Goal: Task Accomplishment & Management: Manage account settings

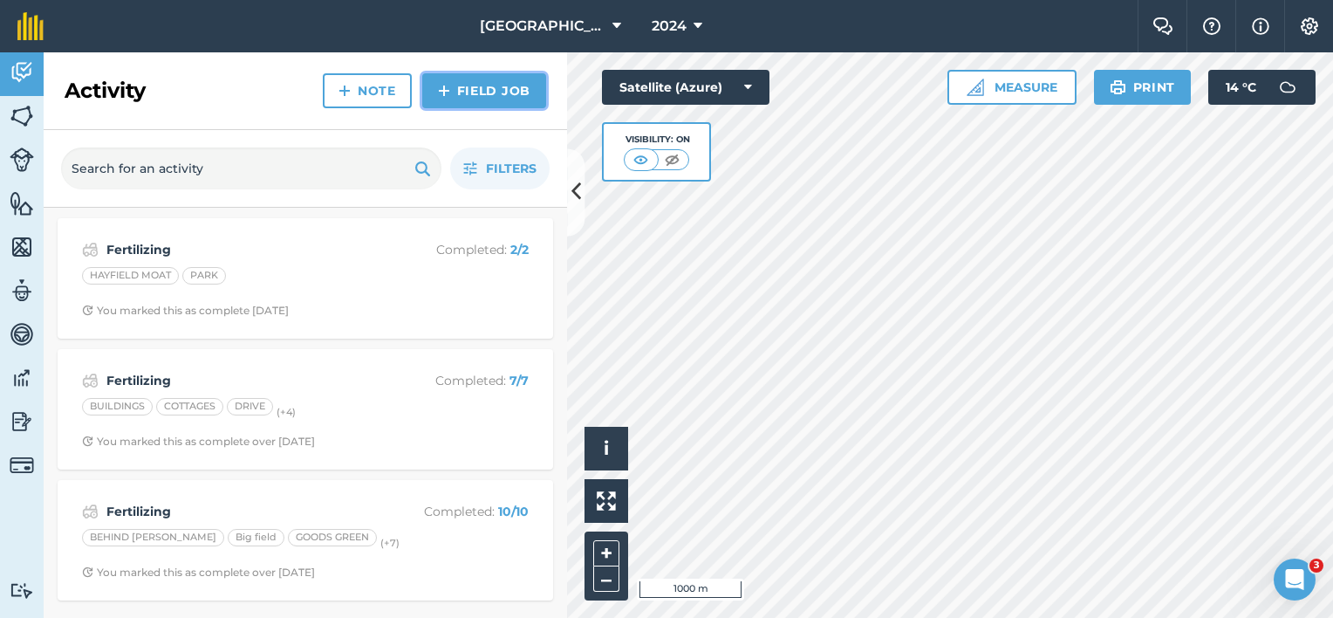
click at [487, 94] on link "Field Job" at bounding box center [484, 90] width 124 height 35
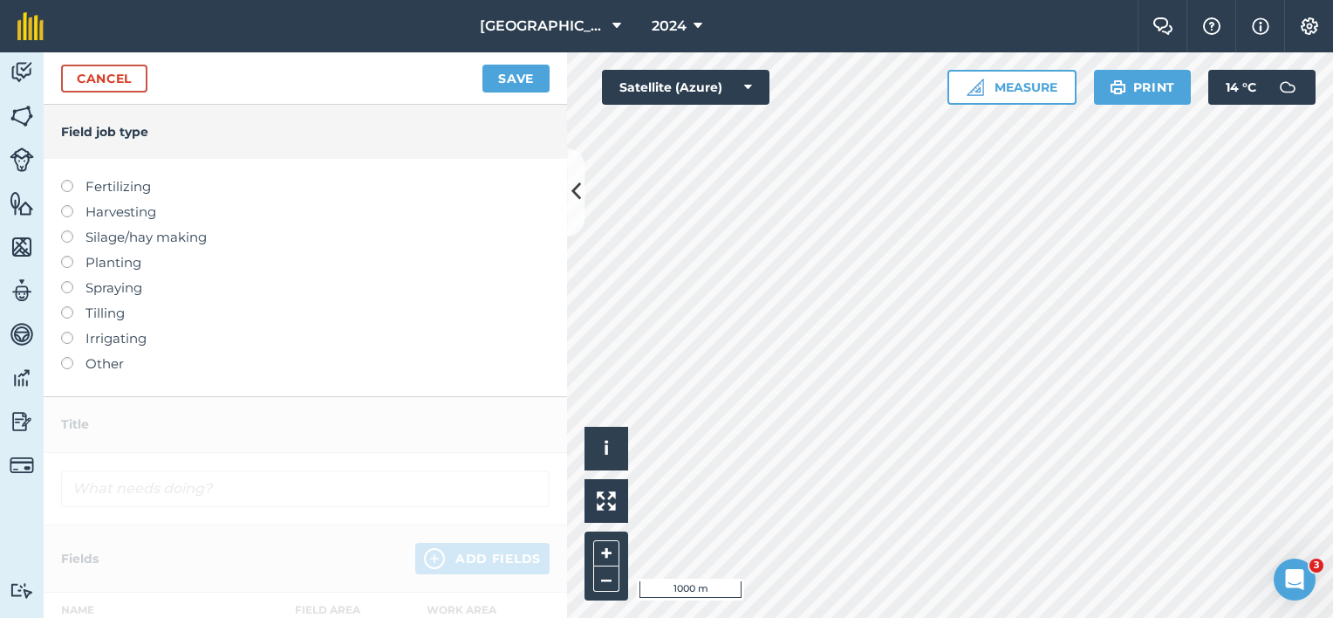
click at [74, 316] on label "Tilling" at bounding box center [305, 313] width 488 height 21
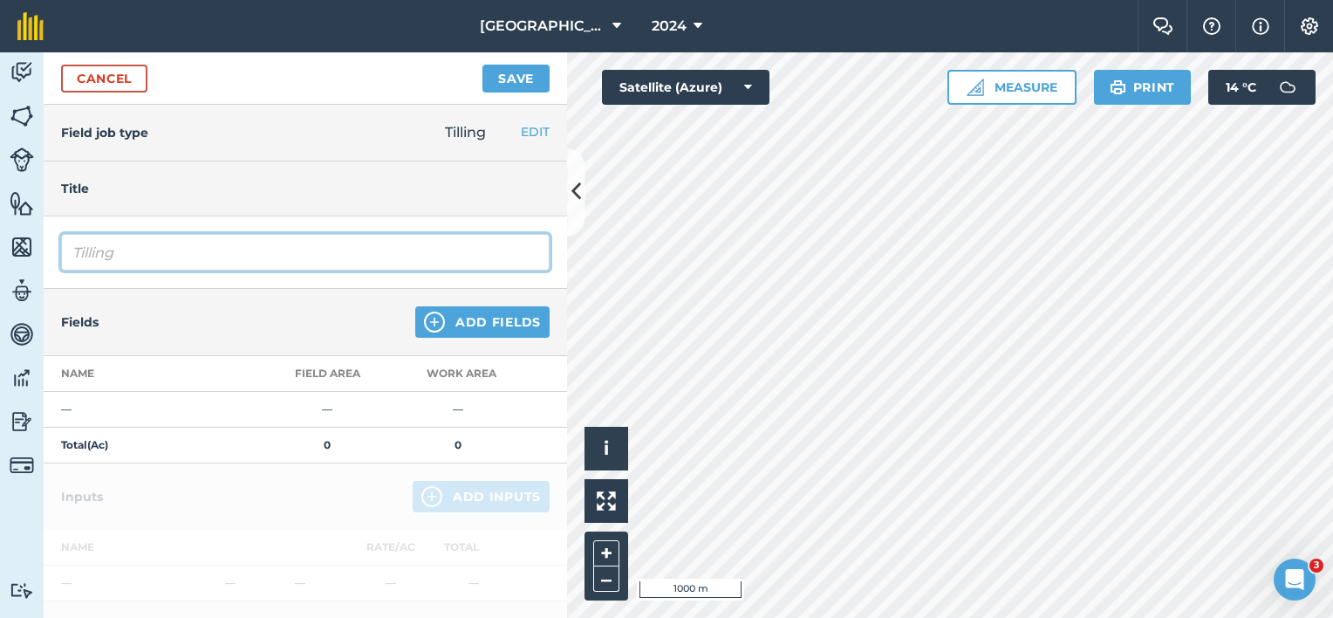
click at [122, 258] on input "Tilling" at bounding box center [305, 252] width 488 height 37
type input "T"
type input "Plough & cultivate Maize Ground"
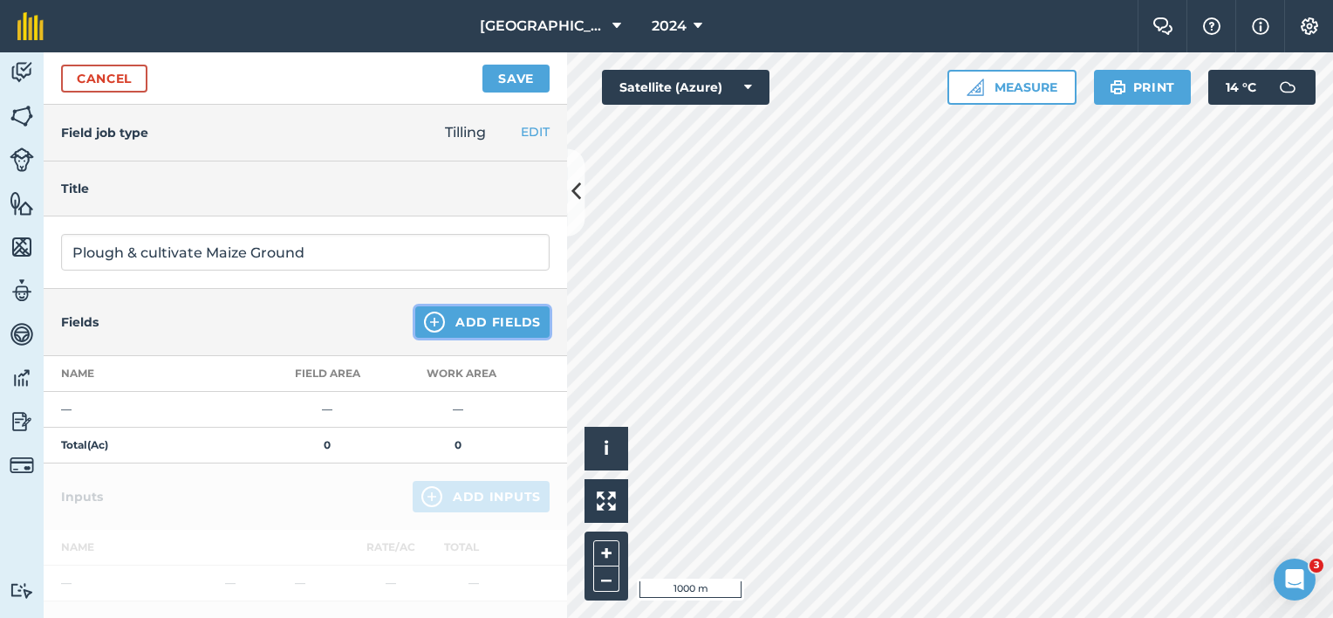
click at [508, 322] on button "Add Fields" at bounding box center [482, 321] width 134 height 31
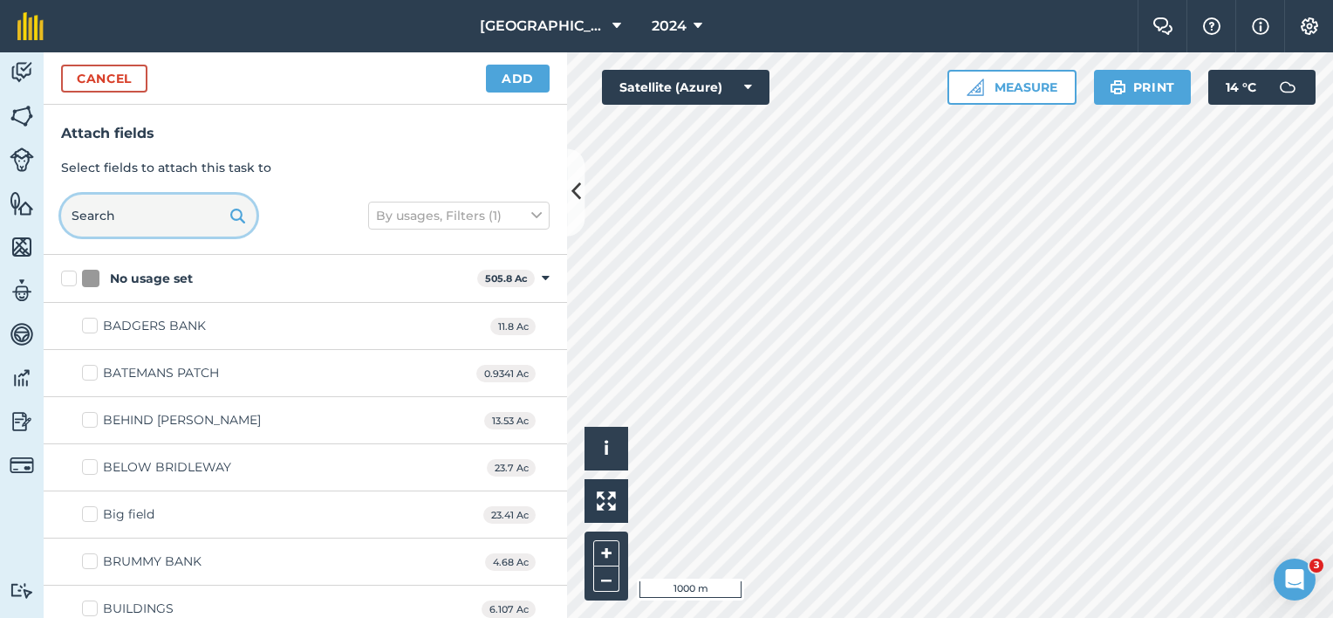
click at [120, 223] on input "text" at bounding box center [158, 216] width 195 height 42
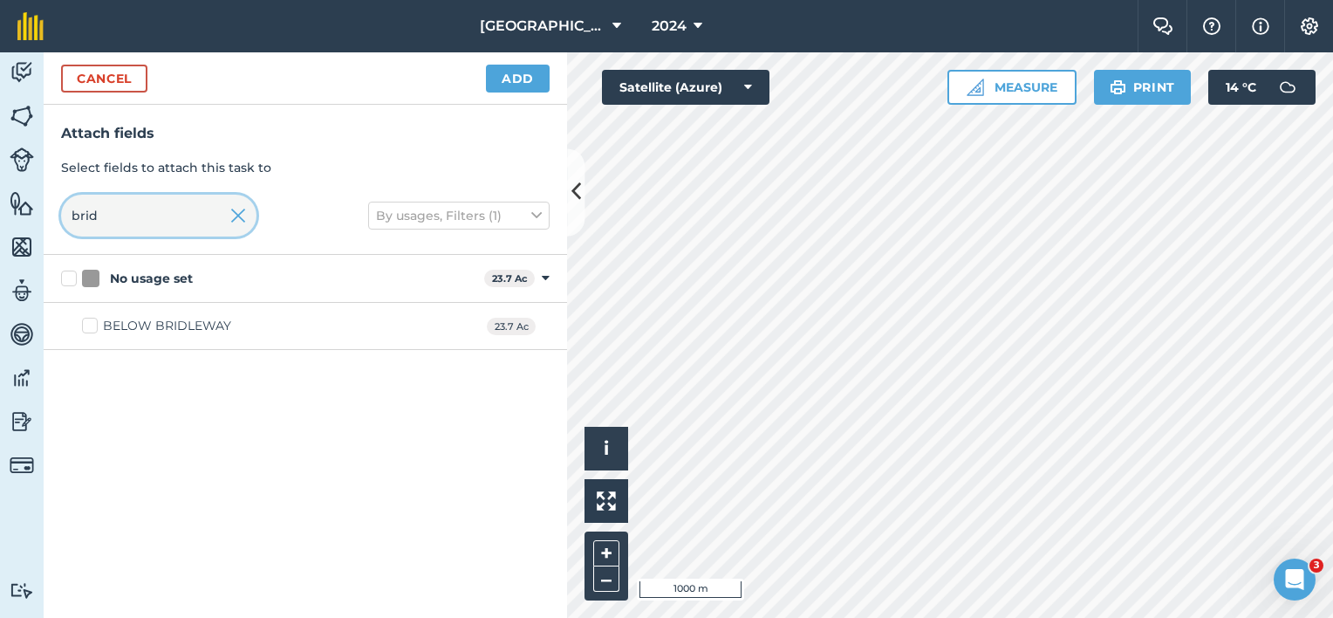
drag, startPoint x: 117, startPoint y: 216, endPoint x: -3, endPoint y: 199, distance: 121.6
click at [0, 199] on html "Lane Farm 2024 Farm Chat Help Info Settings Lane Farm - 2024 Reproduced with th…" at bounding box center [666, 309] width 1333 height 618
type input "brid"
drag, startPoint x: 92, startPoint y: 328, endPoint x: 108, endPoint y: 248, distance: 81.9
click at [92, 328] on label "BELOW BRIDLEWAY" at bounding box center [156, 326] width 149 height 18
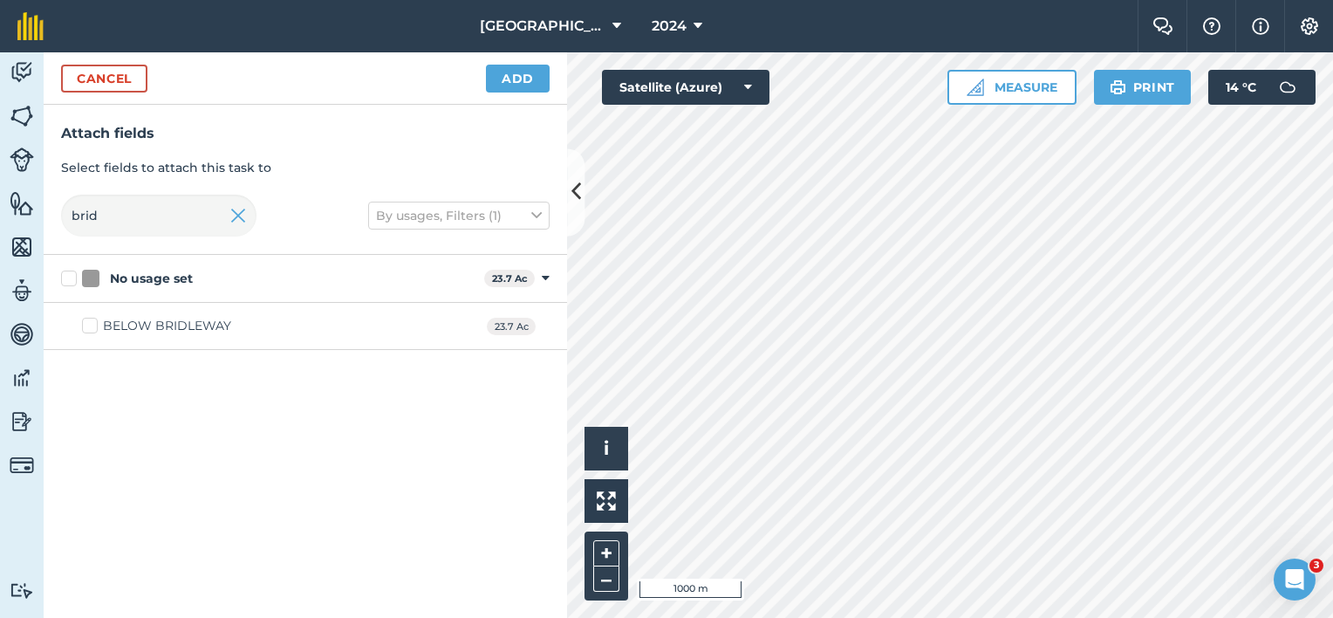
click at [92, 328] on input "BELOW BRIDLEWAY" at bounding box center [87, 322] width 11 height 11
checkbox input "true"
drag, startPoint x: 113, startPoint y: 211, endPoint x: 0, endPoint y: 231, distance: 114.3
click at [0, 231] on html "Lane Farm 2024 Farm Chat Help Info Settings Lane Farm - 2024 Reproduced with th…" at bounding box center [666, 309] width 1333 height 618
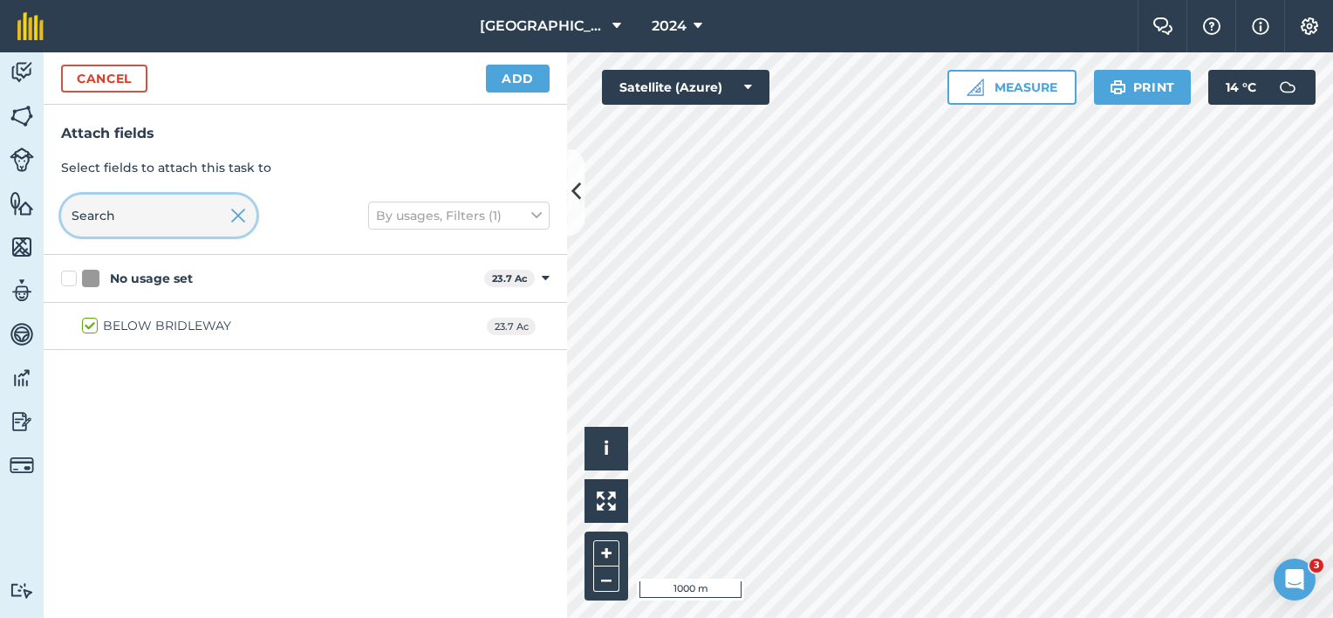
checkbox input "false"
type input "exchan"
drag, startPoint x: 87, startPoint y: 330, endPoint x: 119, endPoint y: 221, distance: 113.7
click at [87, 330] on label "EXCHANGE" at bounding box center [127, 326] width 91 height 18
click at [87, 328] on input "EXCHANGE" at bounding box center [87, 322] width 11 height 11
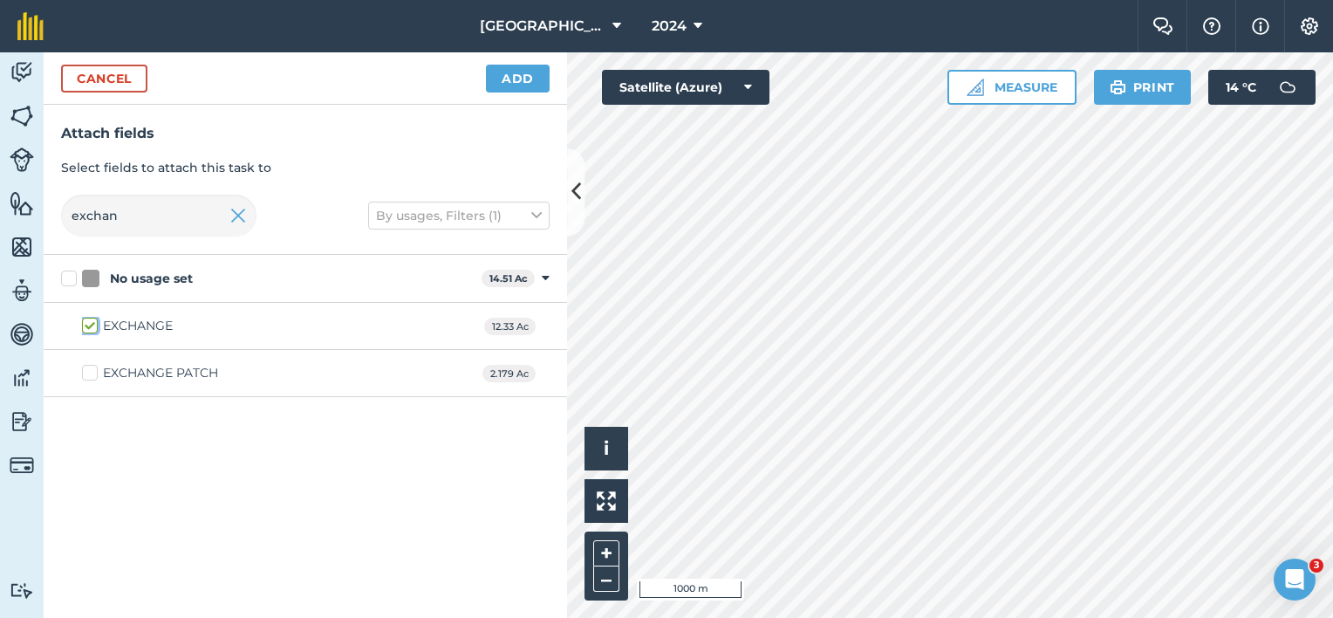
checkbox input "true"
drag, startPoint x: 129, startPoint y: 216, endPoint x: 0, endPoint y: 192, distance: 131.4
click at [0, 206] on html "Lane Farm 2024 Farm Chat Help Info Settings Lane Farm - 2024 Reproduced with th…" at bounding box center [666, 309] width 1333 height 618
type input "[PERSON_NAME]"
click at [126, 332] on div "THE [PERSON_NAME]" at bounding box center [169, 326] width 132 height 18
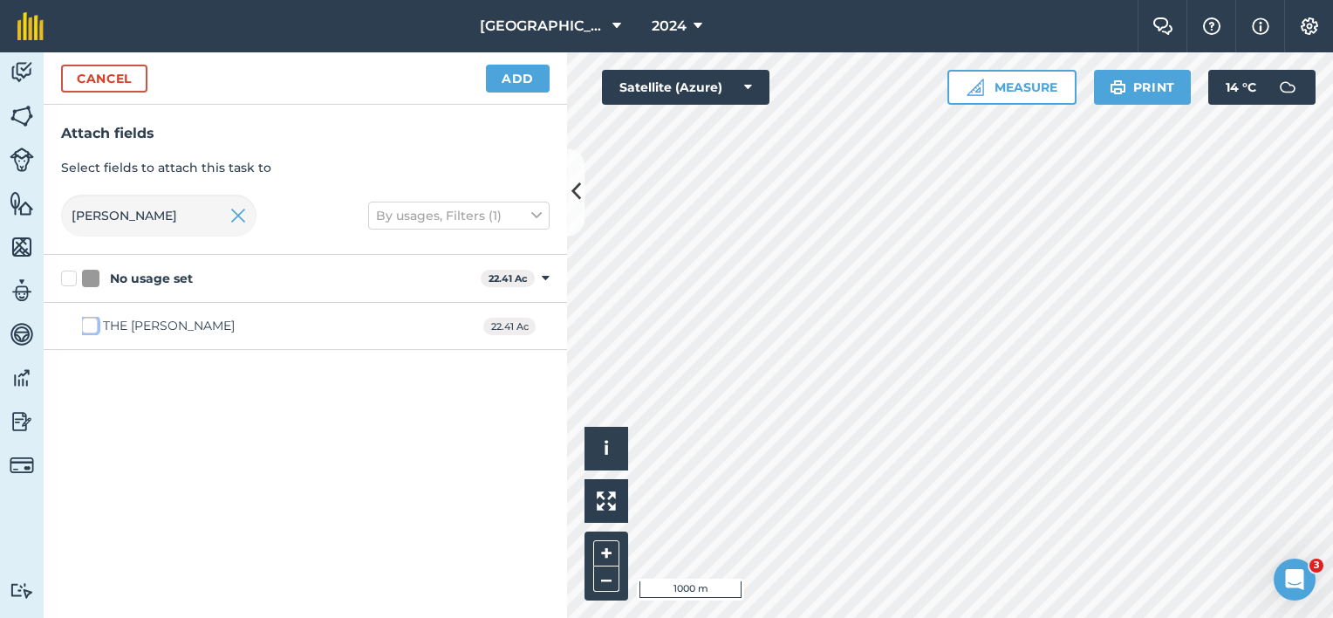
click at [93, 328] on input "THE [PERSON_NAME]" at bounding box center [87, 322] width 11 height 11
checkbox input "true"
drag, startPoint x: 128, startPoint y: 217, endPoint x: 46, endPoint y: 215, distance: 82.0
click at [46, 215] on div "Attach fields Select fields to attach this task to [PERSON_NAME] By usages, Fil…" at bounding box center [305, 180] width 523 height 150
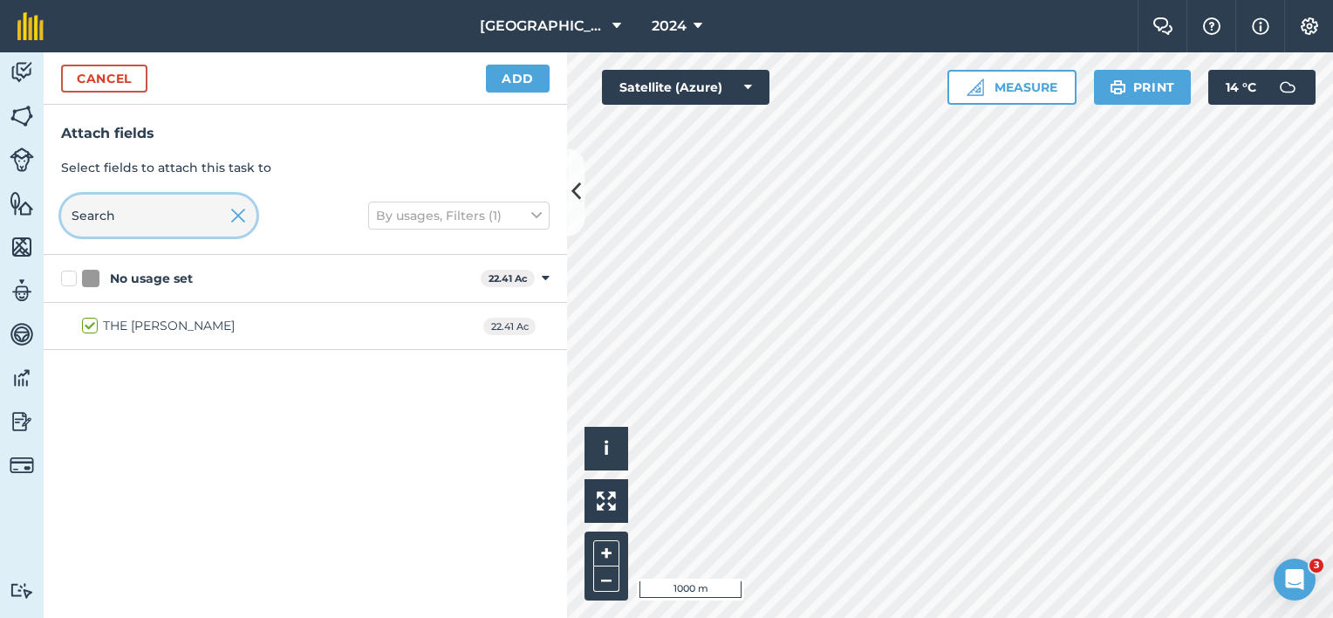
checkbox input "false"
type input "Opp"
drag, startPoint x: 118, startPoint y: 374, endPoint x: 132, endPoint y: 326, distance: 50.0
click at [119, 374] on div "OPPOSITE PIGGERIES" at bounding box center [170, 373] width 135 height 18
click at [93, 374] on input "OPPOSITE PIGGERIES" at bounding box center [87, 369] width 11 height 11
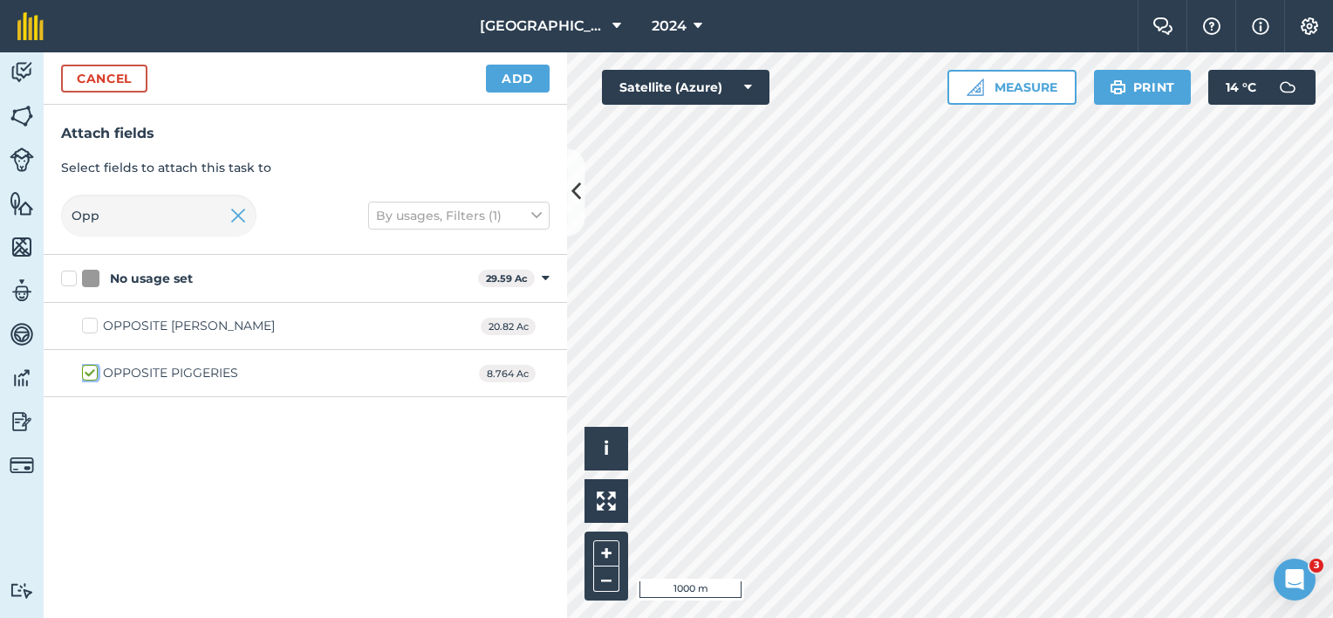
checkbox input "true"
drag, startPoint x: 121, startPoint y: 222, endPoint x: 28, endPoint y: 229, distance: 93.5
click at [36, 229] on div "Activity Fields Livestock Features Maps Team Vehicles Data Reporting Billing Tu…" at bounding box center [666, 334] width 1333 height 565
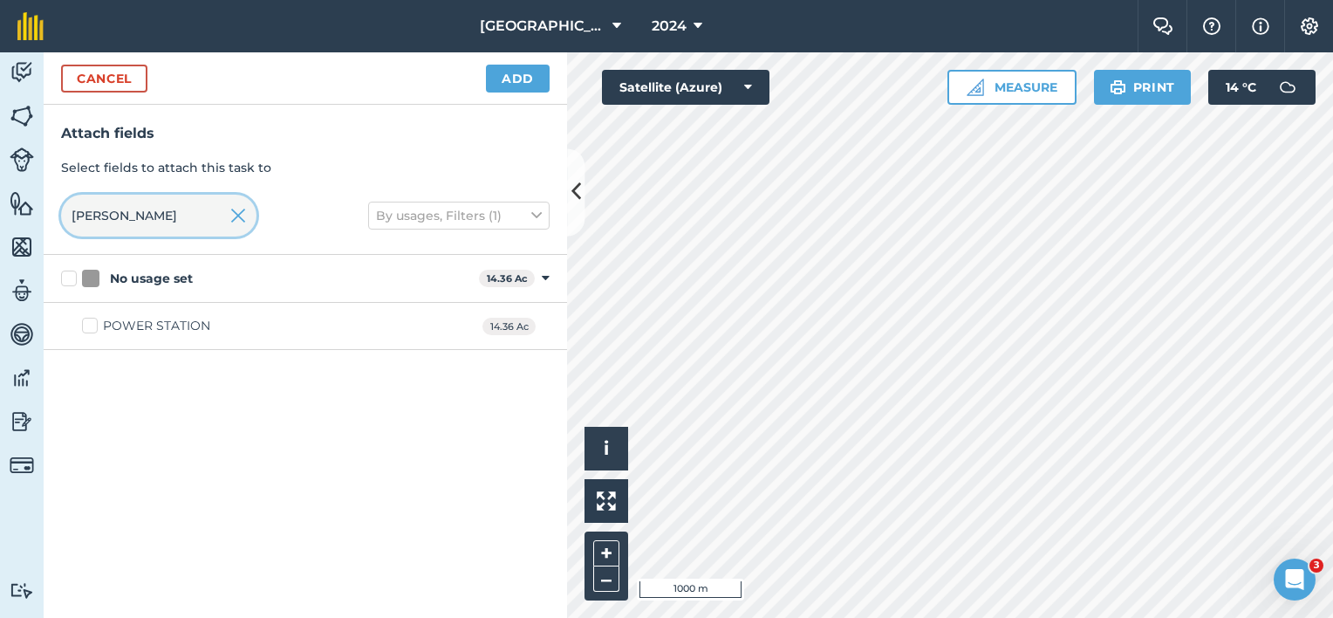
type input "[PERSON_NAME]"
click at [97, 323] on label "POWER STATION" at bounding box center [146, 326] width 128 height 18
click at [93, 323] on input "POWER STATION" at bounding box center [87, 322] width 11 height 11
checkbox input "true"
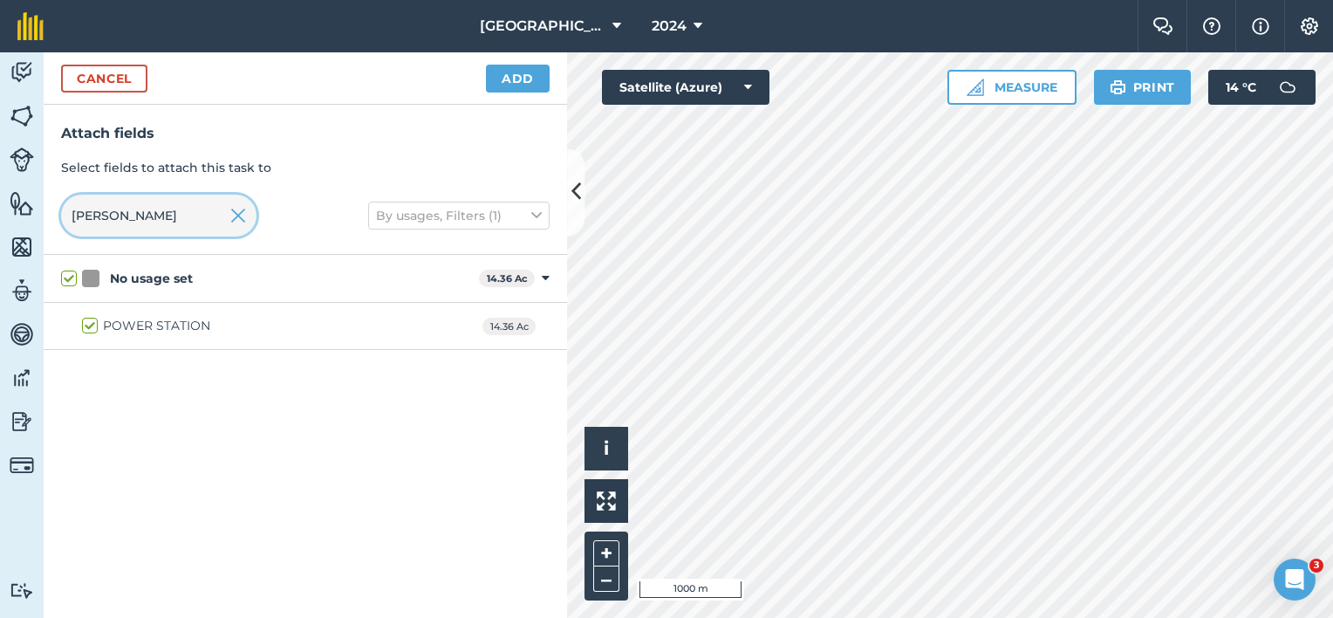
drag, startPoint x: 150, startPoint y: 221, endPoint x: 0, endPoint y: 181, distance: 155.3
click at [0, 192] on html "Lane Farm 2024 Farm Chat Help Info Settings Lane Farm - 2024 Reproduced with th…" at bounding box center [666, 309] width 1333 height 618
checkbox input "false"
type input "[DEMOGRAPHIC_DATA]"
drag, startPoint x: 133, startPoint y: 328, endPoint x: 138, endPoint y: 299, distance: 29.3
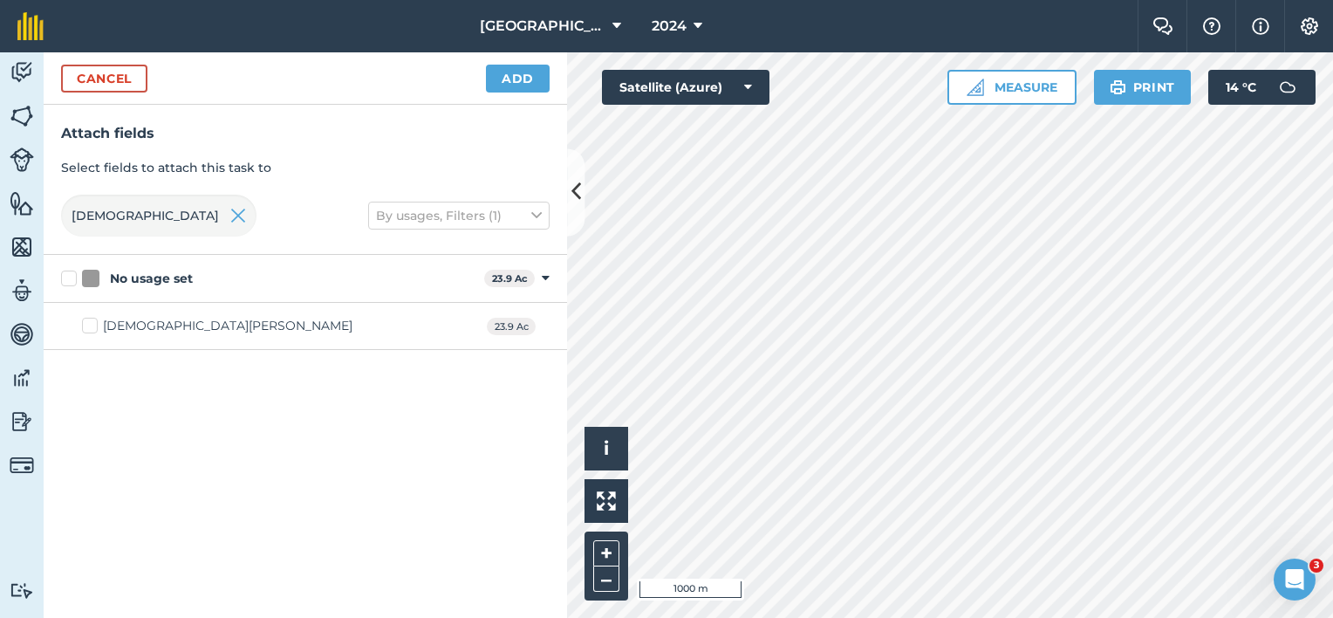
click at [133, 328] on div "[DEMOGRAPHIC_DATA][PERSON_NAME]" at bounding box center [227, 326] width 249 height 18
click at [93, 328] on input "[DEMOGRAPHIC_DATA][PERSON_NAME]" at bounding box center [87, 322] width 11 height 11
checkbox input "true"
drag, startPoint x: 131, startPoint y: 217, endPoint x: 6, endPoint y: 213, distance: 124.8
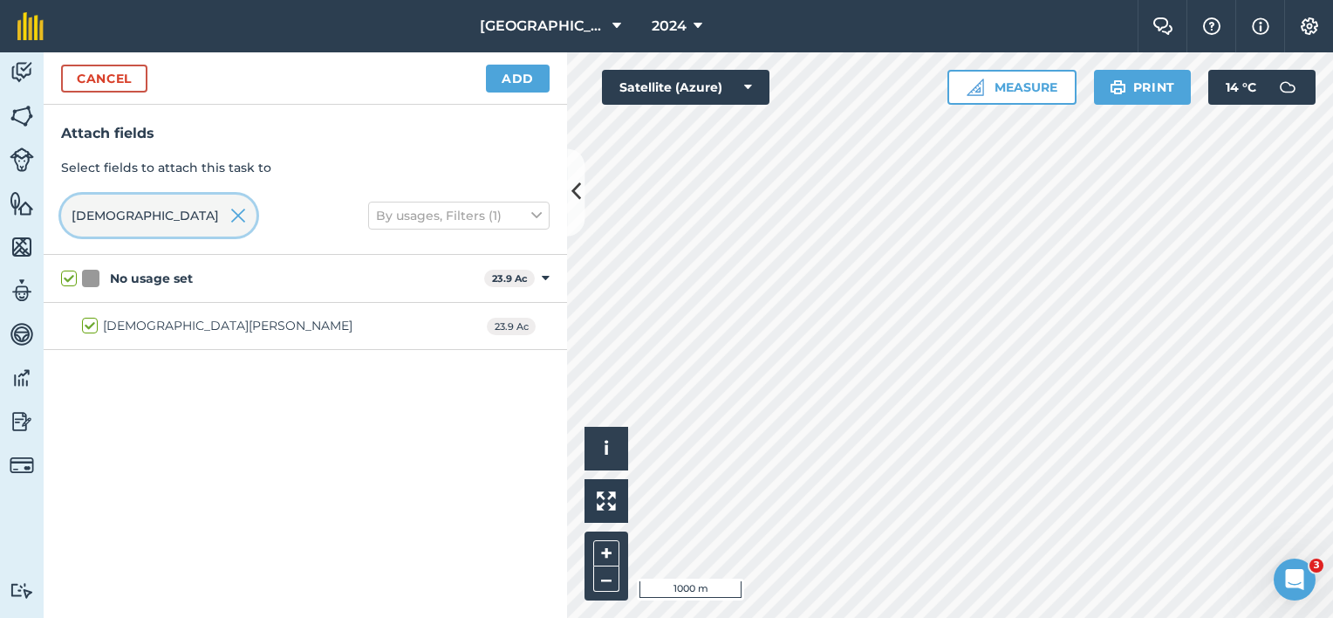
click at [17, 213] on div "Activity Fields Livestock Features Maps Team Vehicles Data Reporting Billing Tu…" at bounding box center [666, 334] width 1333 height 565
checkbox input "false"
type input "Badg"
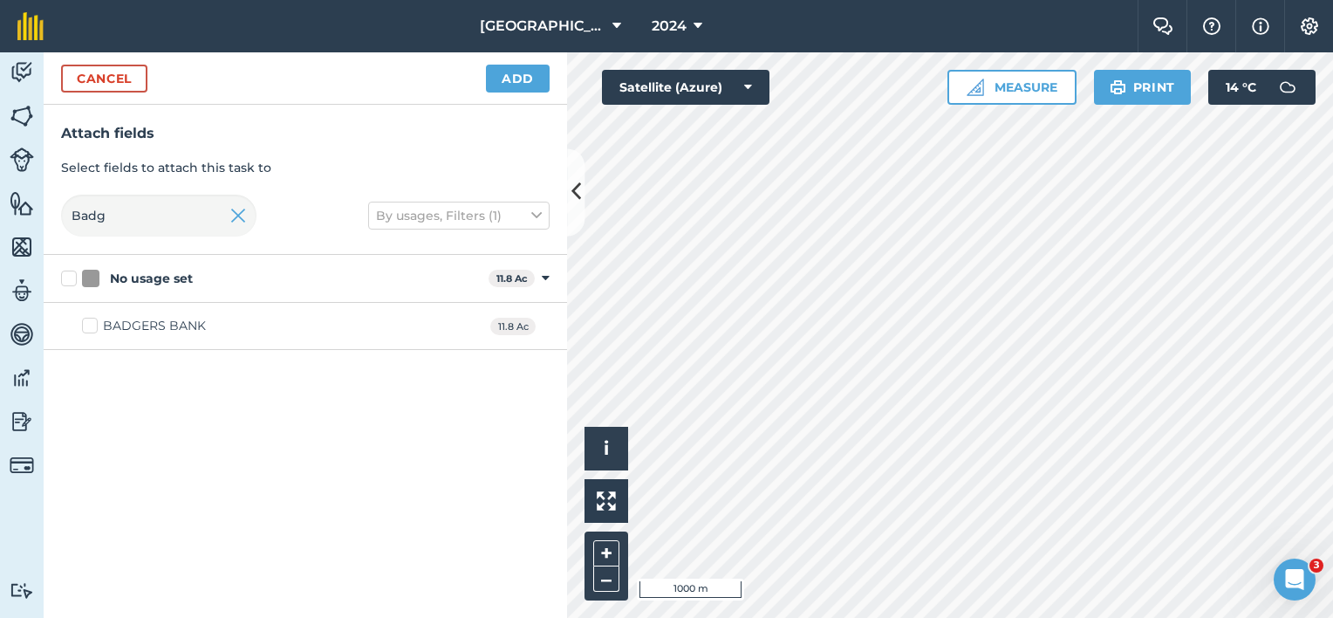
click at [106, 328] on div "BADGERS BANK" at bounding box center [154, 326] width 103 height 18
click at [93, 328] on input "BADGERS BANK" at bounding box center [87, 322] width 11 height 11
checkbox input "true"
drag, startPoint x: 167, startPoint y: 216, endPoint x: 0, endPoint y: 212, distance: 167.5
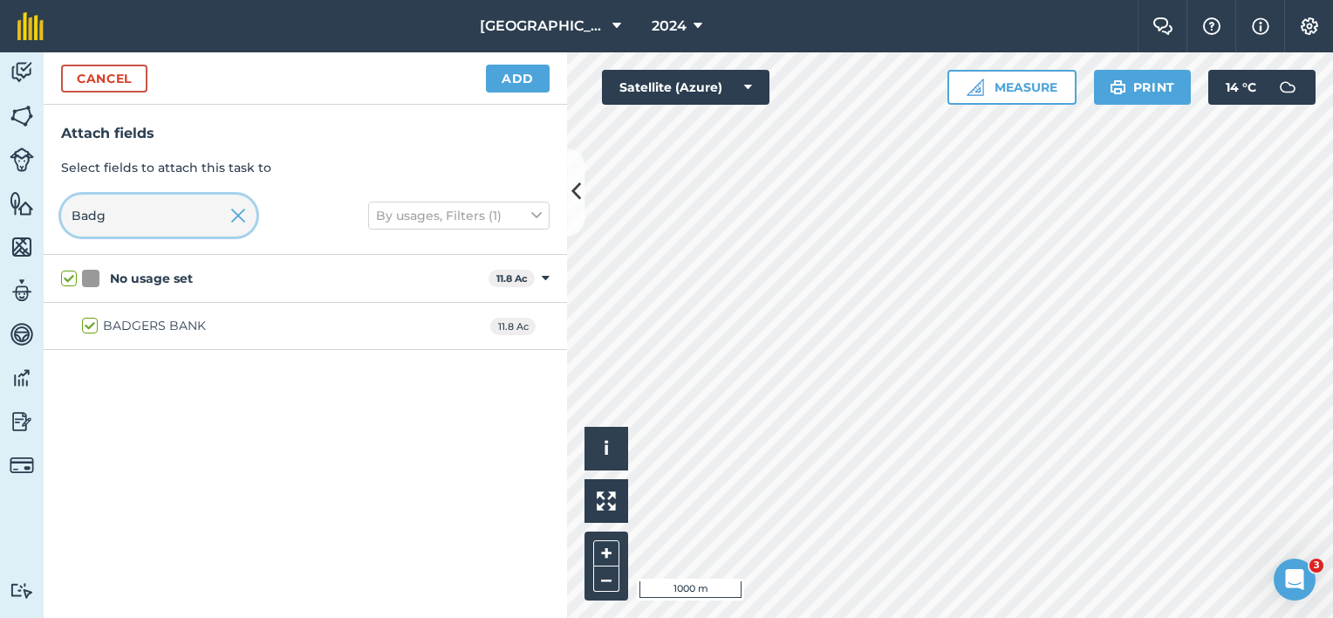
click at [0, 210] on html "Lane Farm 2024 Farm Chat Help Info Settings Lane Farm - 2024 Reproduced with th…" at bounding box center [666, 309] width 1333 height 618
checkbox input "false"
type input "[PERSON_NAME]"
click at [117, 324] on div "ROMSLEY BOTTOM" at bounding box center [163, 326] width 120 height 18
drag, startPoint x: 117, startPoint y: 324, endPoint x: 88, endPoint y: 321, distance: 29.0
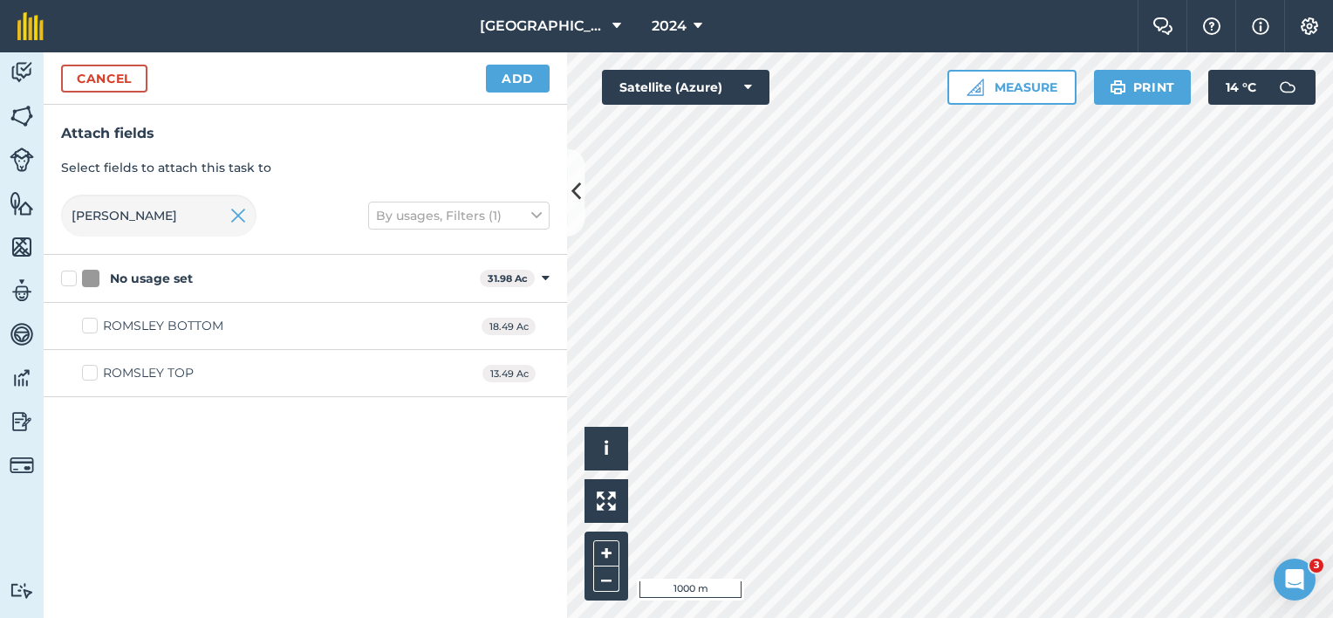
click at [88, 321] on label "ROMSLEY BOTTOM" at bounding box center [152, 326] width 141 height 18
click at [88, 321] on input "ROMSLEY BOTTOM" at bounding box center [87, 322] width 11 height 11
checkbox input "true"
drag, startPoint x: 92, startPoint y: 223, endPoint x: 21, endPoint y: 214, distance: 71.3
click at [41, 218] on div "Activity Fields Livestock Features Maps Team Vehicles Data Reporting Billing Tu…" at bounding box center [666, 334] width 1333 height 565
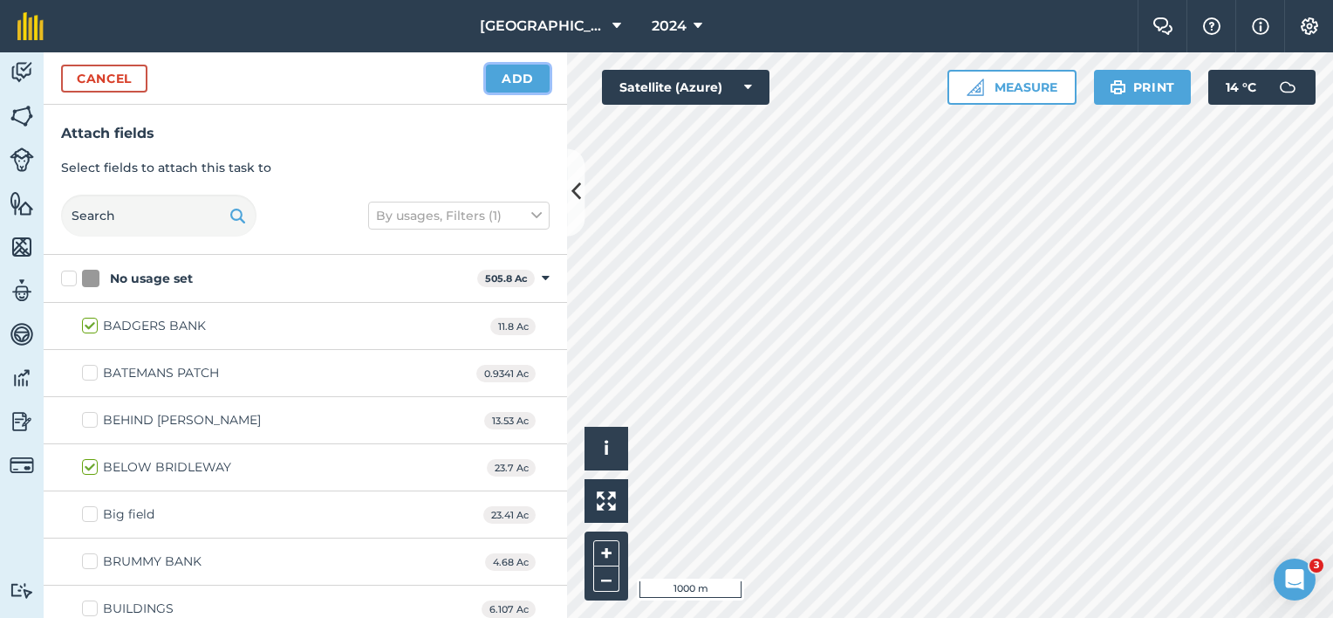
click at [533, 73] on button "Add" at bounding box center [518, 79] width 64 height 28
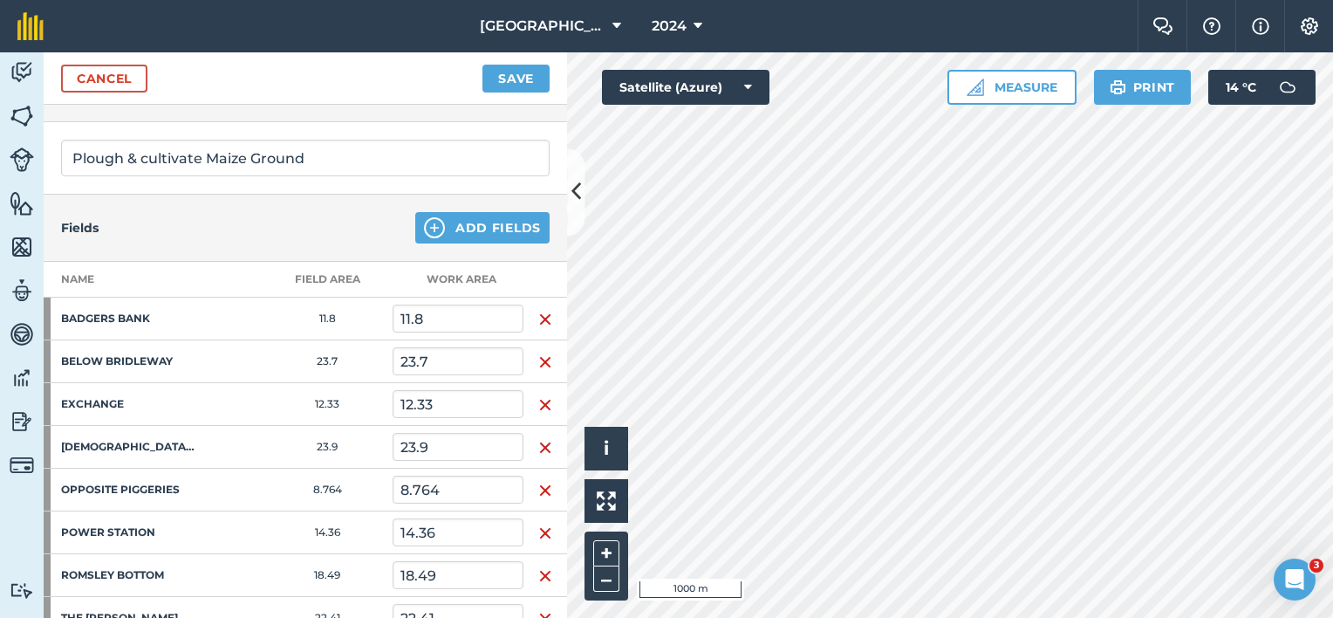
scroll to position [349, 0]
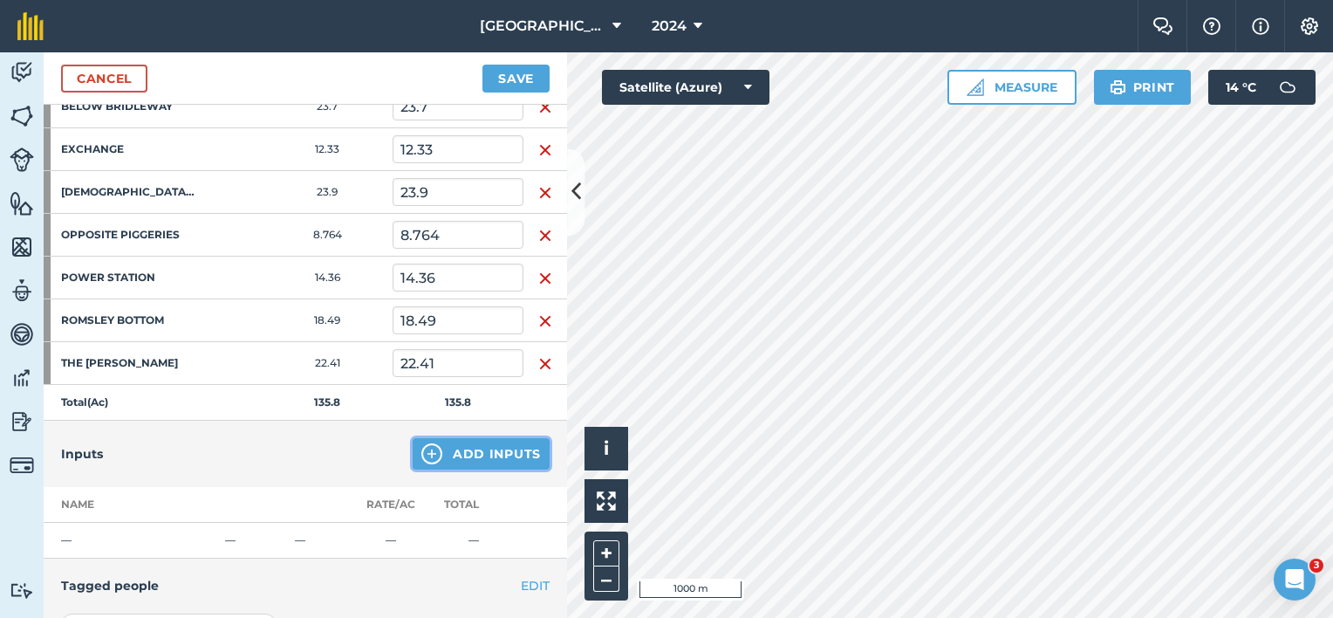
click at [436, 447] on button "Add Inputs" at bounding box center [481, 453] width 137 height 31
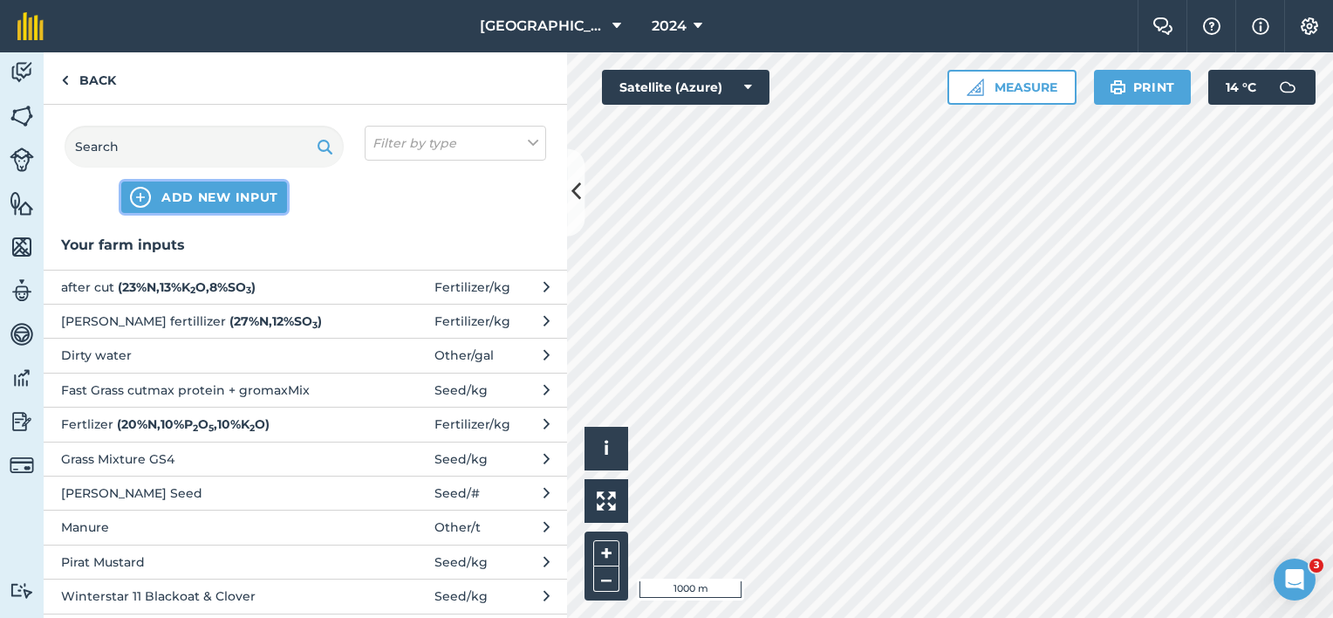
click at [222, 202] on span "ADD NEW INPUT" at bounding box center [219, 196] width 117 height 17
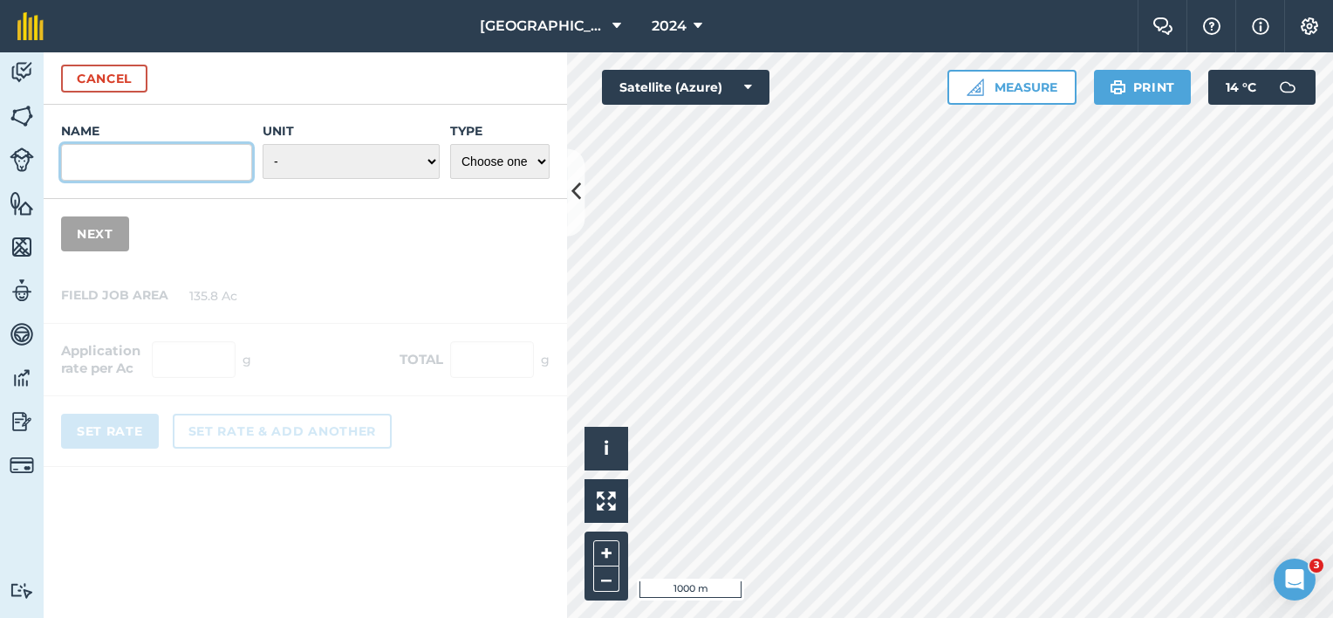
click at [160, 157] on input "Name" at bounding box center [156, 162] width 191 height 37
click at [92, 167] on input "MAize Seed" at bounding box center [156, 162] width 191 height 37
type input "Maize Seed"
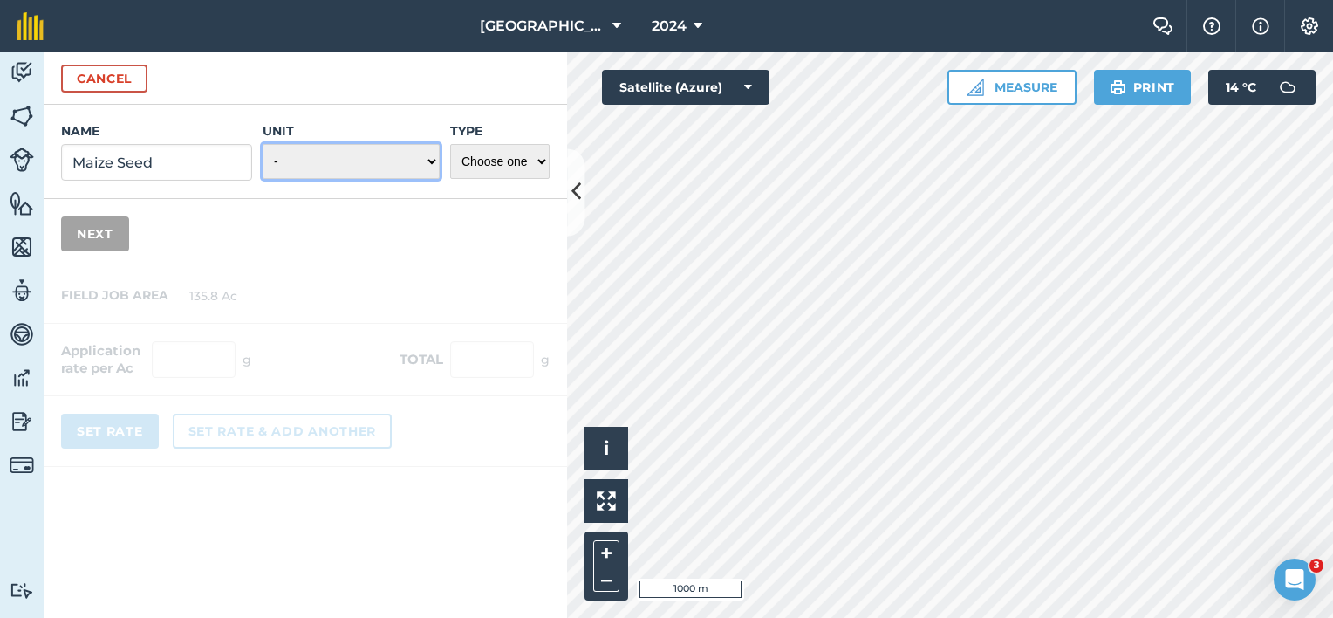
click at [329, 161] on select "- Grams/g Kilograms/kg Metric tonnes/t Millilitres/ml Litres/L Ounces/oz Pounds…" at bounding box center [351, 161] width 177 height 35
select select "KILOGRAMS"
click at [263, 144] on select "- Grams/g Kilograms/kg Metric tonnes/t Millilitres/ml Litres/L Ounces/oz Pounds…" at bounding box center [351, 161] width 177 height 35
click at [536, 164] on select "Choose one Fertilizer Seed Spray Fuel Other" at bounding box center [499, 161] width 99 height 35
select select "SEED"
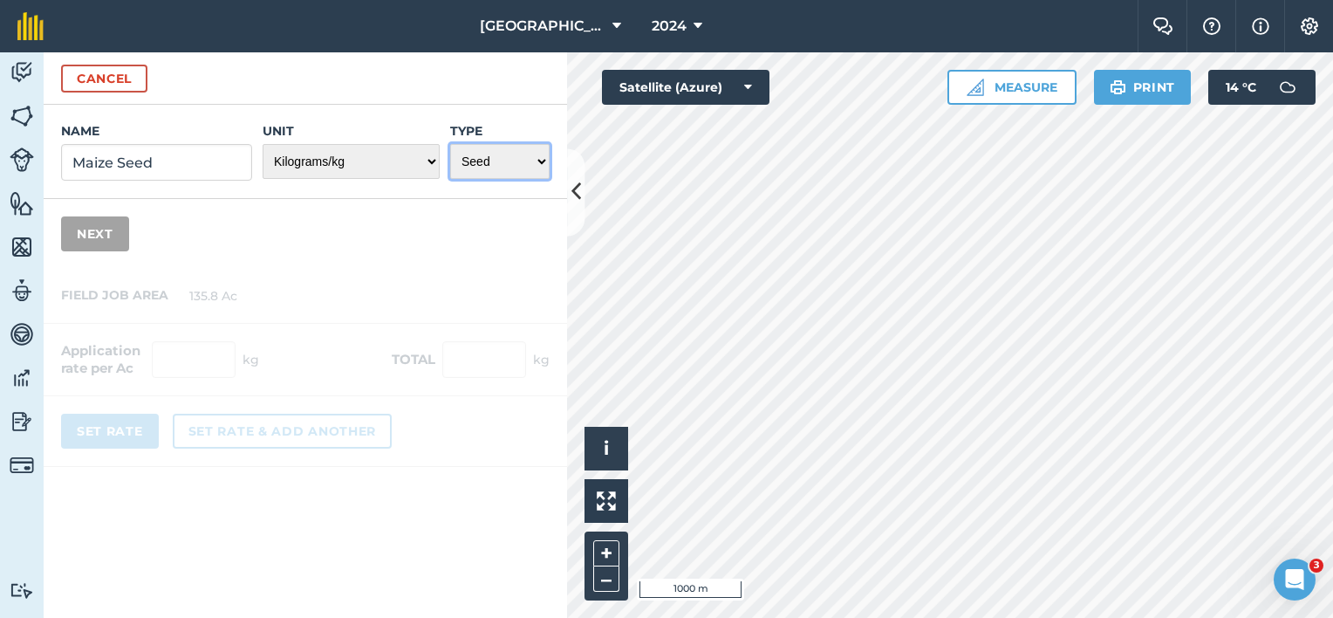
click at [450, 144] on select "Choose one Fertilizer Seed Spray Fuel Other" at bounding box center [499, 161] width 99 height 35
click at [108, 235] on button "Next" at bounding box center [95, 233] width 68 height 35
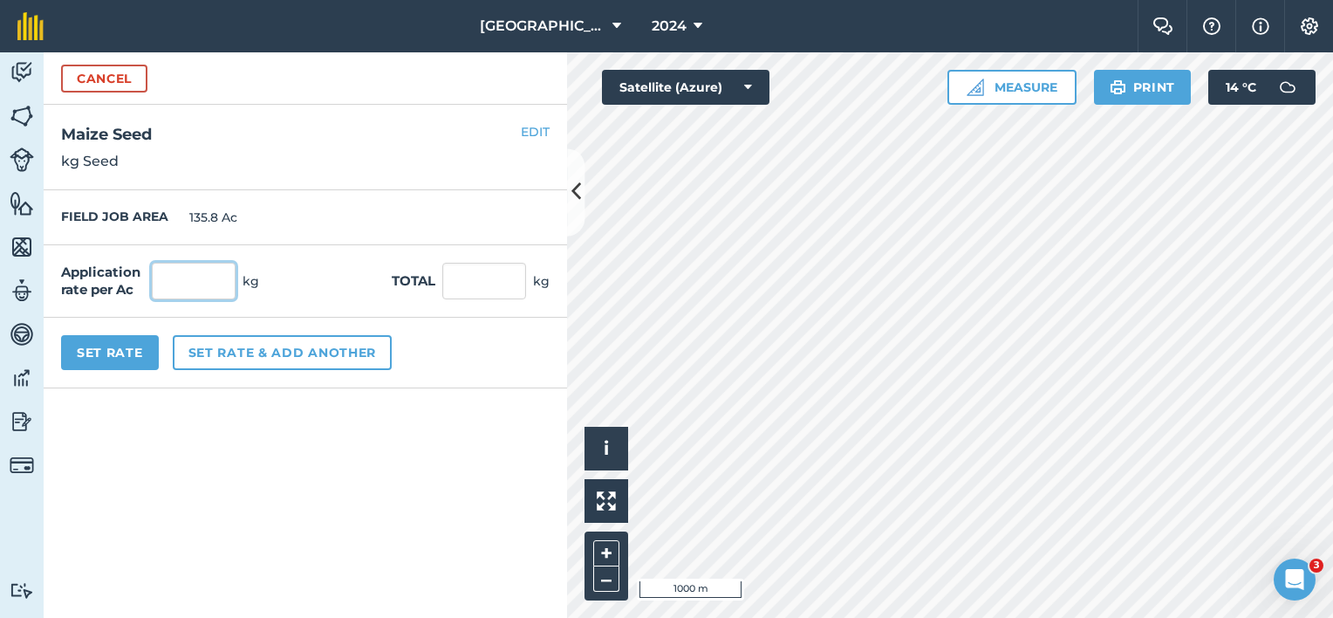
click at [195, 278] on input "text" at bounding box center [194, 281] width 84 height 37
type input "4,500"
type input "611,100"
click at [119, 358] on button "Set Rate" at bounding box center [110, 352] width 98 height 35
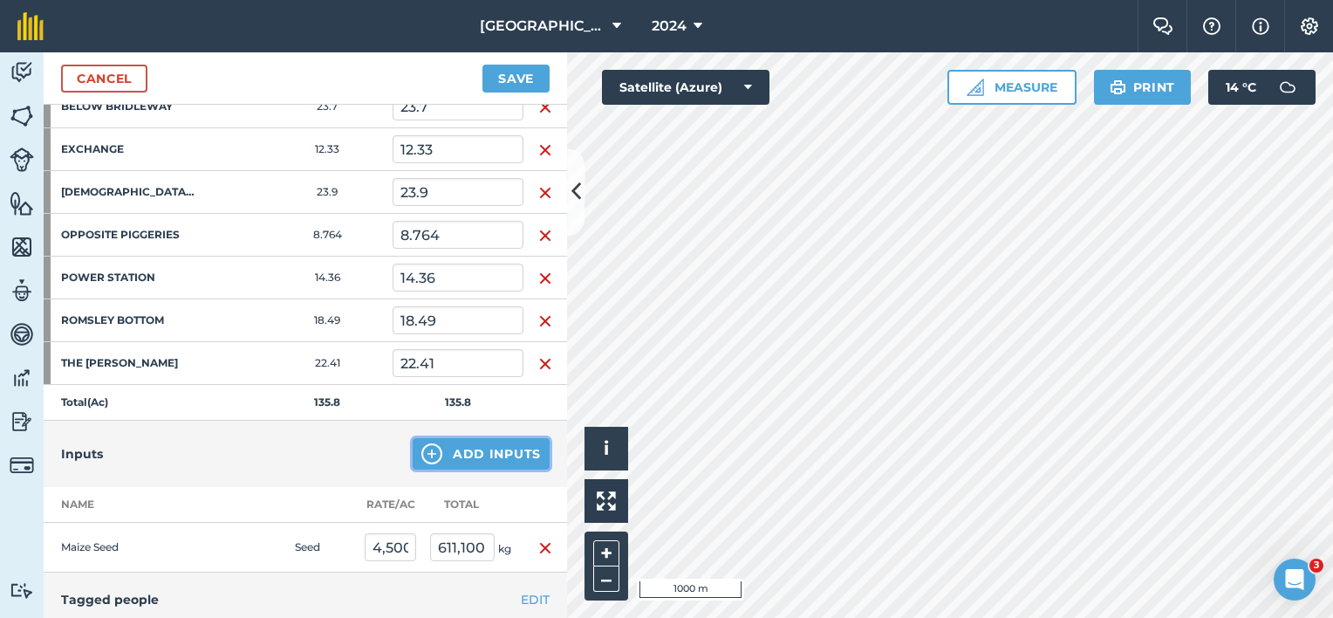
click at [440, 446] on button "Add Inputs" at bounding box center [481, 453] width 137 height 31
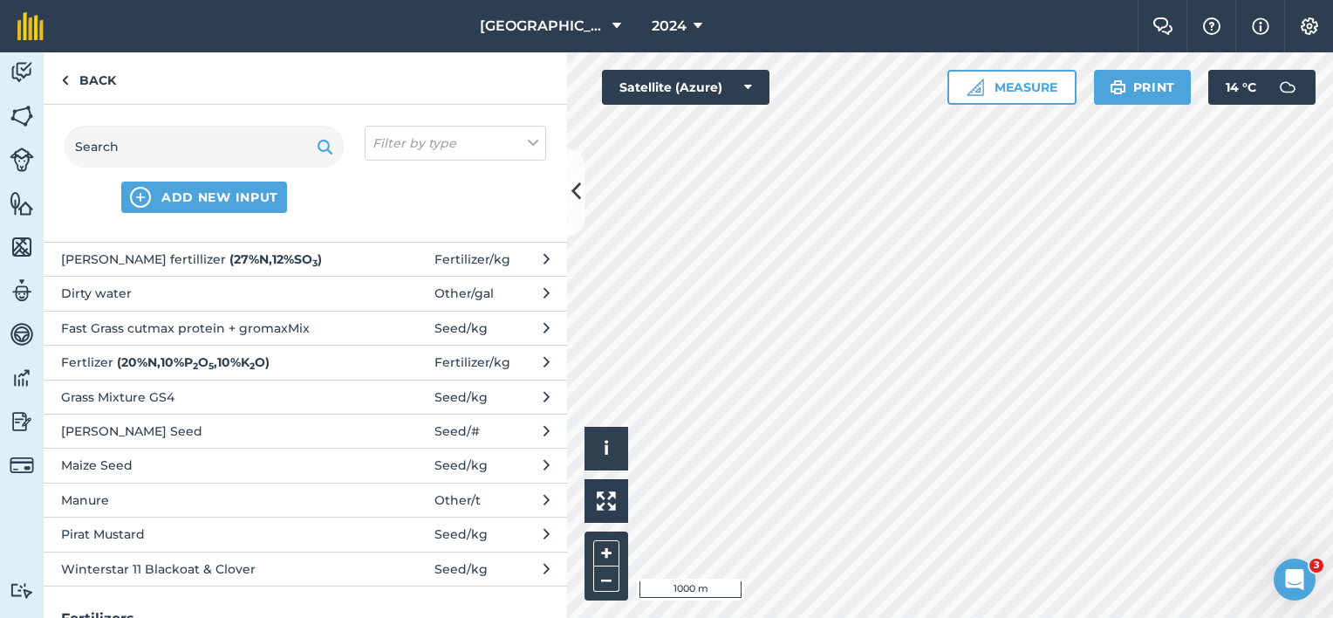
scroll to position [87, 0]
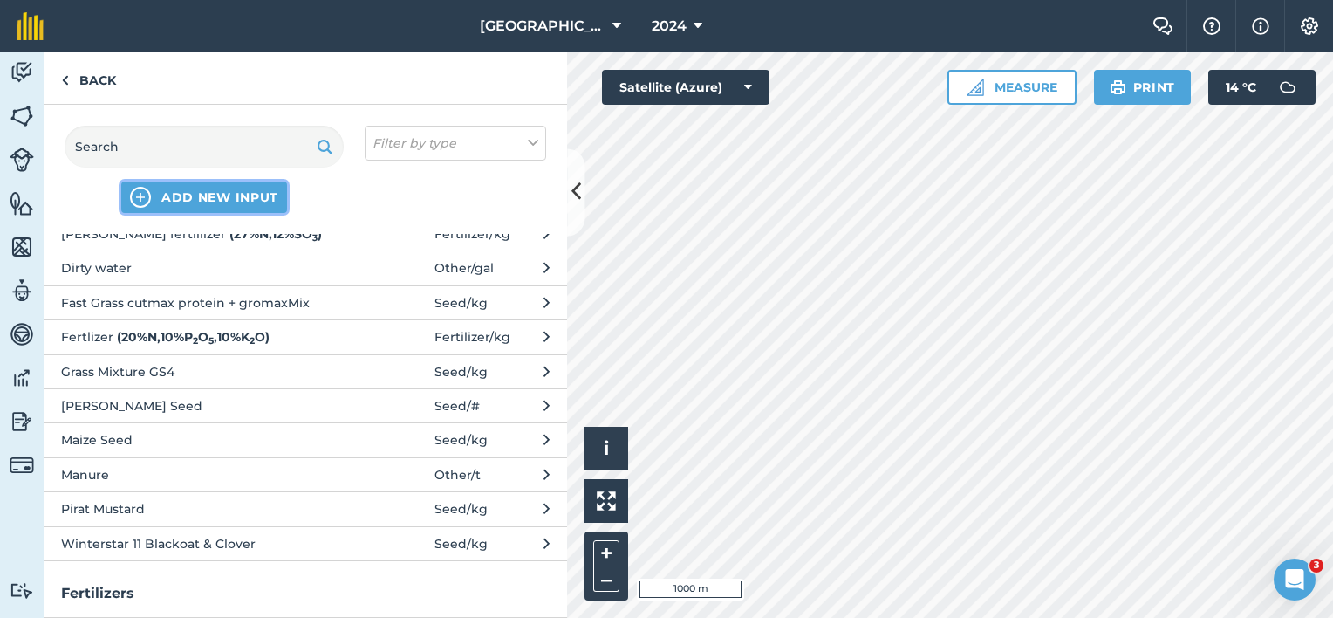
click at [228, 207] on button "ADD NEW INPUT" at bounding box center [204, 196] width 166 height 31
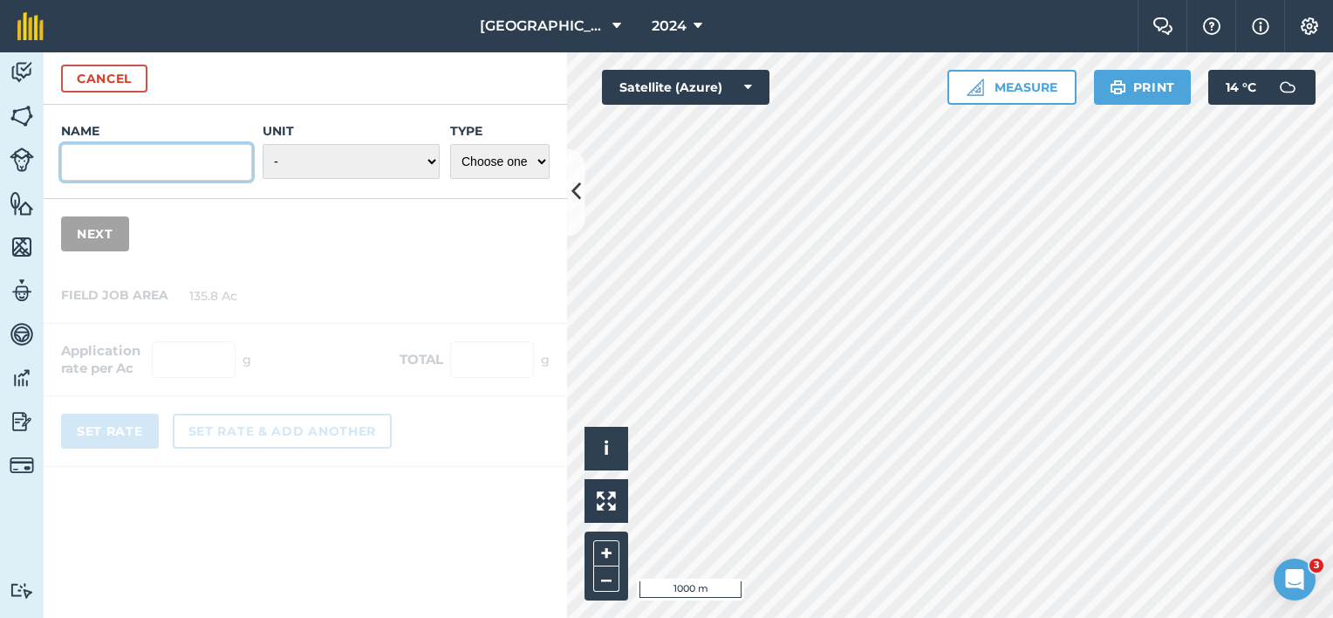
click at [123, 147] on input "Name" at bounding box center [156, 162] width 191 height 37
type input "m"
type input "Maste Mag"
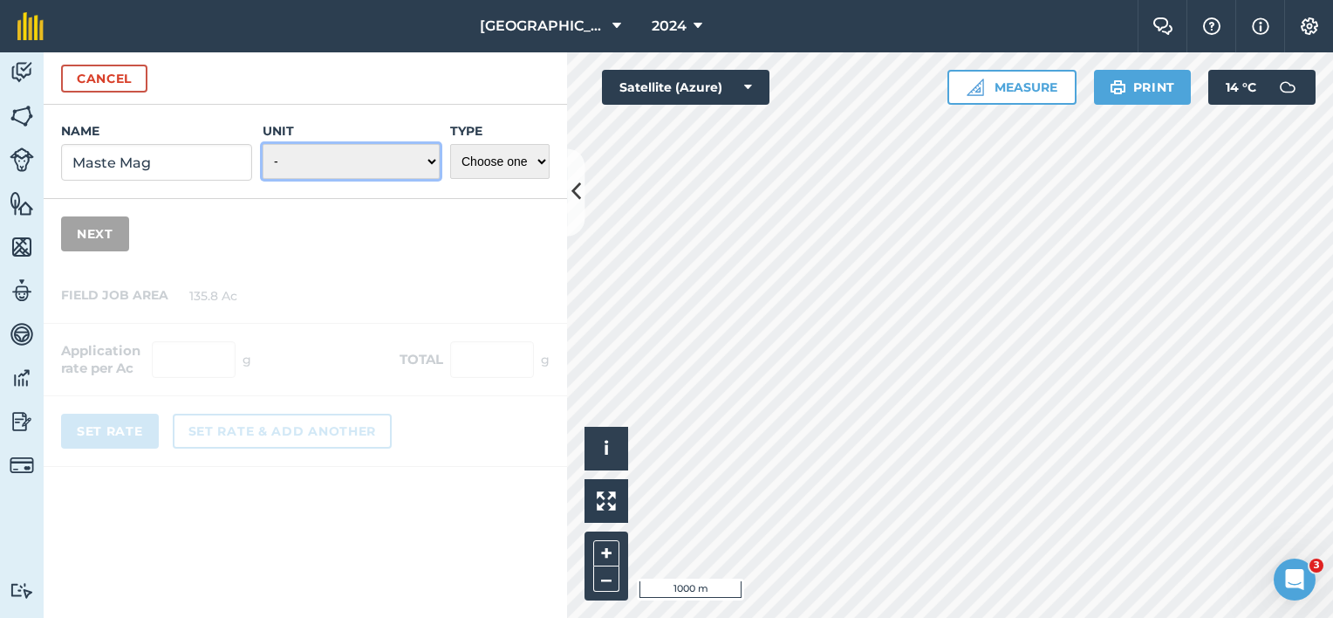
click at [428, 165] on select "- Grams/g Kilograms/kg Metric tonnes/t Millilitres/ml Litres/L Ounces/oz Pounds…" at bounding box center [351, 161] width 177 height 35
select select "KILOGRAMS"
click at [263, 144] on select "- Grams/g Kilograms/kg Metric tonnes/t Millilitres/ml Litres/L Ounces/oz Pounds…" at bounding box center [351, 161] width 177 height 35
click at [528, 162] on select "Choose one Fertilizer Seed Spray Fuel Other" at bounding box center [499, 161] width 99 height 35
select select "FERTILIZER"
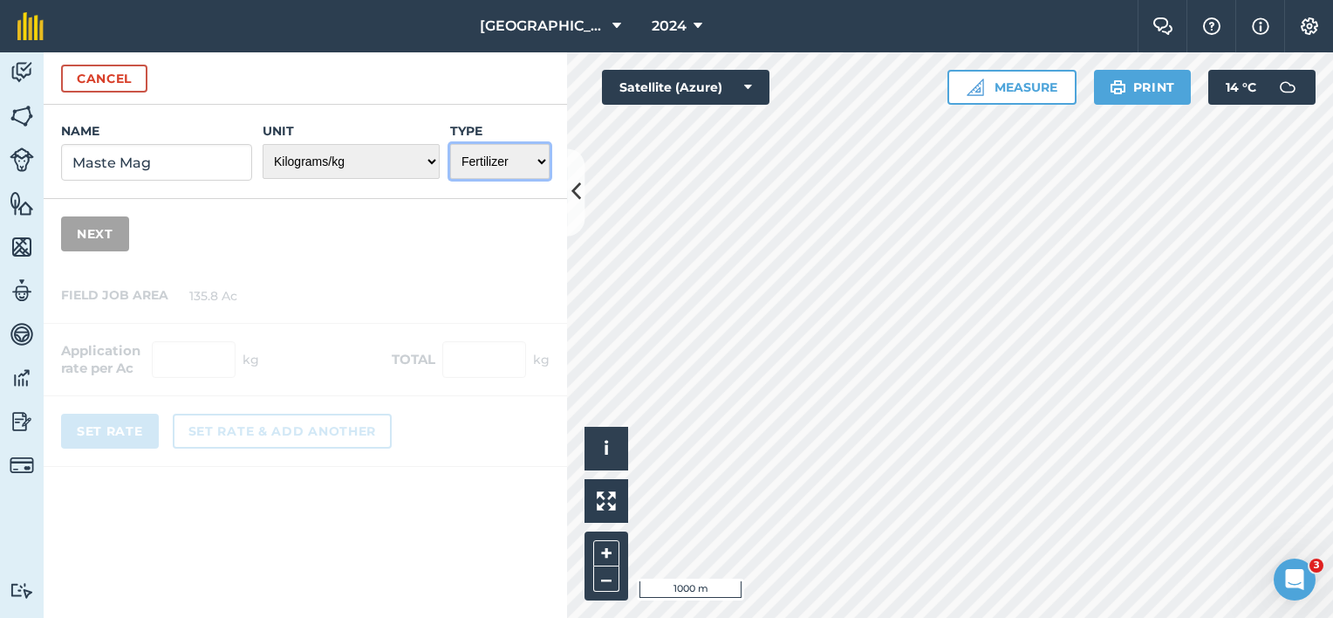
click at [450, 144] on select "Choose one Fertilizer Seed Spray Fuel Other" at bounding box center [499, 161] width 99 height 35
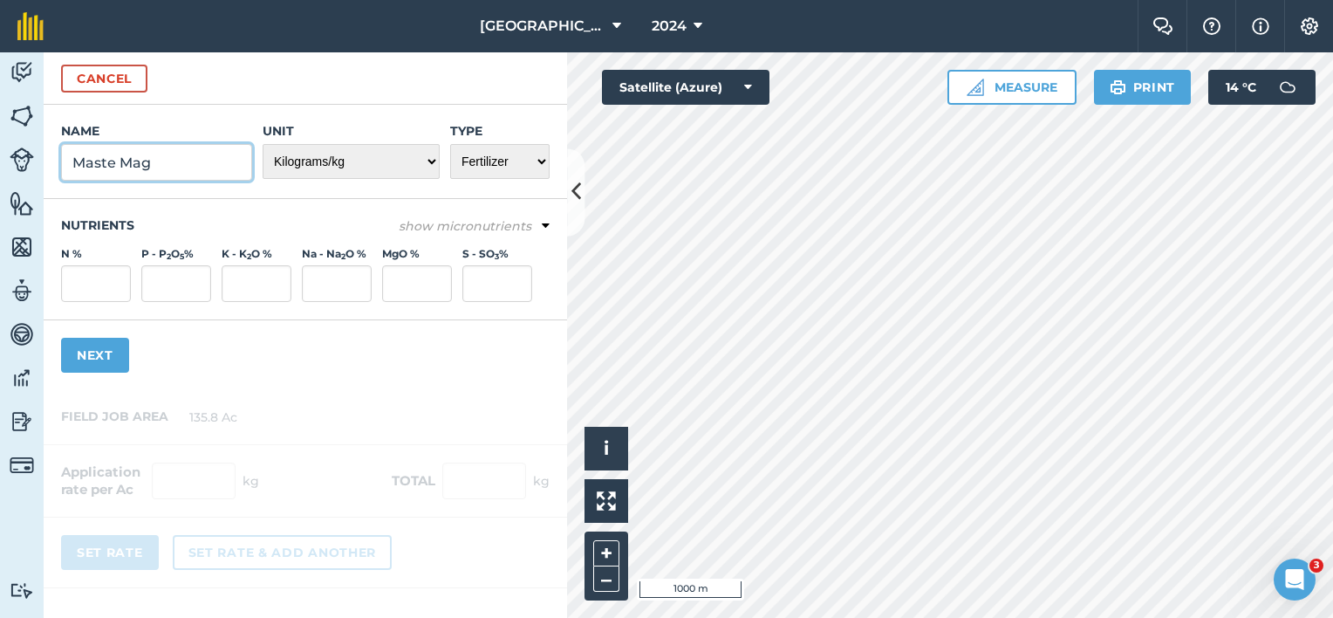
click at [116, 160] on input "Maste Mag" at bounding box center [156, 162] width 191 height 37
type input "Master Mag"
drag, startPoint x: 161, startPoint y: 165, endPoint x: -3, endPoint y: 170, distance: 164.9
click at [0, 170] on html "Lane Farm 2024 Farm Chat Help Info Settings Lane Farm - 2024 Reproduced with th…" at bounding box center [666, 309] width 1333 height 618
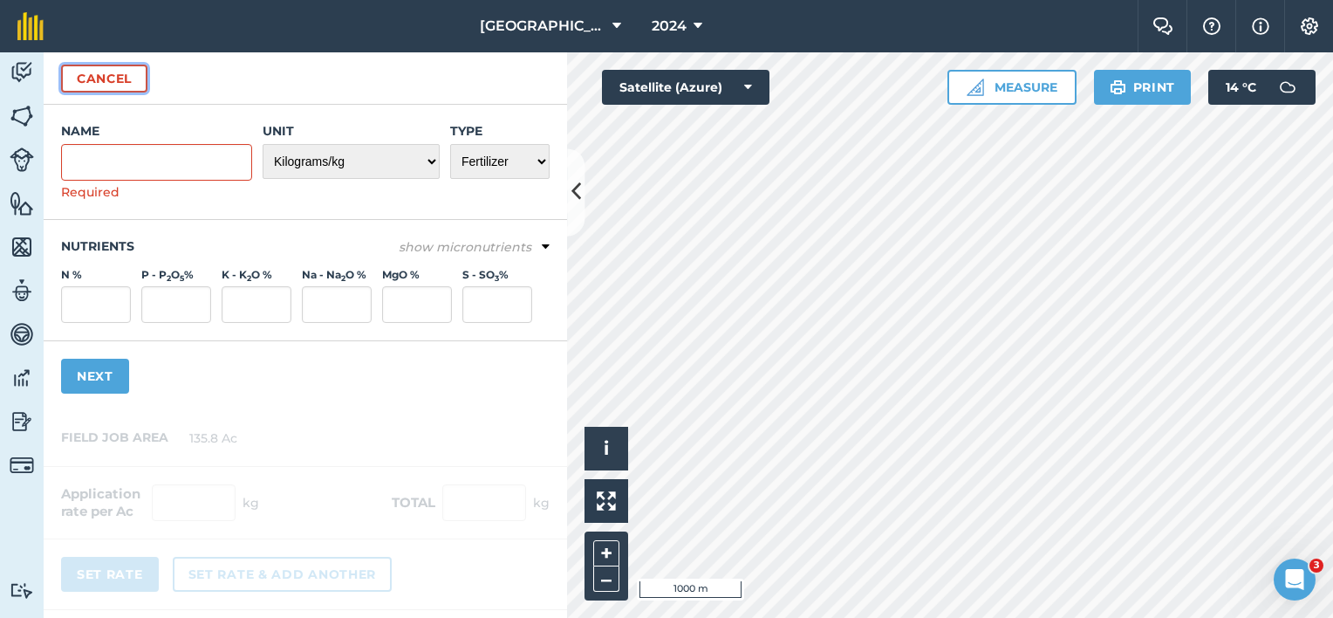
click at [91, 84] on button "Cancel" at bounding box center [104, 79] width 86 height 28
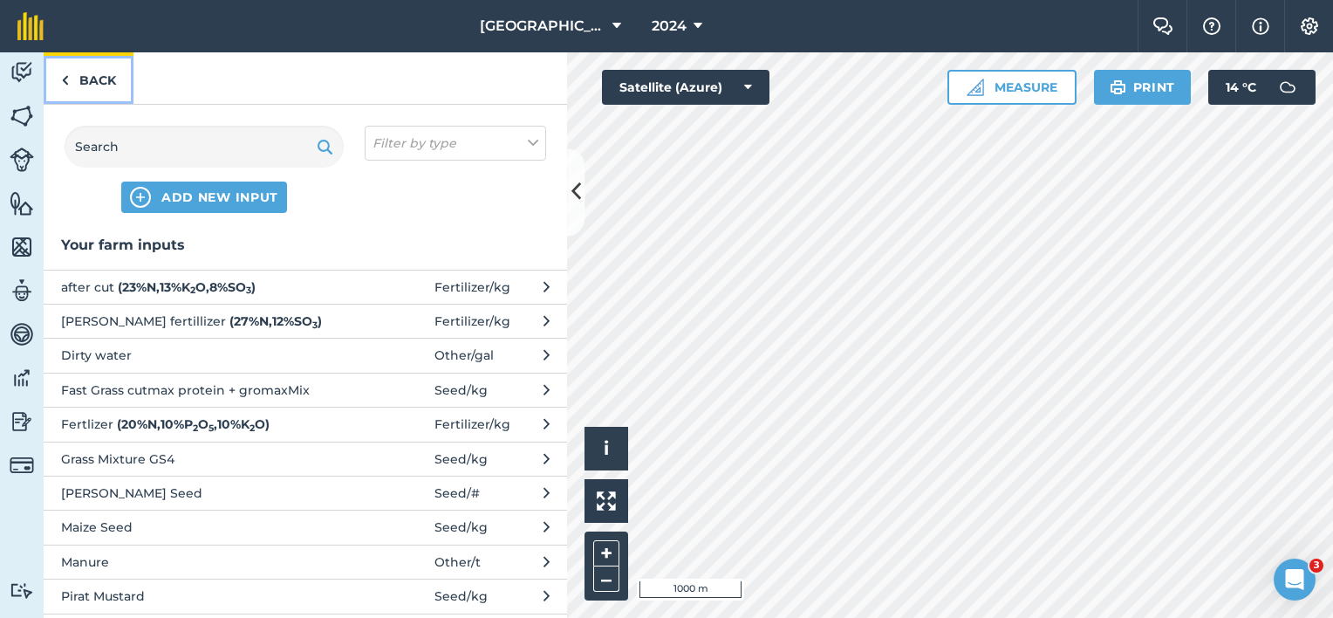
click at [111, 79] on link "Back" at bounding box center [89, 77] width 90 height 51
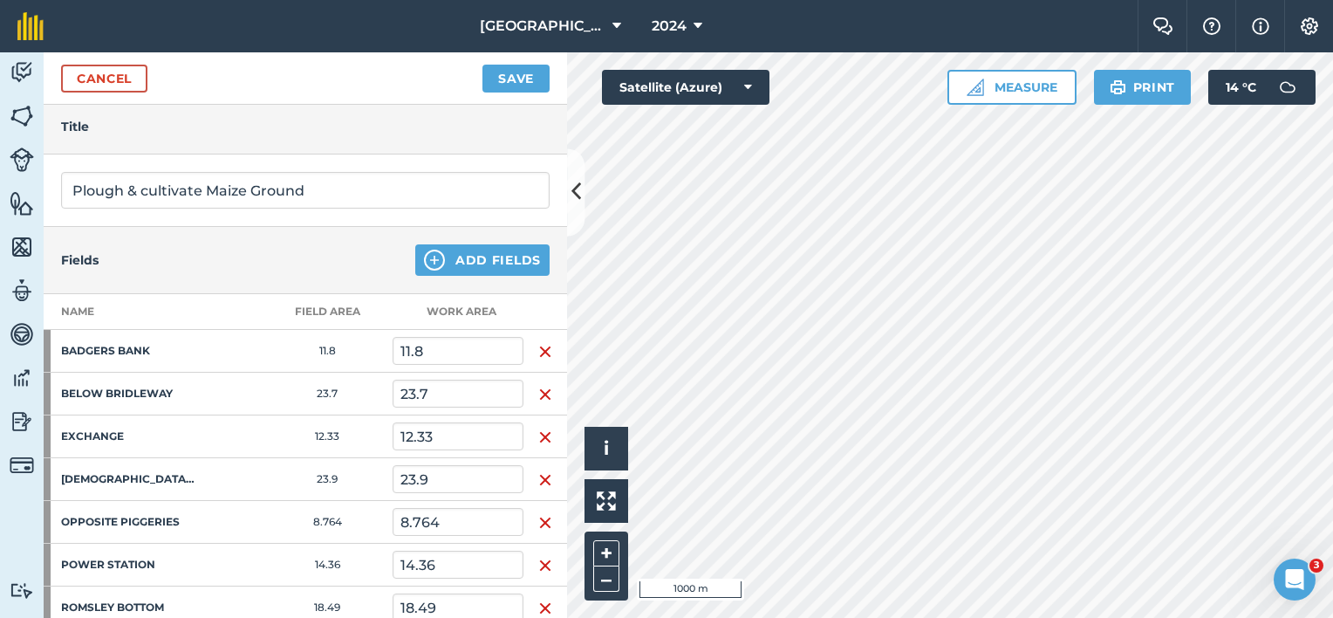
scroll to position [349, 0]
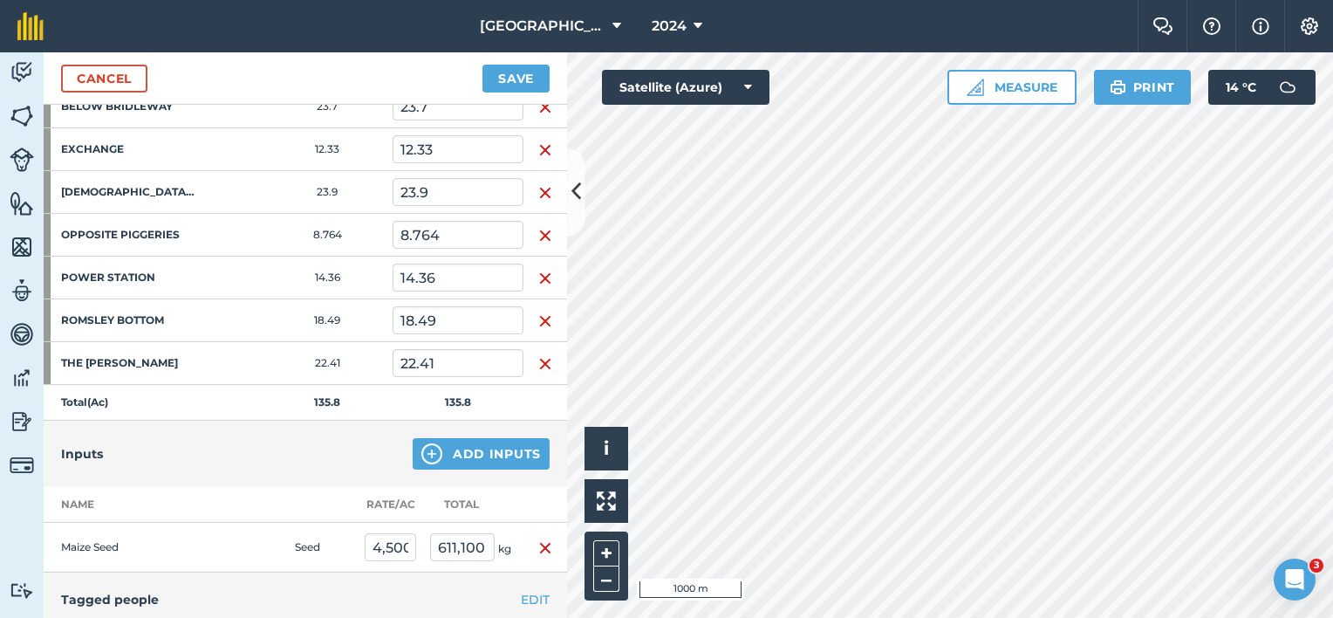
click at [166, 555] on td "Maize Seed" at bounding box center [131, 547] width 174 height 50
click at [201, 537] on td "Maize Seed" at bounding box center [131, 547] width 174 height 50
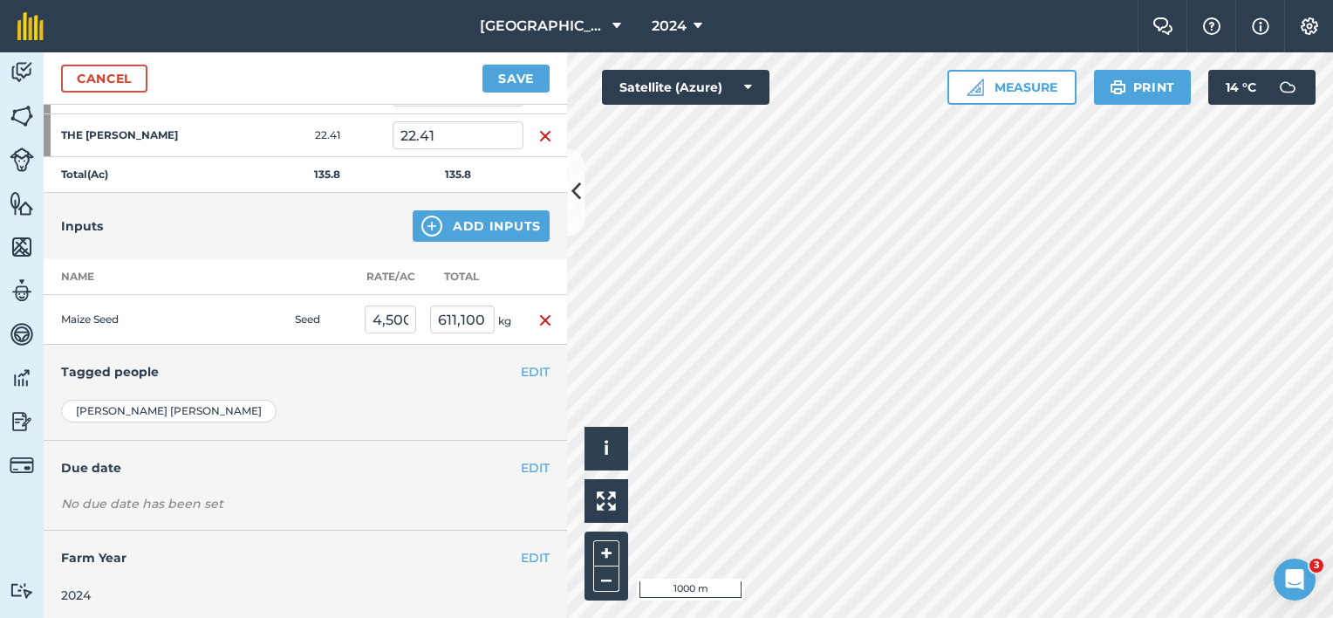
scroll to position [228, 0]
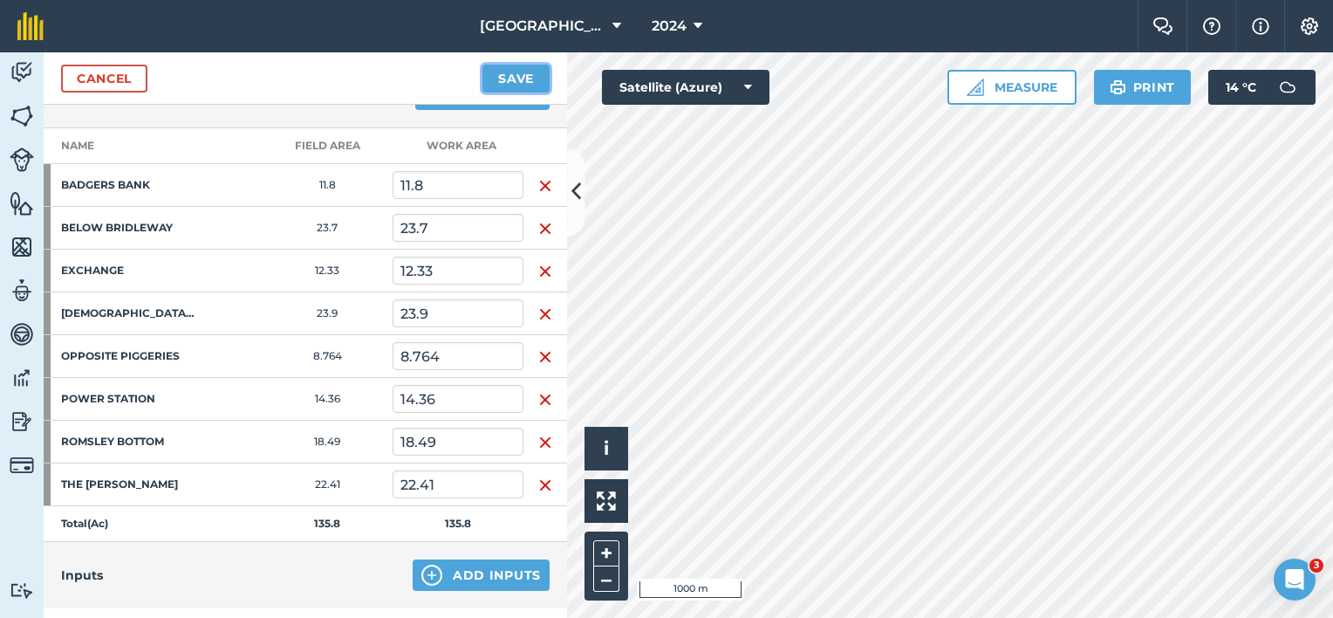
click at [532, 69] on button "Save" at bounding box center [515, 79] width 67 height 28
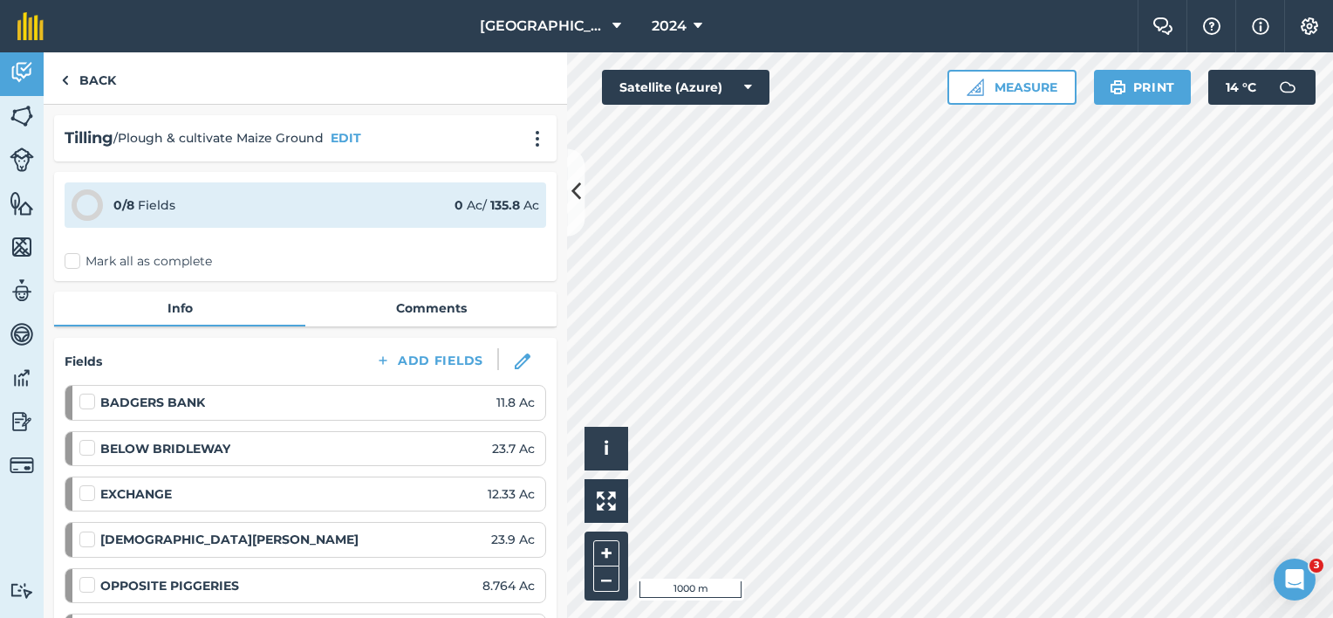
click at [113, 260] on label "Mark all as complete" at bounding box center [138, 261] width 147 height 18
click at [76, 260] on input "Mark all as complete" at bounding box center [70, 257] width 11 height 11
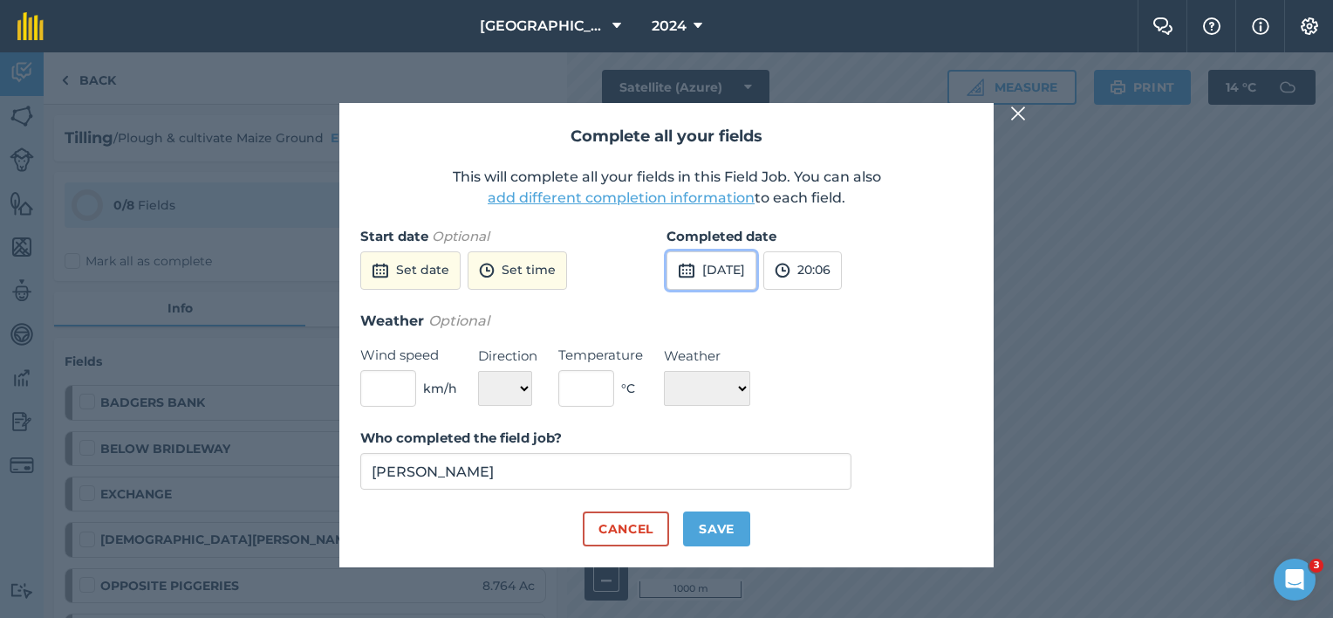
click at [744, 274] on button "[DATE]" at bounding box center [711, 270] width 90 height 38
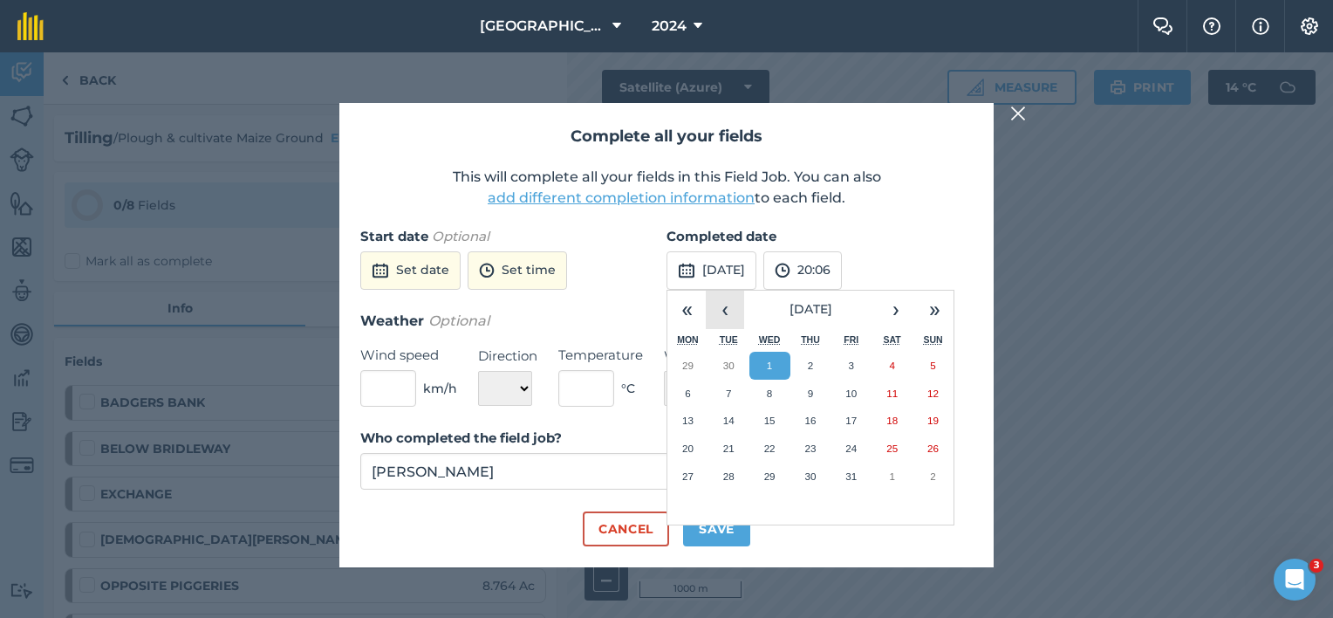
click at [722, 311] on button "‹" at bounding box center [725, 309] width 38 height 38
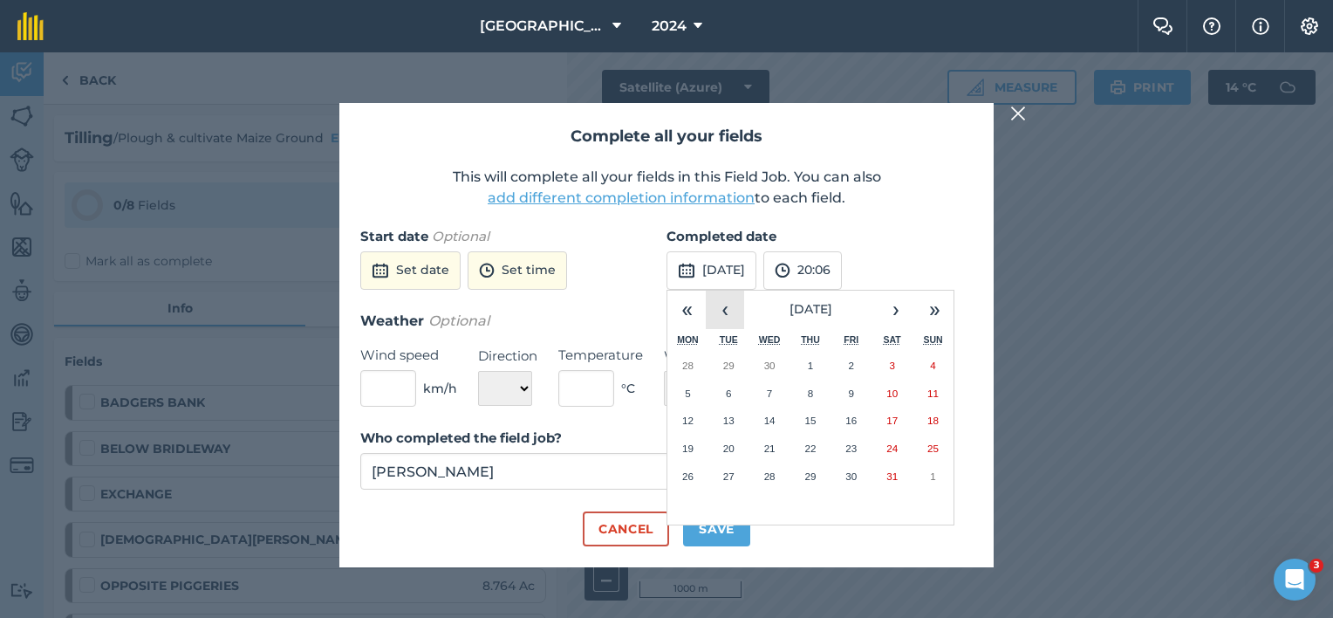
click at [722, 311] on button "‹" at bounding box center [725, 309] width 38 height 38
click at [727, 315] on button "‹" at bounding box center [725, 309] width 38 height 38
click at [726, 315] on button "‹" at bounding box center [725, 309] width 38 height 38
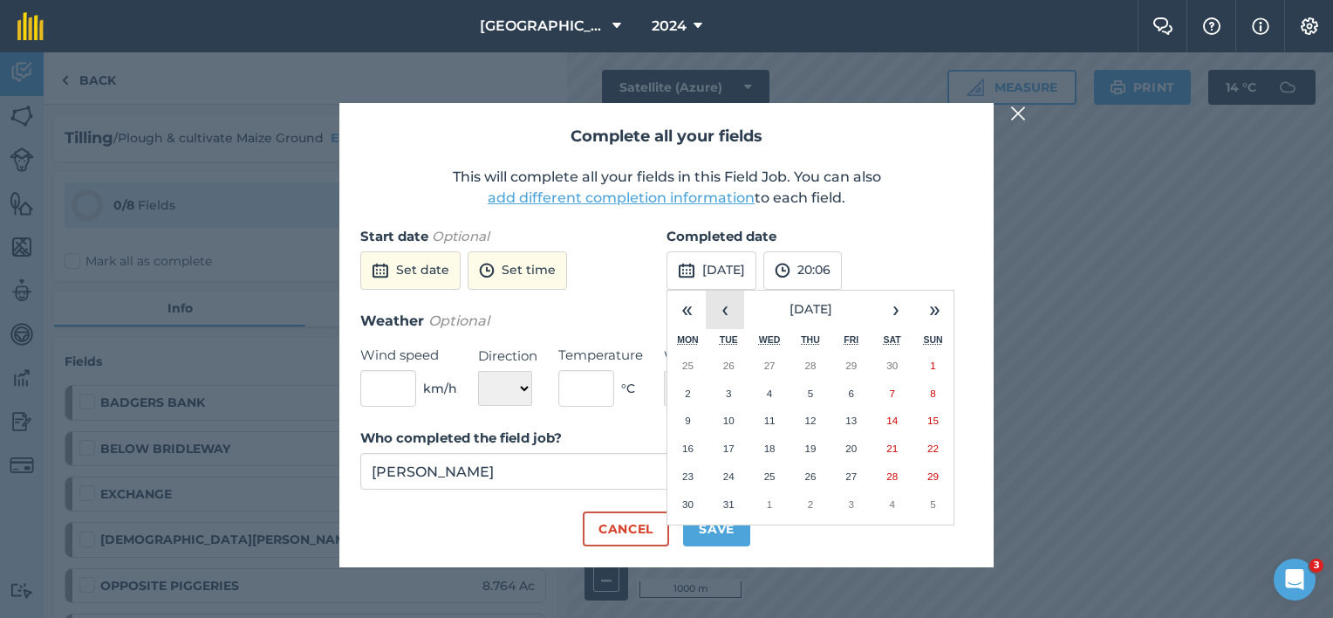
click at [726, 314] on button "‹" at bounding box center [725, 309] width 38 height 38
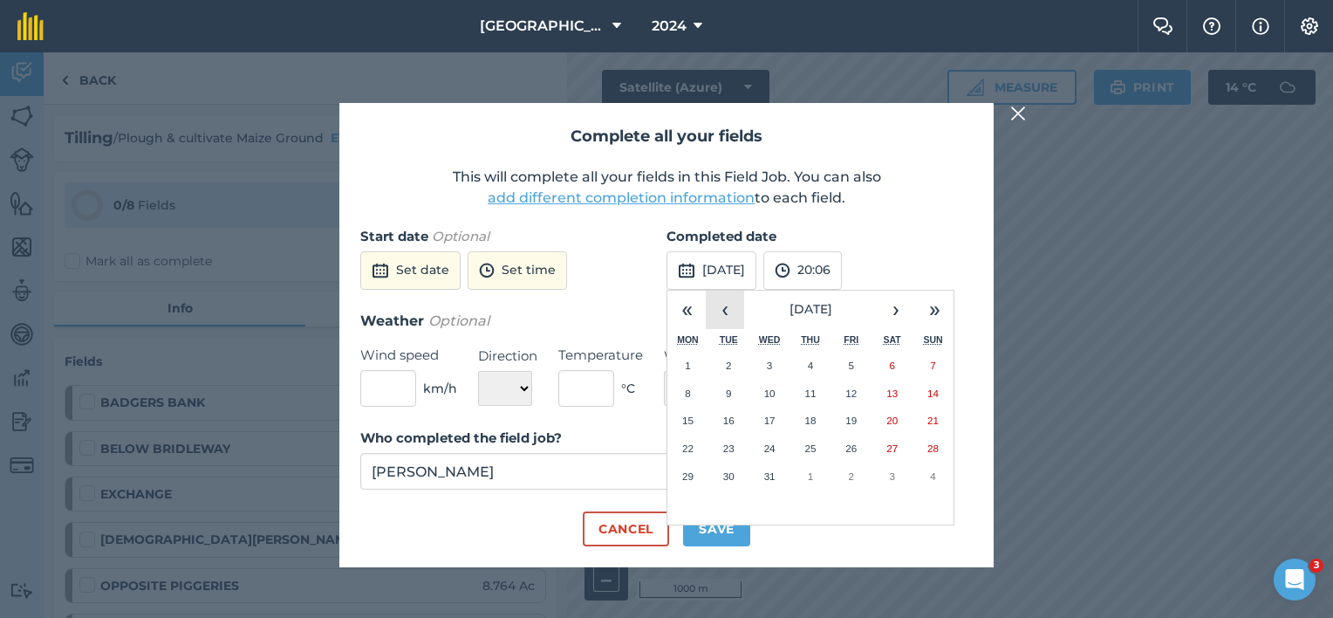
click at [726, 314] on button "‹" at bounding box center [725, 309] width 38 height 38
click at [894, 310] on button "›" at bounding box center [896, 309] width 38 height 38
click at [884, 362] on button "4" at bounding box center [891, 365] width 41 height 28
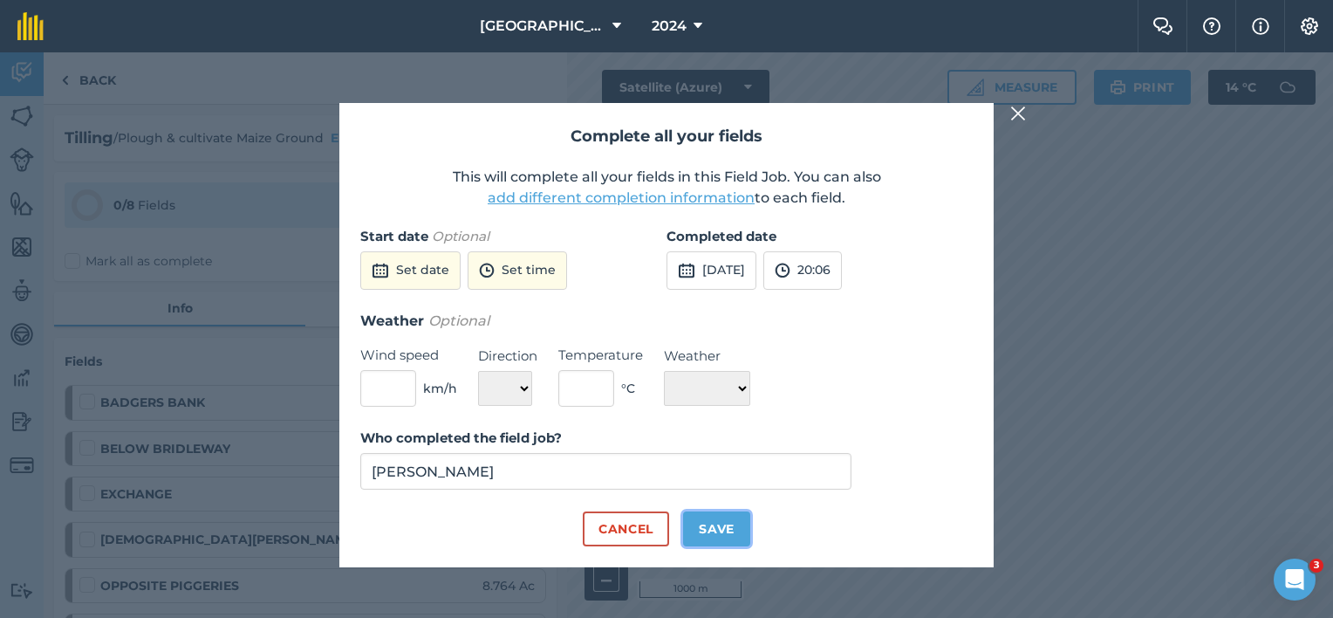
click at [712, 527] on button "Save" at bounding box center [716, 528] width 67 height 35
checkbox input "true"
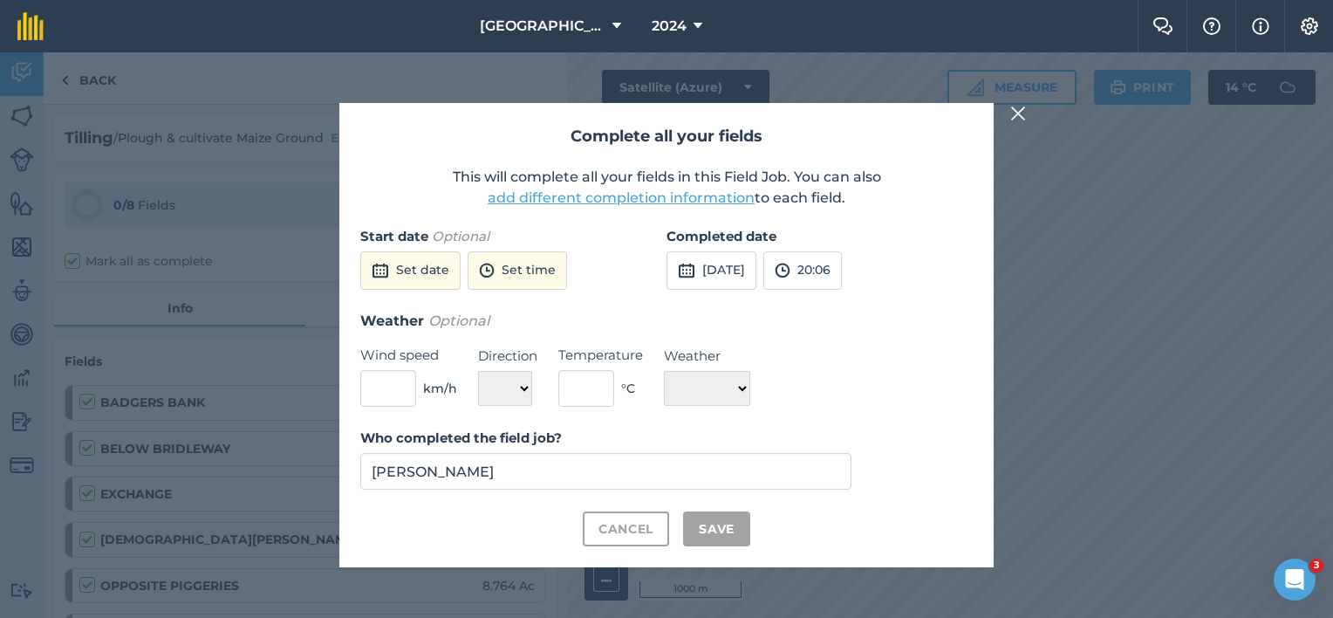
checkbox input "true"
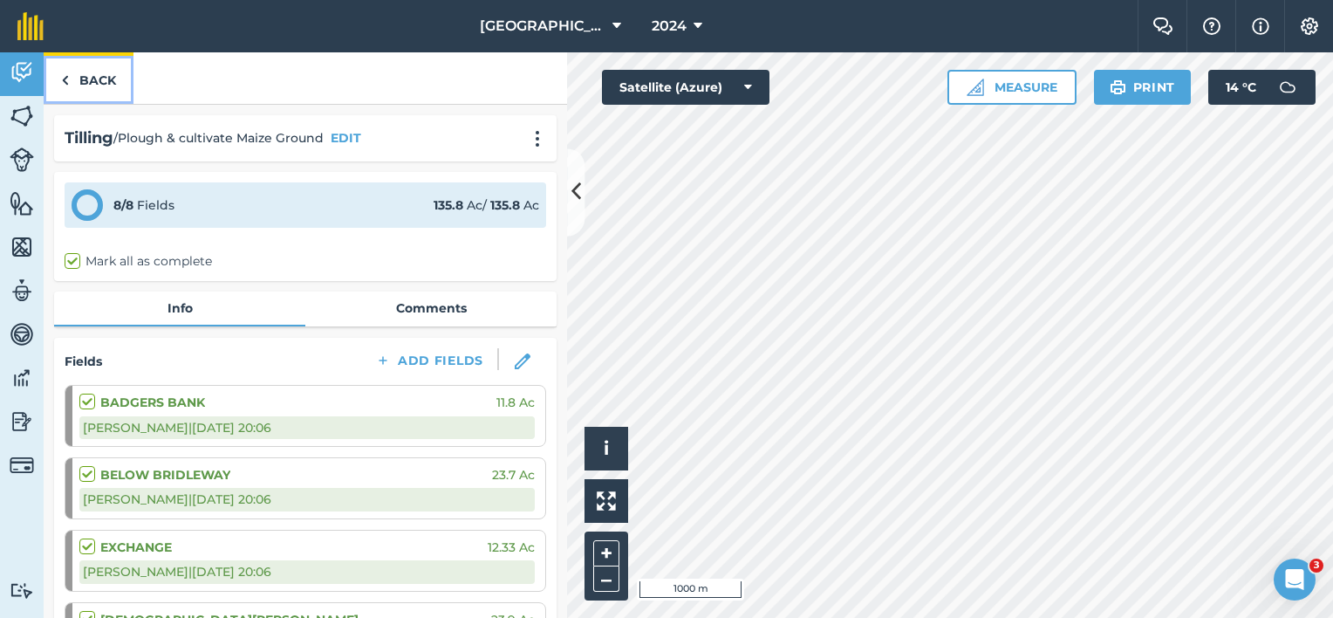
click at [104, 81] on link "Back" at bounding box center [89, 77] width 90 height 51
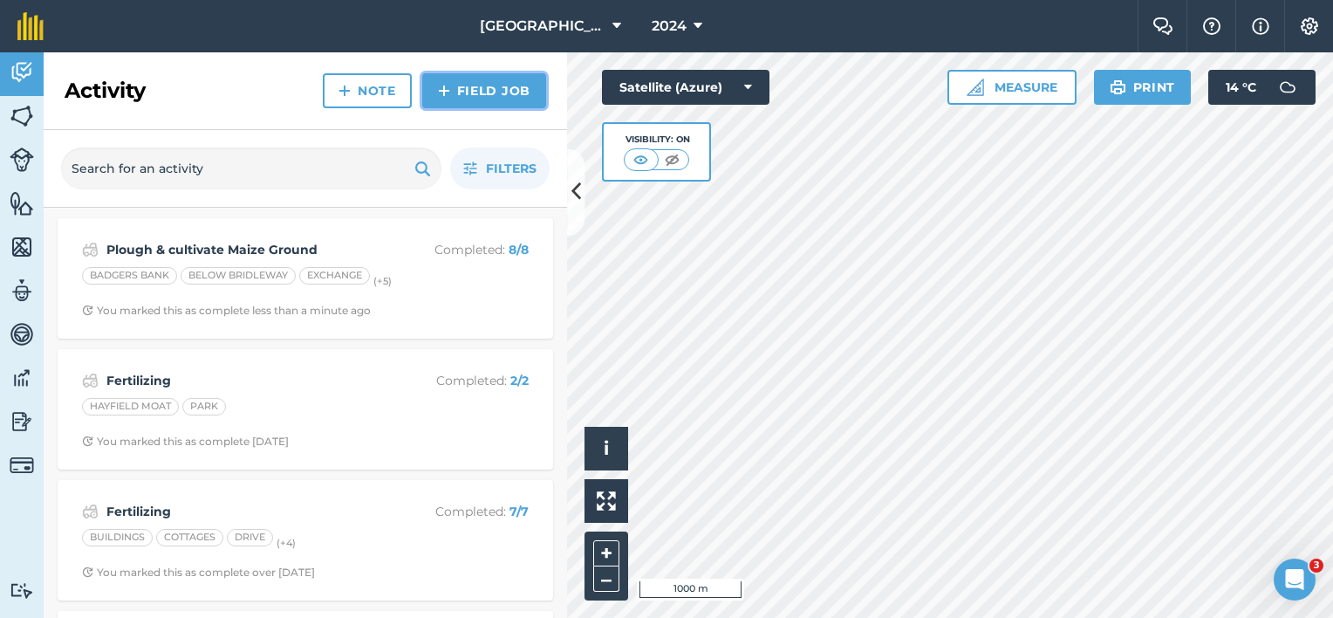
click at [478, 95] on link "Field Job" at bounding box center [484, 90] width 124 height 35
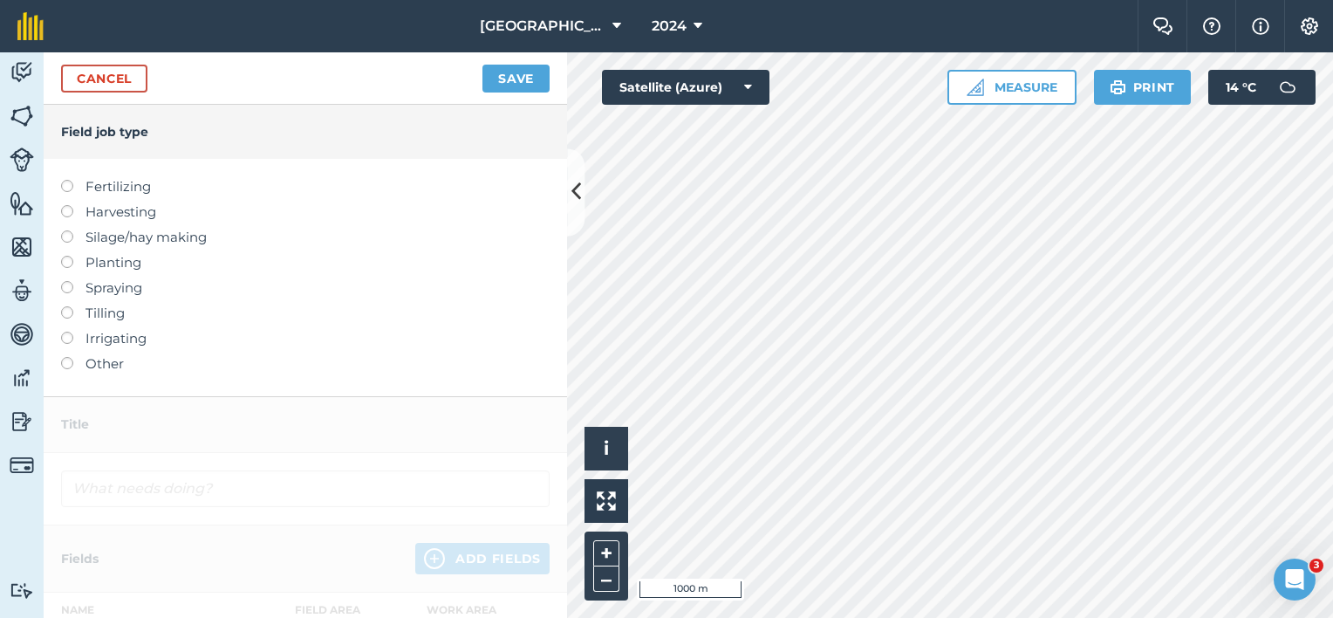
click at [113, 190] on label "Fertilizing" at bounding box center [305, 186] width 488 height 21
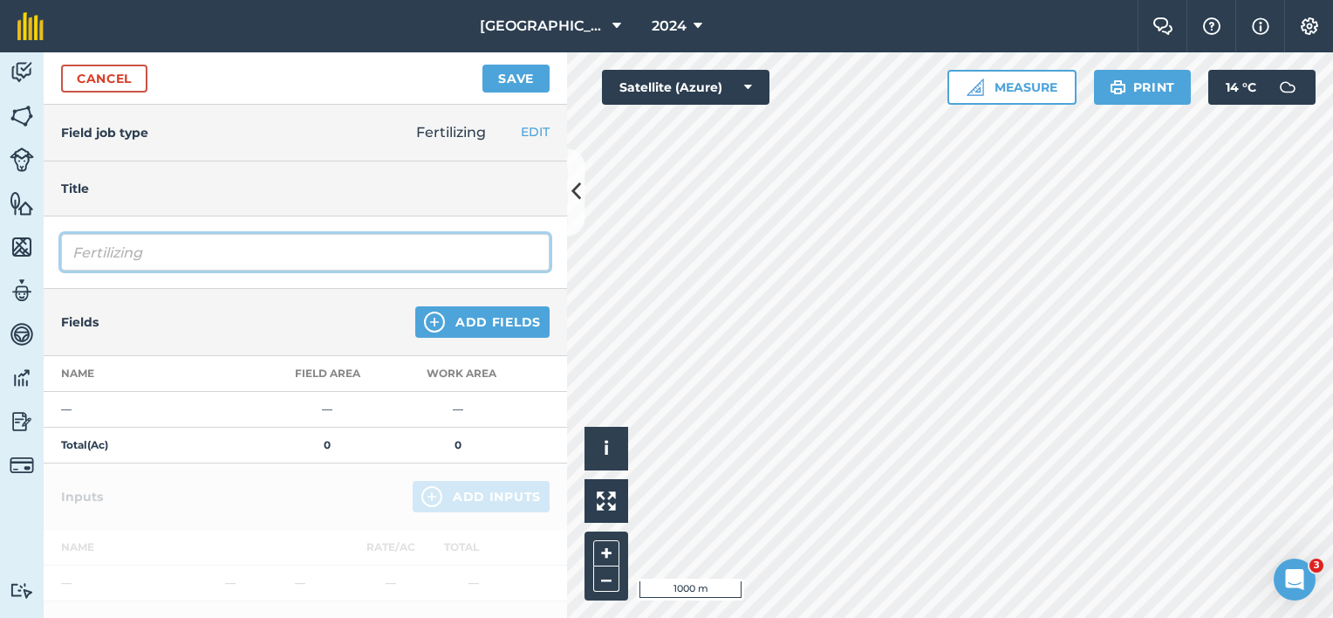
click at [108, 258] on input "Fertilizing" at bounding box center [305, 252] width 488 height 37
drag, startPoint x: 197, startPoint y: 257, endPoint x: 0, endPoint y: 251, distance: 197.2
click at [0, 251] on html "Lane Farm 2024 Farm Chat Help Info Settings Lane Farm - 2024 Reproduced with th…" at bounding box center [666, 309] width 1333 height 618
type input "Muck Spreading"
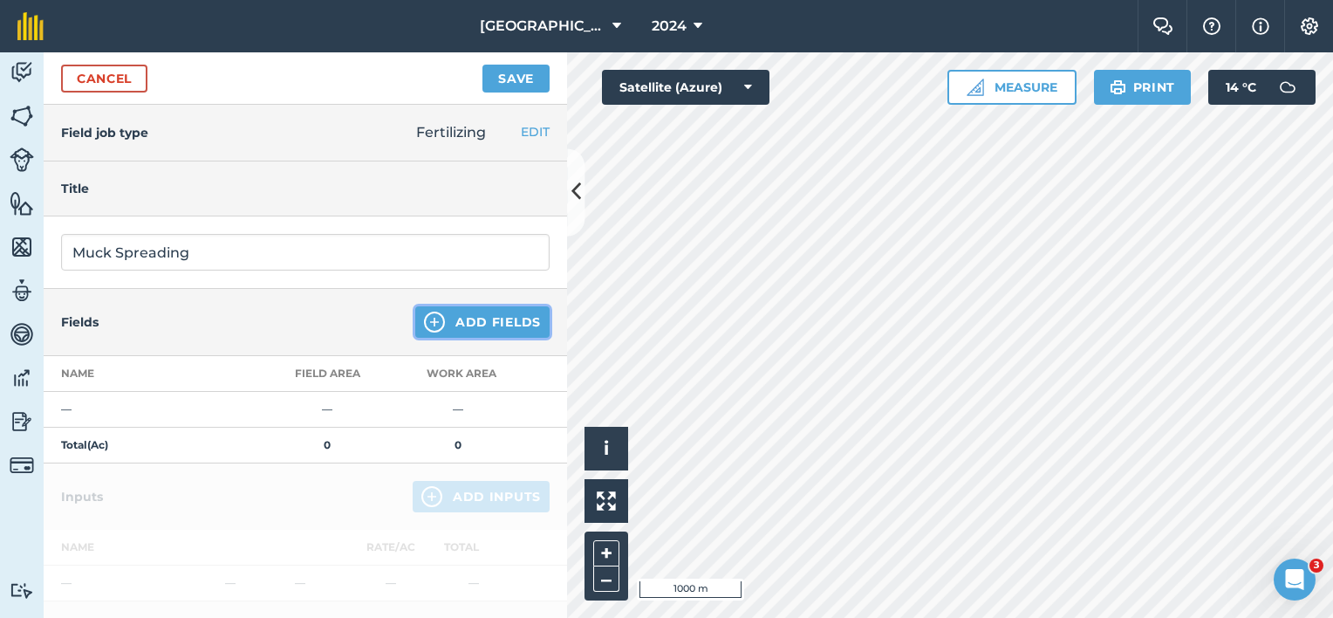
click at [511, 324] on button "Add Fields" at bounding box center [482, 321] width 134 height 31
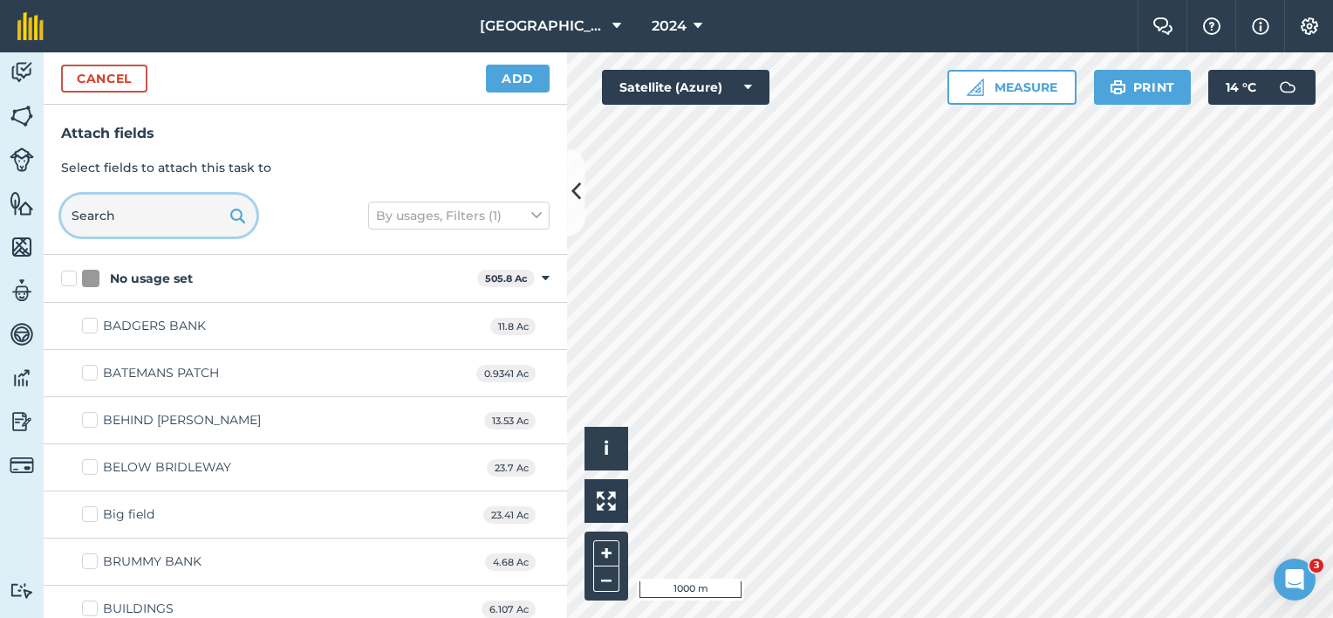
click at [137, 217] on input "text" at bounding box center [158, 216] width 195 height 42
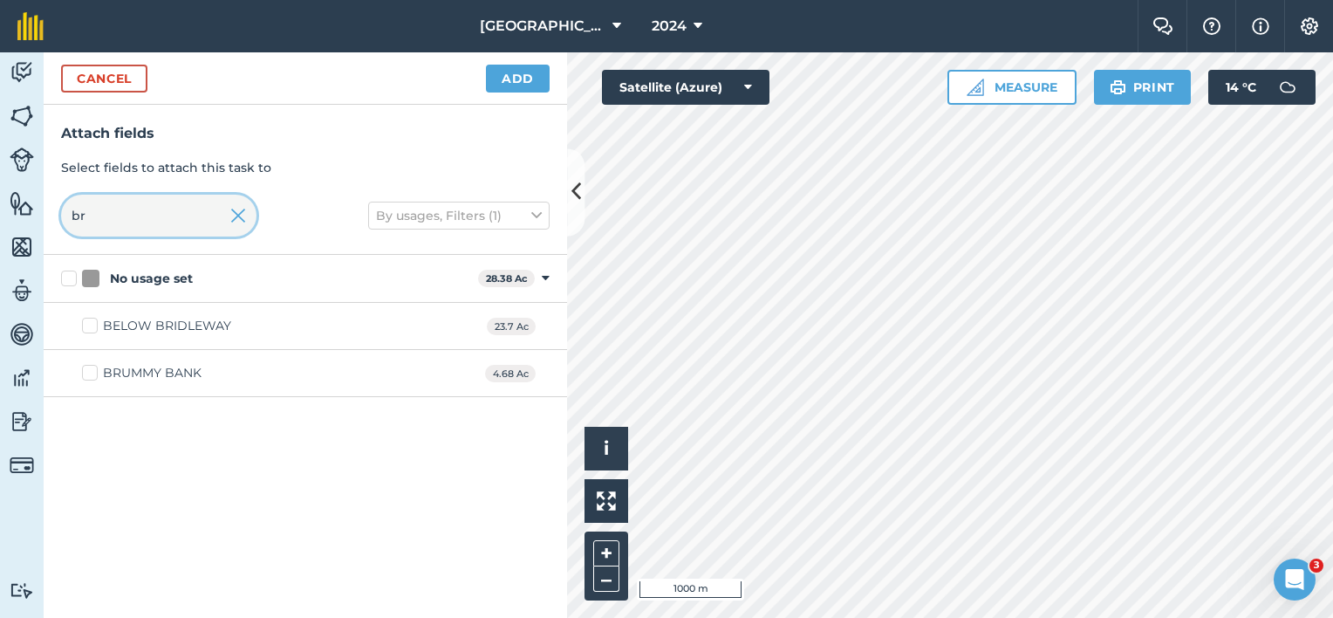
type input "br"
click at [119, 321] on div "BELOW BRIDLEWAY" at bounding box center [167, 326] width 128 height 18
click at [93, 321] on input "BELOW BRIDLEWAY" at bounding box center [87, 322] width 11 height 11
checkbox input "true"
drag, startPoint x: 101, startPoint y: 218, endPoint x: 44, endPoint y: 219, distance: 56.7
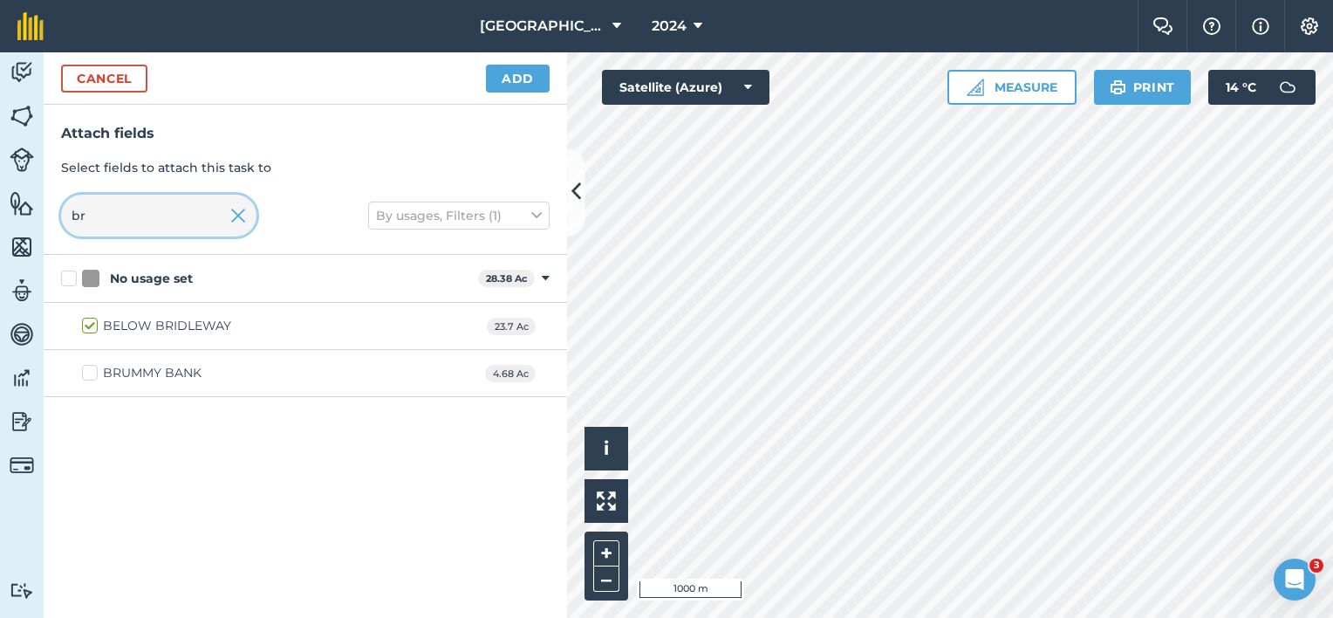
click at [45, 219] on div "Attach fields Select fields to attach this task to br By usages, Filters (1)" at bounding box center [305, 180] width 523 height 150
type input "exc"
click at [139, 313] on div "EXCHANGE 12.33 Ac" at bounding box center [305, 326] width 523 height 47
click at [127, 334] on div "EXCHANGE" at bounding box center [138, 326] width 70 height 18
click at [93, 328] on input "EXCHANGE" at bounding box center [87, 322] width 11 height 11
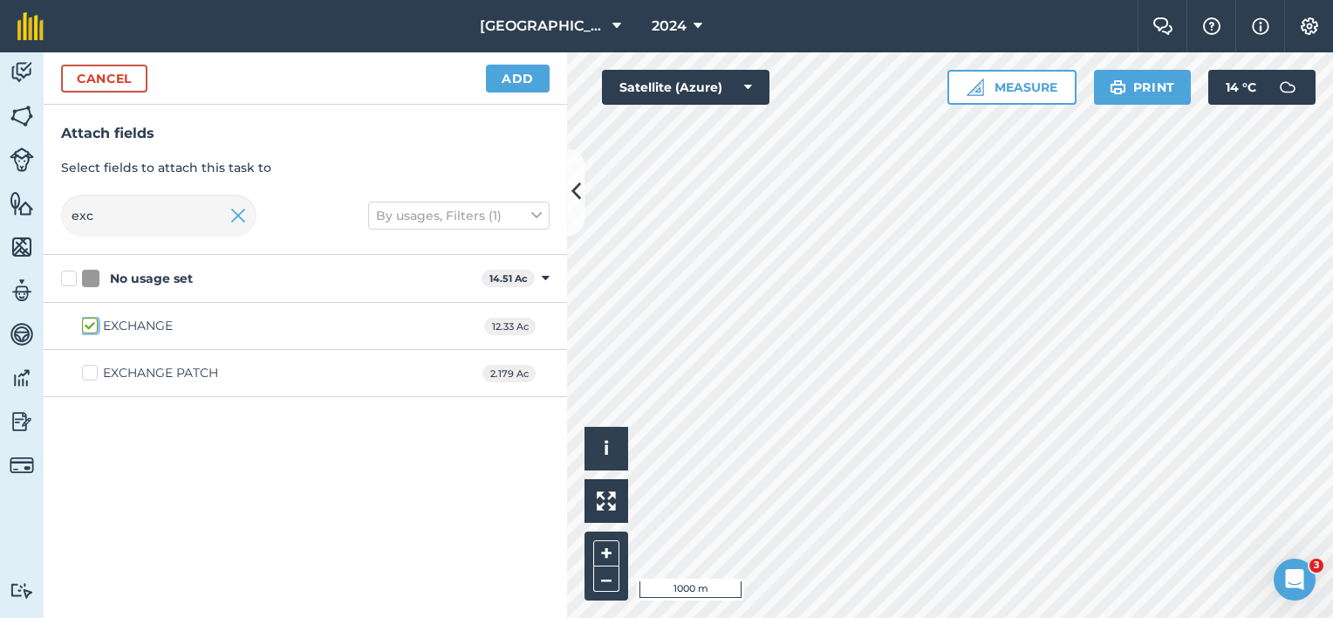
checkbox input "true"
drag, startPoint x: 118, startPoint y: 225, endPoint x: 108, endPoint y: 225, distance: 9.6
click at [108, 225] on input "exc" at bounding box center [158, 216] width 195 height 42
type input "e"
type input "her"
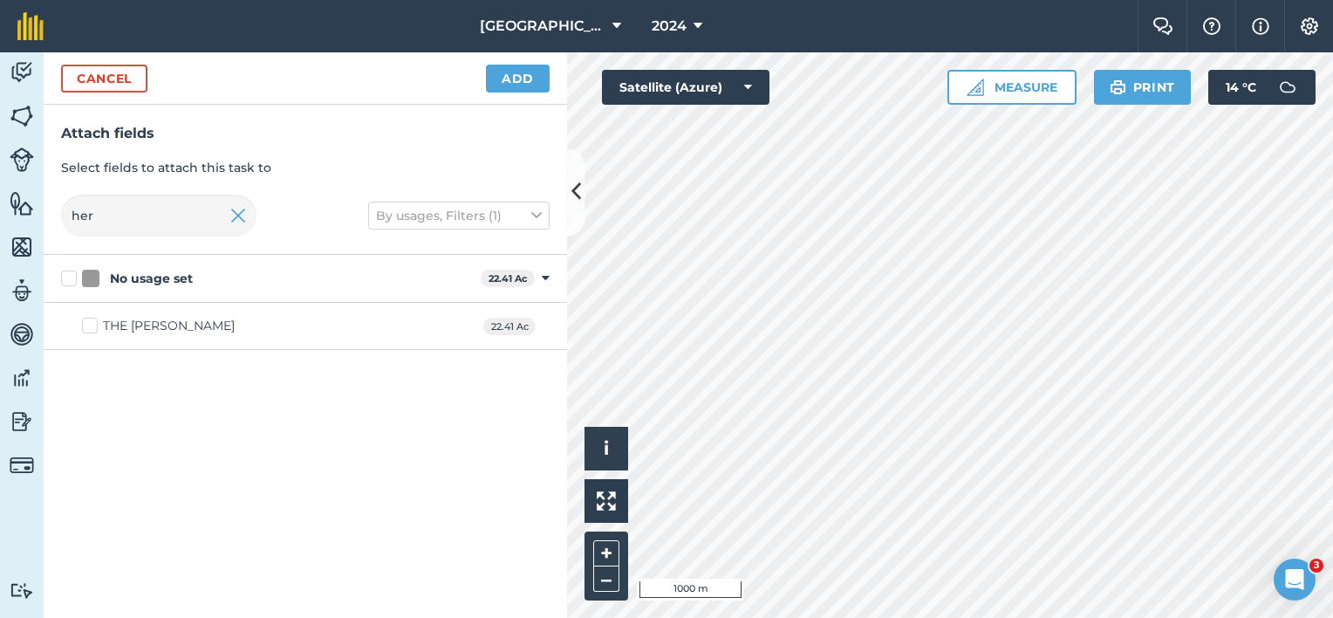
click at [139, 323] on div "THE [PERSON_NAME]" at bounding box center [169, 326] width 132 height 18
click at [93, 323] on input "THE [PERSON_NAME]" at bounding box center [87, 322] width 11 height 11
checkbox input "true"
drag, startPoint x: 109, startPoint y: 215, endPoint x: 3, endPoint y: 213, distance: 105.6
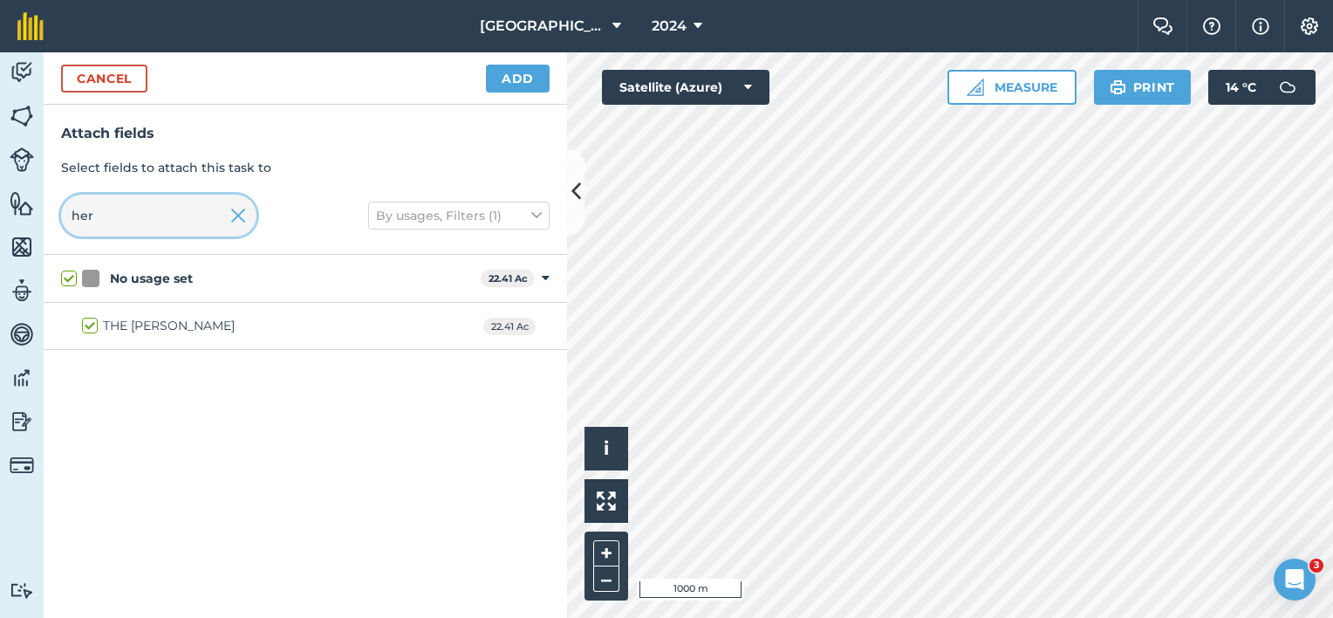
click at [51, 220] on div "Attach fields Select fields to attach this task to her By usages, Filters (1)" at bounding box center [305, 180] width 523 height 150
checkbox input "false"
type input "opp"
drag, startPoint x: 93, startPoint y: 377, endPoint x: 96, endPoint y: 366, distance: 10.8
click at [94, 377] on label "OPPOSITE PIGGERIES" at bounding box center [160, 373] width 156 height 18
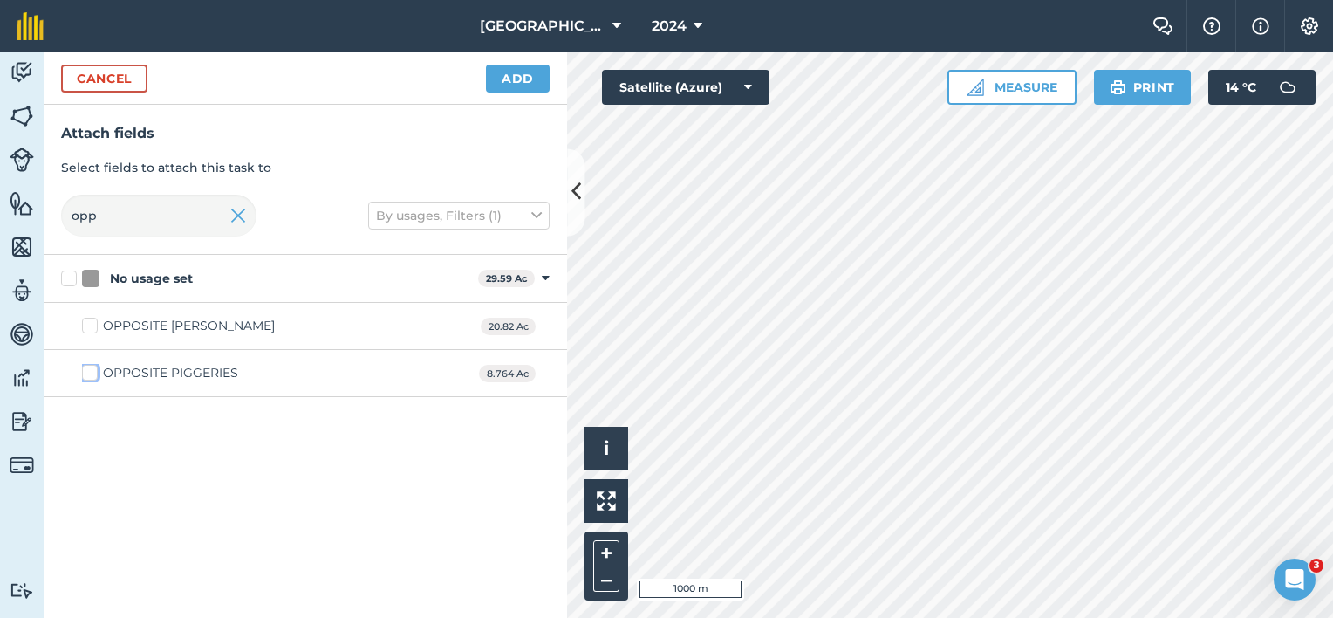
click at [93, 375] on input "OPPOSITE PIGGERIES" at bounding box center [87, 369] width 11 height 11
checkbox input "true"
drag, startPoint x: 142, startPoint y: 221, endPoint x: 0, endPoint y: 212, distance: 142.4
click at [0, 214] on html "Lane Farm 2024 Farm Chat Help Info Settings Lane Farm - 2024 Reproduced with th…" at bounding box center [666, 309] width 1333 height 618
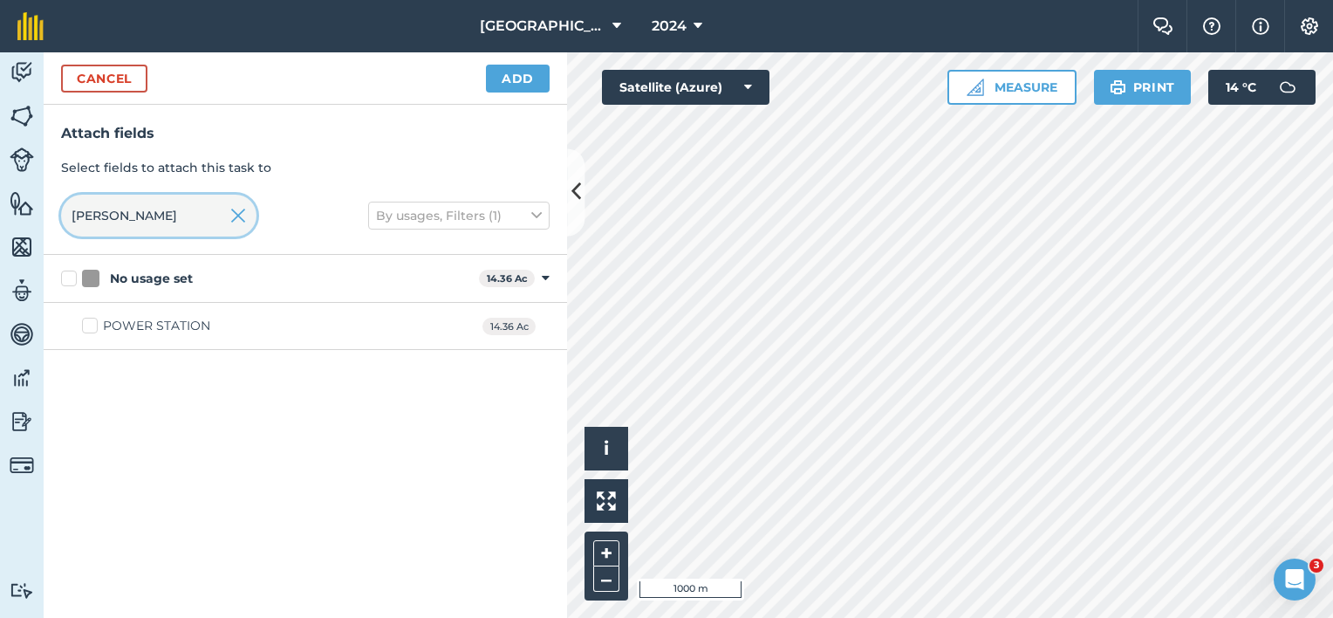
type input "[PERSON_NAME]"
click at [103, 324] on label "POWER STATION" at bounding box center [146, 326] width 128 height 18
click at [93, 324] on input "POWER STATION" at bounding box center [87, 322] width 11 height 11
checkbox input "true"
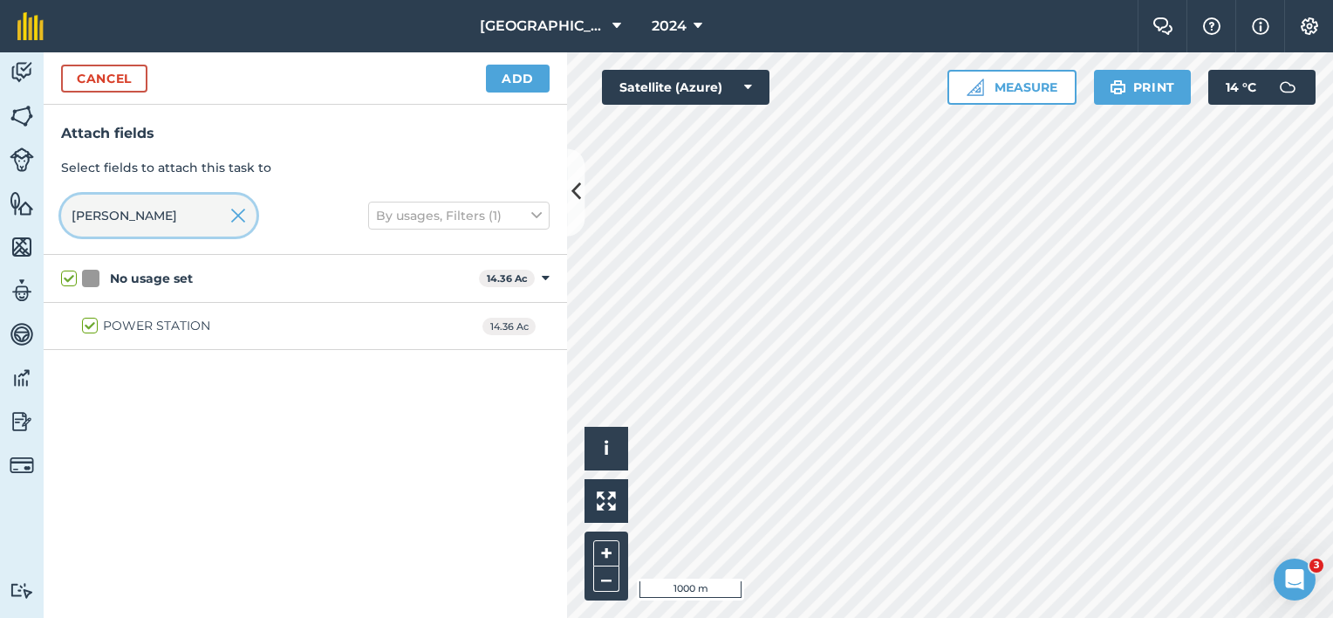
drag, startPoint x: 147, startPoint y: 226, endPoint x: 0, endPoint y: 204, distance: 149.0
click at [61, 221] on div "[PERSON_NAME]" at bounding box center [158, 216] width 195 height 42
checkbox input "false"
type input "lad"
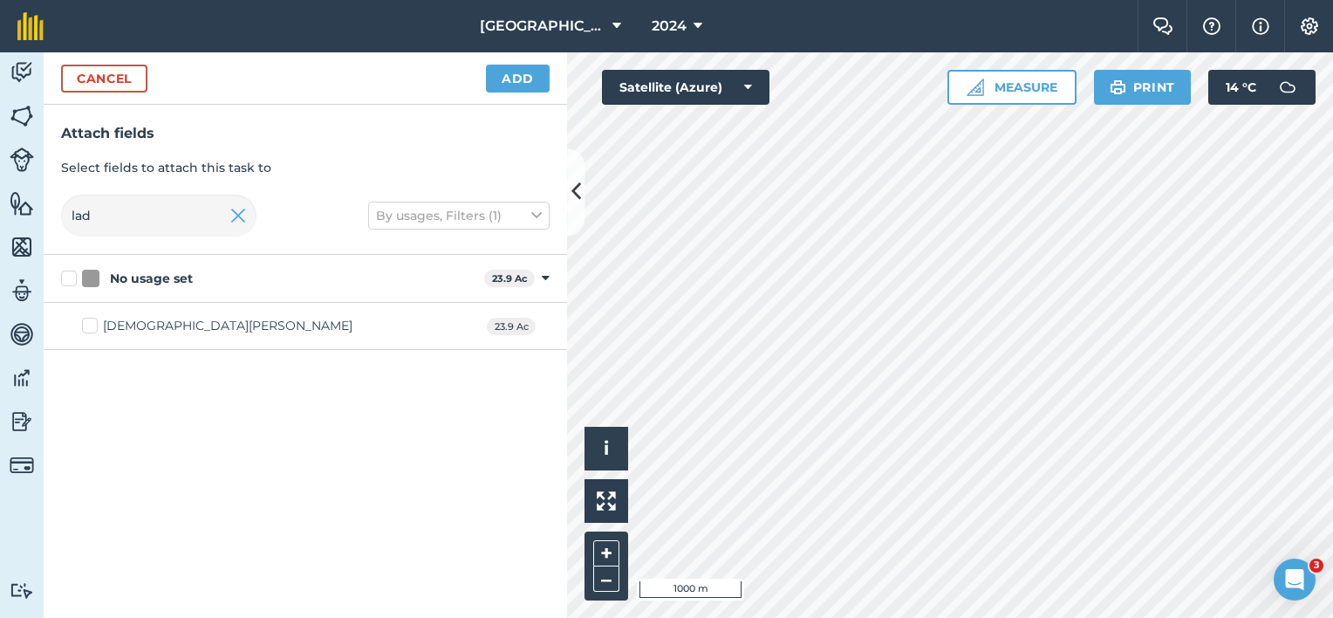
drag, startPoint x: 164, startPoint y: 328, endPoint x: 173, endPoint y: 305, distance: 24.3
click at [164, 328] on div "[DEMOGRAPHIC_DATA][PERSON_NAME]" at bounding box center [227, 326] width 249 height 18
click at [93, 328] on input "[DEMOGRAPHIC_DATA][PERSON_NAME]" at bounding box center [87, 322] width 11 height 11
checkbox input "true"
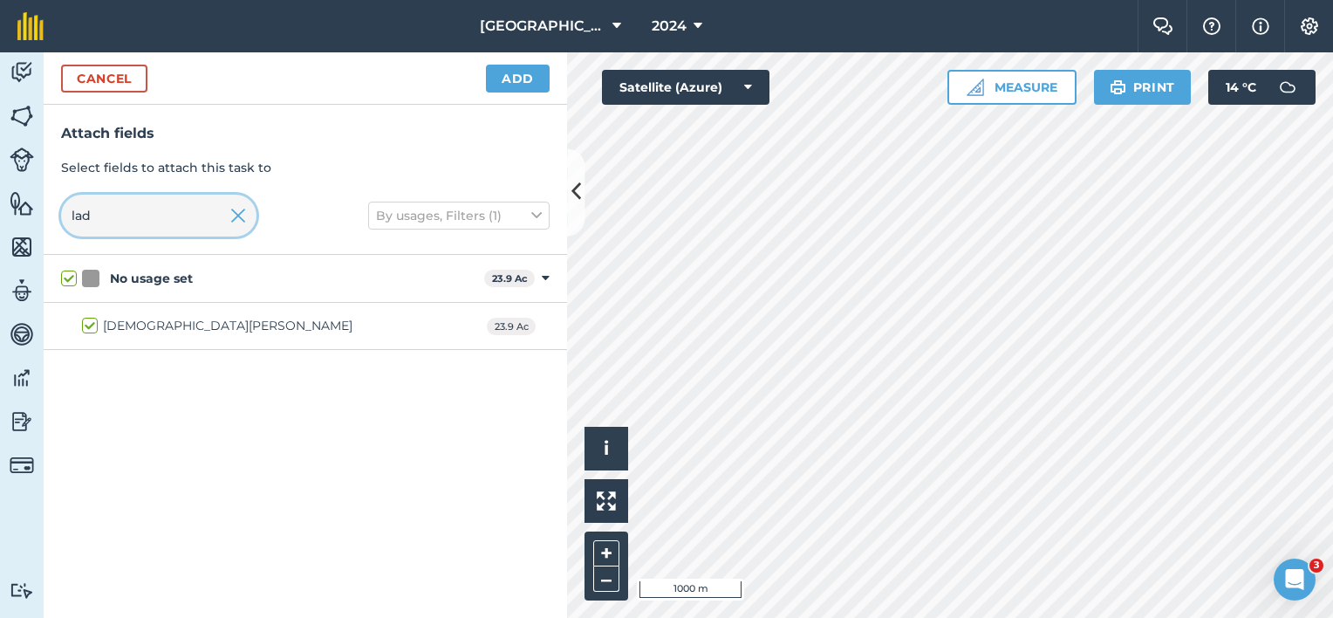
drag, startPoint x: 167, startPoint y: 216, endPoint x: -3, endPoint y: 191, distance: 171.9
click at [0, 191] on html "Lane Farm 2024 Farm Chat Help Info Settings Lane Farm - 2024 Reproduced with th…" at bounding box center [666, 309] width 1333 height 618
checkbox input "false"
type input "bad"
click at [146, 323] on div "BADGERS BANK" at bounding box center [154, 326] width 103 height 18
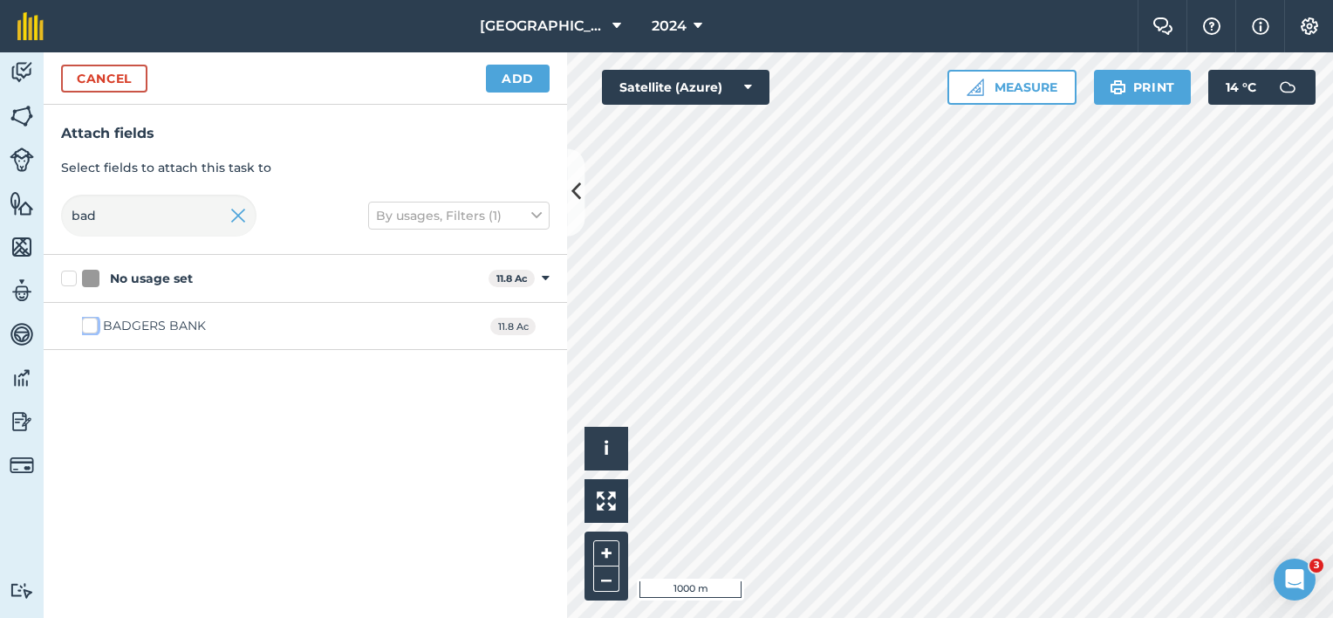
click at [93, 323] on input "BADGERS BANK" at bounding box center [87, 322] width 11 height 11
checkbox input "true"
drag, startPoint x: 49, startPoint y: 204, endPoint x: 1, endPoint y: 194, distance: 49.1
click at [17, 198] on div "Activity Fields Livestock Features Maps Team Vehicles Data Reporting Billing Tu…" at bounding box center [666, 334] width 1333 height 565
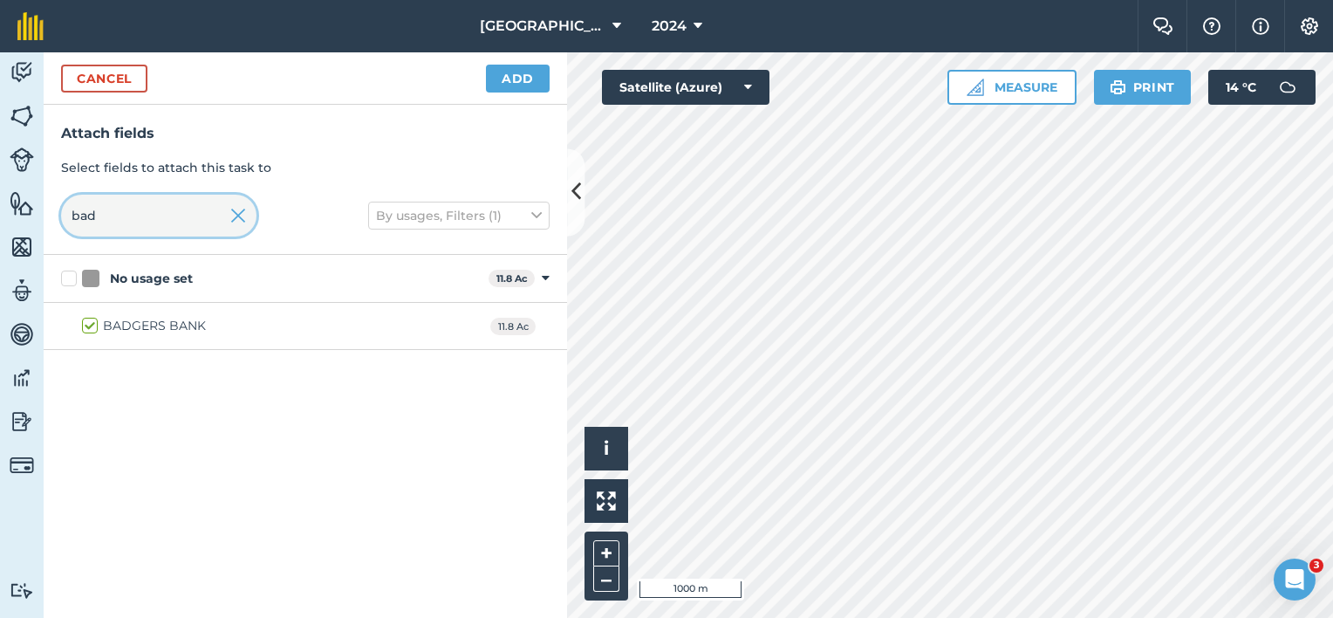
checkbox input "false"
type input "rom"
click at [127, 375] on div "ROMSLEY TOP" at bounding box center [148, 373] width 91 height 18
click at [93, 375] on input "ROMSLEY TOP" at bounding box center [87, 369] width 11 height 11
checkbox input "true"
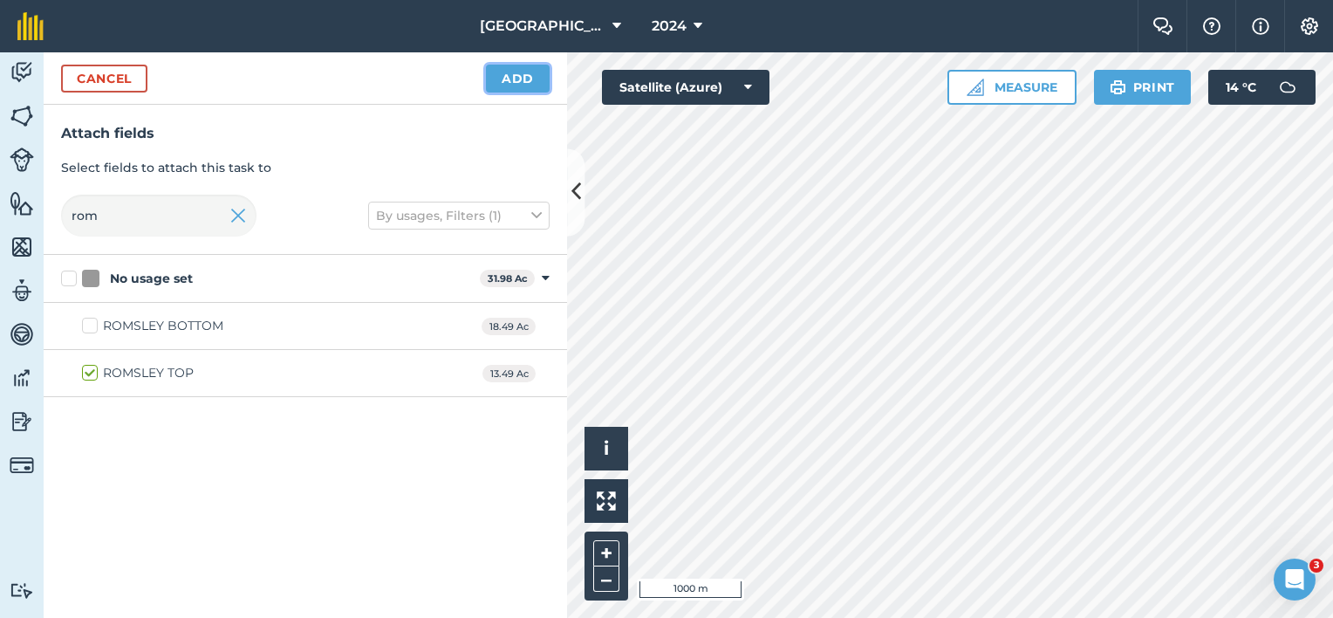
click at [525, 80] on button "Add" at bounding box center [518, 79] width 64 height 28
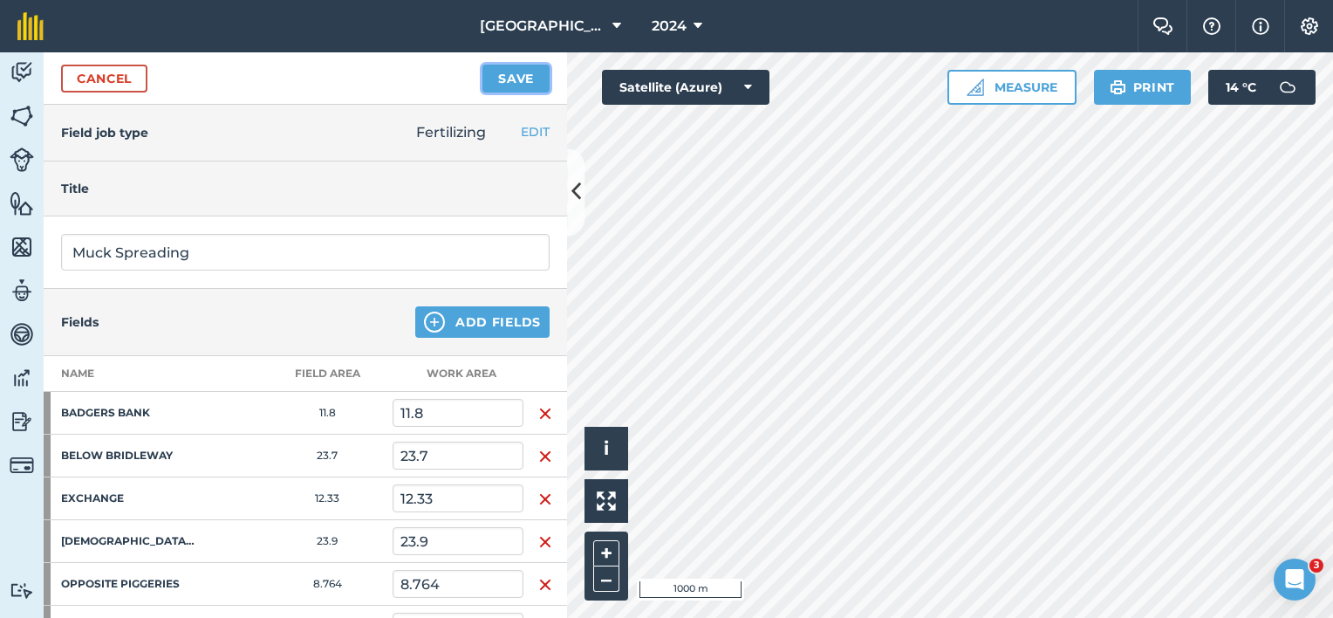
click at [515, 70] on button "Save" at bounding box center [515, 79] width 67 height 28
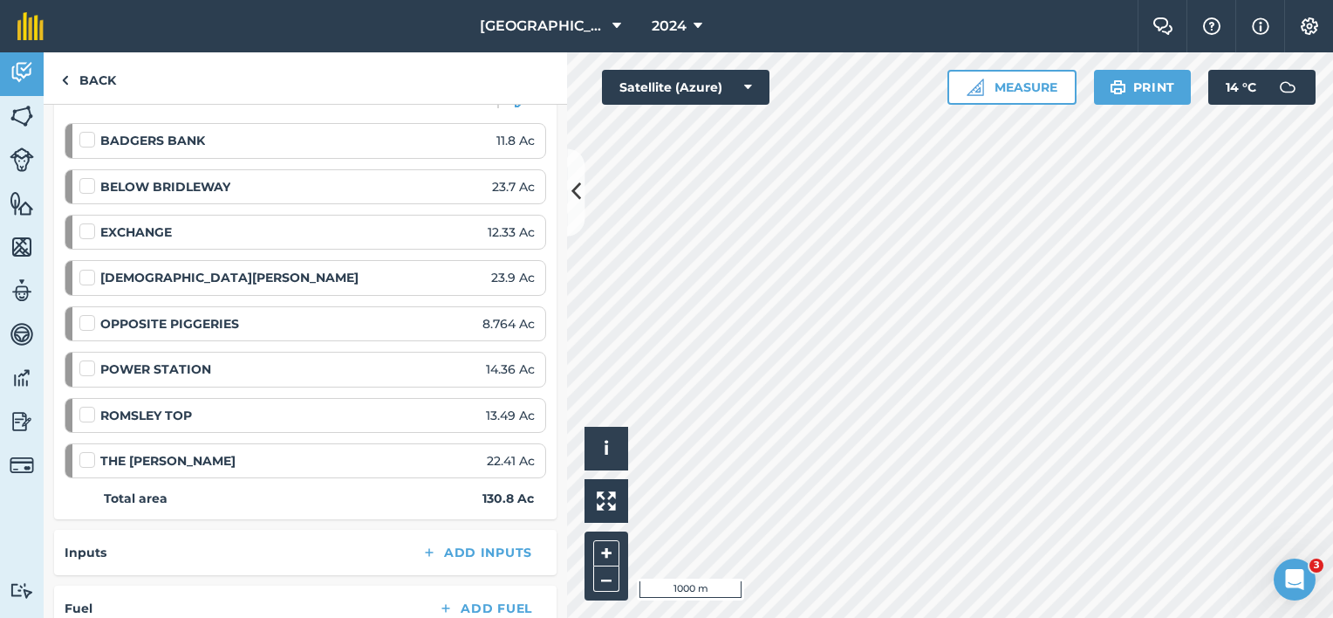
scroll to position [436, 0]
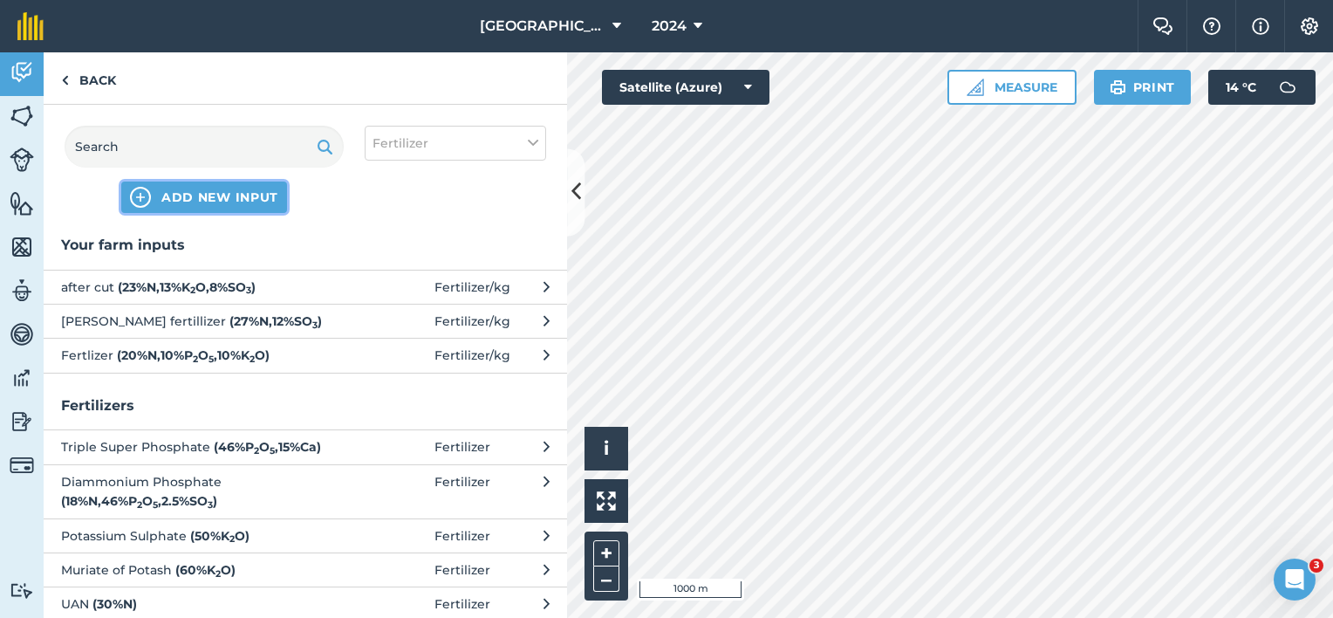
click at [256, 203] on span "ADD NEW INPUT" at bounding box center [219, 196] width 117 height 17
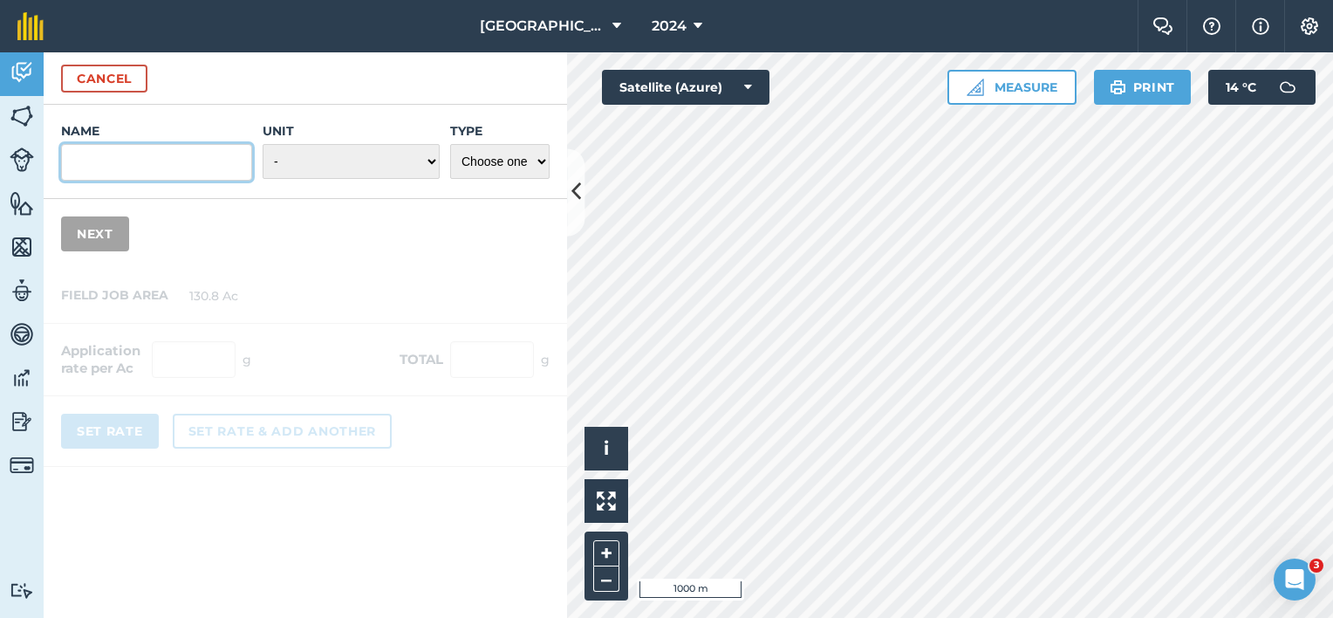
click at [119, 157] on input "Name" at bounding box center [156, 162] width 191 height 37
type input "FYM"
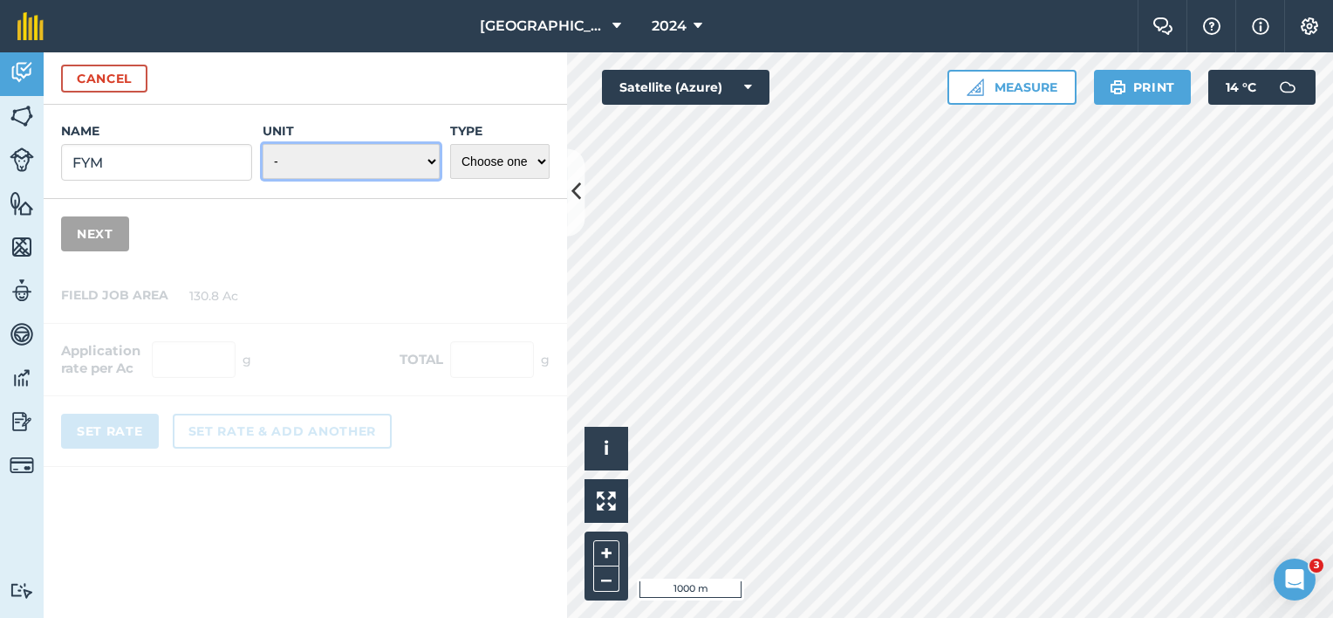
click at [426, 161] on select "- Grams/g Kilograms/kg Metric tonnes/t Millilitres/ml Litres/L Ounces/oz Pounds…" at bounding box center [351, 161] width 177 height 35
select select "METRIC_TONNES"
click at [263, 144] on select "- Grams/g Kilograms/kg Metric tonnes/t Millilitres/ml Litres/L Ounces/oz Pounds…" at bounding box center [351, 161] width 177 height 35
click at [527, 165] on select "Choose one Fertilizer Seed Spray Fuel Other" at bounding box center [499, 161] width 99 height 35
select select "FERTILIZER"
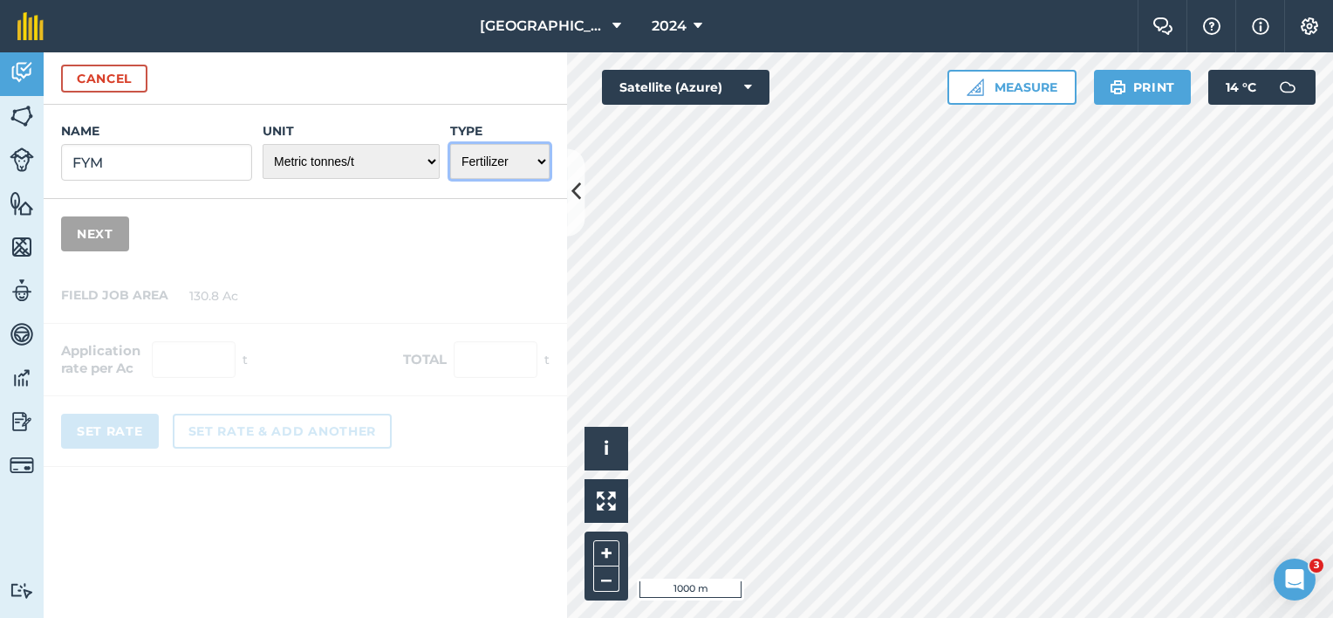
click at [450, 144] on select "Choose one Fertilizer Seed Spray Fuel Other" at bounding box center [499, 161] width 99 height 35
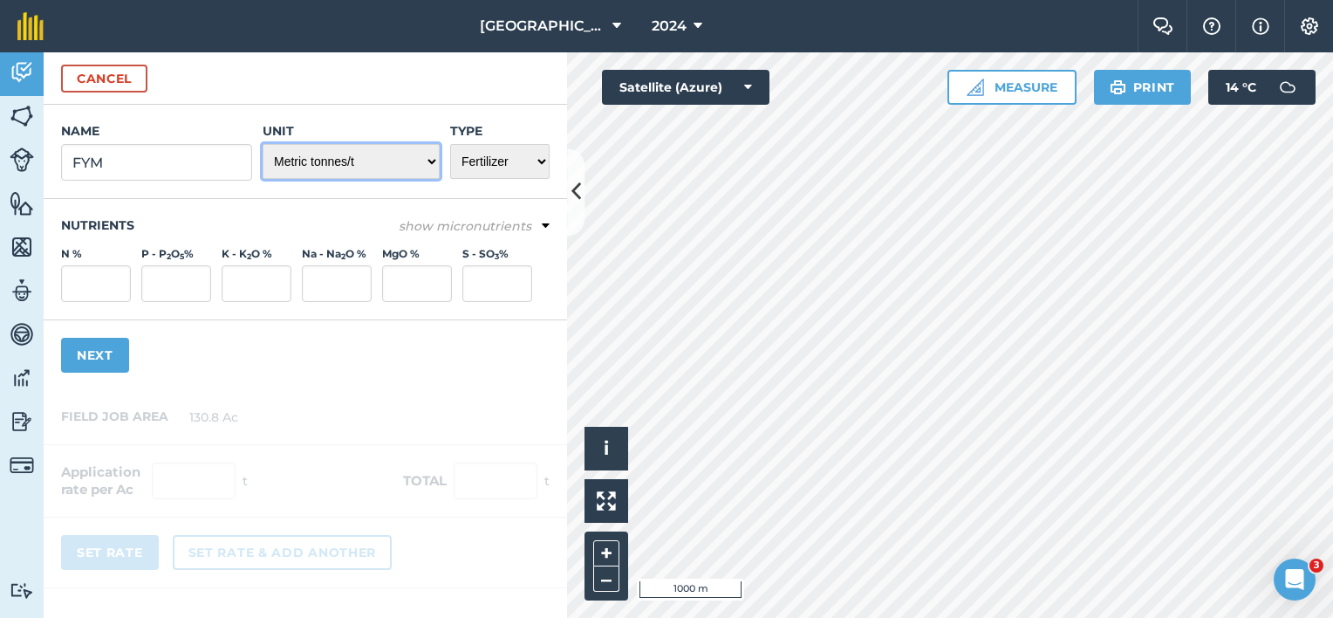
click at [424, 160] on select "- Grams/g Kilograms/kg Metric tonnes/t Millilitres/ml Litres/L Ounces/oz Pounds…" at bounding box center [351, 161] width 177 height 35
click at [263, 144] on select "- Grams/g Kilograms/kg Metric tonnes/t Millilitres/ml Litres/L Ounces/oz Pounds…" at bounding box center [351, 161] width 177 height 35
click at [109, 294] on input "N %" at bounding box center [96, 283] width 70 height 37
type input "25"
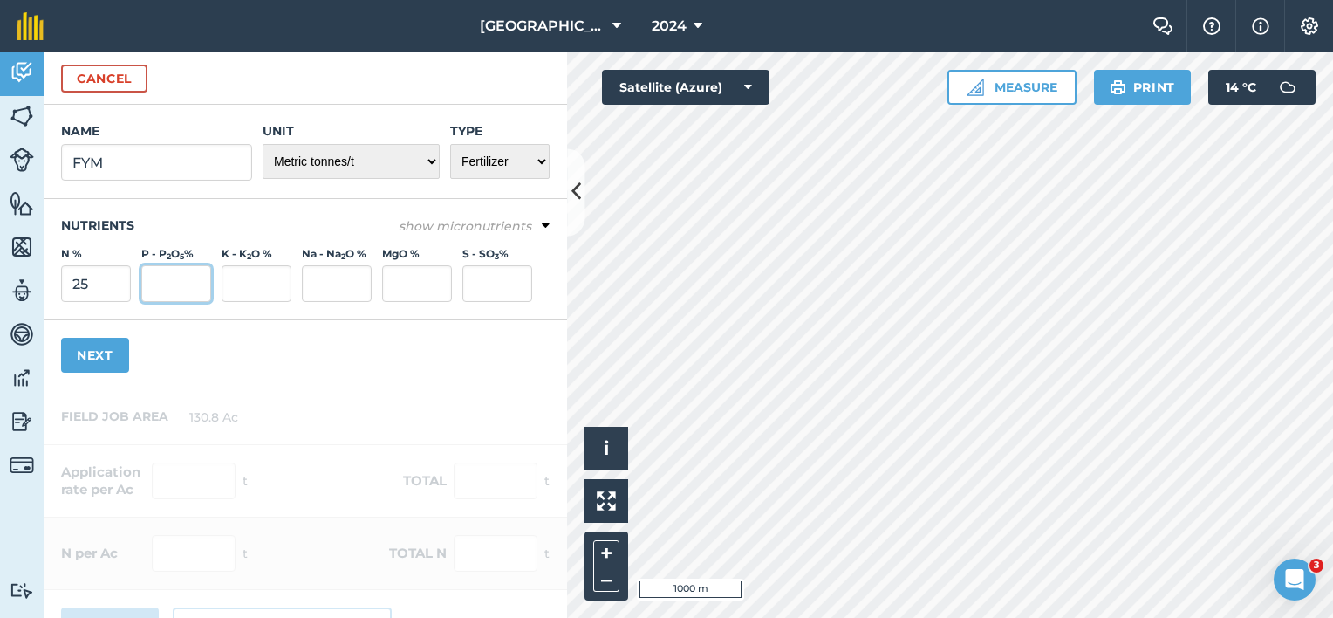
click at [171, 283] on input "P - P 2 O 5 %" at bounding box center [176, 283] width 70 height 37
type input "134"
click at [236, 287] on input "K - K 2 O %" at bounding box center [257, 283] width 70 height 37
type input "395"
click at [102, 348] on button "Next" at bounding box center [95, 355] width 68 height 35
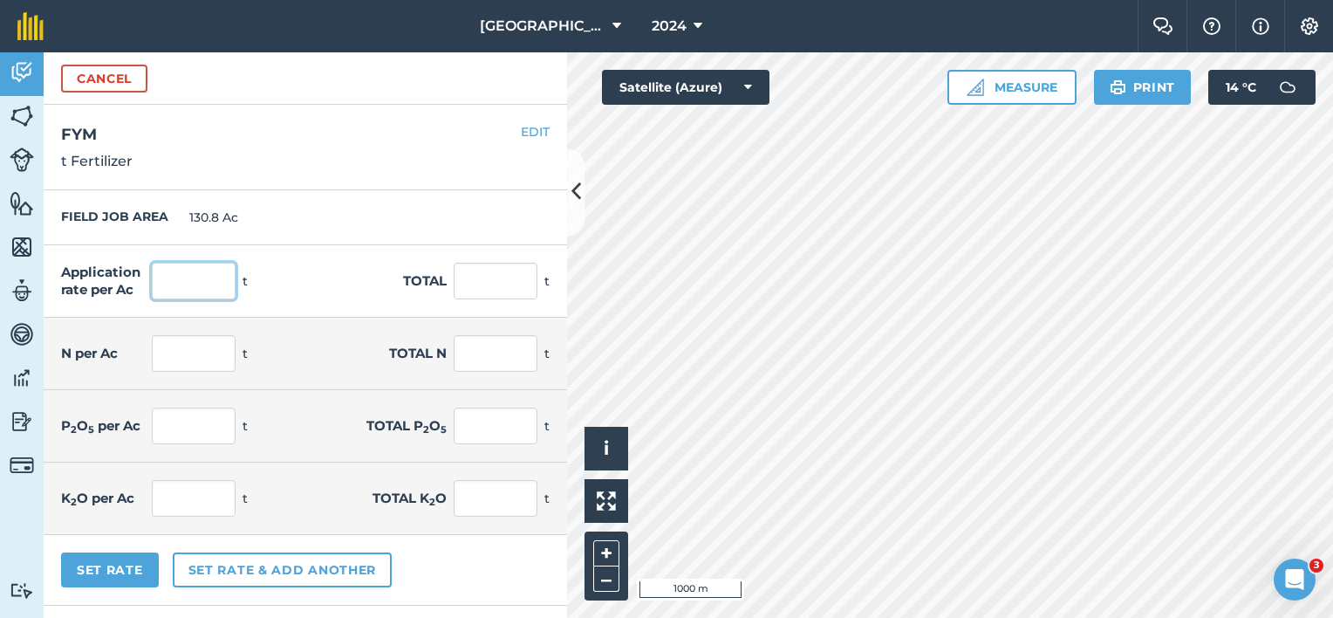
click at [181, 276] on input "text" at bounding box center [194, 281] width 84 height 37
type input "15"
type input "1,962"
type input "3.75"
type input "490.5"
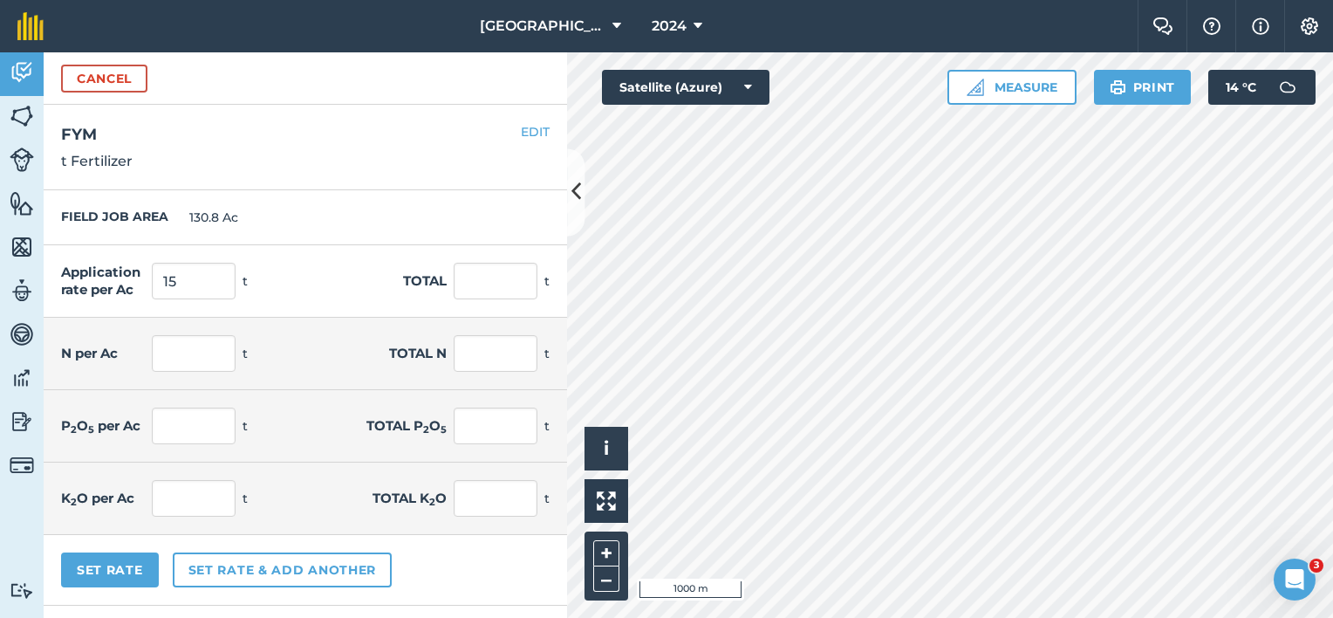
type input "20.1"
type input "2,629.08"
type input "59.25"
type input "7,749.9"
click at [272, 281] on div "Application rate per Ac 15 t Total 1,962 t" at bounding box center [305, 281] width 523 height 72
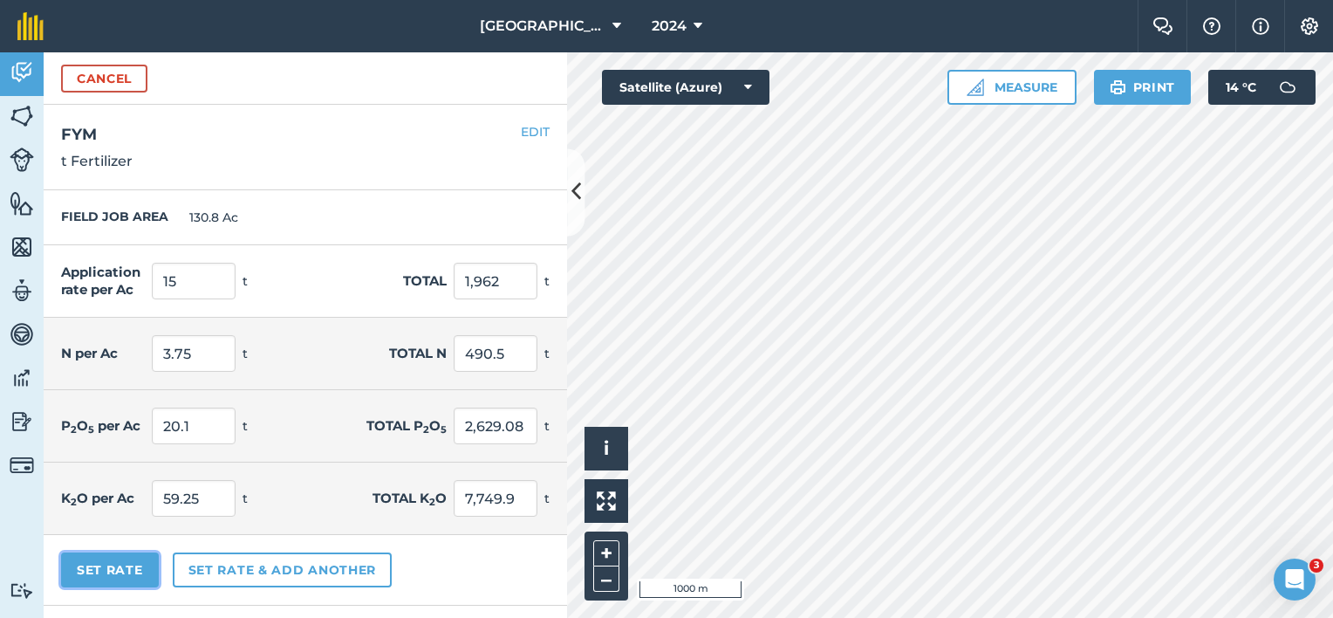
click at [137, 565] on button "Set Rate" at bounding box center [110, 569] width 98 height 35
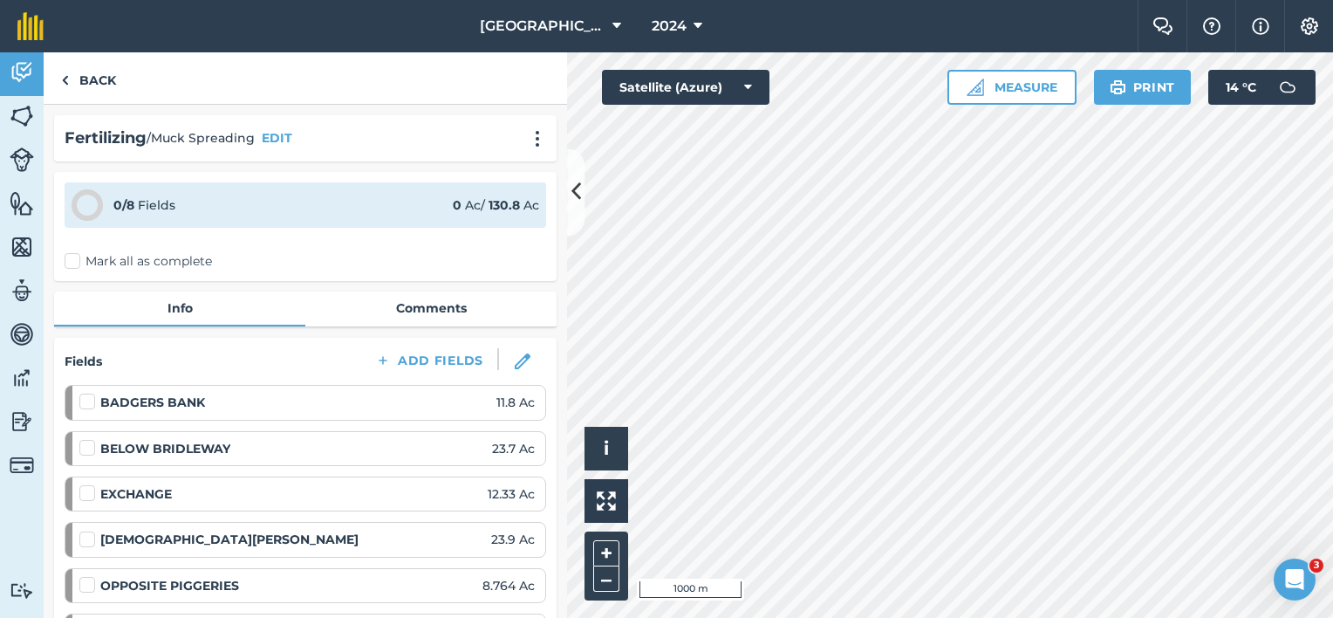
click at [93, 256] on label "Mark all as complete" at bounding box center [138, 261] width 147 height 18
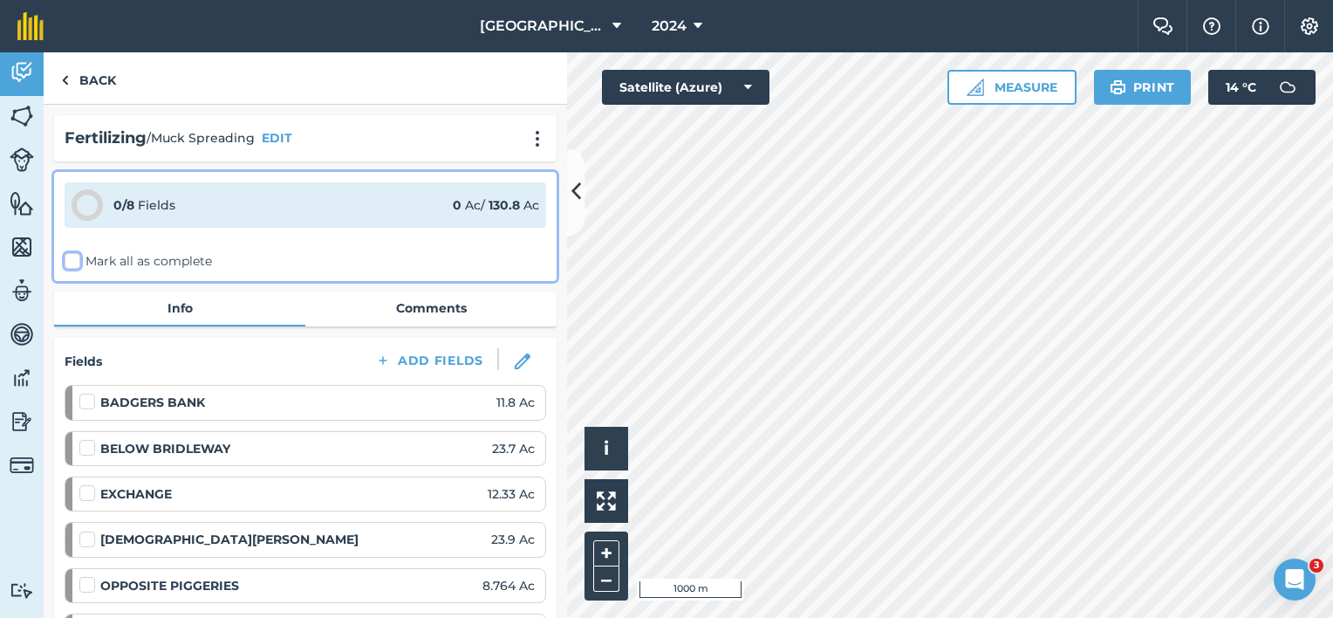
click at [76, 256] on input "Mark all as complete" at bounding box center [70, 257] width 11 height 11
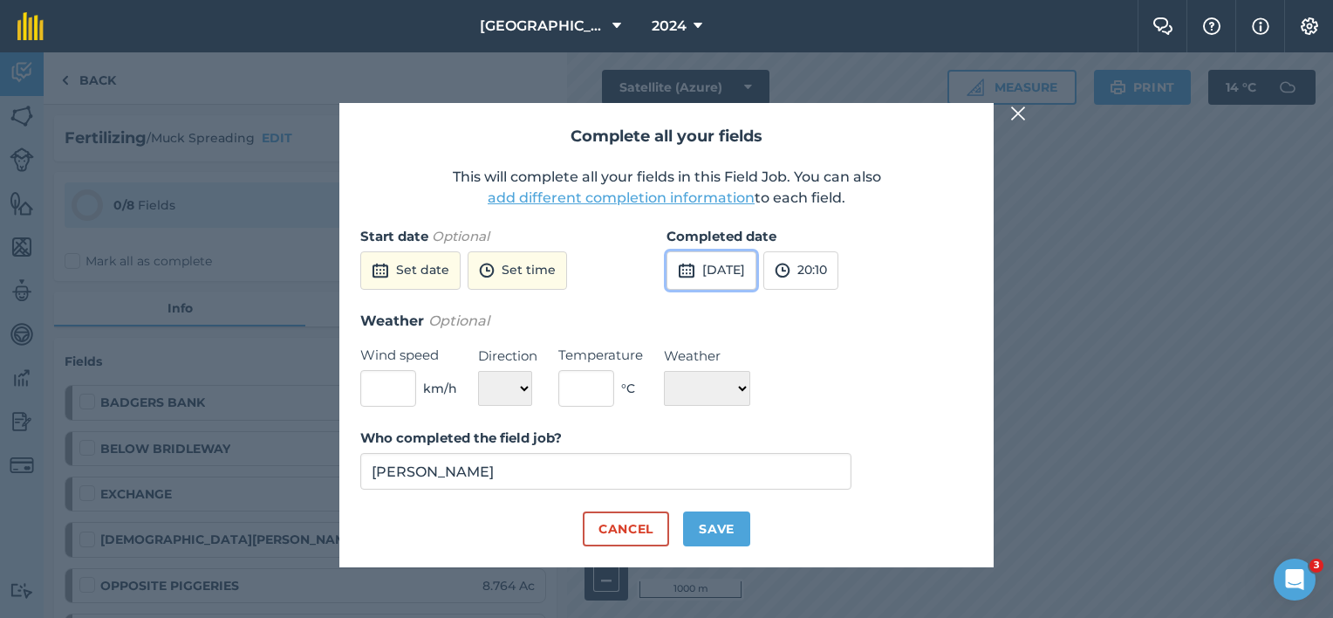
click at [732, 276] on button "[DATE]" at bounding box center [711, 270] width 90 height 38
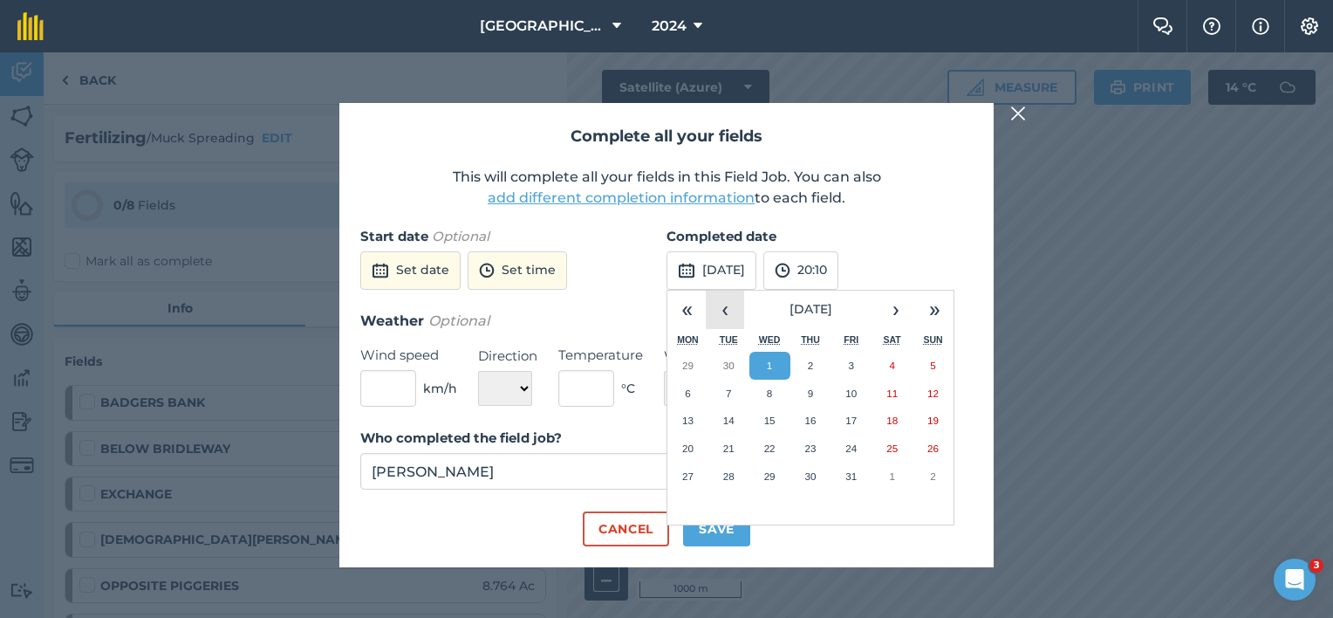
click at [722, 311] on button "‹" at bounding box center [725, 309] width 38 height 38
click at [723, 311] on button "‹" at bounding box center [725, 309] width 38 height 38
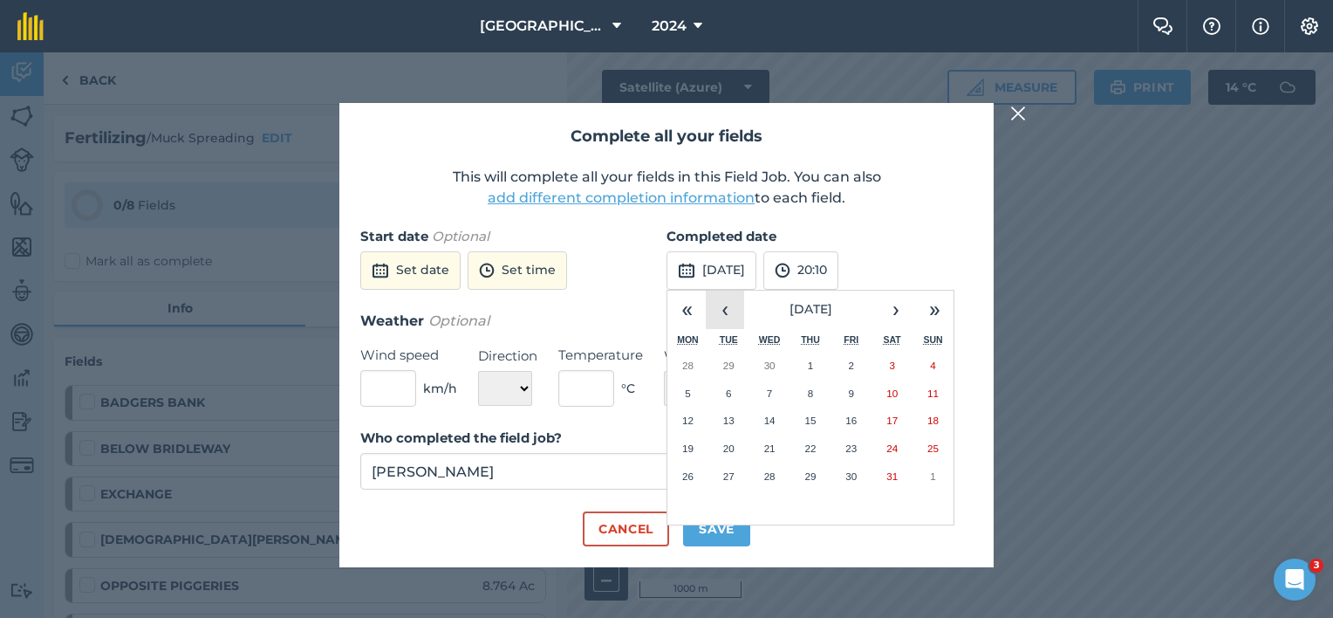
click at [724, 311] on button "‹" at bounding box center [725, 309] width 38 height 38
click at [725, 313] on button "‹" at bounding box center [725, 309] width 38 height 38
click at [725, 312] on button "‹" at bounding box center [725, 309] width 38 height 38
click at [726, 313] on button "‹" at bounding box center [725, 309] width 38 height 38
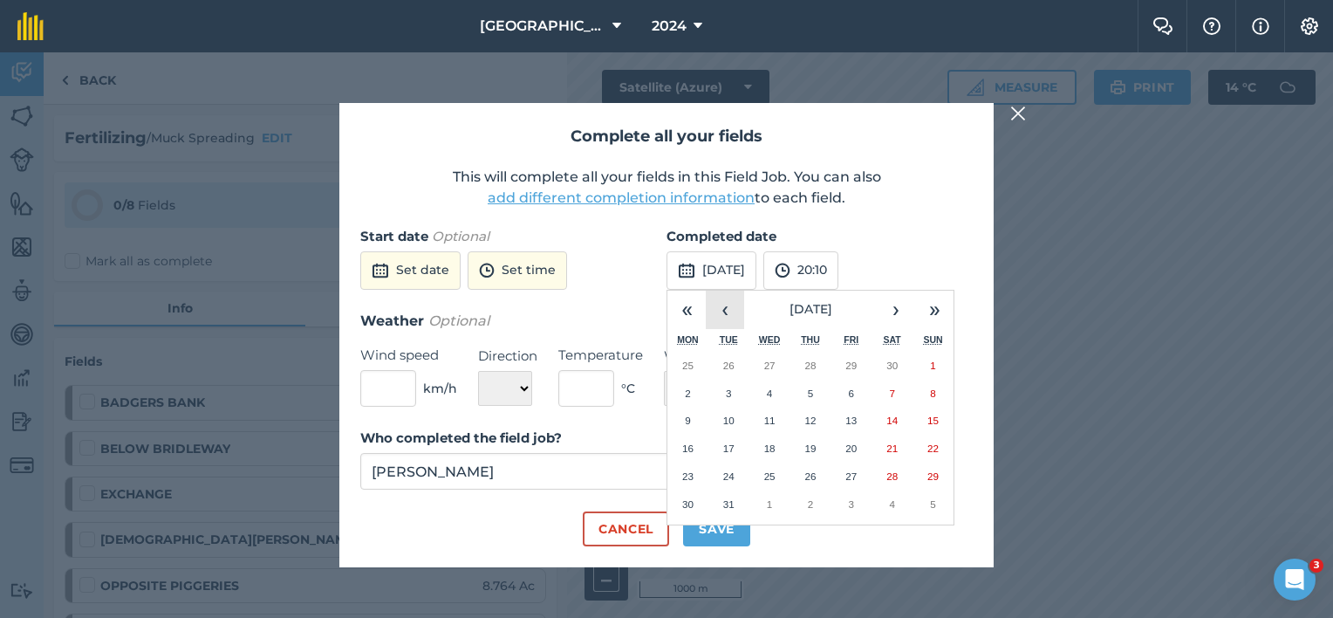
click at [725, 312] on button "‹" at bounding box center [725, 309] width 38 height 38
click at [726, 313] on button "‹" at bounding box center [725, 309] width 38 height 38
click at [725, 312] on button "‹" at bounding box center [725, 309] width 38 height 38
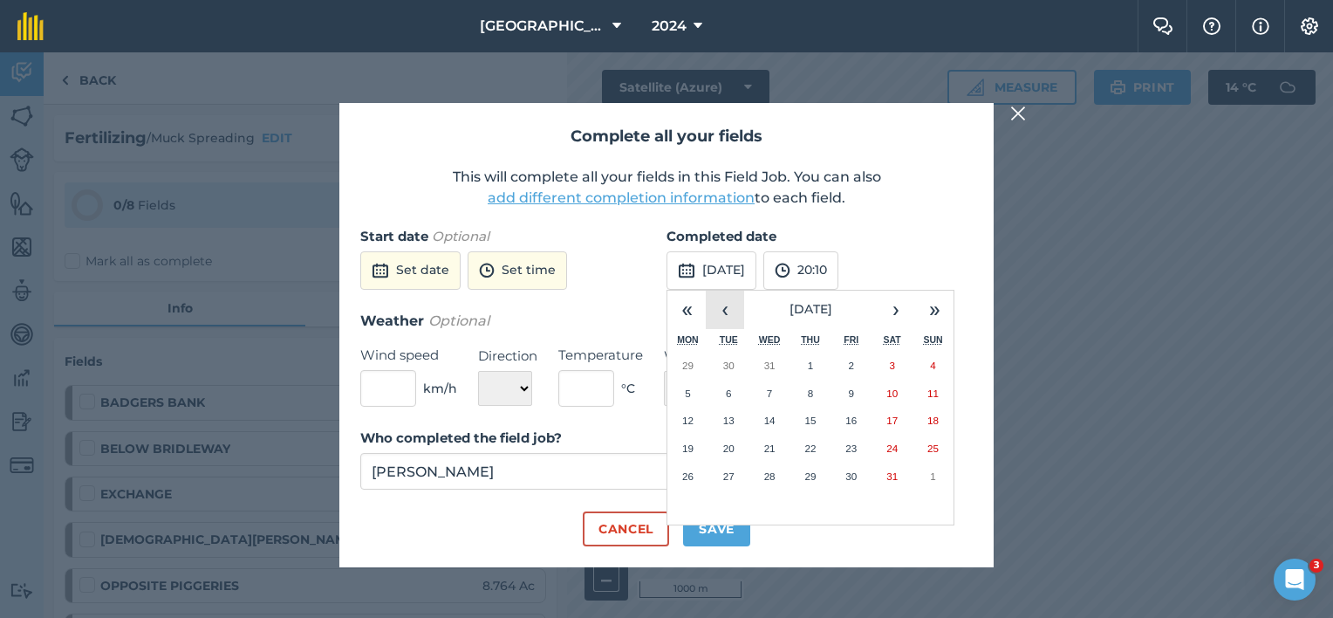
click at [726, 313] on button "‹" at bounding box center [725, 309] width 38 height 38
click at [725, 312] on button "‹" at bounding box center [725, 309] width 38 height 38
click at [724, 311] on button "‹" at bounding box center [725, 309] width 38 height 38
click at [723, 311] on button "‹" at bounding box center [725, 309] width 38 height 38
click at [722, 311] on button "‹" at bounding box center [725, 309] width 38 height 38
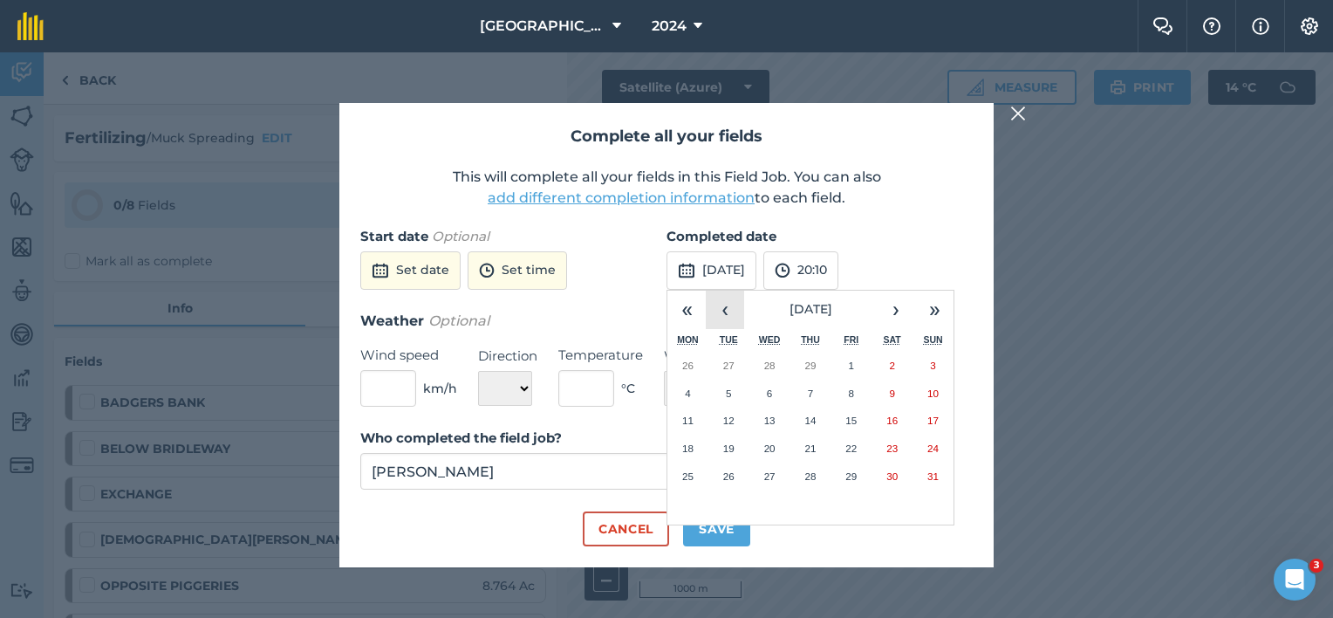
click at [723, 311] on button "‹" at bounding box center [725, 309] width 38 height 38
click at [722, 311] on button "‹" at bounding box center [725, 309] width 38 height 38
click at [723, 311] on button "‹" at bounding box center [725, 309] width 38 height 38
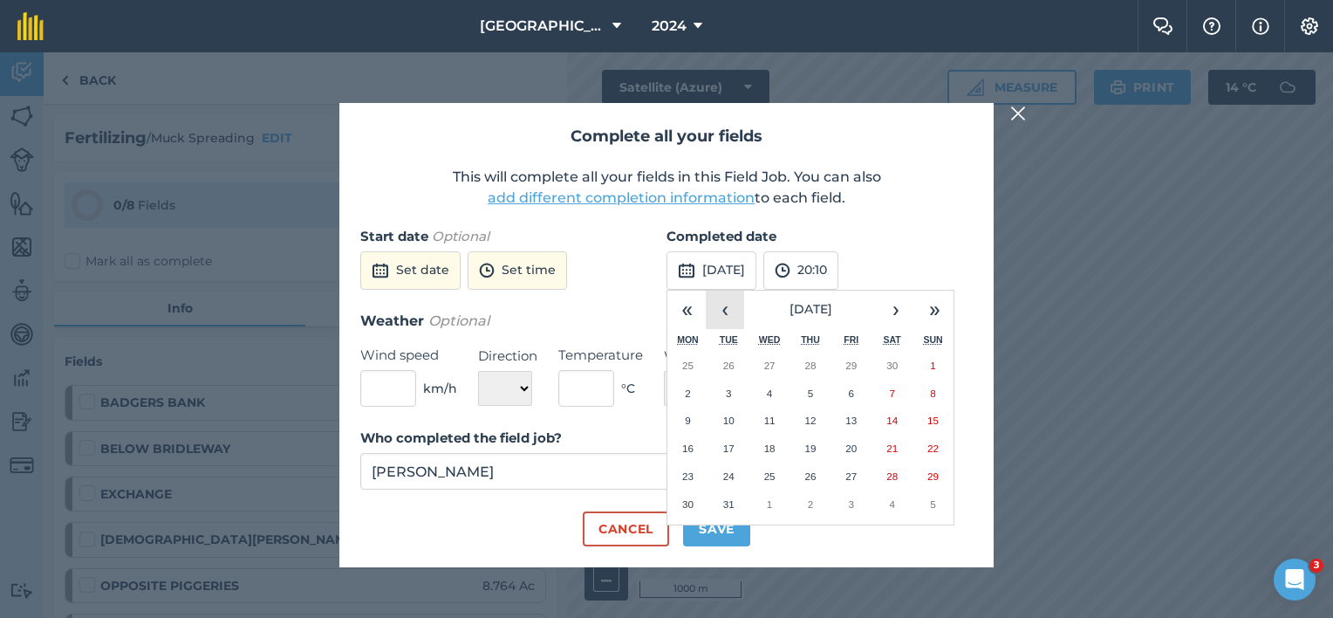
click at [725, 312] on button "‹" at bounding box center [725, 309] width 38 height 38
click at [723, 311] on button "‹" at bounding box center [725, 309] width 38 height 38
click at [723, 312] on button "‹" at bounding box center [725, 309] width 38 height 38
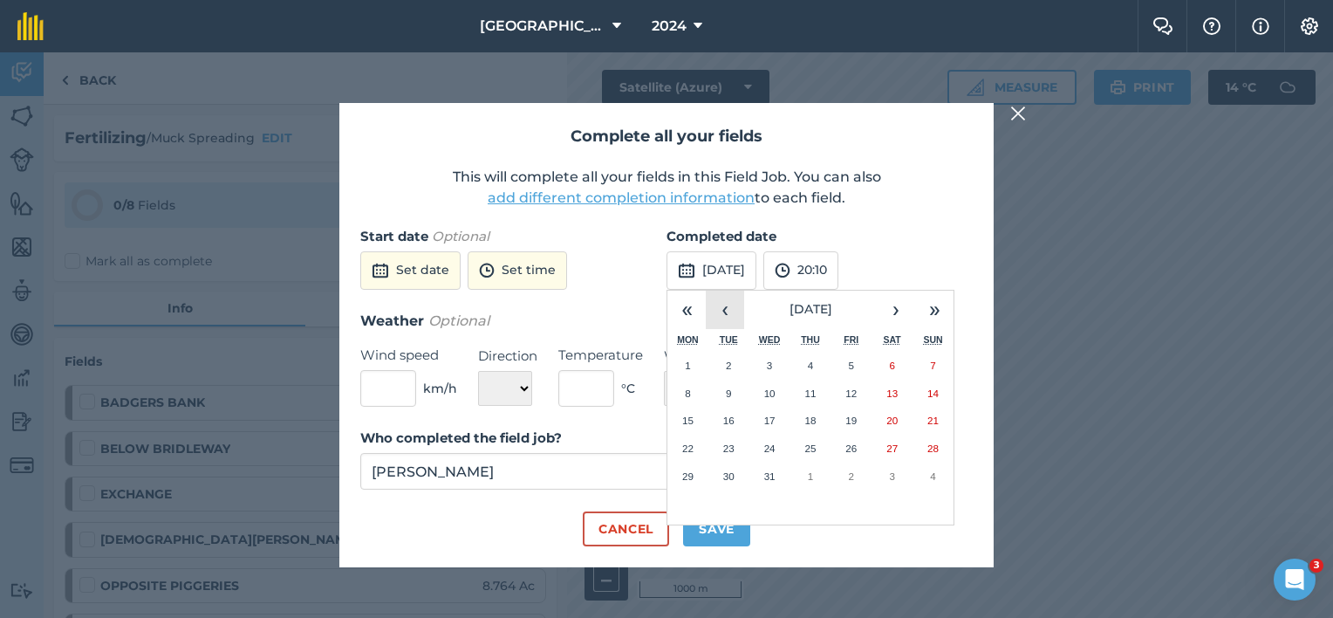
click at [722, 311] on button "‹" at bounding box center [725, 309] width 38 height 38
click at [891, 311] on button "›" at bounding box center [896, 309] width 38 height 38
click at [890, 309] on button "›" at bounding box center [896, 309] width 38 height 38
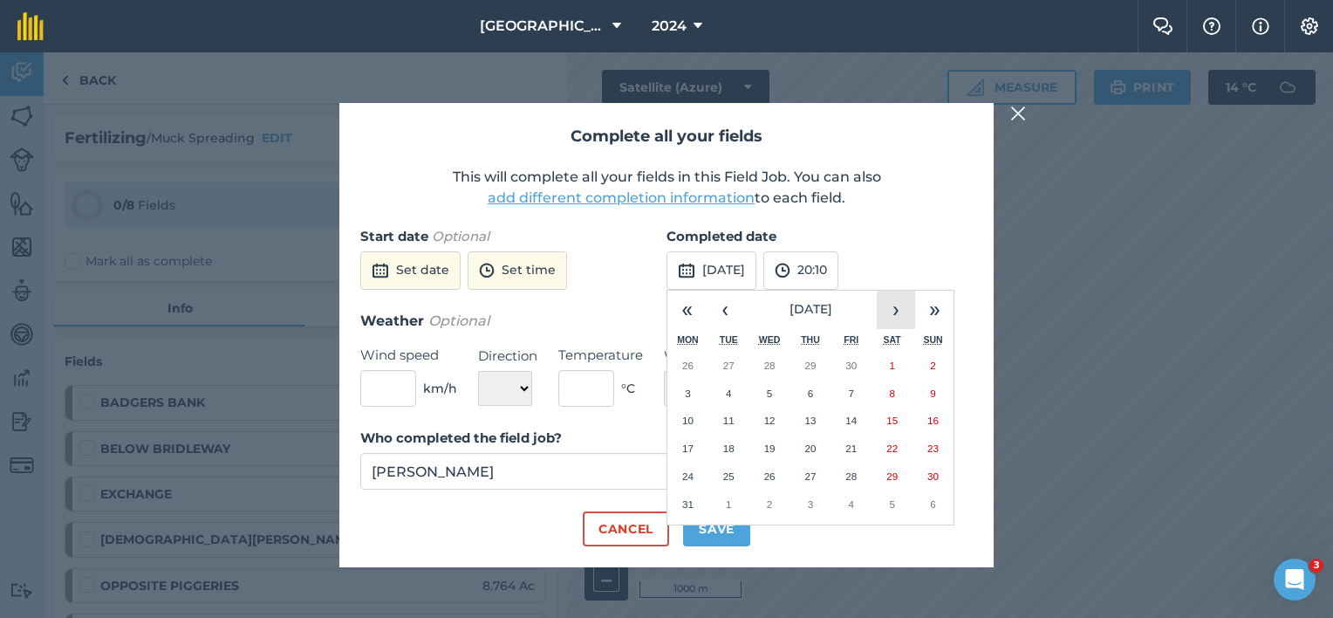
click at [891, 309] on button "›" at bounding box center [896, 309] width 38 height 38
click at [890, 309] on button "›" at bounding box center [896, 309] width 38 height 38
click at [889, 309] on button "›" at bounding box center [896, 309] width 38 height 38
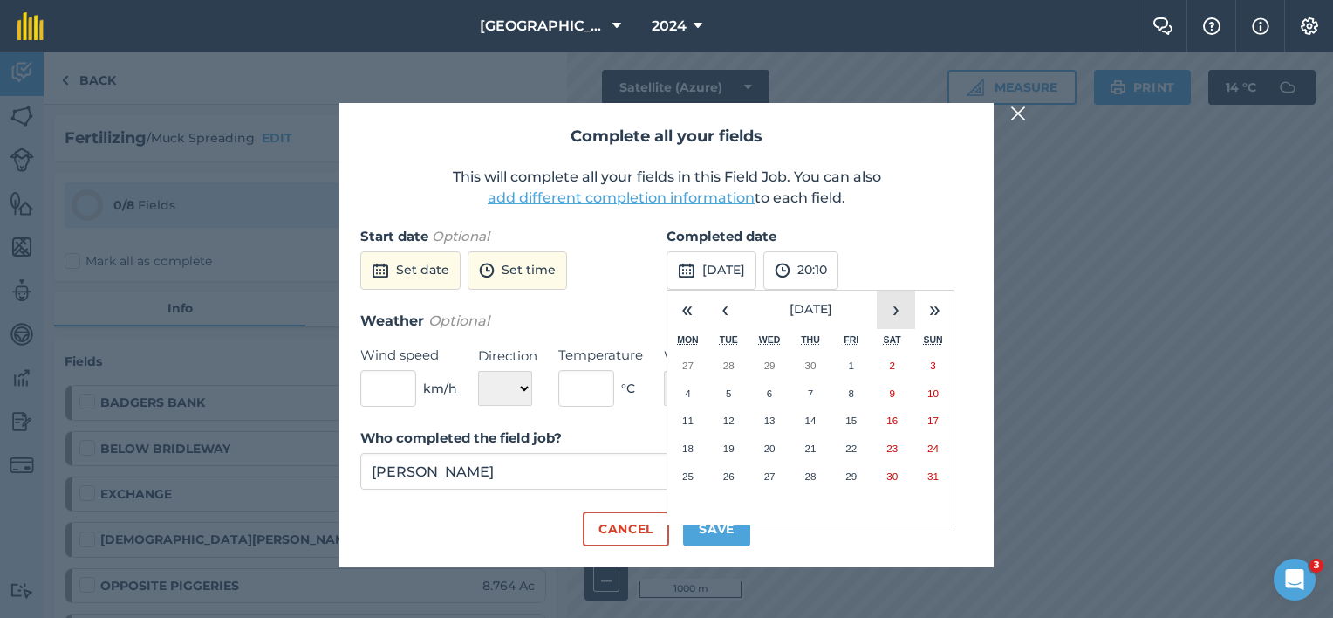
click at [887, 308] on button "›" at bounding box center [896, 309] width 38 height 38
click at [888, 307] on button "›" at bounding box center [896, 309] width 38 height 38
click at [822, 452] on button "25" at bounding box center [810, 448] width 41 height 28
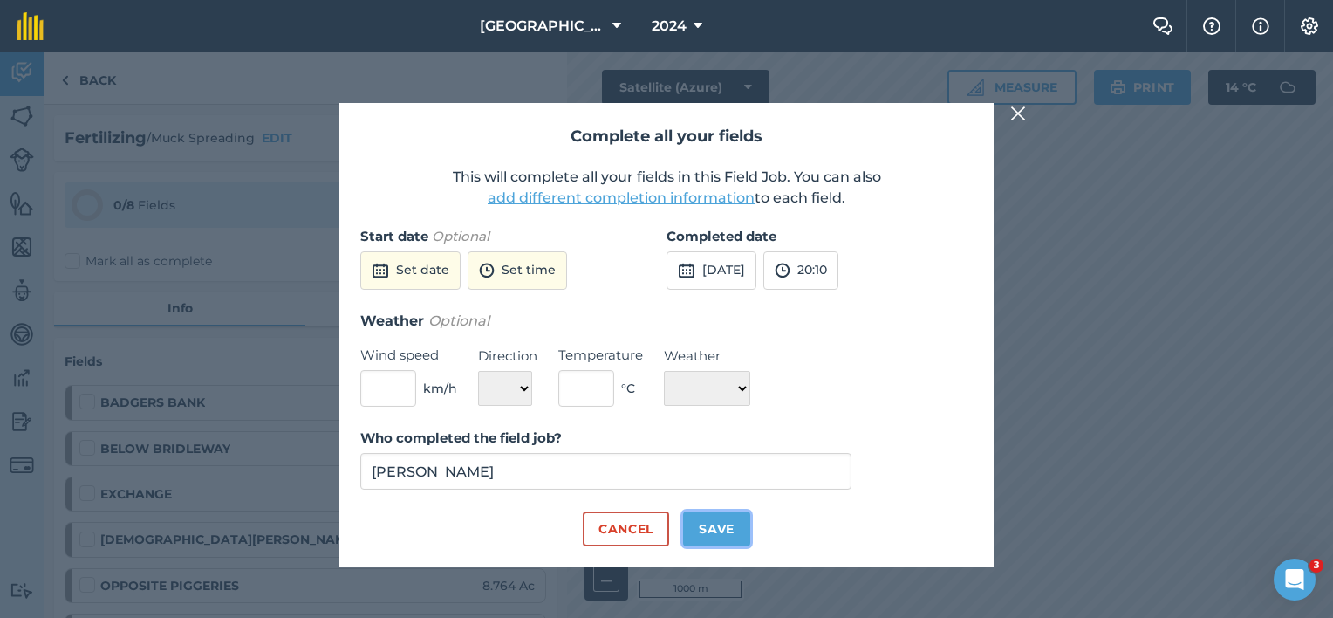
click at [707, 537] on button "Save" at bounding box center [716, 528] width 67 height 35
checkbox input "true"
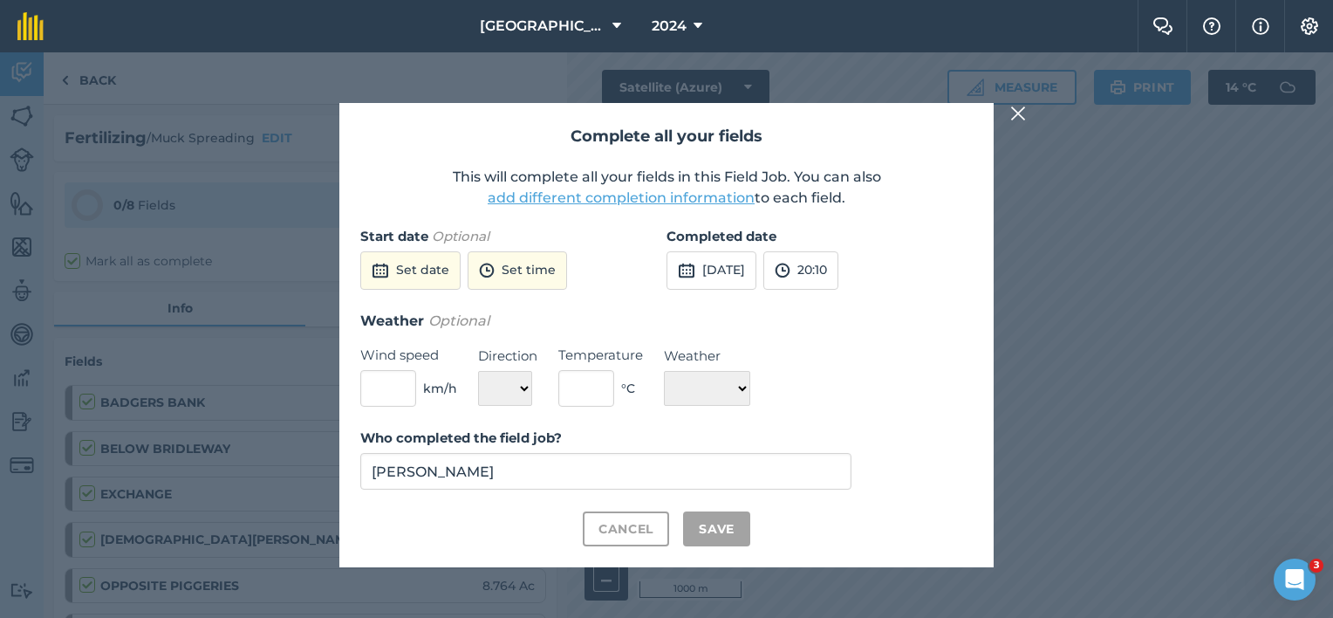
checkbox input "true"
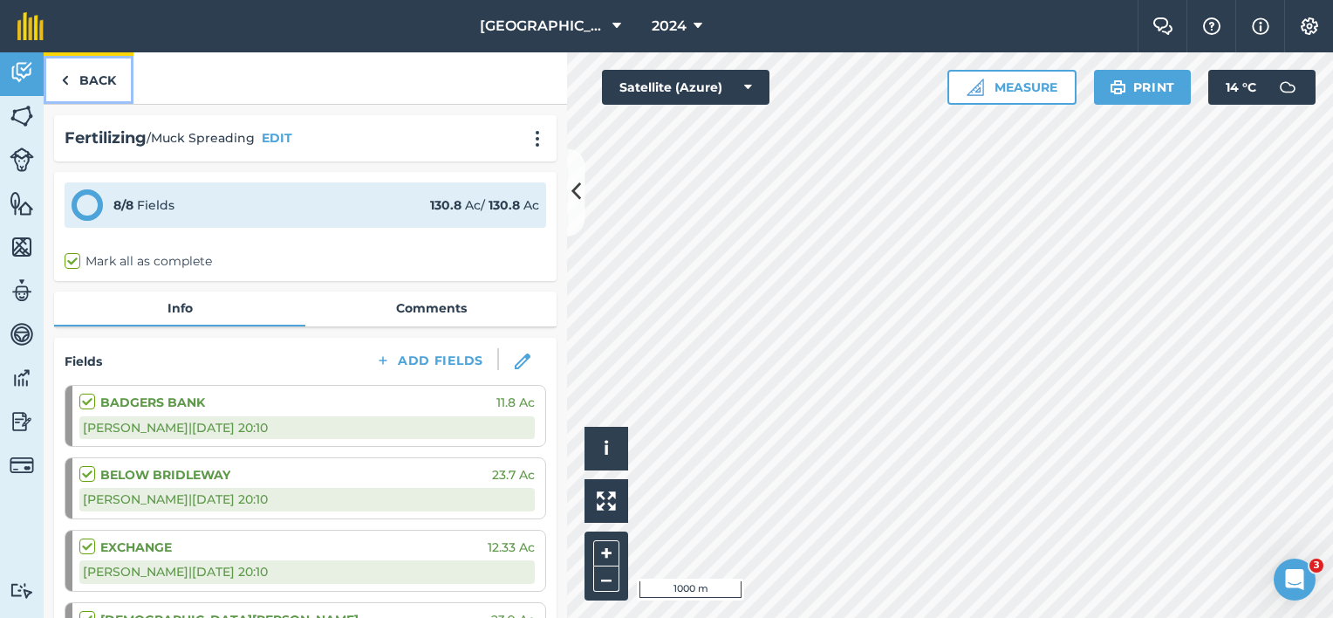
click at [93, 80] on link "Back" at bounding box center [89, 77] width 90 height 51
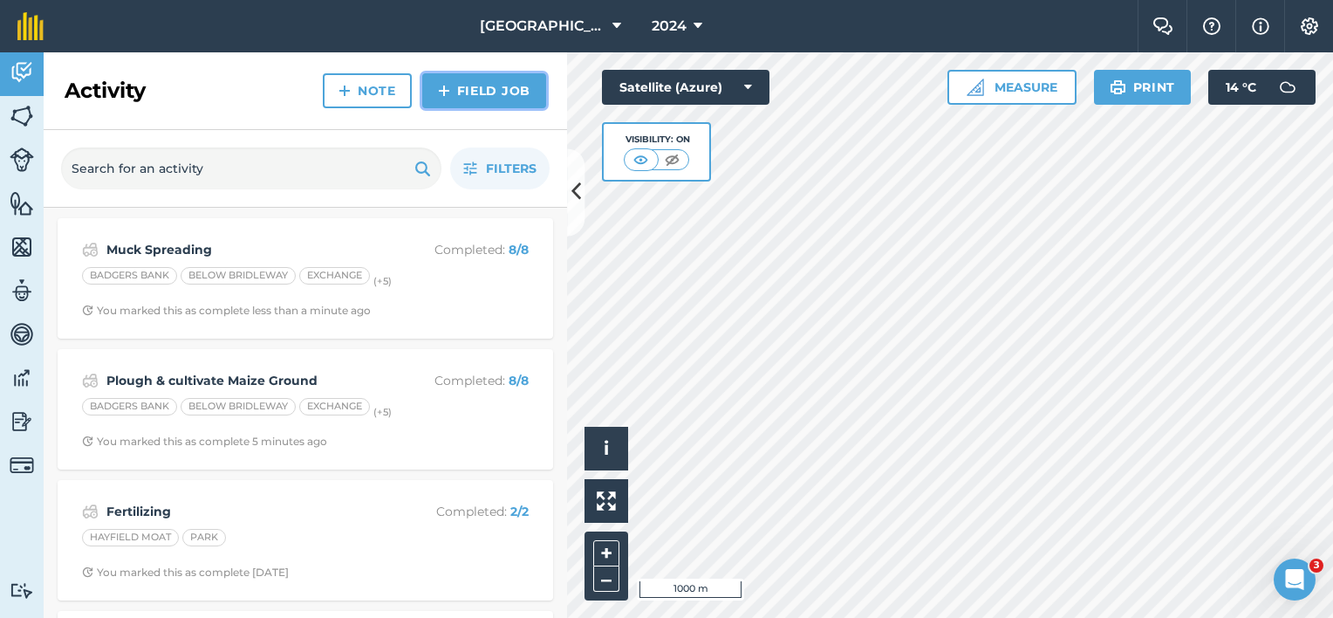
click at [471, 86] on link "Field Job" at bounding box center [484, 90] width 124 height 35
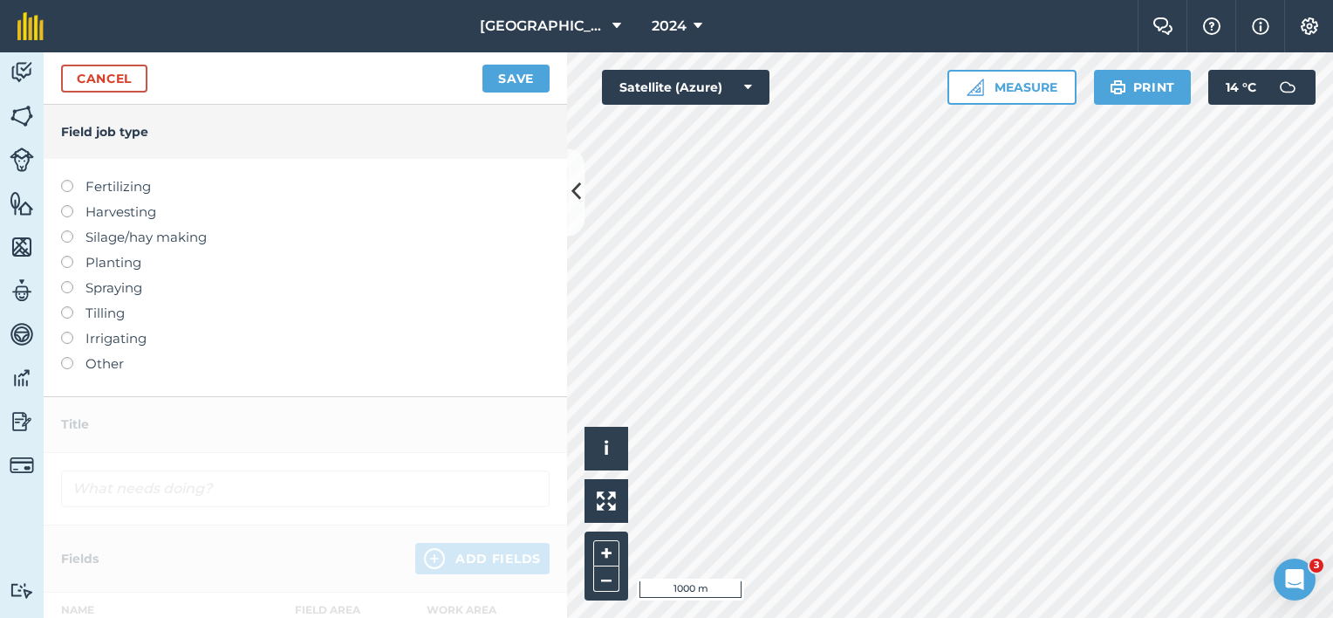
click at [128, 242] on label "Silage/hay making" at bounding box center [305, 237] width 488 height 21
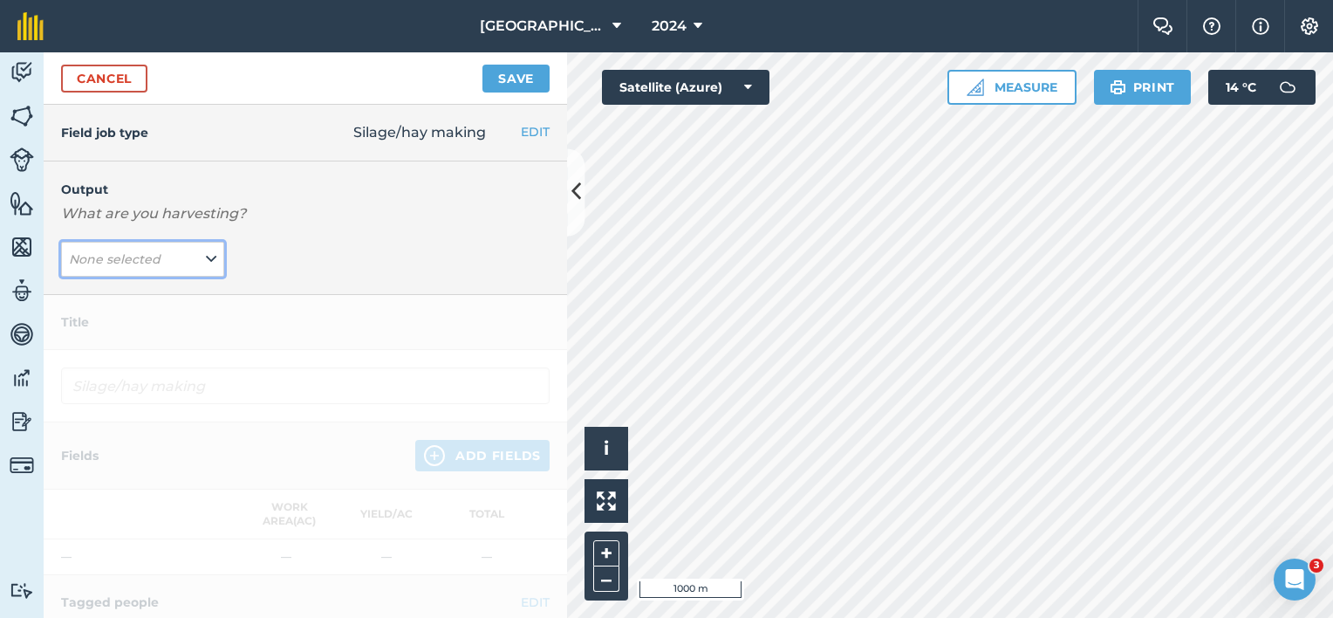
click at [206, 261] on icon at bounding box center [211, 258] width 10 height 19
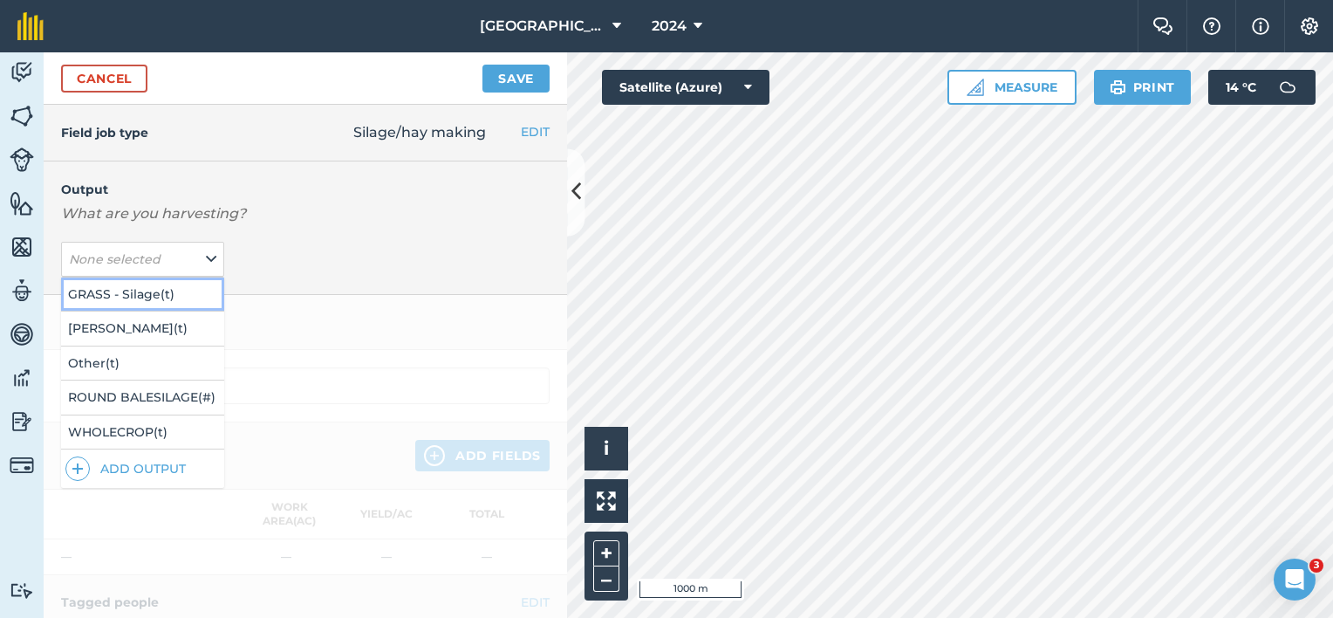
click at [188, 294] on button "GRASS - Silage ( t )" at bounding box center [142, 293] width 163 height 33
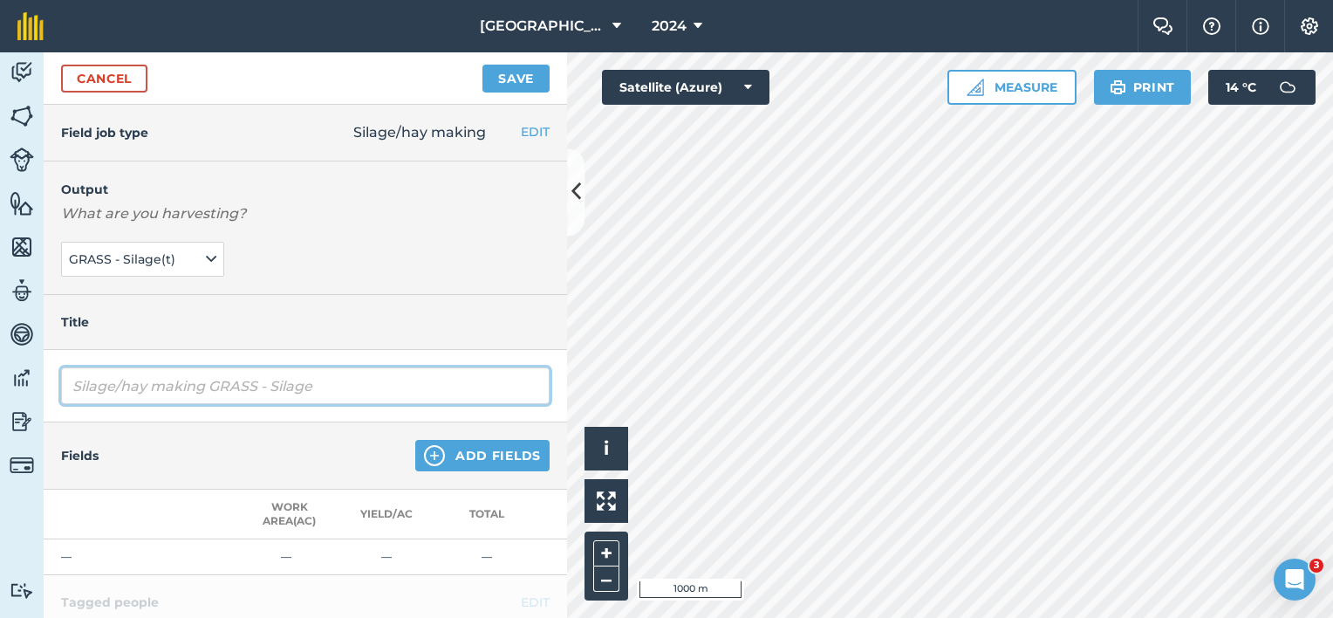
click at [113, 387] on input "Silage/hay making GRASS - Silage" at bounding box center [305, 385] width 488 height 37
drag, startPoint x: 242, startPoint y: 388, endPoint x: 252, endPoint y: 382, distance: 11.4
click at [242, 387] on input "Silage1st cut/hay making GRASS - Silage" at bounding box center [305, 385] width 488 height 37
click at [250, 383] on input "Silage1st cut/hay making GRASS - Silage" at bounding box center [305, 385] width 488 height 37
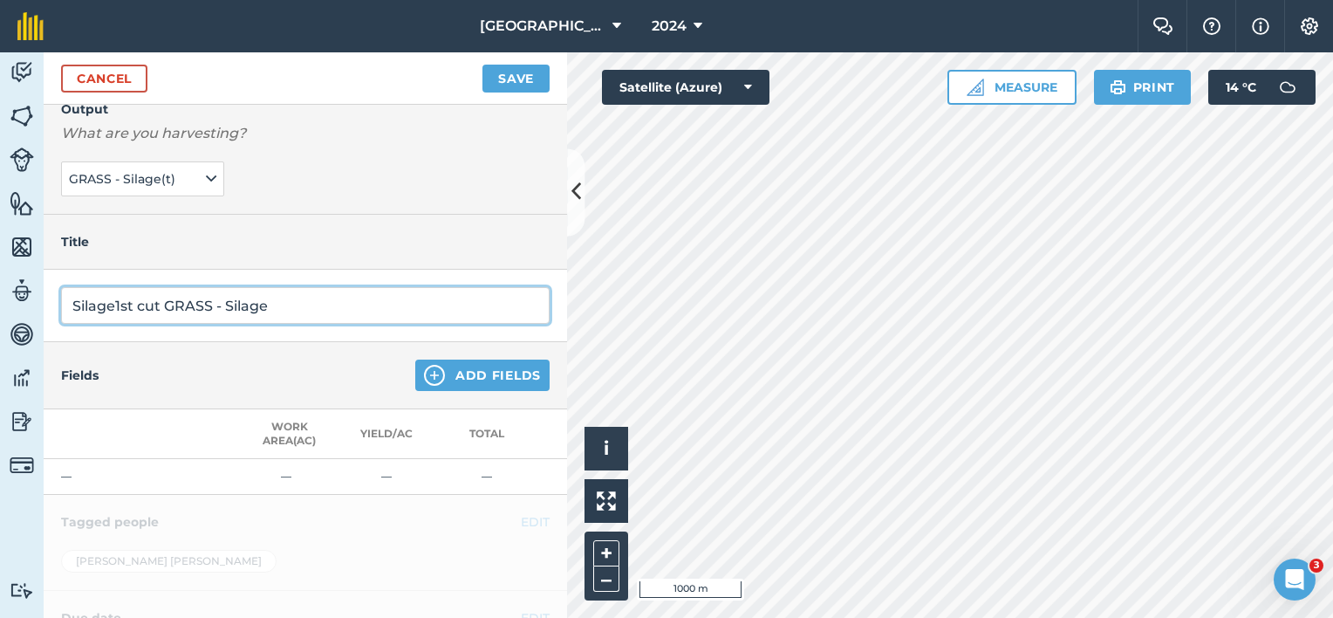
scroll to position [246, 0]
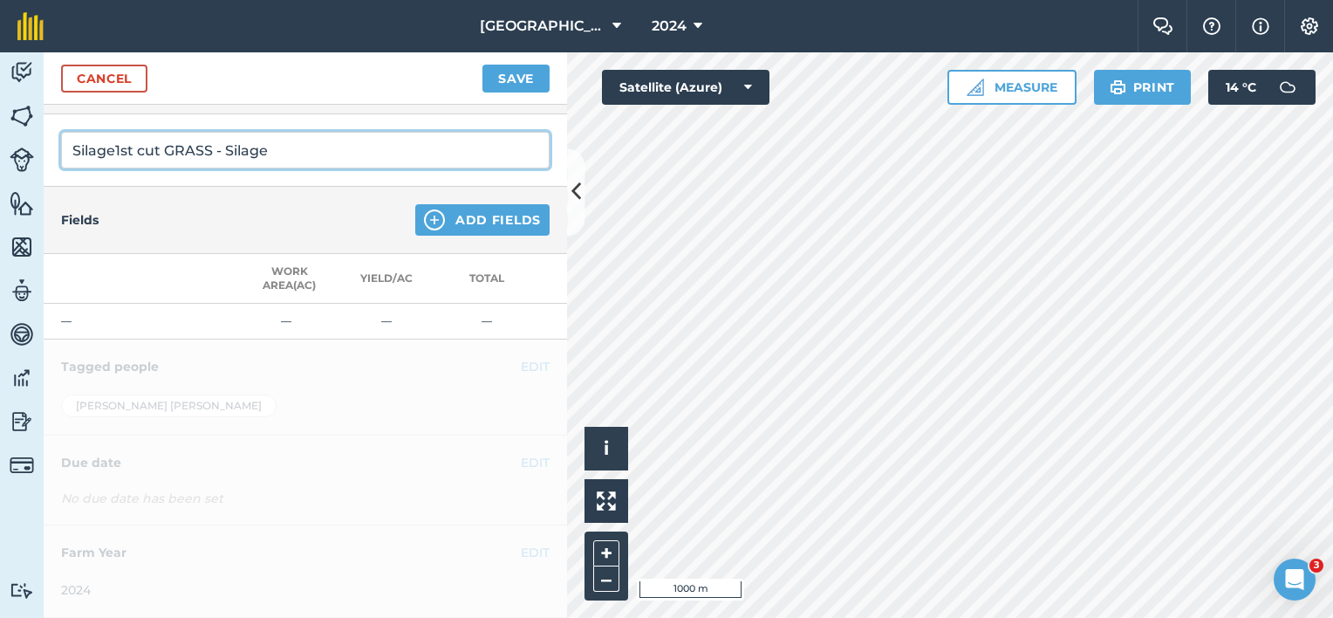
type input "Silage1st cut GRASS - Silage"
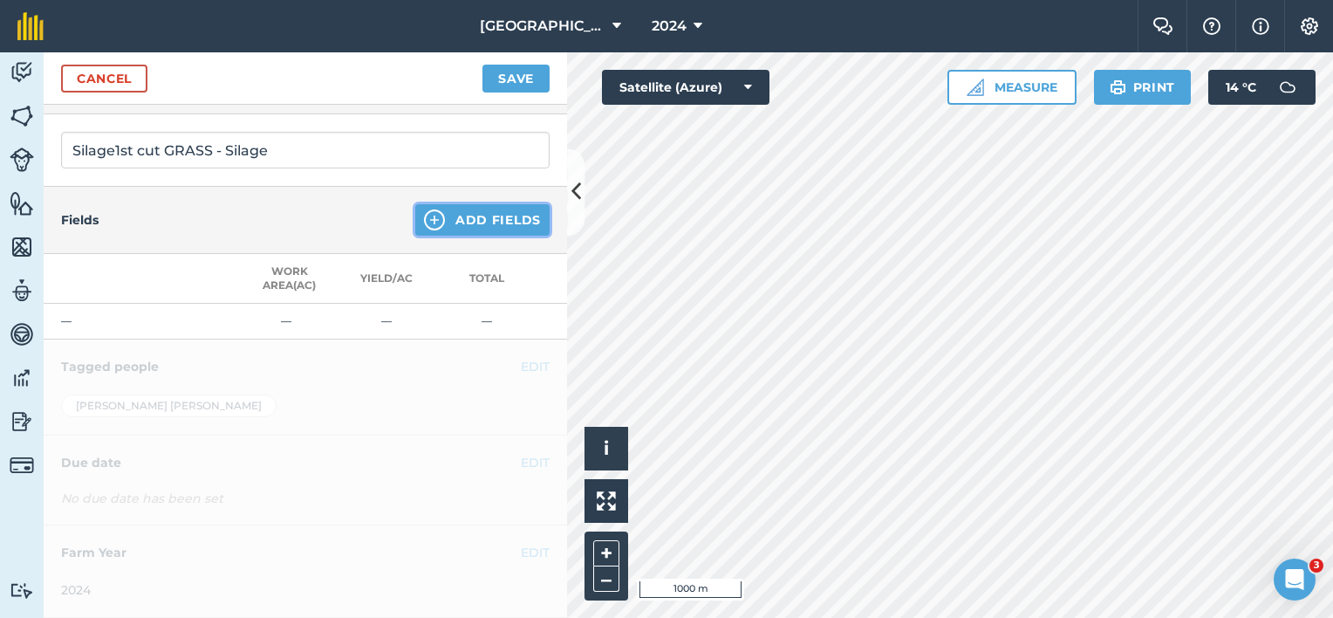
click at [486, 209] on button "Add Fields" at bounding box center [482, 219] width 134 height 31
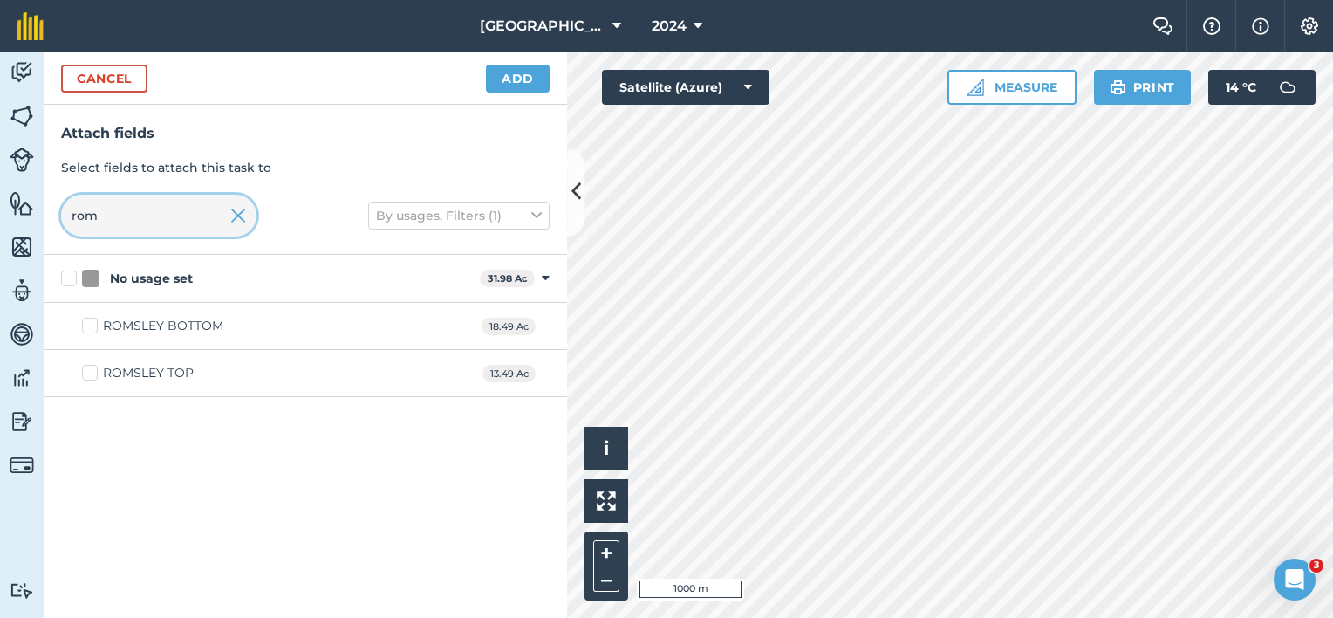
click at [0, 215] on html "Lane Farm 2024 Farm Chat Help Info Settings Lane Farm - 2024 Reproduced with th…" at bounding box center [666, 309] width 1333 height 618
type input "beh"
click at [101, 321] on label "BEHIND [PERSON_NAME]" at bounding box center [171, 326] width 179 height 18
click at [93, 321] on input "BEHIND [PERSON_NAME]" at bounding box center [87, 322] width 11 height 11
checkbox input "true"
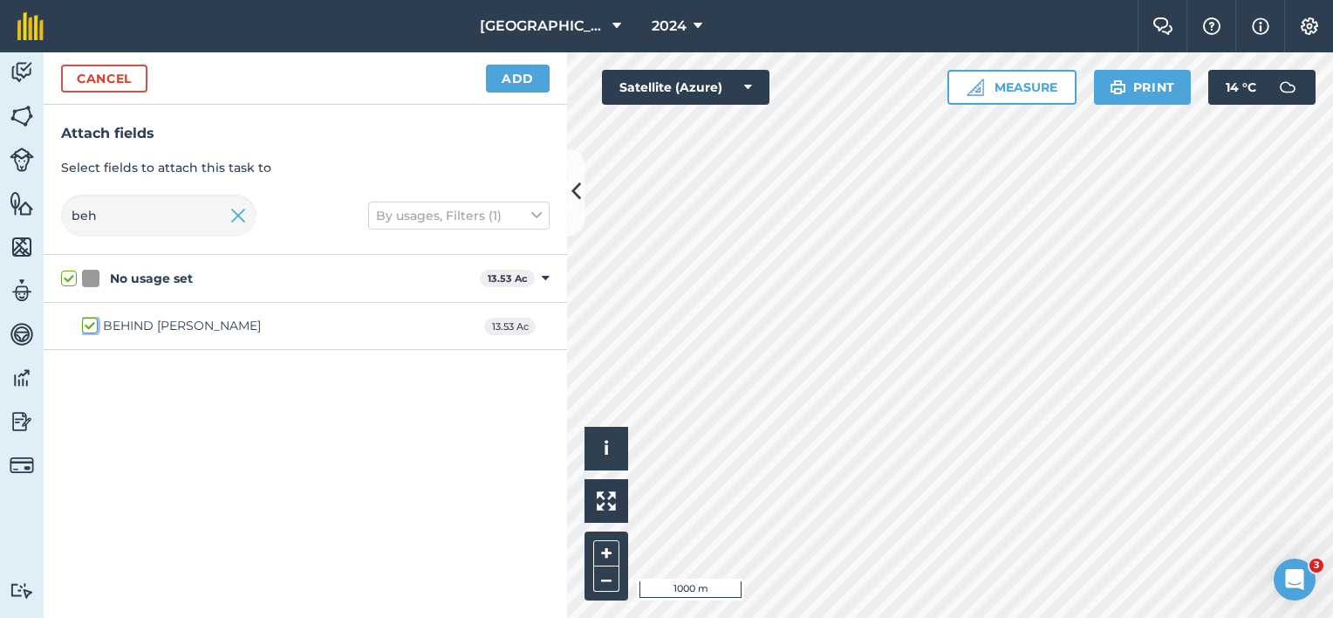
checkbox input "true"
drag, startPoint x: 115, startPoint y: 213, endPoint x: 19, endPoint y: 214, distance: 95.9
click at [63, 217] on input "beh" at bounding box center [158, 216] width 195 height 42
checkbox input "false"
type input "big"
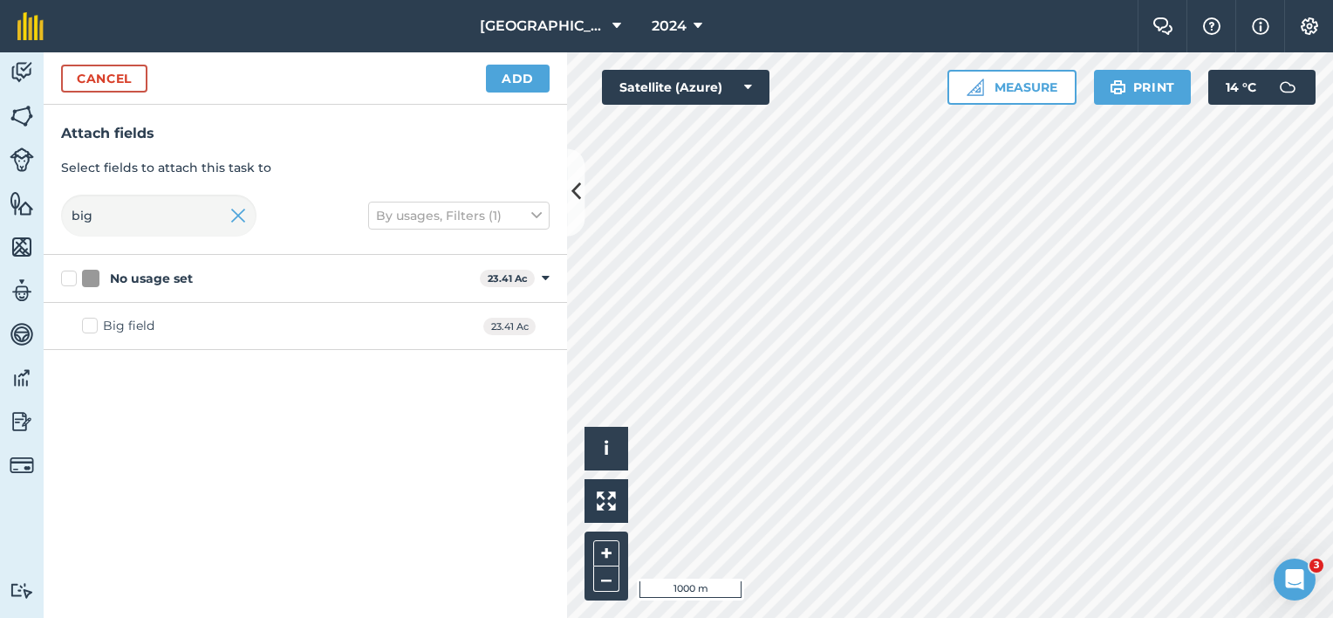
click at [134, 322] on div "Big field" at bounding box center [128, 326] width 51 height 18
click at [93, 322] on input "Big field" at bounding box center [87, 322] width 11 height 11
checkbox input "true"
drag, startPoint x: 119, startPoint y: 215, endPoint x: 80, endPoint y: 213, distance: 39.3
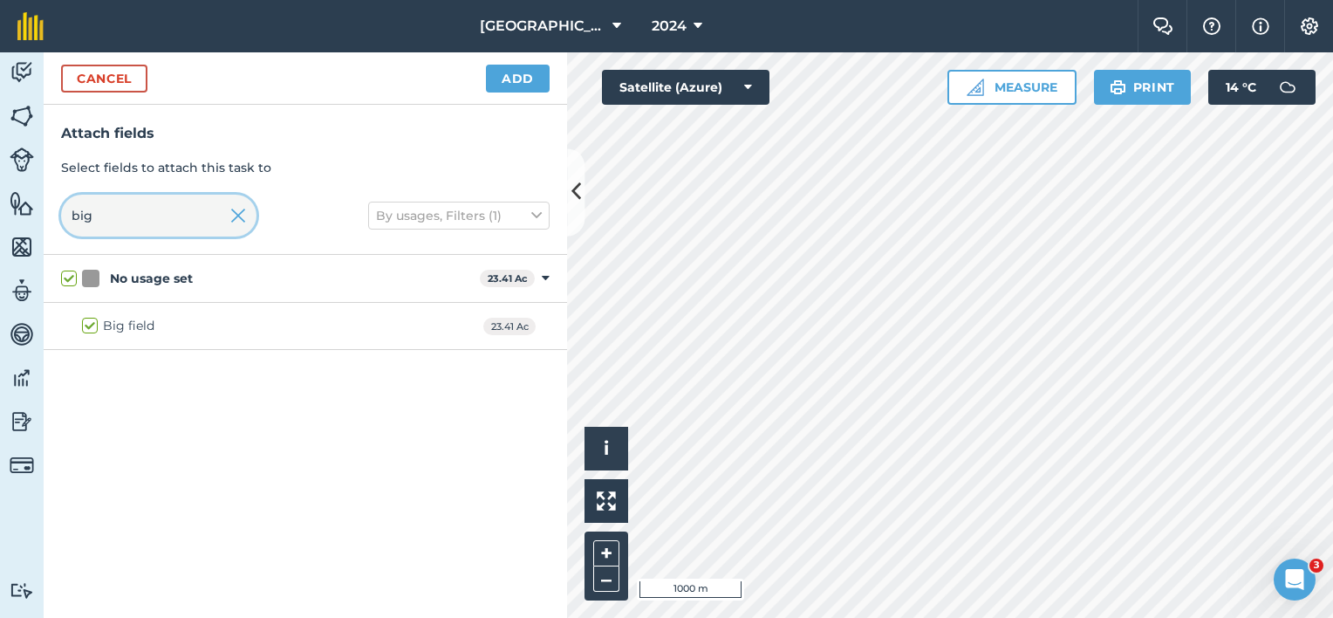
click at [92, 215] on input "big" at bounding box center [158, 216] width 195 height 42
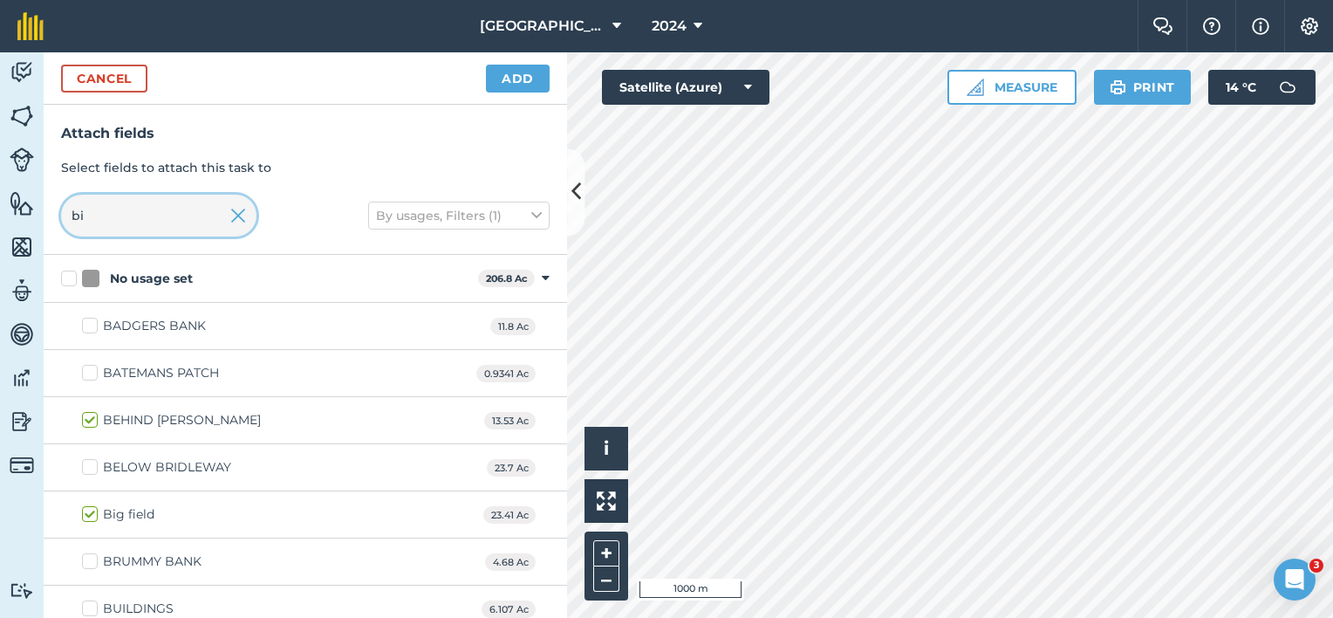
type input "b"
checkbox input "false"
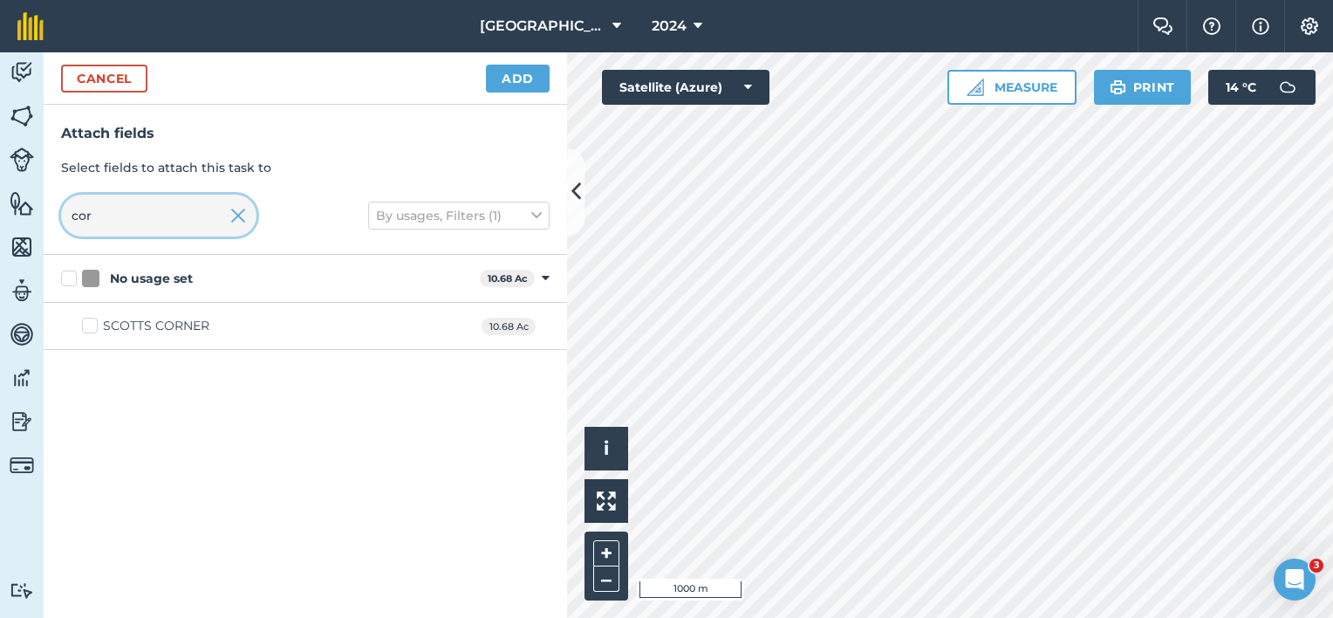
type input "cor"
drag, startPoint x: 141, startPoint y: 325, endPoint x: 137, endPoint y: 225, distance: 100.4
click at [142, 325] on div "SCOTTS CORNER" at bounding box center [156, 326] width 106 height 18
click at [93, 325] on input "SCOTTS CORNER" at bounding box center [87, 322] width 11 height 11
checkbox input "true"
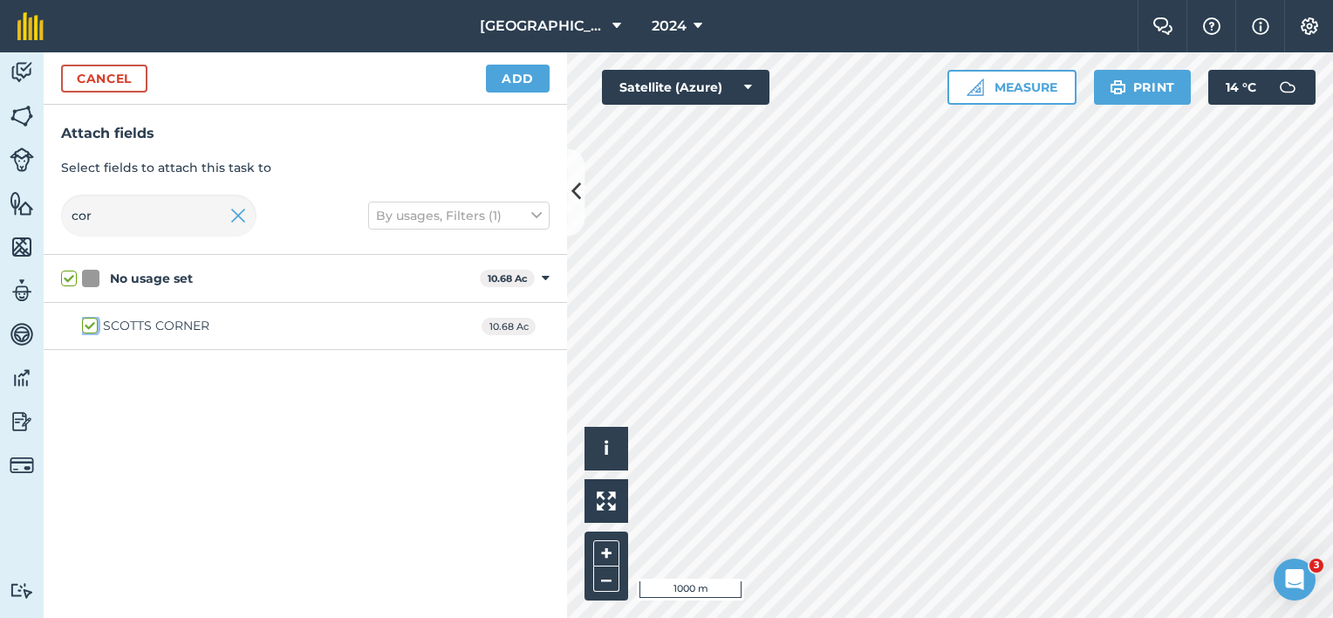
checkbox input "true"
drag, startPoint x: 112, startPoint y: 221, endPoint x: 3, endPoint y: 213, distance: 108.4
click at [45, 223] on div "Attach fields Select fields to attach this task to cor By usages, Filters (1)" at bounding box center [305, 180] width 523 height 150
checkbox input "false"
type input "good"
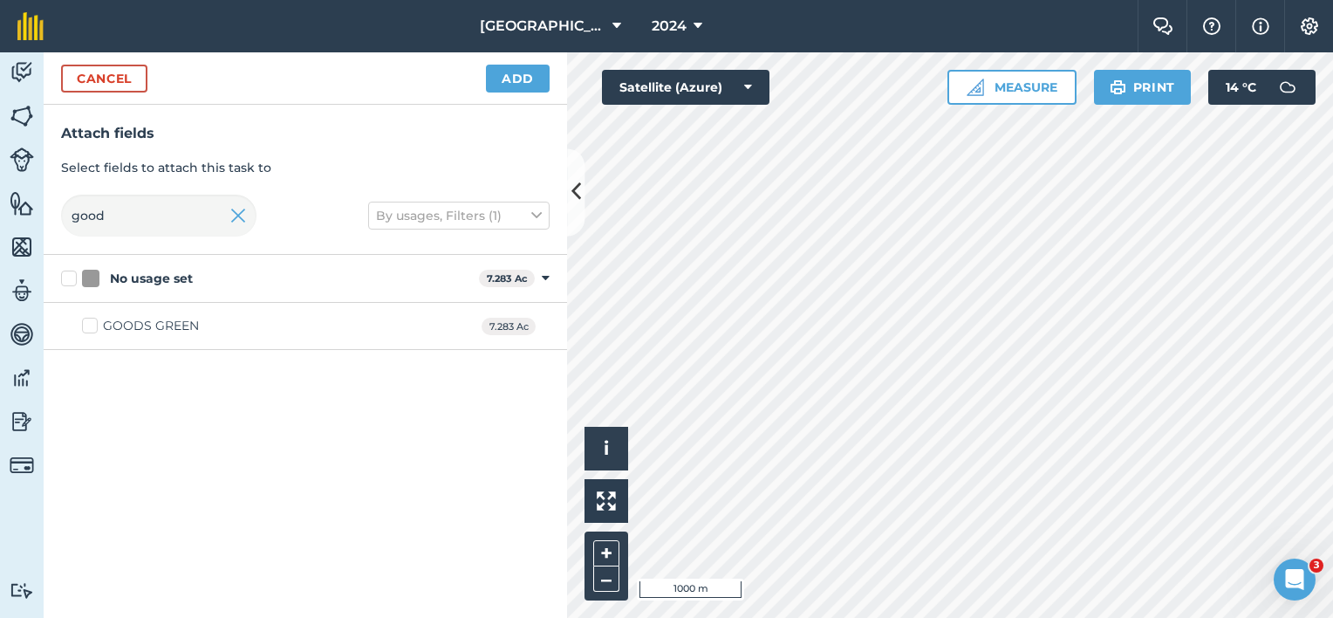
click at [176, 324] on div "GOODS GREEN" at bounding box center [151, 326] width 96 height 18
click at [93, 324] on input "GOODS GREEN" at bounding box center [87, 322] width 11 height 11
checkbox input "true"
drag, startPoint x: 143, startPoint y: 220, endPoint x: 0, endPoint y: 213, distance: 143.2
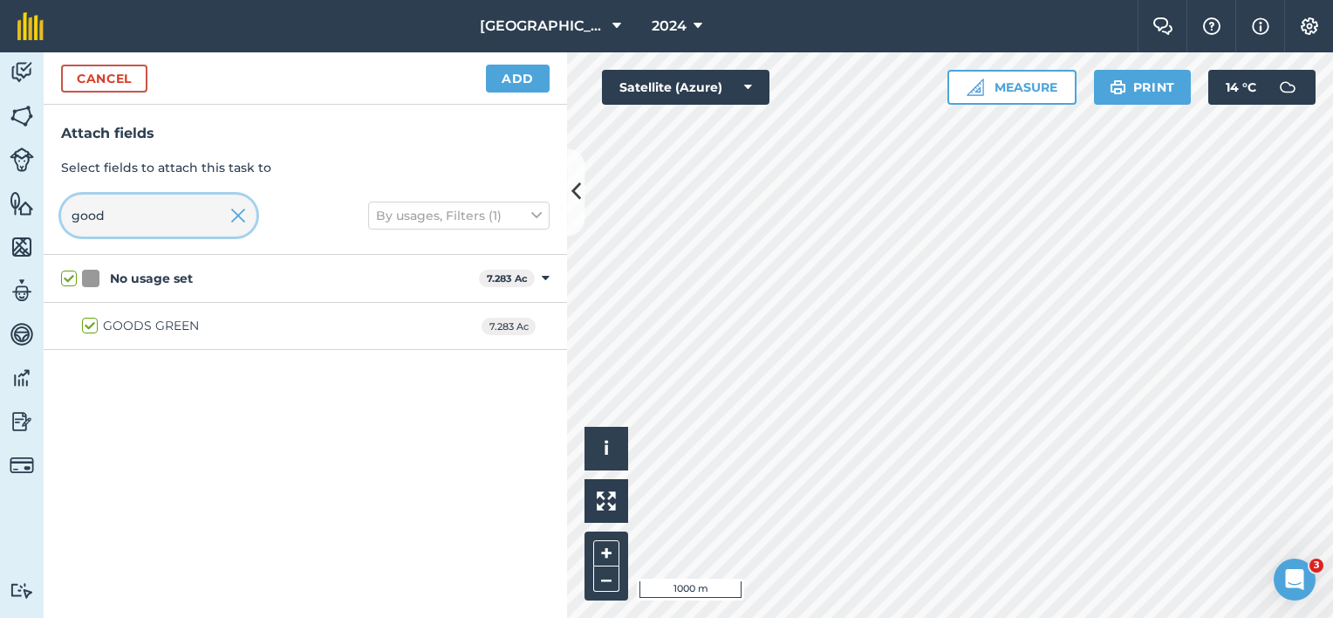
click at [7, 216] on div "Activity Fields Livestock Features Maps Team Vehicles Data Reporting Billing Tu…" at bounding box center [666, 334] width 1333 height 565
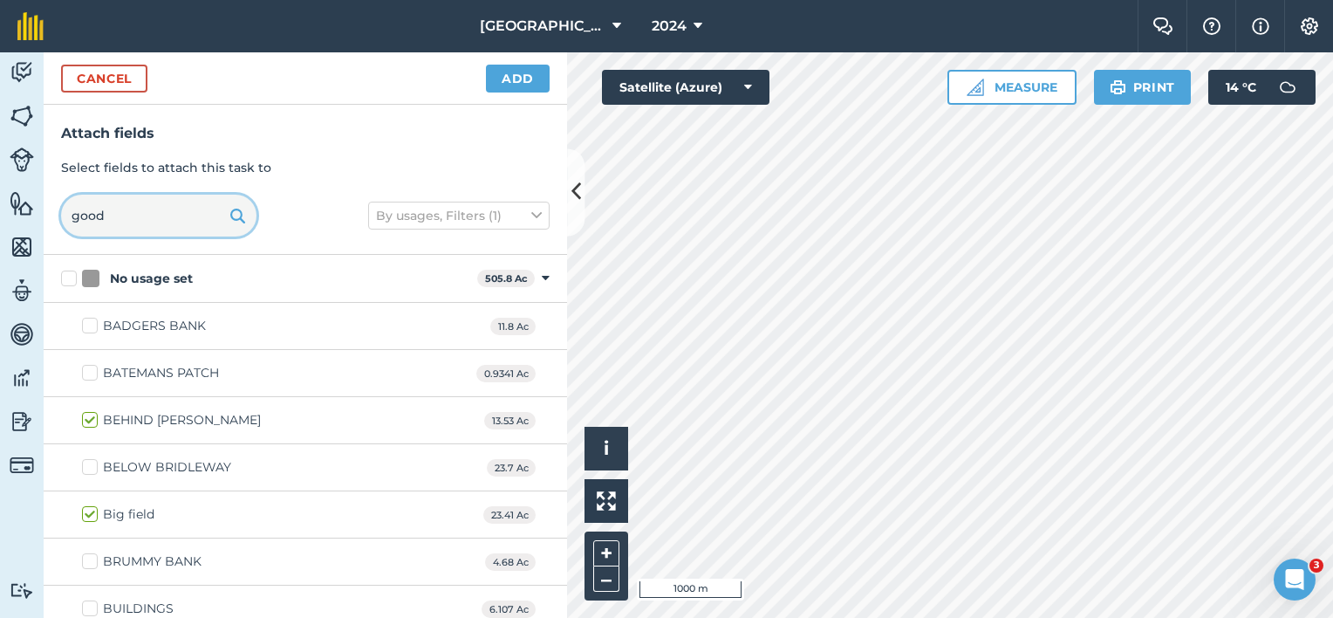
checkbox input "false"
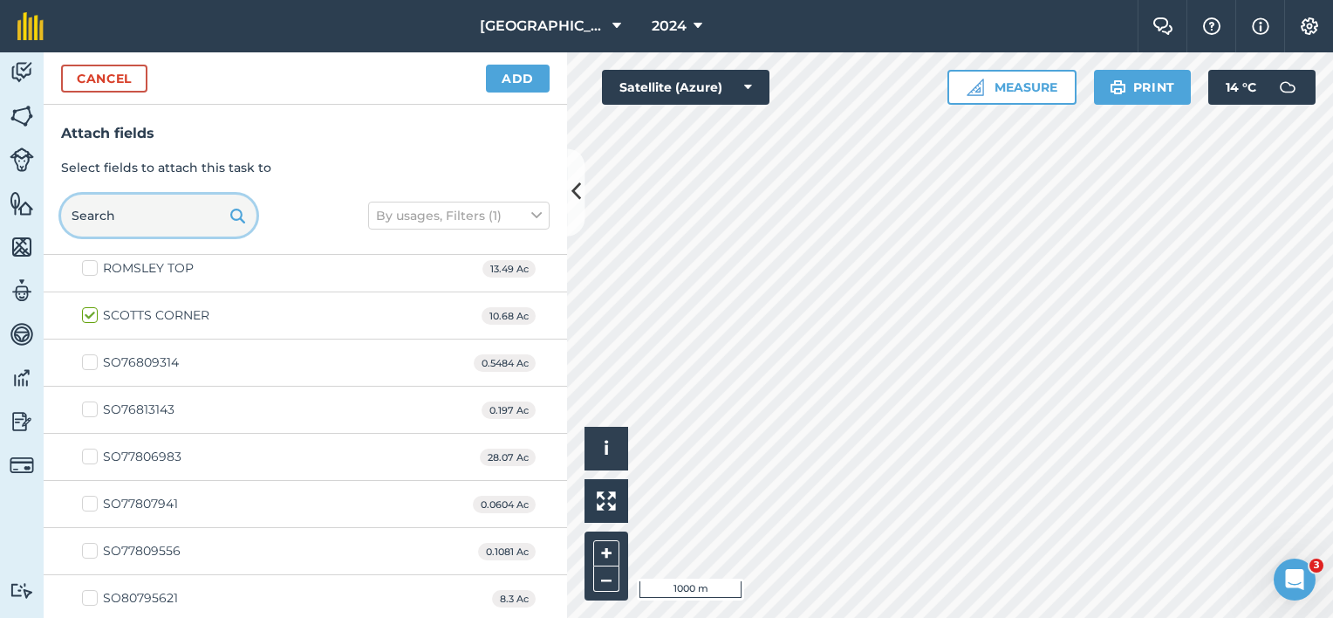
scroll to position [1832, 0]
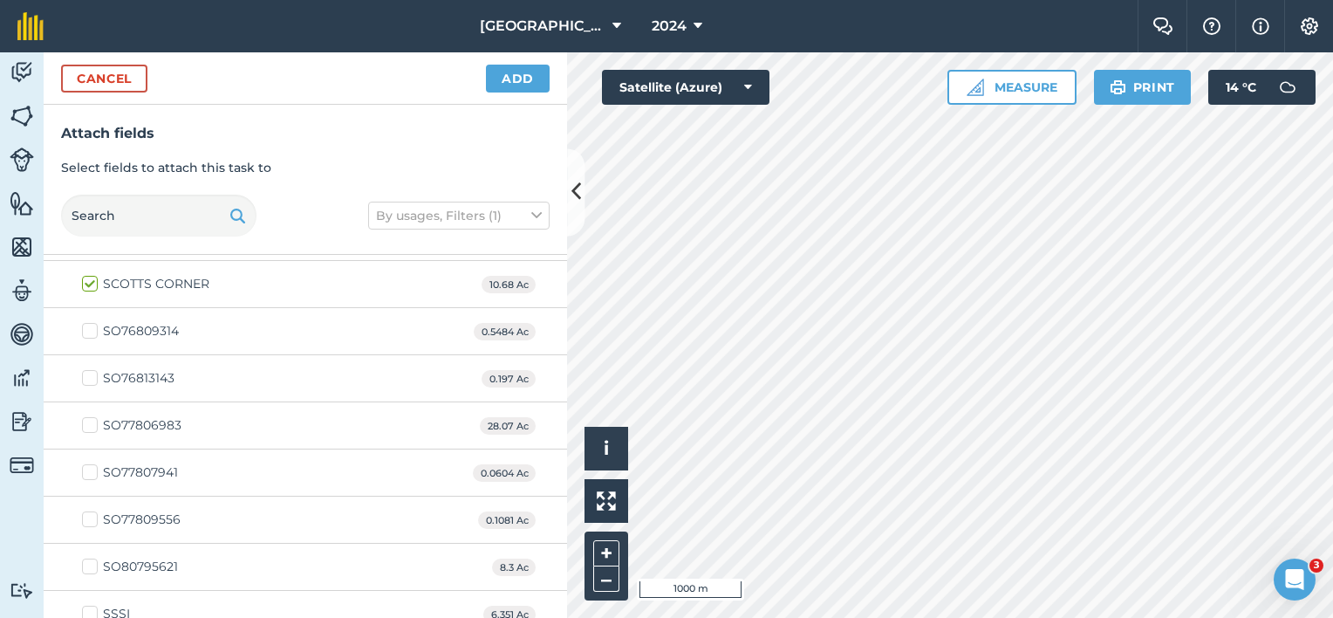
drag, startPoint x: 87, startPoint y: 281, endPoint x: 93, endPoint y: 273, distance: 9.9
click at [88, 281] on label "SCOTTS CORNER" at bounding box center [145, 284] width 127 height 18
click at [88, 281] on input "SCOTTS CORNER" at bounding box center [87, 280] width 11 height 11
checkbox input "false"
click at [108, 216] on input "text" at bounding box center [158, 216] width 195 height 42
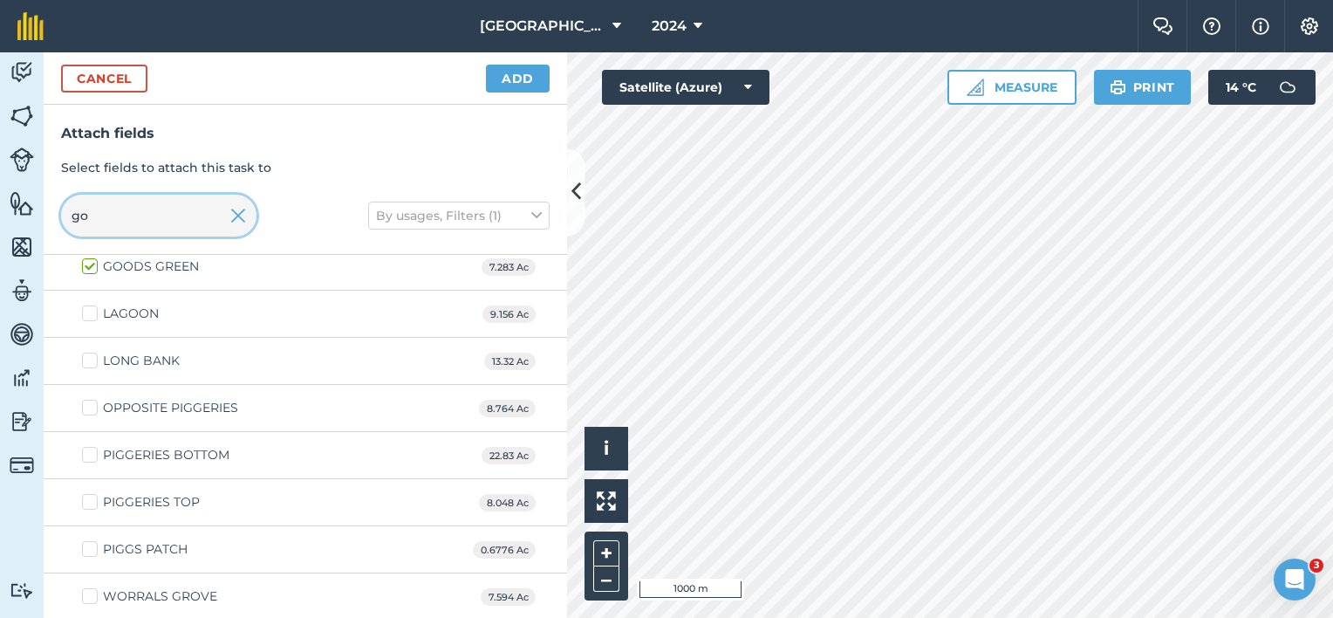
scroll to position [0, 0]
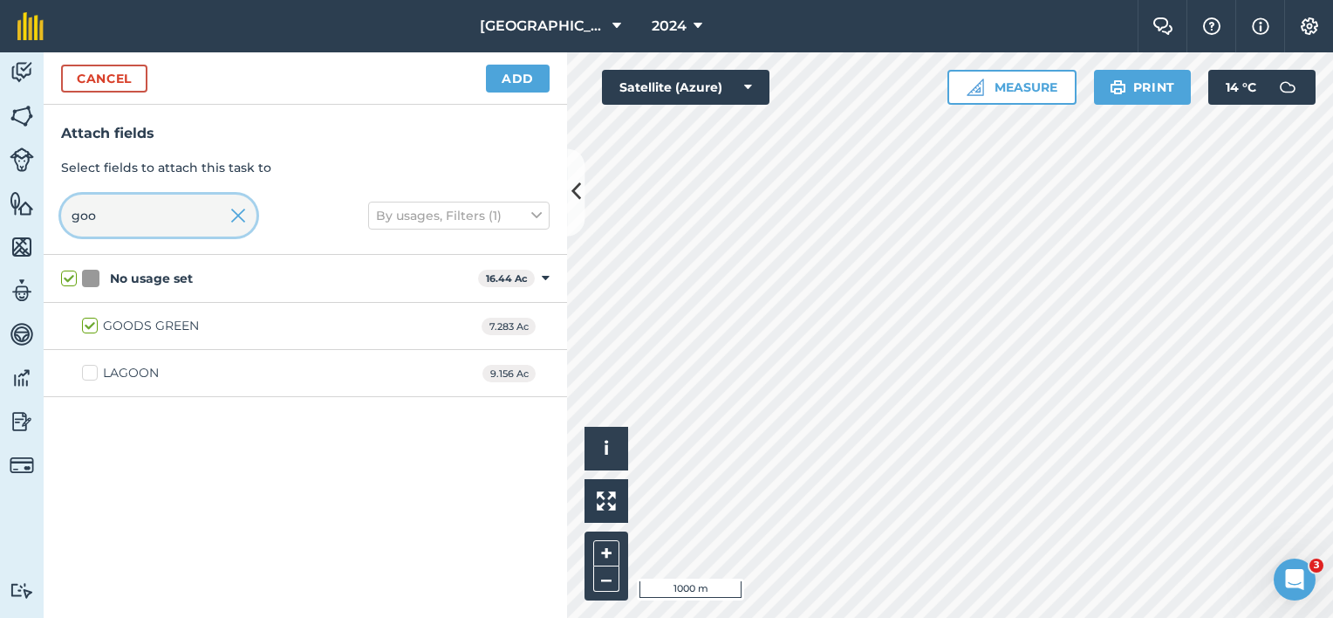
type input "good"
checkbox input "true"
drag, startPoint x: 114, startPoint y: 214, endPoint x: 58, endPoint y: 217, distance: 55.9
click at [61, 219] on input "good" at bounding box center [158, 216] width 195 height 42
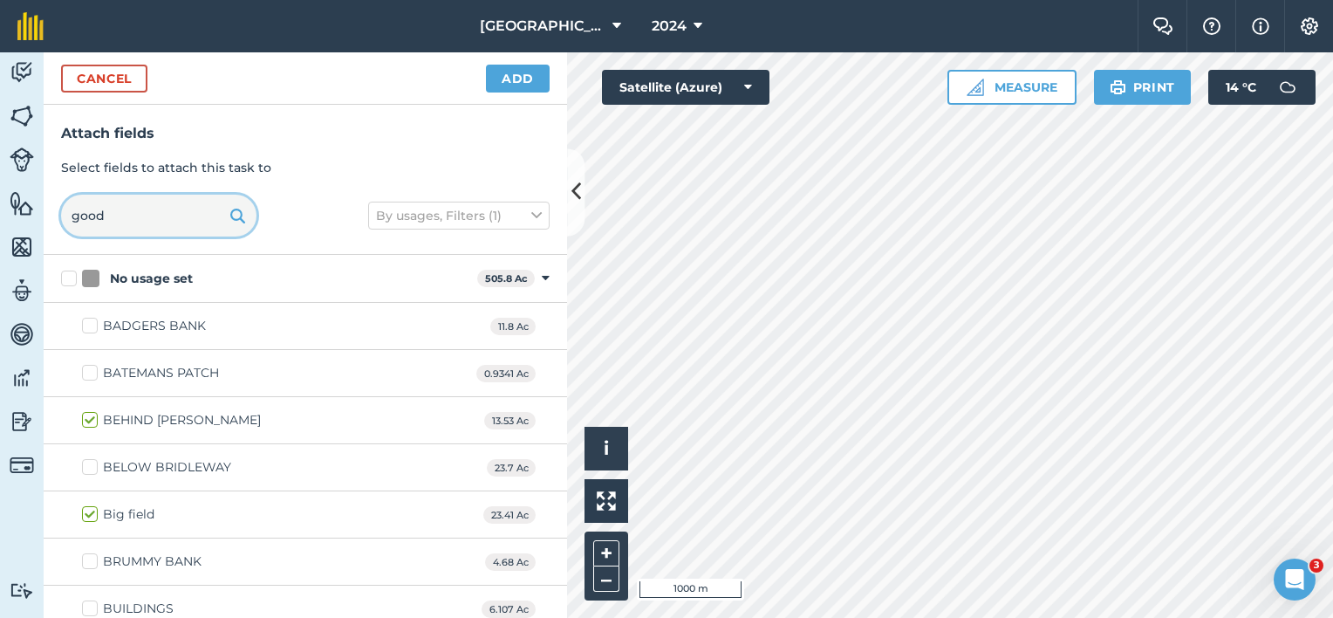
checkbox input "false"
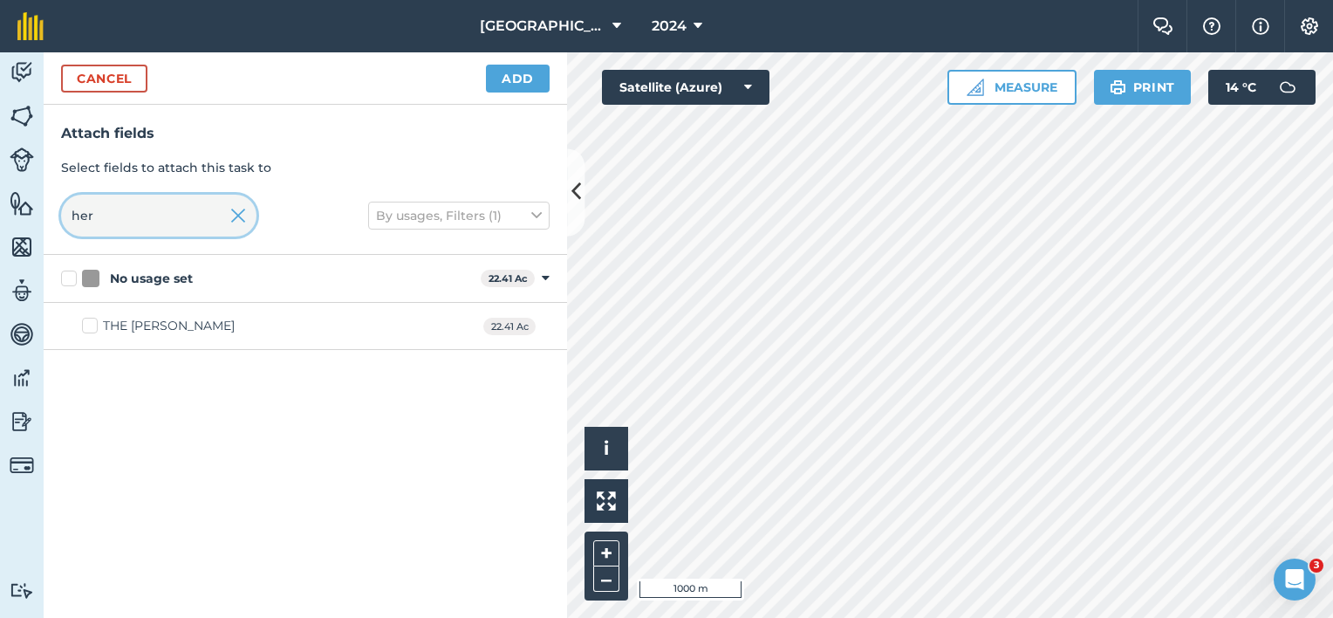
type input "her"
drag, startPoint x: 113, startPoint y: 329, endPoint x: 113, endPoint y: 319, distance: 9.6
click at [113, 329] on div "THE [PERSON_NAME]" at bounding box center [169, 326] width 132 height 18
click at [93, 328] on input "THE [PERSON_NAME]" at bounding box center [87, 322] width 11 height 11
checkbox input "true"
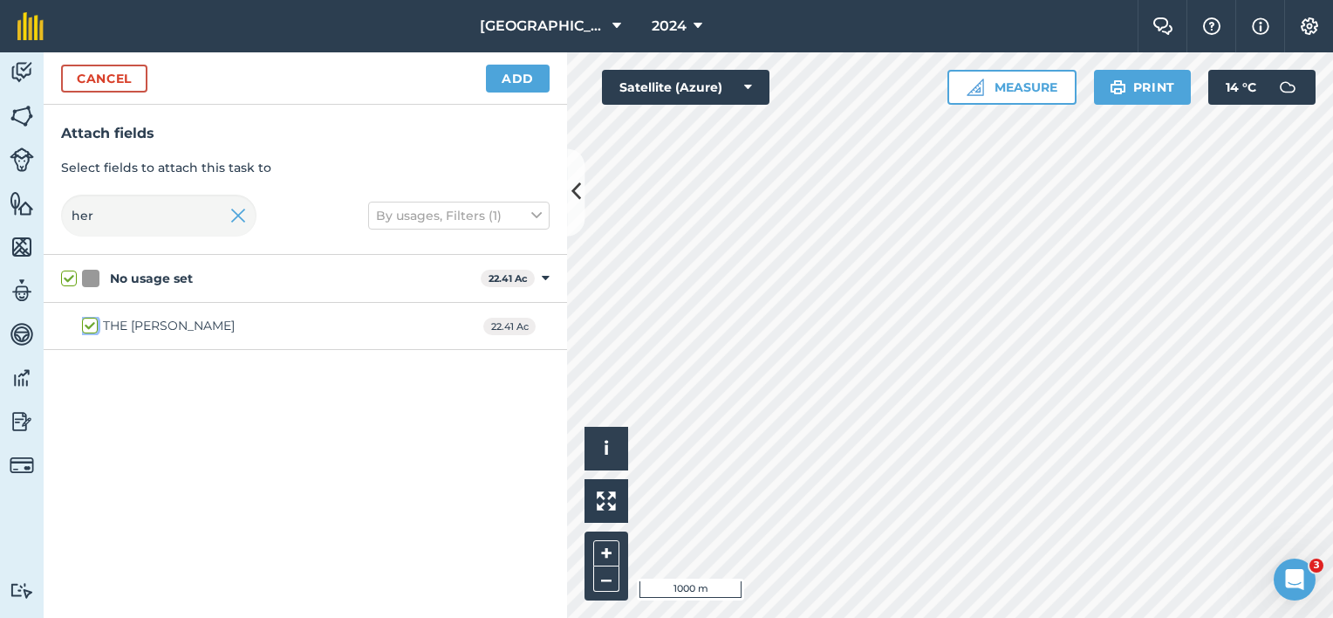
checkbox input "true"
click at [0, 192] on html "Lane Farm 2024 Farm Chat Help Info Settings Lane Farm - 2024 Reproduced with th…" at bounding box center [666, 309] width 1333 height 618
checkbox input "false"
type input "long"
click at [114, 325] on div "LONG BANK" at bounding box center [141, 326] width 77 height 18
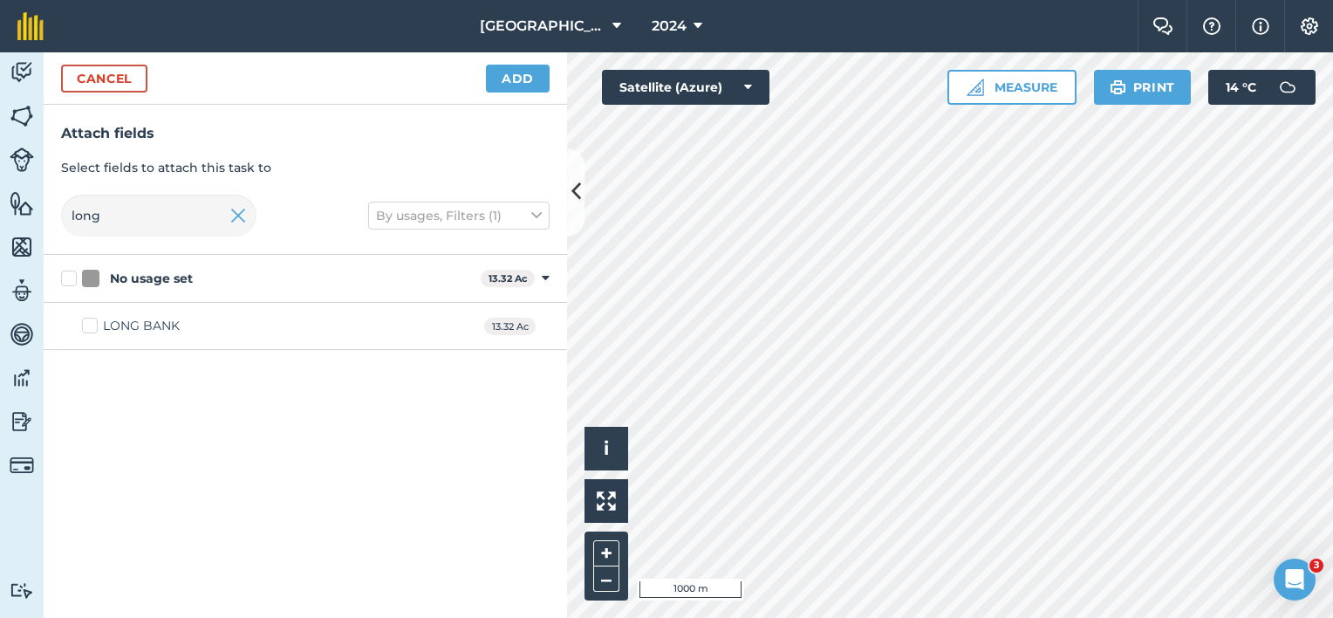
click at [93, 325] on input "LONG BANK" at bounding box center [87, 322] width 11 height 11
checkbox input "true"
drag, startPoint x: 115, startPoint y: 213, endPoint x: 0, endPoint y: 195, distance: 116.6
click at [56, 220] on div "Attach fields Select fields to attach this task to long By usages, Filters (1)" at bounding box center [305, 180] width 523 height 150
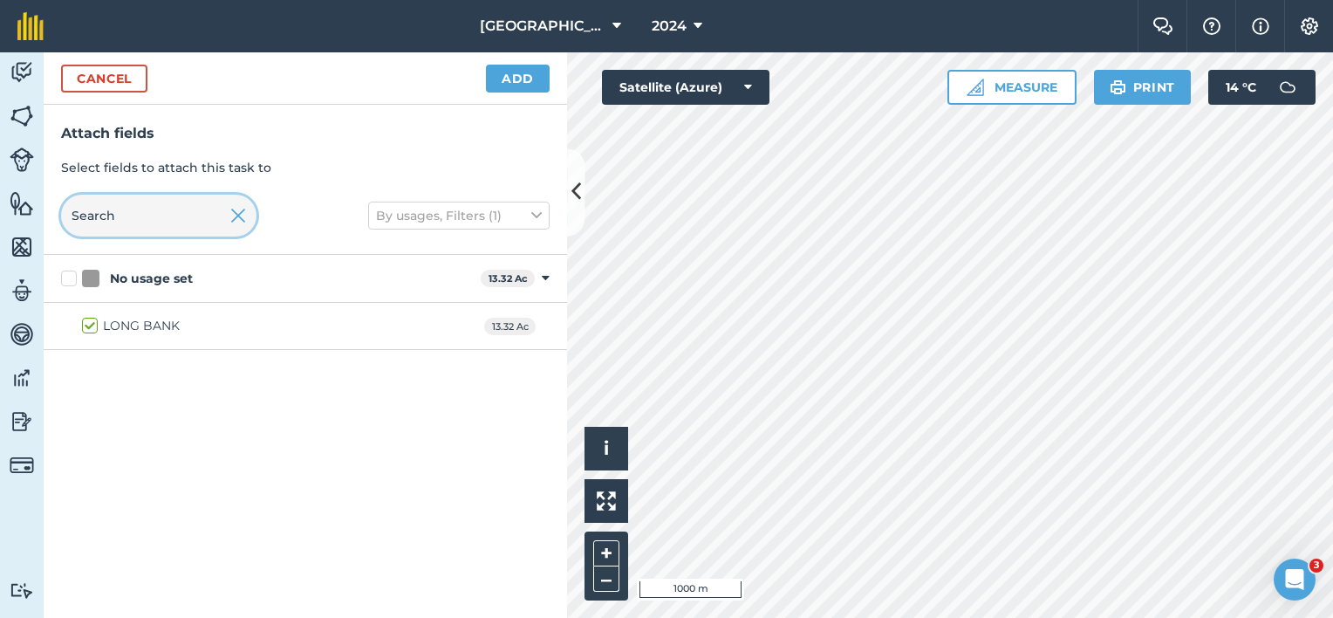
checkbox input "false"
type input "oak"
click at [101, 329] on label "OAK TREE" at bounding box center [124, 326] width 84 height 18
click at [93, 328] on input "OAK TREE" at bounding box center [87, 322] width 11 height 11
checkbox input "true"
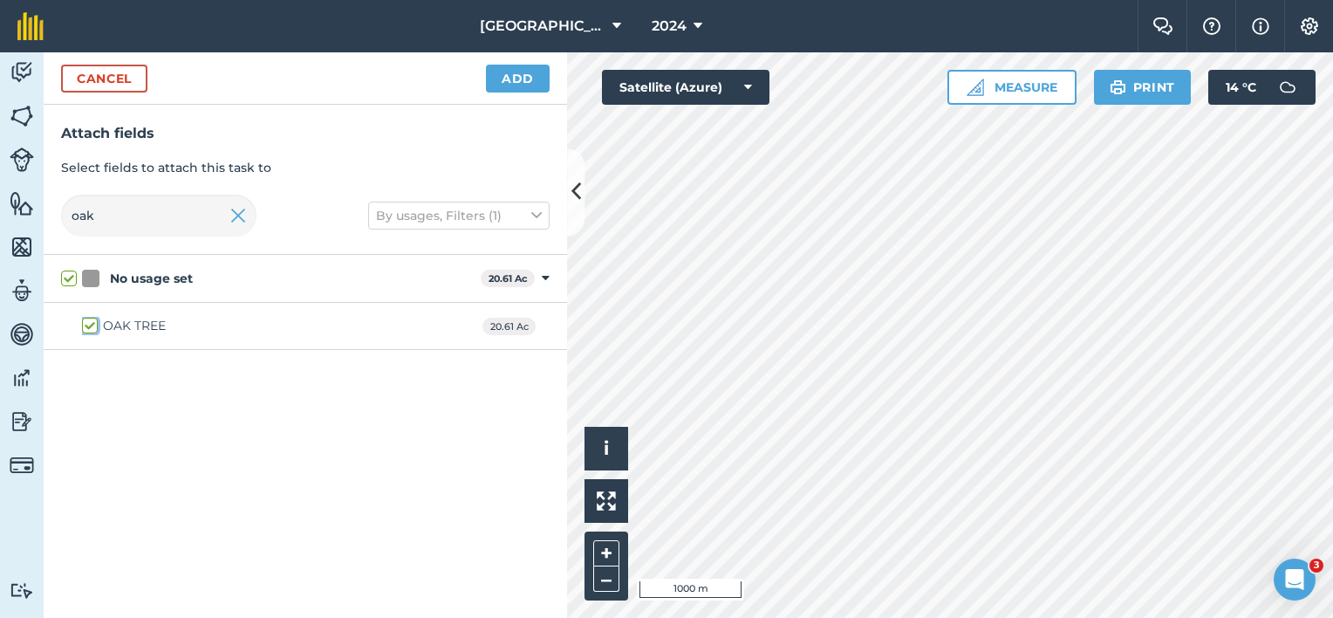
checkbox input "true"
click at [52, 210] on div "Attach fields Select fields to attach this task to oak By usages, Filters (1)" at bounding box center [305, 180] width 523 height 150
checkbox input "false"
type input "beh"
checkbox input "true"
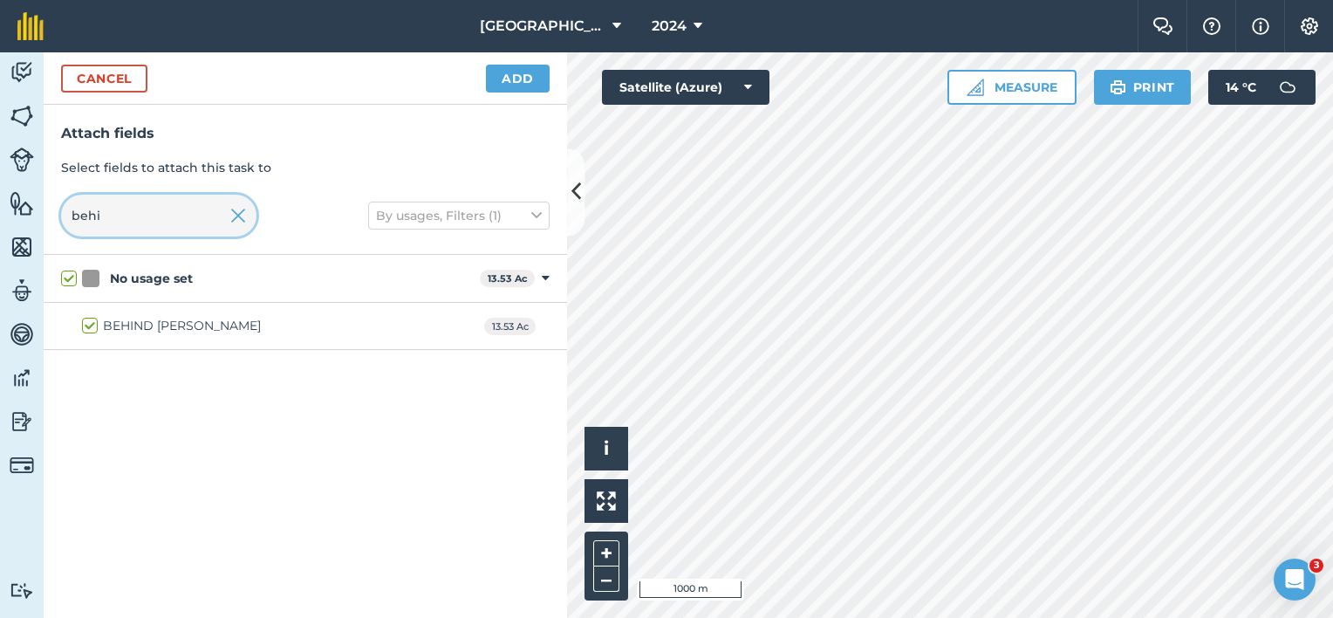
type input "behi"
click at [223, 329] on div "BEHIND [PERSON_NAME]" at bounding box center [182, 326] width 158 height 18
click at [93, 328] on input "BEHIND [PERSON_NAME]" at bounding box center [87, 322] width 11 height 11
checkbox input "false"
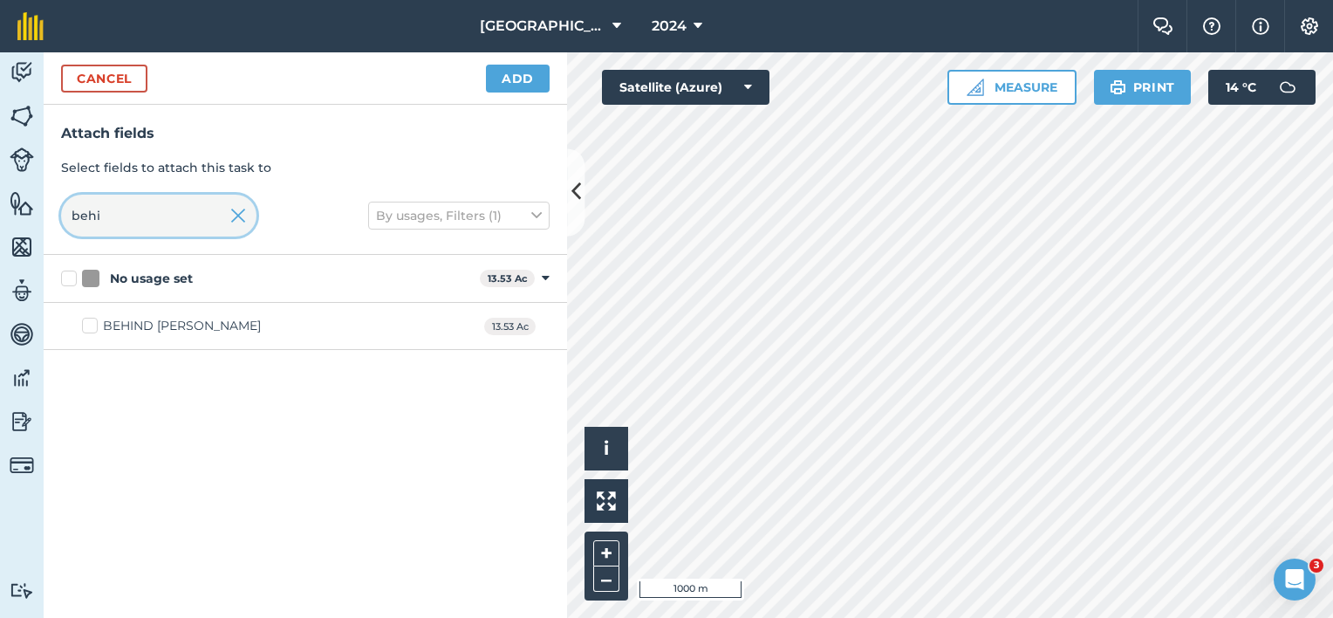
click at [51, 216] on div "Attach fields Select fields to attach this task to behi By usages, Filters (1)" at bounding box center [305, 180] width 523 height 150
click at [92, 328] on label "BEHIND [PERSON_NAME]" at bounding box center [171, 326] width 179 height 18
click at [92, 328] on input "BEHIND [PERSON_NAME]" at bounding box center [87, 322] width 11 height 11
checkbox input "true"
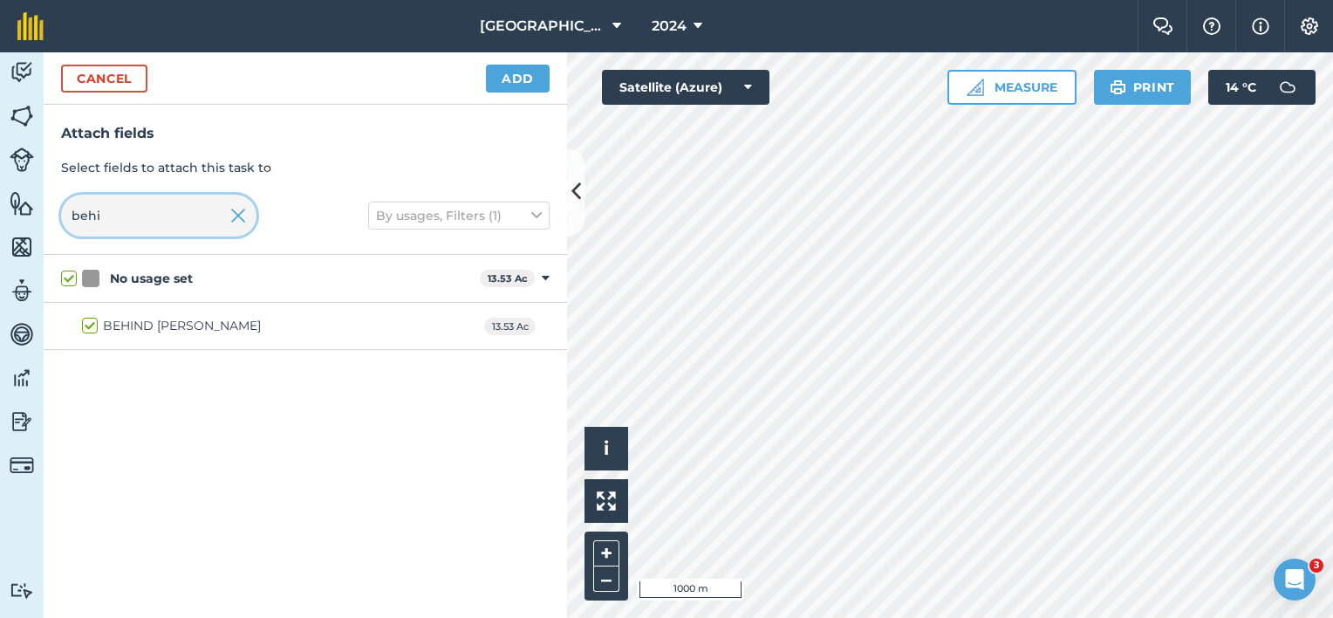
drag, startPoint x: 154, startPoint y: 216, endPoint x: 0, endPoint y: 210, distance: 153.6
click at [44, 212] on div "Attach fields Select fields to attach this task to behi By usages, Filters (1)" at bounding box center [305, 180] width 523 height 150
checkbox input "false"
type input "st"
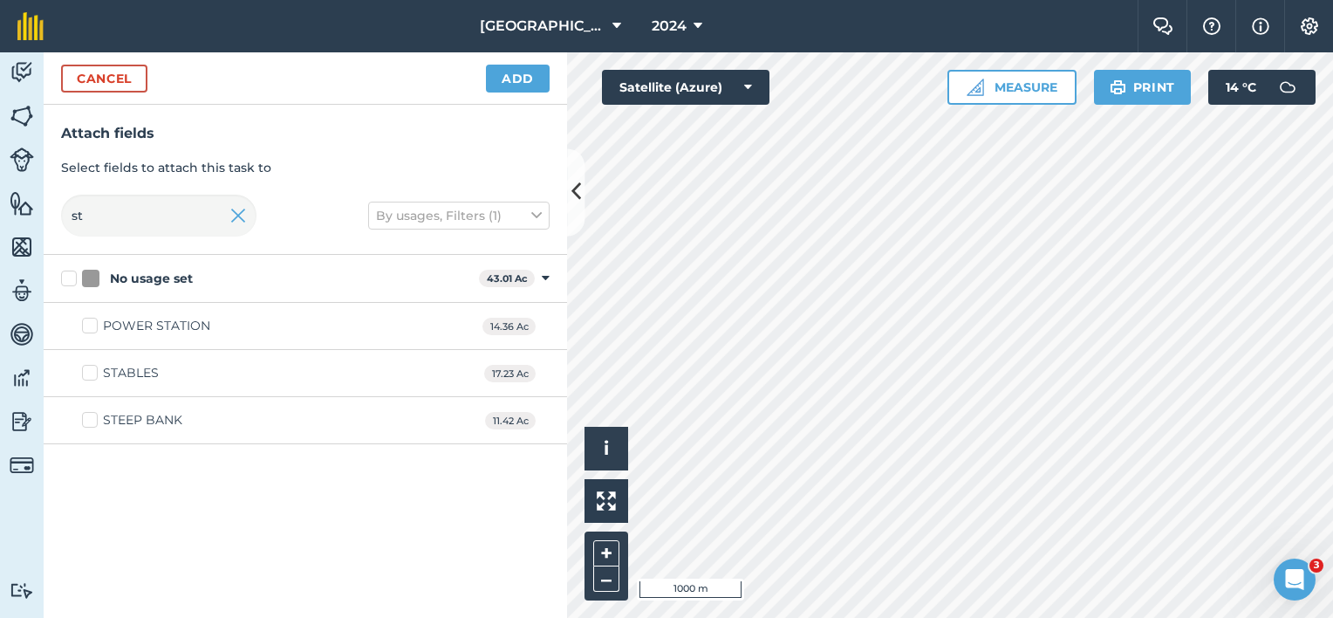
drag, startPoint x: 118, startPoint y: 372, endPoint x: 125, endPoint y: 332, distance: 39.9
click at [118, 372] on div "STABLES" at bounding box center [131, 373] width 56 height 18
click at [93, 372] on input "STABLES" at bounding box center [87, 369] width 11 height 11
checkbox input "true"
drag, startPoint x: 143, startPoint y: 223, endPoint x: 0, endPoint y: 183, distance: 148.6
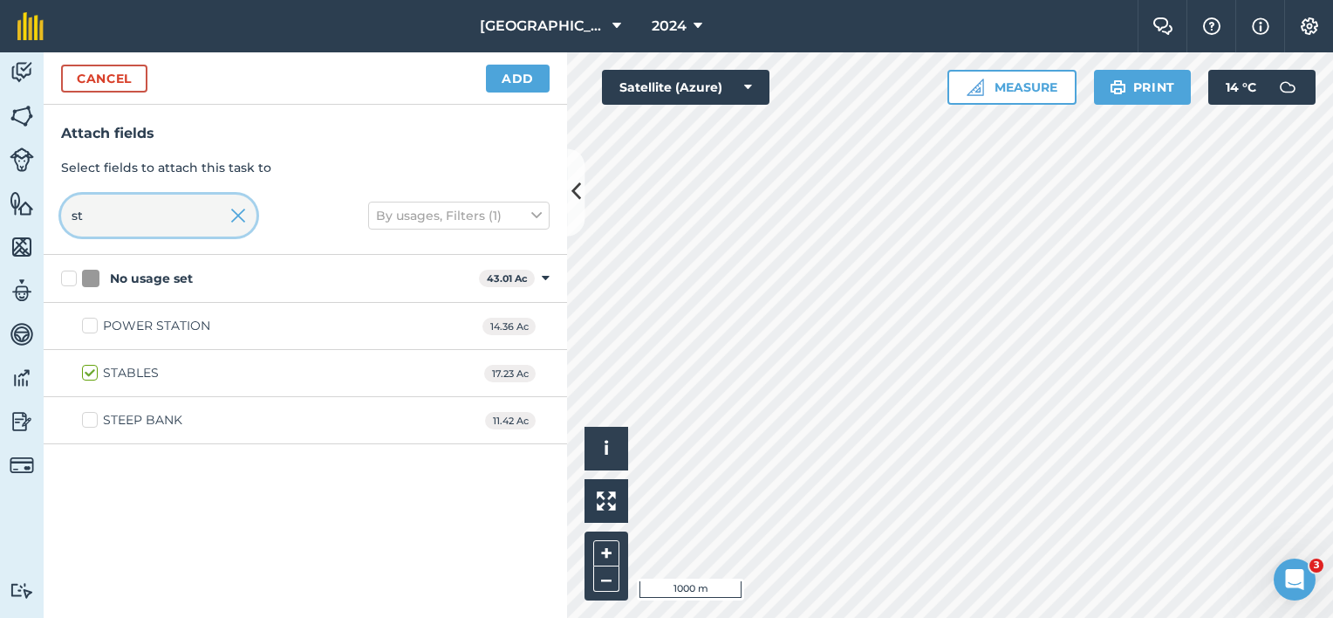
click at [0, 183] on html "Lane Farm 2024 Farm Chat Help Info Settings Lane Farm - 2024 Reproduced with th…" at bounding box center [666, 309] width 1333 height 618
type input "[PERSON_NAME]"
click at [120, 319] on div "OPPOSITE PIGGERIES" at bounding box center [170, 326] width 135 height 18
click at [93, 319] on input "OPPOSITE PIGGERIES" at bounding box center [87, 322] width 11 height 11
checkbox input "true"
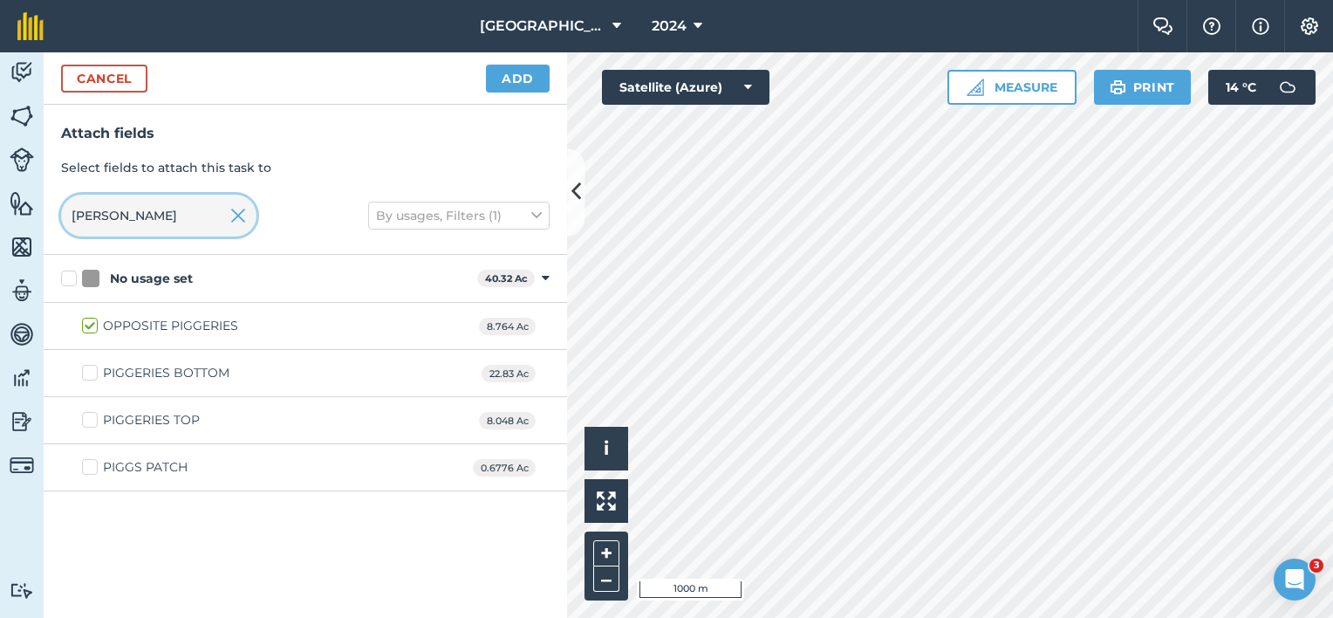
drag, startPoint x: 129, startPoint y: 222, endPoint x: 28, endPoint y: 204, distance: 102.7
click at [28, 204] on div "Activity Fields Livestock Features Maps Team Vehicles Data Reporting Billing Tu…" at bounding box center [666, 334] width 1333 height 565
type input "qua"
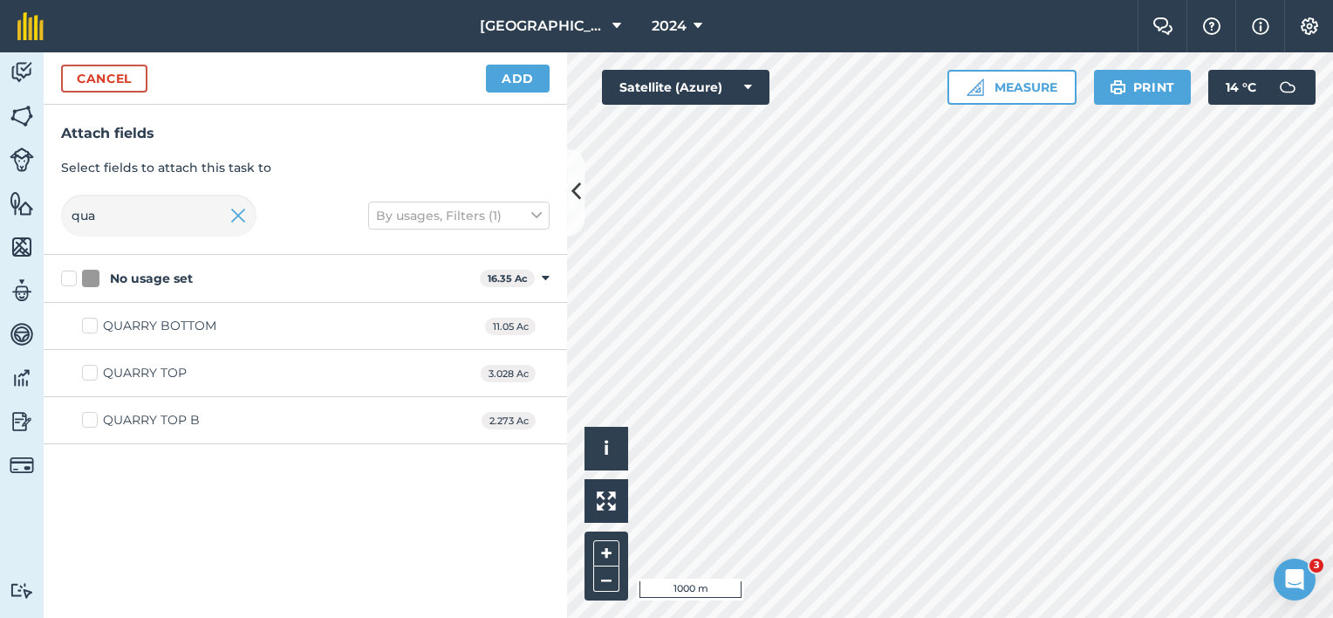
click at [151, 326] on div "QUARRY BOTTOM" at bounding box center [159, 326] width 113 height 18
click at [93, 326] on input "QUARRY BOTTOM" at bounding box center [87, 322] width 11 height 11
checkbox input "true"
drag, startPoint x: 126, startPoint y: 209, endPoint x: 37, endPoint y: 218, distance: 90.3
click at [61, 216] on div "qua" at bounding box center [158, 216] width 195 height 42
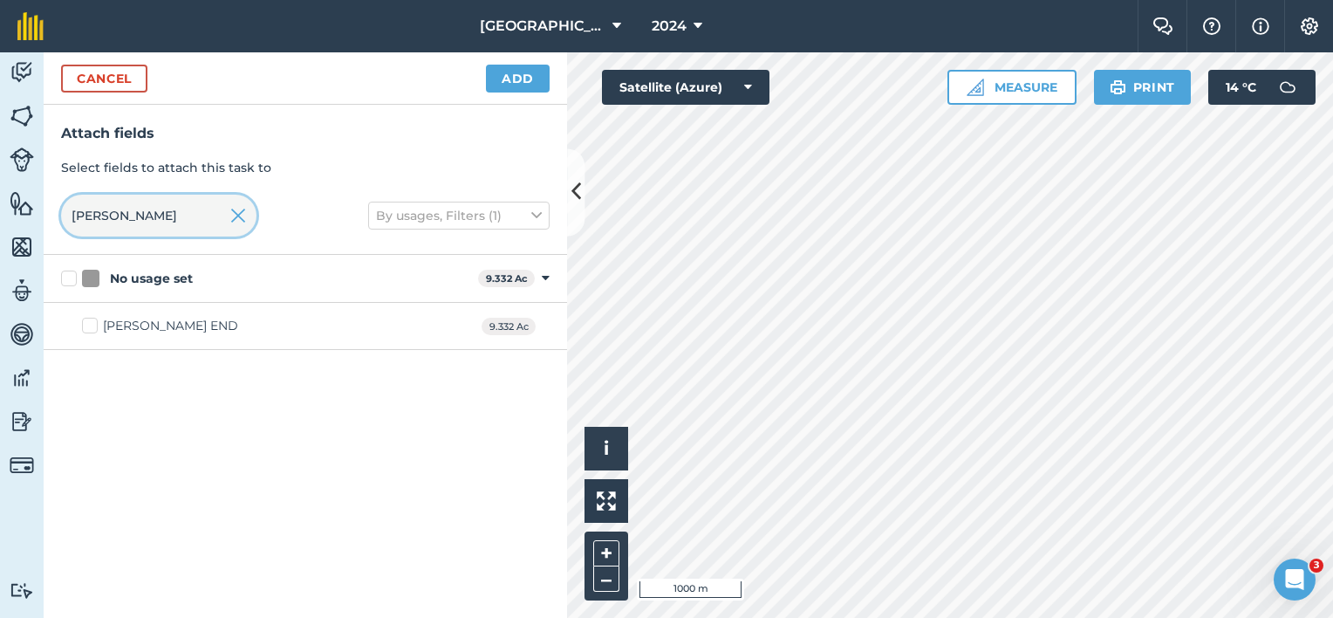
type input "[PERSON_NAME]"
click at [112, 331] on div "[PERSON_NAME] END" at bounding box center [170, 326] width 135 height 18
click at [93, 328] on input "[PERSON_NAME] END" at bounding box center [87, 322] width 11 height 11
checkbox input "true"
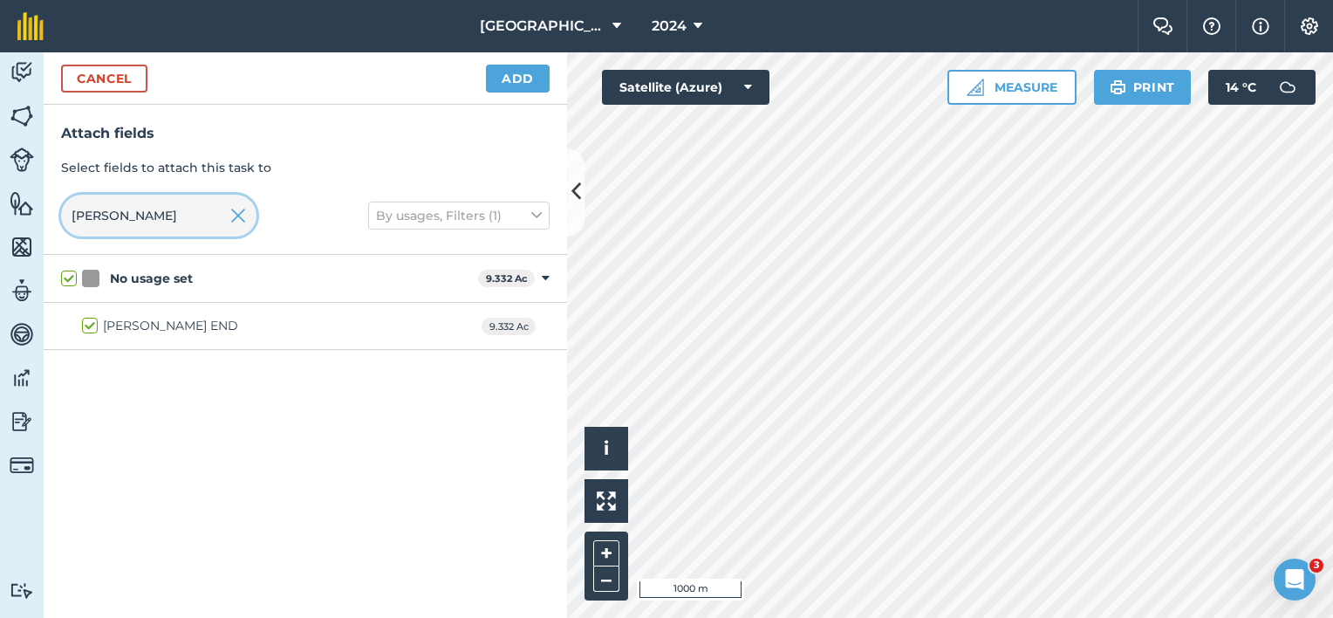
drag, startPoint x: 156, startPoint y: 217, endPoint x: 5, endPoint y: 217, distance: 150.9
click at [25, 217] on div "Activity Fields Livestock Features Maps Team Vehicles Data Reporting Billing Tu…" at bounding box center [666, 334] width 1333 height 565
checkbox input "false"
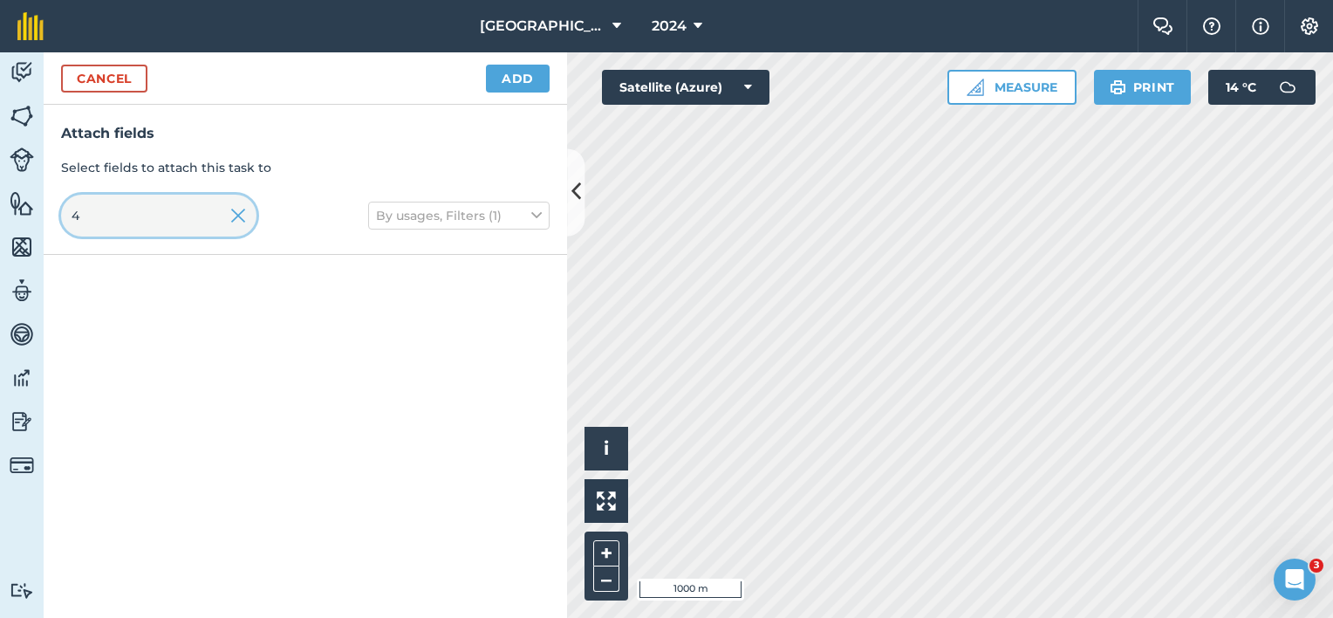
type input "4"
type input "a"
type input "driv"
click at [103, 321] on div "DRIVE" at bounding box center [122, 326] width 39 height 18
click at [93, 321] on input "DRIVE" at bounding box center [87, 322] width 11 height 11
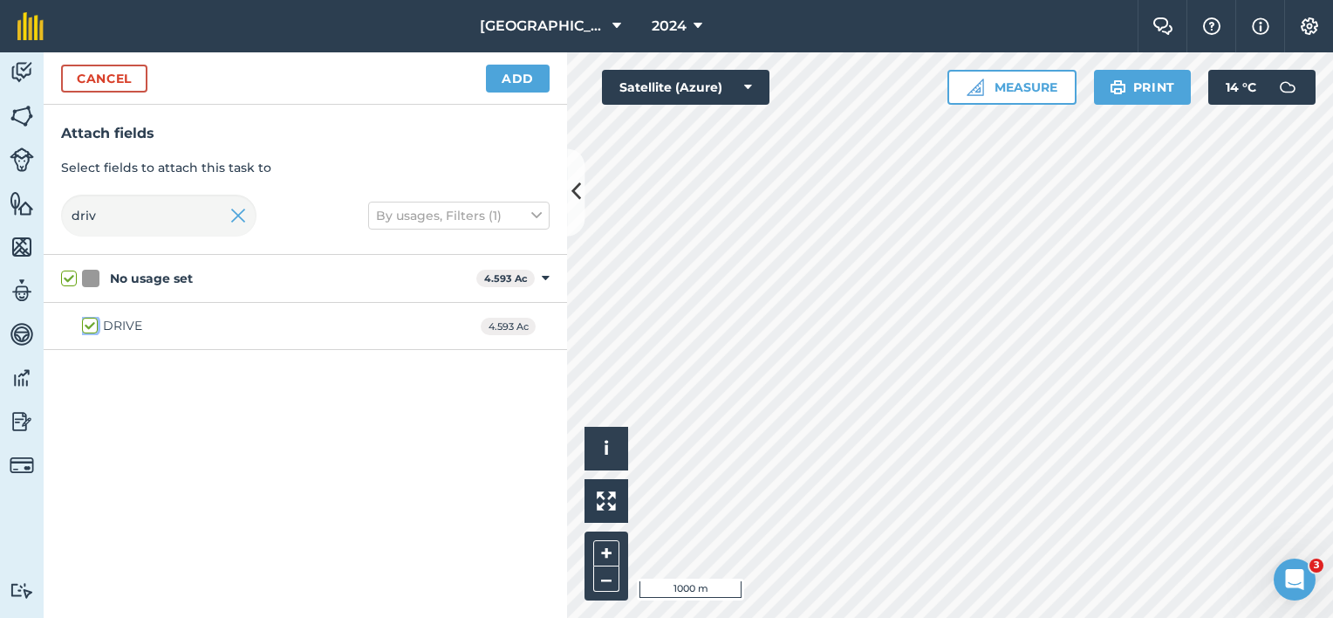
checkbox input "true"
drag, startPoint x: 133, startPoint y: 223, endPoint x: 0, endPoint y: 188, distance: 138.2
click at [0, 189] on html "Lane Farm 2024 Farm Chat Help Info Settings Lane Farm - 2024 Reproduced with th…" at bounding box center [666, 309] width 1333 height 618
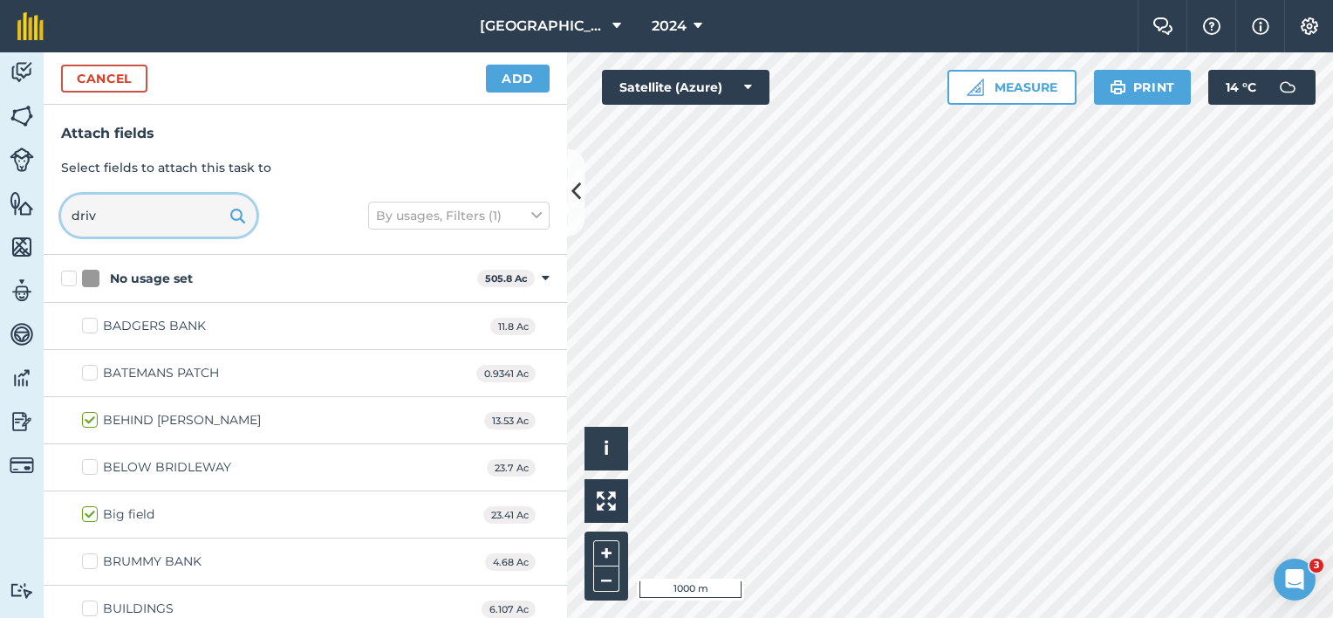
checkbox input "false"
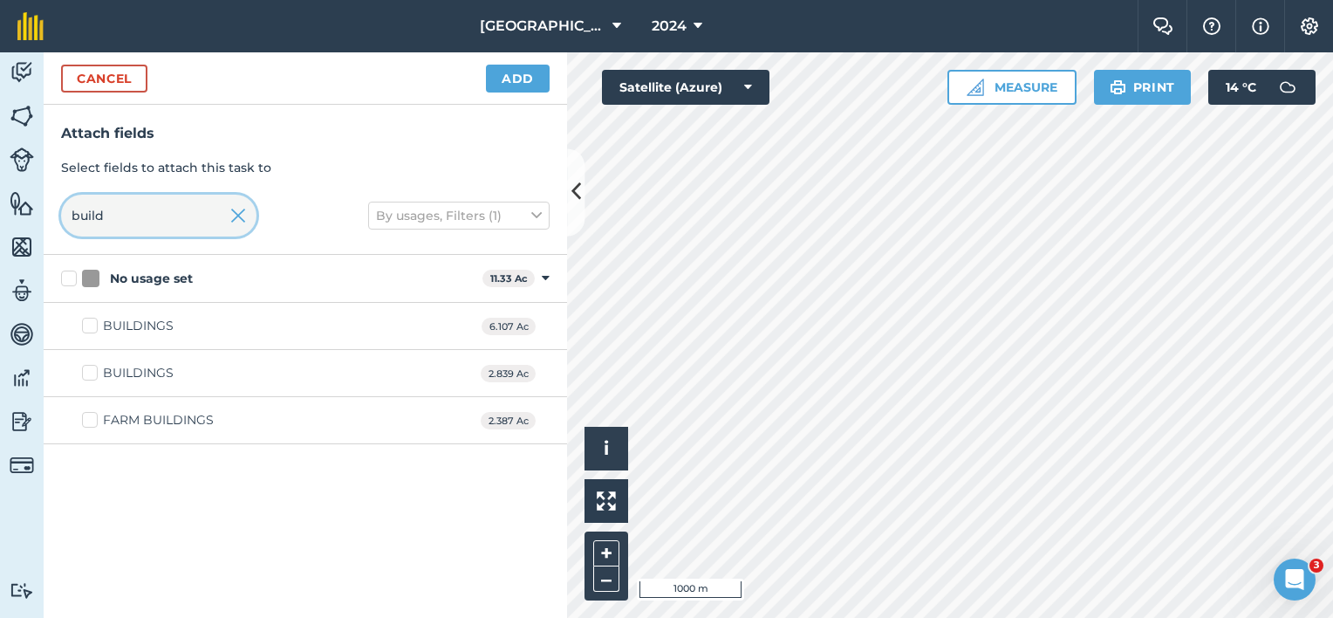
type input "build"
click at [95, 330] on label "BUILDINGS" at bounding box center [128, 326] width 92 height 18
click at [93, 328] on input "BUILDINGS" at bounding box center [87, 322] width 11 height 11
checkbox input "true"
drag, startPoint x: 124, startPoint y: 215, endPoint x: 0, endPoint y: 196, distance: 125.2
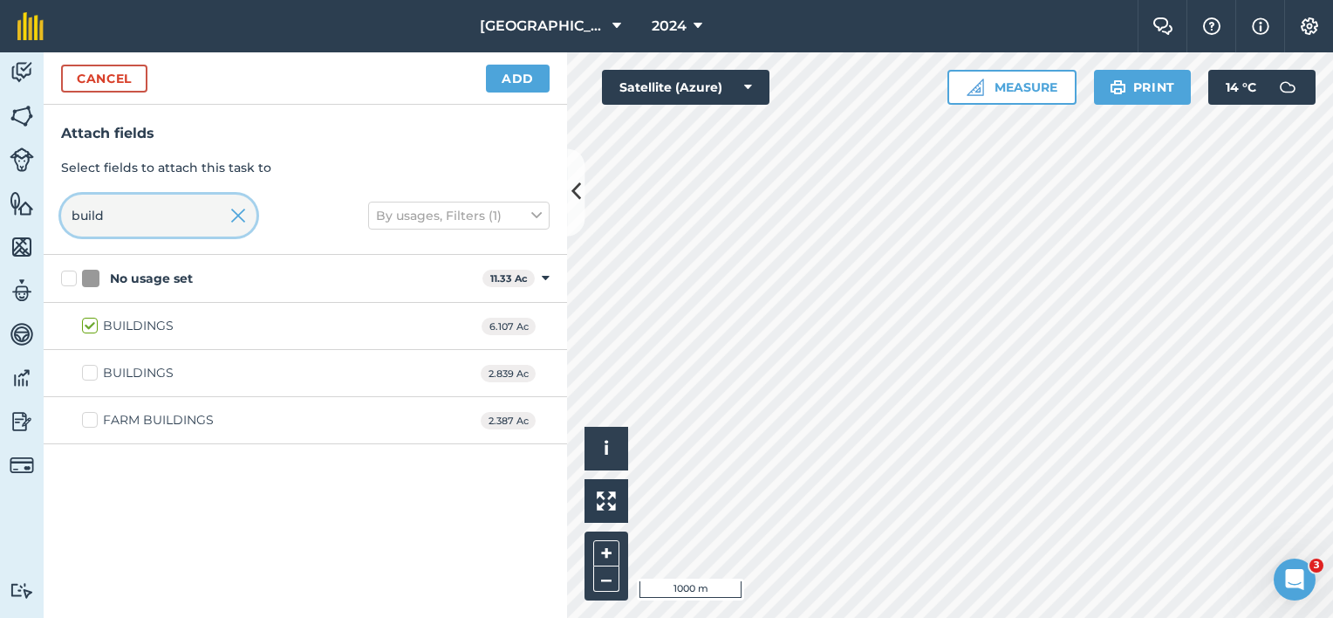
click at [11, 201] on div "Activity Fields Livestock Features Maps Team Vehicles Data Reporting Billing Tu…" at bounding box center [666, 334] width 1333 height 565
type input "moat"
click at [242, 222] on img at bounding box center [238, 215] width 16 height 21
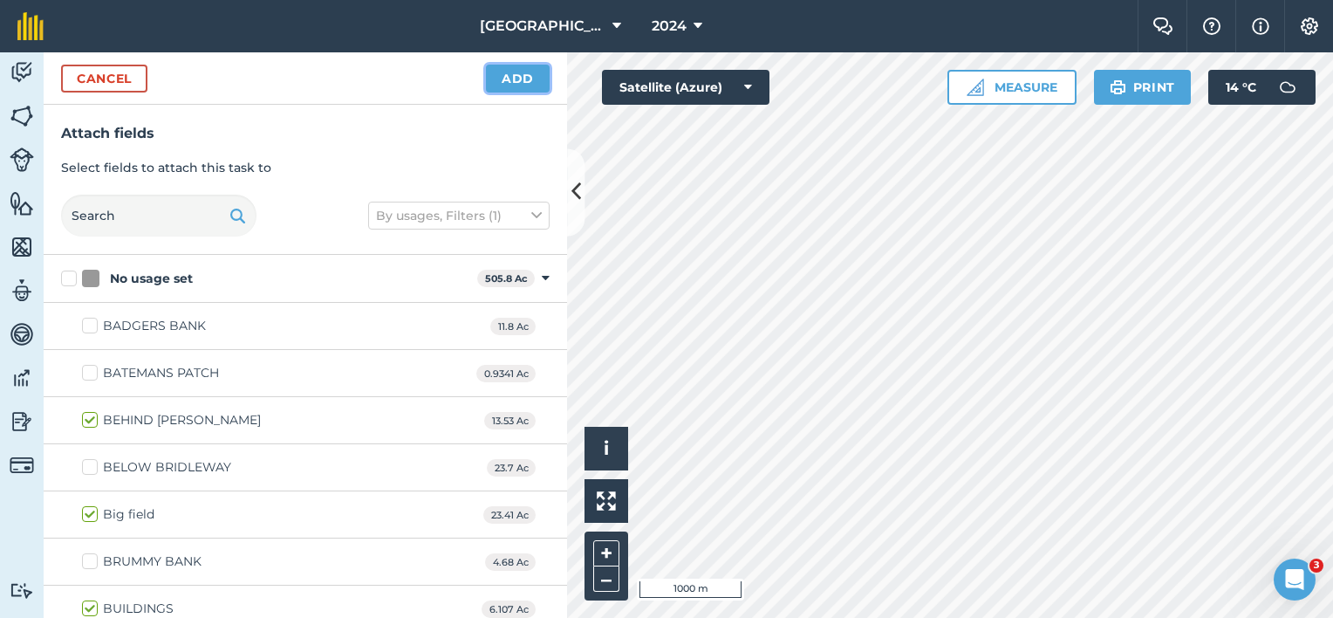
click at [513, 72] on button "Add" at bounding box center [518, 79] width 64 height 28
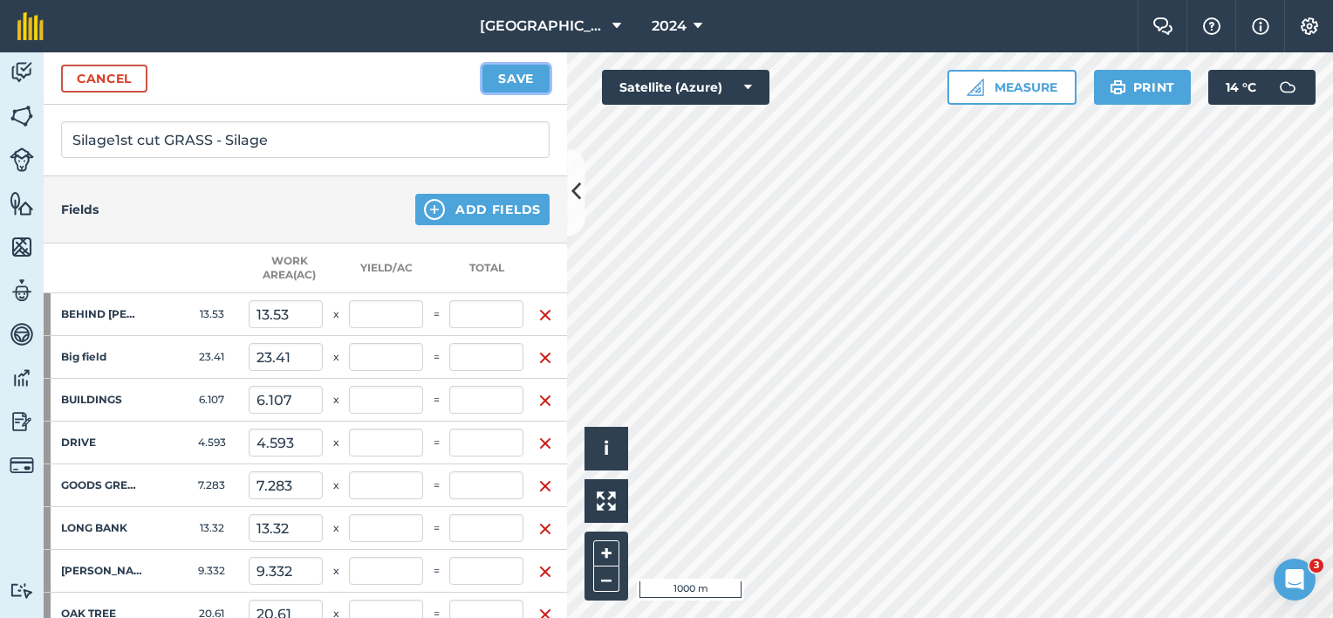
click at [509, 84] on button "Save" at bounding box center [515, 79] width 67 height 28
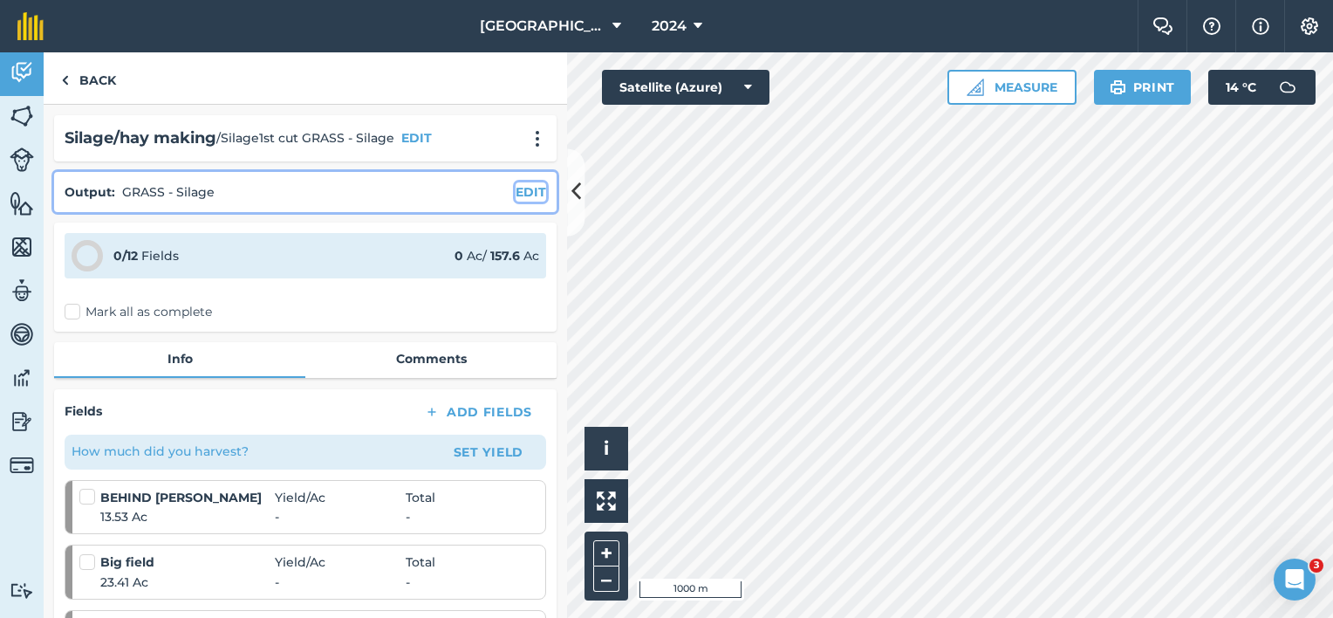
click at [515, 188] on button "EDIT" at bounding box center [530, 191] width 31 height 19
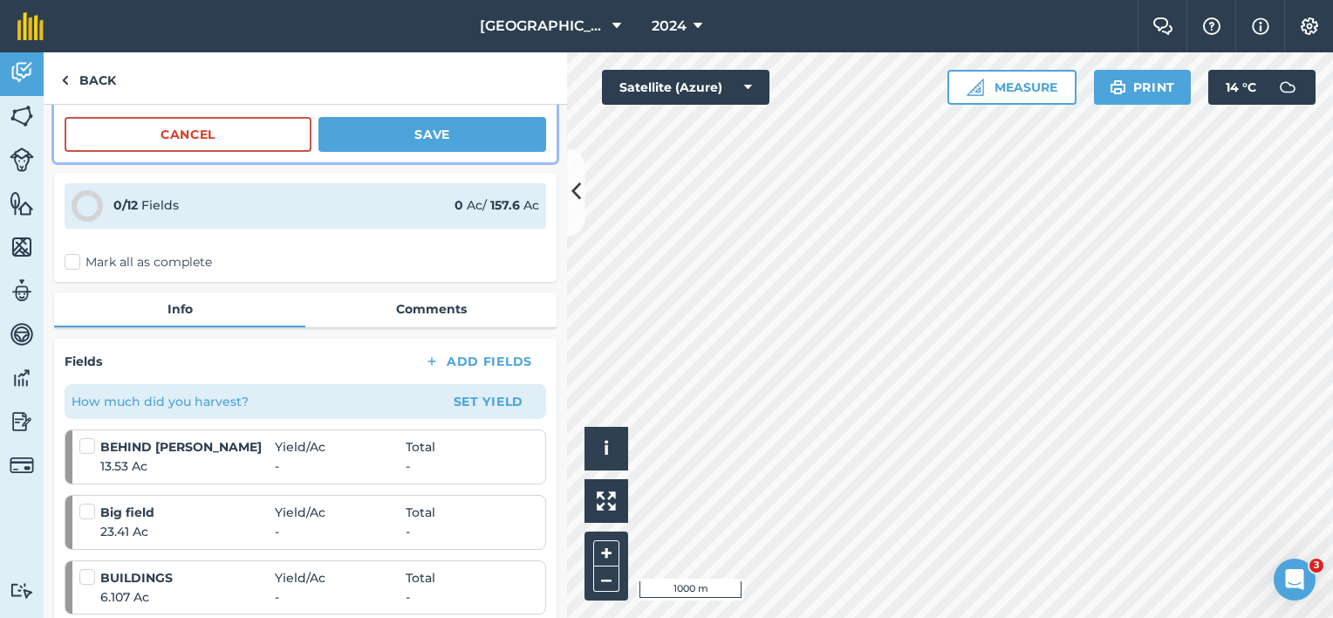
scroll to position [87, 0]
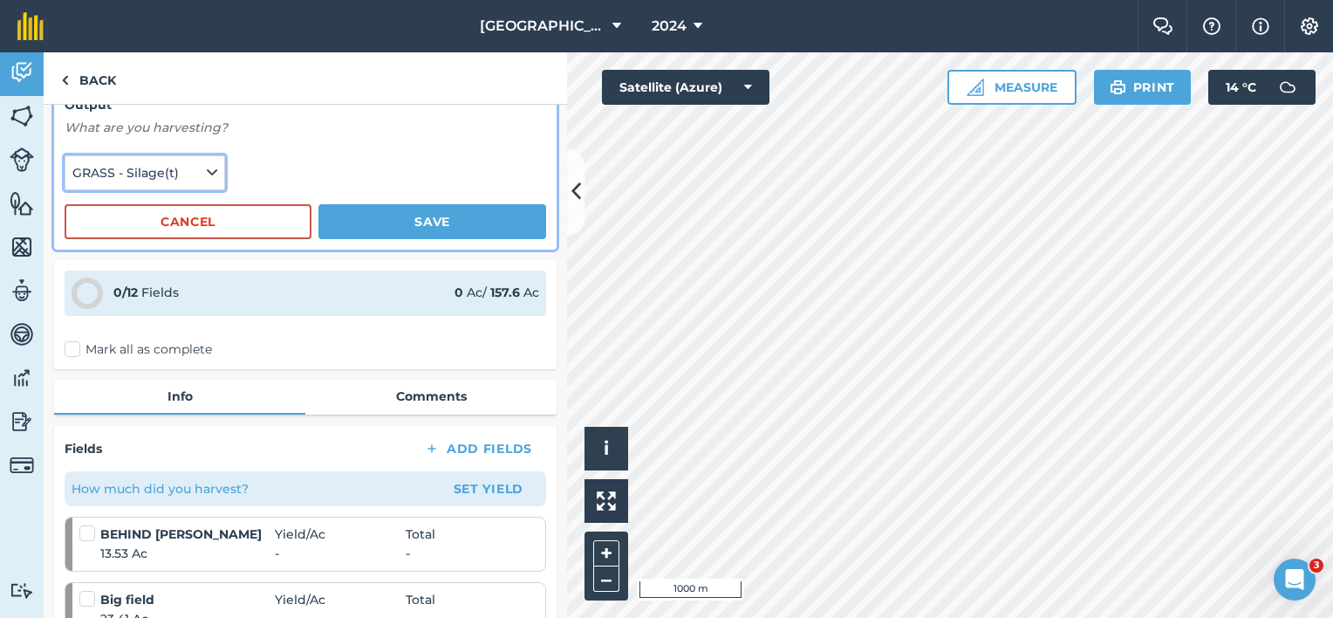
click at [207, 174] on icon at bounding box center [212, 172] width 10 height 19
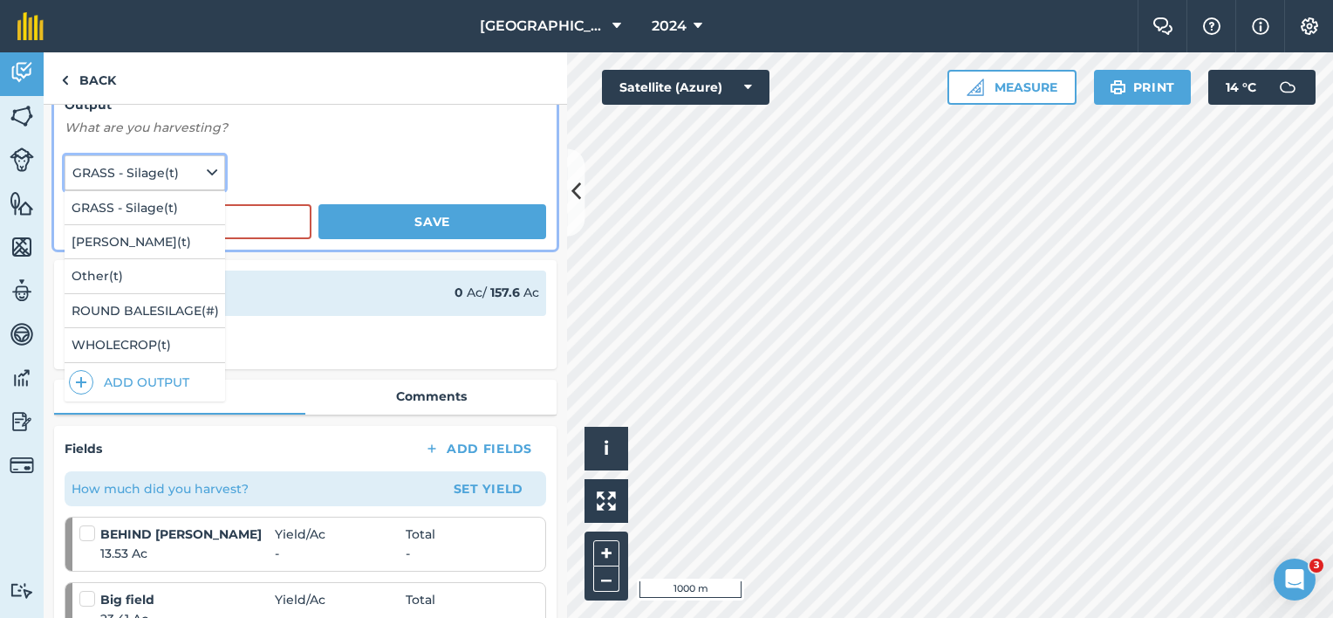
click at [207, 174] on icon at bounding box center [212, 172] width 10 height 19
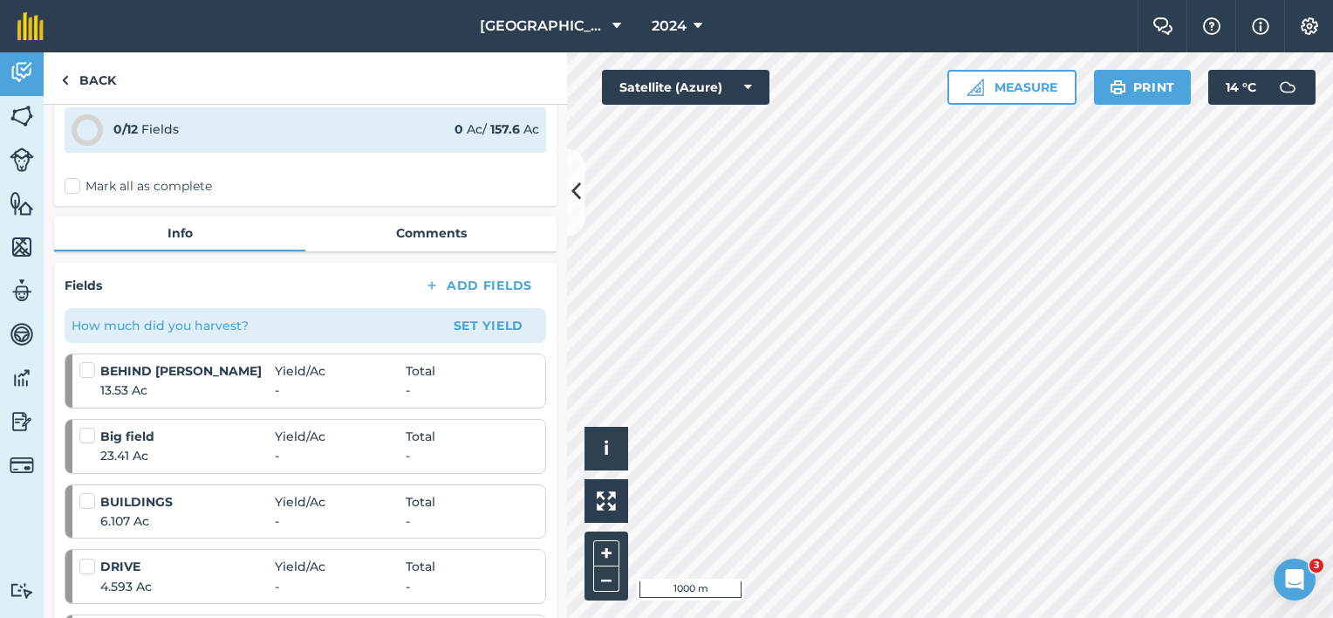
scroll to position [262, 0]
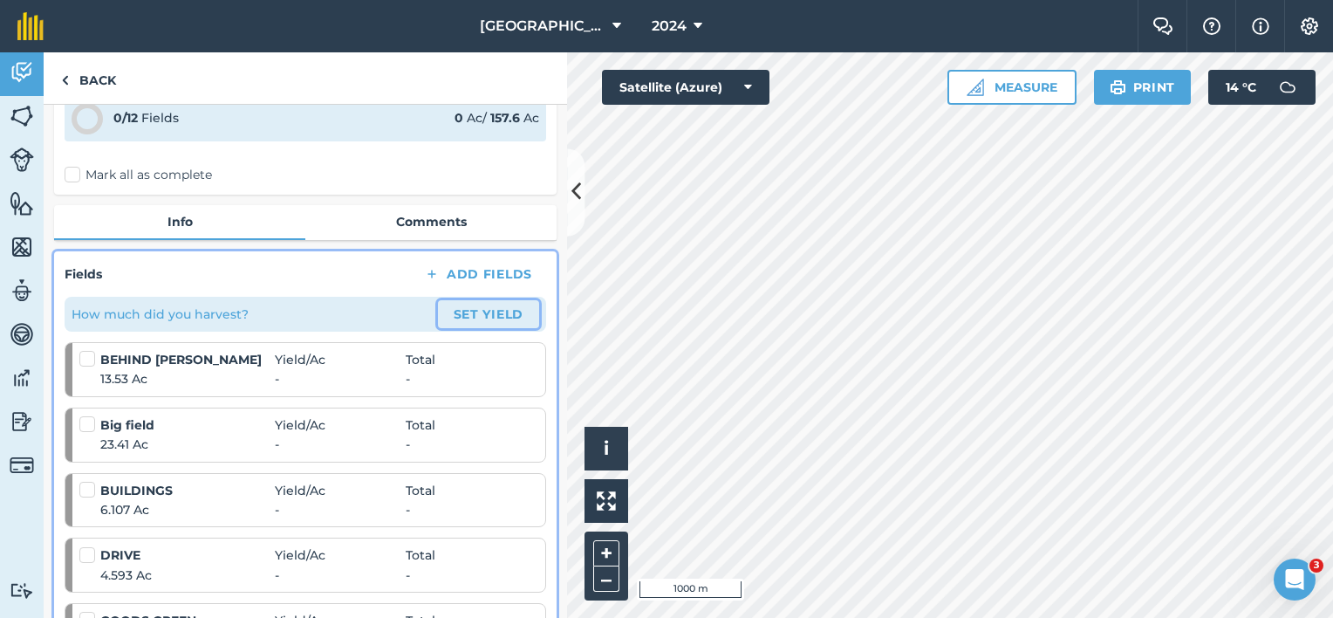
click at [498, 304] on button "Set Yield" at bounding box center [488, 314] width 101 height 28
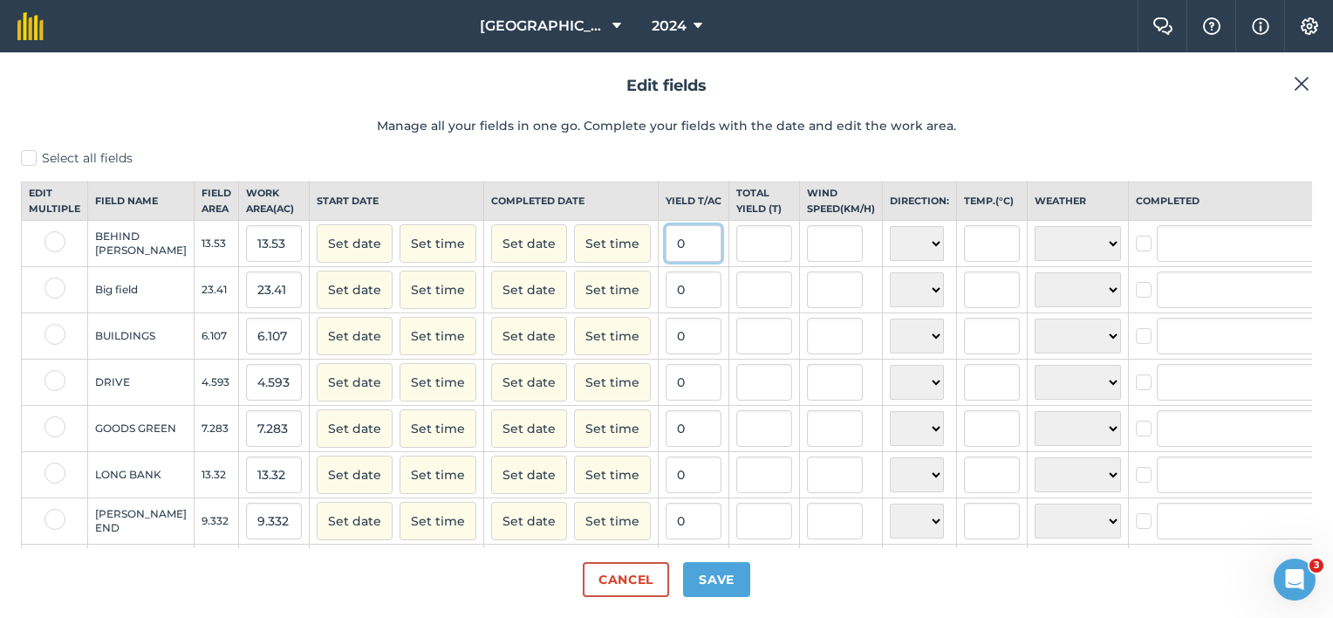
drag, startPoint x: 650, startPoint y: 258, endPoint x: 590, endPoint y: 252, distance: 59.6
click at [590, 252] on tr "BEHIND BATEMANS 13.53 13.53 Set date Set time Set date Set time 0 N NE E SE S S…" at bounding box center [693, 244] width 1342 height 46
type input "7"
type input "94.71"
type input "7"
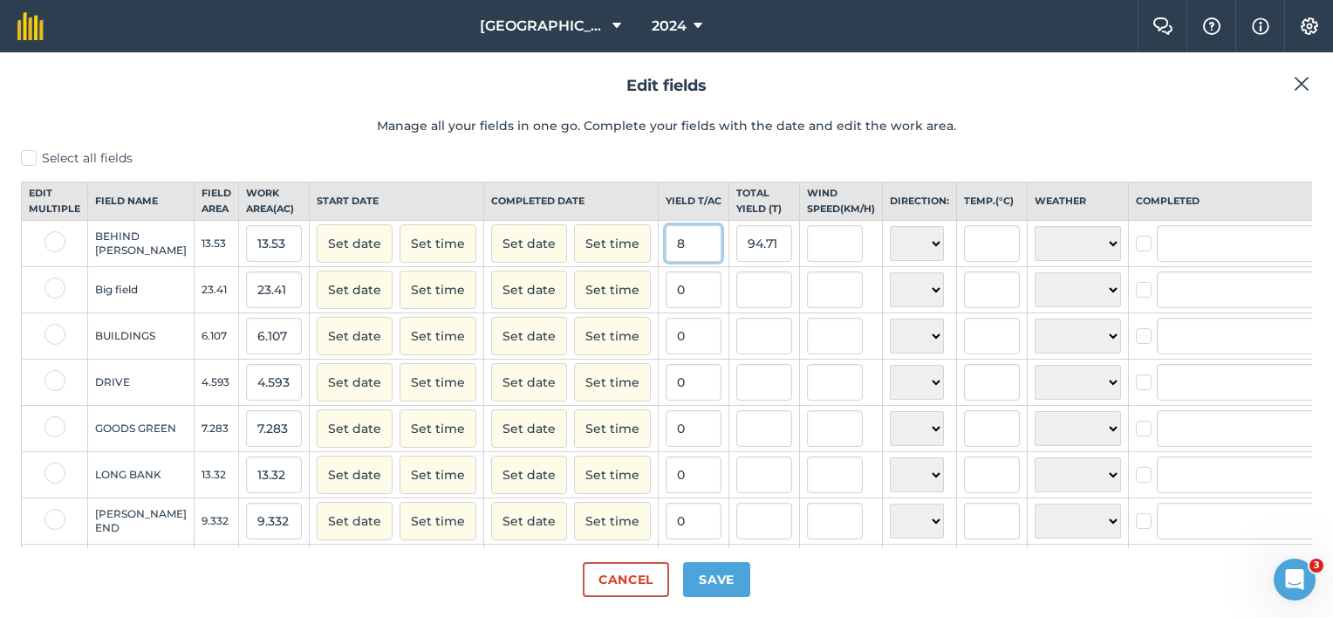
type input "7"
type input "8"
type input "108.24"
click at [59, 252] on label at bounding box center [54, 241] width 21 height 21
click at [56, 242] on input "checkbox" at bounding box center [49, 236] width 11 height 11
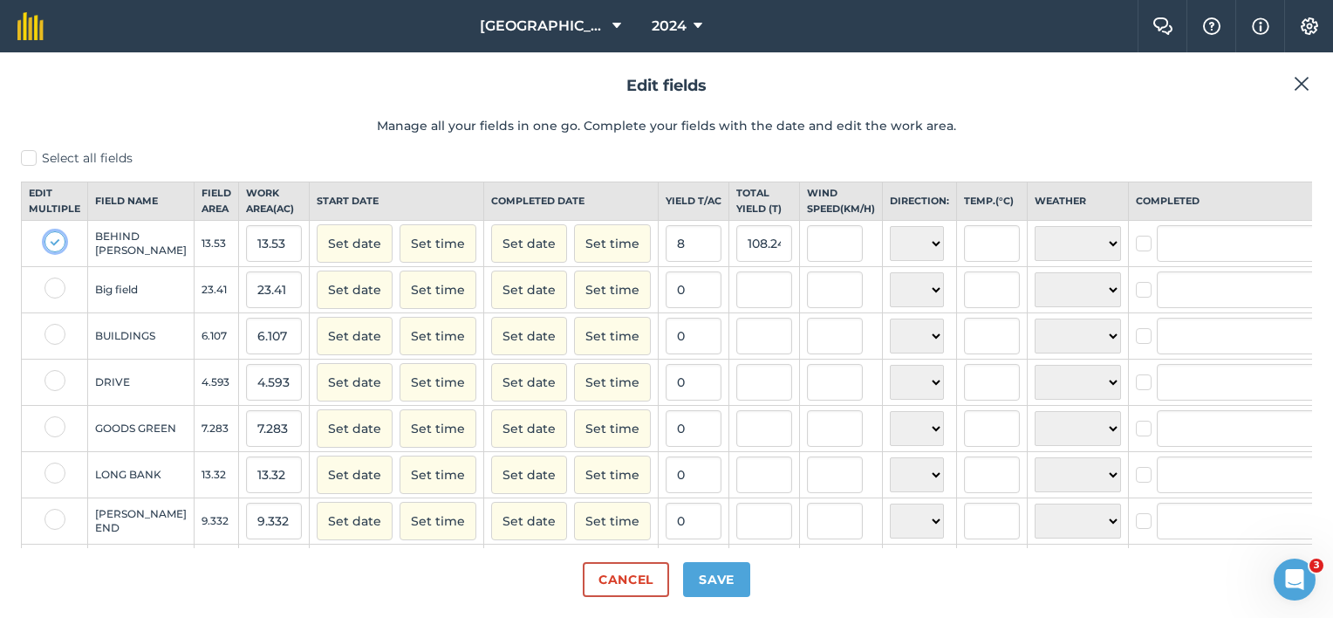
checkbox input "true"
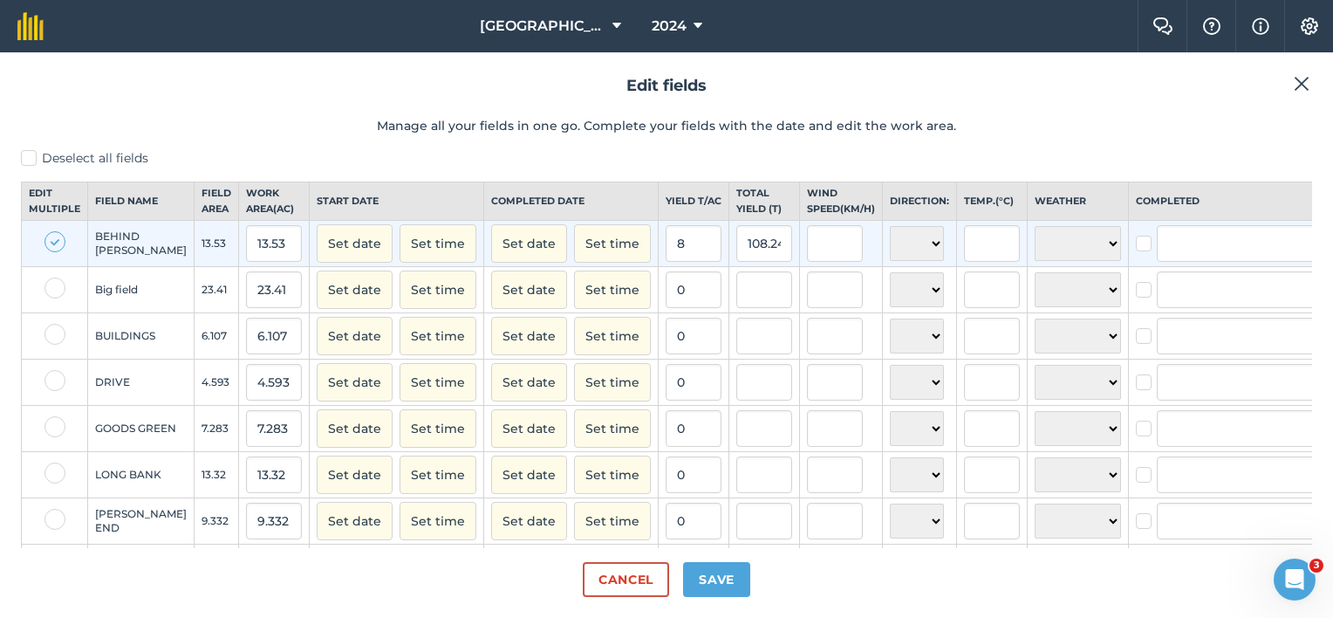
click at [28, 164] on label "Deselect all fields" at bounding box center [666, 158] width 1291 height 18
click at [28, 160] on input "Deselect all fields" at bounding box center [26, 154] width 11 height 11
checkbox input "false"
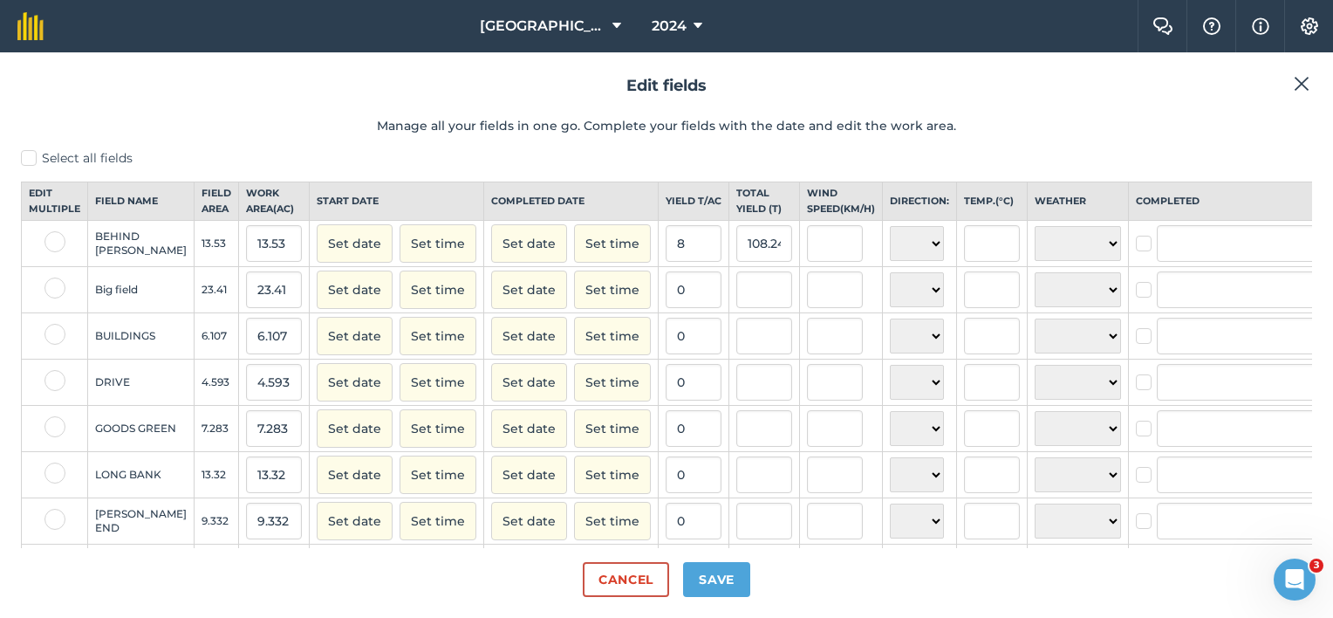
click at [28, 164] on label "Select all fields" at bounding box center [666, 158] width 1291 height 18
click at [28, 160] on input "Select all fields" at bounding box center [26, 154] width 11 height 11
checkbox input "true"
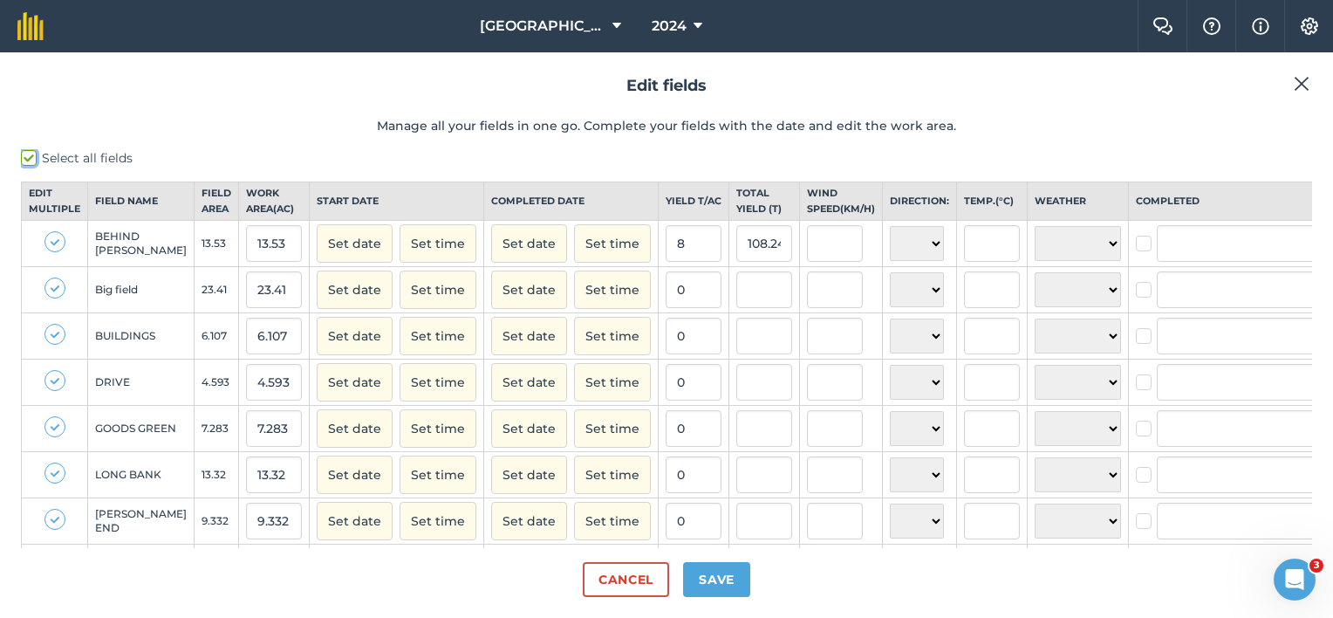
checkbox input "true"
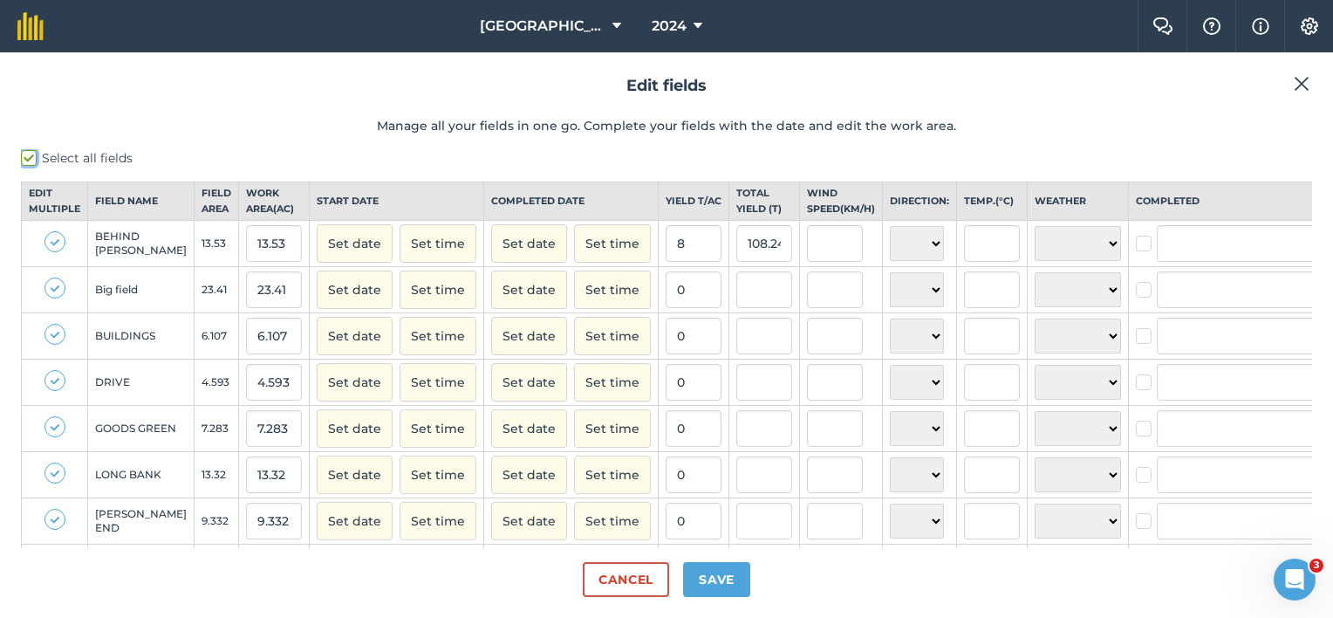
checkbox input "true"
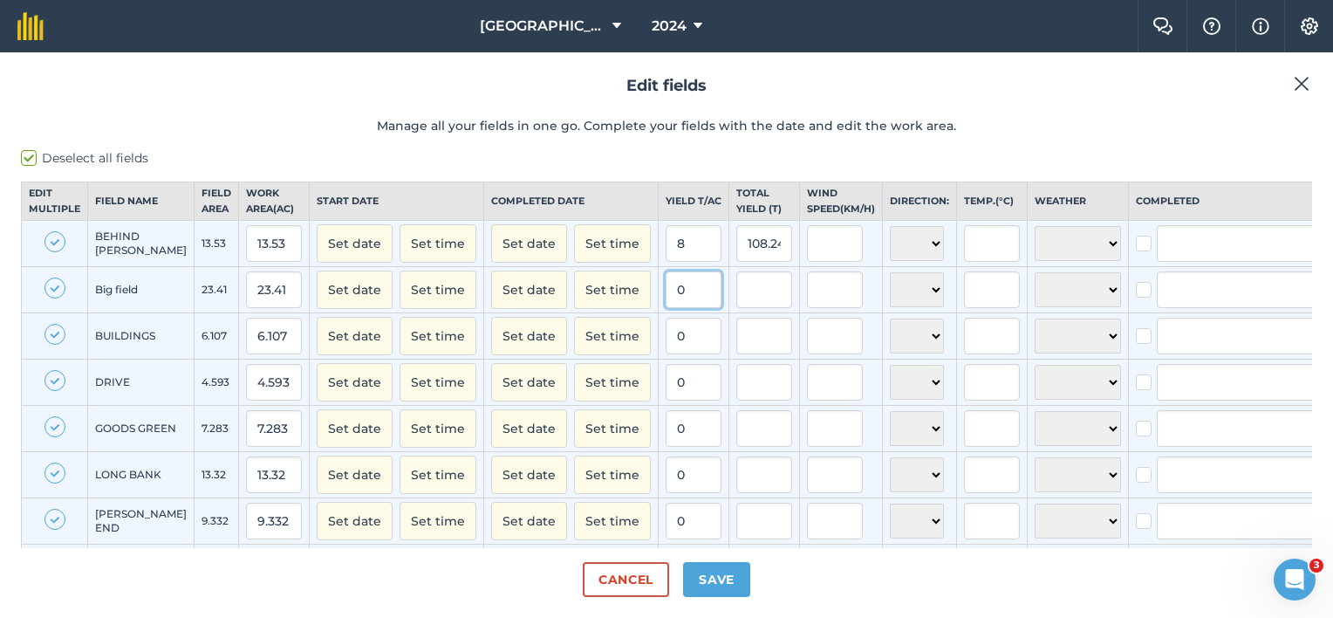
drag, startPoint x: 653, startPoint y: 307, endPoint x: 638, endPoint y: 307, distance: 14.8
click at [665, 307] on input "0" at bounding box center [693, 289] width 56 height 37
click at [665, 342] on input "8" at bounding box center [693, 335] width 56 height 37
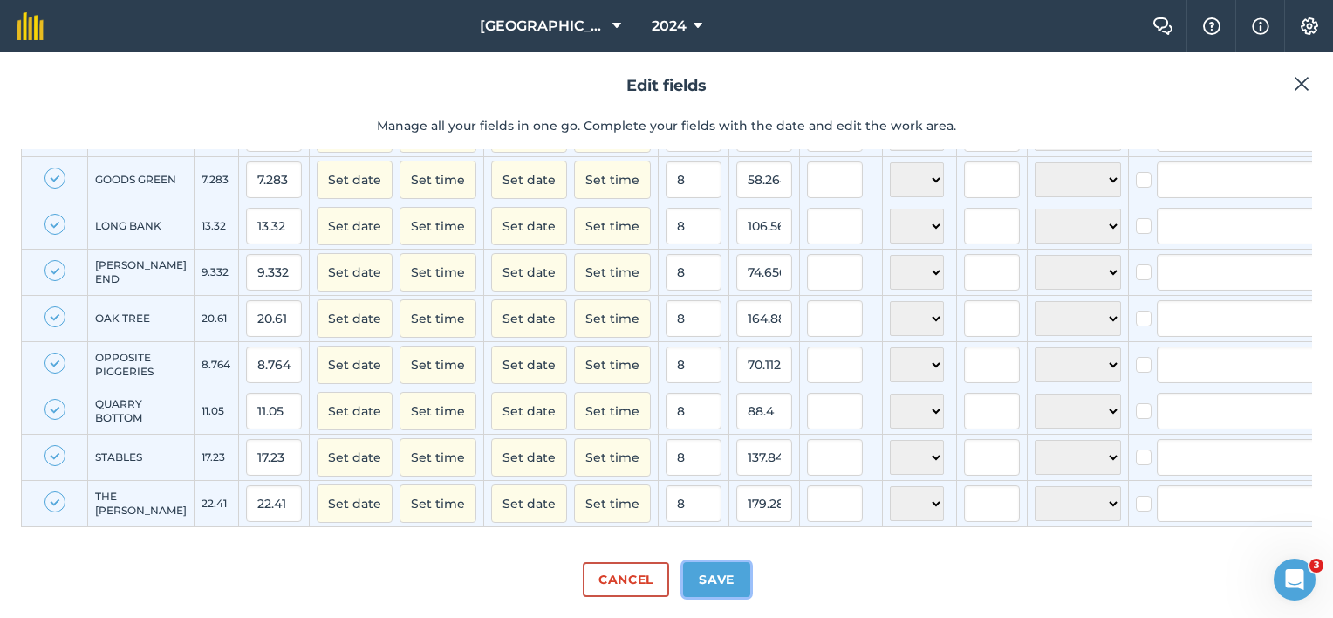
click at [722, 579] on button "Save" at bounding box center [716, 579] width 67 height 35
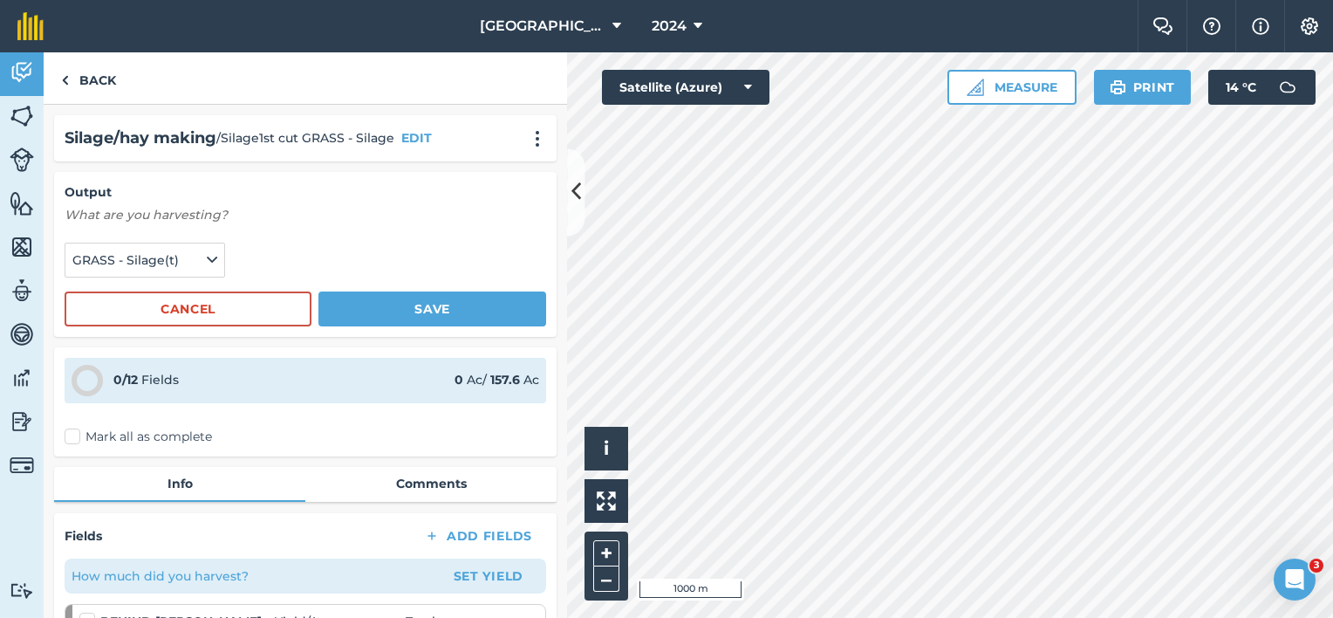
click at [78, 436] on label "Mark all as complete" at bounding box center [138, 436] width 147 height 18
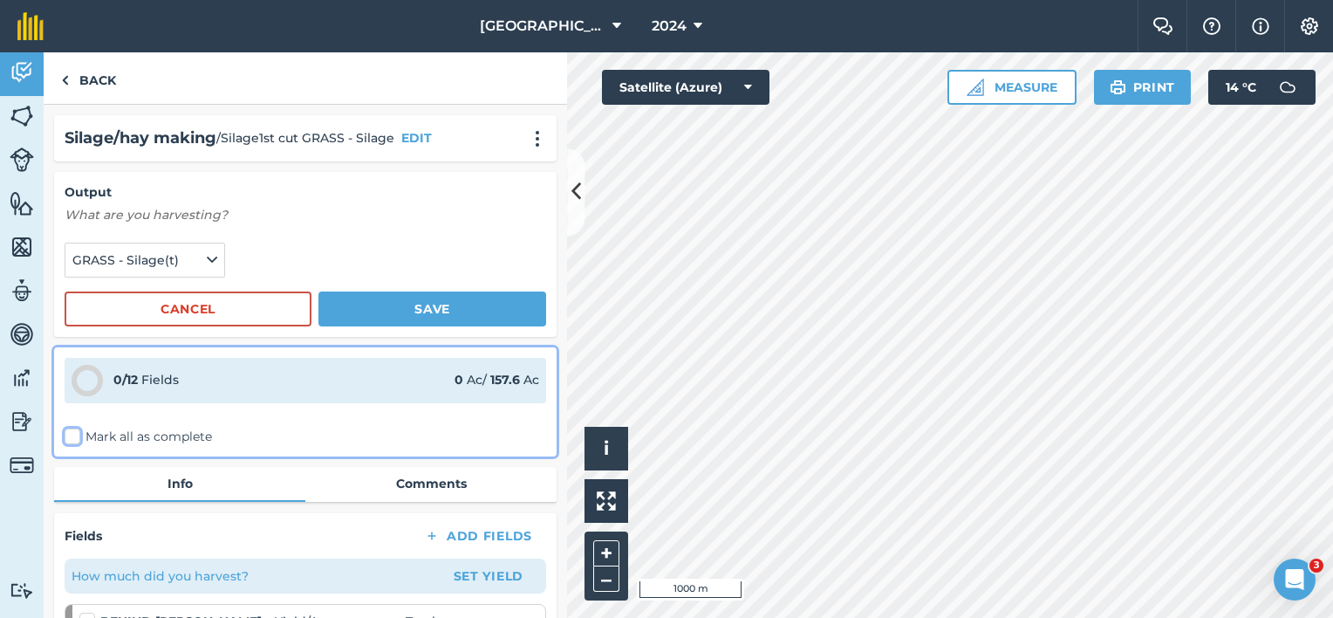
click at [76, 436] on input "Mark all as complete" at bounding box center [70, 432] width 11 height 11
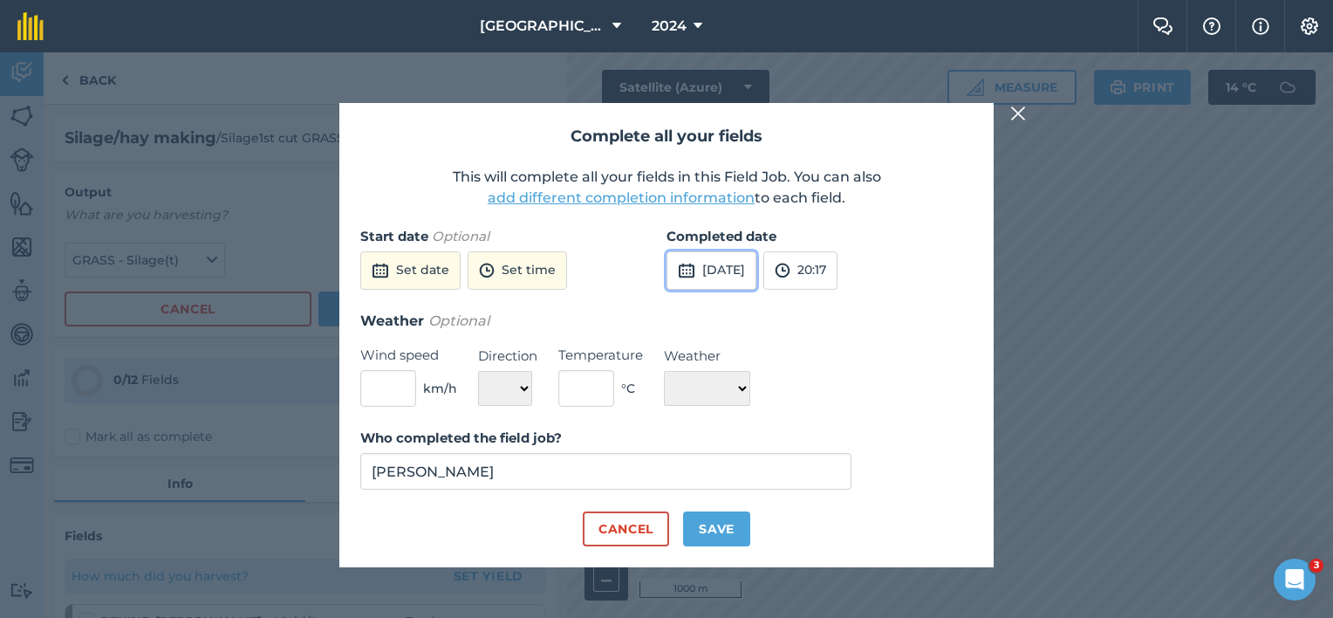
click at [753, 276] on button "[DATE]" at bounding box center [711, 270] width 90 height 38
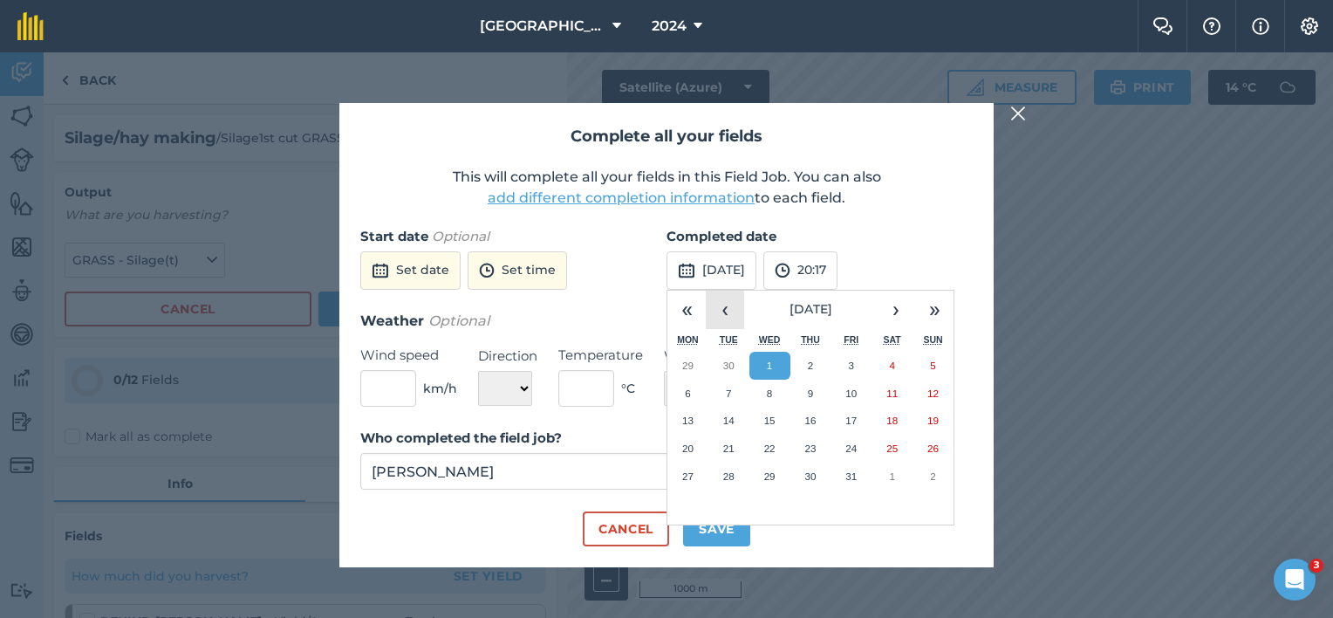
click at [727, 306] on button "‹" at bounding box center [725, 309] width 38 height 38
click at [727, 307] on button "‹" at bounding box center [725, 309] width 38 height 38
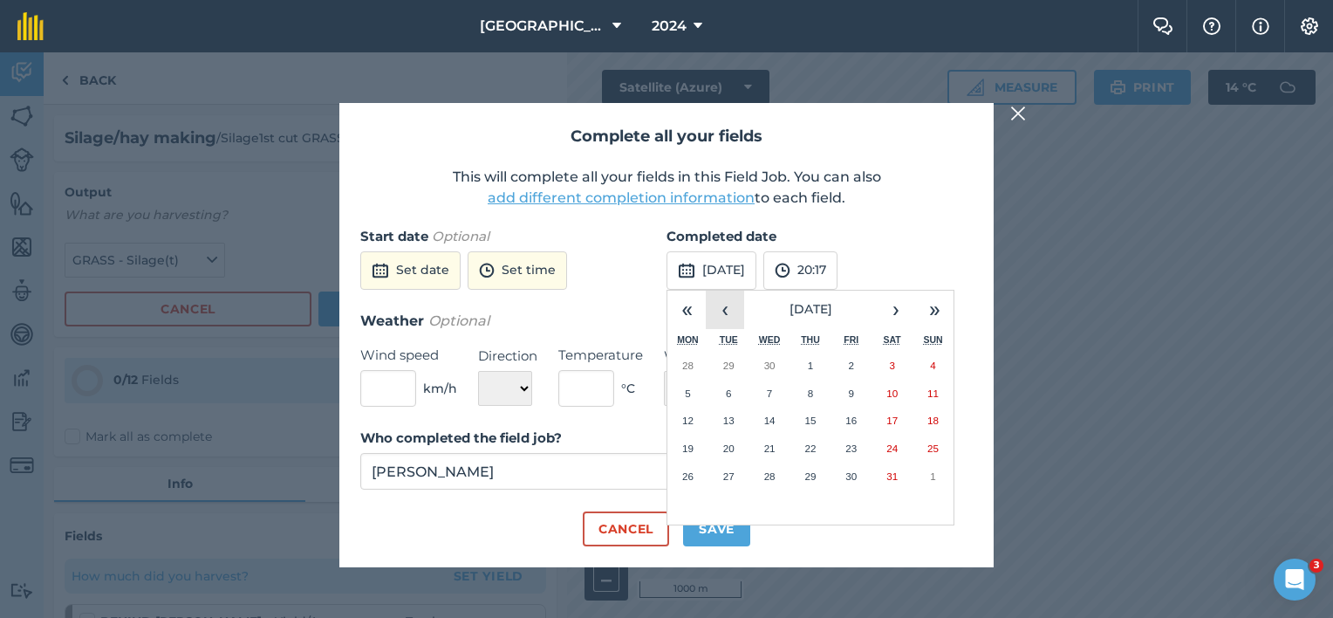
click at [727, 307] on button "‹" at bounding box center [725, 309] width 38 height 38
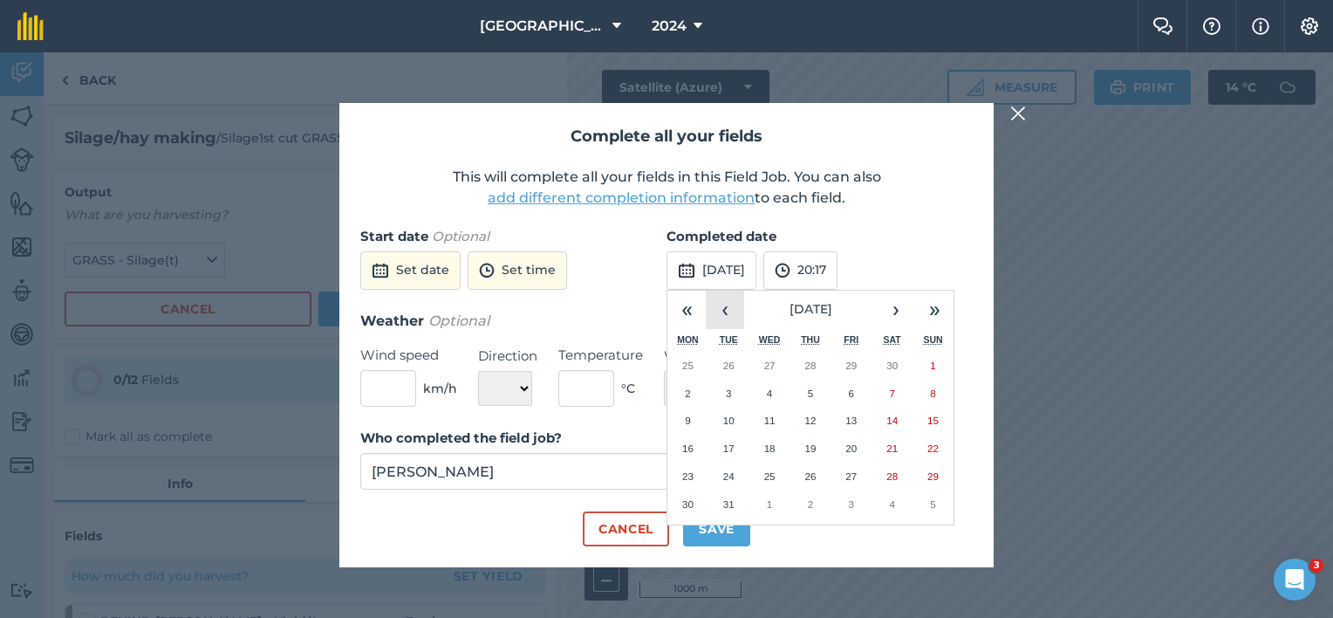
click at [727, 307] on button "‹" at bounding box center [725, 309] width 38 height 38
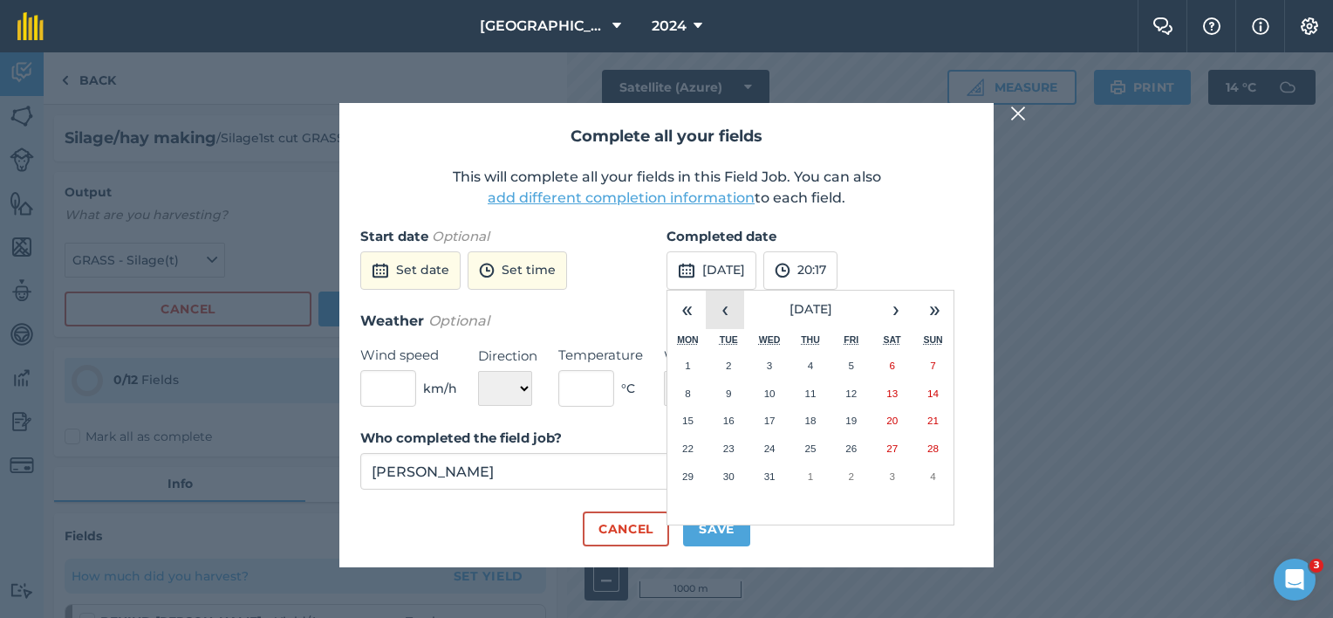
click at [727, 307] on button "‹" at bounding box center [725, 309] width 38 height 38
click at [897, 312] on button "›" at bounding box center [896, 309] width 38 height 38
click at [936, 422] on abbr "19" at bounding box center [932, 419] width 11 height 11
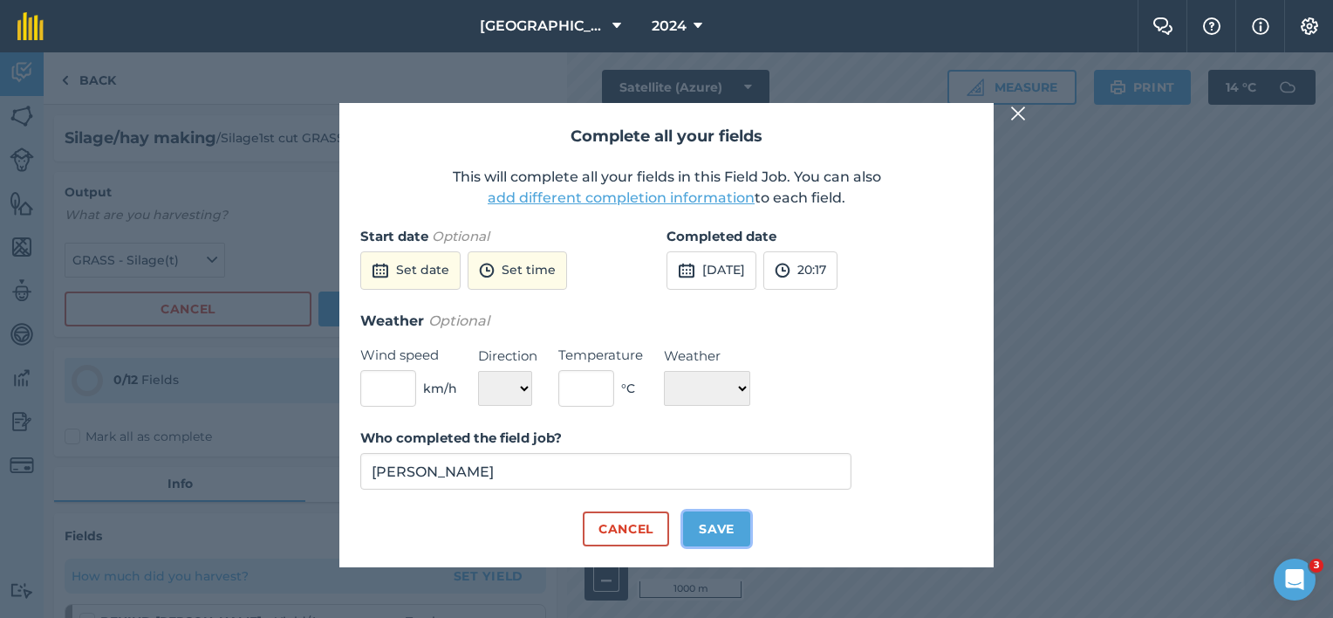
click at [712, 530] on button "Save" at bounding box center [716, 528] width 67 height 35
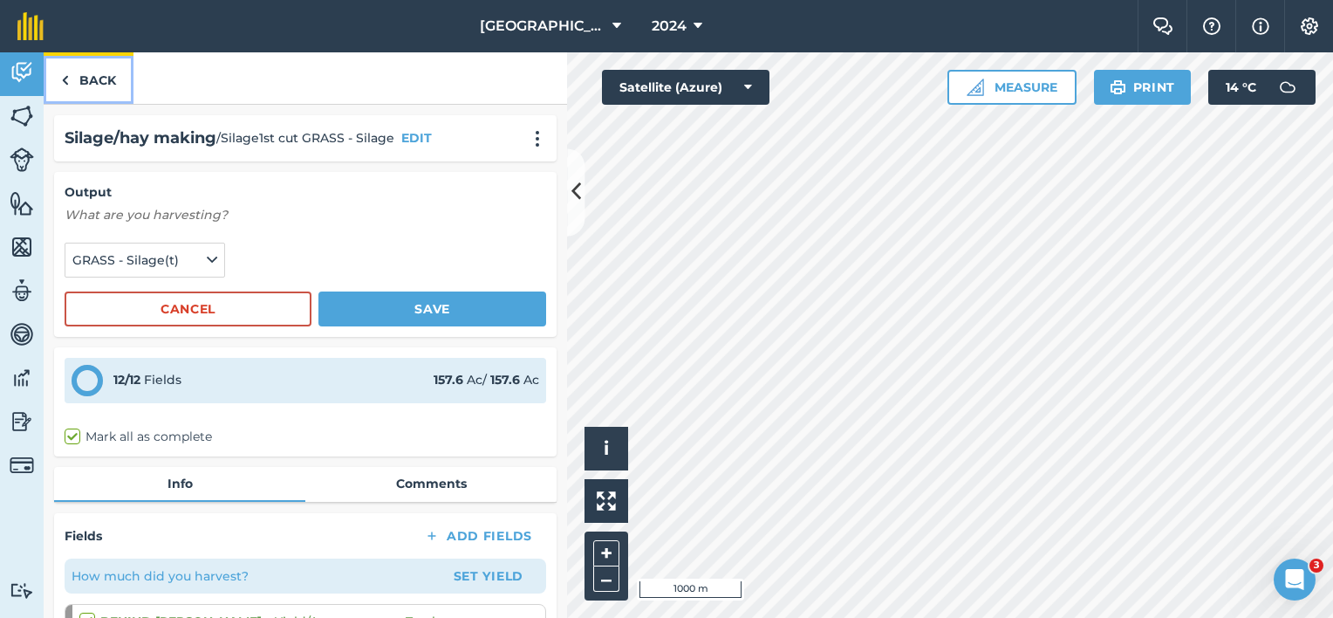
click at [99, 75] on link "Back" at bounding box center [89, 77] width 90 height 51
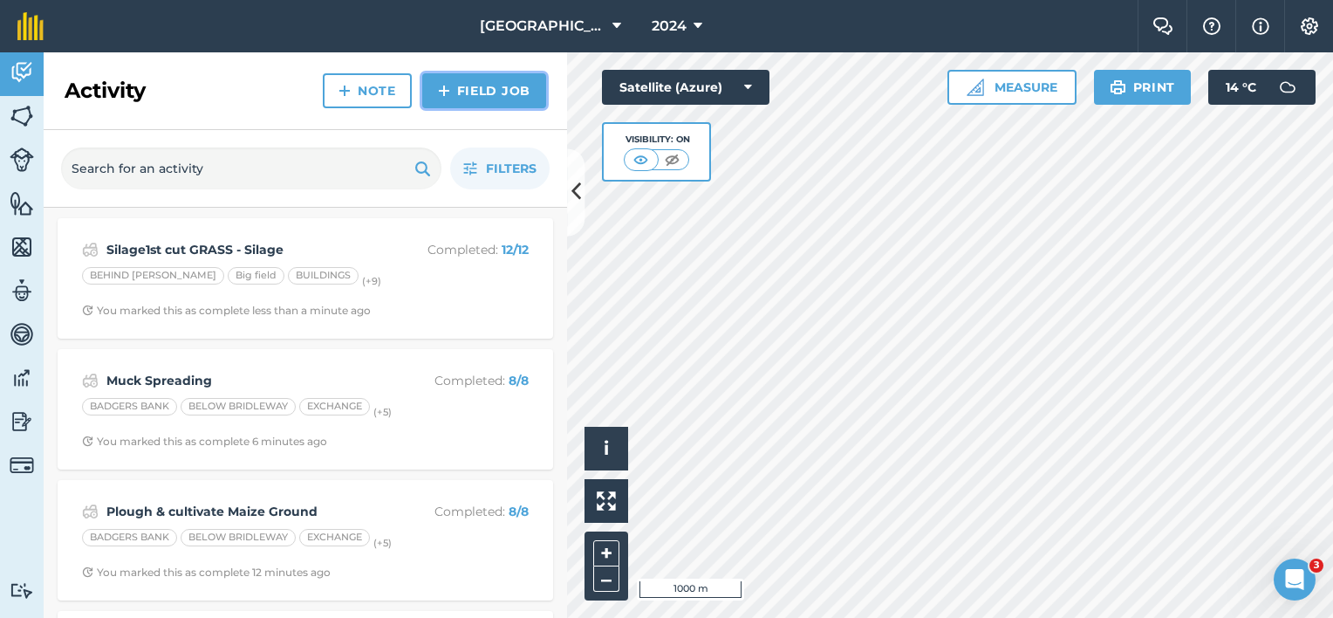
click at [458, 87] on link "Field Job" at bounding box center [484, 90] width 124 height 35
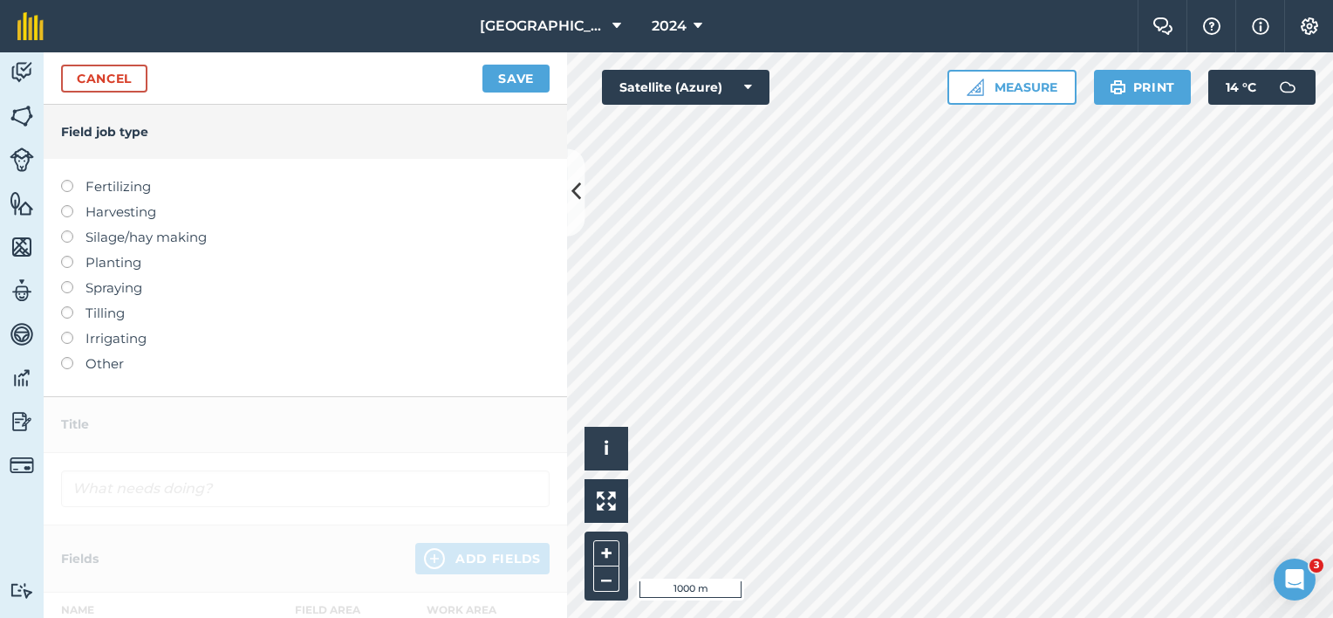
click at [113, 190] on label "Fertilizing" at bounding box center [305, 186] width 488 height 21
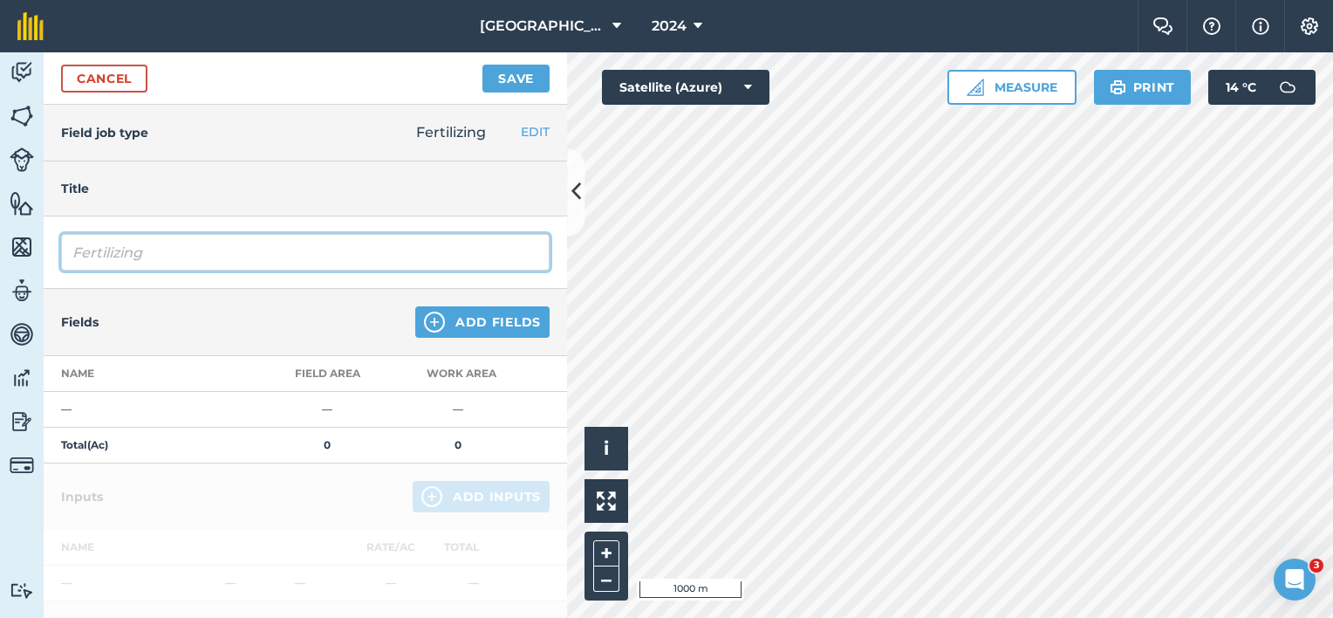
click at [126, 259] on input "Fertilizing" at bounding box center [305, 252] width 488 height 37
drag, startPoint x: 70, startPoint y: 253, endPoint x: 0, endPoint y: 241, distance: 70.8
click at [0, 243] on html "Lane Farm 2024 Farm Chat Help Info Settings Lane Farm - 2024 Reproduced with th…" at bounding box center [666, 309] width 1333 height 618
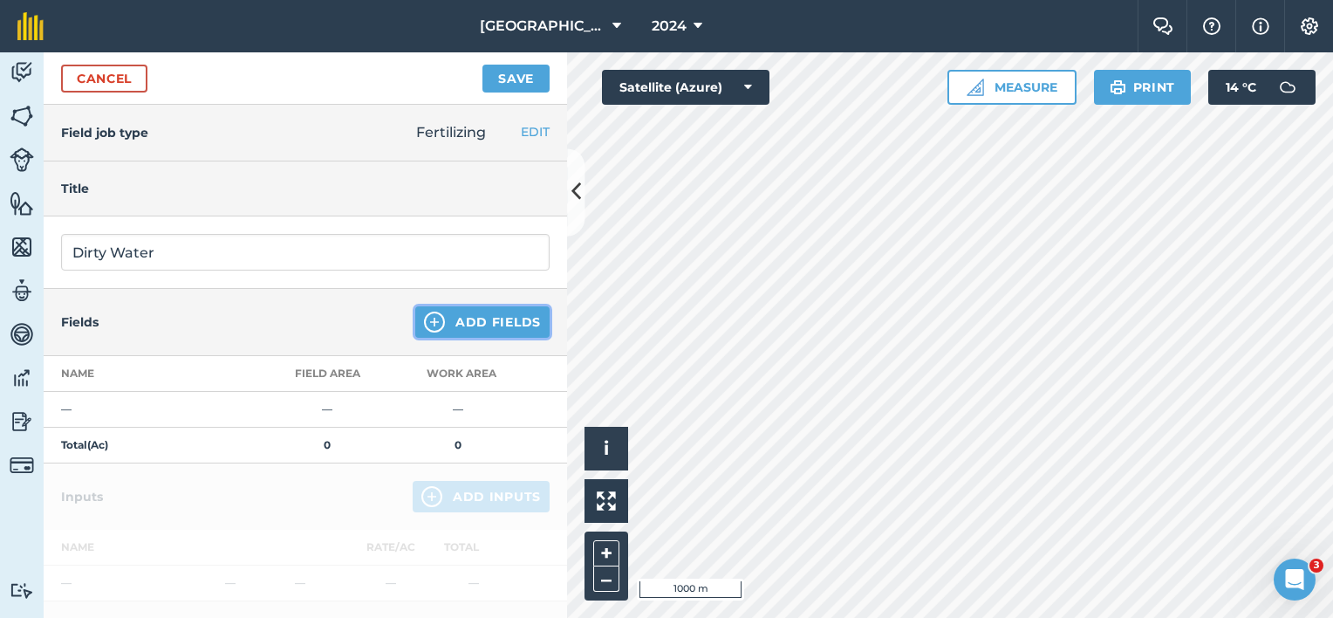
click at [440, 323] on button "Add Fields" at bounding box center [482, 321] width 134 height 31
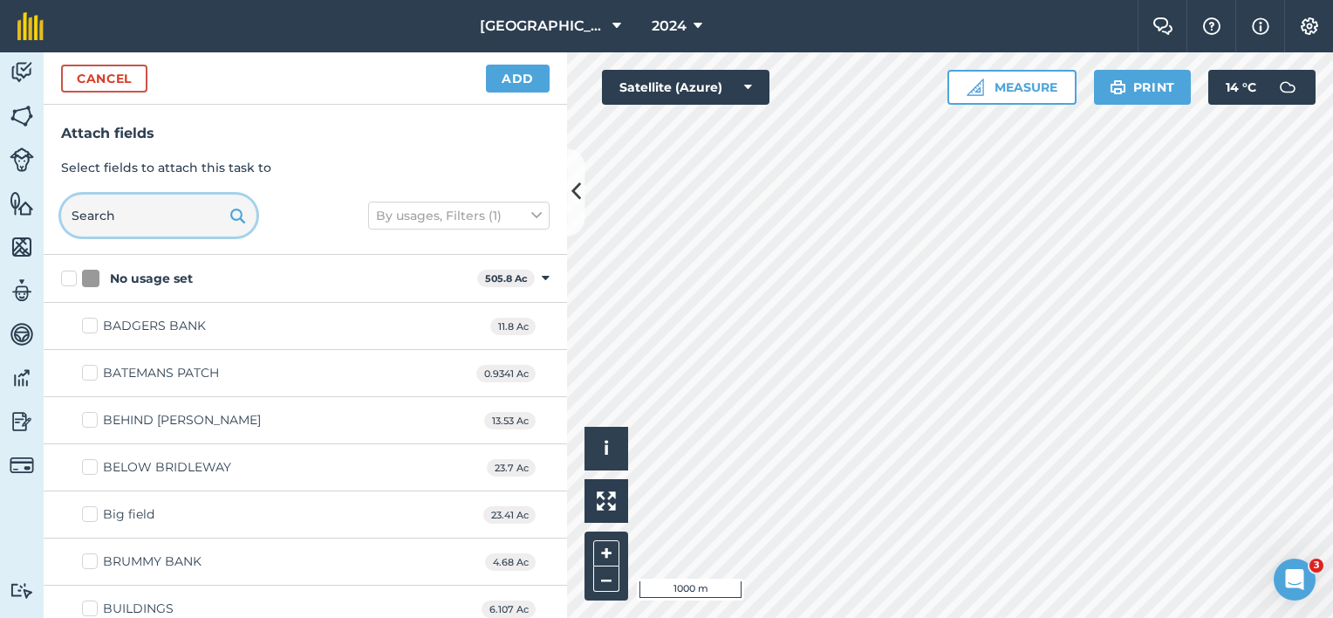
click at [104, 218] on input "text" at bounding box center [158, 216] width 195 height 42
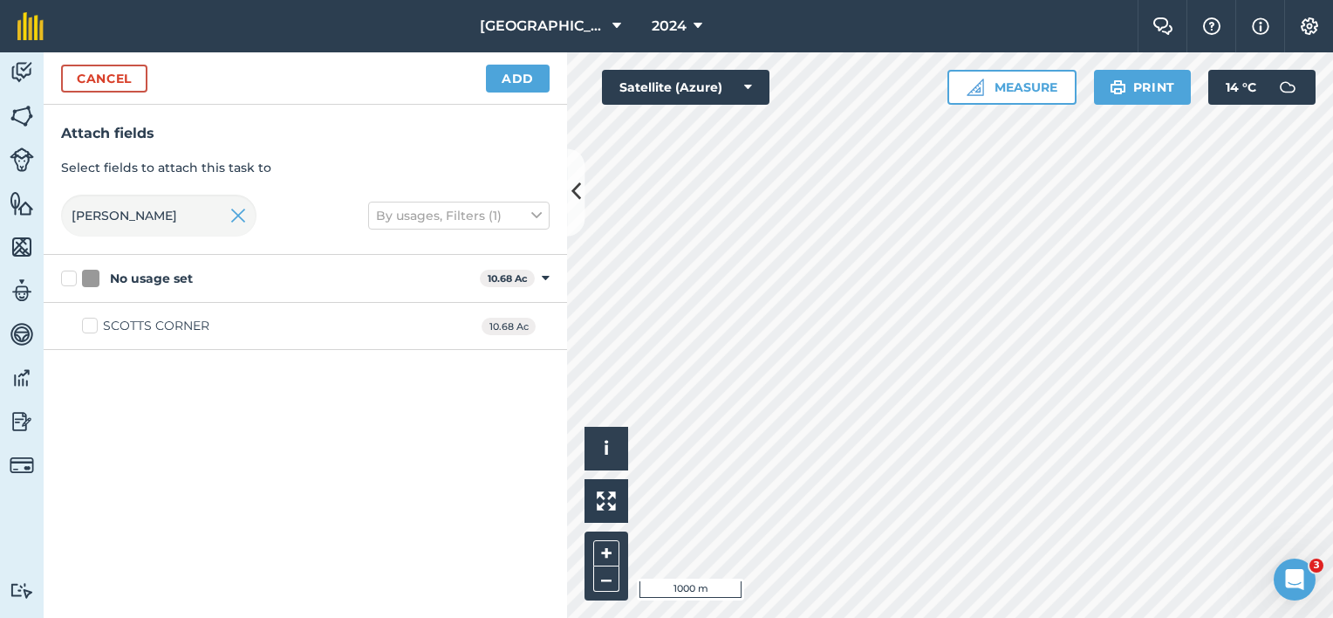
click at [95, 327] on label "SCOTTS CORNER" at bounding box center [145, 326] width 127 height 18
click at [93, 327] on input "SCOTTS CORNER" at bounding box center [87, 322] width 11 height 11
drag, startPoint x: 118, startPoint y: 209, endPoint x: 56, endPoint y: 206, distance: 62.0
click at [83, 211] on input "[PERSON_NAME]" at bounding box center [158, 216] width 195 height 42
click at [174, 325] on div "TRACK FIELD" at bounding box center [144, 326] width 82 height 18
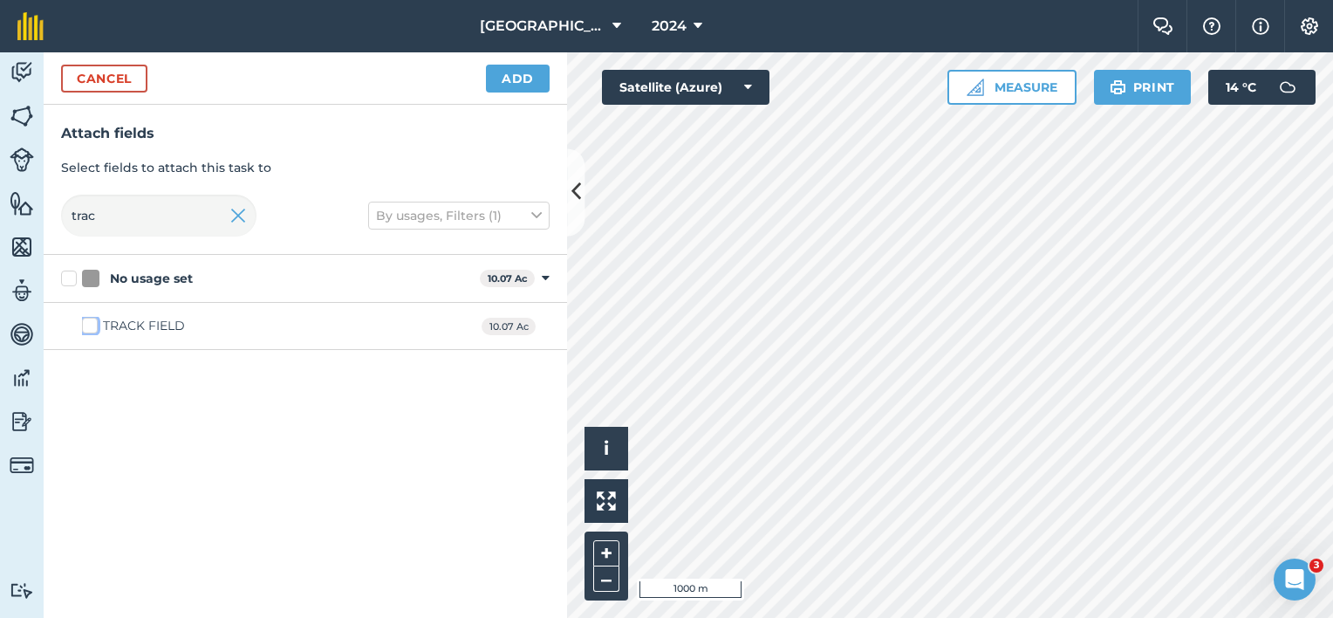
click at [93, 325] on input "TRACK FIELD" at bounding box center [87, 322] width 11 height 11
drag, startPoint x: 119, startPoint y: 221, endPoint x: 0, endPoint y: 185, distance: 123.9
click at [0, 197] on html "Lane Farm 2024 Farm Chat Help Info Settings Lane Farm - 2024 Reproduced with th…" at bounding box center [666, 309] width 1333 height 618
click at [119, 325] on div "LAGOON" at bounding box center [131, 326] width 56 height 18
click at [93, 325] on input "LAGOON" at bounding box center [87, 322] width 11 height 11
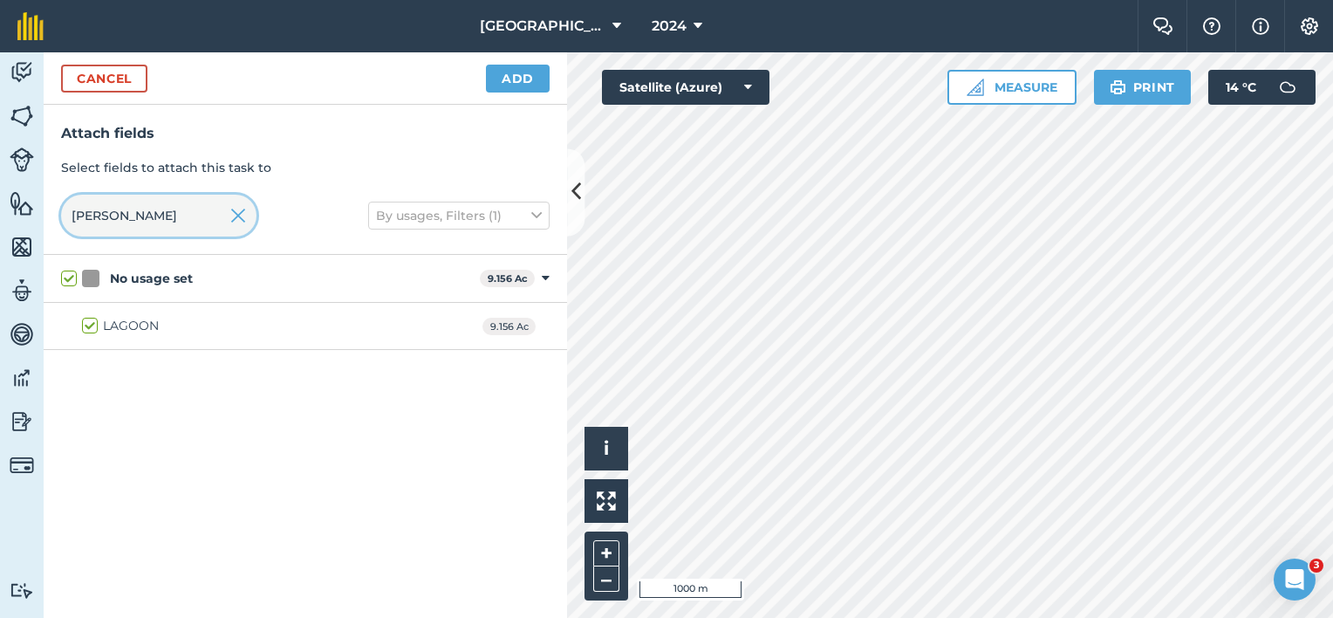
drag, startPoint x: 124, startPoint y: 210, endPoint x: -3, endPoint y: 202, distance: 127.6
click at [0, 202] on html "Lane Farm 2024 Farm Chat Help Info Settings Lane Farm - 2024 Reproduced with th…" at bounding box center [666, 309] width 1333 height 618
drag, startPoint x: 129, startPoint y: 220, endPoint x: 0, endPoint y: 195, distance: 131.4
click at [0, 198] on html "Lane Farm 2024 Farm Chat Help Info Settings Lane Farm - 2024 Reproduced with th…" at bounding box center [666, 309] width 1333 height 618
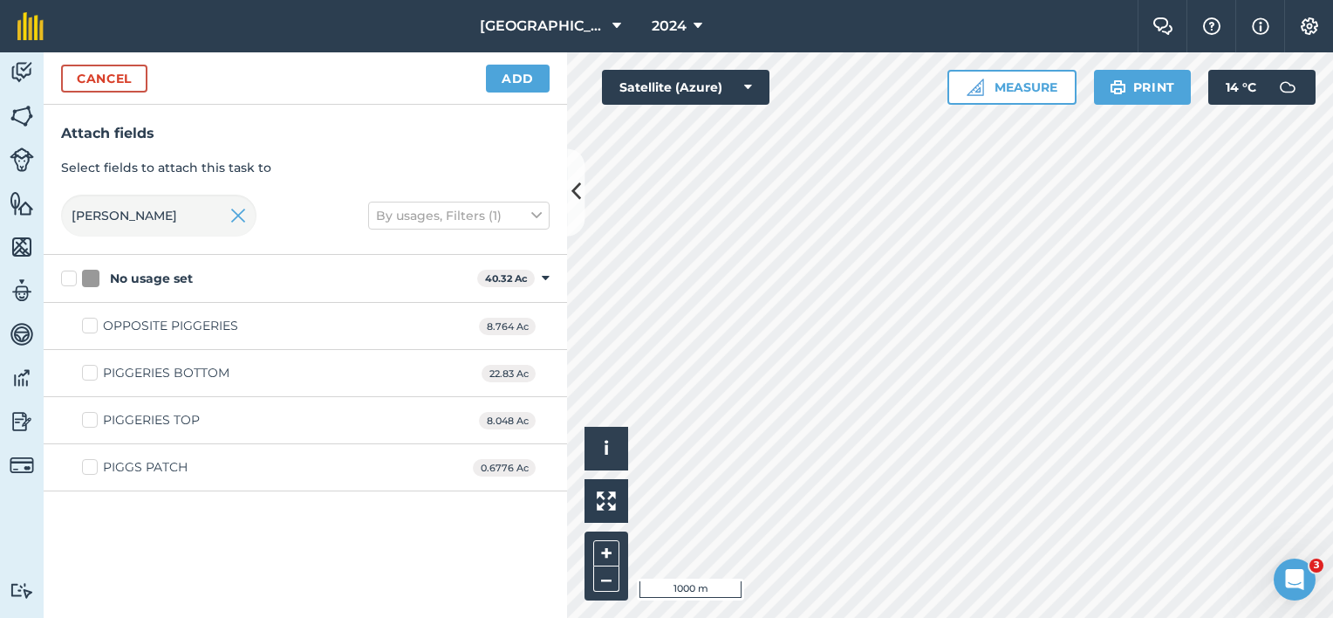
click at [123, 376] on div "PIGGERIES BOTTOM" at bounding box center [166, 373] width 126 height 18
click at [93, 375] on input "PIGGERIES BOTTOM" at bounding box center [87, 369] width 11 height 11
drag, startPoint x: 132, startPoint y: 208, endPoint x: 0, endPoint y: 195, distance: 132.4
click at [38, 211] on div "Activity Fields Livestock Features Maps Team Vehicles Data Reporting Billing Tu…" at bounding box center [666, 334] width 1333 height 565
click at [115, 317] on div "STEEP BANK" at bounding box center [142, 326] width 79 height 18
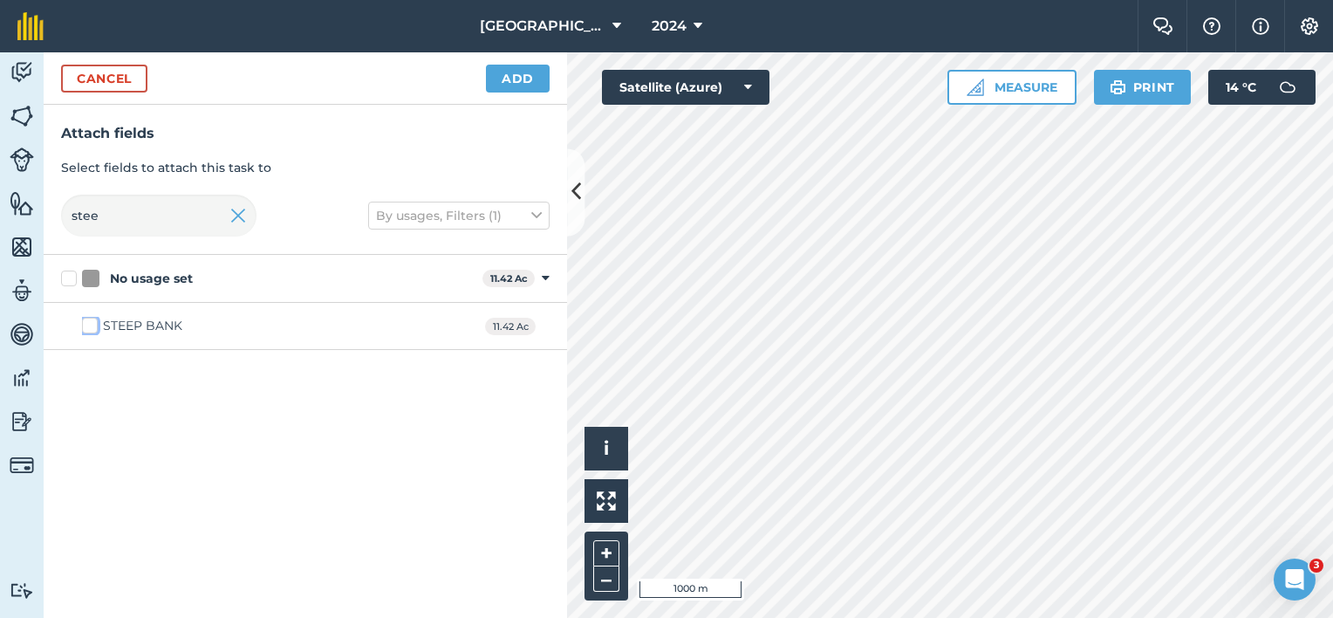
click at [93, 317] on input "STEEP BANK" at bounding box center [87, 322] width 11 height 11
drag, startPoint x: 107, startPoint y: 209, endPoint x: -3, endPoint y: 206, distance: 110.8
click at [0, 206] on html "Lane Farm 2024 Farm Chat Help Info Settings Lane Farm - 2024 Reproduced with th…" at bounding box center [666, 309] width 1333 height 618
drag, startPoint x: 95, startPoint y: 325, endPoint x: 106, endPoint y: 263, distance: 63.0
click at [96, 327] on label "THE [PERSON_NAME]" at bounding box center [158, 326] width 153 height 18
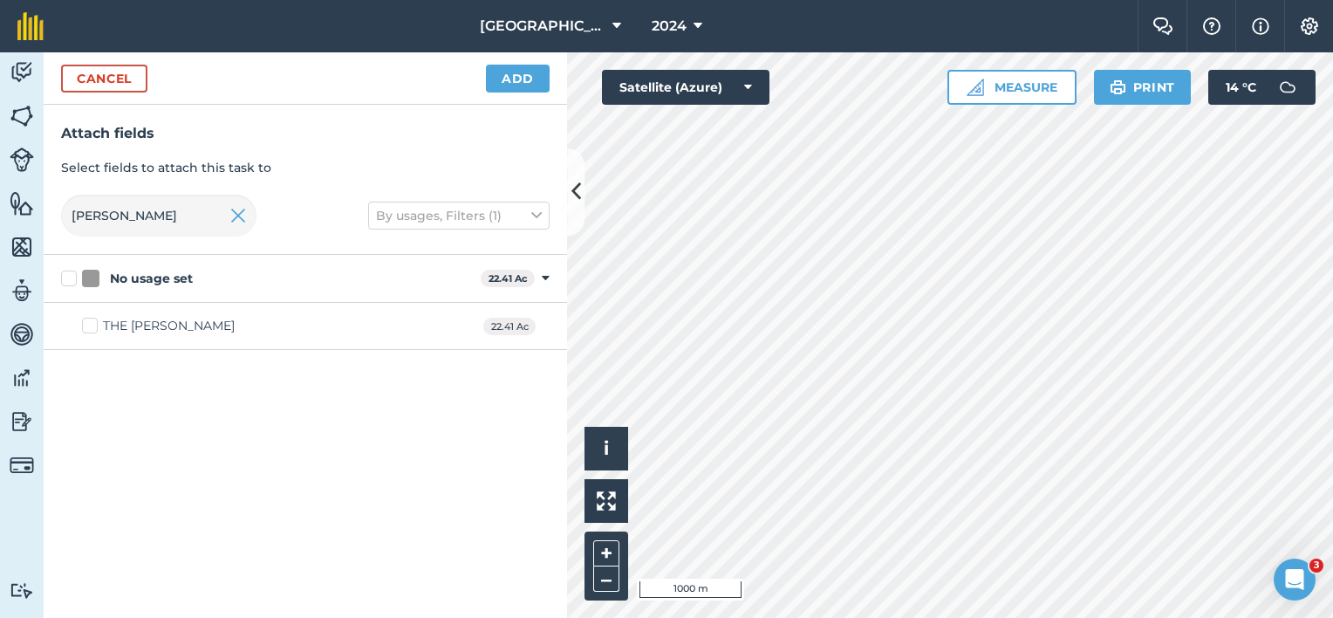
click at [93, 327] on input "THE [PERSON_NAME]" at bounding box center [87, 322] width 11 height 11
drag, startPoint x: 113, startPoint y: 221, endPoint x: 0, endPoint y: 174, distance: 122.0
click at [0, 195] on html "Lane Farm 2024 Farm Chat Help Info Settings Lane Farm - 2024 Reproduced with th…" at bounding box center [666, 309] width 1333 height 618
click at [115, 324] on div "OPPOSITE [PERSON_NAME]" at bounding box center [189, 326] width 172 height 18
click at [93, 324] on input "OPPOSITE [PERSON_NAME]" at bounding box center [87, 322] width 11 height 11
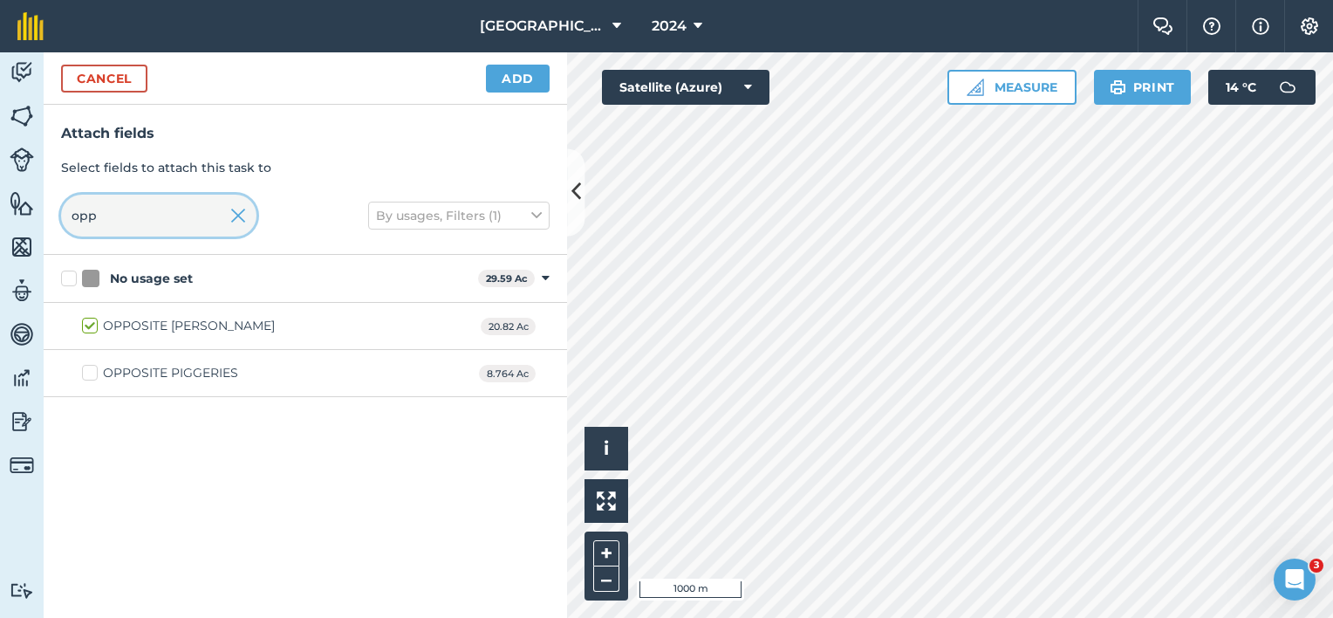
drag, startPoint x: 128, startPoint y: 210, endPoint x: 77, endPoint y: 201, distance: 52.2
click at [77, 201] on input "opp" at bounding box center [158, 216] width 195 height 42
click at [114, 331] on div "BEHIND [PERSON_NAME]" at bounding box center [182, 326] width 158 height 18
click at [93, 328] on input "BEHIND [PERSON_NAME]" at bounding box center [87, 322] width 11 height 11
drag, startPoint x: 135, startPoint y: 221, endPoint x: 0, endPoint y: 197, distance: 137.2
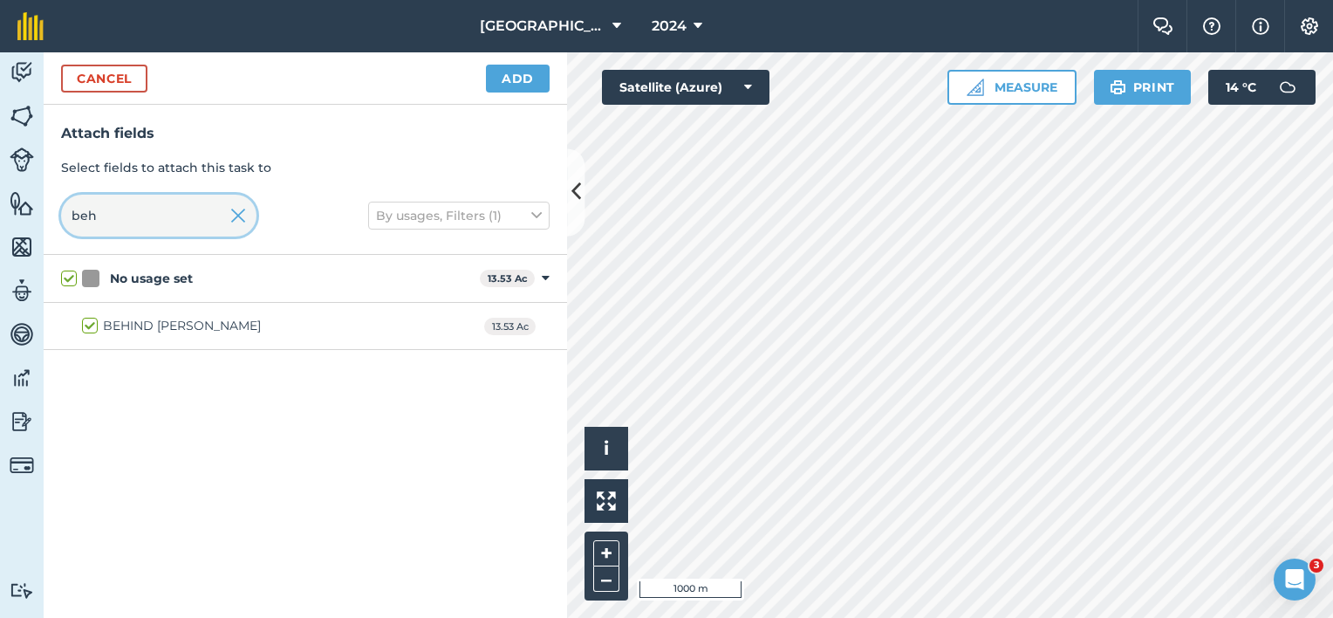
click at [38, 222] on div "Activity Fields Livestock Features Maps Team Vehicles Data Reporting Billing Tu…" at bounding box center [666, 334] width 1333 height 565
drag, startPoint x: 118, startPoint y: 331, endPoint x: 118, endPoint y: 315, distance: 16.6
click at [118, 331] on div "Big field" at bounding box center [128, 326] width 51 height 18
click at [93, 328] on input "Big field" at bounding box center [87, 322] width 11 height 11
drag, startPoint x: 118, startPoint y: 216, endPoint x: 0, endPoint y: 189, distance: 120.8
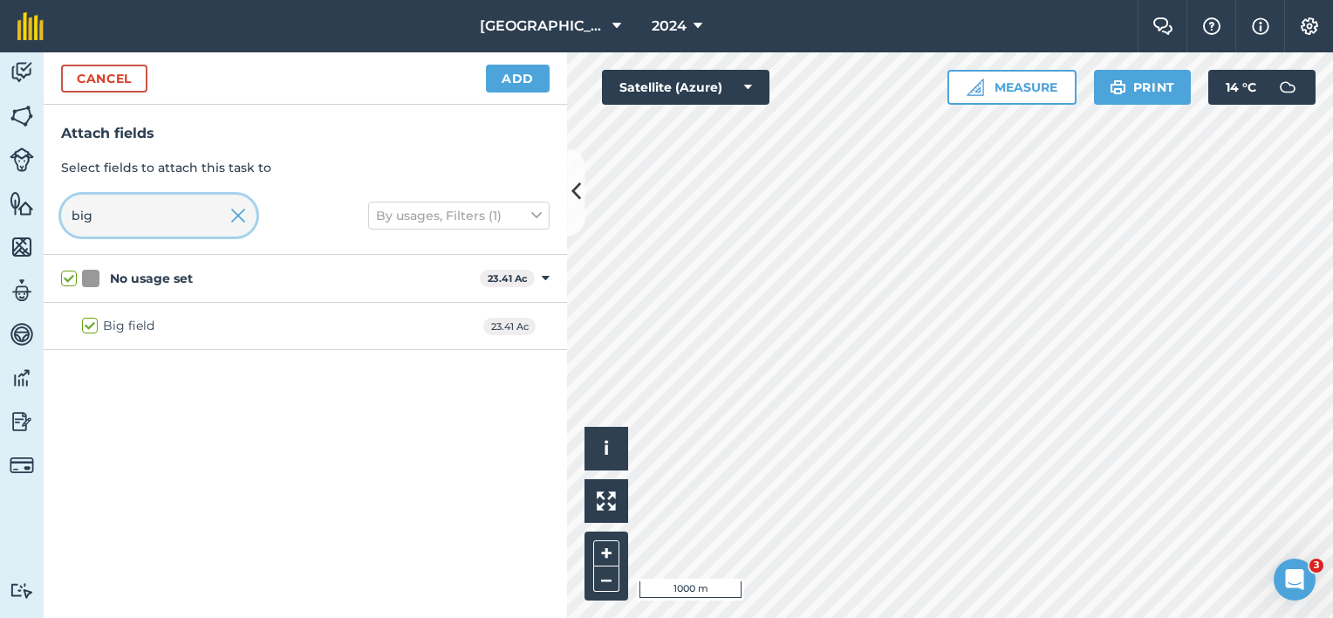
click at [10, 205] on div "Activity Fields Livestock Features Maps Team Vehicles Data Reporting Billing Tu…" at bounding box center [666, 334] width 1333 height 565
click at [123, 331] on div "STABLES" at bounding box center [131, 326] width 56 height 18
click at [93, 328] on input "STABLES" at bounding box center [87, 322] width 11 height 11
drag, startPoint x: 66, startPoint y: 216, endPoint x: 18, endPoint y: 208, distance: 48.8
click at [56, 215] on div "Attach fields Select fields to attach this task to stable By usages, Filters (1)" at bounding box center [305, 180] width 523 height 150
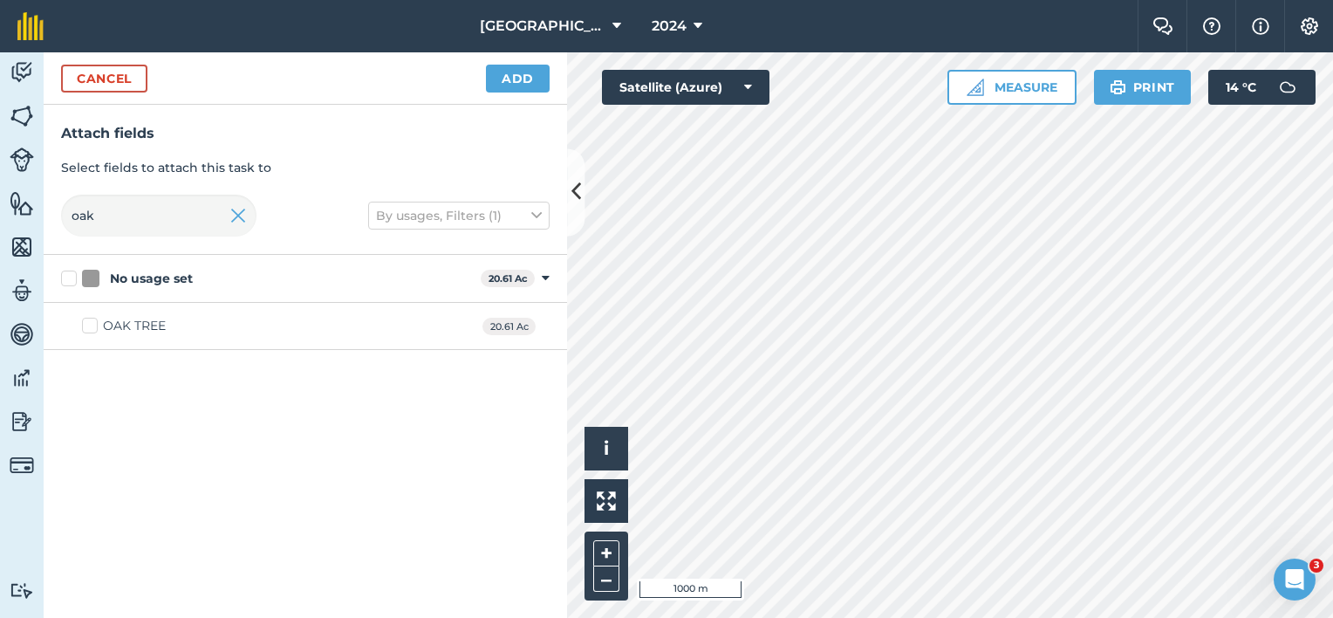
click at [117, 332] on div "OAK TREE" at bounding box center [134, 326] width 63 height 18
click at [93, 328] on input "OAK TREE" at bounding box center [87, 322] width 11 height 11
click at [531, 72] on button "Add" at bounding box center [518, 79] width 64 height 28
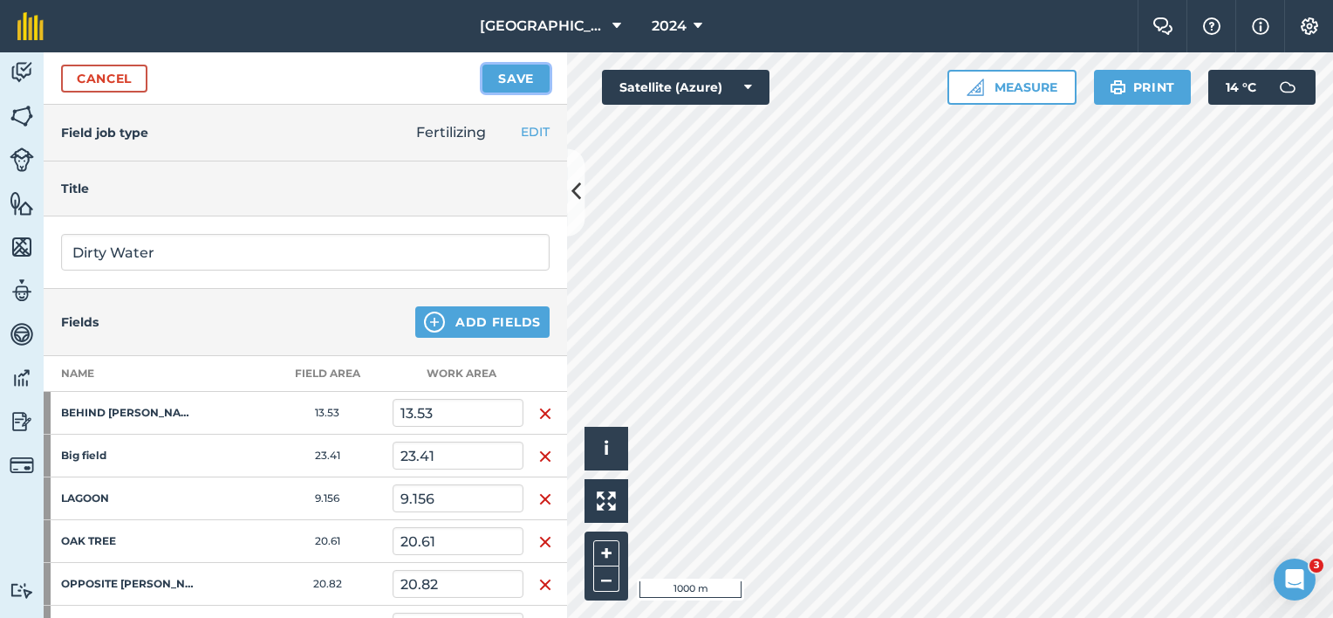
click at [517, 75] on button "Save" at bounding box center [515, 79] width 67 height 28
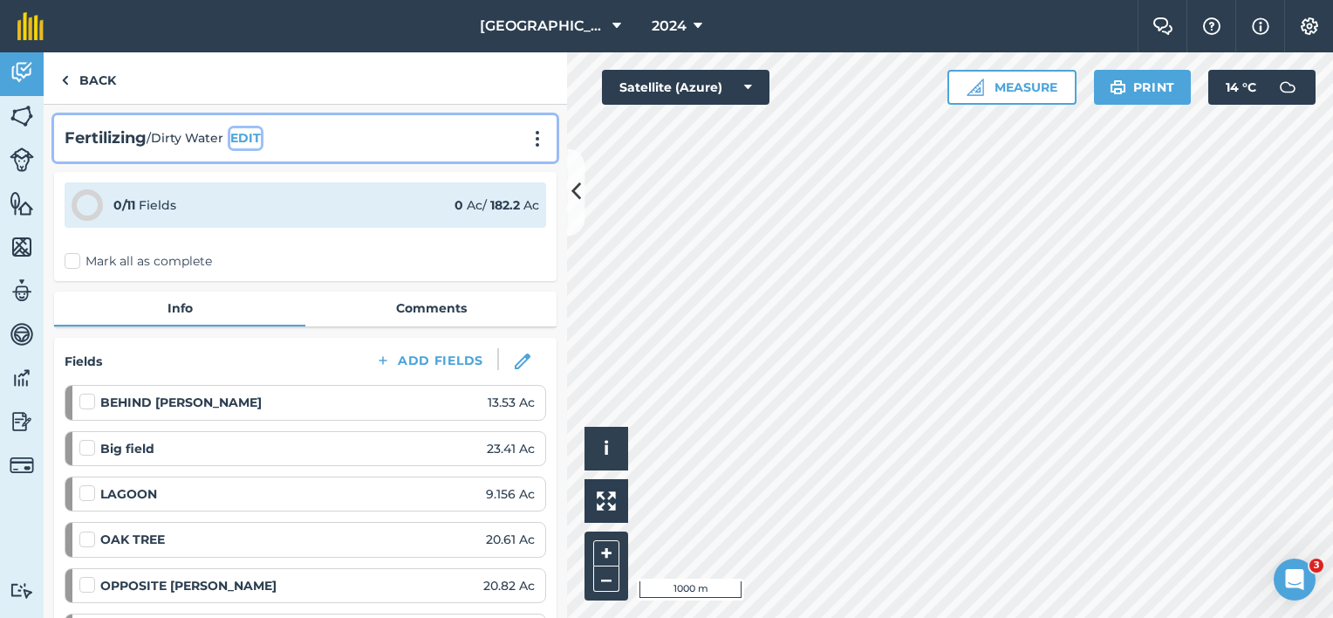
click at [256, 133] on button "EDIT" at bounding box center [245, 137] width 31 height 19
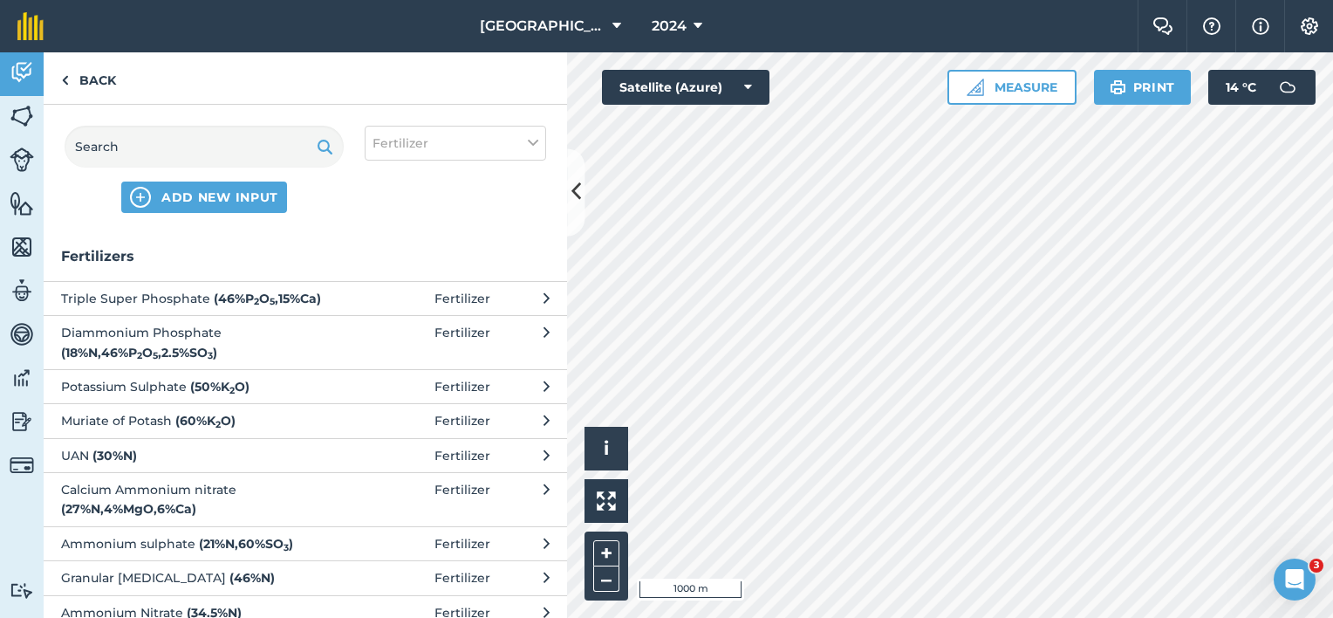
scroll to position [213, 0]
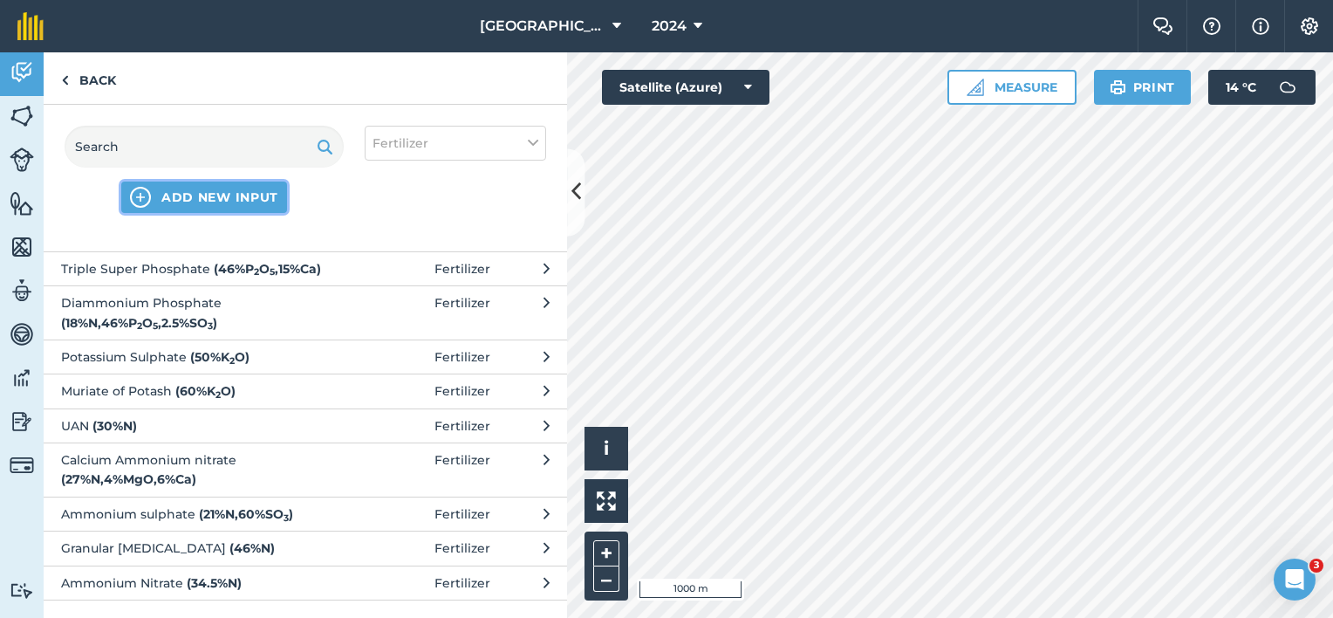
click at [258, 201] on span "ADD NEW INPUT" at bounding box center [219, 196] width 117 height 17
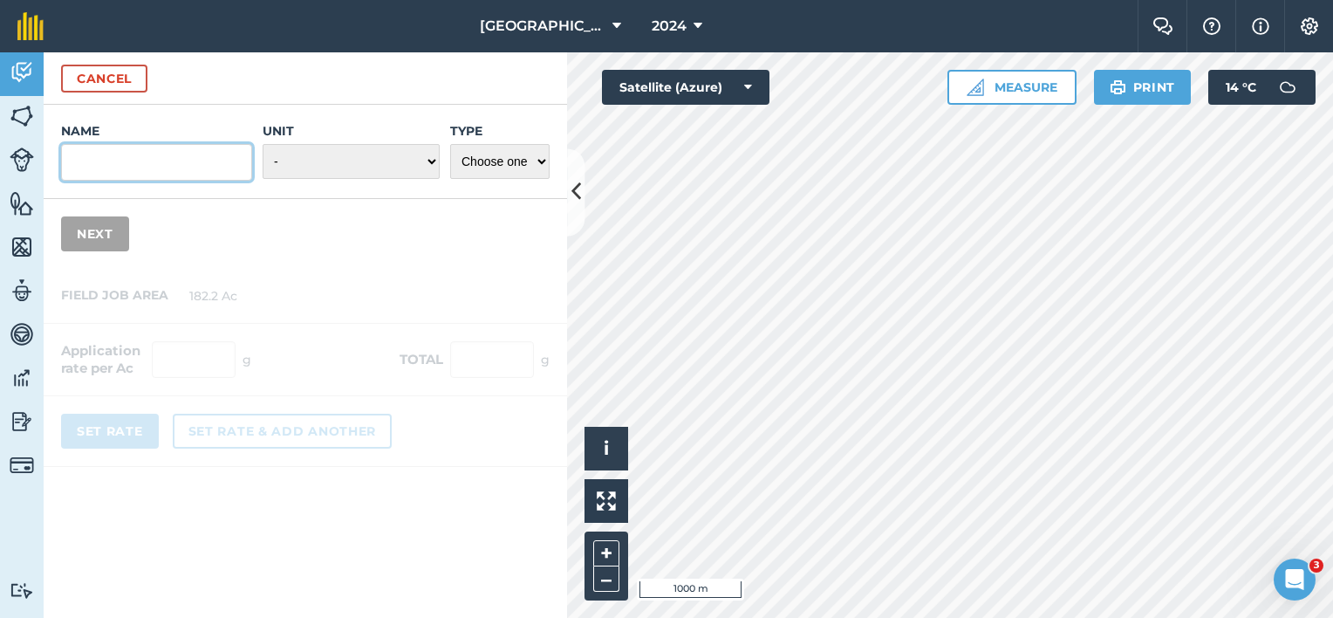
click at [154, 167] on input "Name" at bounding box center [156, 162] width 191 height 37
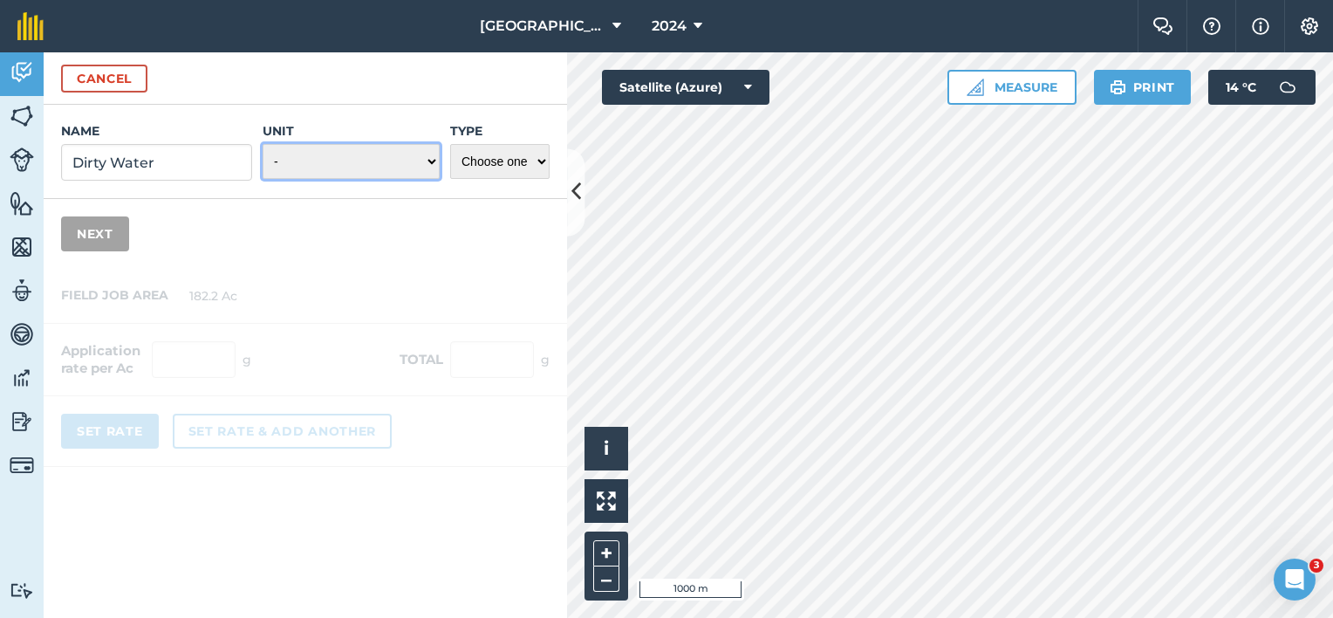
drag, startPoint x: 324, startPoint y: 160, endPoint x: 358, endPoint y: 158, distance: 34.1
click at [324, 160] on select "- Grams/g Kilograms/kg Metric tonnes/t Millilitres/ml Litres/L Ounces/oz Pounds…" at bounding box center [351, 161] width 177 height 35
click at [263, 144] on select "- Grams/g Kilograms/kg Metric tonnes/t Millilitres/ml Litres/L Ounces/oz Pounds…" at bounding box center [351, 161] width 177 height 35
click at [527, 162] on select "Choose one Fertilizer Seed Spray Fuel Other" at bounding box center [499, 161] width 99 height 35
click at [450, 144] on select "Choose one Fertilizer Seed Spray Fuel Other" at bounding box center [499, 161] width 99 height 35
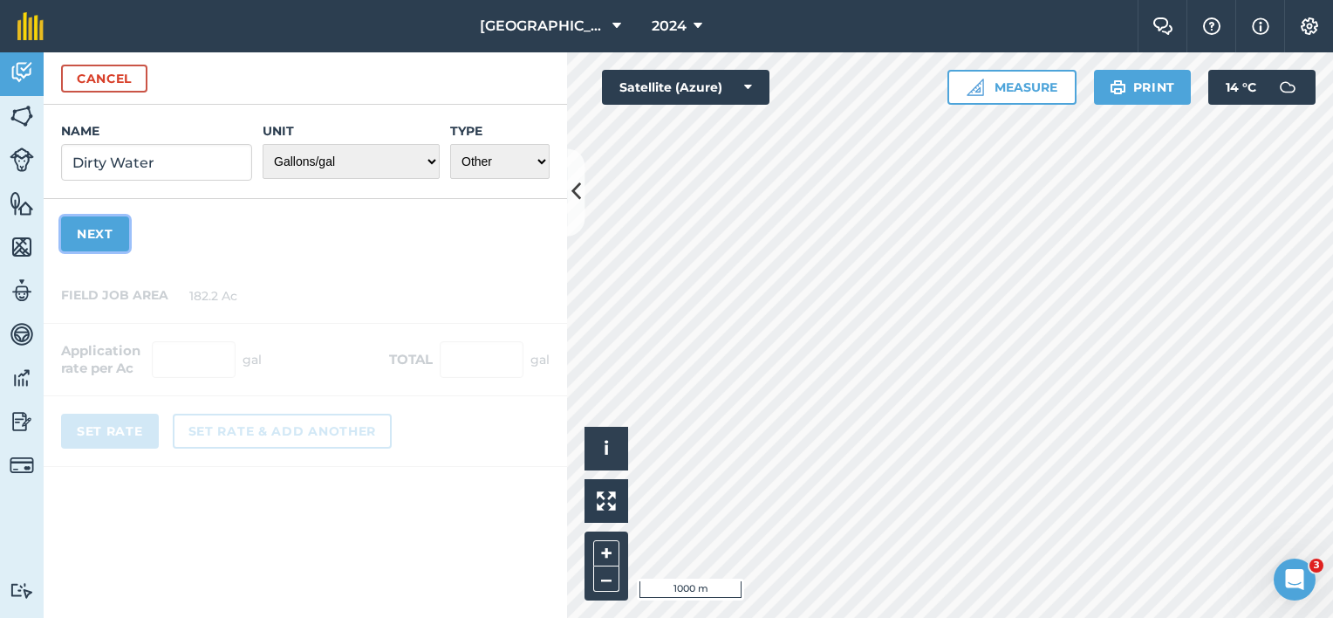
drag, startPoint x: 98, startPoint y: 235, endPoint x: 153, endPoint y: 262, distance: 60.9
click at [99, 235] on button "Next" at bounding box center [95, 233] width 68 height 35
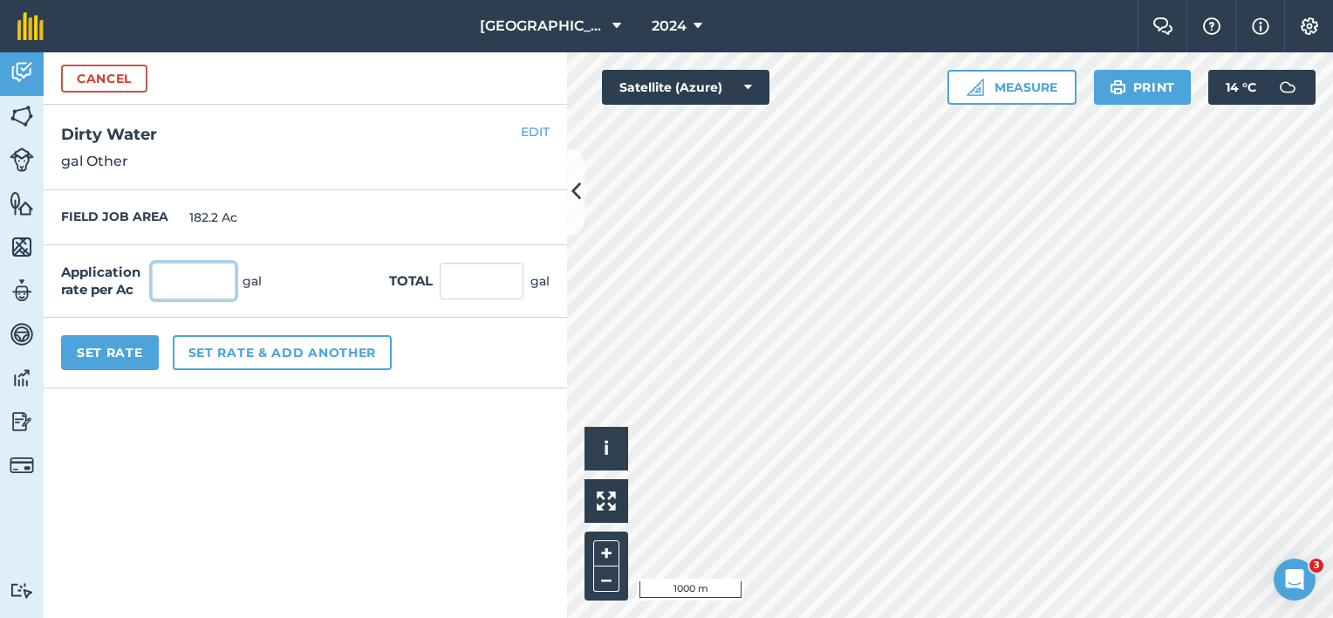
click at [198, 283] on input "text" at bounding box center [194, 281] width 84 height 37
click button "Cancel" at bounding box center [104, 79] width 86 height 28
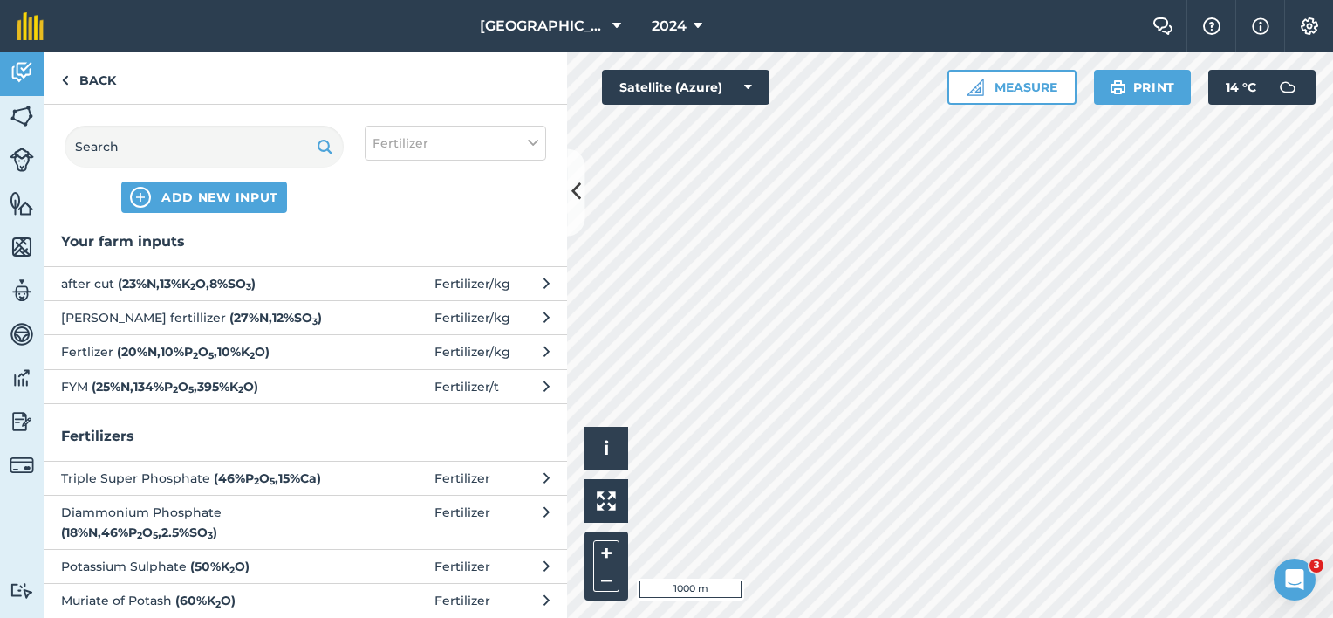
scroll to position [0, 0]
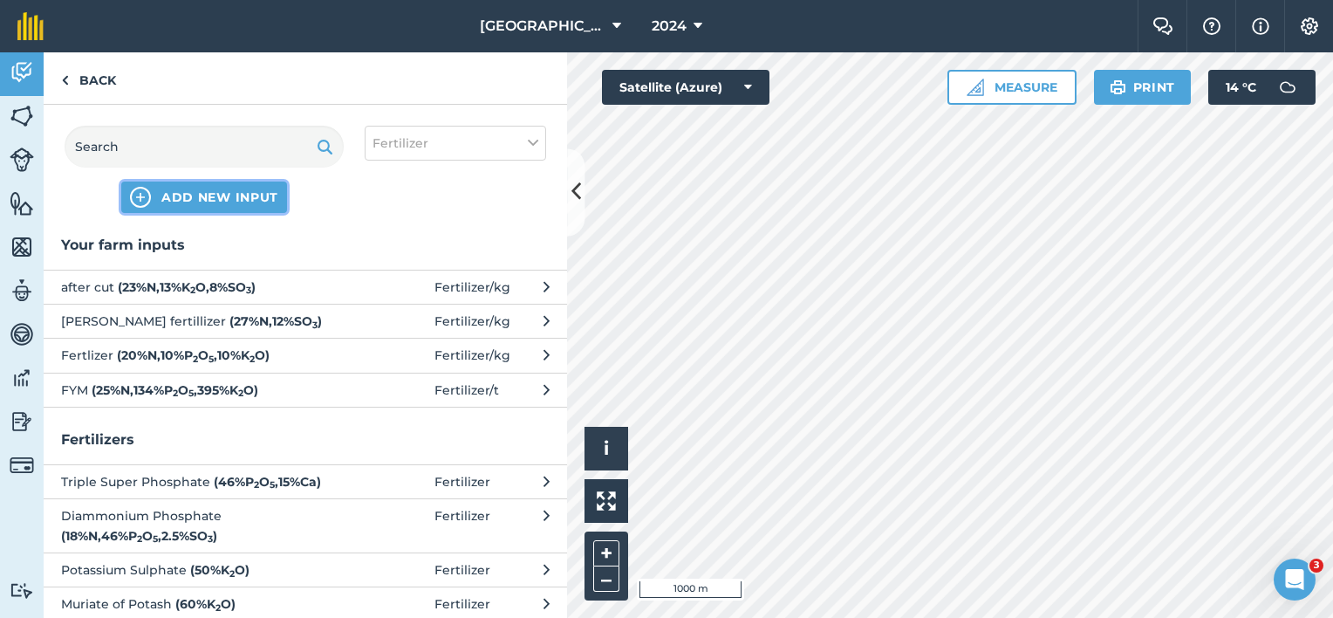
click at [225, 196] on span "ADD NEW INPUT" at bounding box center [219, 196] width 117 height 17
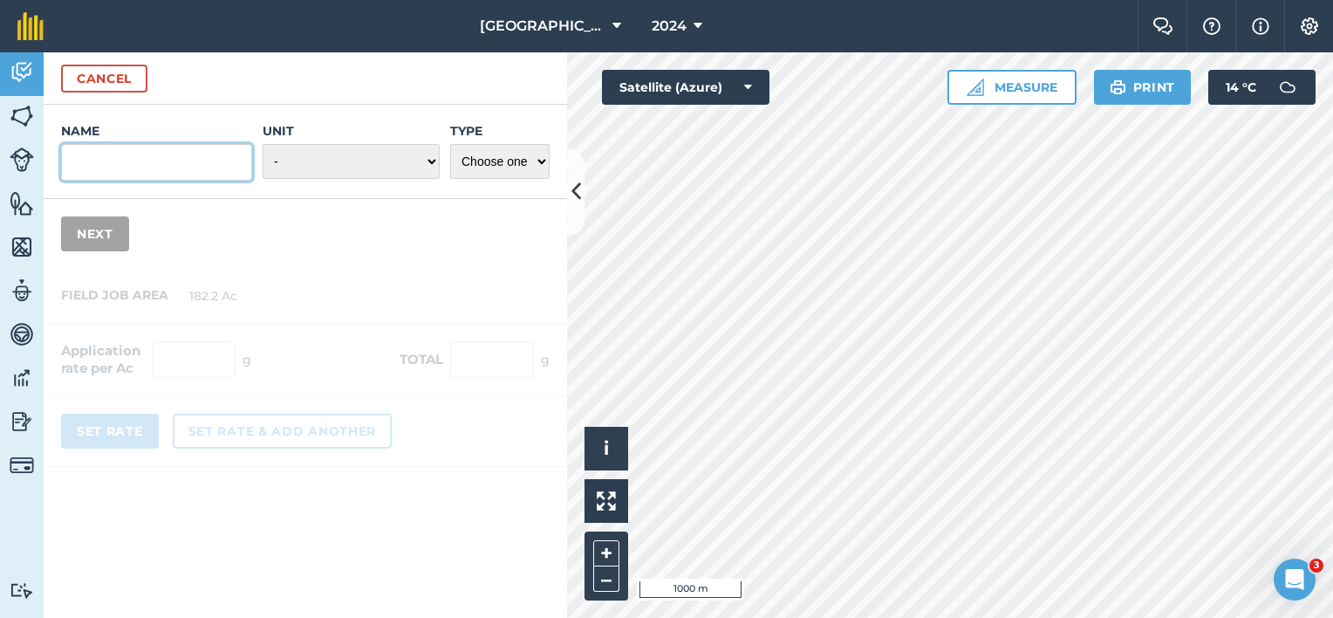
click at [139, 164] on input "Name" at bounding box center [156, 162] width 191 height 37
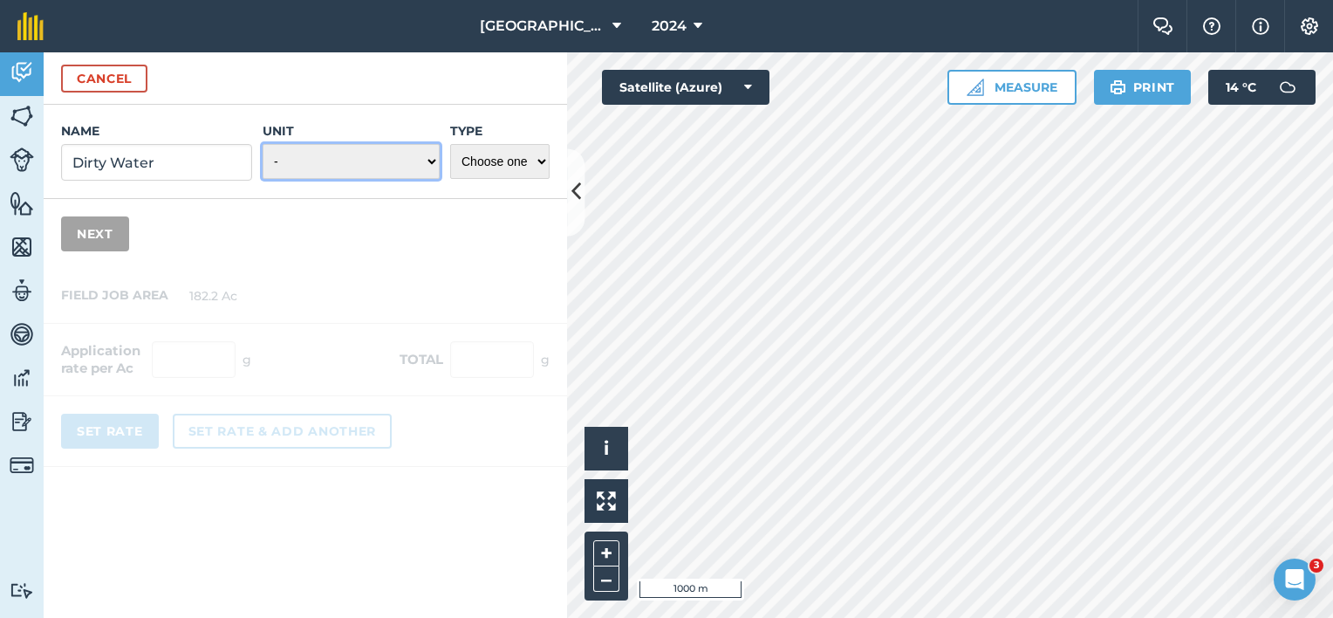
drag, startPoint x: 429, startPoint y: 159, endPoint x: 416, endPoint y: 174, distance: 20.4
click at [429, 159] on select "- Grams/g Kilograms/kg Metric tonnes/t Millilitres/ml Litres/L Ounces/oz Pounds…" at bounding box center [351, 161] width 177 height 35
click at [263, 144] on select "- Grams/g Kilograms/kg Metric tonnes/t Millilitres/ml Litres/L Ounces/oz Pounds…" at bounding box center [351, 161] width 177 height 35
click at [530, 166] on select "Choose one Fertilizer Seed Spray Fuel Other" at bounding box center [499, 161] width 99 height 35
click at [450, 144] on select "Choose one Fertilizer Seed Spray Fuel Other" at bounding box center [499, 161] width 99 height 35
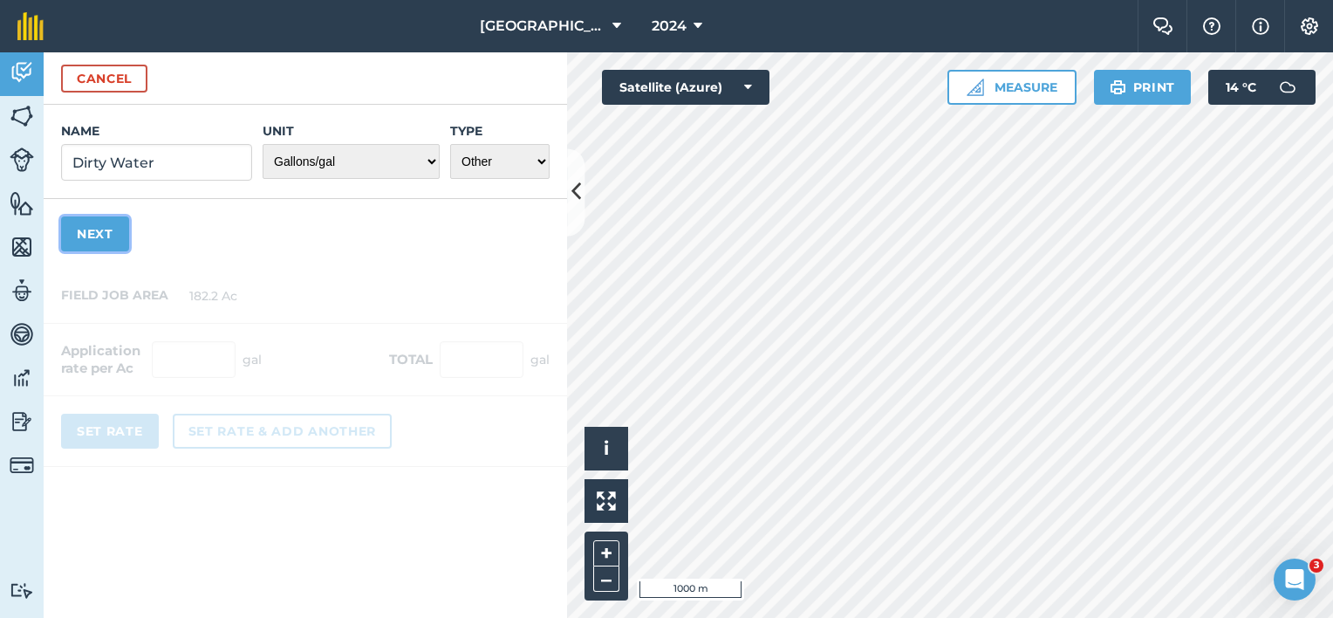
click at [104, 234] on button "Next" at bounding box center [95, 233] width 68 height 35
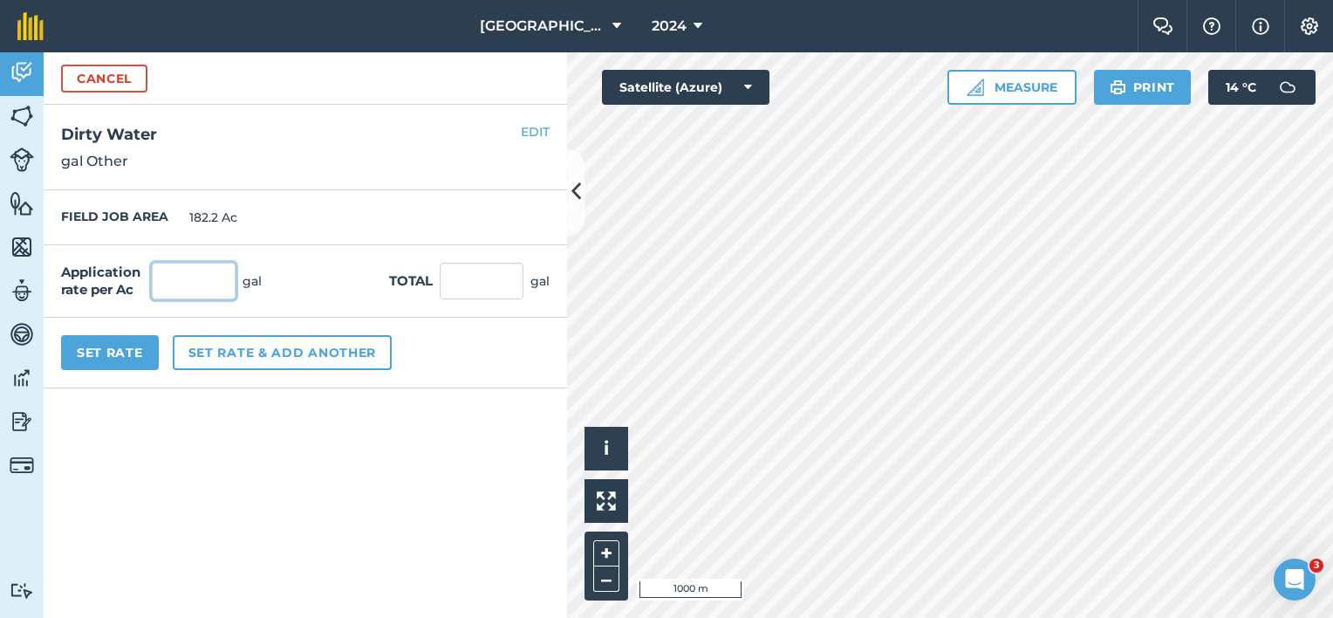
click at [183, 280] on input "text" at bounding box center [194, 281] width 84 height 37
click at [136, 358] on button "Set Rate" at bounding box center [110, 352] width 98 height 35
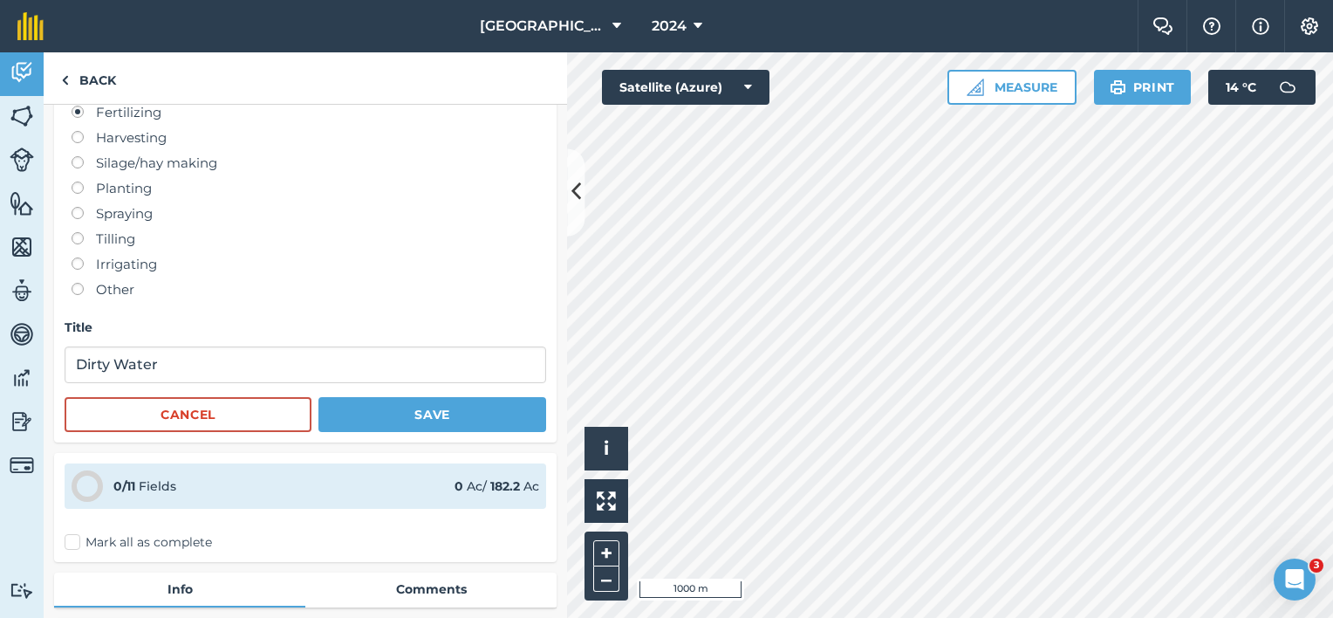
scroll to position [457, 0]
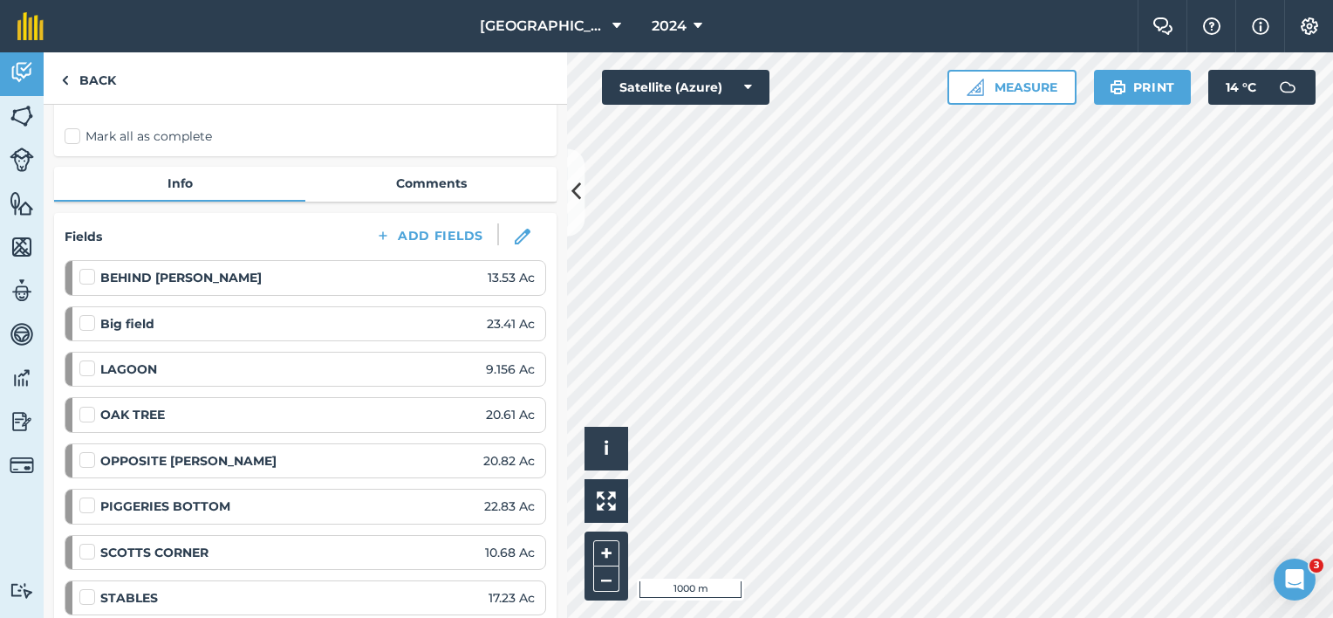
click at [106, 140] on label "Mark all as complete" at bounding box center [138, 136] width 147 height 18
click at [76, 584] on input "Mark all as complete" at bounding box center [70, 589] width 11 height 11
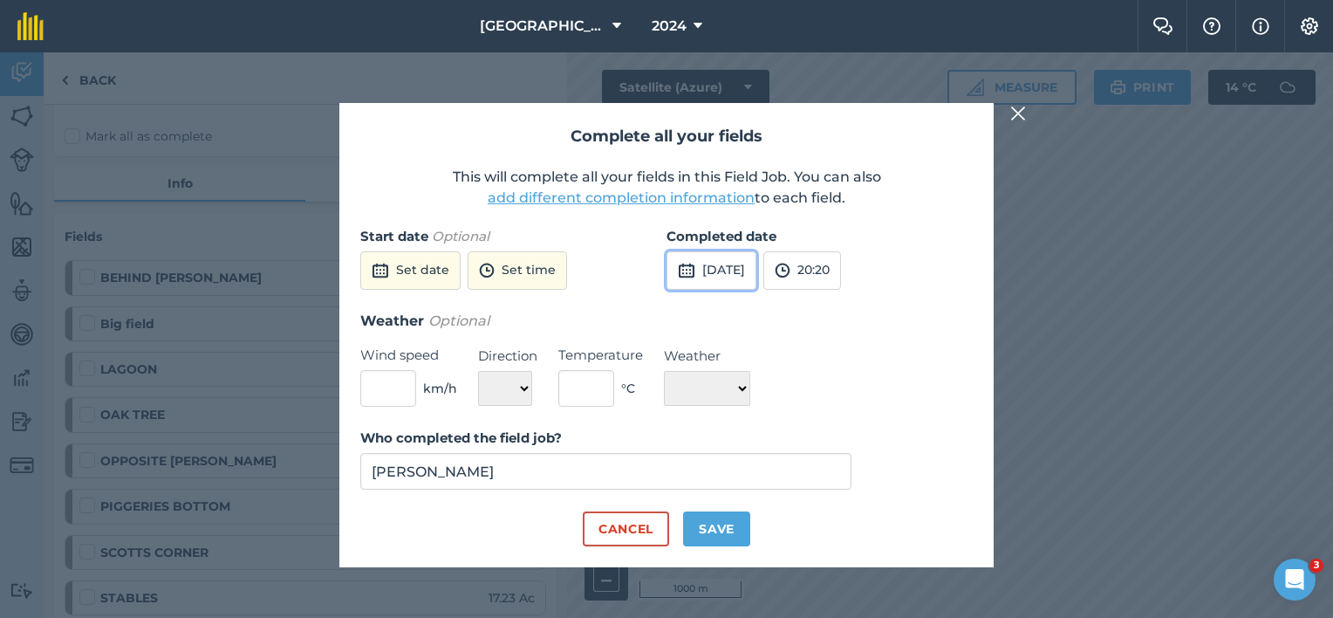
click at [750, 272] on button "[DATE]" at bounding box center [711, 270] width 90 height 38
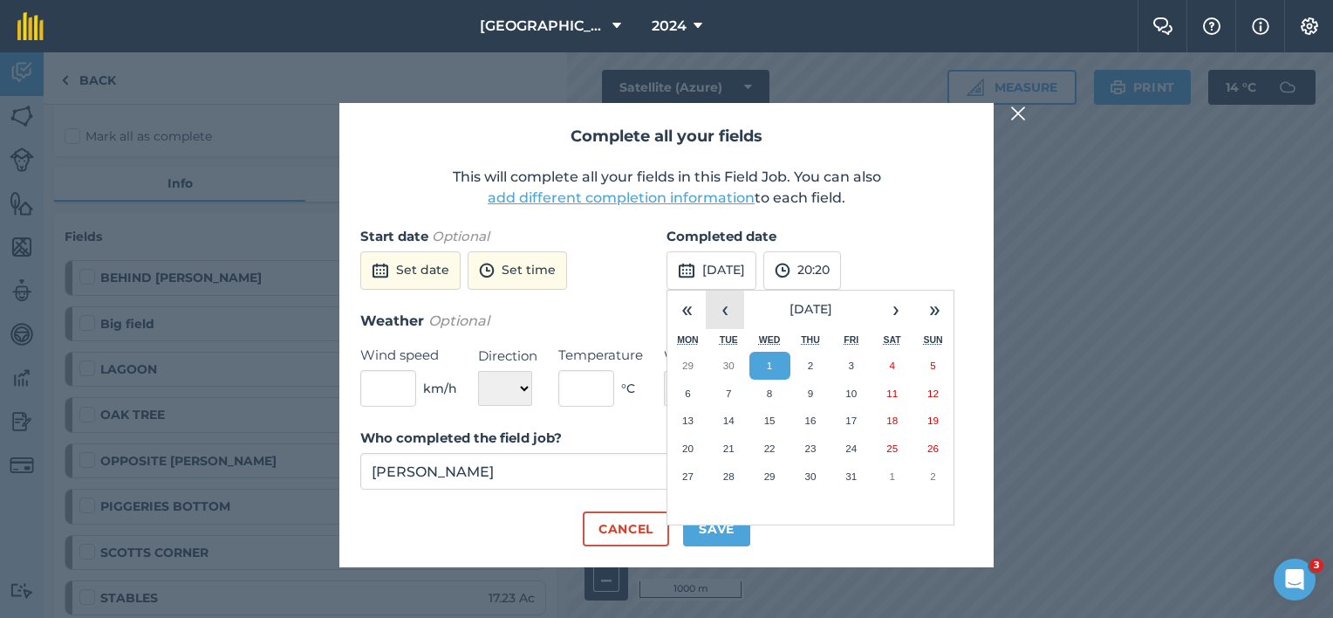
click at [726, 307] on button "‹" at bounding box center [725, 309] width 38 height 38
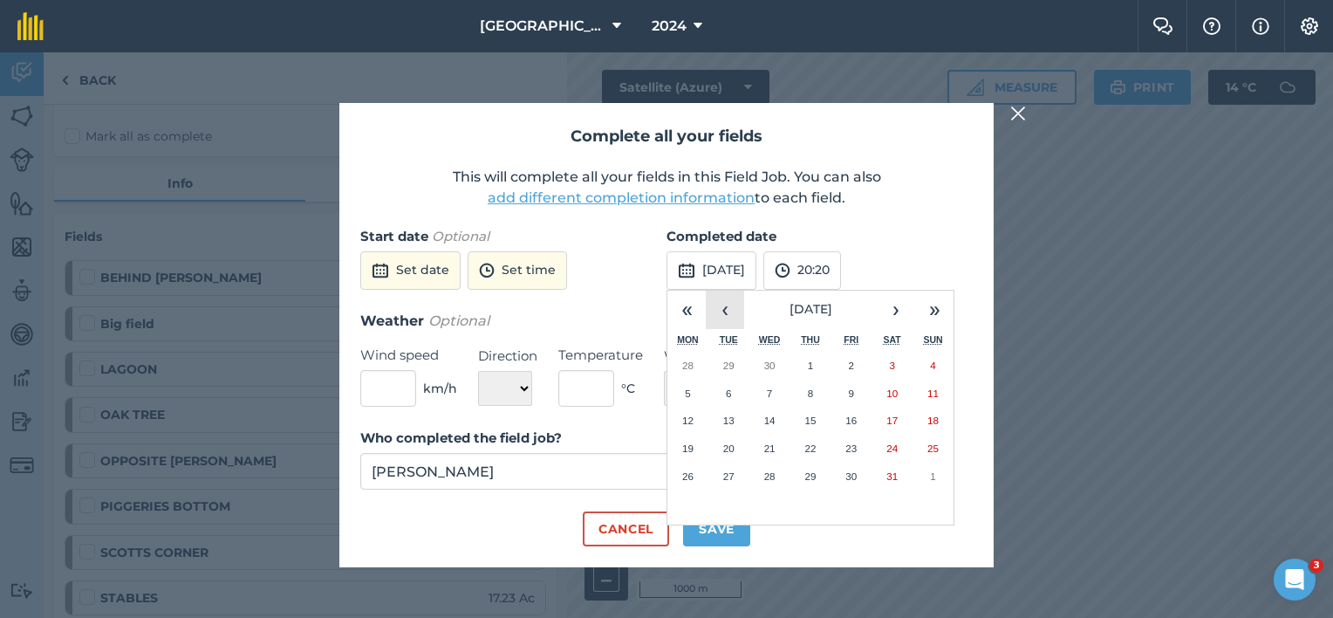
click at [726, 307] on button "‹" at bounding box center [725, 309] width 38 height 38
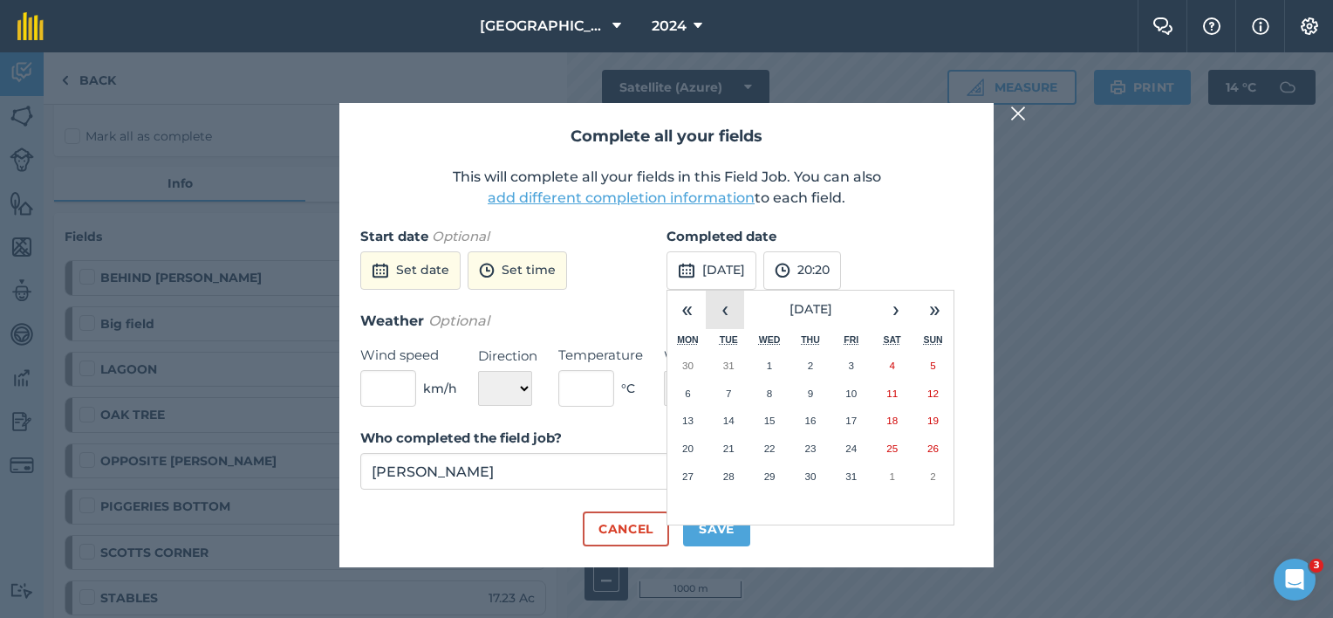
click at [726, 307] on button "‹" at bounding box center [725, 309] width 38 height 38
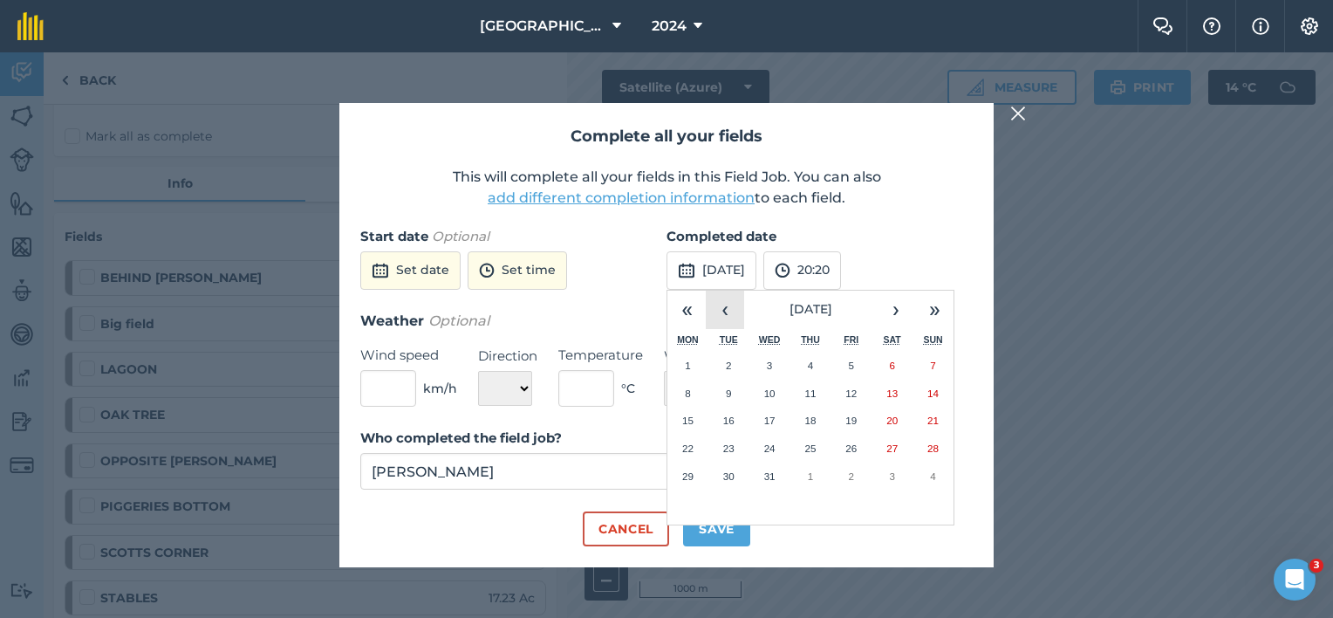
click at [726, 307] on button "‹" at bounding box center [725, 309] width 38 height 38
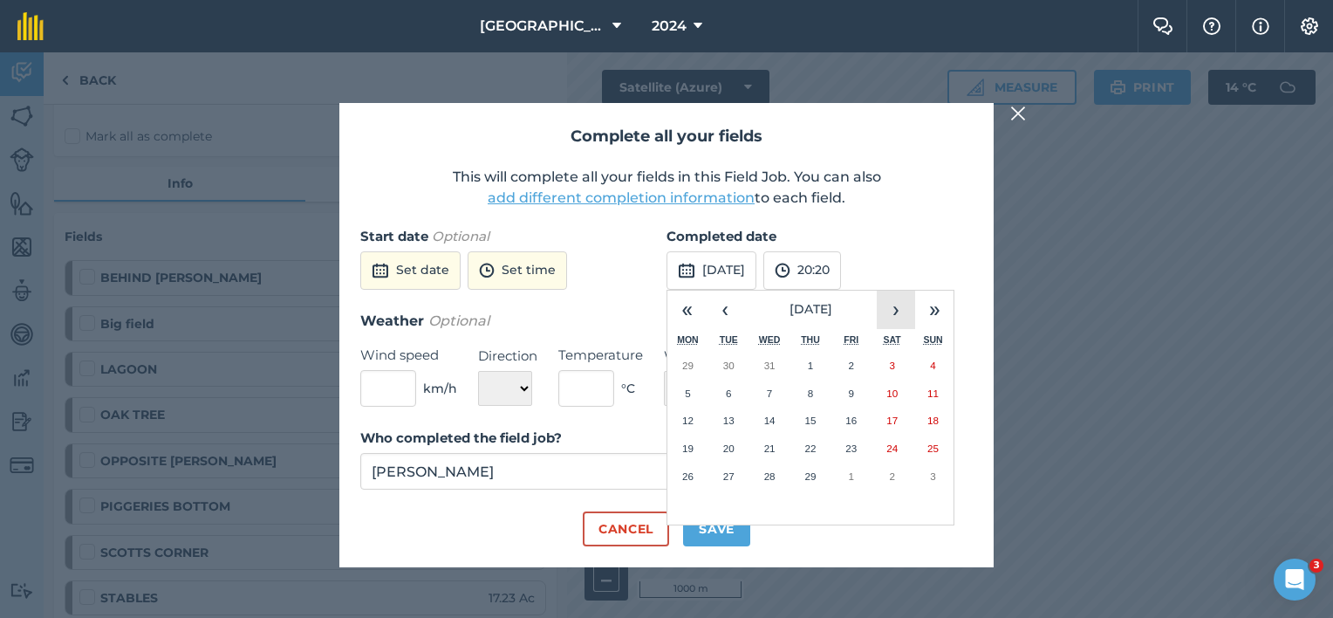
click at [890, 305] on button "›" at bounding box center [896, 309] width 38 height 38
click at [820, 454] on button "21" at bounding box center [810, 448] width 41 height 28
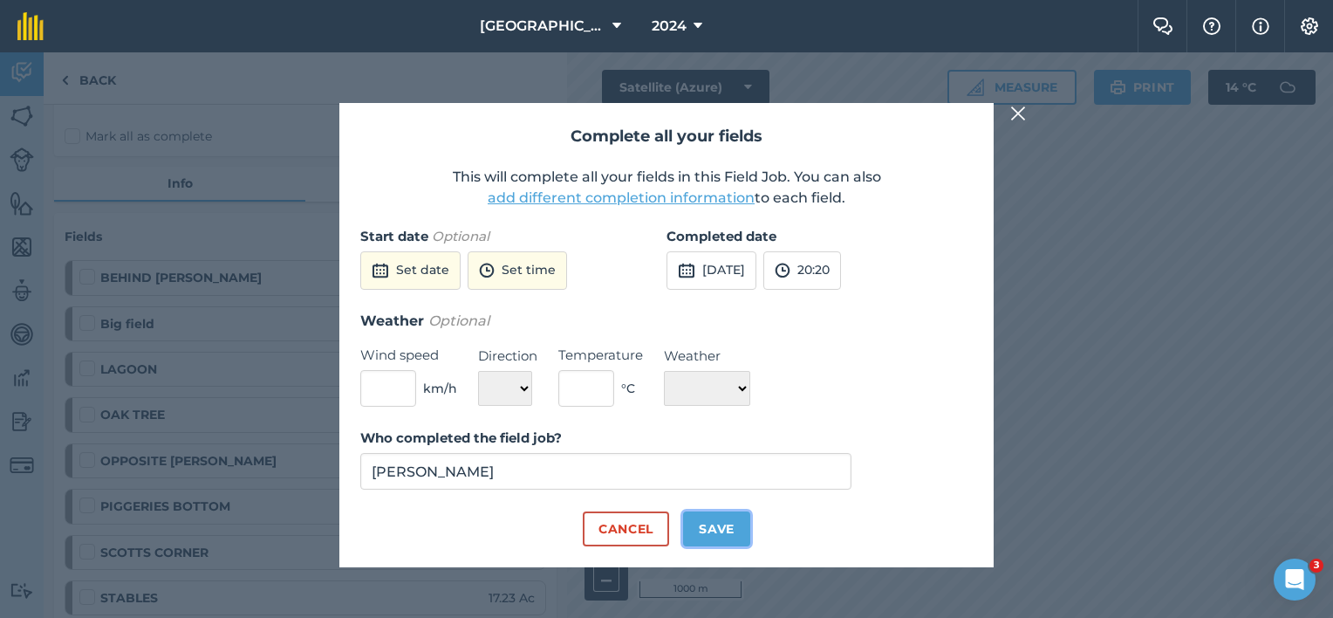
click at [715, 530] on button "Save" at bounding box center [716, 528] width 67 height 35
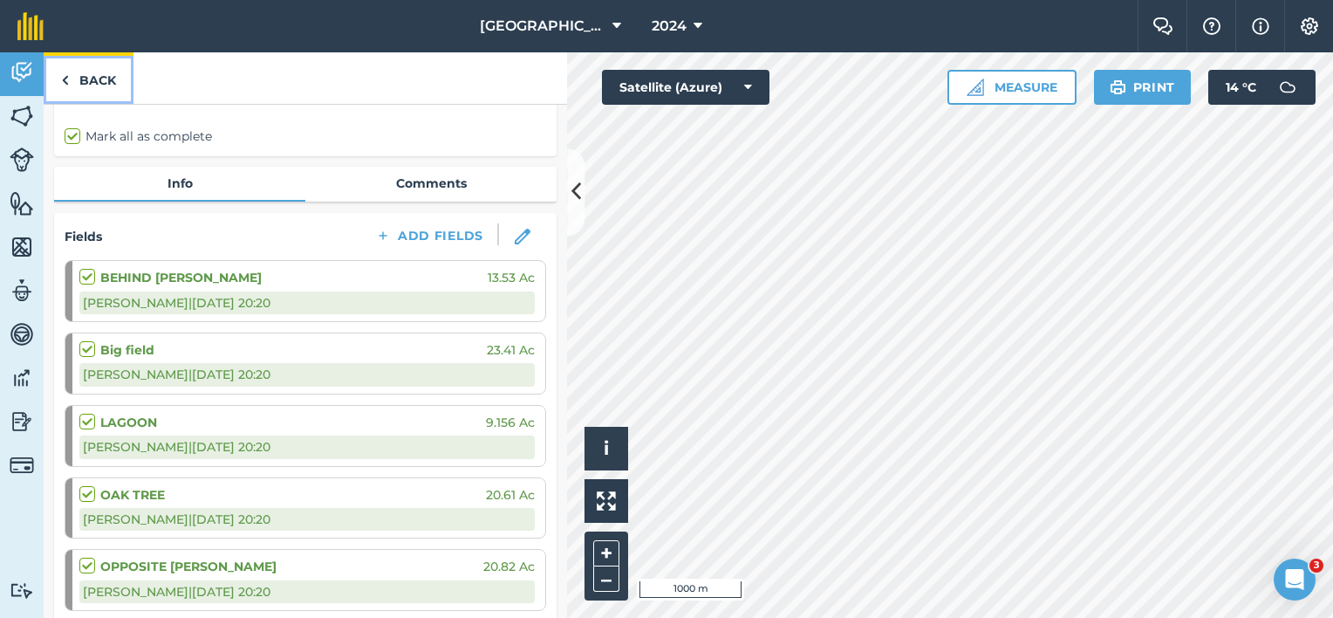
click at [99, 80] on link "Back" at bounding box center [89, 77] width 90 height 51
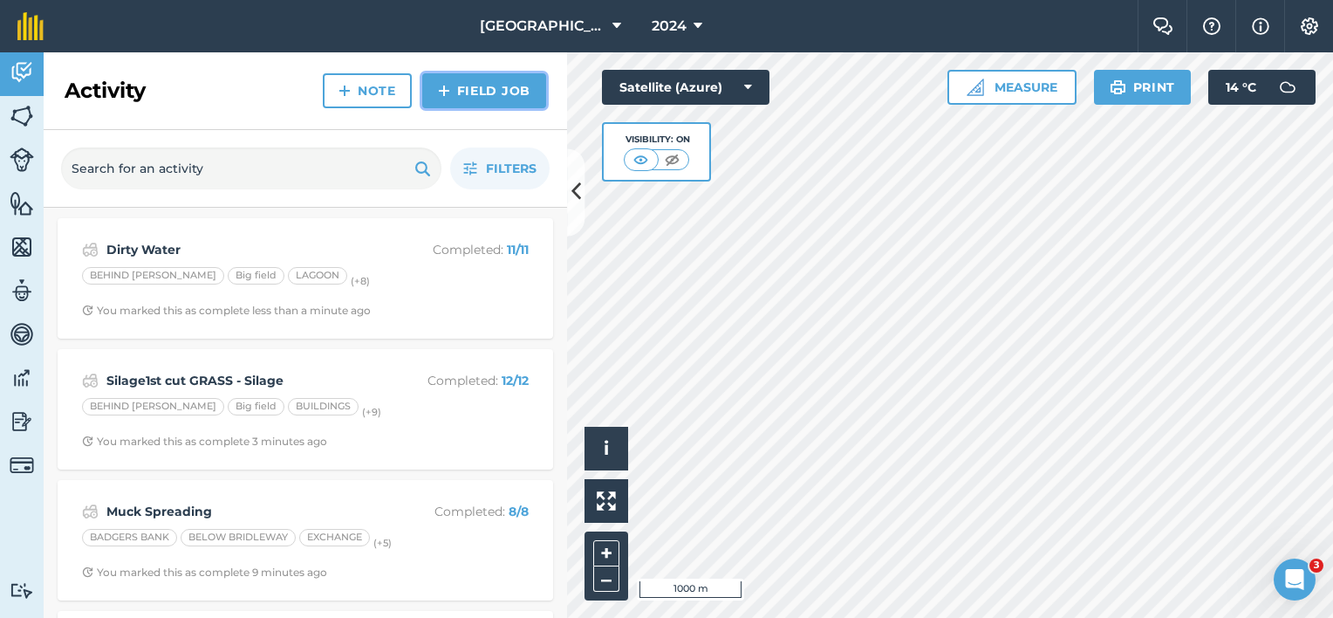
click at [485, 84] on link "Field Job" at bounding box center [484, 90] width 124 height 35
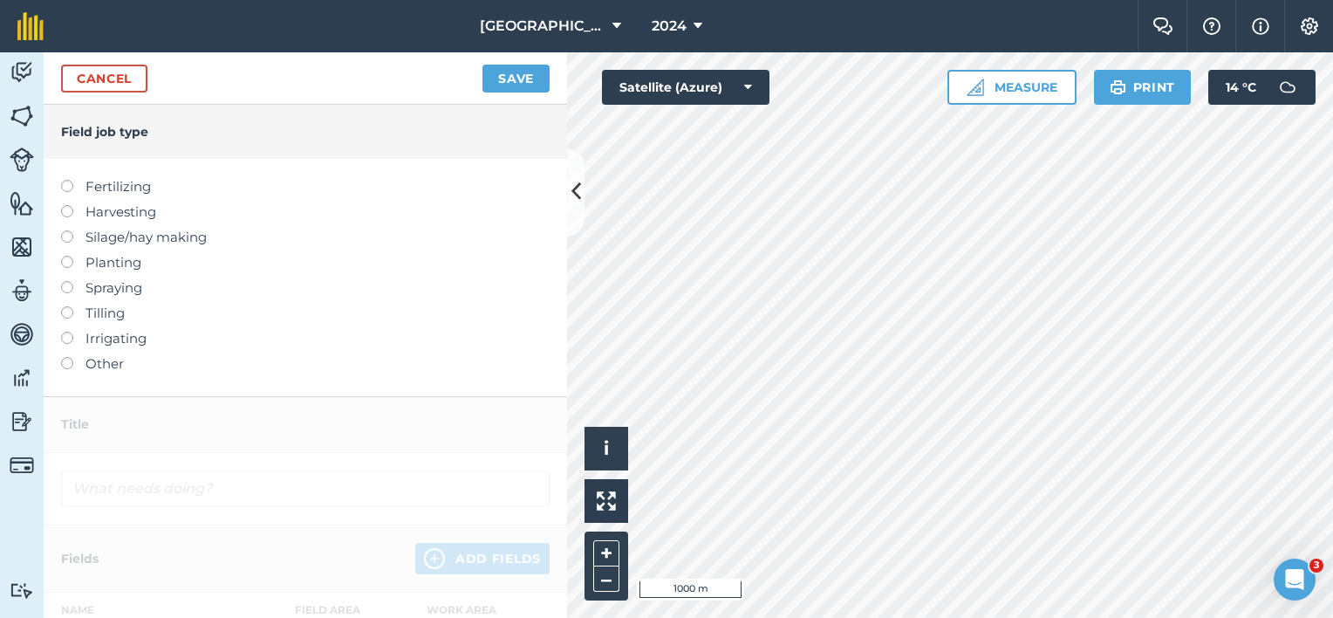
click at [133, 188] on label "Fertilizing" at bounding box center [305, 186] width 488 height 21
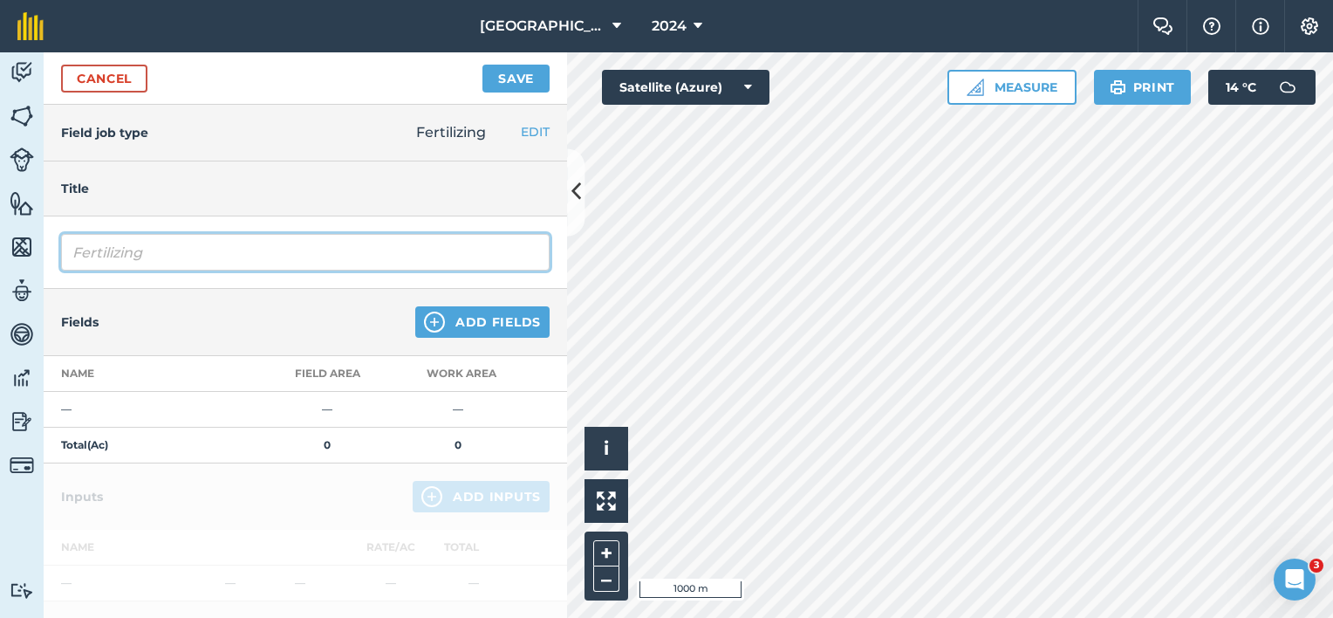
click at [363, 247] on input "Fertilizing" at bounding box center [305, 252] width 488 height 37
click at [101, 249] on input "Fertilizing" at bounding box center [305, 252] width 488 height 37
click at [76, 248] on input "Fertilizing" at bounding box center [305, 252] width 488 height 37
click at [235, 249] on input "Dirty WaterFertilizing" at bounding box center [305, 252] width 488 height 37
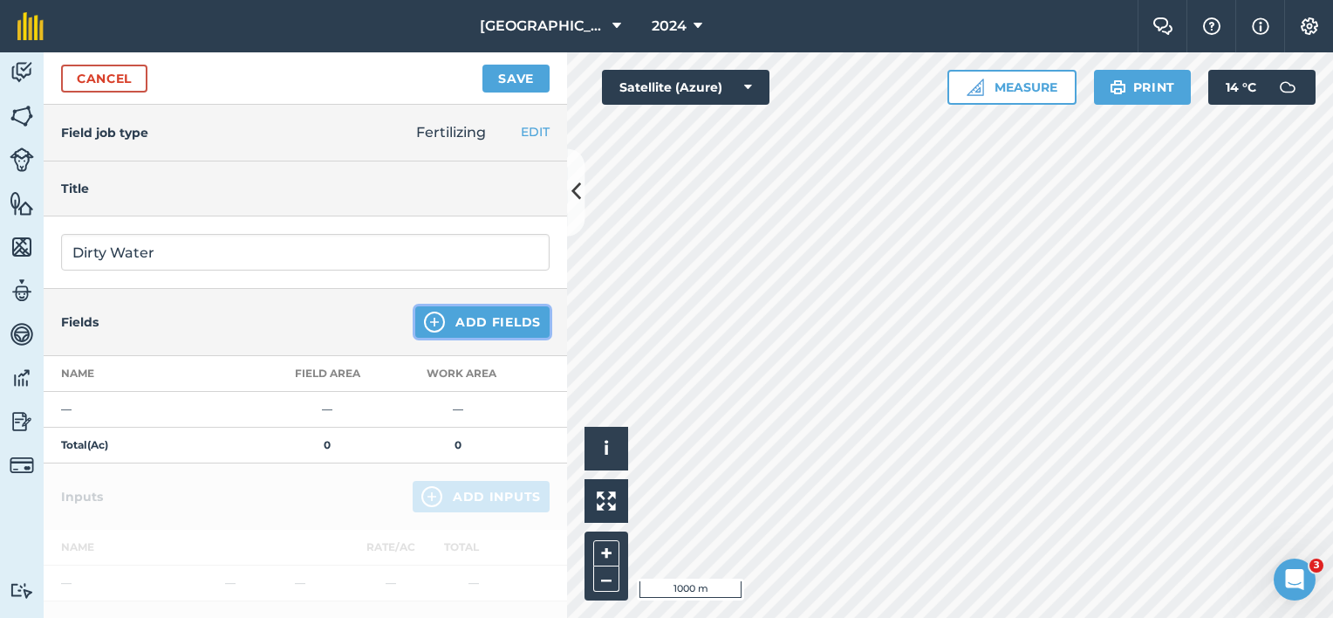
click at [488, 334] on button "Add Fields" at bounding box center [482, 321] width 134 height 31
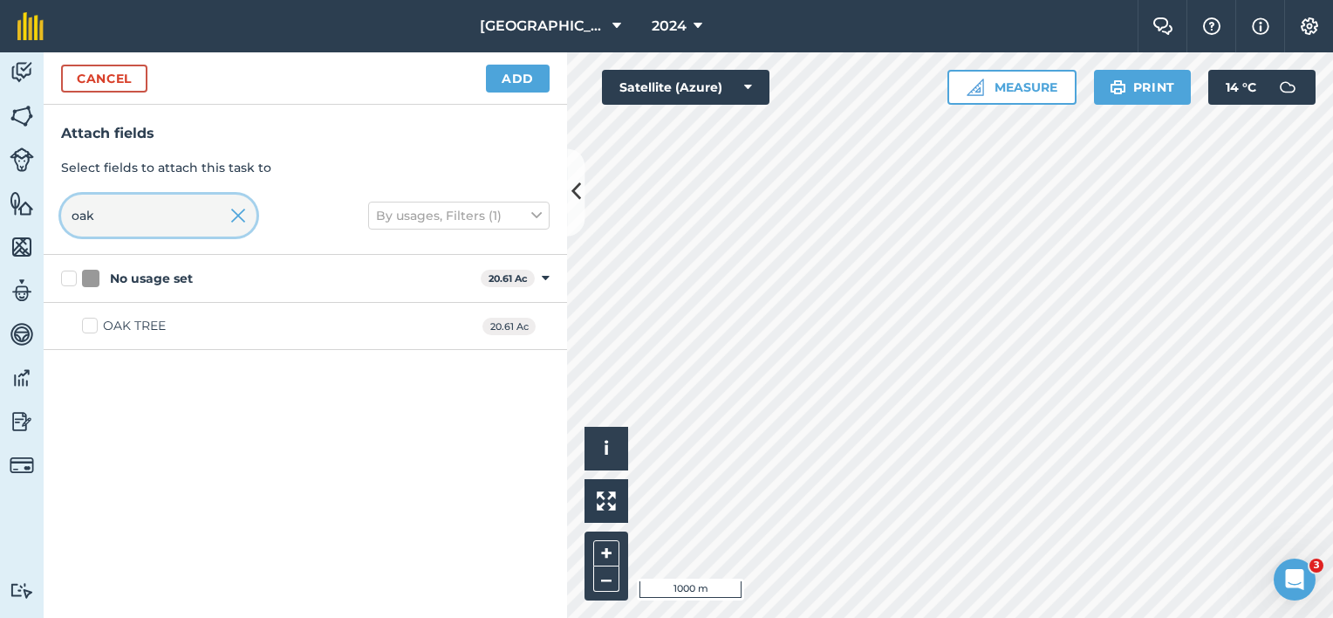
drag, startPoint x: 124, startPoint y: 219, endPoint x: -3, endPoint y: 206, distance: 128.0
click at [0, 206] on html "Lane Farm 2024 Farm Chat Help Info Settings Lane Farm - 2024 Reproduced with th…" at bounding box center [666, 309] width 1333 height 618
click at [121, 331] on div "Big field" at bounding box center [128, 326] width 51 height 18
click at [93, 328] on input "Big field" at bounding box center [87, 322] width 11 height 11
drag, startPoint x: 93, startPoint y: 223, endPoint x: 49, endPoint y: 207, distance: 47.5
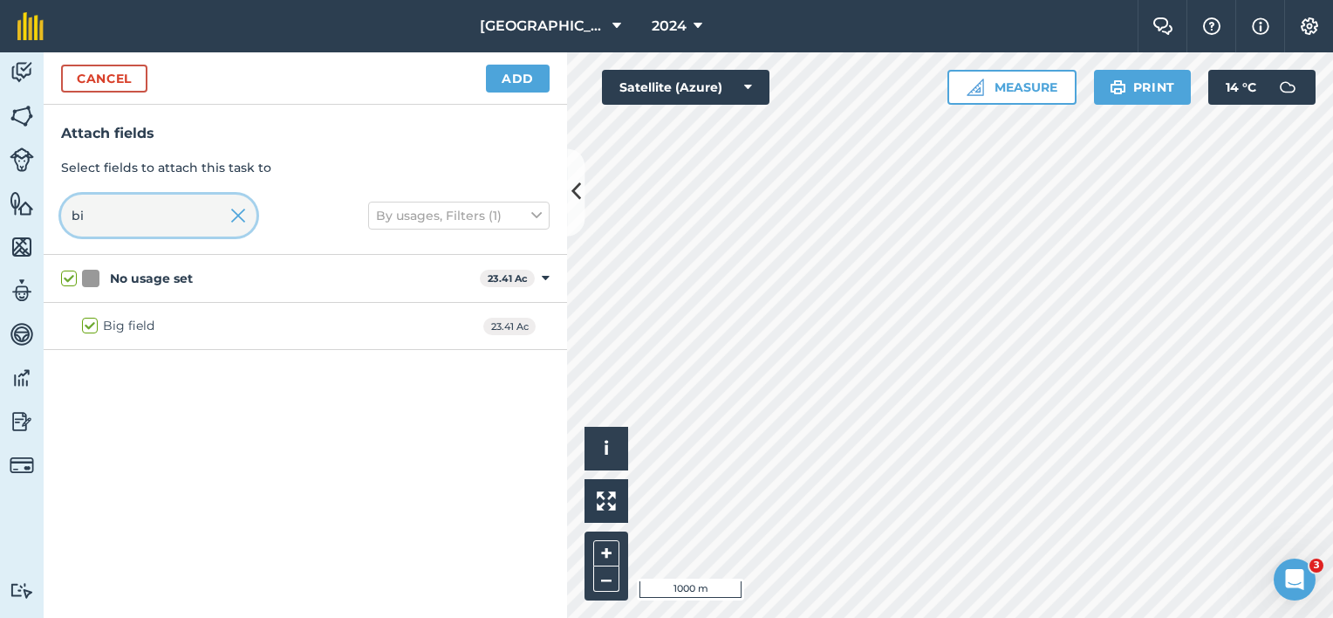
click at [70, 220] on input "bi" at bounding box center [158, 216] width 195 height 42
click at [123, 372] on div "STABLES" at bounding box center [131, 373] width 56 height 18
click at [93, 372] on input "STABLES" at bounding box center [87, 369] width 11 height 11
click at [6, 206] on div "Activity Fields Livestock Features Maps Team Vehicles Data Reporting Billing Tu…" at bounding box center [666, 334] width 1333 height 565
drag, startPoint x: 119, startPoint y: 423, endPoint x: 118, endPoint y: 376, distance: 47.1
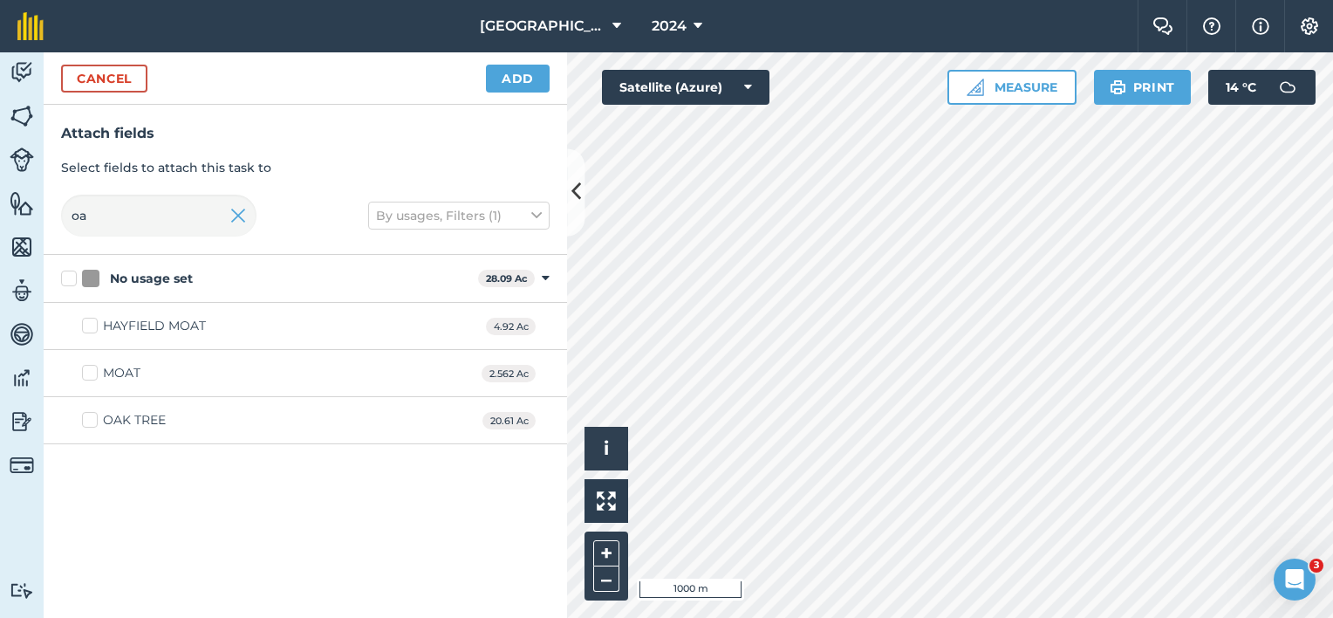
click at [119, 423] on div "OAK TREE" at bounding box center [134, 420] width 63 height 18
click at [93, 422] on input "OAK TREE" at bounding box center [87, 416] width 11 height 11
drag, startPoint x: 113, startPoint y: 220, endPoint x: 44, endPoint y: 222, distance: 69.8
click at [52, 221] on div "Attach fields Select fields to attach this task to oa By usages, Filters (1)" at bounding box center [305, 180] width 523 height 150
click at [160, 324] on div "QUARRY BOTTOM" at bounding box center [159, 326] width 113 height 18
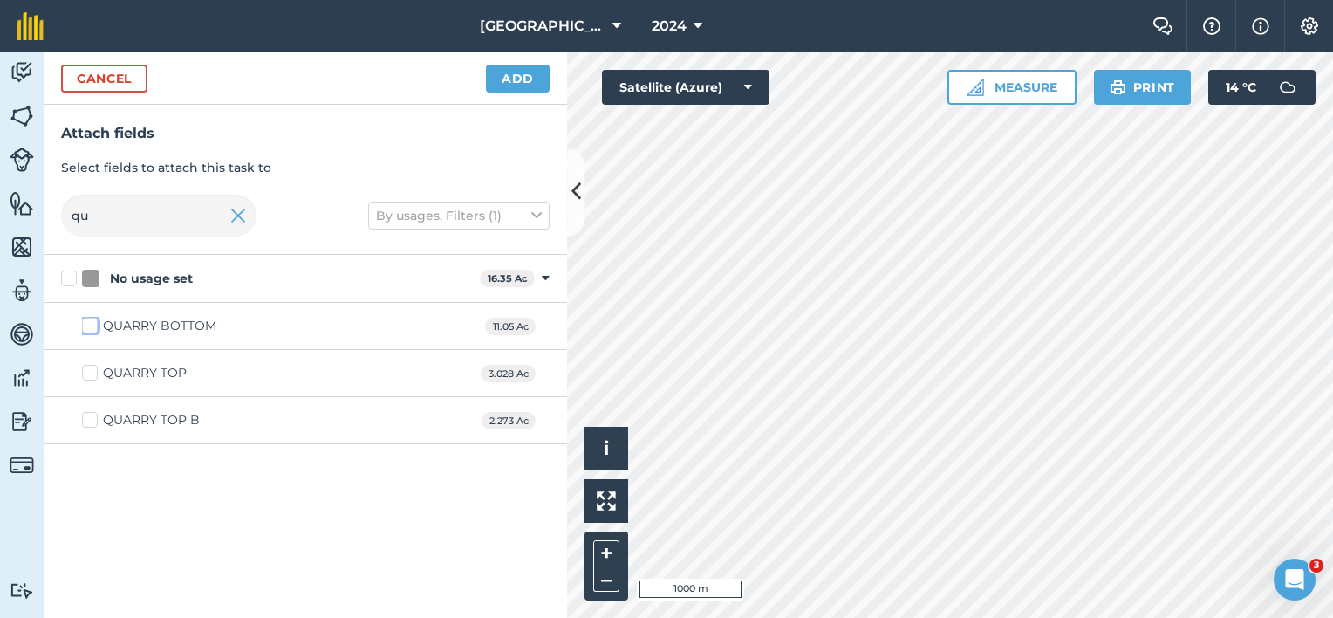
click at [93, 324] on input "QUARRY BOTTOM" at bounding box center [87, 322] width 11 height 11
drag, startPoint x: 119, startPoint y: 216, endPoint x: 24, endPoint y: 228, distance: 95.7
click at [64, 227] on div "qu" at bounding box center [158, 216] width 195 height 42
click at [119, 324] on div "OPPOSITE PIGGERIES" at bounding box center [170, 326] width 135 height 18
drag, startPoint x: 119, startPoint y: 324, endPoint x: 93, endPoint y: 322, distance: 25.4
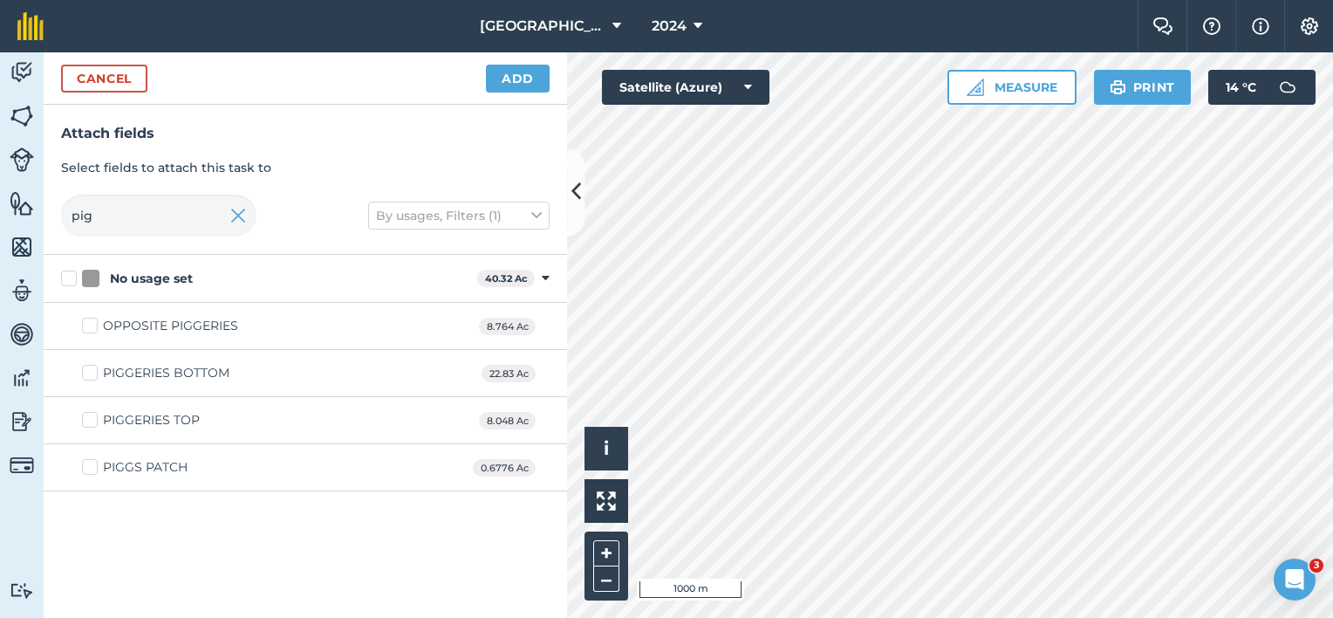
click at [93, 323] on label "OPPOSITE PIGGERIES" at bounding box center [160, 326] width 156 height 18
click at [93, 323] on input "OPPOSITE PIGGERIES" at bounding box center [87, 322] width 11 height 11
drag, startPoint x: 73, startPoint y: 219, endPoint x: 3, endPoint y: 208, distance: 70.6
click at [17, 209] on div "Activity Fields Livestock Features Maps Team Vehicles Data Reporting Billing Tu…" at bounding box center [666, 334] width 1333 height 565
click at [104, 327] on div "THE [PERSON_NAME]" at bounding box center [169, 326] width 132 height 18
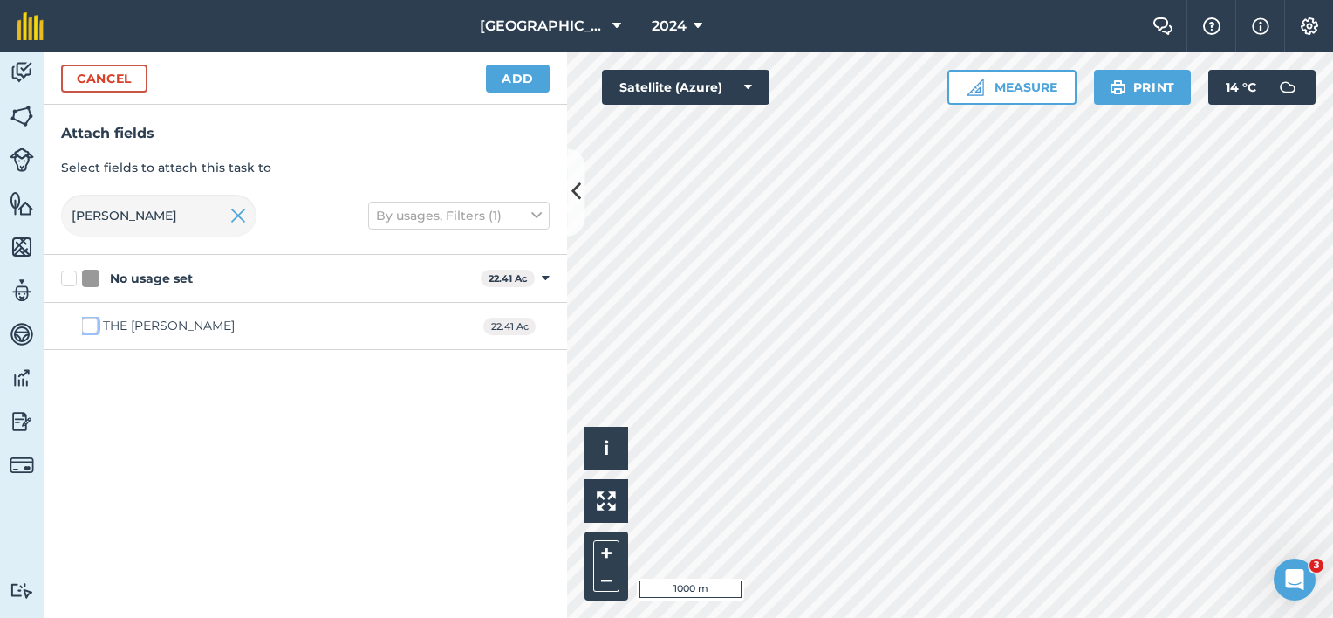
click at [93, 327] on input "THE [PERSON_NAME]" at bounding box center [87, 322] width 11 height 11
drag, startPoint x: 112, startPoint y: 218, endPoint x: 0, endPoint y: 215, distance: 111.7
click at [0, 219] on html "Lane Farm 2024 Farm Chat Help Info Settings Lane Farm - 2024 Reproduced with th…" at bounding box center [666, 309] width 1333 height 618
click at [105, 331] on div "OPPOSITE [PERSON_NAME]" at bounding box center [189, 326] width 172 height 18
click at [93, 328] on input "OPPOSITE [PERSON_NAME]" at bounding box center [87, 322] width 11 height 11
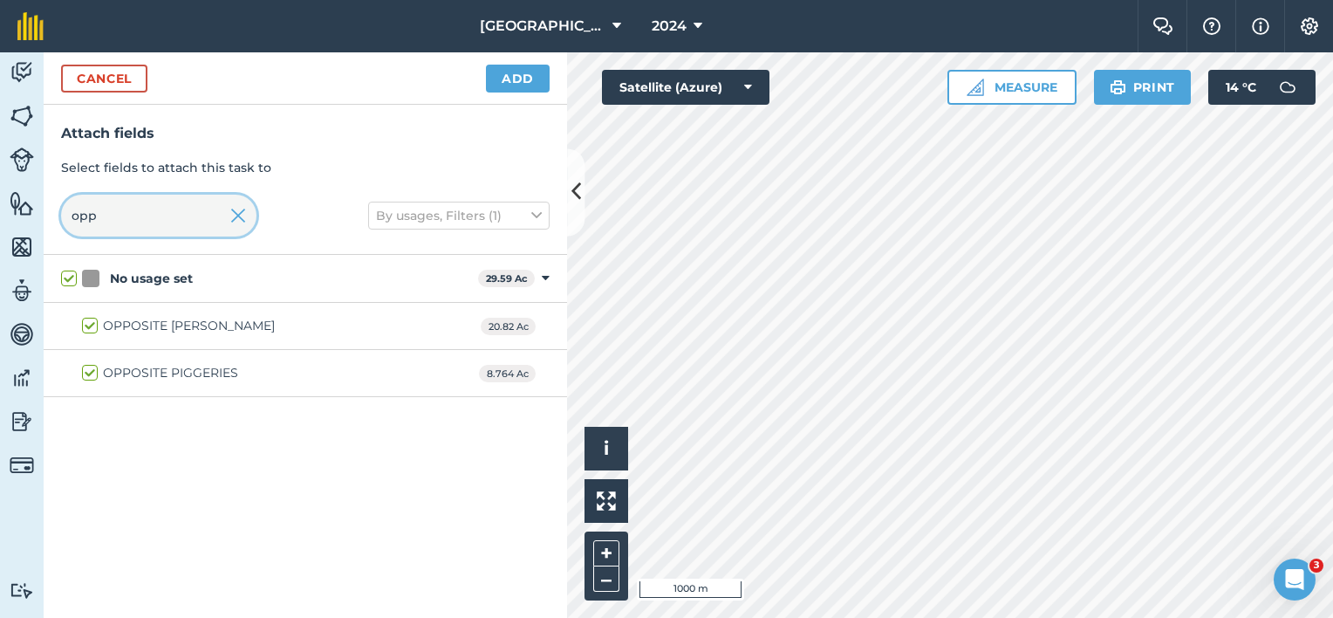
drag, startPoint x: 116, startPoint y: 221, endPoint x: 12, endPoint y: 222, distance: 103.8
click at [27, 222] on div "Activity Fields Livestock Features Maps Team Vehicles Data Reporting Billing Tu…" at bounding box center [666, 334] width 1333 height 565
click at [111, 329] on div "BEHIND [PERSON_NAME]" at bounding box center [182, 326] width 158 height 18
click at [93, 328] on input "BEHIND [PERSON_NAME]" at bounding box center [87, 322] width 11 height 11
drag, startPoint x: 109, startPoint y: 221, endPoint x: 31, endPoint y: 224, distance: 77.7
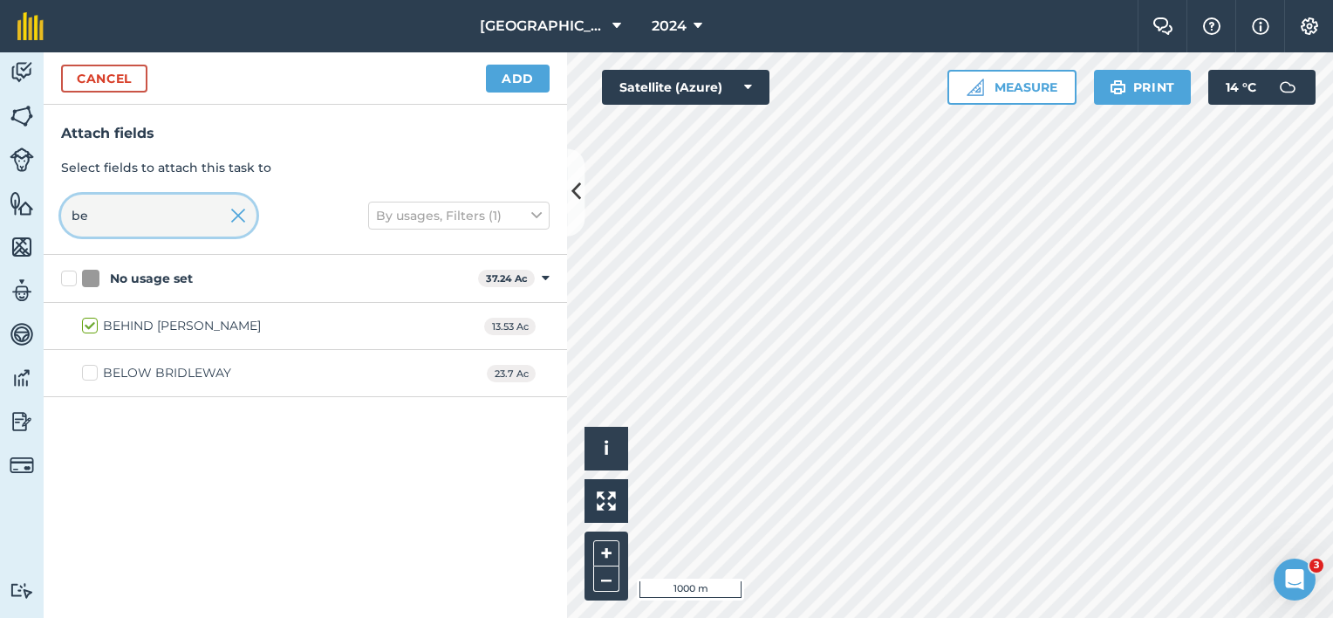
click at [45, 224] on div "Attach fields Select fields to attach this task to be By usages, Filters (1)" at bounding box center [305, 180] width 523 height 150
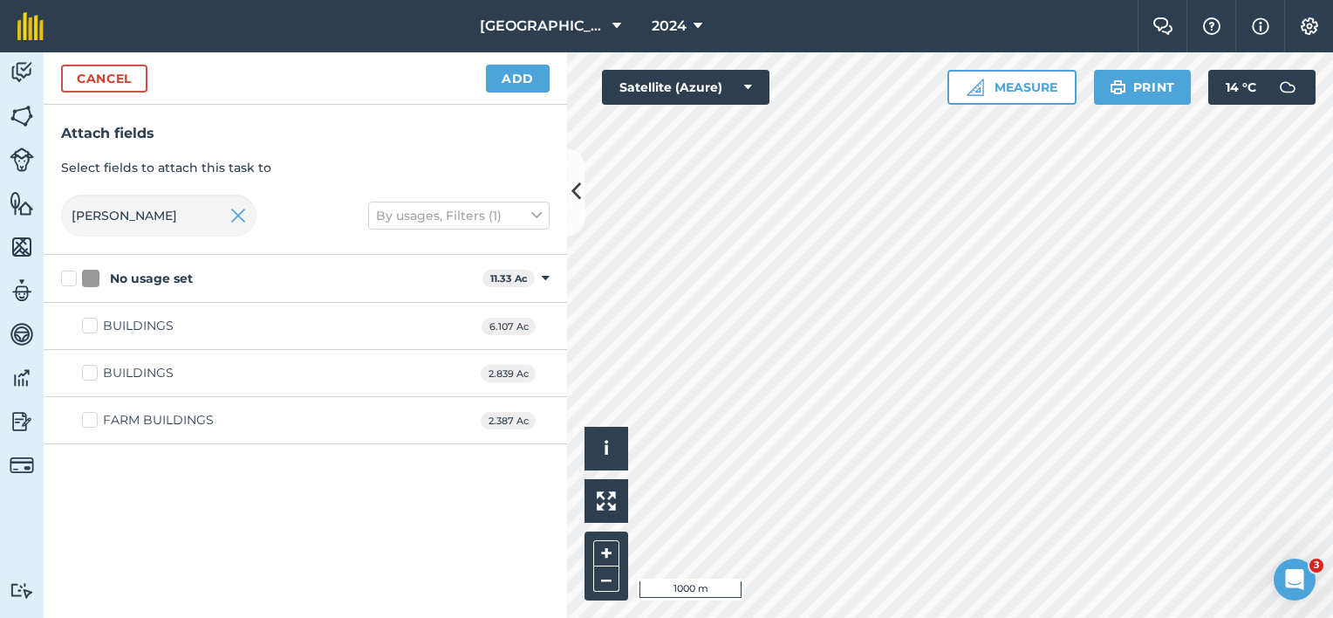
click at [126, 323] on div "BUILDINGS" at bounding box center [138, 326] width 71 height 18
click at [93, 323] on input "BUILDINGS" at bounding box center [87, 322] width 11 height 11
click at [126, 324] on div "BUILDINGS" at bounding box center [138, 326] width 71 height 18
click at [93, 324] on input "BUILDINGS" at bounding box center [87, 322] width 11 height 11
click at [111, 418] on div "FARM BUILDINGS" at bounding box center [158, 420] width 111 height 18
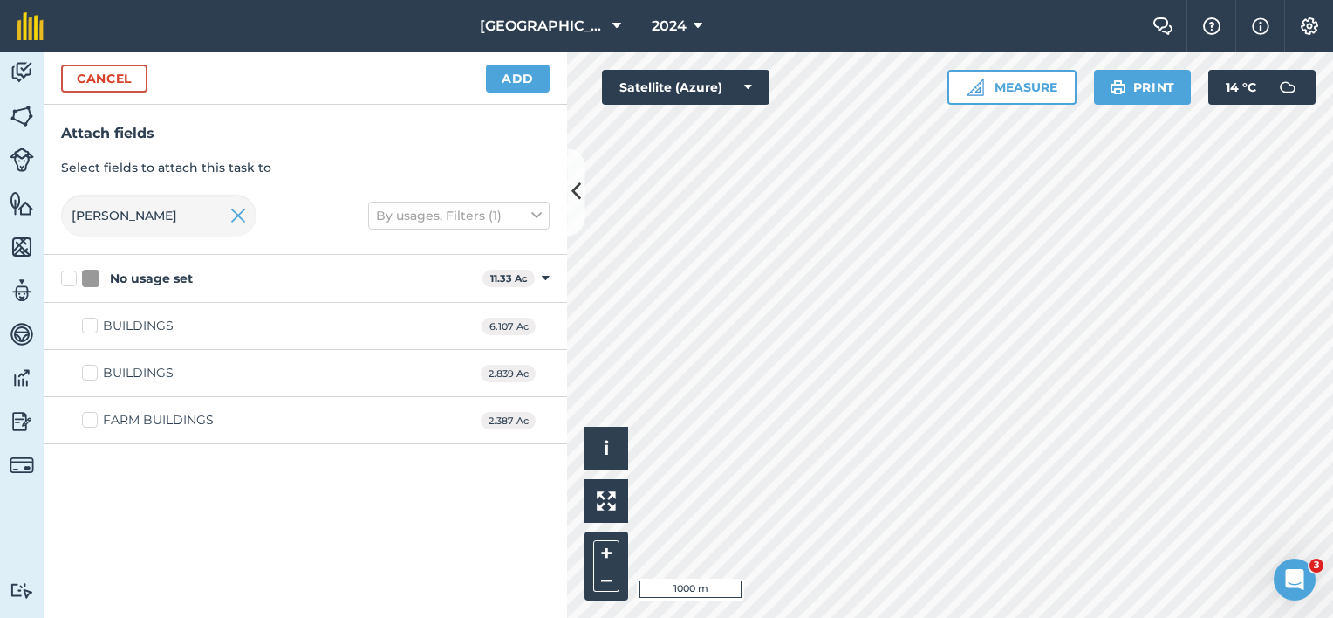
click at [93, 418] on input "FARM BUILDINGS" at bounding box center [87, 416] width 11 height 11
click at [111, 418] on div "FARM BUILDINGS" at bounding box center [158, 420] width 111 height 18
click at [93, 418] on input "FARM BUILDINGS" at bounding box center [87, 416] width 11 height 11
drag, startPoint x: 116, startPoint y: 222, endPoint x: 10, endPoint y: 223, distance: 105.5
click at [11, 222] on div "Activity Fields Livestock Features Maps Team Vehicles Data Reporting Billing Tu…" at bounding box center [666, 334] width 1333 height 565
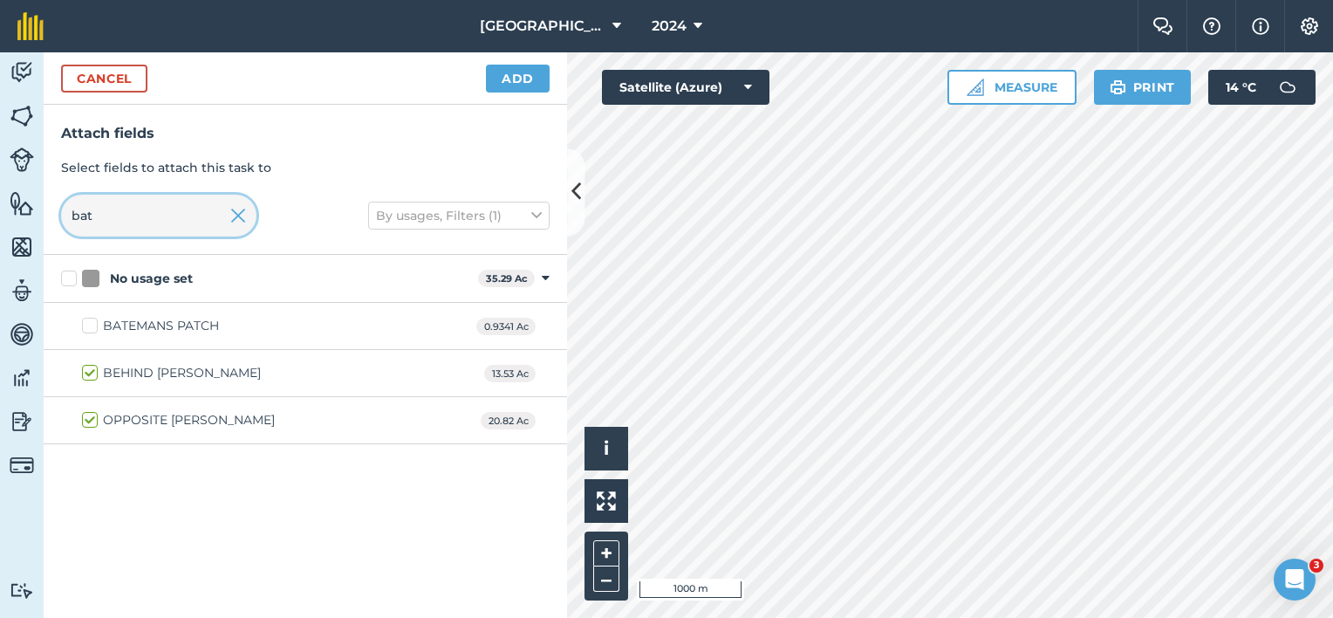
drag, startPoint x: 62, startPoint y: 223, endPoint x: 0, endPoint y: 223, distance: 61.9
click at [0, 223] on html "Lane Farm 2024 Farm Chat Help Info Settings Lane Farm - 2024 Reproduced with th…" at bounding box center [666, 309] width 1333 height 618
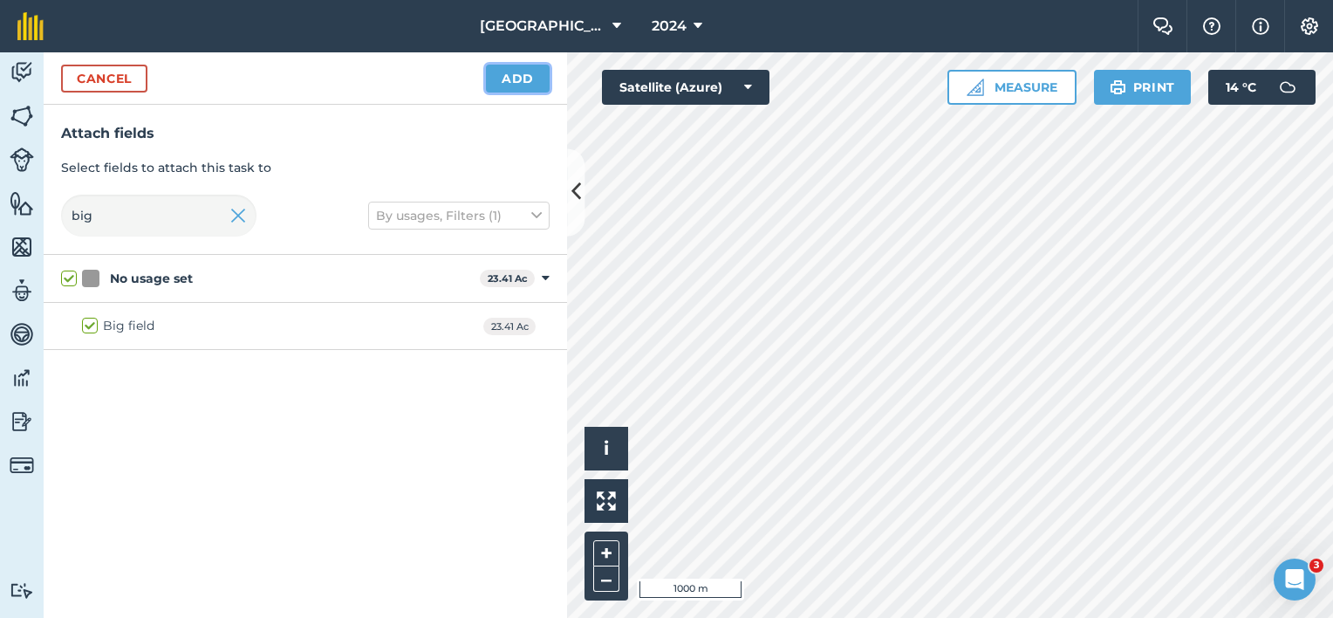
click at [520, 77] on button "Add" at bounding box center [518, 79] width 64 height 28
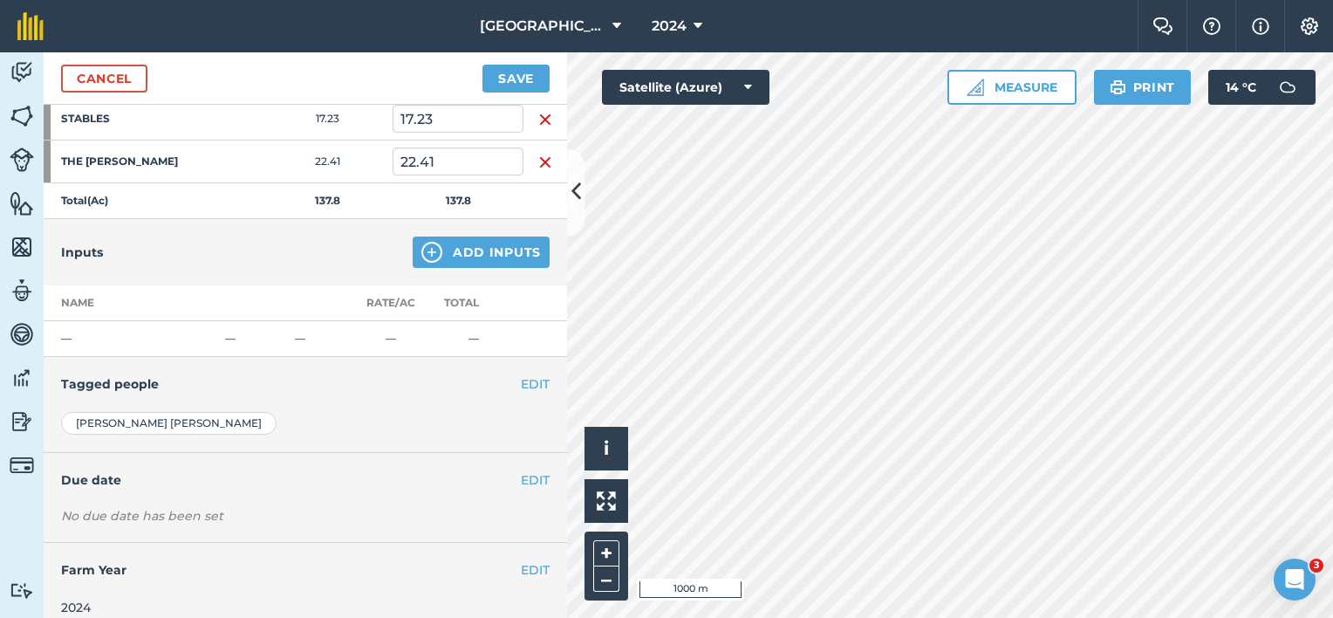
scroll to position [563, 0]
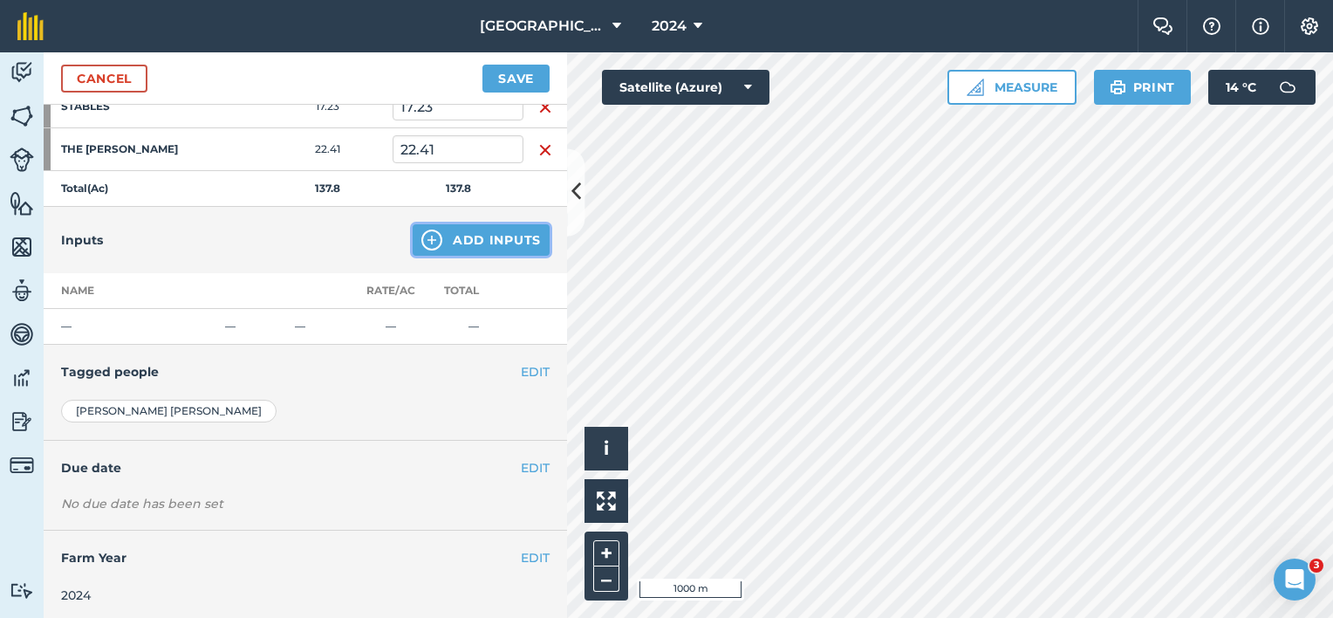
click at [467, 241] on button "Add Inputs" at bounding box center [481, 239] width 137 height 31
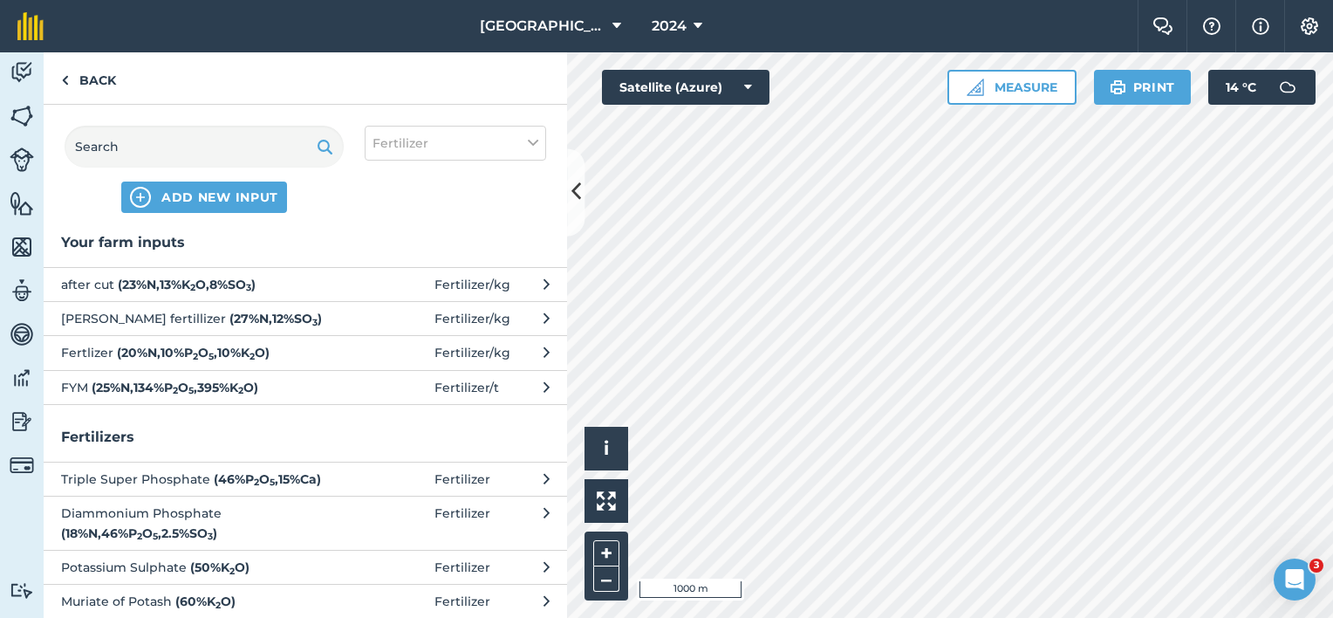
scroll to position [0, 0]
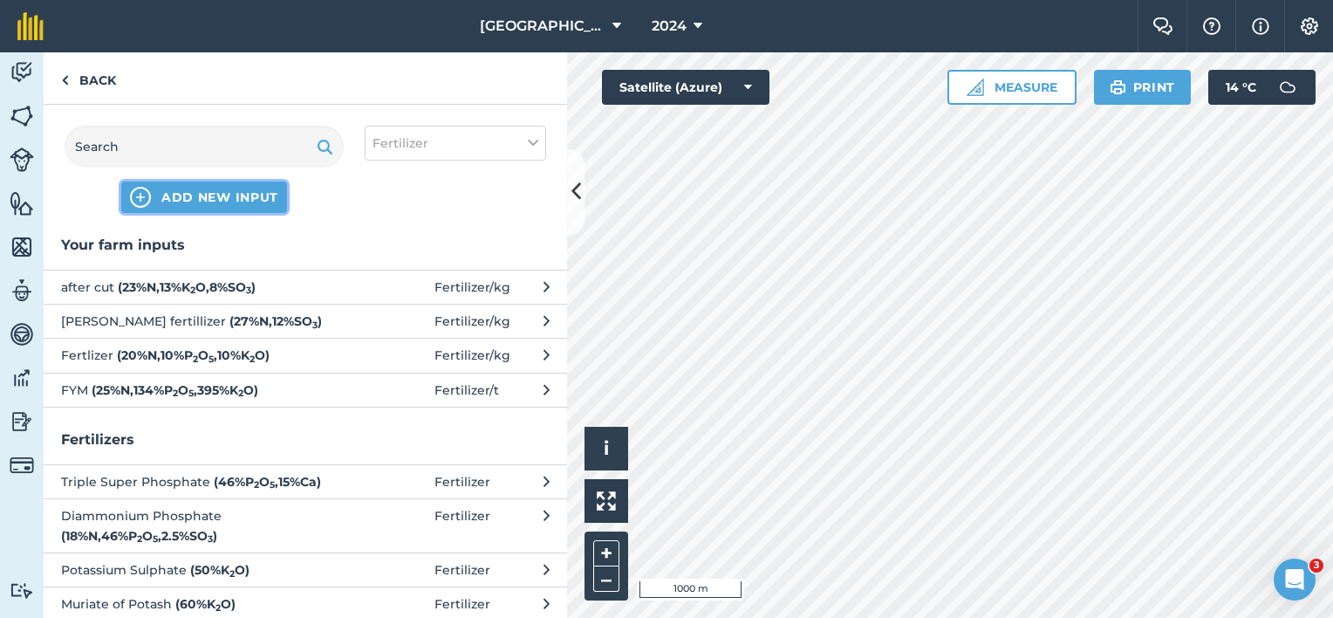
click at [204, 195] on span "ADD NEW INPUT" at bounding box center [219, 196] width 117 height 17
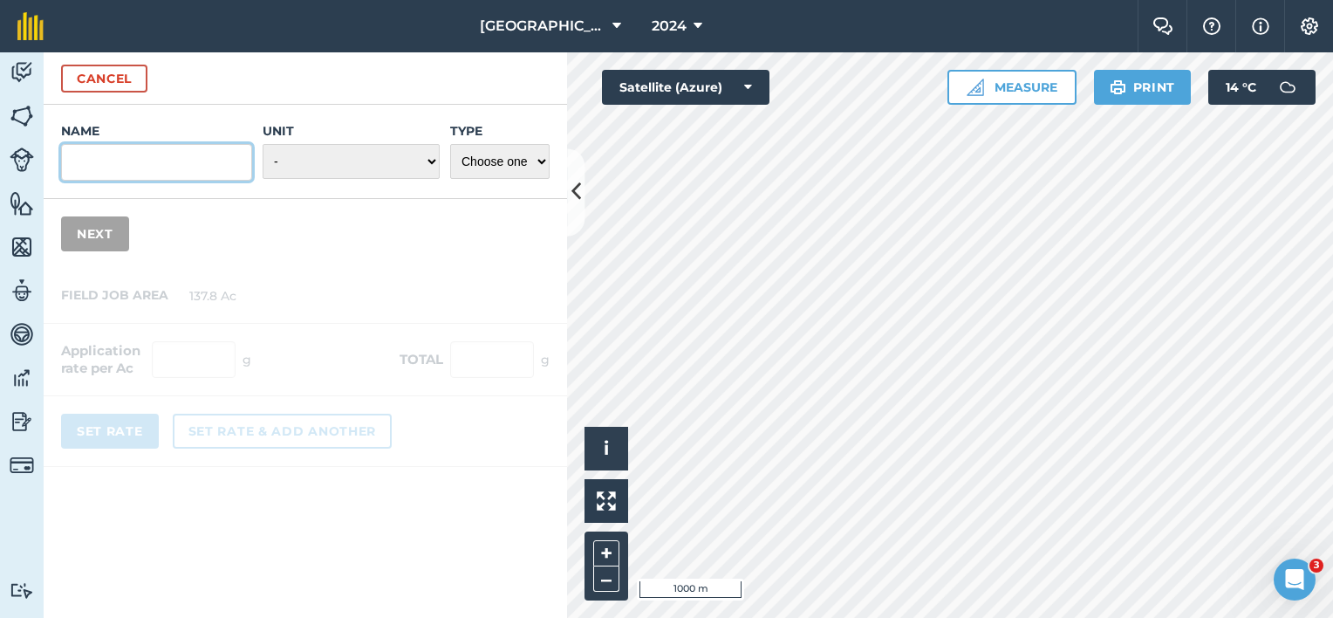
click at [165, 164] on input "Name" at bounding box center [156, 162] width 191 height 37
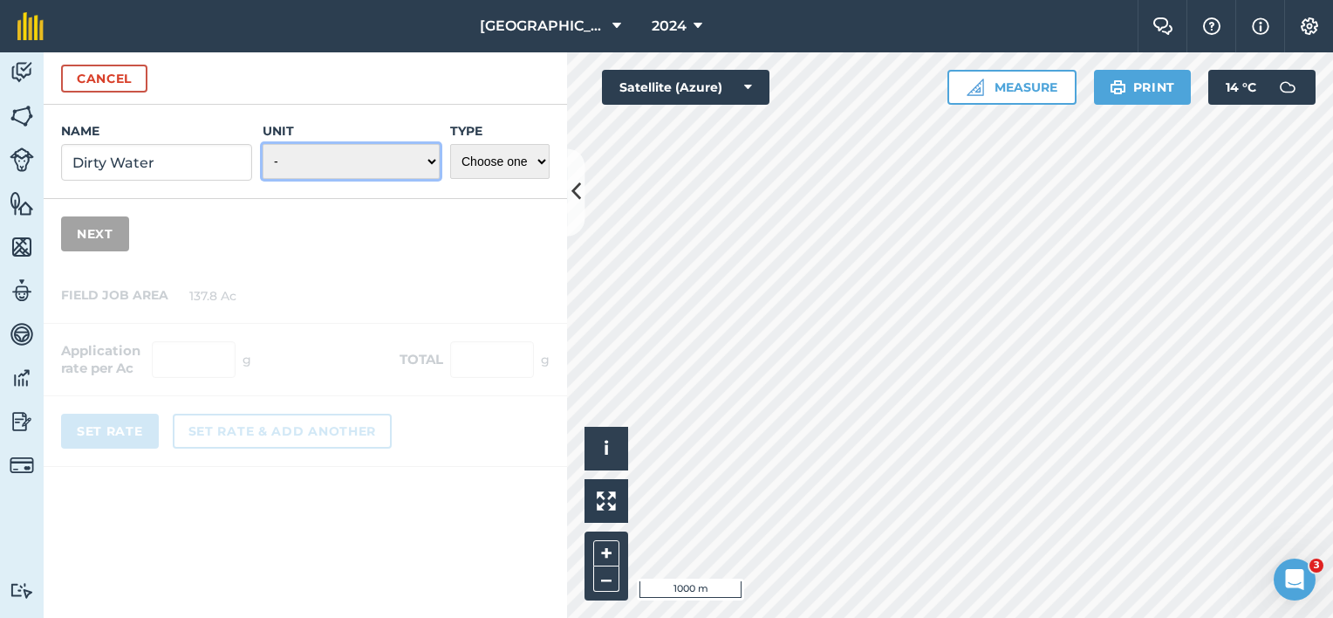
click at [421, 164] on select "- Grams/g Kilograms/kg Metric tonnes/t Millilitres/ml Litres/L Ounces/oz Pounds…" at bounding box center [351, 161] width 177 height 35
click at [263, 144] on select "- Grams/g Kilograms/kg Metric tonnes/t Millilitres/ml Litres/L Ounces/oz Pounds…" at bounding box center [351, 161] width 177 height 35
click at [515, 164] on select "Choose one Fertilizer Seed Spray Fuel Other" at bounding box center [499, 161] width 99 height 35
click at [450, 144] on select "Choose one Fertilizer Seed Spray Fuel Other" at bounding box center [499, 161] width 99 height 35
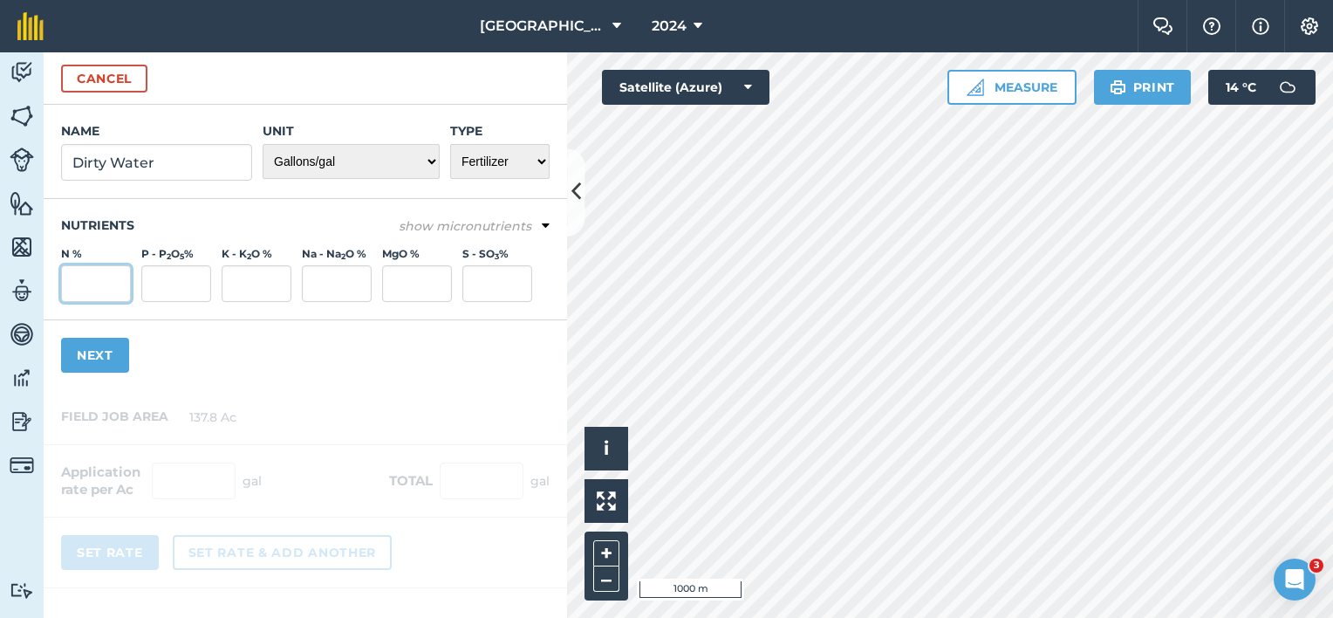
click at [101, 292] on input "N %" at bounding box center [96, 283] width 70 height 37
click at [541, 223] on button "show micronutrients" at bounding box center [474, 225] width 151 height 19
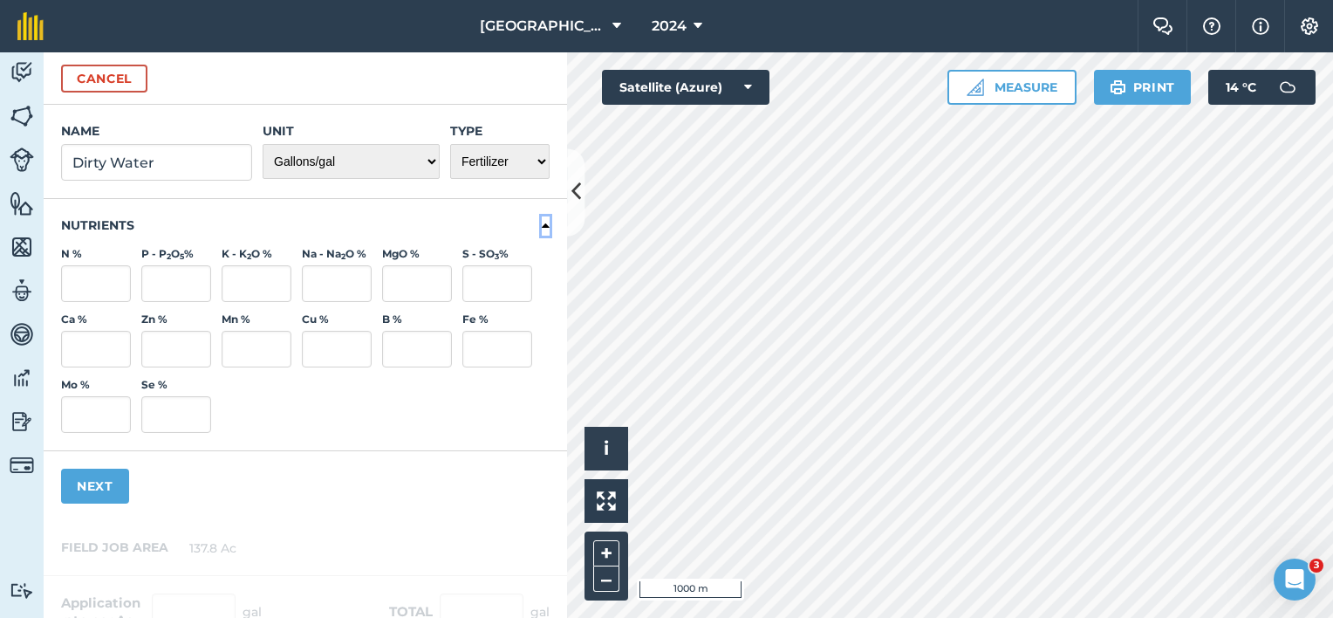
click at [542, 224] on icon at bounding box center [546, 226] width 8 height 16
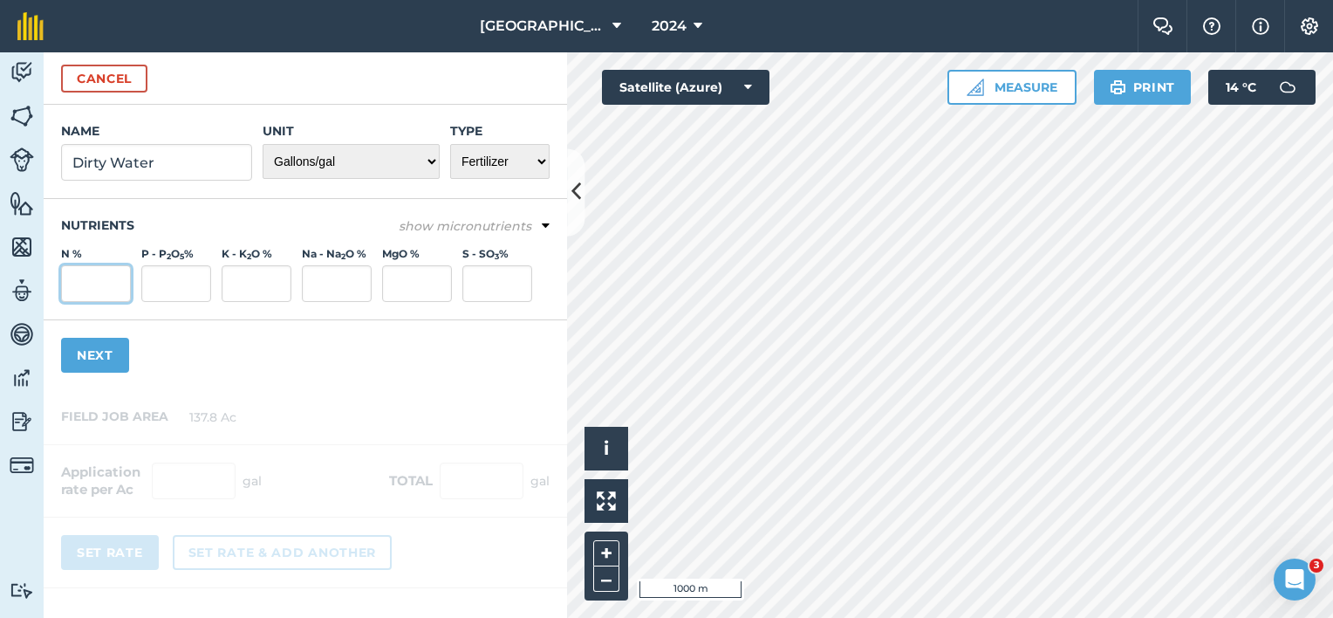
click at [102, 279] on input "N %" at bounding box center [96, 283] width 70 height 37
drag, startPoint x: 543, startPoint y: 159, endPoint x: 540, endPoint y: 175, distance: 16.9
click at [543, 159] on select "Choose one Fertilizer Seed Spray Fuel Other" at bounding box center [499, 161] width 99 height 35
click at [450, 144] on select "Choose one Fertilizer Seed Spray Fuel Other" at bounding box center [499, 161] width 99 height 35
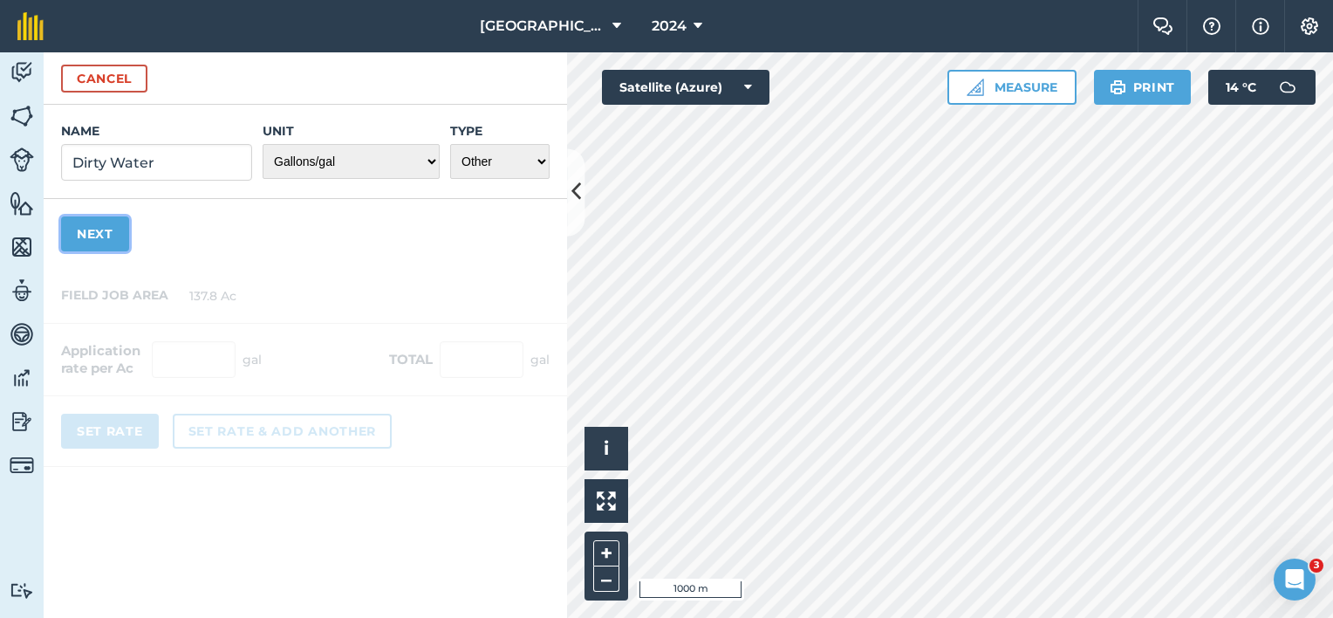
click at [106, 241] on button "Next" at bounding box center [95, 233] width 68 height 35
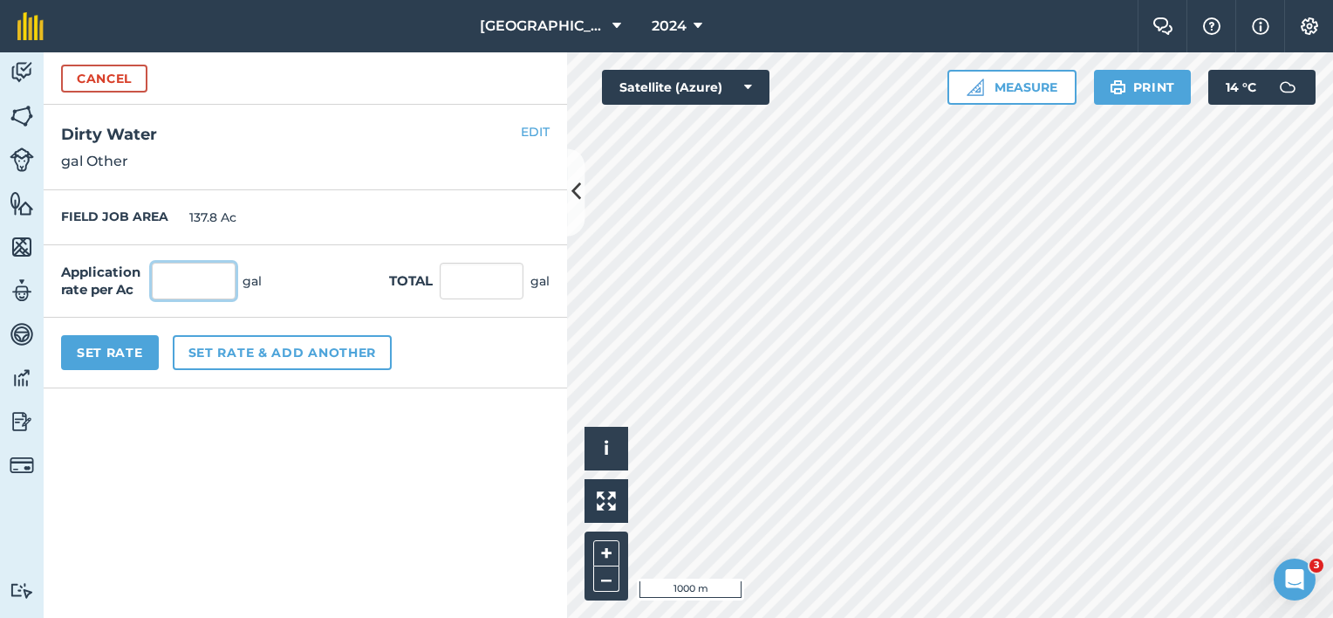
click at [204, 278] on input "text" at bounding box center [194, 281] width 84 height 37
click at [103, 351] on button "Set Rate" at bounding box center [110, 352] width 98 height 35
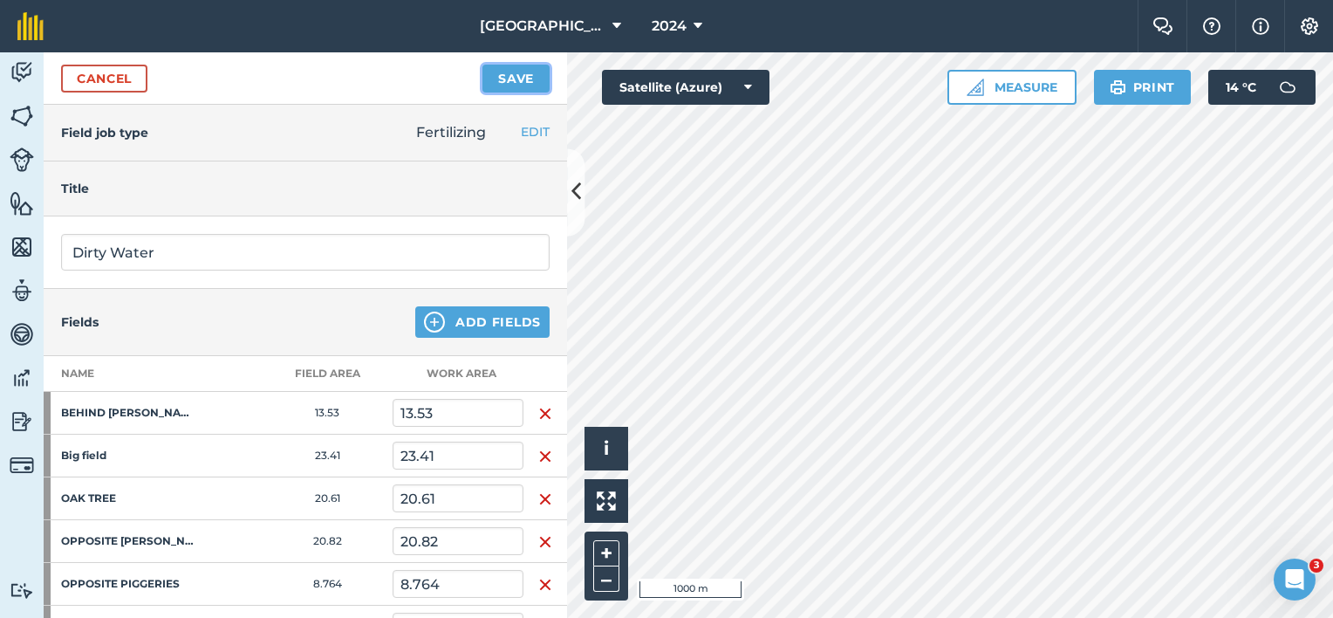
click at [506, 78] on button "Save" at bounding box center [515, 79] width 67 height 28
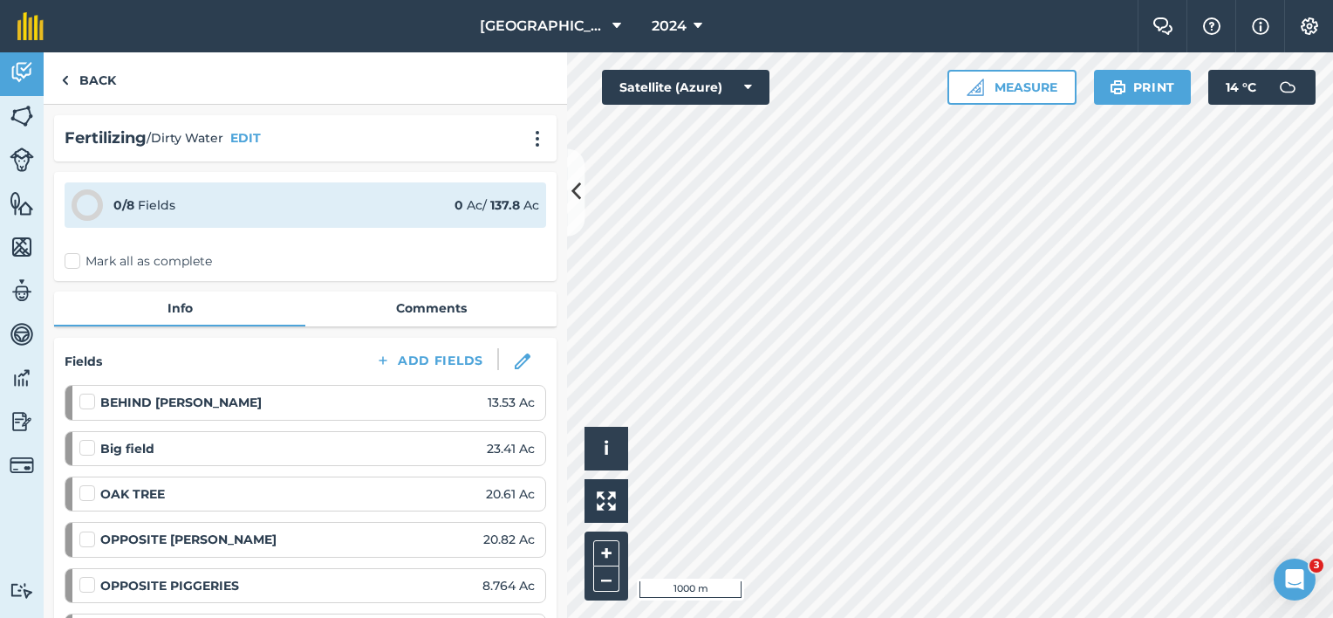
click at [91, 259] on label "Mark all as complete" at bounding box center [138, 261] width 147 height 18
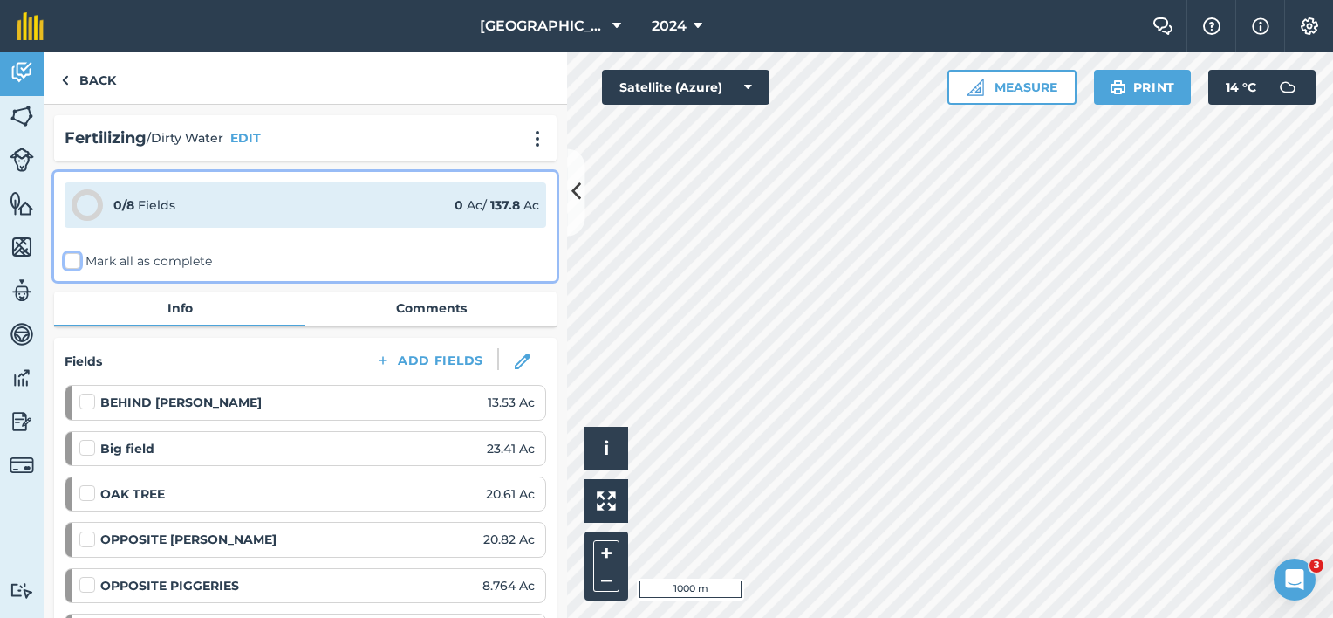
click at [76, 259] on input "Mark all as complete" at bounding box center [70, 257] width 11 height 11
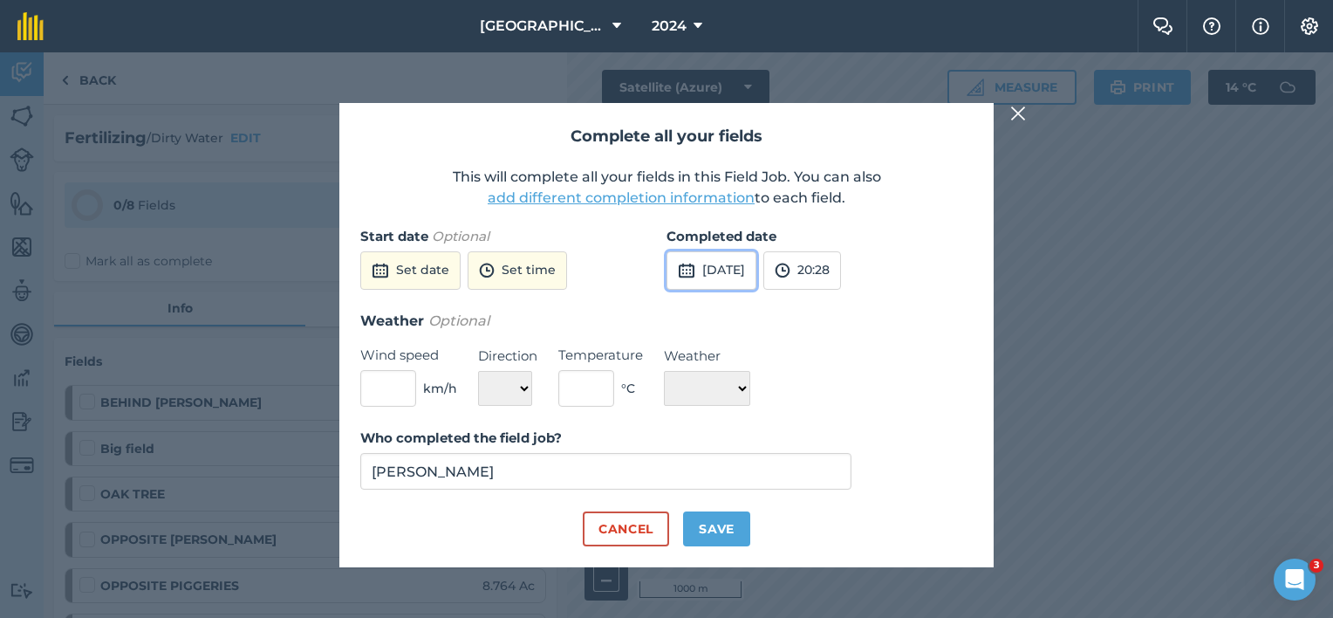
click at [710, 272] on button "[DATE]" at bounding box center [711, 270] width 90 height 38
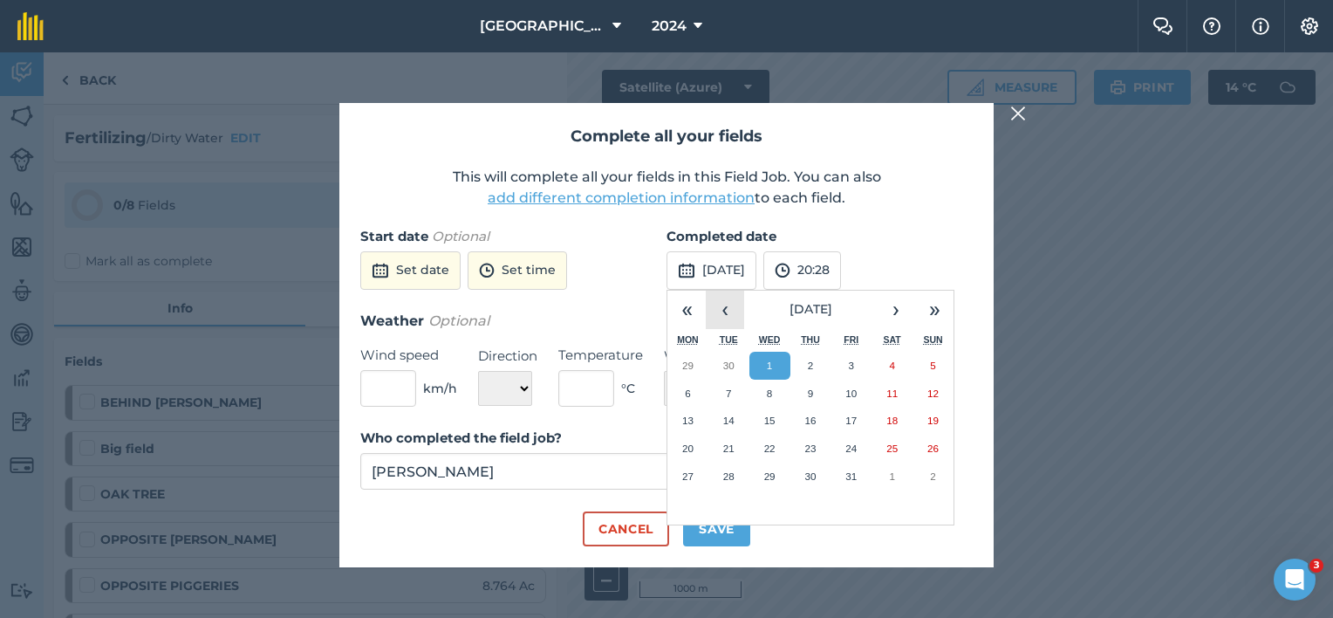
click at [720, 313] on button "‹" at bounding box center [725, 309] width 38 height 38
click at [720, 314] on button "‹" at bounding box center [725, 309] width 38 height 38
click at [722, 314] on button "‹" at bounding box center [725, 309] width 38 height 38
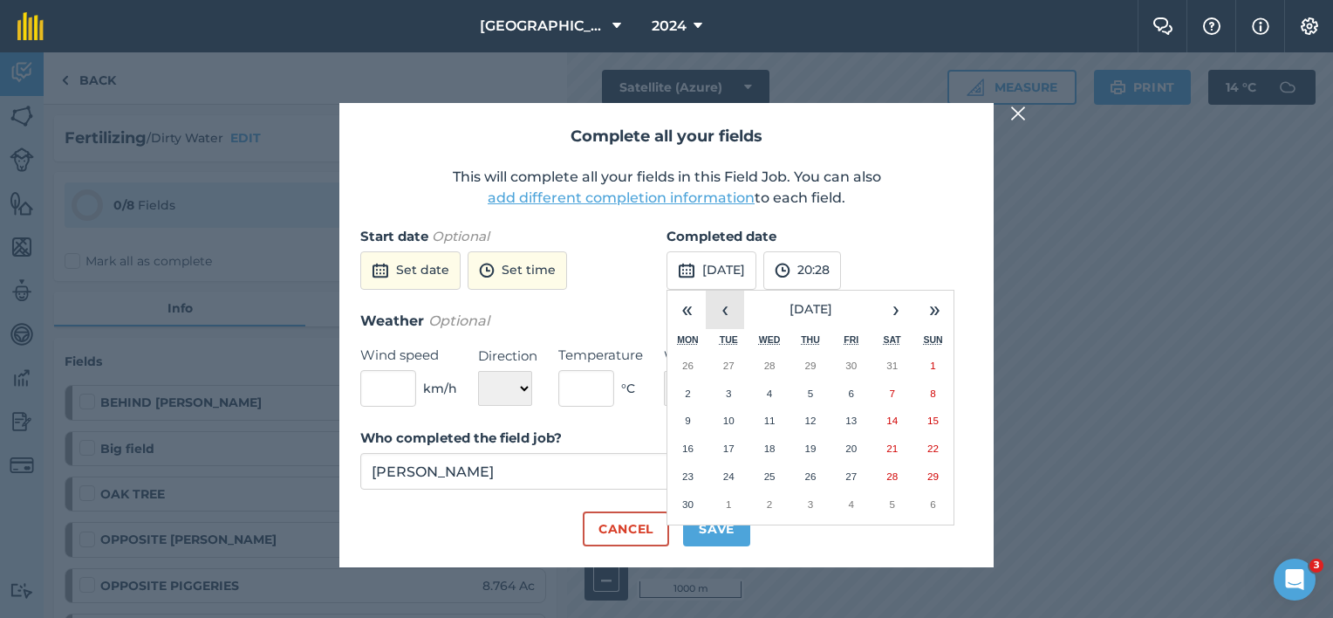
click at [722, 314] on button "‹" at bounding box center [725, 309] width 38 height 38
click at [723, 315] on button "‹" at bounding box center [725, 309] width 38 height 38
click at [890, 307] on button "›" at bounding box center [896, 309] width 38 height 38
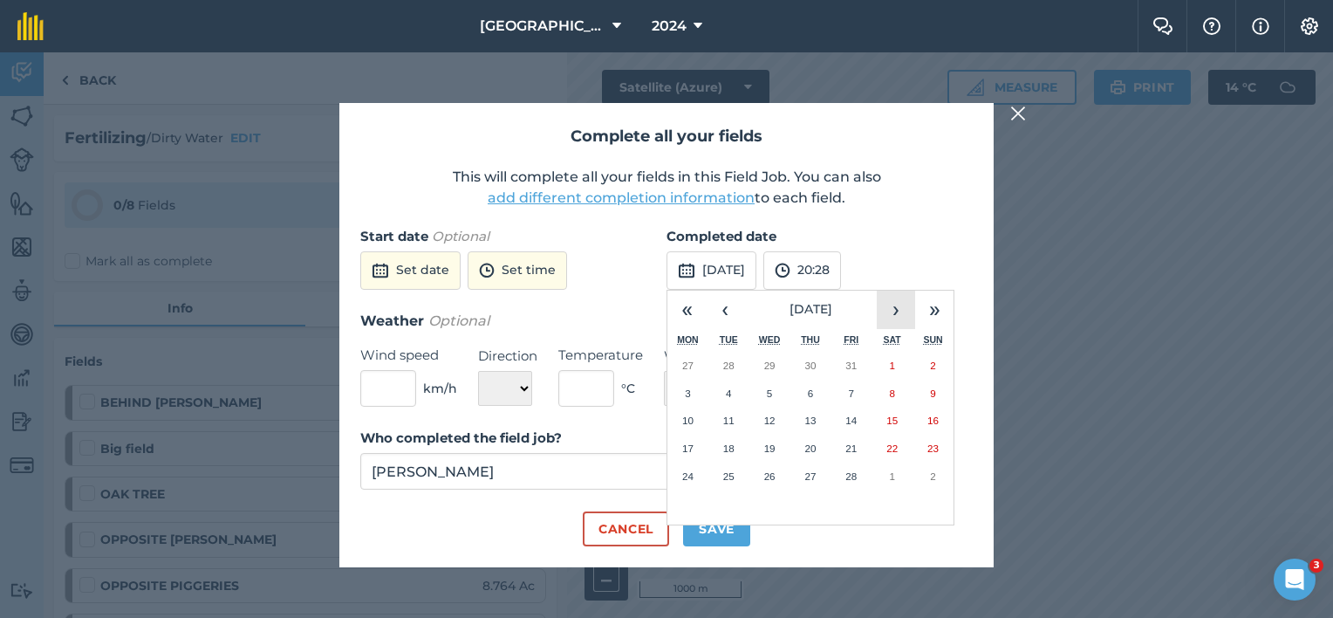
click at [890, 307] on button "›" at bounding box center [896, 309] width 38 height 38
click at [729, 311] on button "‹" at bounding box center [725, 309] width 38 height 38
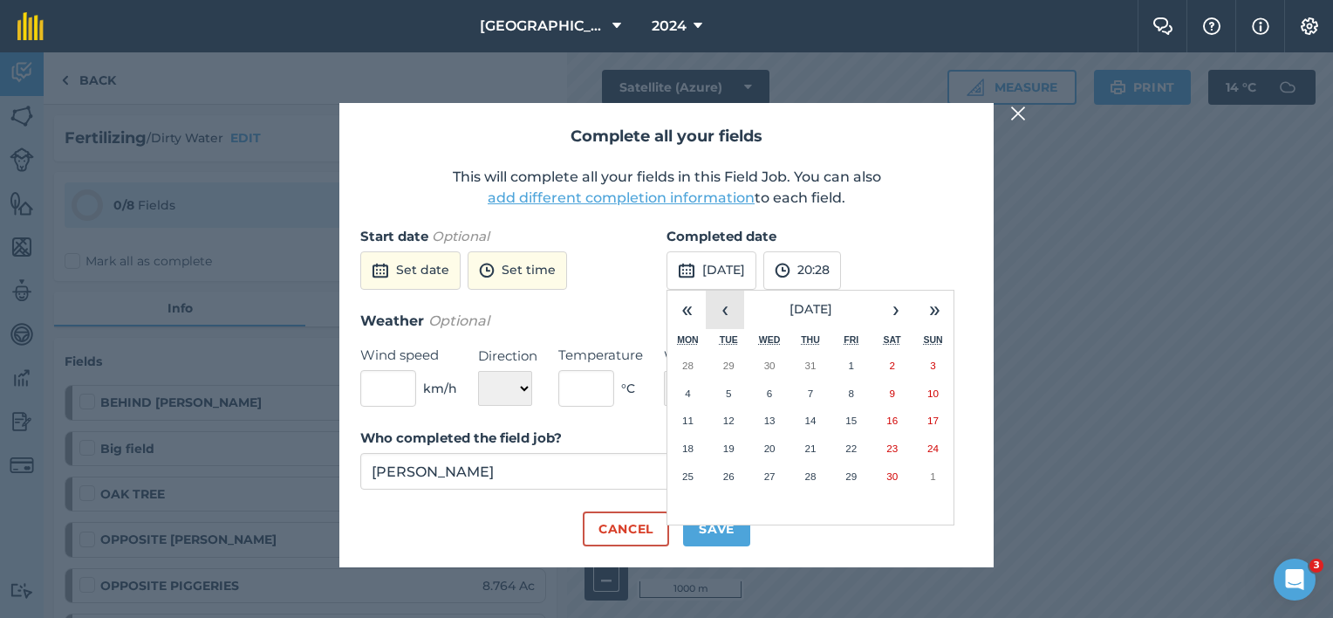
click at [729, 311] on button "‹" at bounding box center [725, 309] width 38 height 38
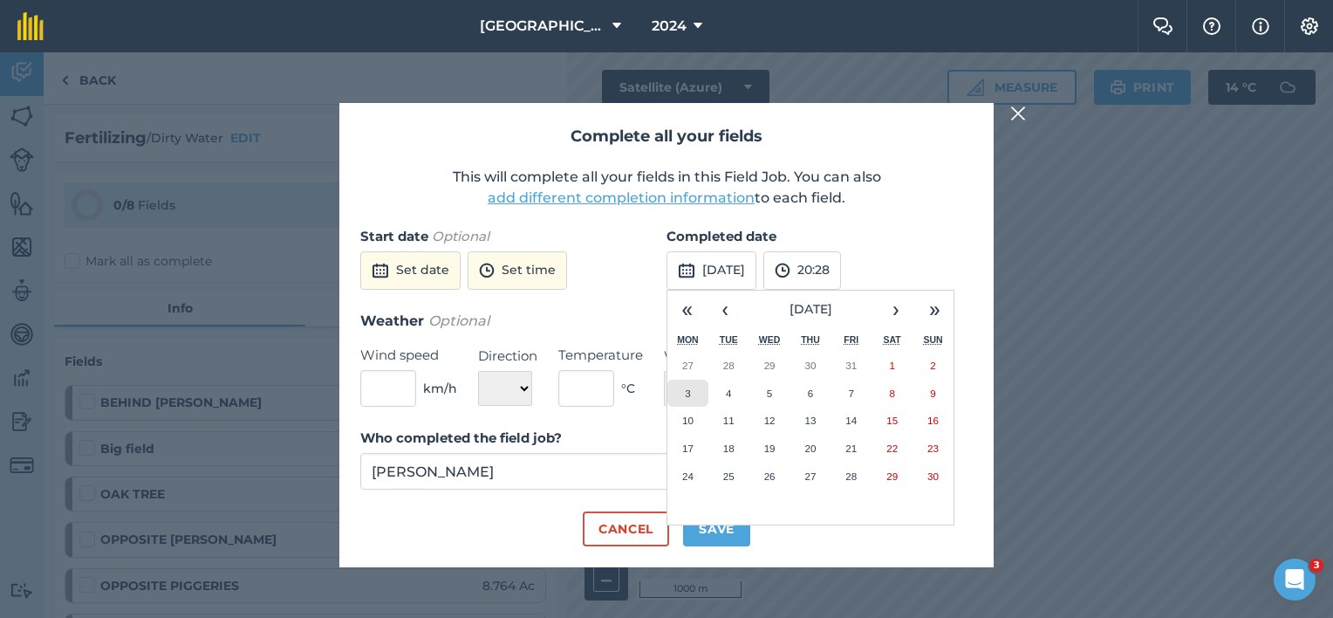
click at [693, 394] on button "3" at bounding box center [687, 393] width 41 height 28
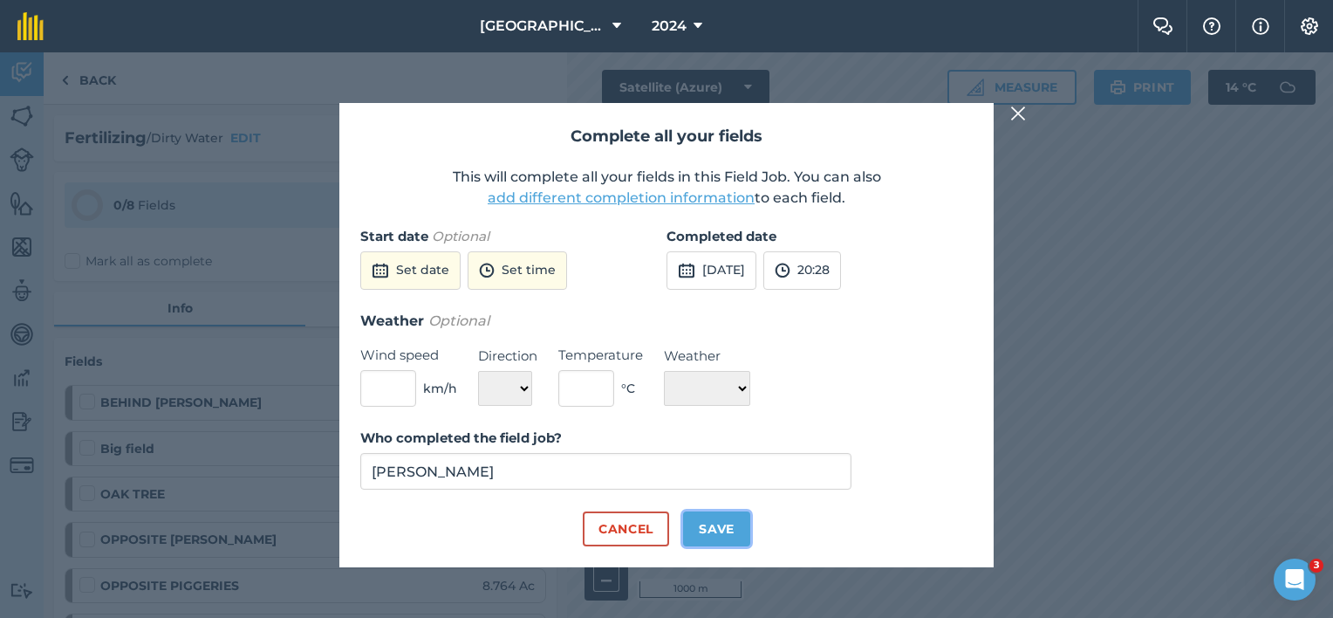
click at [724, 533] on button "Save" at bounding box center [716, 528] width 67 height 35
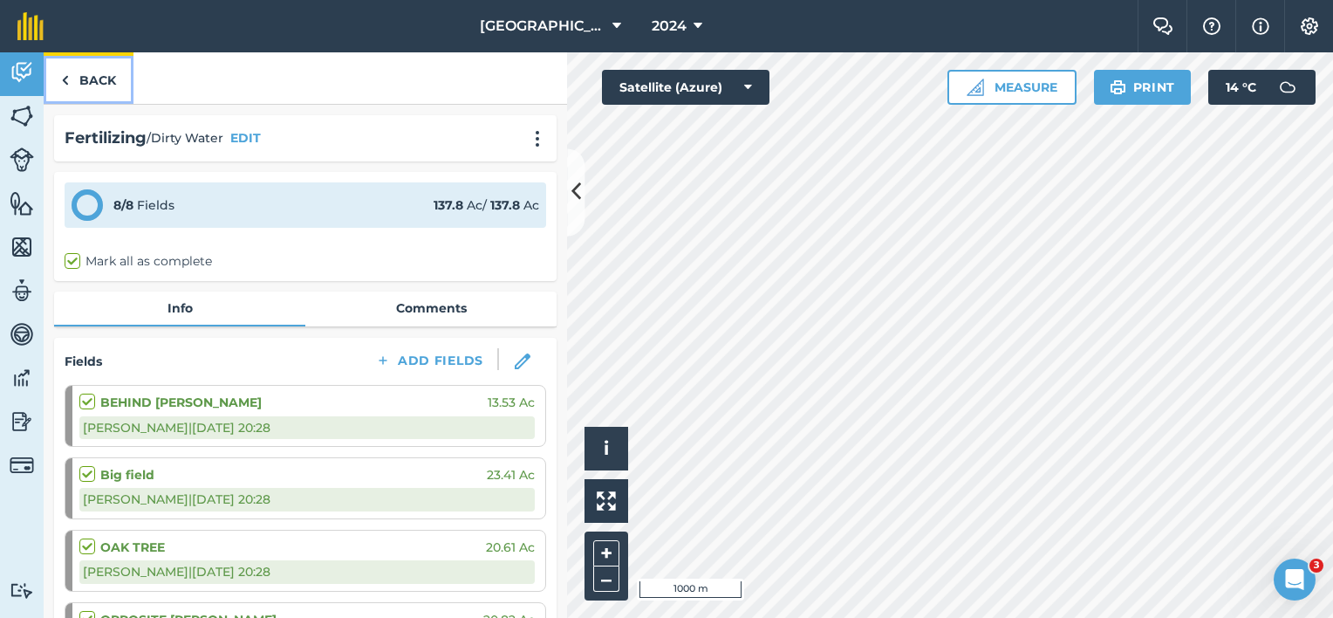
click at [92, 72] on link "Back" at bounding box center [89, 77] width 90 height 51
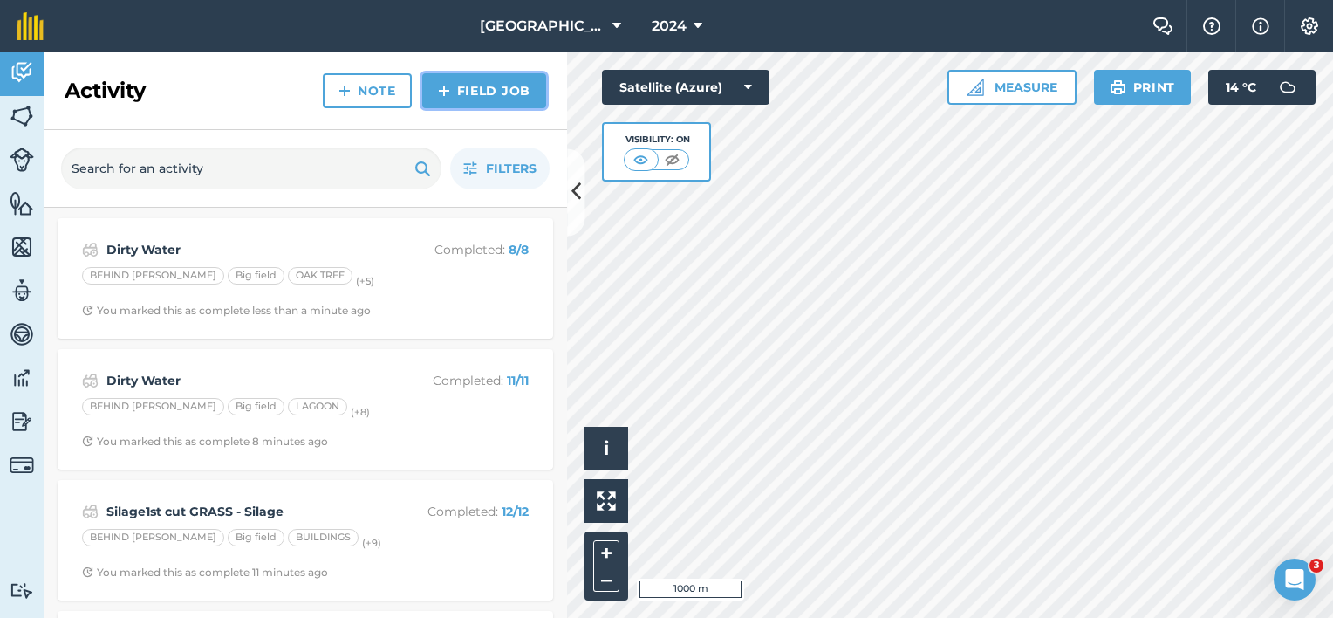
click at [467, 94] on link "Field Job" at bounding box center [484, 90] width 124 height 35
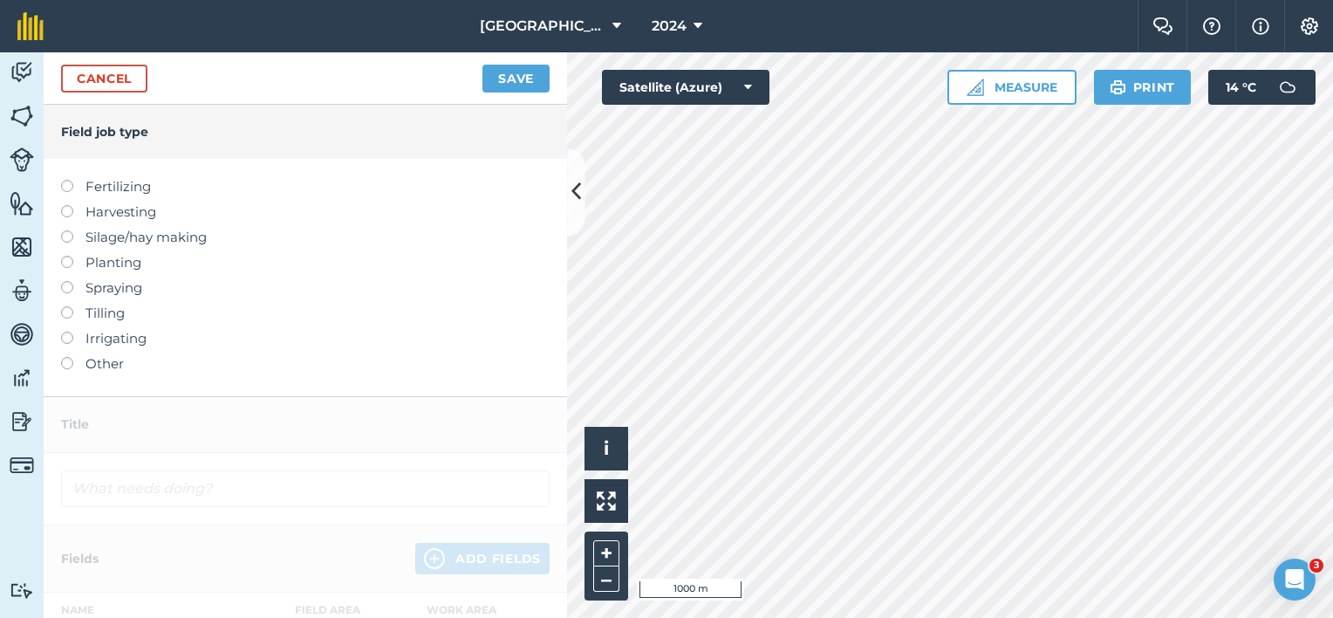
click at [127, 185] on label "Fertilizing" at bounding box center [305, 186] width 488 height 21
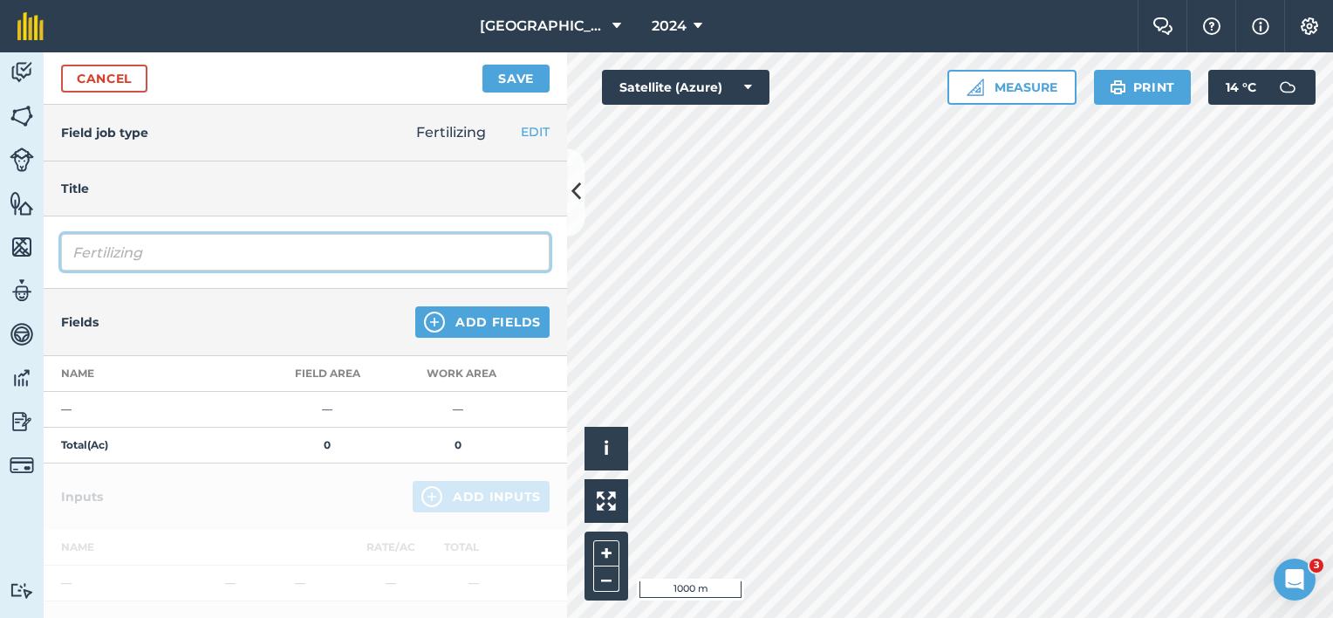
click at [164, 249] on input "Fertilizing" at bounding box center [305, 252] width 488 height 37
click at [84, 251] on input "Fertilizing" at bounding box center [305, 252] width 488 height 37
click at [70, 251] on input "Fertilizing" at bounding box center [305, 252] width 488 height 37
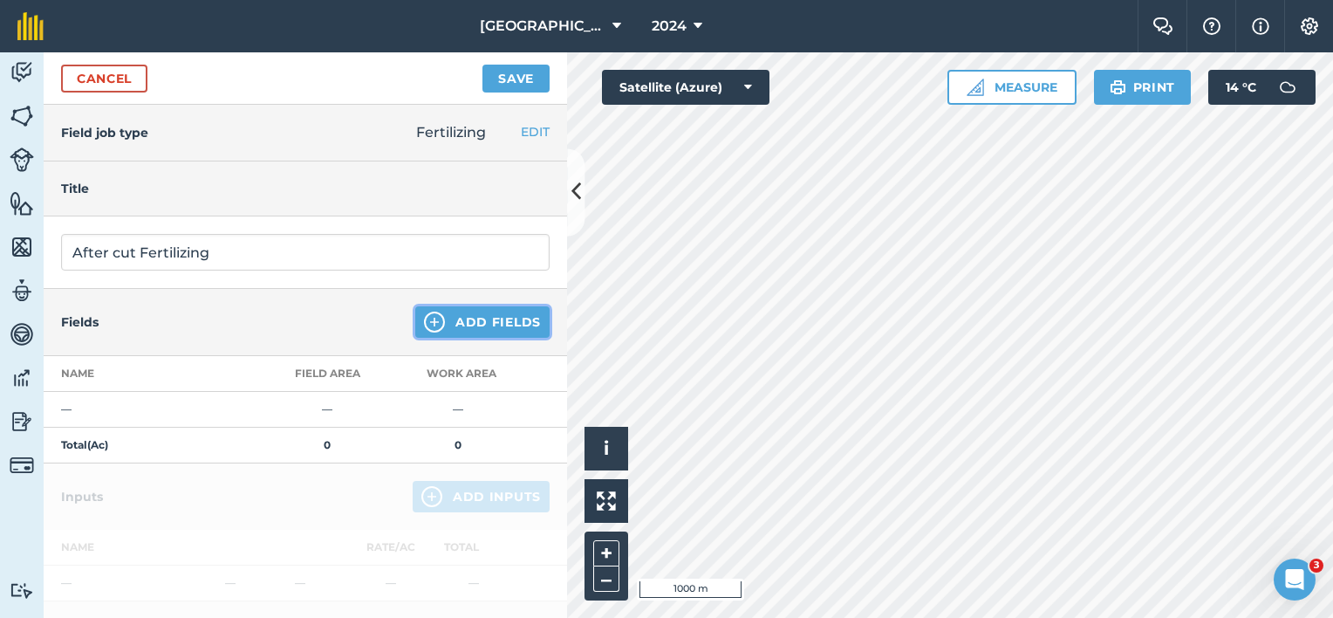
click at [486, 315] on button "Add Fields" at bounding box center [482, 321] width 134 height 31
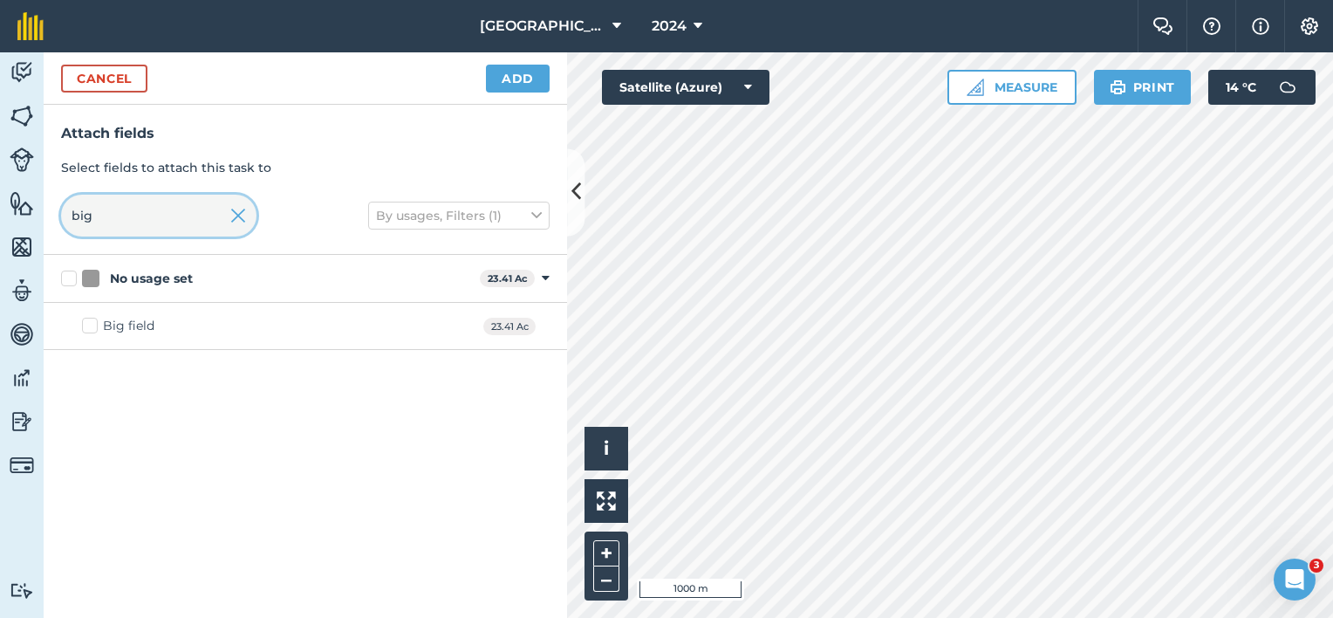
drag, startPoint x: 126, startPoint y: 221, endPoint x: 9, endPoint y: 206, distance: 117.8
click at [9, 206] on div "Activity Fields Livestock Features Maps Team Vehicles Data Reporting Billing Tu…" at bounding box center [666, 334] width 1333 height 565
click at [119, 321] on div "Big field" at bounding box center [128, 326] width 51 height 18
click at [93, 321] on input "Big field" at bounding box center [87, 322] width 11 height 11
drag, startPoint x: 112, startPoint y: 220, endPoint x: 0, endPoint y: 187, distance: 116.5
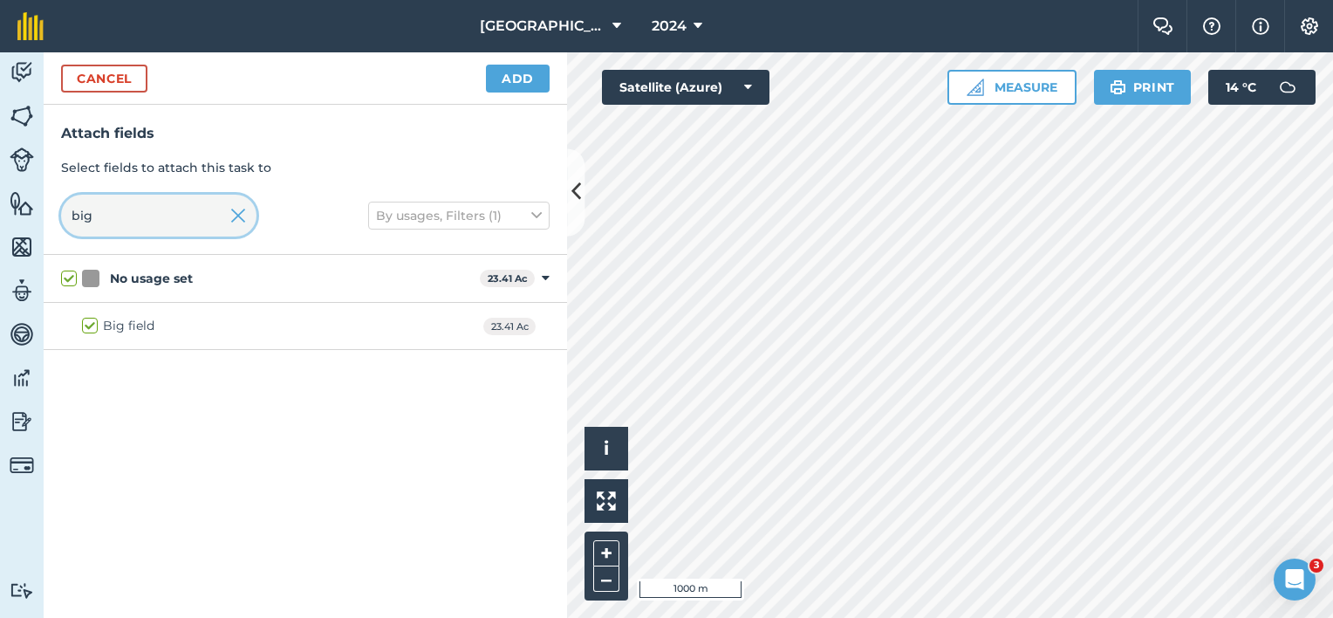
click at [0, 195] on html "Lane Farm 2024 Farm Chat Help Info Settings Lane Farm - 2024 Reproduced with th…" at bounding box center [666, 309] width 1333 height 618
drag, startPoint x: 115, startPoint y: 360, endPoint x: 119, endPoint y: 351, distance: 9.8
click at [117, 361] on div "STABLES 17.23 Ac" at bounding box center [305, 373] width 523 height 47
click at [89, 376] on label "STABLES" at bounding box center [120, 373] width 77 height 18
click at [89, 375] on input "STABLES" at bounding box center [87, 369] width 11 height 11
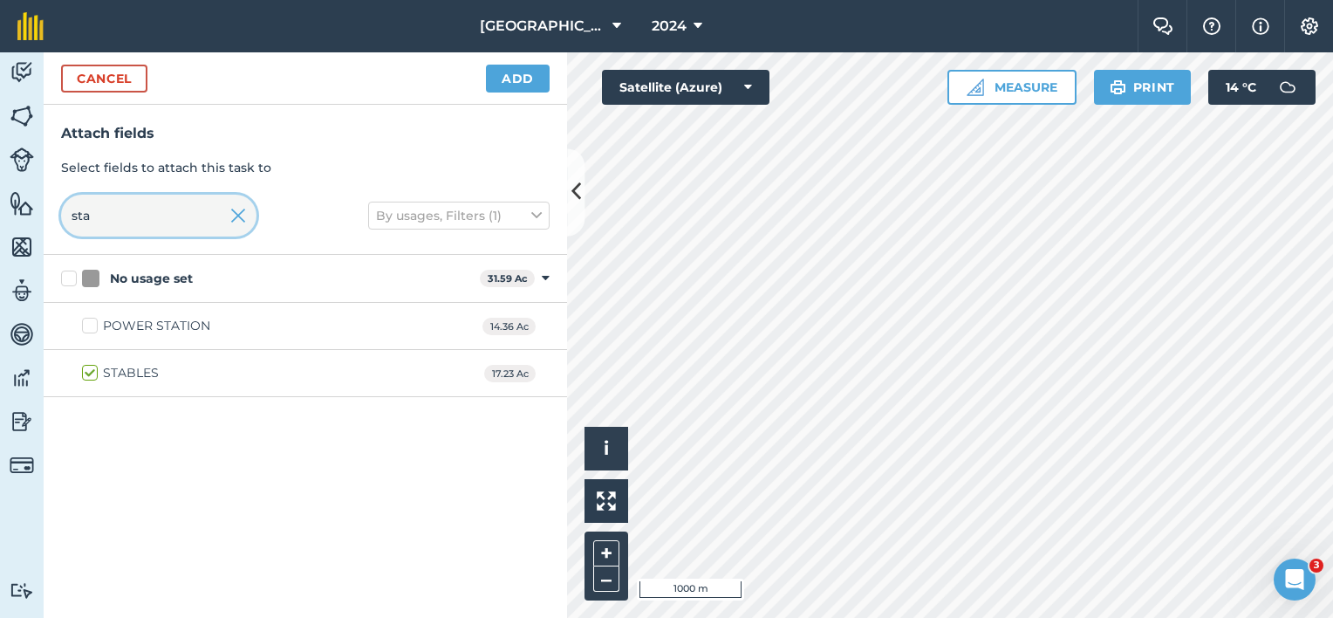
drag, startPoint x: 99, startPoint y: 218, endPoint x: 10, endPoint y: 203, distance: 90.2
click at [28, 207] on div "Activity Fields Livestock Features Maps Team Vehicles Data Reporting Billing Tu…" at bounding box center [666, 334] width 1333 height 565
click at [105, 317] on div "OAK TREE" at bounding box center [134, 326] width 63 height 18
click at [93, 317] on input "OAK TREE" at bounding box center [87, 322] width 11 height 11
drag, startPoint x: 119, startPoint y: 212, endPoint x: 27, endPoint y: 201, distance: 92.3
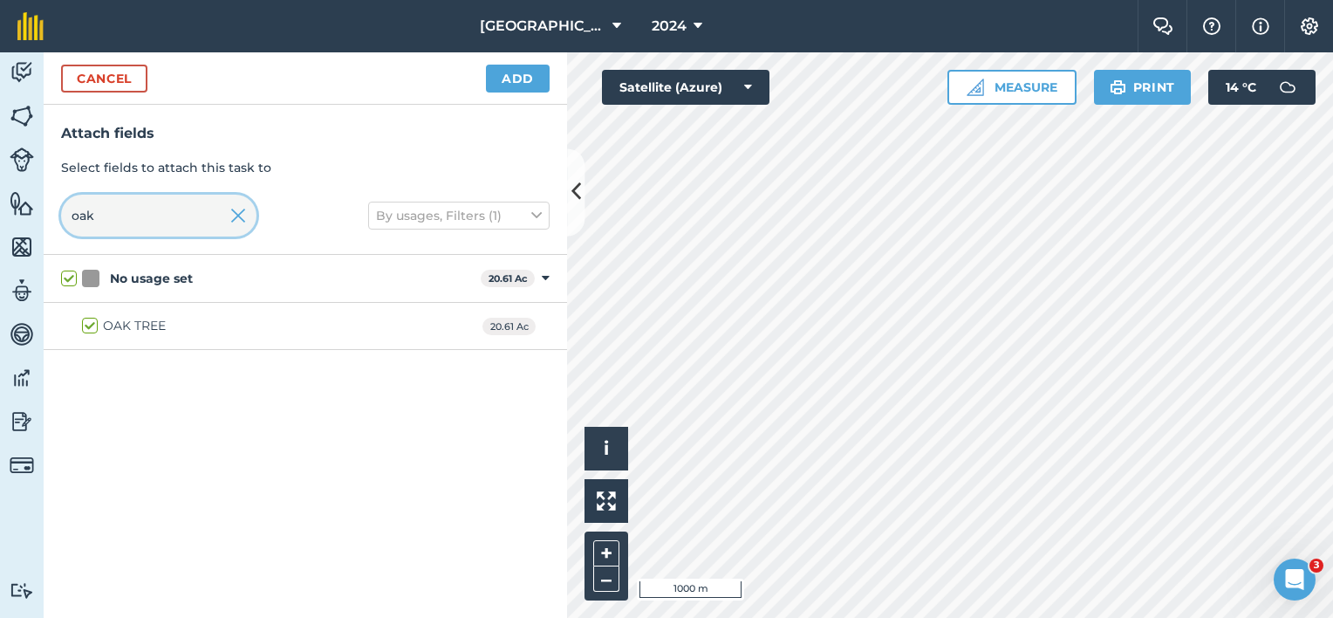
click at [66, 215] on input "oak" at bounding box center [158, 216] width 195 height 42
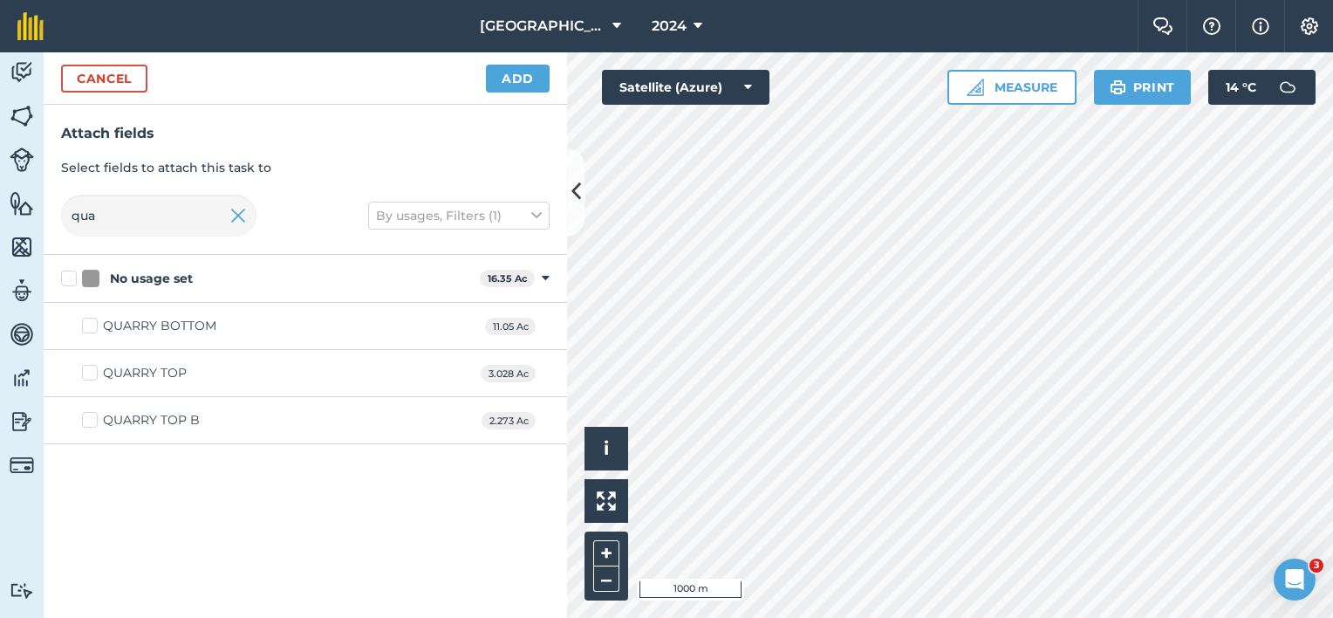
click at [129, 333] on div "QUARRY BOTTOM" at bounding box center [159, 326] width 113 height 18
click at [93, 328] on input "QUARRY BOTTOM" at bounding box center [87, 322] width 11 height 11
click at [55, 215] on div "Attach fields Select fields to attach this task to qua By usages, Filters (1)" at bounding box center [305, 180] width 523 height 150
click at [153, 373] on div "PIGGERIES BOTTOM" at bounding box center [166, 373] width 126 height 18
click at [93, 373] on input "PIGGERIES BOTTOM" at bounding box center [87, 369] width 11 height 11
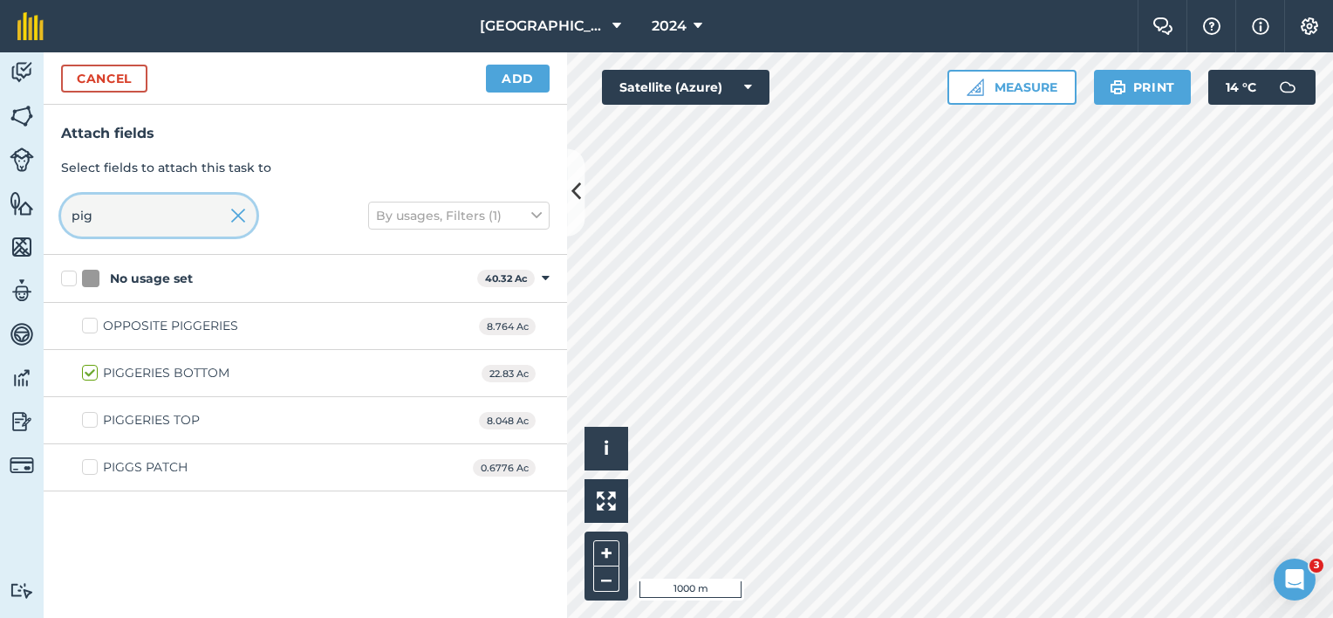
drag, startPoint x: 92, startPoint y: 214, endPoint x: 0, endPoint y: 213, distance: 92.5
click at [44, 216] on div "Attach fields Select fields to attach this task to pig By usages, Filters (1)" at bounding box center [305, 180] width 523 height 150
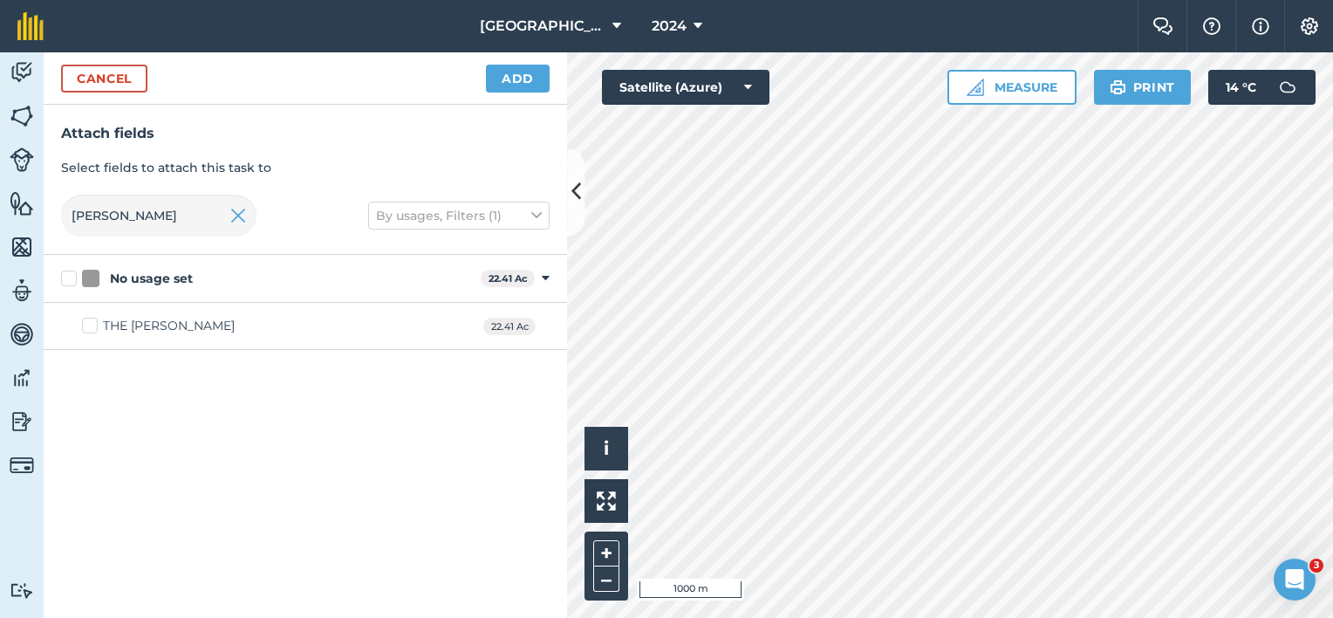
drag, startPoint x: 142, startPoint y: 325, endPoint x: 141, endPoint y: 280, distance: 45.4
click at [142, 325] on div "THE [PERSON_NAME]" at bounding box center [169, 326] width 132 height 18
click at [93, 325] on input "THE [PERSON_NAME]" at bounding box center [87, 322] width 11 height 11
drag, startPoint x: 102, startPoint y: 215, endPoint x: 45, endPoint y: 209, distance: 57.0
click at [58, 216] on div "Attach fields Select fields to attach this task to [PERSON_NAME] By usages, Fil…" at bounding box center [305, 180] width 523 height 150
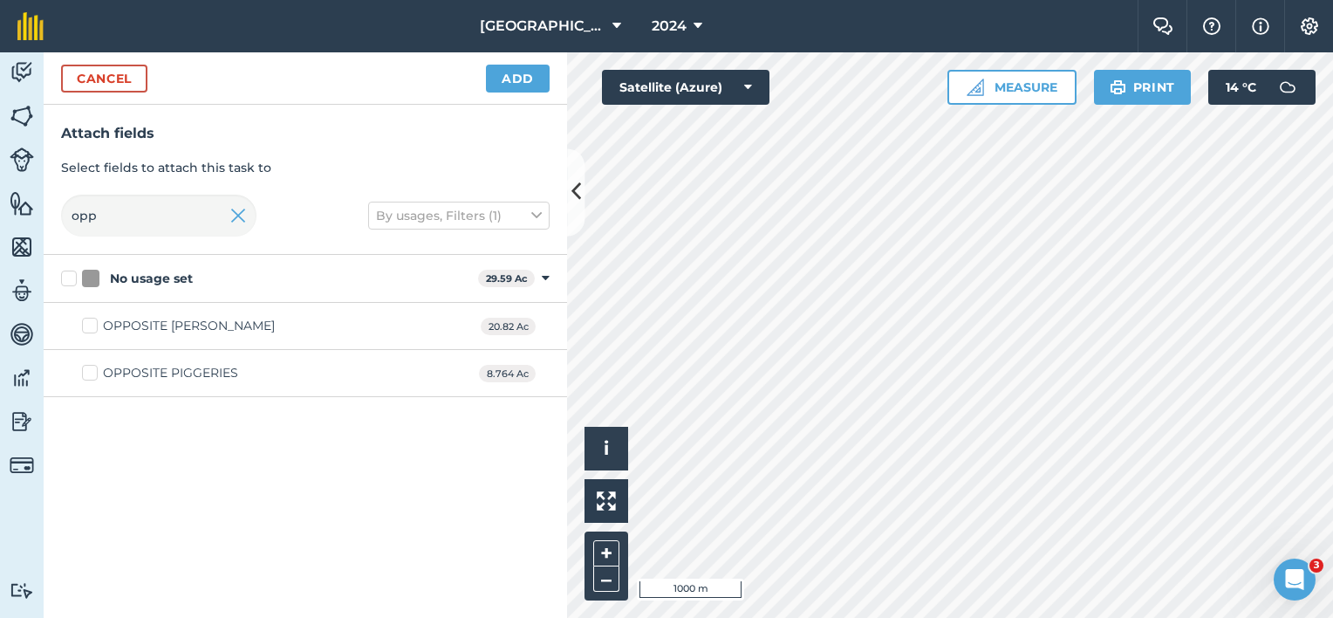
click at [140, 328] on div "OPPOSITE [PERSON_NAME]" at bounding box center [189, 326] width 172 height 18
click at [93, 328] on input "OPPOSITE [PERSON_NAME]" at bounding box center [87, 322] width 11 height 11
drag, startPoint x: 104, startPoint y: 219, endPoint x: 0, endPoint y: 209, distance: 104.2
click at [0, 215] on html "Lane Farm 2024 Farm Chat Help Info Settings Lane Farm - 2024 Reproduced with th…" at bounding box center [666, 309] width 1333 height 618
click at [119, 328] on div "BEHIND [PERSON_NAME]" at bounding box center [182, 326] width 158 height 18
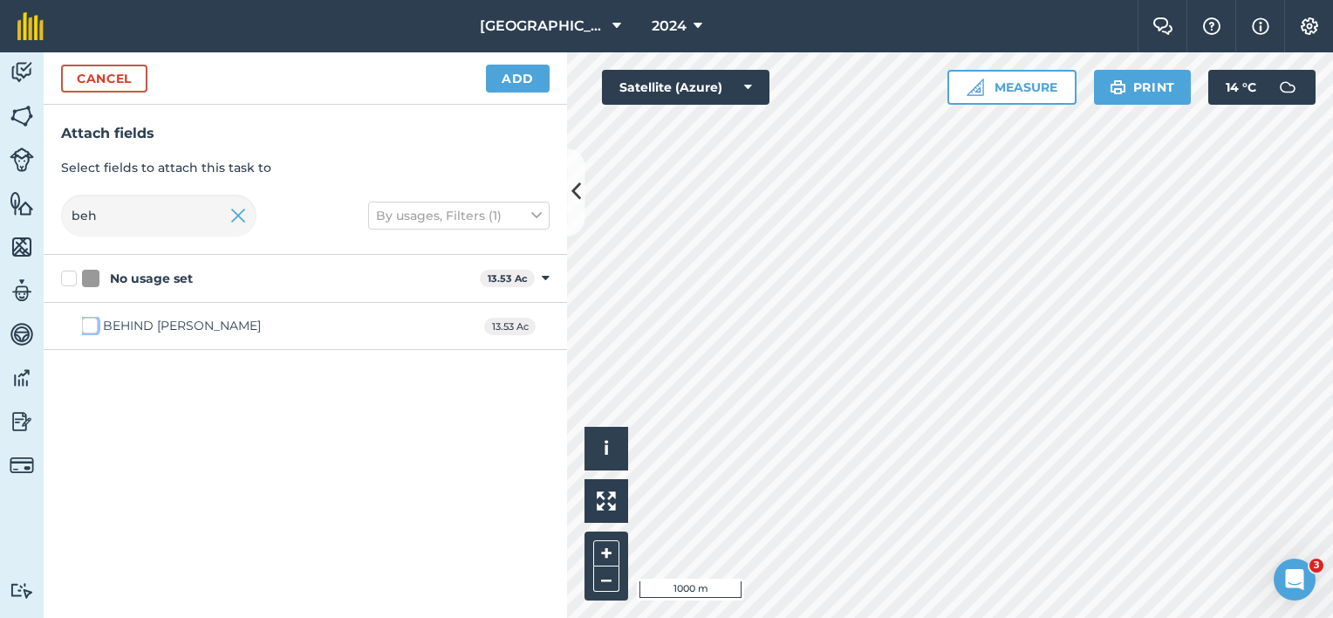
click at [93, 328] on input "BEHIND [PERSON_NAME]" at bounding box center [87, 322] width 11 height 11
drag, startPoint x: 122, startPoint y: 224, endPoint x: 31, endPoint y: 224, distance: 91.6
click at [51, 225] on div "Attach fields Select fields to attach this task to beh By usages, Filters (1)" at bounding box center [305, 180] width 523 height 150
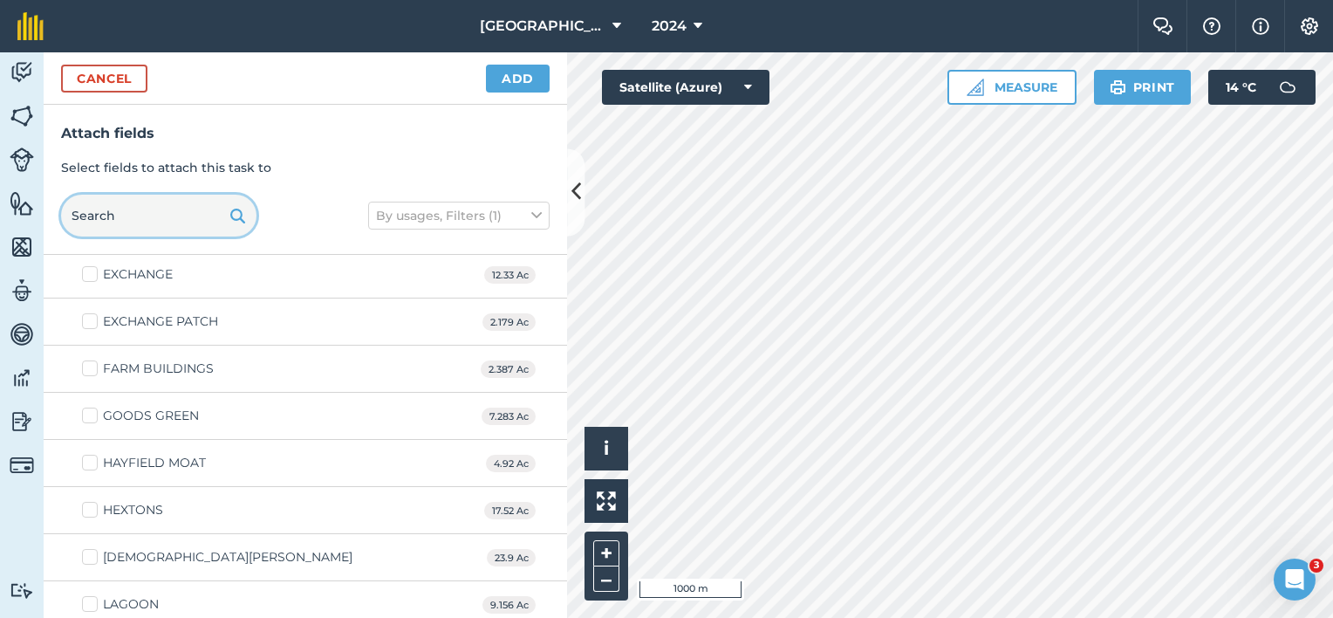
scroll to position [523, 0]
click at [92, 413] on label "GOODS GREEN" at bounding box center [140, 415] width 117 height 18
click at [92, 413] on input "GOODS GREEN" at bounding box center [87, 411] width 11 height 11
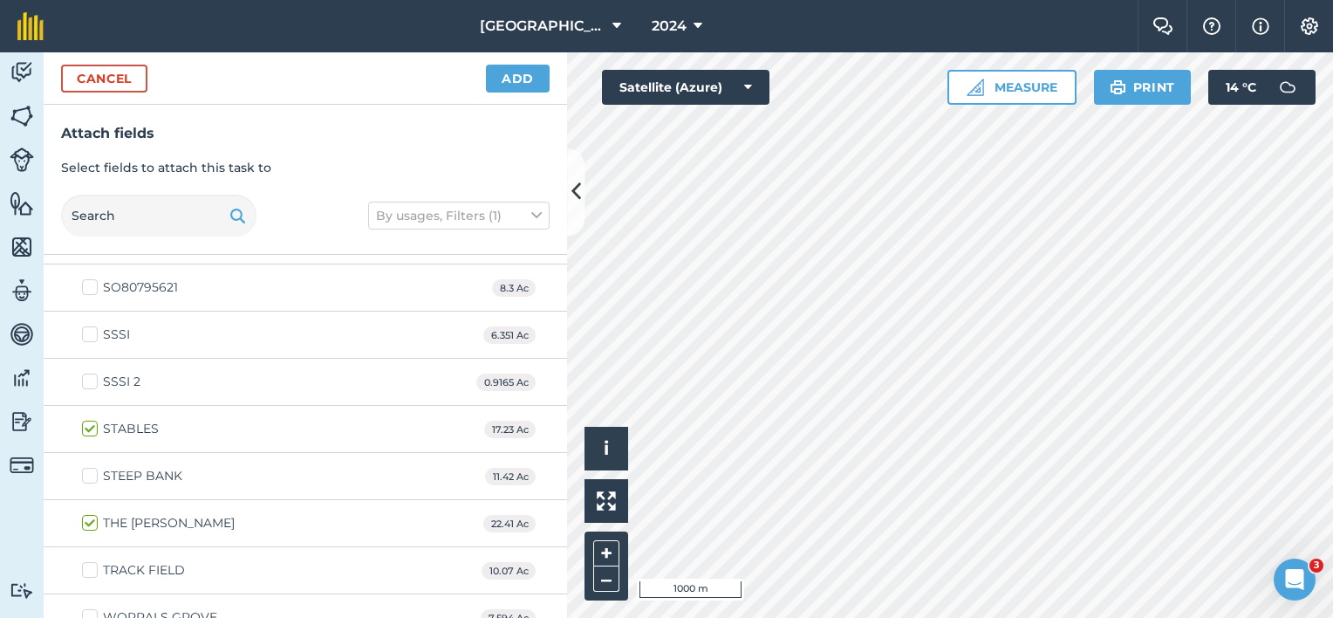
scroll to position [2125, 0]
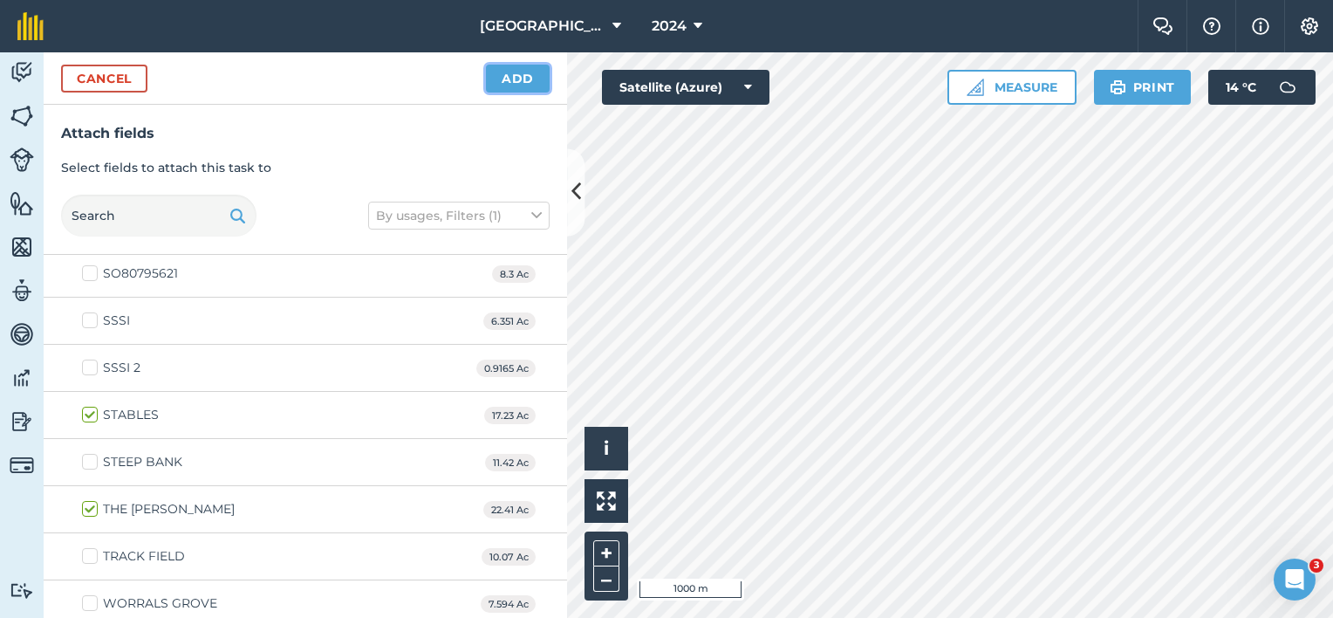
click at [506, 85] on button "Add" at bounding box center [518, 79] width 64 height 28
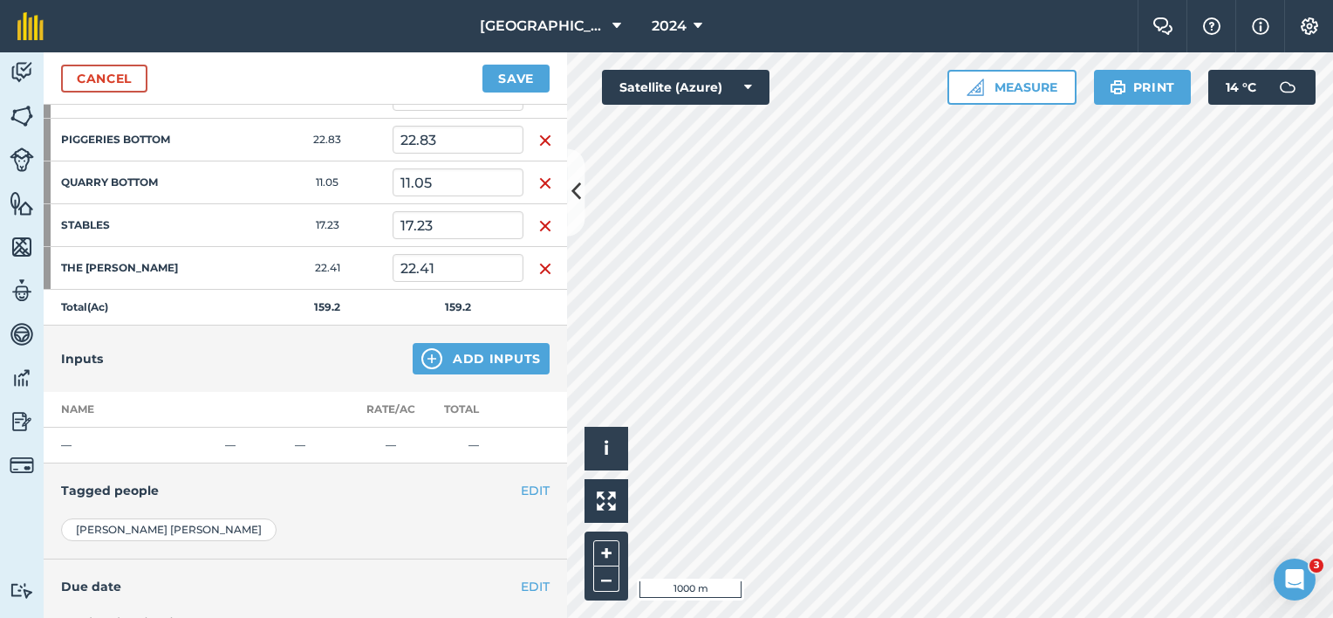
scroll to position [605, 0]
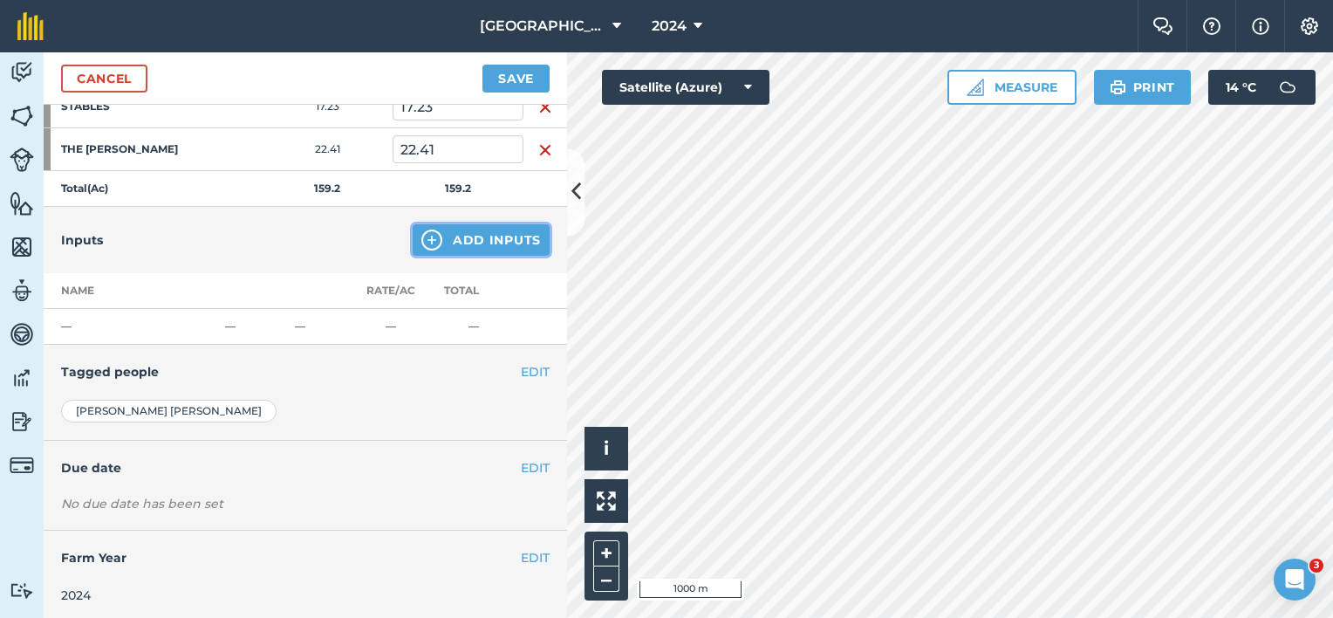
click at [440, 236] on button "Add Inputs" at bounding box center [481, 239] width 137 height 31
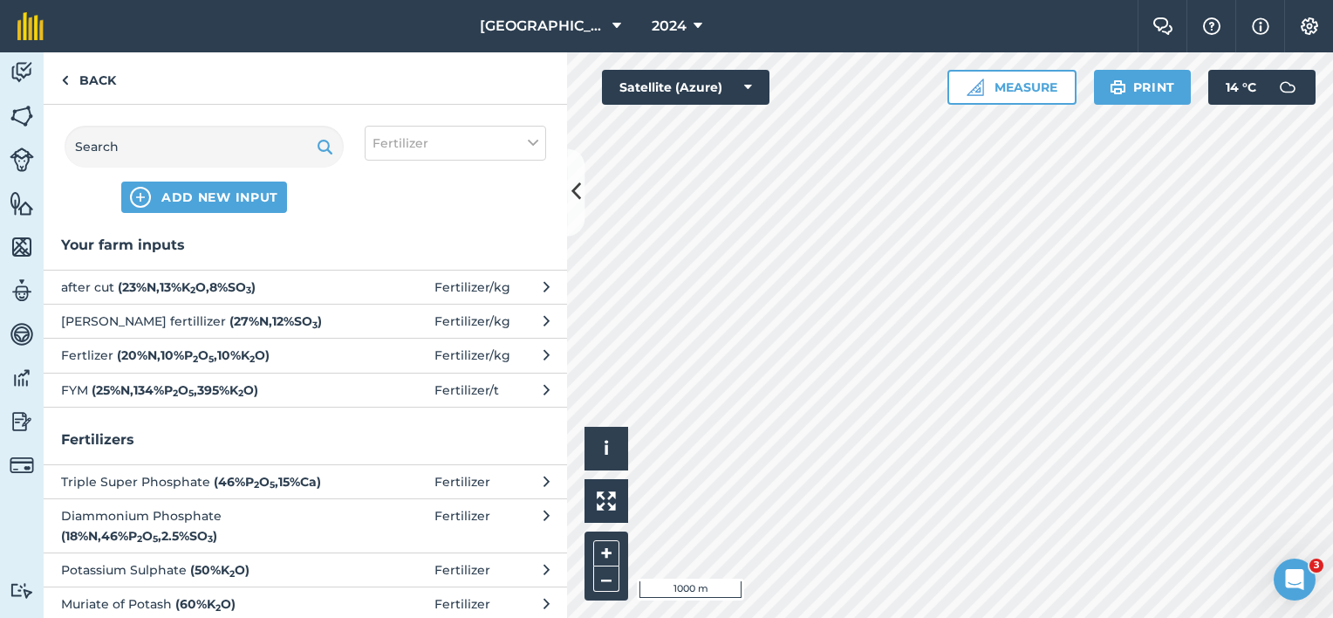
click at [527, 286] on button "after cut ( 23 % N , 13 % K 2 O , 8 % SO 3 ) Fertilizer / kg" at bounding box center [305, 287] width 523 height 34
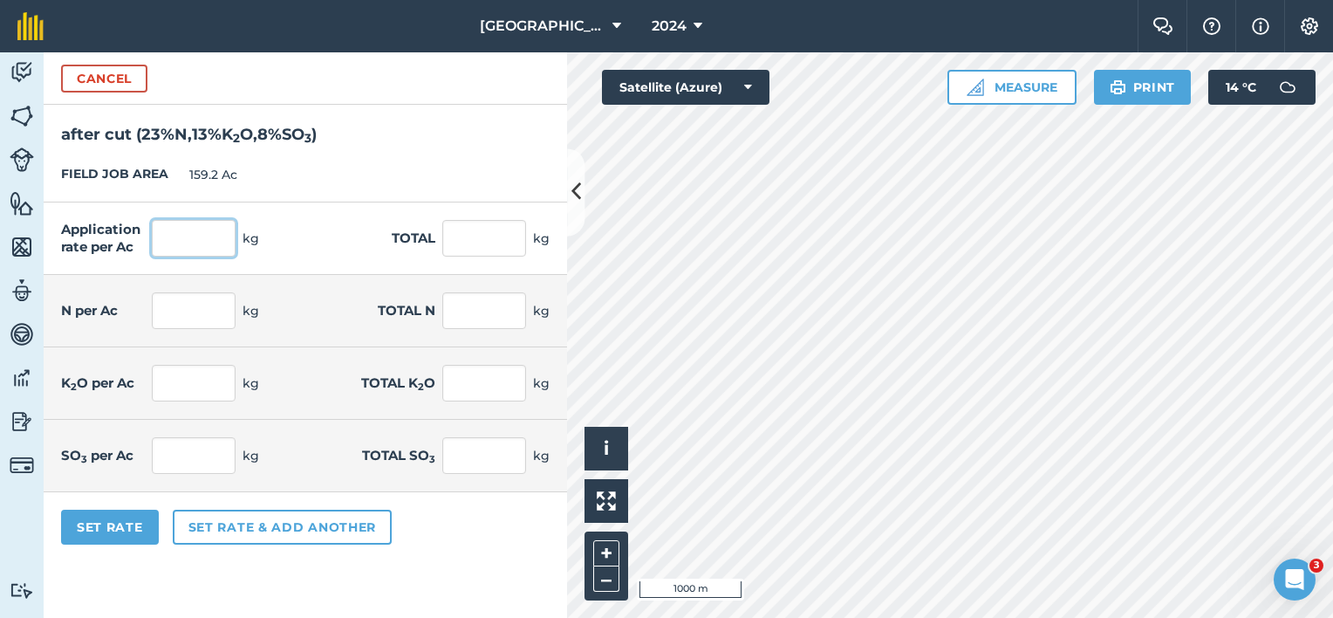
click at [199, 237] on input "text" at bounding box center [194, 238] width 84 height 37
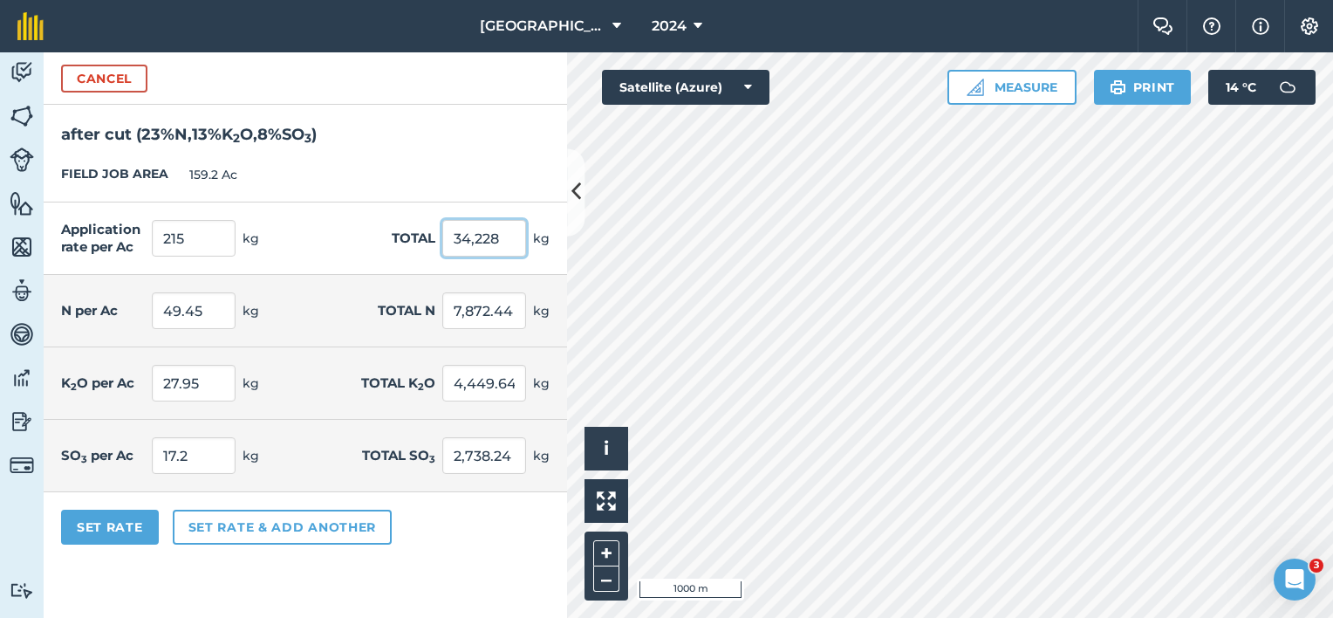
click at [462, 233] on input "34,228" at bounding box center [484, 238] width 84 height 37
click at [137, 534] on button "Set Rate" at bounding box center [110, 526] width 98 height 35
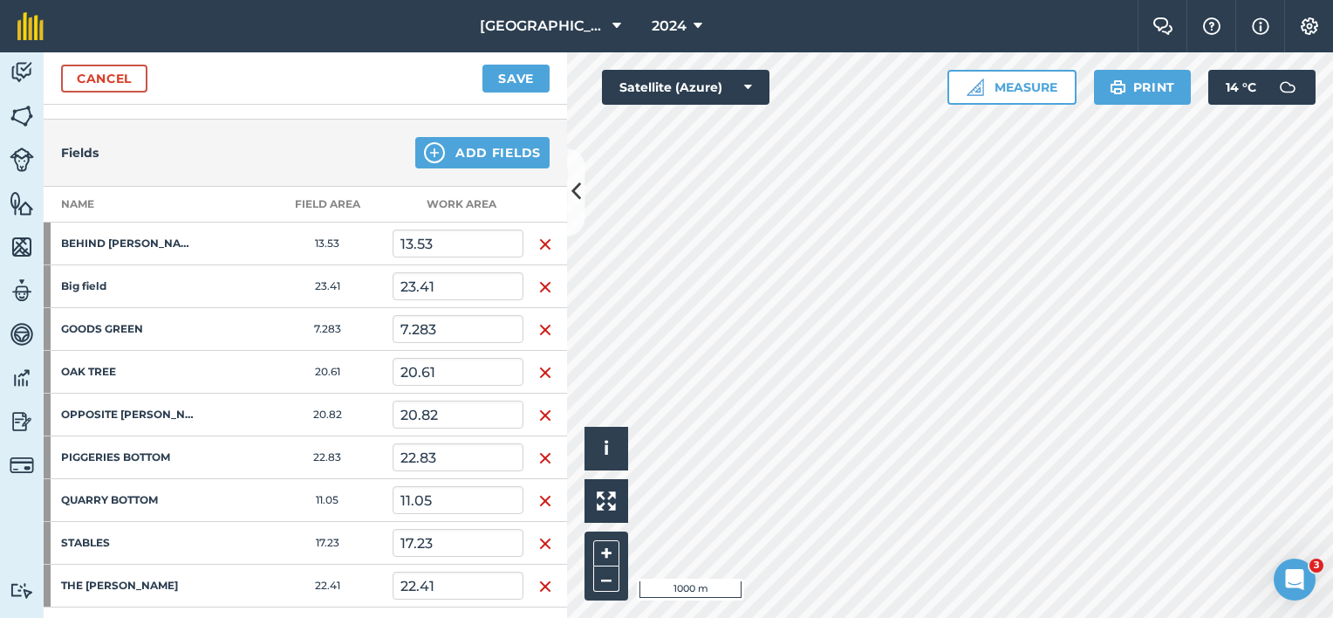
scroll to position [0, 0]
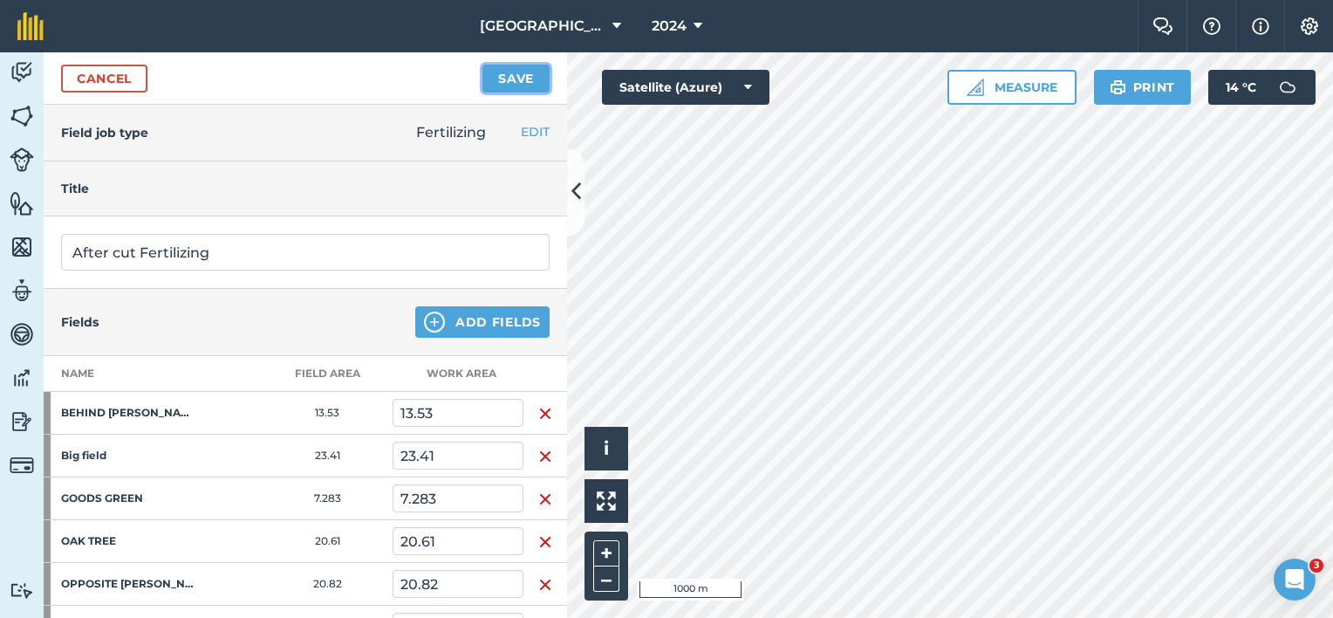
click at [512, 80] on button "Save" at bounding box center [515, 79] width 67 height 28
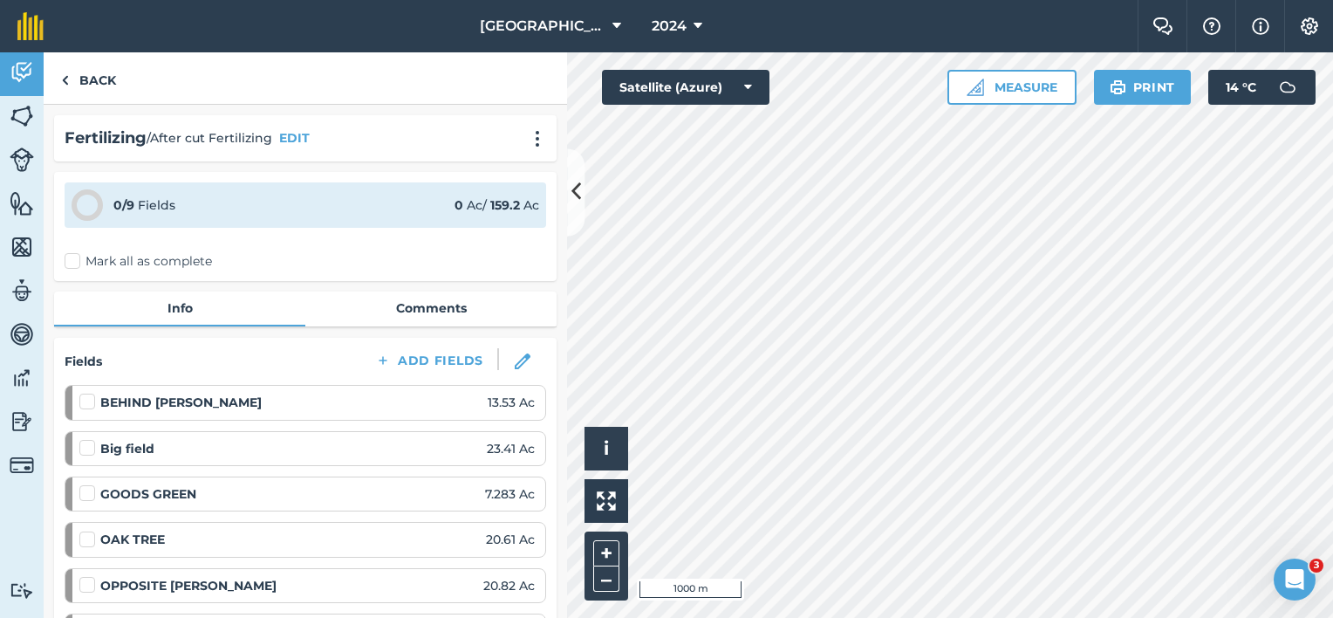
click at [80, 258] on label "Mark all as complete" at bounding box center [138, 261] width 147 height 18
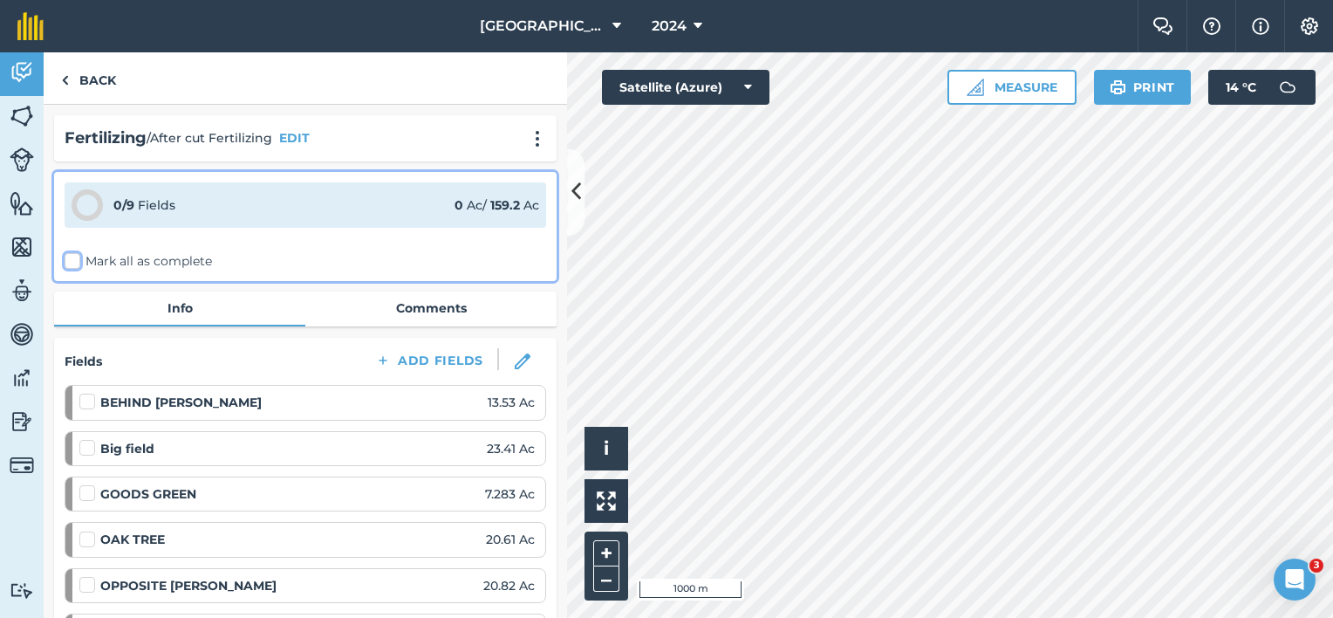
click at [76, 258] on input "Mark all as complete" at bounding box center [70, 257] width 11 height 11
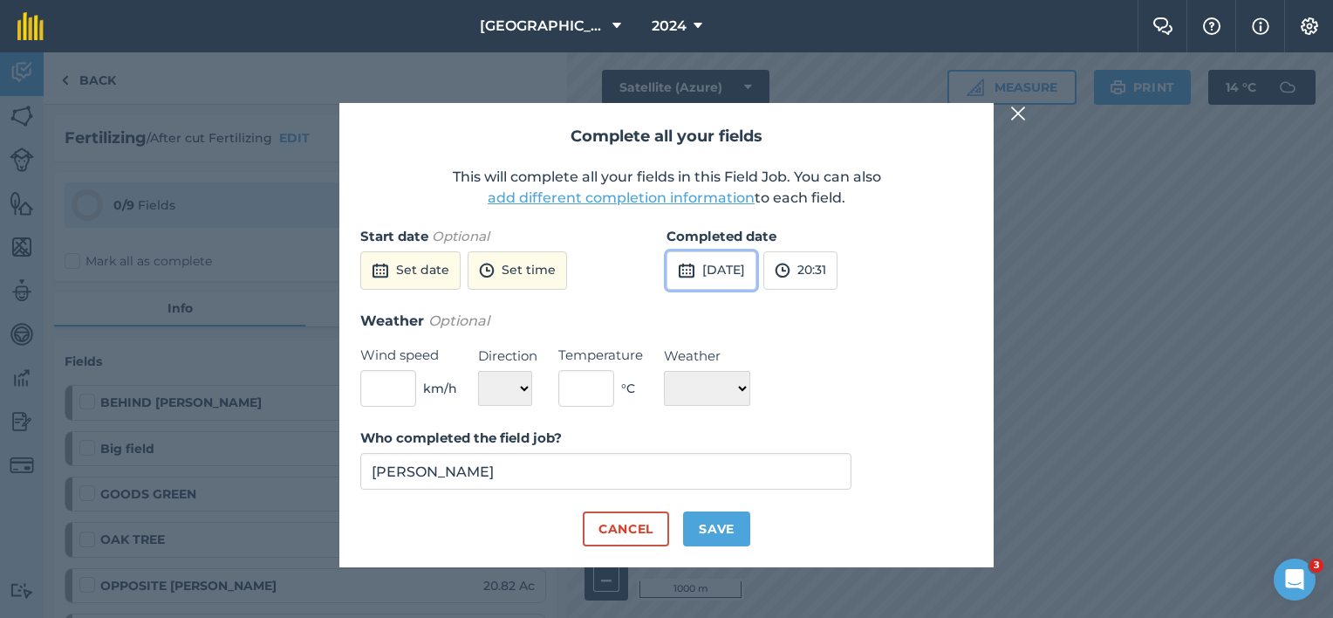
click at [733, 274] on button "[DATE]" at bounding box center [711, 270] width 90 height 38
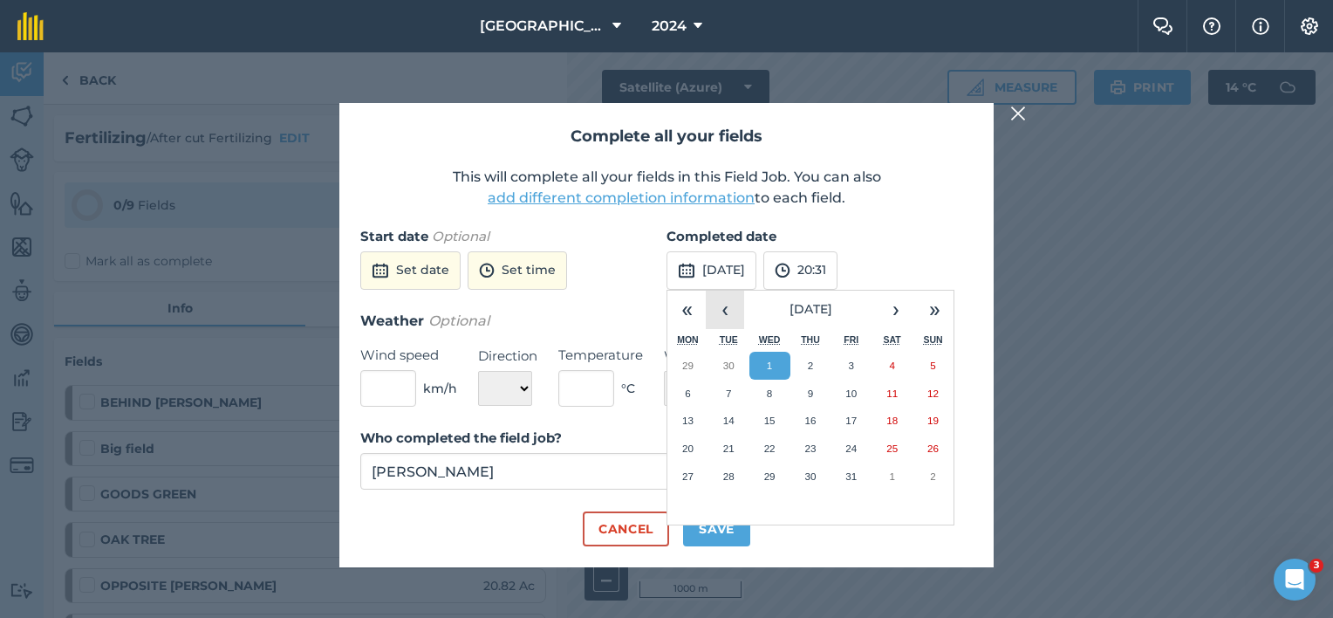
click at [727, 314] on button "‹" at bounding box center [725, 309] width 38 height 38
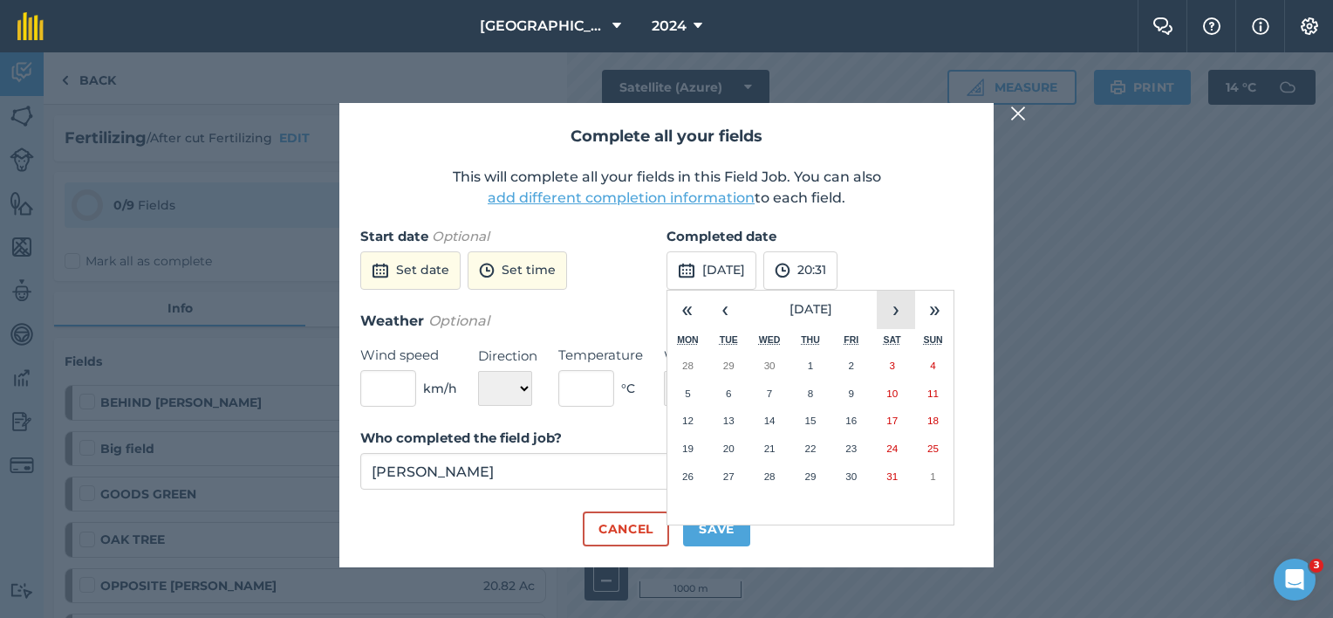
click at [897, 317] on button "›" at bounding box center [896, 309] width 38 height 38
click at [838, 387] on button "6" at bounding box center [850, 393] width 41 height 28
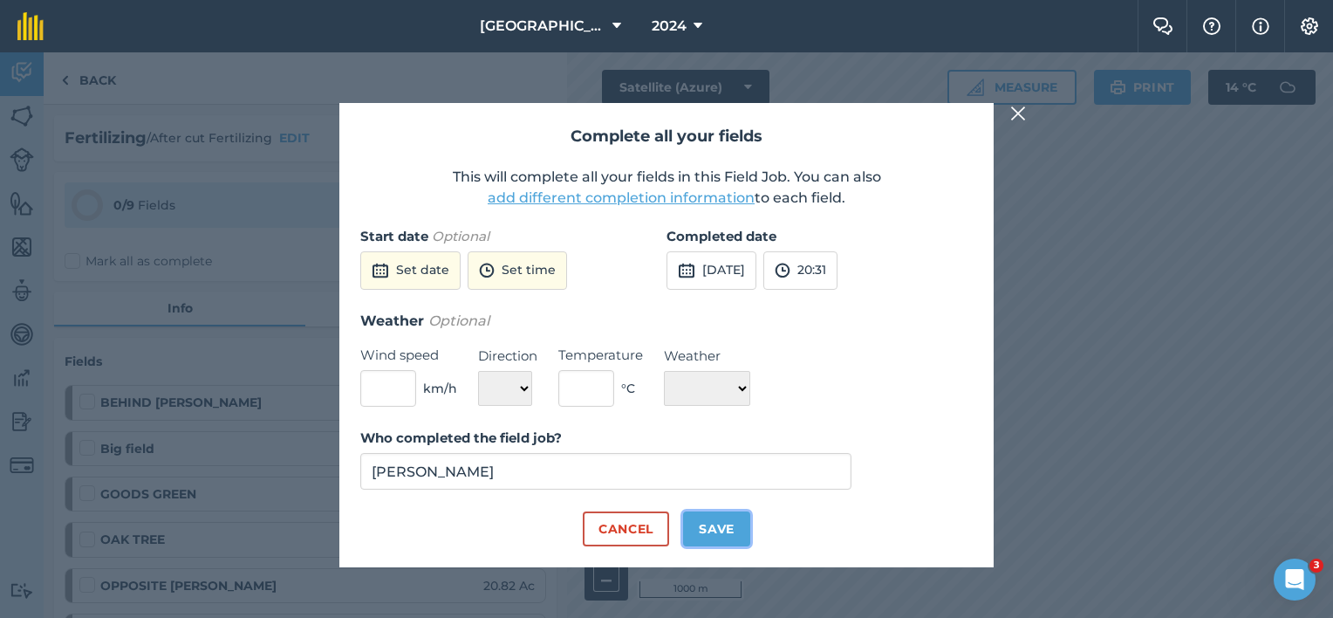
click at [705, 530] on button "Save" at bounding box center [716, 528] width 67 height 35
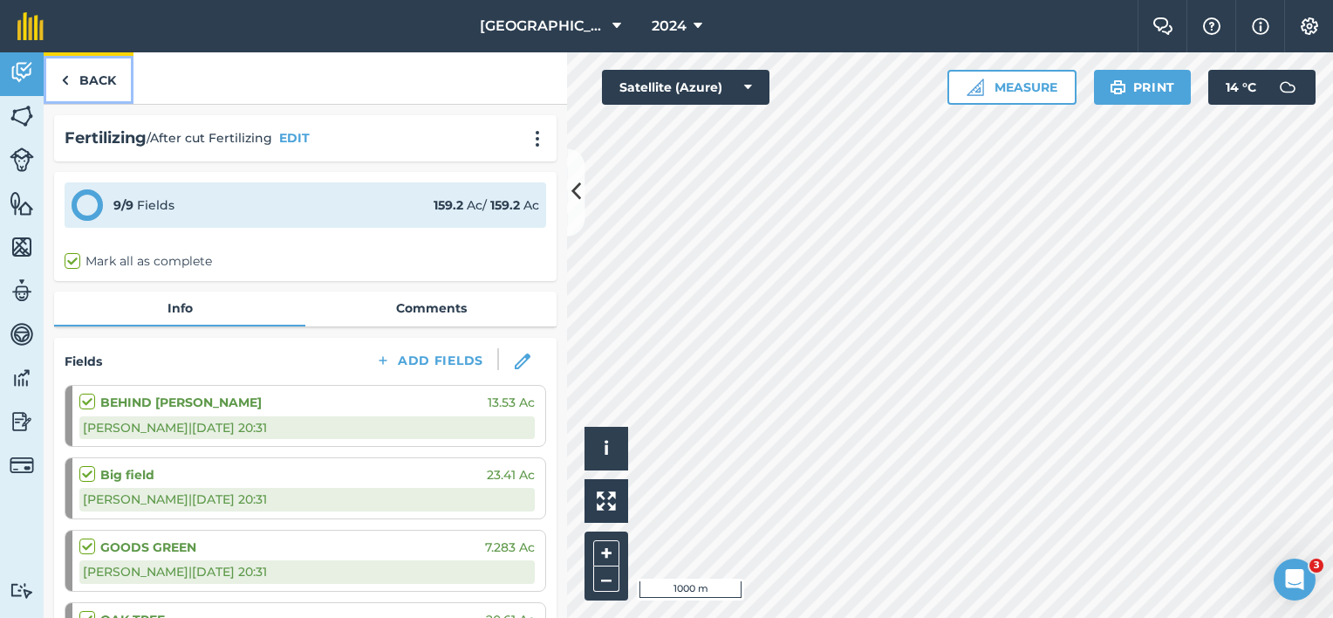
click at [95, 76] on link "Back" at bounding box center [89, 77] width 90 height 51
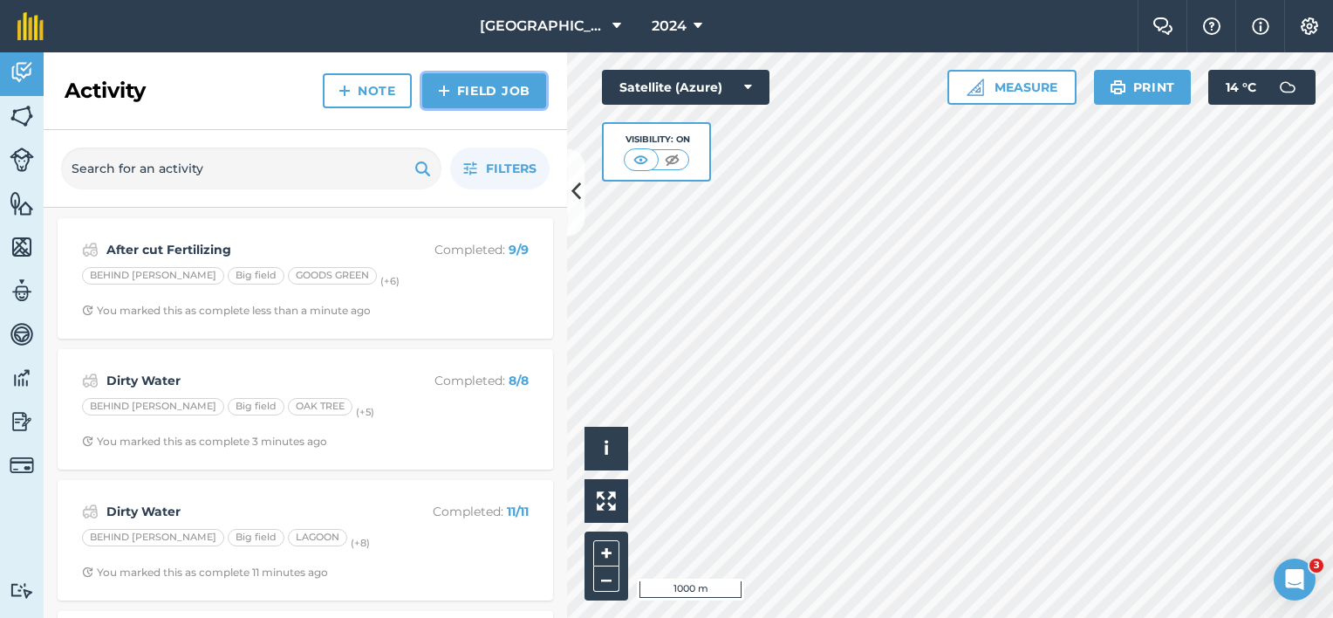
click at [495, 87] on link "Field Job" at bounding box center [484, 90] width 124 height 35
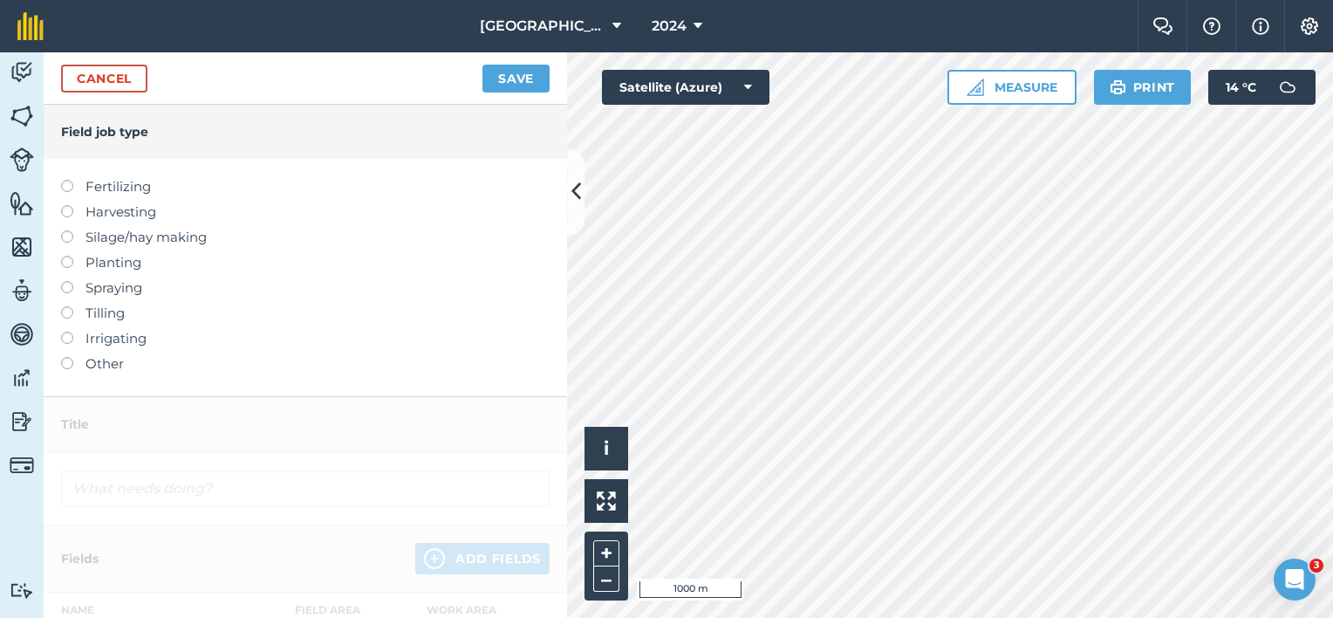
click at [117, 262] on label "Planting" at bounding box center [305, 262] width 488 height 21
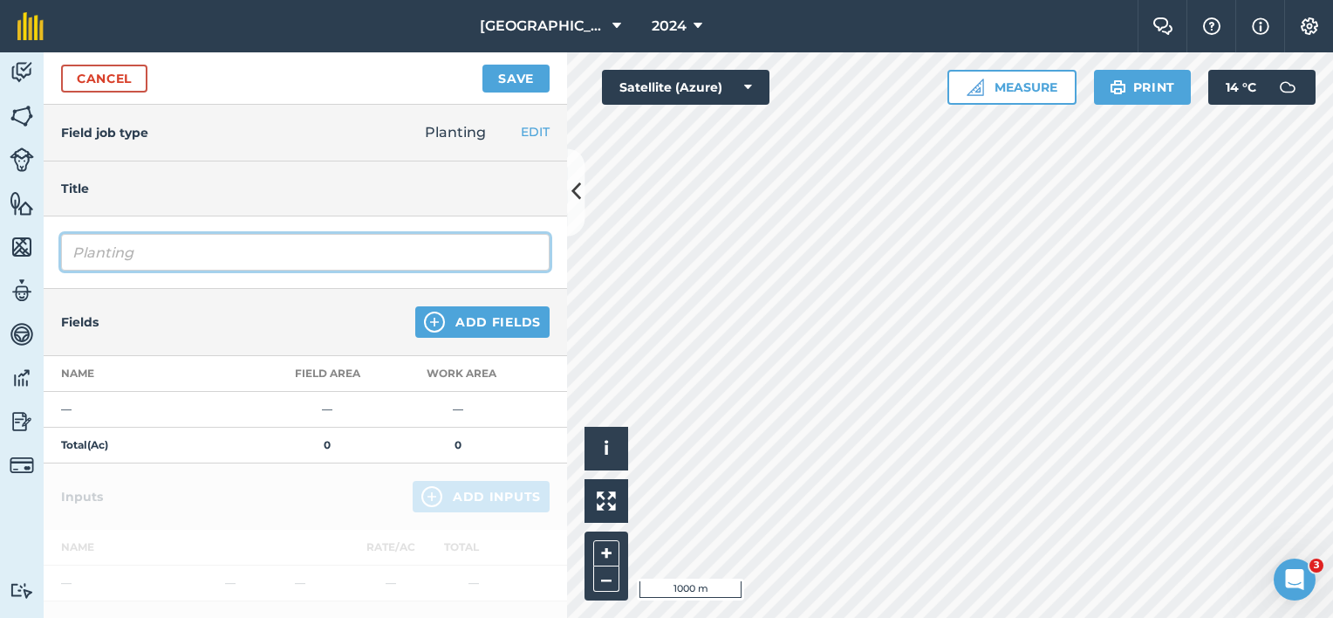
click at [98, 253] on input "Planting" at bounding box center [305, 252] width 488 height 37
drag, startPoint x: 163, startPoint y: 253, endPoint x: 34, endPoint y: 243, distance: 129.4
click at [34, 243] on div "Activity Fields Livestock Features Maps Team Vehicles Data Reporting Billing Tu…" at bounding box center [666, 334] width 1333 height 565
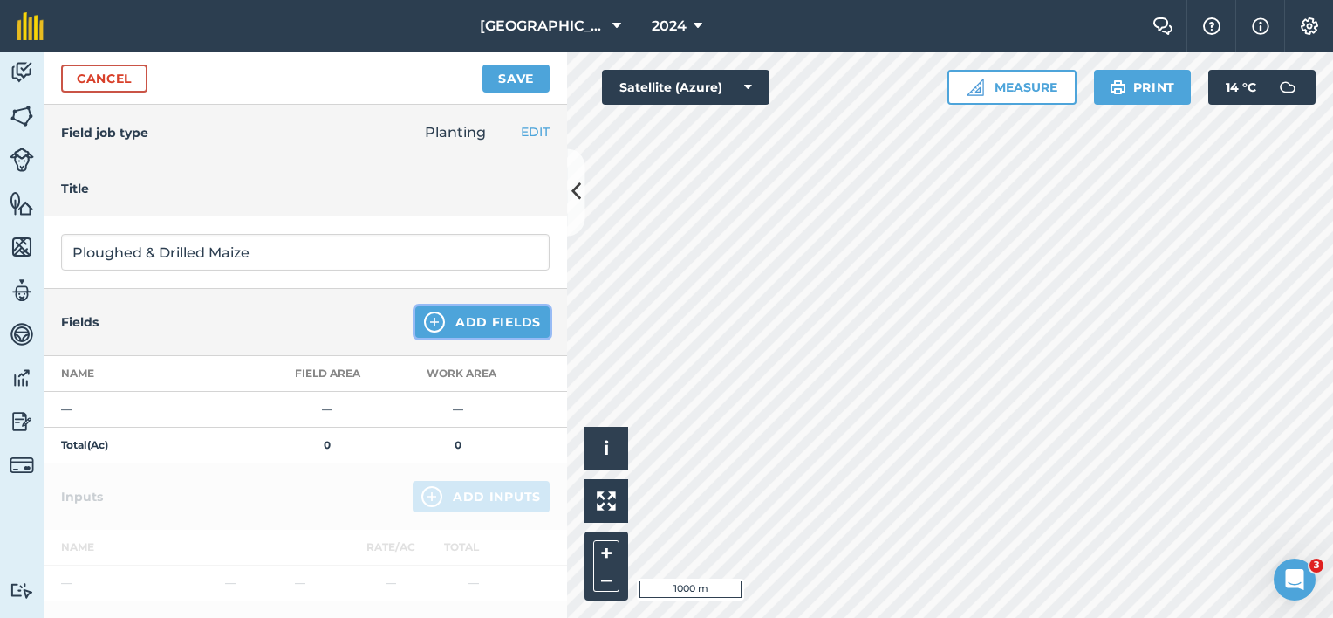
click at [424, 321] on img at bounding box center [434, 321] width 21 height 21
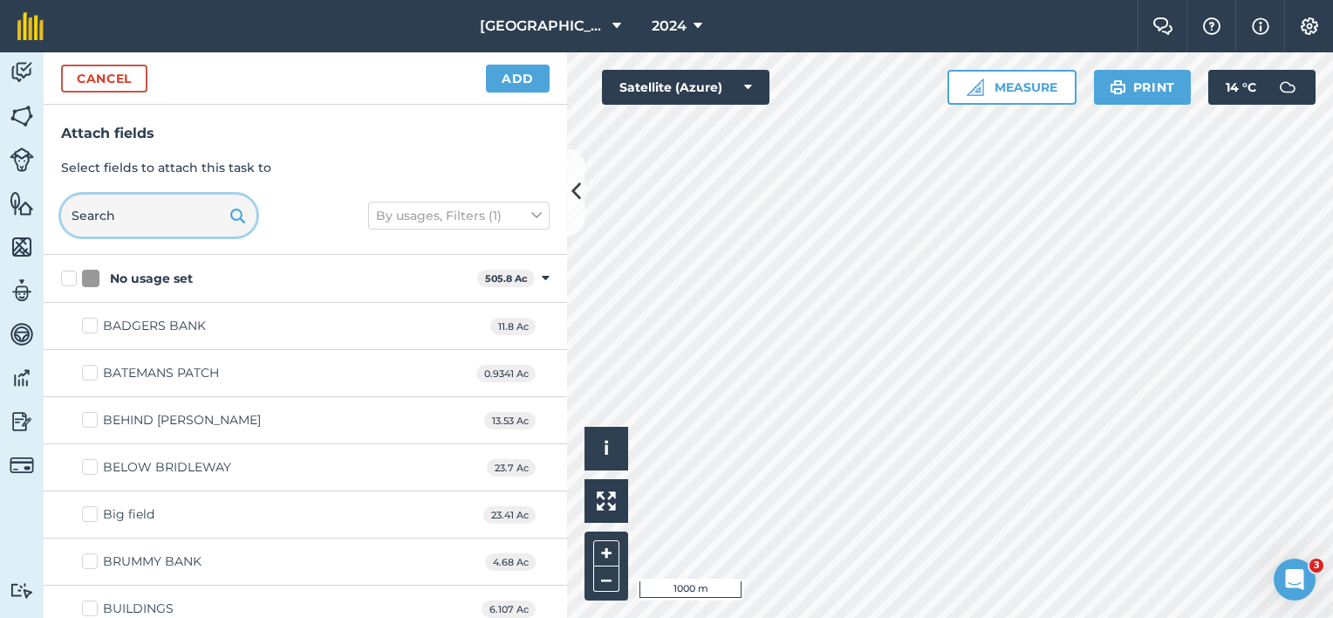
click at [135, 223] on input "text" at bounding box center [158, 216] width 195 height 42
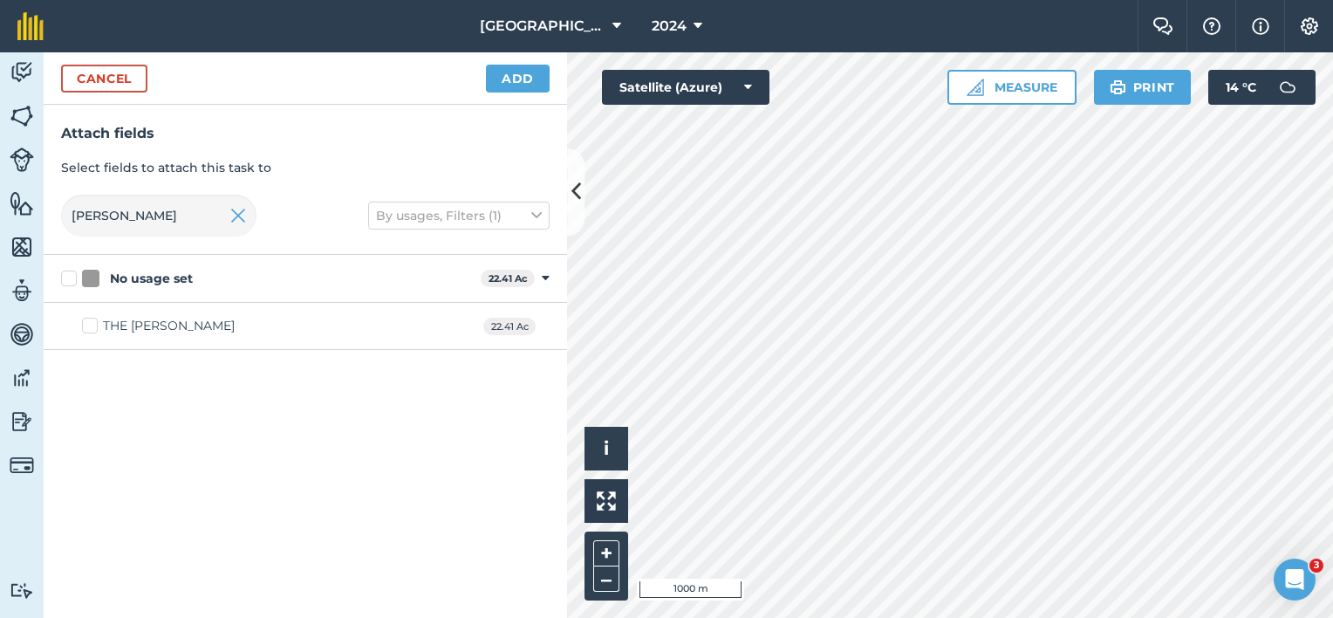
click at [155, 327] on div "THE [PERSON_NAME]" at bounding box center [169, 326] width 132 height 18
click at [93, 327] on input "THE [PERSON_NAME]" at bounding box center [87, 322] width 11 height 11
click at [520, 84] on button "Add" at bounding box center [518, 79] width 64 height 28
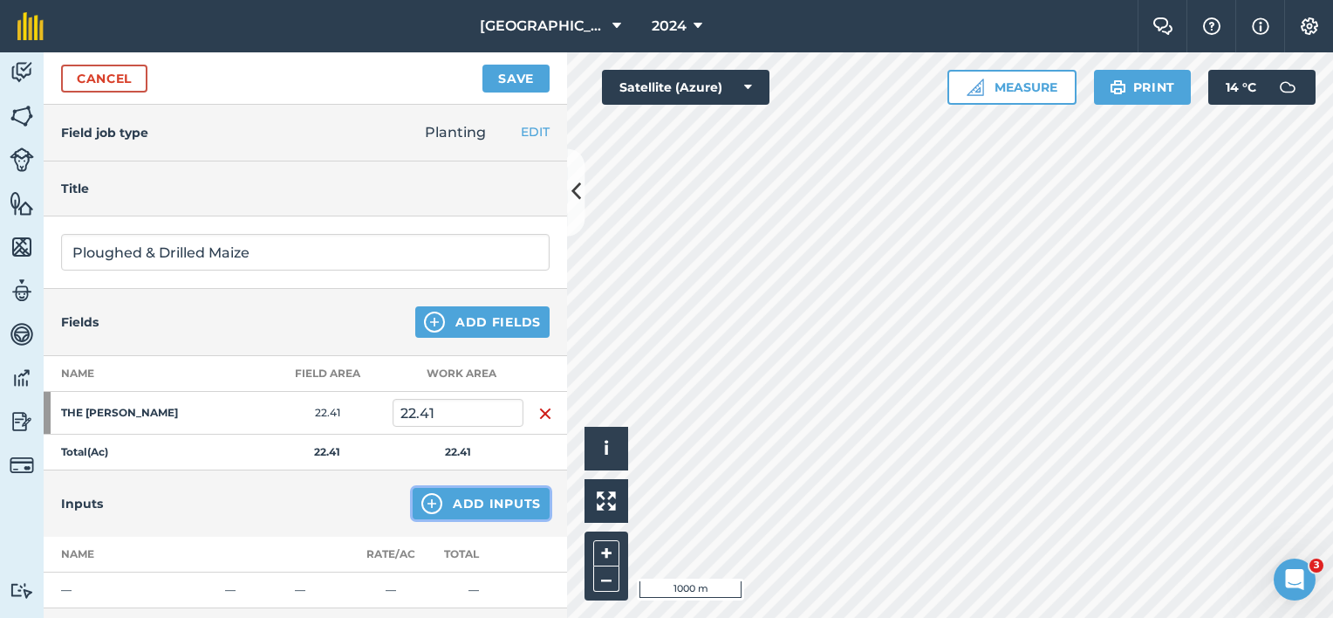
click at [450, 495] on button "Add Inputs" at bounding box center [481, 503] width 137 height 31
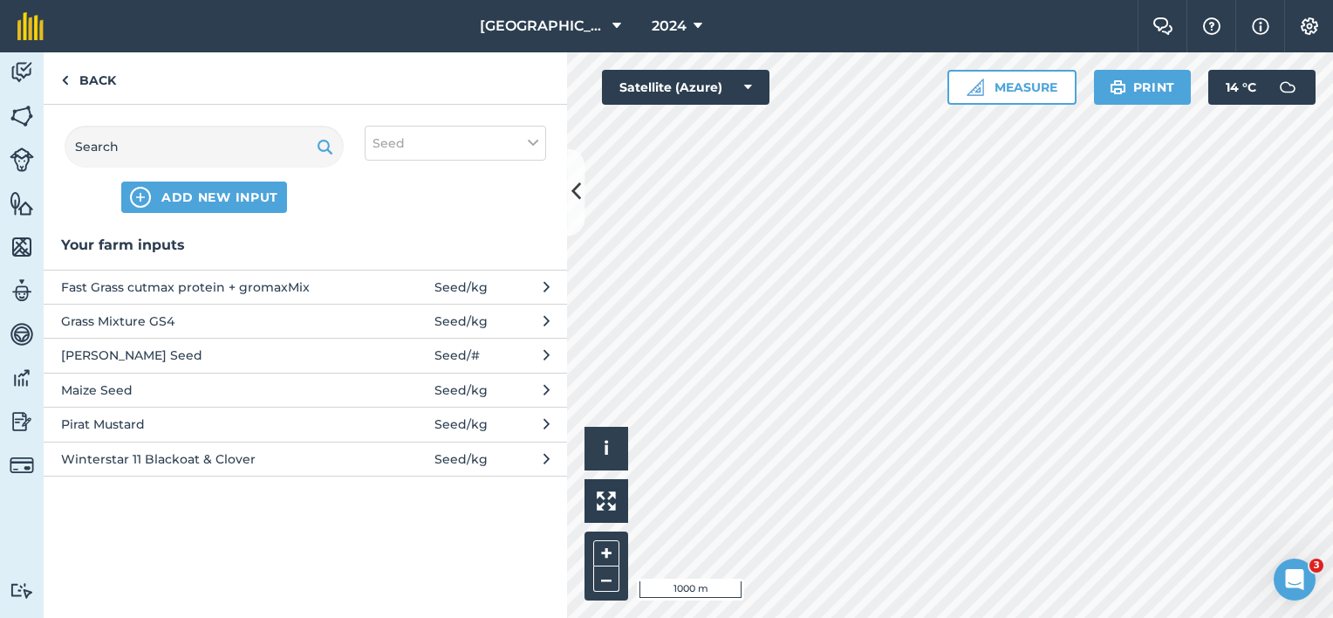
click at [132, 391] on span "Maize Seed" at bounding box center [203, 389] width 285 height 19
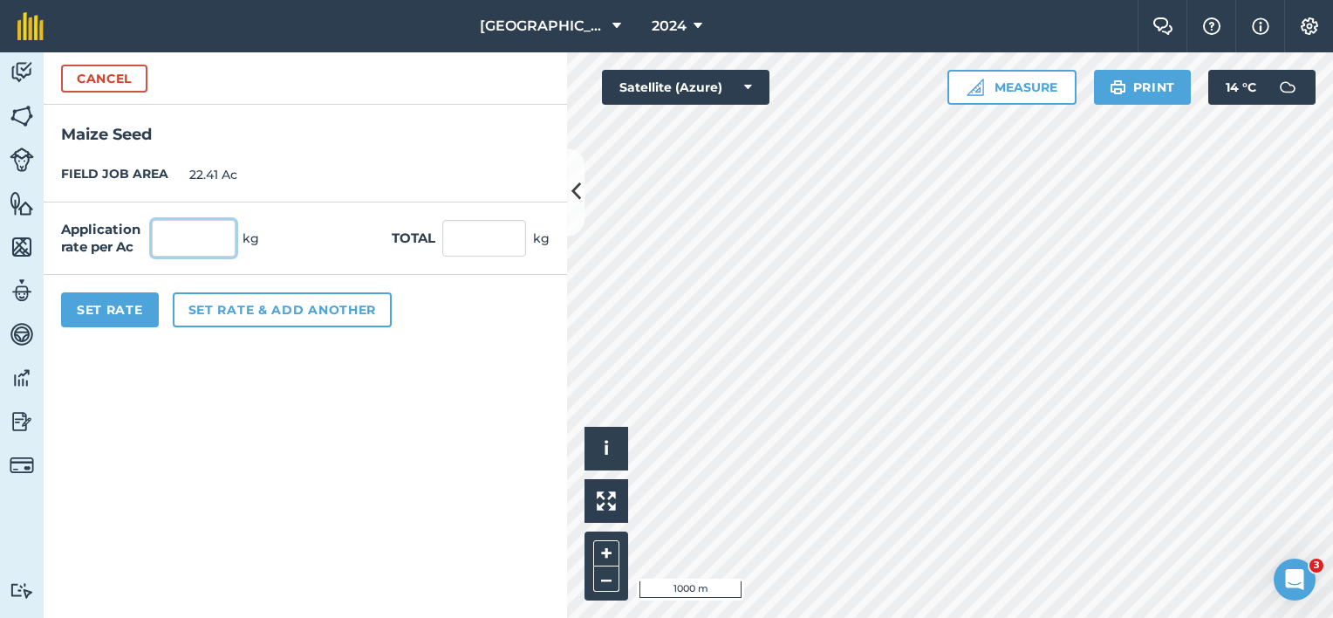
click at [201, 244] on input "text" at bounding box center [194, 238] width 84 height 37
click at [125, 310] on button "Set Rate" at bounding box center [110, 309] width 98 height 35
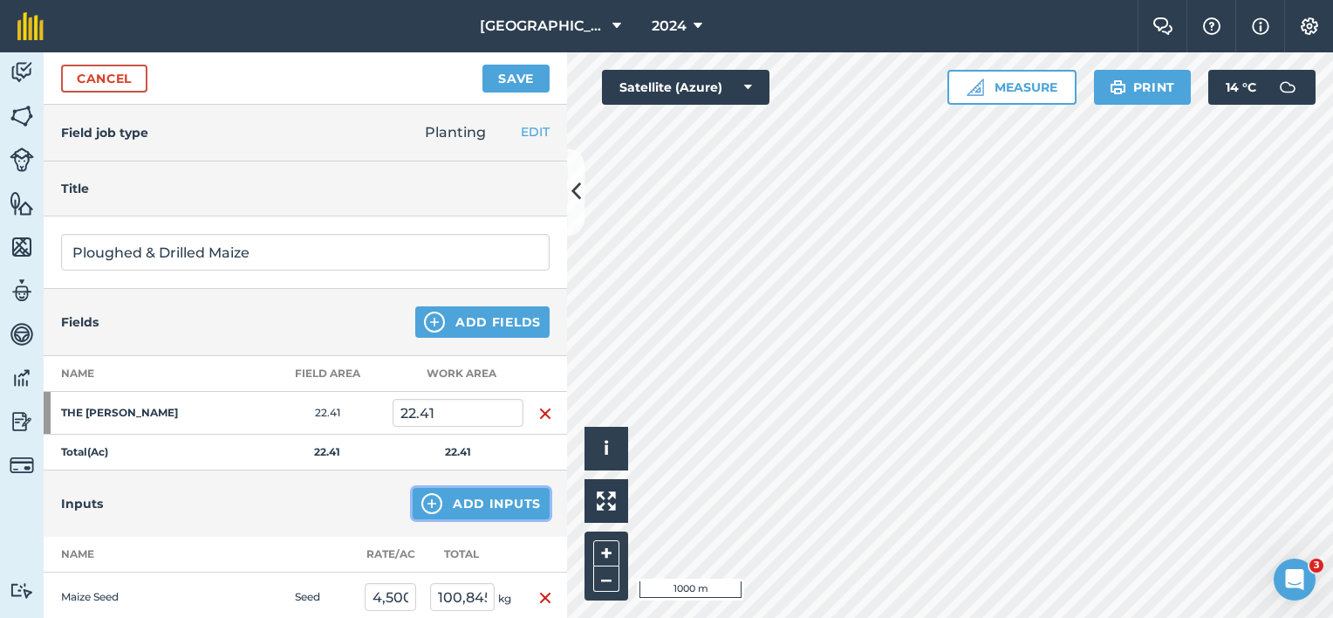
click at [445, 501] on button "Add Inputs" at bounding box center [481, 503] width 137 height 31
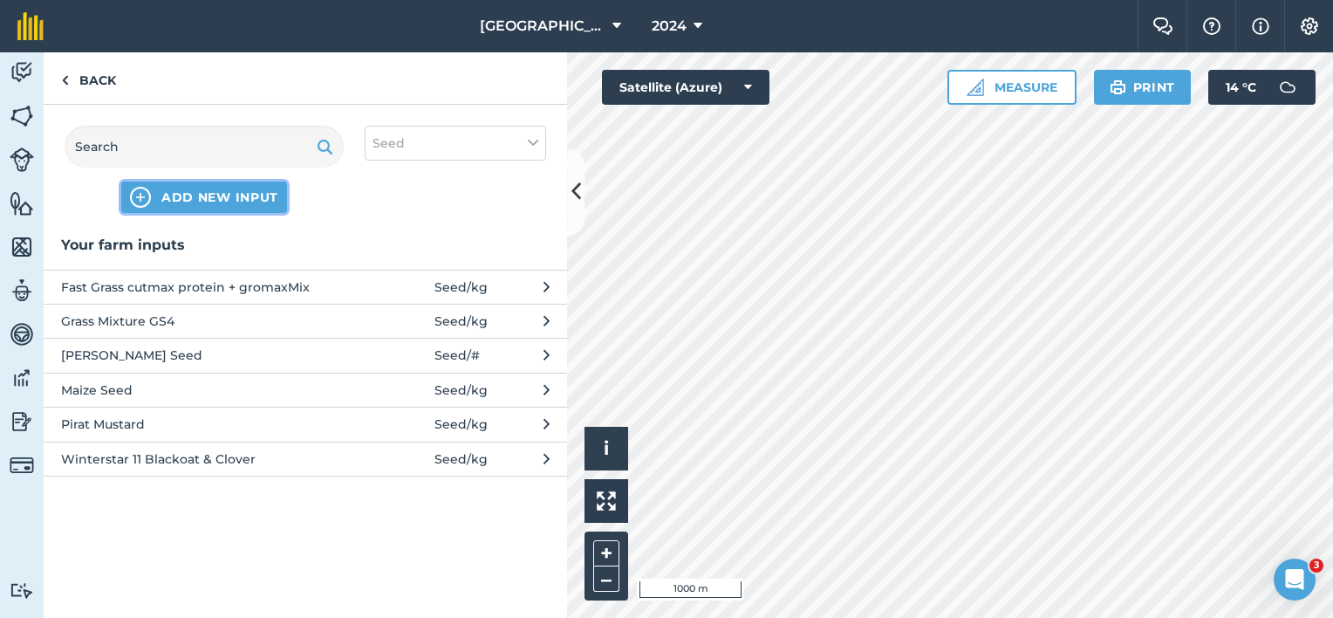
click at [198, 193] on span "ADD NEW INPUT" at bounding box center [219, 196] width 117 height 17
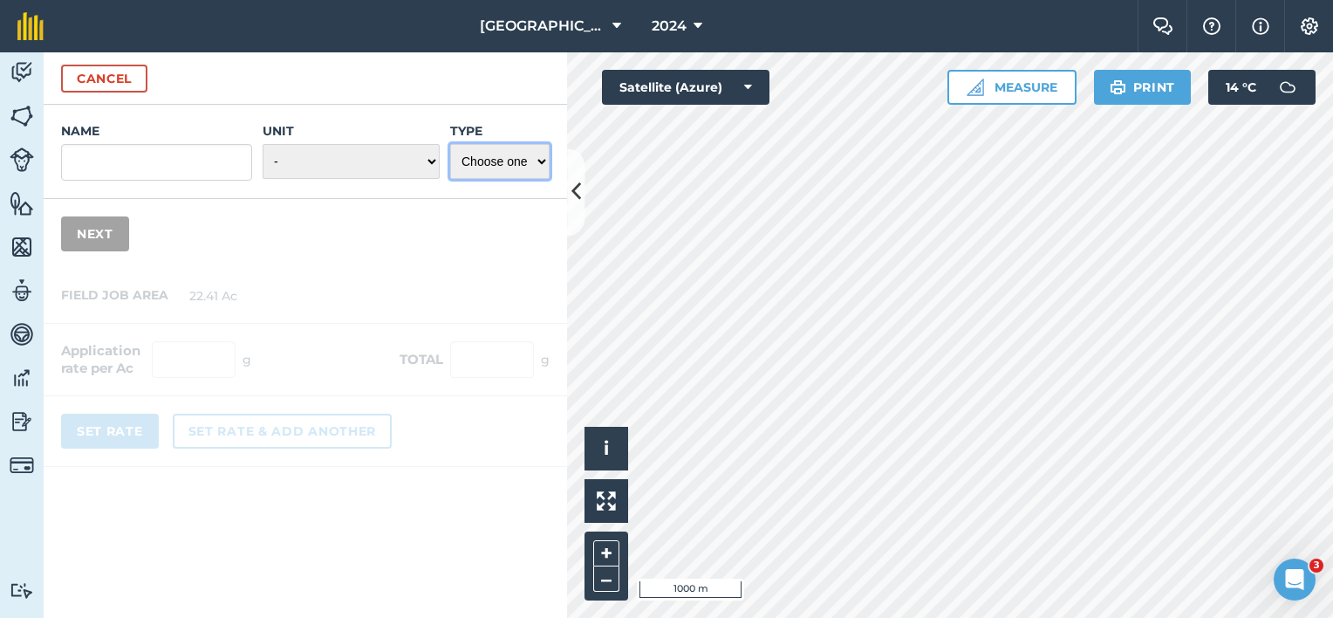
drag, startPoint x: 534, startPoint y: 160, endPoint x: 534, endPoint y: 172, distance: 11.3
click at [534, 160] on select "Choose one Fertilizer Seed Spray Fuel Other" at bounding box center [499, 161] width 99 height 35
click at [450, 144] on select "Choose one Fertilizer Seed Spray Fuel Other" at bounding box center [499, 161] width 99 height 35
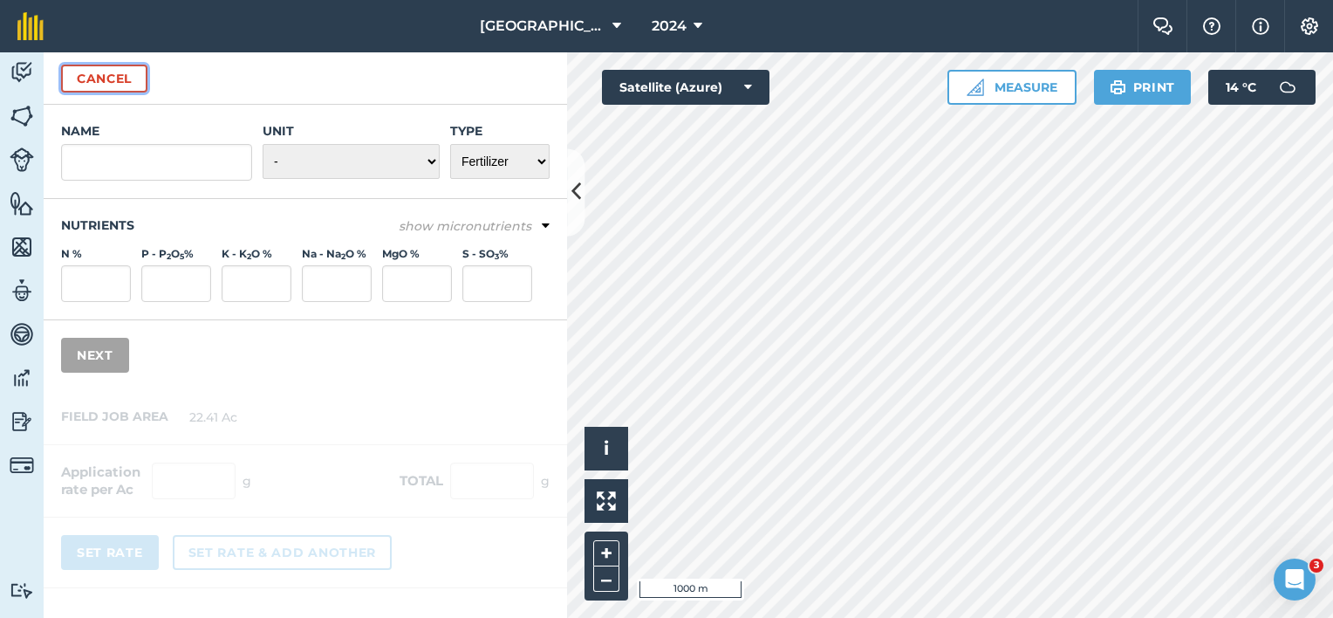
click at [136, 85] on button "Cancel" at bounding box center [104, 79] width 86 height 28
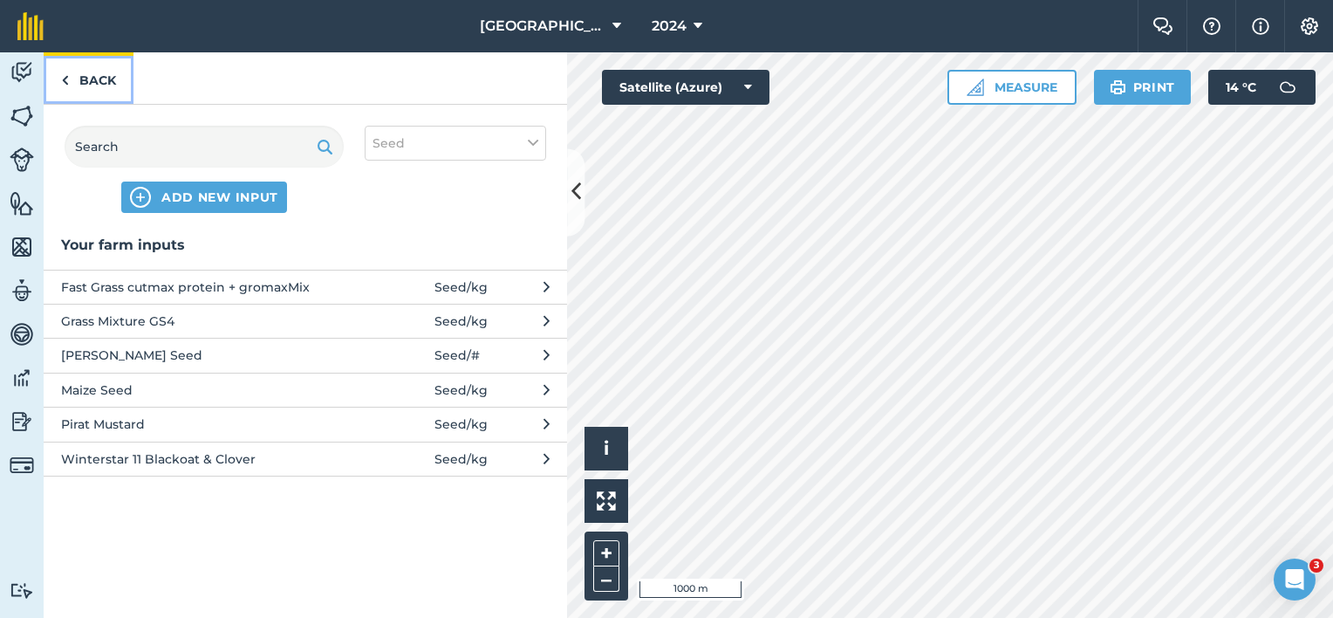
click at [105, 74] on link "Back" at bounding box center [89, 77] width 90 height 51
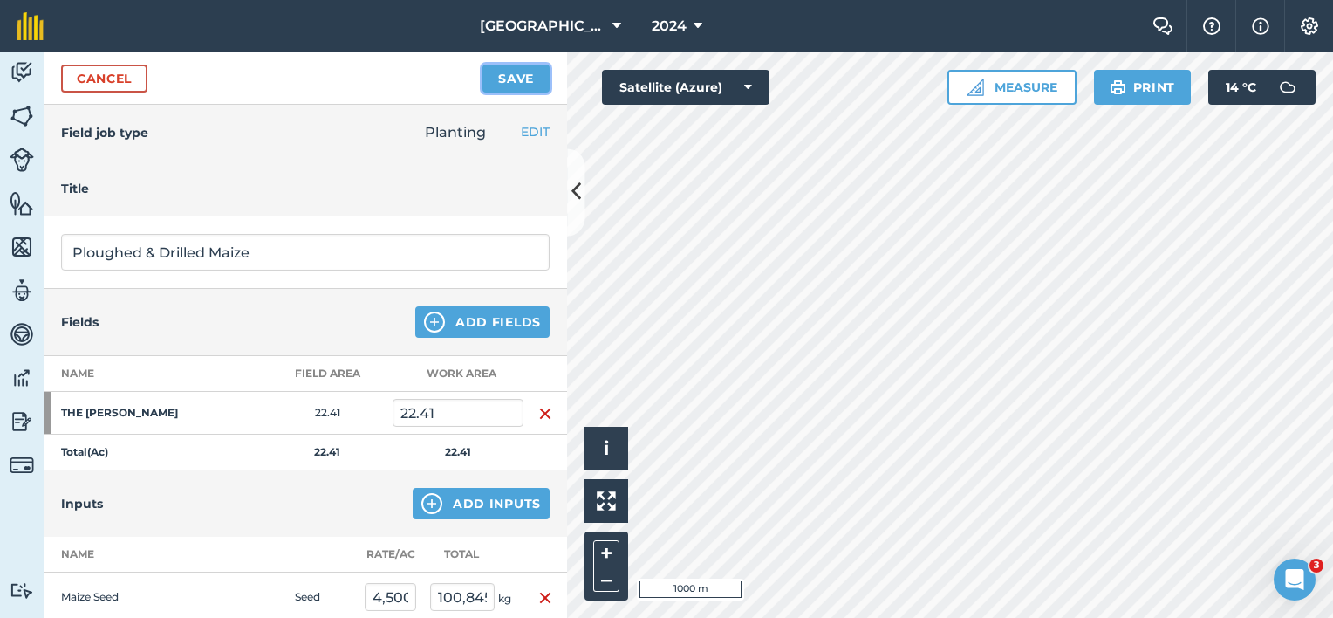
click at [513, 83] on button "Save" at bounding box center [515, 79] width 67 height 28
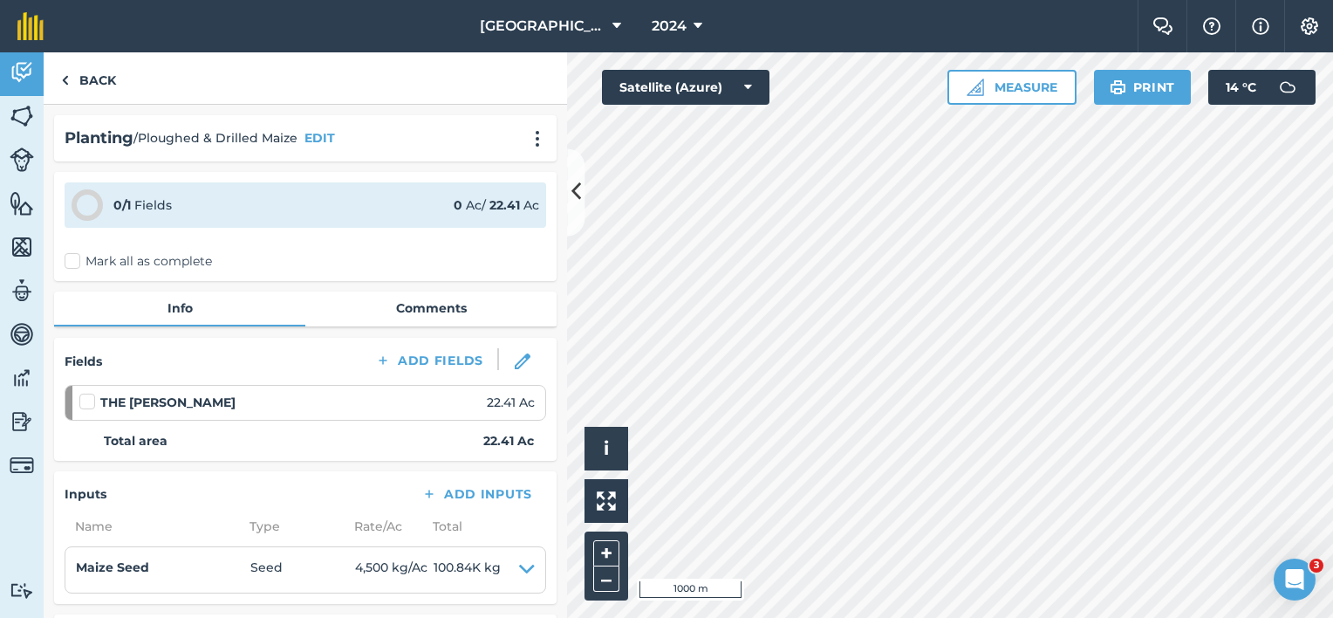
click at [83, 262] on label "Mark all as complete" at bounding box center [138, 261] width 147 height 18
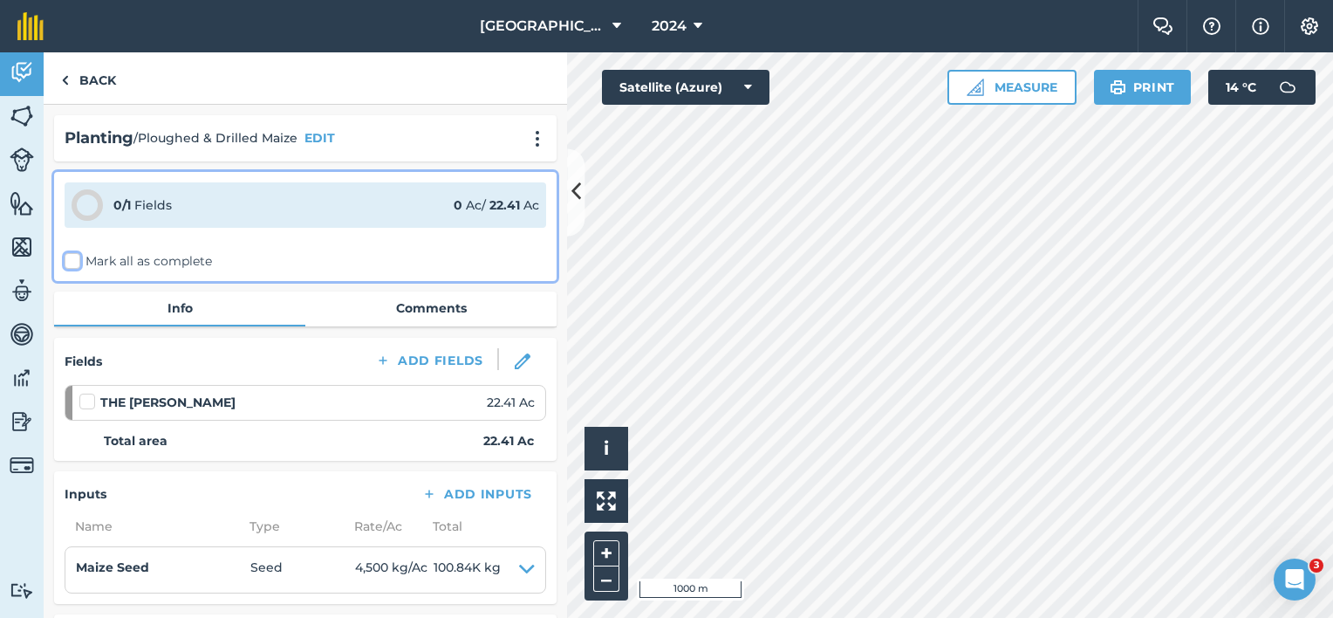
click at [76, 262] on input "Mark all as complete" at bounding box center [70, 257] width 11 height 11
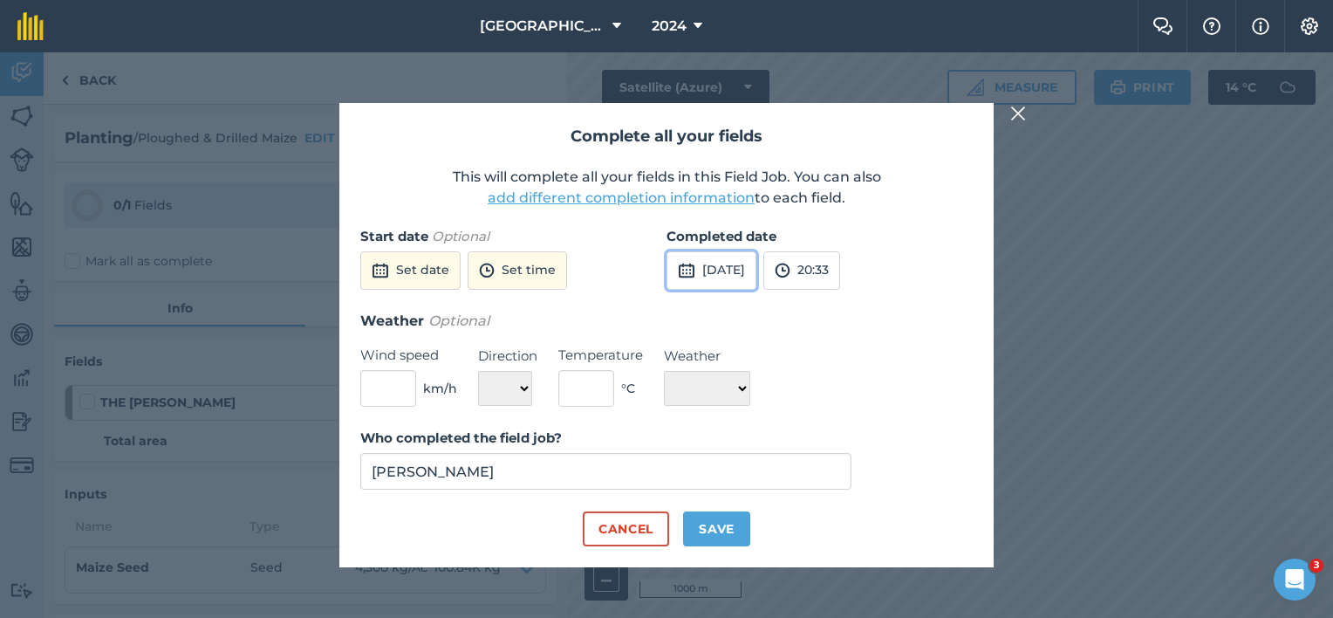
click at [711, 265] on button "[DATE]" at bounding box center [711, 270] width 90 height 38
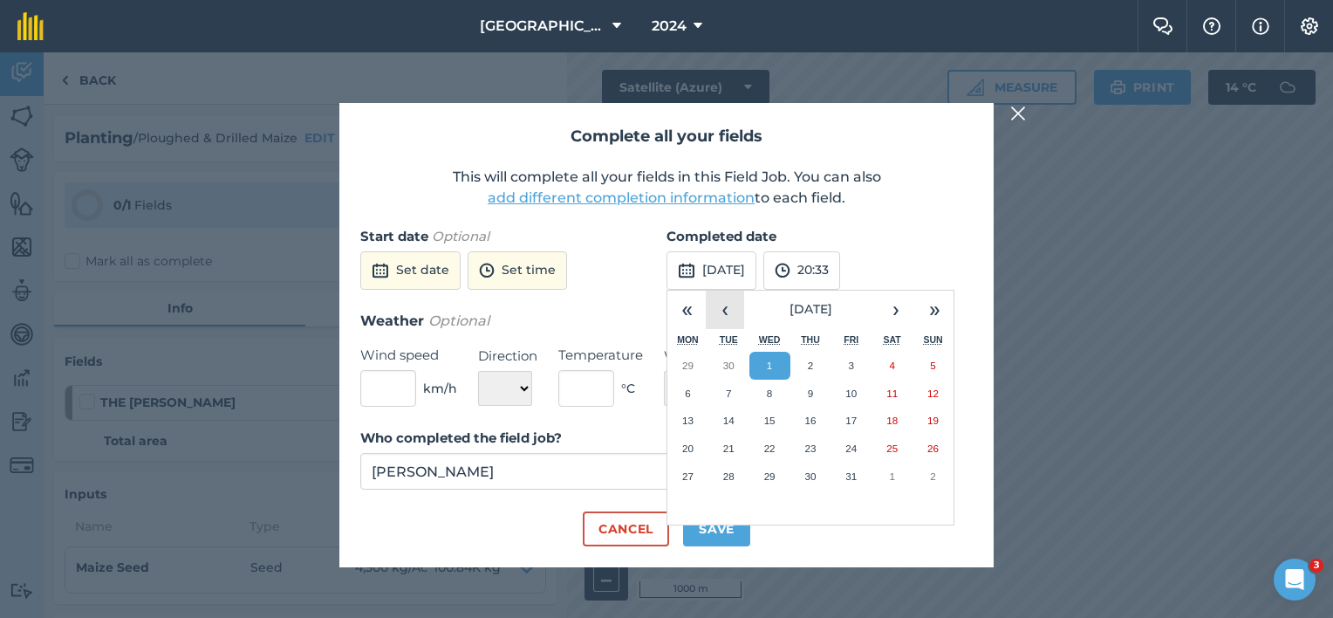
click at [723, 317] on button "‹" at bounding box center [725, 309] width 38 height 38
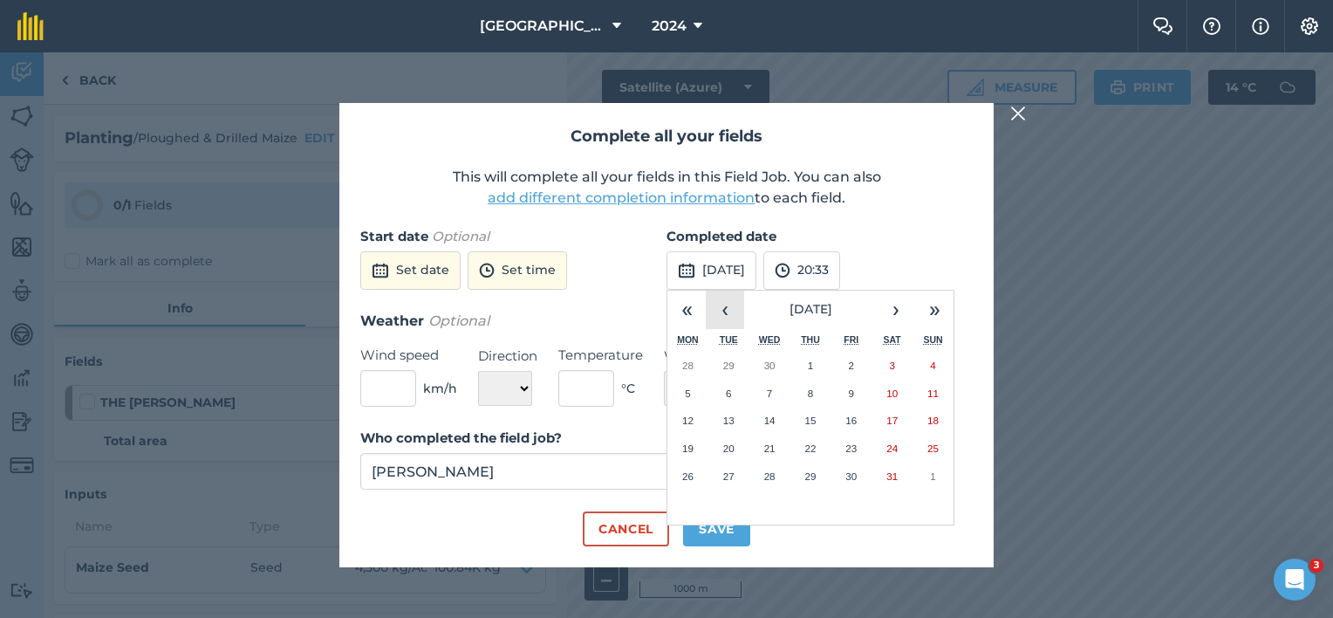
click at [723, 317] on button "‹" at bounding box center [725, 309] width 38 height 38
click at [902, 315] on button "›" at bounding box center [896, 309] width 38 height 38
click at [904, 313] on button "›" at bounding box center [896, 309] width 38 height 38
click at [851, 398] on abbr "6" at bounding box center [851, 392] width 5 height 11
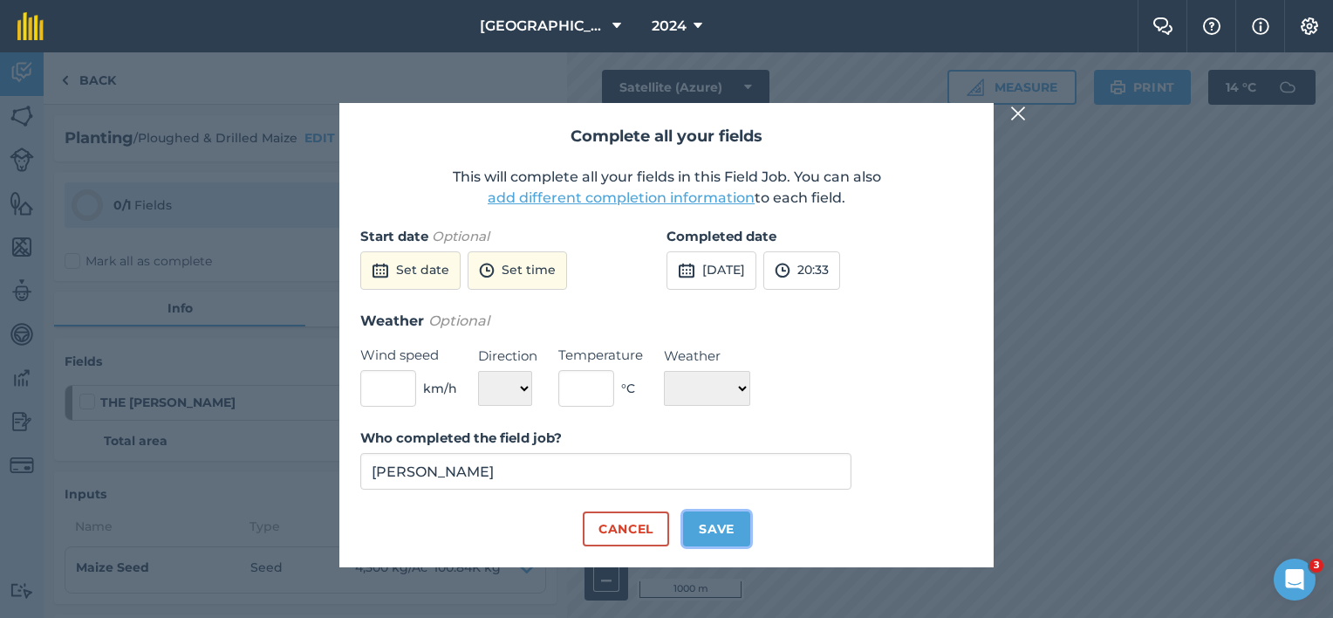
click at [708, 529] on button "Save" at bounding box center [716, 528] width 67 height 35
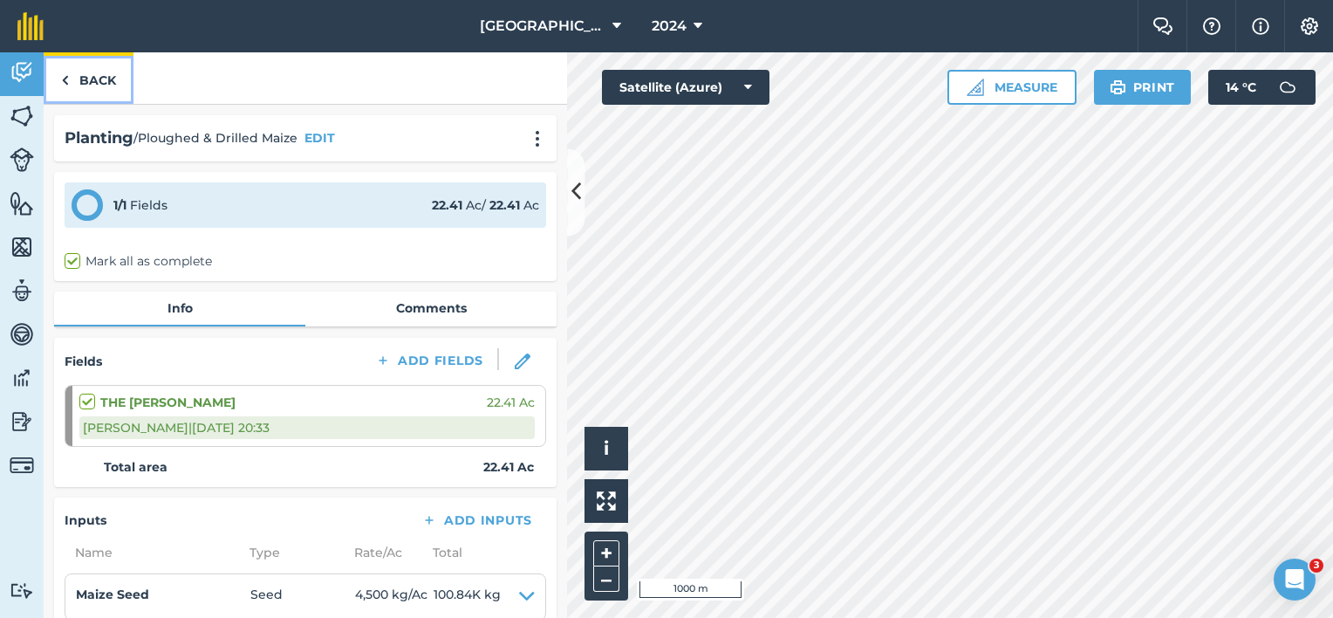
click at [101, 76] on link "Back" at bounding box center [89, 77] width 90 height 51
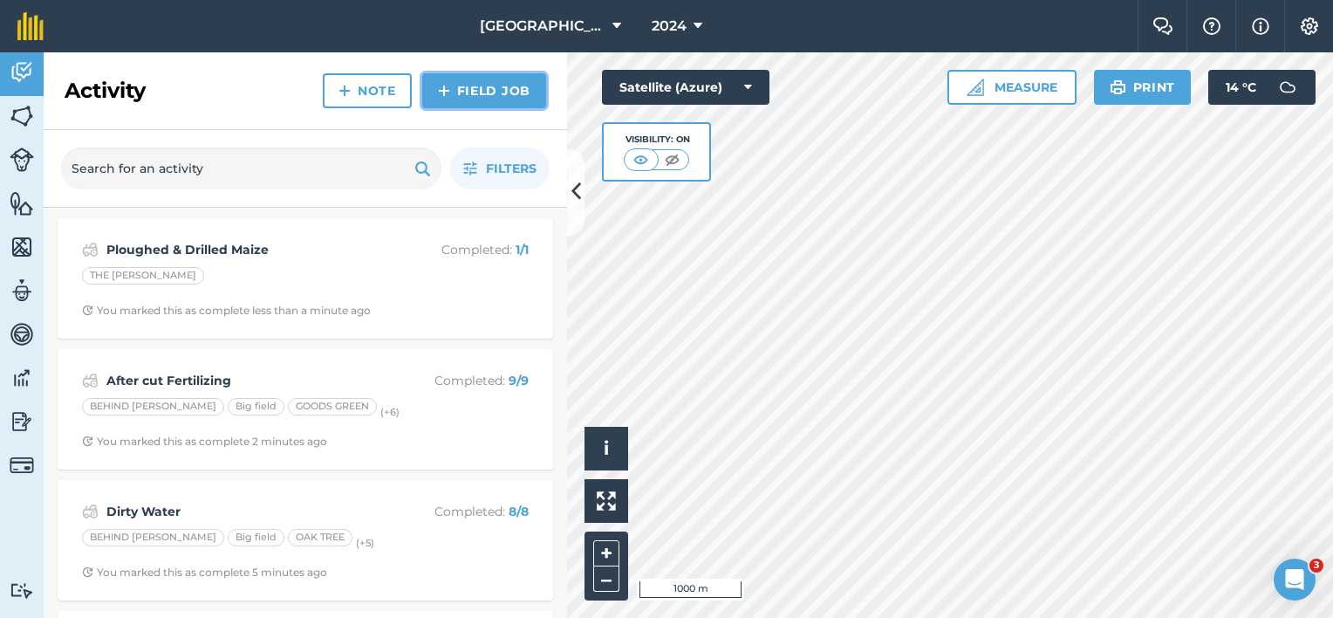
click at [474, 81] on link "Field Job" at bounding box center [484, 90] width 124 height 35
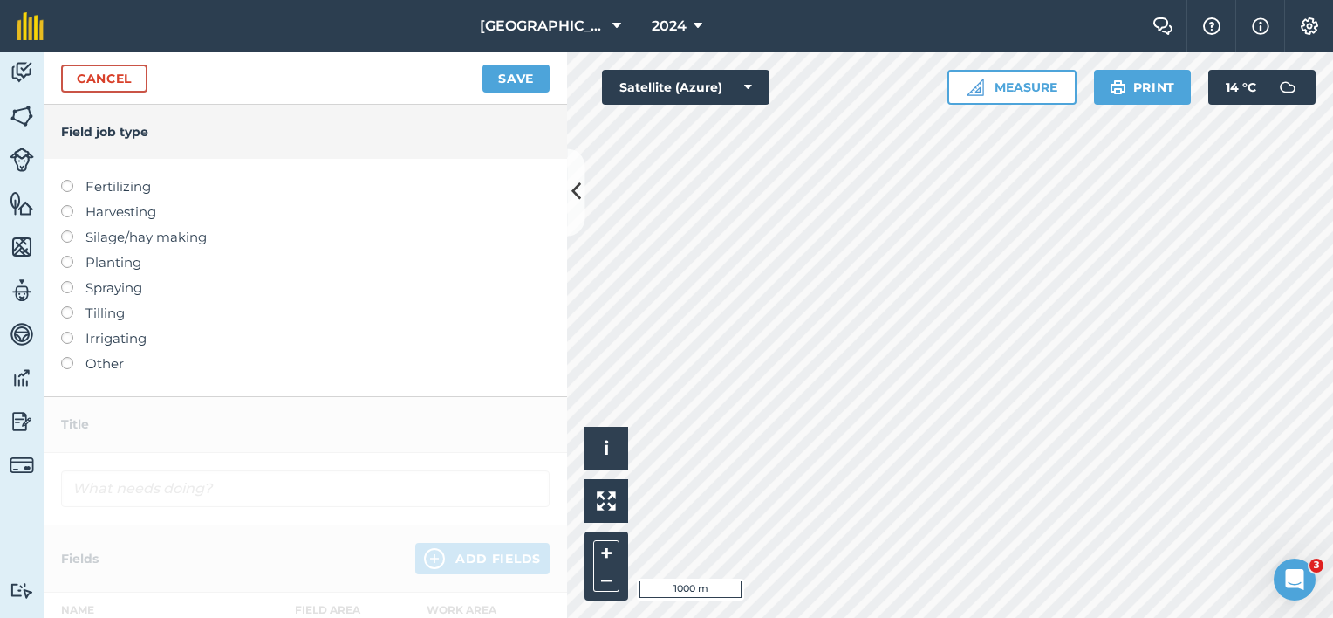
click at [109, 217] on label "Harvesting" at bounding box center [305, 211] width 488 height 21
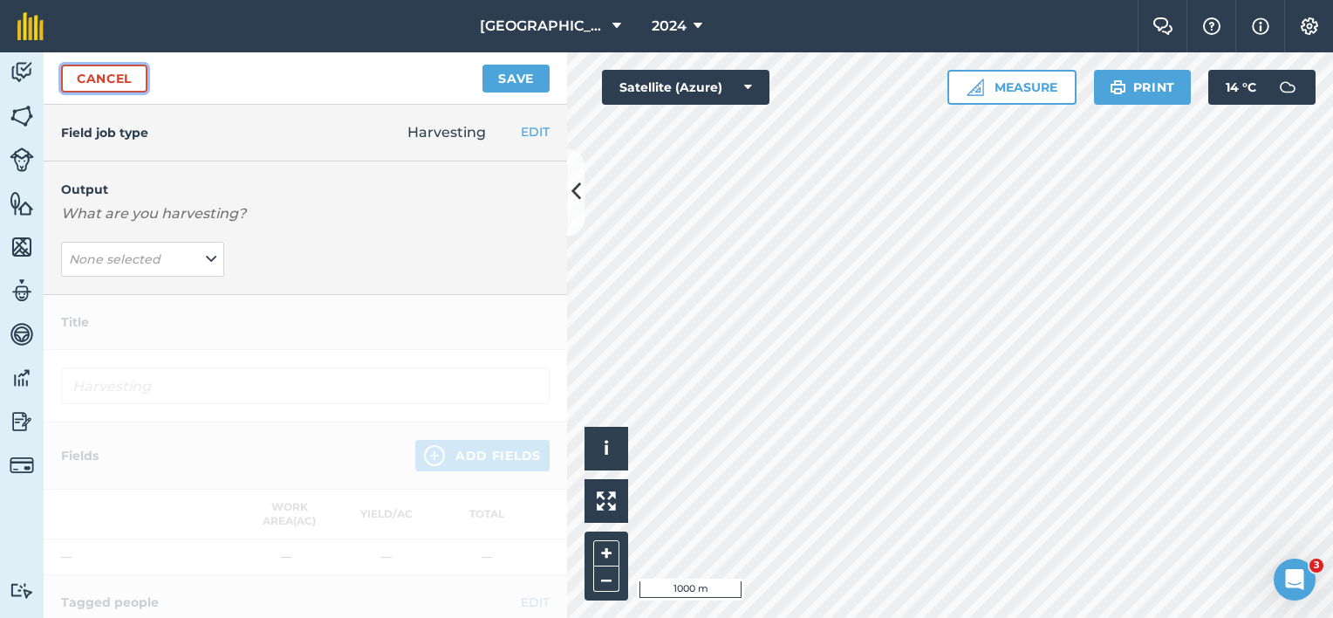
click at [106, 82] on link "Cancel" at bounding box center [104, 79] width 86 height 28
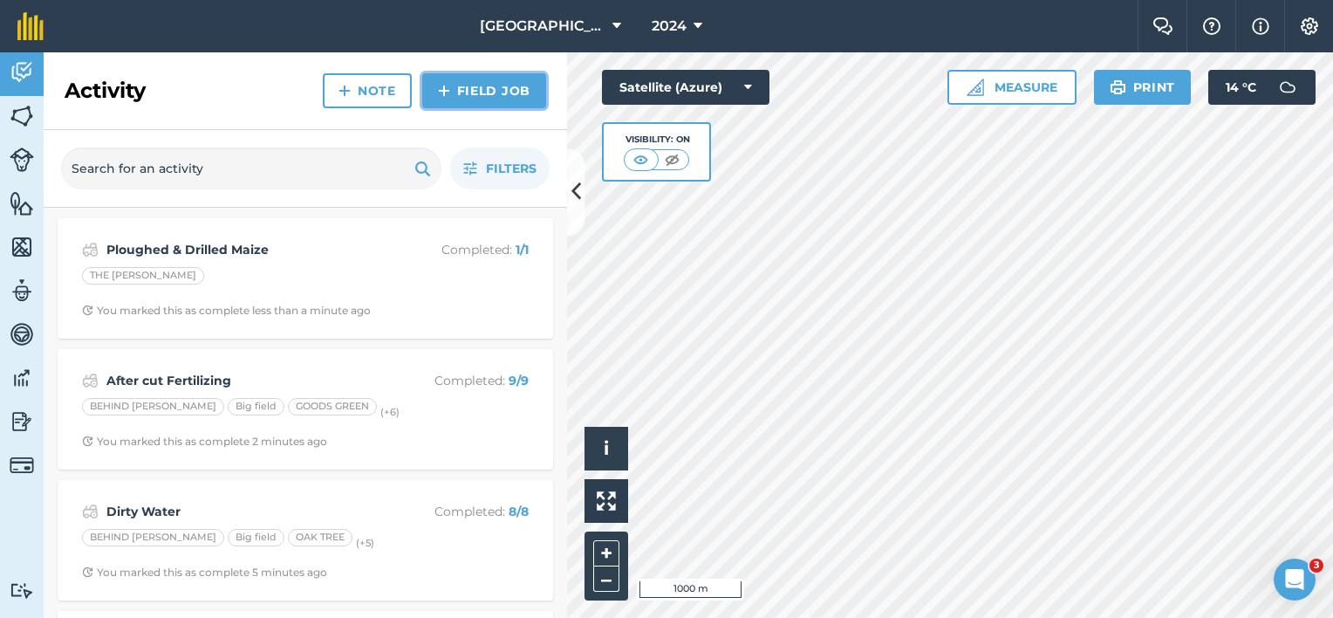
click at [504, 87] on link "Field Job" at bounding box center [484, 90] width 124 height 35
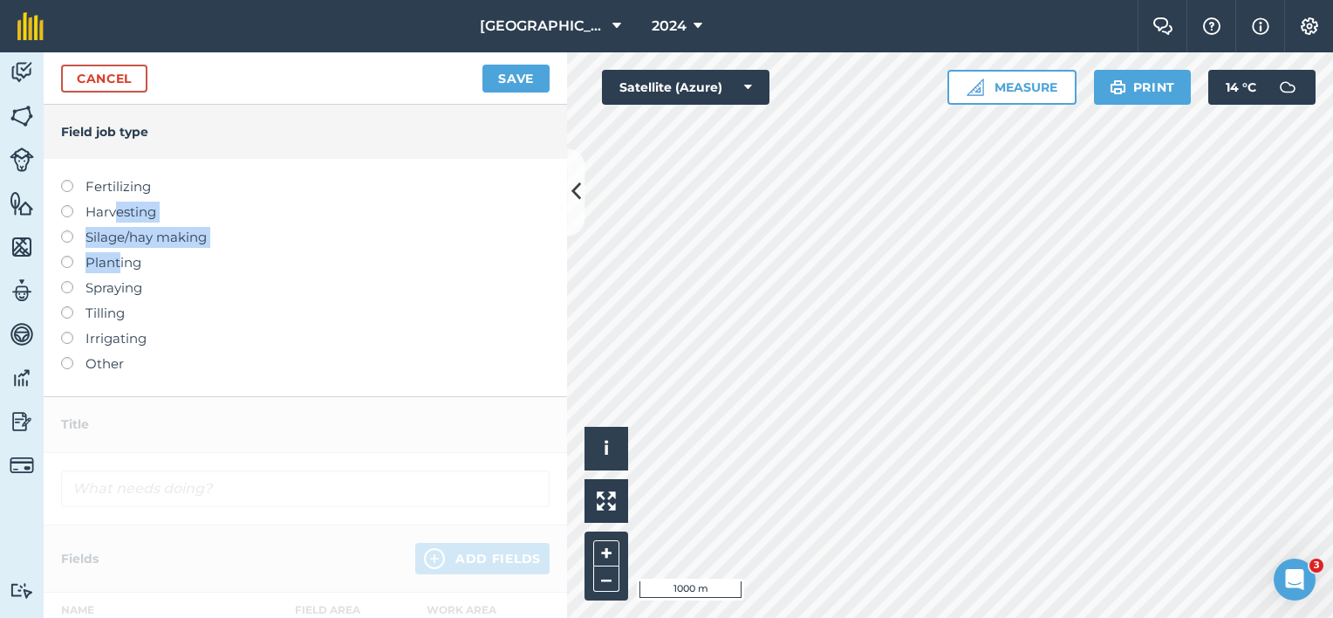
drag, startPoint x: 118, startPoint y: 215, endPoint x: 120, endPoint y: 248, distance: 33.2
click at [121, 249] on ul "Fertilizing Harvesting Silage/hay making Planting Spraying Tilling Irrigating O…" at bounding box center [305, 275] width 488 height 198
drag, startPoint x: 120, startPoint y: 248, endPoint x: 62, endPoint y: 240, distance: 59.0
click at [62, 240] on li "Silage/hay making" at bounding box center [305, 237] width 488 height 21
click at [80, 237] on label "Silage/hay making" at bounding box center [305, 237] width 488 height 21
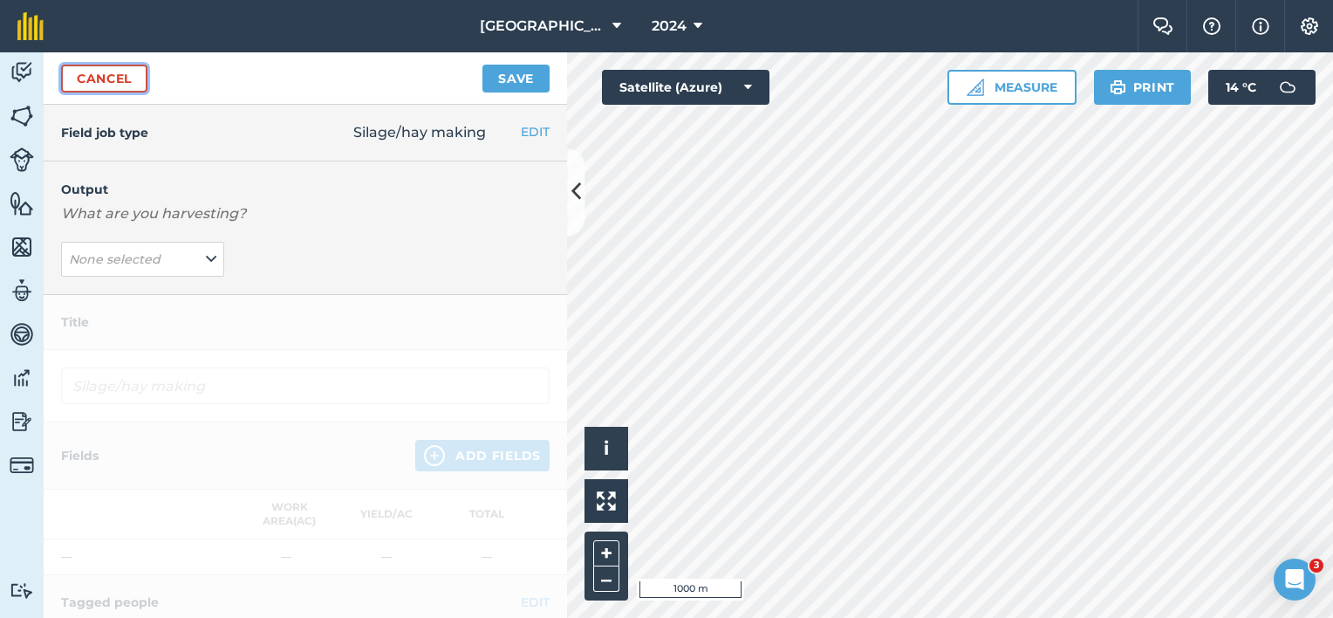
click at [140, 78] on link "Cancel" at bounding box center [104, 79] width 86 height 28
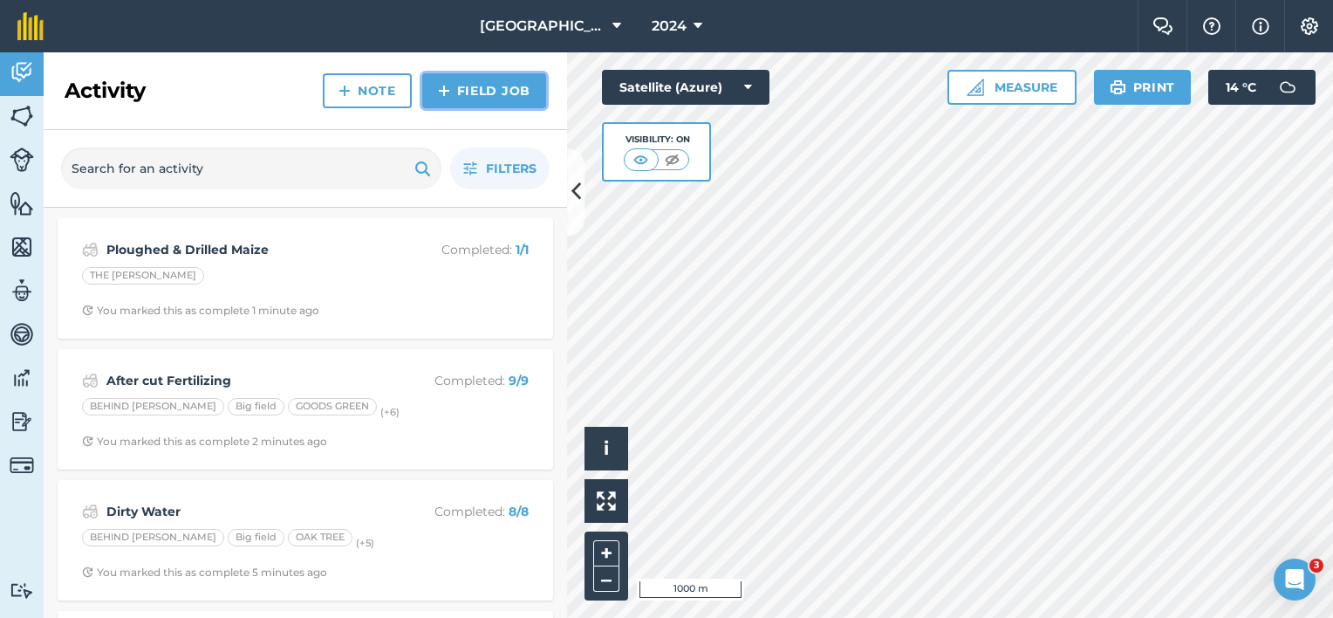
click at [466, 90] on link "Field Job" at bounding box center [484, 90] width 124 height 35
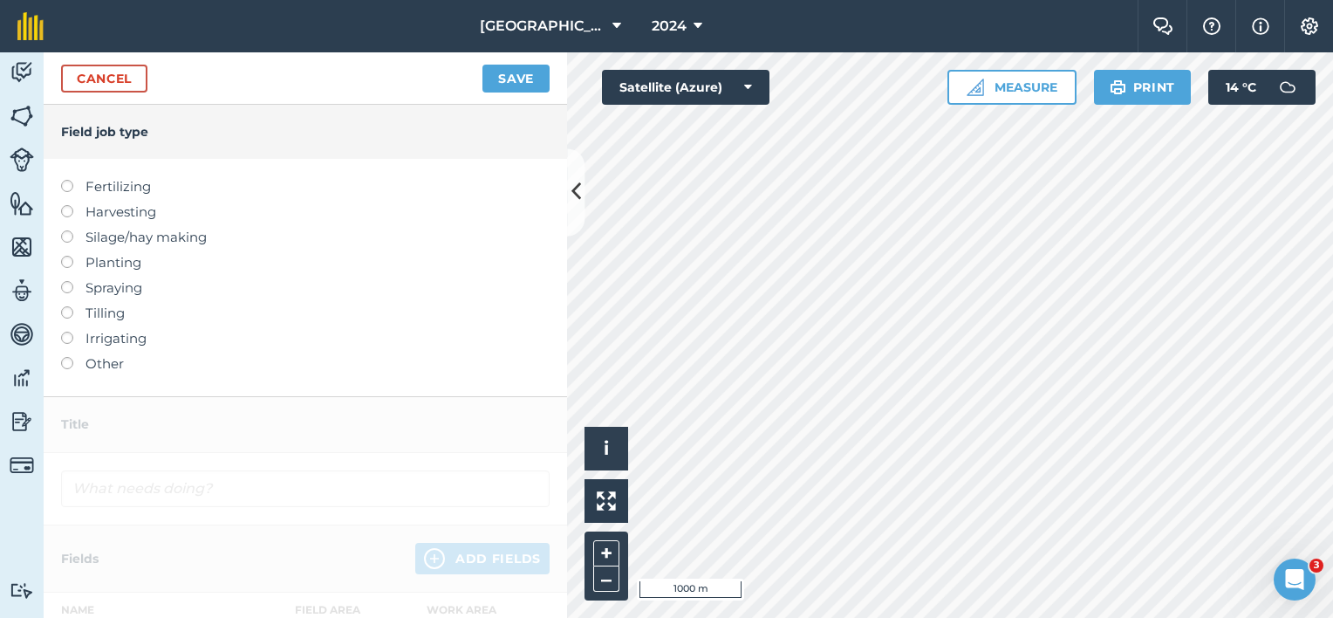
click at [66, 230] on label at bounding box center [73, 230] width 24 height 0
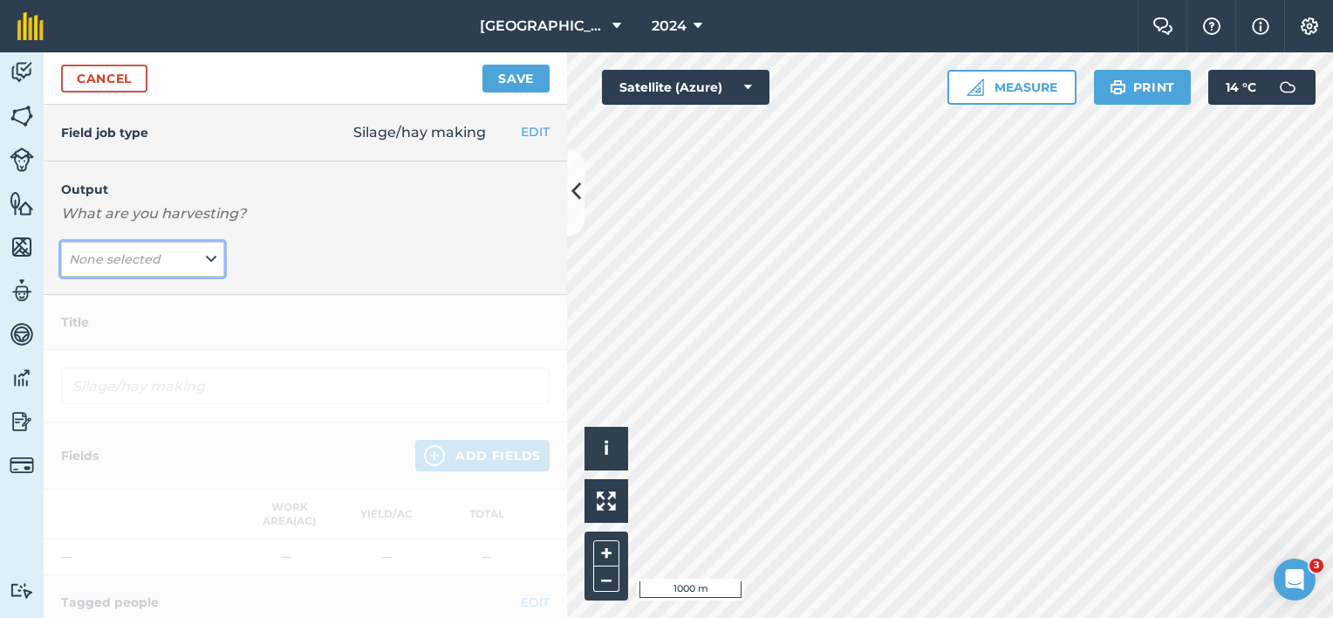
click at [206, 263] on icon at bounding box center [211, 258] width 10 height 19
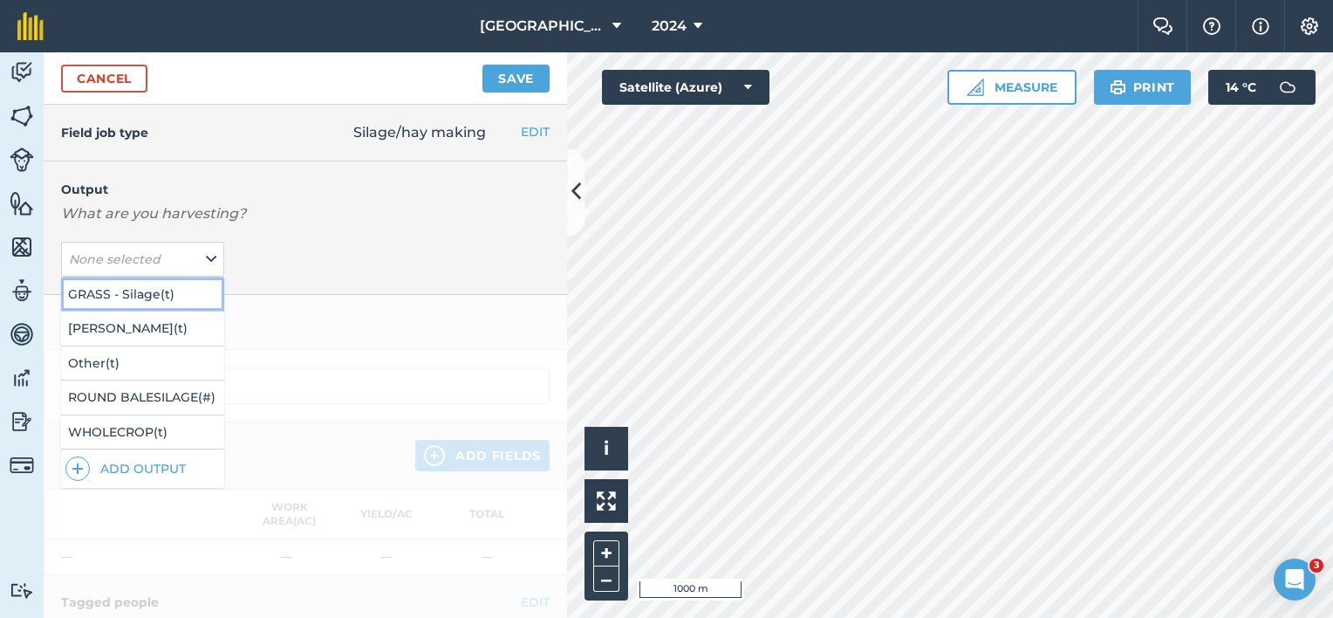
click at [181, 290] on button "GRASS - Silage ( t )" at bounding box center [142, 293] width 163 height 33
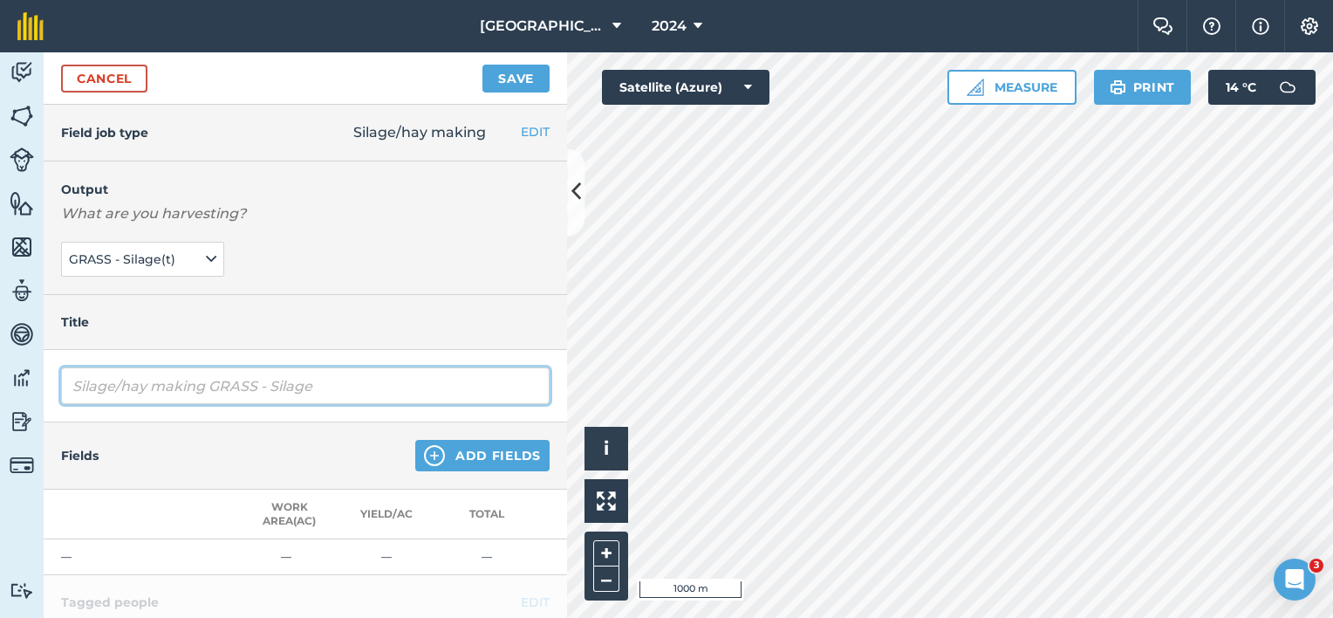
click at [124, 385] on input "Silage/hay making GRASS - Silage" at bounding box center [305, 385] width 488 height 37
drag, startPoint x: 209, startPoint y: 383, endPoint x: 27, endPoint y: 388, distance: 182.4
click at [27, 388] on div "Activity Fields Livestock Features Maps Team Vehicles Data Reporting Billing Tu…" at bounding box center [666, 334] width 1333 height 565
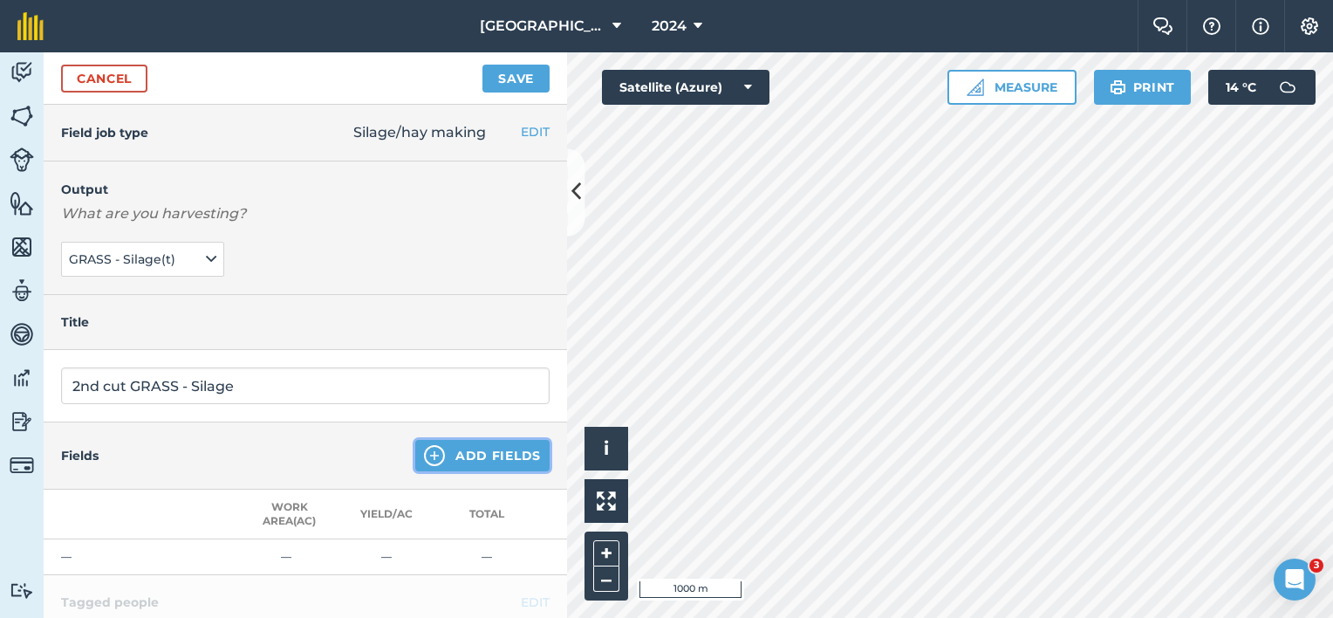
click at [466, 457] on button "Add Fields" at bounding box center [482, 455] width 134 height 31
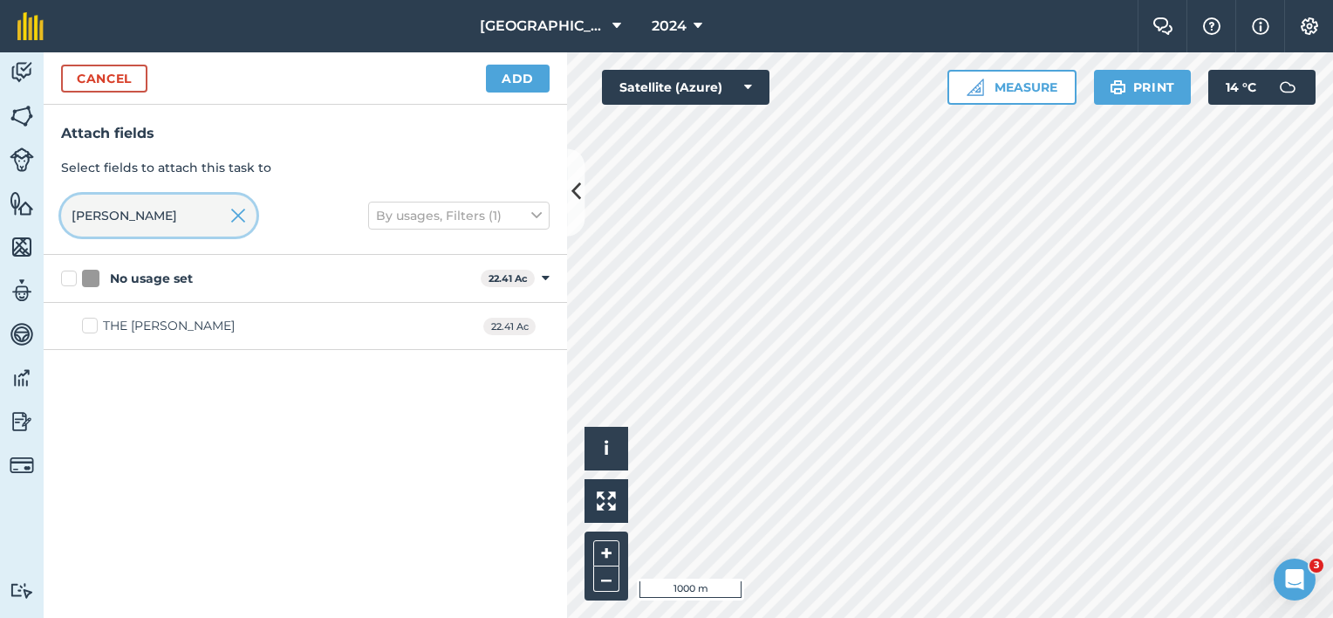
drag, startPoint x: 113, startPoint y: 212, endPoint x: 0, endPoint y: 216, distance: 112.6
click at [0, 218] on html "Lane Farm 2024 Farm Chat Help Info Settings Lane Farm - 2024 Reproduced with th…" at bounding box center [666, 309] width 1333 height 618
click at [94, 327] on label "Big field" at bounding box center [118, 326] width 72 height 18
click at [93, 327] on input "Big field" at bounding box center [87, 322] width 11 height 11
drag, startPoint x: 105, startPoint y: 214, endPoint x: 0, endPoint y: 199, distance: 105.7
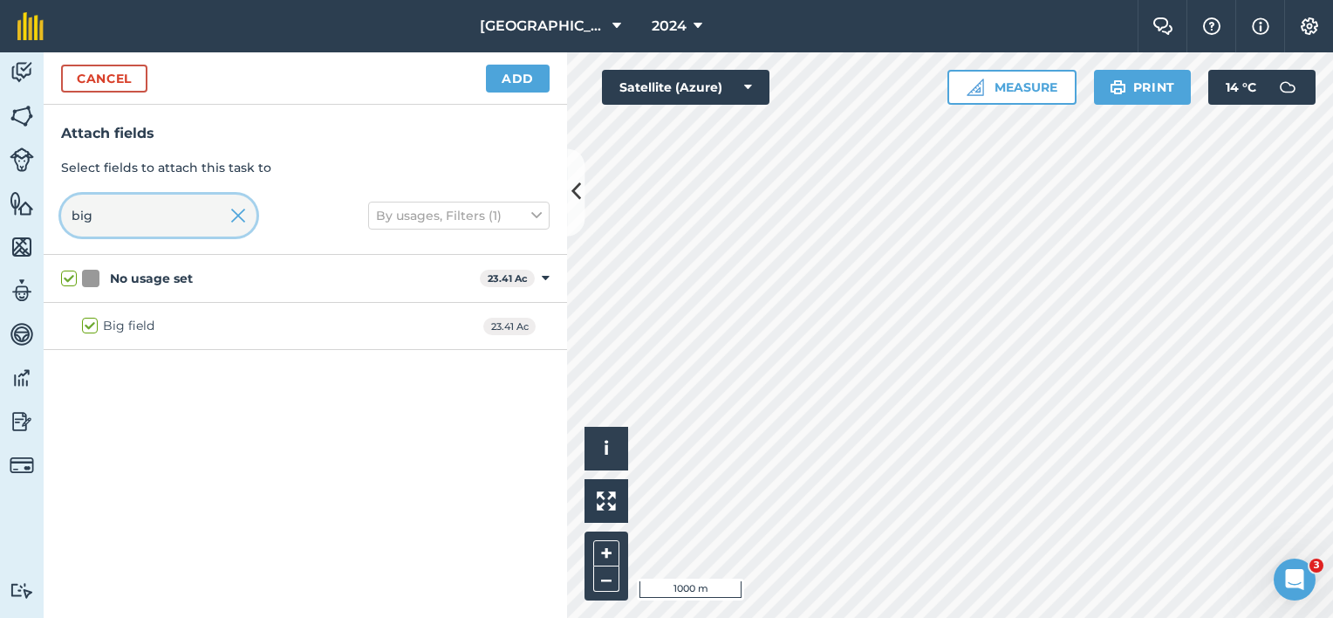
click at [0, 209] on html "Lane Farm 2024 Farm Chat Help Info Settings Lane Farm - 2024 Reproduced with th…" at bounding box center [666, 309] width 1333 height 618
click at [125, 317] on div "STABLES" at bounding box center [131, 326] width 56 height 18
click at [93, 317] on input "STABLES" at bounding box center [87, 322] width 11 height 11
drag, startPoint x: 105, startPoint y: 214, endPoint x: 0, endPoint y: 207, distance: 104.9
click at [46, 215] on div "Attach fields Select fields to attach this task to stab By usages, Filters (1)" at bounding box center [305, 180] width 523 height 150
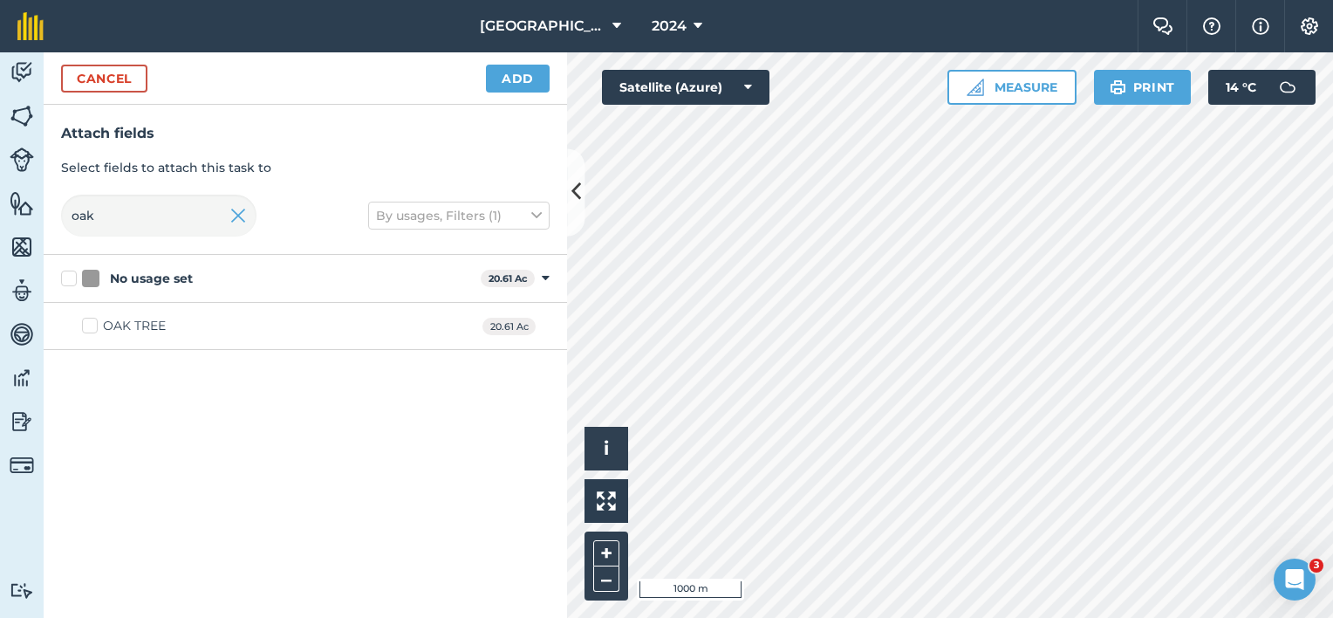
drag, startPoint x: 134, startPoint y: 328, endPoint x: 142, endPoint y: 272, distance: 56.4
click at [134, 328] on div "OAK TREE" at bounding box center [134, 326] width 63 height 18
click at [93, 328] on input "OAK TREE" at bounding box center [87, 322] width 11 height 11
drag, startPoint x: 141, startPoint y: 223, endPoint x: 0, endPoint y: 181, distance: 147.4
click at [0, 192] on html "Lane Farm 2024 Farm Chat Help Info Settings Lane Farm - 2024 Reproduced with th…" at bounding box center [666, 309] width 1333 height 618
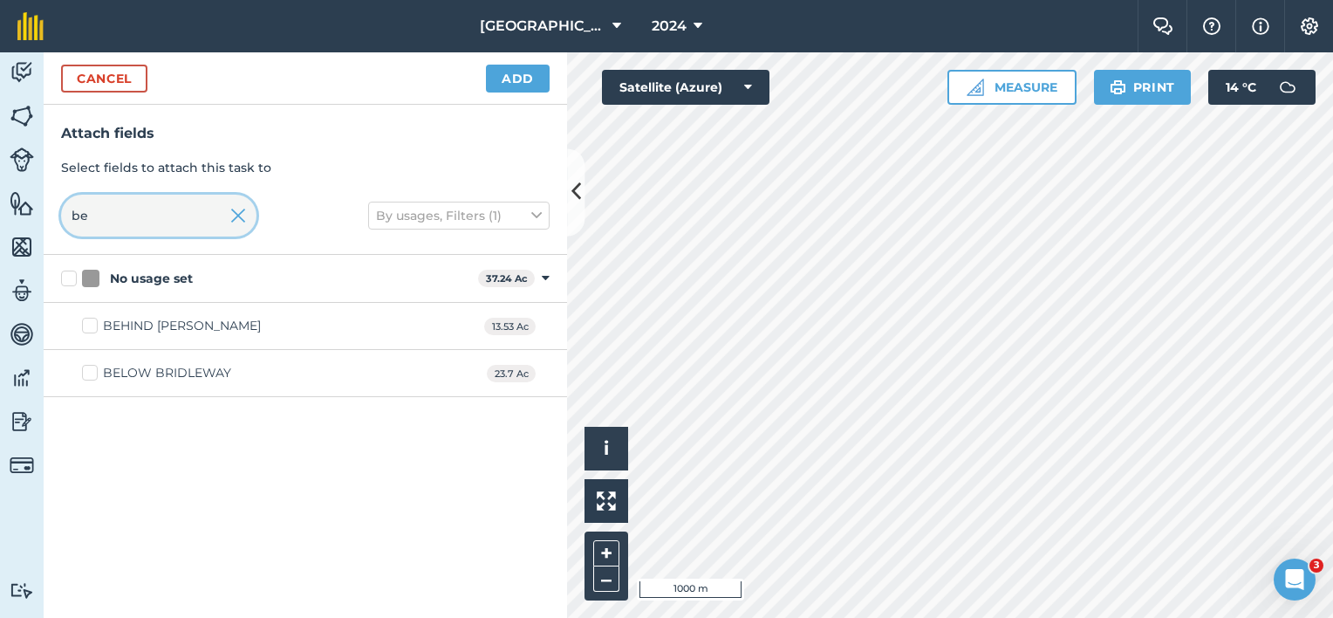
click at [49, 218] on div "Attach fields Select fields to attach this task to be By usages, Filters (1)" at bounding box center [305, 180] width 523 height 150
click at [184, 372] on div "PIGGERIES BOTTOM" at bounding box center [166, 373] width 126 height 18
click at [93, 372] on input "PIGGERIES BOTTOM" at bounding box center [87, 369] width 11 height 11
drag, startPoint x: 140, startPoint y: 219, endPoint x: 4, endPoint y: 201, distance: 136.3
click at [13, 202] on div "Activity Fields Livestock Features Maps Team Vehicles Data Reporting Billing Tu…" at bounding box center [666, 334] width 1333 height 565
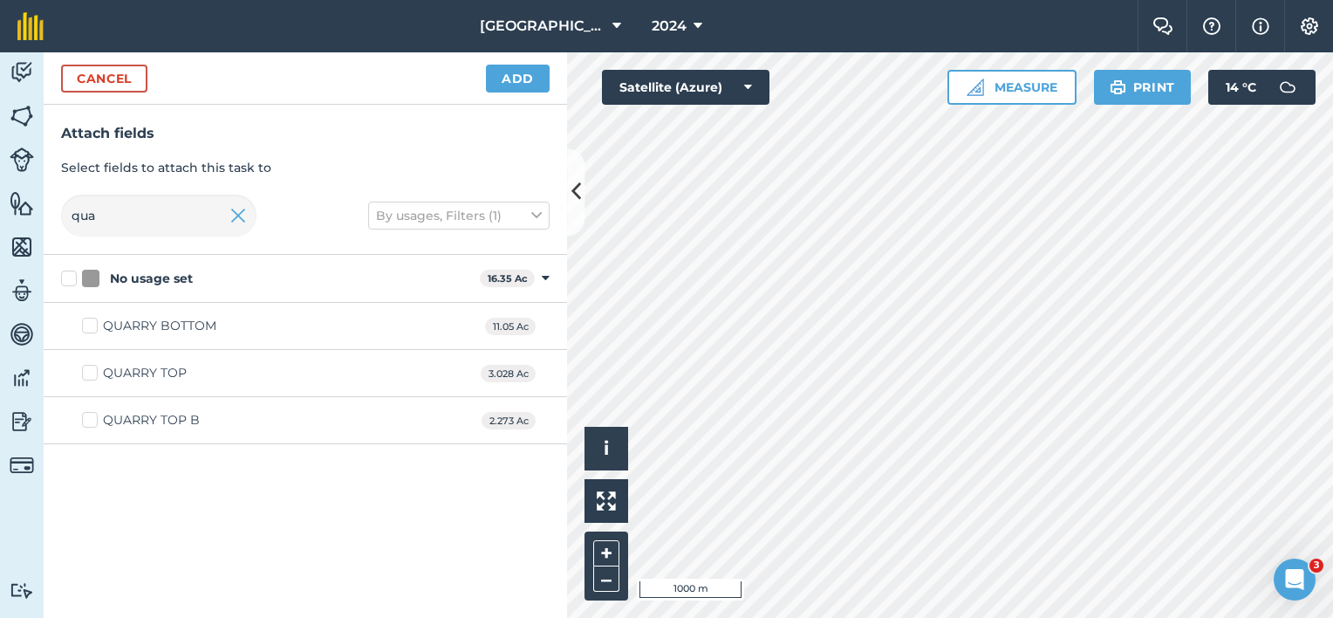
drag, startPoint x: 193, startPoint y: 317, endPoint x: 174, endPoint y: 290, distance: 32.7
click at [195, 317] on div "QUARRY BOTTOM" at bounding box center [159, 326] width 113 height 18
click at [93, 317] on input "QUARRY BOTTOM" at bounding box center [87, 322] width 11 height 11
drag, startPoint x: 113, startPoint y: 216, endPoint x: 32, endPoint y: 223, distance: 80.5
click at [49, 218] on div "Attach fields Select fields to attach this task to qua By usages, Filters (1)" at bounding box center [305, 180] width 523 height 150
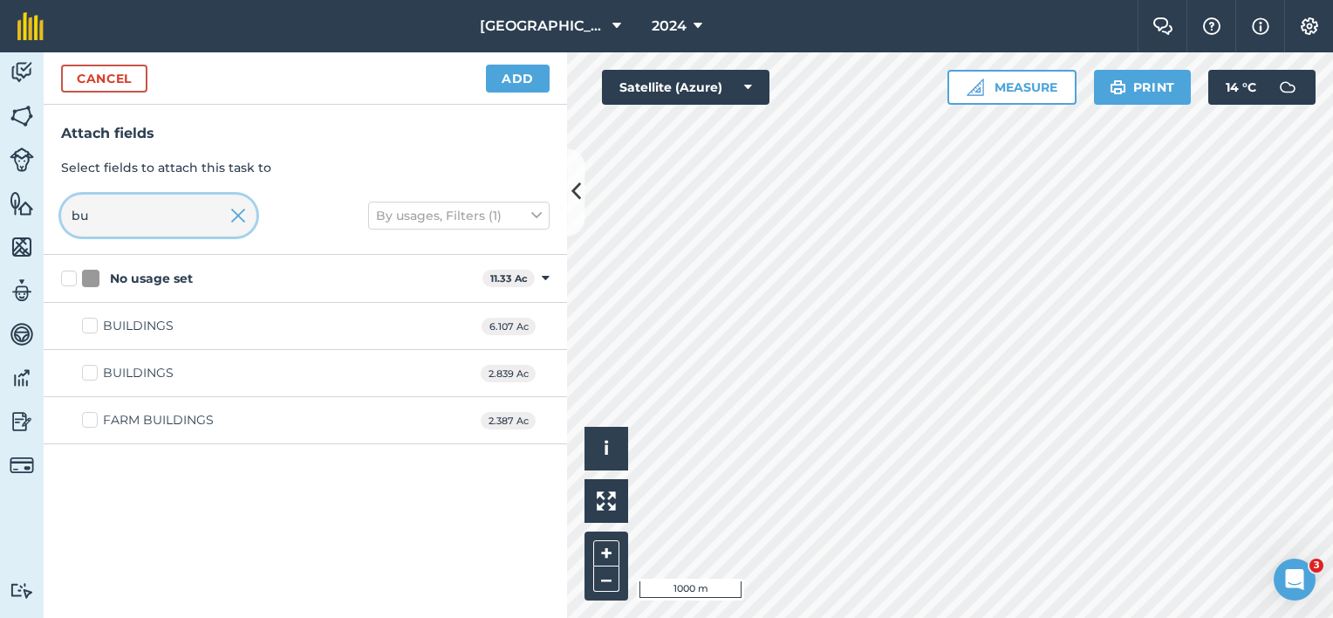
drag, startPoint x: 107, startPoint y: 212, endPoint x: 53, endPoint y: 214, distance: 54.1
click at [63, 212] on input "bu" at bounding box center [158, 216] width 195 height 42
click at [101, 321] on label "DRIVE" at bounding box center [112, 326] width 60 height 18
click at [93, 321] on input "DRIVE" at bounding box center [87, 322] width 11 height 11
drag, startPoint x: 124, startPoint y: 222, endPoint x: 0, endPoint y: 220, distance: 123.9
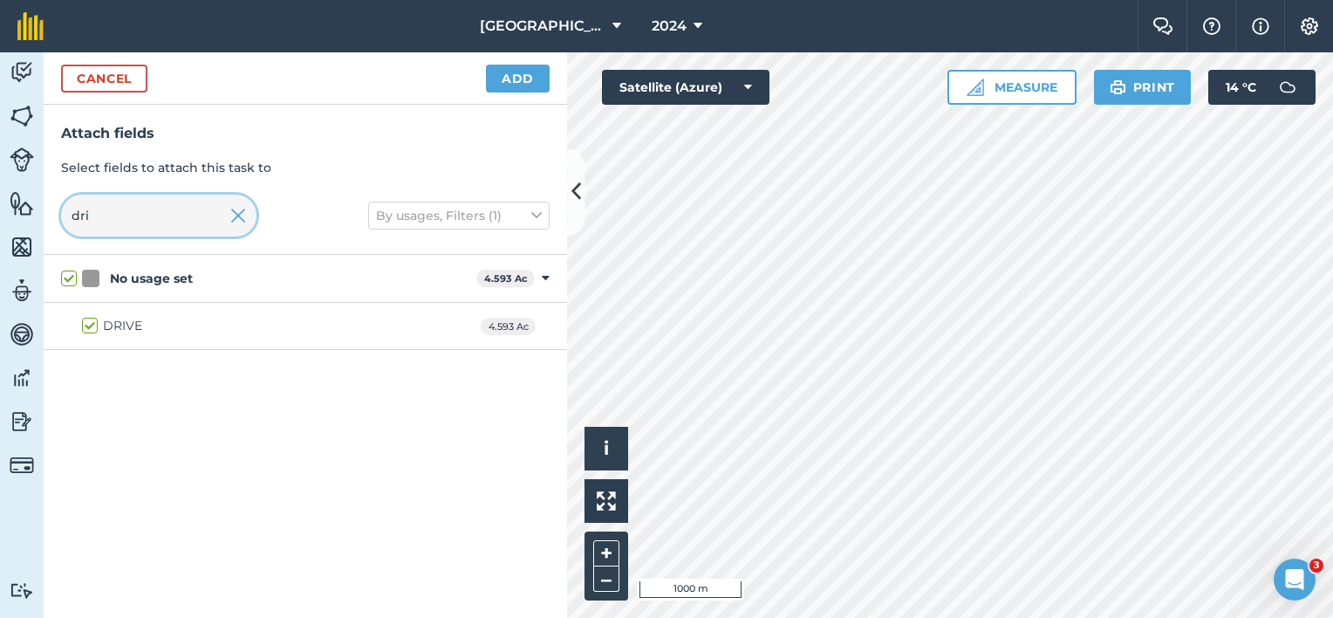
click at [27, 214] on div "Activity Fields Livestock Features Maps Team Vehicles Data Reporting Billing Tu…" at bounding box center [666, 334] width 1333 height 565
click at [93, 320] on label "[PERSON_NAME] END" at bounding box center [160, 326] width 156 height 18
click at [93, 320] on input "[PERSON_NAME] END" at bounding box center [87, 322] width 11 height 11
click at [505, 73] on button "Add" at bounding box center [518, 79] width 64 height 28
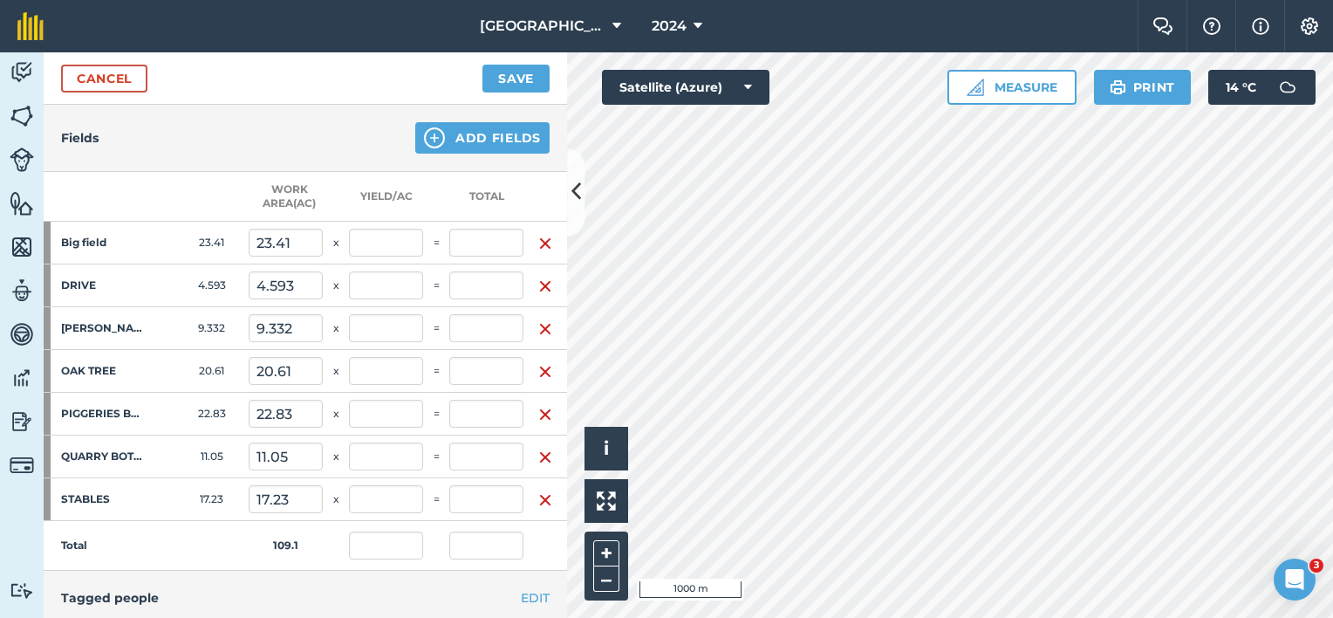
scroll to position [349, 0]
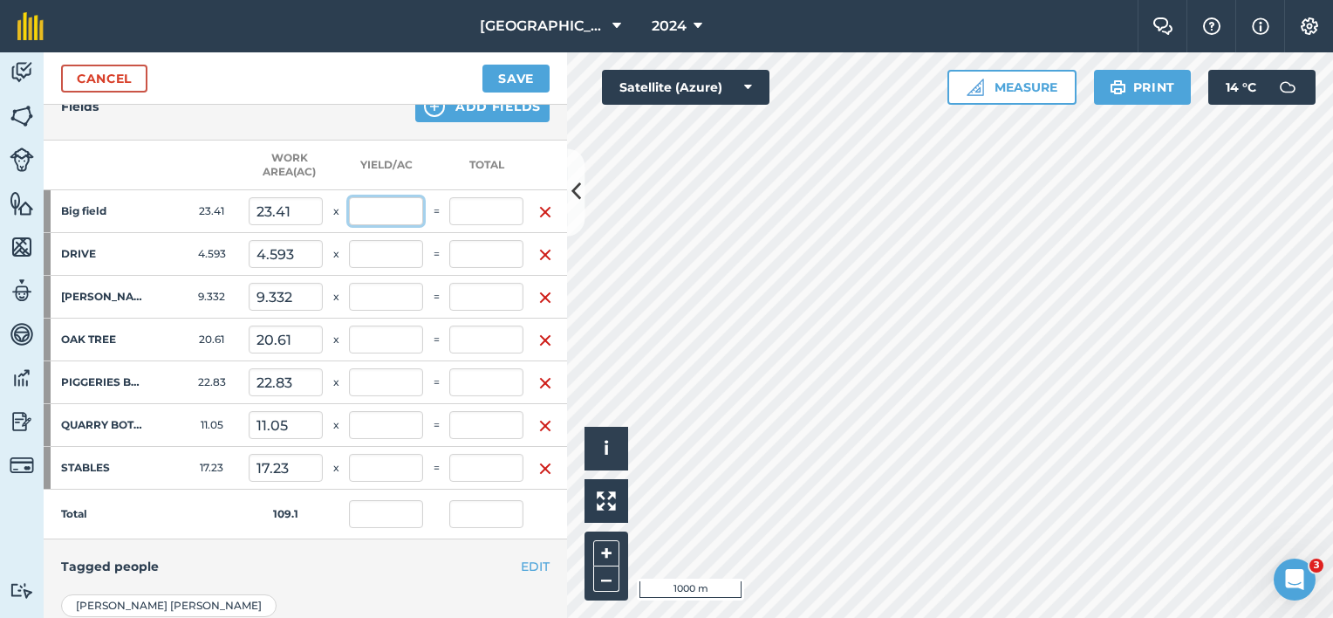
click at [387, 208] on input "text" at bounding box center [386, 211] width 74 height 28
click at [387, 258] on input "text" at bounding box center [386, 254] width 74 height 28
click at [387, 297] on input "text" at bounding box center [386, 297] width 74 height 28
click at [387, 335] on input "text" at bounding box center [386, 339] width 74 height 28
click at [379, 372] on input "text" at bounding box center [386, 382] width 74 height 28
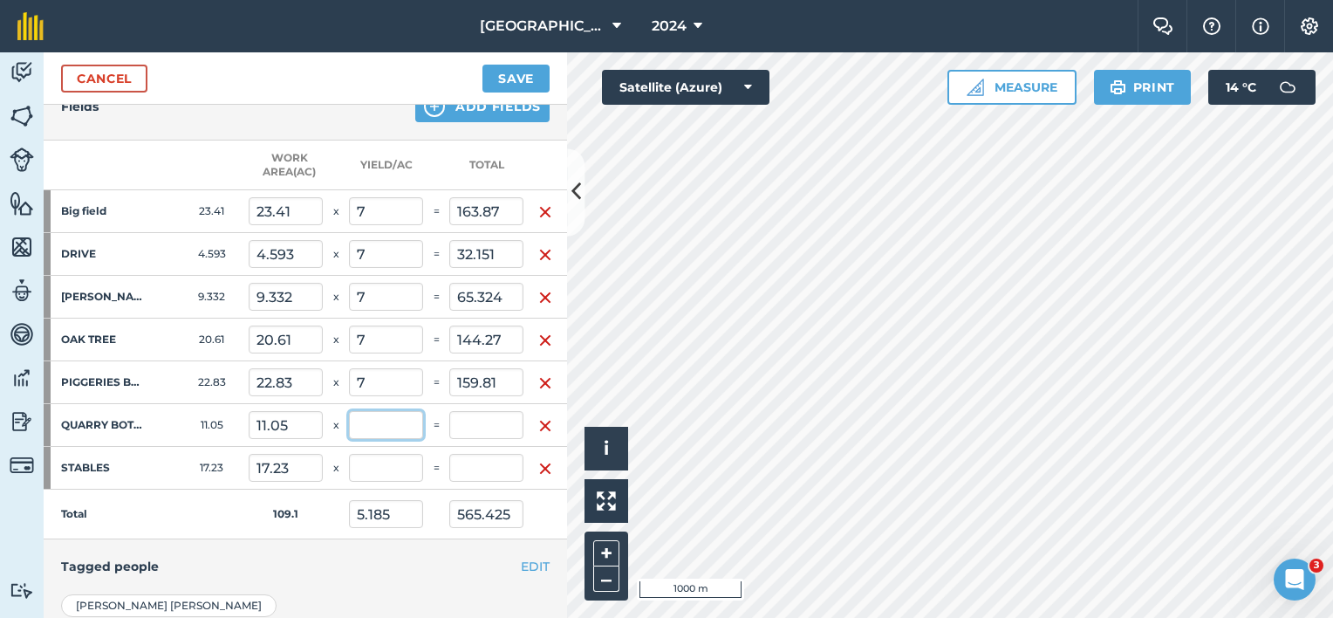
click at [372, 419] on input "text" at bounding box center [386, 425] width 74 height 28
click at [367, 457] on input "7" at bounding box center [386, 468] width 74 height 28
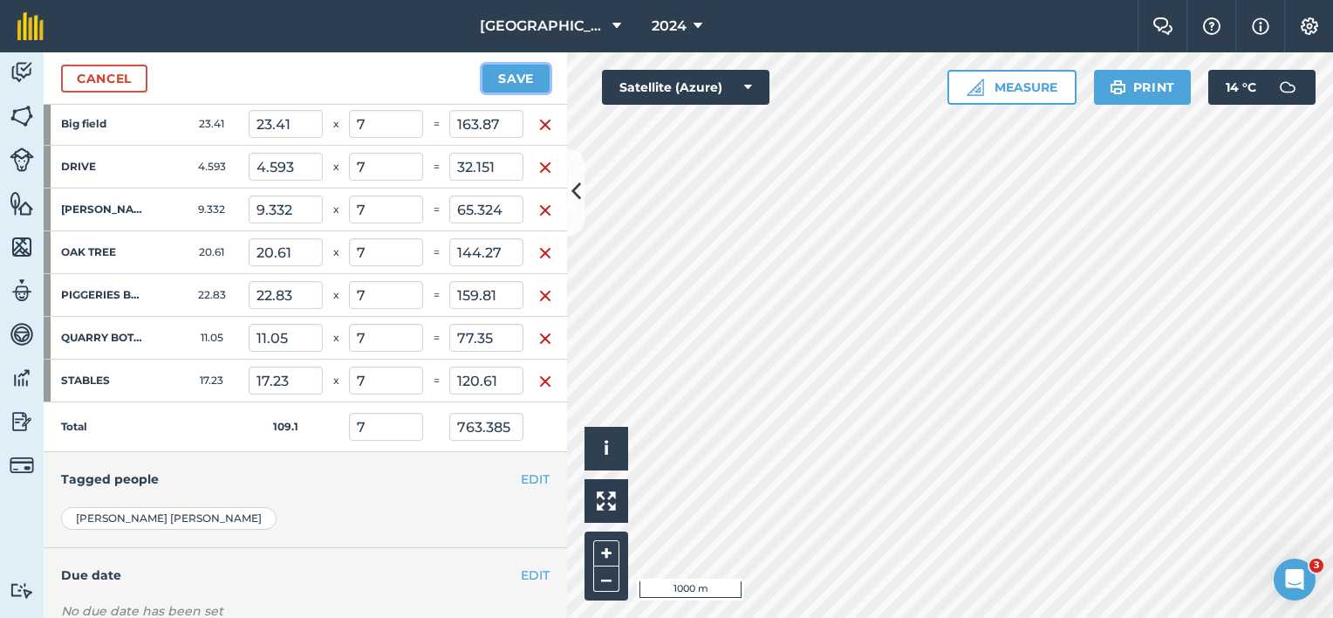
click at [522, 83] on button "Save" at bounding box center [515, 79] width 67 height 28
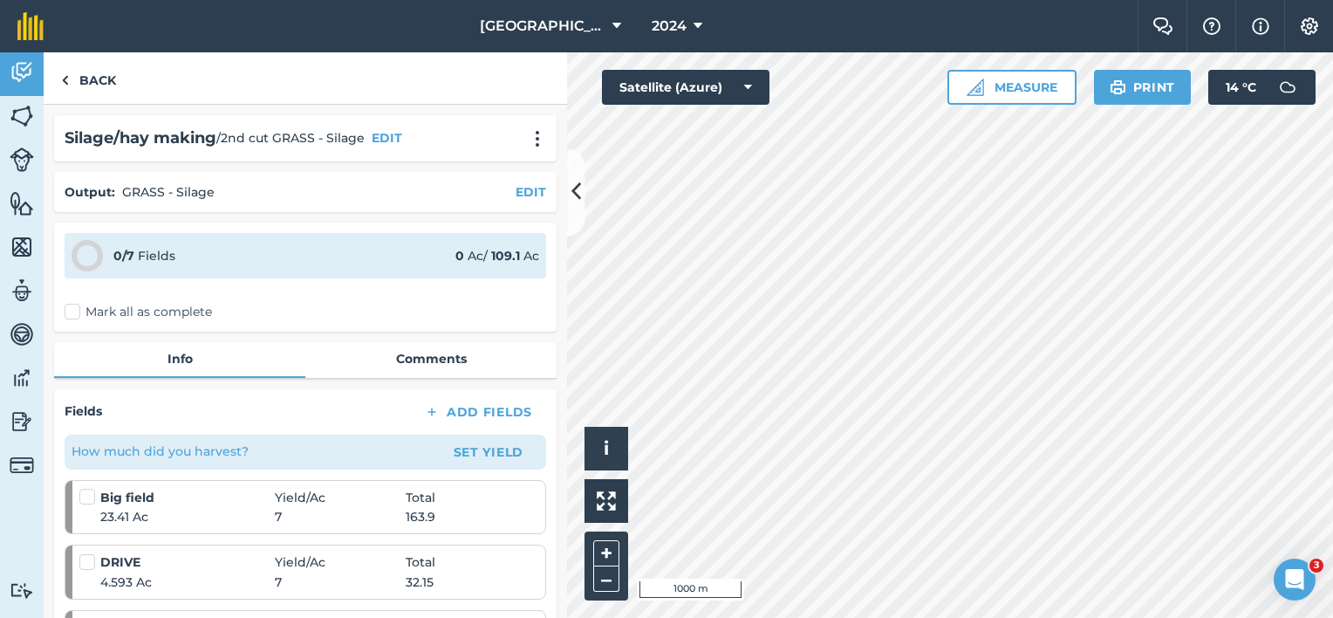
click at [73, 315] on label "Mark all as complete" at bounding box center [138, 312] width 147 height 18
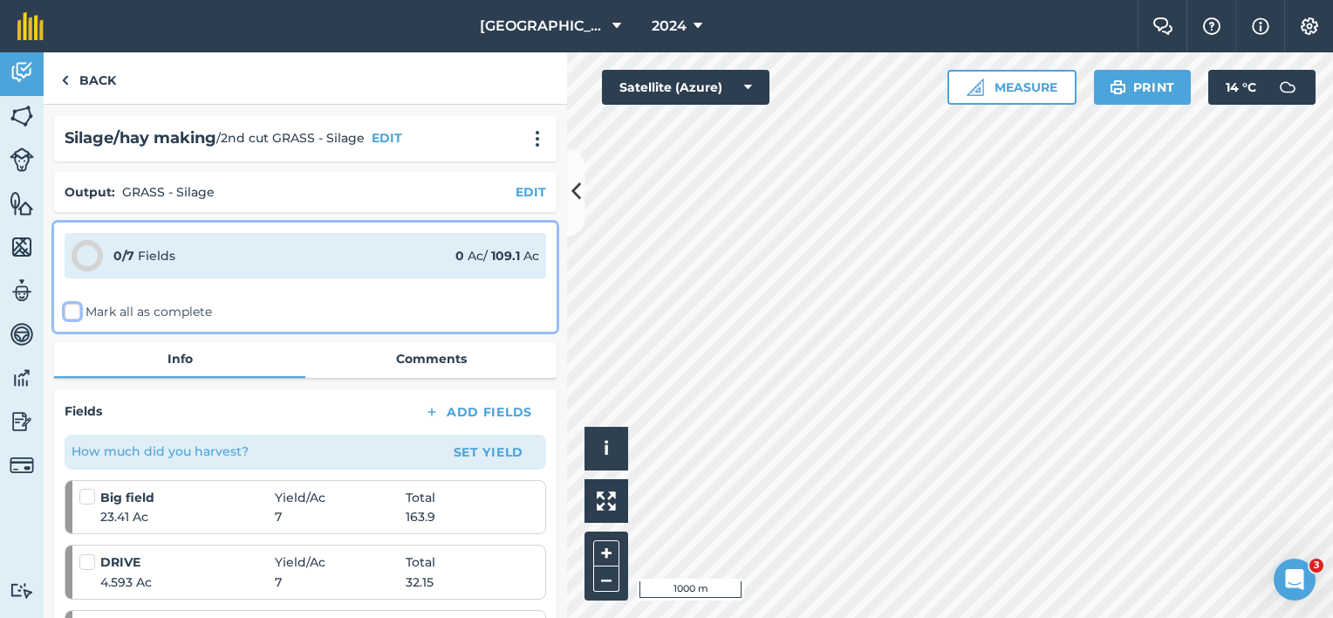
click at [73, 314] on input "Mark all as complete" at bounding box center [70, 308] width 11 height 11
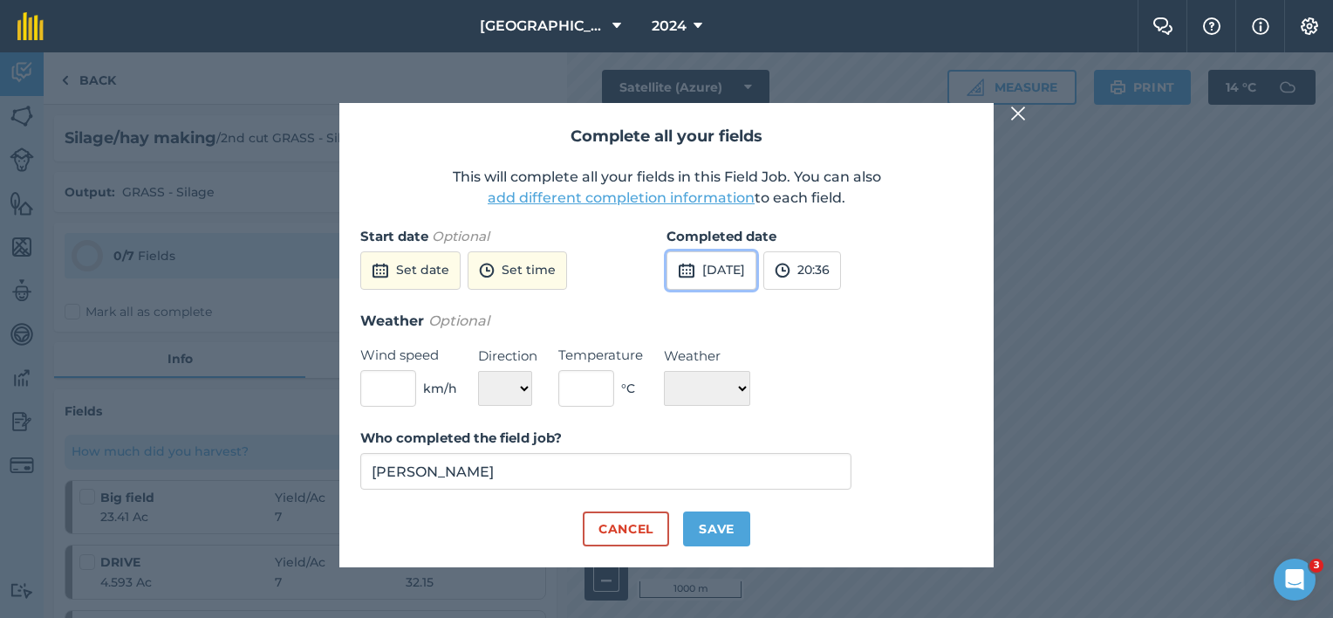
click at [747, 276] on button "[DATE]" at bounding box center [711, 270] width 90 height 38
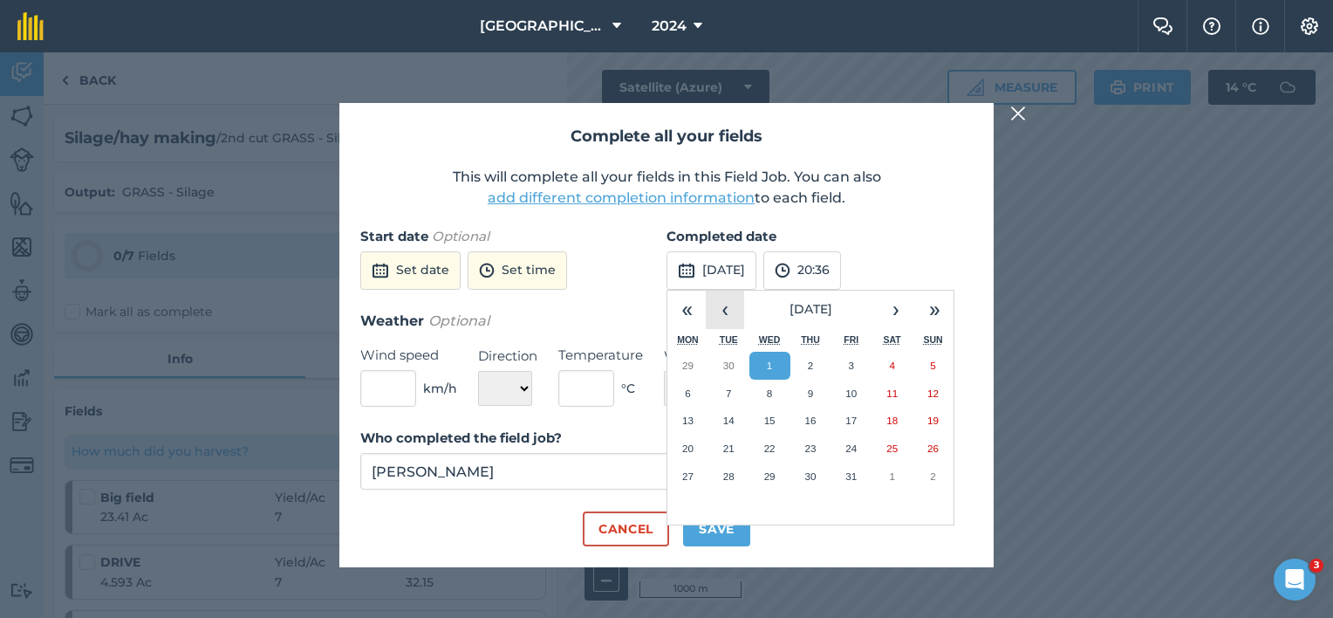
click at [724, 317] on button "‹" at bounding box center [725, 309] width 38 height 38
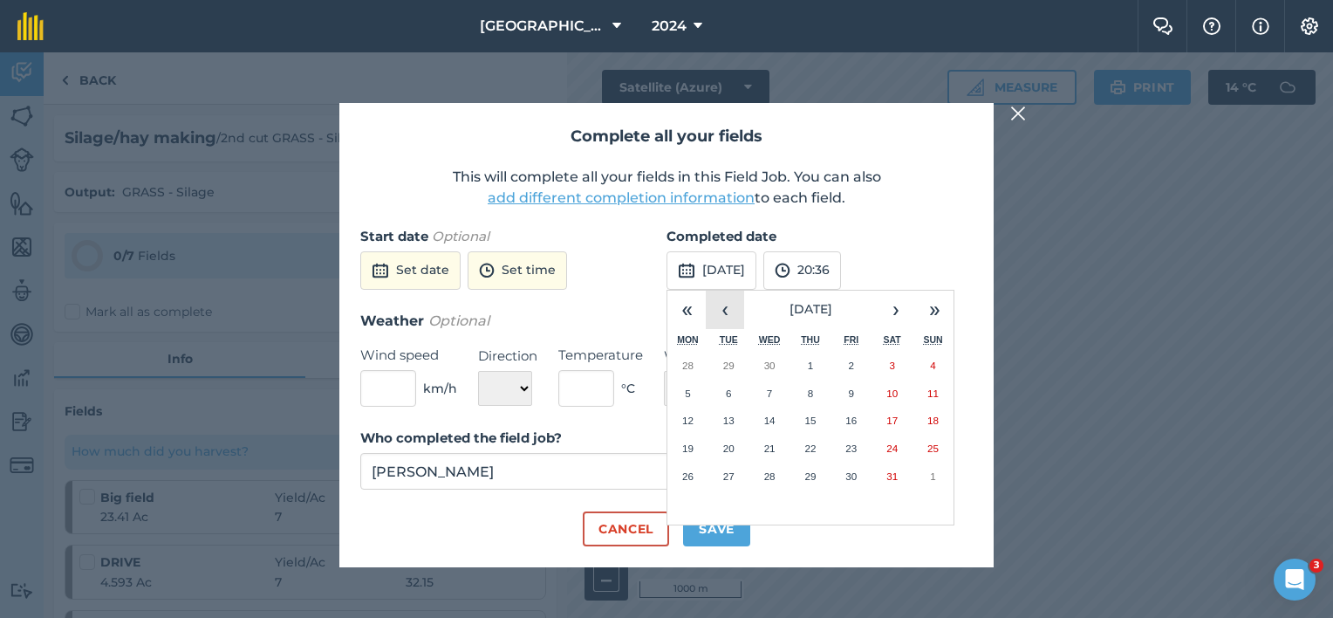
click at [724, 317] on button "‹" at bounding box center [725, 309] width 38 height 38
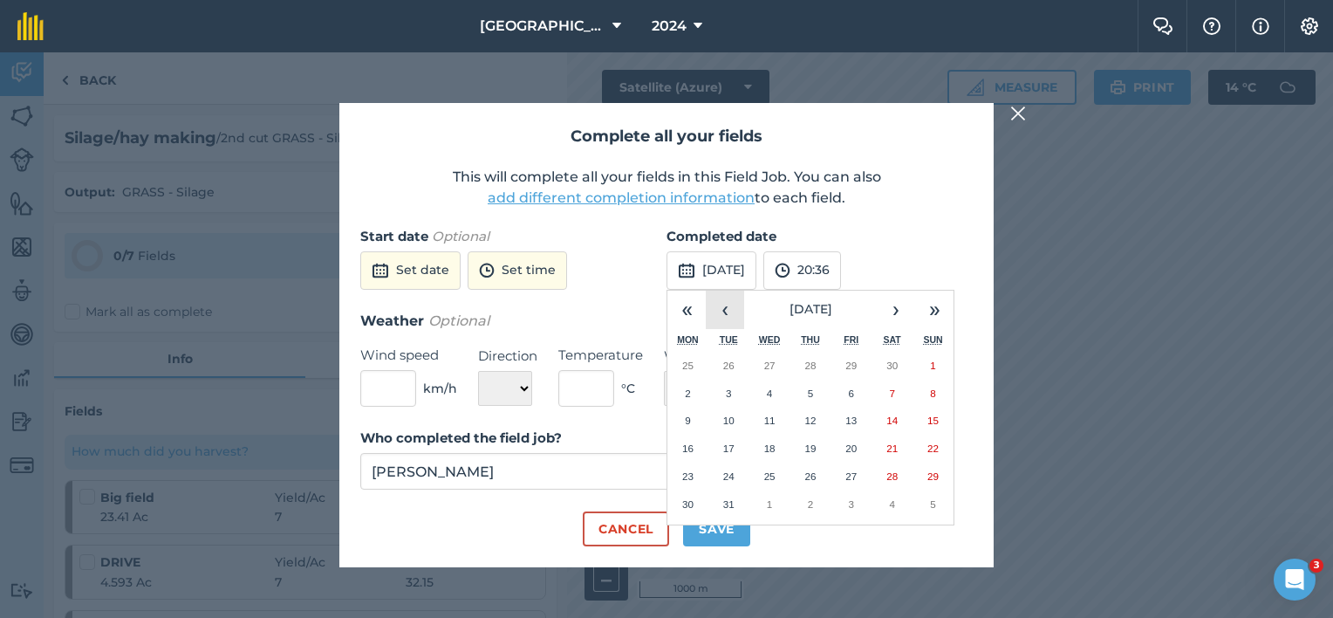
click at [724, 317] on button "‹" at bounding box center [725, 309] width 38 height 38
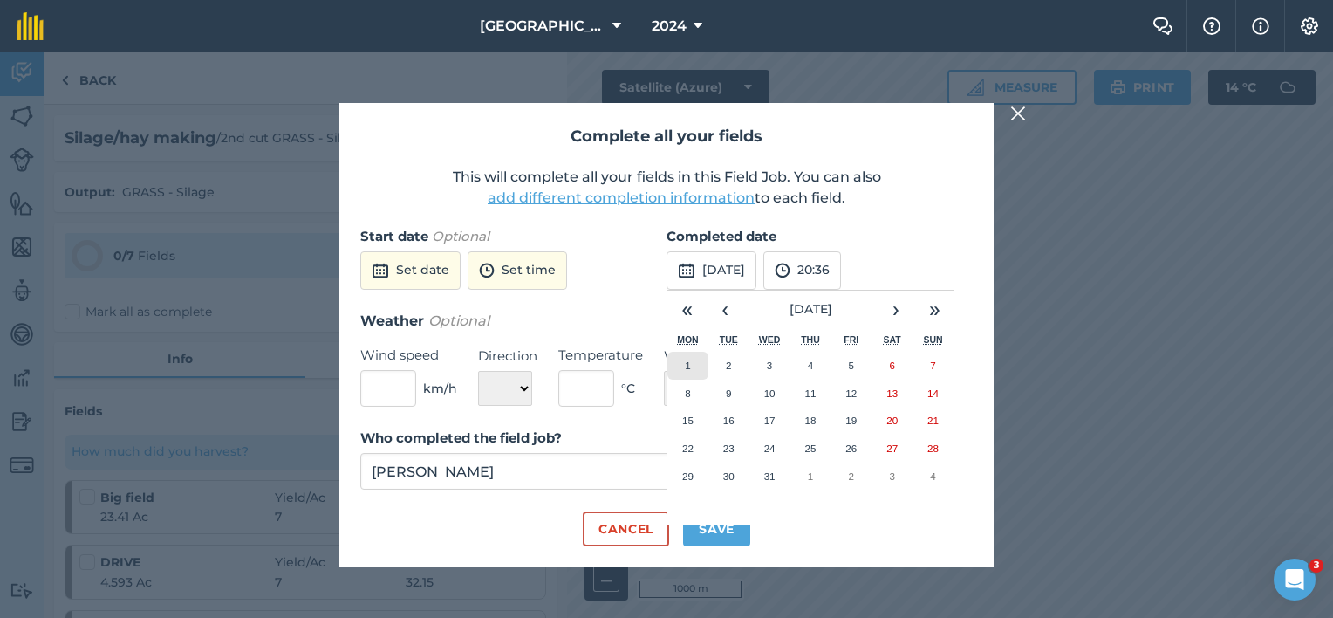
click at [685, 359] on abbr "1" at bounding box center [687, 364] width 5 height 11
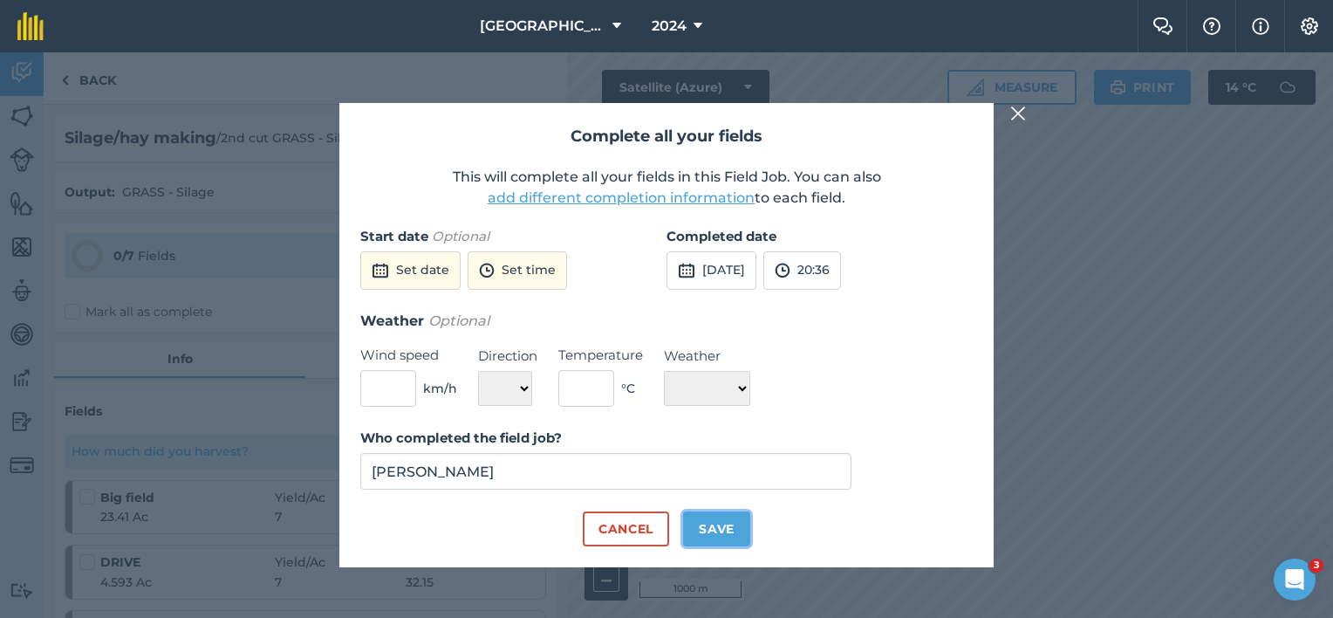
click at [708, 527] on button "Save" at bounding box center [716, 528] width 67 height 35
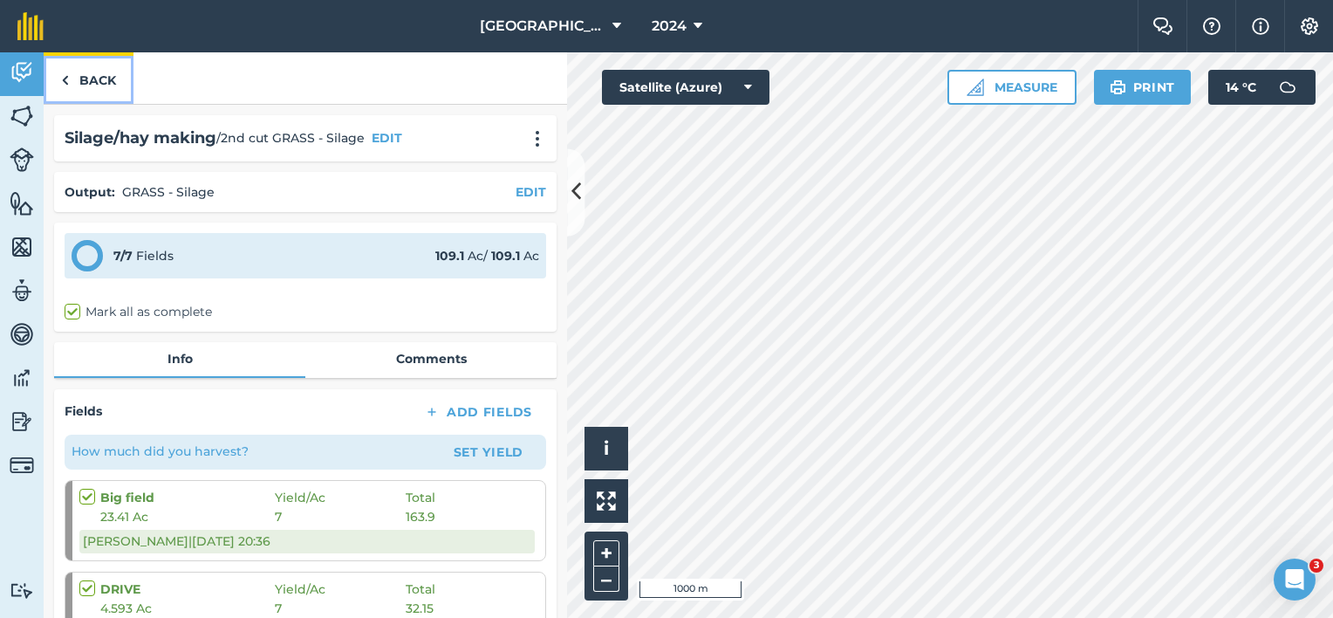
click at [68, 80] on img at bounding box center [65, 80] width 8 height 21
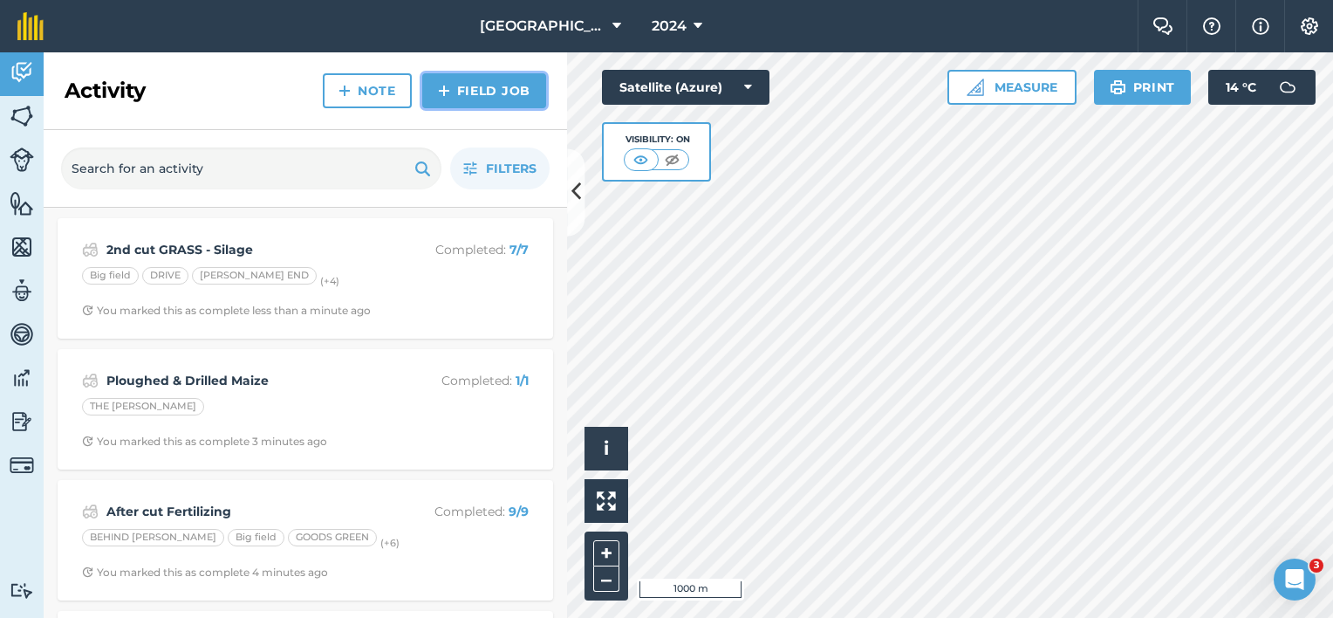
click at [515, 95] on link "Field Job" at bounding box center [484, 90] width 124 height 35
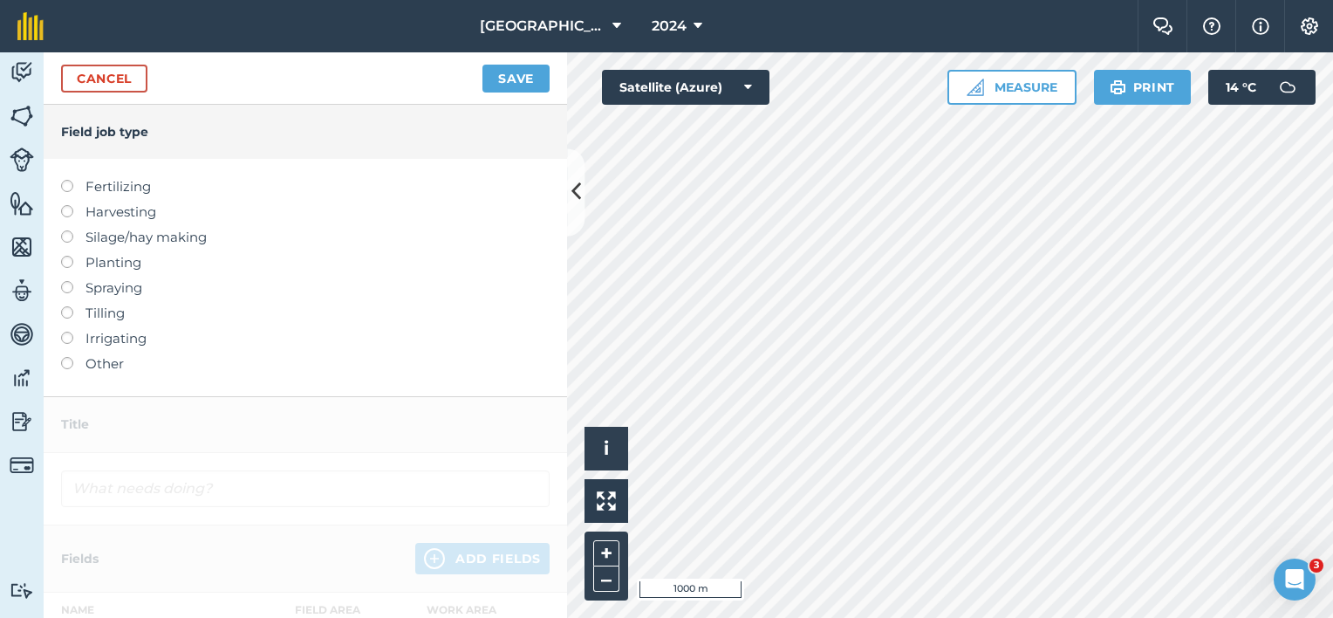
click at [109, 187] on label "Fertilizing" at bounding box center [305, 186] width 488 height 21
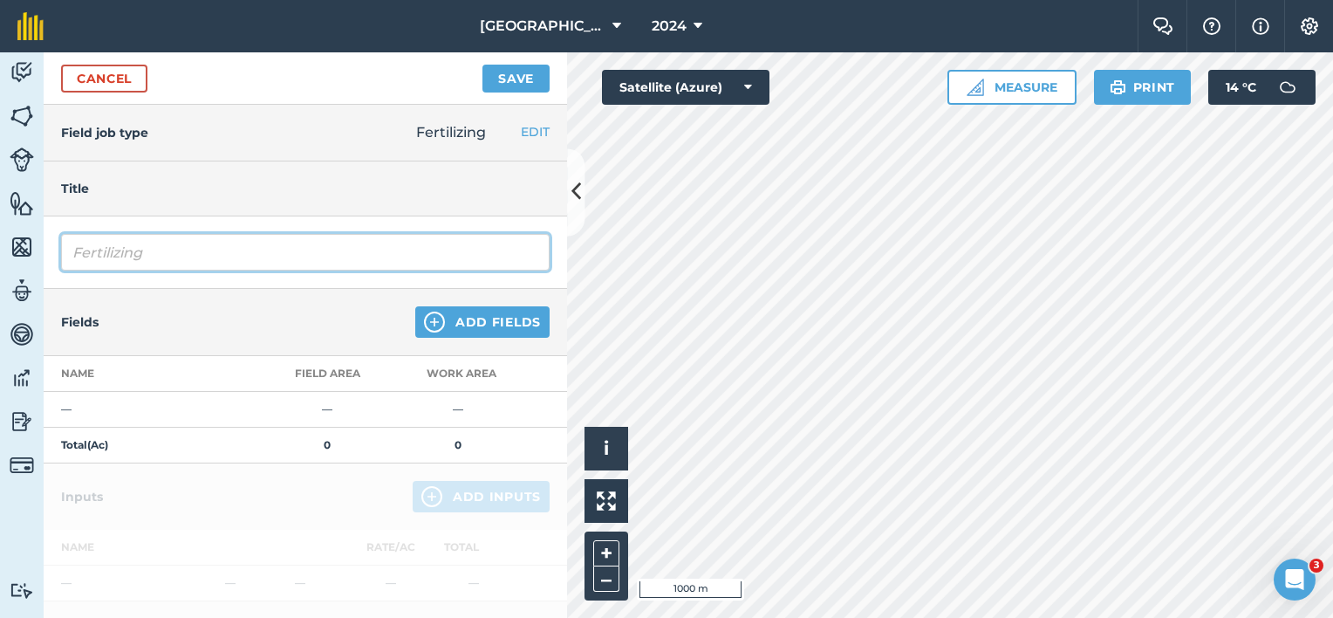
click at [113, 258] on input "Fertilizing" at bounding box center [305, 252] width 488 height 37
click at [72, 251] on input "Fertilizing" at bounding box center [305, 252] width 488 height 37
drag, startPoint x: 228, startPoint y: 249, endPoint x: 180, endPoint y: 247, distance: 48.0
click at [181, 248] on input "Dirty WaterFertilizing" at bounding box center [305, 252] width 488 height 37
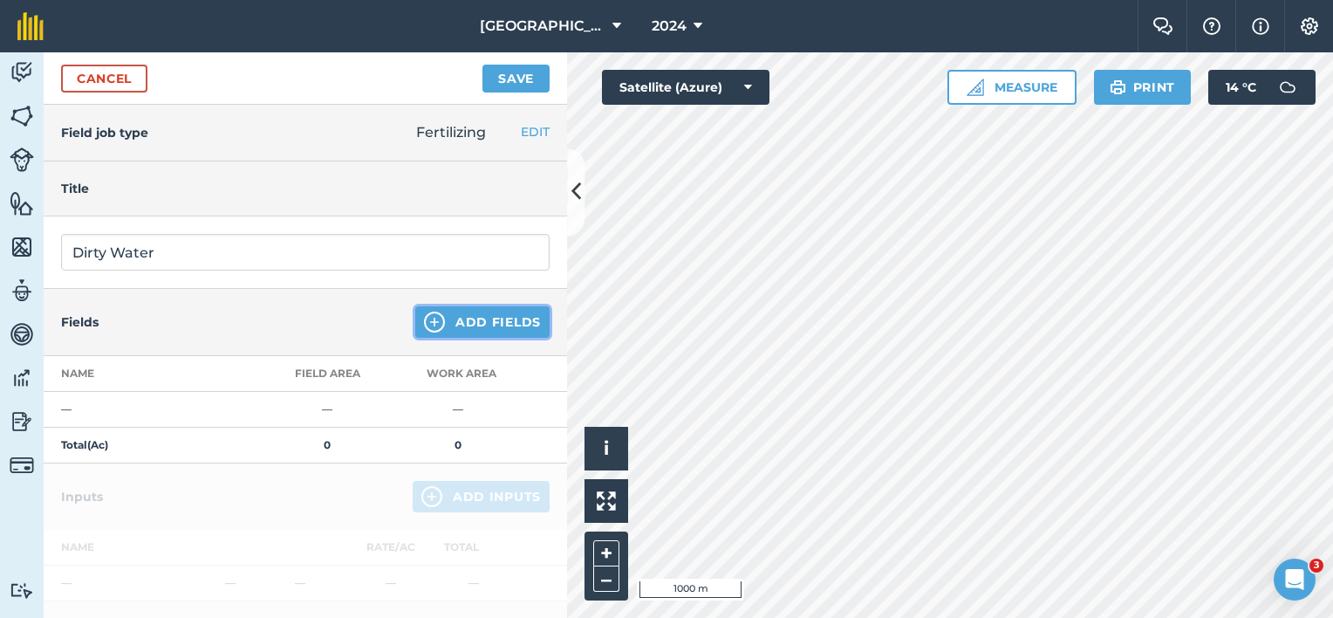
click at [460, 327] on button "Add Fields" at bounding box center [482, 321] width 134 height 31
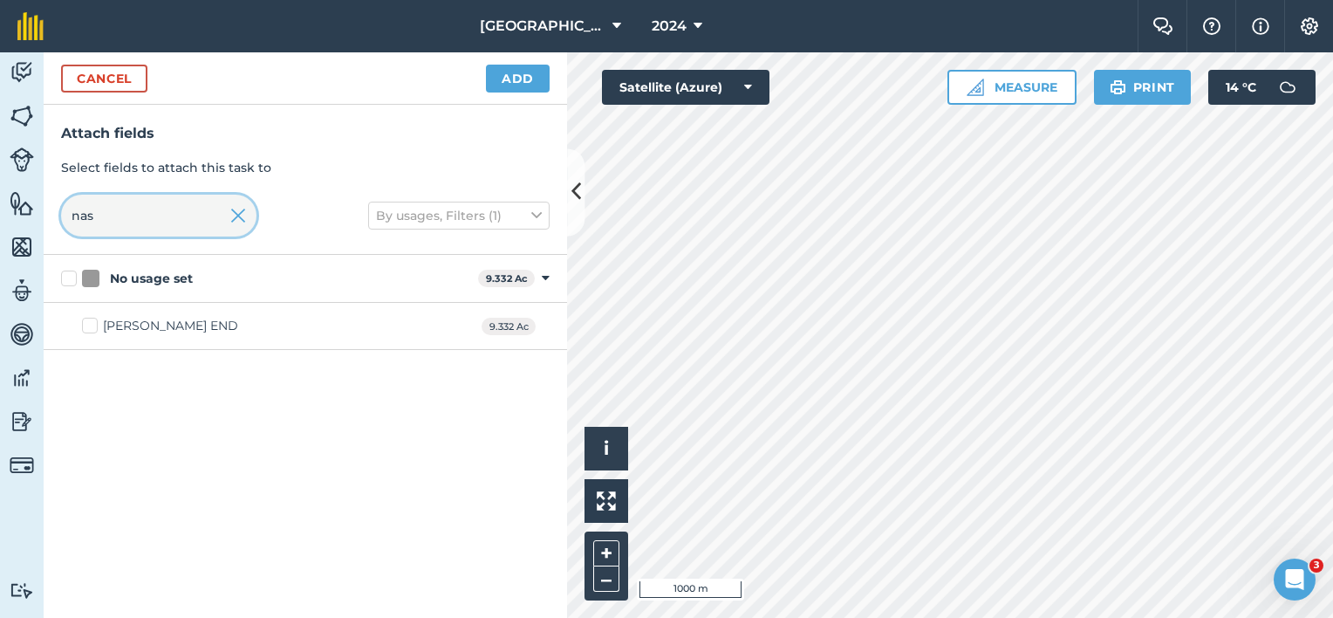
drag, startPoint x: 99, startPoint y: 214, endPoint x: 52, endPoint y: 216, distance: 47.2
click at [52, 216] on div "Attach fields Select fields to attach this task to nas By usages, Filters (1)" at bounding box center [305, 180] width 523 height 150
drag, startPoint x: 108, startPoint y: 323, endPoint x: 122, endPoint y: 280, distance: 45.0
click at [108, 323] on div "Big field" at bounding box center [128, 326] width 51 height 18
click at [93, 323] on input "Big field" at bounding box center [87, 322] width 11 height 11
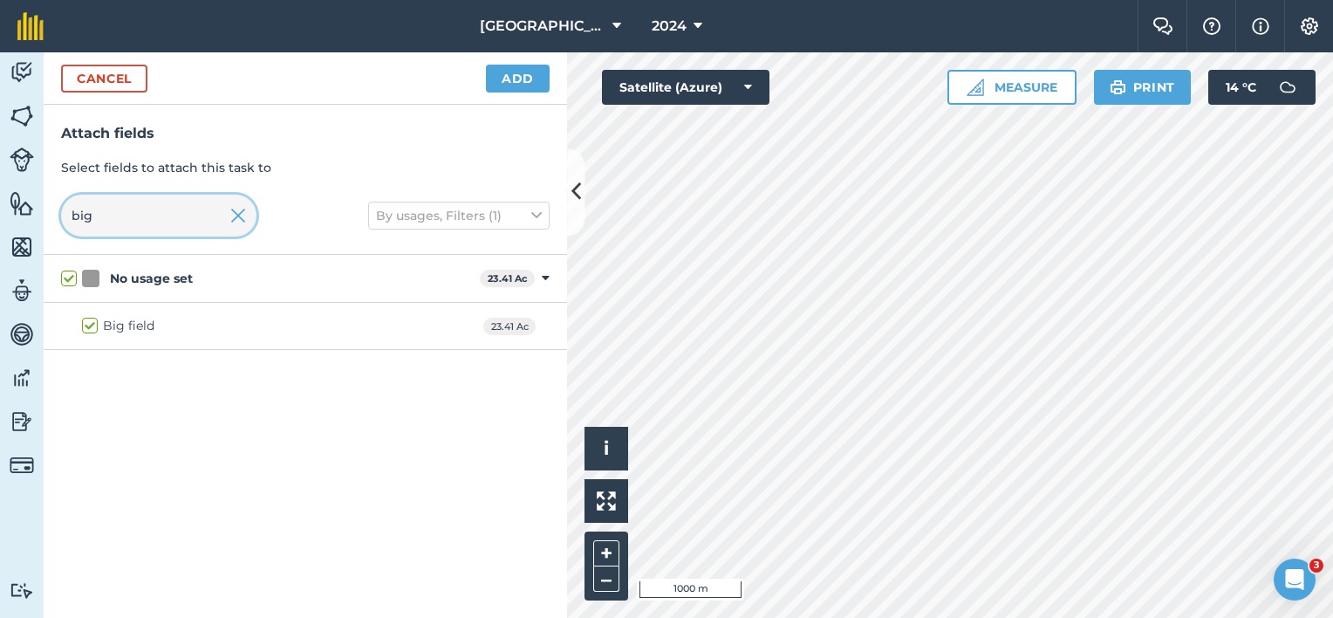
drag, startPoint x: 129, startPoint y: 220, endPoint x: 34, endPoint y: 206, distance: 96.1
click at [42, 207] on div "Activity Fields Livestock Features Maps Team Vehicles Data Reporting Billing Tu…" at bounding box center [666, 334] width 1333 height 565
click at [148, 367] on div "STABLES" at bounding box center [131, 373] width 56 height 18
click at [93, 367] on input "STABLES" at bounding box center [87, 369] width 11 height 11
drag, startPoint x: 119, startPoint y: 213, endPoint x: 3, endPoint y: 213, distance: 115.1
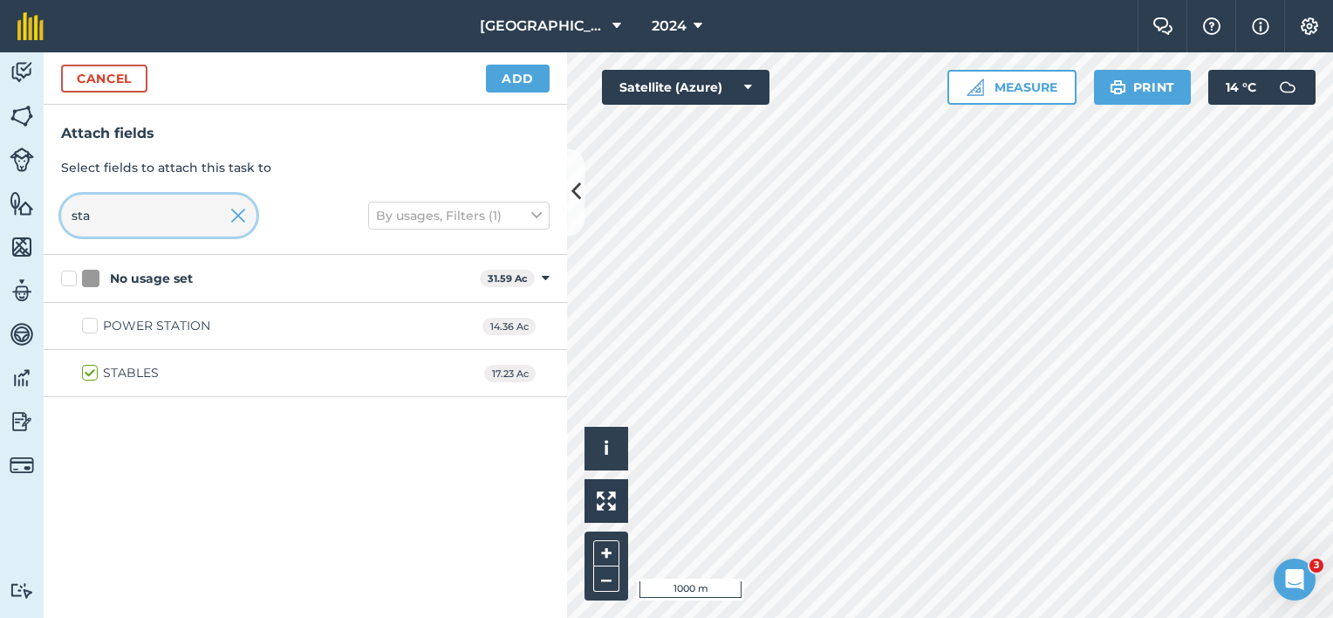
click at [26, 215] on div "Activity Fields Livestock Features Maps Team Vehicles Data Reporting Billing Tu…" at bounding box center [666, 334] width 1333 height 565
click at [126, 322] on div "OAK TREE" at bounding box center [134, 326] width 63 height 18
click at [93, 322] on input "OAK TREE" at bounding box center [87, 322] width 11 height 11
drag, startPoint x: 122, startPoint y: 216, endPoint x: 38, endPoint y: 213, distance: 84.7
click at [51, 213] on div "Attach fields Select fields to attach this task to oak By usages, Filters (1)" at bounding box center [305, 180] width 523 height 150
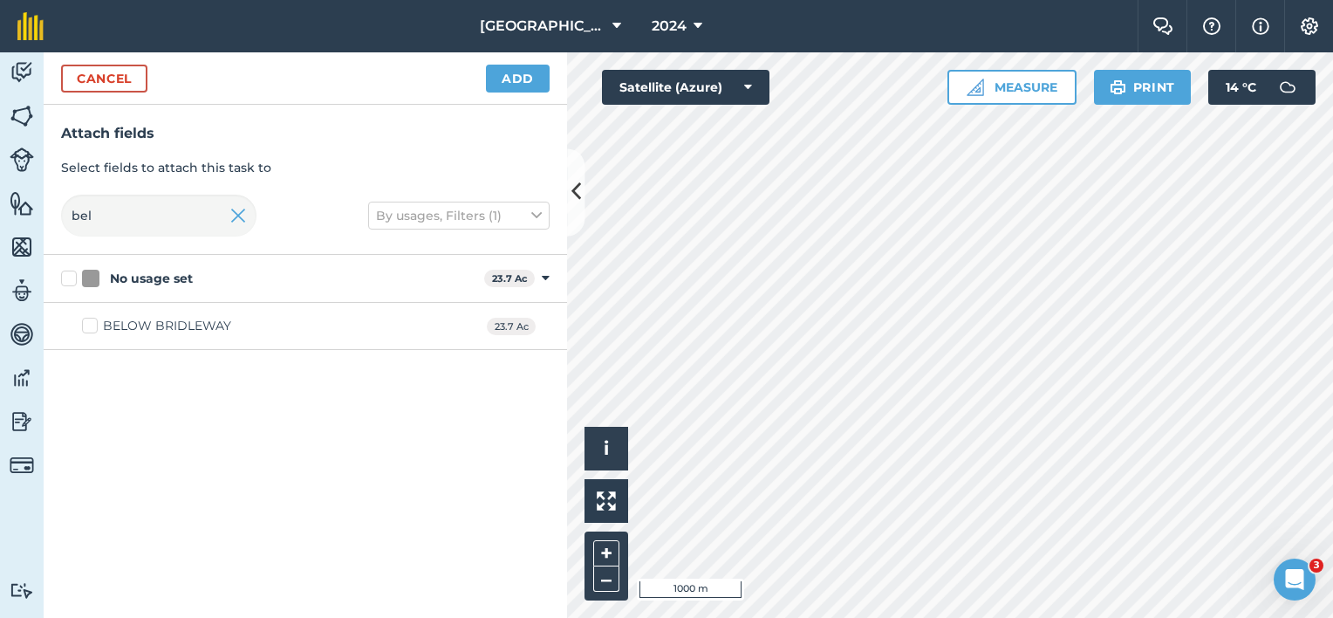
click at [128, 334] on div "BELOW BRIDLEWAY" at bounding box center [167, 326] width 128 height 18
click at [93, 328] on input "BELOW BRIDLEWAY" at bounding box center [87, 322] width 11 height 11
drag, startPoint x: 108, startPoint y: 218, endPoint x: 49, endPoint y: 213, distance: 59.5
click at [65, 216] on input "bel" at bounding box center [158, 216] width 195 height 42
click at [124, 328] on div "QUARRY BOTTOM" at bounding box center [159, 326] width 113 height 18
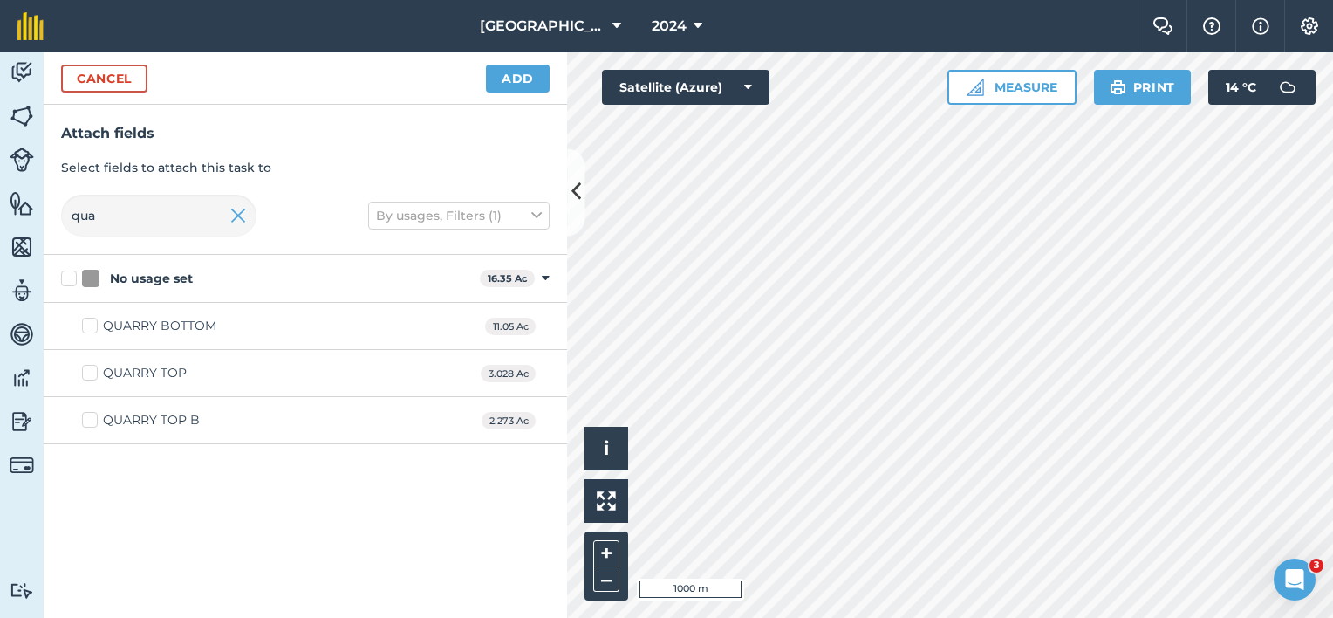
click at [93, 328] on input "QUARRY BOTTOM" at bounding box center [87, 322] width 11 height 11
drag, startPoint x: 105, startPoint y: 220, endPoint x: 66, endPoint y: 220, distance: 38.4
click at [66, 220] on input "qua" at bounding box center [158, 216] width 195 height 42
click at [151, 324] on div "LAGOON" at bounding box center [131, 326] width 56 height 18
click at [93, 324] on input "LAGOON" at bounding box center [87, 322] width 11 height 11
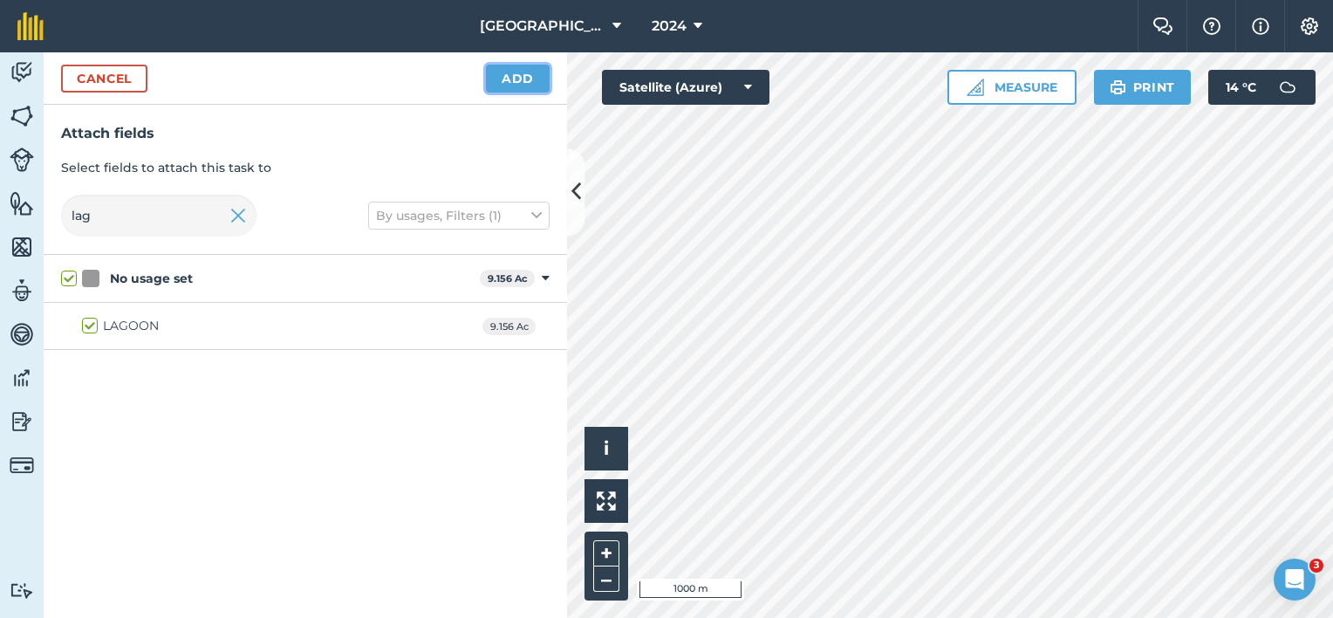
click at [529, 72] on button "Add" at bounding box center [518, 79] width 64 height 28
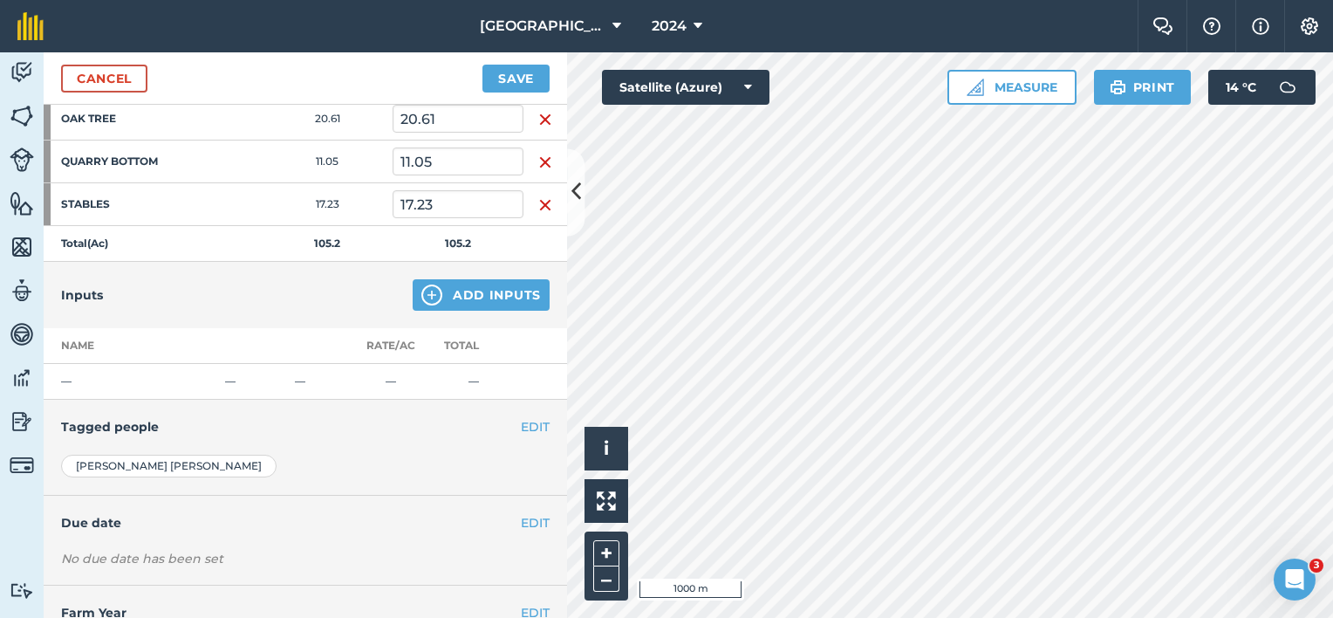
scroll to position [436, 0]
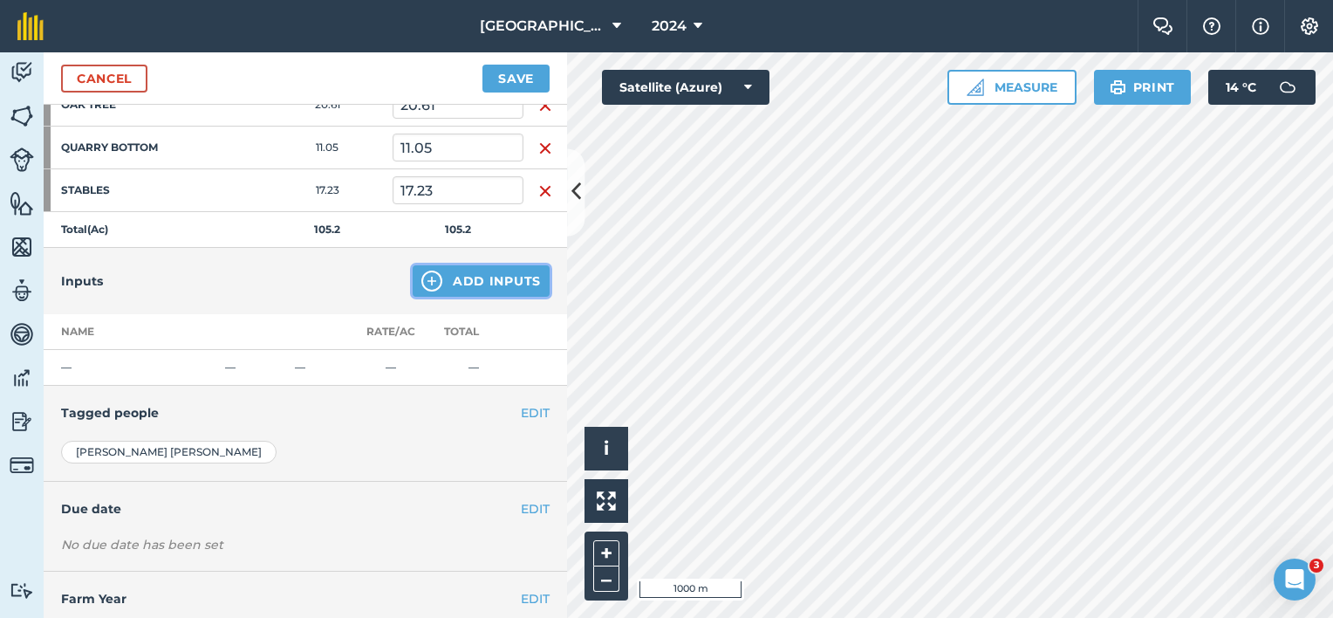
click at [421, 279] on img at bounding box center [431, 280] width 21 height 21
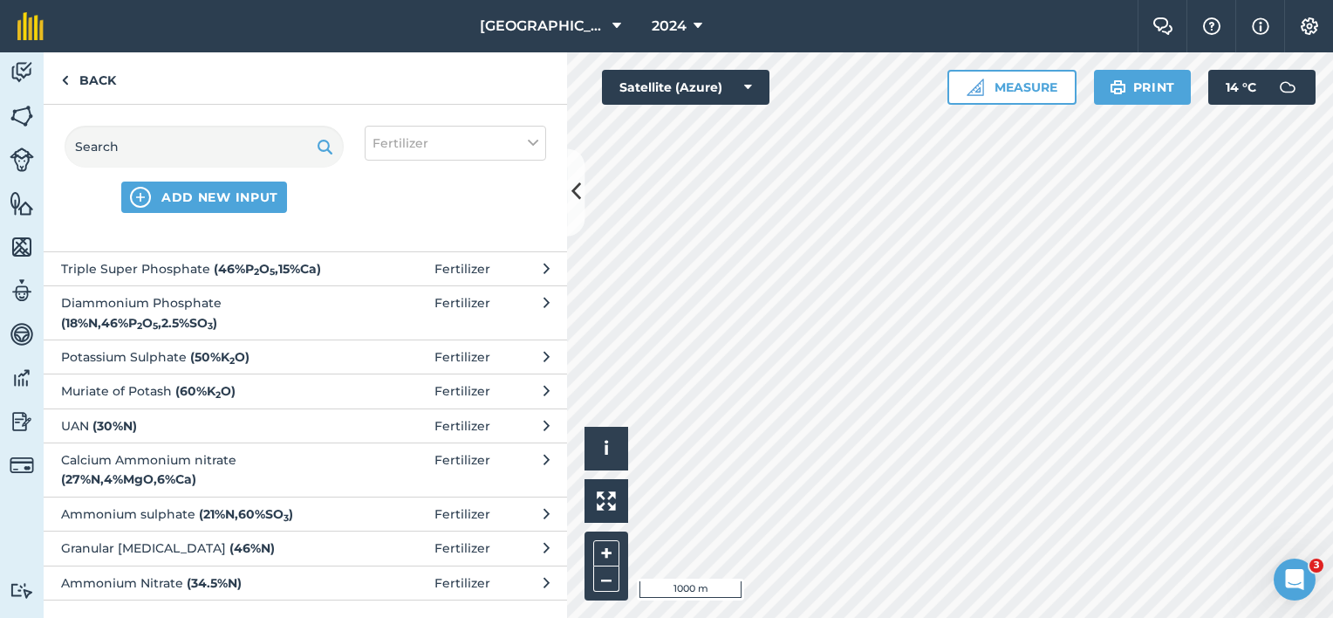
scroll to position [0, 0]
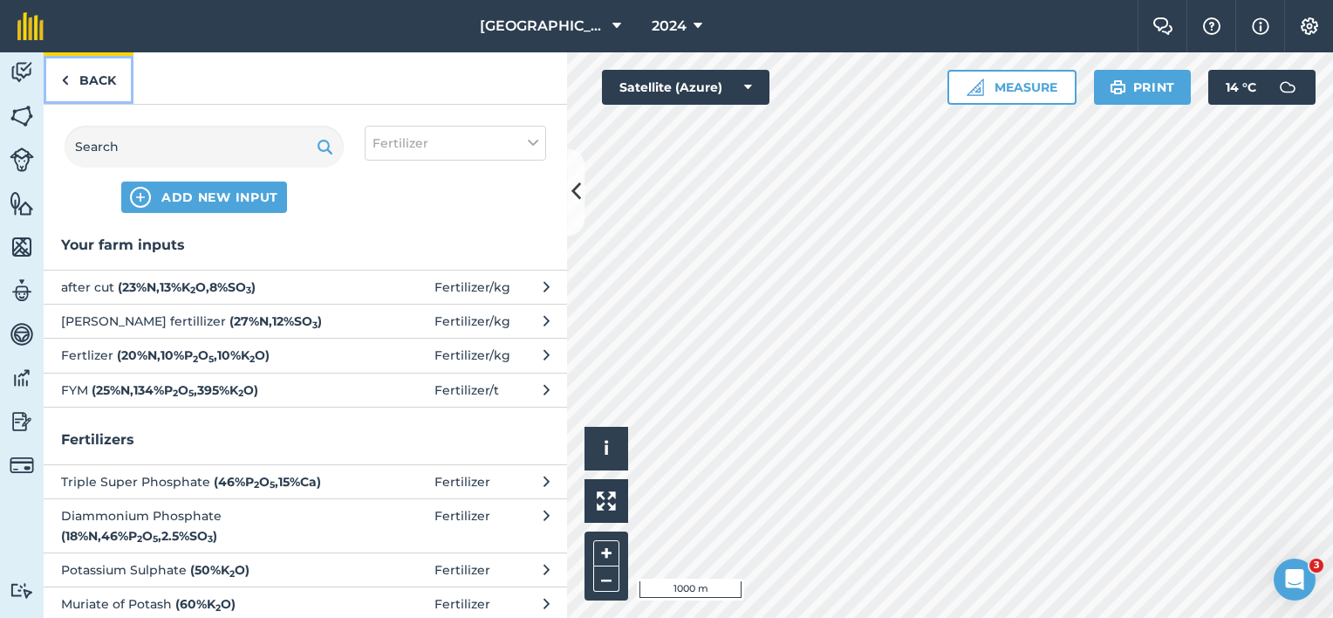
click at [104, 80] on link "Back" at bounding box center [89, 77] width 90 height 51
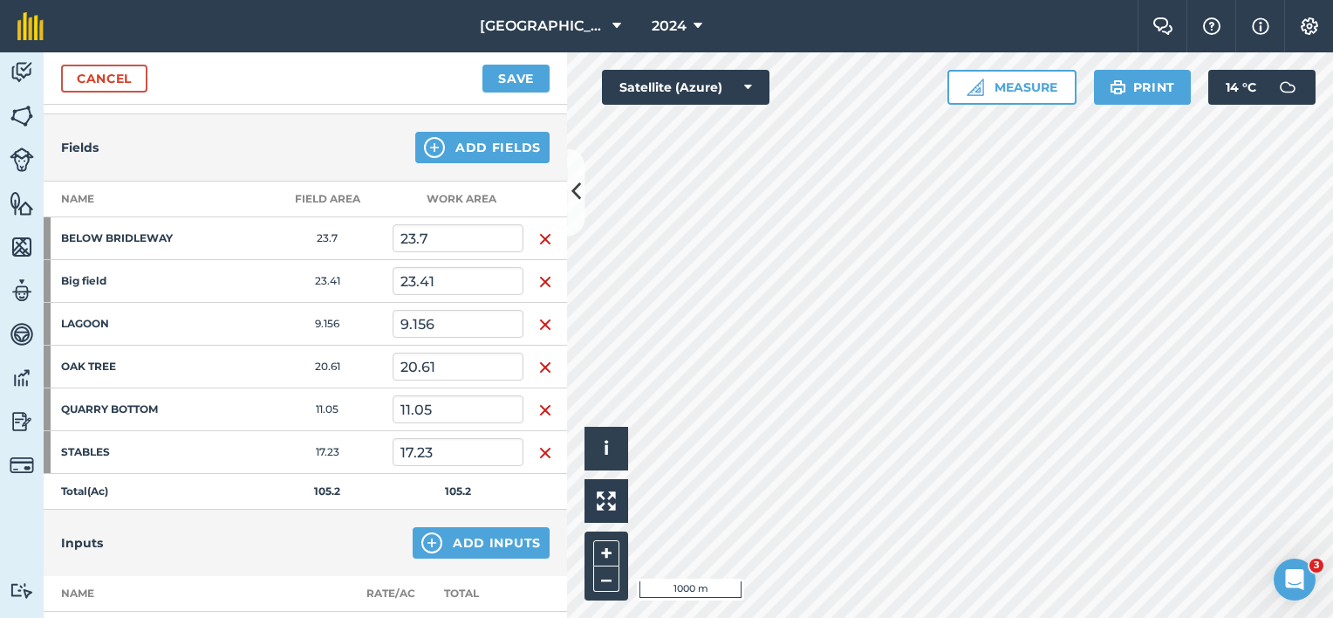
scroll to position [349, 0]
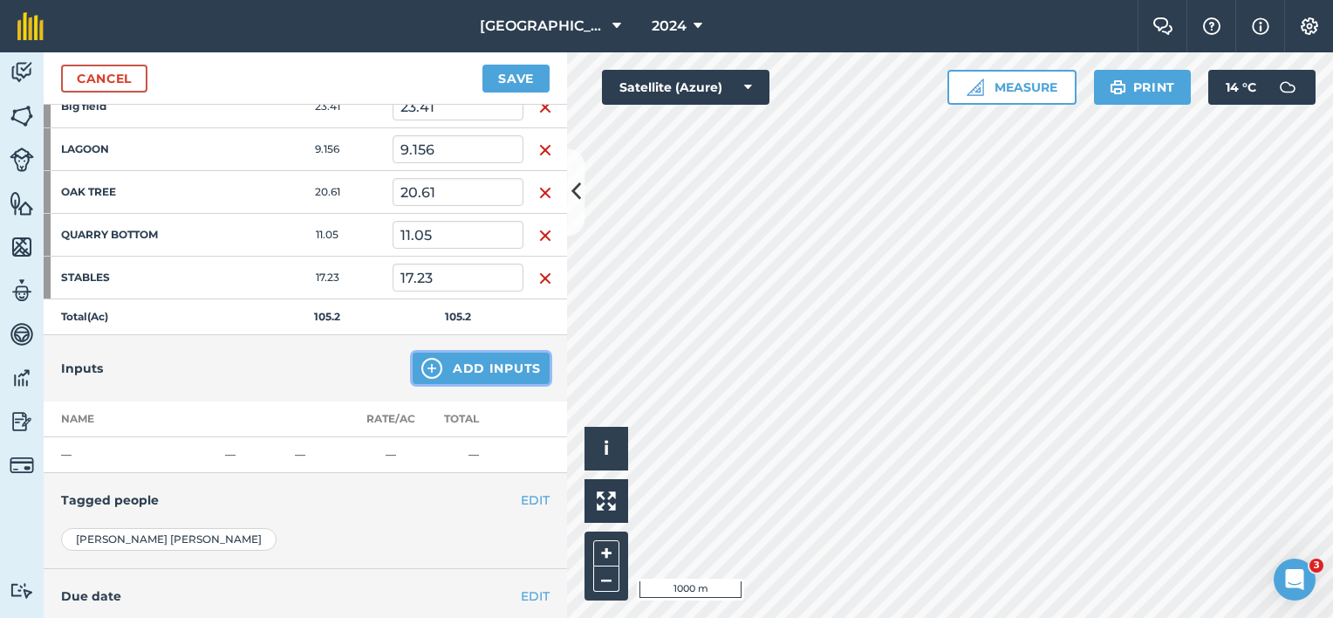
click at [439, 369] on button "Add Inputs" at bounding box center [481, 367] width 137 height 31
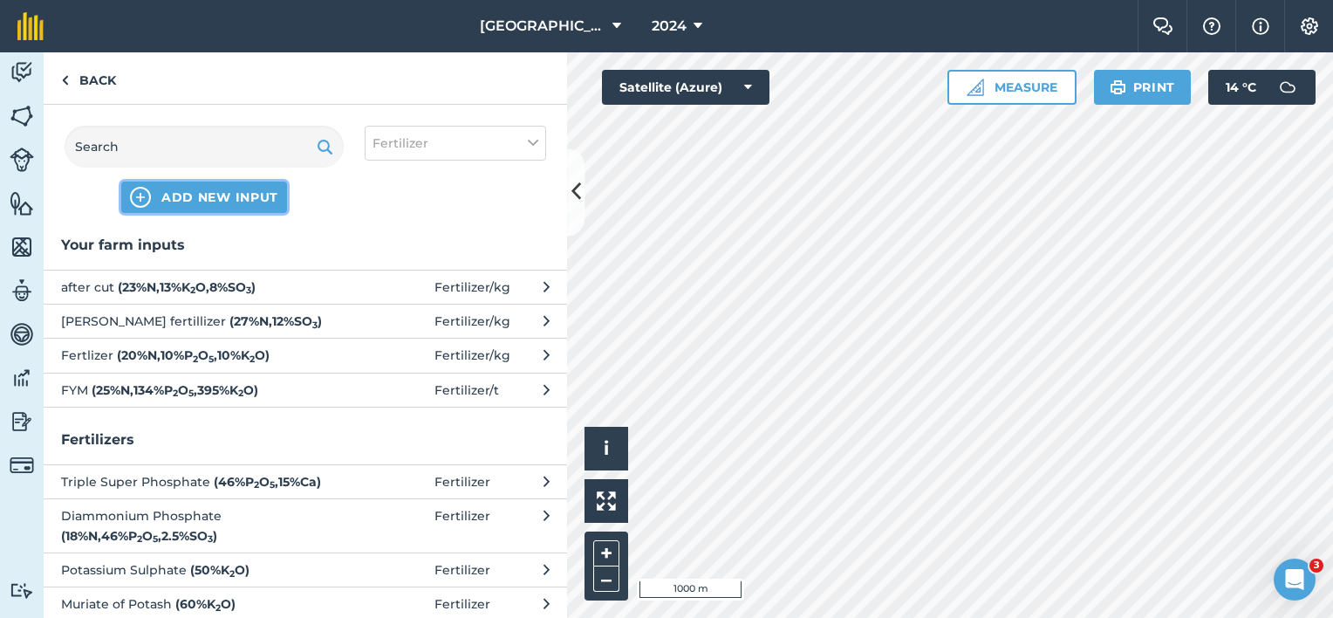
click at [269, 188] on span "ADD NEW INPUT" at bounding box center [219, 196] width 117 height 17
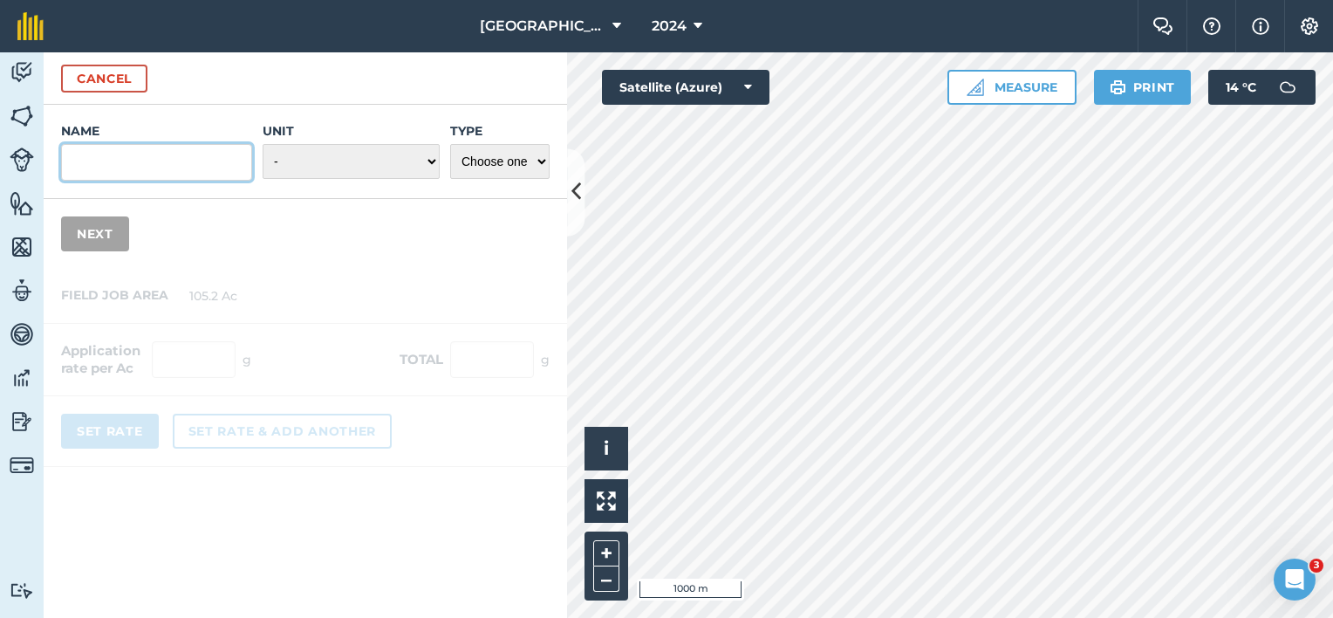
click at [161, 168] on input "Name" at bounding box center [156, 162] width 191 height 37
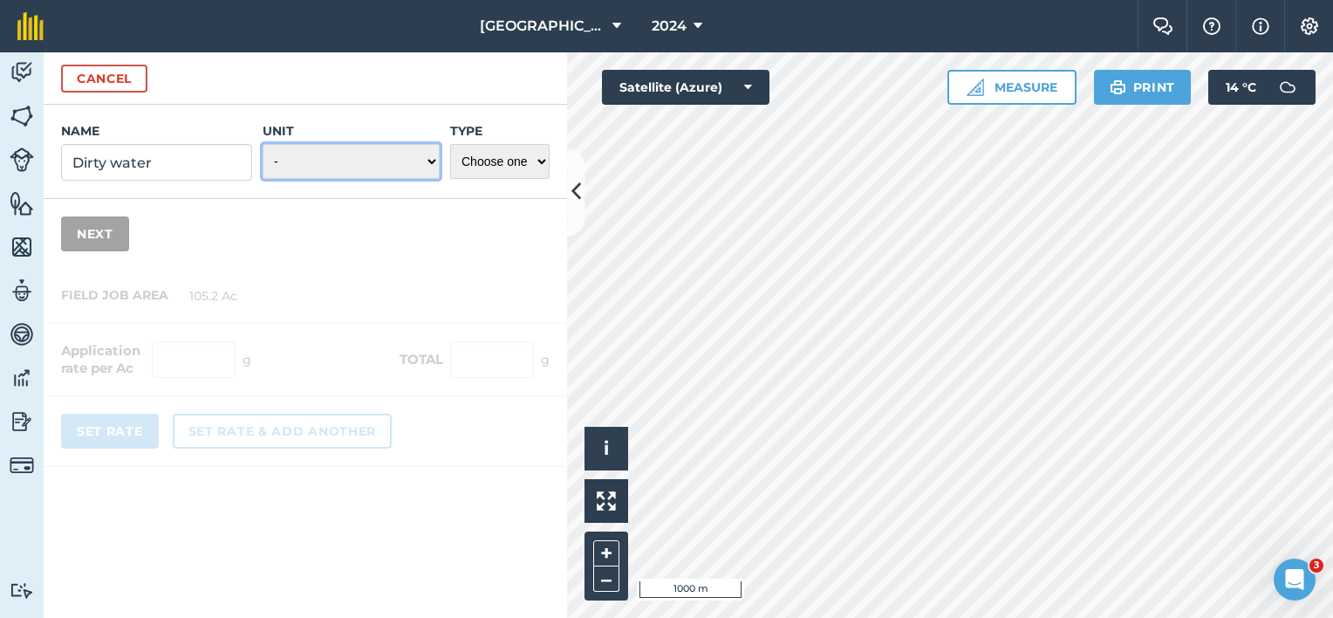
click at [415, 151] on select "- Grams/g Kilograms/kg Metric tonnes/t Millilitres/ml Litres/L Ounces/oz Pounds…" at bounding box center [351, 161] width 177 height 35
click at [263, 144] on select "- Grams/g Kilograms/kg Metric tonnes/t Millilitres/ml Litres/L Ounces/oz Pounds…" at bounding box center [351, 161] width 177 height 35
click at [509, 157] on select "Choose one Fertilizer Seed Spray Fuel Other" at bounding box center [499, 161] width 99 height 35
click at [450, 144] on select "Choose one Fertilizer Seed Spray Fuel Other" at bounding box center [499, 161] width 99 height 35
click at [115, 243] on button "Next" at bounding box center [95, 233] width 68 height 35
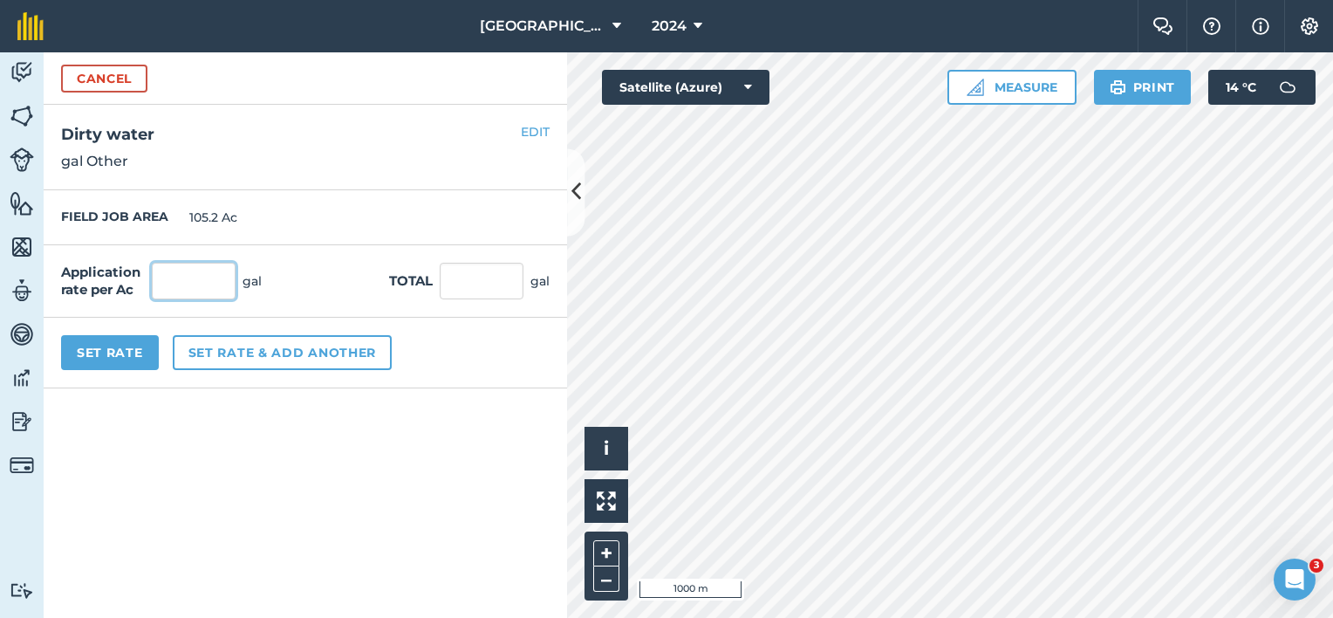
click at [196, 288] on input "text" at bounding box center [194, 281] width 84 height 37
click at [122, 354] on button "Set Rate" at bounding box center [110, 352] width 98 height 35
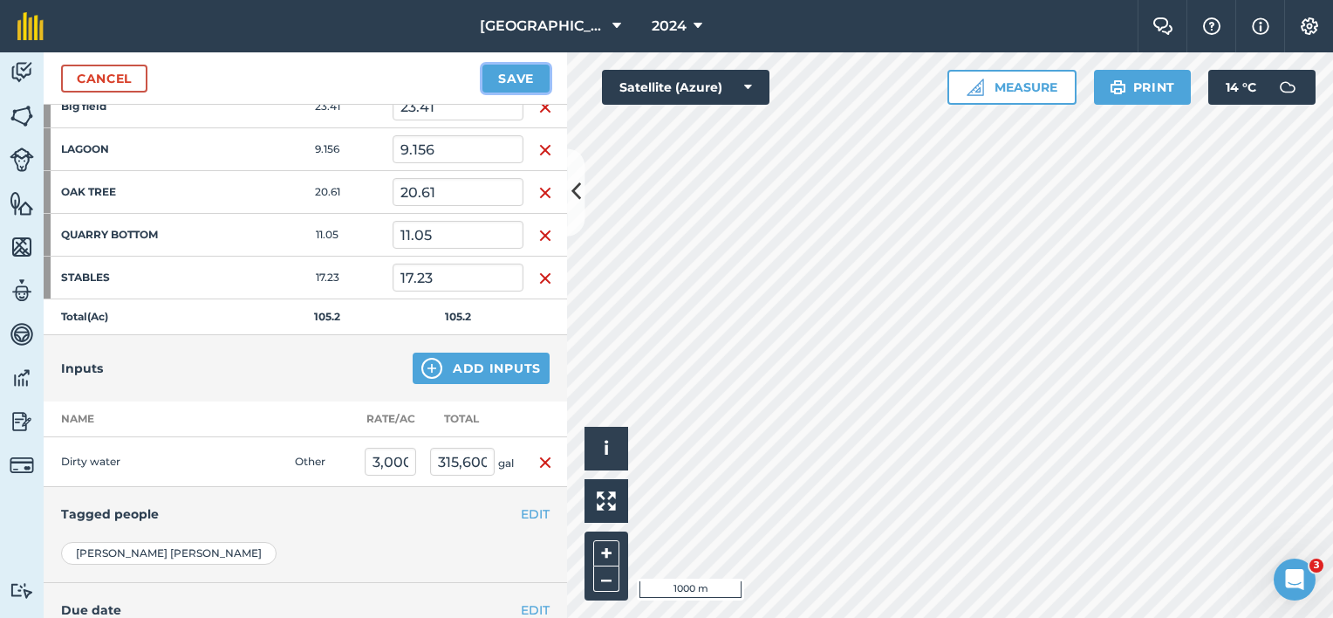
click at [495, 83] on button "Save" at bounding box center [515, 79] width 67 height 28
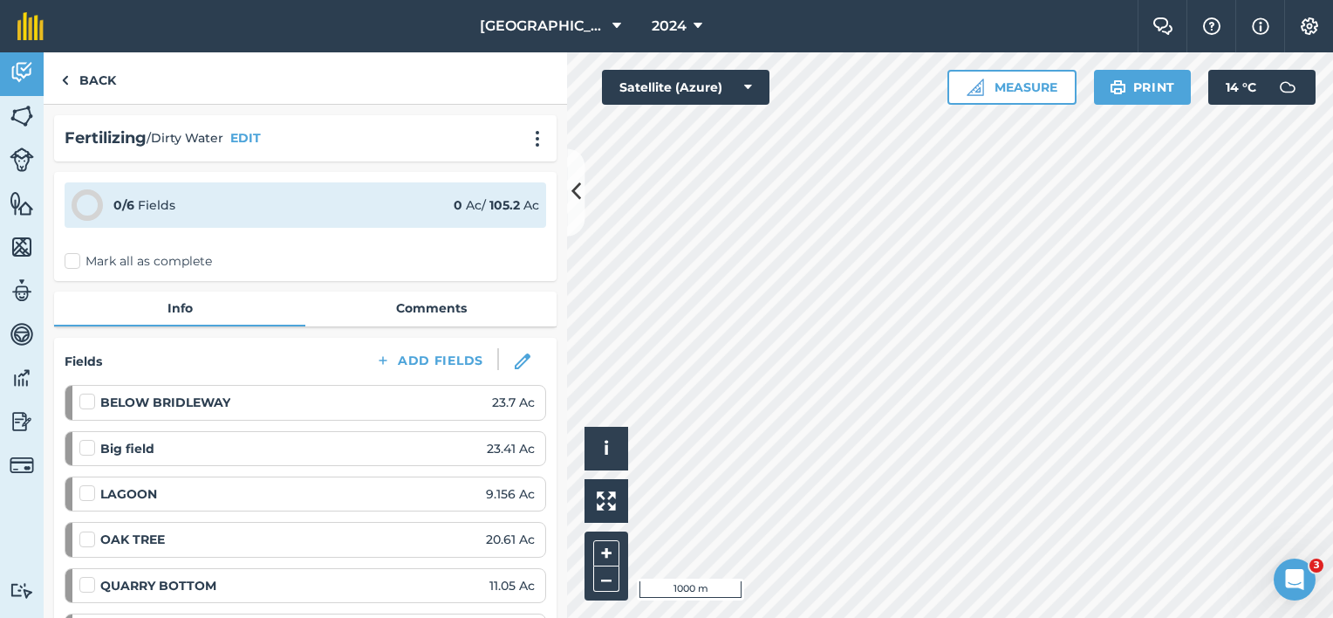
click at [127, 261] on label "Mark all as complete" at bounding box center [138, 261] width 147 height 18
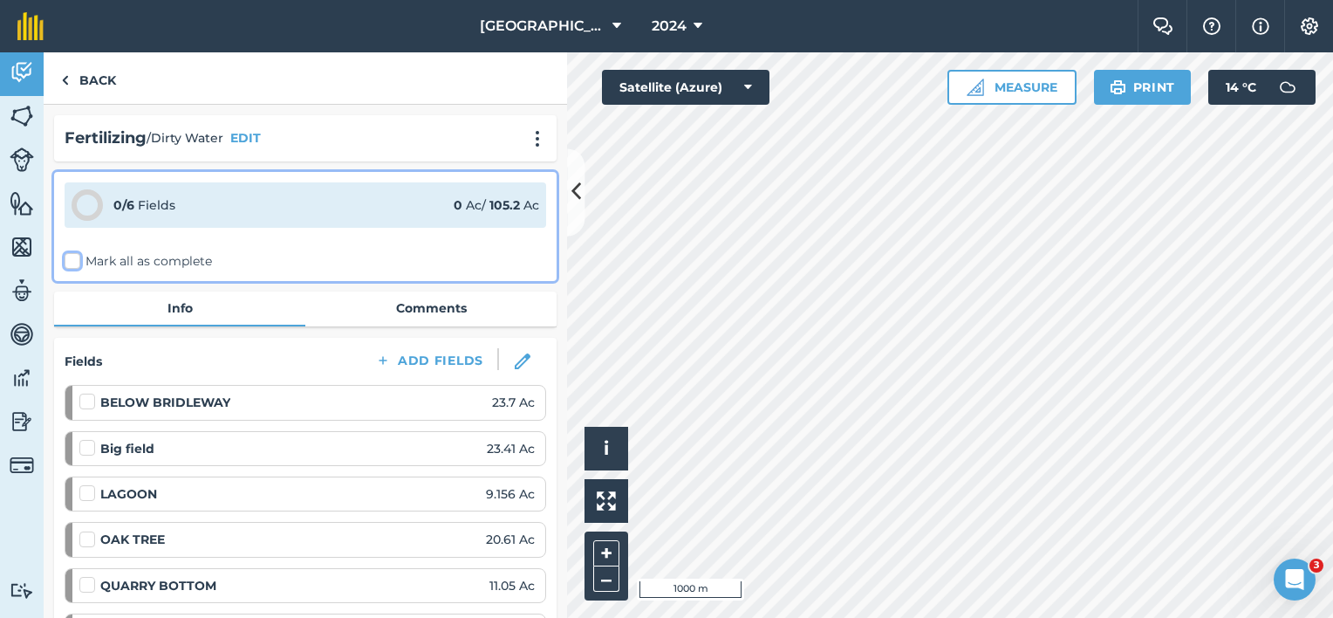
click at [76, 261] on input "Mark all as complete" at bounding box center [70, 257] width 11 height 11
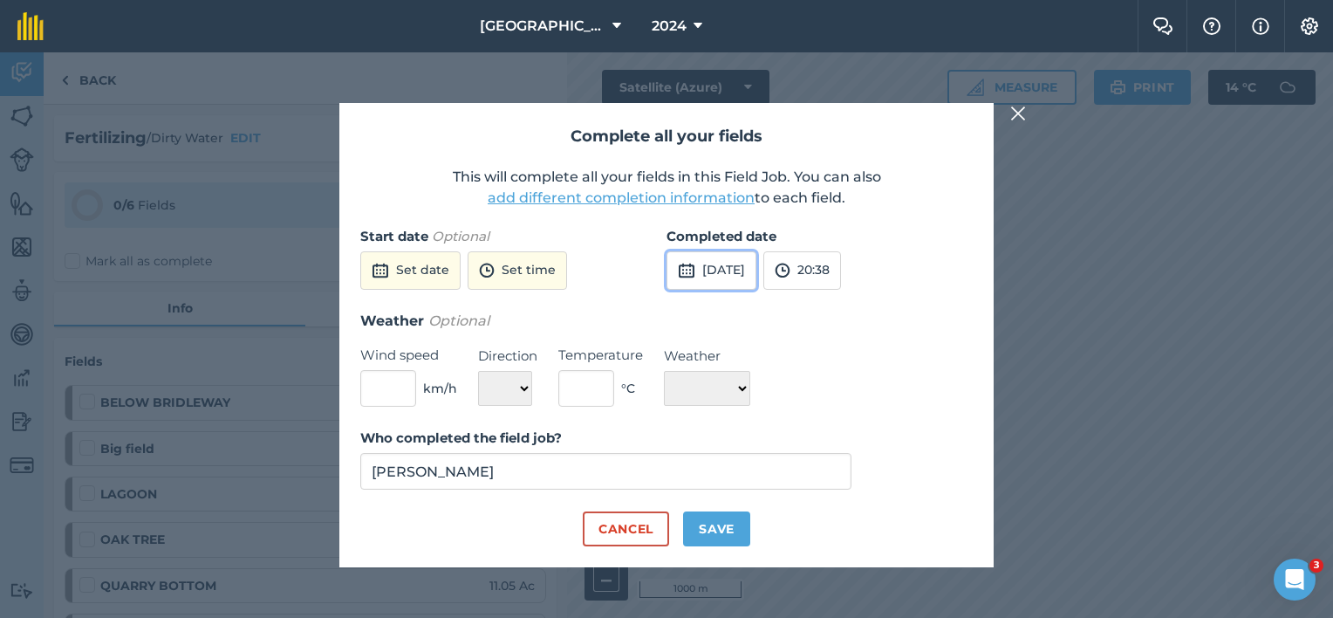
click at [756, 276] on button "[DATE]" at bounding box center [711, 270] width 90 height 38
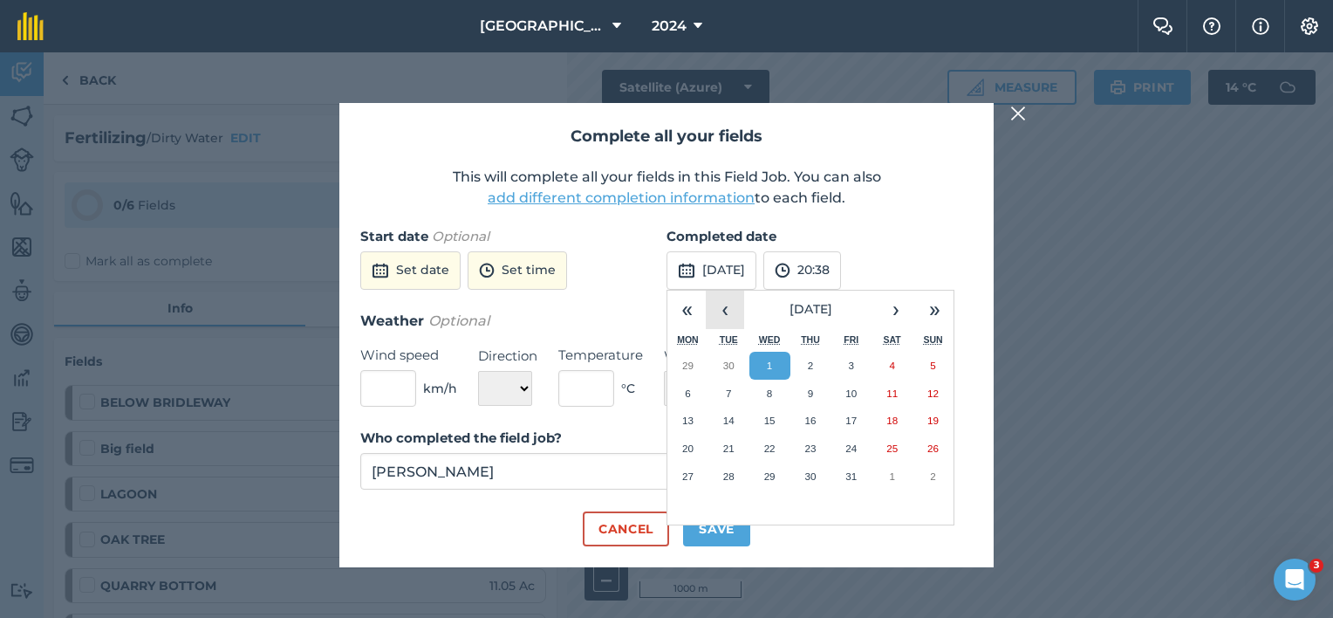
click at [724, 304] on button "‹" at bounding box center [725, 309] width 38 height 38
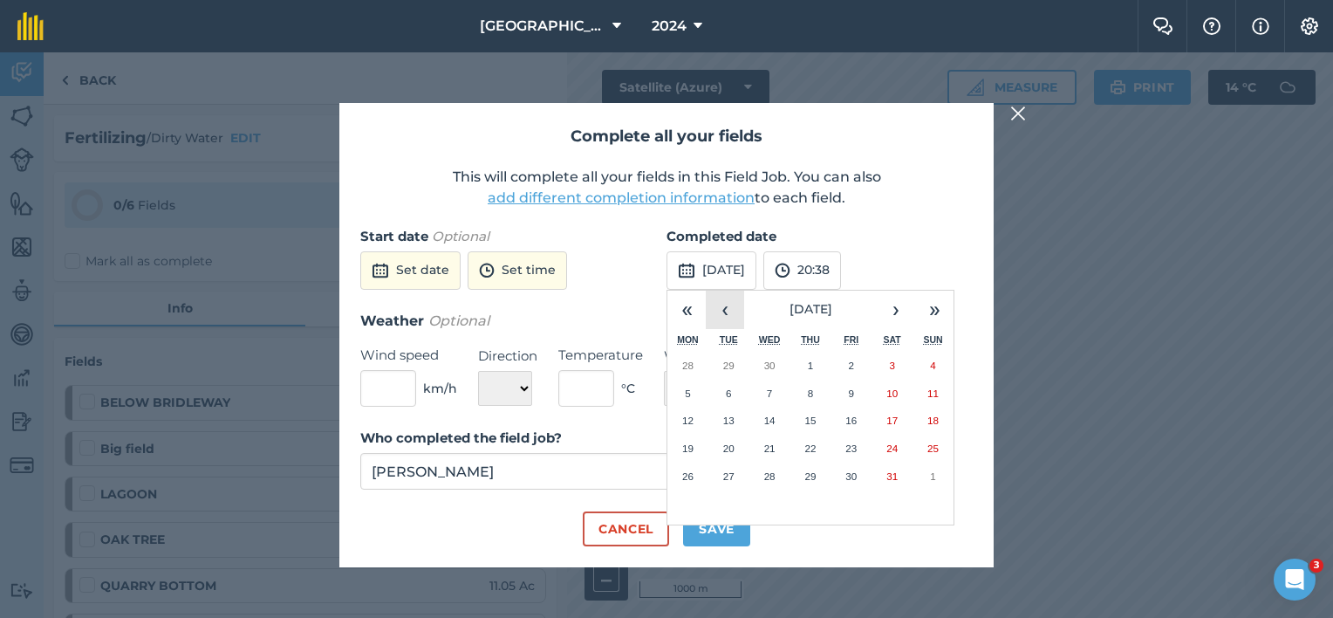
click at [724, 304] on button "‹" at bounding box center [725, 309] width 38 height 38
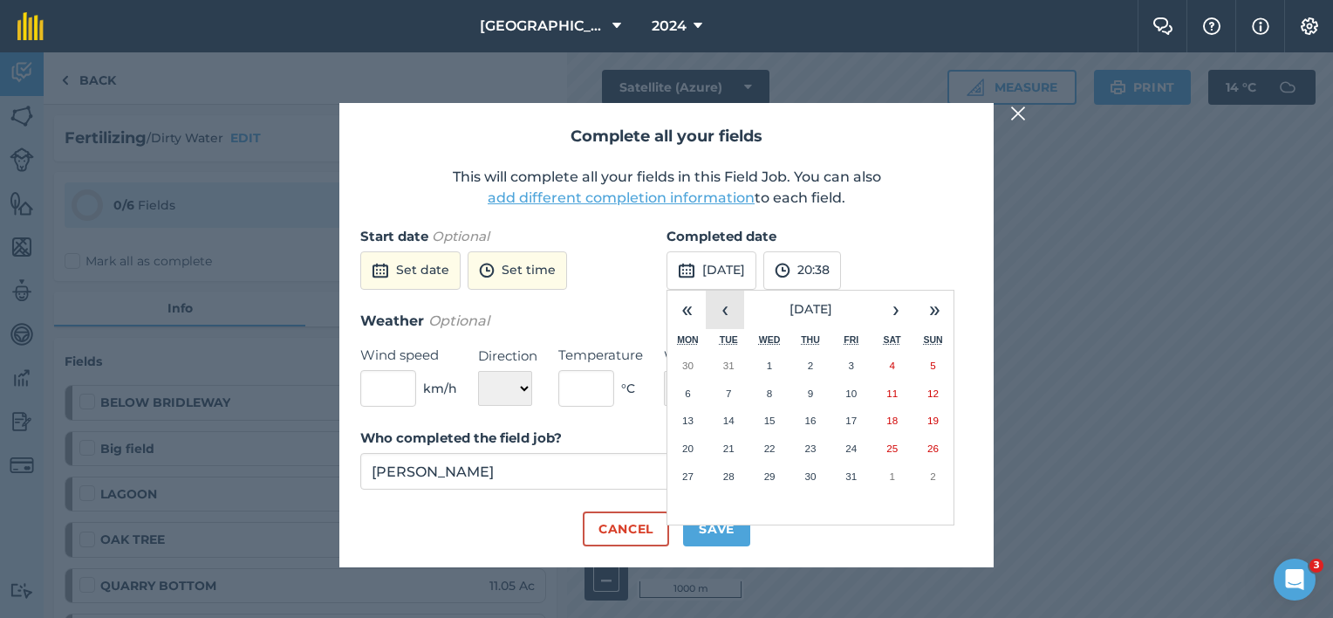
click at [724, 304] on button "‹" at bounding box center [725, 309] width 38 height 38
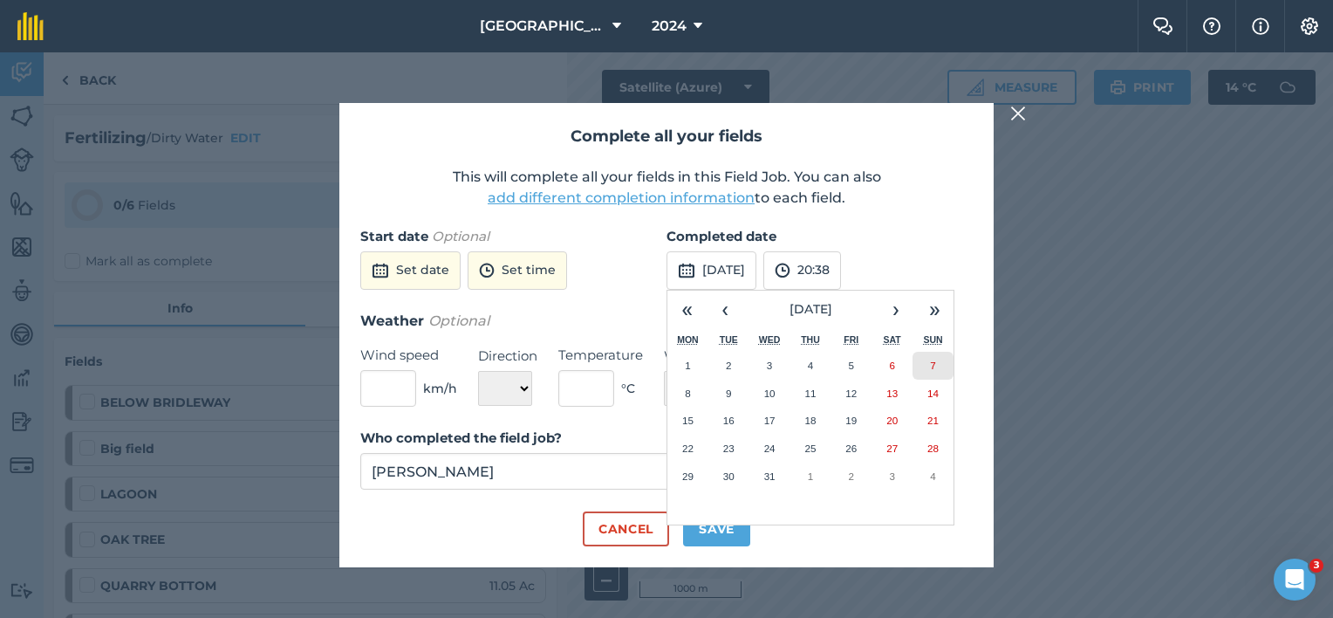
click at [940, 370] on button "7" at bounding box center [932, 365] width 41 height 28
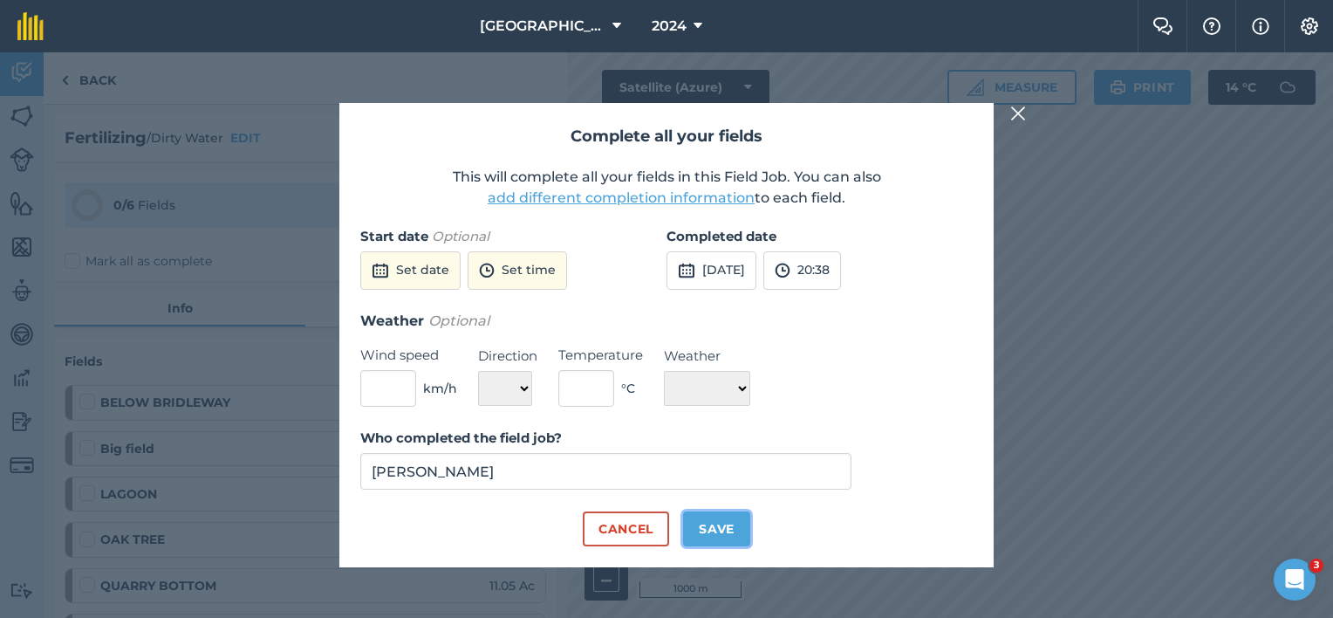
click at [729, 531] on button "Save" at bounding box center [716, 528] width 67 height 35
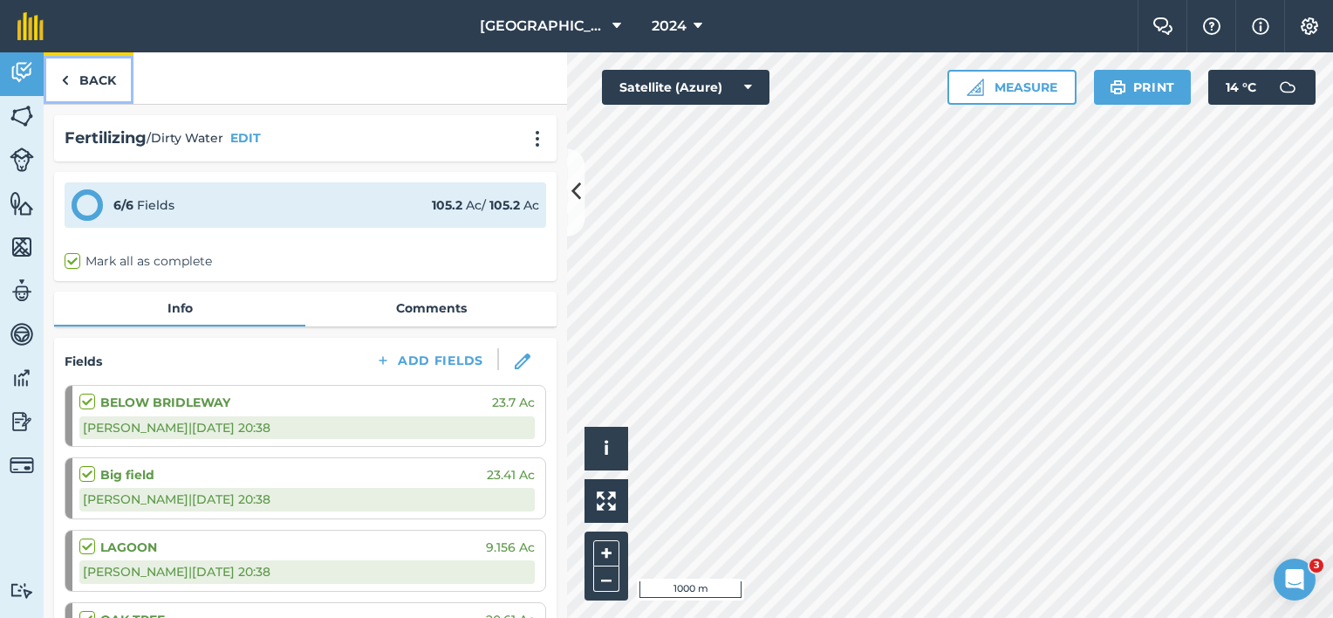
click at [103, 73] on link "Back" at bounding box center [89, 77] width 90 height 51
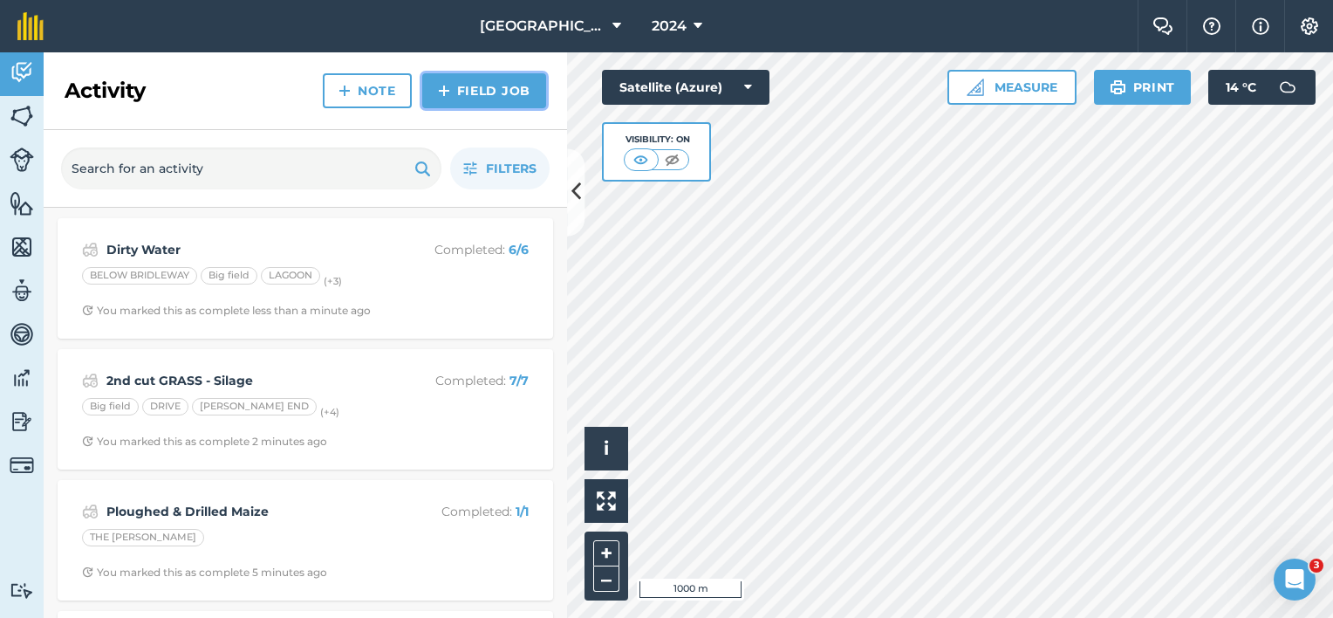
click at [508, 87] on link "Field Job" at bounding box center [484, 90] width 124 height 35
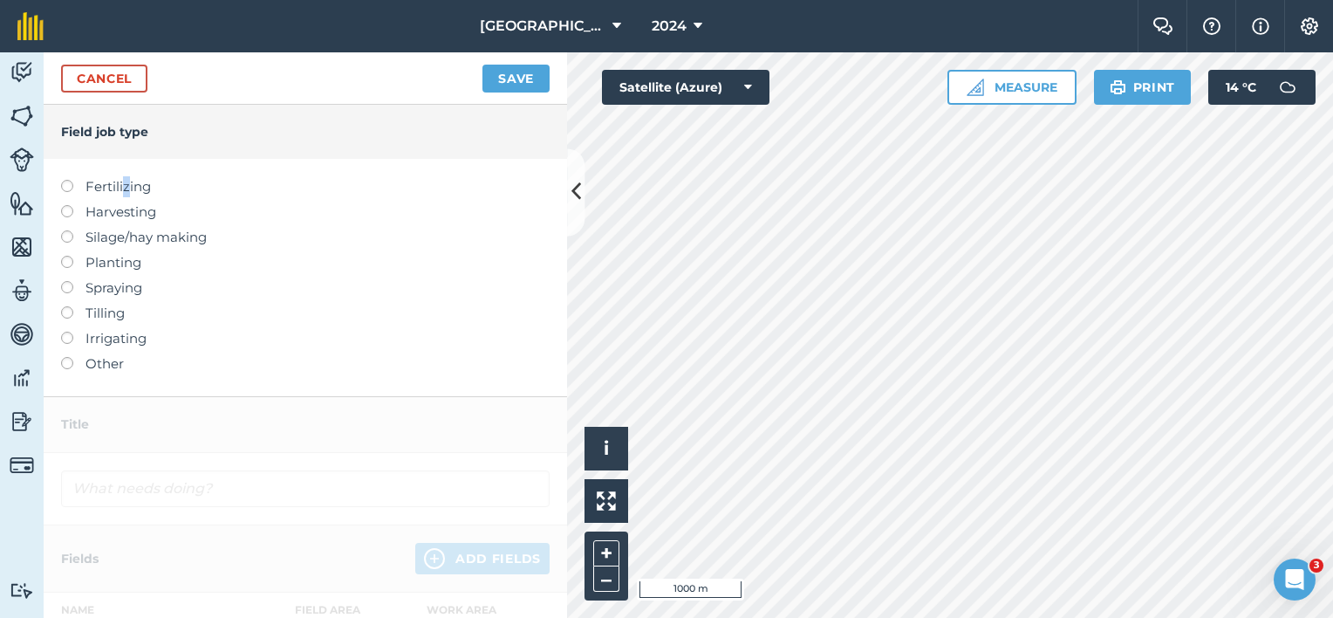
click at [126, 185] on label "Fertilizing" at bounding box center [305, 186] width 488 height 21
drag, startPoint x: 126, startPoint y: 185, endPoint x: 66, endPoint y: 191, distance: 59.6
click at [66, 180] on label at bounding box center [73, 180] width 24 height 0
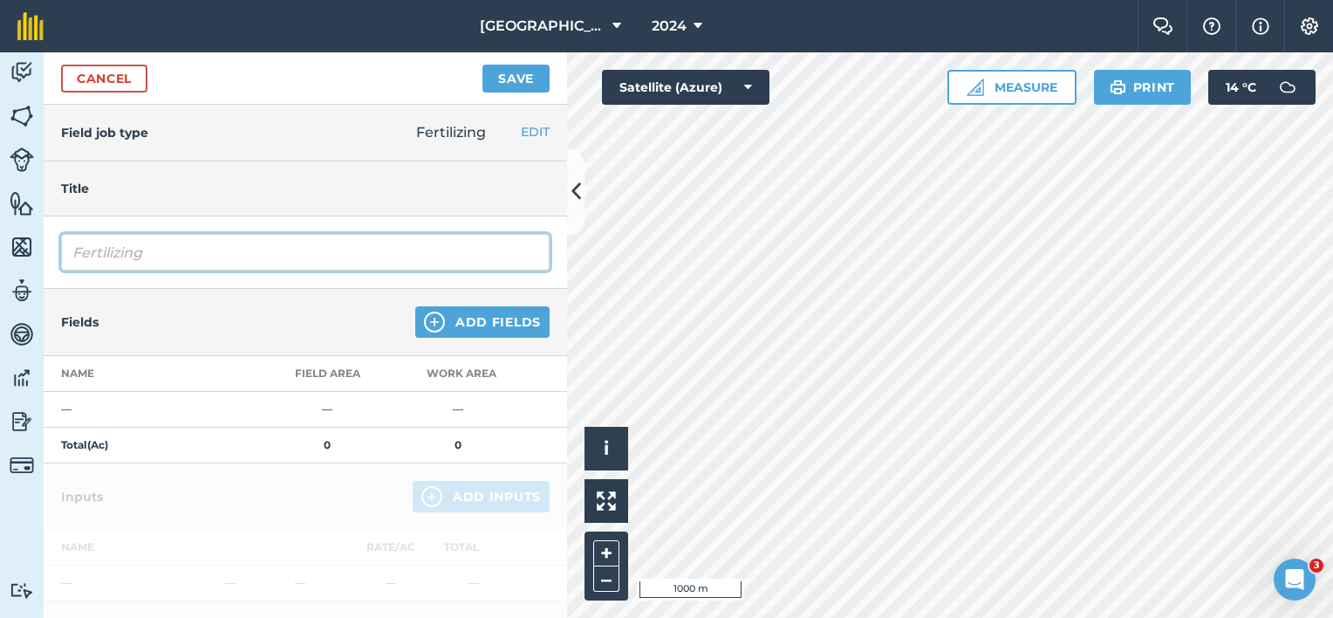
click at [100, 251] on input "Fertilizing" at bounding box center [305, 252] width 488 height 37
click at [69, 248] on input "Fertilizing" at bounding box center [305, 252] width 488 height 37
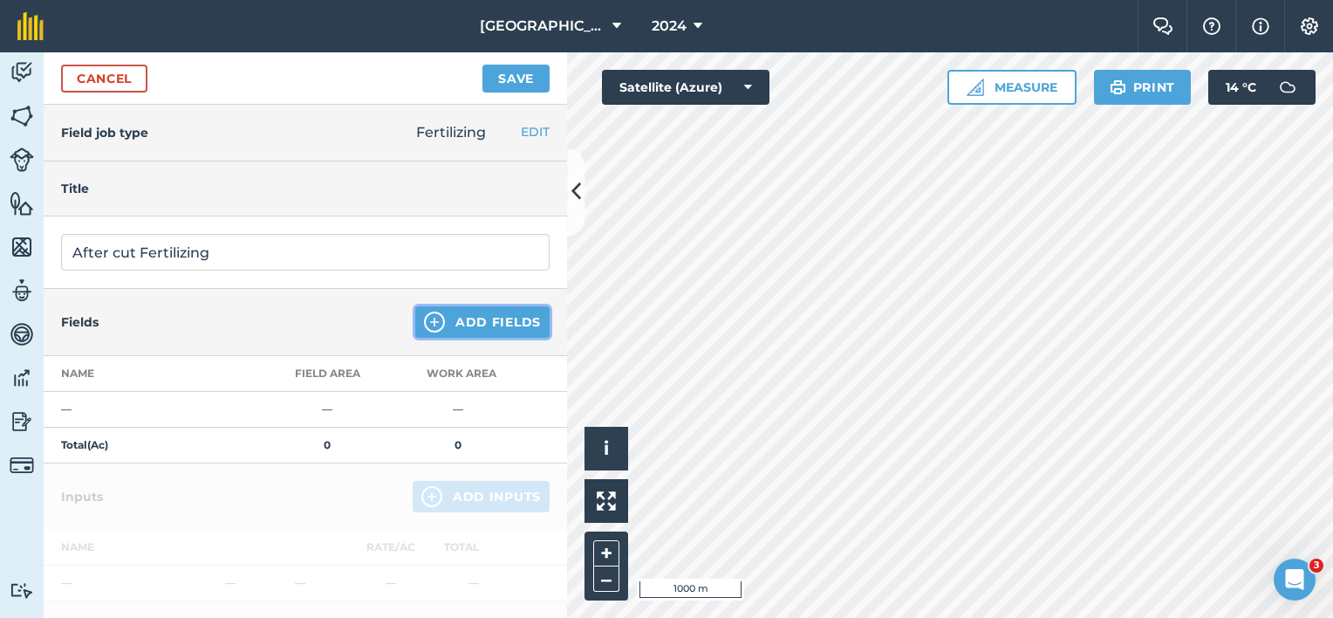
click at [493, 311] on button "Add Fields" at bounding box center [482, 321] width 134 height 31
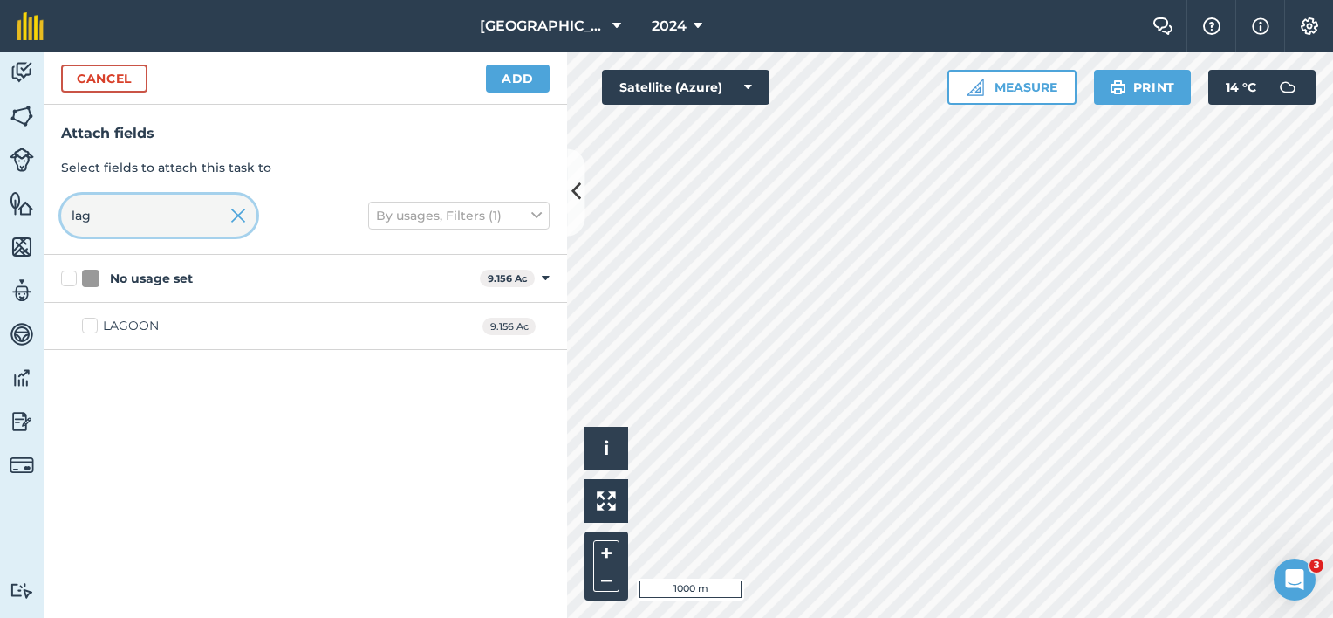
drag, startPoint x: 106, startPoint y: 215, endPoint x: 50, endPoint y: 215, distance: 56.7
click at [58, 215] on div "Attach fields Select fields to attach this task to lag By usages, Filters (1)" at bounding box center [305, 180] width 523 height 150
click at [122, 321] on div "Big field" at bounding box center [128, 326] width 51 height 18
click at [93, 321] on input "Big field" at bounding box center [87, 322] width 11 height 11
drag, startPoint x: 106, startPoint y: 215, endPoint x: 80, endPoint y: 213, distance: 25.4
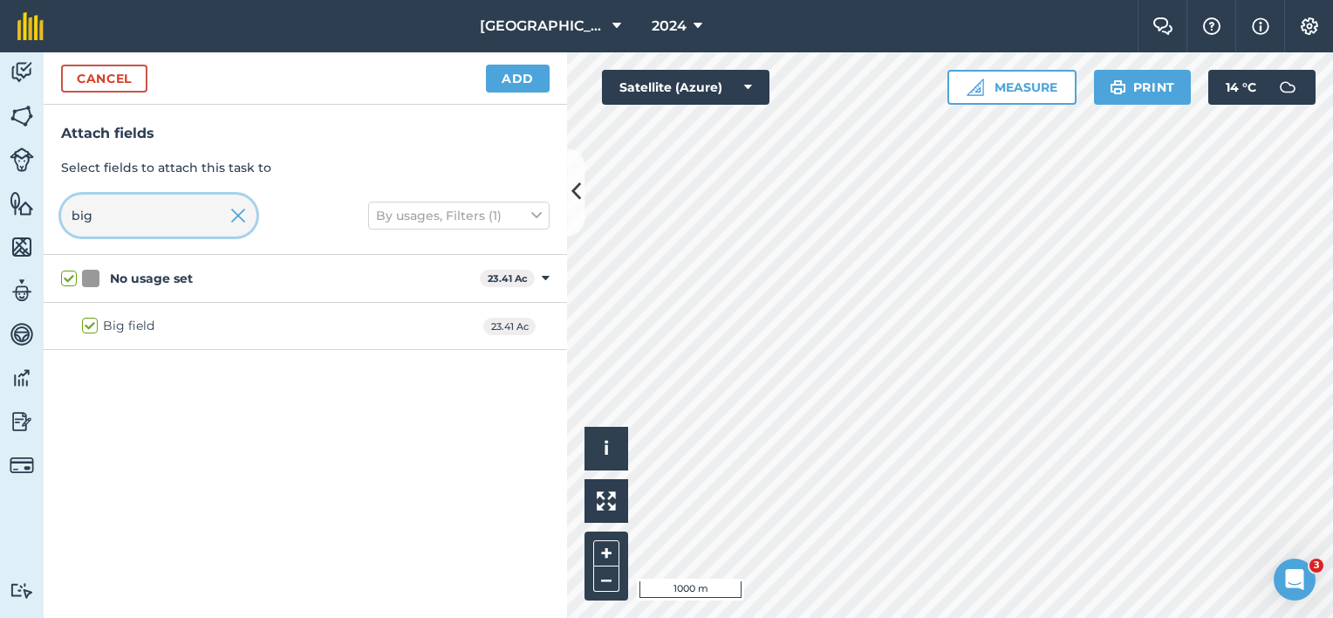
click at [81, 213] on input "big" at bounding box center [158, 216] width 195 height 42
click at [120, 379] on div "STABLES" at bounding box center [131, 373] width 56 height 18
click at [93, 375] on input "STABLES" at bounding box center [87, 369] width 11 height 11
drag, startPoint x: 105, startPoint y: 218, endPoint x: 56, endPoint y: 217, distance: 48.9
click at [57, 217] on div "Attach fields Select fields to attach this task to sta By usages, Filters (1)" at bounding box center [305, 180] width 523 height 150
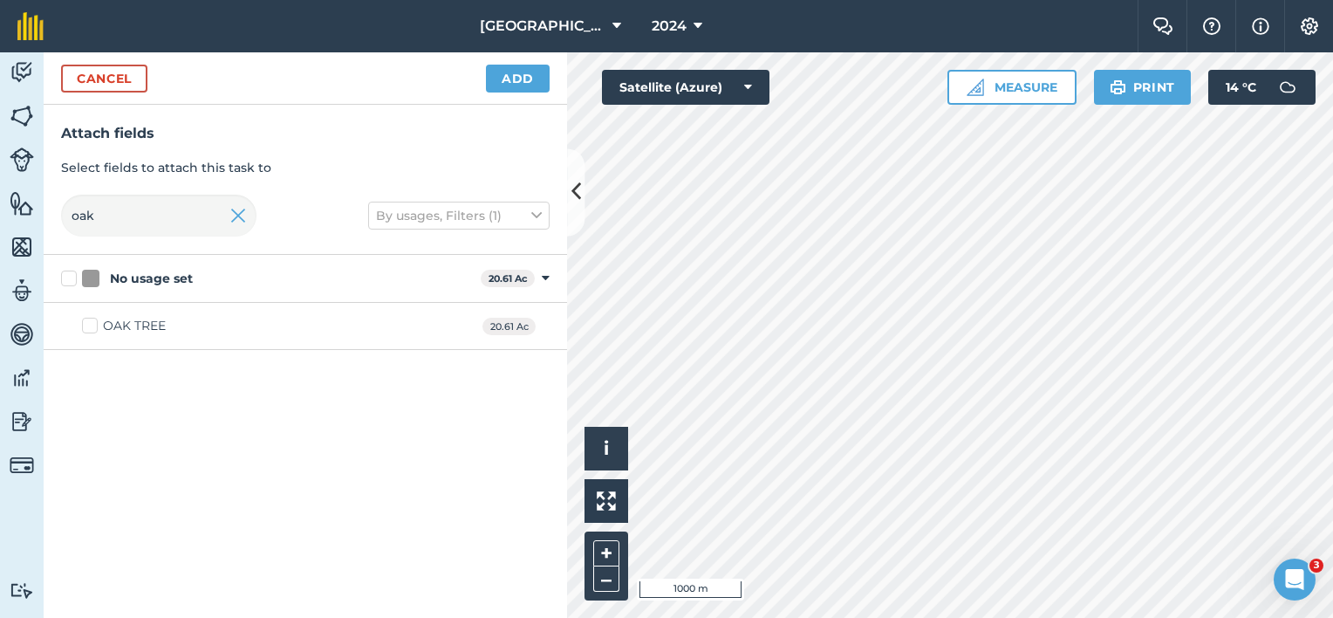
click at [126, 329] on div "OAK TREE" at bounding box center [134, 326] width 63 height 18
click at [93, 328] on input "OAK TREE" at bounding box center [87, 322] width 11 height 11
click at [57, 219] on div "Attach fields Select fields to attach this task to oak By usages, Filters (1)" at bounding box center [305, 180] width 523 height 150
drag, startPoint x: 126, startPoint y: 221, endPoint x: 63, endPoint y: 220, distance: 62.8
click at [77, 219] on input "be" at bounding box center [158, 216] width 195 height 42
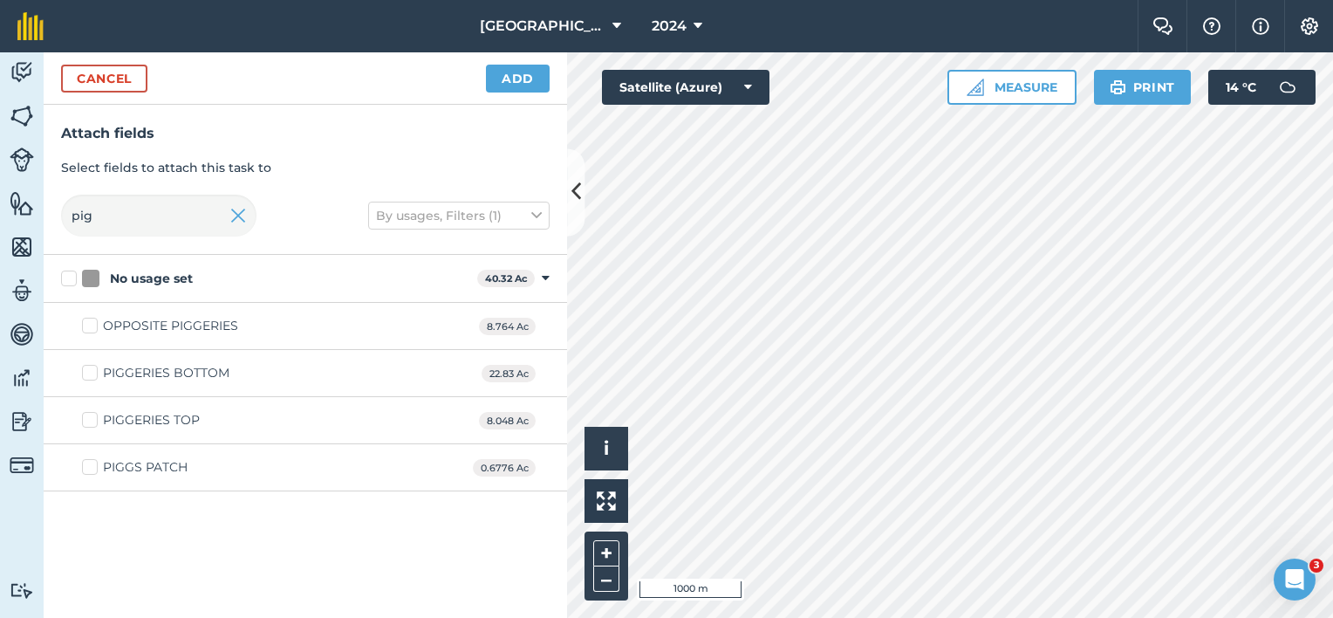
click at [188, 326] on div "OPPOSITE PIGGERIES" at bounding box center [170, 326] width 135 height 18
click at [93, 326] on input "OPPOSITE PIGGERIES" at bounding box center [87, 322] width 11 height 11
click at [177, 321] on div "OPPOSITE PIGGERIES" at bounding box center [170, 326] width 135 height 18
click at [93, 321] on input "OPPOSITE PIGGERIES" at bounding box center [87, 322] width 11 height 11
click at [169, 371] on div "PIGGERIES BOTTOM" at bounding box center [166, 373] width 126 height 18
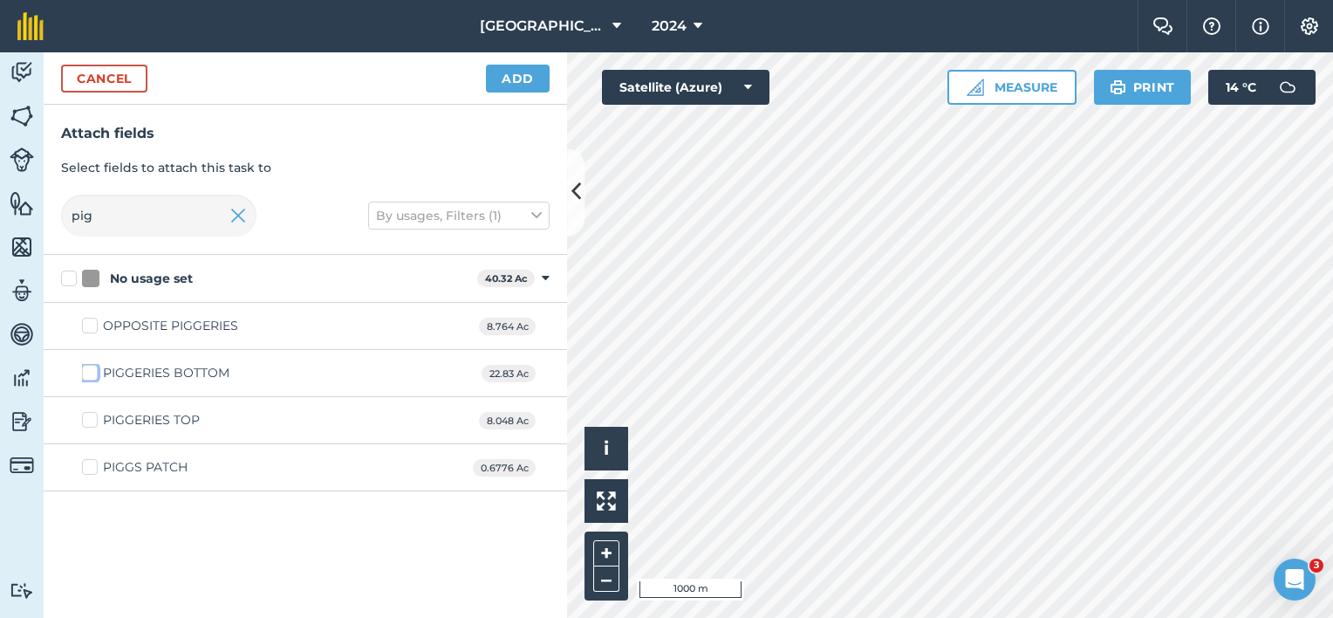
click at [93, 371] on input "PIGGERIES BOTTOM" at bounding box center [87, 369] width 11 height 11
drag, startPoint x: 118, startPoint y: 218, endPoint x: 0, endPoint y: 207, distance: 118.3
click at [33, 204] on div "Activity Fields Livestock Features Maps Team Vehicles Data Reporting Billing Tu…" at bounding box center [666, 334] width 1333 height 565
click at [126, 331] on div "QUARRY BOTTOM" at bounding box center [159, 326] width 113 height 18
click at [93, 328] on input "QUARRY BOTTOM" at bounding box center [87, 322] width 11 height 11
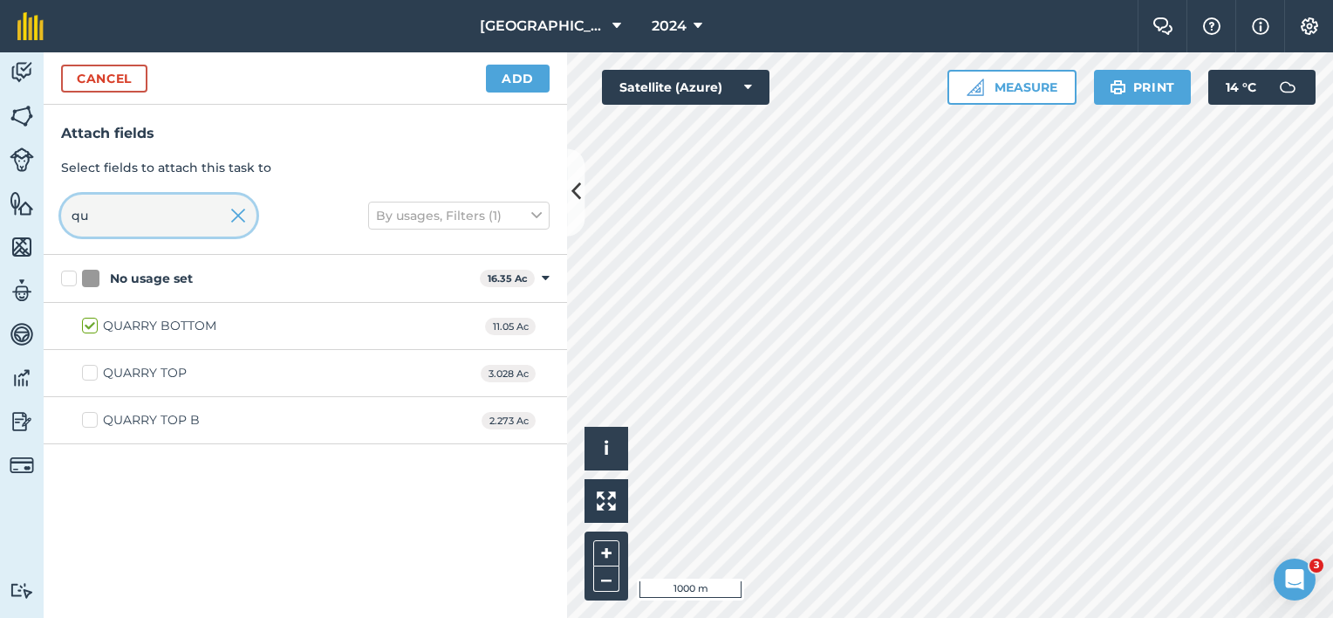
drag, startPoint x: 108, startPoint y: 215, endPoint x: 8, endPoint y: 201, distance: 101.4
click at [32, 206] on div "Activity Fields Livestock Features Maps Team Vehicles Data Reporting Billing Tu…" at bounding box center [666, 334] width 1333 height 565
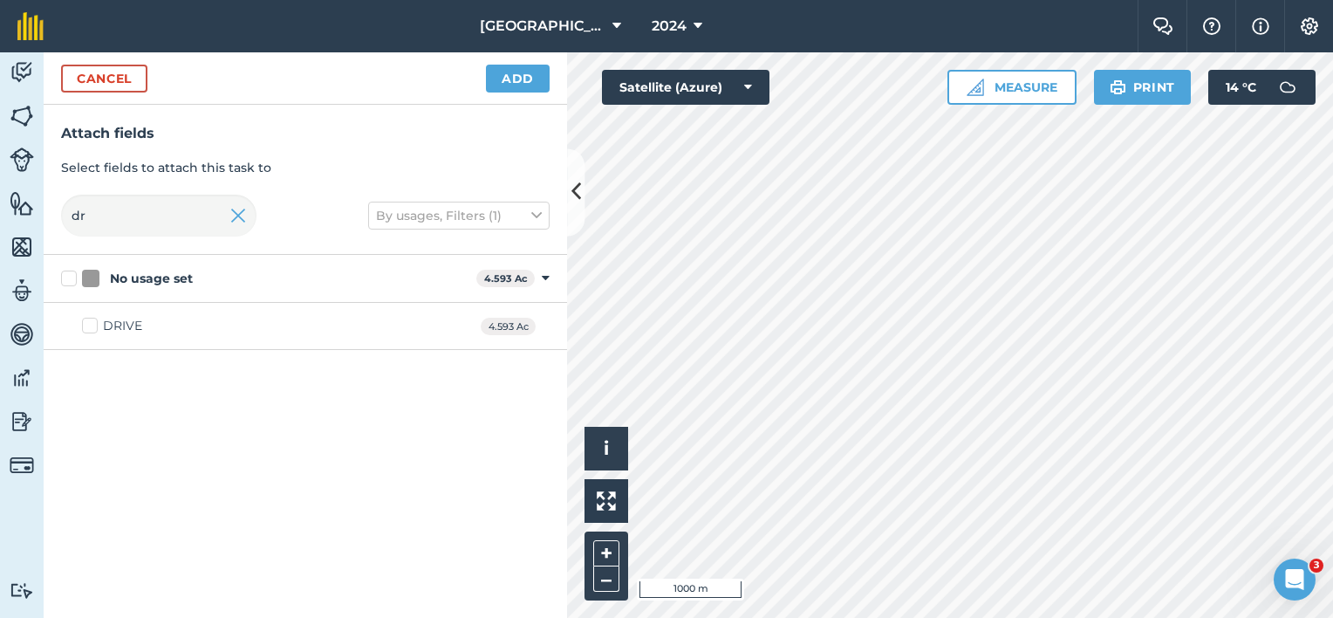
click at [86, 325] on label "DRIVE" at bounding box center [112, 326] width 60 height 18
click at [86, 325] on input "DRIVE" at bounding box center [87, 322] width 11 height 11
click at [47, 206] on div "Attach fields Select fields to attach this task to dr By usages, Filters (1)" at bounding box center [305, 180] width 523 height 150
click at [145, 326] on div "[PERSON_NAME] END" at bounding box center [170, 326] width 135 height 18
click at [93, 326] on input "[PERSON_NAME] END" at bounding box center [87, 322] width 11 height 11
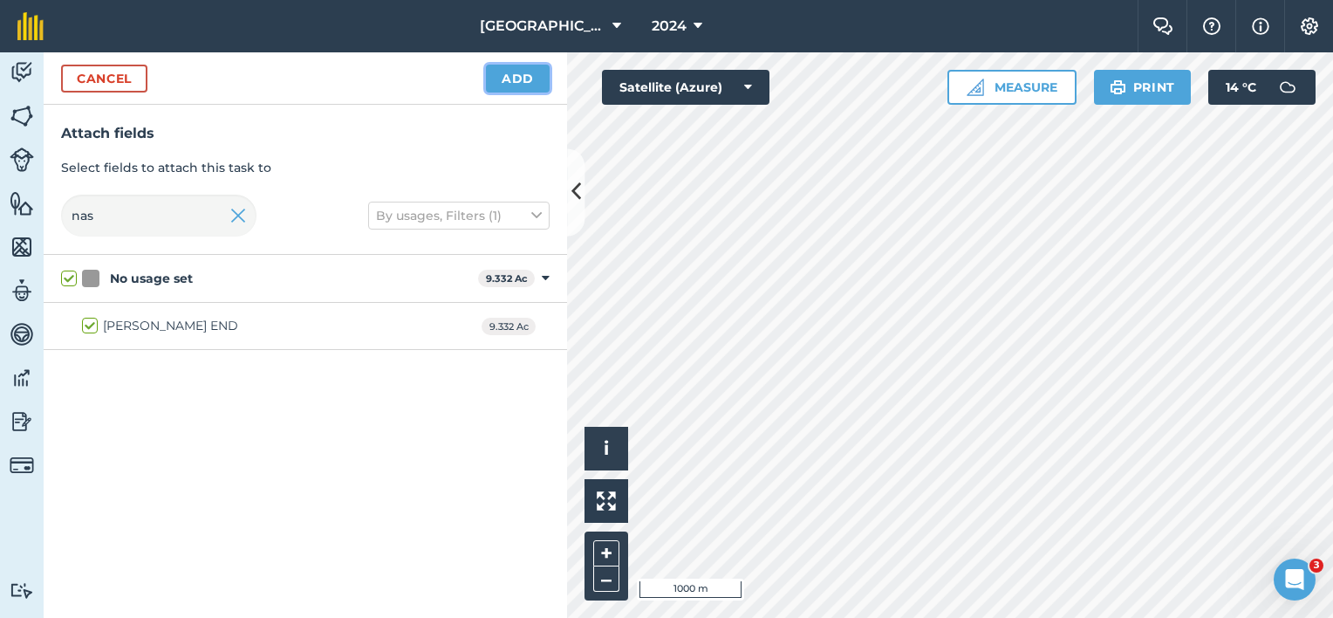
click at [529, 81] on button "Add" at bounding box center [518, 79] width 64 height 28
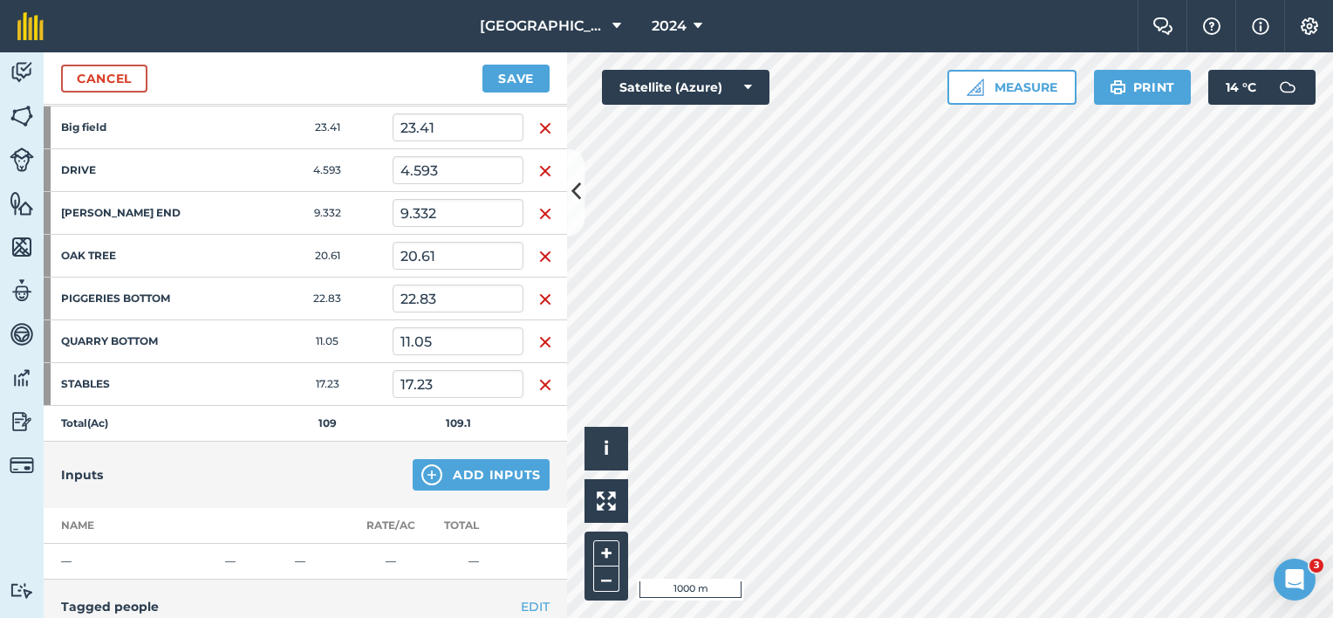
scroll to position [436, 0]
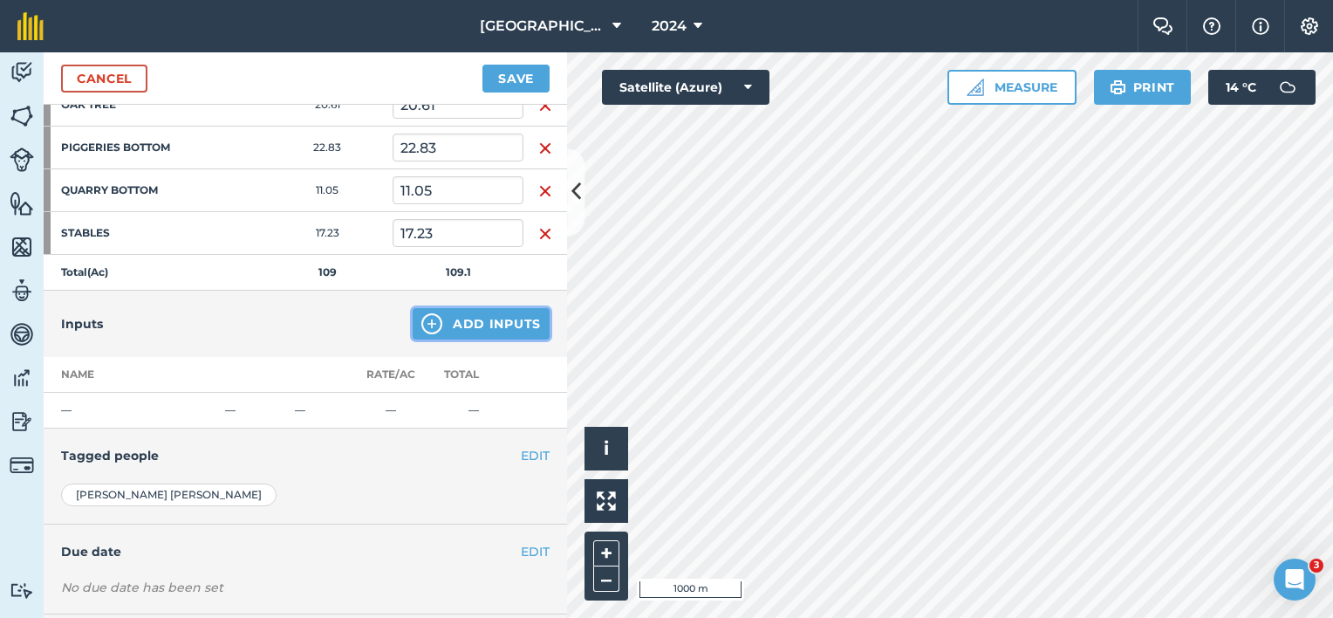
click at [467, 320] on button "Add Inputs" at bounding box center [481, 323] width 137 height 31
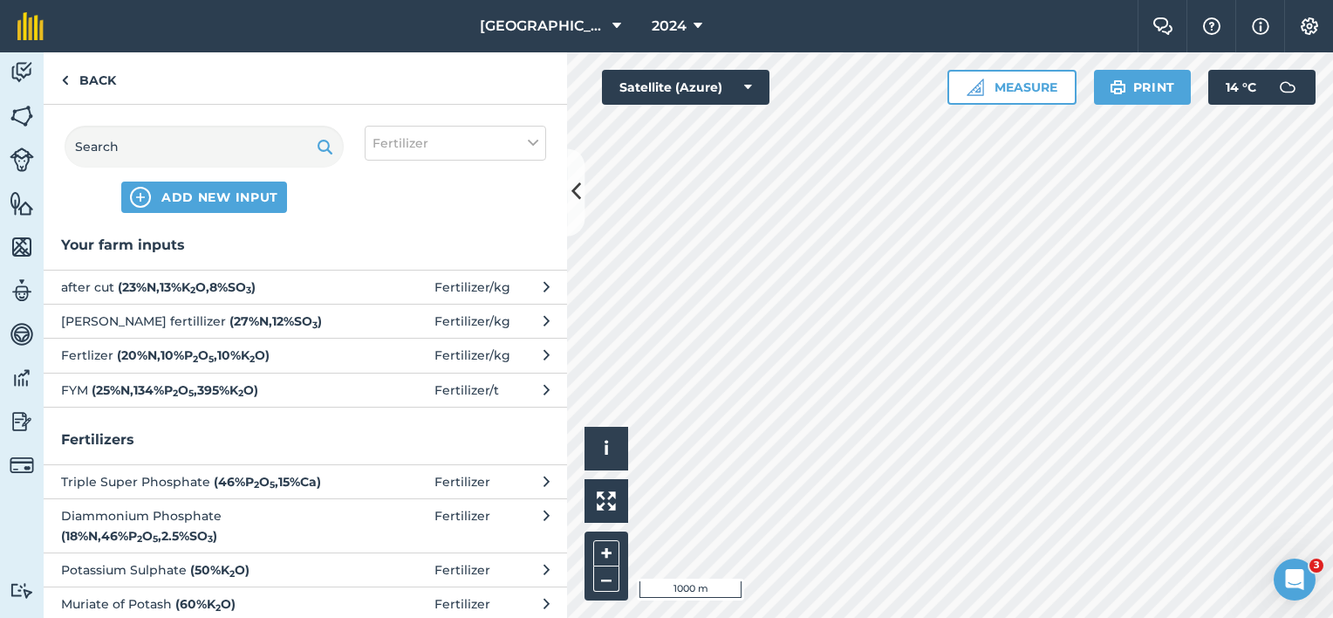
click at [420, 284] on span at bounding box center [393, 286] width 81 height 19
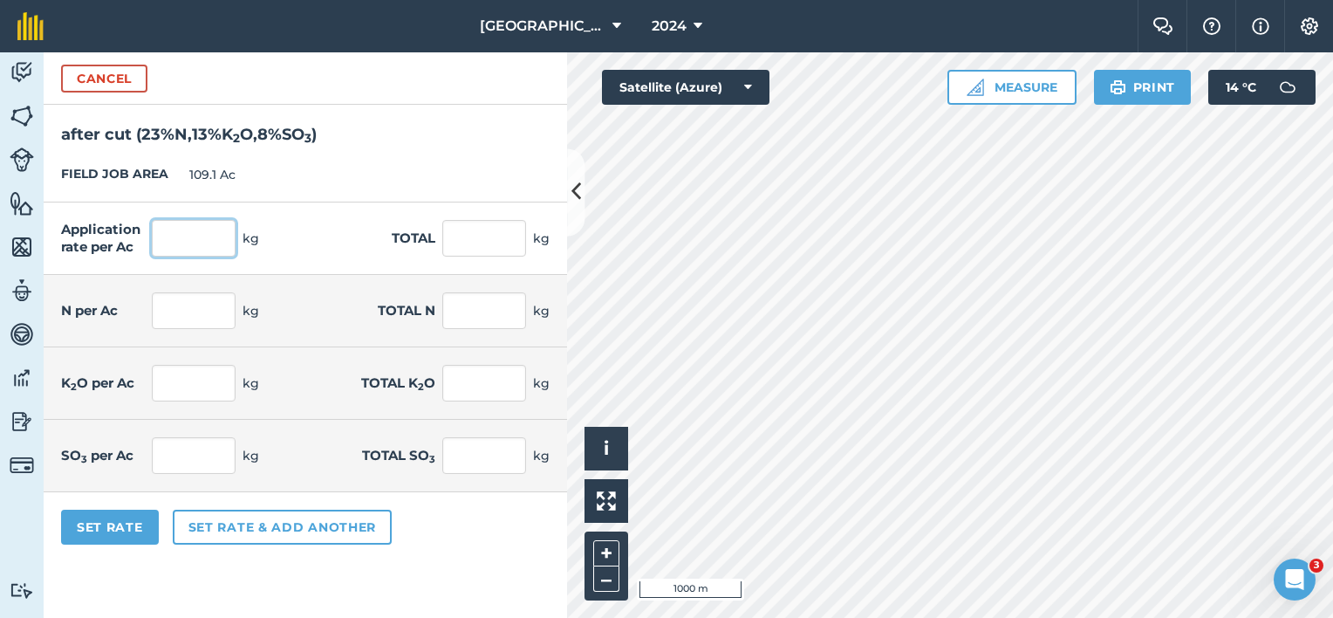
click at [206, 239] on input "text" at bounding box center [194, 238] width 84 height 37
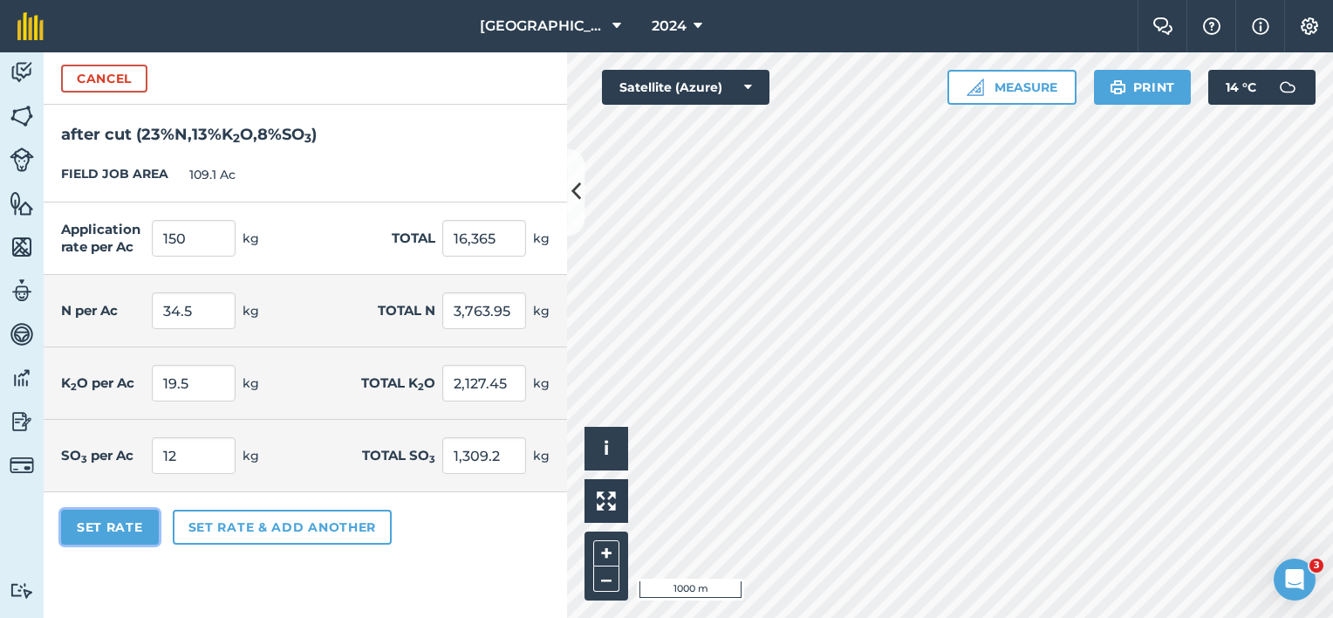
click at [77, 522] on button "Set Rate" at bounding box center [110, 526] width 98 height 35
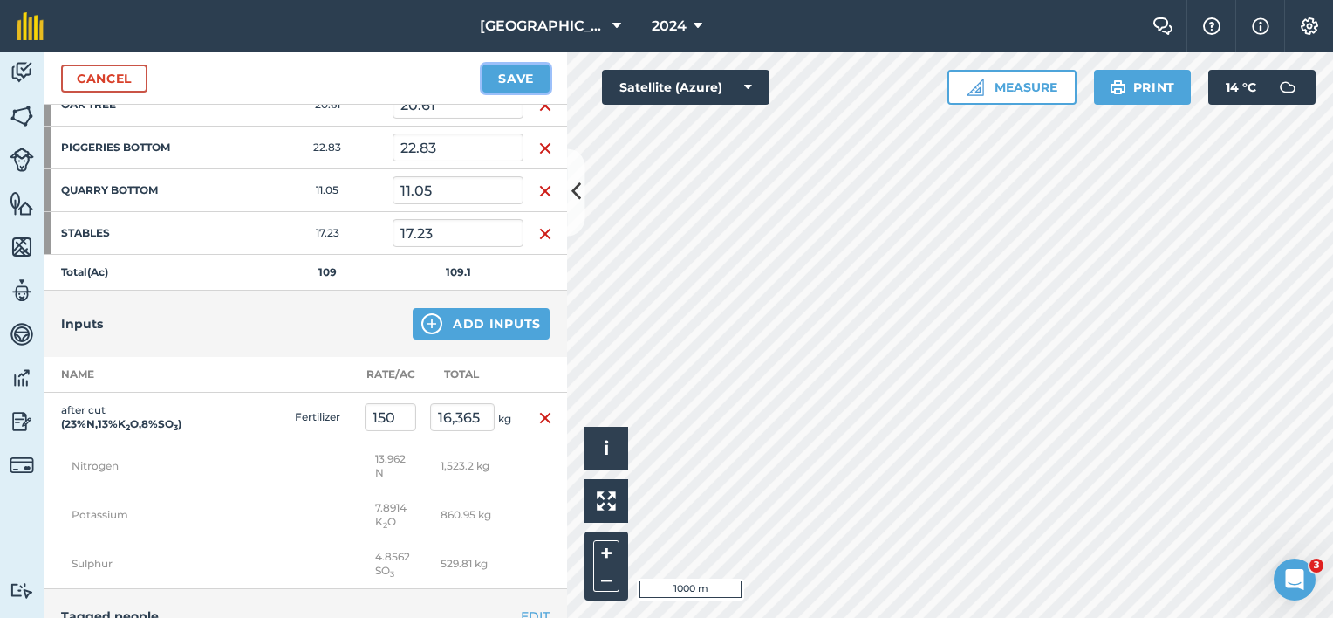
click at [505, 88] on button "Save" at bounding box center [515, 79] width 67 height 28
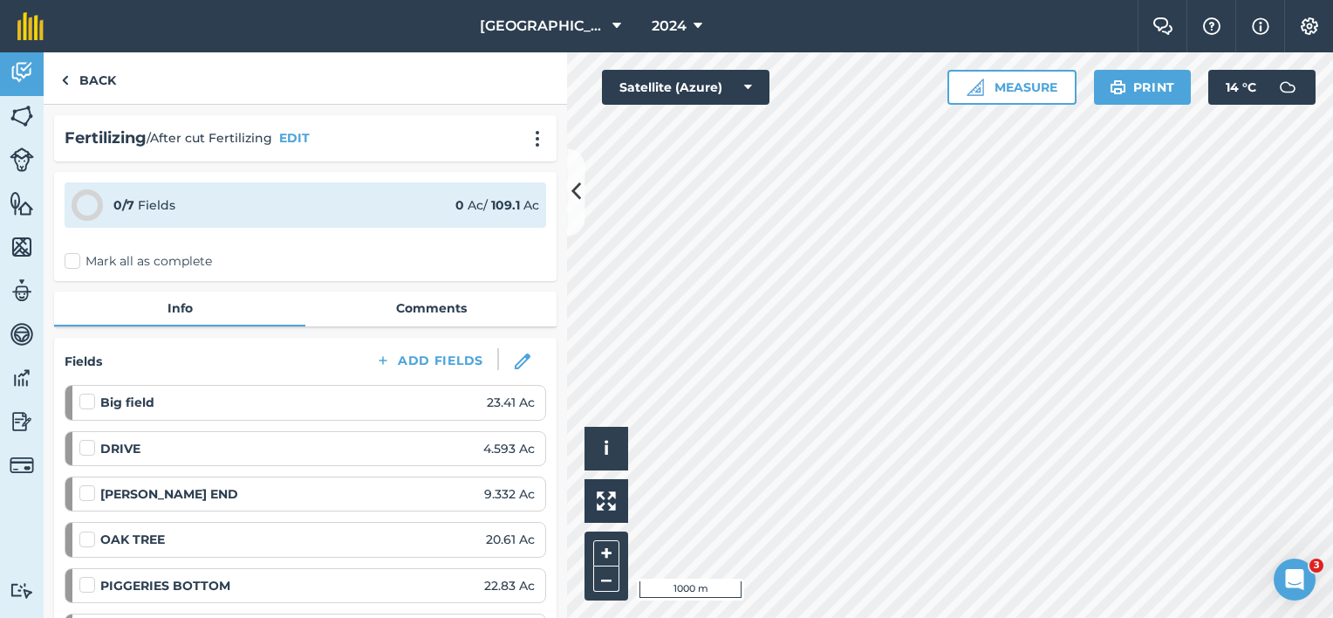
click at [84, 262] on label "Mark all as complete" at bounding box center [138, 261] width 147 height 18
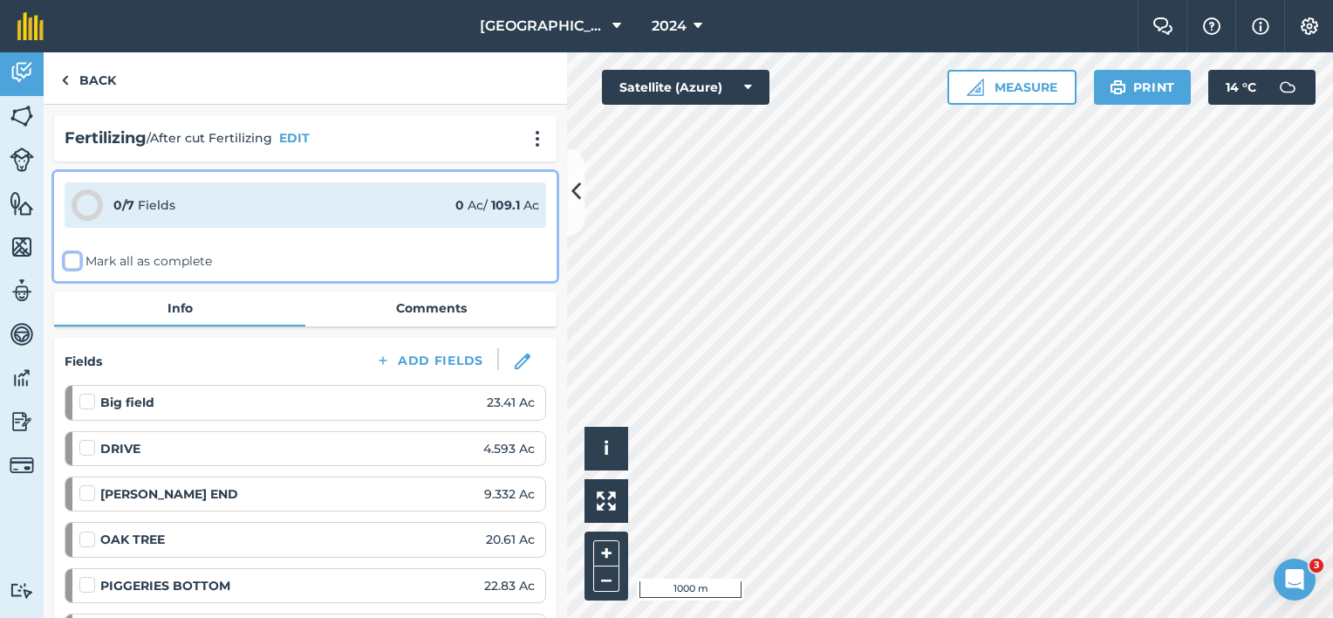
click at [76, 262] on input "Mark all as complete" at bounding box center [70, 257] width 11 height 11
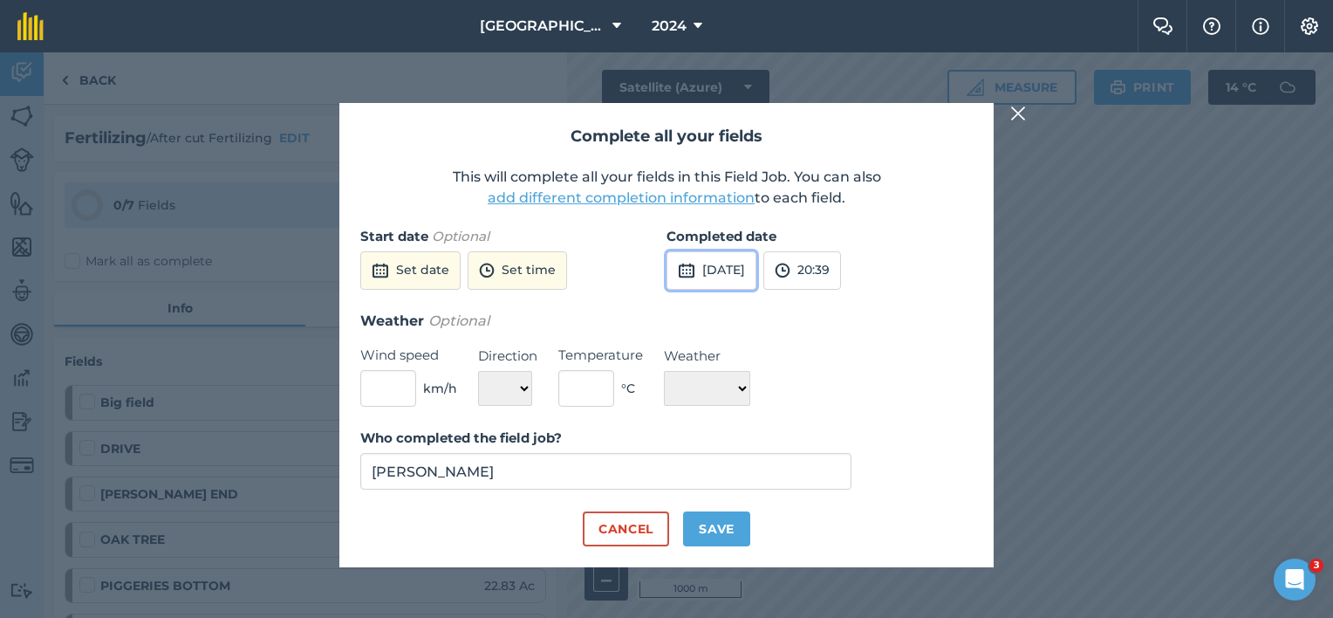
click at [756, 269] on button "[DATE]" at bounding box center [711, 270] width 90 height 38
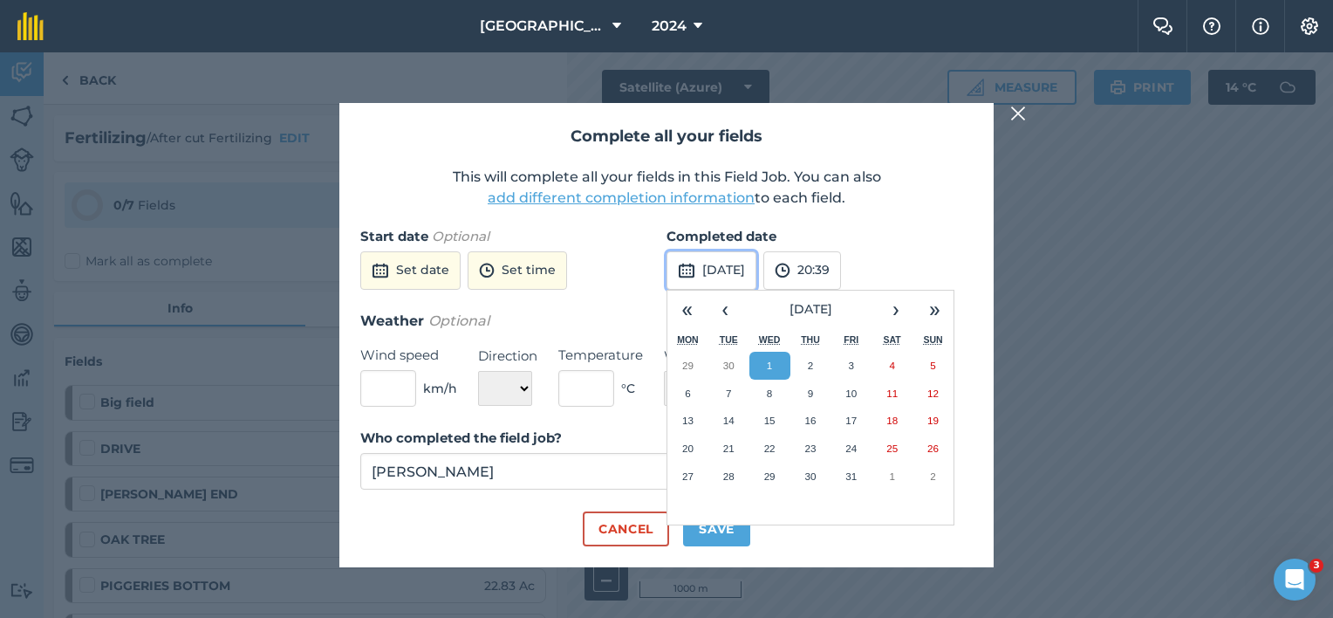
click at [756, 268] on button "[DATE]" at bounding box center [711, 270] width 90 height 38
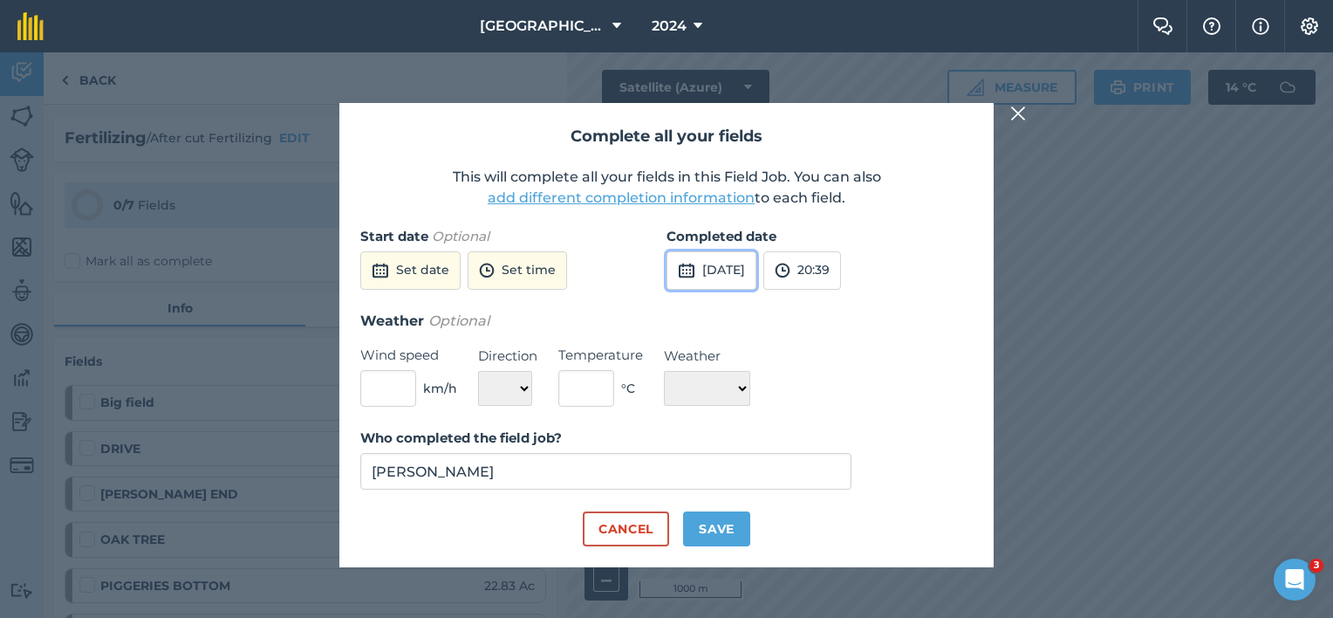
click at [756, 268] on button "[DATE]" at bounding box center [711, 270] width 90 height 38
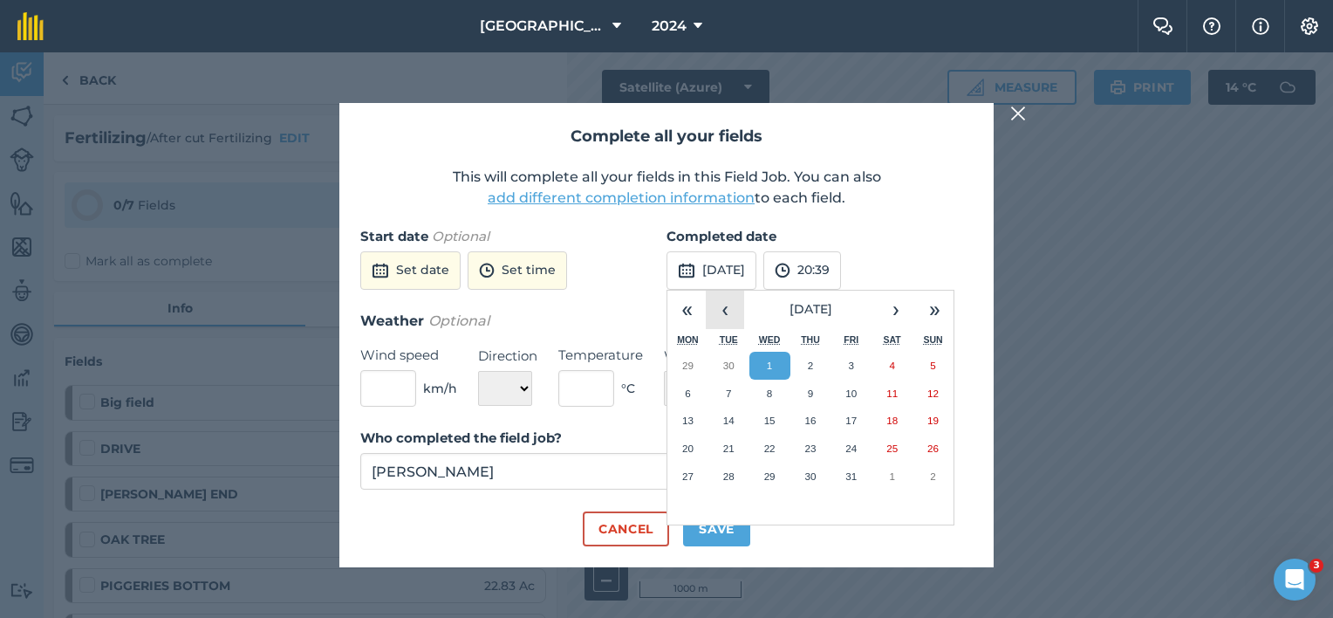
click at [723, 305] on button "‹" at bounding box center [725, 309] width 38 height 38
click at [724, 307] on button "‹" at bounding box center [725, 309] width 38 height 38
click at [726, 307] on button "‹" at bounding box center [725, 309] width 38 height 38
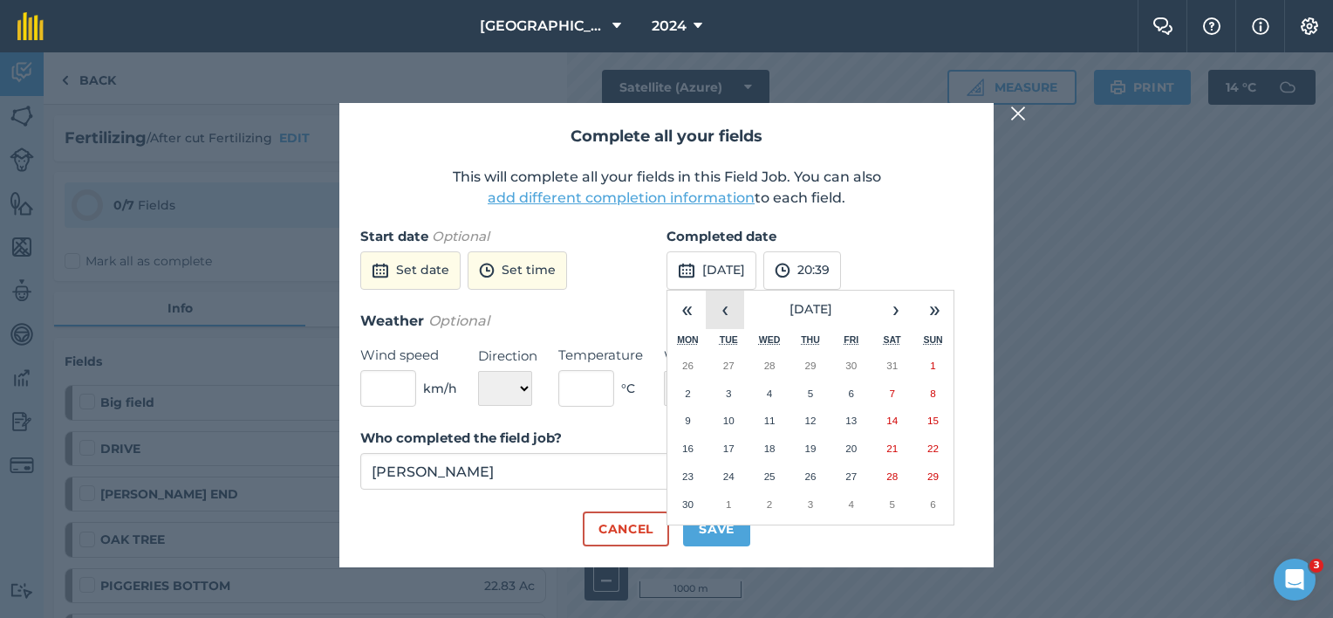
click at [726, 307] on button "‹" at bounding box center [725, 309] width 38 height 38
click at [730, 313] on button "‹" at bounding box center [725, 309] width 38 height 38
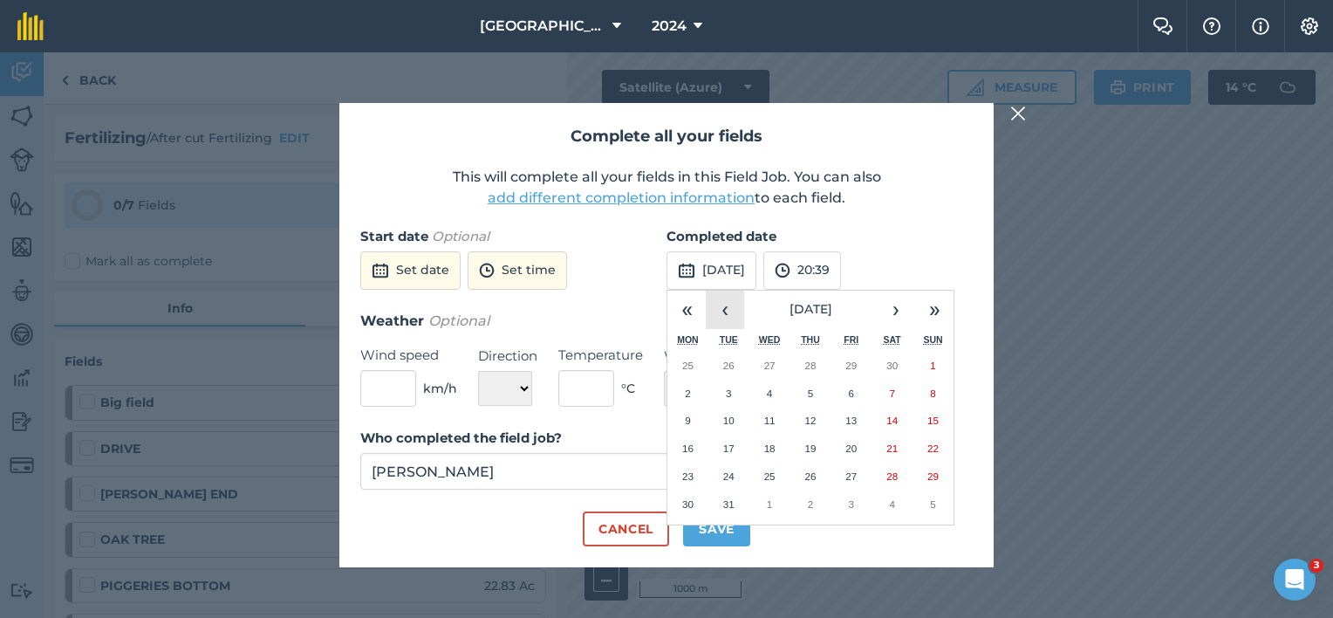
click at [730, 313] on button "‹" at bounding box center [725, 309] width 38 height 38
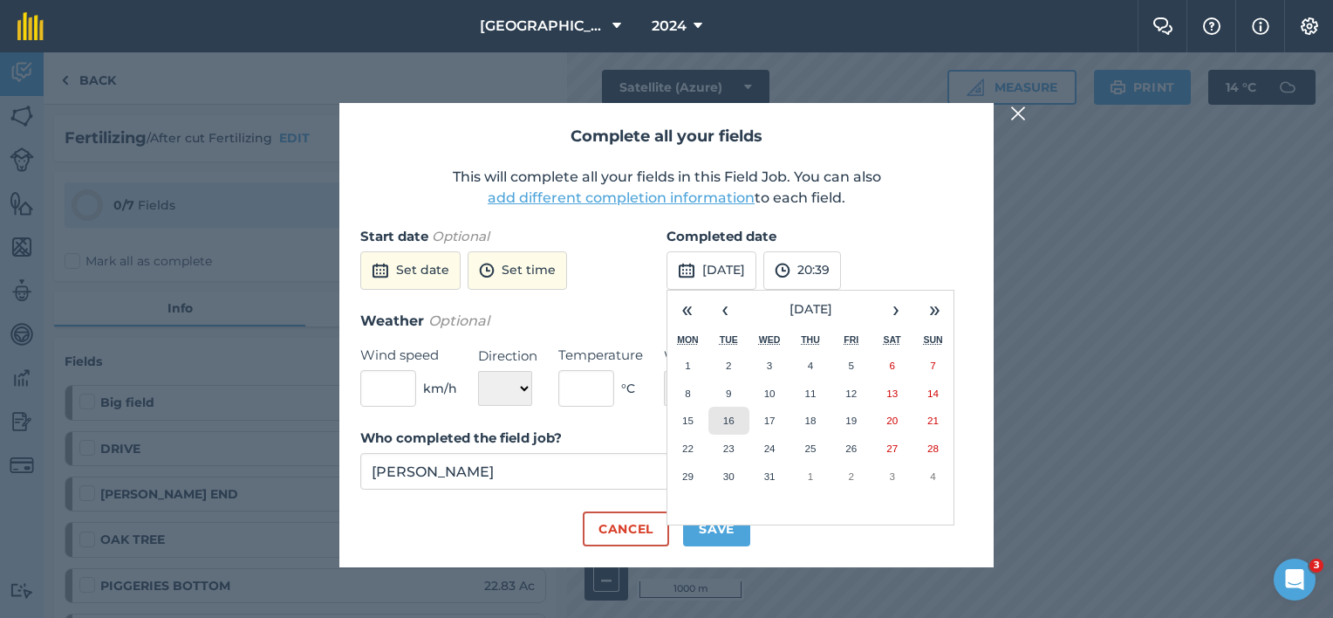
click at [733, 418] on abbr "16" at bounding box center [728, 419] width 11 height 11
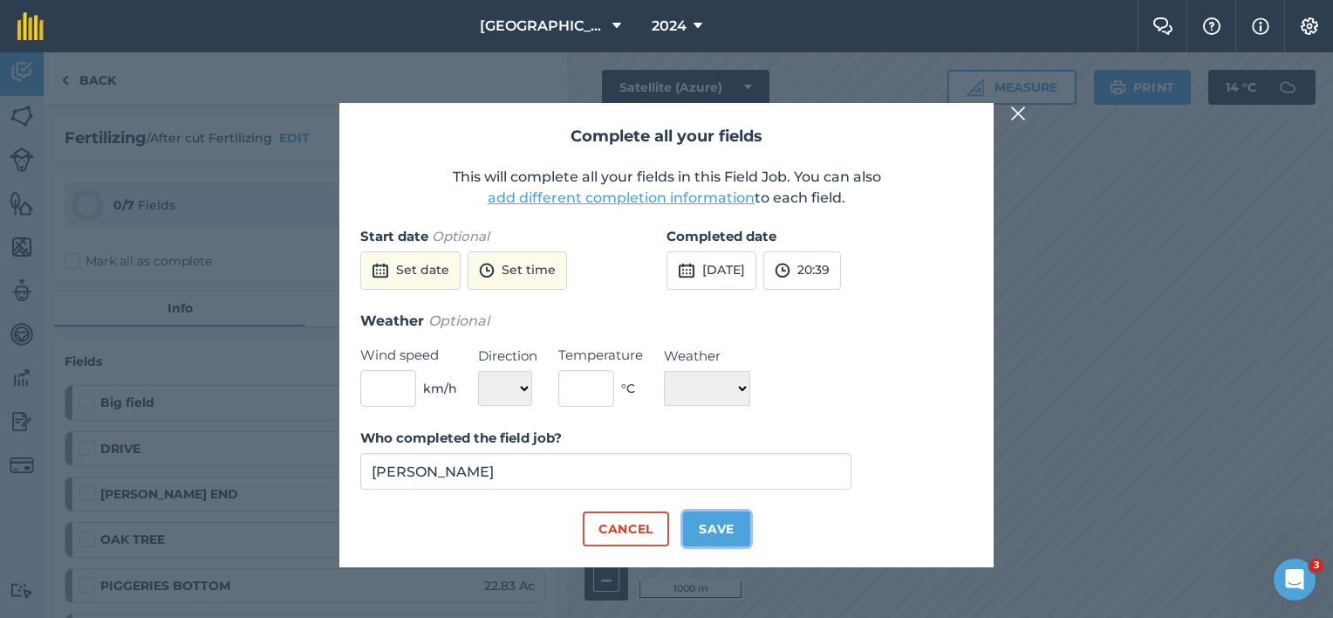
click at [714, 520] on button "Save" at bounding box center [716, 528] width 67 height 35
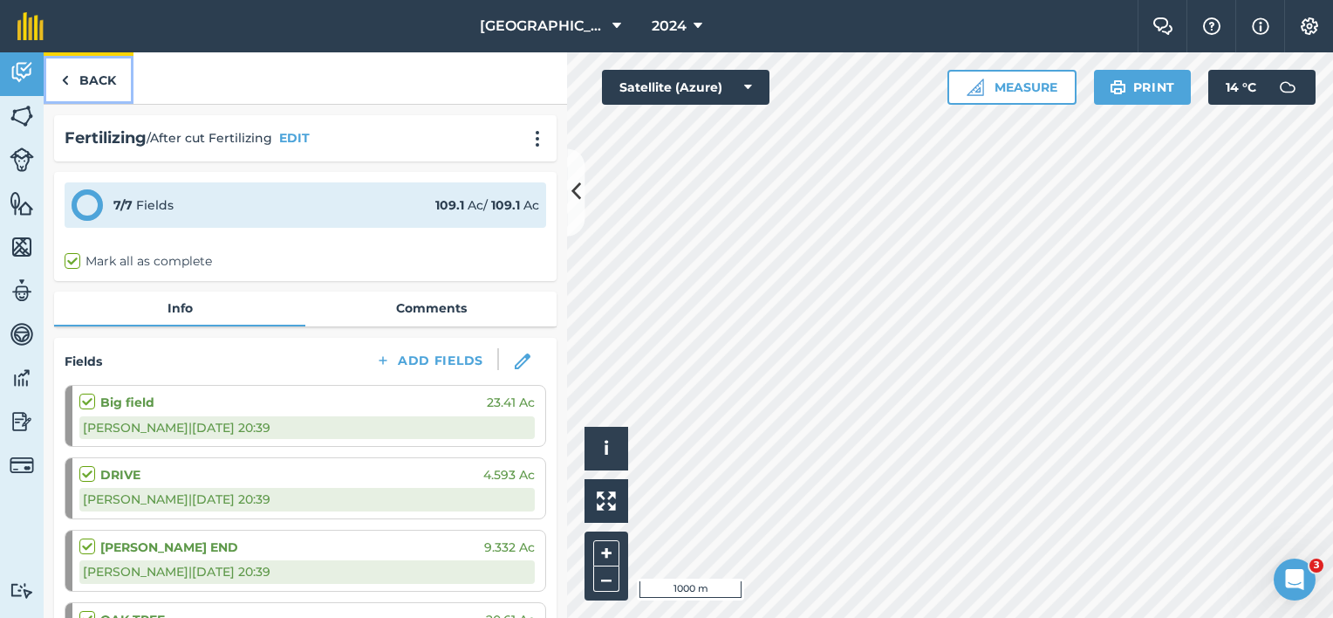
click at [98, 77] on link "Back" at bounding box center [89, 77] width 90 height 51
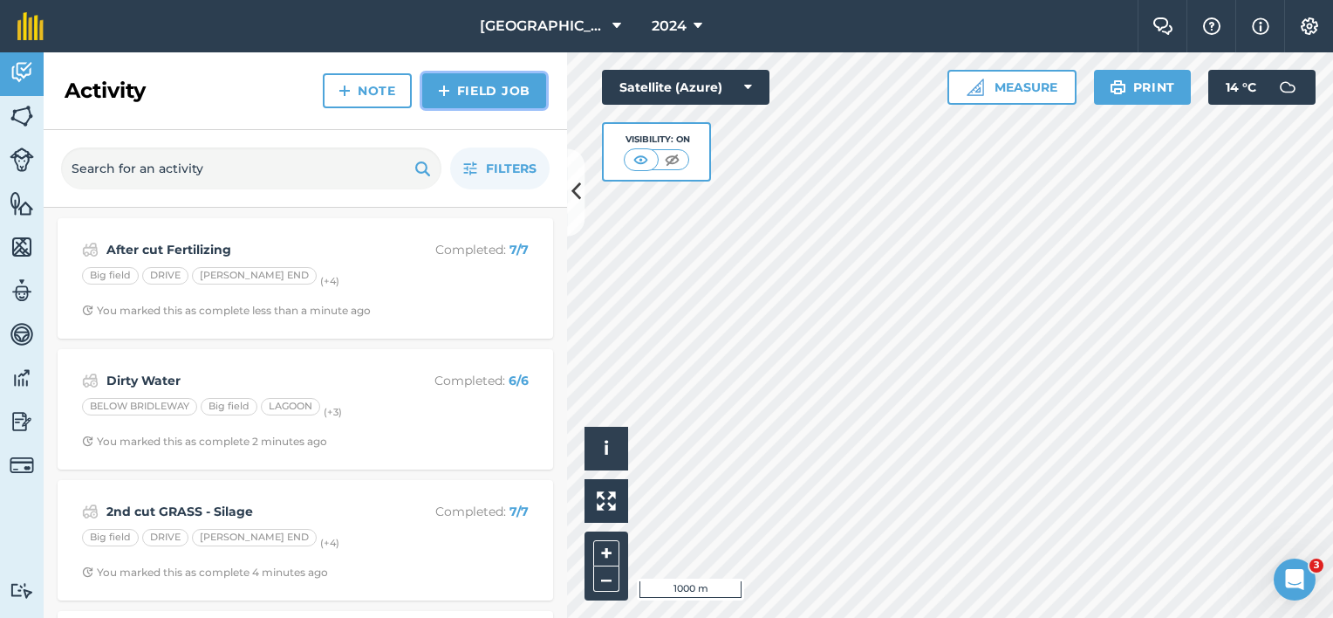
click at [506, 86] on link "Field Job" at bounding box center [484, 90] width 124 height 35
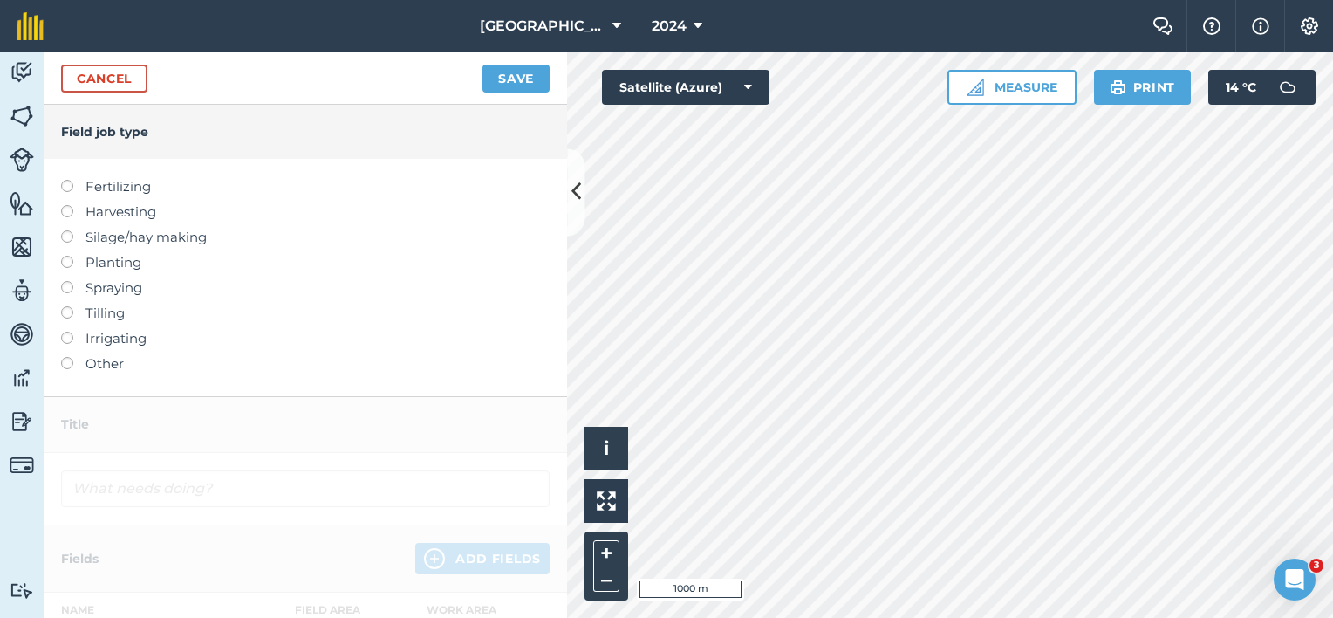
click at [78, 234] on label "Silage/hay making" at bounding box center [305, 237] width 488 height 21
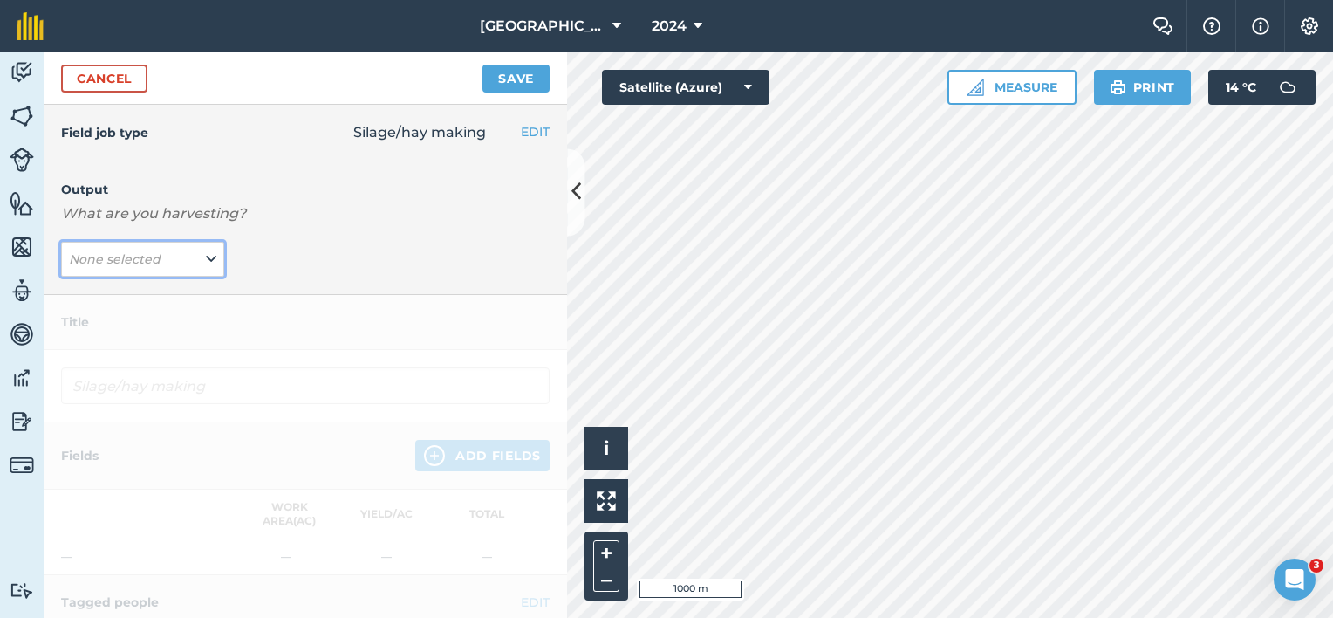
click at [193, 258] on button "None selected" at bounding box center [142, 259] width 163 height 35
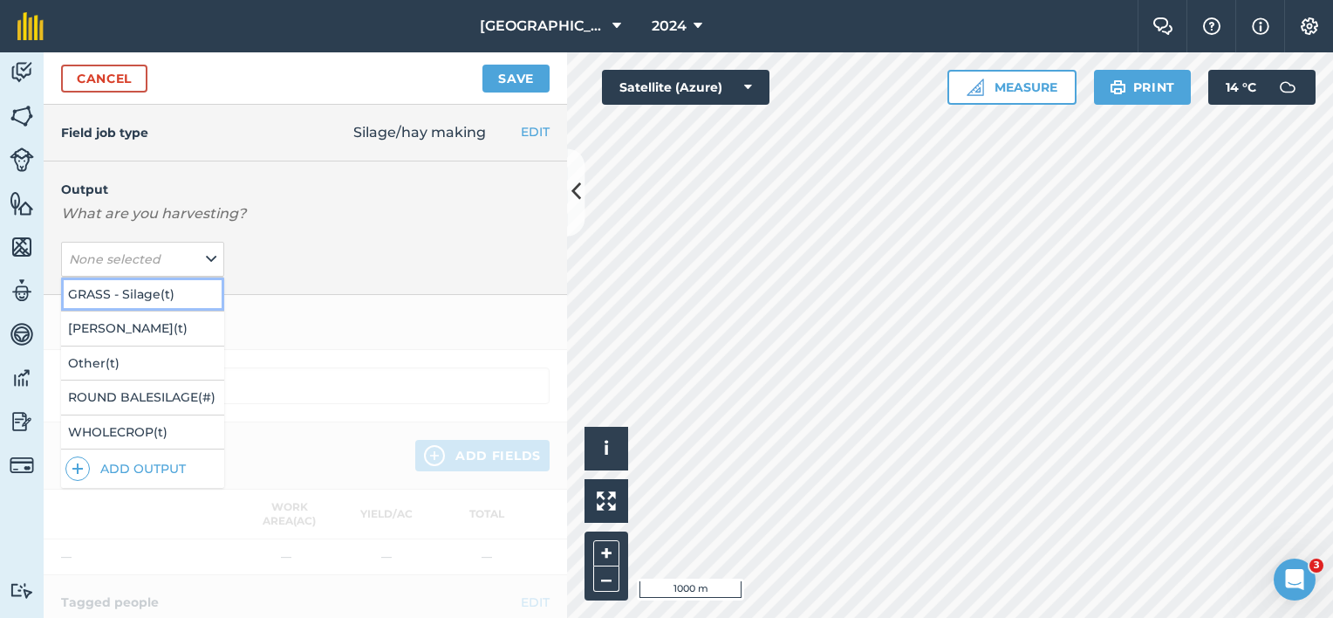
click at [147, 286] on button "GRASS - Silage ( t )" at bounding box center [142, 293] width 163 height 33
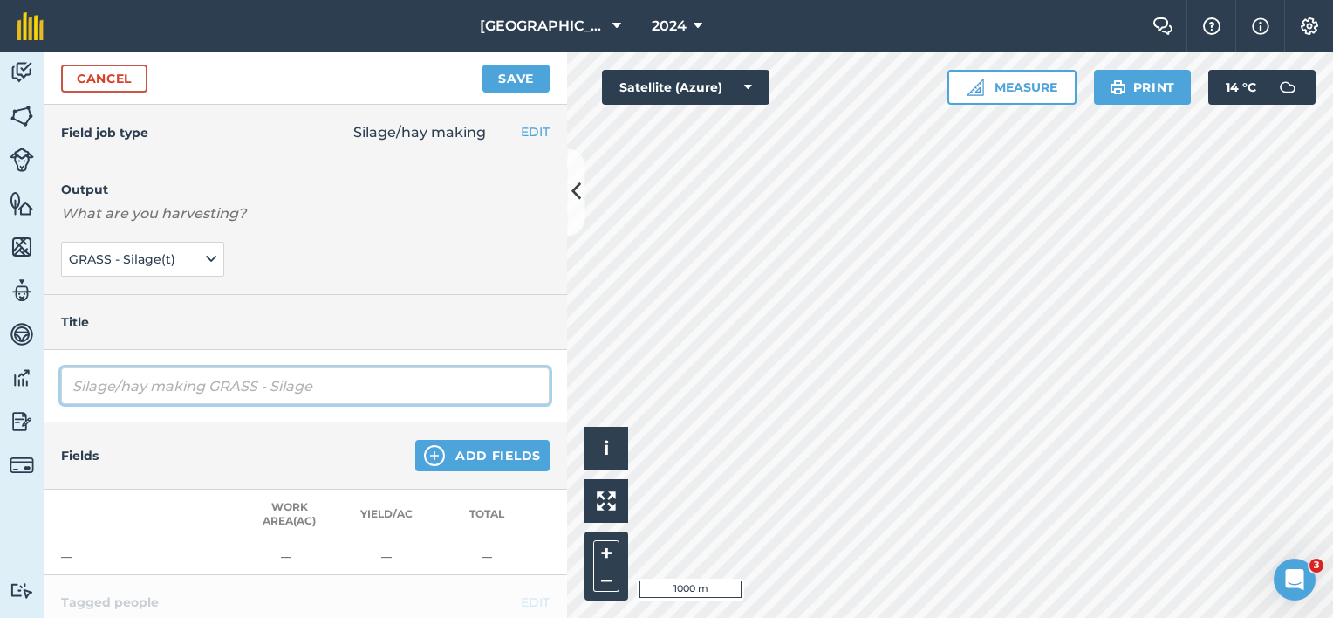
click at [73, 386] on input "Silage/hay making GRASS - Silage" at bounding box center [305, 385] width 488 height 37
click at [263, 384] on input "3rd CutSilage/hay making GRASS - Silage" at bounding box center [305, 385] width 488 height 37
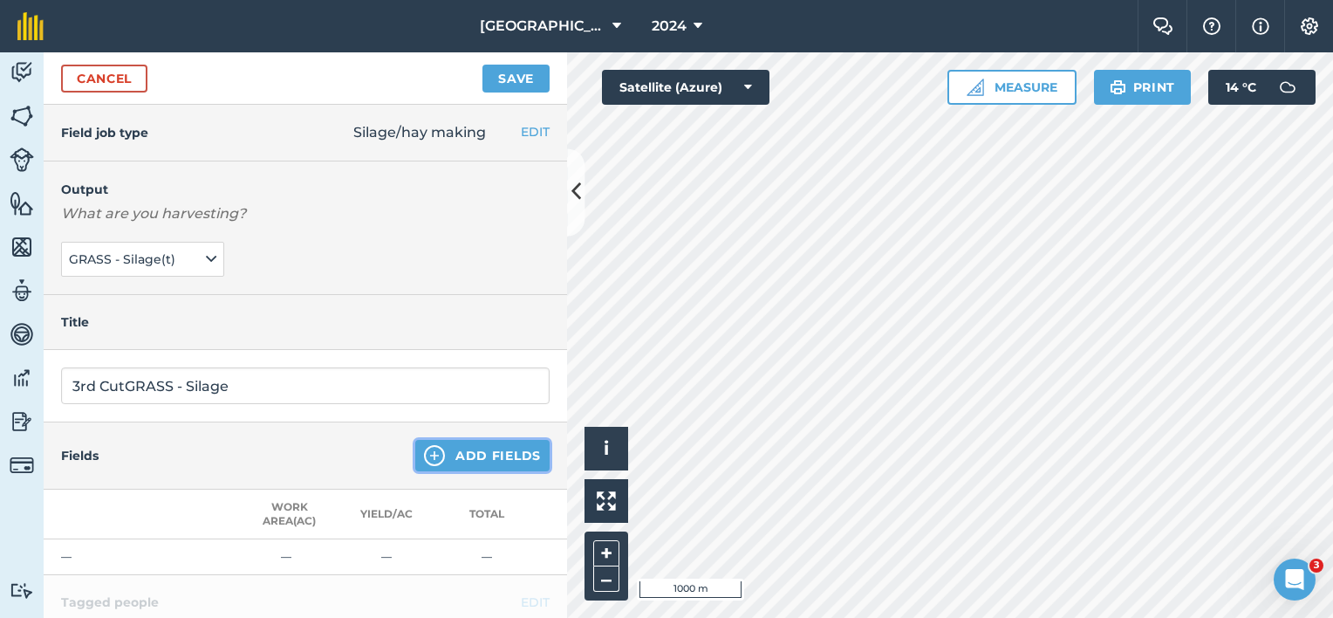
click at [454, 447] on button "Add Fields" at bounding box center [482, 455] width 134 height 31
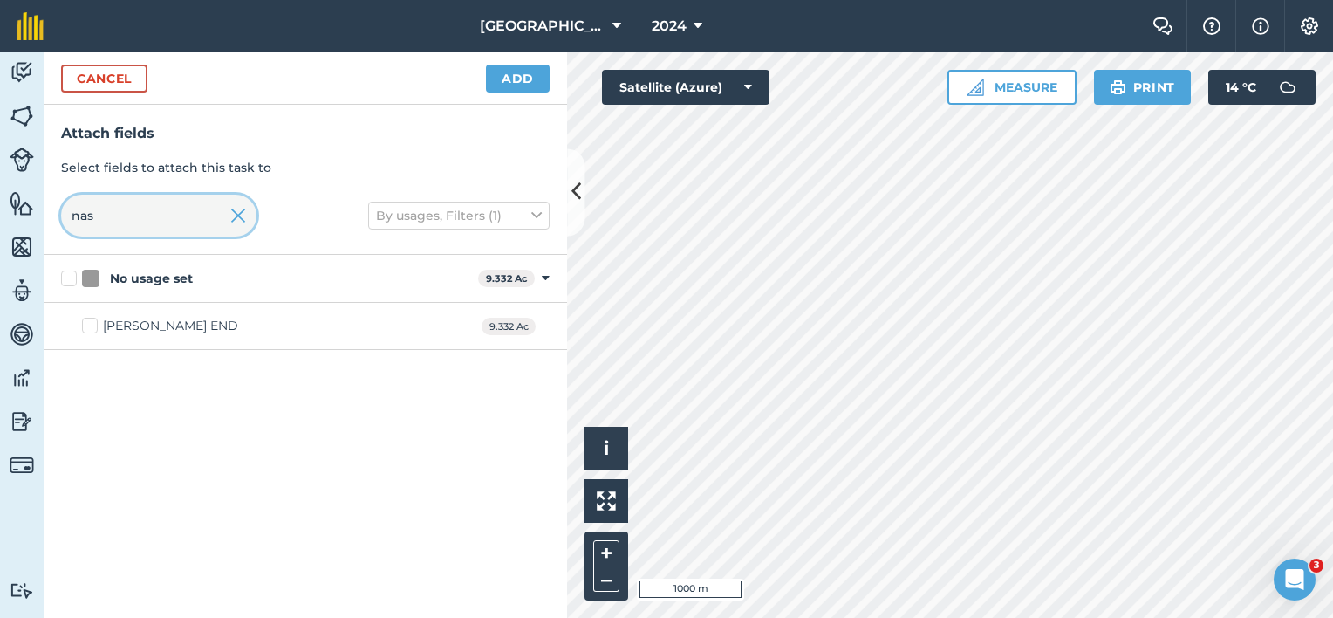
click at [0, 220] on html "Lane Farm 2024 Farm Chat Help Info Settings Lane Farm - 2024 Reproduced with th…" at bounding box center [666, 309] width 1333 height 618
click at [134, 327] on div "Big field" at bounding box center [128, 326] width 51 height 18
click at [93, 327] on input "Big field" at bounding box center [87, 322] width 11 height 11
drag, startPoint x: 113, startPoint y: 226, endPoint x: 3, endPoint y: 206, distance: 110.9
click at [18, 208] on div "Activity Fields Livestock Features Maps Team Vehicles Data Reporting Billing Tu…" at bounding box center [666, 334] width 1333 height 565
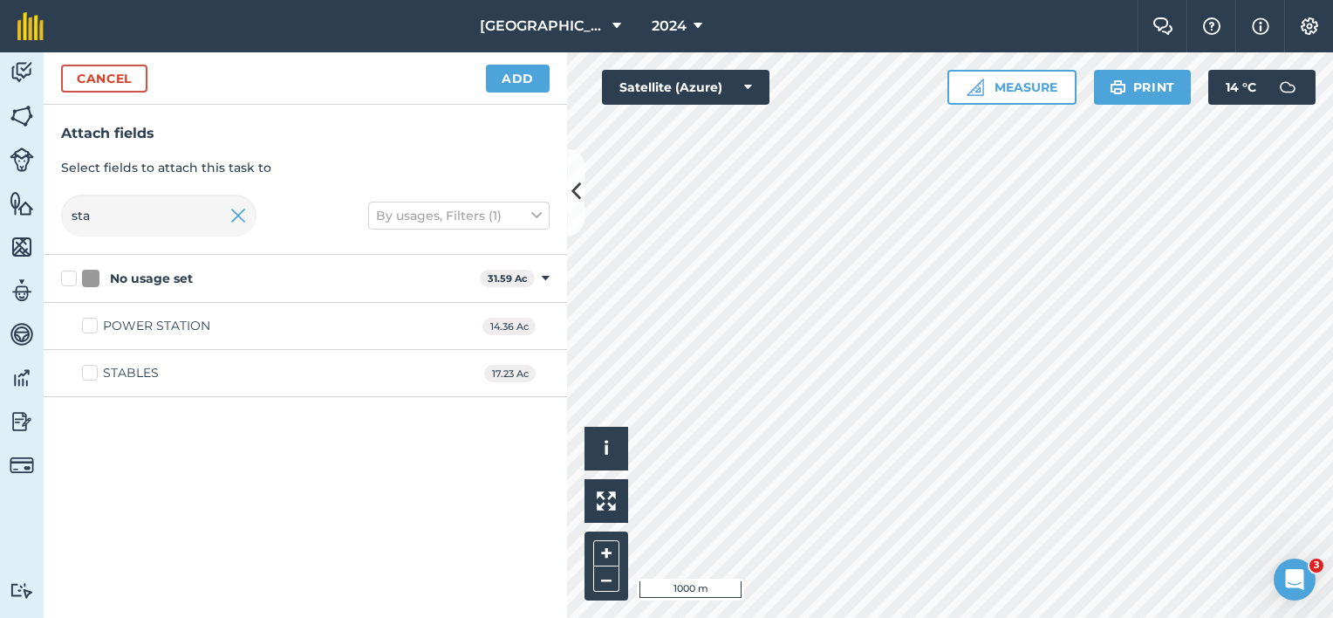
click at [120, 370] on div "STABLES" at bounding box center [131, 373] width 56 height 18
click at [93, 370] on input "STABLES" at bounding box center [87, 369] width 11 height 11
drag, startPoint x: 69, startPoint y: 223, endPoint x: 2, endPoint y: 214, distance: 67.8
click at [16, 219] on div "Activity Fields Livestock Features Maps Team Vehicles Data Reporting Billing Tu…" at bounding box center [666, 334] width 1333 height 565
click at [124, 323] on div "OAK TREE" at bounding box center [134, 326] width 63 height 18
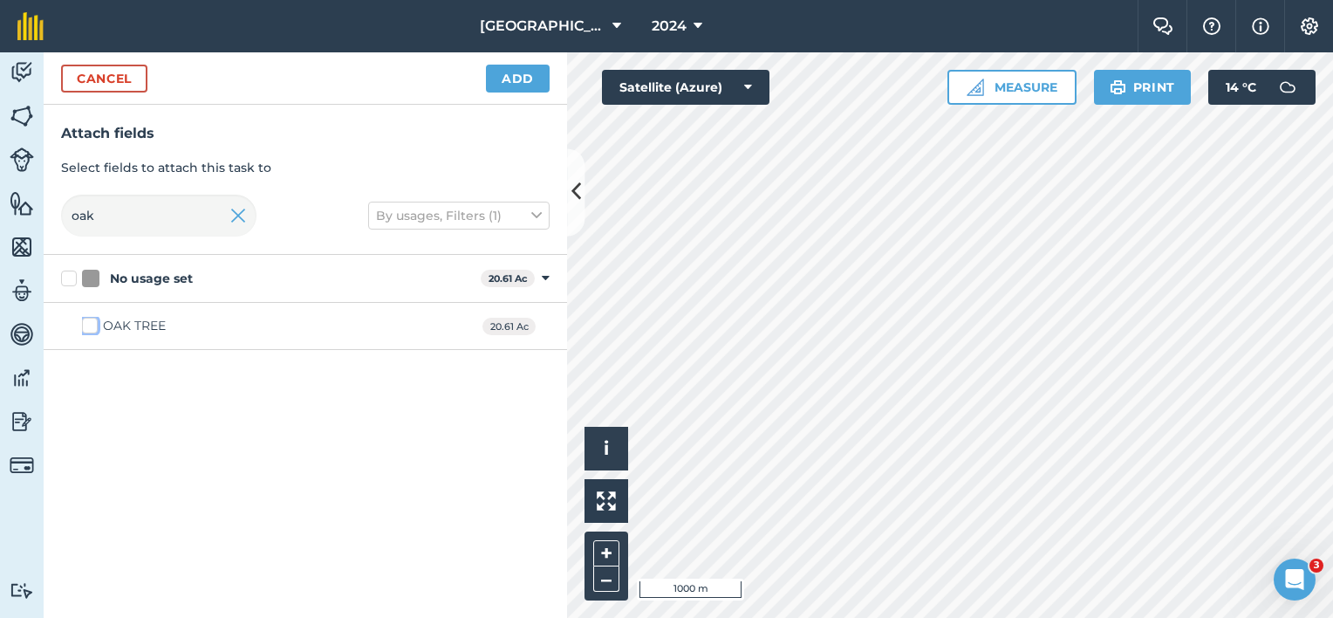
click at [93, 323] on input "OAK TREE" at bounding box center [87, 322] width 11 height 11
click at [0, 206] on html "Lane Farm 2024 Farm Chat Help Info Settings Lane Farm - 2024 Reproduced with th…" at bounding box center [666, 309] width 1333 height 618
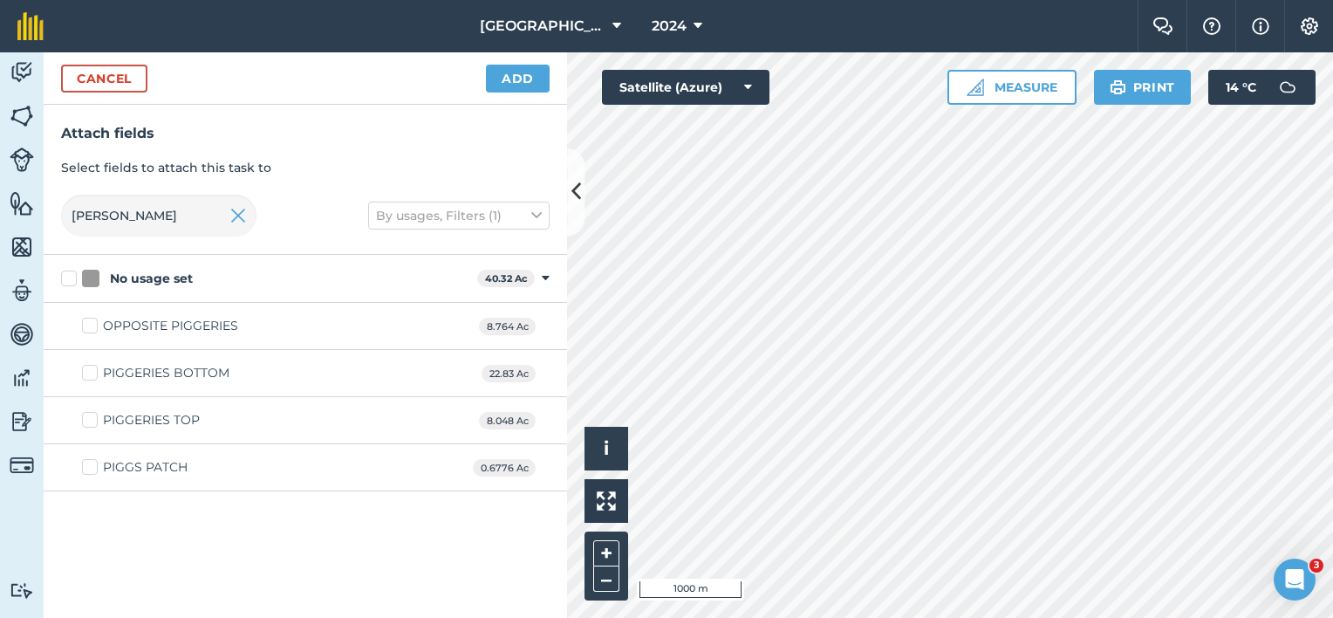
click at [167, 375] on div "PIGGERIES BOTTOM" at bounding box center [166, 373] width 126 height 18
click at [93, 375] on input "PIGGERIES BOTTOM" at bounding box center [87, 369] width 11 height 11
drag, startPoint x: 114, startPoint y: 214, endPoint x: 0, endPoint y: 208, distance: 114.4
click at [76, 223] on input "[PERSON_NAME]" at bounding box center [158, 216] width 195 height 42
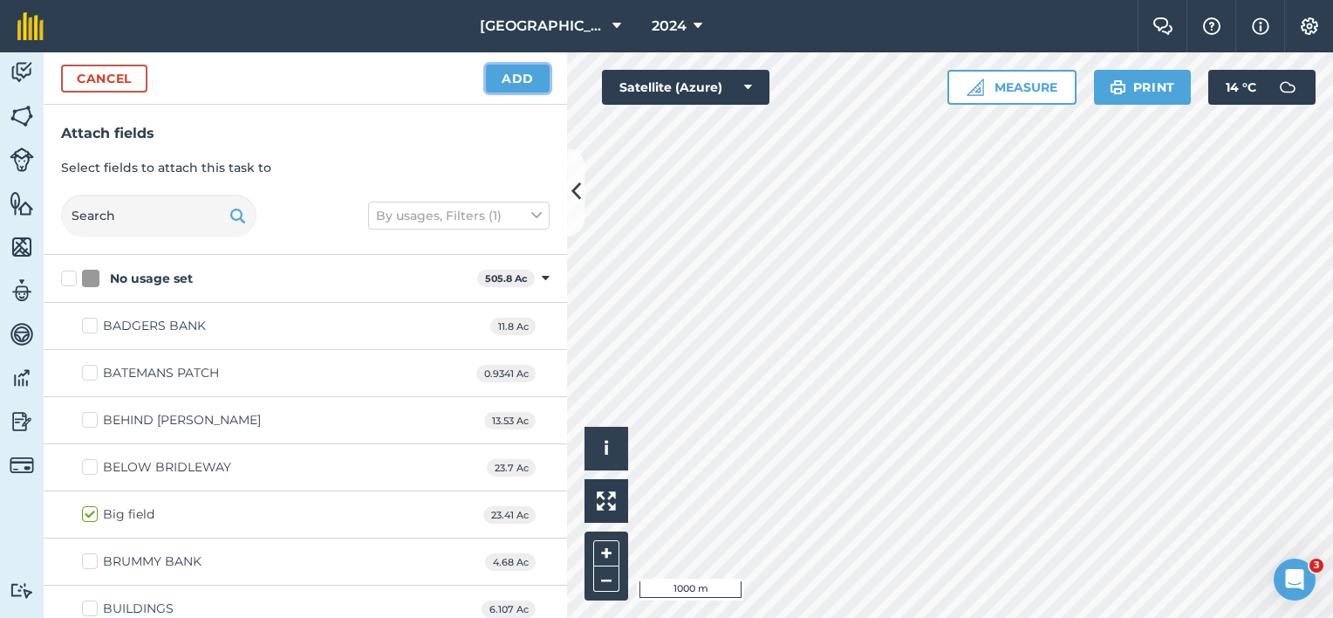
click at [534, 77] on button "Add" at bounding box center [518, 79] width 64 height 28
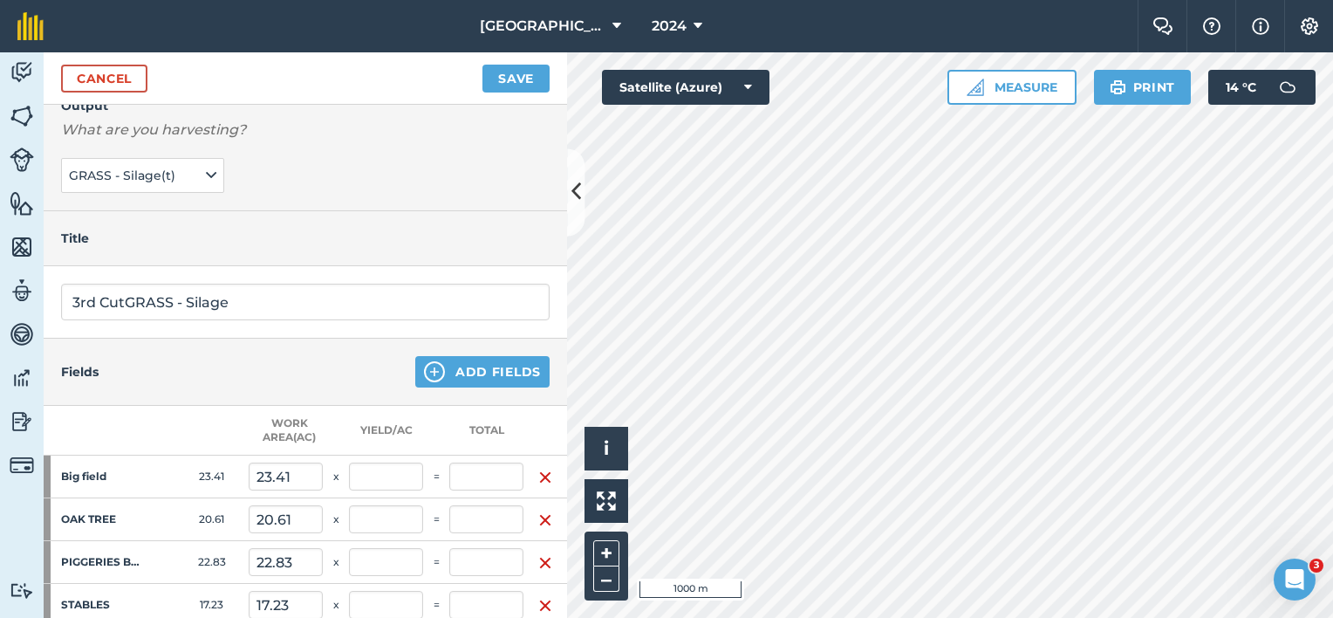
scroll to position [174, 0]
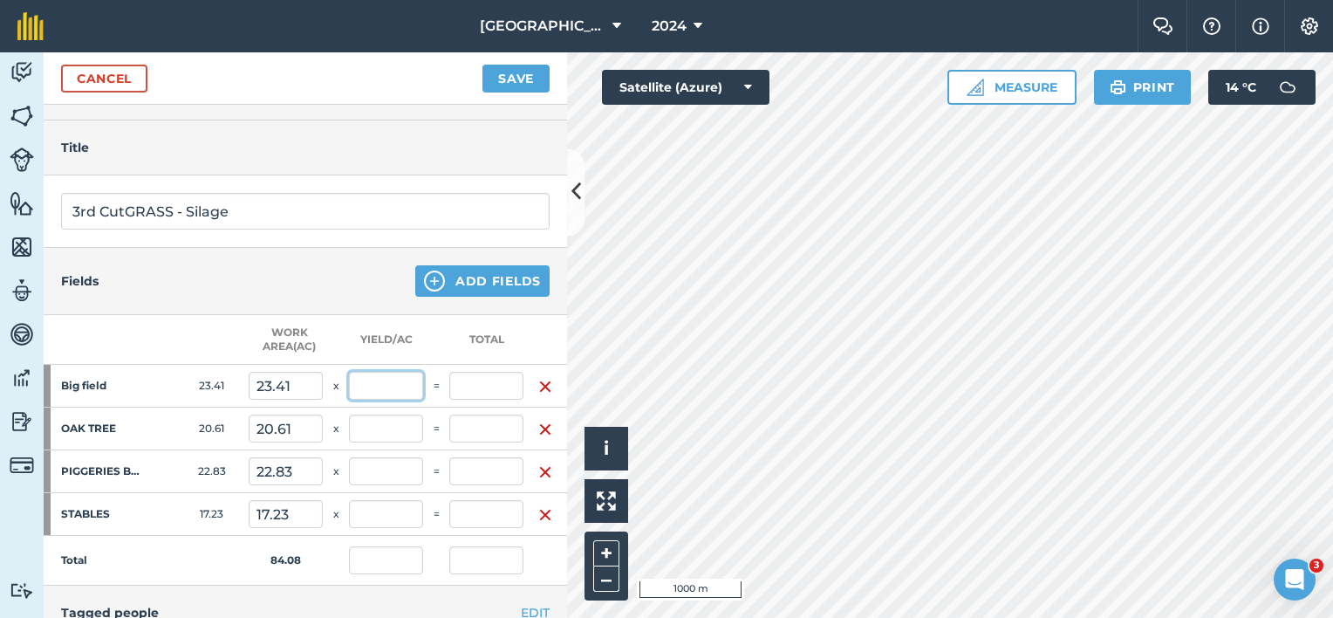
click at [403, 392] on input "text" at bounding box center [386, 386] width 74 height 28
click at [378, 439] on input "text" at bounding box center [386, 428] width 74 height 28
click at [386, 462] on input "text" at bounding box center [386, 471] width 74 height 28
click at [384, 502] on input "text" at bounding box center [386, 514] width 74 height 28
click at [516, 79] on button "Save" at bounding box center [515, 79] width 67 height 28
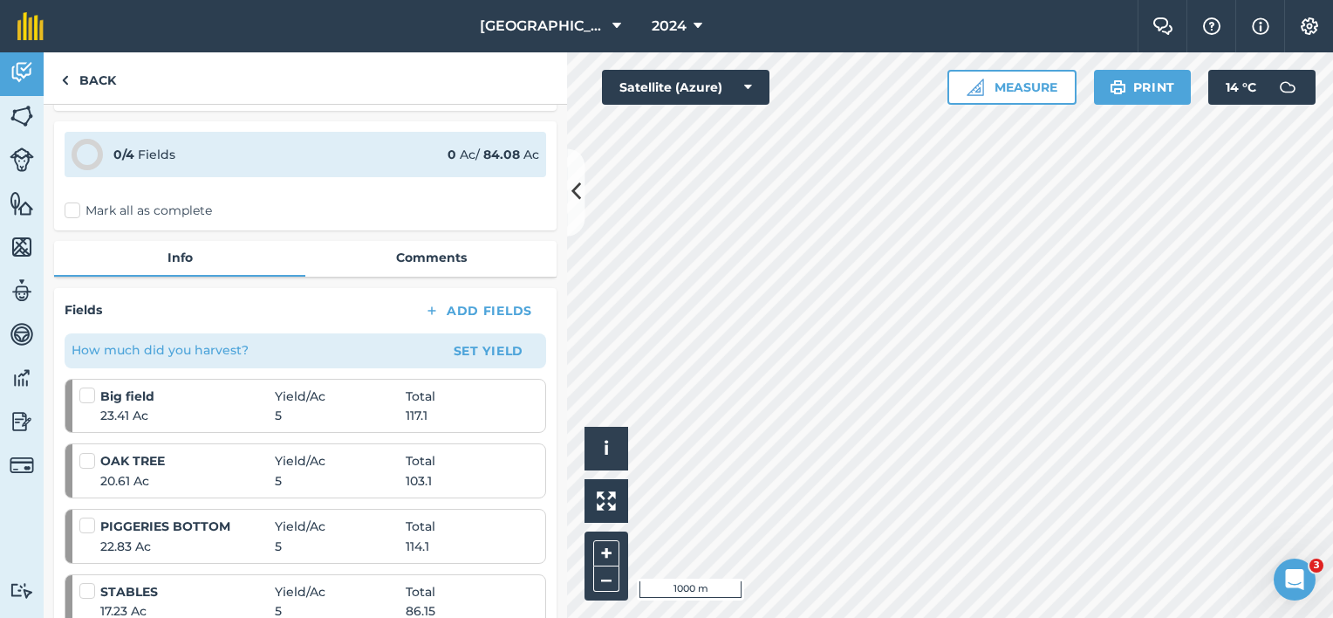
scroll to position [87, 0]
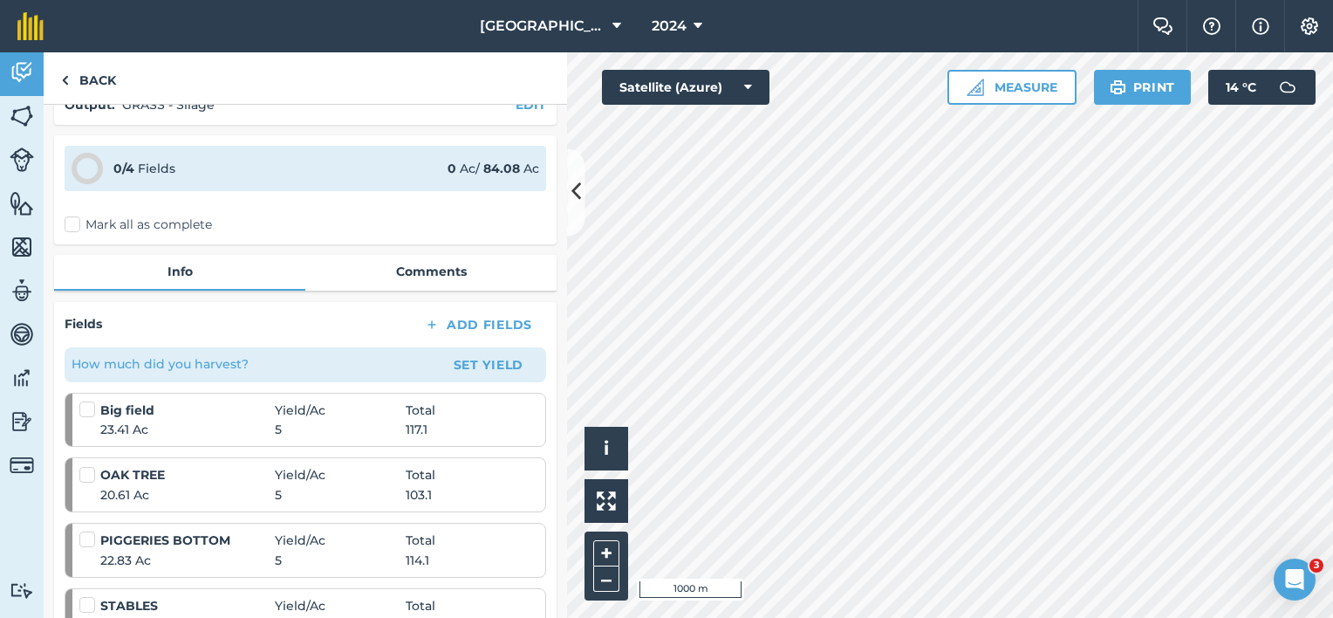
click at [98, 227] on label "Mark all as complete" at bounding box center [138, 224] width 147 height 18
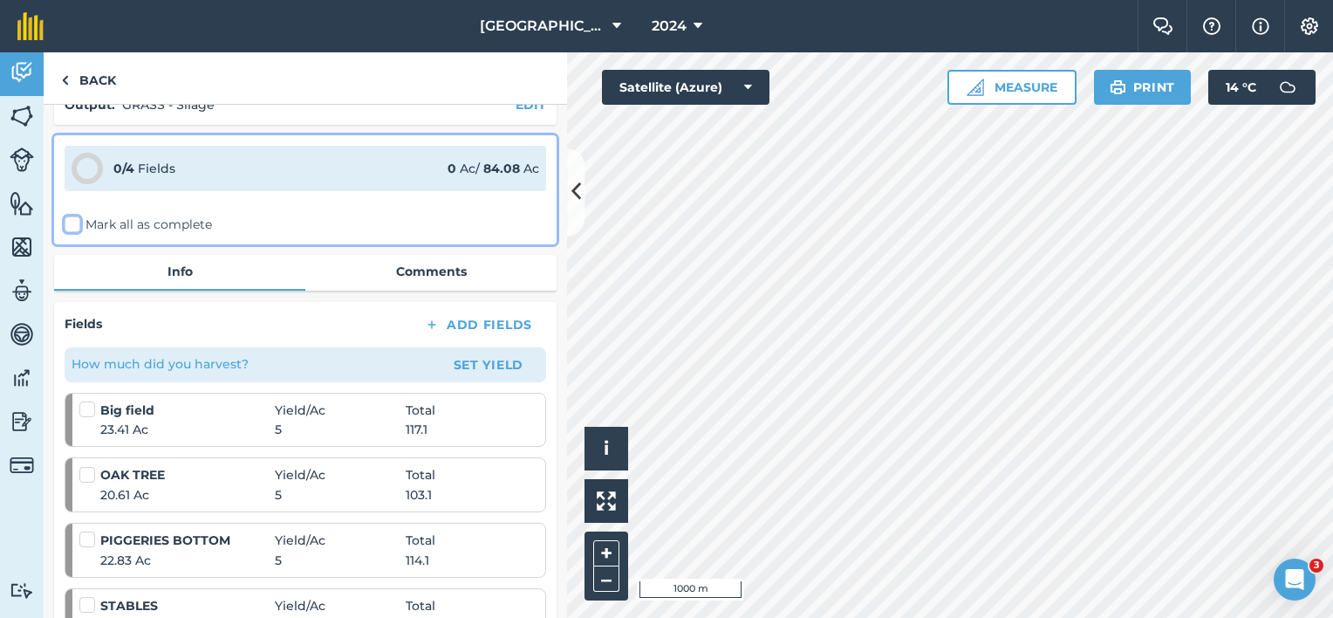
click at [76, 303] on input "Mark all as complete" at bounding box center [70, 308] width 11 height 11
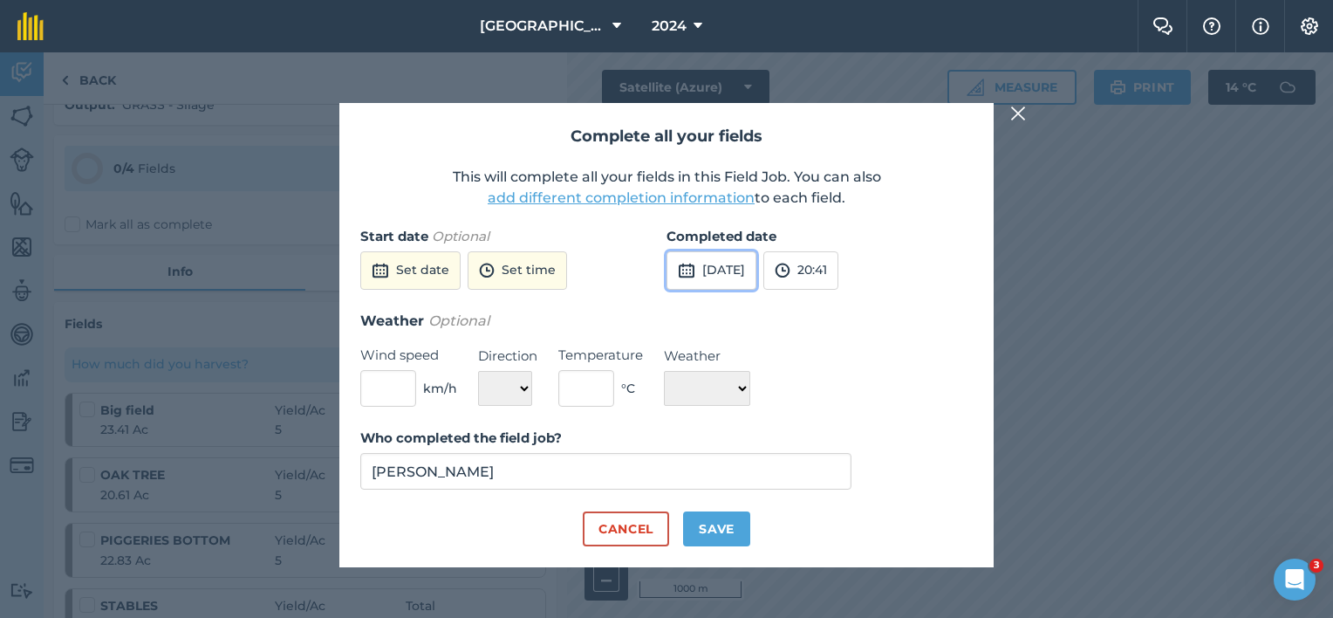
click at [756, 276] on button "[DATE]" at bounding box center [711, 270] width 90 height 38
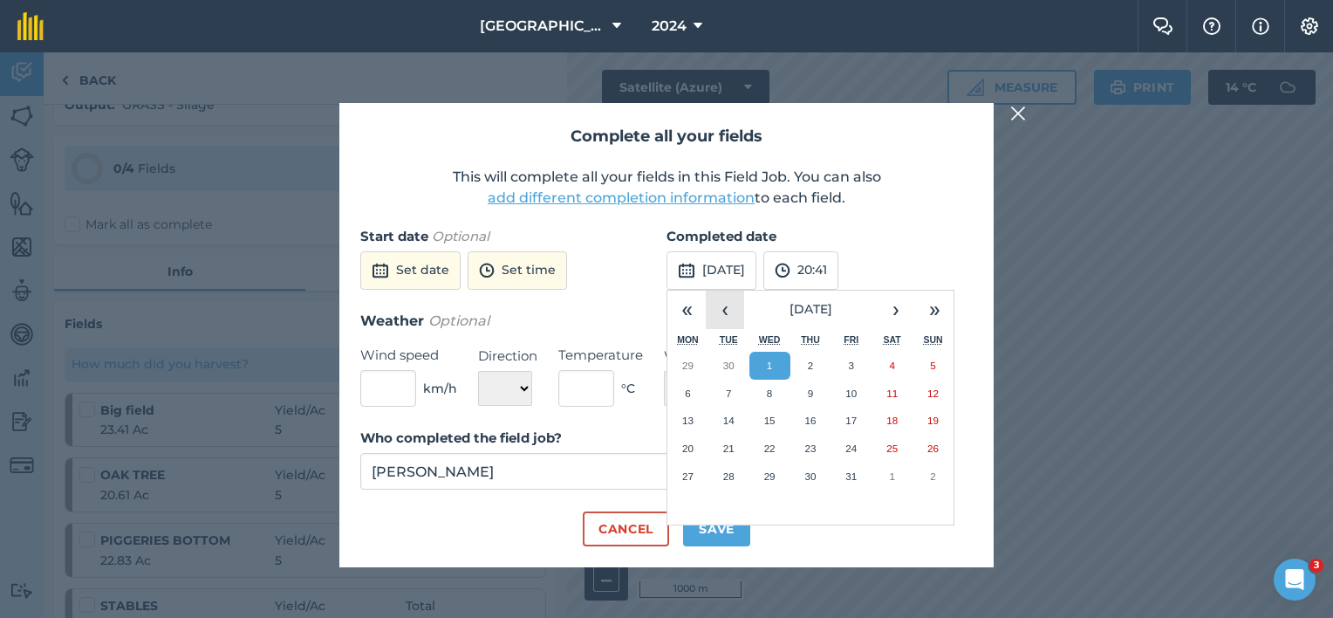
click at [722, 311] on button "‹" at bounding box center [725, 309] width 38 height 38
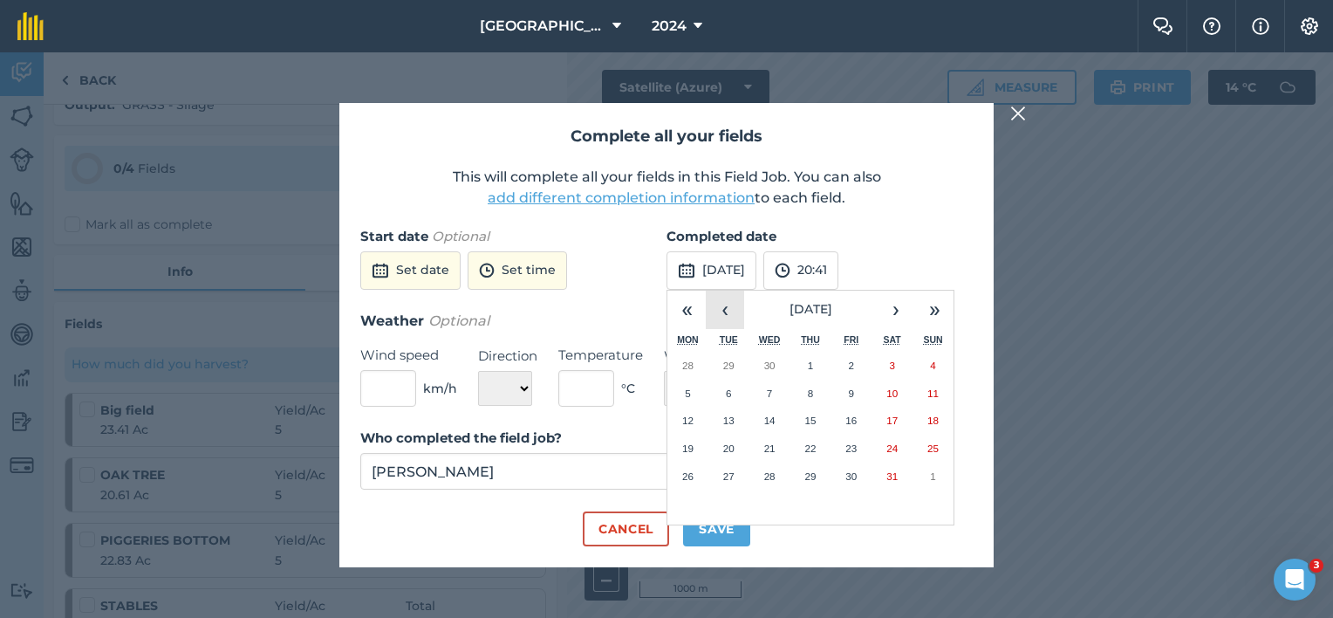
click at [722, 311] on button "‹" at bounding box center [725, 309] width 38 height 38
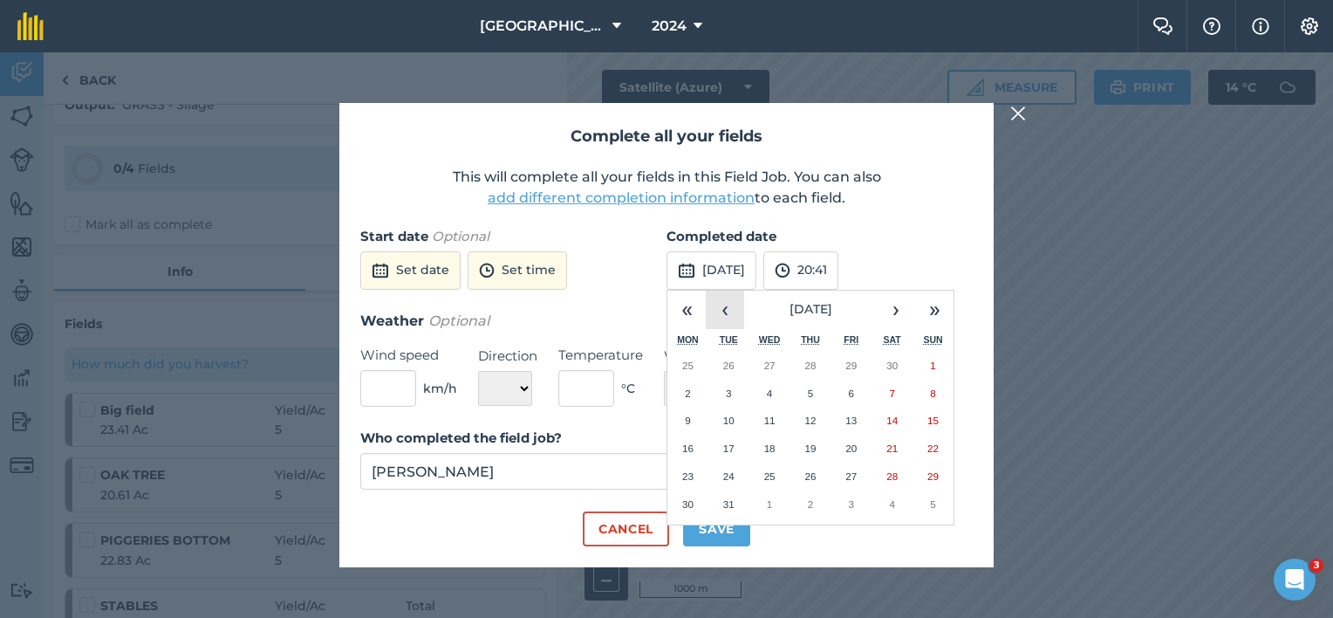
click at [722, 311] on button "‹" at bounding box center [725, 309] width 38 height 38
click at [890, 396] on abbr "10" at bounding box center [891, 392] width 11 height 11
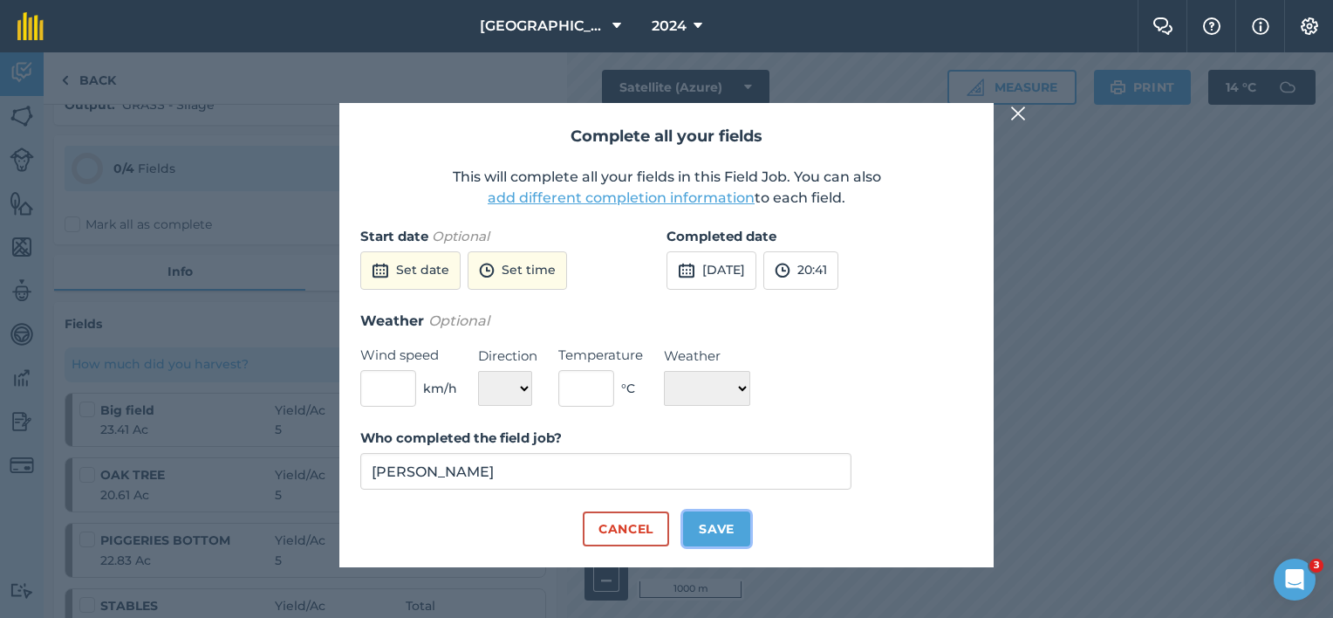
click at [720, 524] on button "Save" at bounding box center [716, 528] width 67 height 35
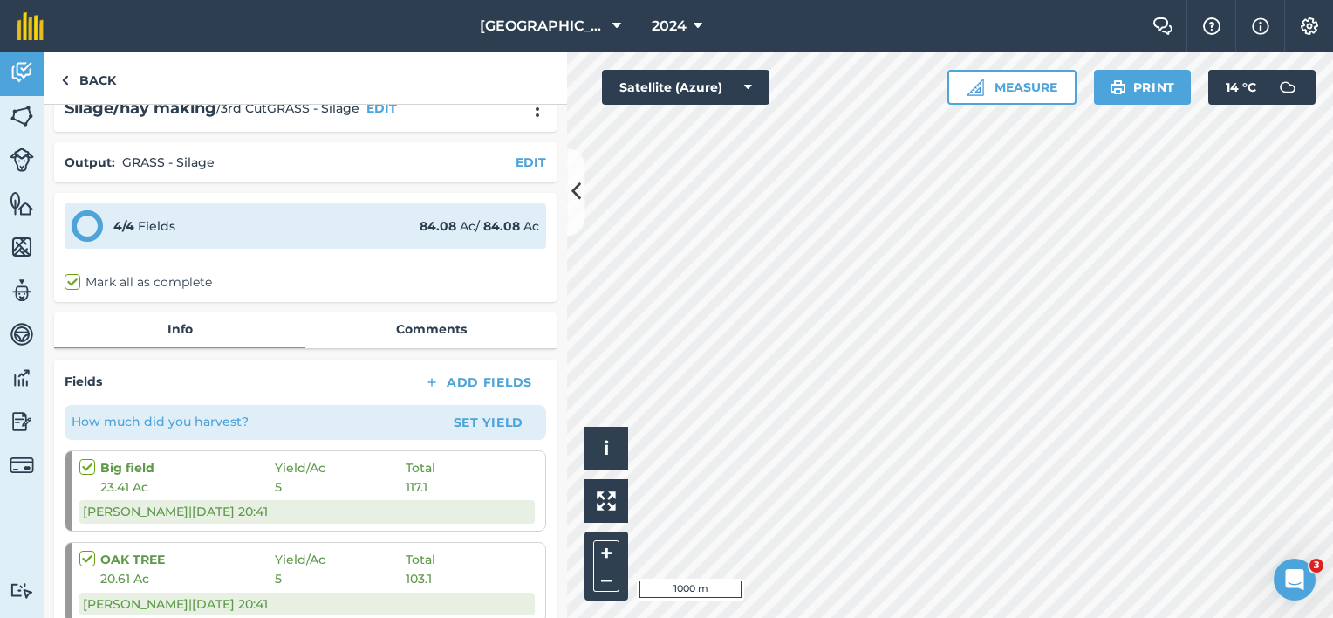
scroll to position [0, 0]
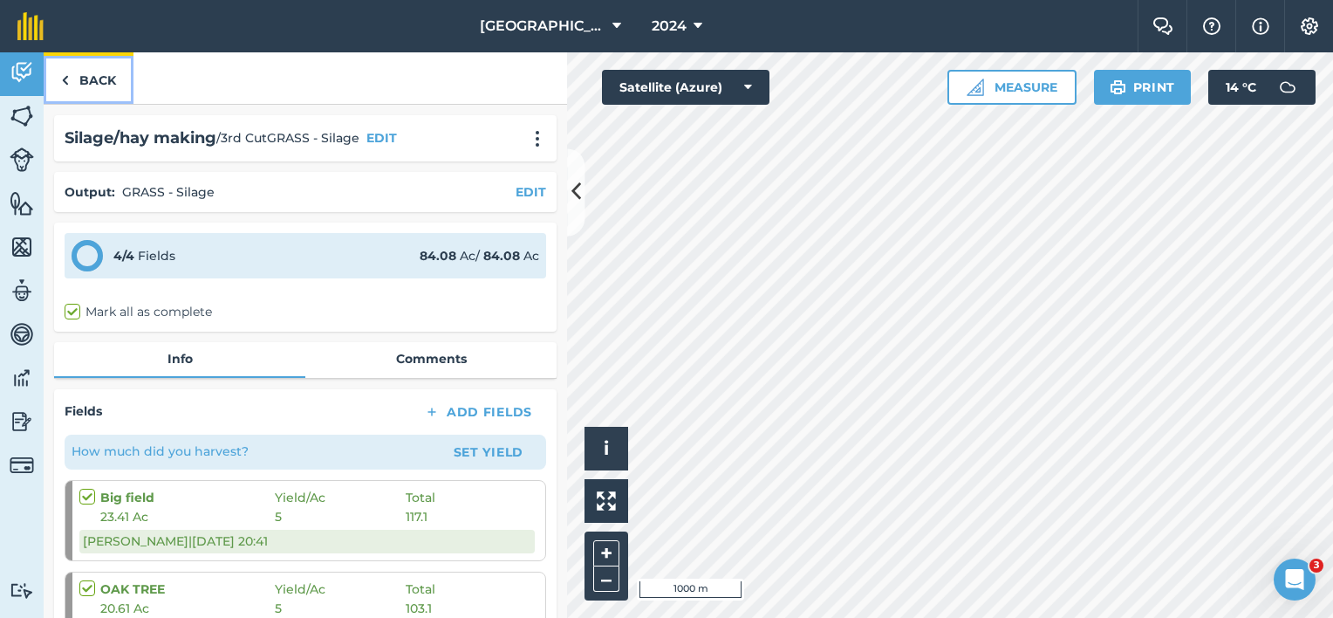
click at [84, 77] on link "Back" at bounding box center [89, 77] width 90 height 51
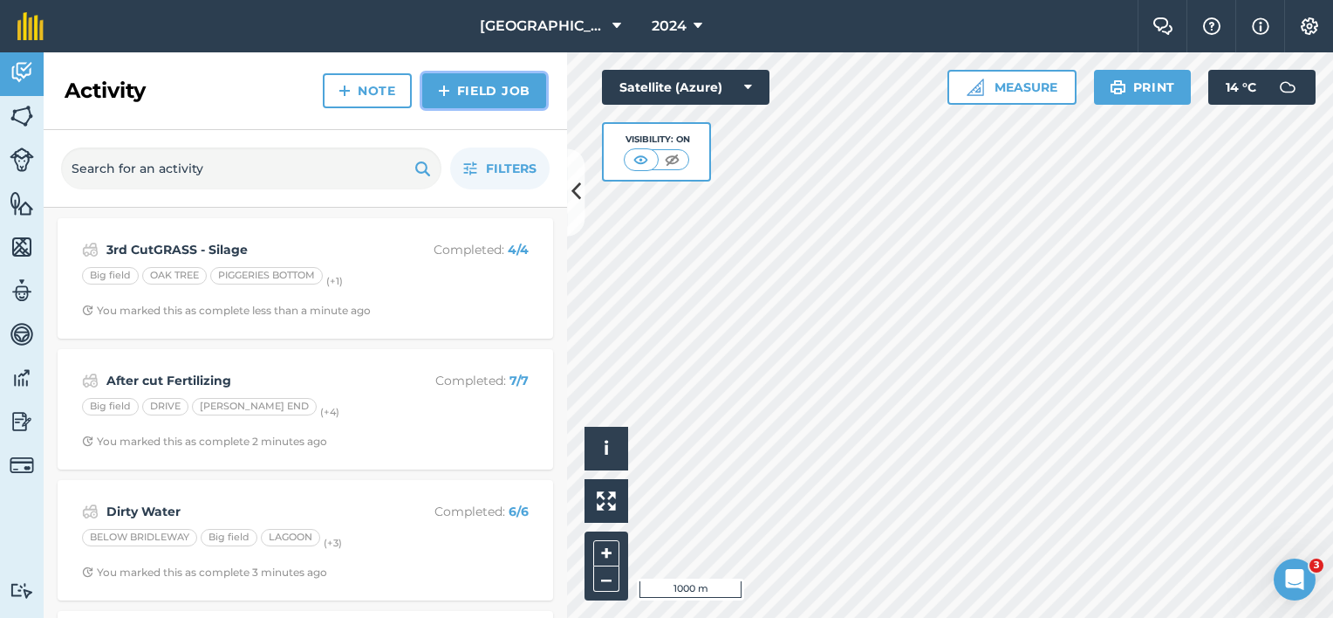
click at [519, 91] on link "Field Job" at bounding box center [484, 90] width 124 height 35
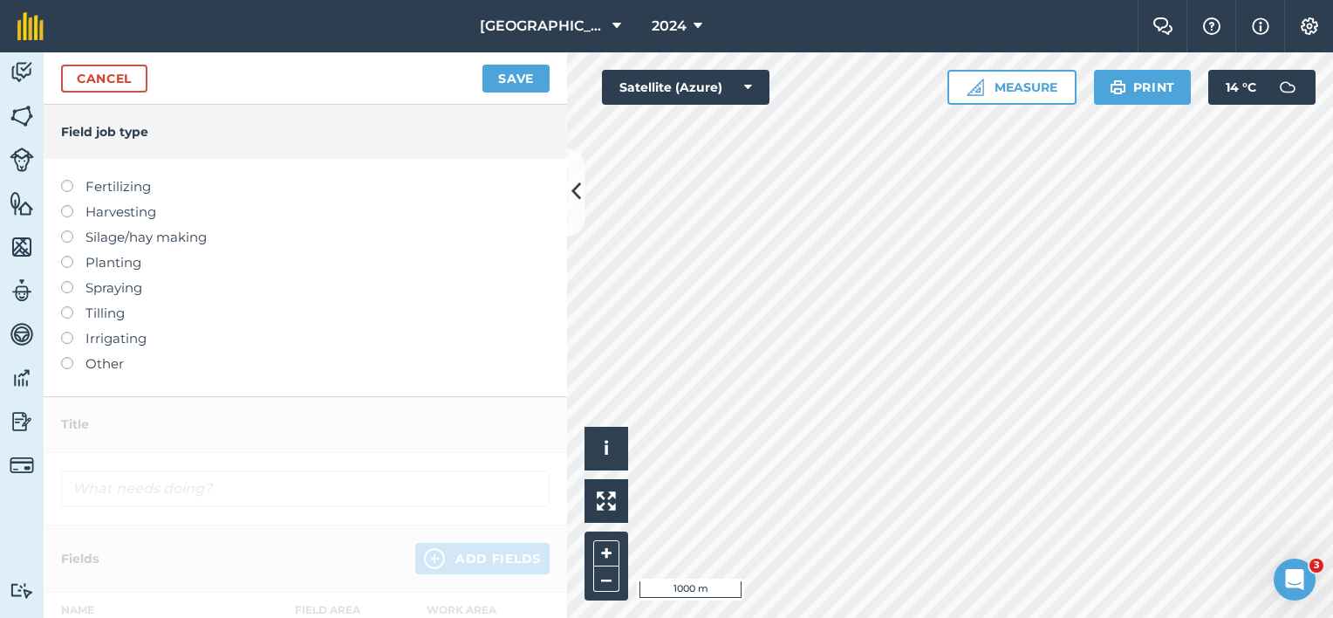
click at [119, 184] on label "Fertilizing" at bounding box center [305, 186] width 488 height 21
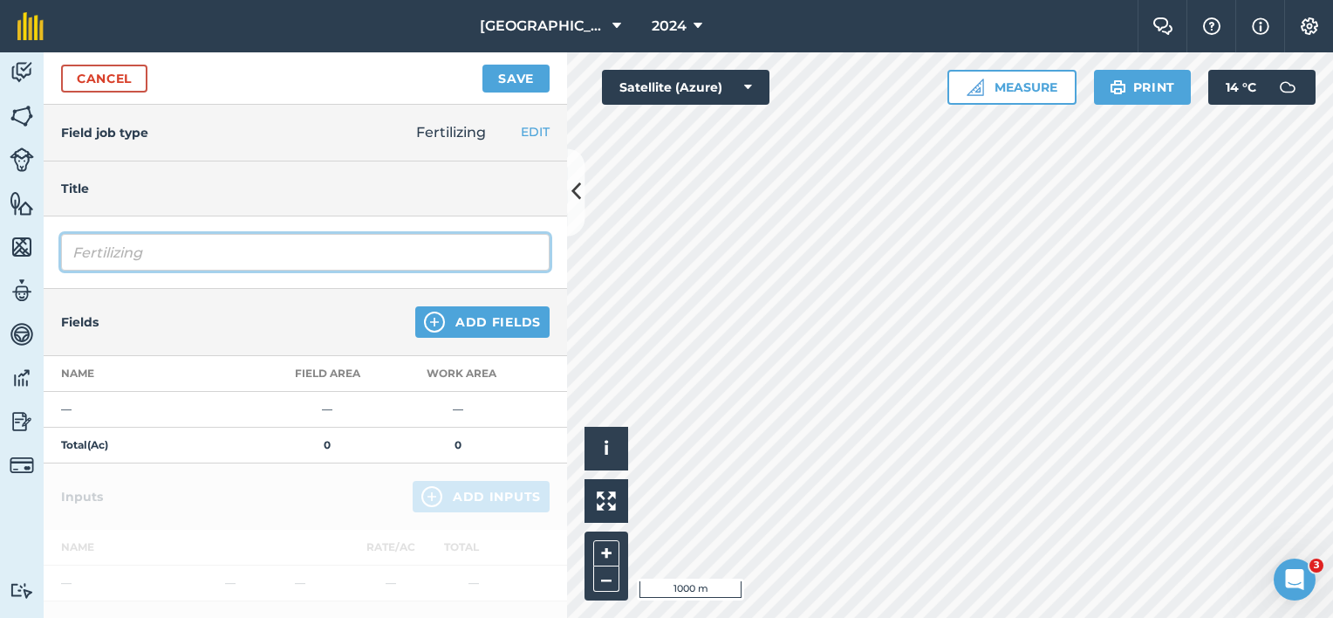
click at [67, 250] on input "Fertilizing" at bounding box center [305, 252] width 488 height 37
drag, startPoint x: 233, startPoint y: 253, endPoint x: 165, endPoint y: 242, distance: 69.0
click at [165, 242] on input "Dirty Water Fertilizing" at bounding box center [305, 252] width 488 height 37
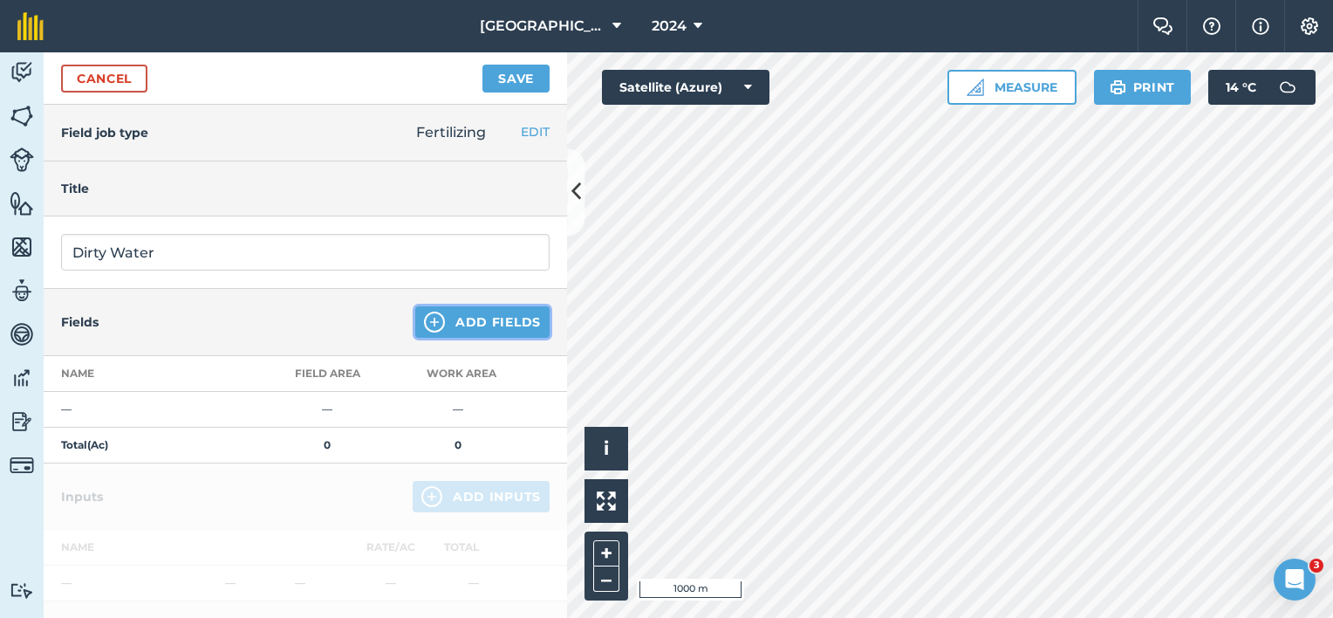
click at [504, 323] on button "Add Fields" at bounding box center [482, 321] width 134 height 31
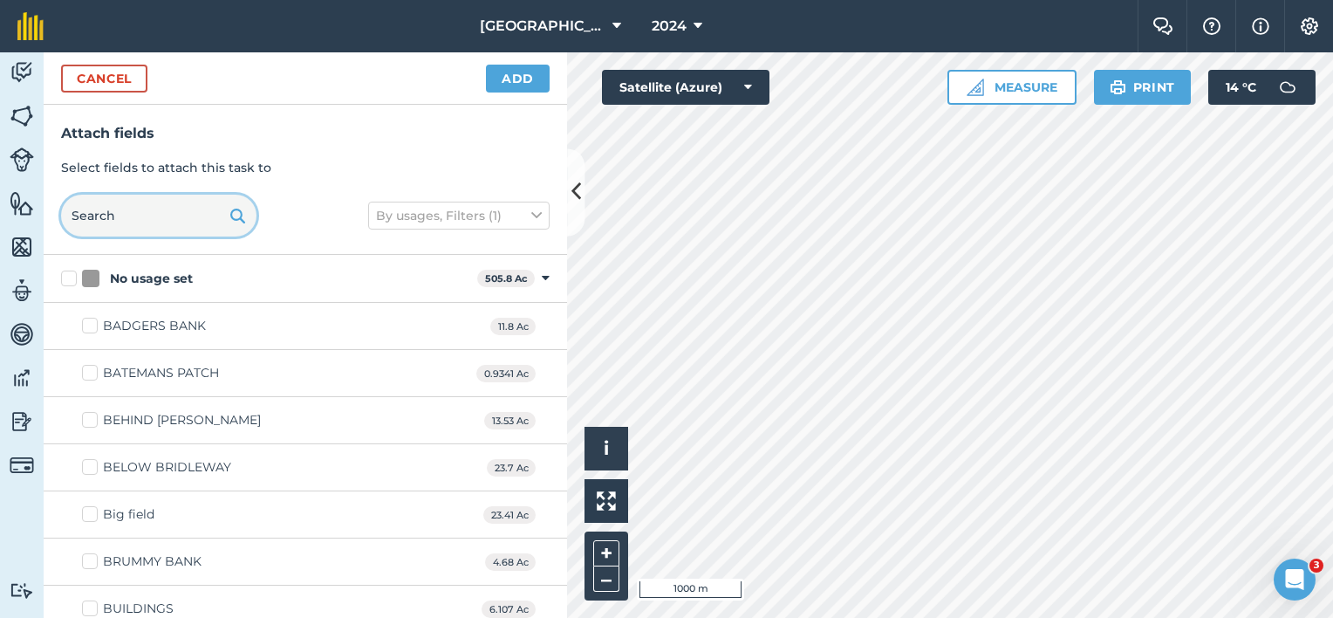
click at [140, 218] on input "text" at bounding box center [158, 216] width 195 height 42
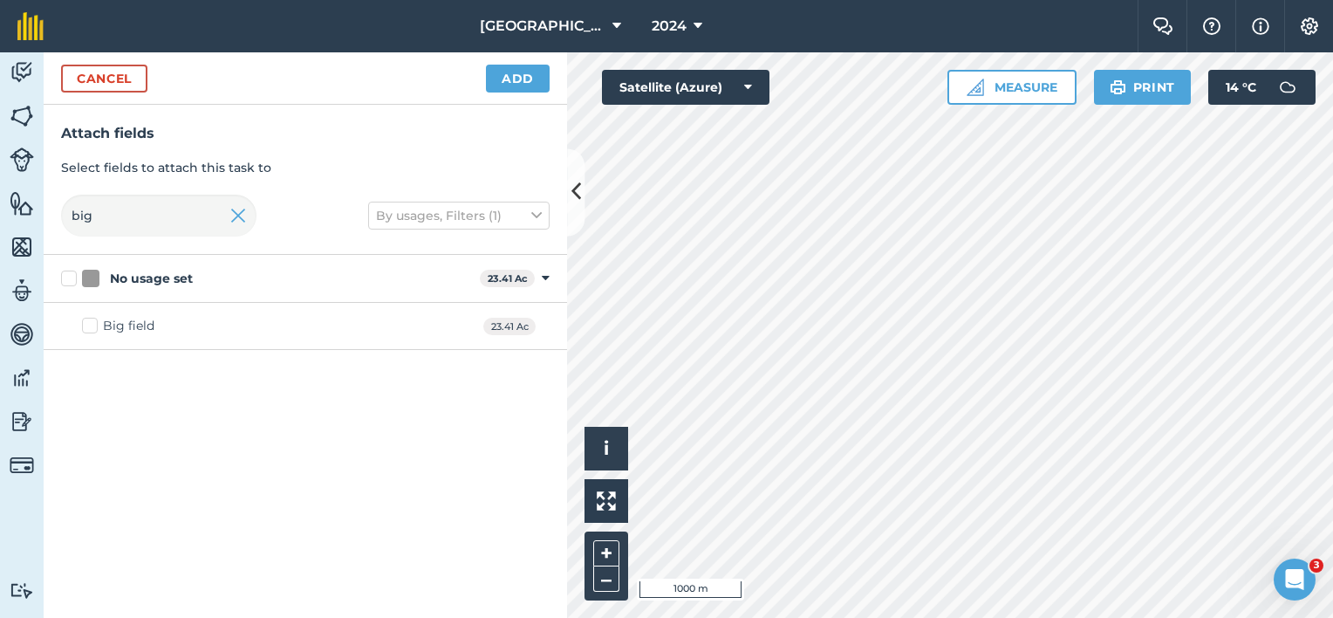
click at [124, 317] on div "Big field" at bounding box center [128, 326] width 51 height 18
click at [93, 317] on input "Big field" at bounding box center [87, 322] width 11 height 11
drag, startPoint x: 112, startPoint y: 219, endPoint x: 44, endPoint y: 217, distance: 68.1
click at [44, 217] on div "Attach fields Select fields to attach this task to big By usages, Filters (1)" at bounding box center [305, 180] width 523 height 150
click at [101, 370] on label "STABLES" at bounding box center [120, 373] width 77 height 18
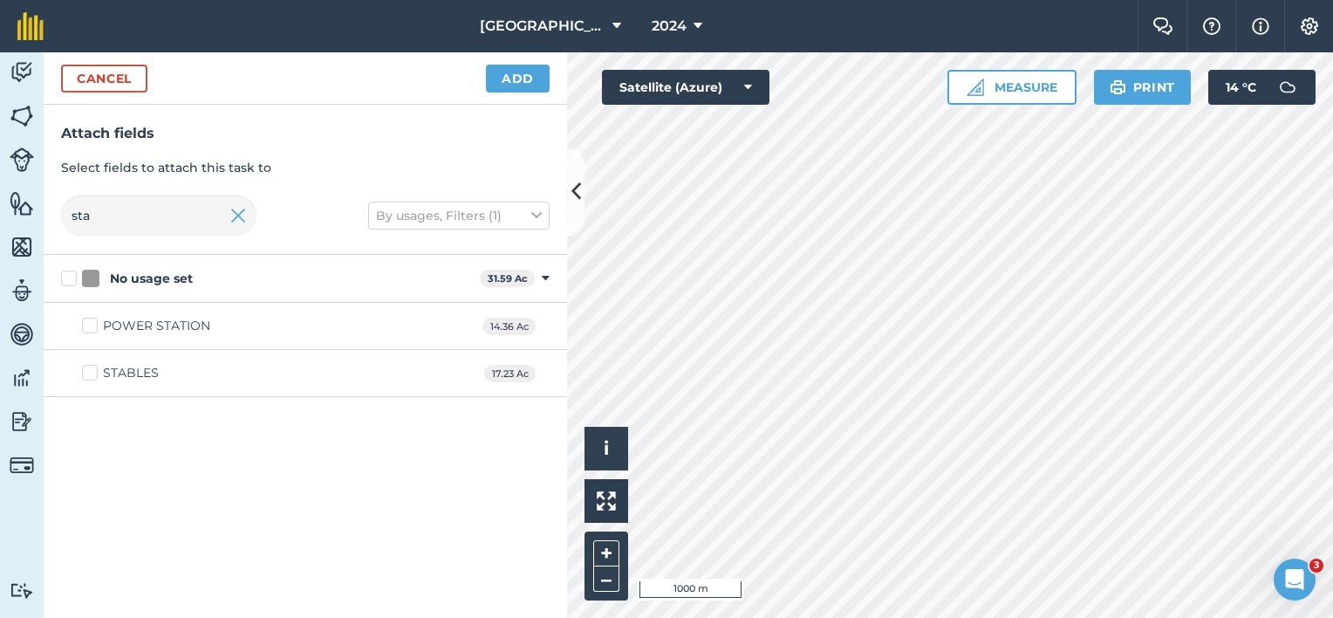
click at [93, 370] on input "STABLES" at bounding box center [87, 369] width 11 height 11
drag, startPoint x: 105, startPoint y: 215, endPoint x: 59, endPoint y: 221, distance: 45.7
click at [80, 225] on input "sta" at bounding box center [158, 216] width 195 height 42
click at [129, 324] on div "OAK TREE" at bounding box center [134, 326] width 63 height 18
click at [93, 324] on input "OAK TREE" at bounding box center [87, 322] width 11 height 11
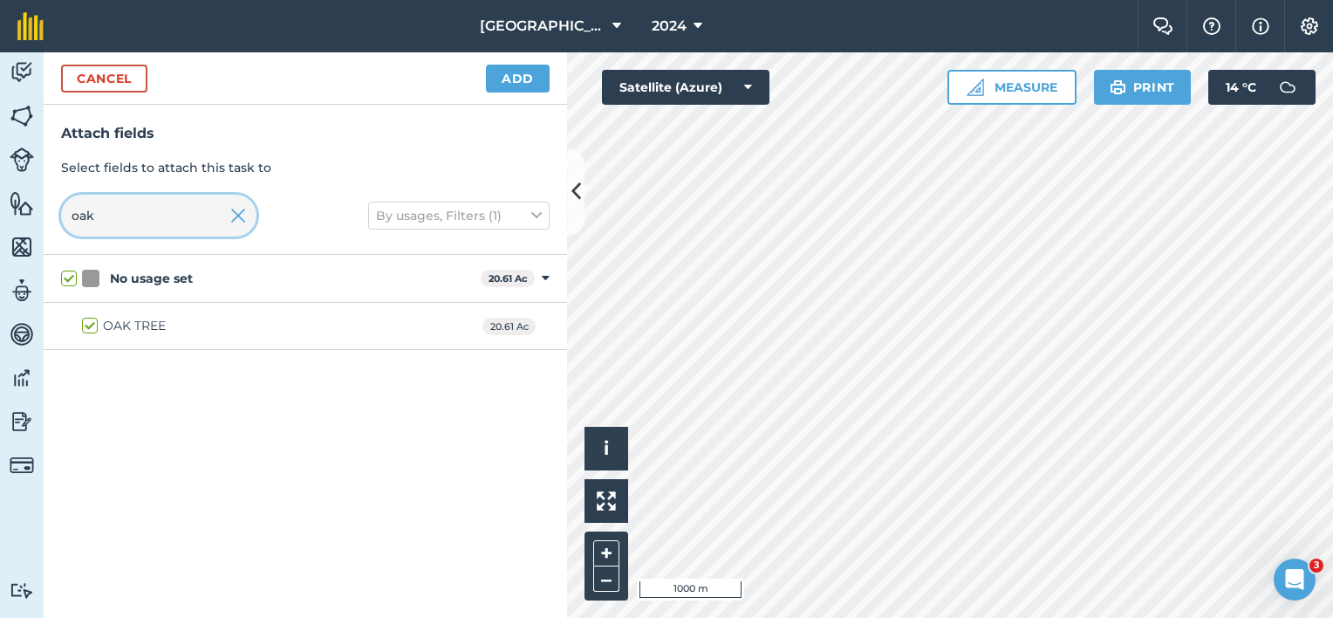
drag, startPoint x: 115, startPoint y: 212, endPoint x: 48, endPoint y: 214, distance: 67.2
click at [72, 214] on input "oak" at bounding box center [158, 216] width 195 height 42
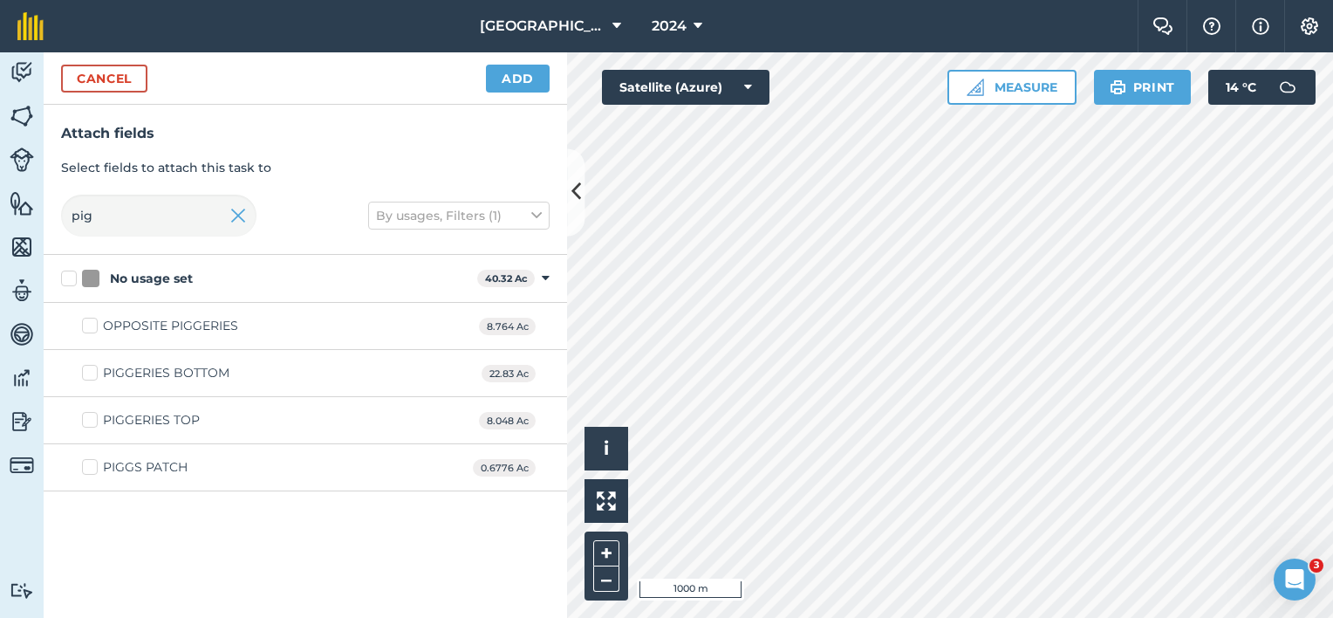
click at [151, 371] on div "PIGGERIES BOTTOM" at bounding box center [166, 373] width 126 height 18
click at [93, 371] on input "PIGGERIES BOTTOM" at bounding box center [87, 369] width 11 height 11
click at [523, 78] on button "Add" at bounding box center [518, 79] width 64 height 28
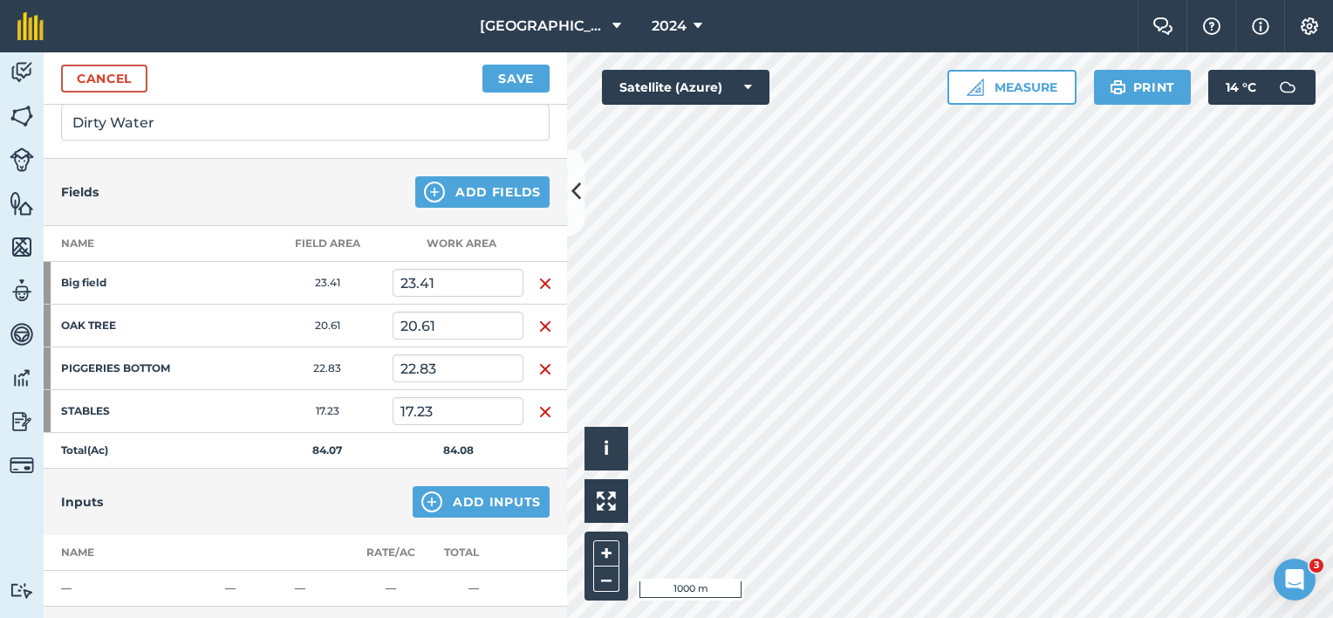
scroll to position [262, 0]
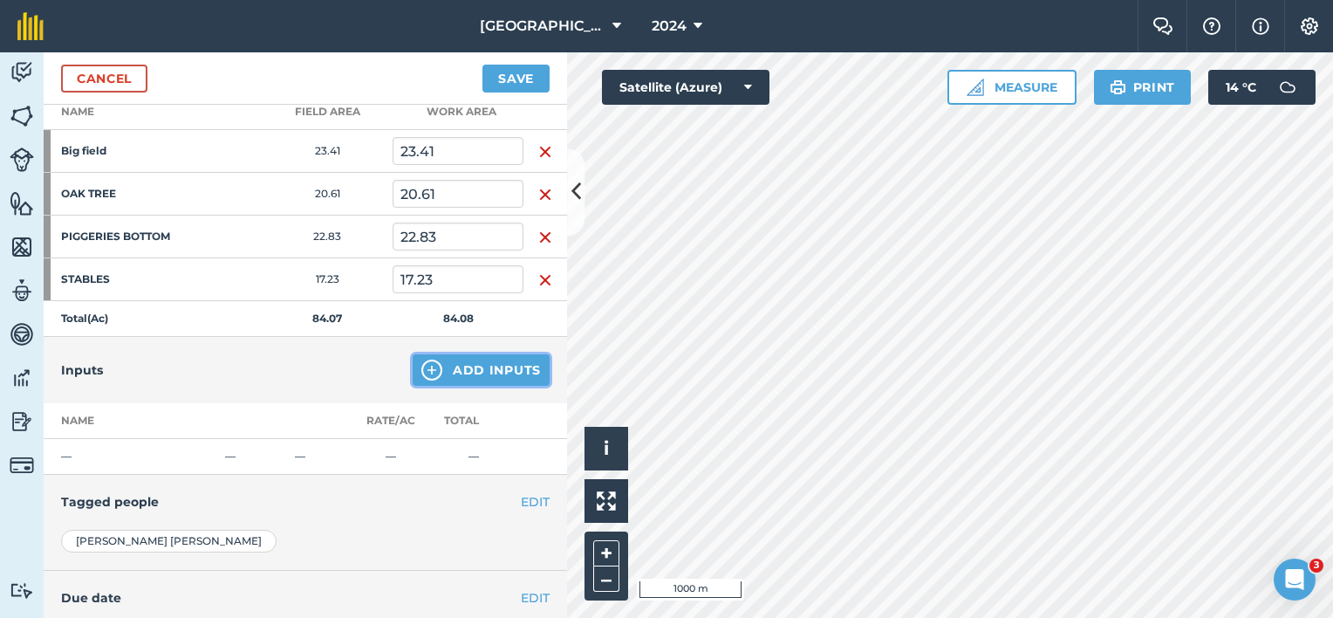
click at [466, 368] on button "Add Inputs" at bounding box center [481, 369] width 137 height 31
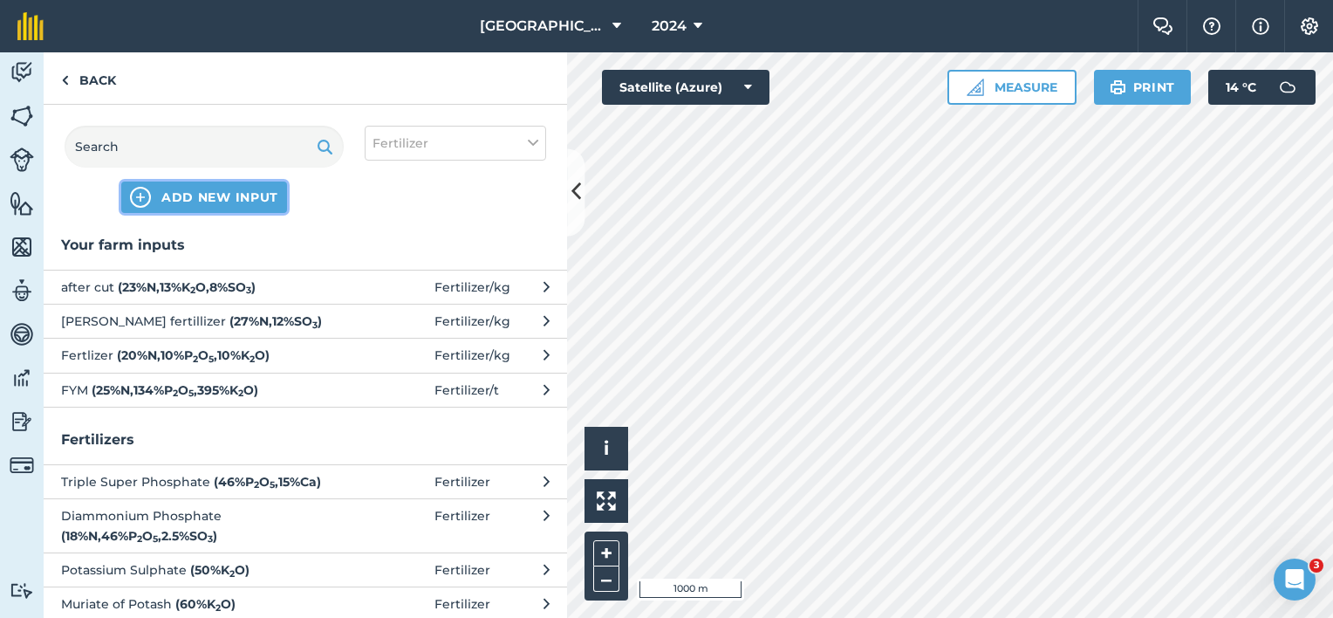
click at [222, 195] on span "ADD NEW INPUT" at bounding box center [219, 196] width 117 height 17
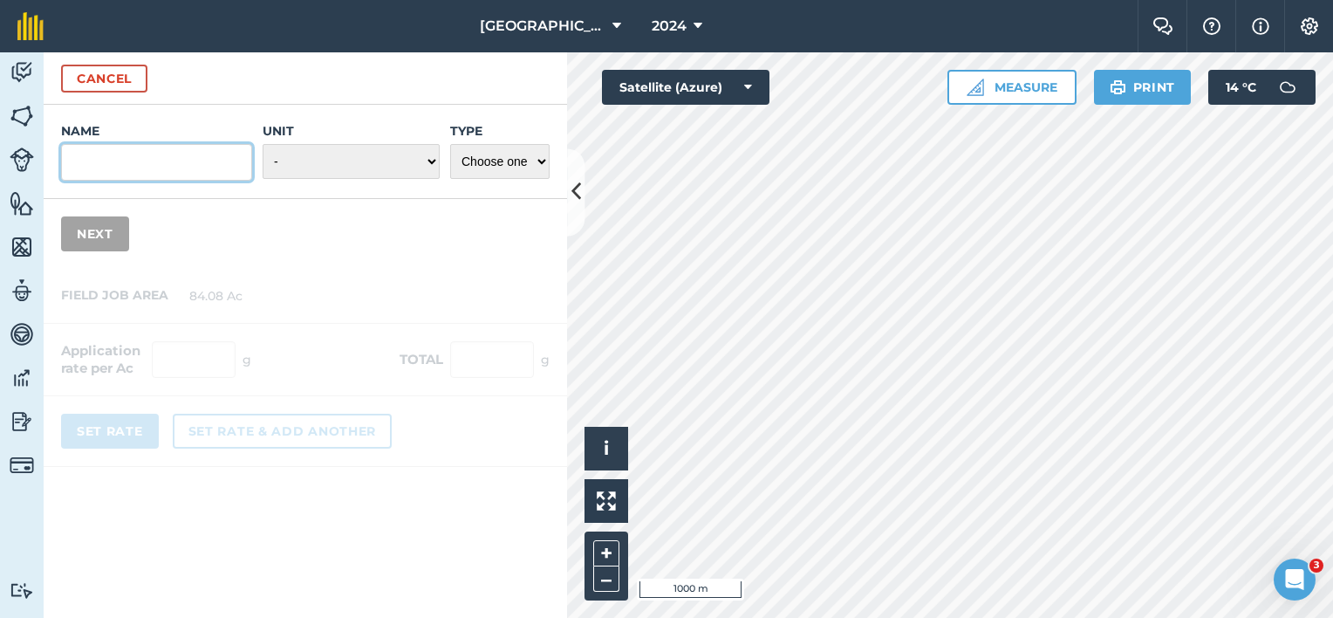
click at [160, 171] on input "Name" at bounding box center [156, 162] width 191 height 37
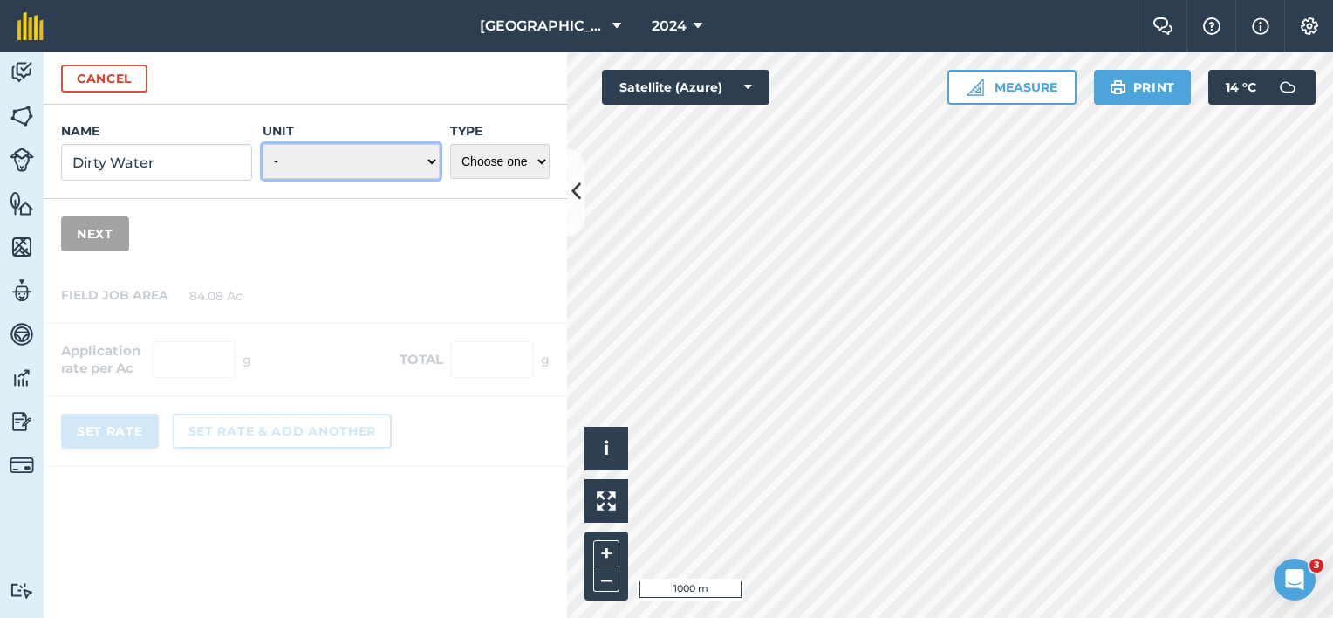
click at [413, 160] on select "- Grams/g Kilograms/kg Metric tonnes/t Millilitres/ml Litres/L Ounces/oz Pounds…" at bounding box center [351, 161] width 177 height 35
click at [263, 144] on select "- Grams/g Kilograms/kg Metric tonnes/t Millilitres/ml Litres/L Ounces/oz Pounds…" at bounding box center [351, 161] width 177 height 35
click at [509, 157] on select "Choose one Fertilizer Seed Spray Fuel Other" at bounding box center [499, 161] width 99 height 35
click at [450, 144] on select "Choose one Fertilizer Seed Spray Fuel Other" at bounding box center [499, 161] width 99 height 35
click at [113, 236] on button "Next" at bounding box center [95, 233] width 68 height 35
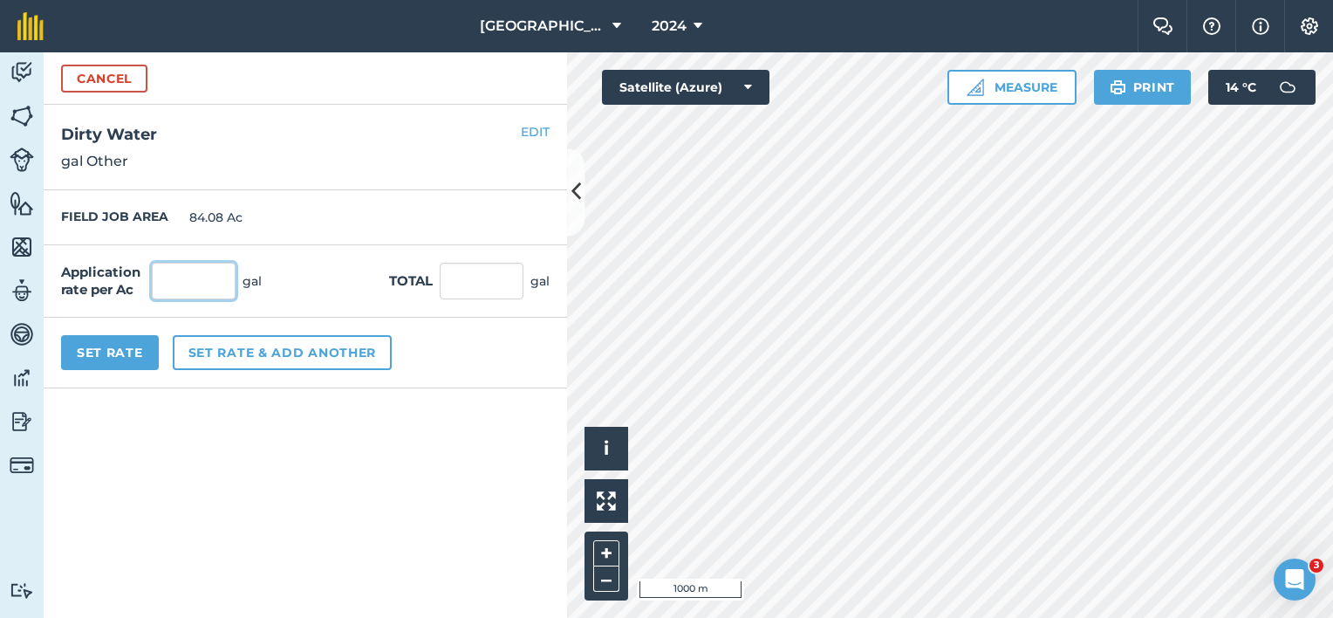
click at [181, 284] on input "text" at bounding box center [194, 281] width 84 height 37
click at [142, 356] on button "Set Rate" at bounding box center [110, 352] width 98 height 35
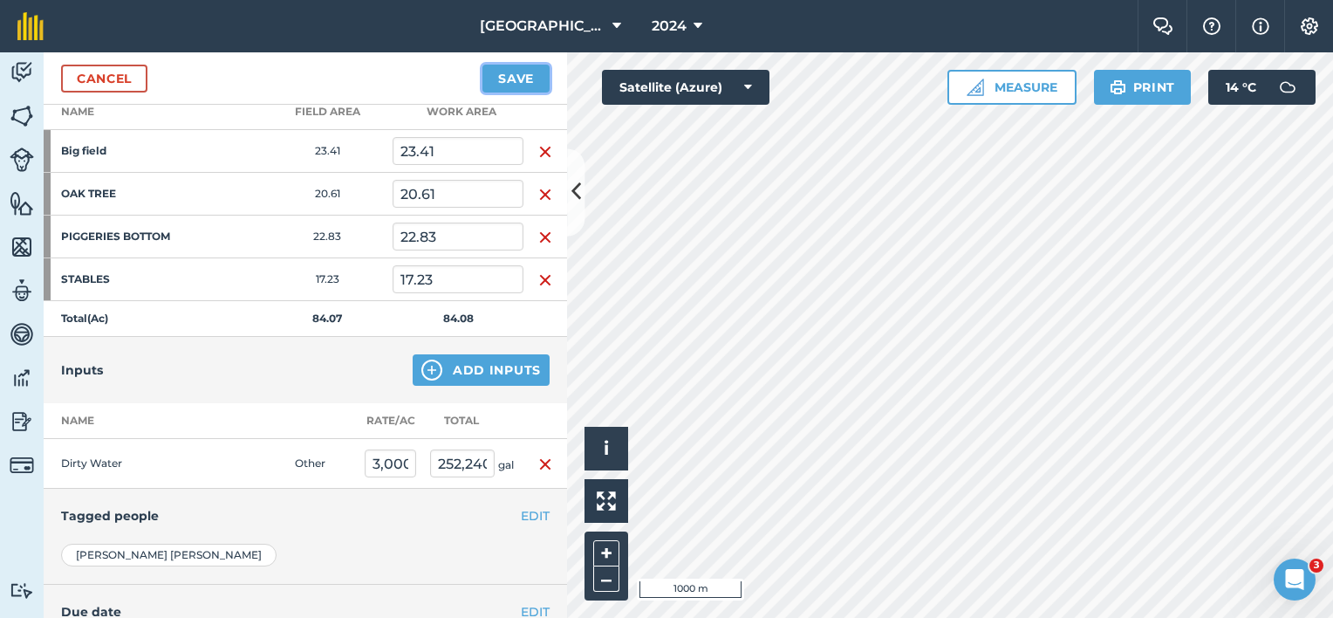
click at [503, 78] on button "Save" at bounding box center [515, 79] width 67 height 28
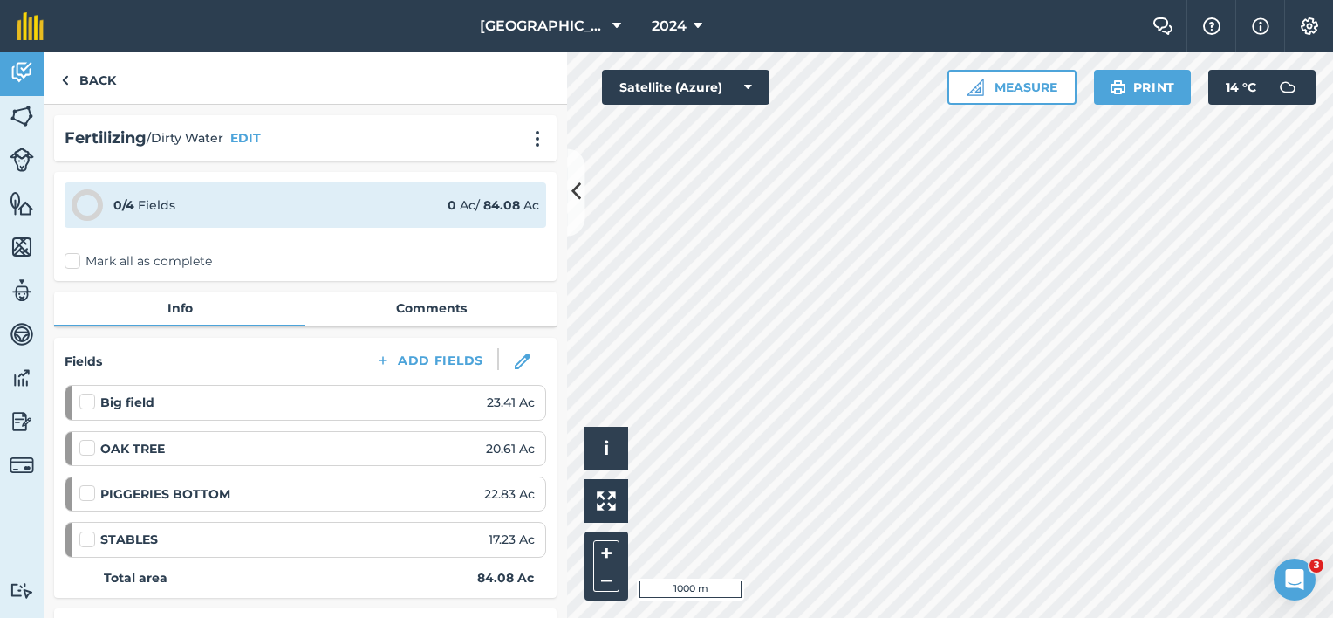
click at [77, 262] on label "Mark all as complete" at bounding box center [138, 261] width 147 height 18
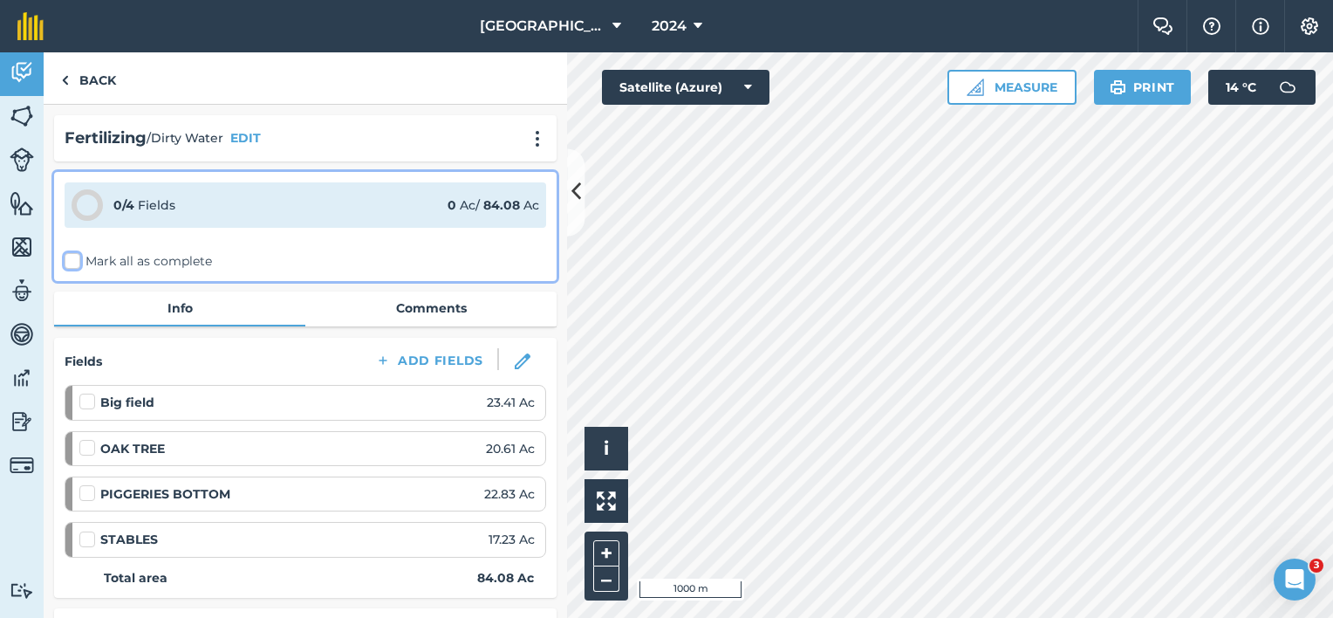
click at [76, 262] on input "Mark all as complete" at bounding box center [70, 257] width 11 height 11
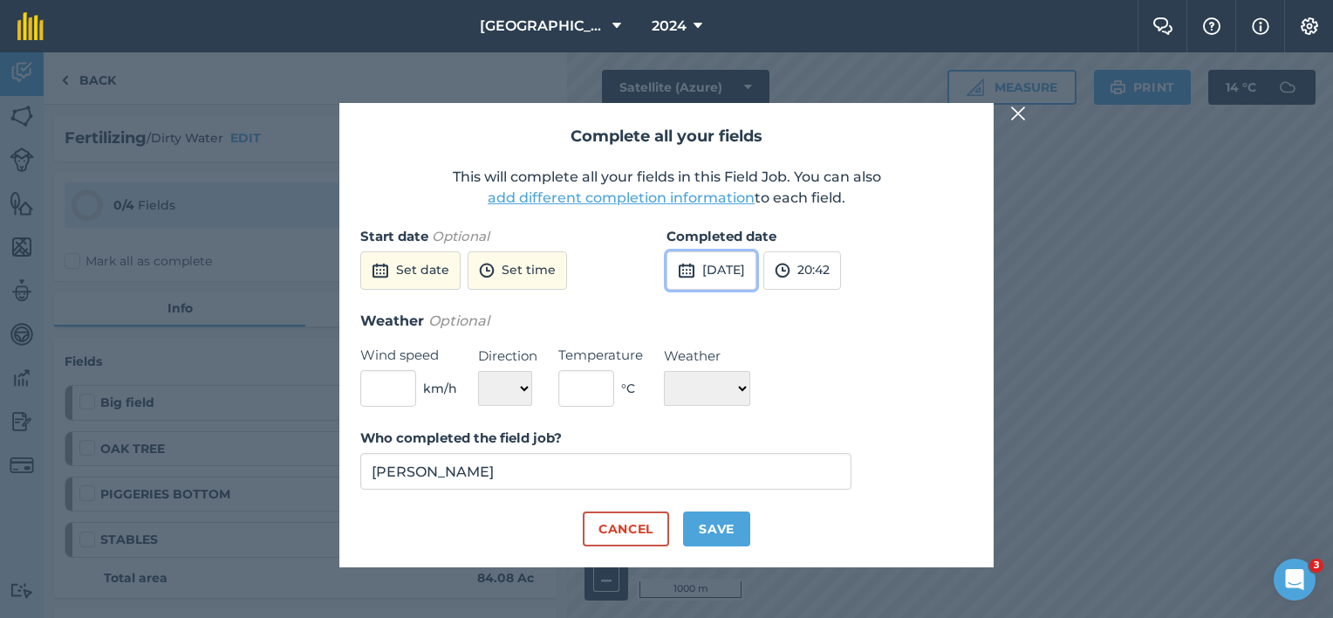
click at [751, 270] on button "[DATE]" at bounding box center [711, 270] width 90 height 38
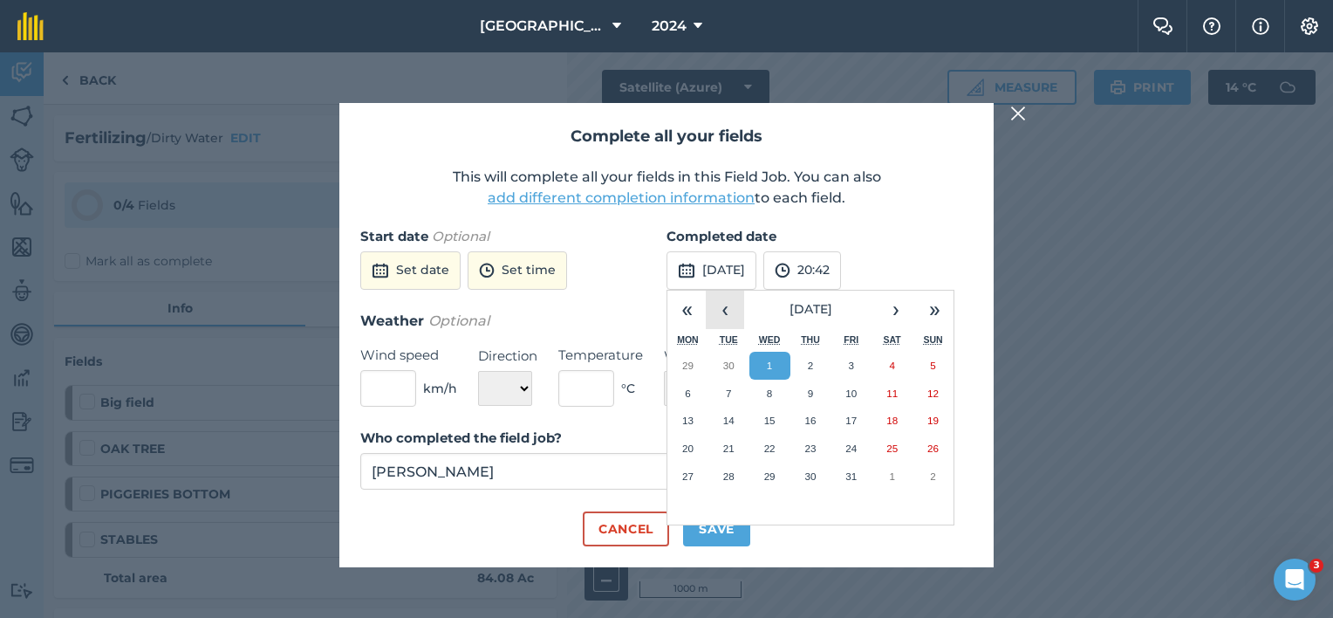
click at [722, 314] on button "‹" at bounding box center [725, 309] width 38 height 38
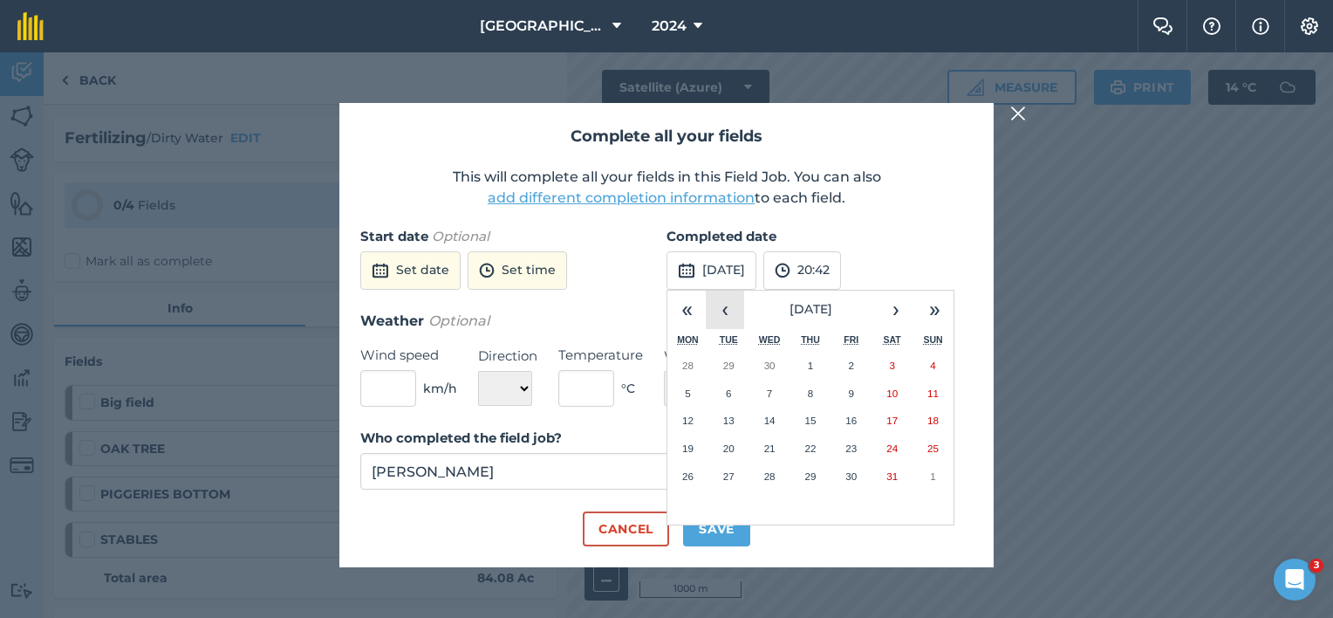
click at [722, 314] on button "‹" at bounding box center [725, 309] width 38 height 38
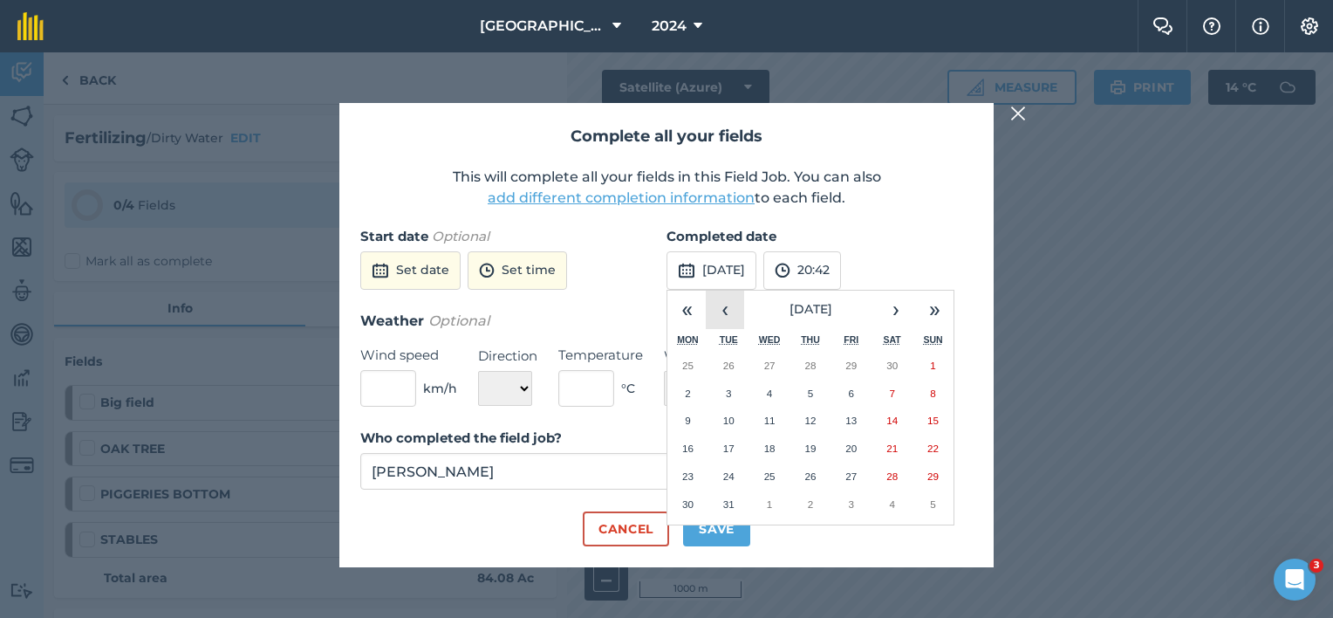
click at [722, 314] on button "‹" at bounding box center [725, 309] width 38 height 38
click at [690, 422] on abbr "12" at bounding box center [687, 419] width 11 height 11
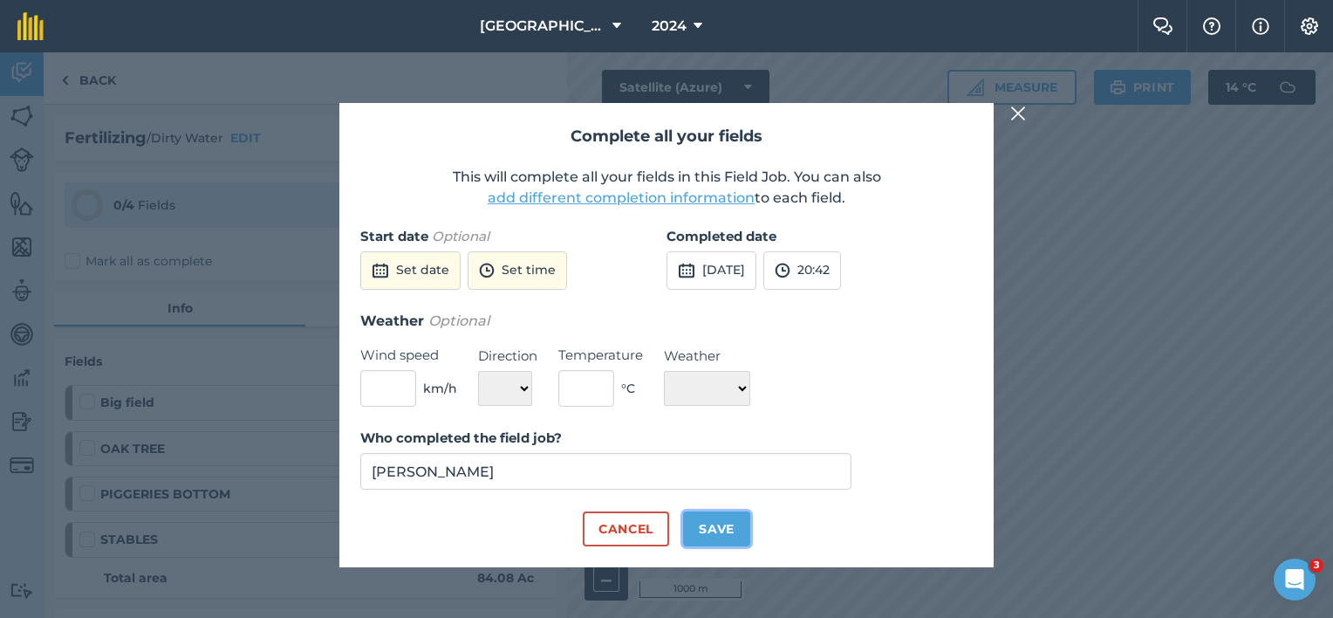
click at [711, 534] on button "Save" at bounding box center [716, 528] width 67 height 35
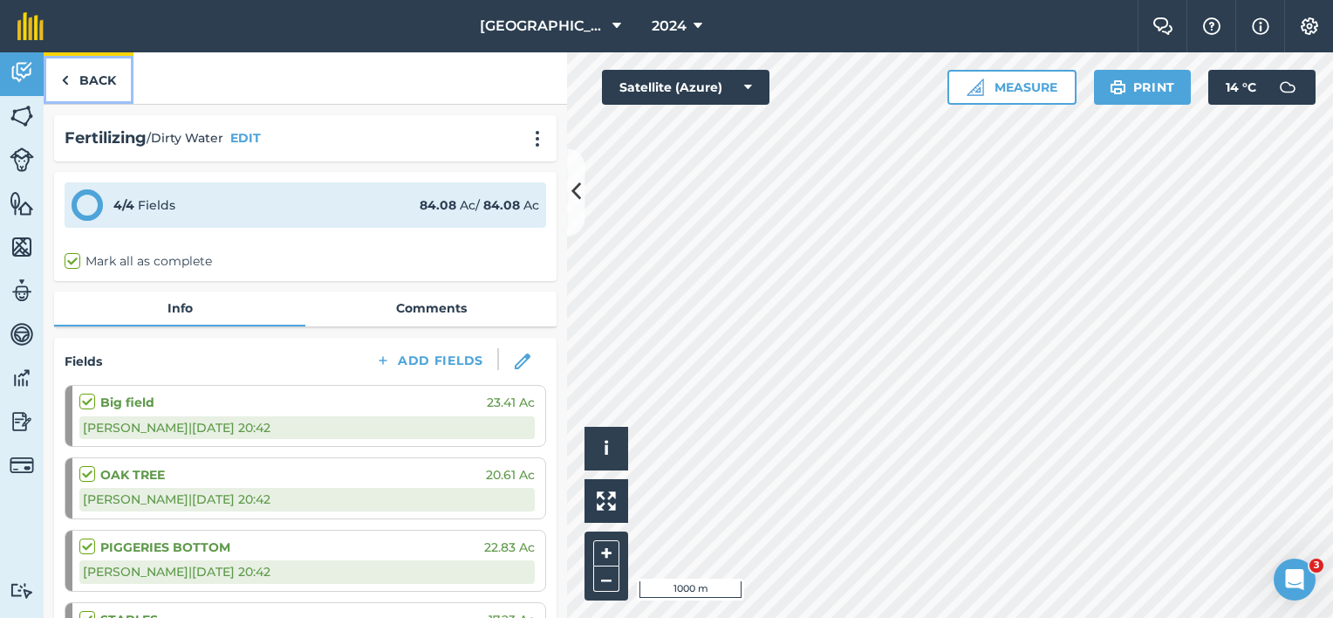
click at [92, 84] on link "Back" at bounding box center [89, 77] width 90 height 51
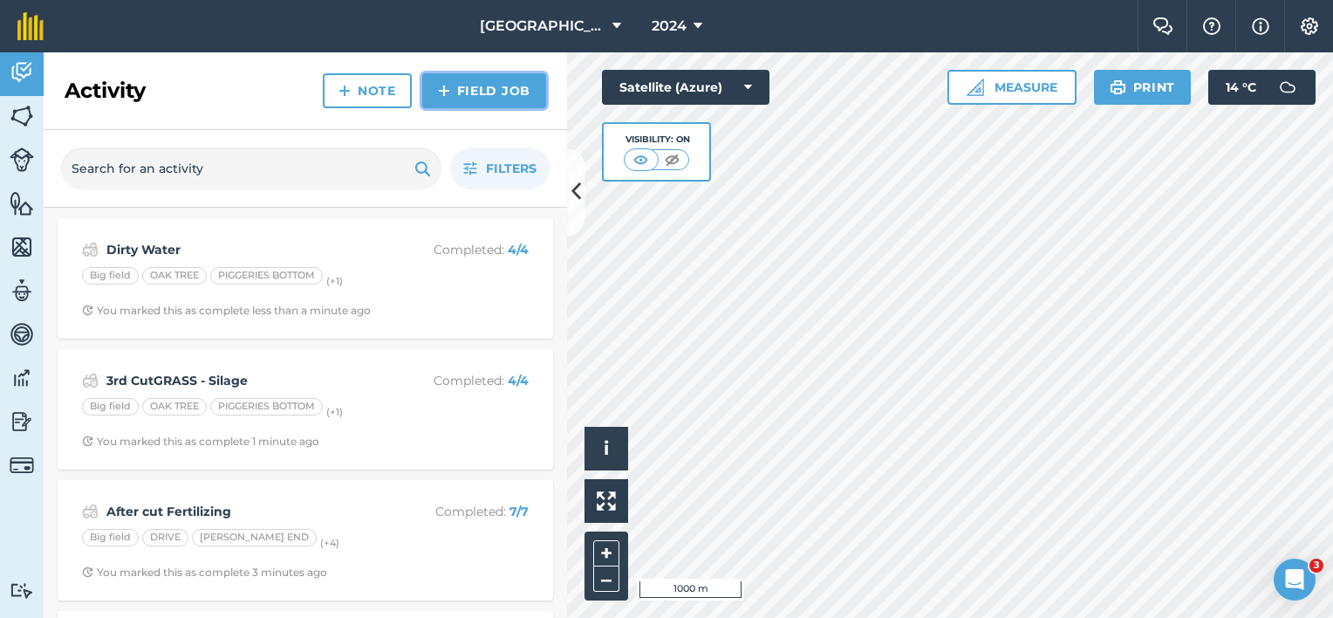
click at [481, 82] on link "Field Job" at bounding box center [484, 90] width 124 height 35
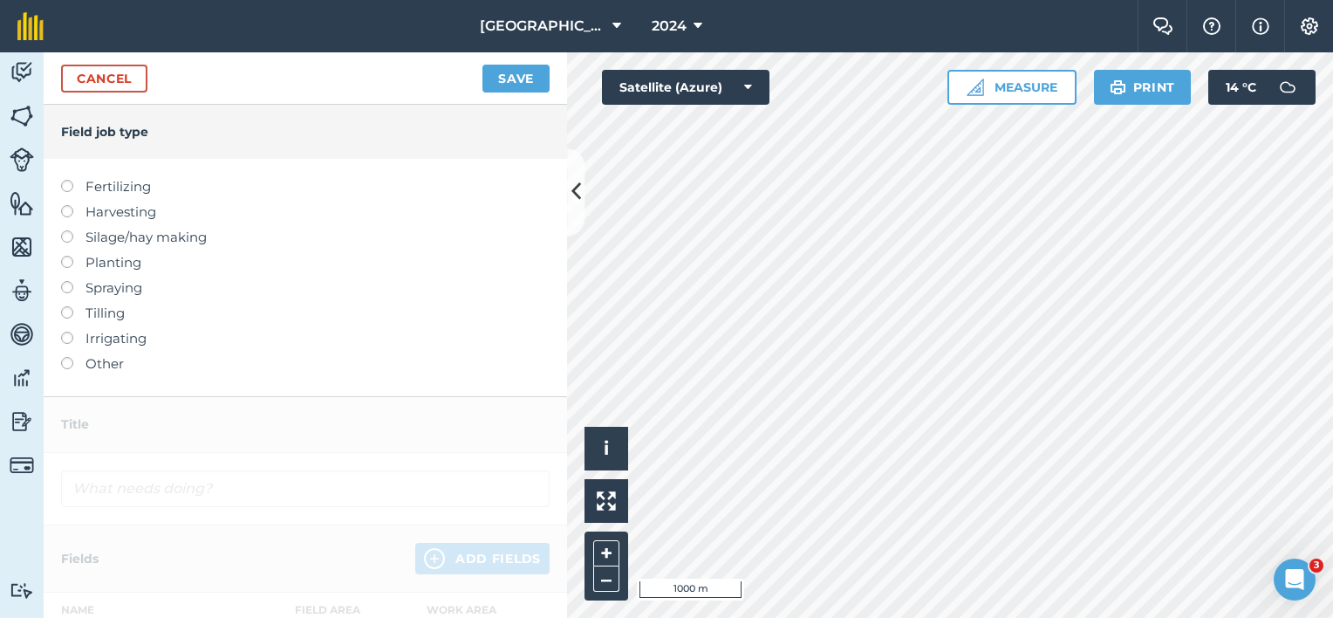
click at [66, 230] on label at bounding box center [73, 230] width 24 height 0
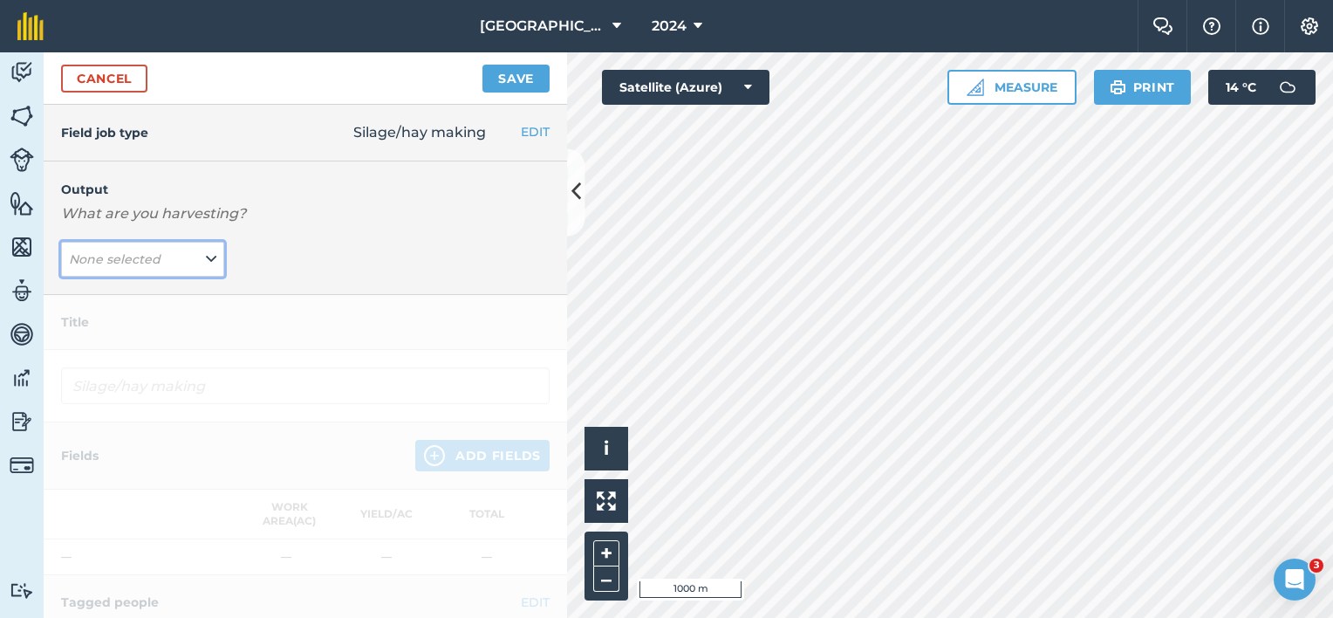
click at [207, 249] on icon at bounding box center [211, 258] width 10 height 19
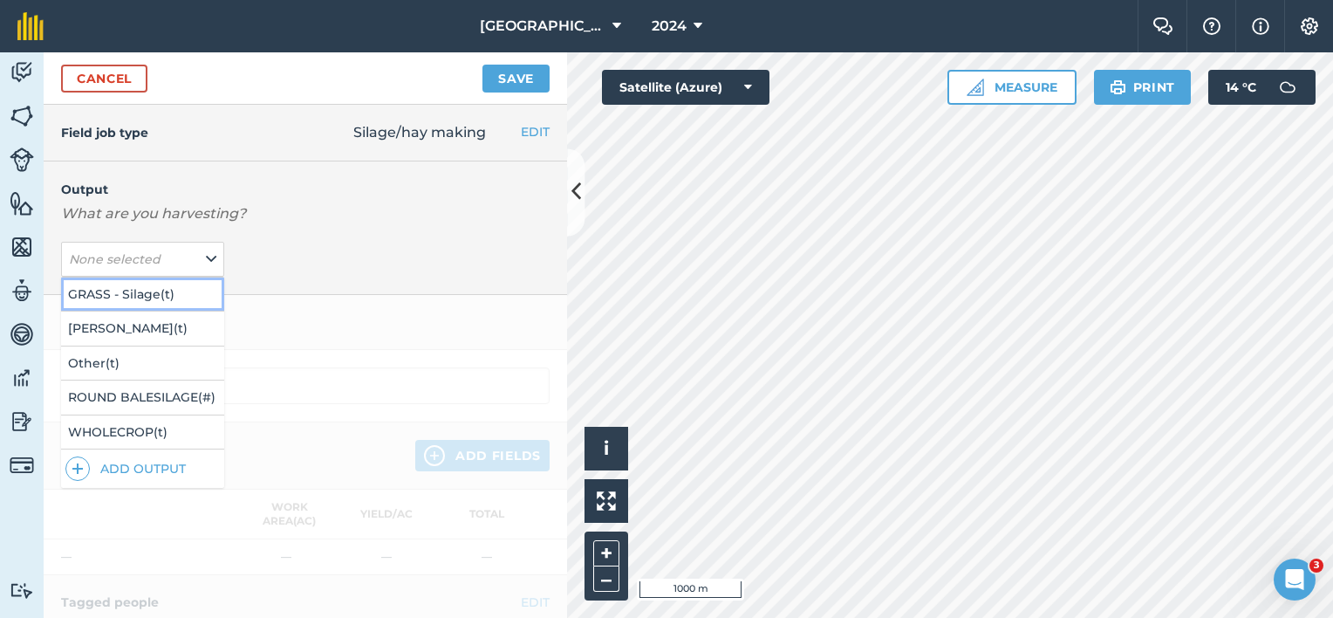
click at [147, 297] on button "GRASS - Silage ( t )" at bounding box center [142, 293] width 163 height 33
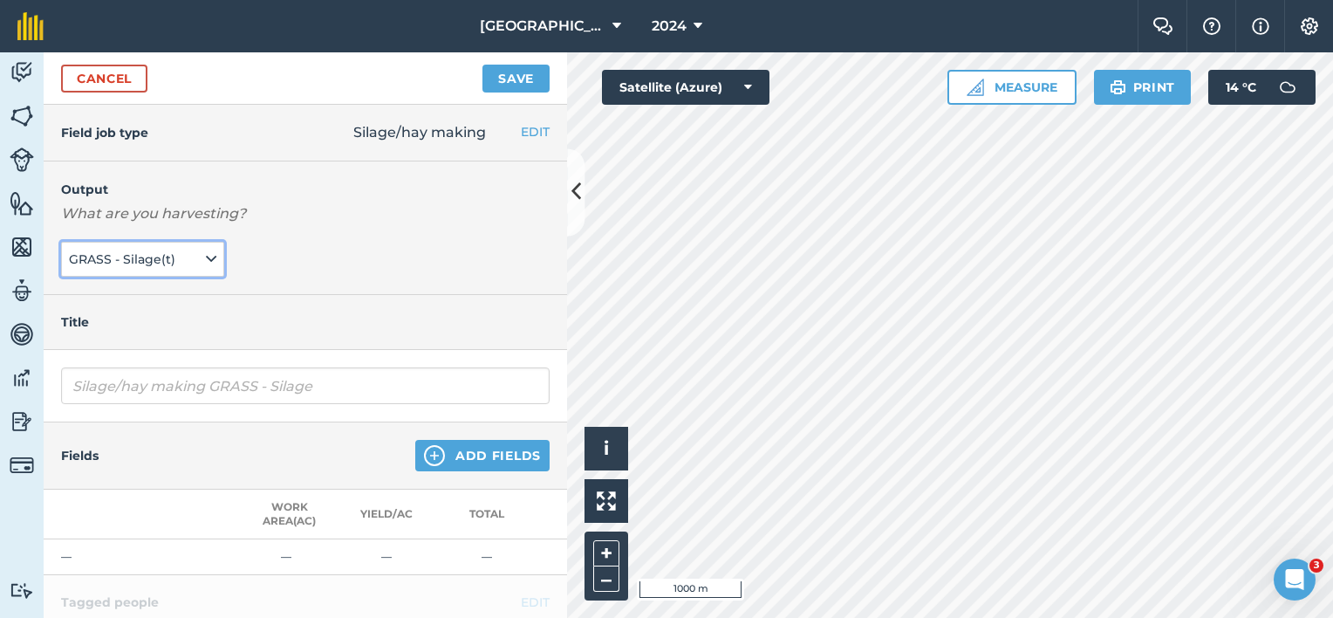
click at [70, 251] on span "GRASS - Silage ( t )" at bounding box center [124, 258] width 110 height 19
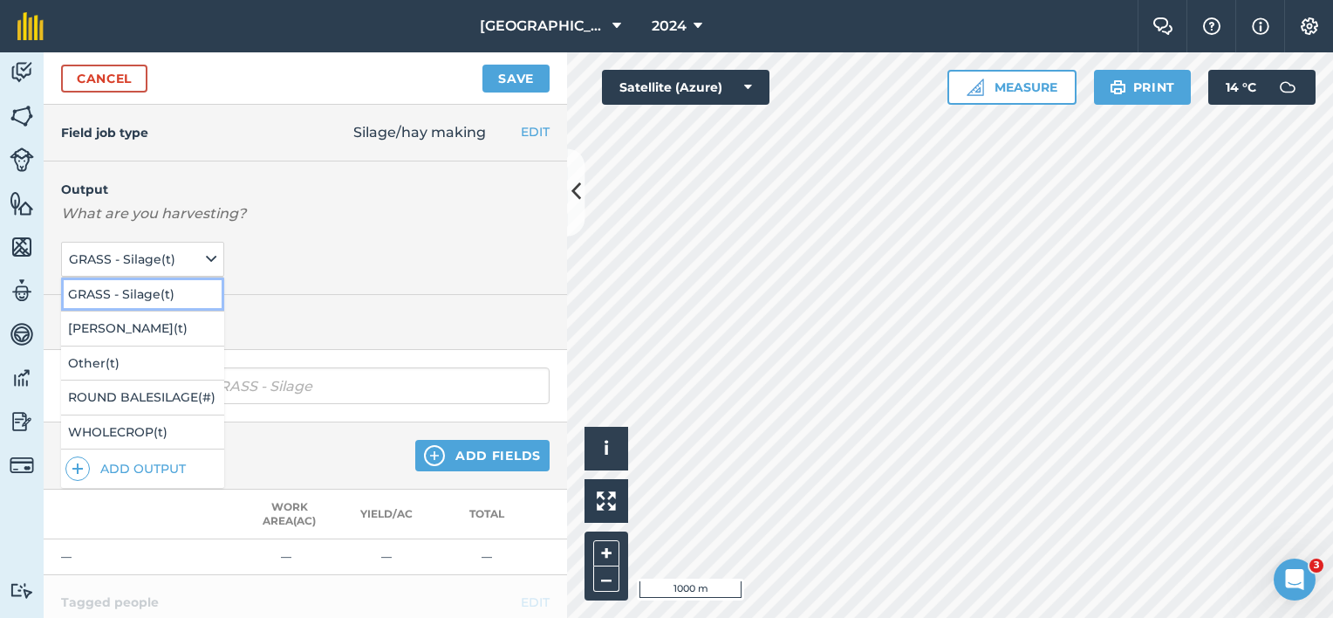
click at [115, 289] on button "GRASS - Silage ( t )" at bounding box center [142, 293] width 163 height 33
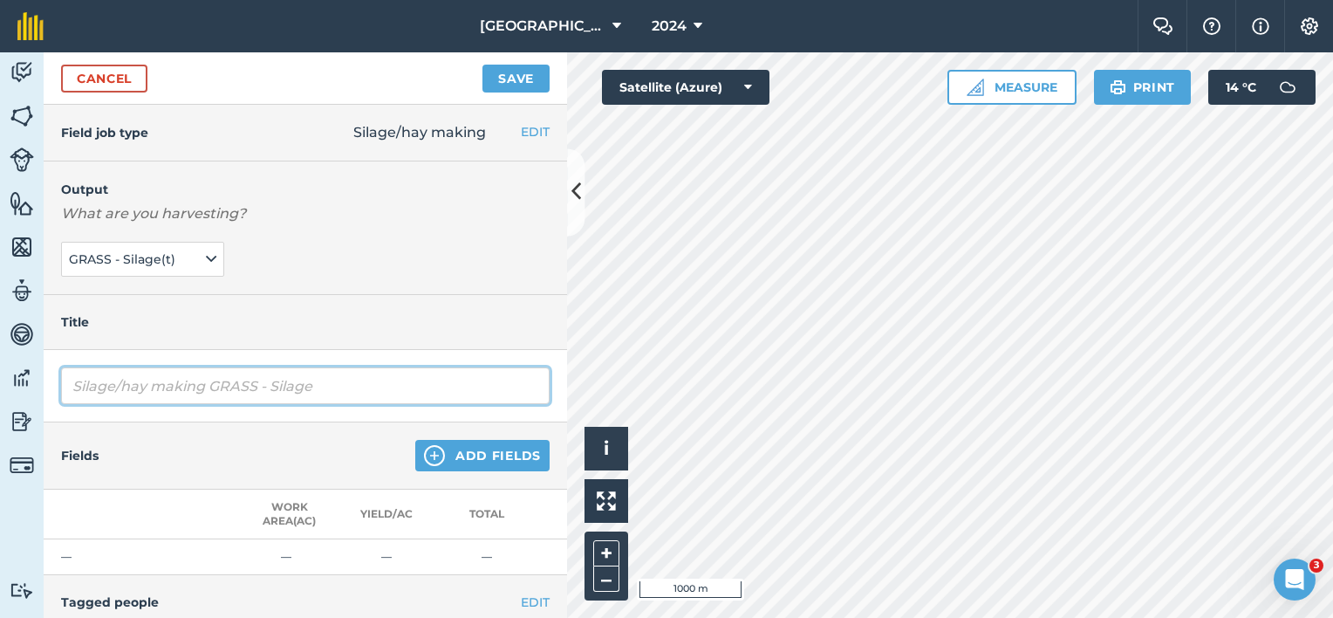
click at [82, 386] on input "Silage/hay making GRASS - Silage" at bounding box center [305, 385] width 488 height 37
click at [73, 384] on input "Silage/hay making GRASS - Silage" at bounding box center [305, 385] width 488 height 37
drag, startPoint x: 265, startPoint y: 382, endPoint x: 134, endPoint y: 379, distance: 130.9
click at [134, 379] on input "4th Cut Silage/hay making GRASS - Silage" at bounding box center [305, 385] width 488 height 37
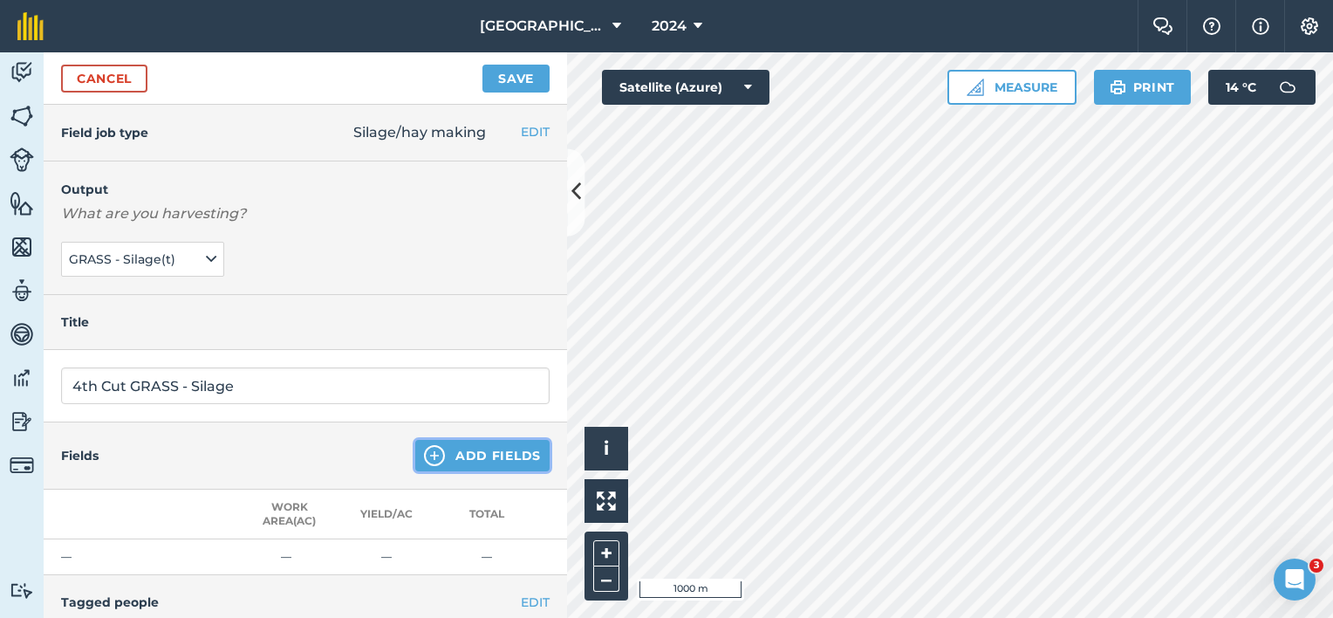
click at [460, 454] on button "Add Fields" at bounding box center [482, 455] width 134 height 31
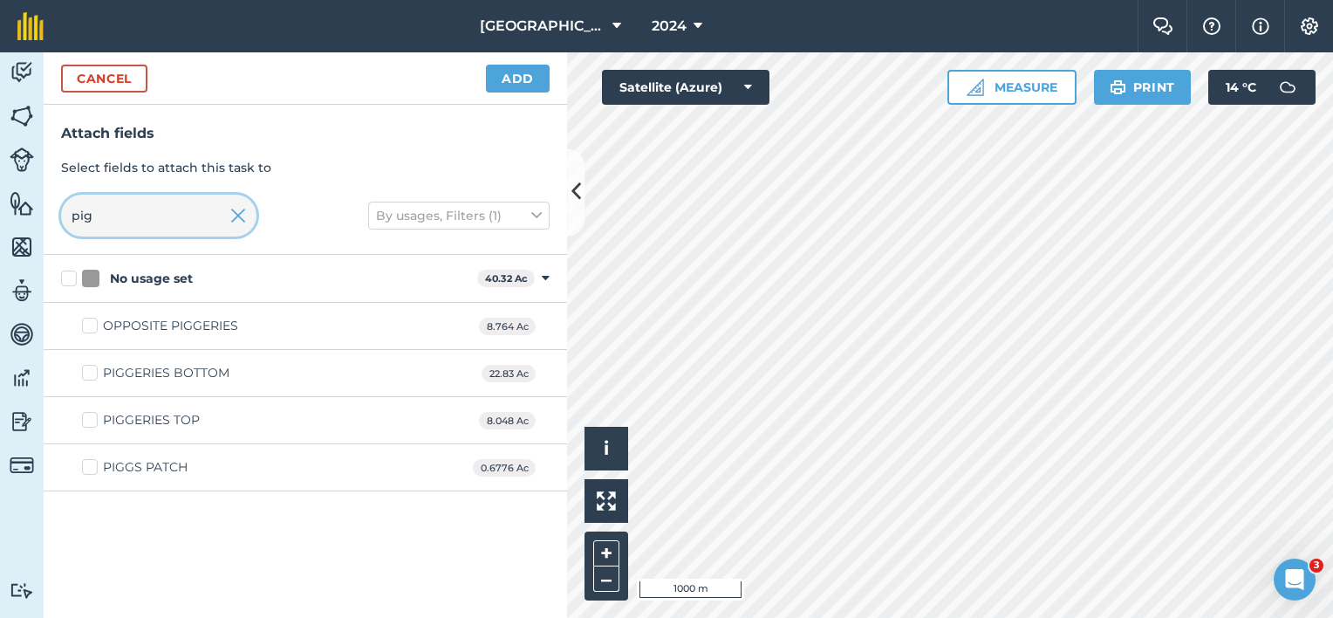
drag, startPoint x: 112, startPoint y: 212, endPoint x: 13, endPoint y: 212, distance: 98.6
click at [14, 213] on div "Activity Fields Livestock Features Maps Team Vehicles Data Reporting Billing Tu…" at bounding box center [666, 334] width 1333 height 565
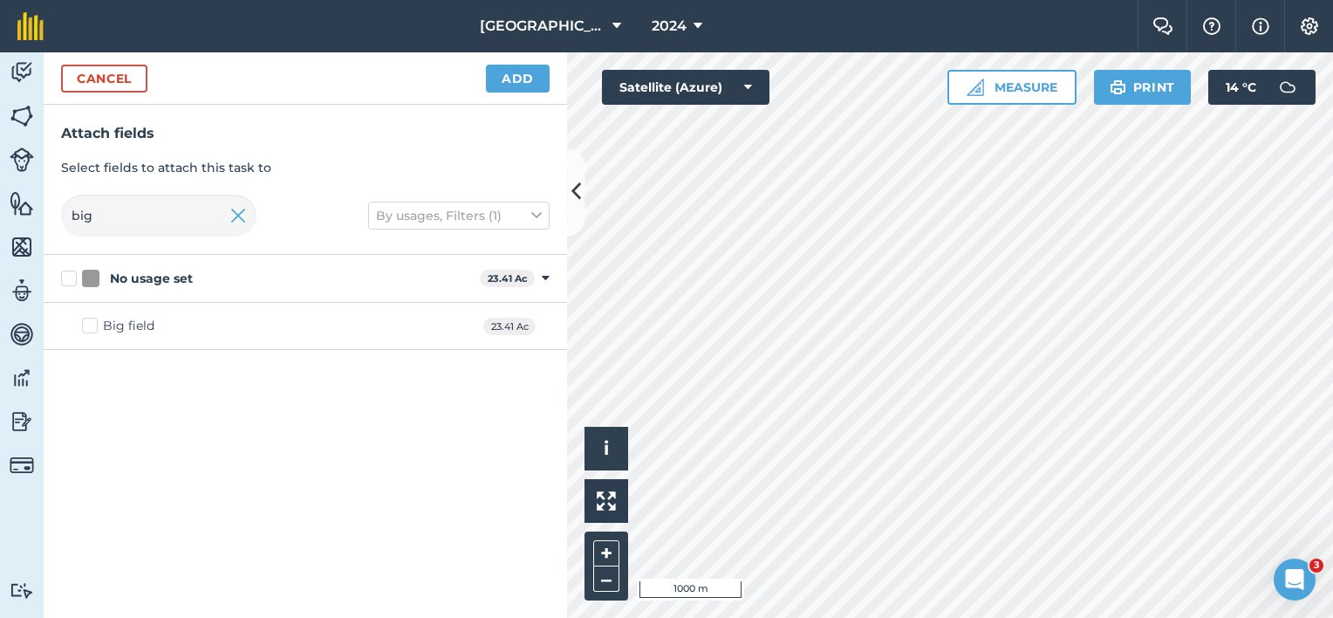
click at [97, 328] on label "Big field" at bounding box center [118, 326] width 72 height 18
click at [93, 328] on input "Big field" at bounding box center [87, 322] width 11 height 11
drag, startPoint x: 111, startPoint y: 219, endPoint x: 52, endPoint y: 213, distance: 58.8
click at [59, 214] on div "Attach fields Select fields to attach this task to big By usages, Filters (1)" at bounding box center [305, 180] width 523 height 150
click at [166, 379] on div "STABLES 17.23 Ac" at bounding box center [305, 373] width 523 height 47
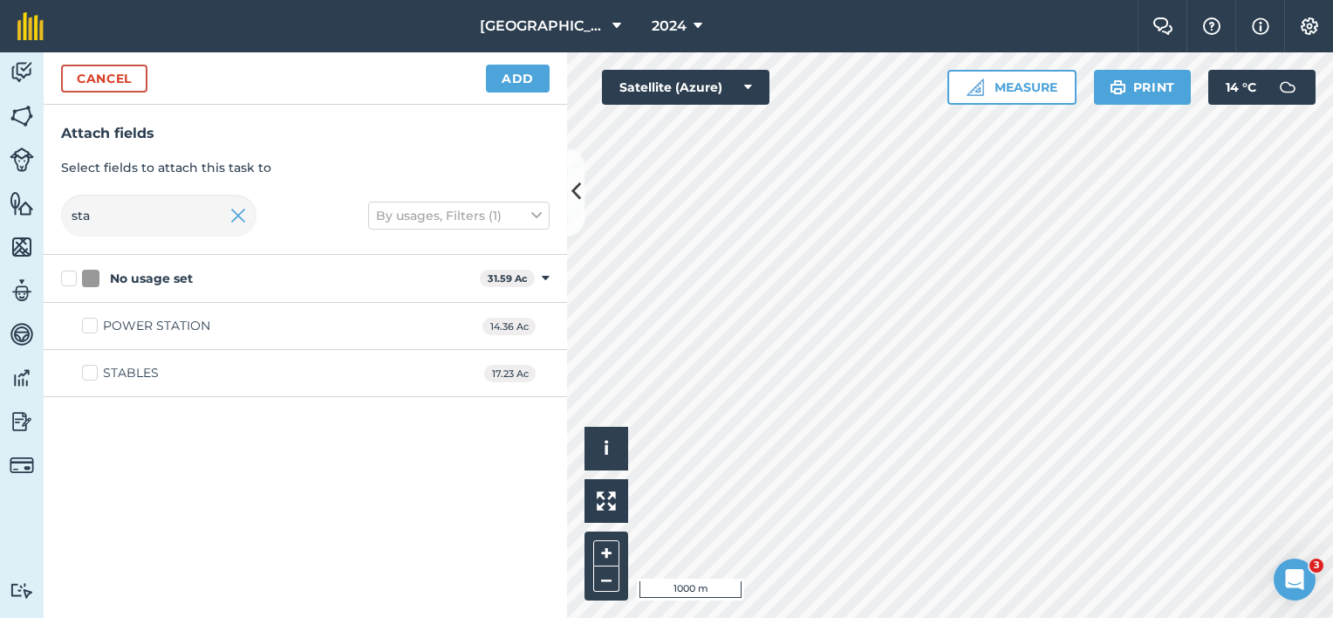
click at [93, 370] on label "STABLES" at bounding box center [120, 373] width 77 height 18
click at [93, 370] on input "STABLES" at bounding box center [87, 369] width 11 height 11
drag, startPoint x: 112, startPoint y: 219, endPoint x: 52, endPoint y: 214, distance: 59.5
click at [55, 215] on div "Attach fields Select fields to attach this task to sta By usages, Filters (1)" at bounding box center [305, 180] width 523 height 150
click at [95, 329] on label "OAK TREE" at bounding box center [124, 326] width 84 height 18
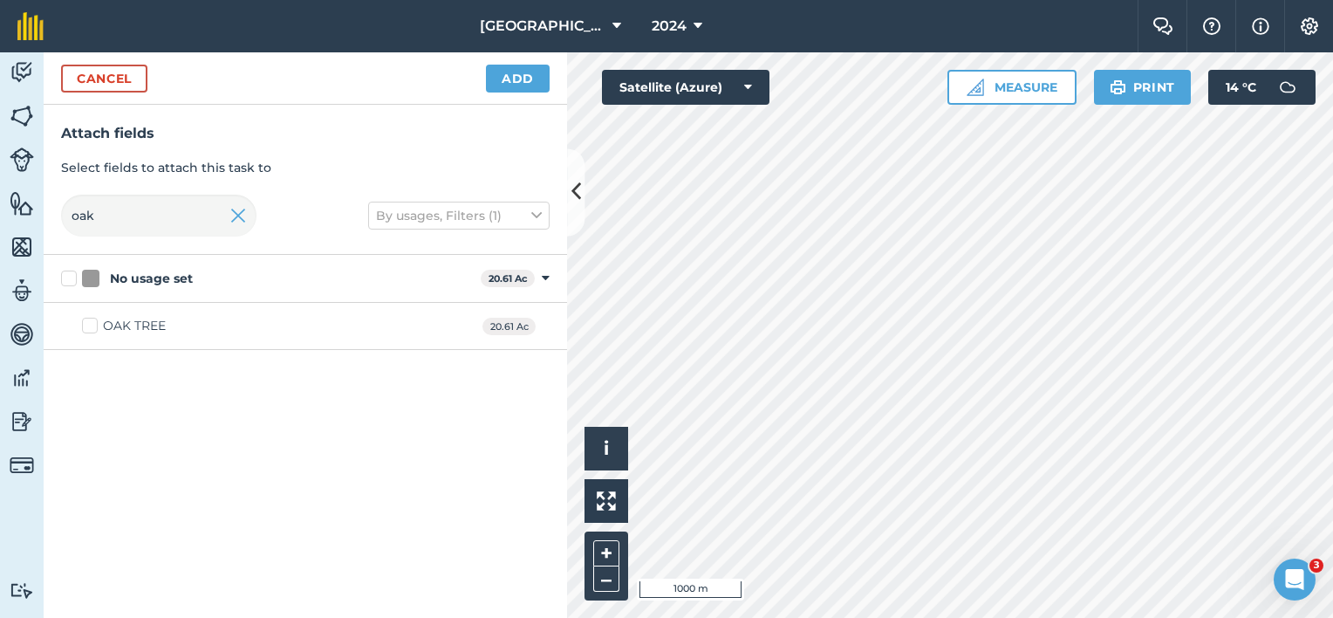
click at [93, 328] on input "OAK TREE" at bounding box center [87, 322] width 11 height 11
drag, startPoint x: 105, startPoint y: 214, endPoint x: 49, endPoint y: 208, distance: 56.2
click at [64, 208] on input "oak" at bounding box center [158, 216] width 195 height 42
click at [143, 365] on div "PIGGERIES BOTTOM" at bounding box center [166, 373] width 126 height 18
click at [93, 365] on input "PIGGERIES BOTTOM" at bounding box center [87, 369] width 11 height 11
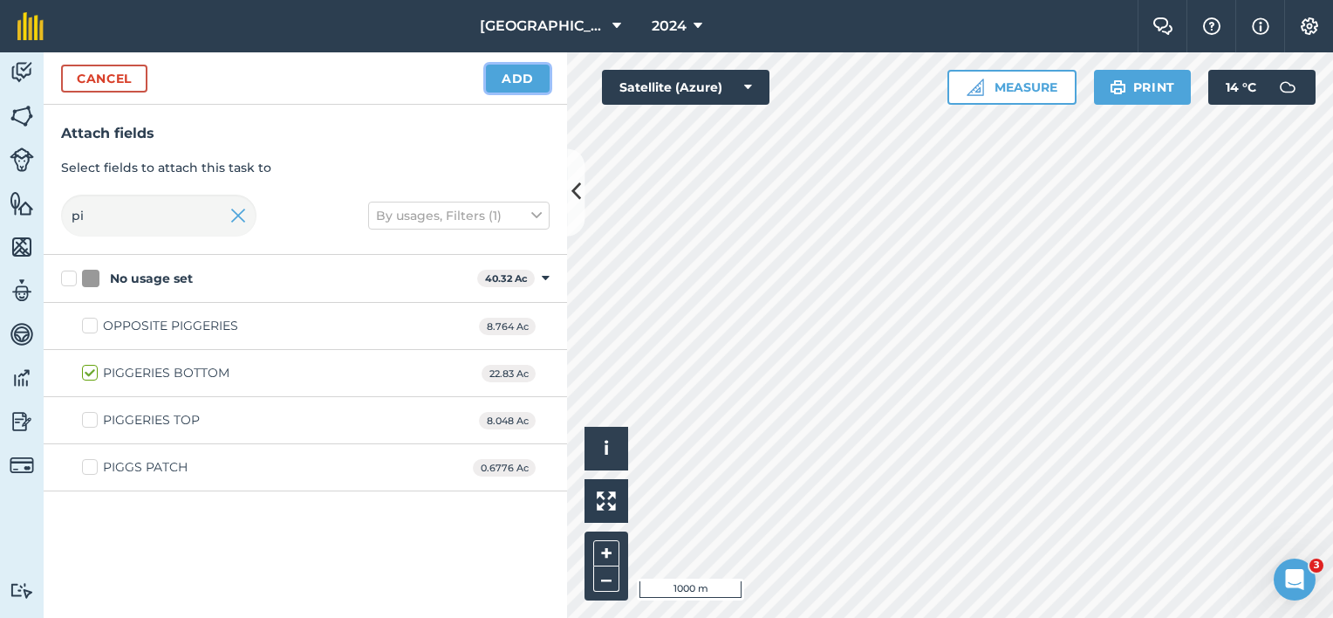
click at [529, 78] on button "Add" at bounding box center [518, 79] width 64 height 28
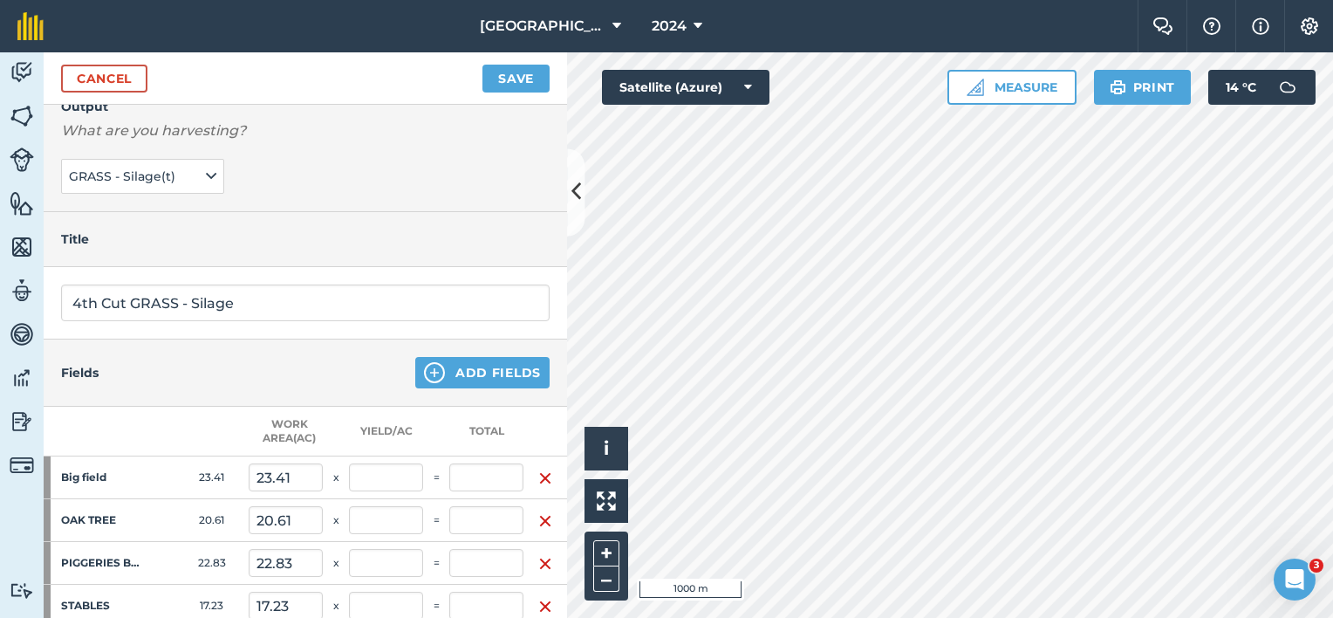
scroll to position [349, 0]
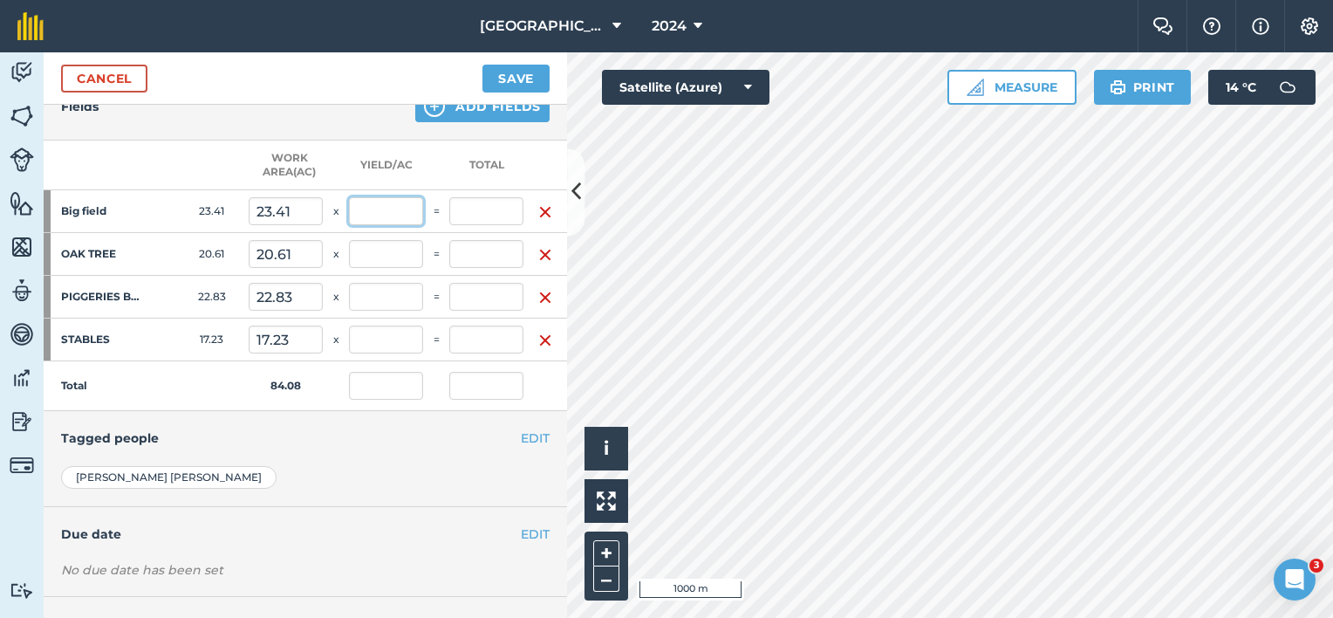
click at [379, 213] on input "text" at bounding box center [386, 211] width 74 height 28
click at [380, 256] on input "text" at bounding box center [386, 254] width 74 height 28
click at [396, 295] on input "text" at bounding box center [386, 297] width 74 height 28
click at [381, 331] on input "text" at bounding box center [386, 339] width 74 height 28
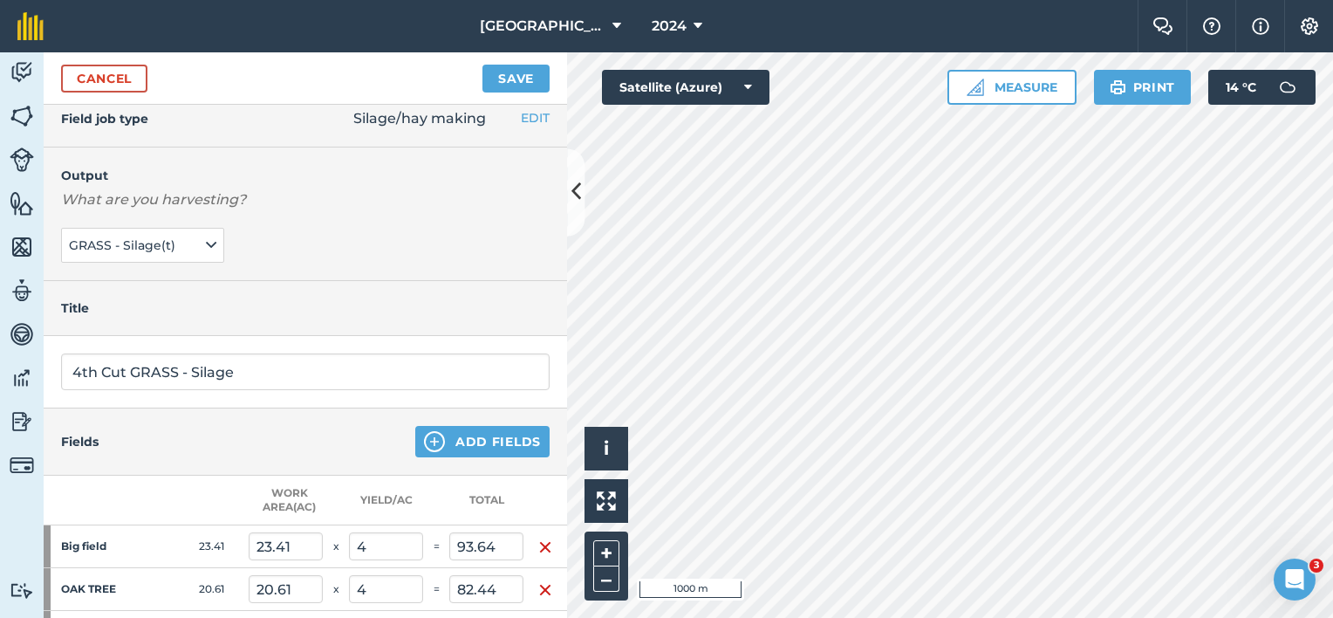
scroll to position [0, 0]
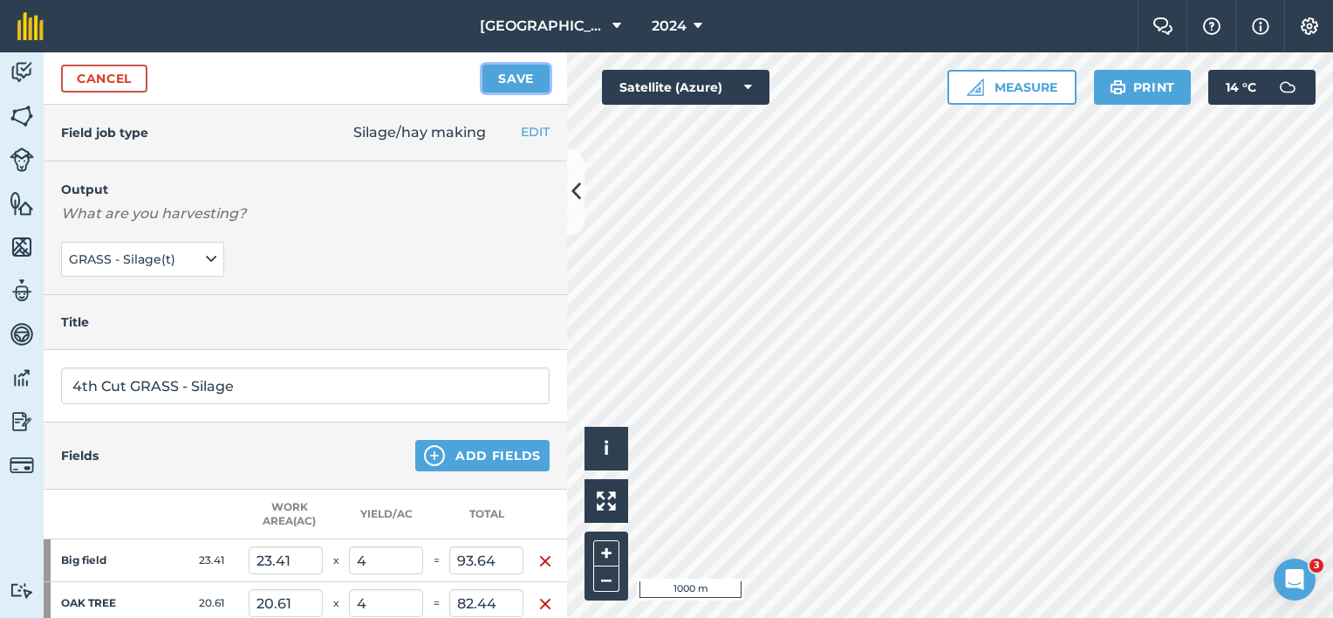
click at [509, 75] on button "Save" at bounding box center [515, 79] width 67 height 28
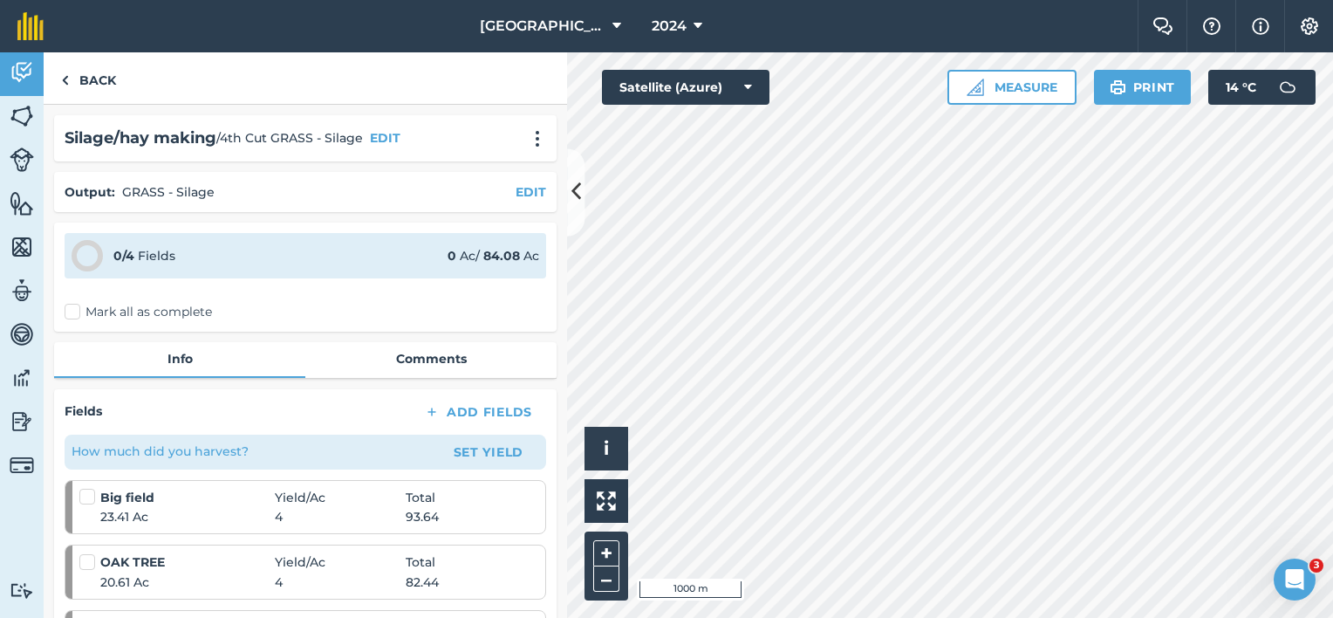
click at [70, 312] on label "Mark all as complete" at bounding box center [138, 312] width 147 height 18
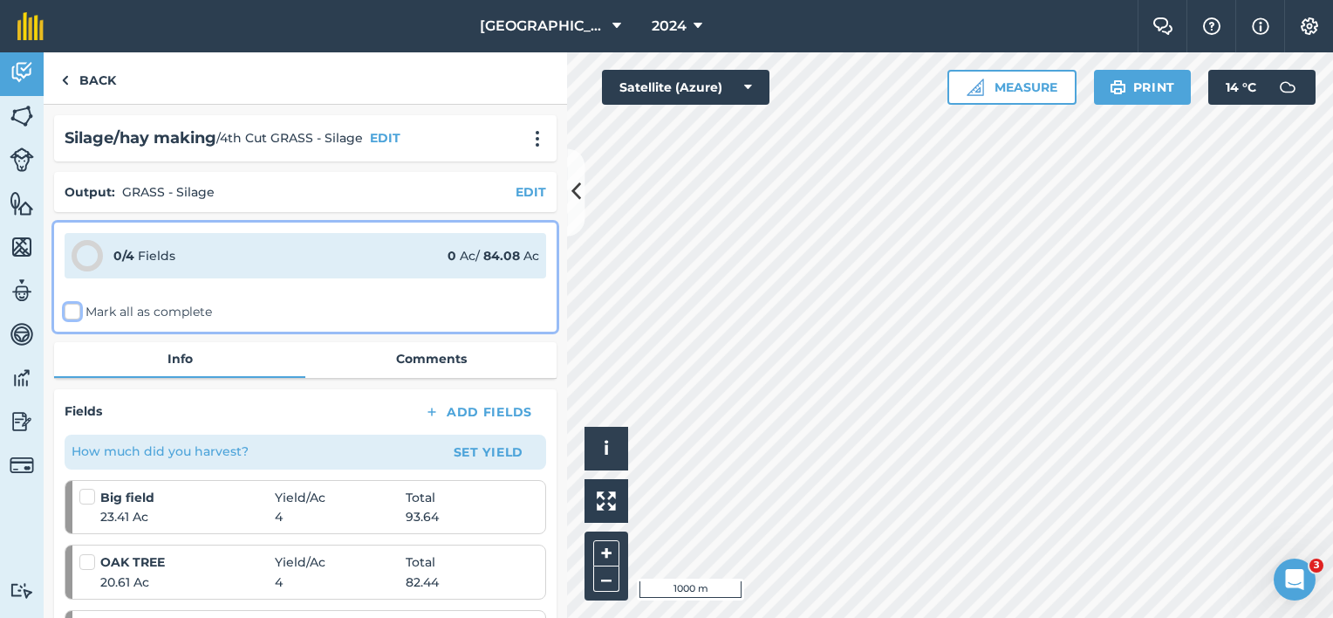
click at [70, 312] on input "Mark all as complete" at bounding box center [70, 308] width 11 height 11
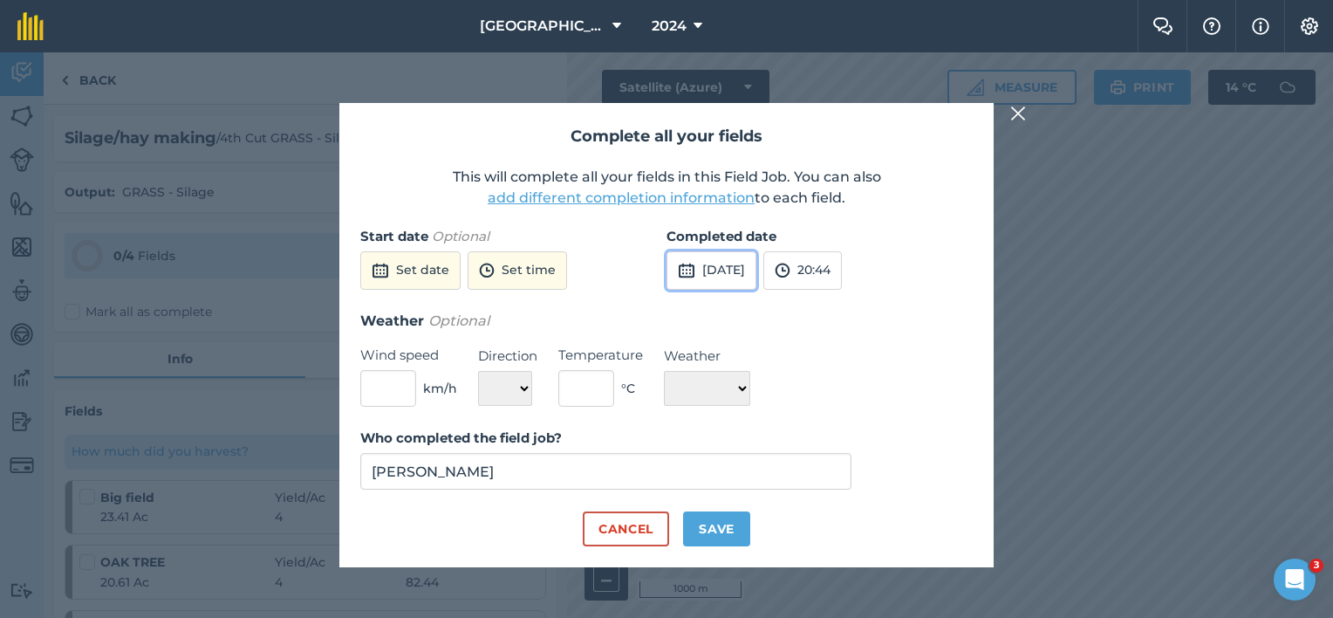
click at [722, 270] on button "[DATE]" at bounding box center [711, 270] width 90 height 38
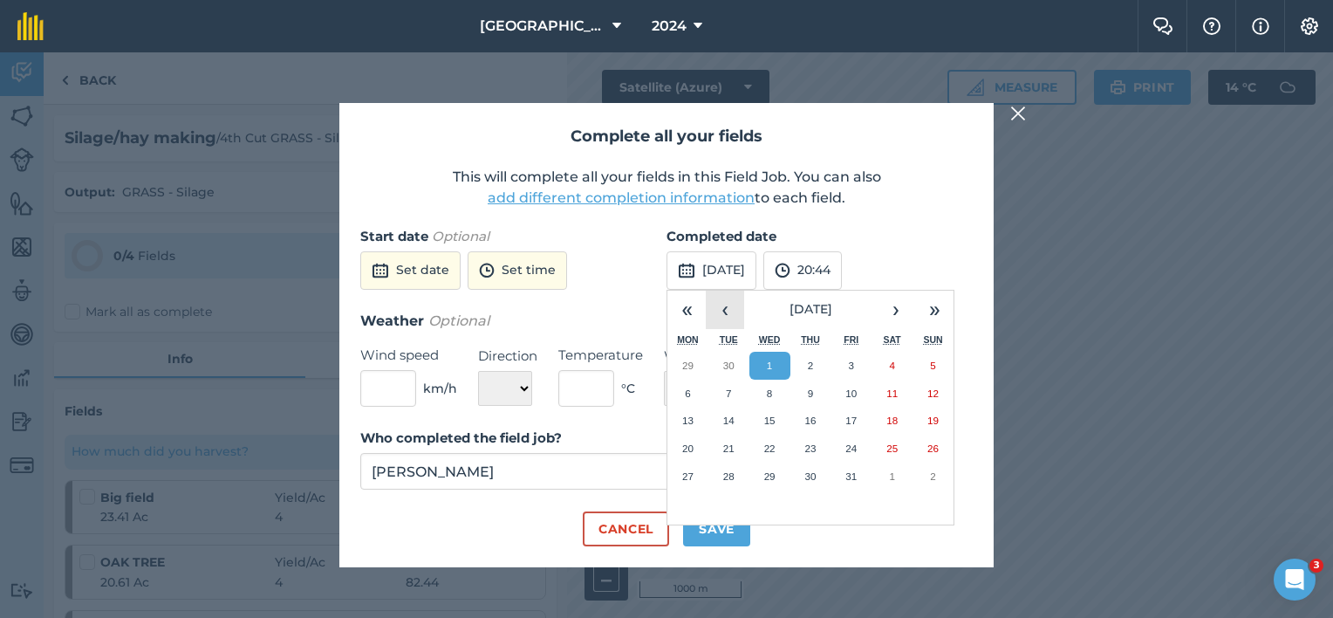
click at [723, 311] on button "‹" at bounding box center [725, 309] width 38 height 38
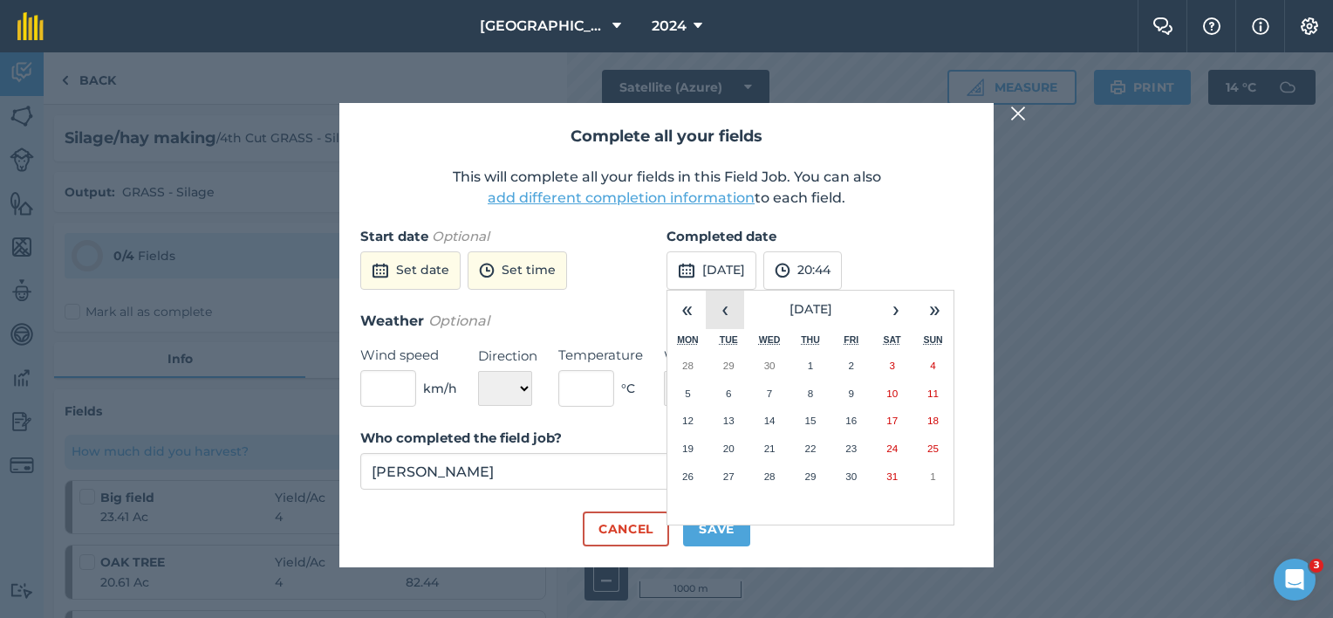
click at [723, 311] on button "‹" at bounding box center [725, 309] width 38 height 38
click at [725, 311] on button "‹" at bounding box center [725, 309] width 38 height 38
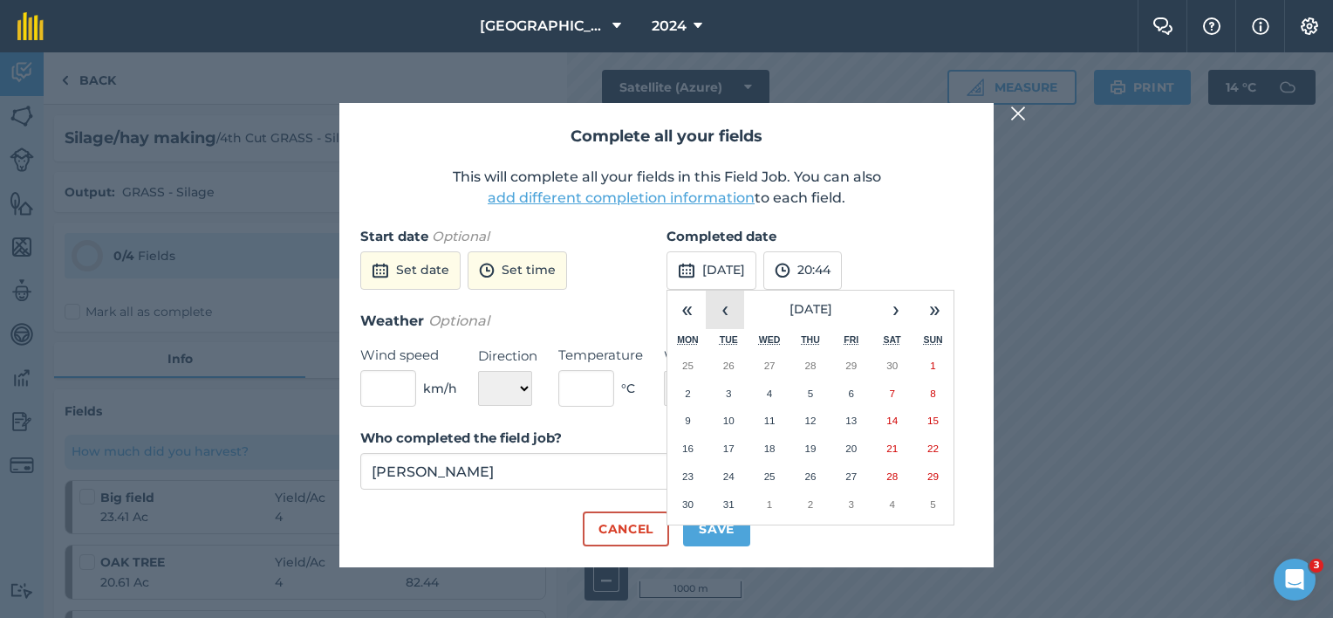
click at [725, 311] on button "‹" at bounding box center [725, 309] width 38 height 38
click at [801, 359] on button "3" at bounding box center [810, 365] width 41 height 28
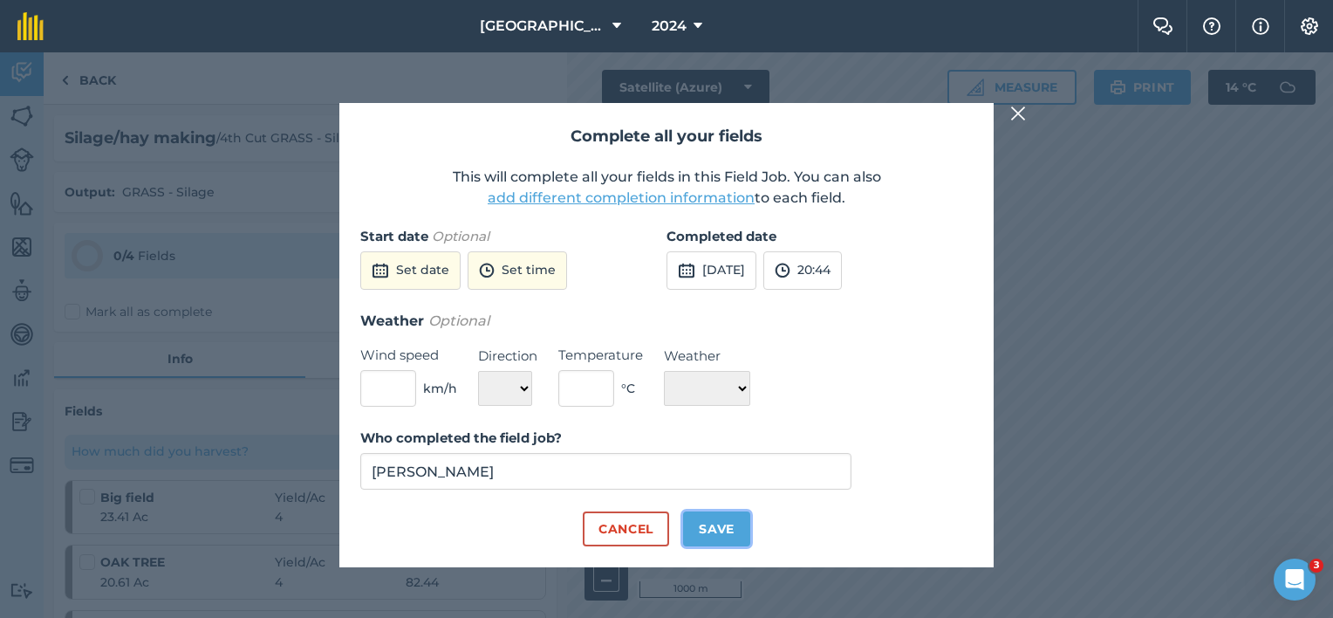
click at [723, 528] on button "Save" at bounding box center [716, 528] width 67 height 35
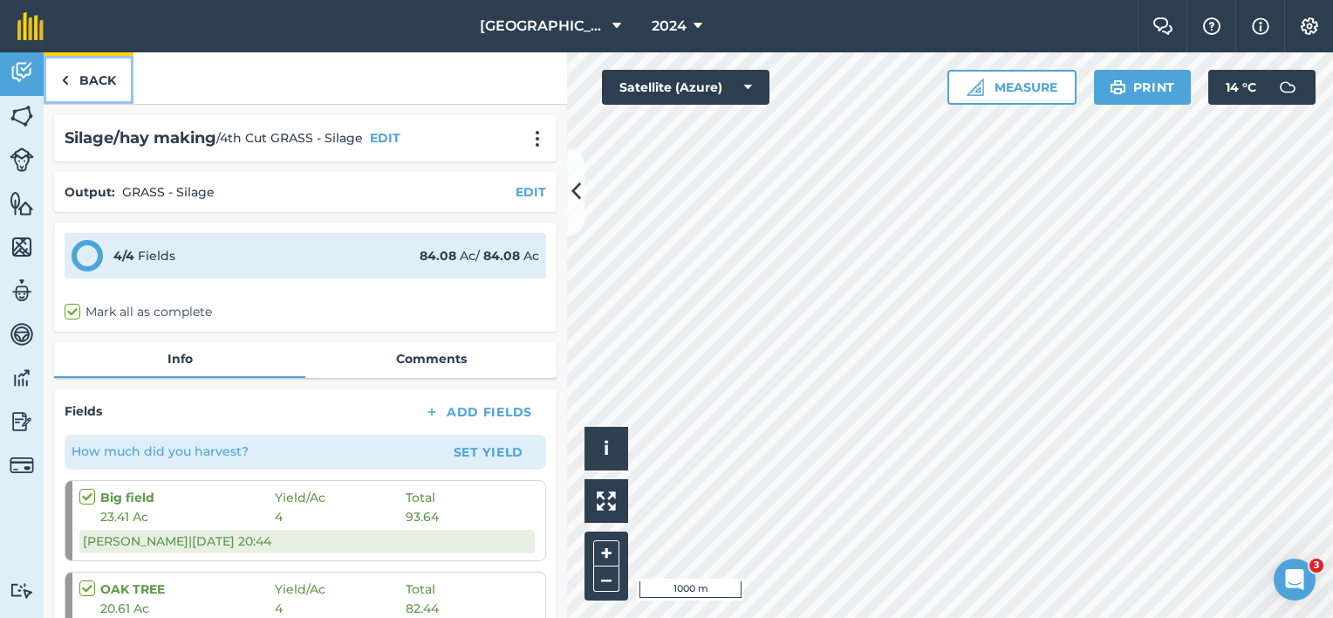
click at [86, 77] on link "Back" at bounding box center [89, 77] width 90 height 51
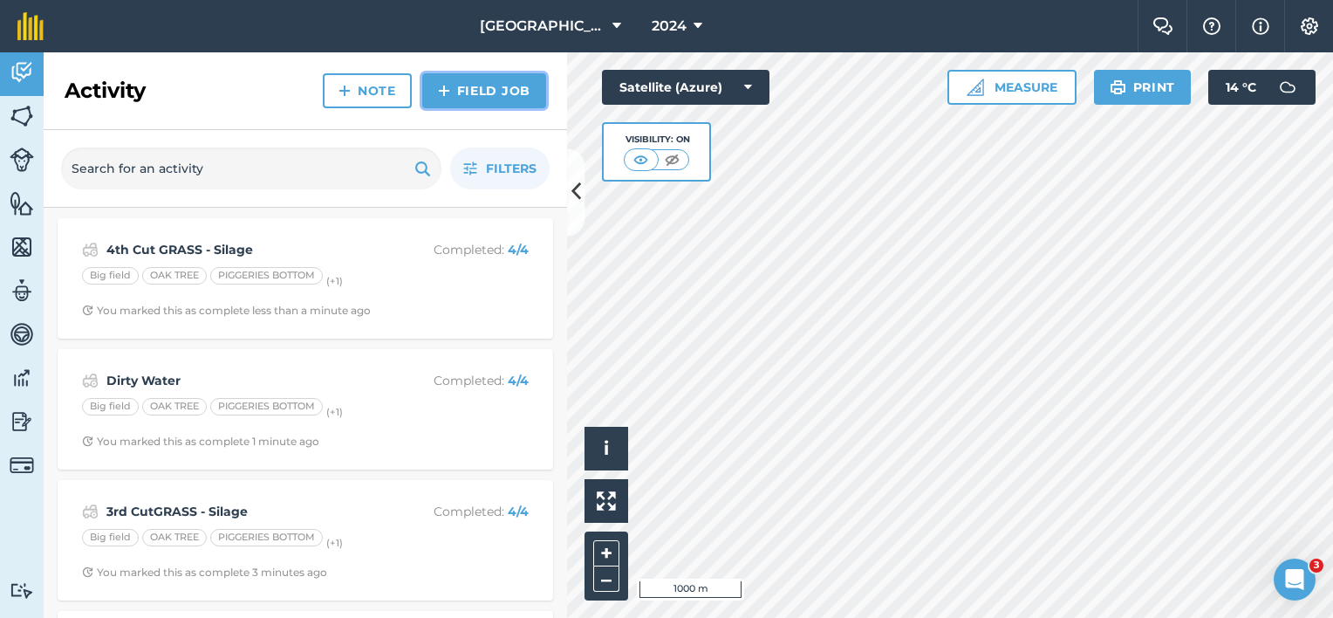
click at [465, 97] on link "Field Job" at bounding box center [484, 90] width 124 height 35
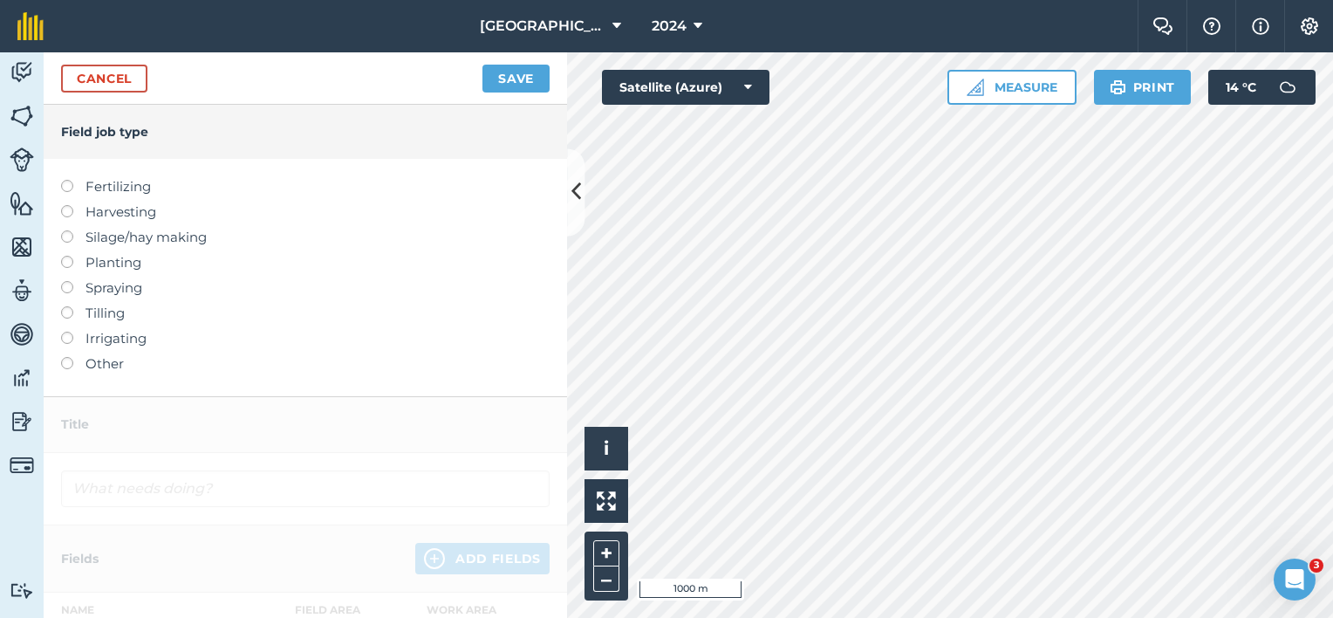
click at [119, 216] on label "Harvesting" at bounding box center [305, 211] width 488 height 21
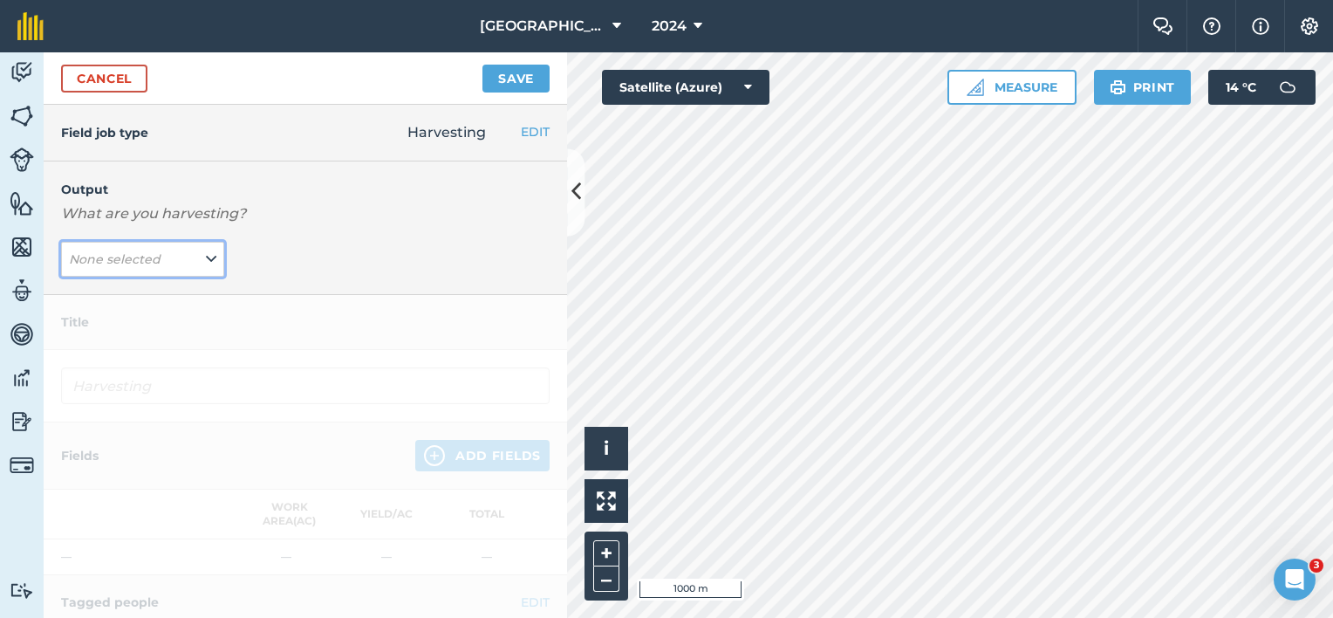
click at [207, 255] on icon at bounding box center [211, 258] width 10 height 19
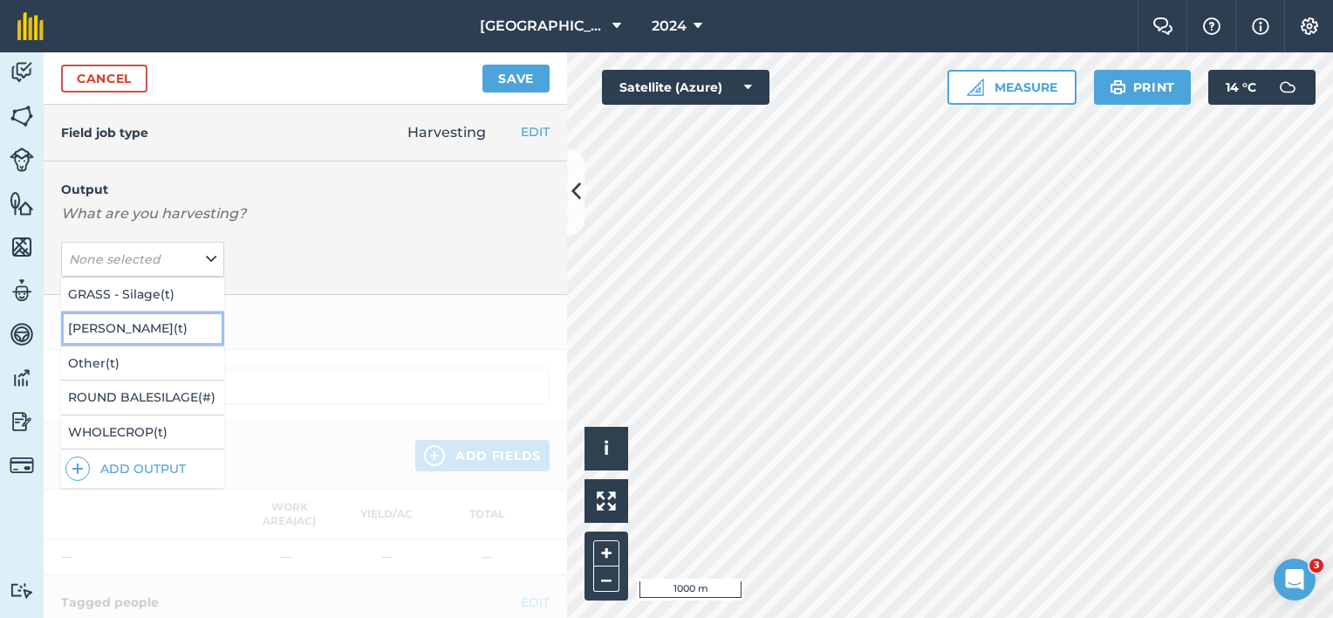
click at [174, 324] on button "[PERSON_NAME] ( t )" at bounding box center [142, 327] width 163 height 33
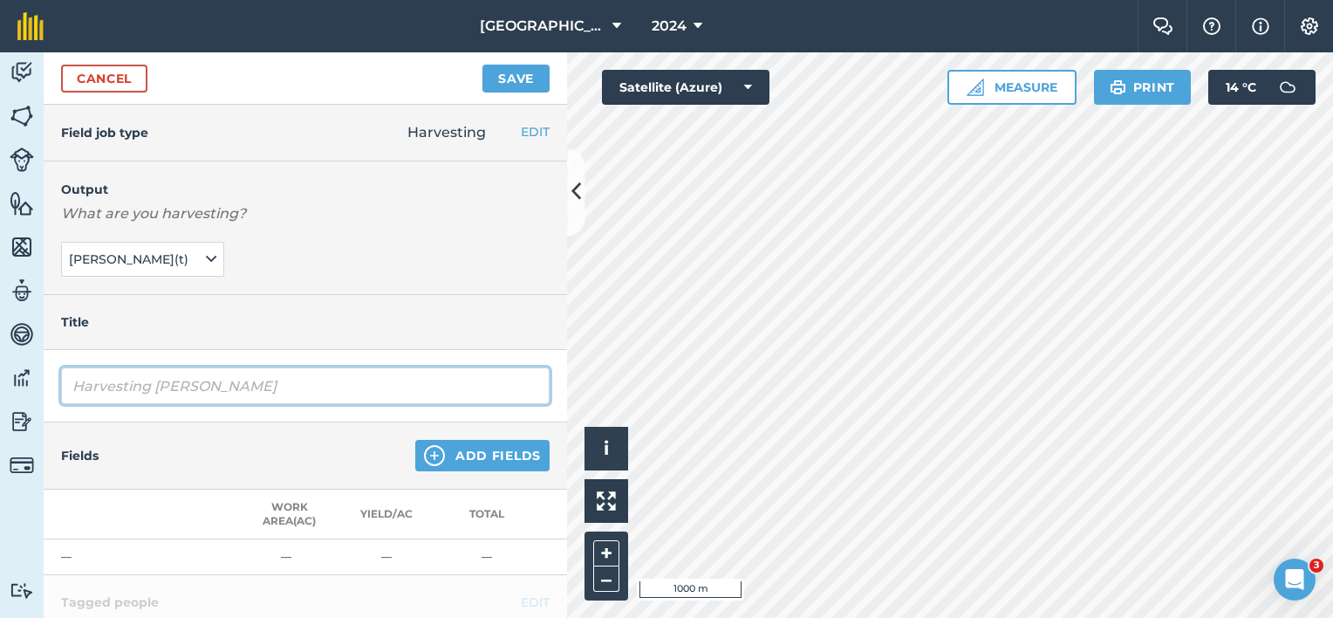
click at [151, 385] on input "Harvesting [PERSON_NAME]" at bounding box center [305, 385] width 488 height 37
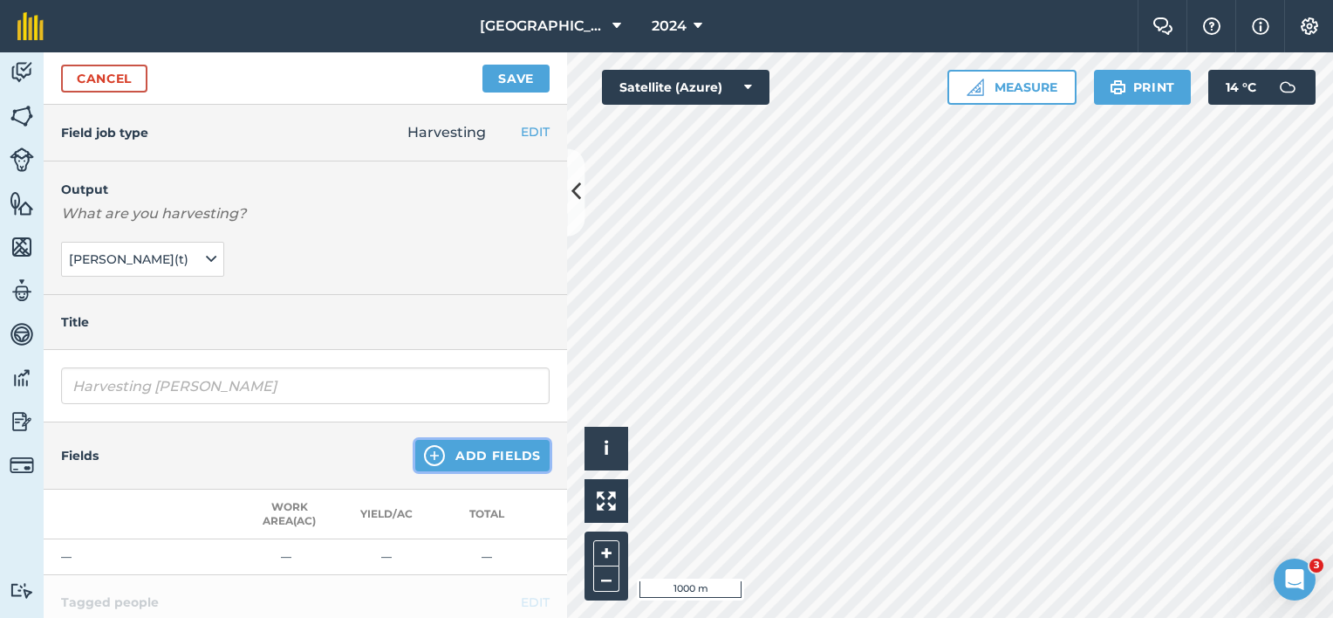
click at [431, 451] on img at bounding box center [434, 455] width 21 height 21
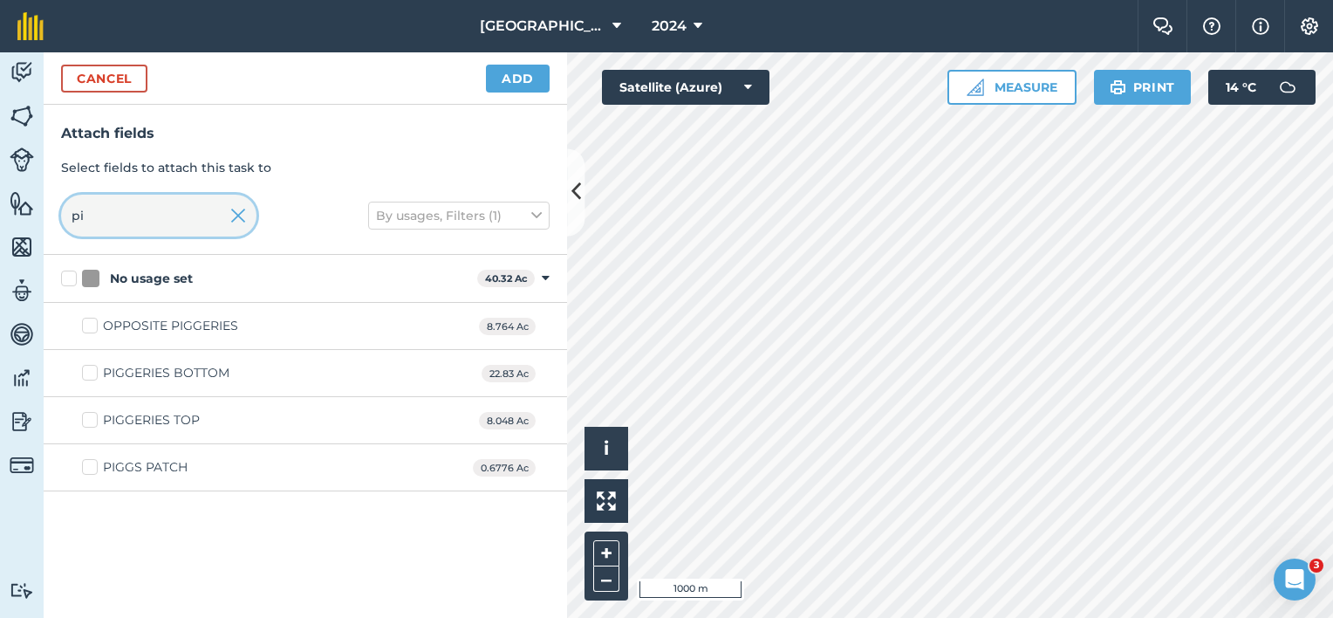
drag, startPoint x: 99, startPoint y: 217, endPoint x: -3, endPoint y: 212, distance: 103.1
click at [0, 212] on html "Lane Farm 2024 Farm Chat Help Info Settings Lane Farm - 2024 Reproduced with th…" at bounding box center [666, 309] width 1333 height 618
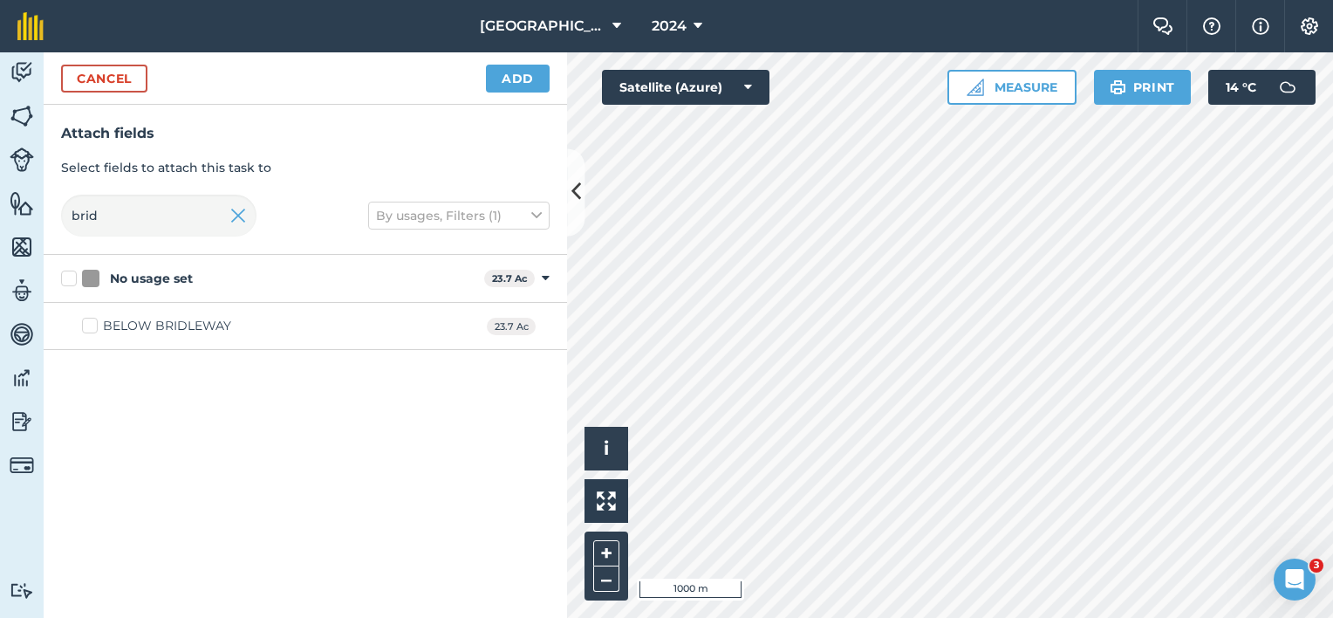
click at [87, 330] on label "BELOW BRIDLEWAY" at bounding box center [156, 326] width 149 height 18
click at [87, 328] on input "BELOW BRIDLEWAY" at bounding box center [87, 322] width 11 height 11
drag, startPoint x: 102, startPoint y: 213, endPoint x: 61, endPoint y: 212, distance: 41.0
click at [66, 213] on input "brid" at bounding box center [158, 216] width 195 height 42
click at [127, 327] on div "EXCHANGE" at bounding box center [138, 326] width 70 height 18
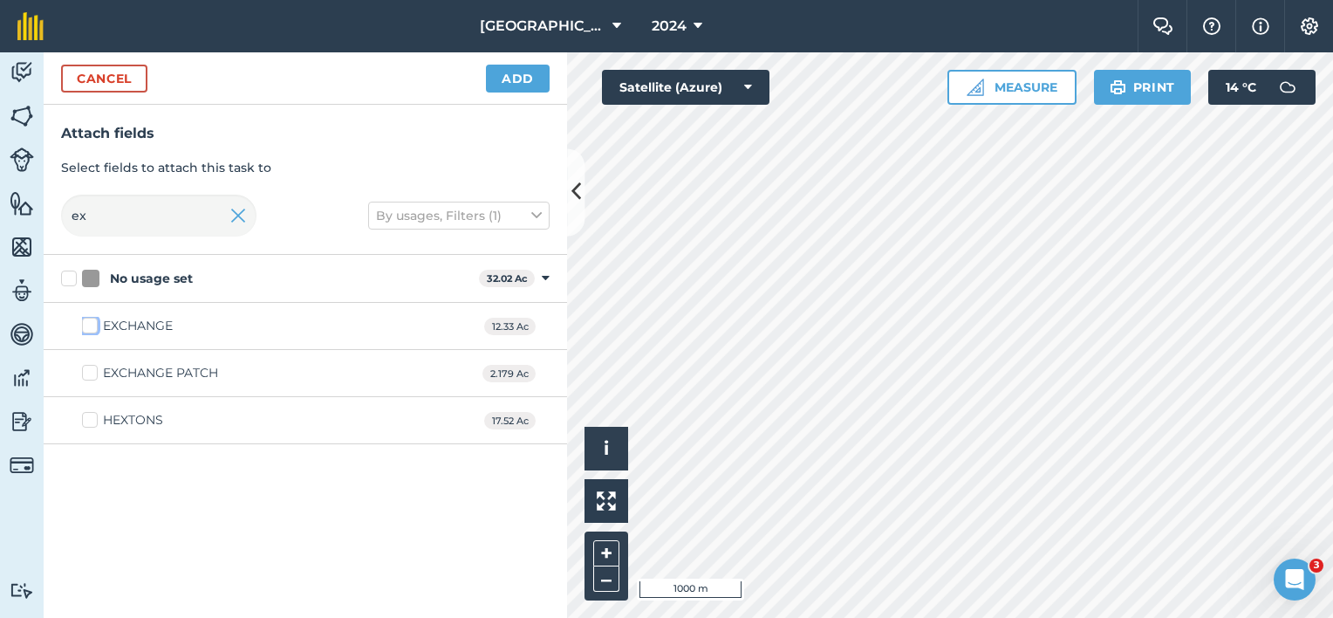
click at [93, 327] on input "EXCHANGE" at bounding box center [87, 322] width 11 height 11
drag, startPoint x: 59, startPoint y: 215, endPoint x: 26, endPoint y: 216, distance: 33.2
click at [46, 216] on div "Attach fields Select fields to attach this task to ex By usages, Filters (1)" at bounding box center [305, 180] width 523 height 150
click at [98, 321] on label "THE [PERSON_NAME]" at bounding box center [158, 326] width 153 height 18
click at [93, 321] on input "THE [PERSON_NAME]" at bounding box center [87, 322] width 11 height 11
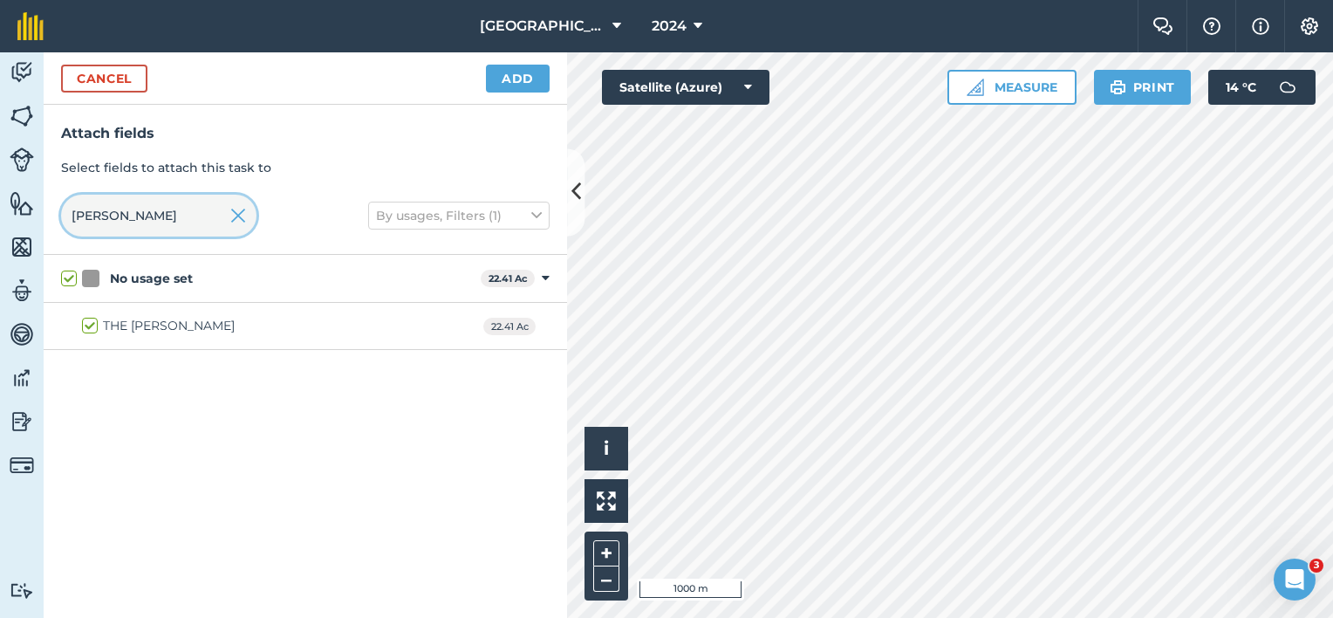
drag, startPoint x: 108, startPoint y: 215, endPoint x: 0, endPoint y: 186, distance: 112.1
click at [54, 211] on div "Attach fields Select fields to attach this task to [PERSON_NAME] By usages, Fil…" at bounding box center [305, 180] width 523 height 150
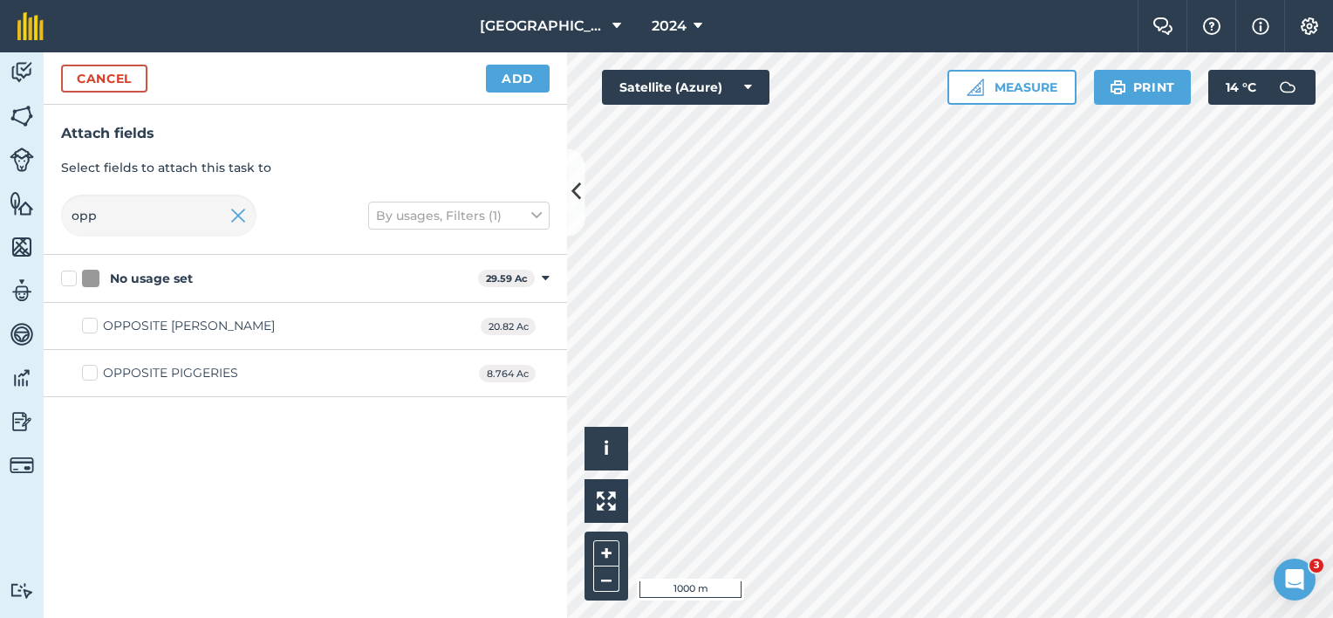
click at [108, 372] on div "OPPOSITE PIGGERIES" at bounding box center [170, 373] width 135 height 18
click at [93, 372] on input "OPPOSITE PIGGERIES" at bounding box center [87, 369] width 11 height 11
drag, startPoint x: 108, startPoint y: 227, endPoint x: 31, endPoint y: 223, distance: 76.8
click at [31, 223] on div "Activity Fields Livestock Features Maps Team Vehicles Data Reporting Billing Tu…" at bounding box center [666, 334] width 1333 height 565
click at [148, 328] on div "POWER STATION" at bounding box center [156, 326] width 107 height 18
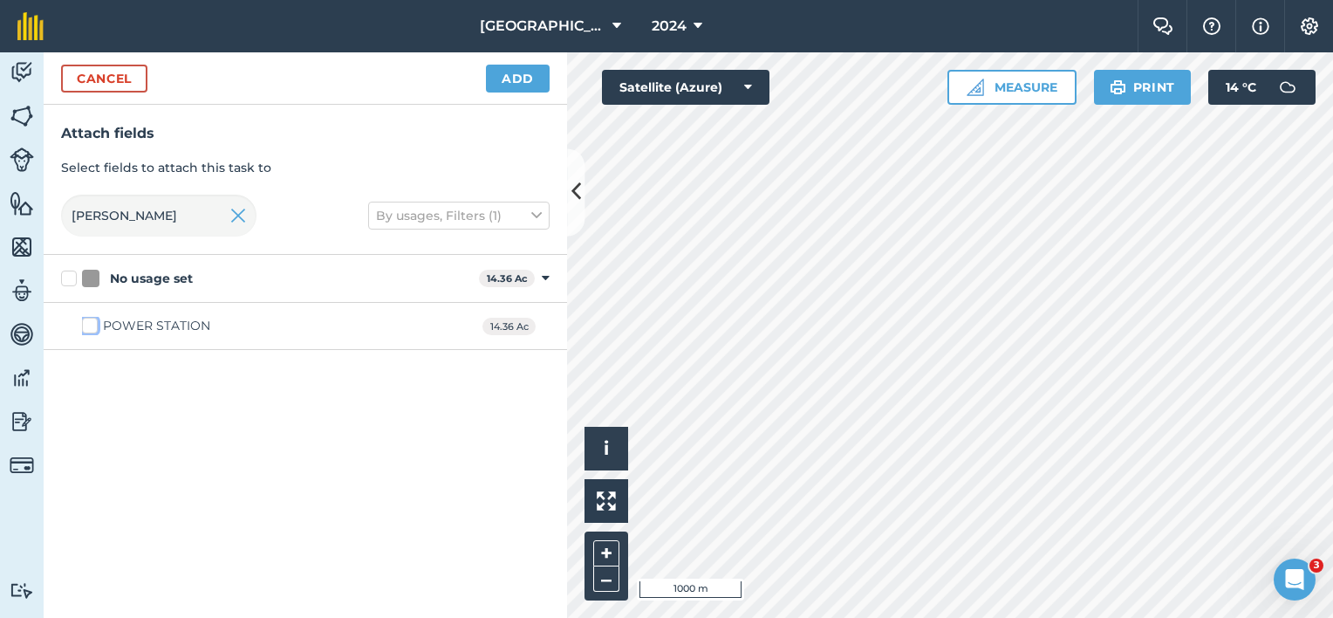
click at [93, 328] on input "POWER STATION" at bounding box center [87, 322] width 11 height 11
drag, startPoint x: 104, startPoint y: 219, endPoint x: 0, endPoint y: 197, distance: 106.1
click at [0, 199] on html "Lane Farm 2024 Farm Chat Help Info Settings Lane Farm - 2024 Reproduced with th…" at bounding box center [666, 309] width 1333 height 618
click at [174, 324] on div "[DEMOGRAPHIC_DATA][PERSON_NAME]" at bounding box center [227, 326] width 249 height 18
click at [93, 324] on input "[DEMOGRAPHIC_DATA][PERSON_NAME]" at bounding box center [87, 322] width 11 height 11
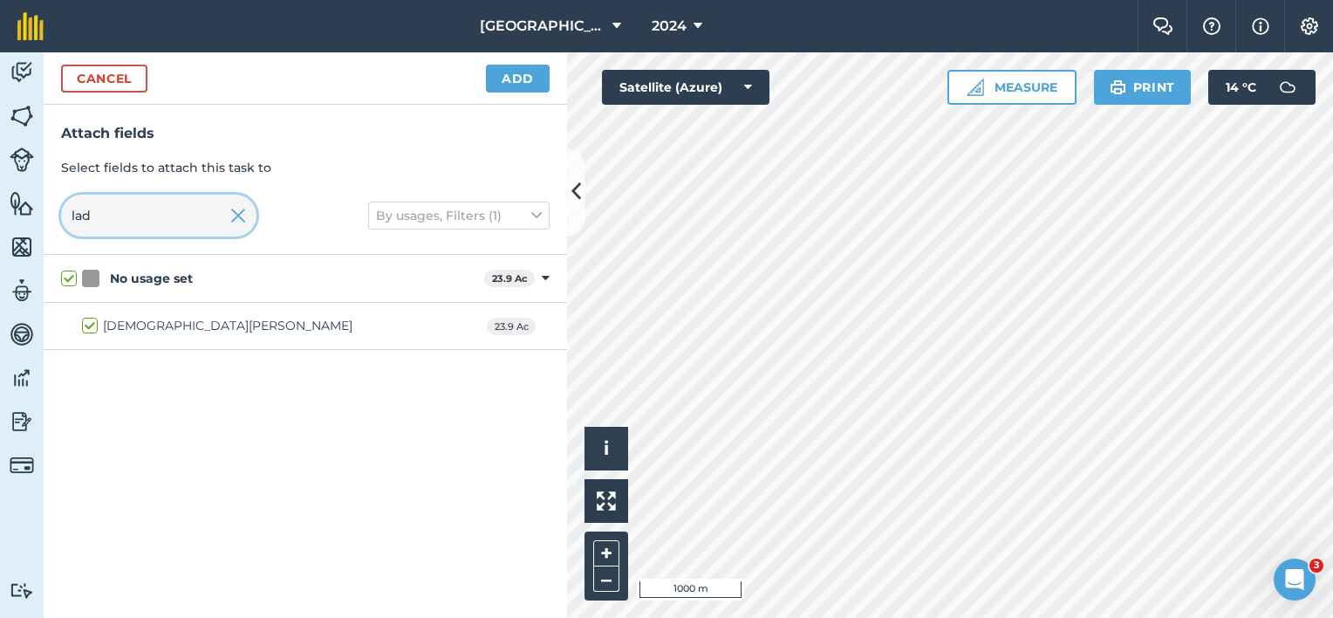
drag, startPoint x: 114, startPoint y: 213, endPoint x: 9, endPoint y: 206, distance: 105.8
click at [18, 208] on div "Activity Fields Livestock Features Maps Team Vehicles Data Reporting Billing Tu…" at bounding box center [666, 334] width 1333 height 565
drag, startPoint x: 130, startPoint y: 324, endPoint x: 126, endPoint y: 303, distance: 22.1
click at [130, 324] on div "BADGERS BANK" at bounding box center [154, 326] width 103 height 18
click at [93, 324] on input "BADGERS BANK" at bounding box center [87, 322] width 11 height 11
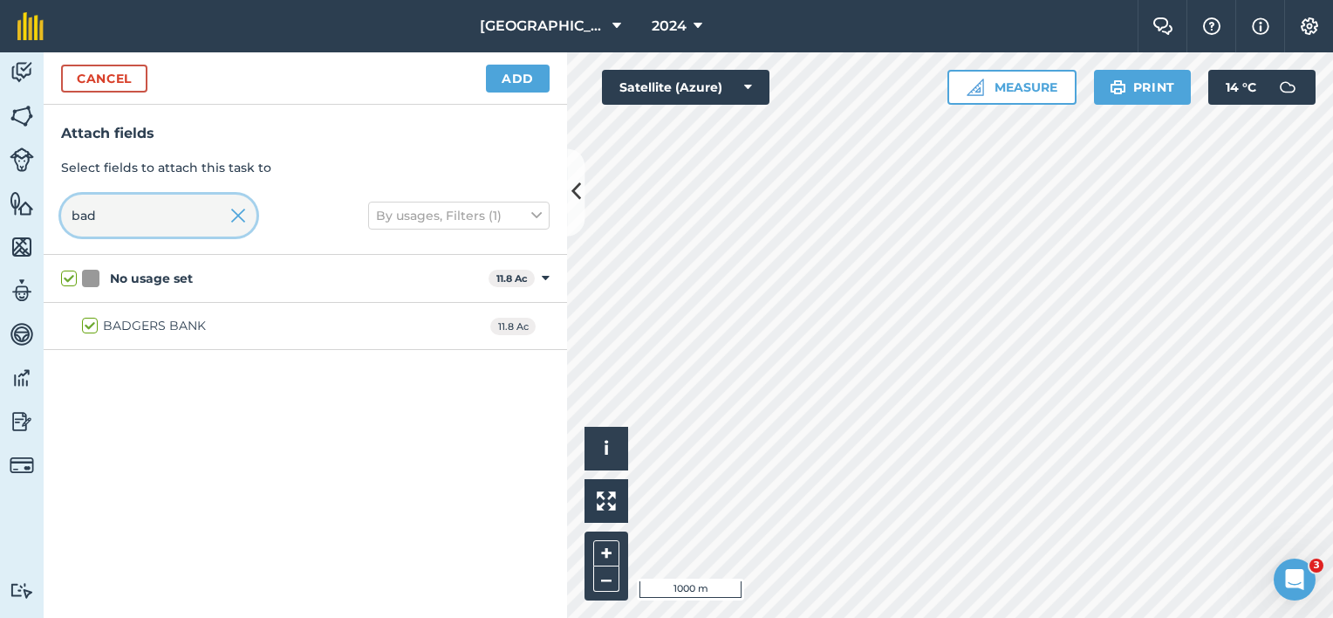
click at [64, 216] on input "bad" at bounding box center [158, 216] width 195 height 42
click at [153, 366] on div "ROMSLEY TOP" at bounding box center [148, 373] width 91 height 18
click at [93, 366] on input "ROMSLEY TOP" at bounding box center [87, 369] width 11 height 11
click at [514, 72] on button "Add" at bounding box center [518, 79] width 64 height 28
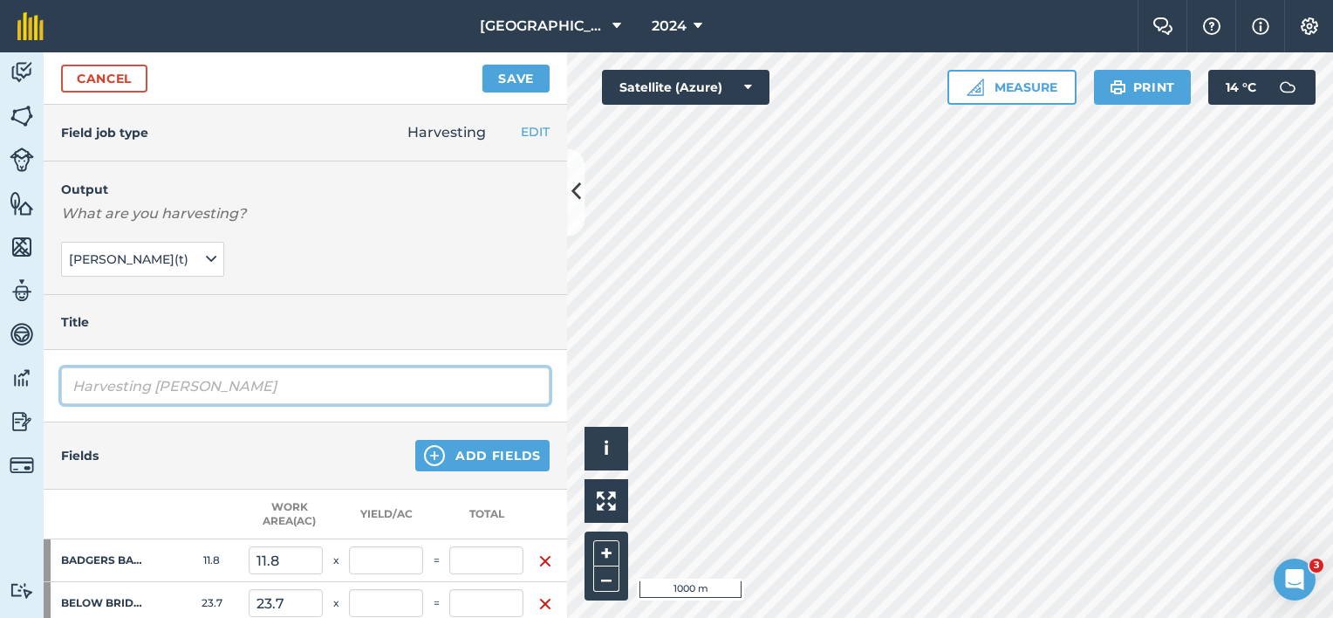
click at [77, 381] on input "Harvesting [PERSON_NAME]" at bounding box center [305, 385] width 488 height 37
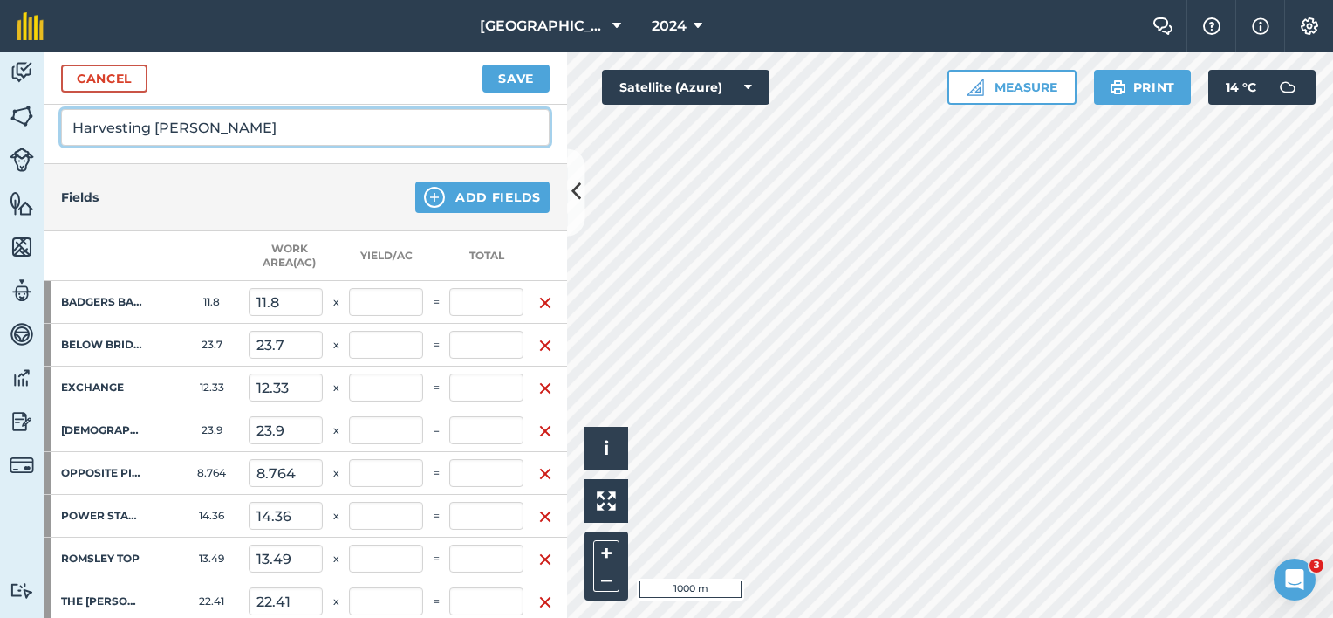
scroll to position [262, 0]
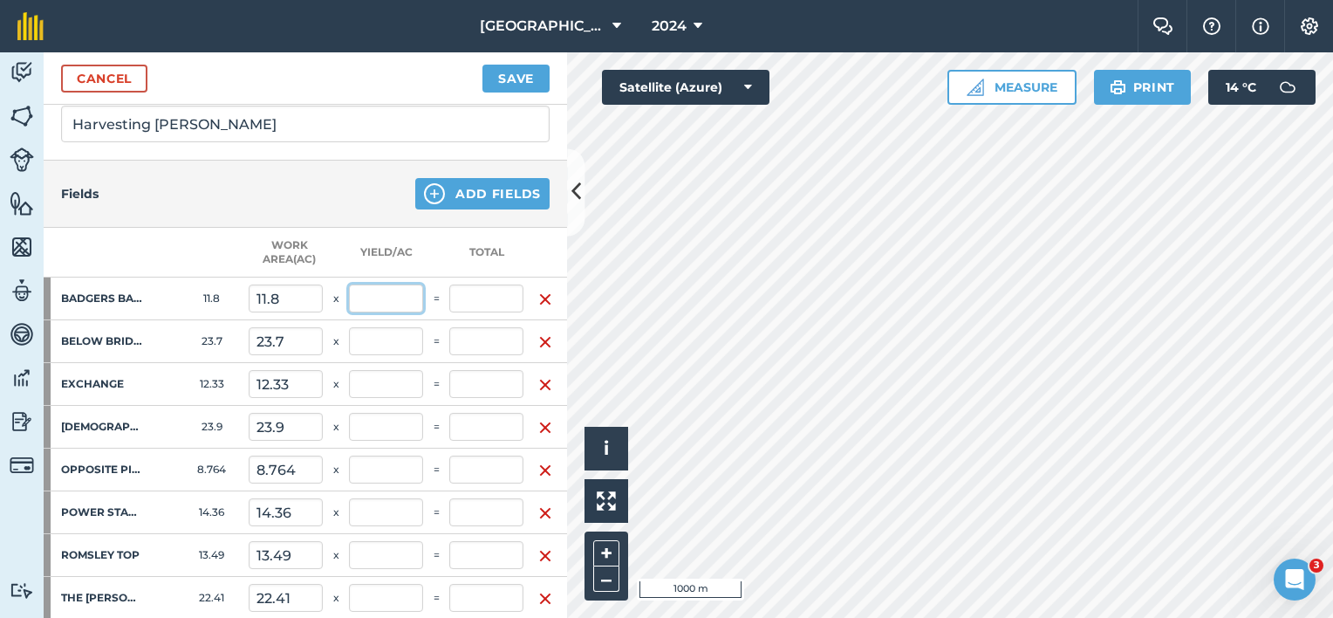
click at [394, 296] on input "text" at bounding box center [386, 298] width 74 height 28
click at [380, 345] on input "text" at bounding box center [386, 341] width 74 height 28
click at [382, 384] on input "text" at bounding box center [386, 384] width 74 height 28
click at [380, 415] on input "text" at bounding box center [386, 427] width 74 height 28
click at [372, 464] on input "text" at bounding box center [386, 469] width 74 height 28
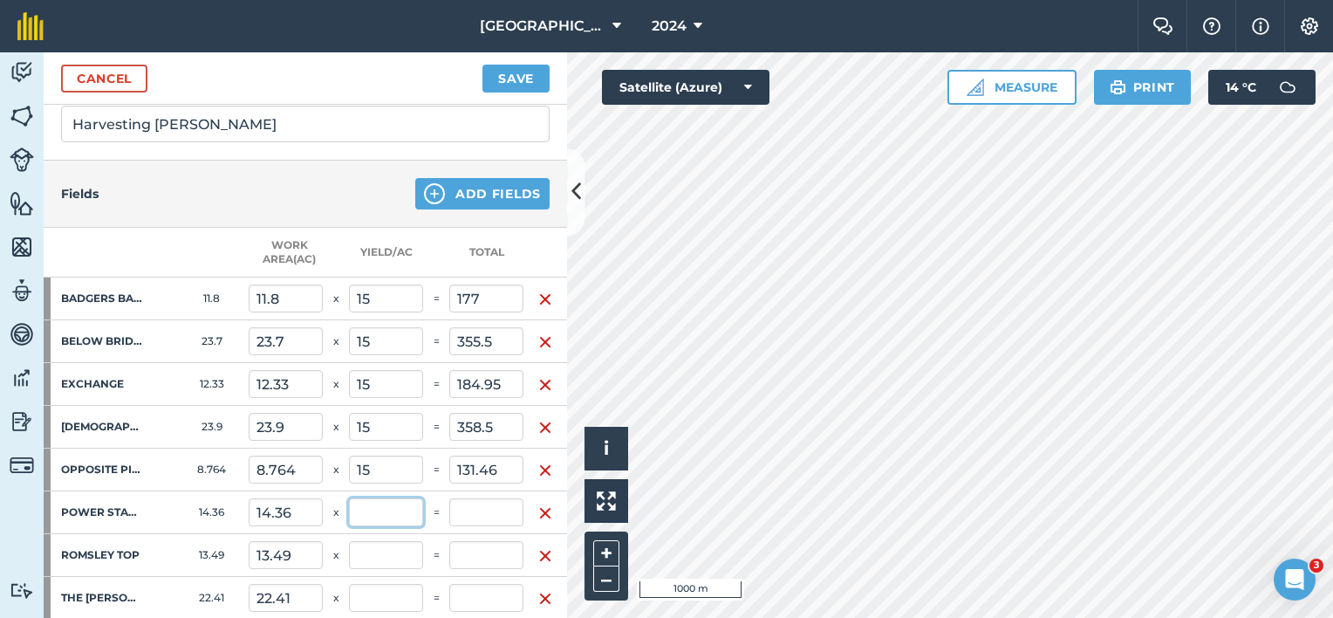
click at [371, 506] on input "text" at bounding box center [386, 512] width 74 height 28
click at [371, 549] on input "text" at bounding box center [386, 555] width 74 height 28
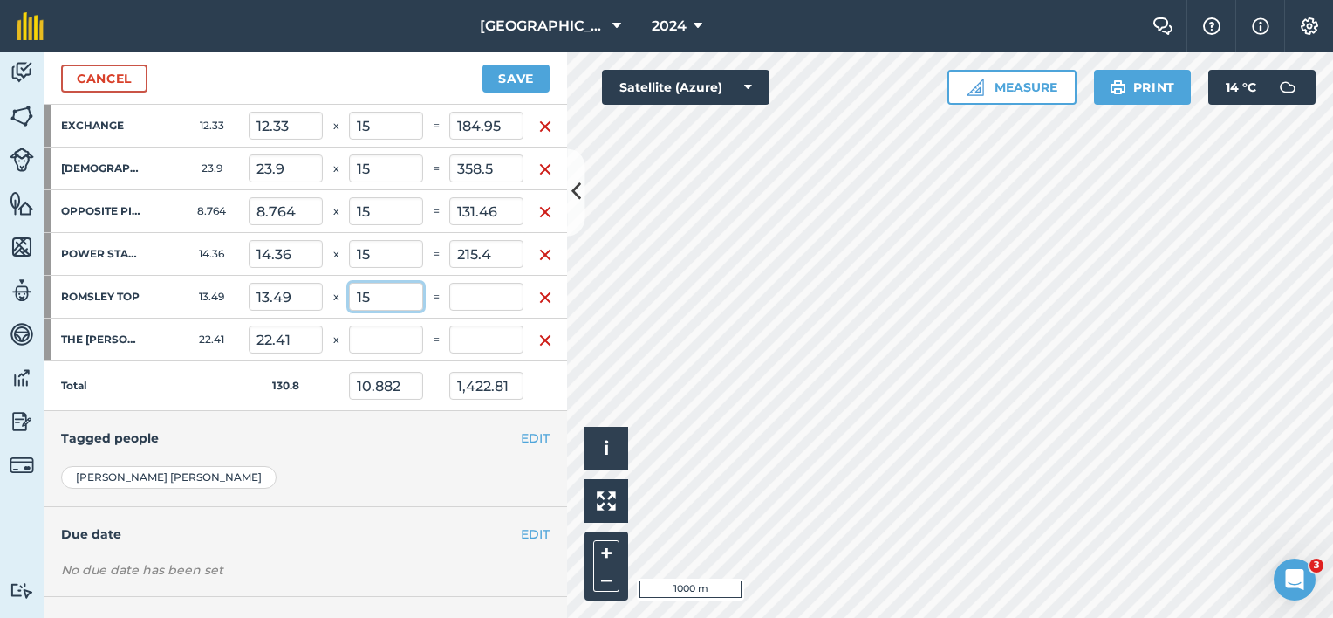
scroll to position [523, 0]
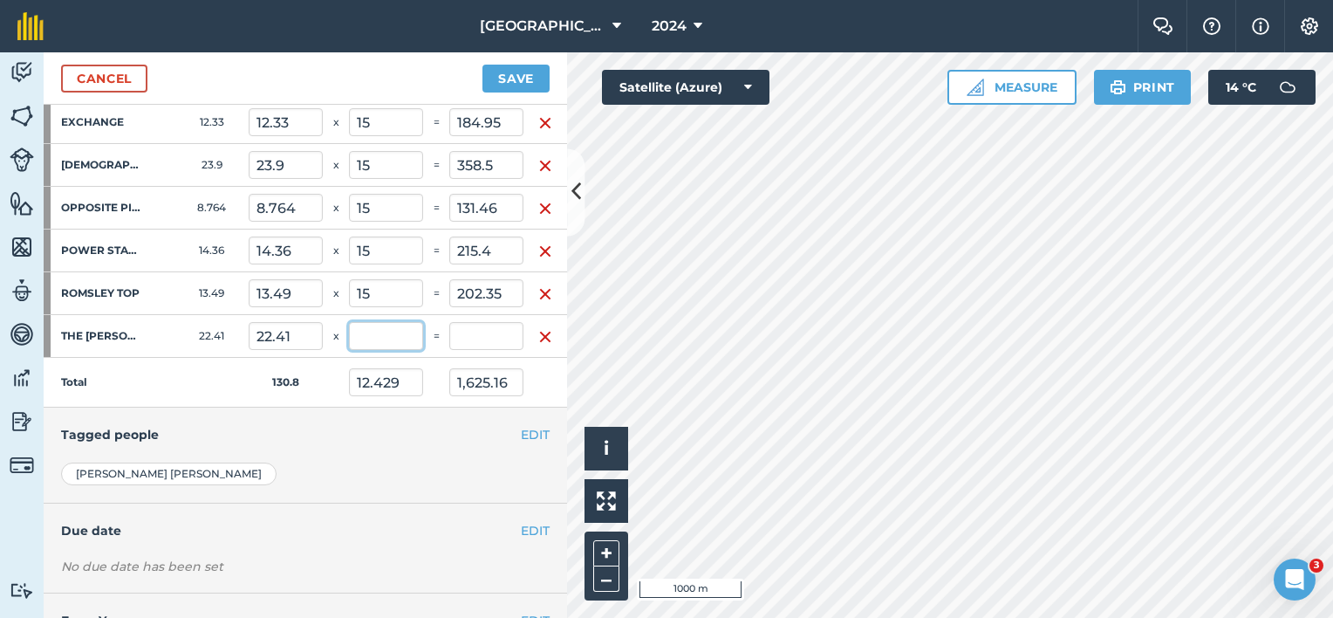
click at [391, 335] on input "text" at bounding box center [386, 336] width 74 height 28
click at [394, 335] on input "15" at bounding box center [386, 336] width 74 height 28
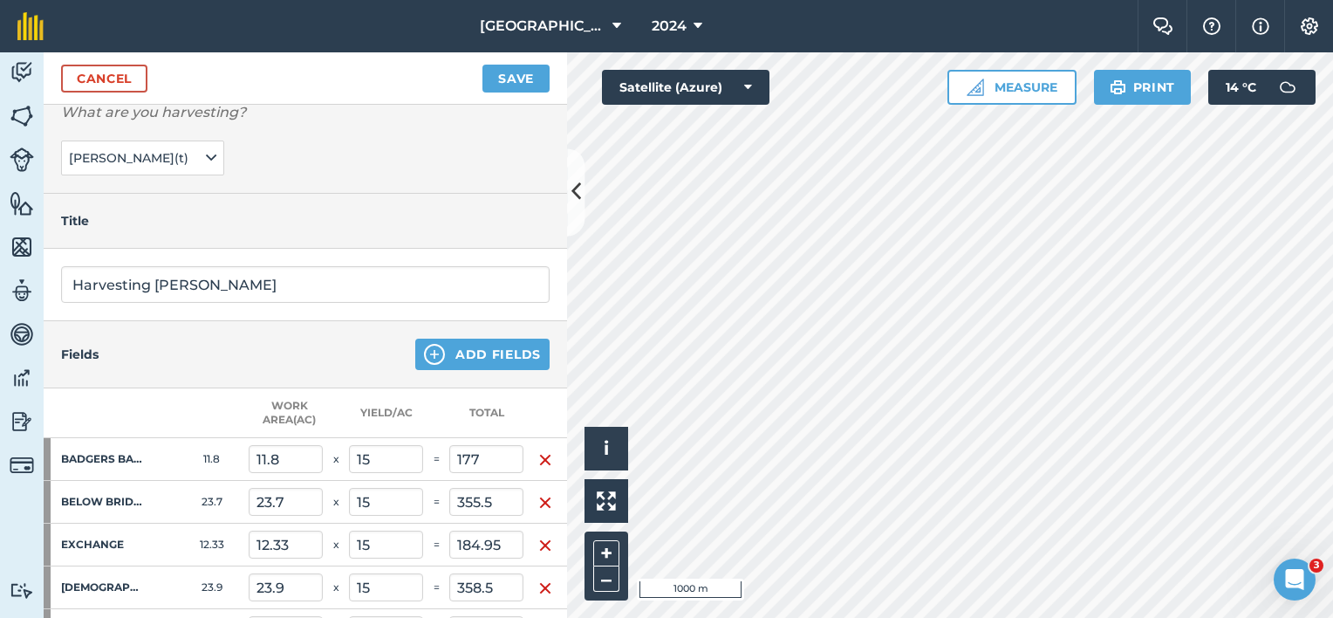
scroll to position [87, 0]
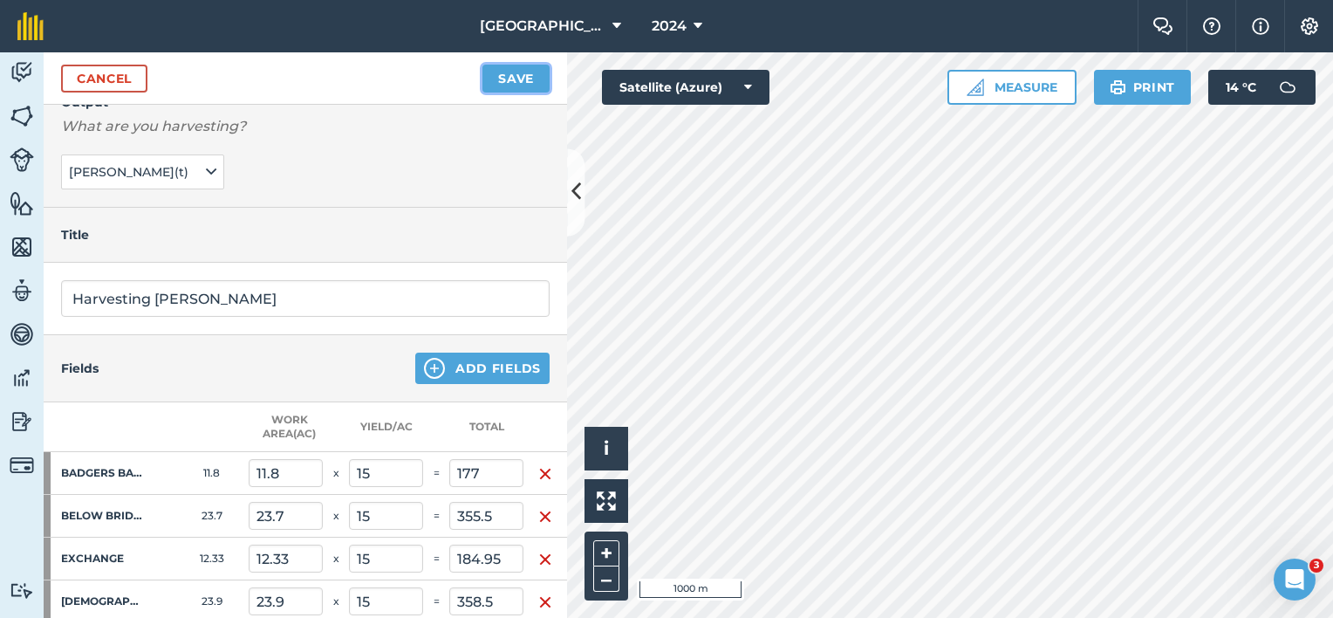
click at [521, 69] on button "Save" at bounding box center [515, 79] width 67 height 28
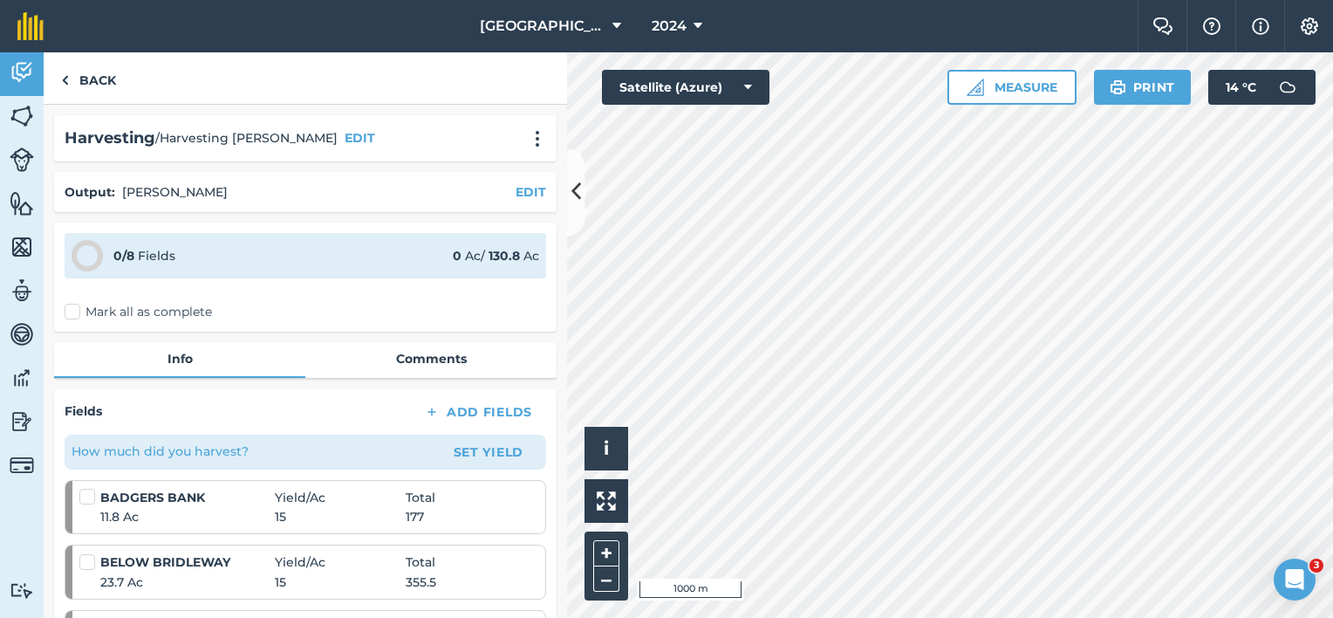
click at [76, 312] on label "Mark all as complete" at bounding box center [138, 312] width 147 height 18
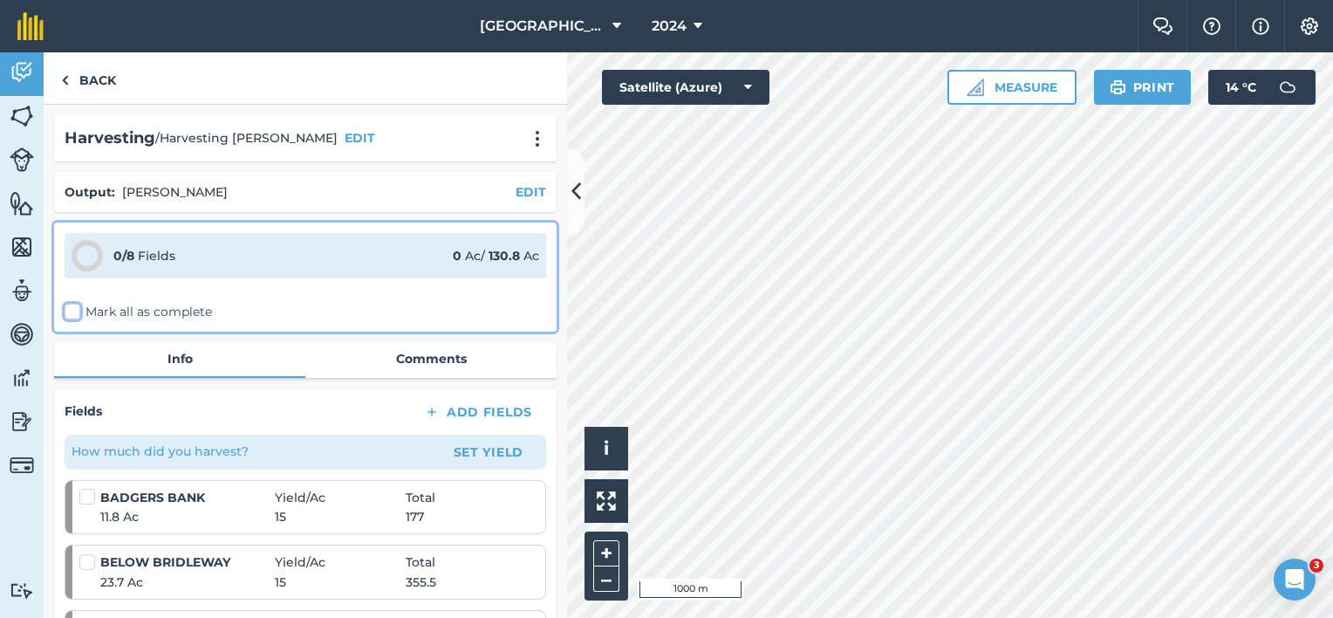
click at [76, 312] on input "Mark all as complete" at bounding box center [70, 308] width 11 height 11
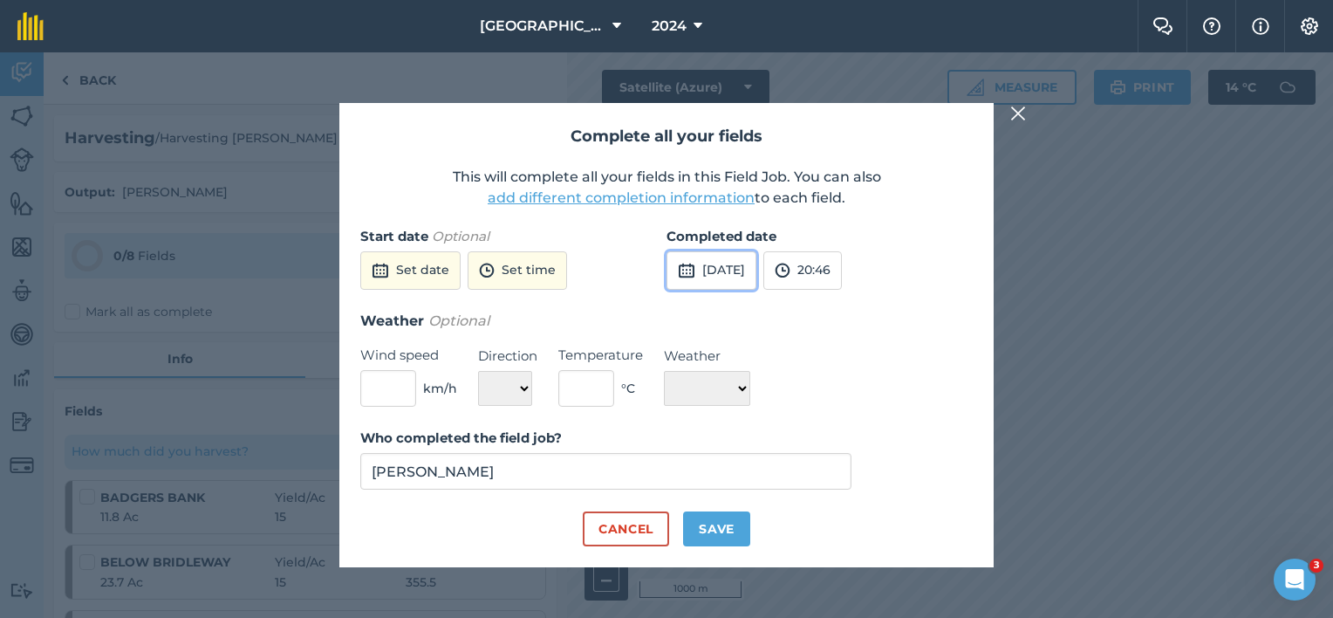
click at [714, 265] on button "[DATE]" at bounding box center [711, 270] width 90 height 38
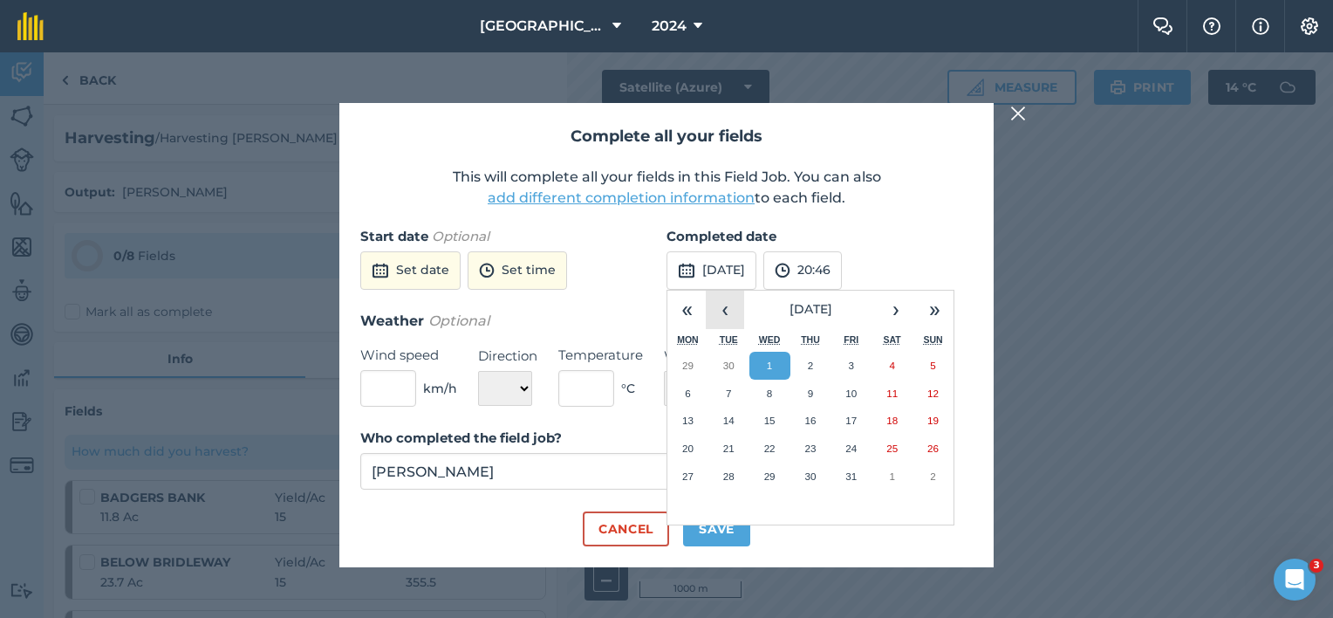
click at [719, 309] on button "‹" at bounding box center [725, 309] width 38 height 38
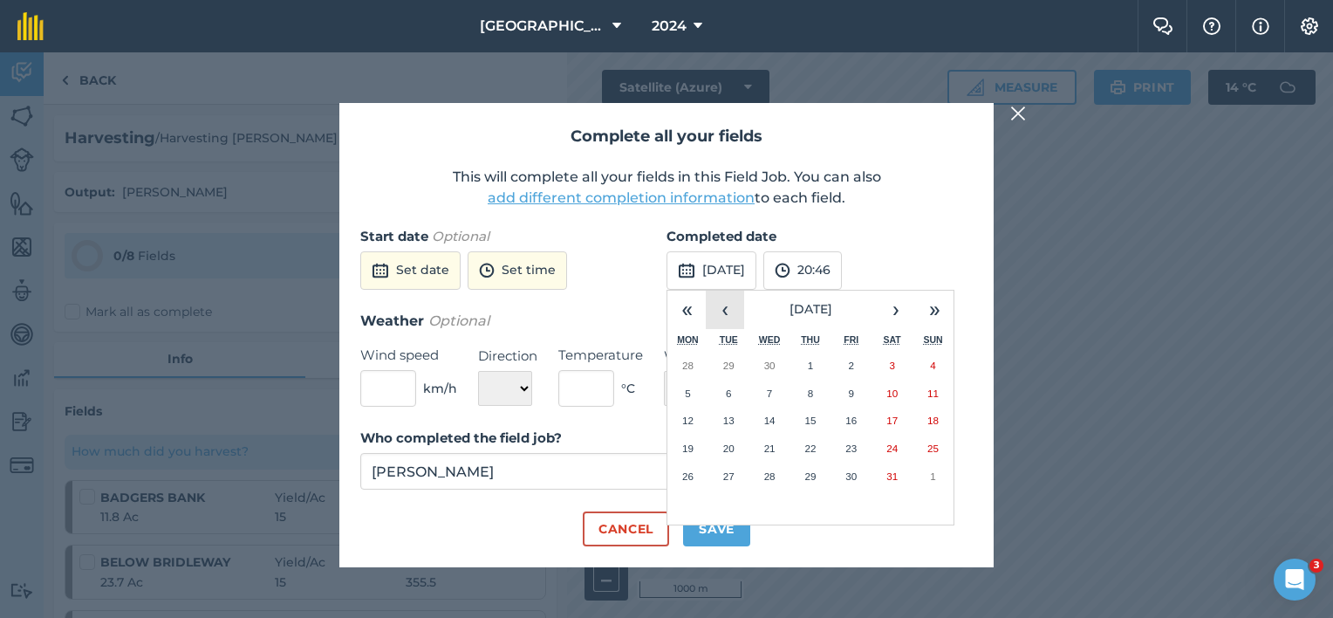
click at [719, 309] on button "‹" at bounding box center [725, 309] width 38 height 38
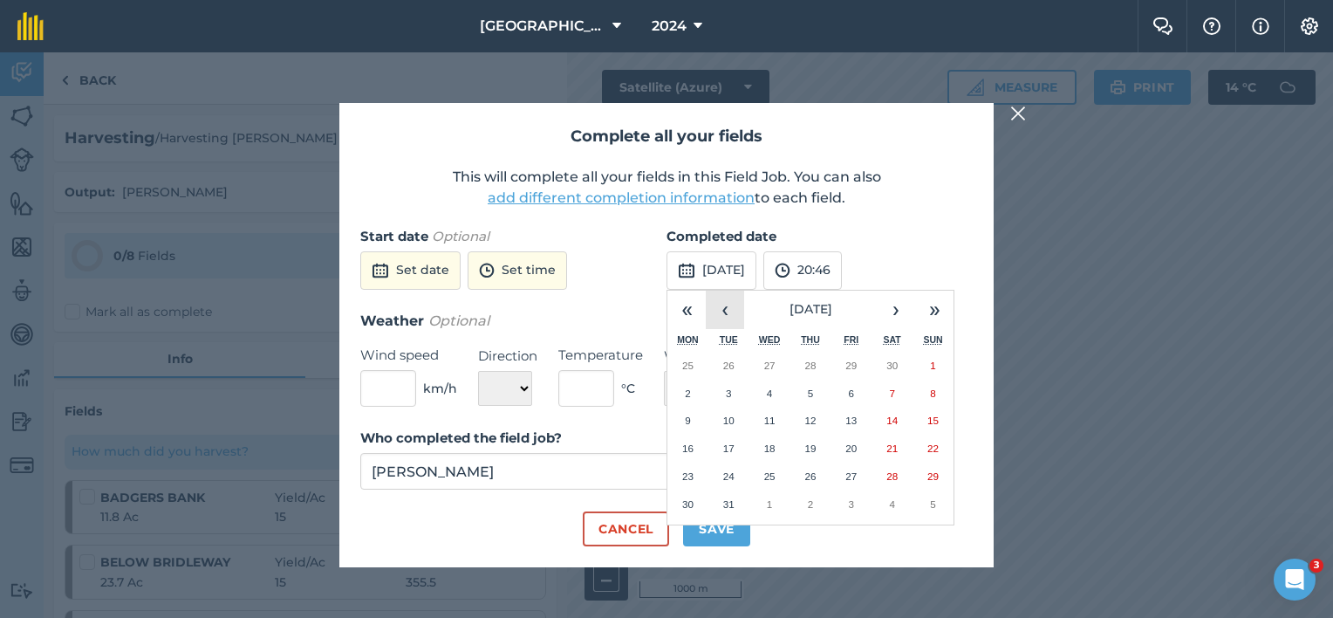
click at [719, 309] on button "‹" at bounding box center [725, 309] width 38 height 38
click at [886, 306] on button "›" at bounding box center [896, 309] width 38 height 38
click at [809, 442] on abbr "24" at bounding box center [809, 447] width 11 height 11
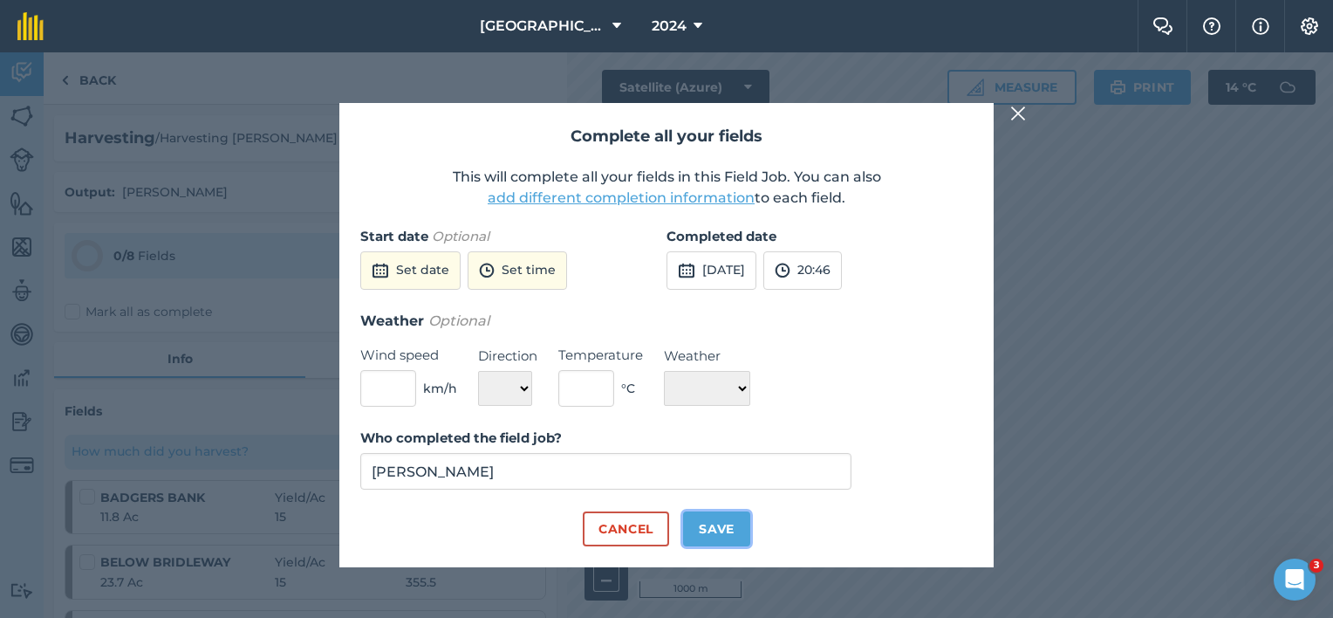
click at [708, 529] on button "Save" at bounding box center [716, 528] width 67 height 35
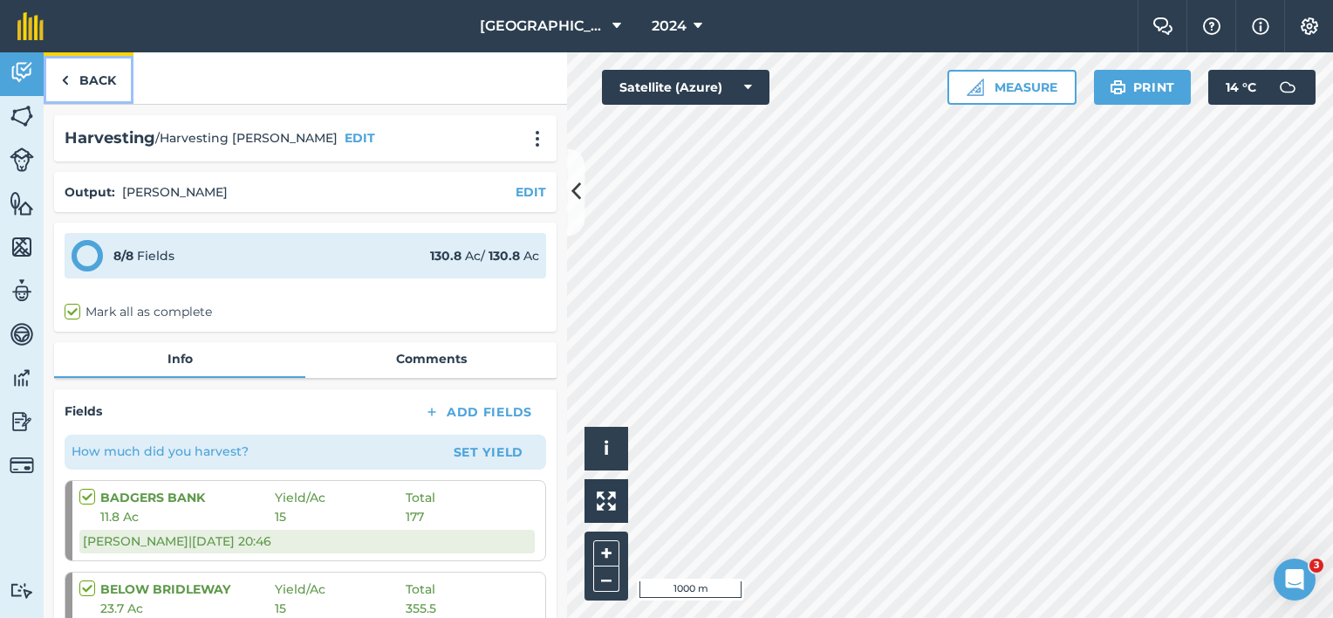
click at [106, 70] on link "Back" at bounding box center [89, 77] width 90 height 51
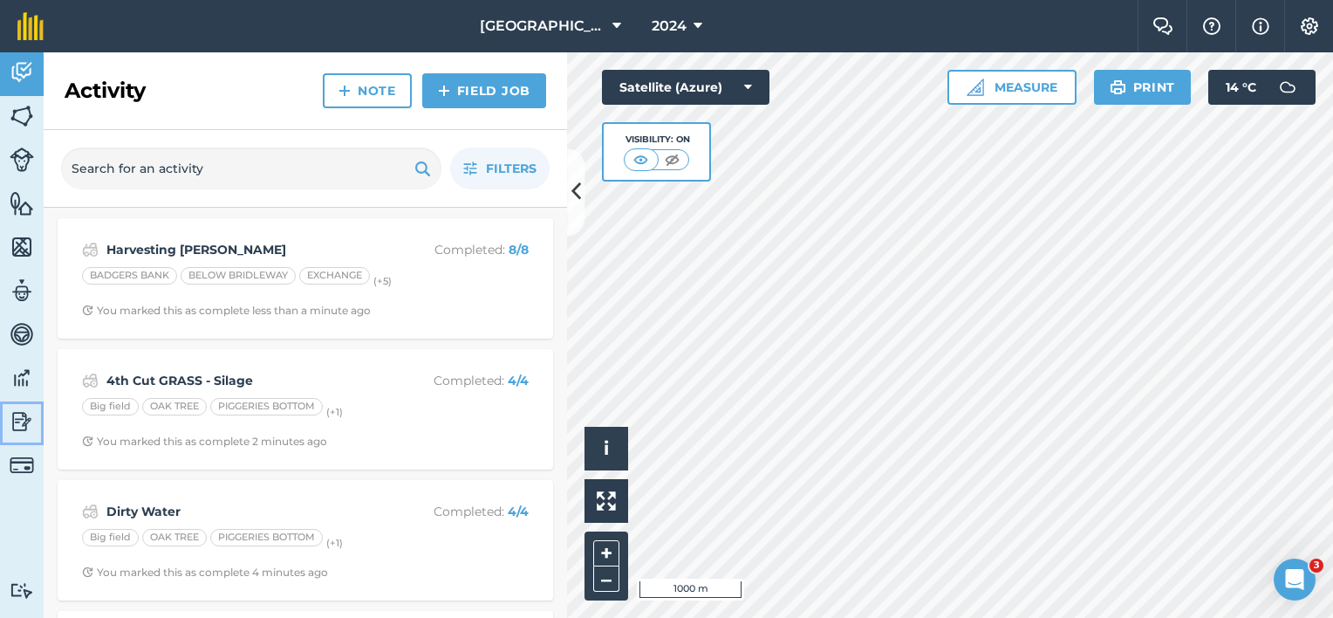
click at [25, 423] on img at bounding box center [22, 421] width 24 height 26
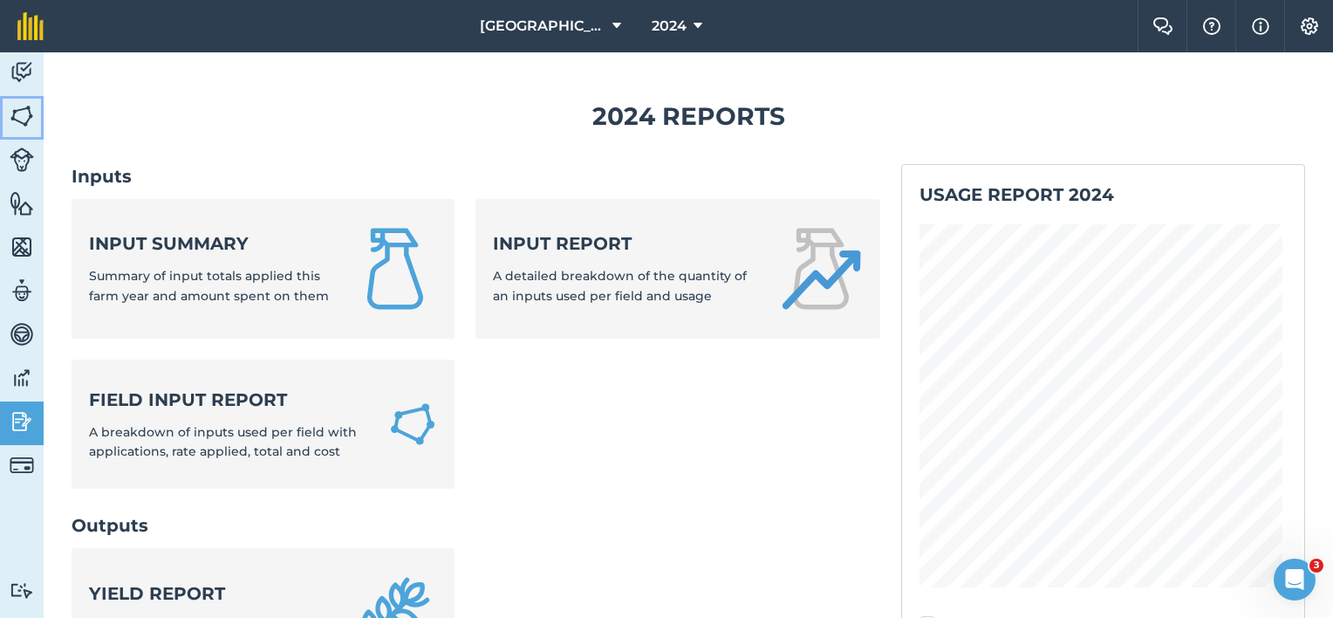
click at [22, 108] on img at bounding box center [22, 116] width 24 height 26
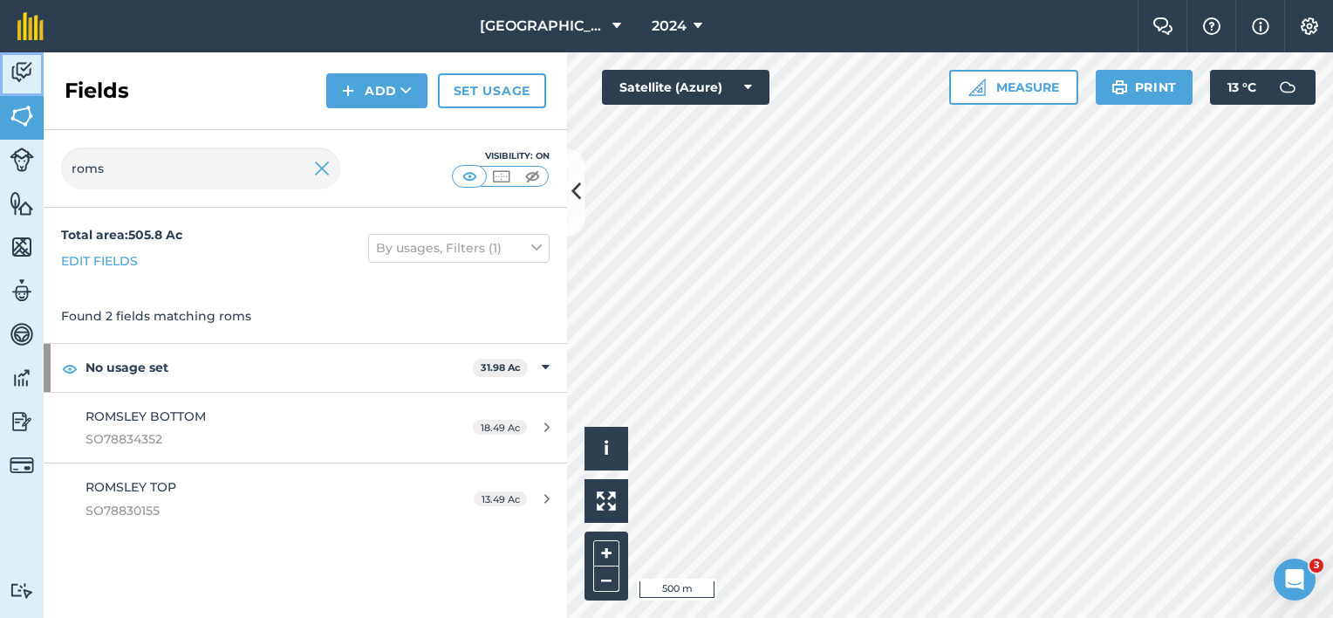
click at [24, 73] on img at bounding box center [22, 72] width 24 height 26
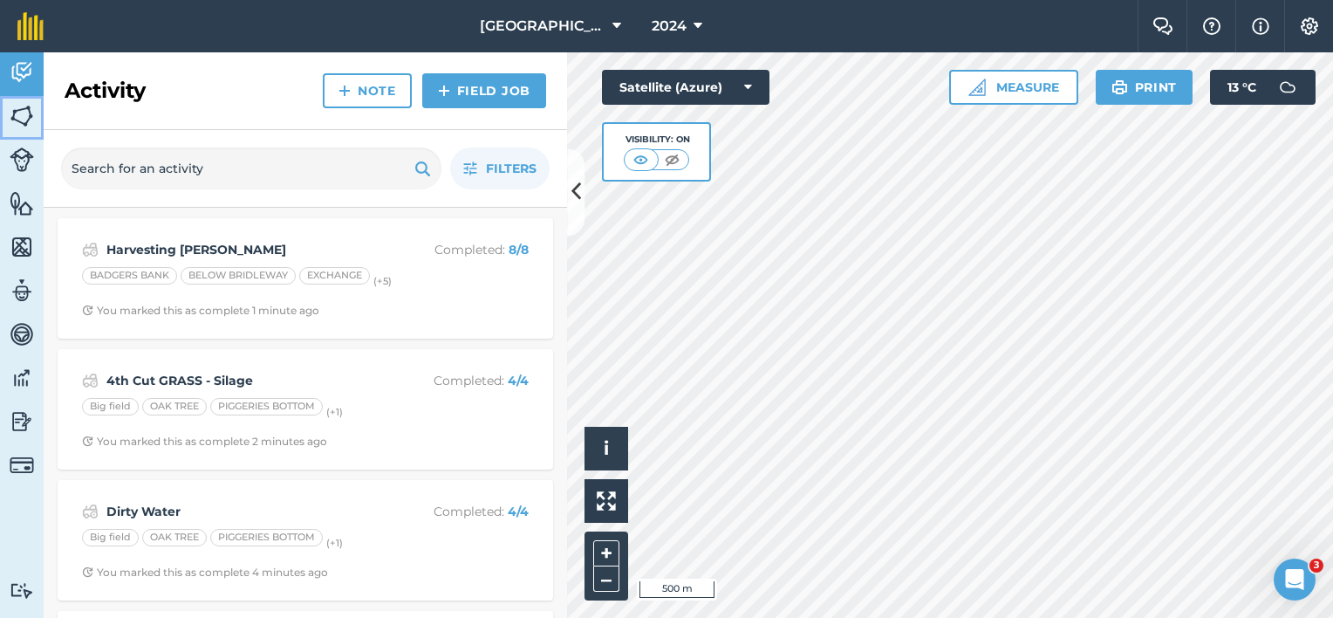
click at [28, 119] on img at bounding box center [22, 116] width 24 height 26
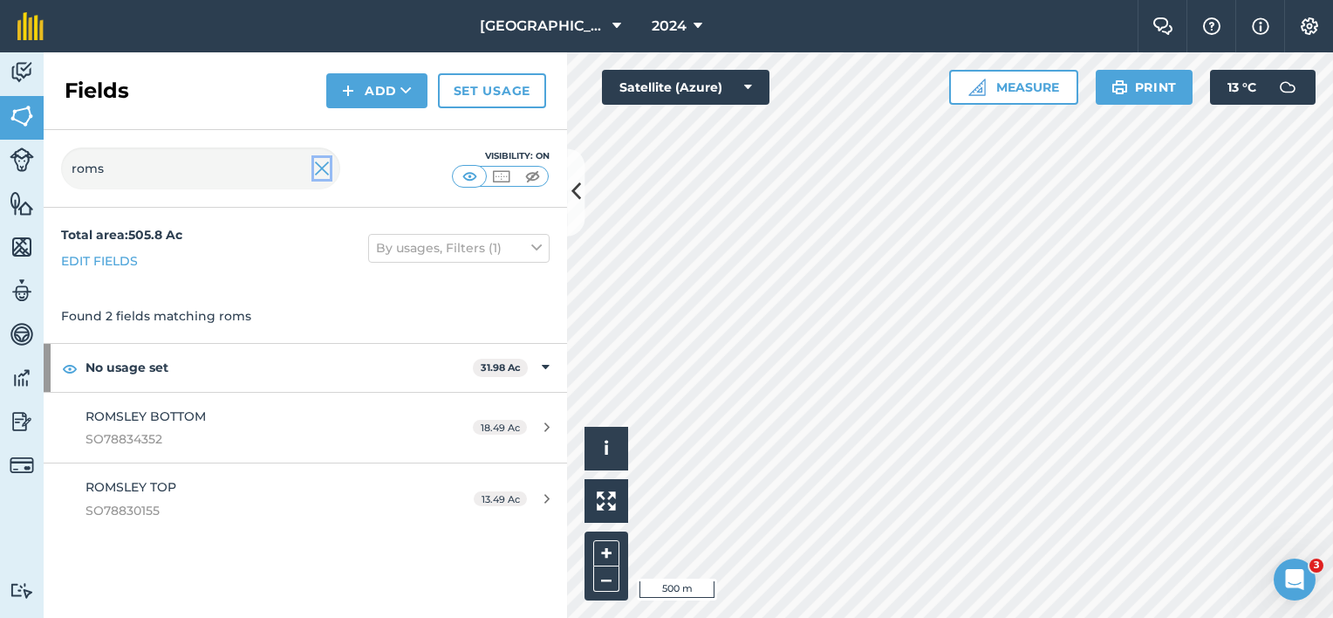
click at [324, 167] on img at bounding box center [322, 168] width 16 height 21
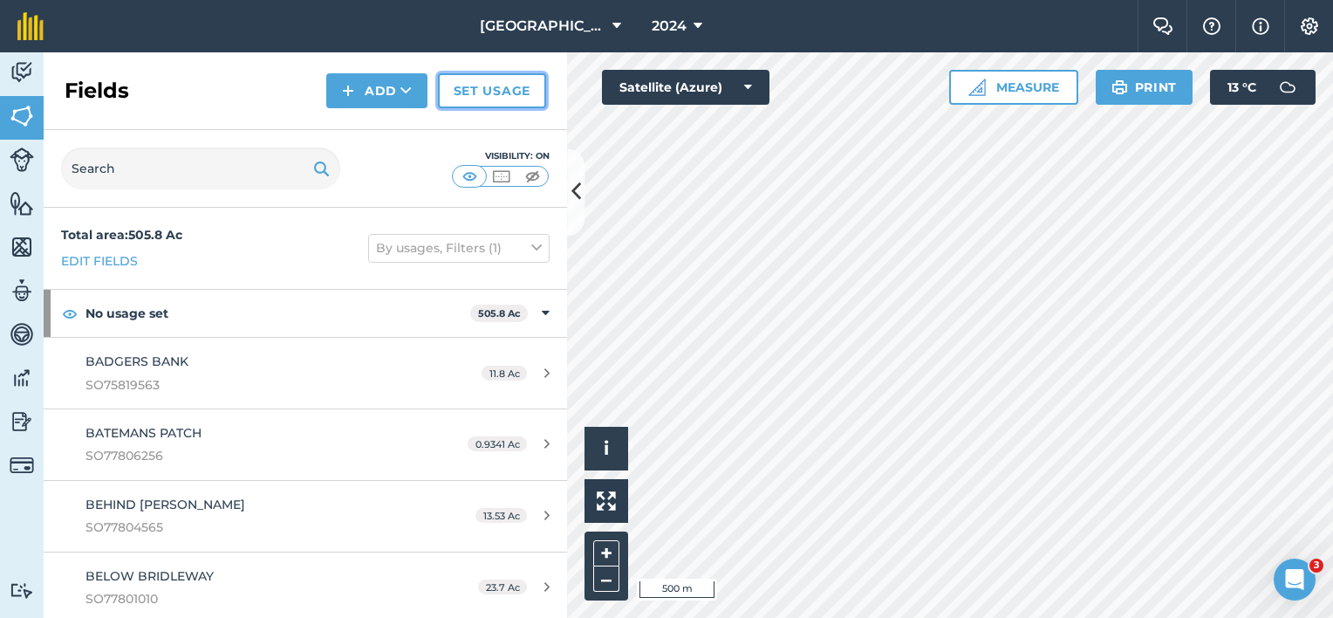
click at [508, 87] on link "Set usage" at bounding box center [492, 90] width 108 height 35
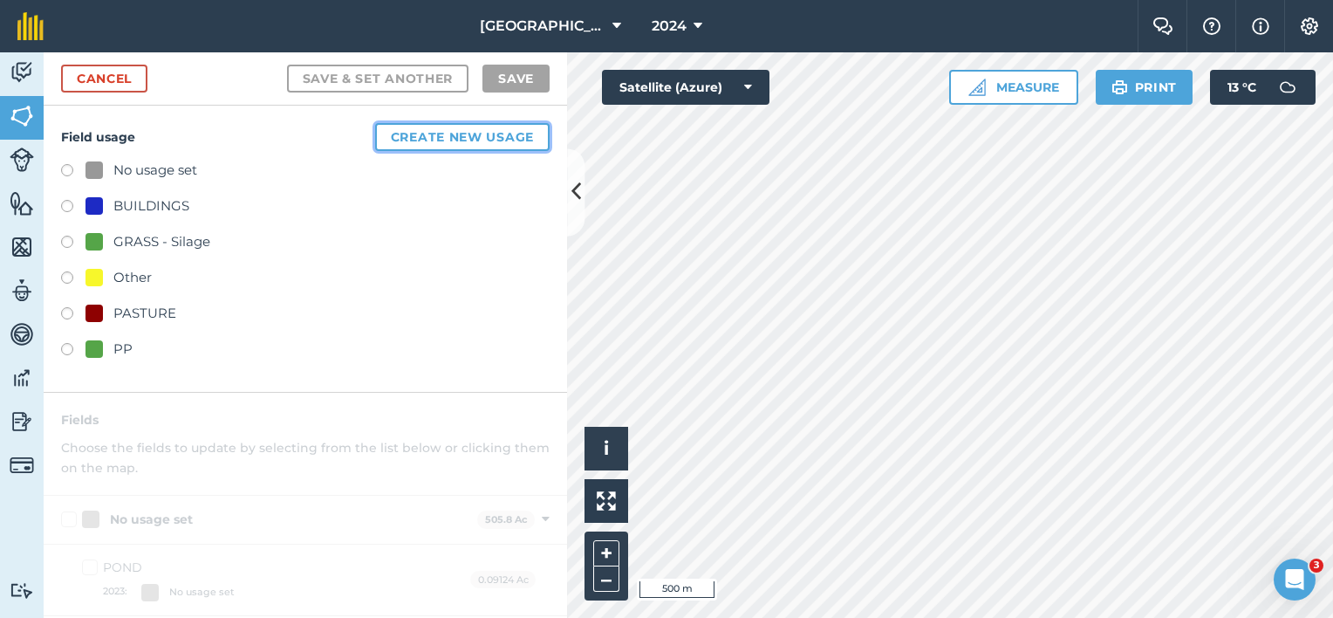
click at [435, 133] on button "Create new usage" at bounding box center [462, 137] width 174 height 28
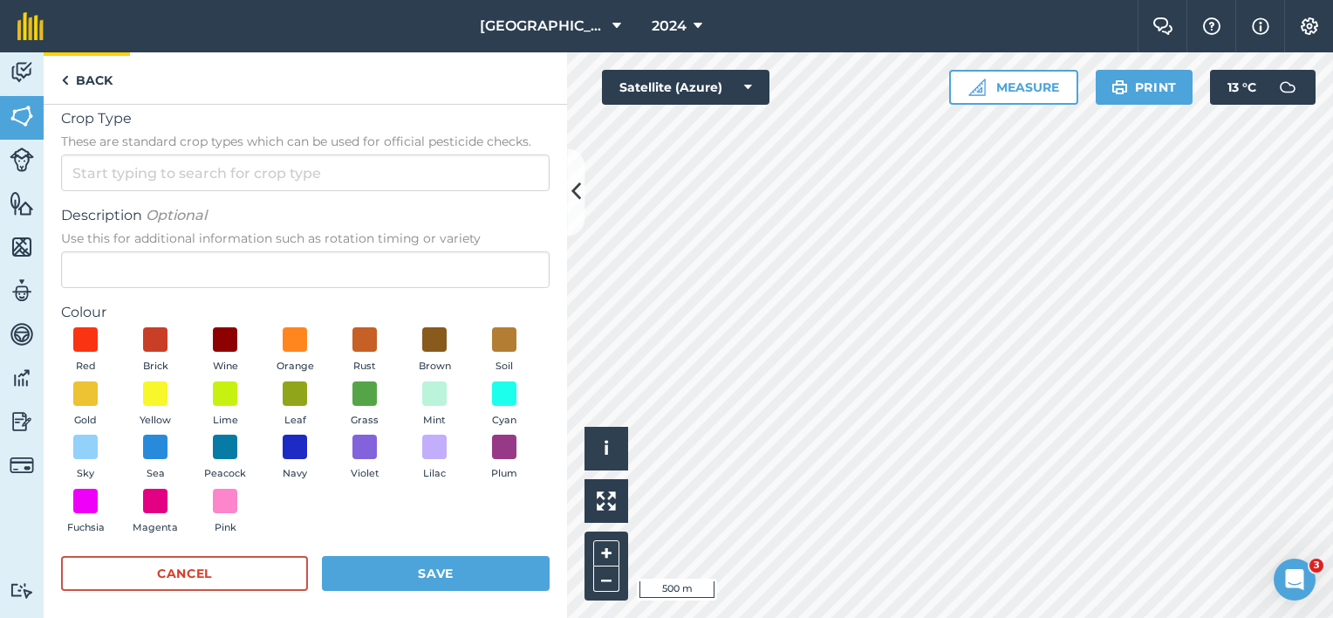
scroll to position [22, 0]
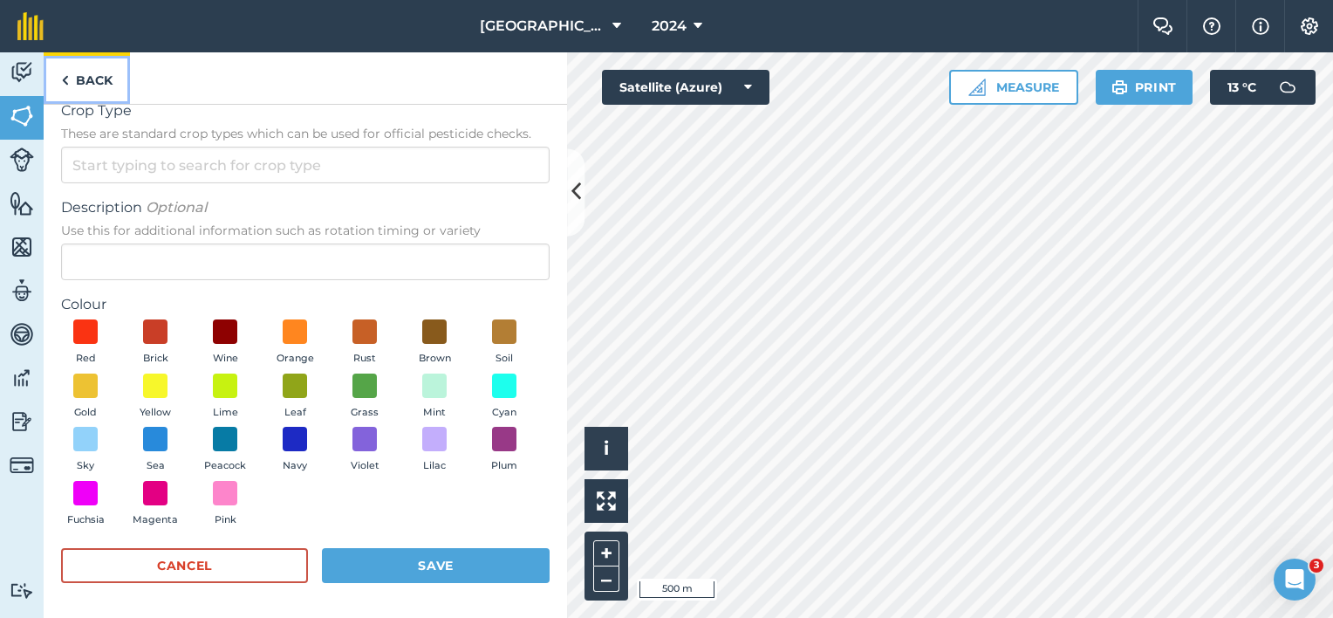
click at [103, 73] on link "Back" at bounding box center [87, 77] width 86 height 51
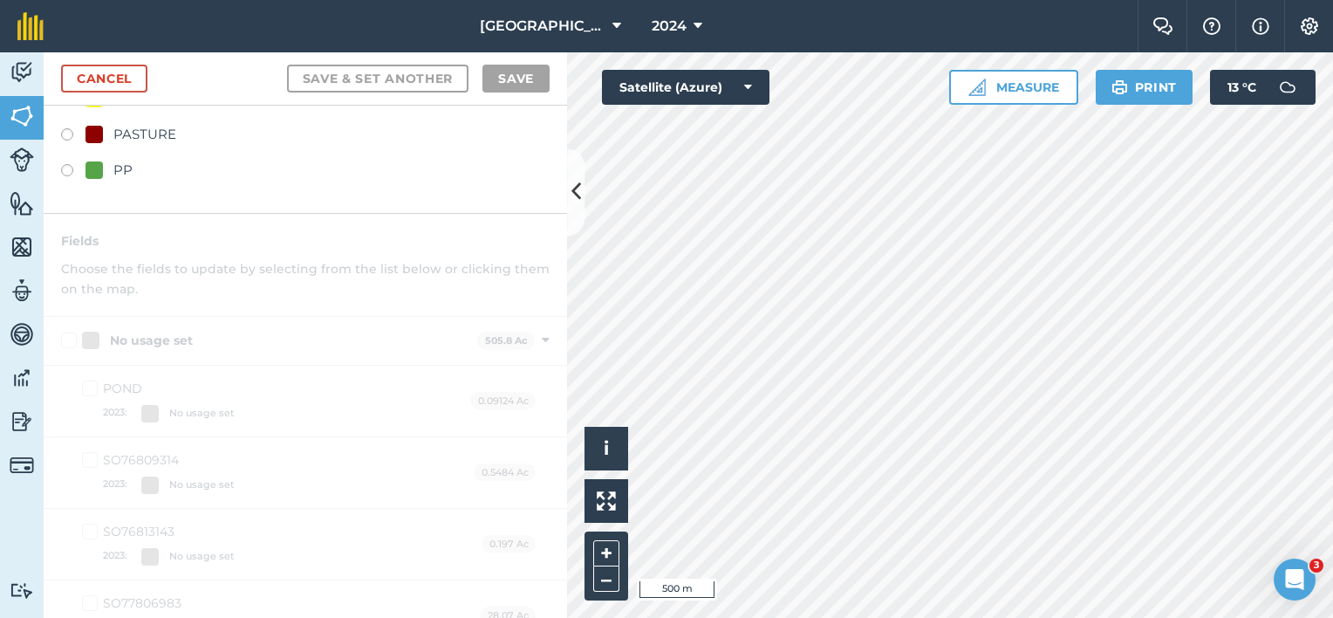
scroll to position [0, 0]
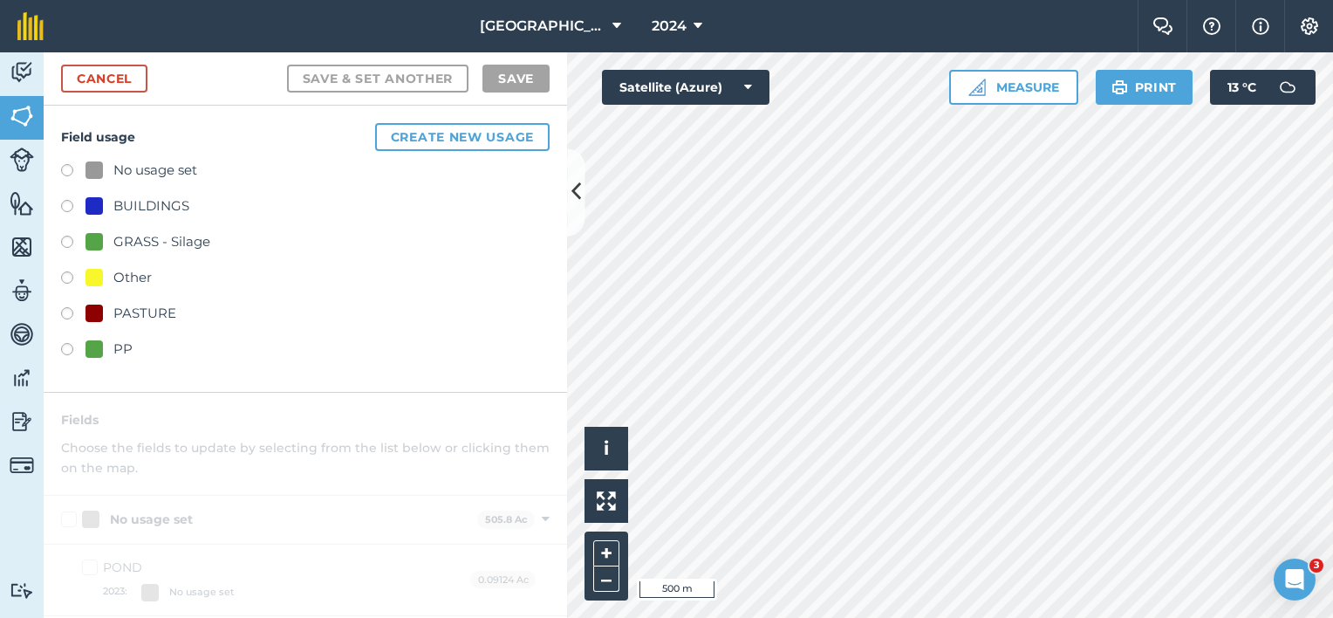
click at [68, 347] on label at bounding box center [73, 351] width 24 height 17
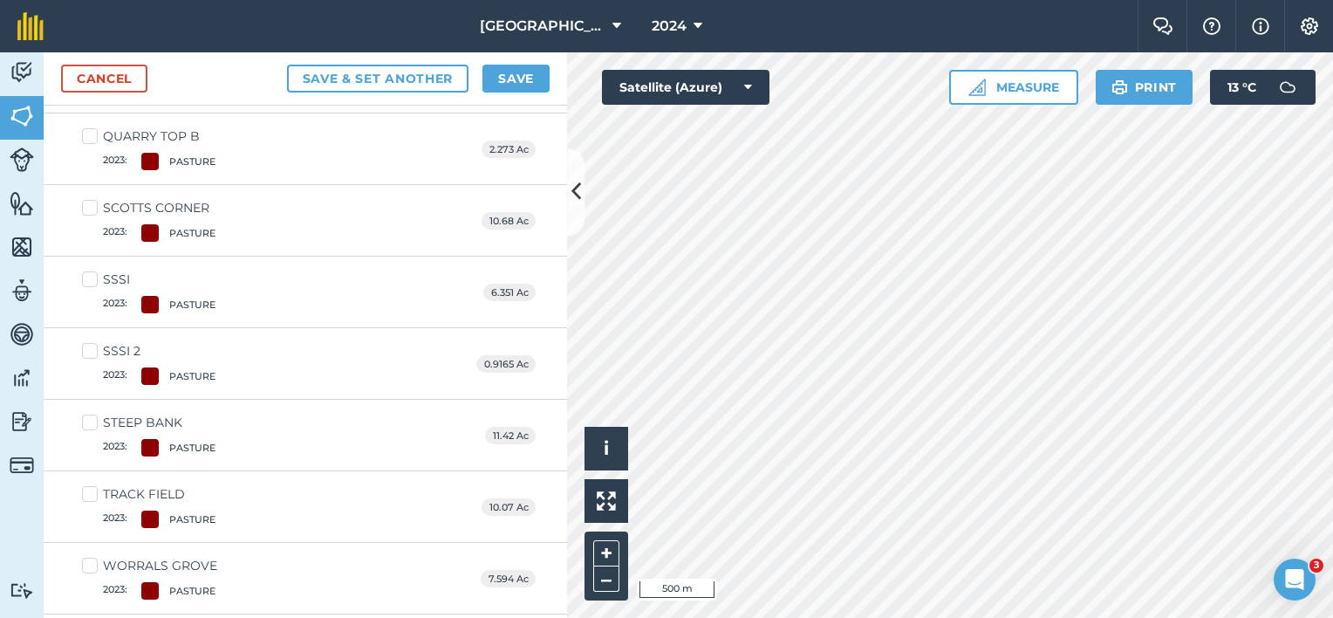
scroll to position [3431, 0]
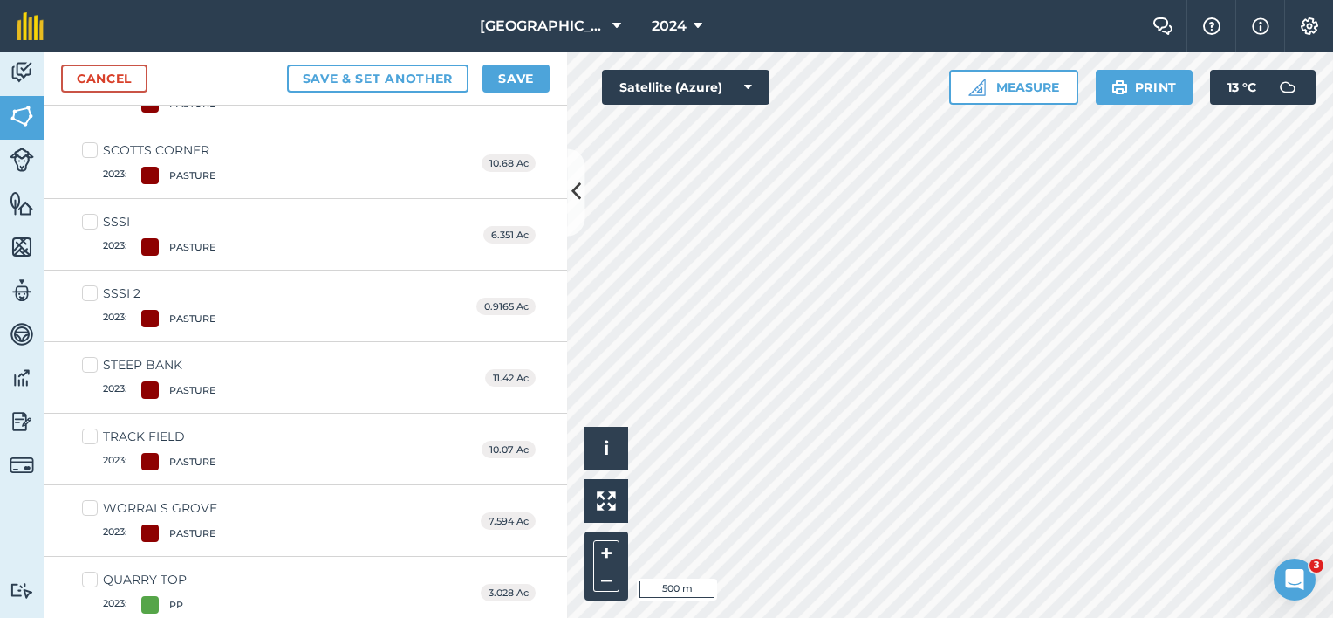
click at [153, 524] on div at bounding box center [149, 532] width 17 height 17
click at [93, 510] on input "WORRALS GROVE 2023 : PASTURE" at bounding box center [87, 504] width 11 height 11
click at [153, 524] on div at bounding box center [149, 532] width 17 height 17
click at [93, 510] on input "WORRALS GROVE 2023 : PASTURE" at bounding box center [87, 504] width 11 height 11
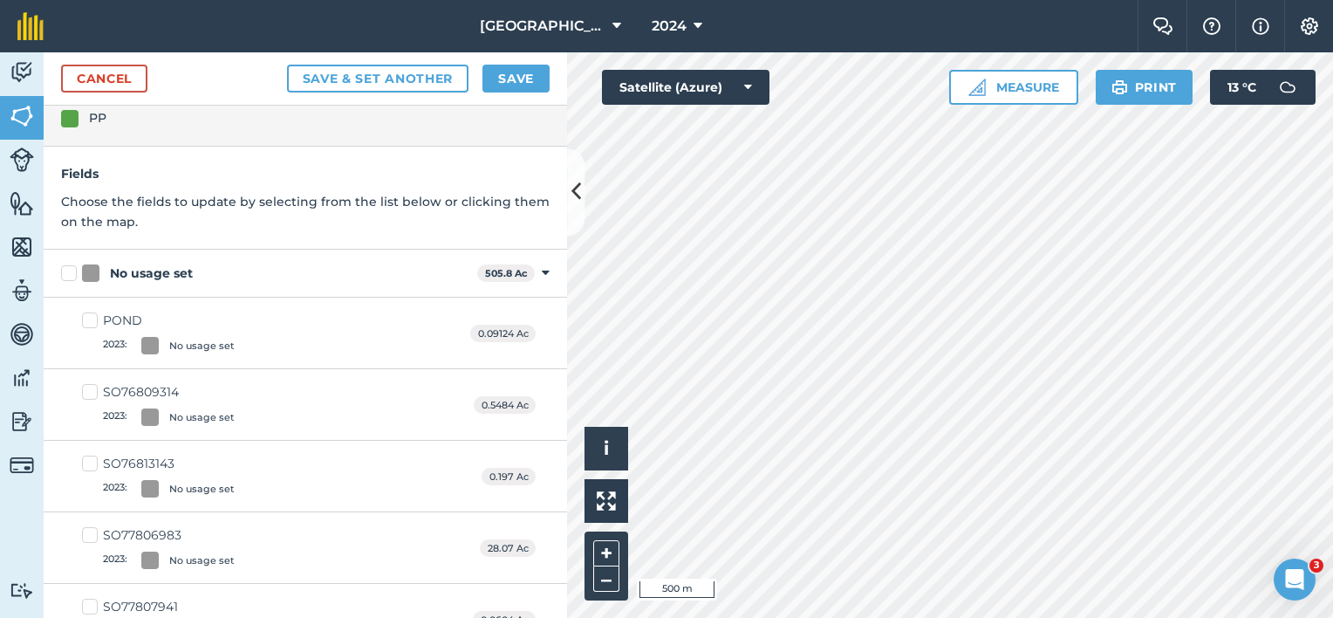
scroll to position [0, 0]
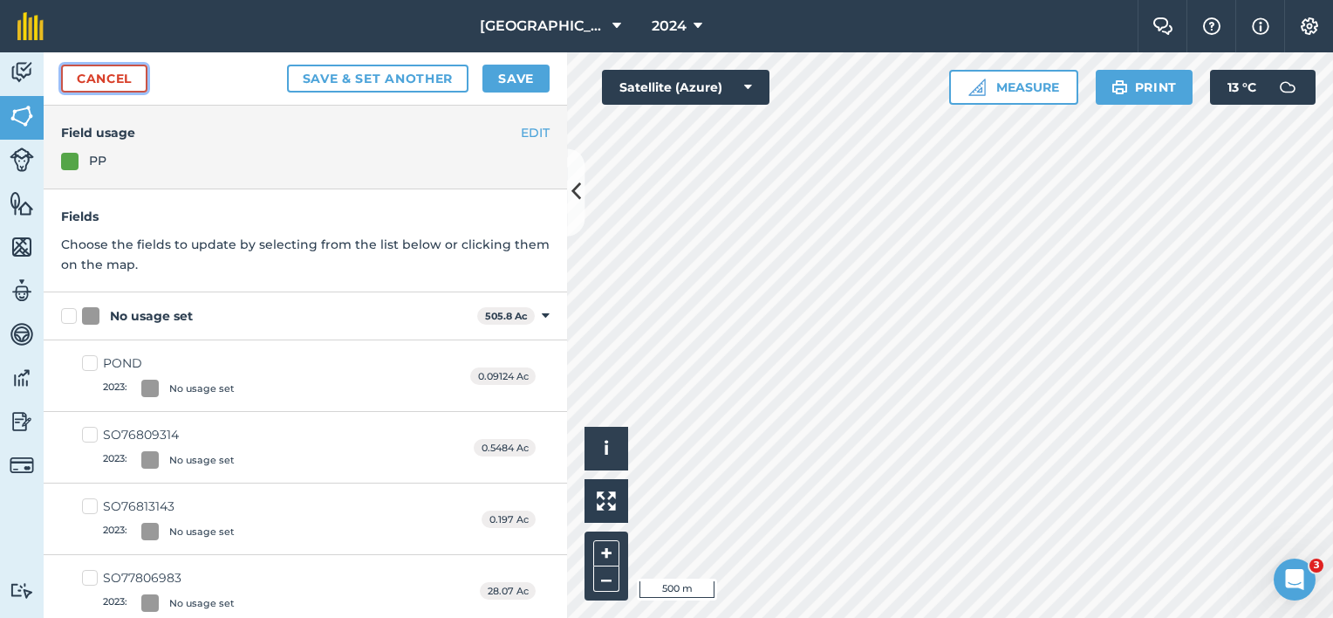
click at [130, 71] on link "Cancel" at bounding box center [104, 79] width 86 height 28
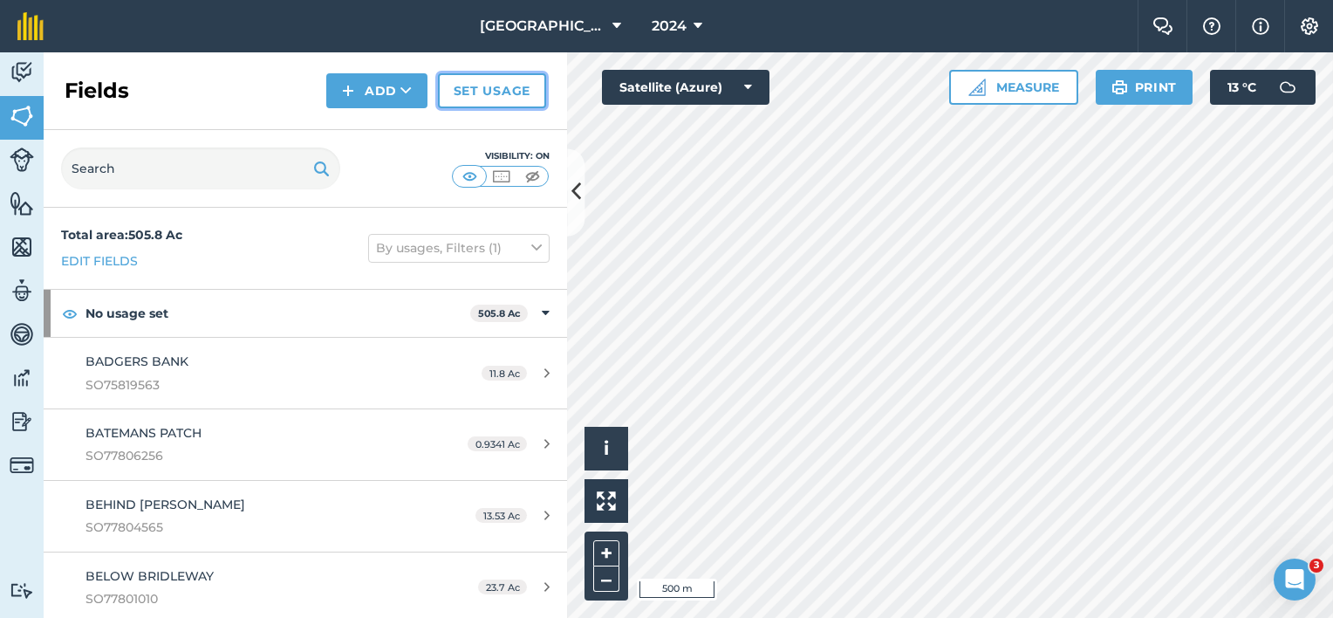
click at [508, 91] on link "Set usage" at bounding box center [492, 90] width 108 height 35
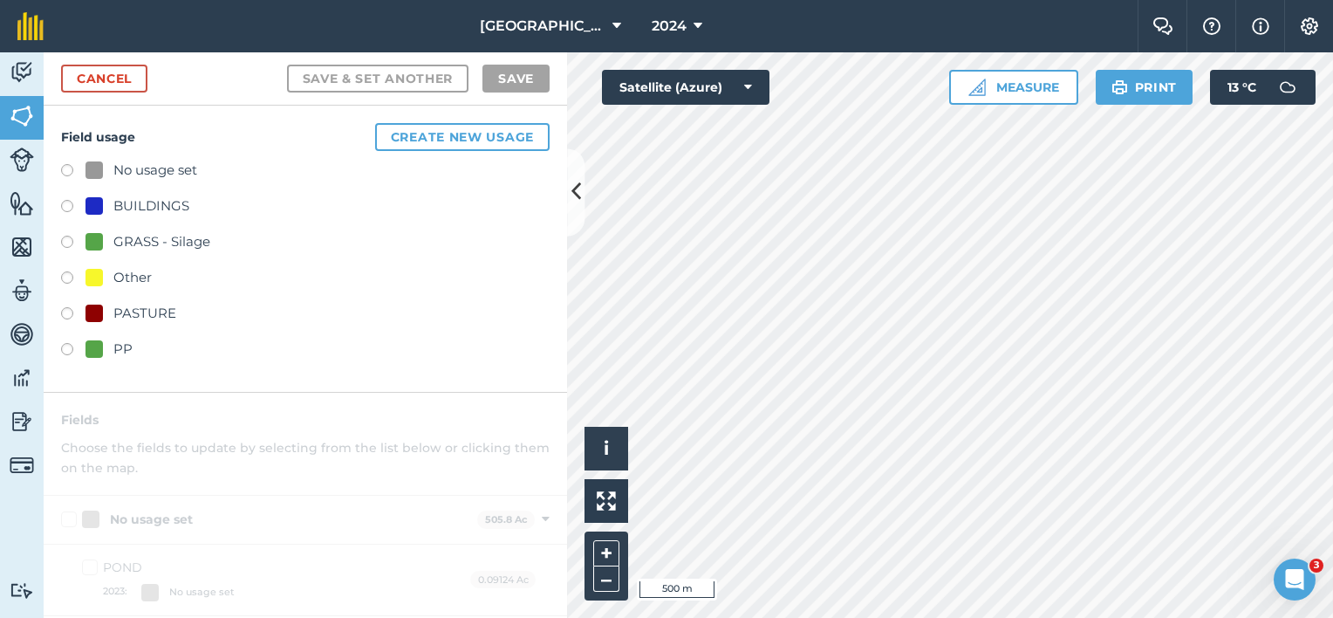
click at [66, 348] on label at bounding box center [73, 351] width 24 height 17
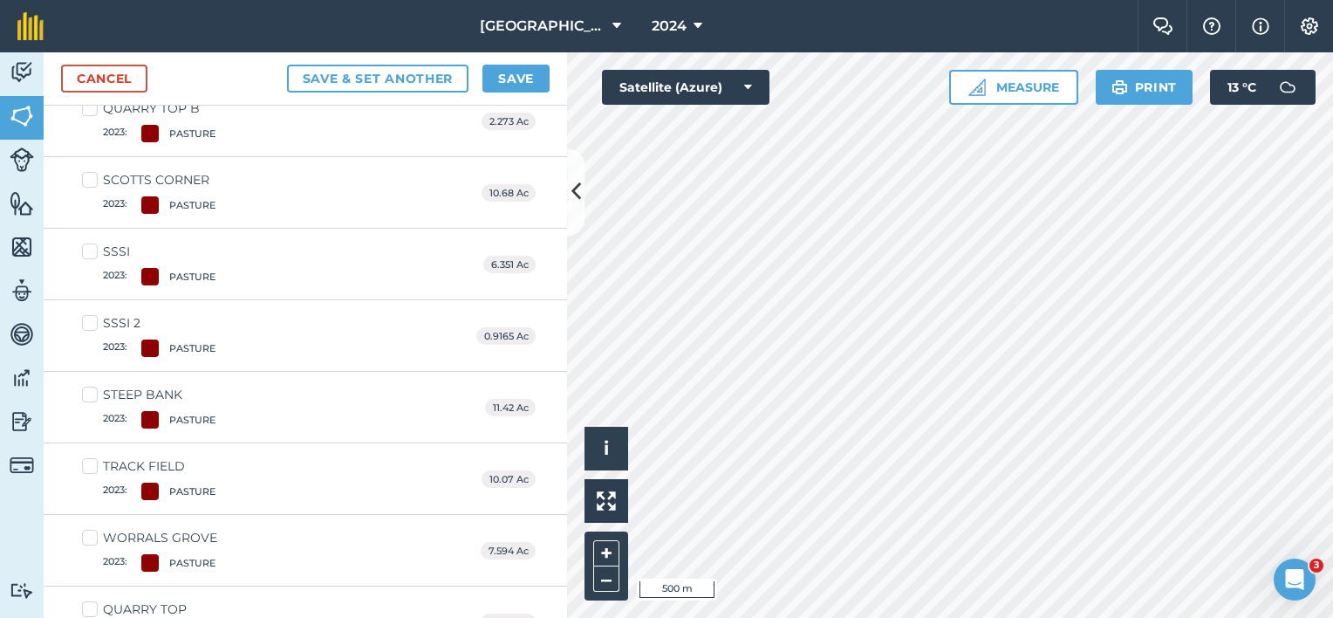
scroll to position [3431, 0]
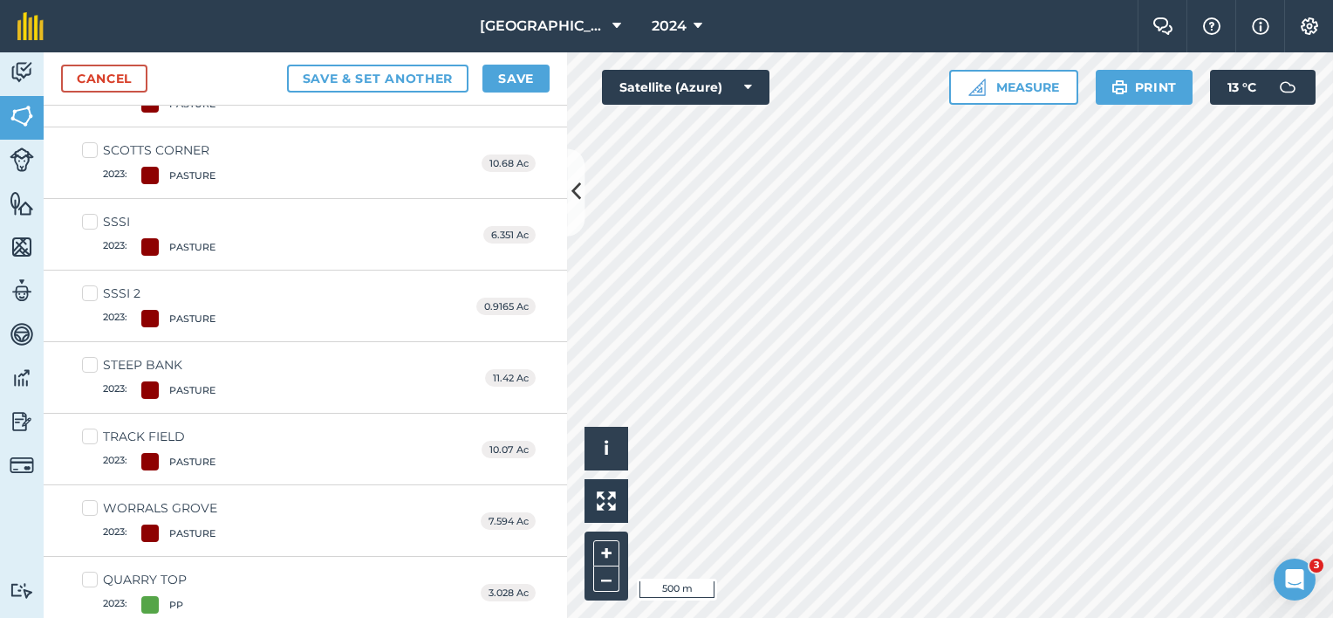
click at [150, 526] on div at bounding box center [149, 532] width 17 height 17
click at [93, 510] on input "WORRALS GROVE 2023 : PASTURE" at bounding box center [87, 504] width 11 height 11
click at [90, 286] on label "SSSI 2 2023 : PASTURE" at bounding box center [148, 305] width 133 height 43
click at [90, 286] on input "SSSI 2 2023 : PASTURE" at bounding box center [87, 289] width 11 height 11
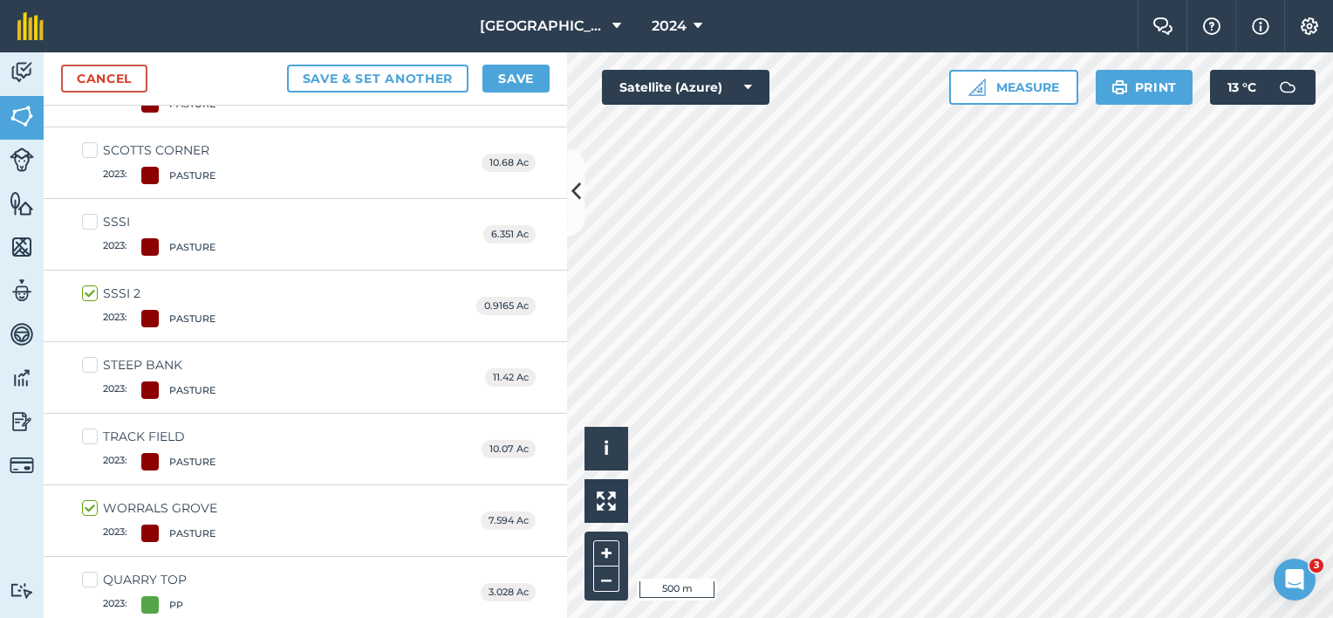
click at [94, 213] on label "SSSI 2023 : PASTURE" at bounding box center [148, 234] width 133 height 43
click at [93, 213] on input "SSSI 2023 : PASTURE" at bounding box center [87, 218] width 11 height 11
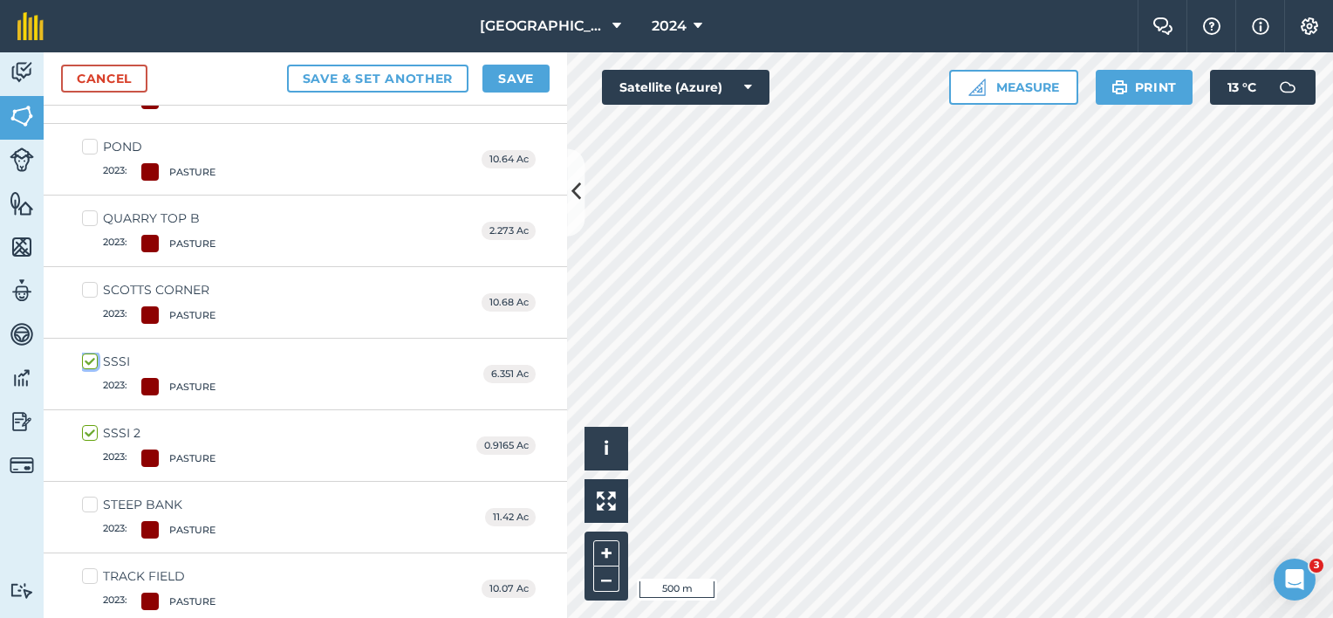
scroll to position [3238, 0]
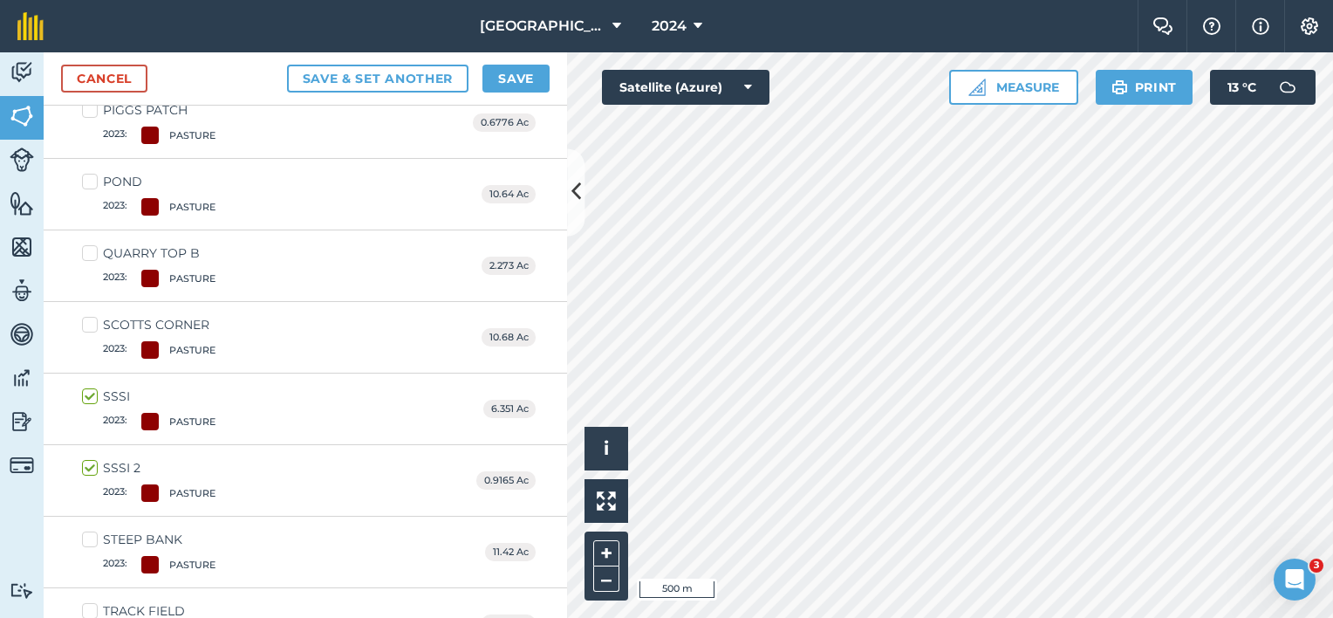
click at [94, 244] on label "QUARRY TOP B 2023 : PASTURE" at bounding box center [148, 265] width 133 height 43
click at [93, 244] on input "QUARRY TOP B 2023 : PASTURE" at bounding box center [87, 249] width 11 height 11
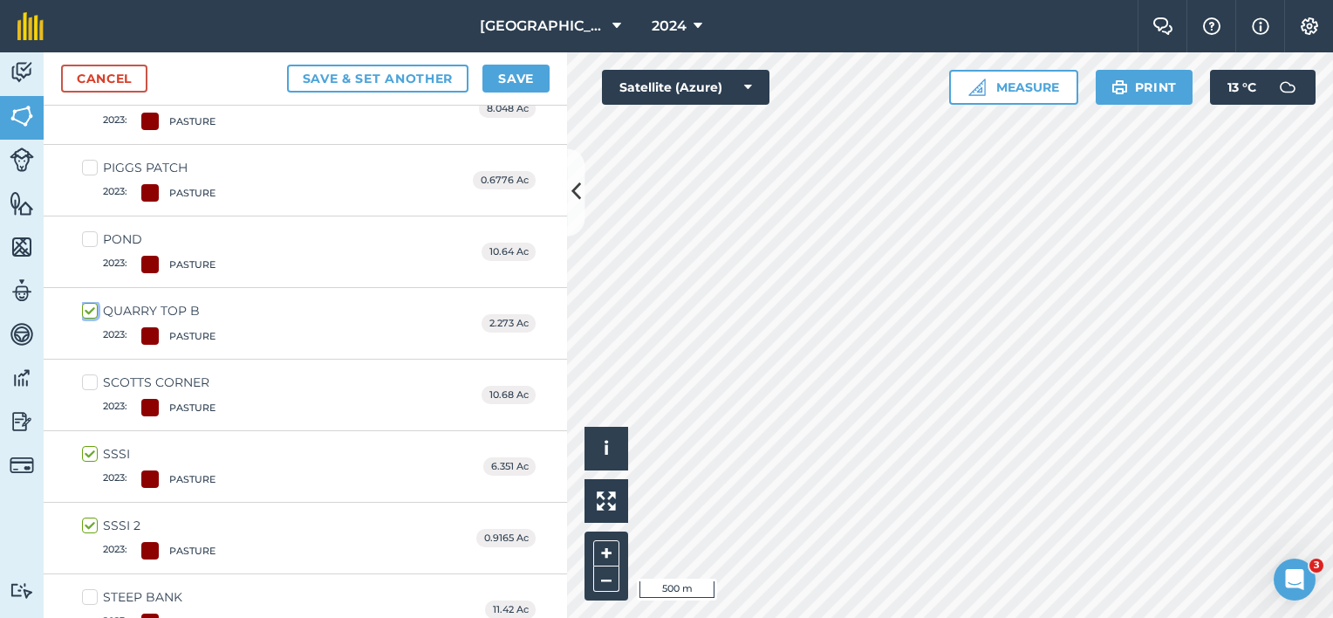
scroll to position [3150, 0]
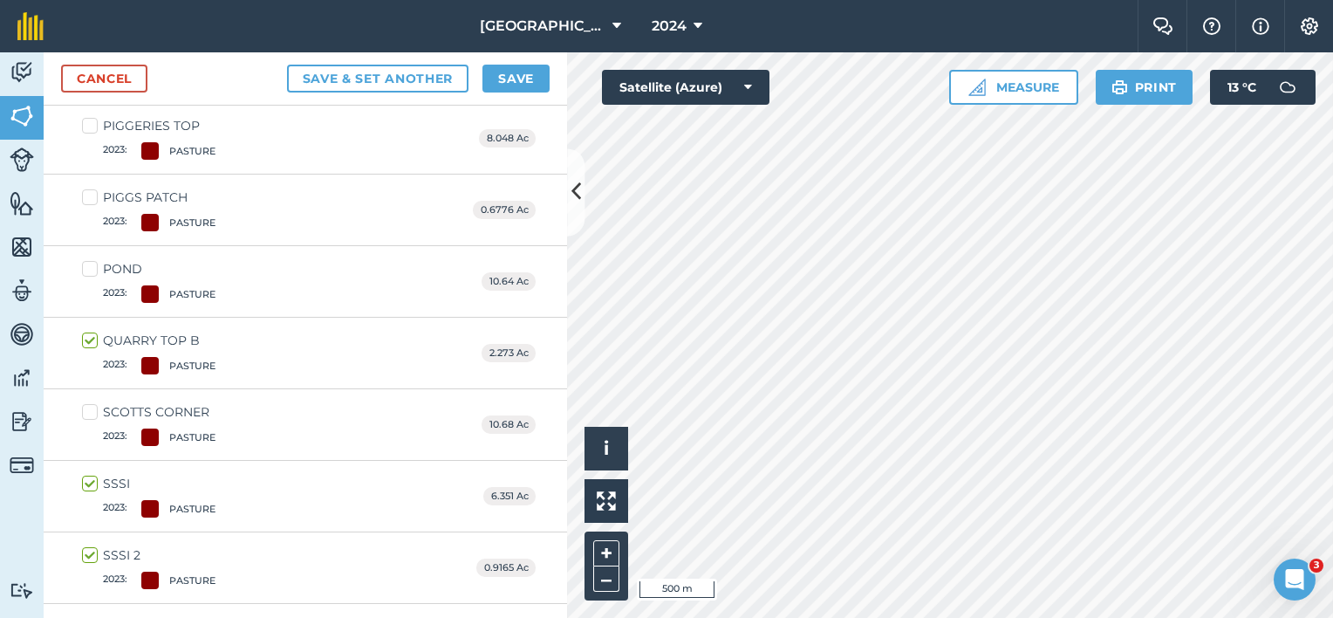
drag, startPoint x: 87, startPoint y: 192, endPoint x: 186, endPoint y: 207, distance: 99.7
click at [87, 192] on label "PIGGS PATCH 2023 : PASTURE" at bounding box center [148, 209] width 133 height 43
click at [87, 192] on input "PIGGS PATCH 2023 : PASTURE" at bounding box center [87, 193] width 11 height 11
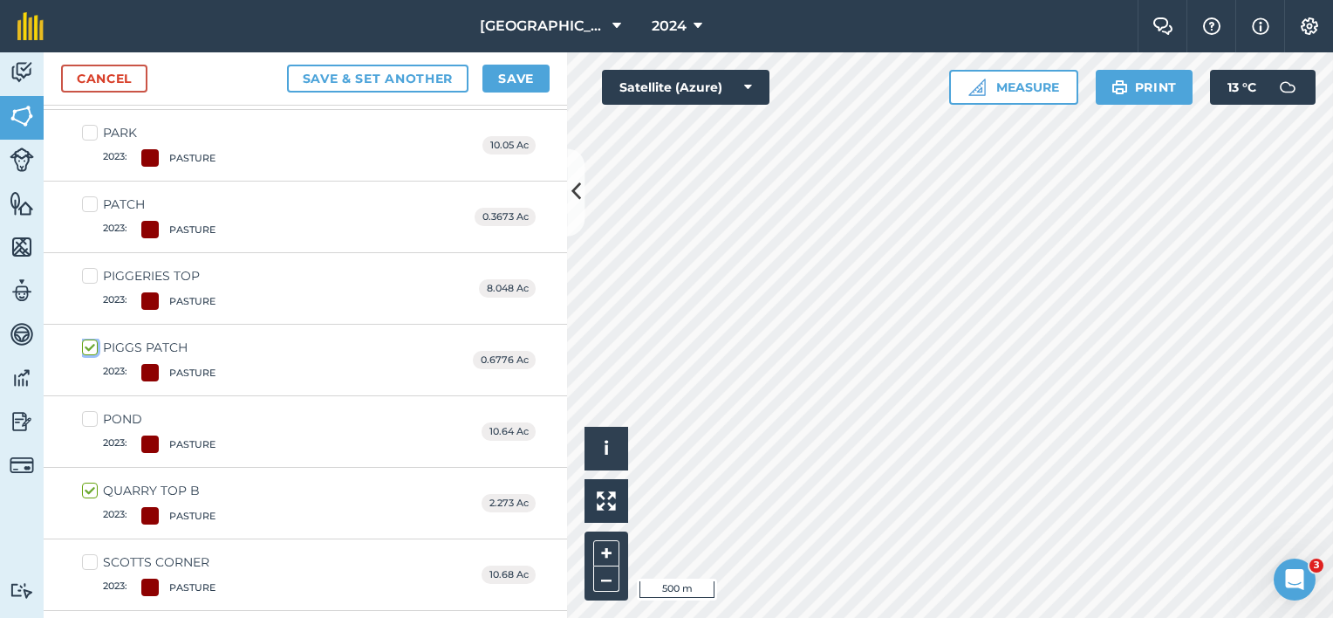
scroll to position [2976, 0]
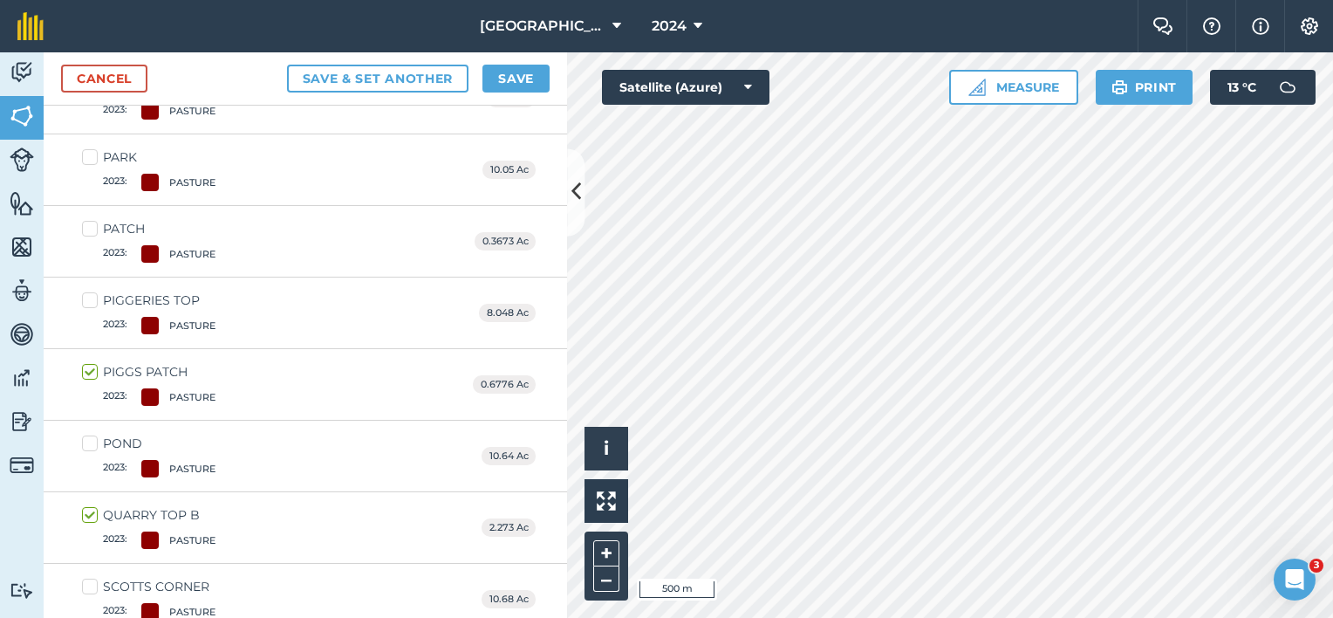
click at [91, 223] on label "PATCH 2023 : PASTURE" at bounding box center [148, 241] width 133 height 43
click at [91, 223] on input "PATCH 2023 : PASTURE" at bounding box center [87, 225] width 11 height 11
click at [87, 150] on label "PARK 2023 : PASTURE" at bounding box center [148, 169] width 133 height 43
click at [87, 150] on input "PARK 2023 : PASTURE" at bounding box center [87, 153] width 11 height 11
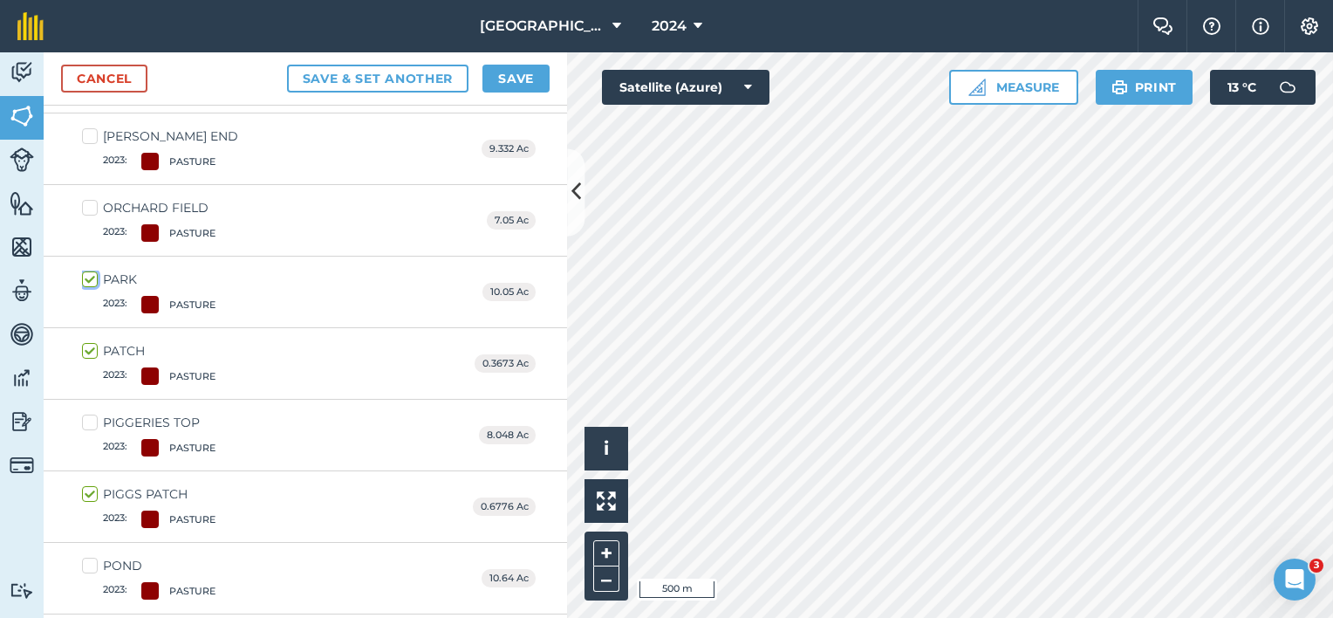
scroll to position [2802, 0]
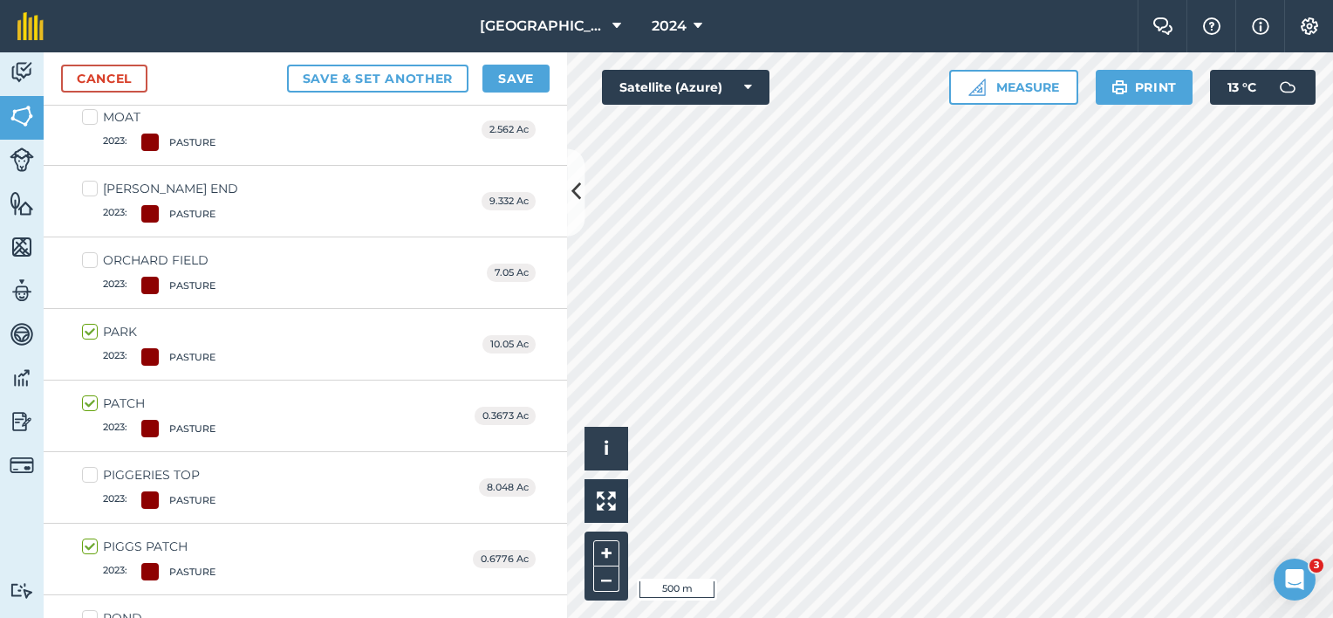
drag, startPoint x: 97, startPoint y: 248, endPoint x: 104, endPoint y: 242, distance: 9.3
click at [97, 251] on label "ORCHARD FIELD 2023 : PASTURE" at bounding box center [148, 272] width 133 height 43
click at [93, 251] on input "ORCHARD FIELD 2023 : PASTURE" at bounding box center [87, 256] width 11 height 11
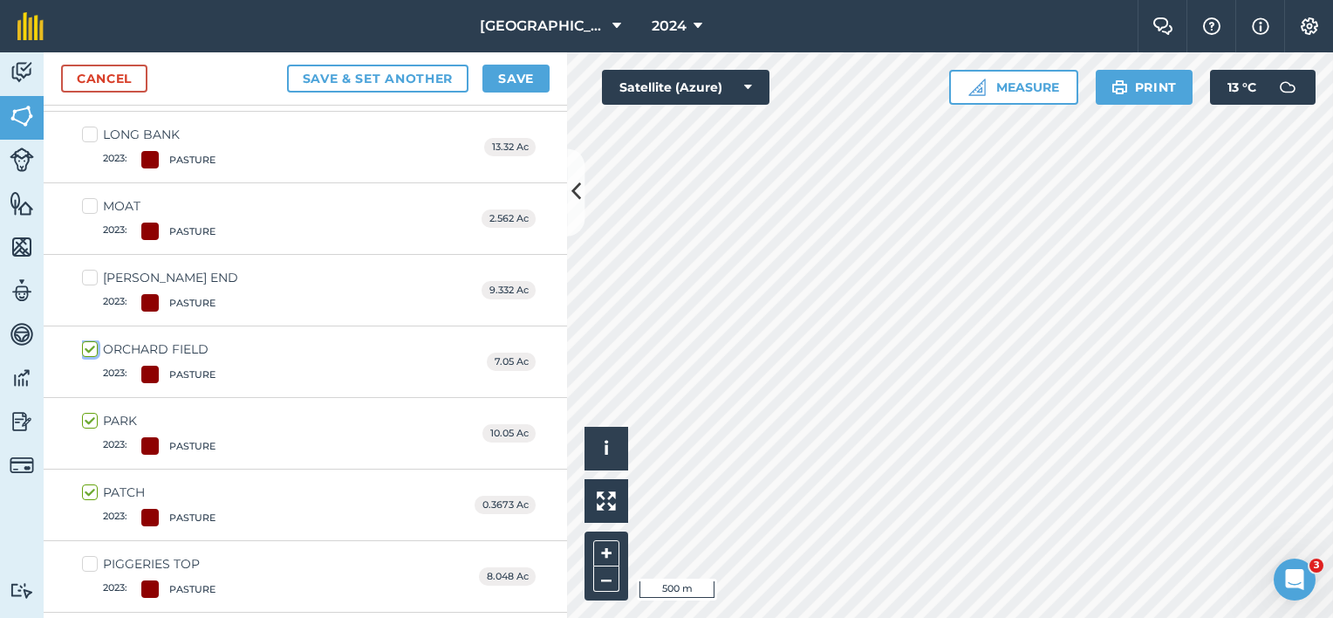
scroll to position [2627, 0]
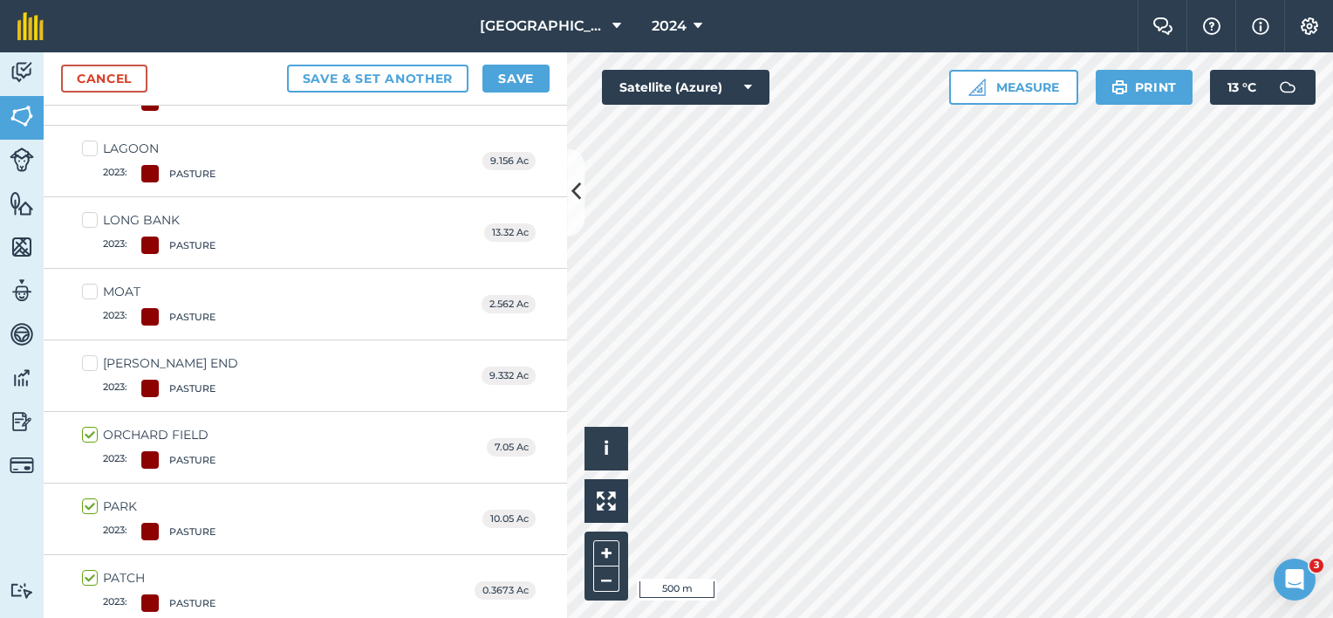
click at [91, 144] on label "LAGOON 2023 : PASTURE" at bounding box center [148, 161] width 133 height 43
click at [91, 144] on input "LAGOON 2023 : PASTURE" at bounding box center [87, 145] width 11 height 11
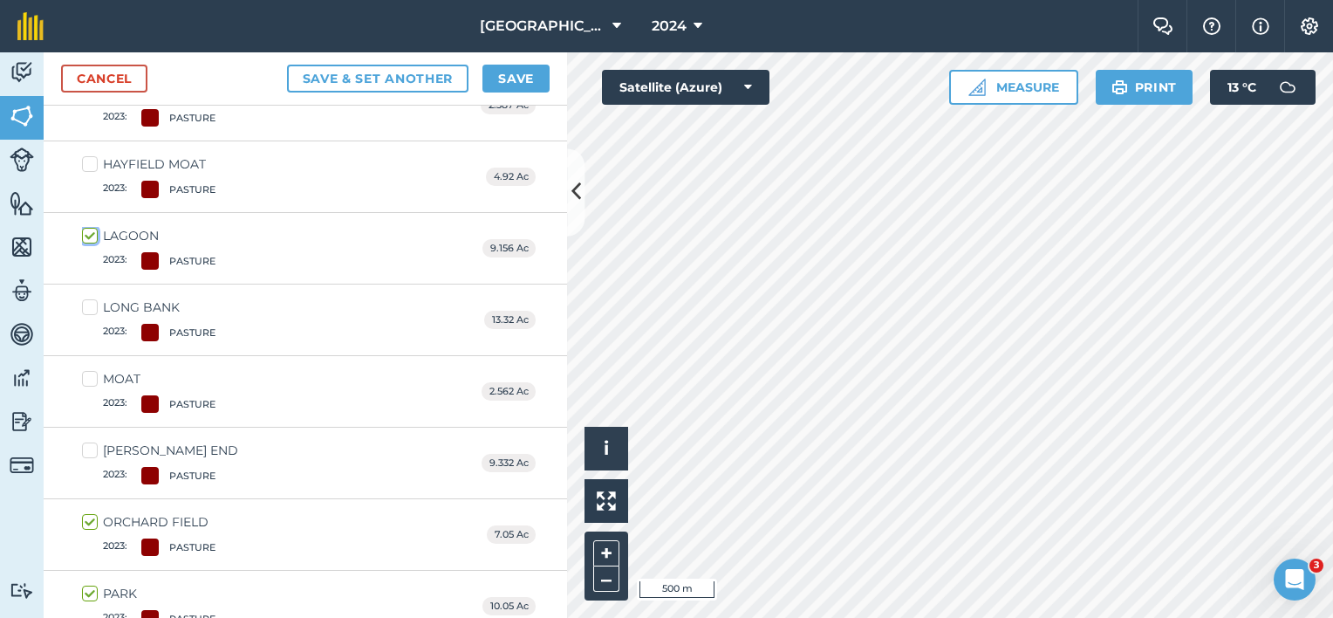
scroll to position [2453, 0]
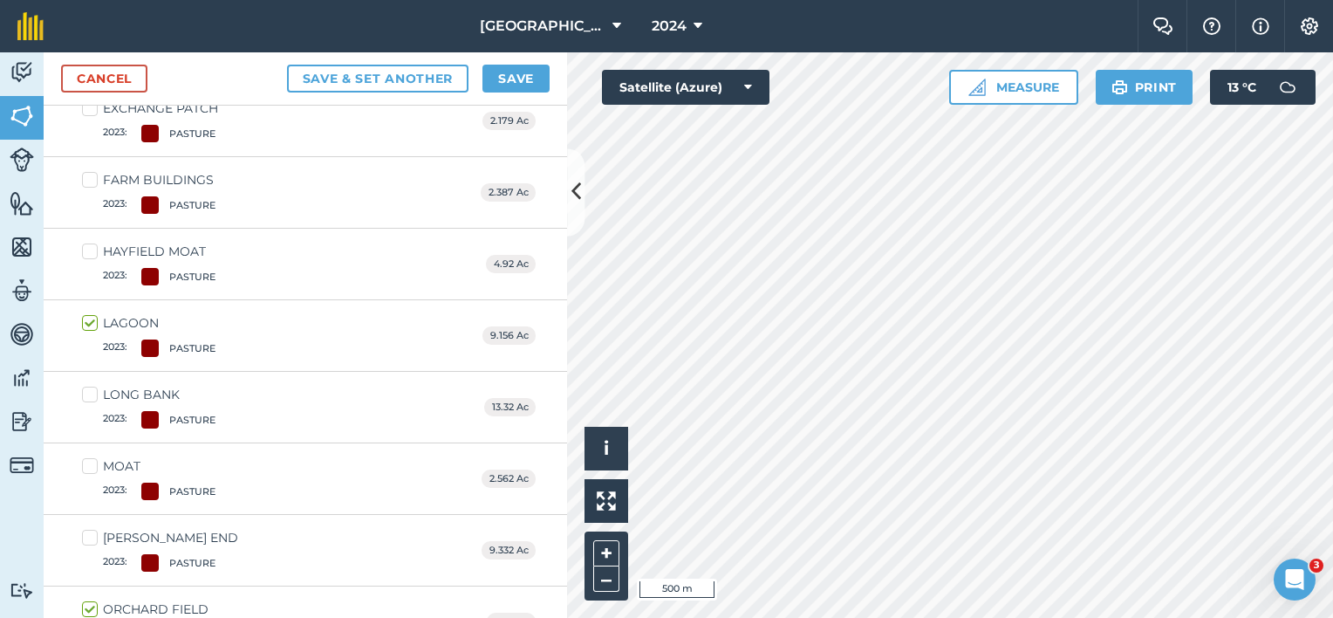
click at [88, 244] on label "HAYFIELD MOAT 2023 : PASTURE" at bounding box center [148, 263] width 133 height 43
click at [88, 244] on input "HAYFIELD MOAT 2023 : PASTURE" at bounding box center [87, 247] width 11 height 11
click at [92, 171] on label "FARM BUILDINGS 2023 : PASTURE" at bounding box center [148, 192] width 133 height 43
click at [92, 171] on input "FARM BUILDINGS 2023 : PASTURE" at bounding box center [87, 176] width 11 height 11
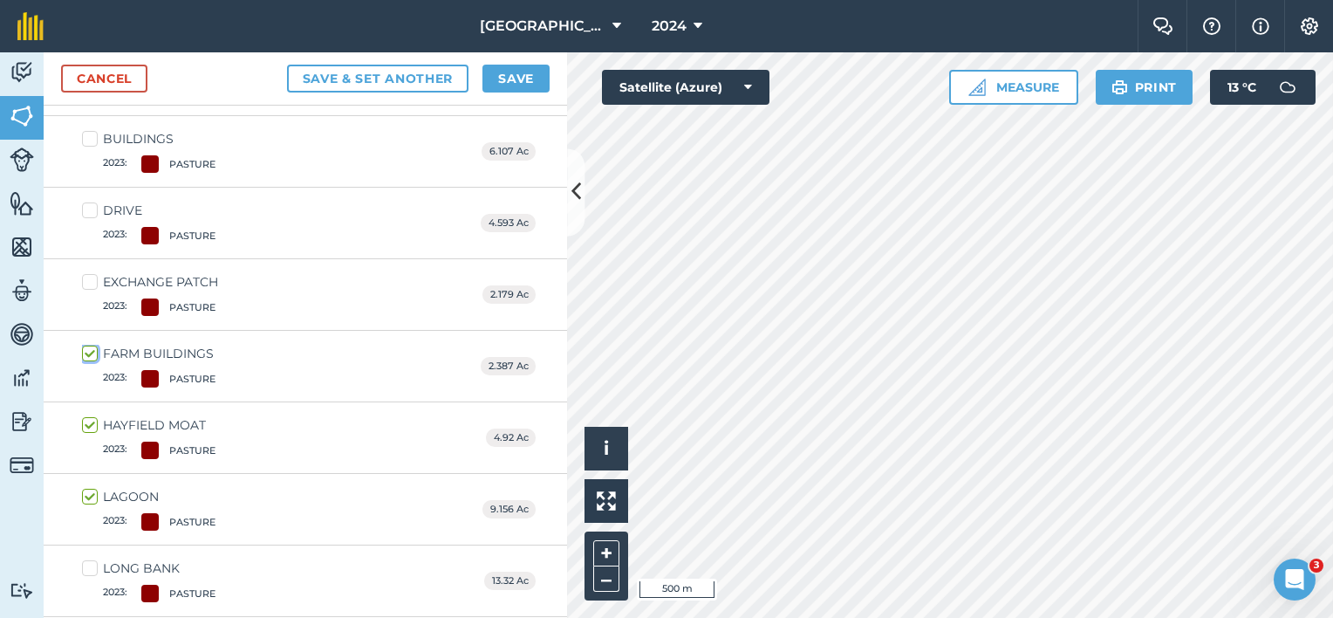
scroll to position [2278, 0]
click at [90, 279] on label "EXCHANGE PATCH 2023 : PASTURE" at bounding box center [150, 295] width 136 height 43
click at [90, 279] on input "EXCHANGE PATCH 2023 : PASTURE" at bounding box center [87, 279] width 11 height 11
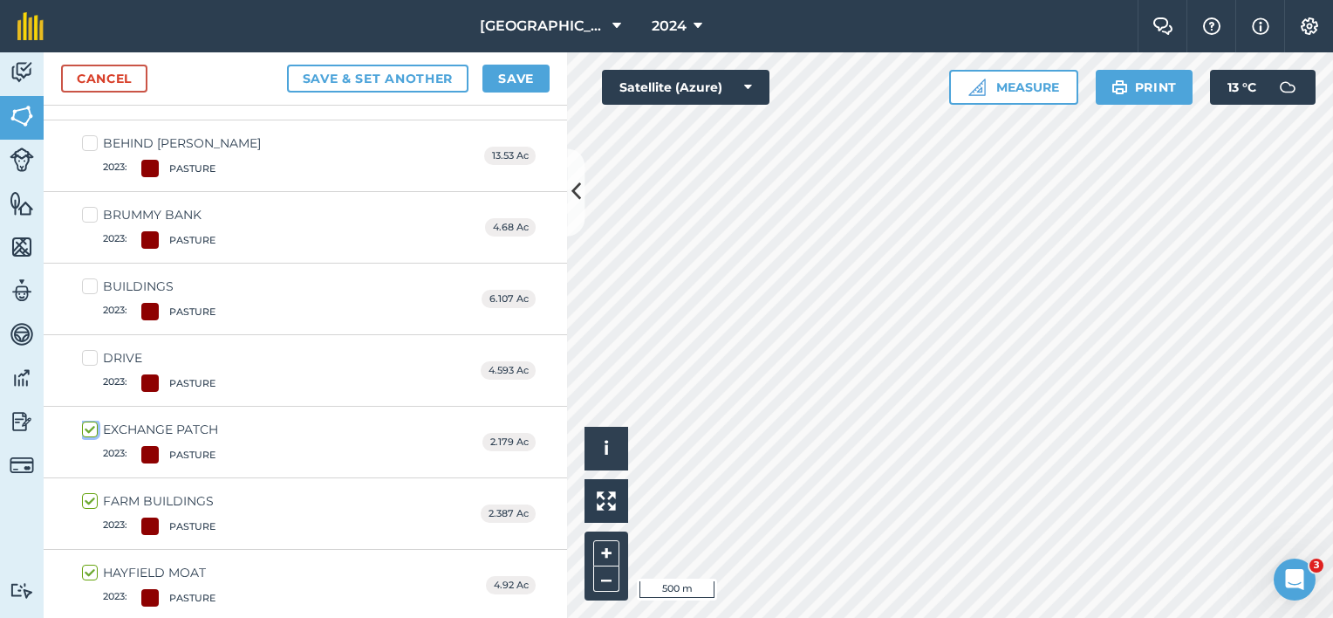
scroll to position [2104, 0]
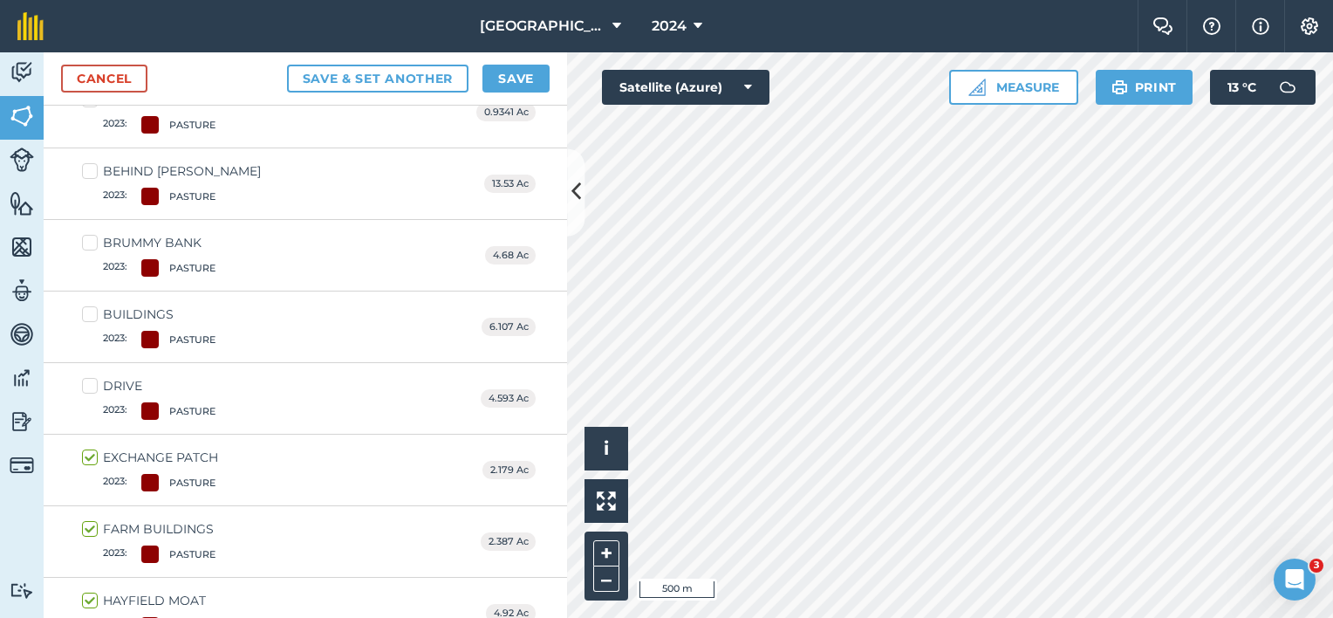
click at [89, 234] on label "BRUMMY BANK 2023 : PASTURE" at bounding box center [148, 255] width 133 height 43
click at [89, 234] on input "BRUMMY BANK 2023 : PASTURE" at bounding box center [87, 239] width 11 height 11
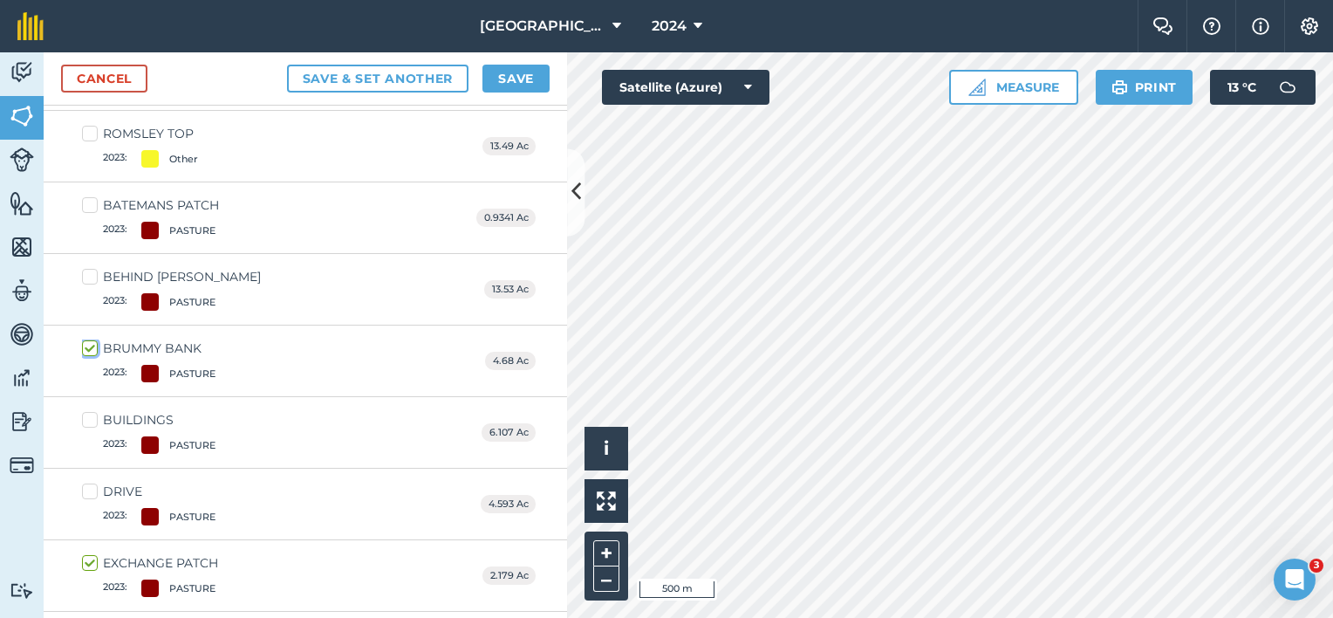
scroll to position [1929, 0]
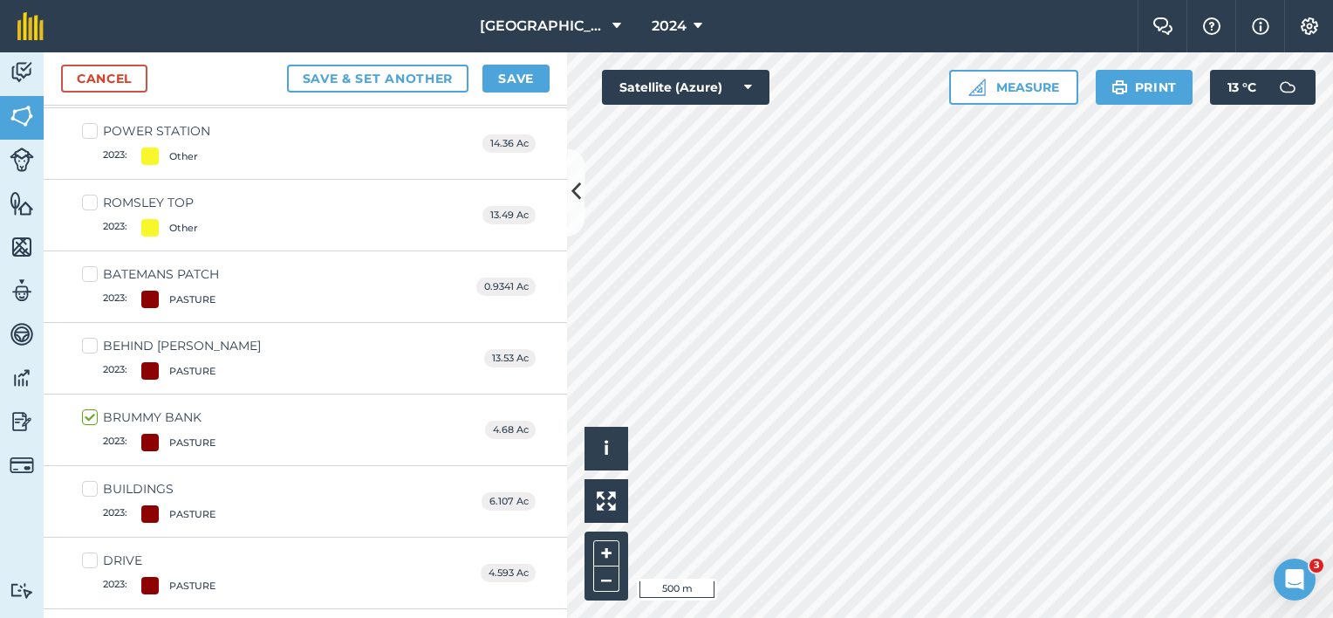
click at [89, 265] on label "BATEMANS PATCH 2023 : PASTURE" at bounding box center [150, 286] width 137 height 43
click at [89, 265] on input "BATEMANS PATCH 2023 : PASTURE" at bounding box center [87, 270] width 11 height 11
click at [513, 73] on button "Save" at bounding box center [515, 79] width 67 height 28
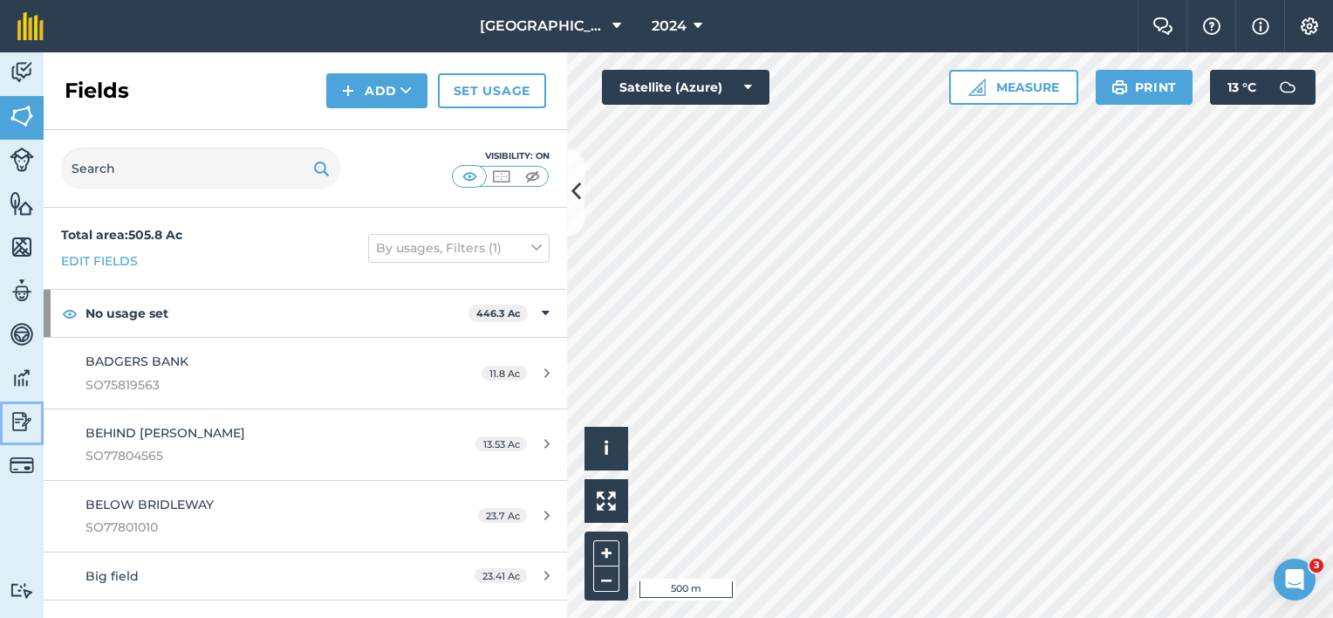
click at [11, 419] on img at bounding box center [22, 421] width 24 height 26
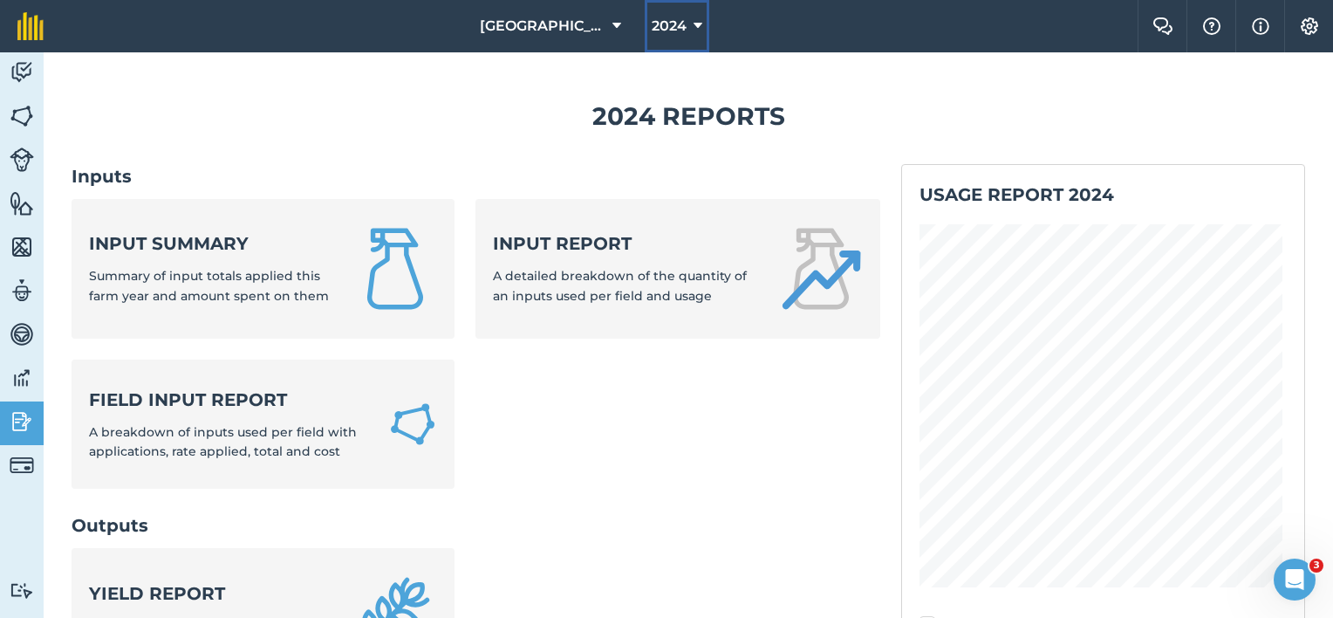
click at [661, 22] on span "2024" at bounding box center [669, 26] width 35 height 21
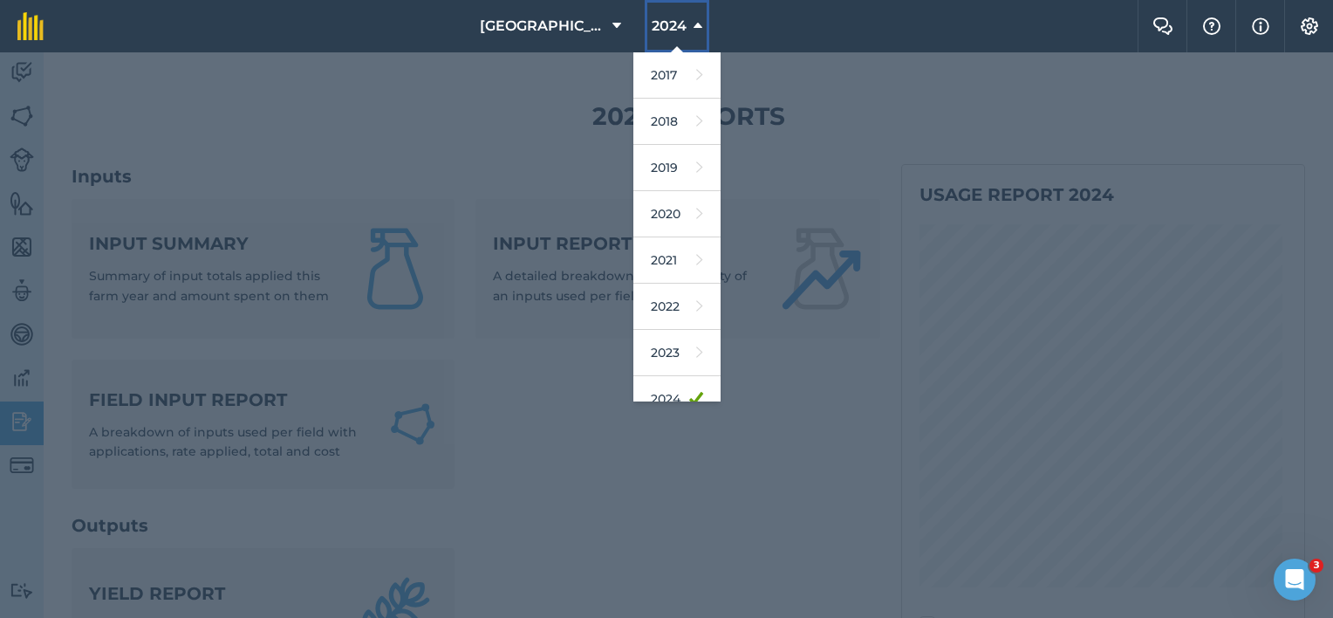
scroll to position [157, 0]
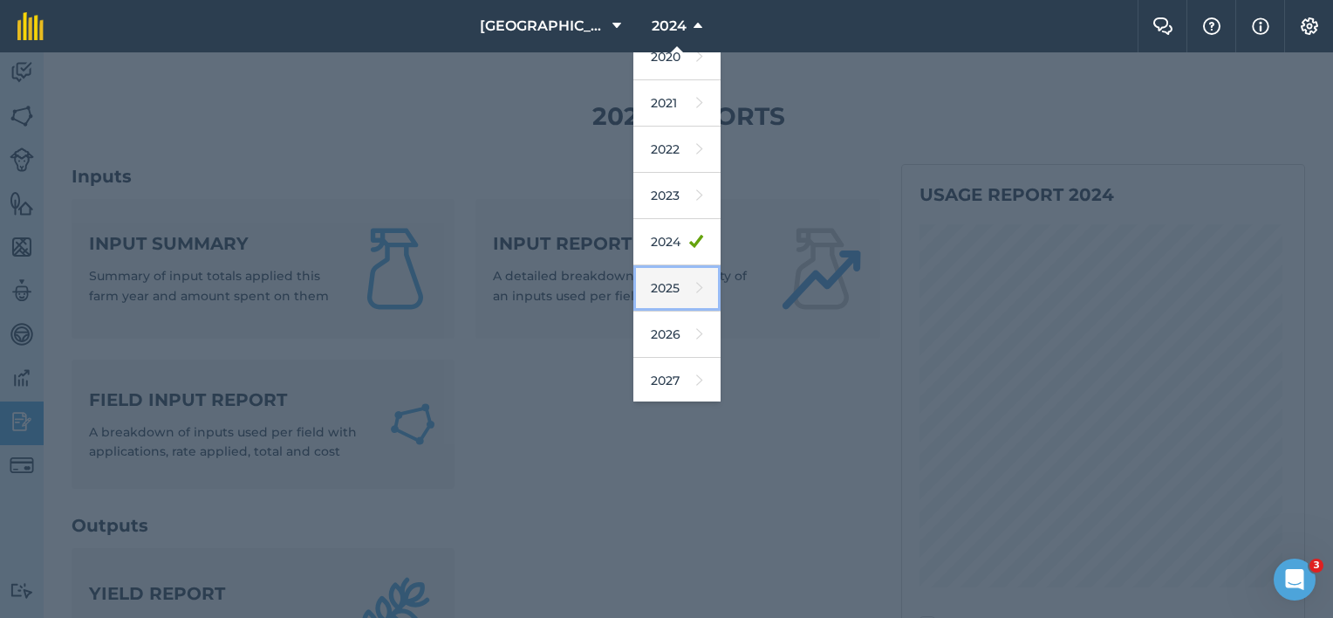
click at [653, 290] on link "2025" at bounding box center [676, 288] width 87 height 46
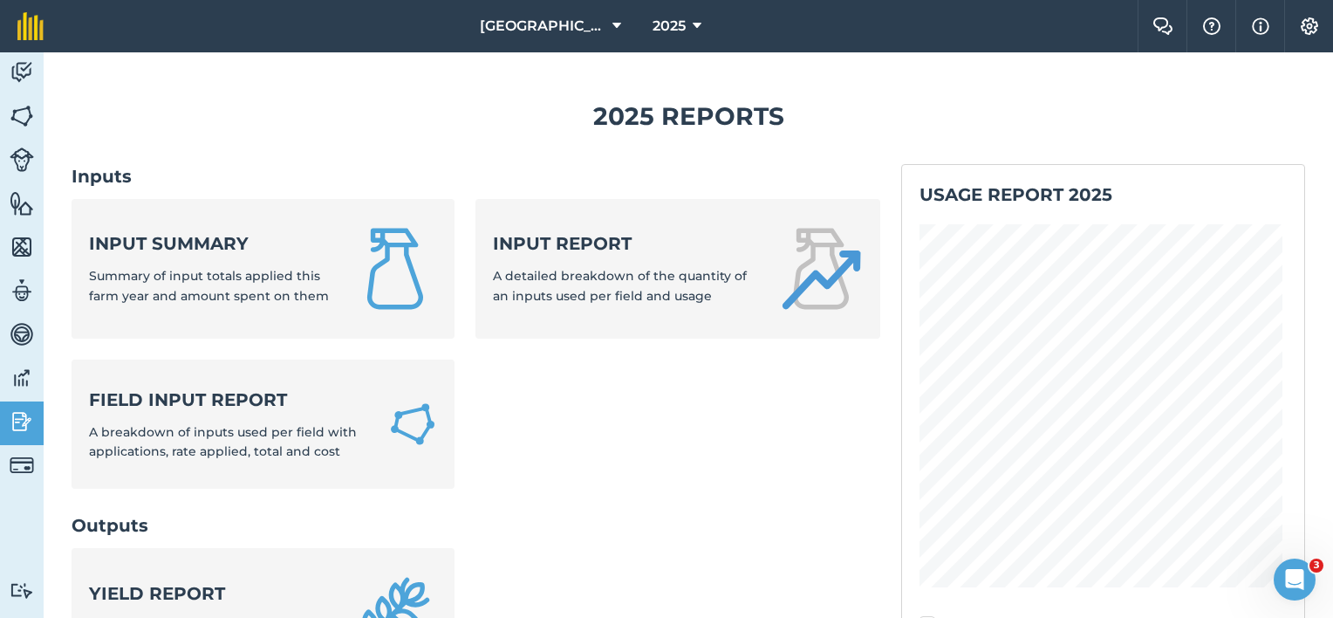
scroll to position [262, 0]
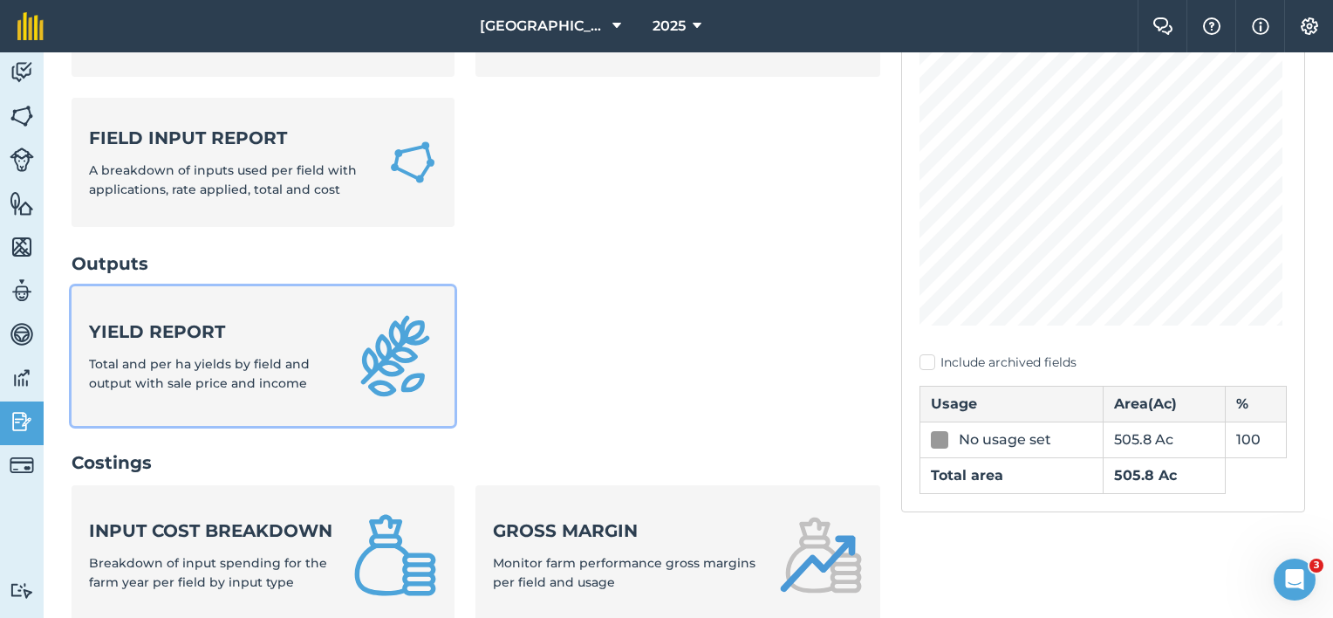
click at [209, 338] on strong "Yield report" at bounding box center [210, 331] width 243 height 24
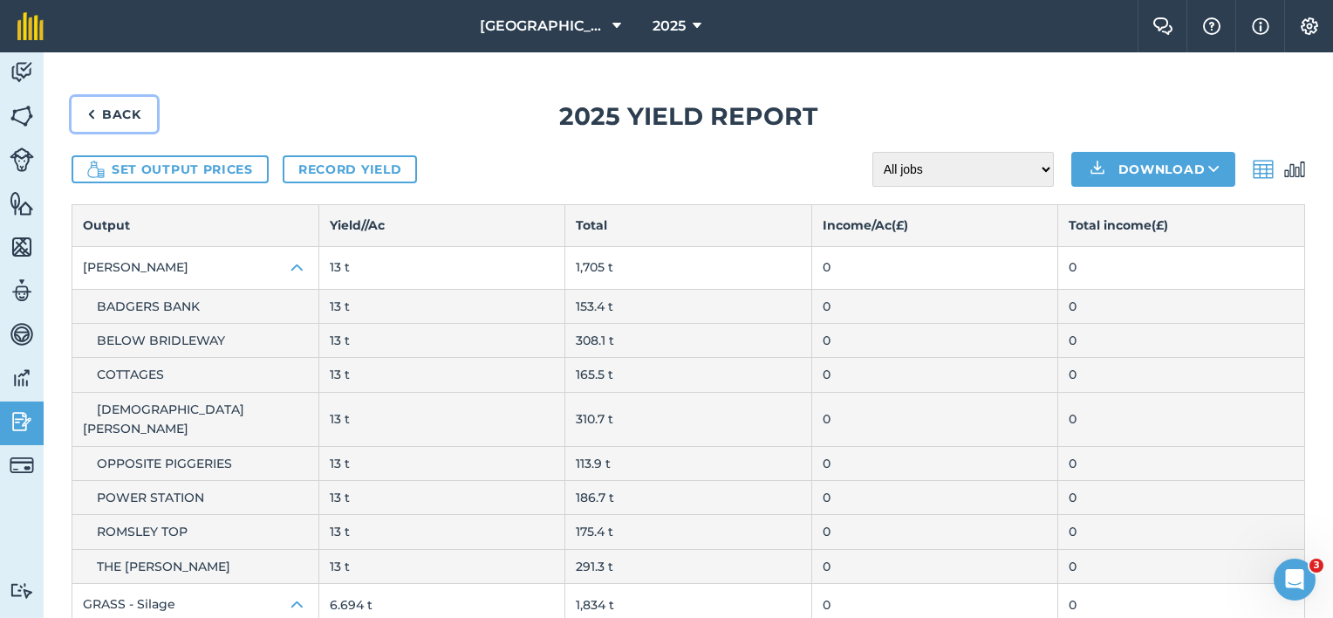
click at [94, 113] on img at bounding box center [91, 114] width 8 height 21
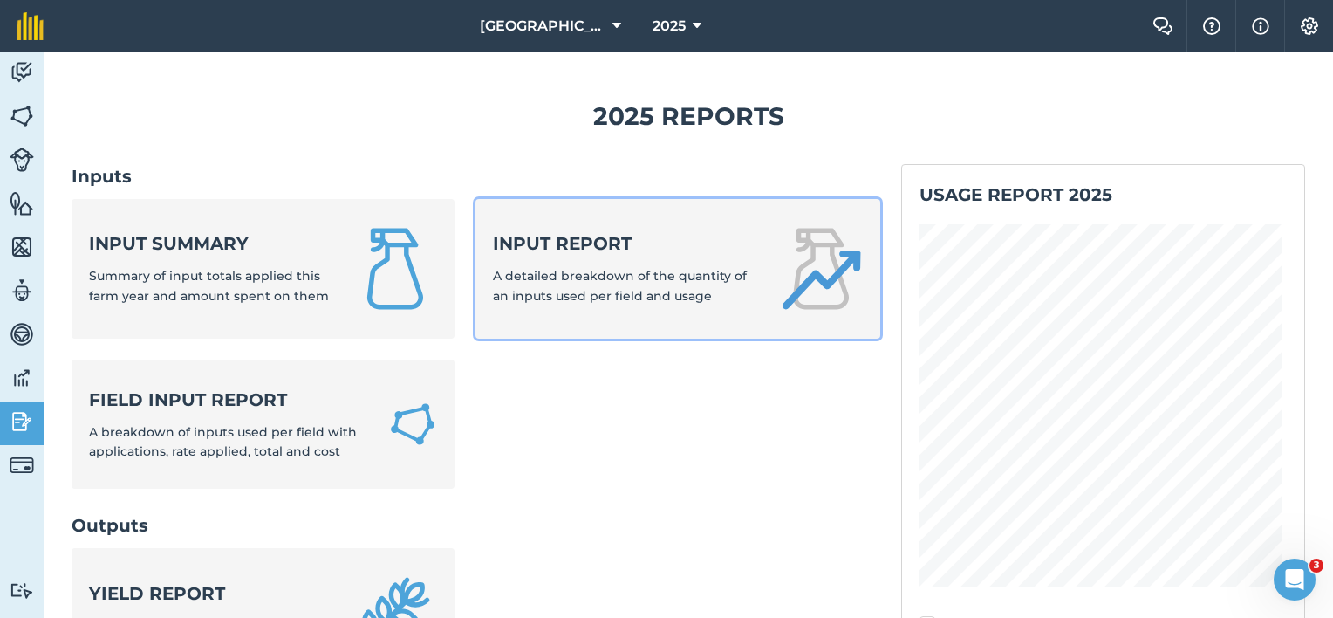
click at [651, 251] on strong "Input report" at bounding box center [625, 243] width 264 height 24
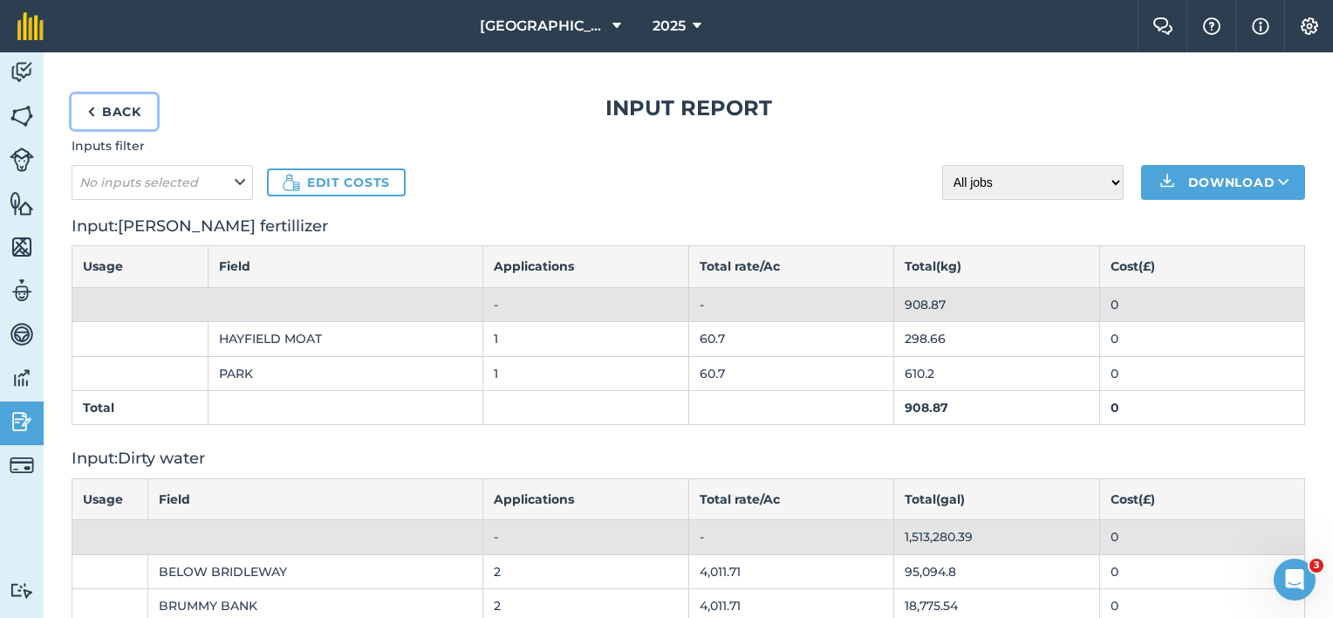
click at [105, 108] on link "Back" at bounding box center [114, 111] width 85 height 35
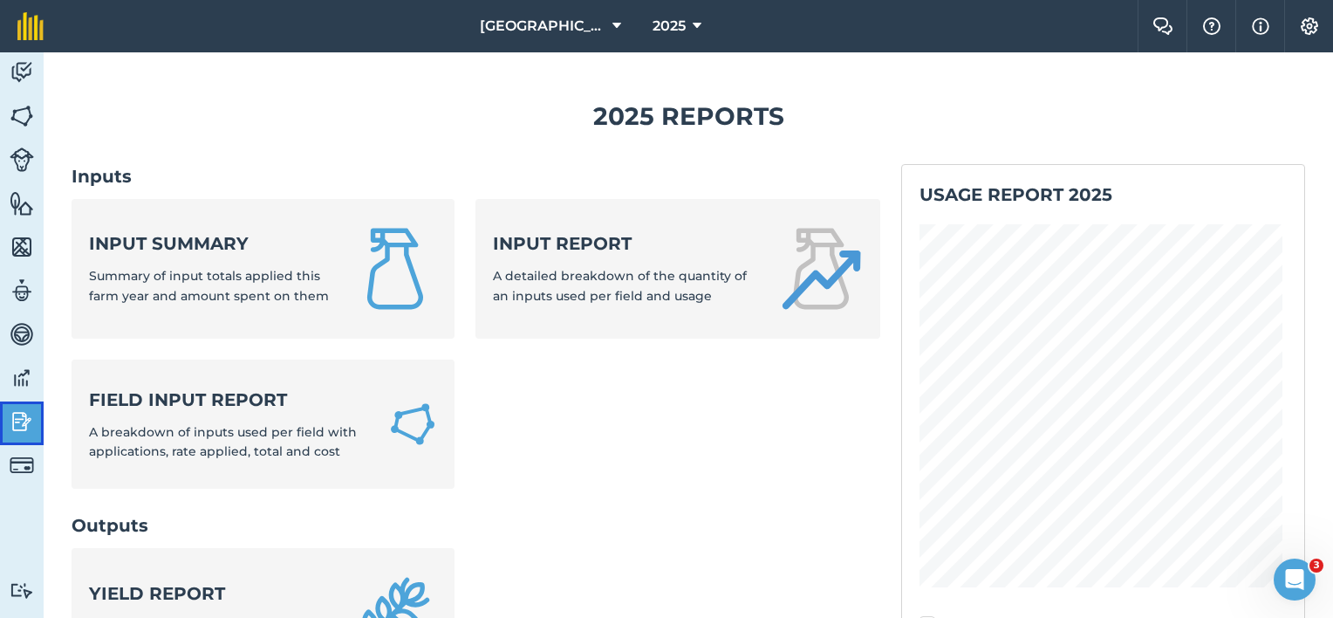
click at [24, 416] on img at bounding box center [22, 421] width 24 height 26
click at [24, 71] on img at bounding box center [22, 72] width 24 height 26
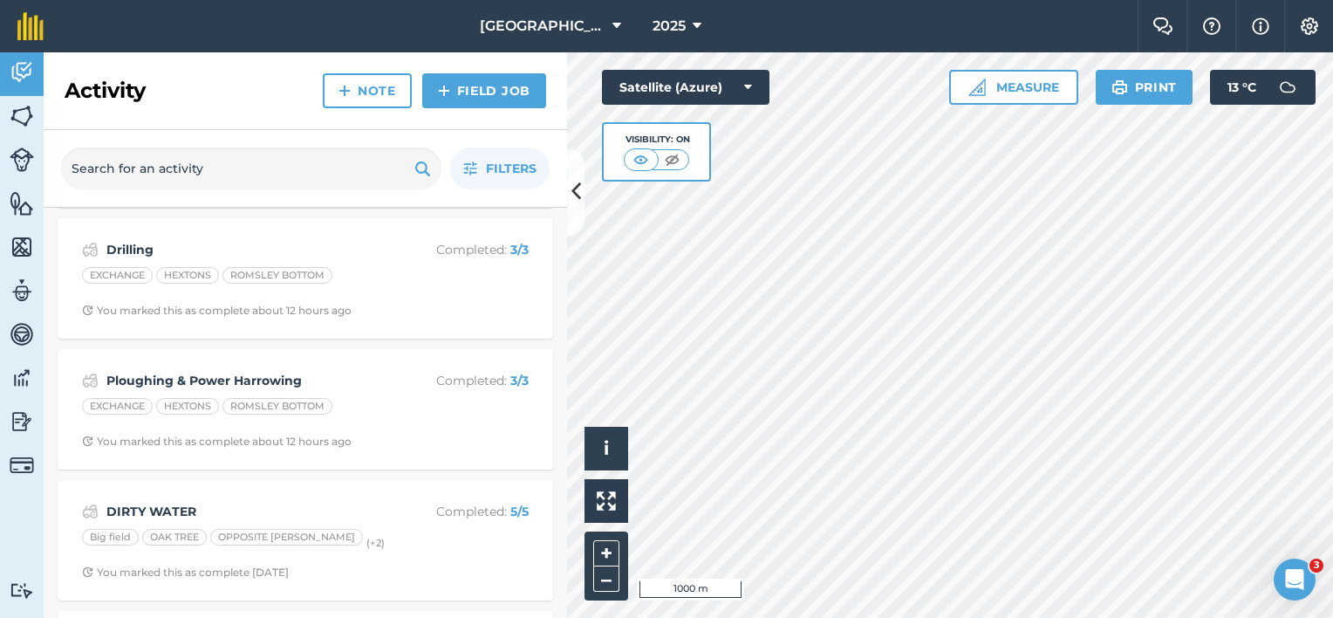
scroll to position [1657, 0]
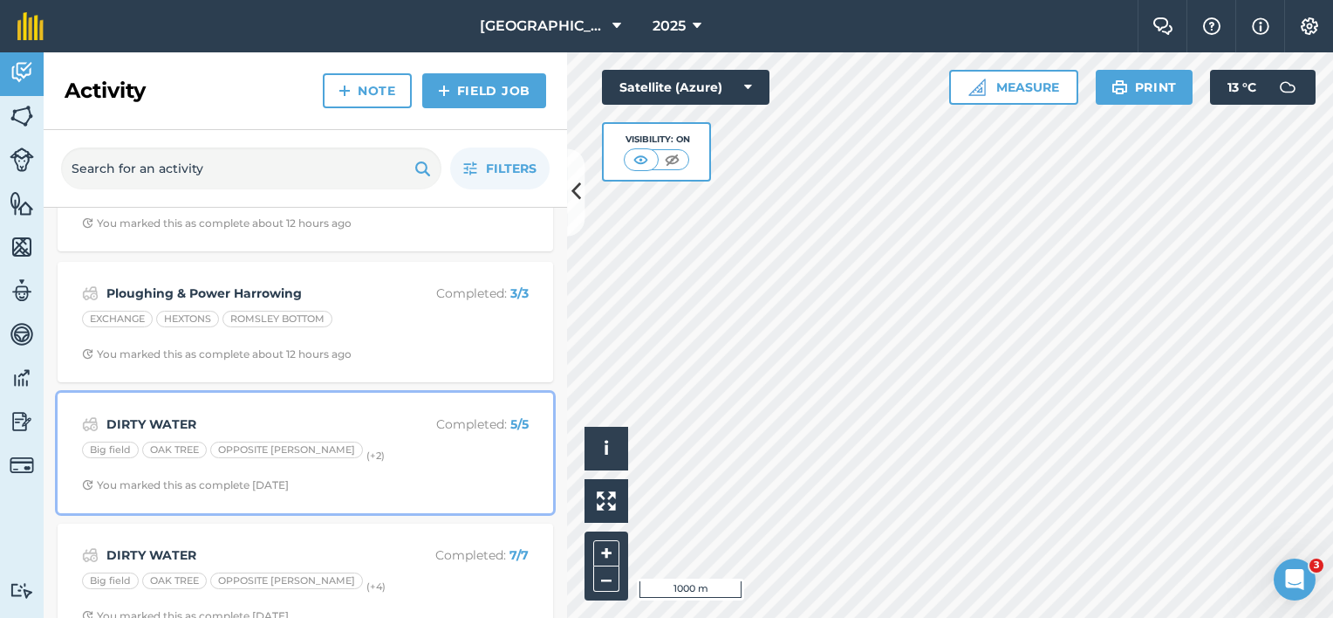
click at [301, 426] on strong "DIRTY WATER" at bounding box center [244, 423] width 276 height 19
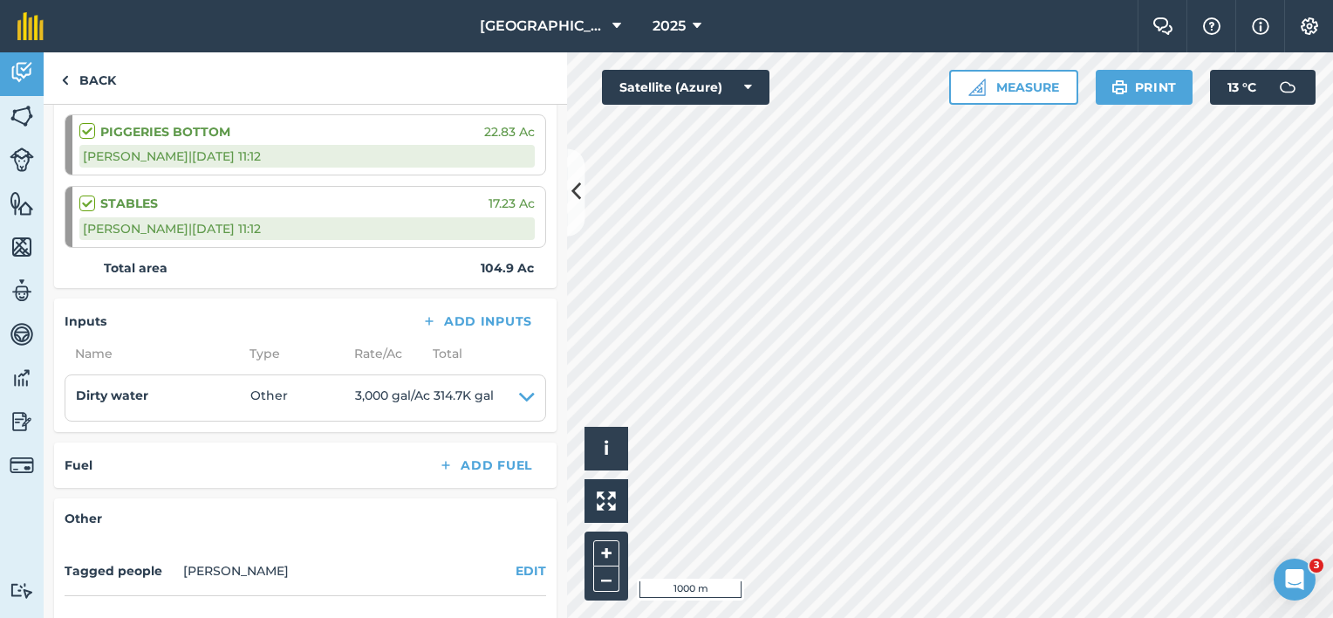
scroll to position [523, 0]
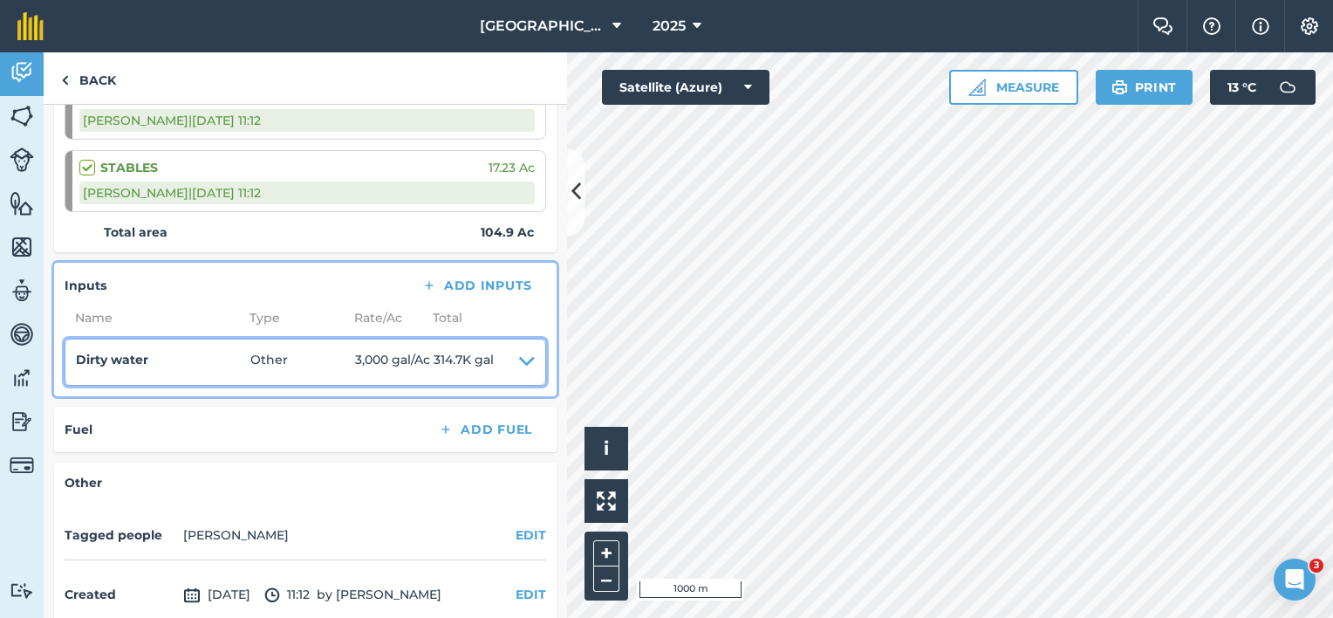
click at [519, 356] on icon at bounding box center [527, 362] width 16 height 24
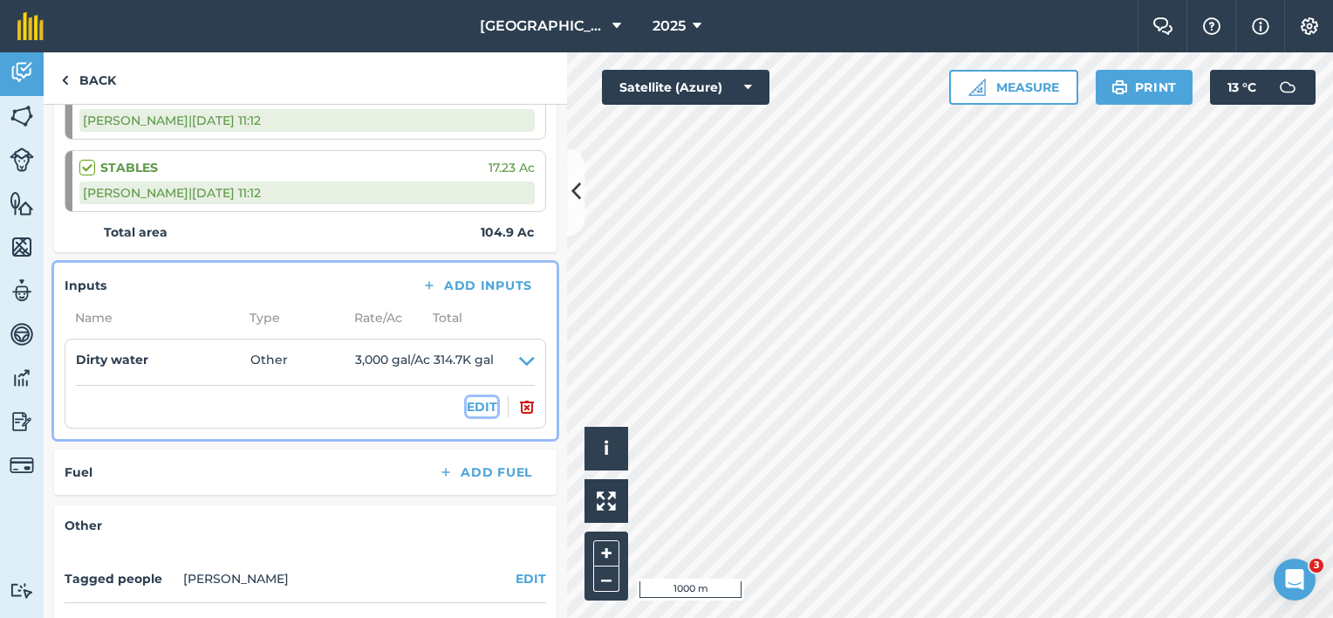
click at [473, 401] on button "EDIT" at bounding box center [482, 406] width 31 height 19
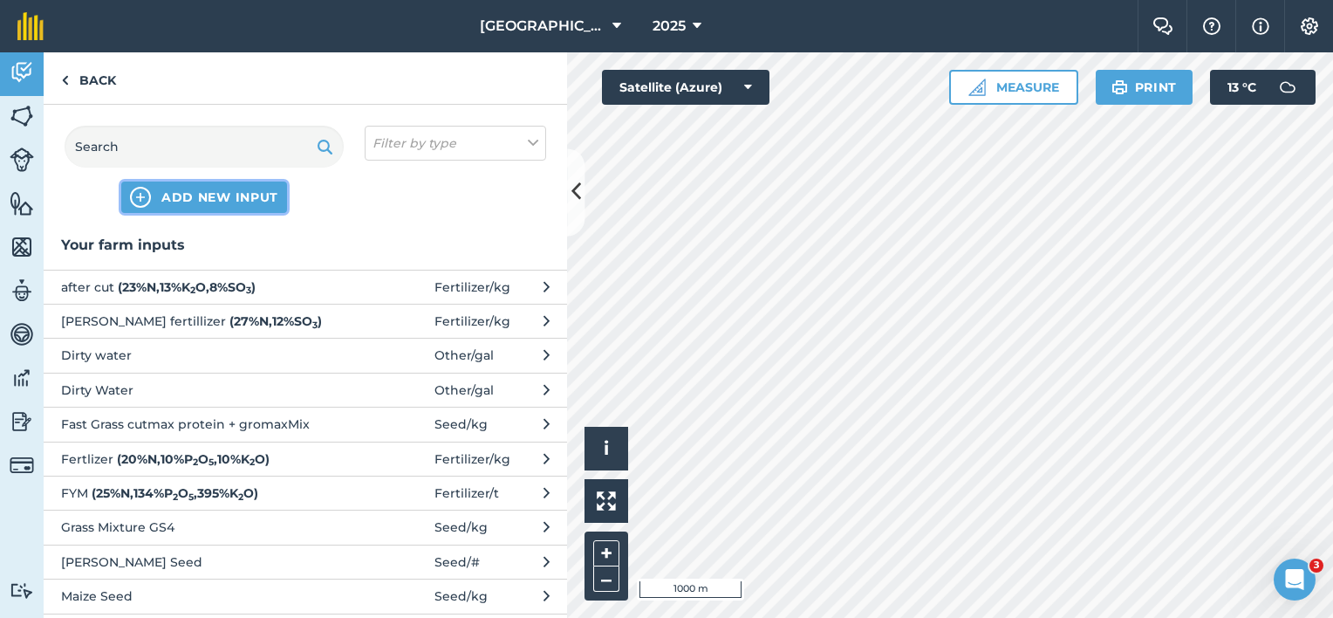
click at [230, 204] on span "ADD NEW INPUT" at bounding box center [219, 196] width 117 height 17
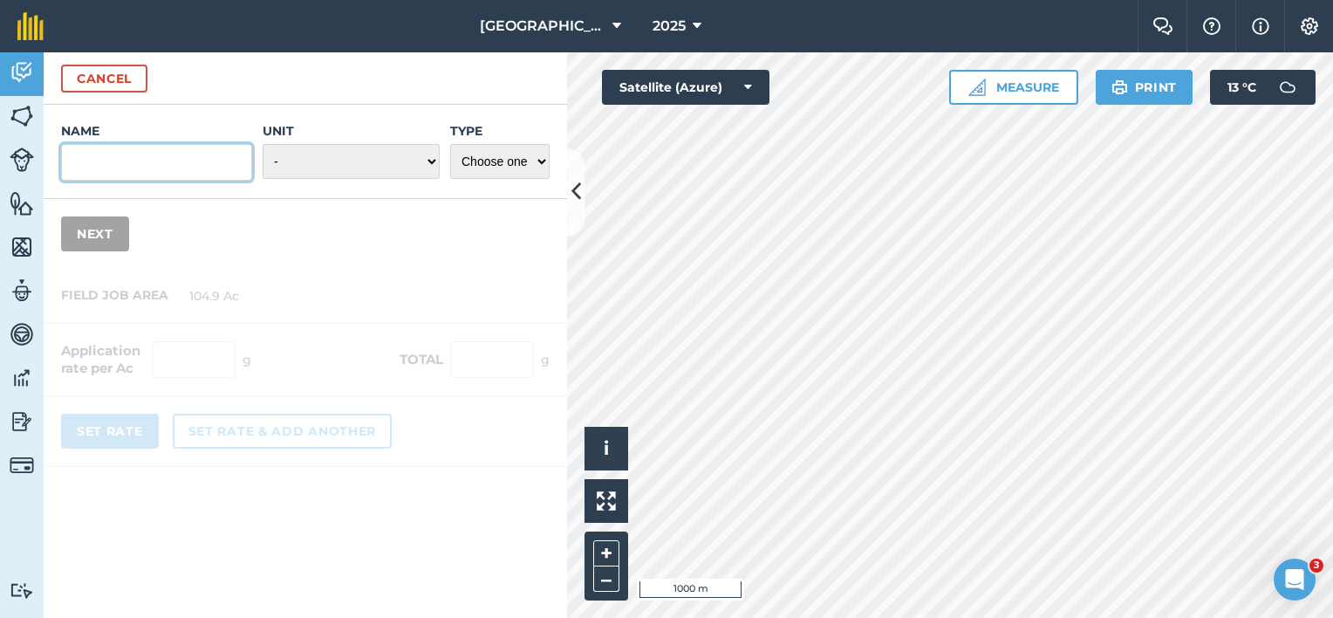
click at [167, 174] on input "Name" at bounding box center [156, 162] width 191 height 37
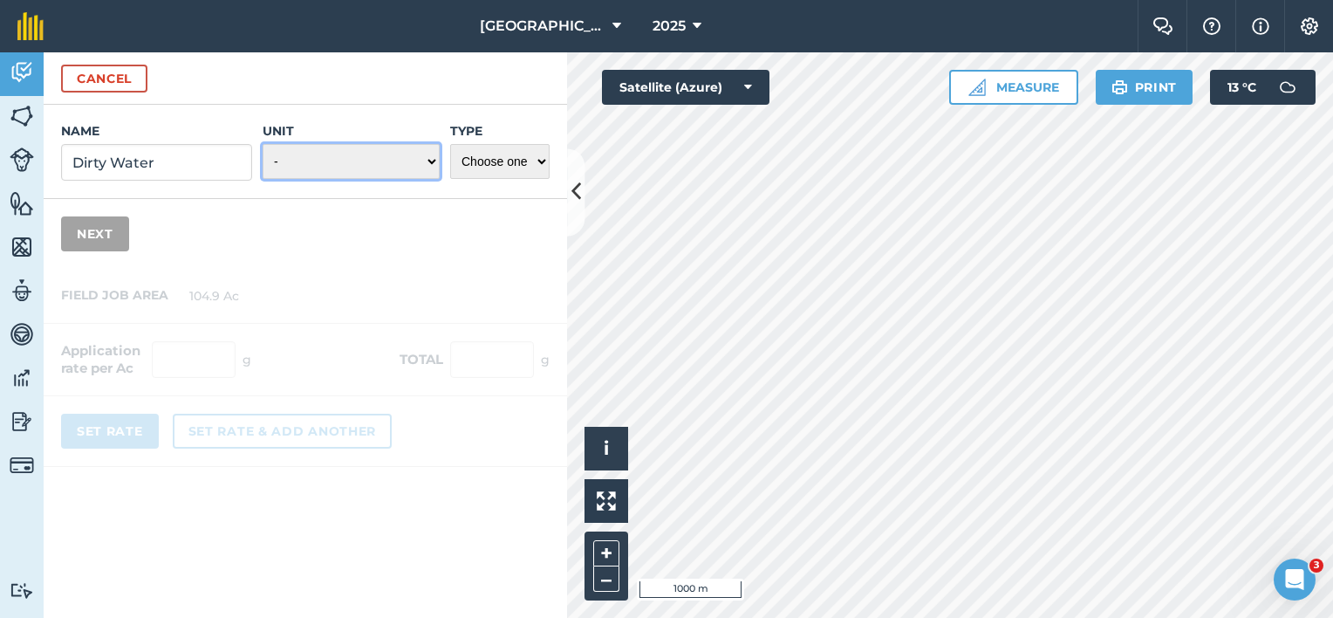
click at [430, 160] on select "- Grams/g Kilograms/kg Metric tonnes/t Millilitres/ml Litres/L Ounces/oz Pounds…" at bounding box center [351, 161] width 177 height 35
click at [263, 144] on select "- Grams/g Kilograms/kg Metric tonnes/t Millilitres/ml Litres/L Ounces/oz Pounds…" at bounding box center [351, 161] width 177 height 35
click at [513, 157] on select "Choose one Fertilizer Seed Spray Fuel Other" at bounding box center [499, 161] width 99 height 35
click at [450, 144] on select "Choose one Fertilizer Seed Spray Fuel Other" at bounding box center [499, 161] width 99 height 35
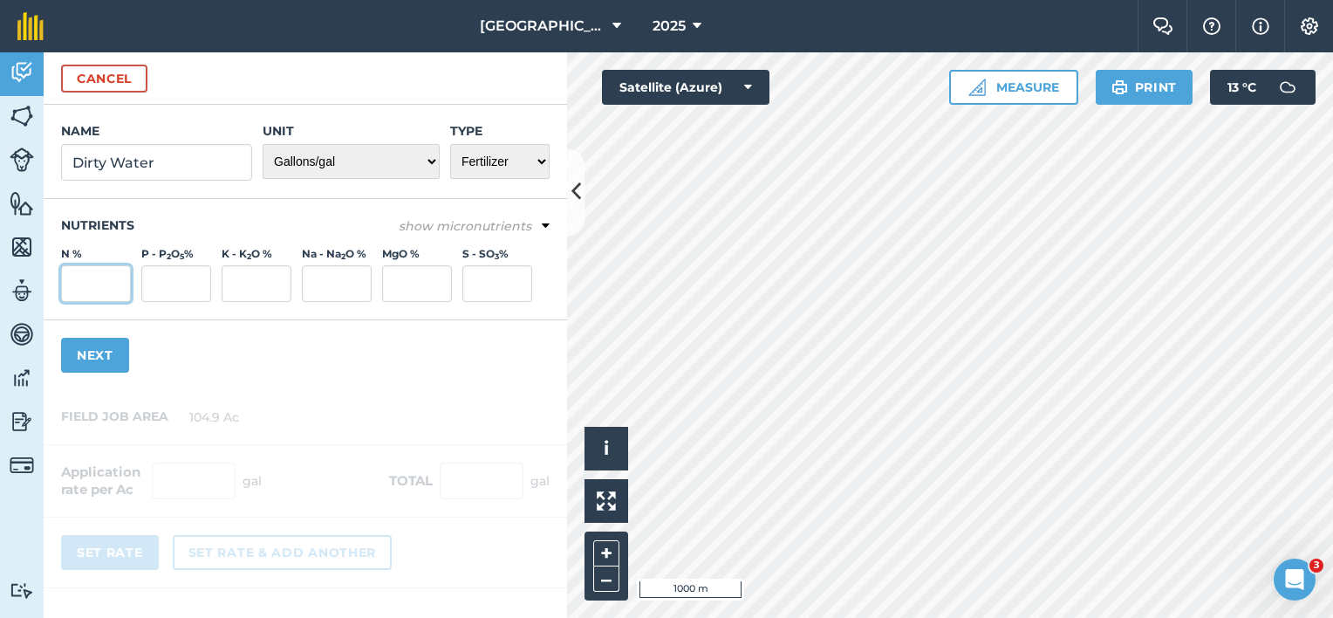
click at [83, 287] on input "N %" at bounding box center [96, 283] width 70 height 37
click at [196, 279] on input "P - P 2 O 5 %" at bounding box center [176, 283] width 70 height 37
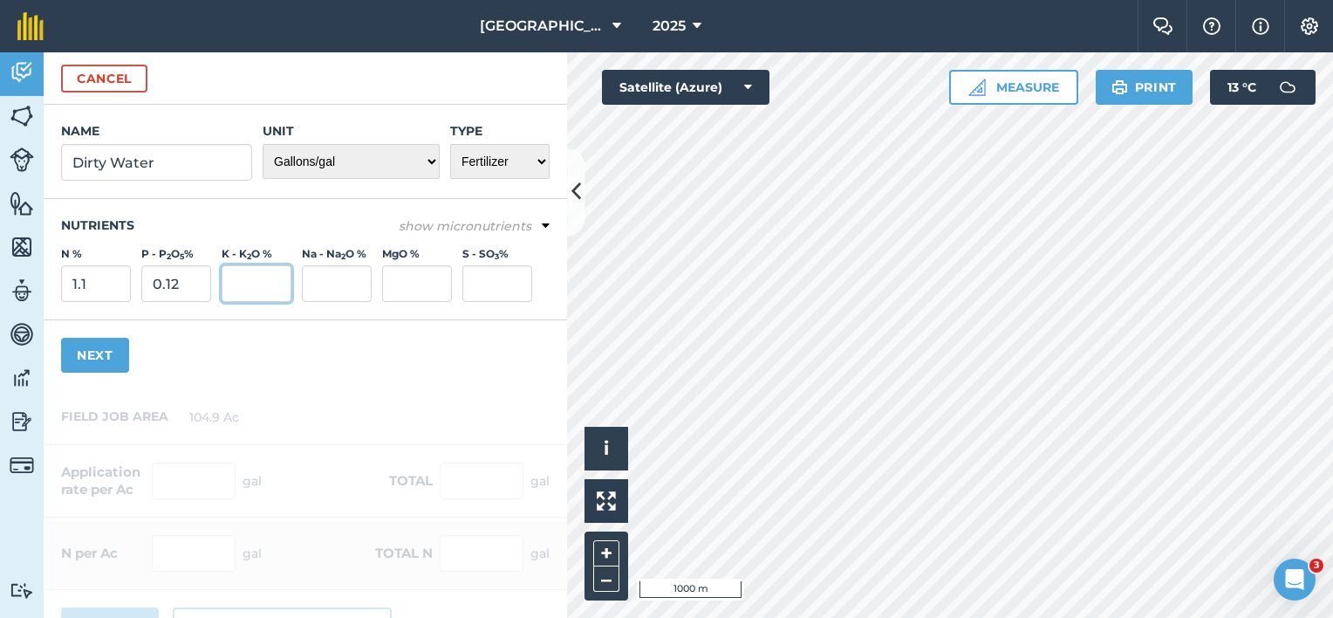
click at [243, 286] on input "K - K 2 O %" at bounding box center [257, 283] width 70 height 37
click at [105, 355] on button "Next" at bounding box center [95, 355] width 68 height 35
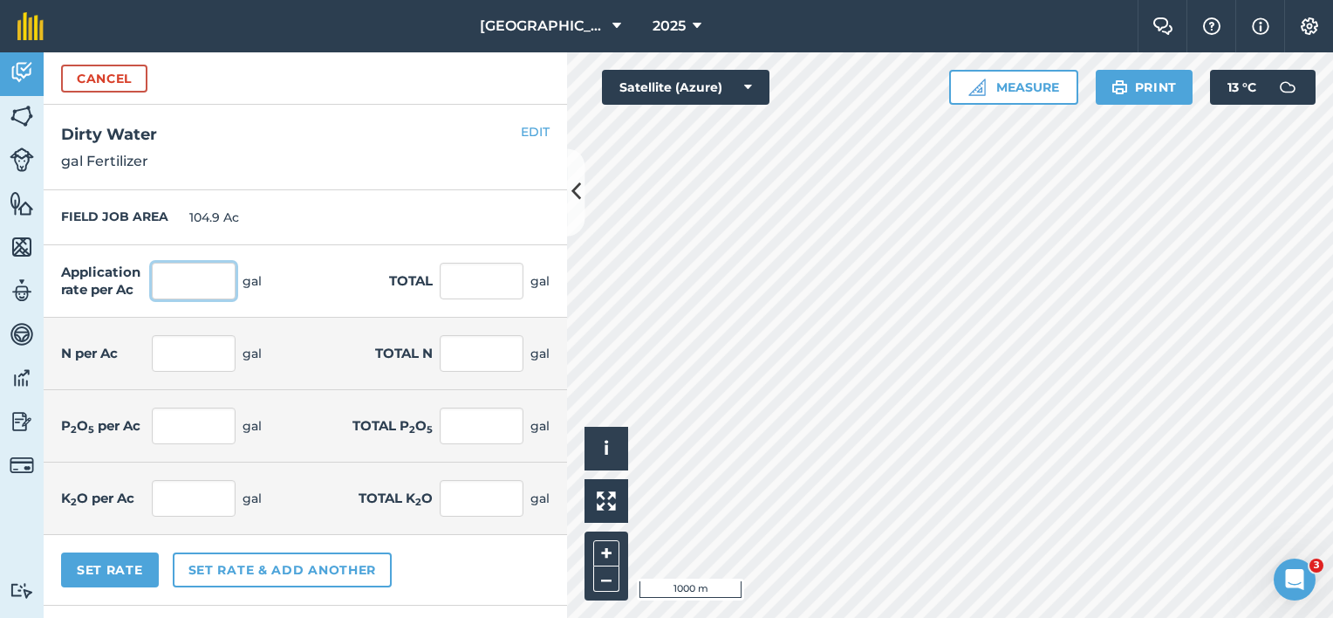
click at [224, 283] on input "text" at bounding box center [194, 281] width 84 height 37
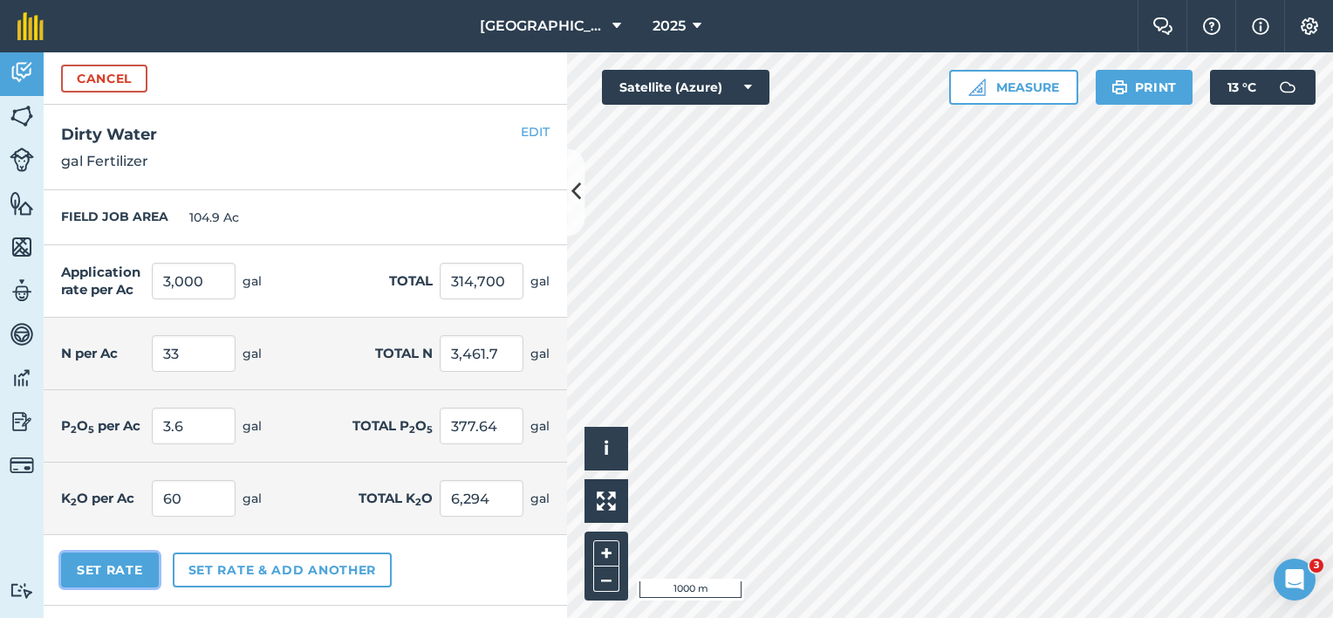
click at [132, 569] on button "Set Rate" at bounding box center [110, 569] width 98 height 35
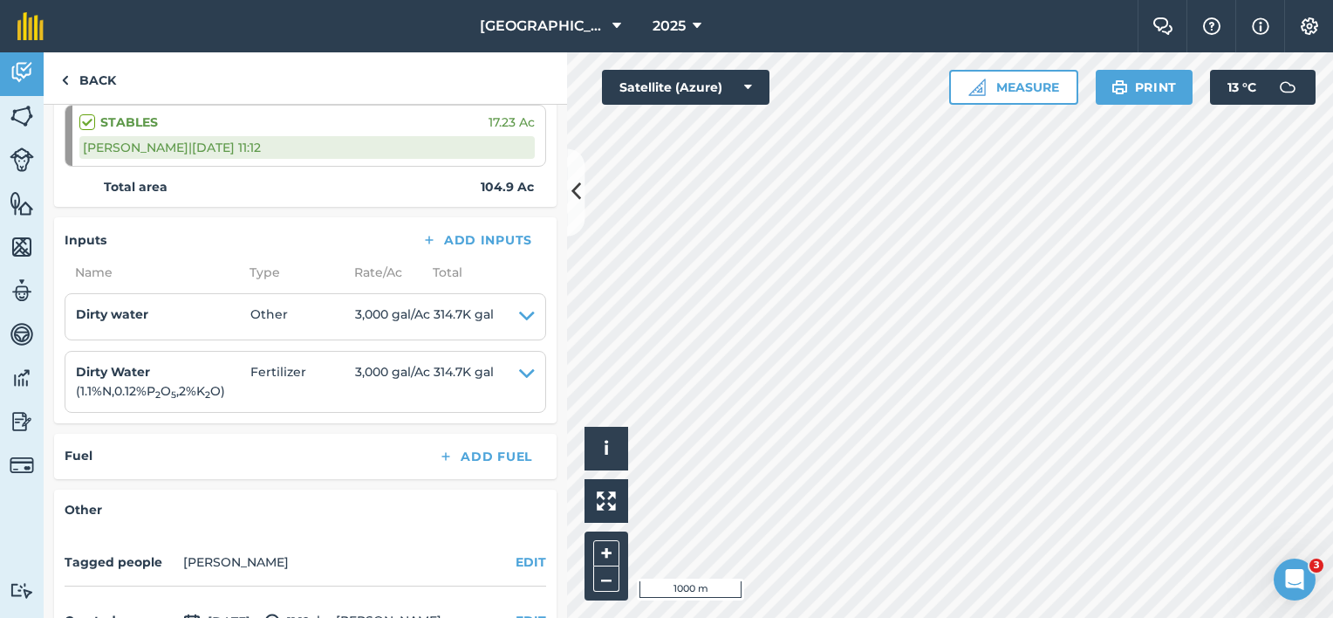
scroll to position [611, 0]
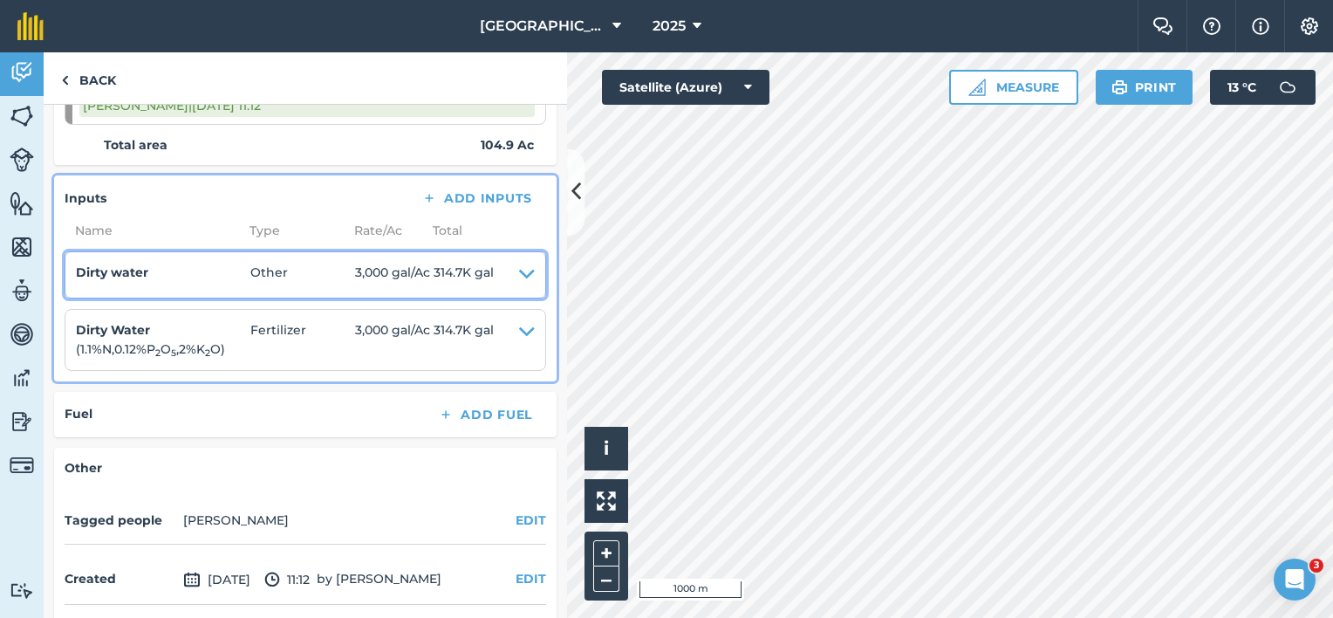
click at [519, 275] on icon at bounding box center [527, 275] width 16 height 24
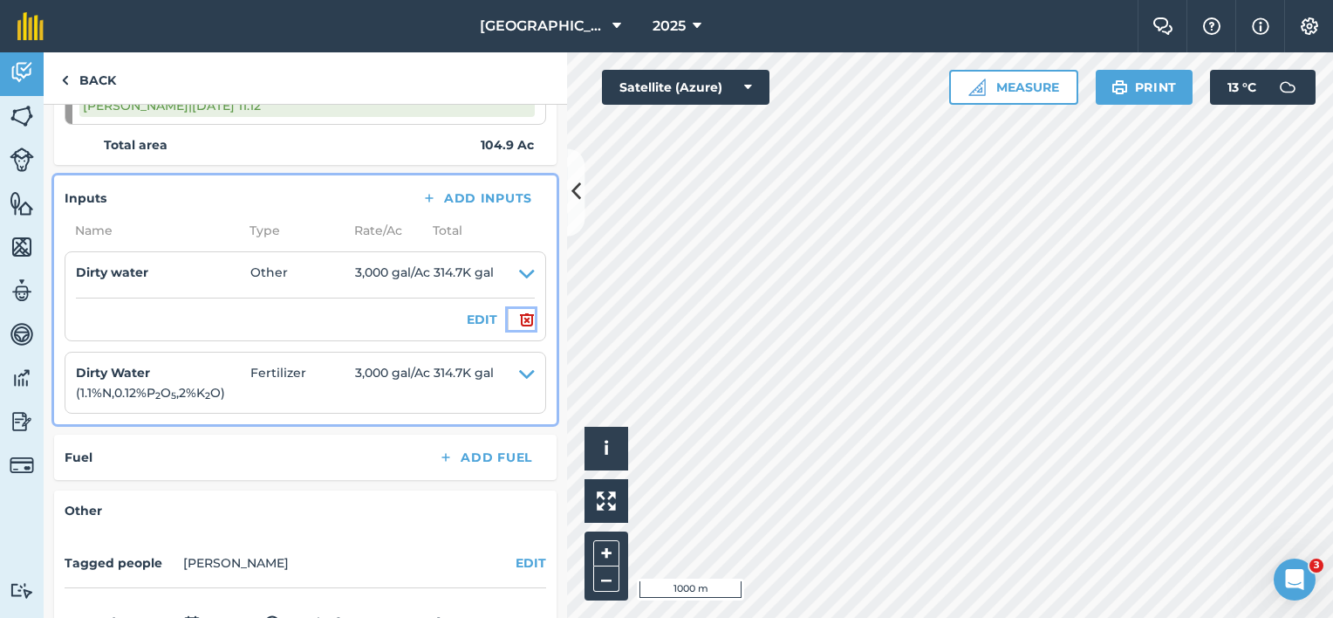
click at [519, 316] on img at bounding box center [527, 319] width 16 height 21
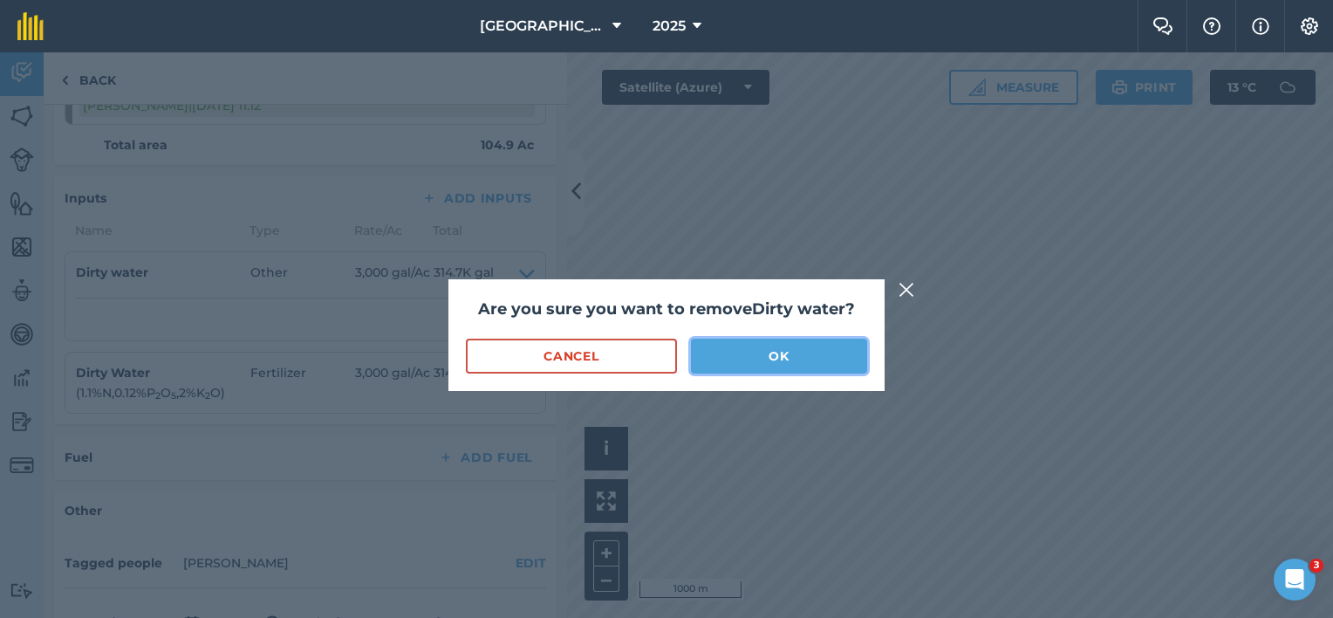
click at [743, 354] on button "OK" at bounding box center [779, 355] width 176 height 35
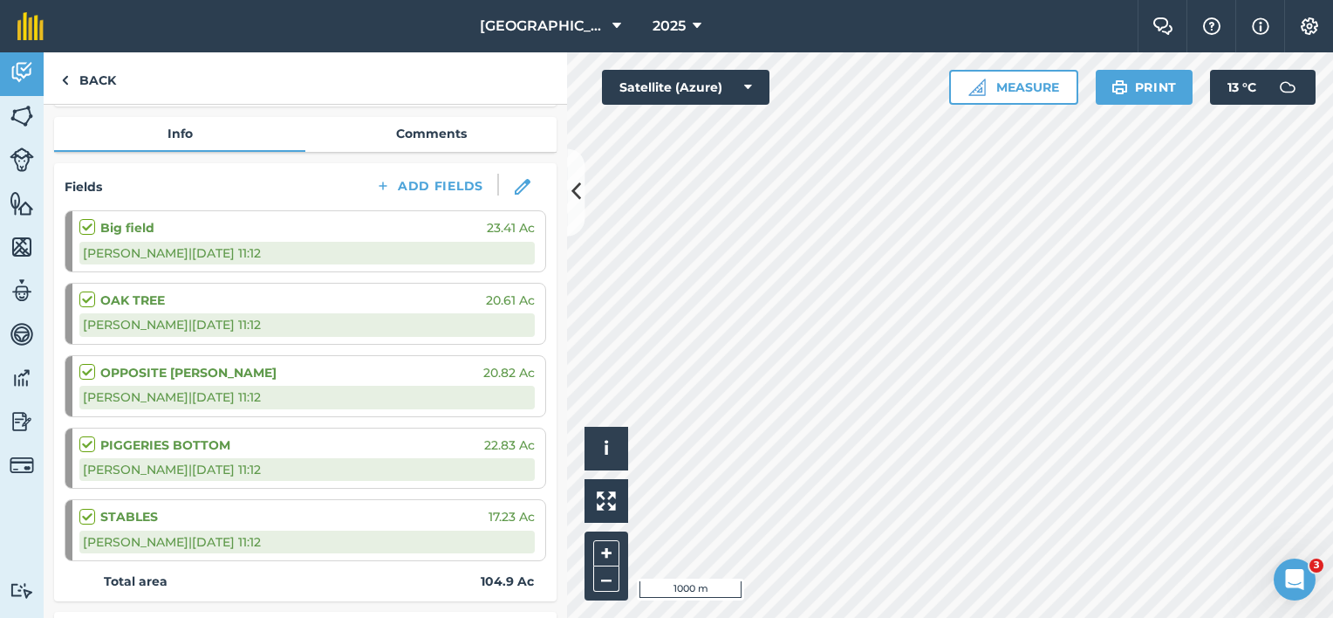
scroll to position [0, 0]
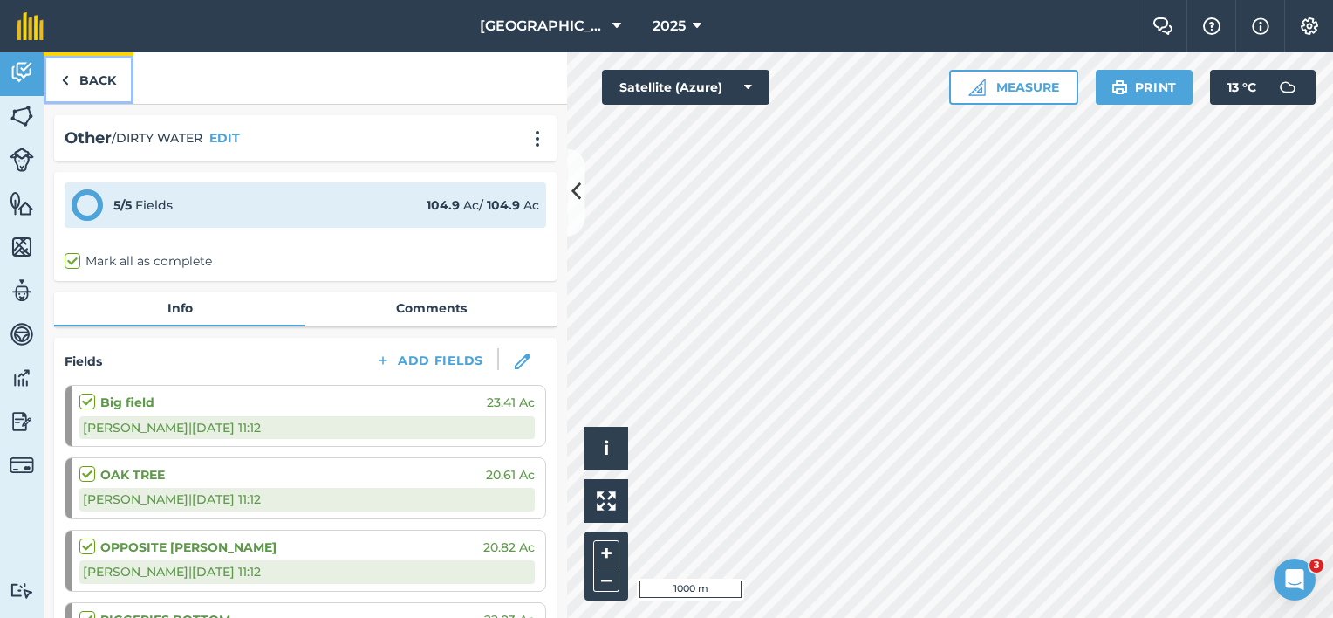
click at [110, 84] on link "Back" at bounding box center [89, 77] width 90 height 51
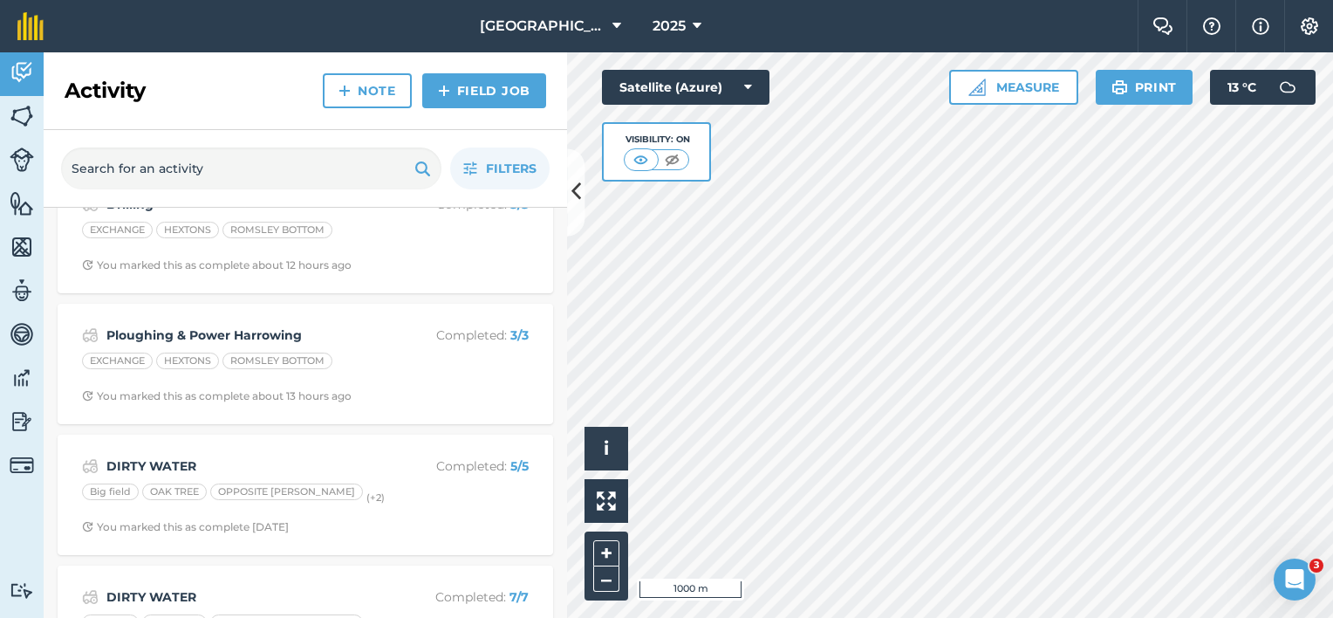
scroll to position [1657, 0]
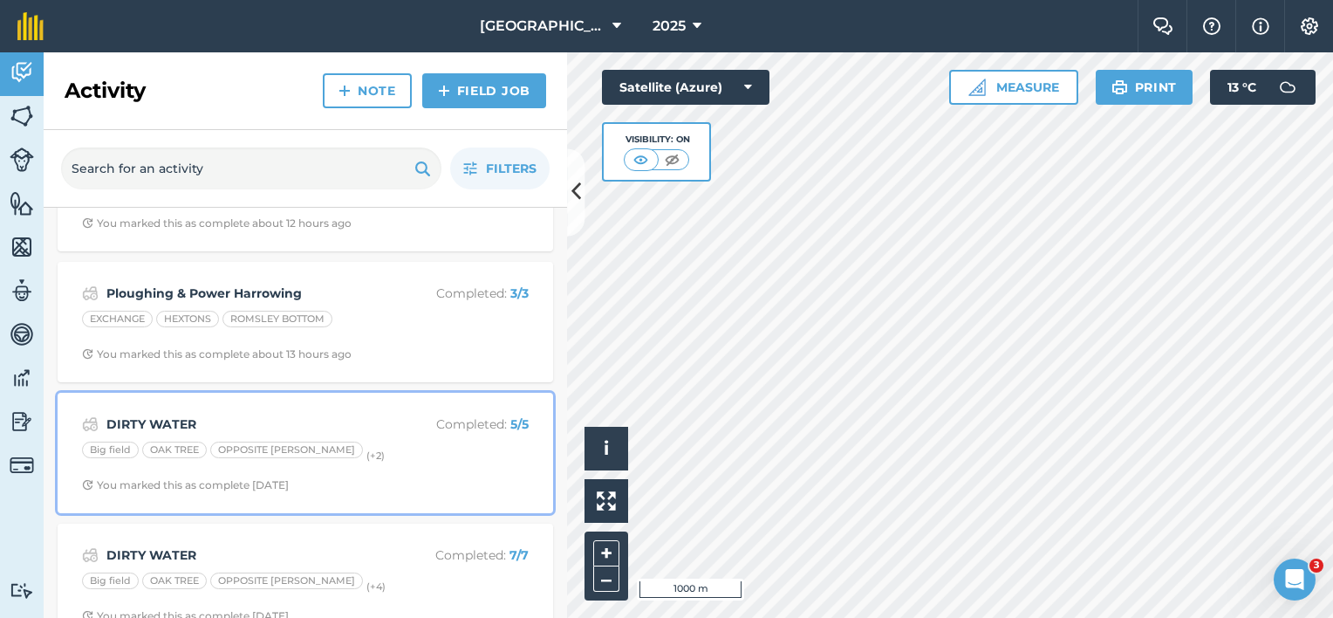
click at [194, 471] on div "DIRTY WATER Completed : 5 / 5 Big field OAK TREE OPPOSITE BATEMANS (+ 2 ) You m…" at bounding box center [305, 452] width 474 height 99
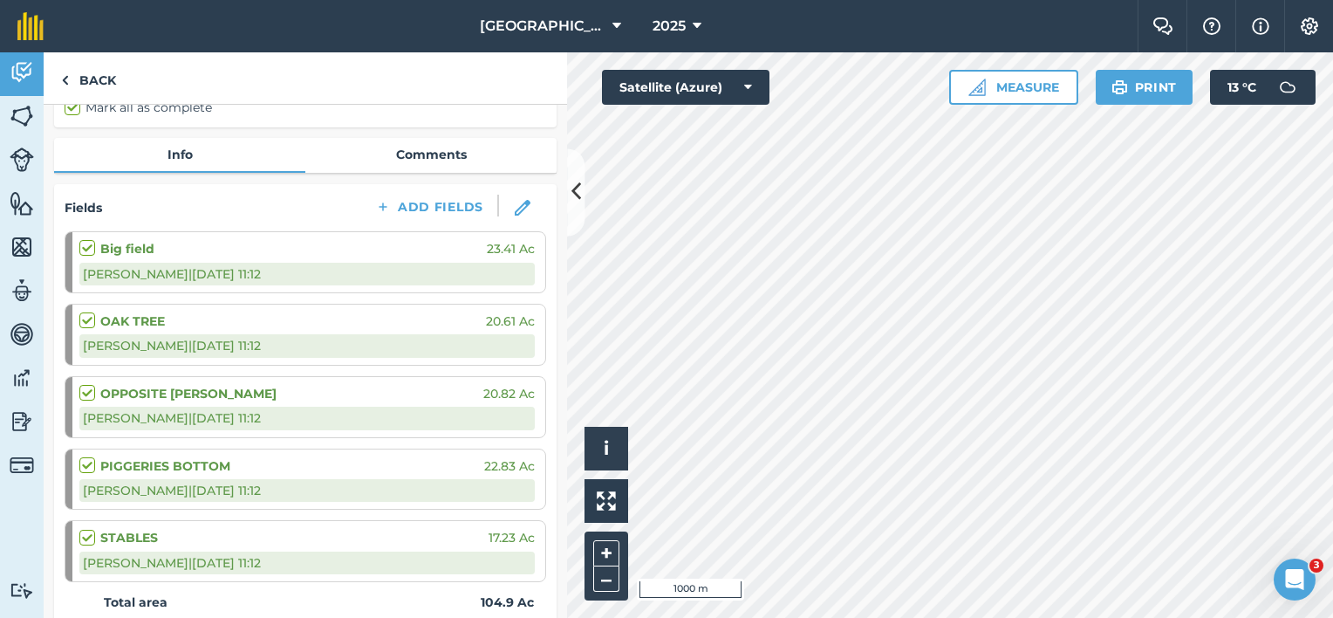
scroll to position [349, 0]
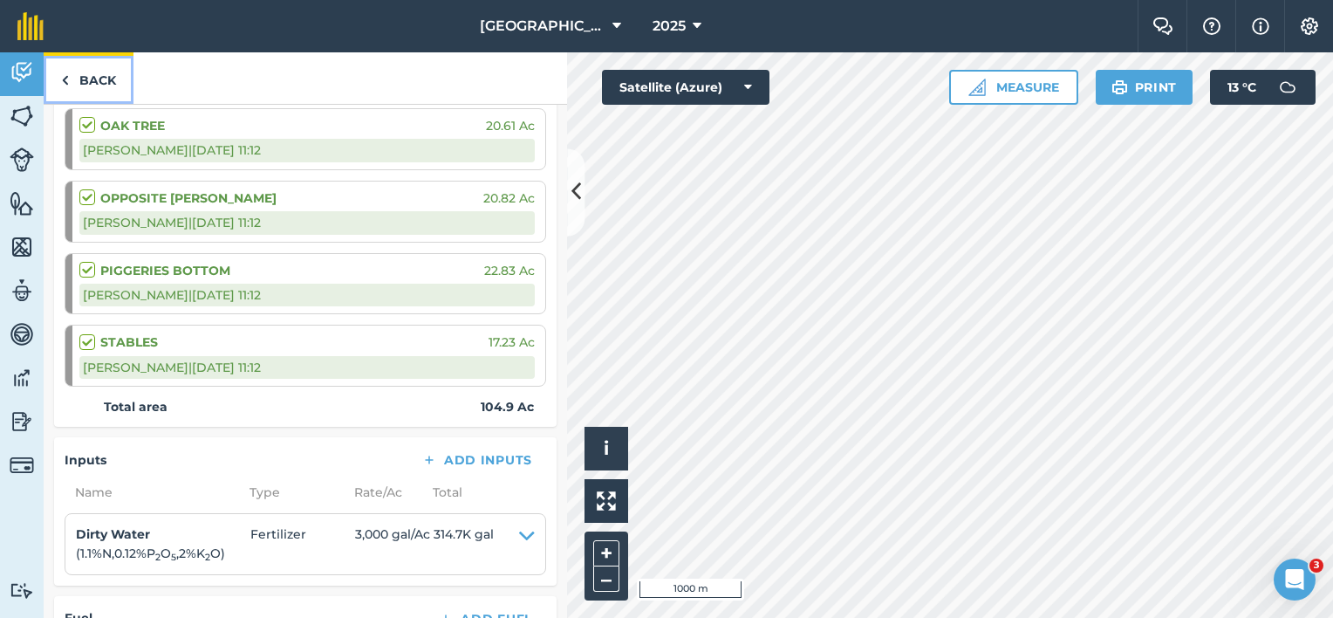
click at [95, 77] on link "Back" at bounding box center [89, 77] width 90 height 51
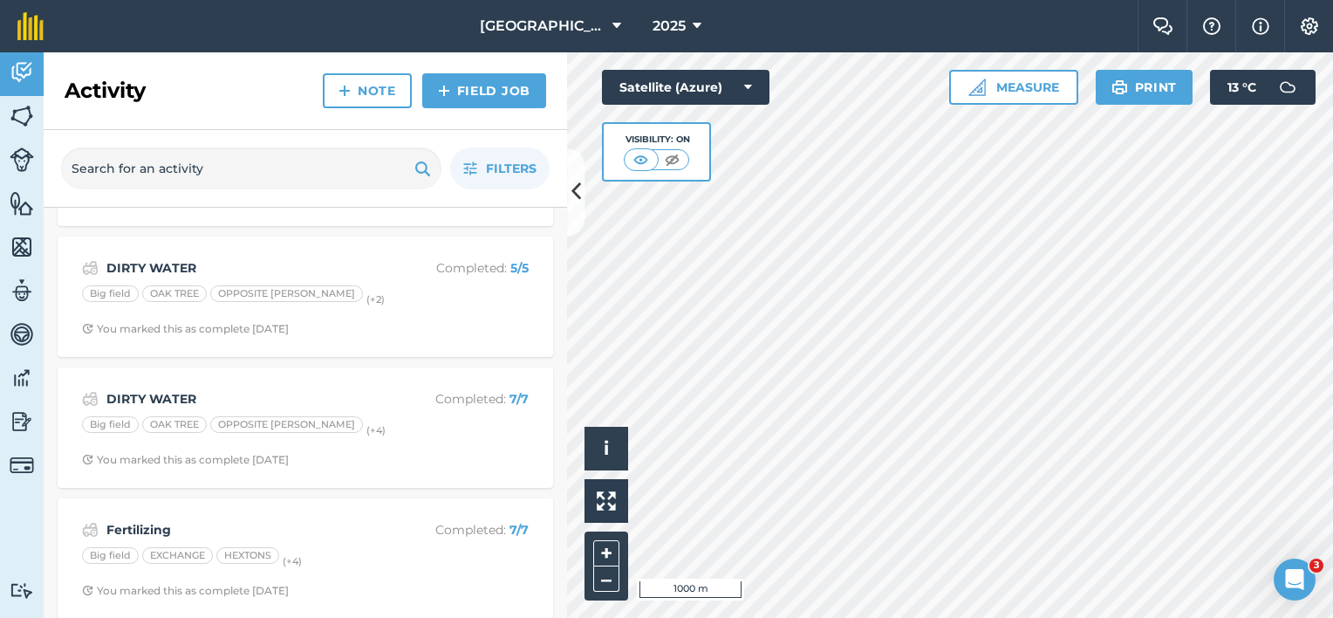
scroll to position [1832, 0]
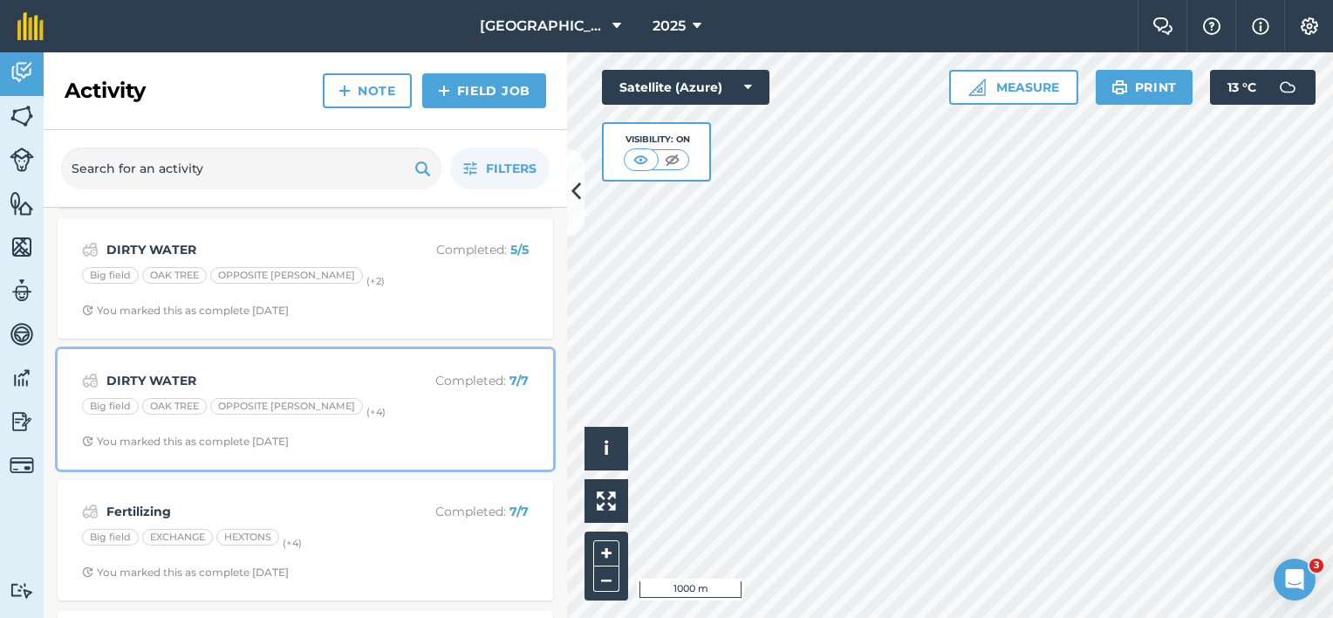
click at [276, 420] on div "DIRTY WATER Completed : 7 / 7 Big field OAK TREE OPPOSITE [PERSON_NAME] (+ 4 ) …" at bounding box center [305, 408] width 474 height 99
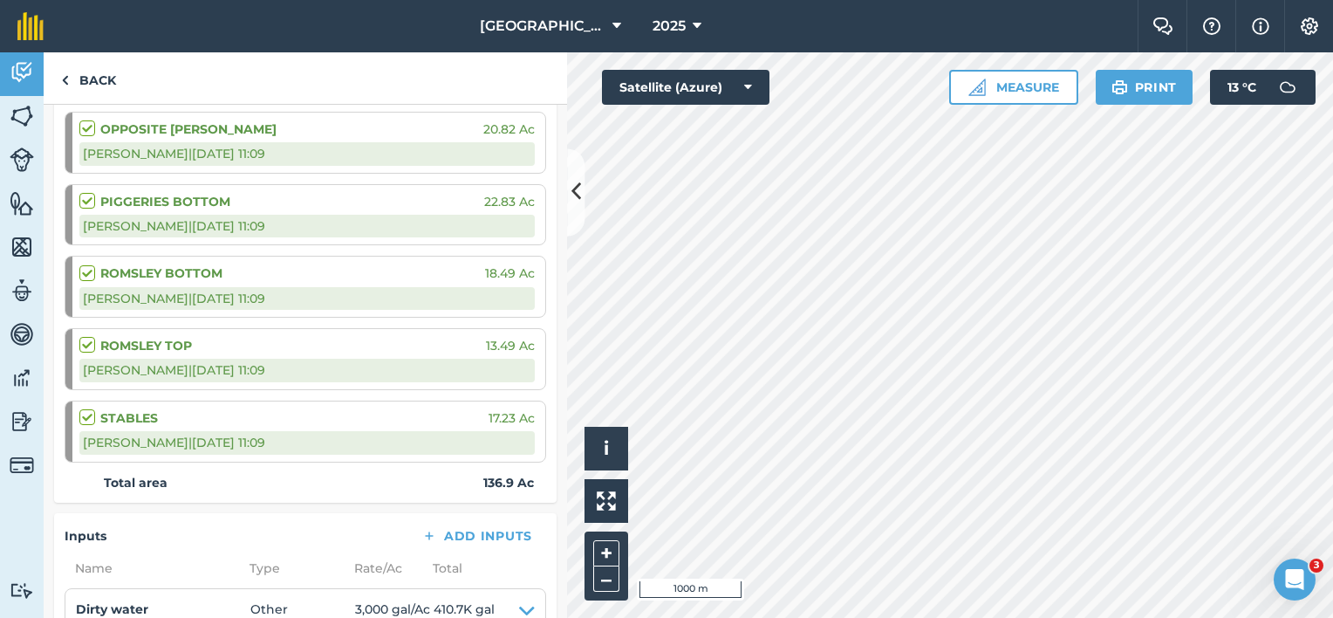
scroll to position [611, 0]
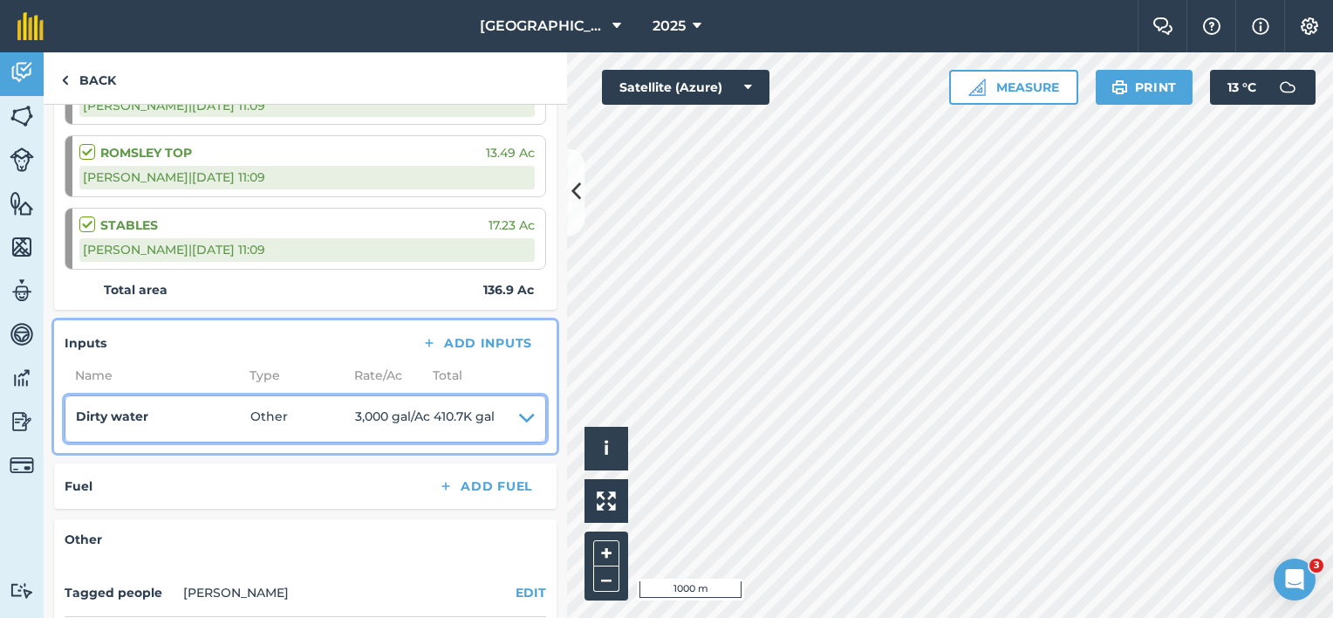
click at [519, 411] on icon at bounding box center [527, 418] width 16 height 24
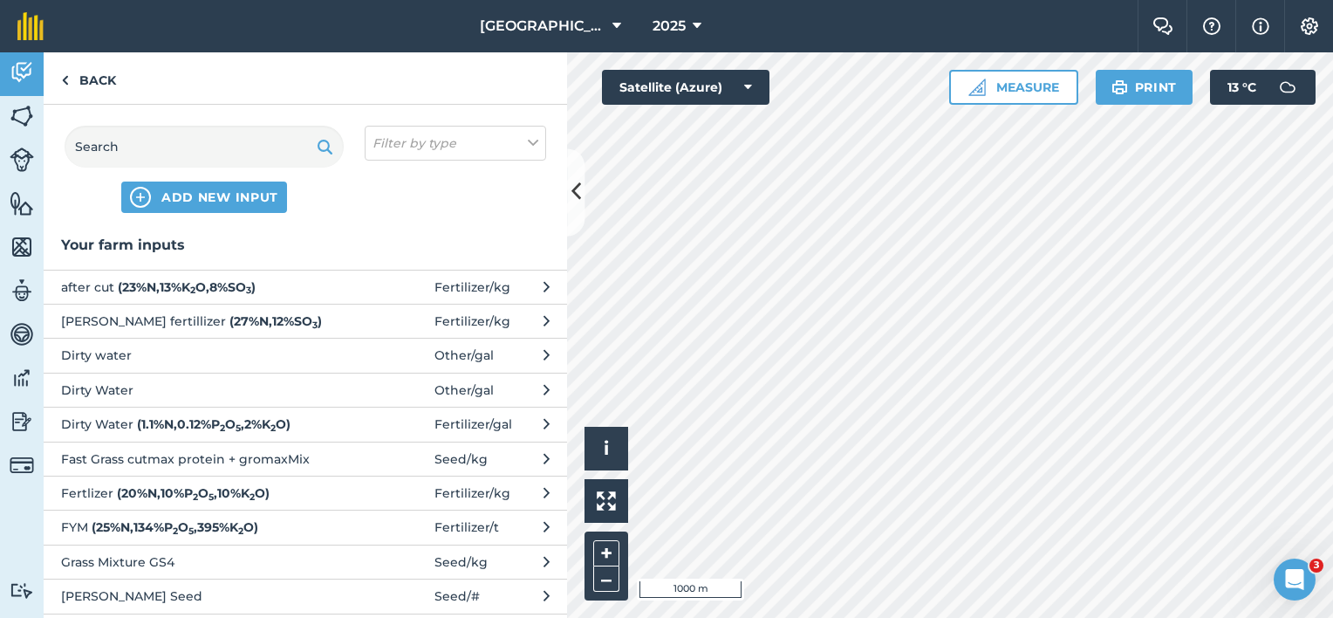
click at [197, 422] on strong "( 1.1 % N , 0.12 % P 2 O 5 , 2 % K 2 O )" at bounding box center [214, 424] width 154 height 16
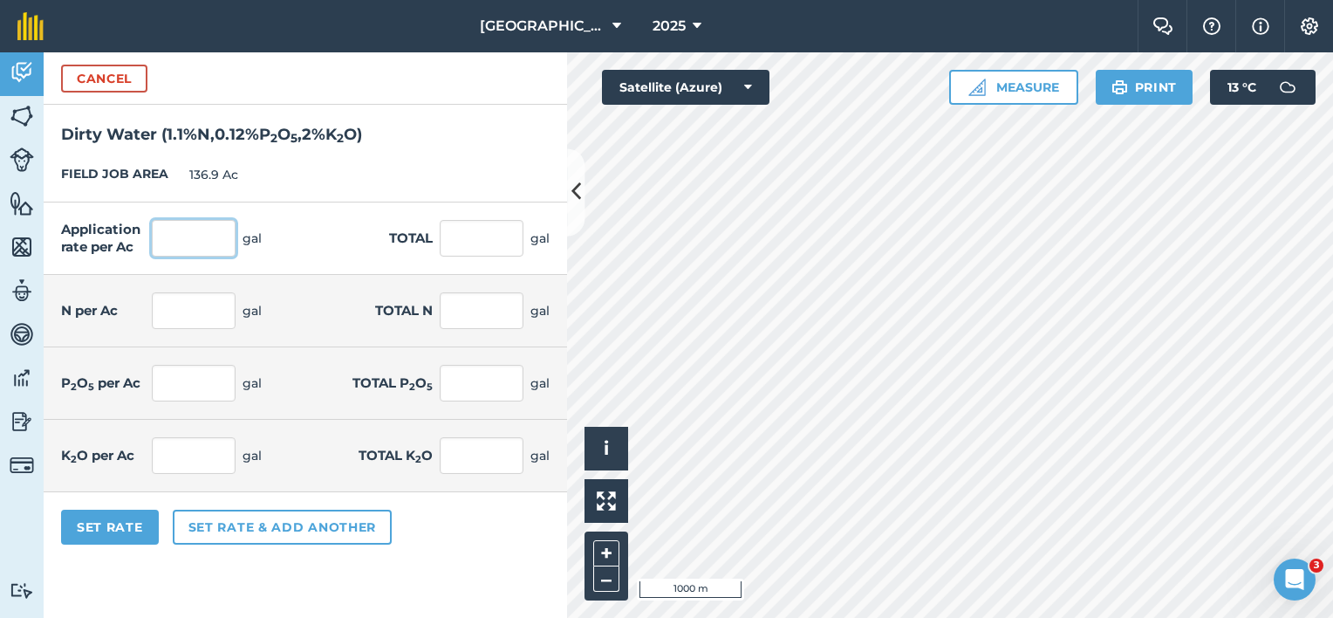
click at [175, 248] on input "text" at bounding box center [194, 238] width 84 height 37
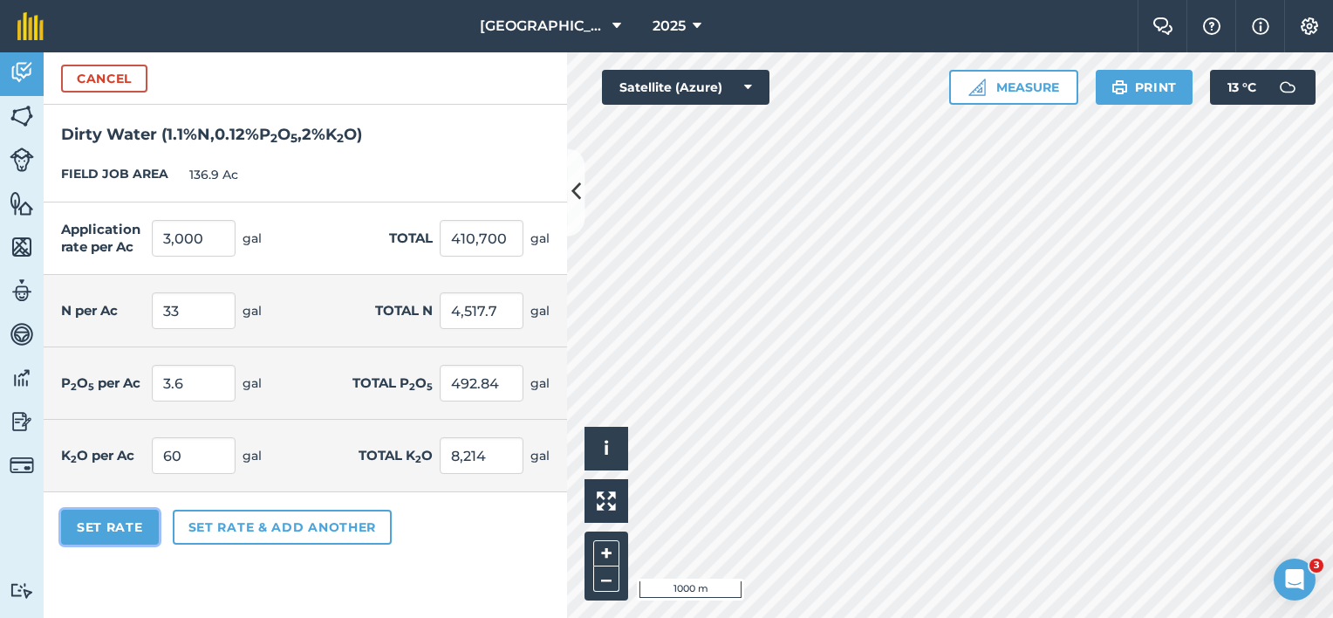
click at [115, 529] on button "Set Rate" at bounding box center [110, 526] width 98 height 35
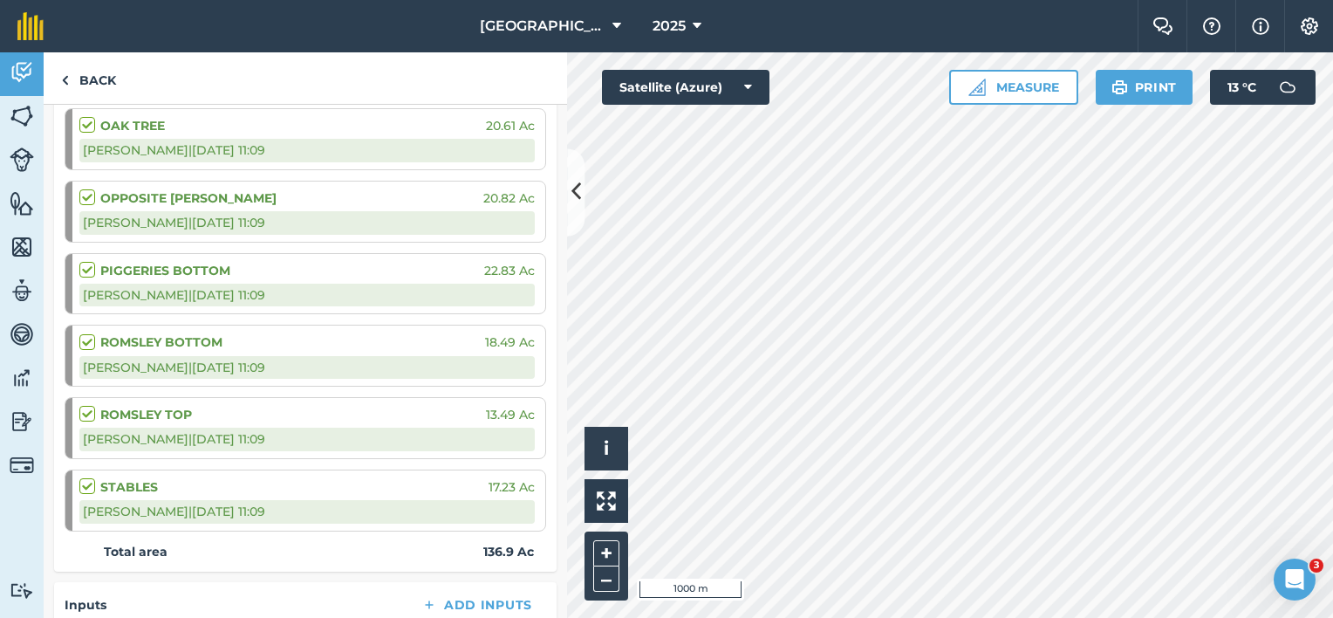
scroll to position [611, 0]
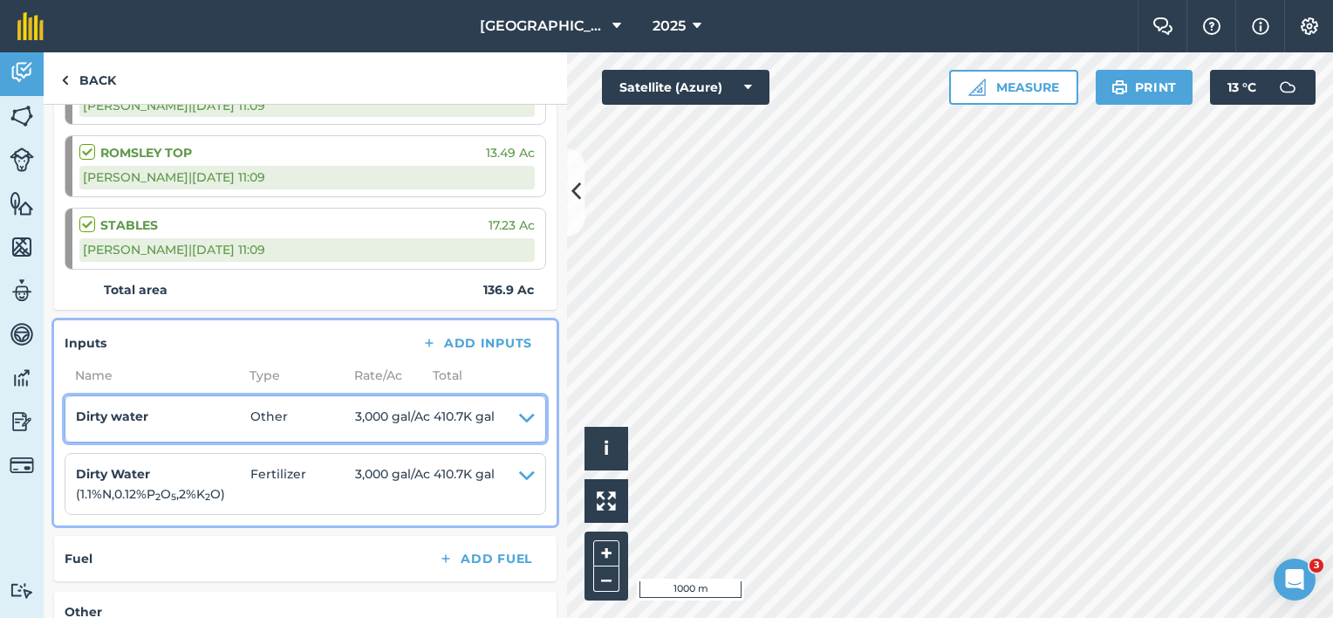
click at [307, 415] on span "Other" at bounding box center [302, 418] width 105 height 24
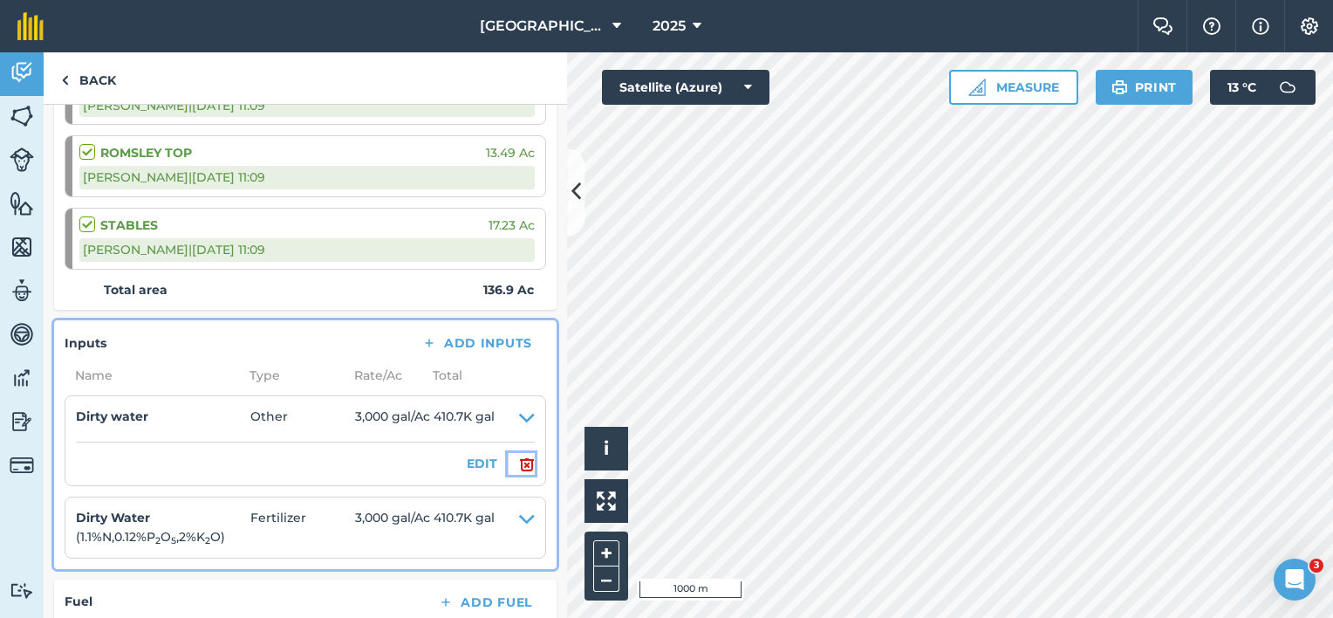
click at [519, 461] on img at bounding box center [527, 464] width 16 height 21
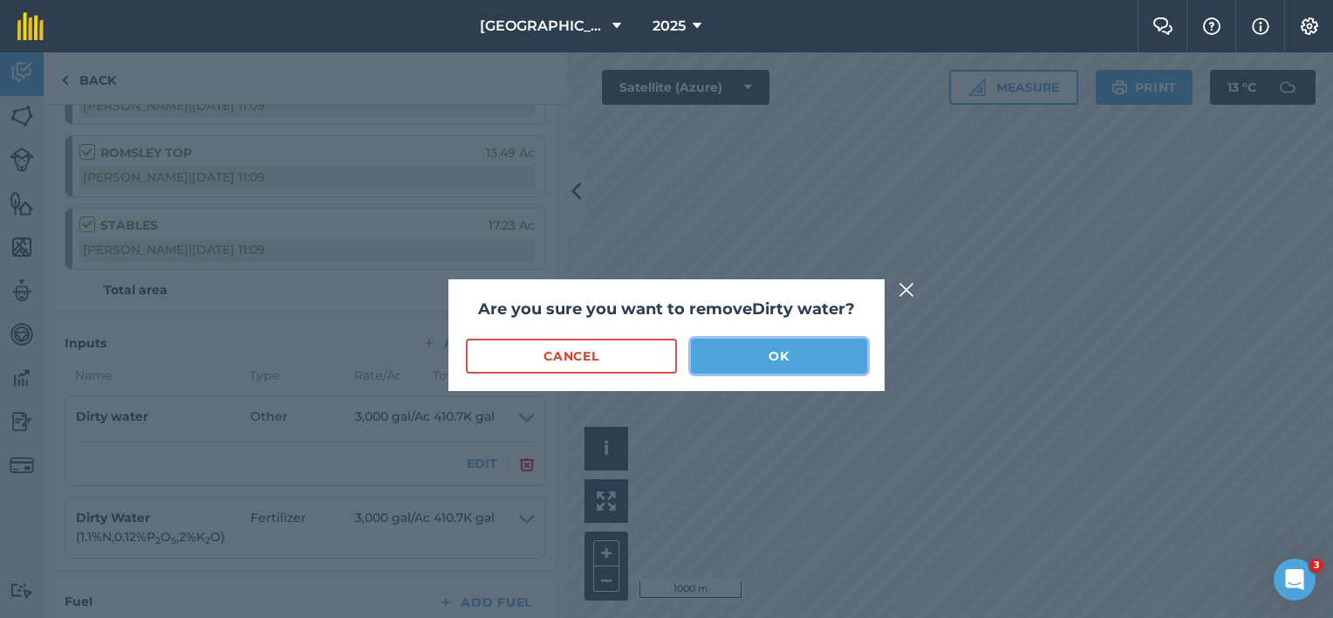
click at [733, 359] on button "OK" at bounding box center [779, 355] width 176 height 35
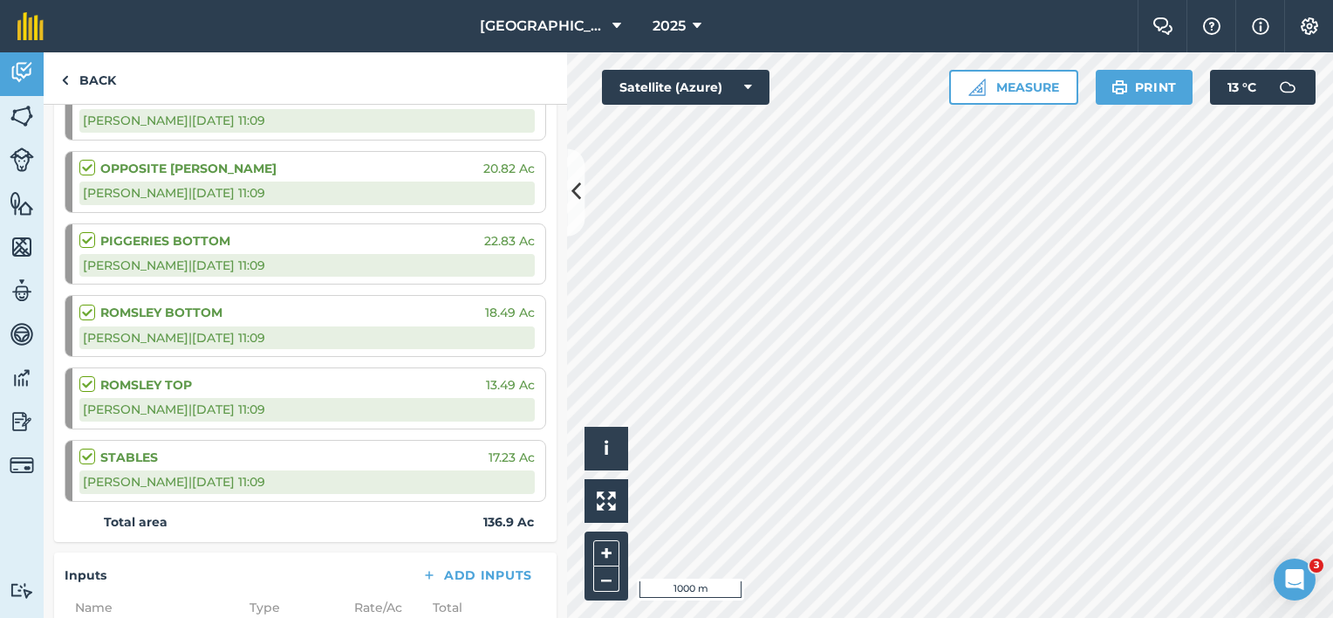
scroll to position [87, 0]
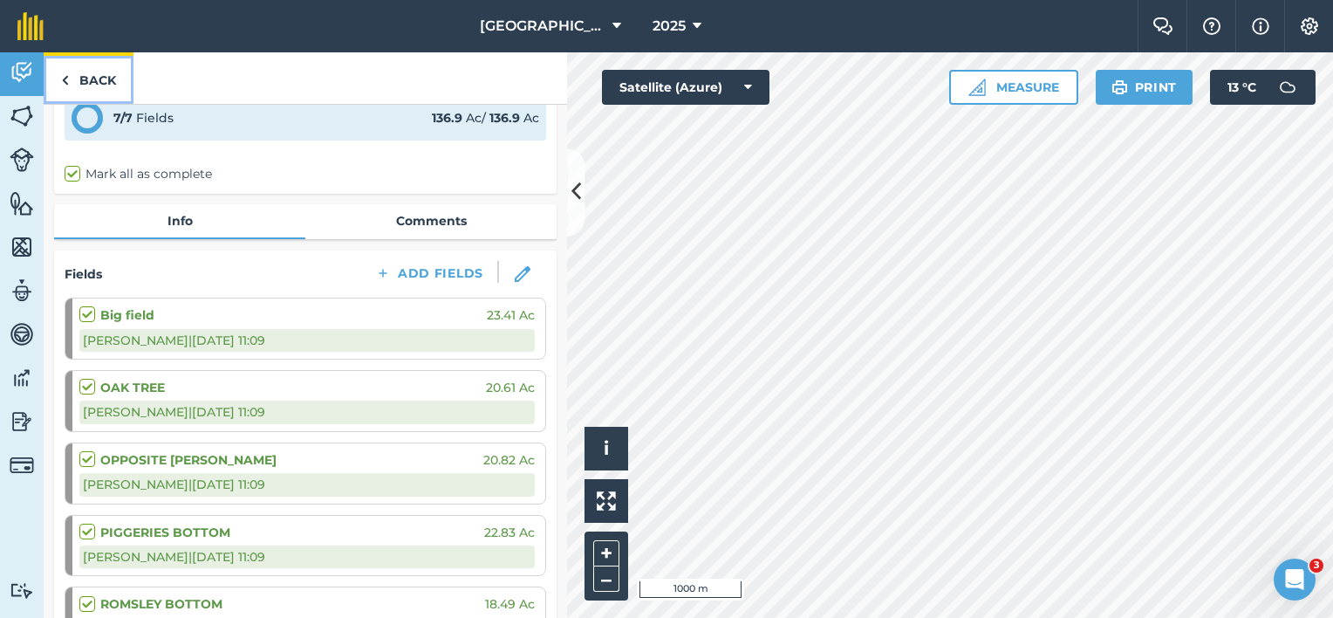
click at [97, 78] on link "Back" at bounding box center [89, 77] width 90 height 51
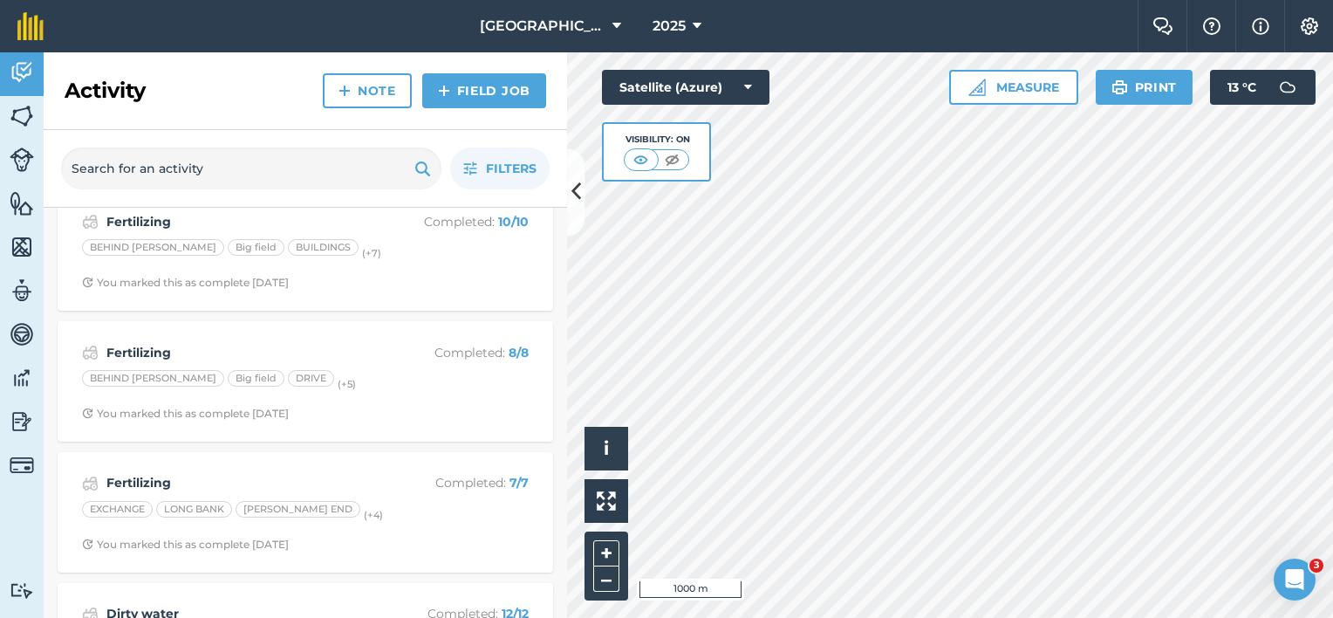
scroll to position [2732, 0]
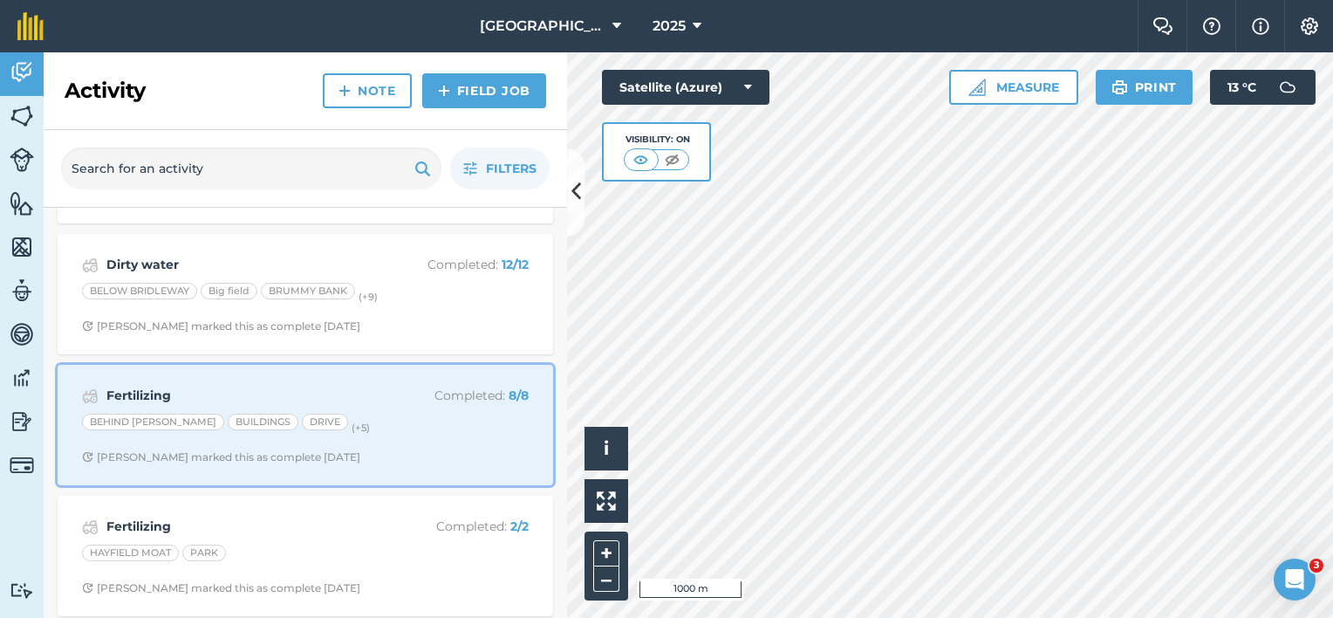
click at [219, 386] on strong "Fertilizing" at bounding box center [244, 395] width 276 height 19
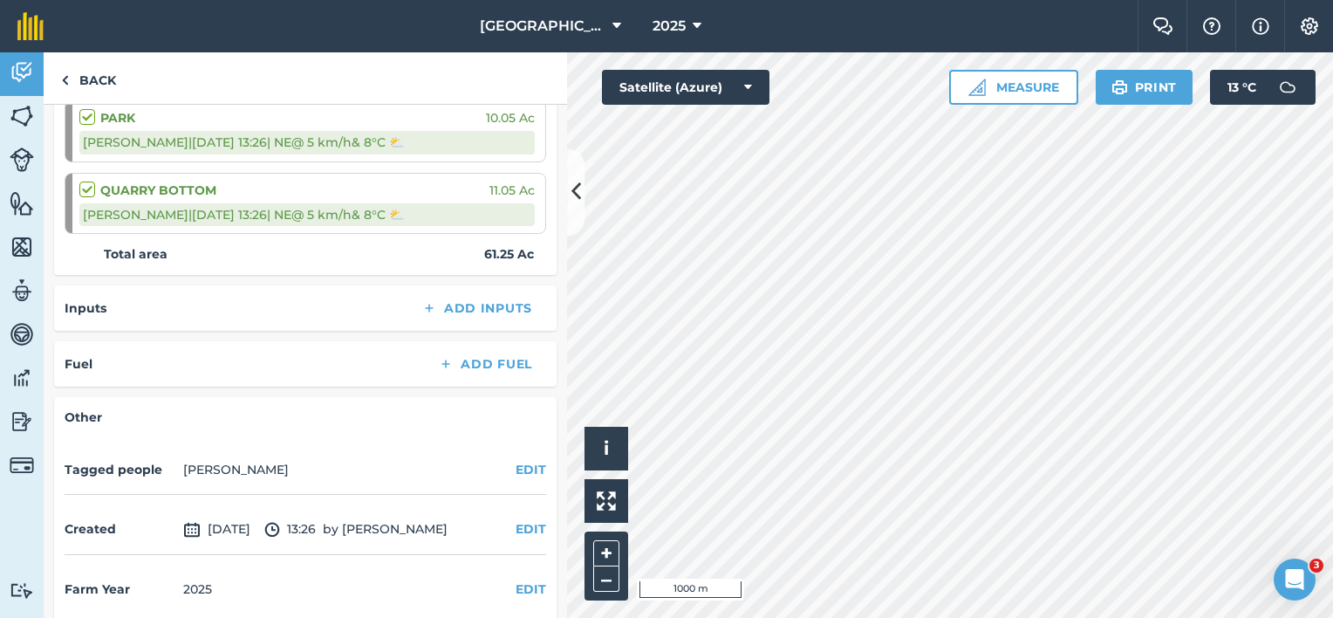
scroll to position [729, 0]
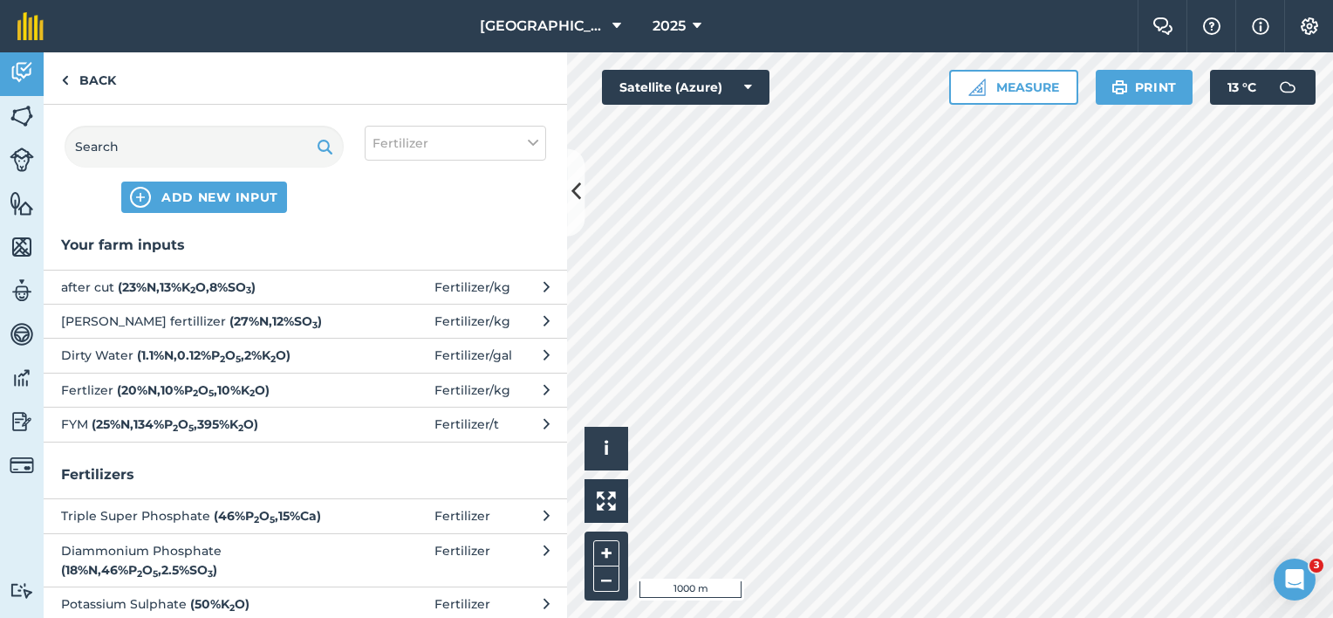
click at [181, 352] on strong "( 1.1 % N , 0.12 % P 2 O 5 , 2 % K 2 O )" at bounding box center [214, 355] width 154 height 16
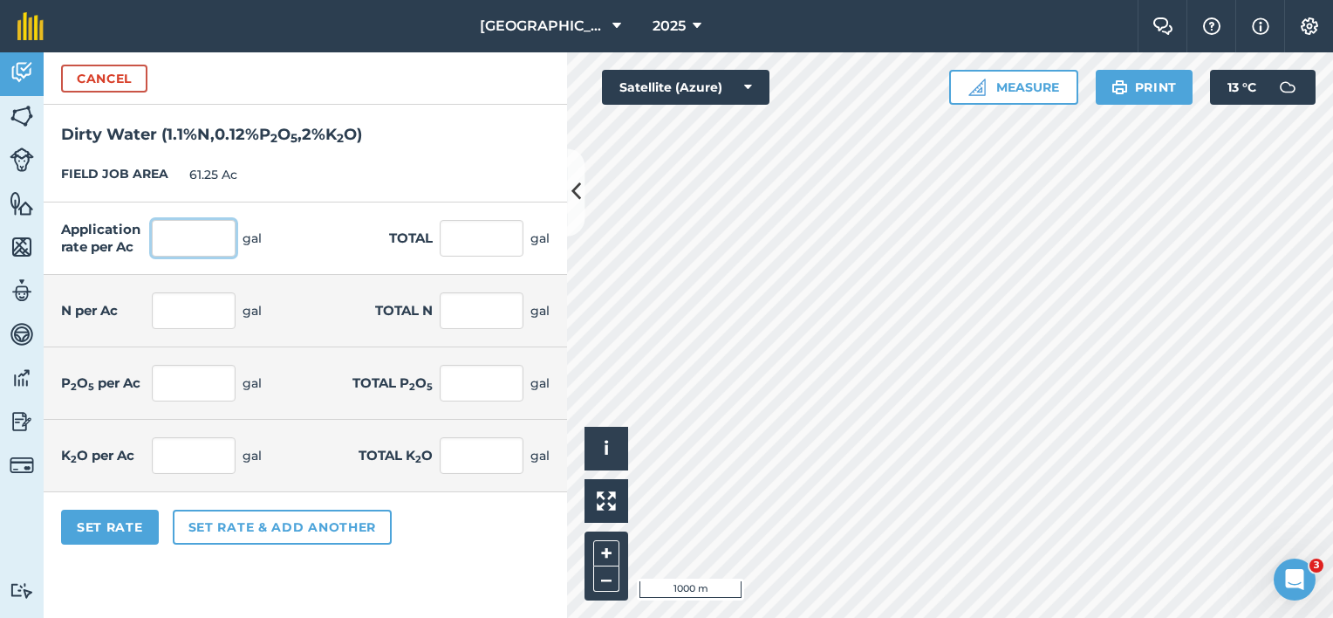
click at [195, 248] on input "text" at bounding box center [194, 238] width 84 height 37
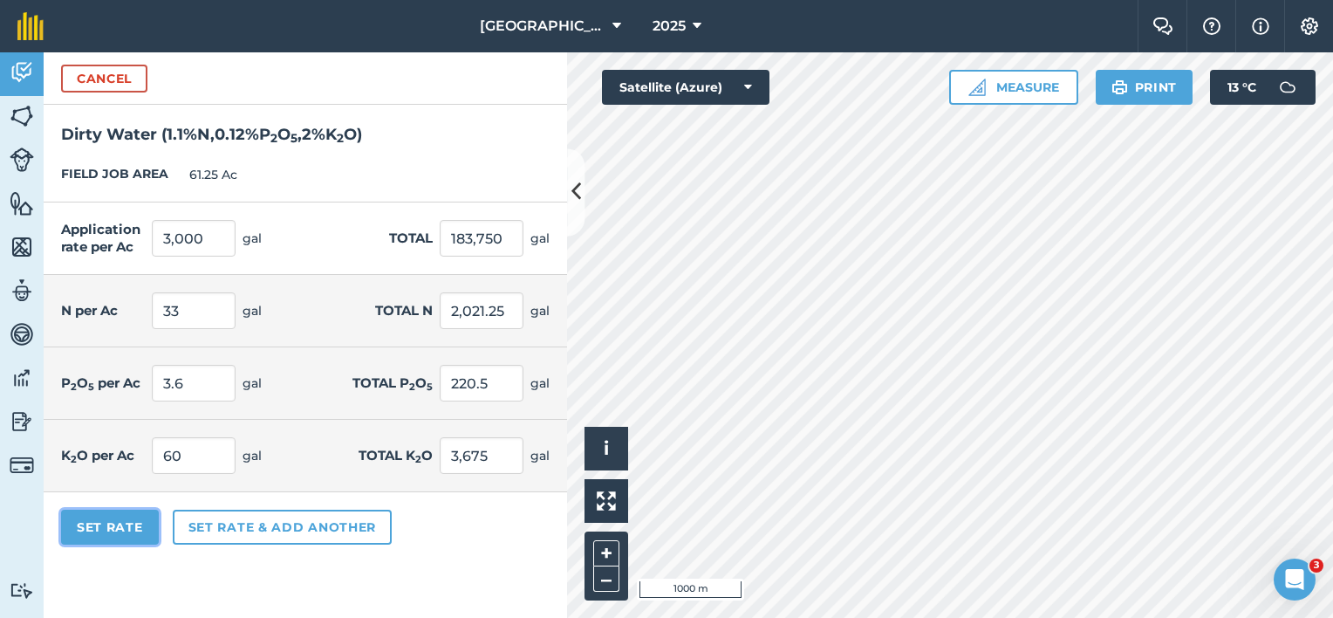
click at [92, 529] on button "Set Rate" at bounding box center [110, 526] width 98 height 35
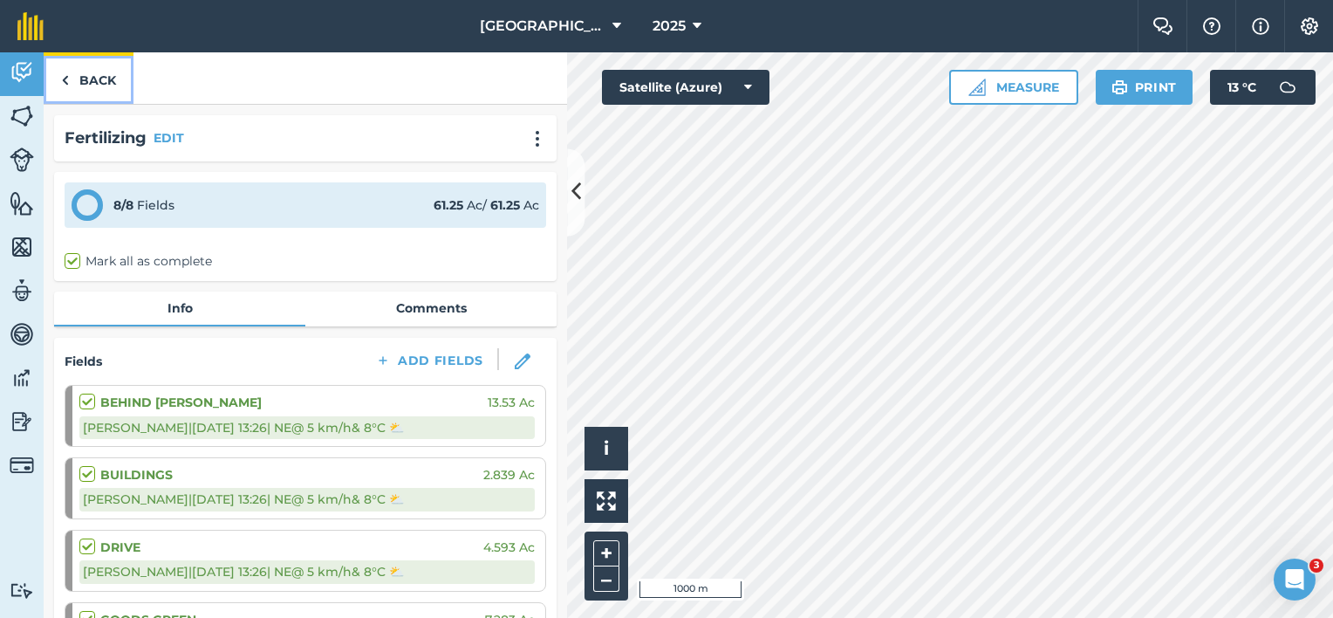
click at [87, 77] on link "Back" at bounding box center [89, 77] width 90 height 51
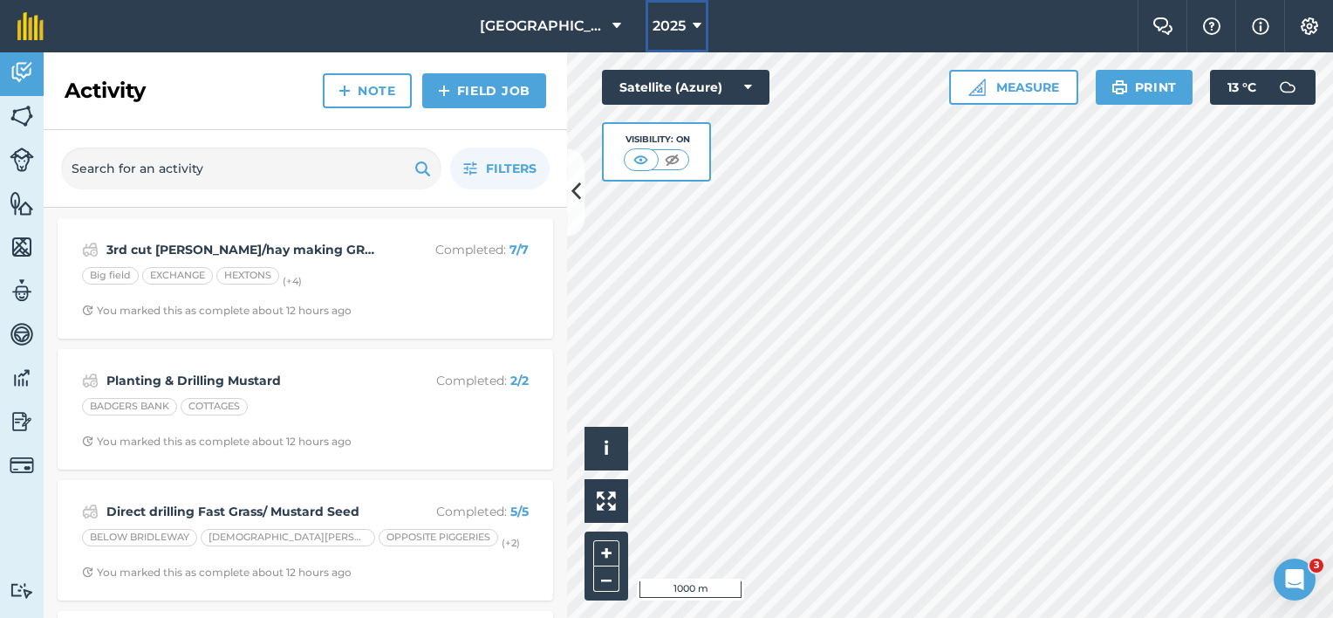
click at [693, 26] on icon at bounding box center [697, 26] width 9 height 21
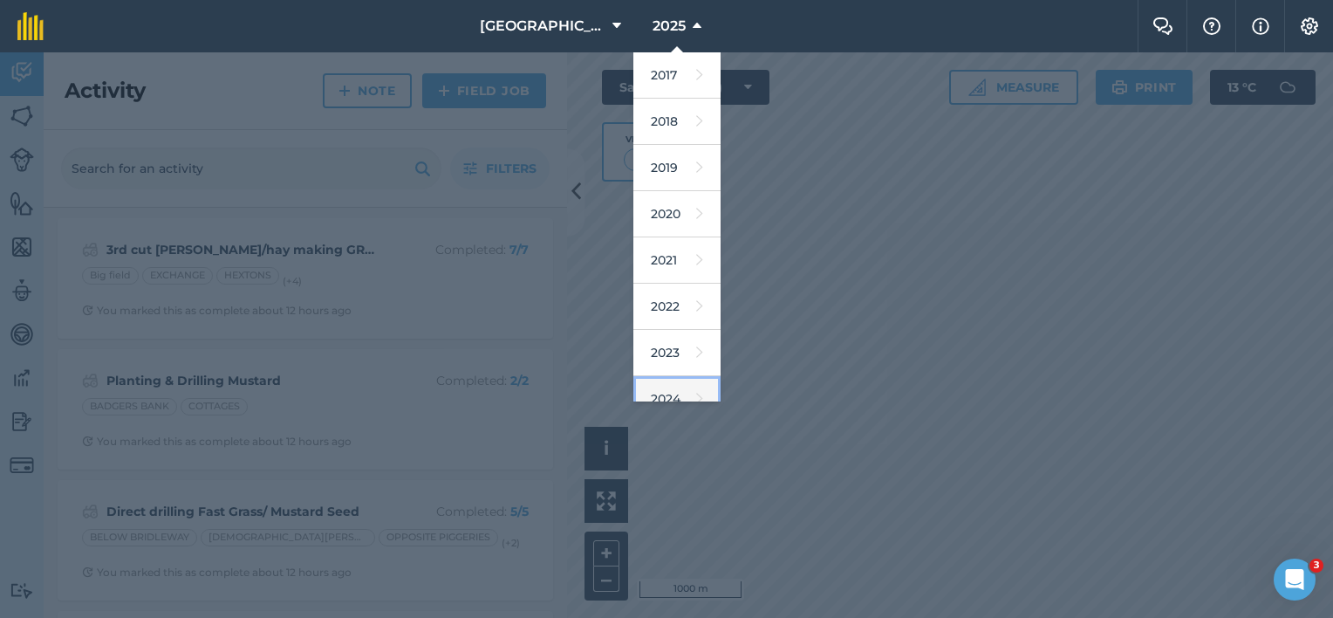
click at [645, 398] on link "2024" at bounding box center [676, 399] width 87 height 46
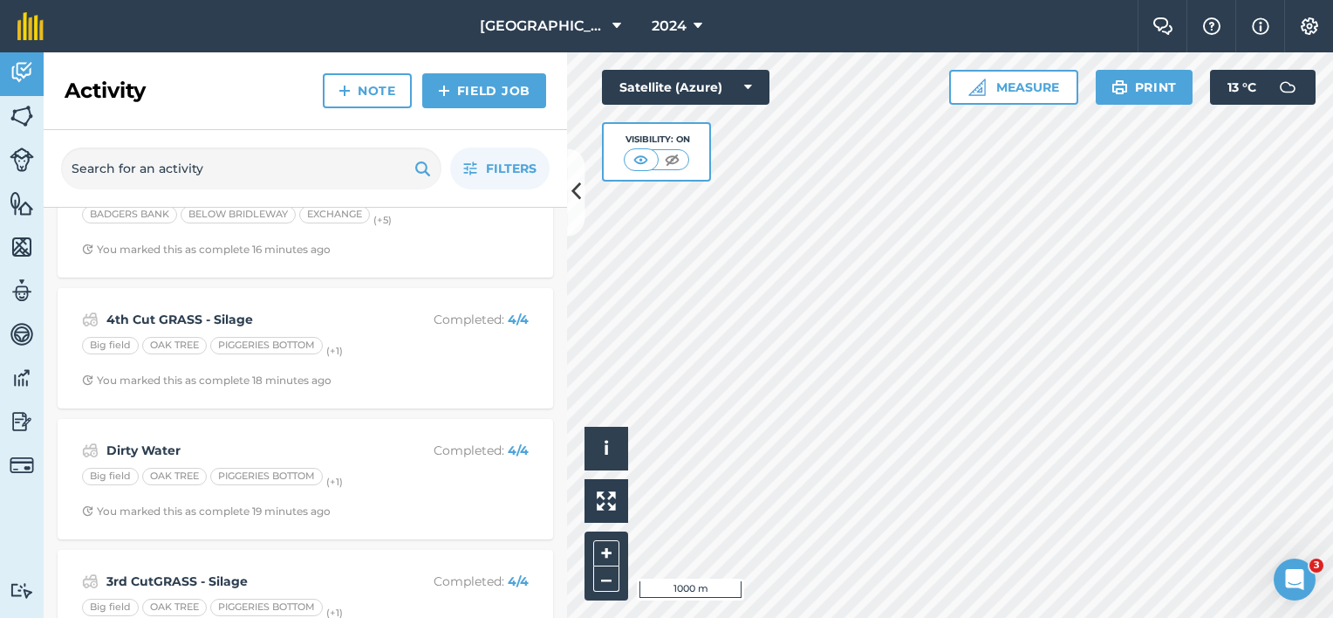
scroll to position [87, 0]
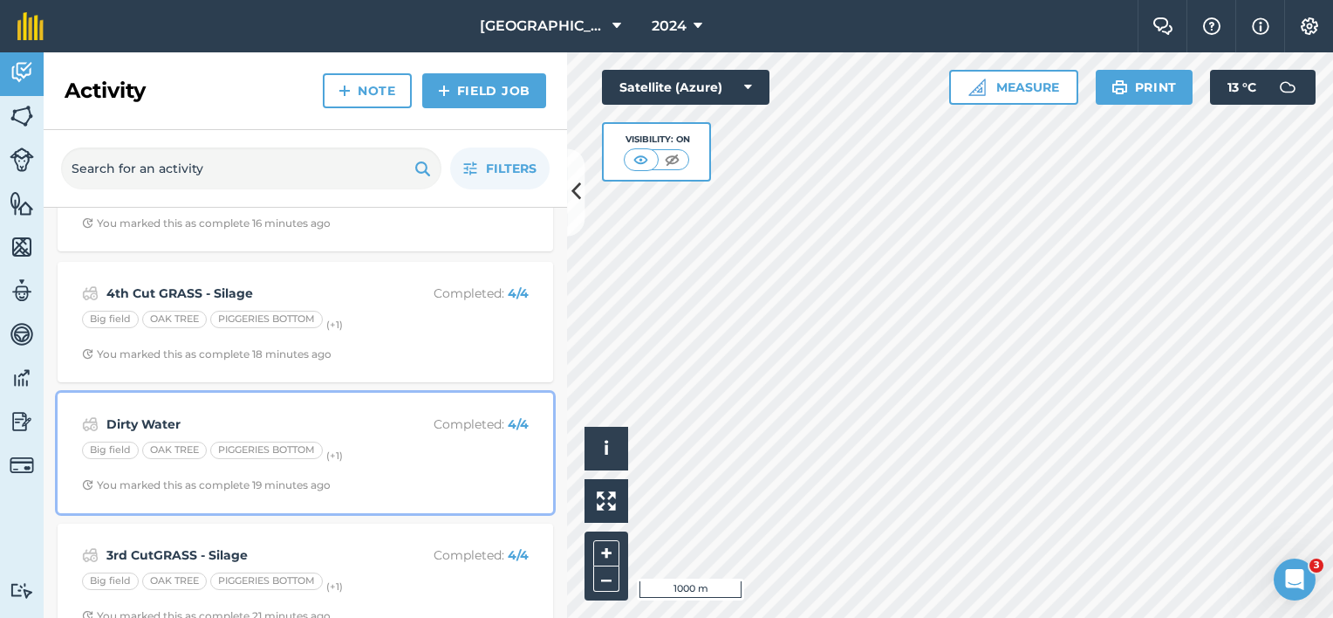
click at [168, 434] on div "Dirty Water Completed : 4 / 4 Big field OAK TREE PIGGERIES BOTTOM (+ 1 ) You ma…" at bounding box center [305, 452] width 474 height 99
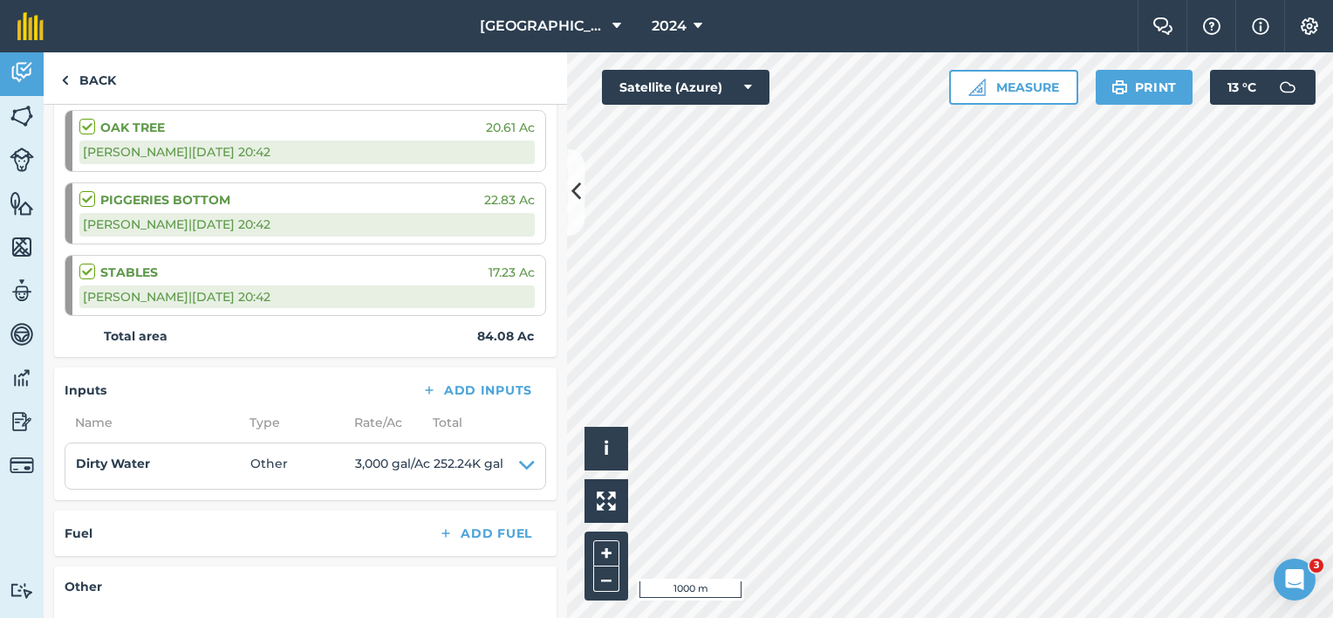
scroll to position [349, 0]
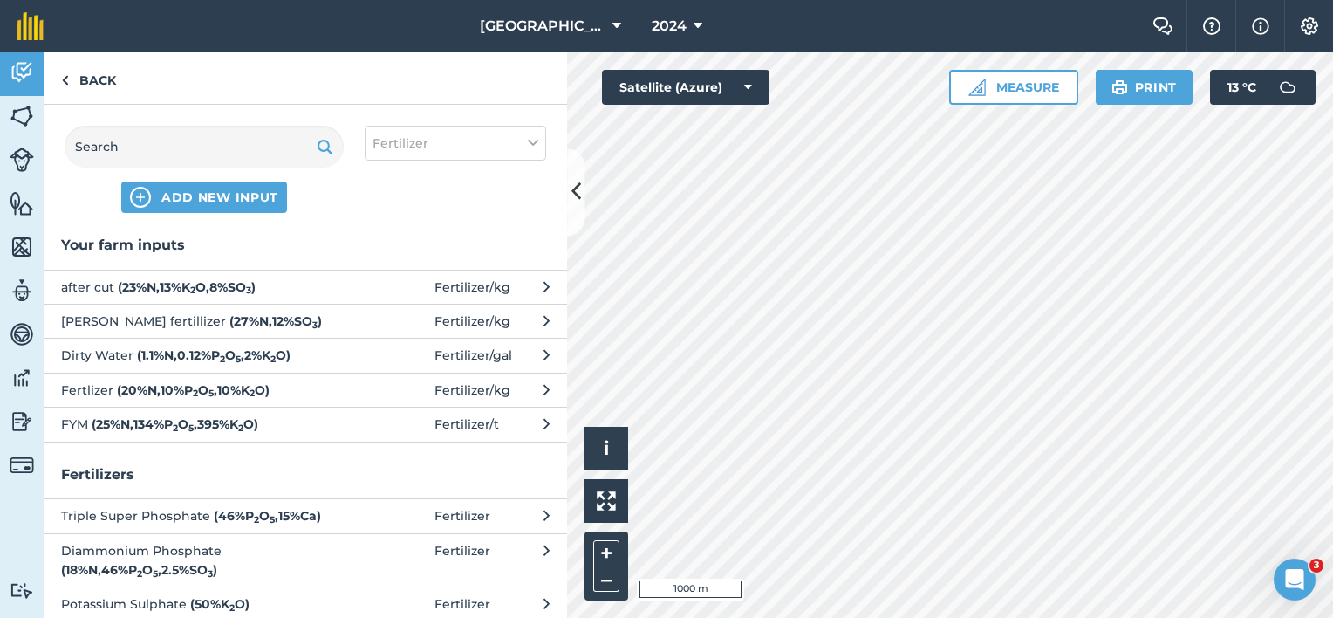
click at [175, 359] on strong "( 1.1 % N , 0.12 % P 2 O 5 , 2 % K 2 O )" at bounding box center [214, 355] width 154 height 16
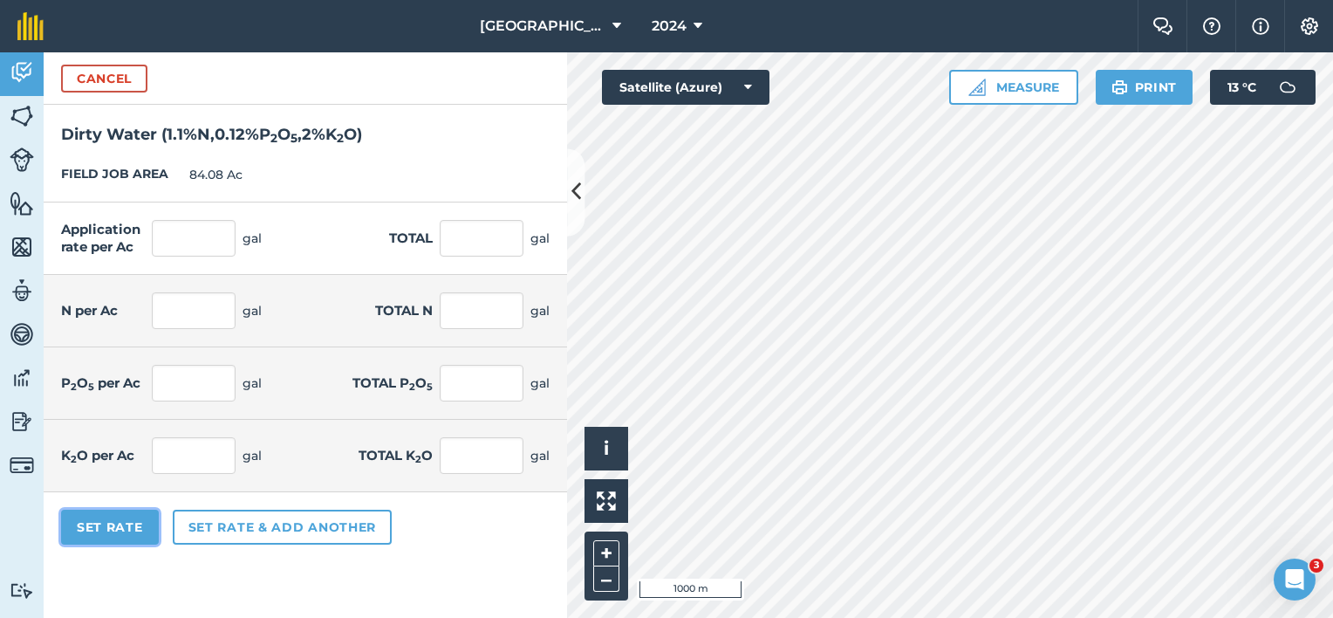
click at [136, 529] on button "Set Rate" at bounding box center [110, 526] width 98 height 35
click at [213, 245] on input "text" at bounding box center [194, 238] width 84 height 37
drag, startPoint x: 119, startPoint y: 520, endPoint x: 154, endPoint y: 507, distance: 36.4
click at [121, 520] on button "Set Rate" at bounding box center [110, 526] width 98 height 35
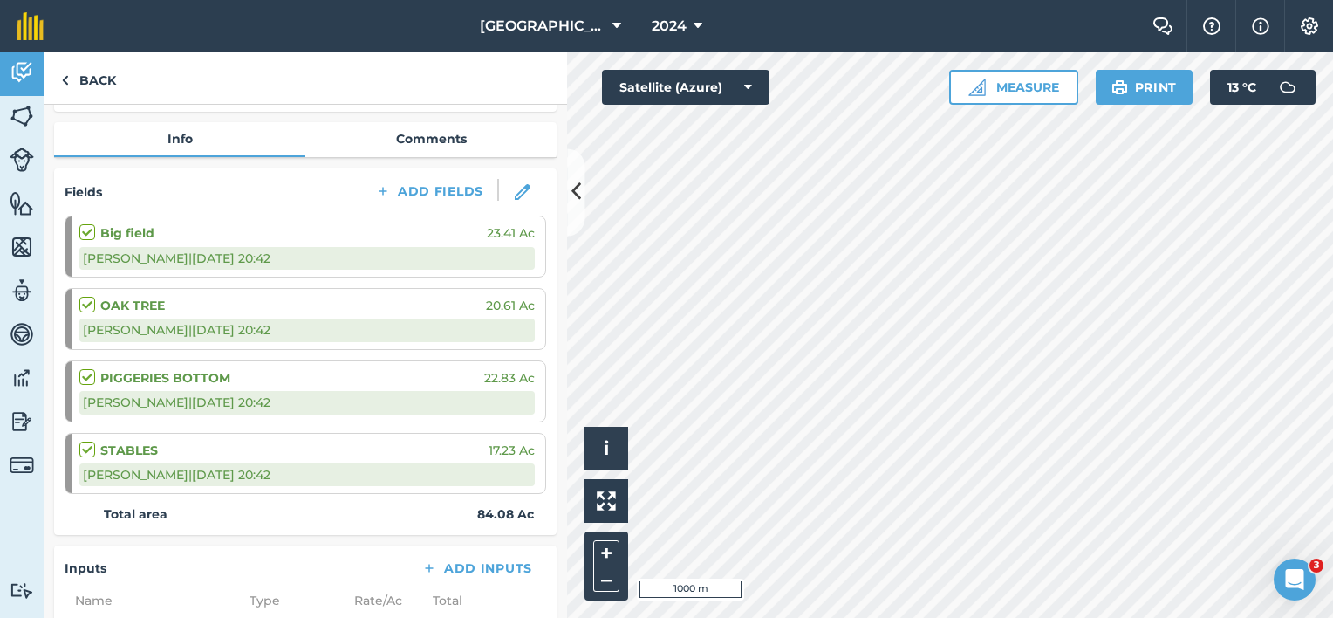
scroll to position [349, 0]
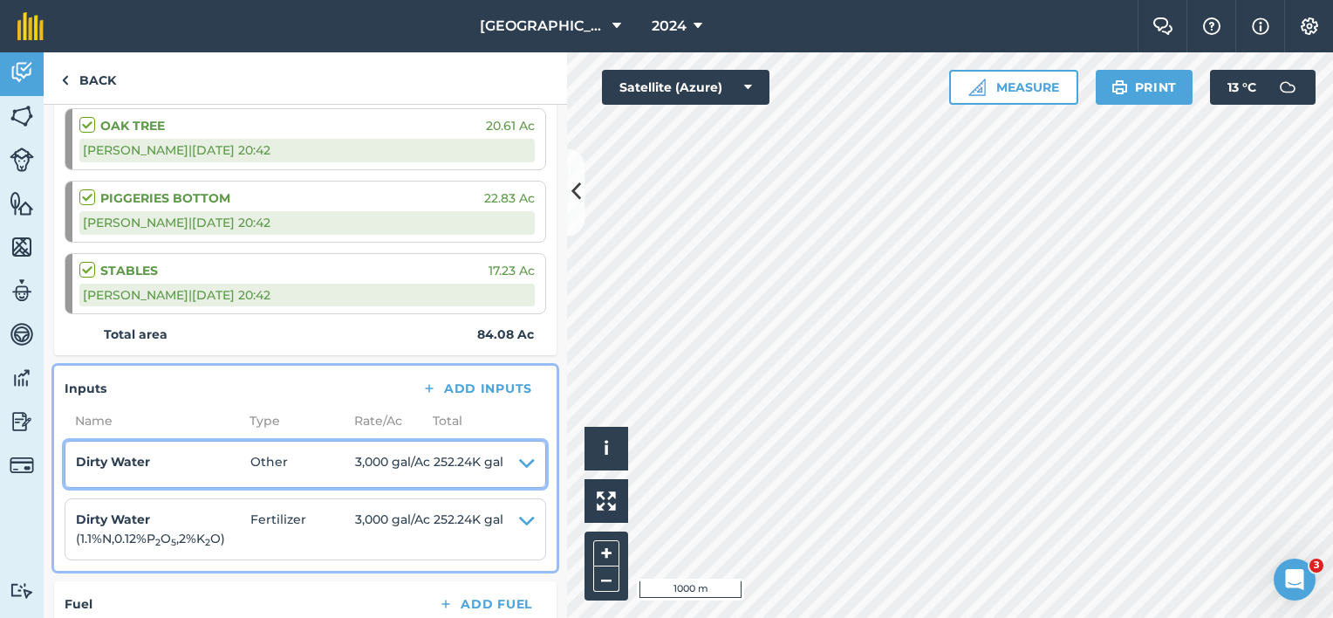
click at [356, 460] on span "3,000 gal / Ac" at bounding box center [394, 464] width 78 height 24
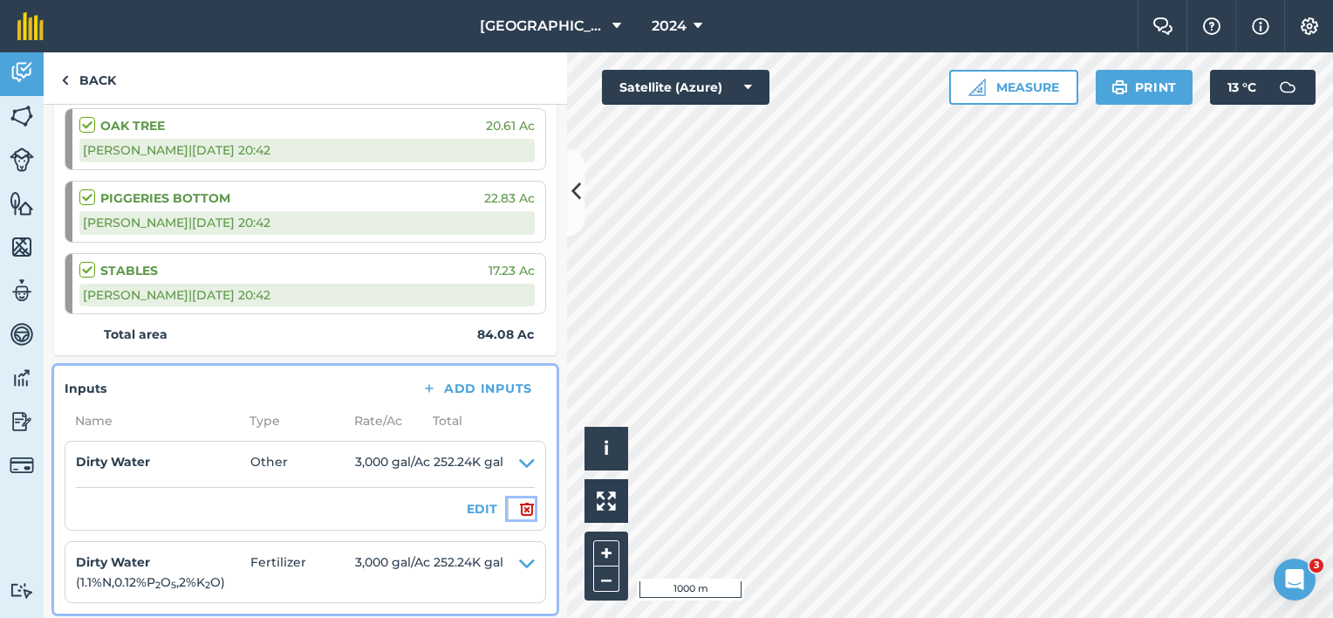
click at [519, 506] on img at bounding box center [527, 508] width 16 height 21
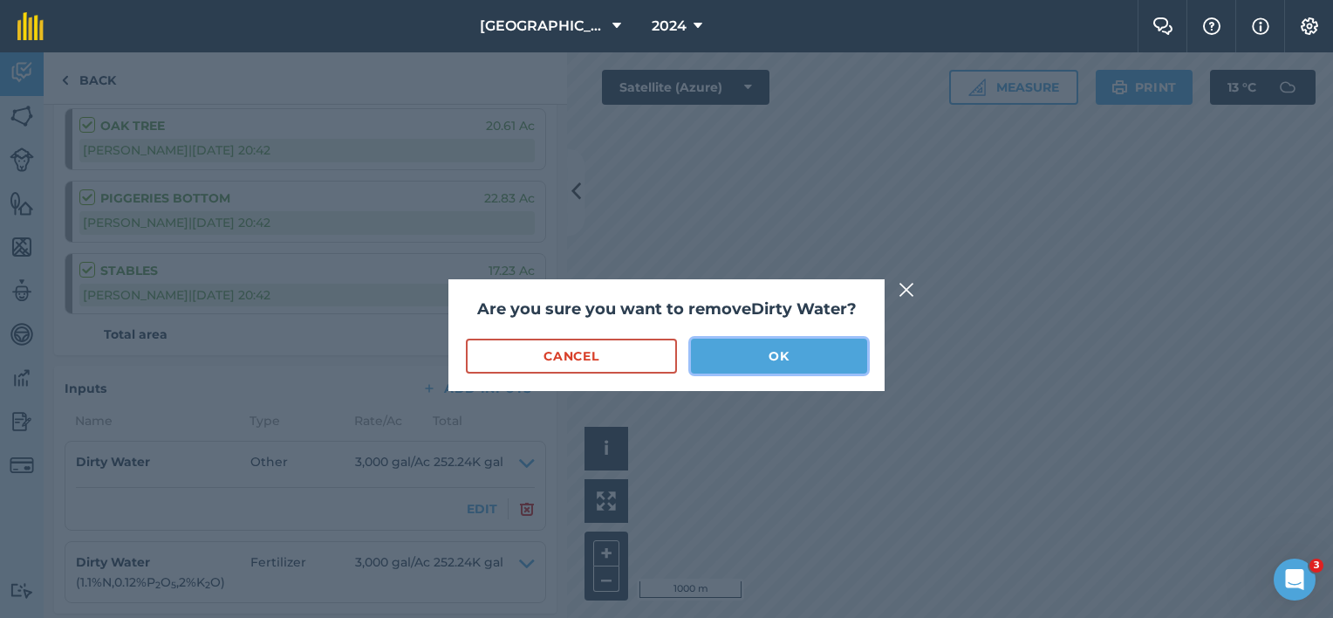
click at [722, 361] on button "OK" at bounding box center [779, 355] width 176 height 35
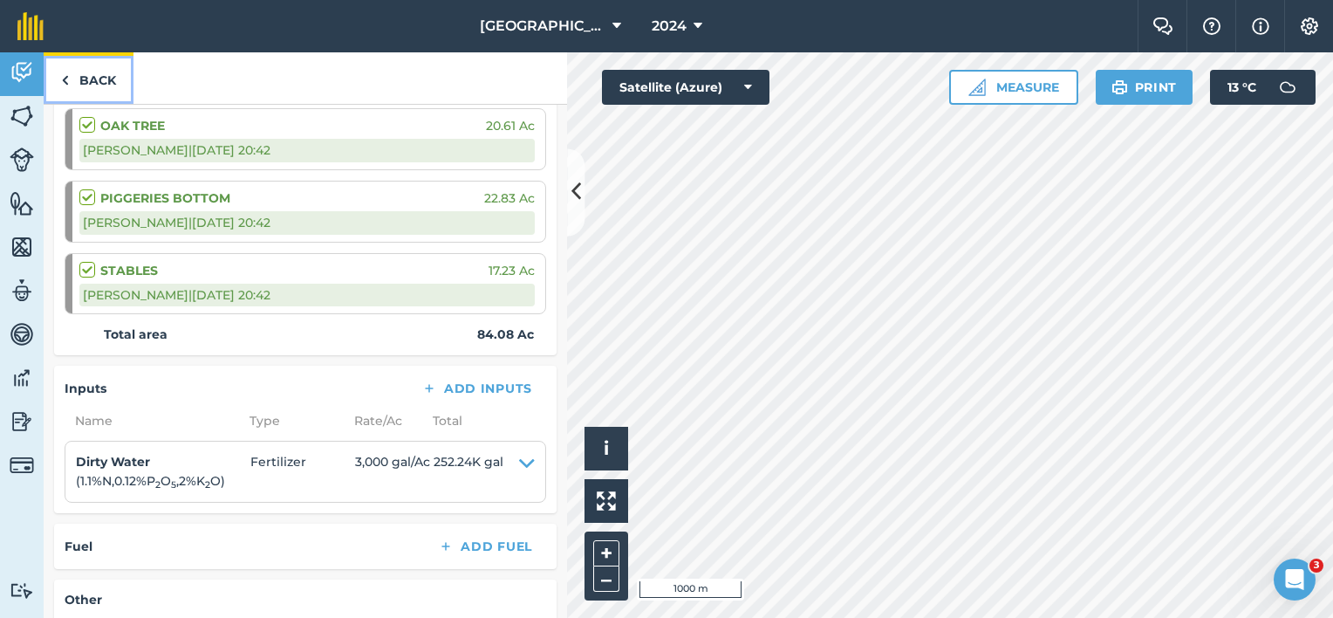
click at [67, 84] on img at bounding box center [65, 80] width 8 height 21
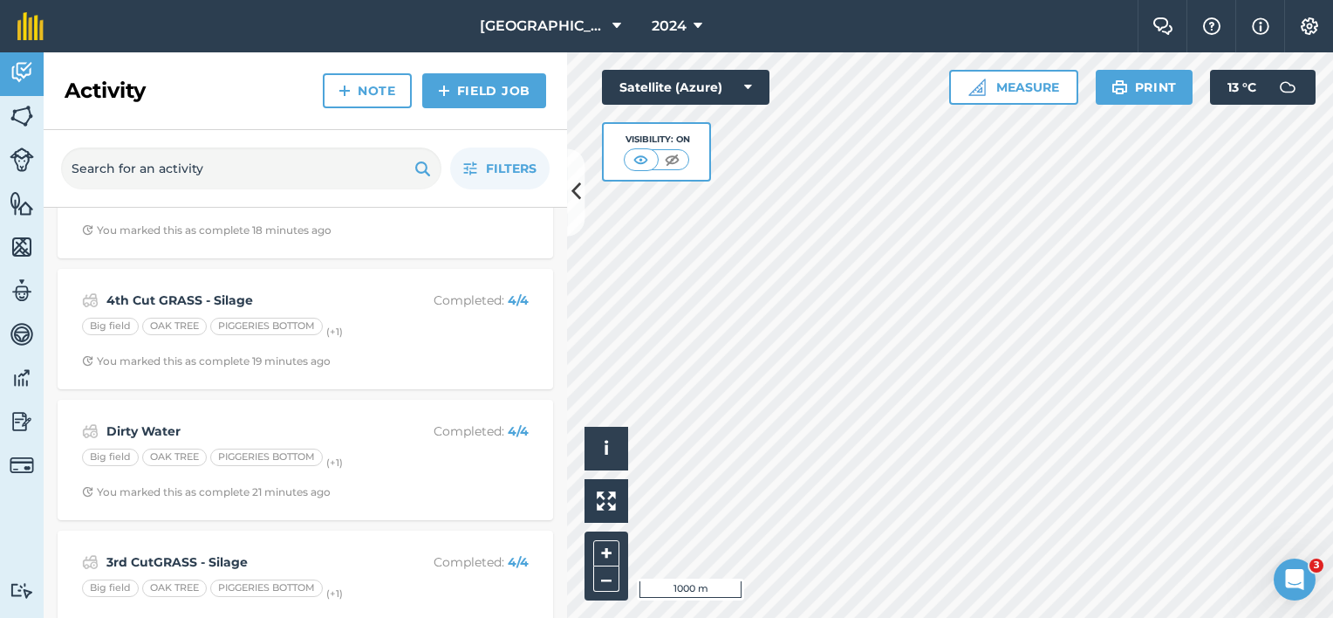
scroll to position [174, 0]
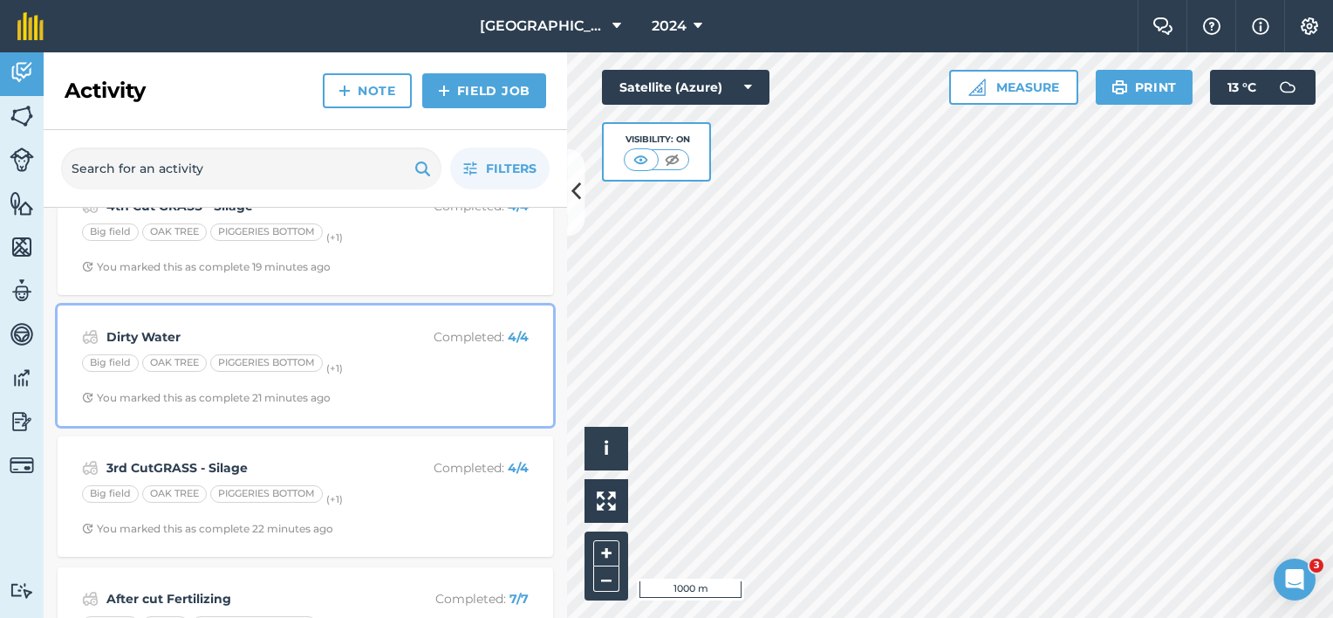
click at [253, 386] on div "Dirty Water Completed : 4 / 4 Big field OAK TREE PIGGERIES BOTTOM (+ 1 ) You ma…" at bounding box center [305, 365] width 474 height 99
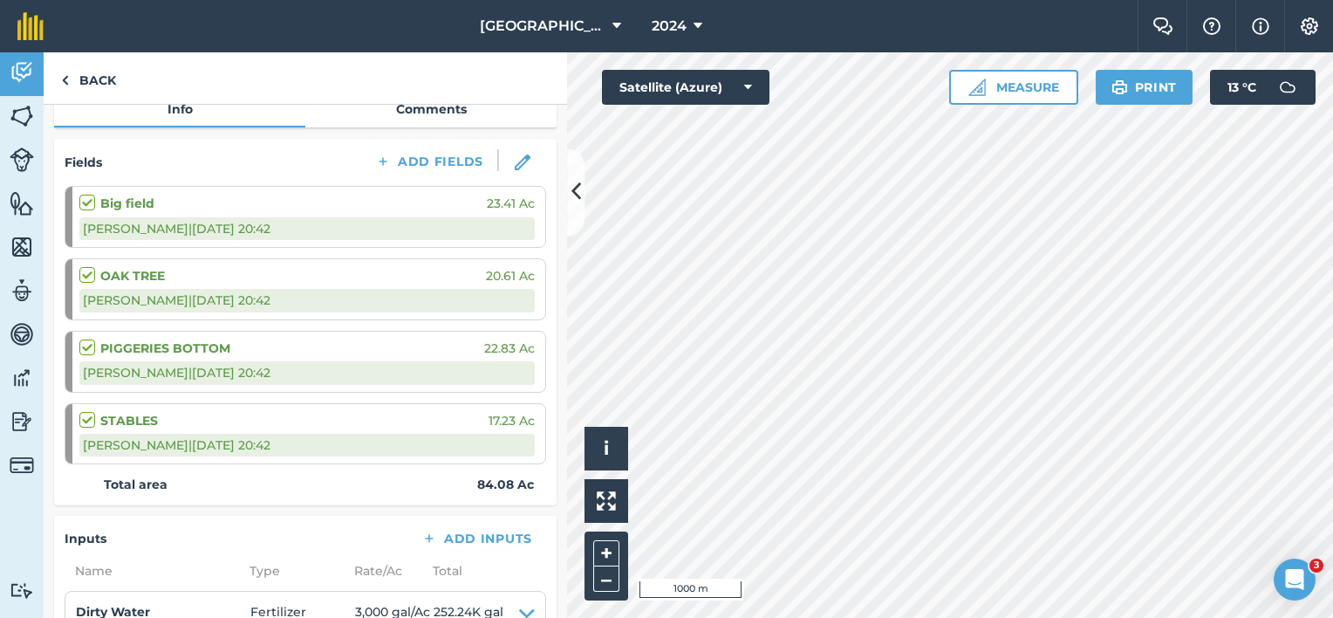
scroll to position [436, 0]
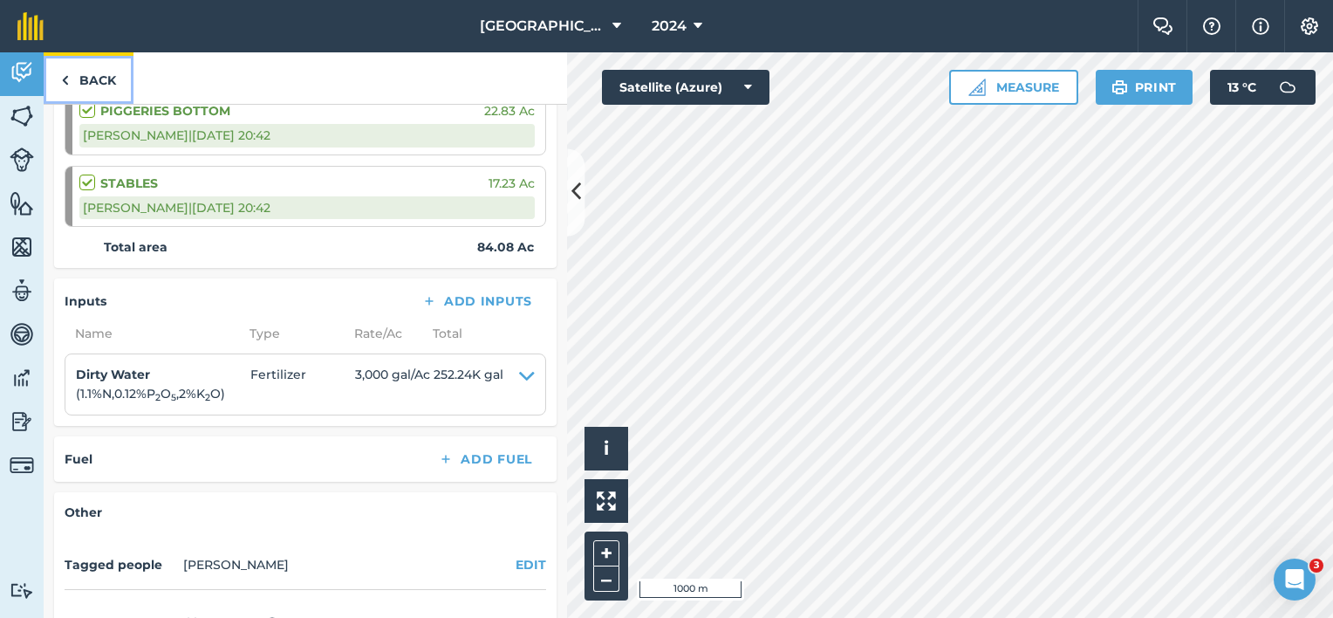
click at [77, 77] on link "Back" at bounding box center [89, 77] width 90 height 51
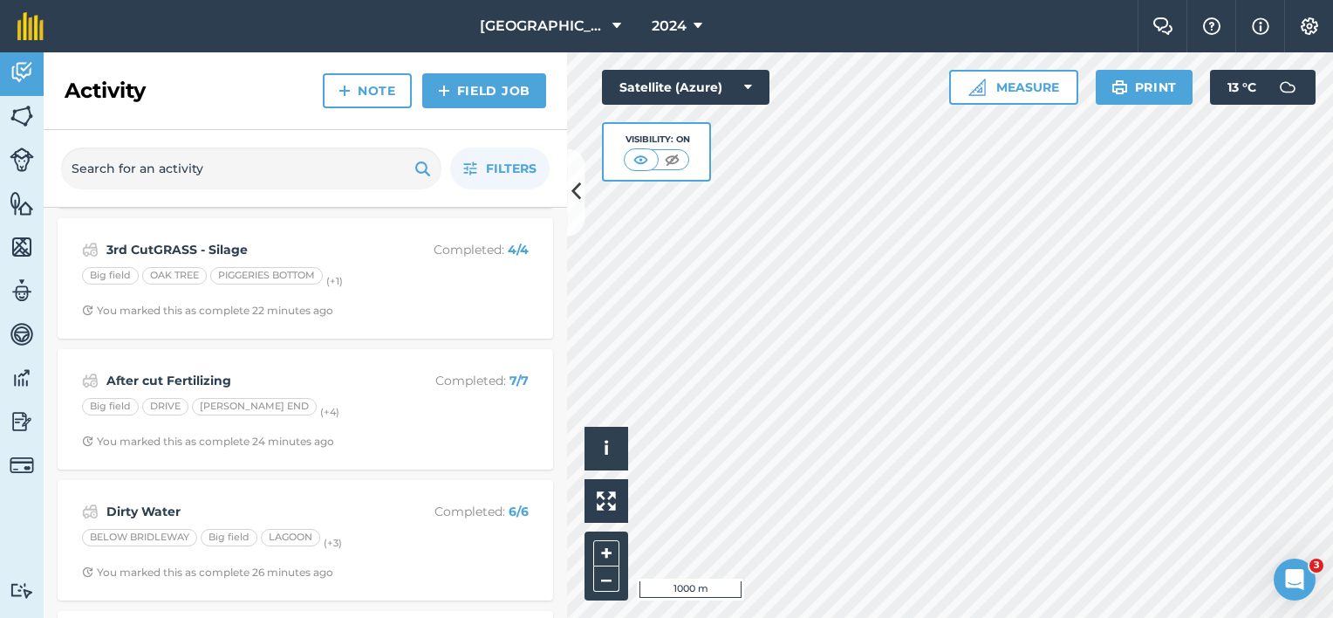
scroll to position [523, 0]
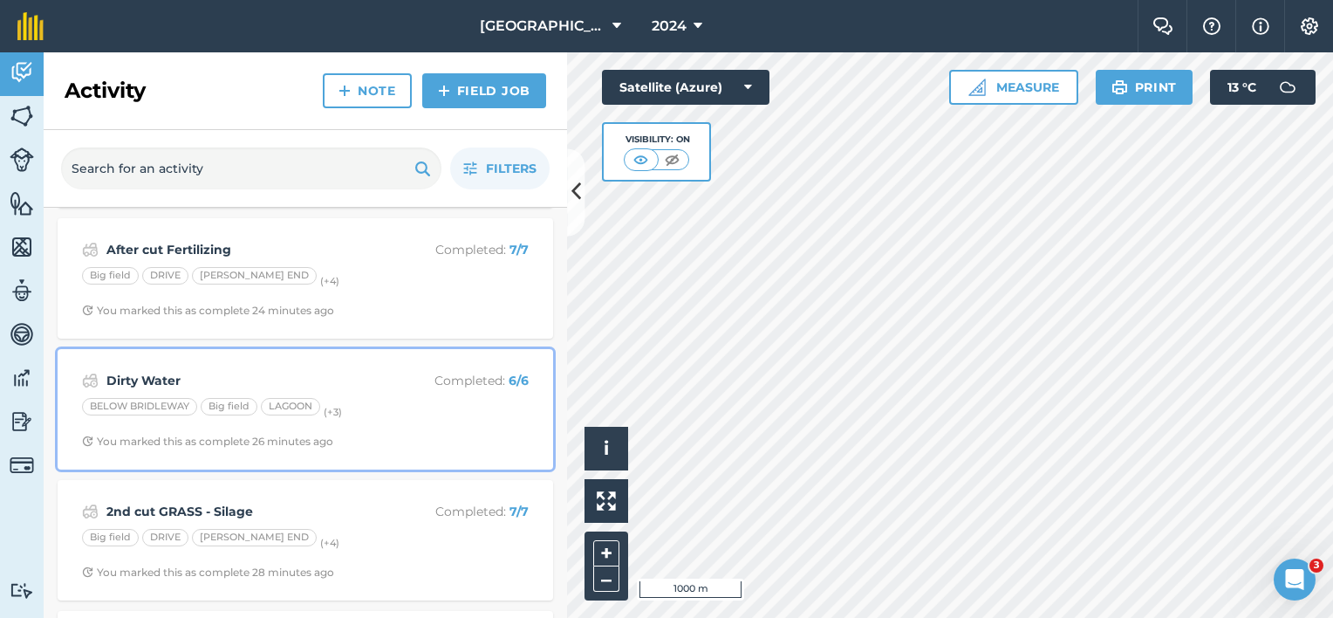
click at [188, 409] on div "BELOW BRIDLEWAY" at bounding box center [139, 406] width 115 height 17
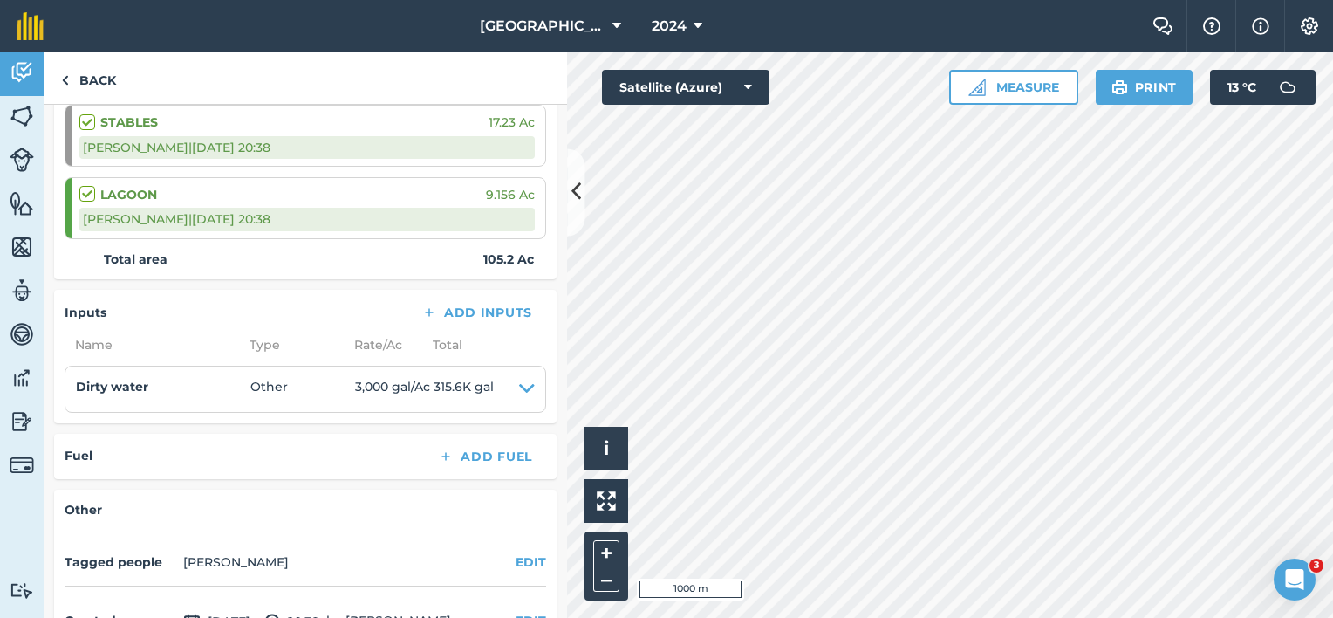
scroll to position [611, 0]
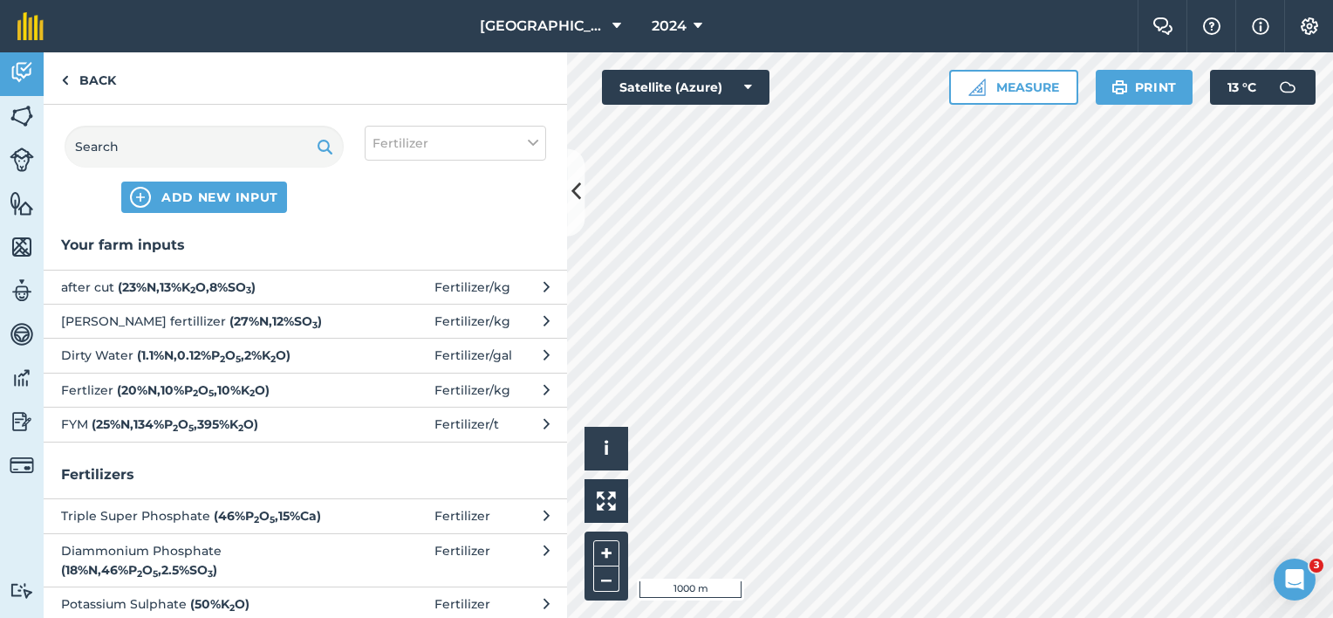
click at [193, 356] on strong "( 1.1 % N , 0.12 % P 2 O 5 , 2 % K 2 O )" at bounding box center [214, 355] width 154 height 16
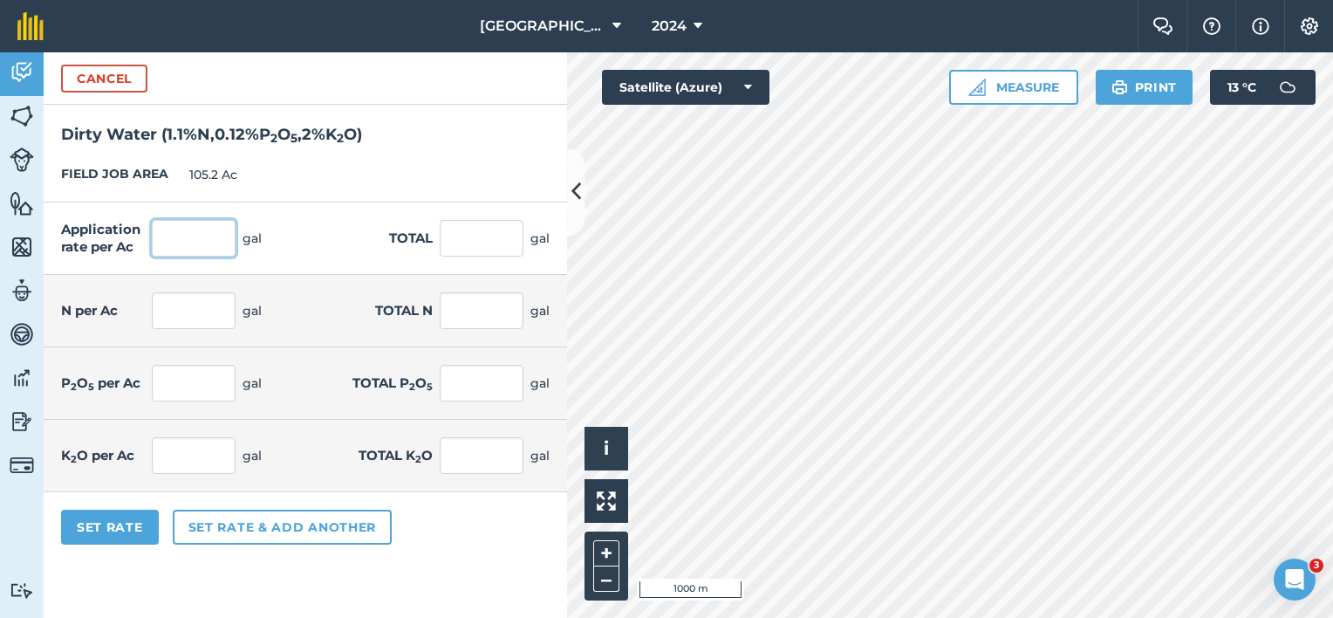
click at [167, 230] on input "text" at bounding box center [194, 238] width 84 height 37
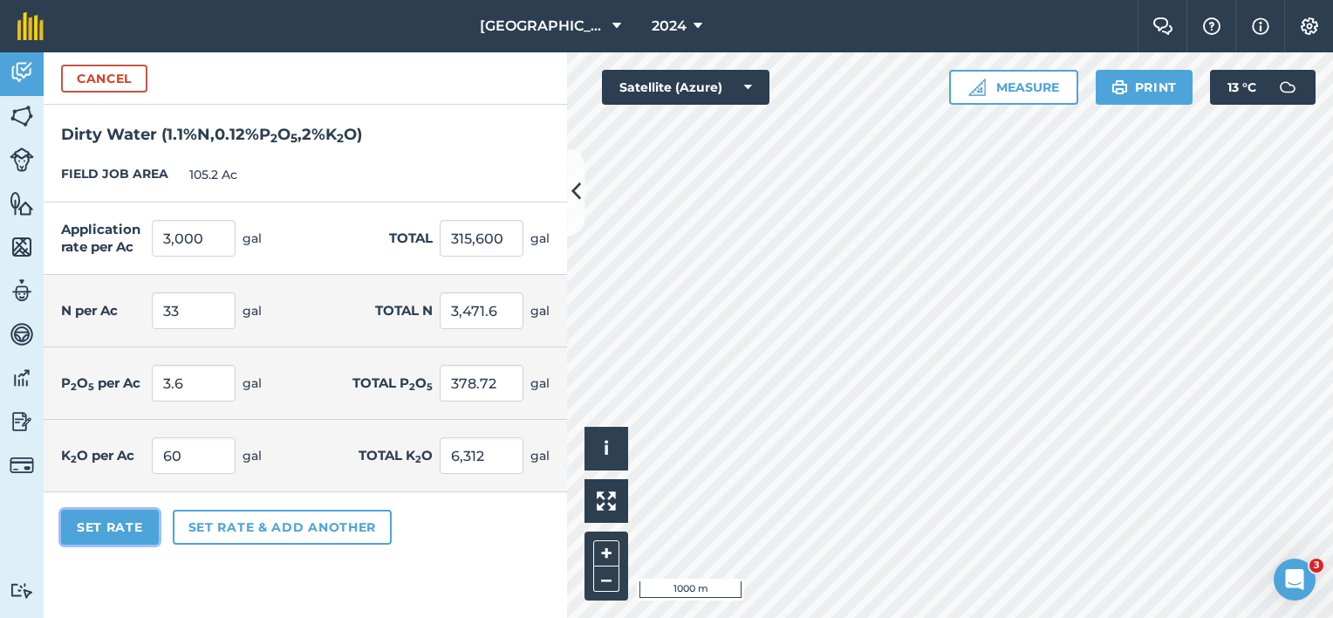
click at [116, 527] on button "Set Rate" at bounding box center [110, 526] width 98 height 35
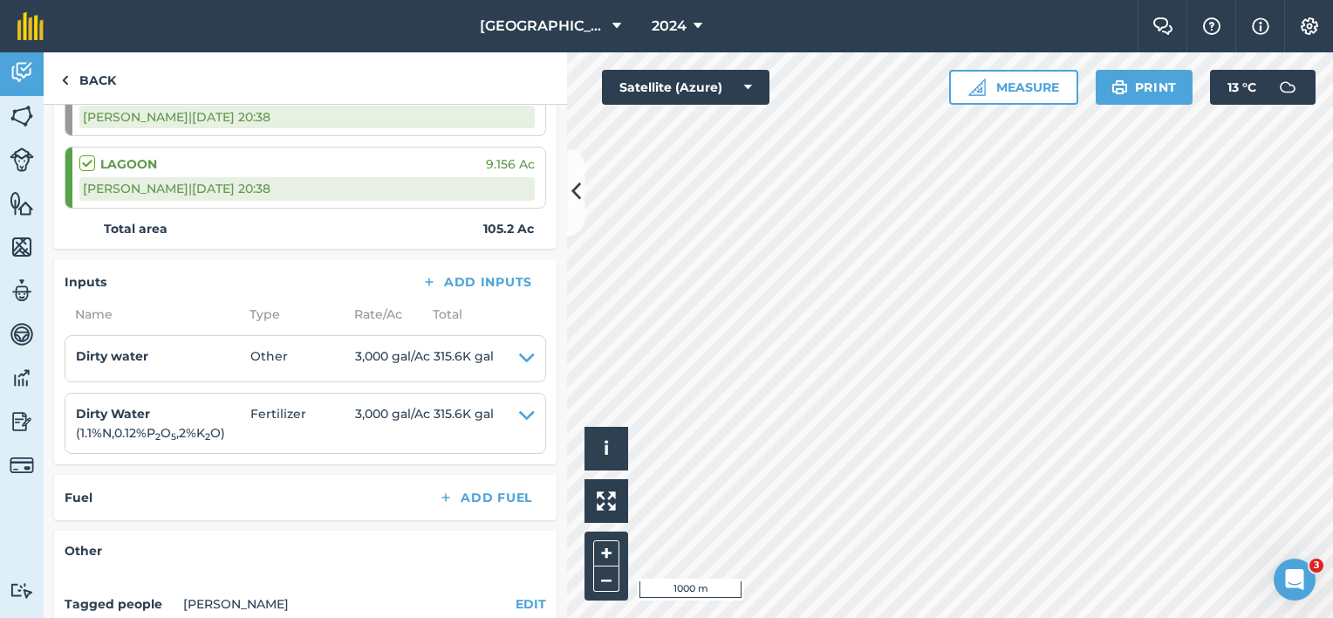
scroll to position [611, 0]
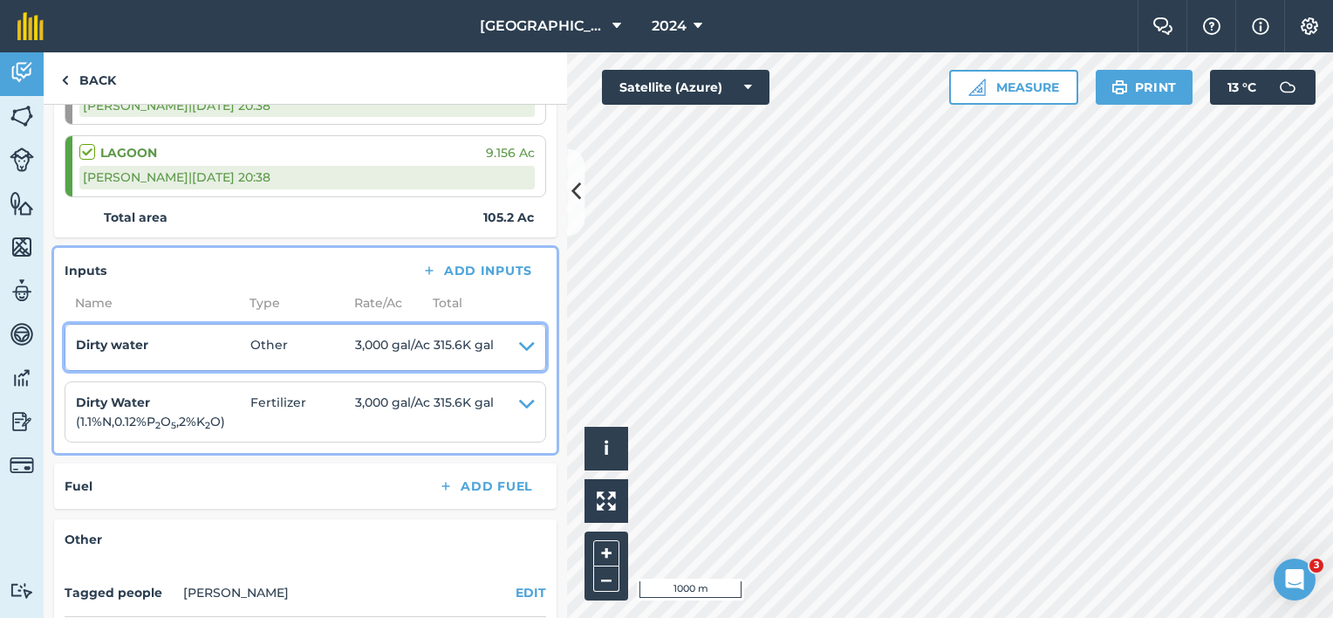
click at [479, 348] on span "315.6K gal" at bounding box center [463, 347] width 60 height 24
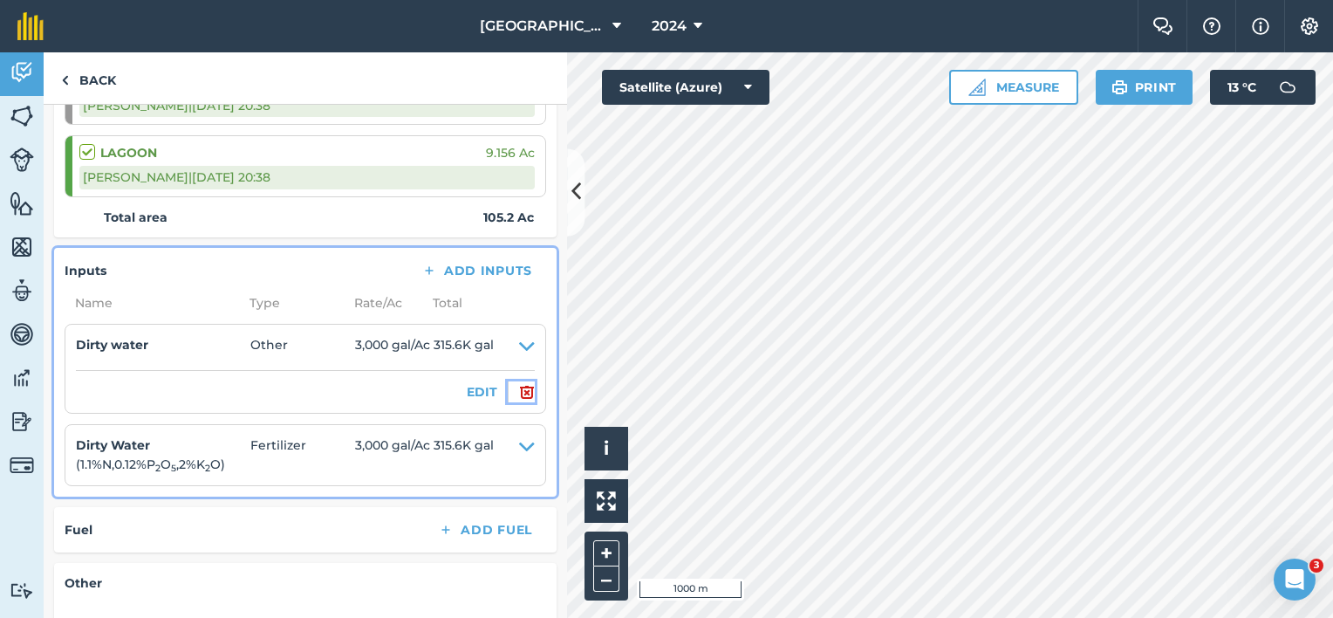
click at [519, 386] on img at bounding box center [527, 391] width 16 height 21
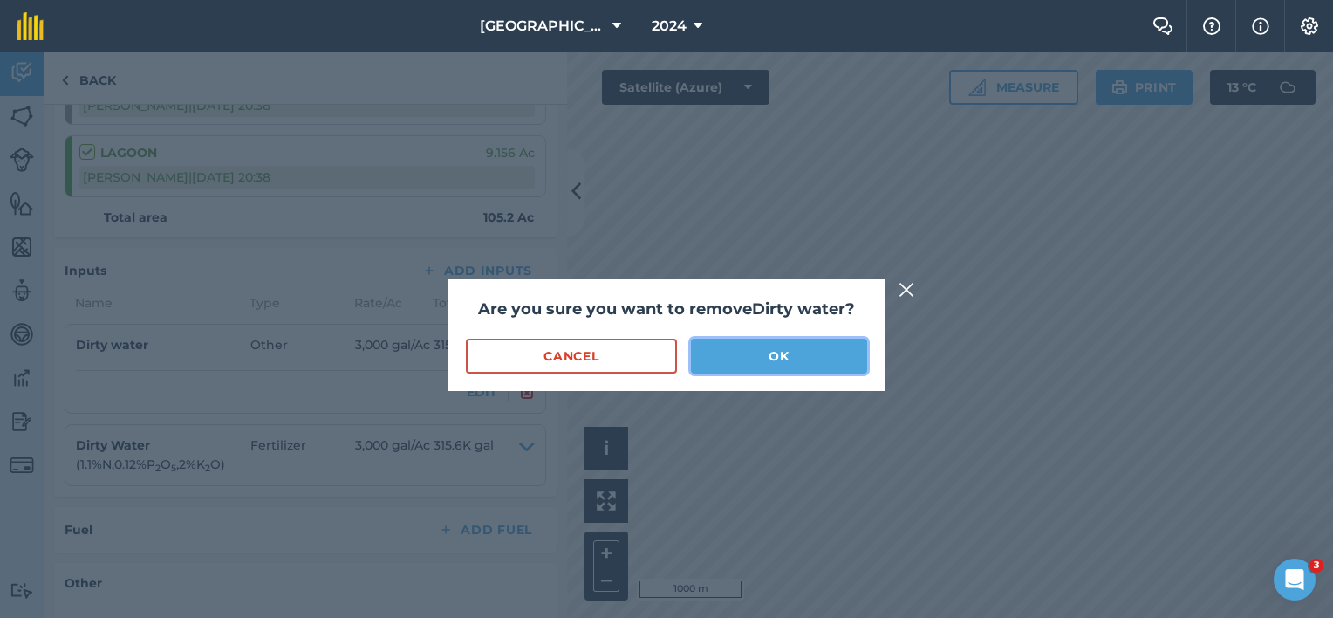
click at [736, 352] on button "OK" at bounding box center [779, 355] width 176 height 35
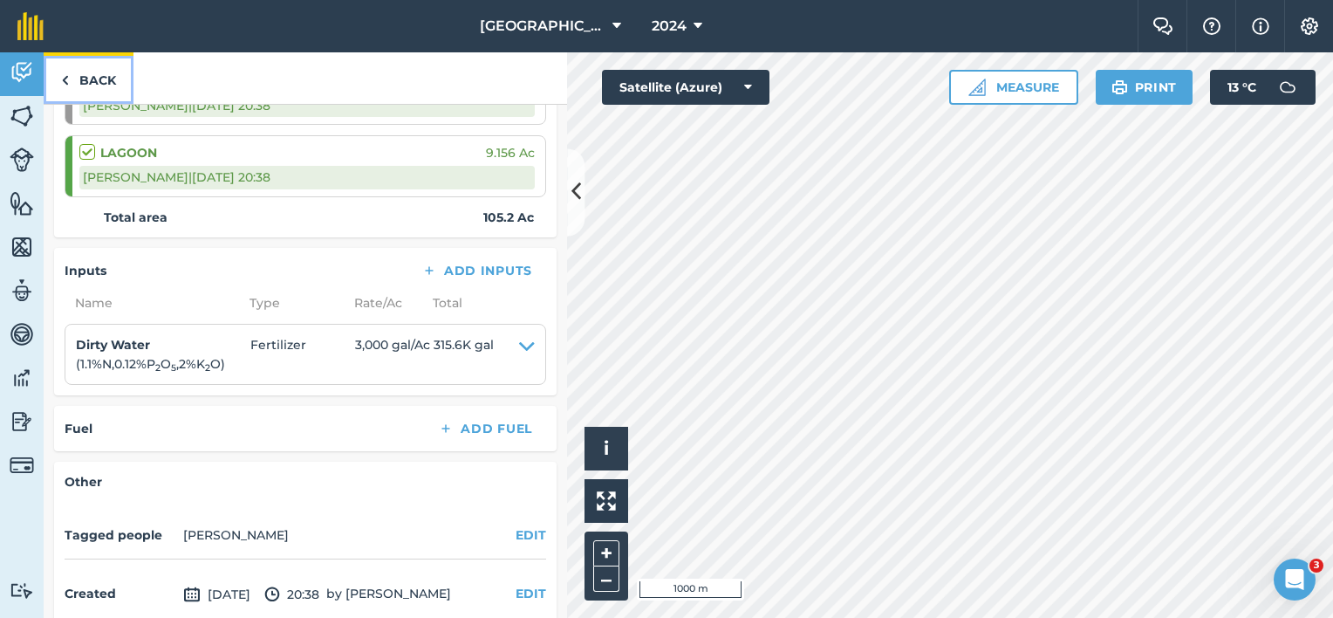
click at [95, 78] on link "Back" at bounding box center [89, 77] width 90 height 51
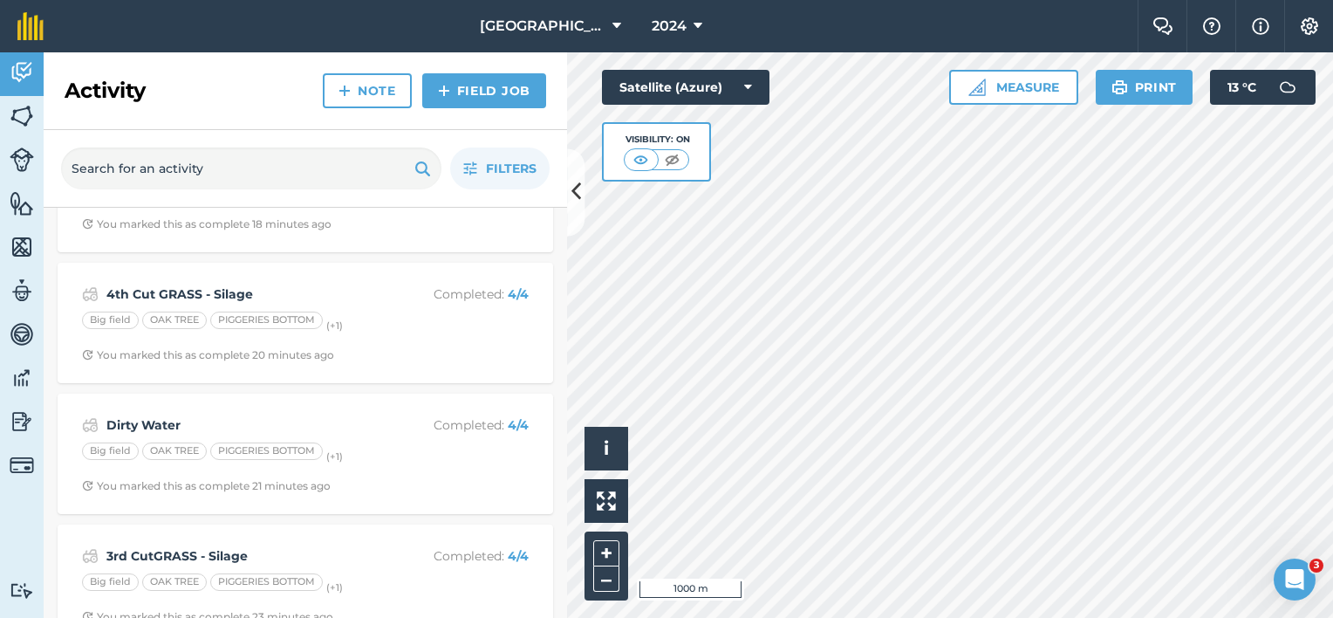
scroll to position [523, 0]
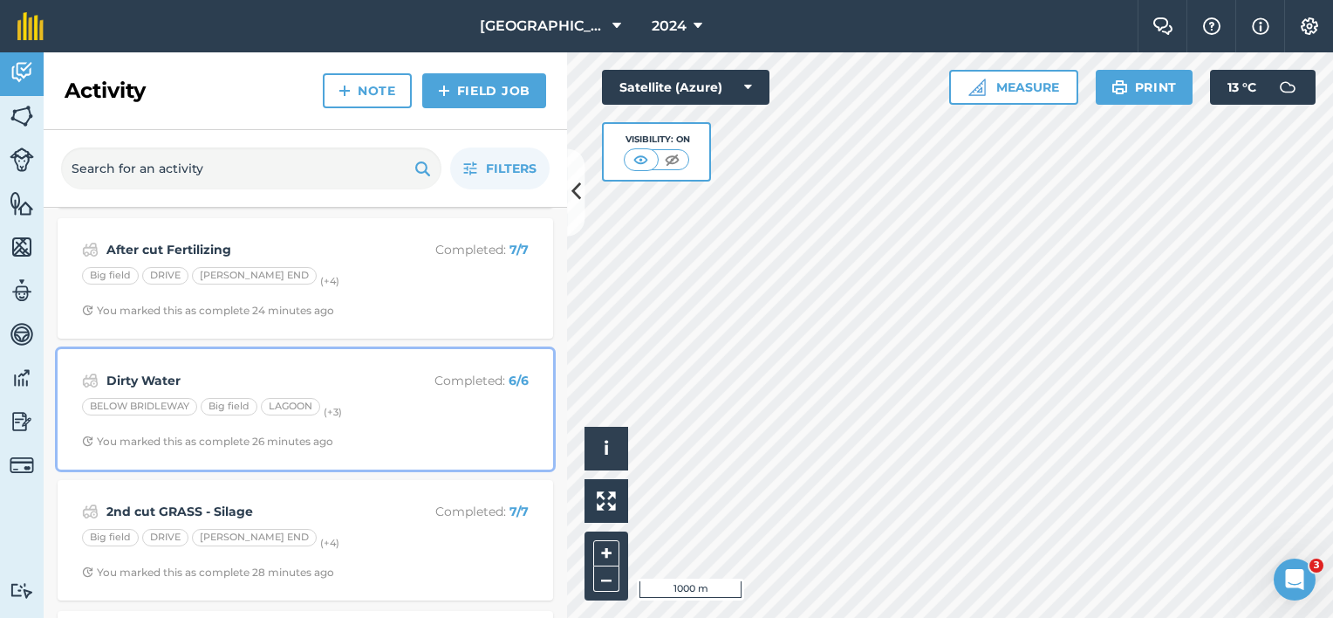
click at [279, 415] on div "BELOW [GEOGRAPHIC_DATA] (+ 3 )" at bounding box center [305, 409] width 447 height 23
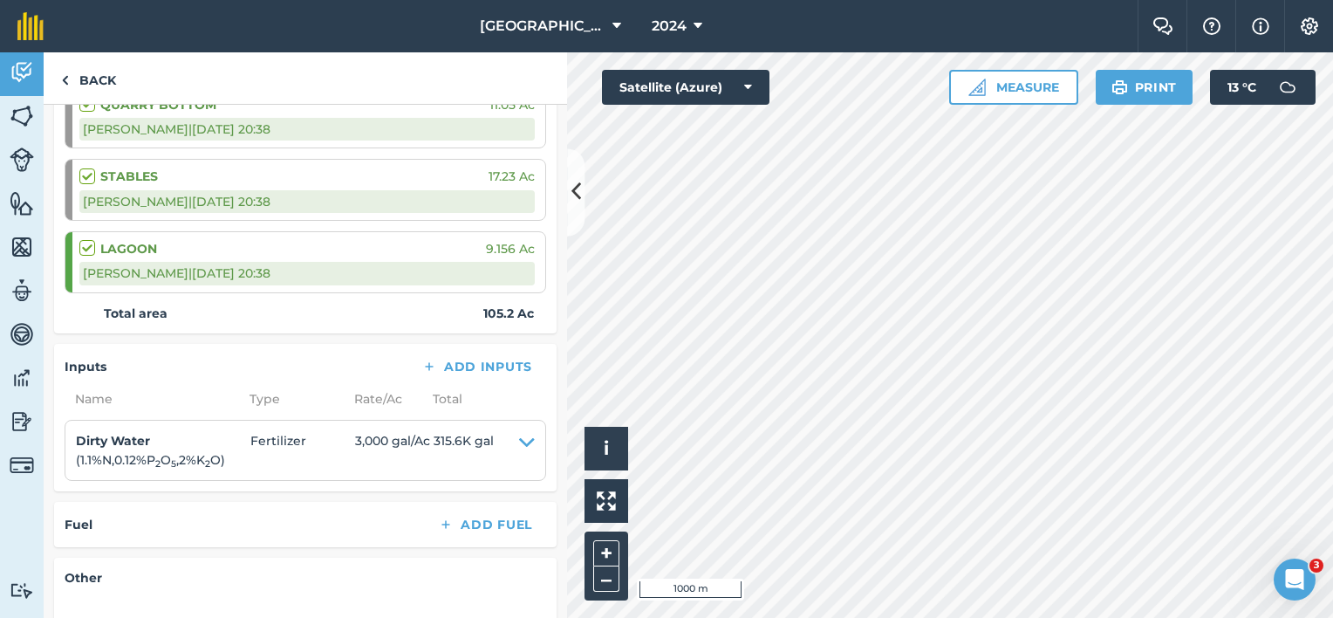
scroll to position [523, 0]
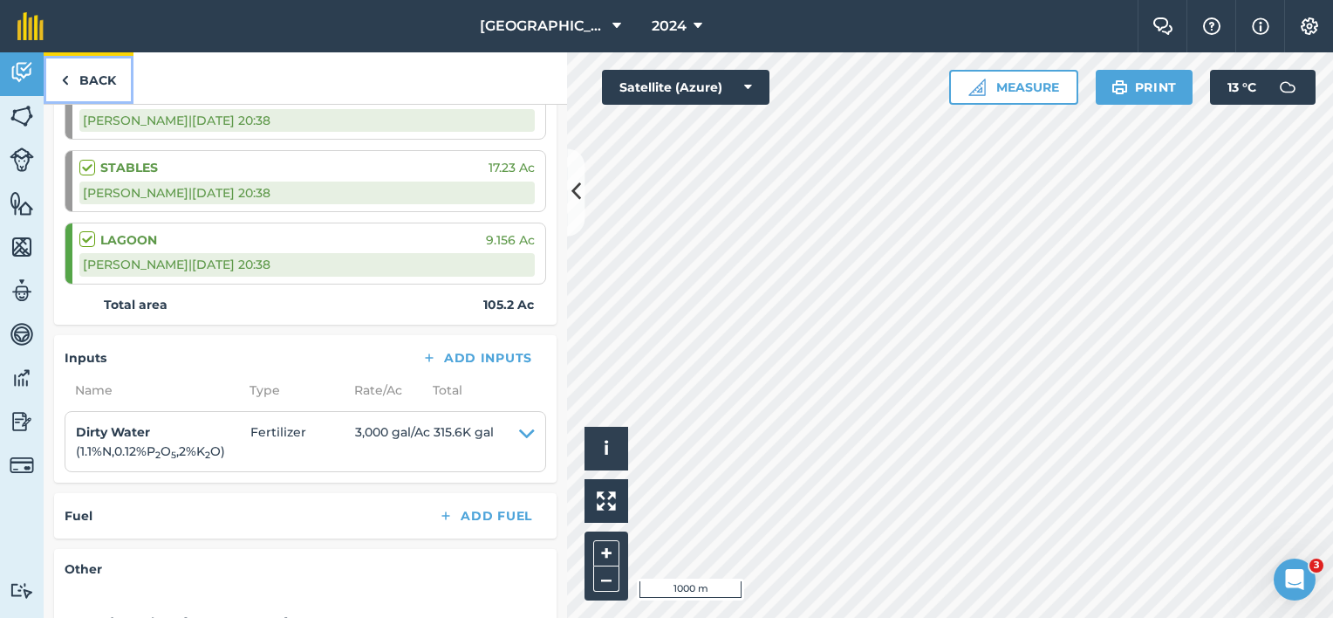
click at [80, 77] on link "Back" at bounding box center [89, 77] width 90 height 51
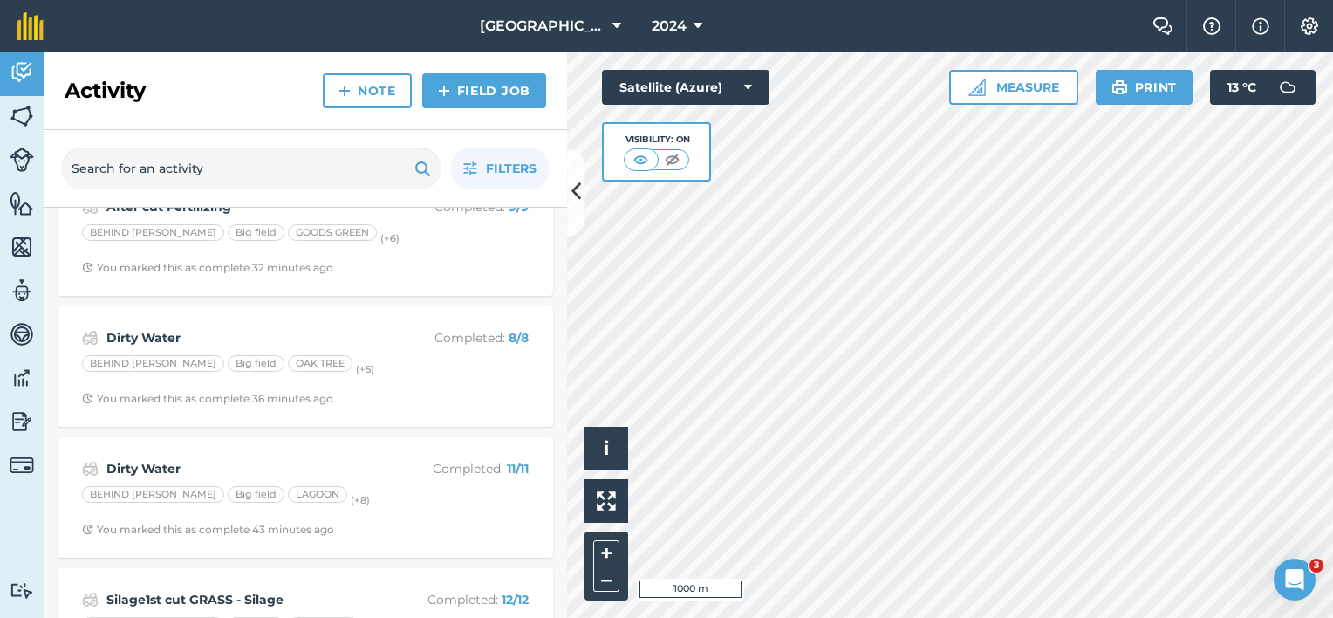
scroll to position [1134, 0]
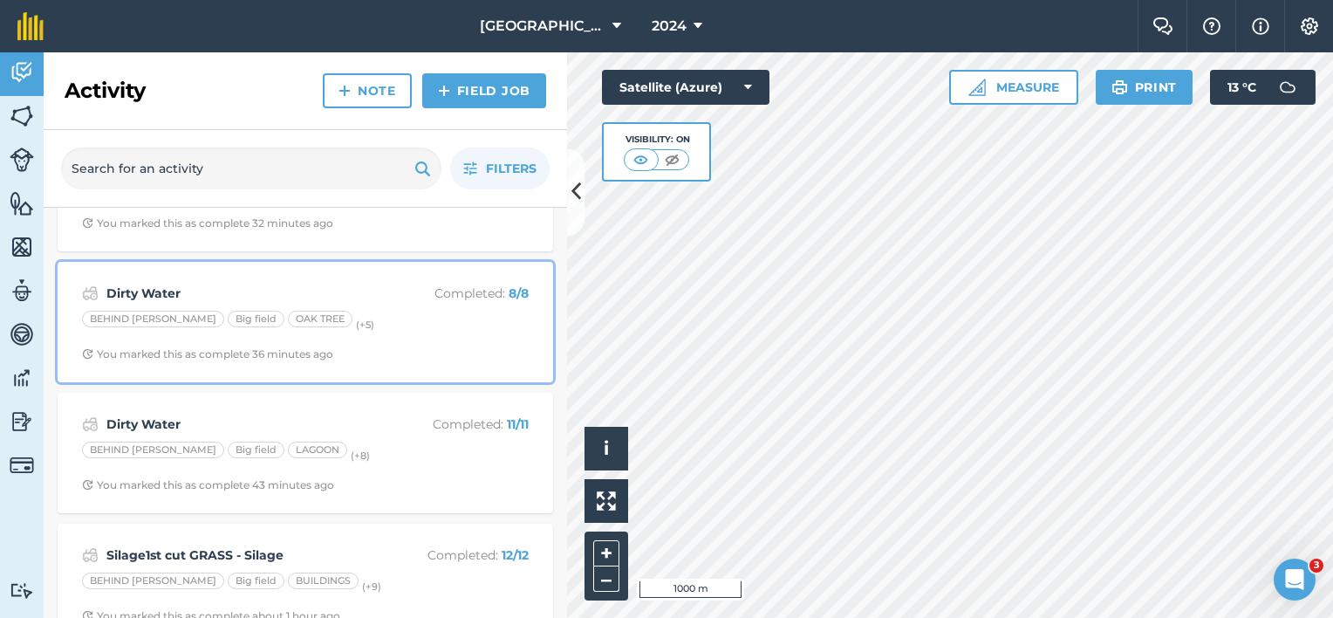
click at [223, 347] on div "You marked this as complete 36 minutes ago" at bounding box center [207, 354] width 251 height 14
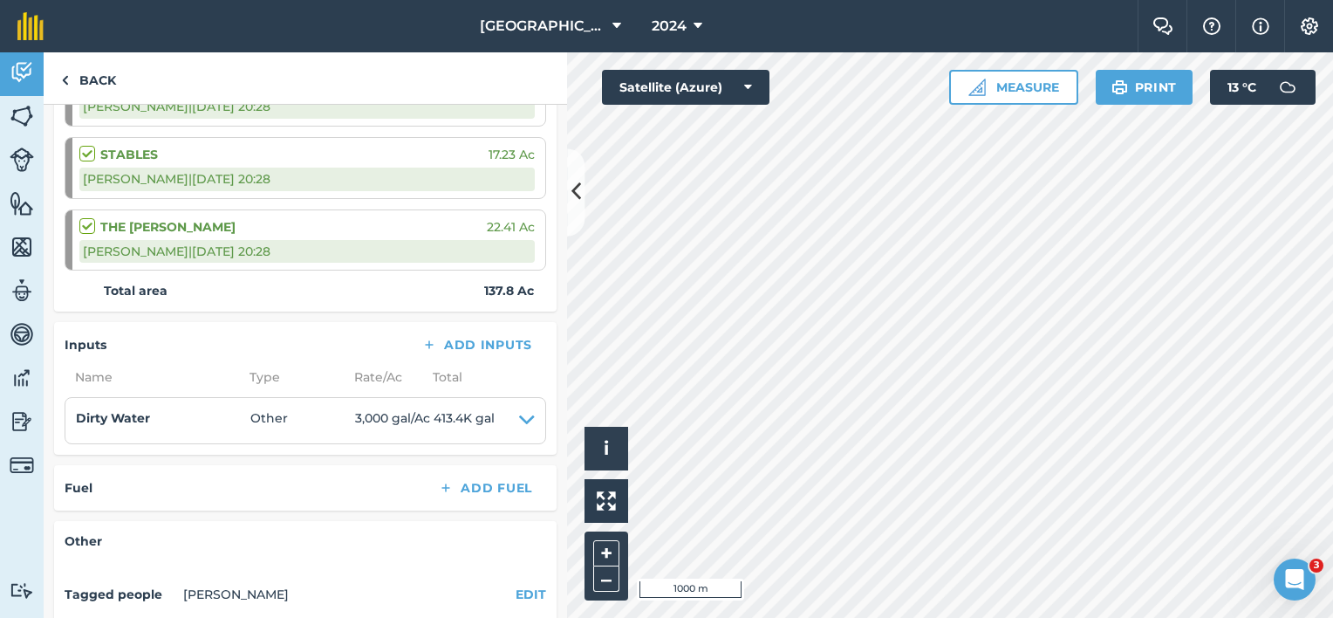
scroll to position [785, 0]
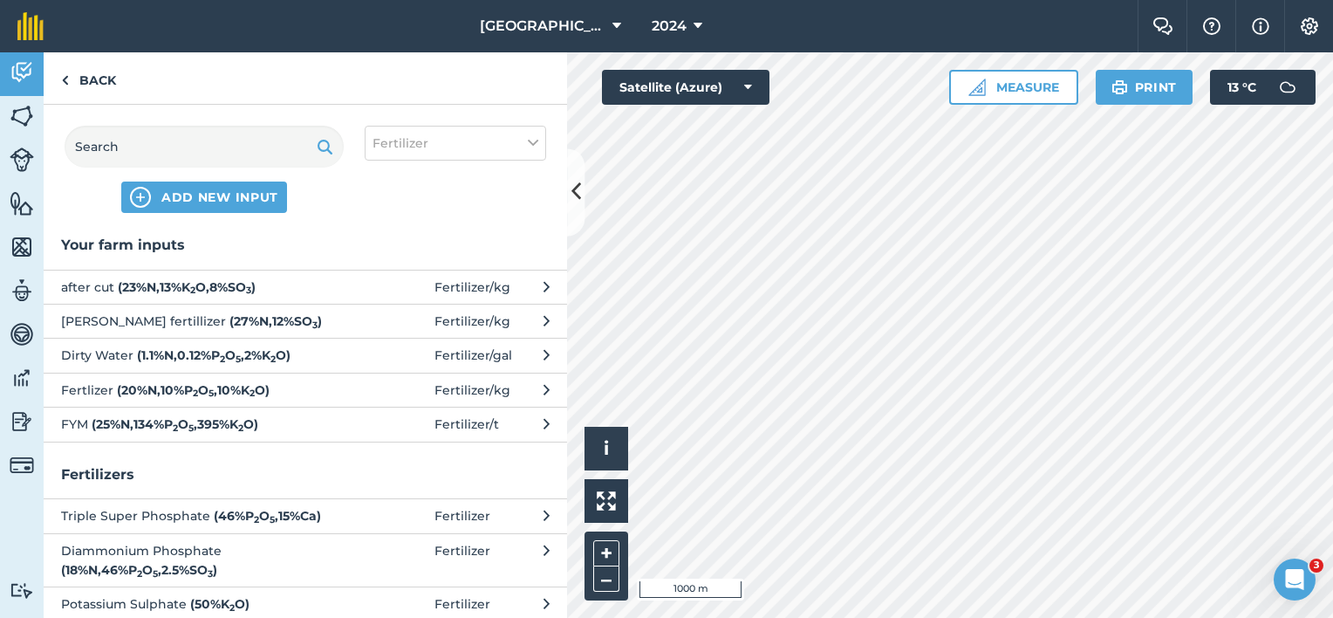
click at [155, 351] on strong "( 1.1 % N , 0.12 % P 2 O 5 , 2 % K 2 O )" at bounding box center [214, 355] width 154 height 16
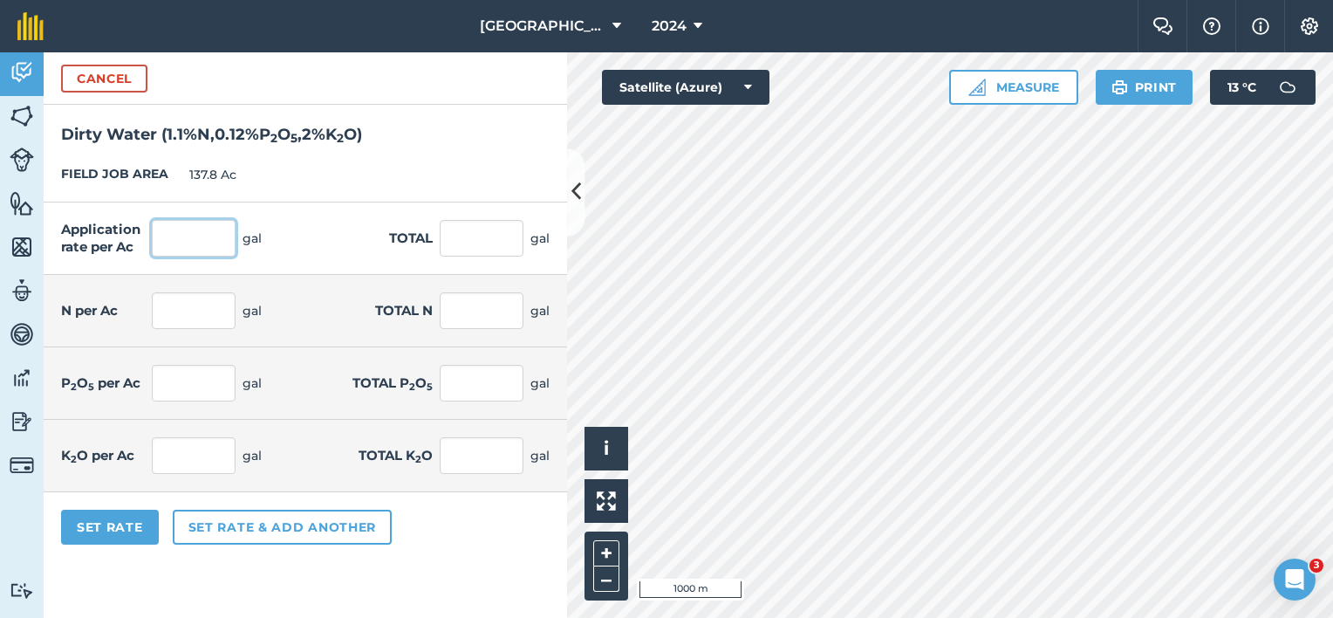
click at [204, 238] on input "text" at bounding box center [194, 238] width 84 height 37
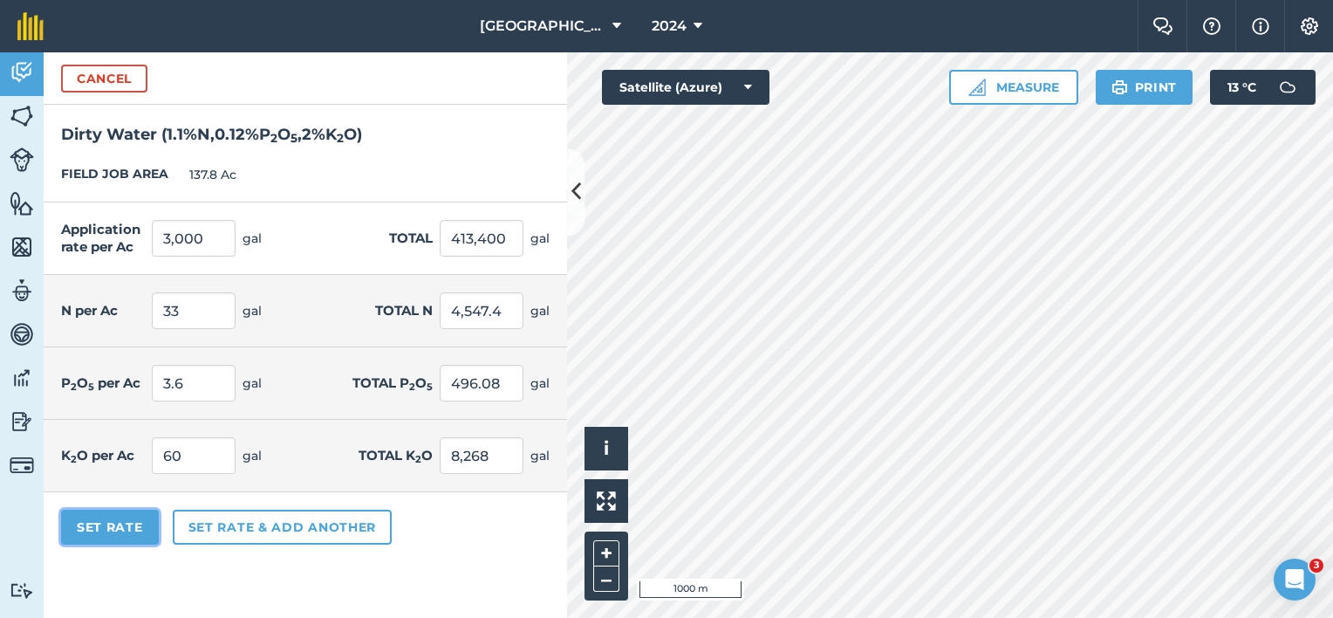
click at [131, 523] on button "Set Rate" at bounding box center [110, 526] width 98 height 35
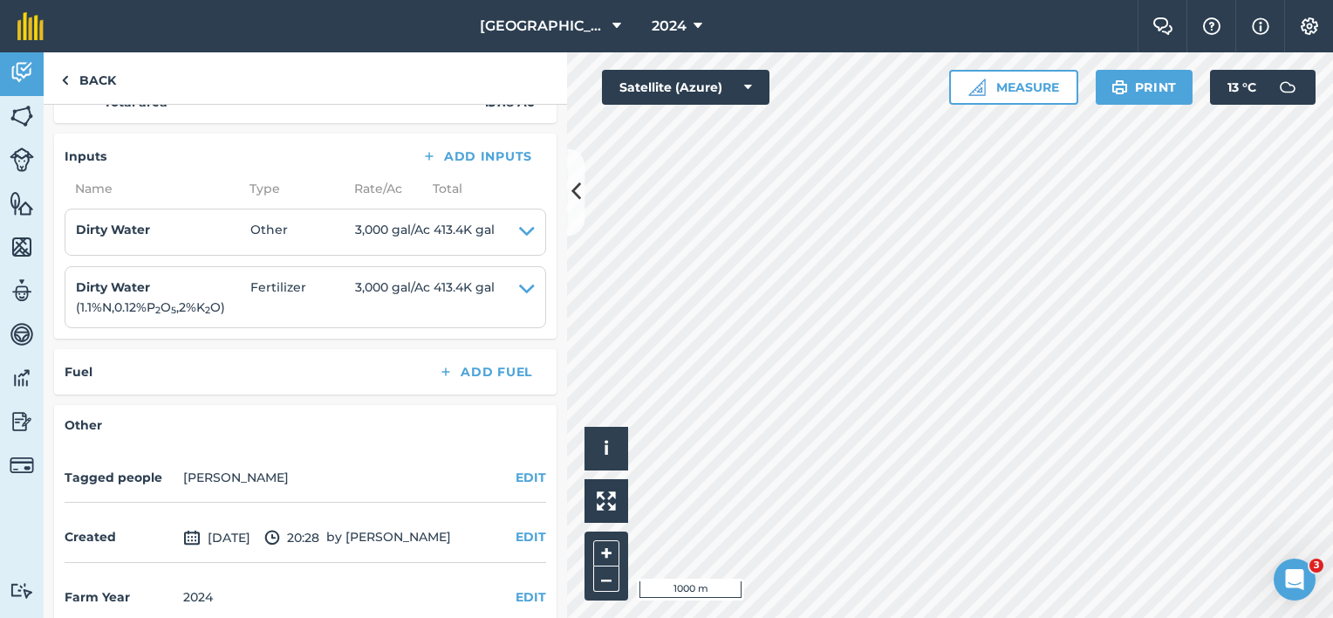
scroll to position [872, 0]
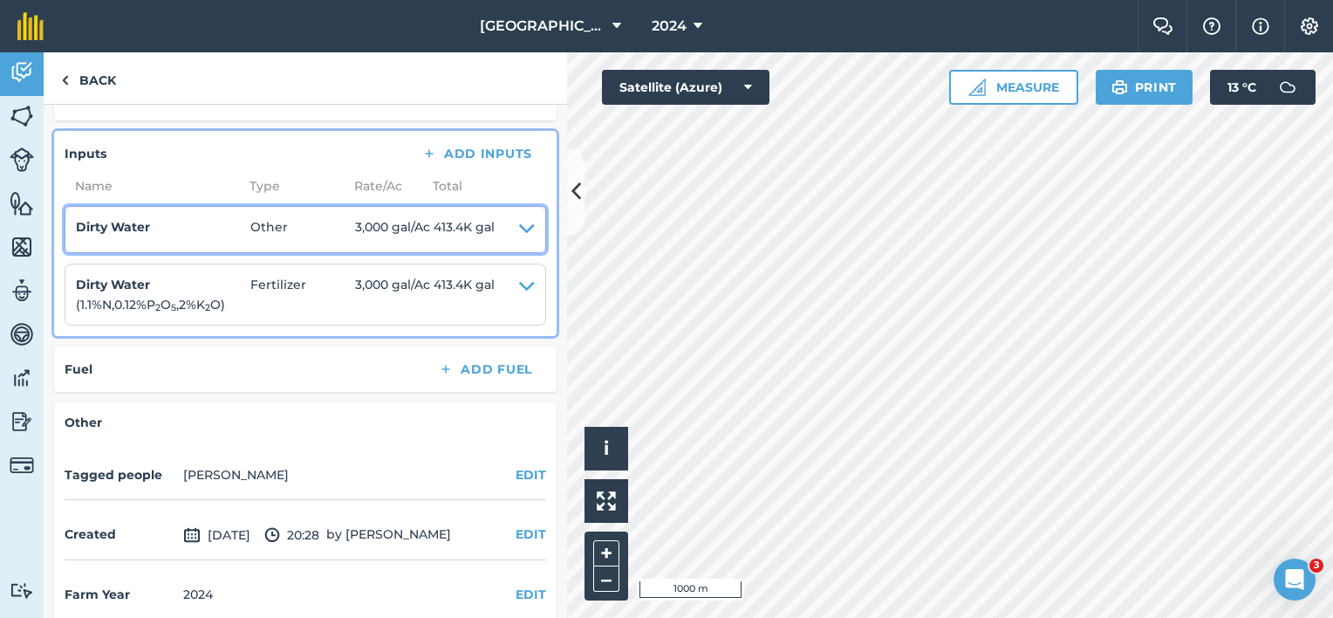
click at [521, 227] on icon at bounding box center [527, 229] width 16 height 24
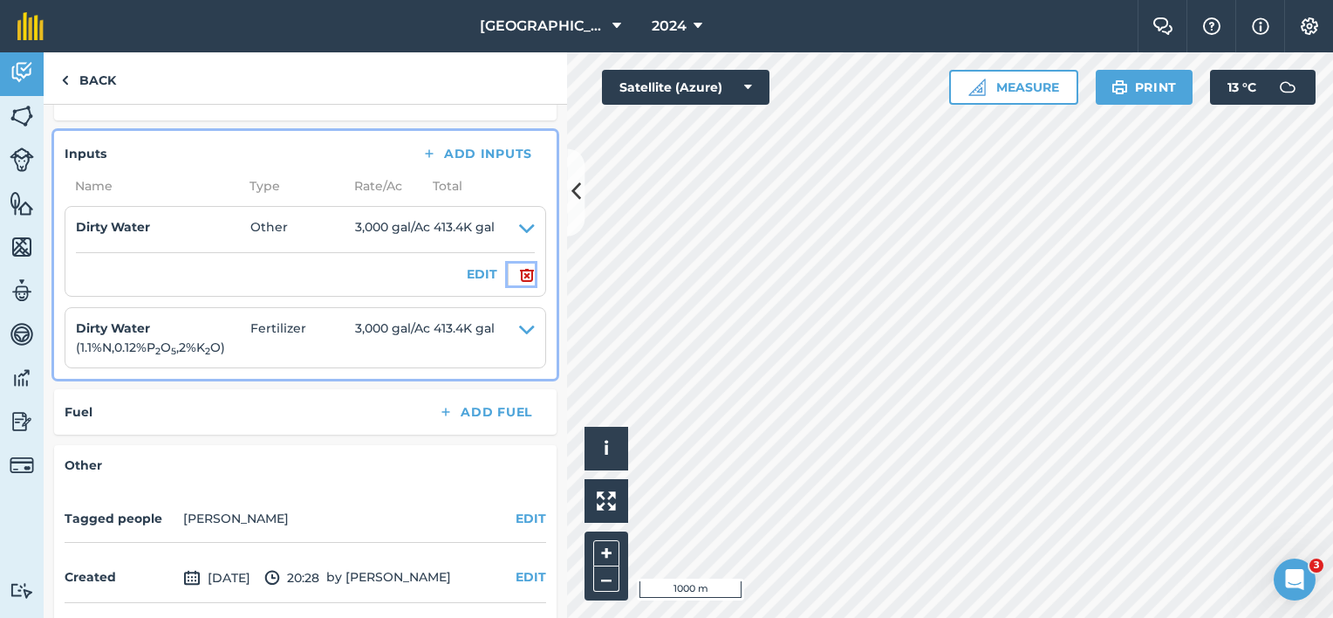
click at [519, 268] on img at bounding box center [527, 274] width 16 height 21
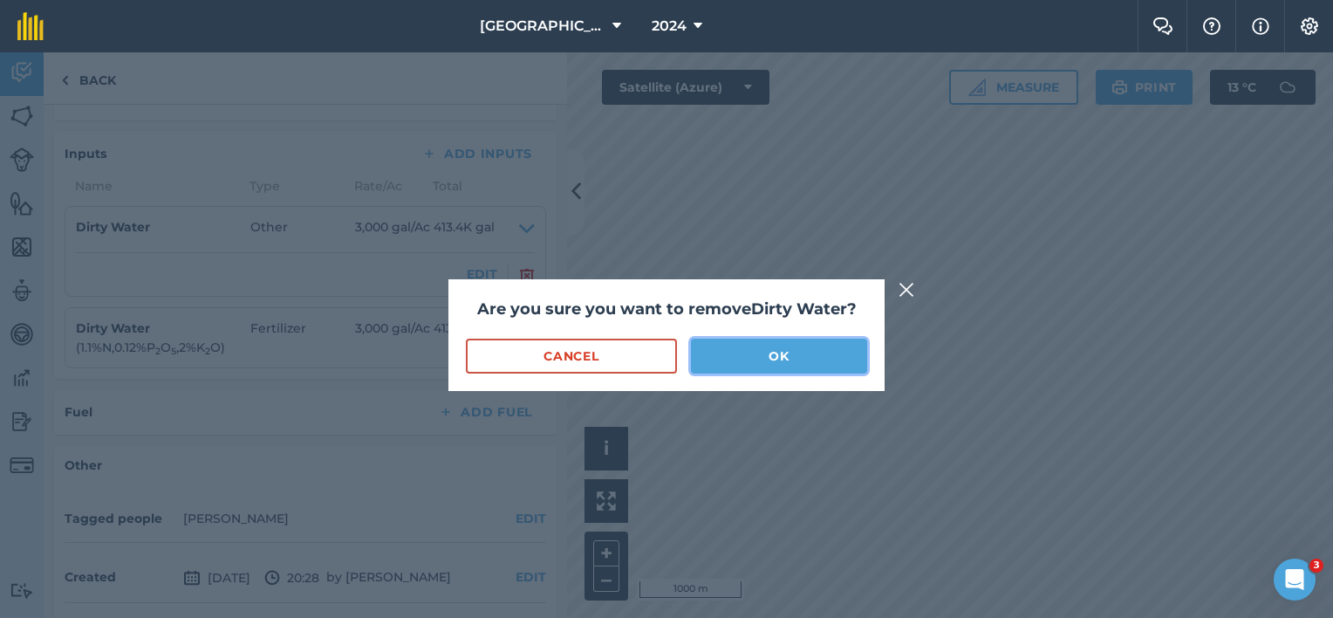
click at [708, 355] on button "OK" at bounding box center [779, 355] width 176 height 35
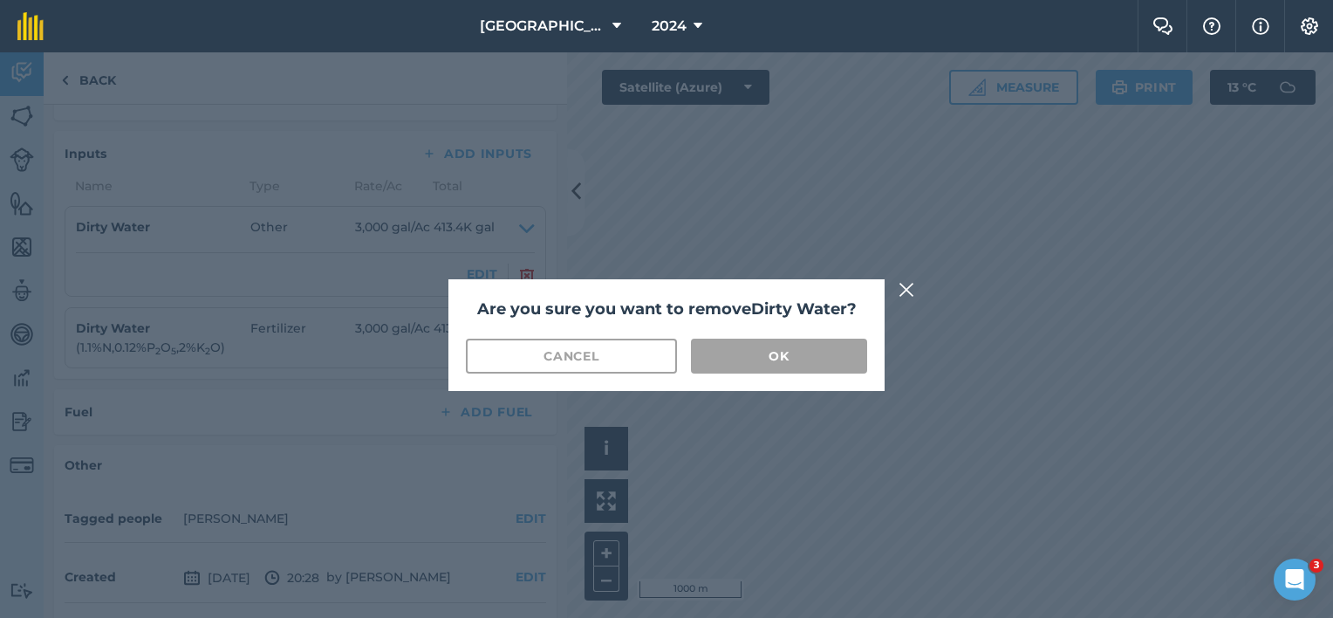
scroll to position [830, 0]
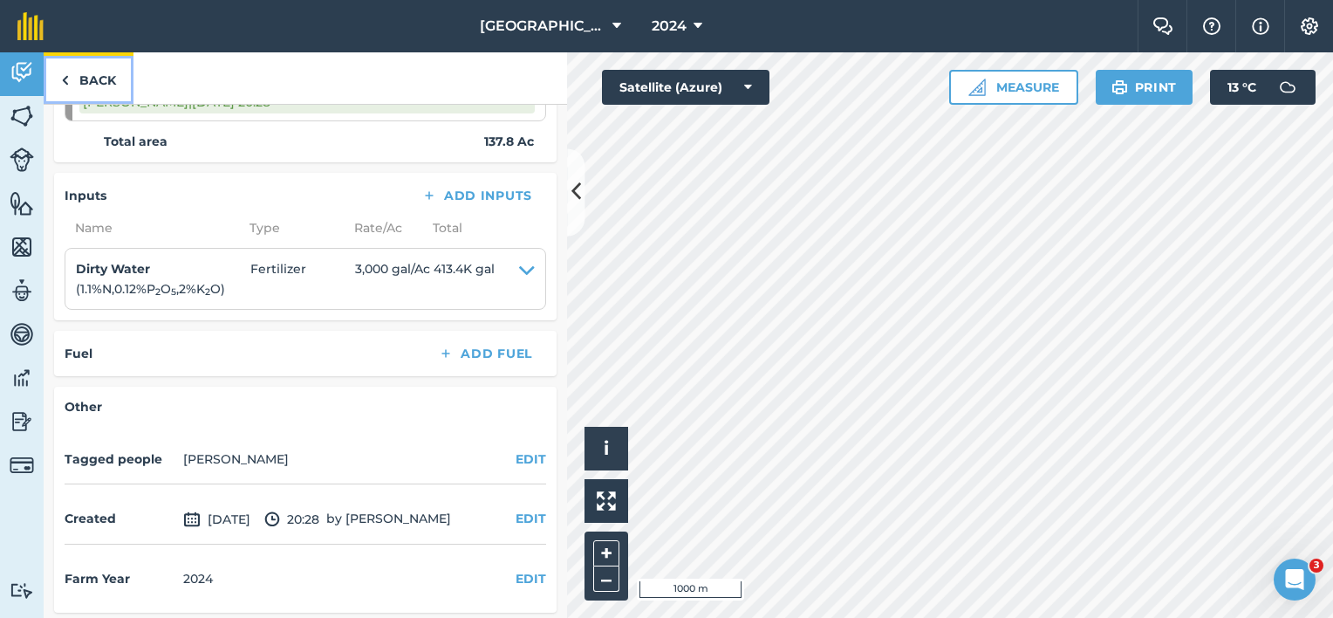
click at [108, 81] on link "Back" at bounding box center [89, 77] width 90 height 51
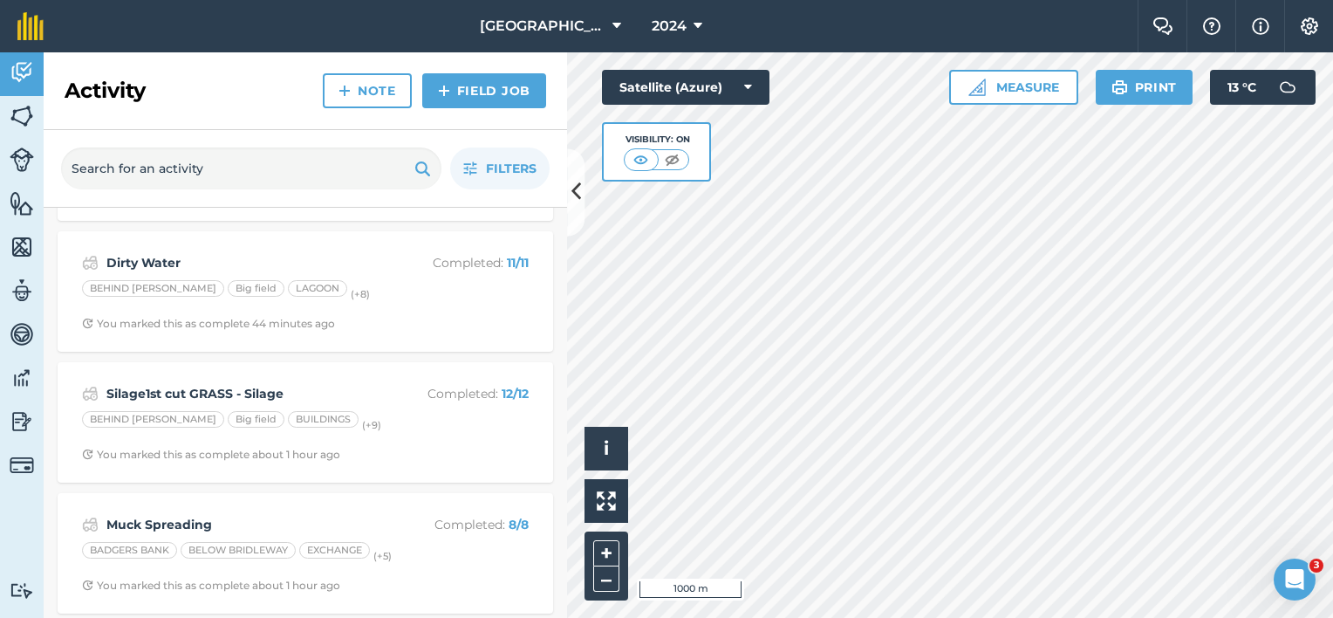
scroll to position [1294, 0]
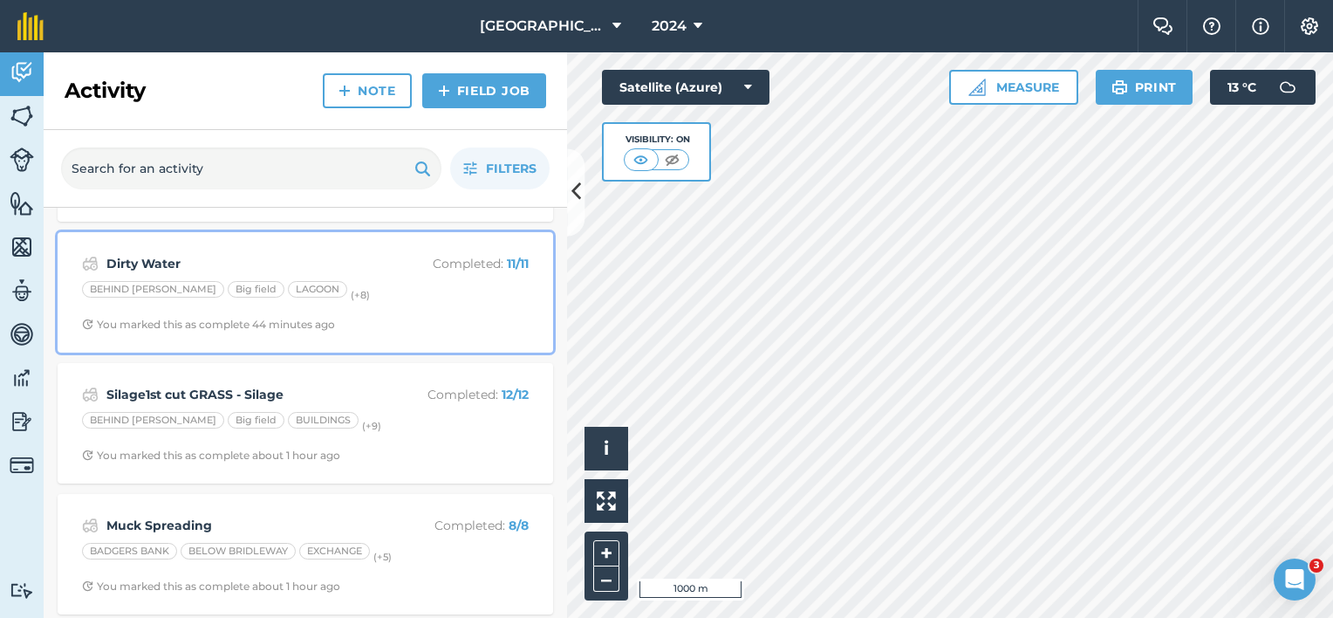
click at [266, 294] on div "BEHIND [GEOGRAPHIC_DATA] (+ 8 )" at bounding box center [305, 292] width 447 height 23
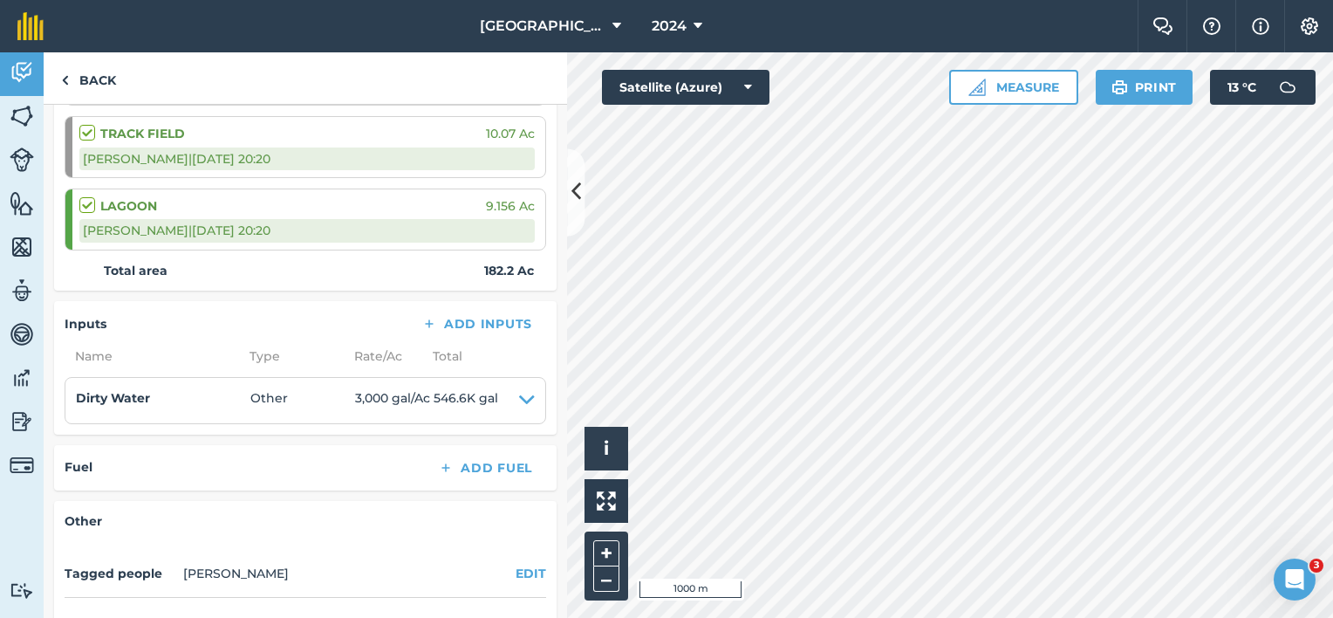
scroll to position [959, 0]
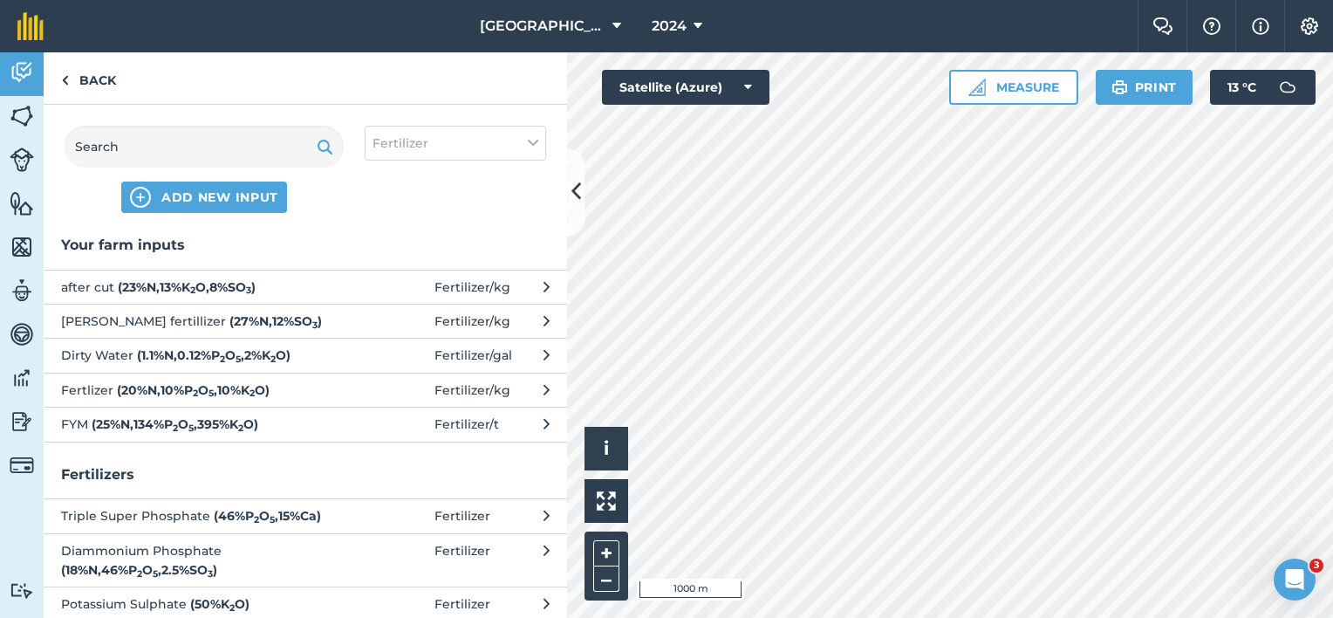
click at [244, 358] on strong "( 1.1 % N , 0.12 % P 2 O 5 , 2 % K 2 O )" at bounding box center [214, 355] width 154 height 16
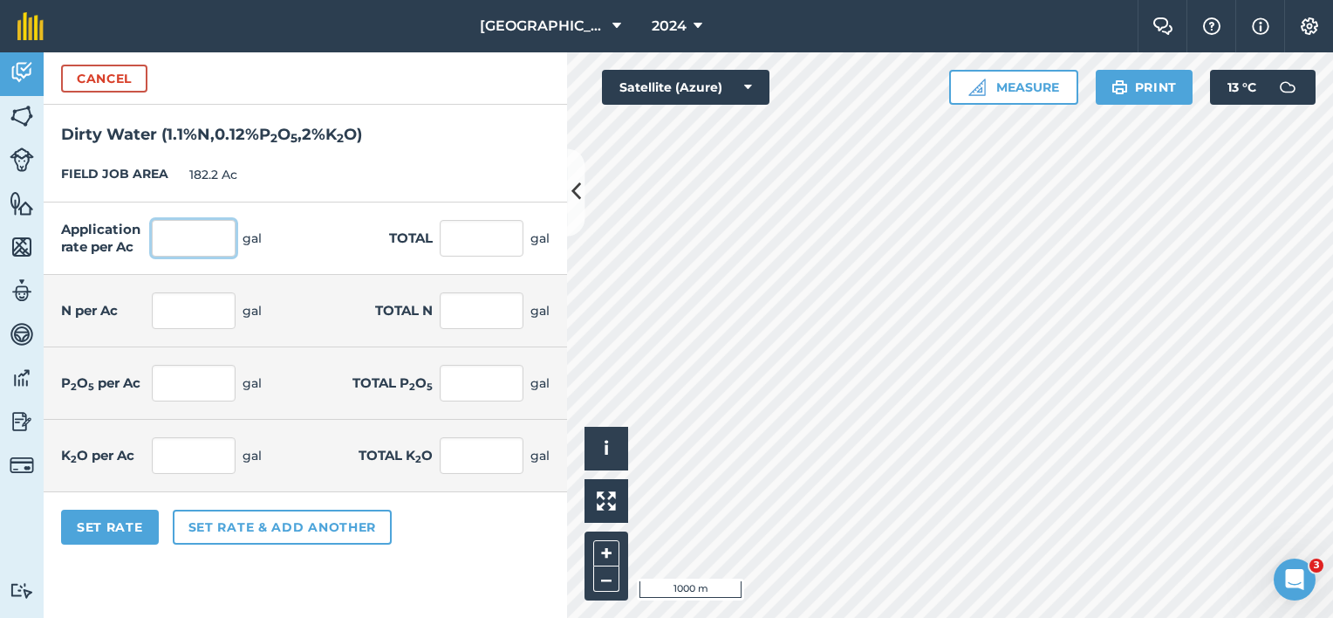
click at [197, 243] on input "text" at bounding box center [194, 238] width 84 height 37
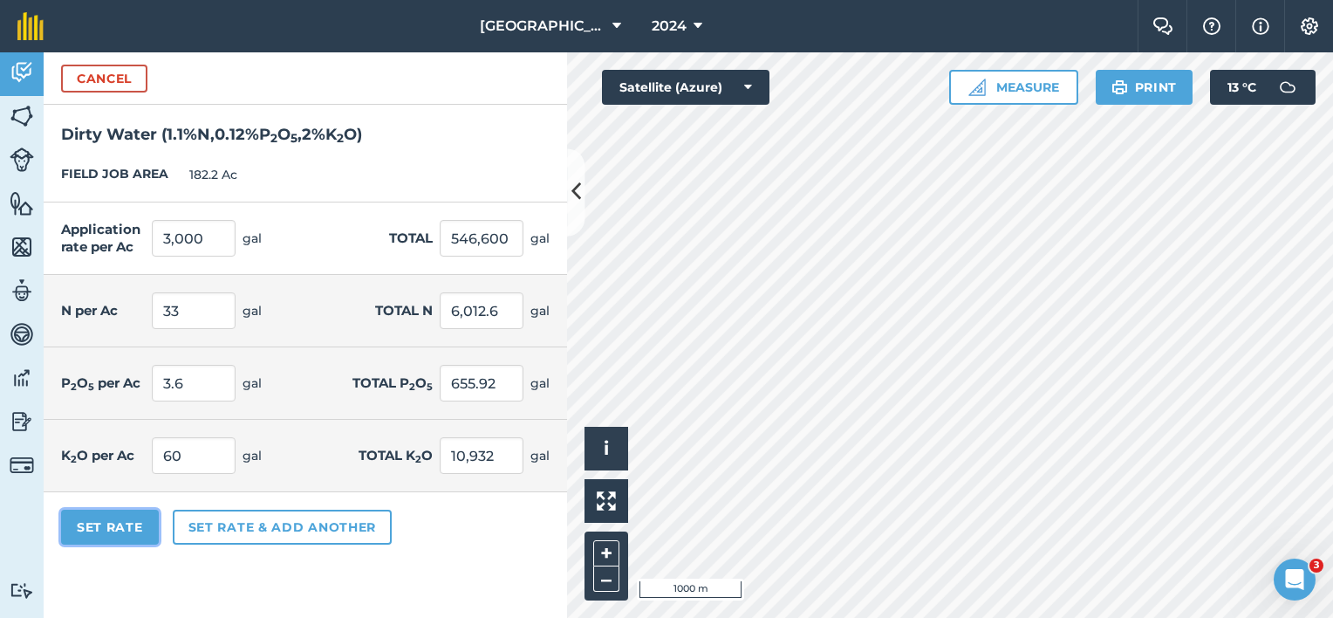
click at [132, 520] on button "Set Rate" at bounding box center [110, 526] width 98 height 35
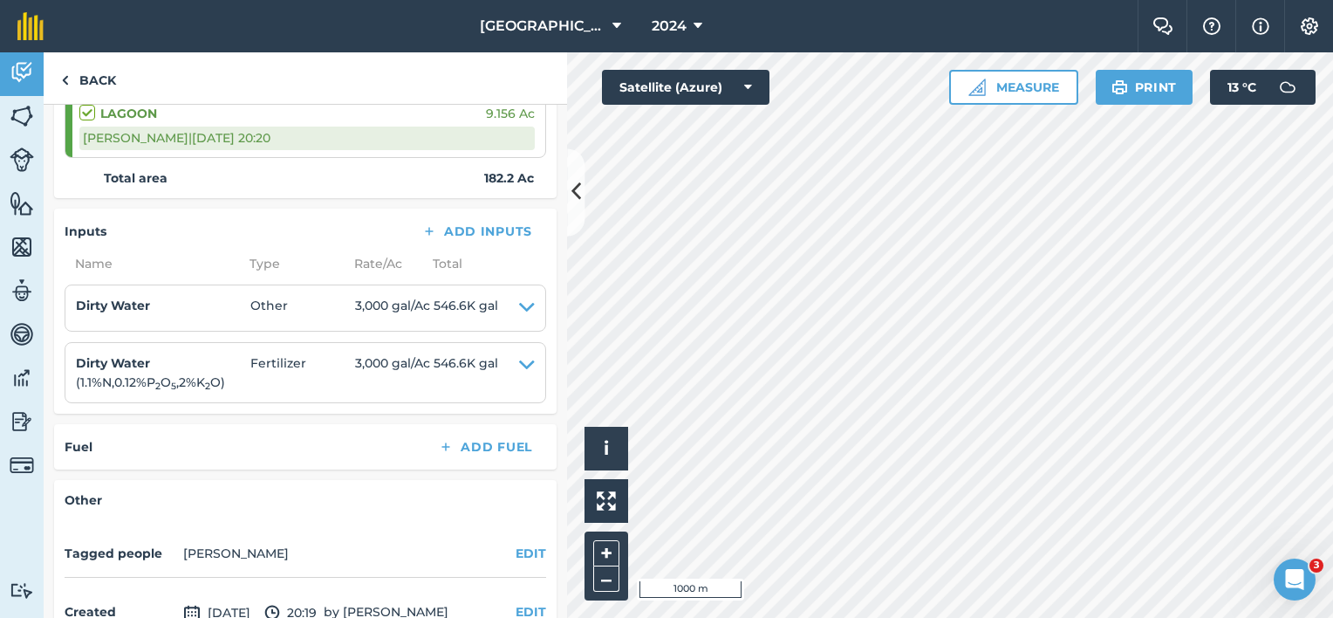
scroll to position [1047, 0]
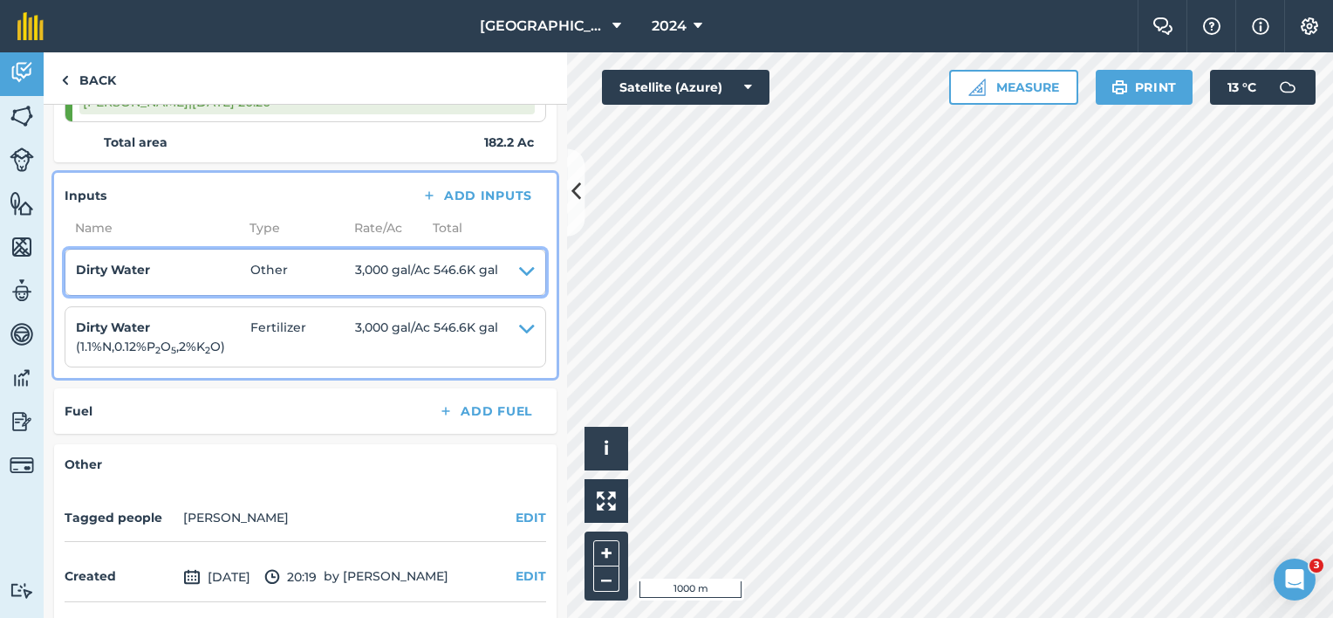
click at [482, 264] on span "546.6K gal" at bounding box center [465, 272] width 65 height 24
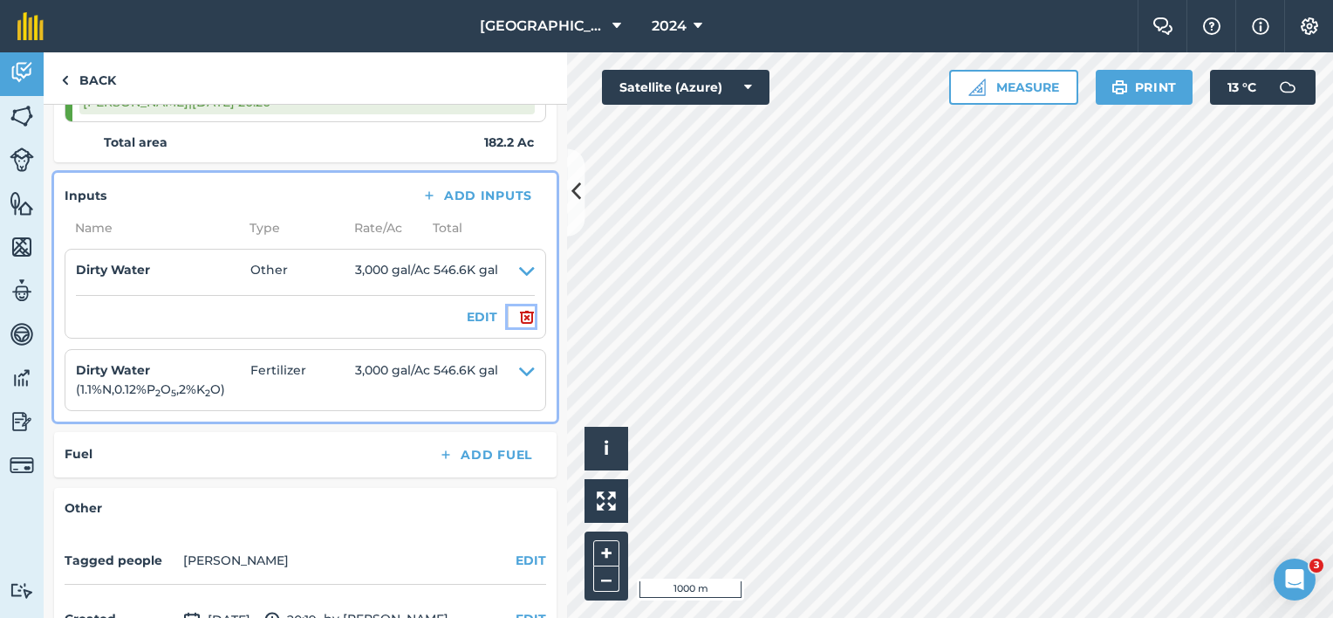
click at [519, 306] on img at bounding box center [527, 316] width 16 height 21
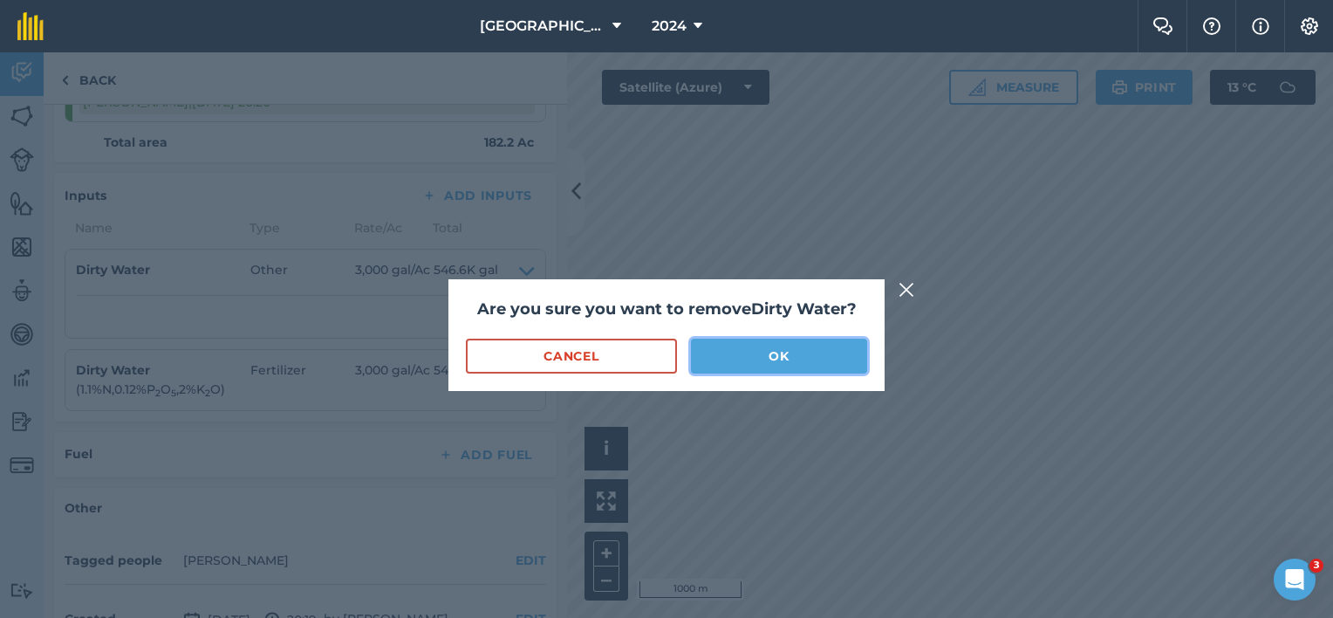
click at [780, 360] on button "OK" at bounding box center [779, 355] width 176 height 35
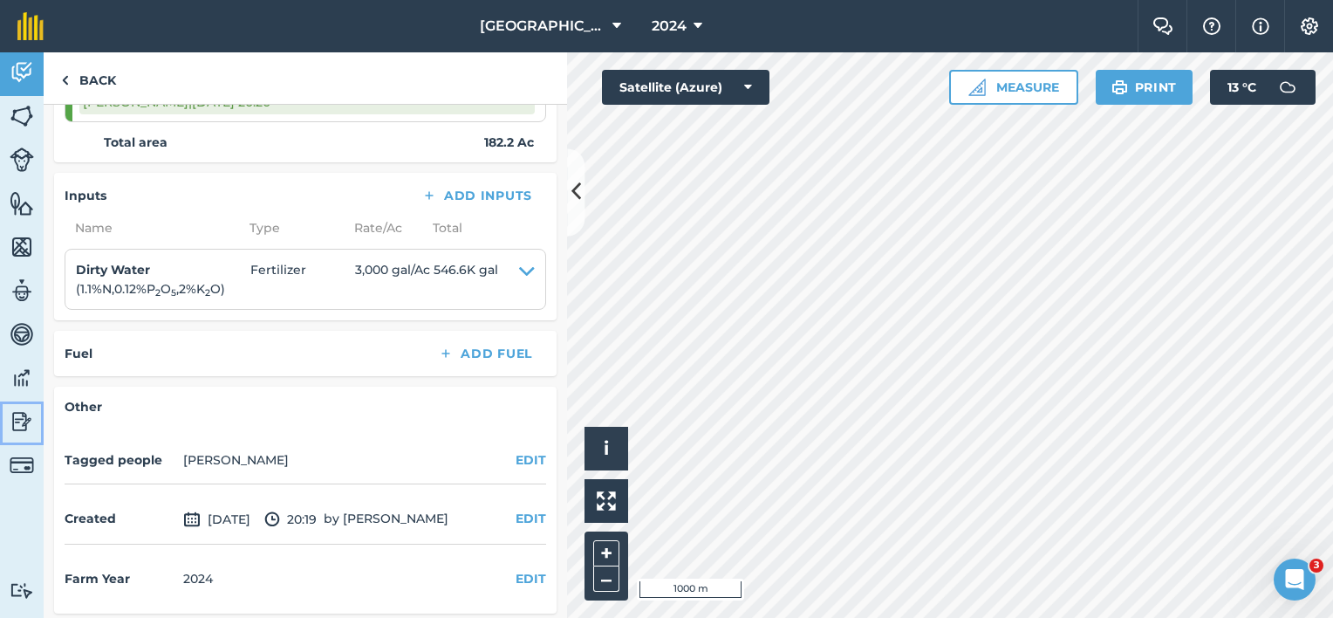
click at [23, 419] on img at bounding box center [22, 421] width 24 height 26
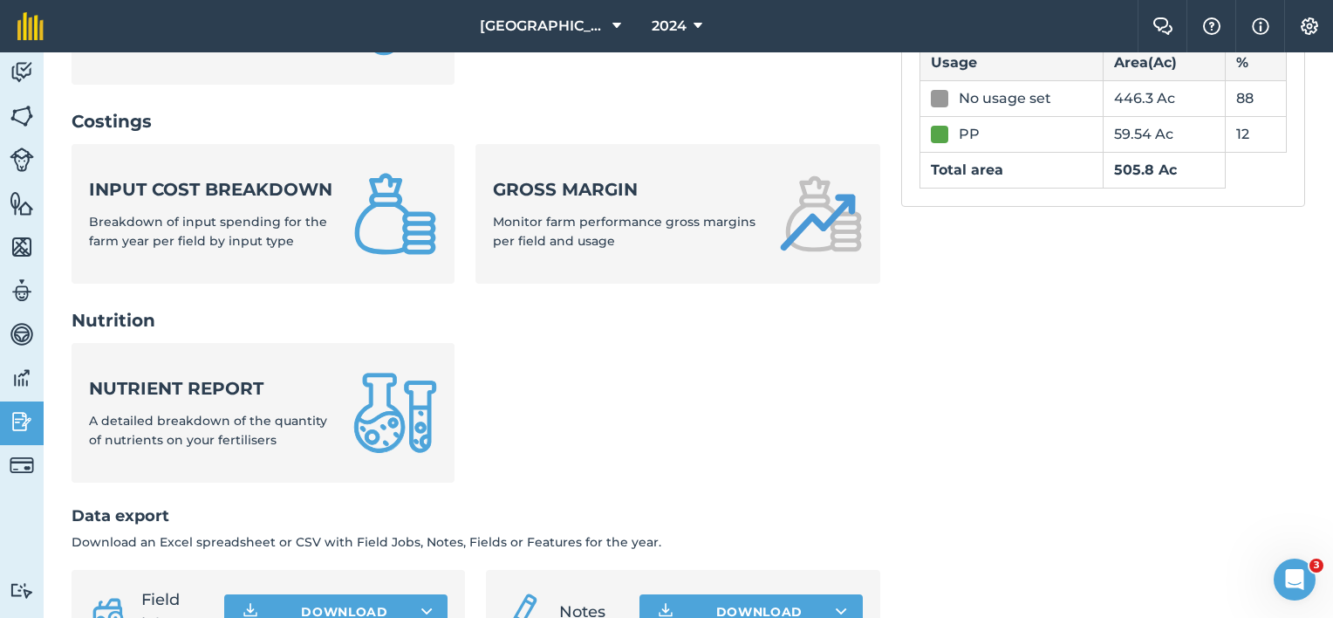
scroll to position [611, 0]
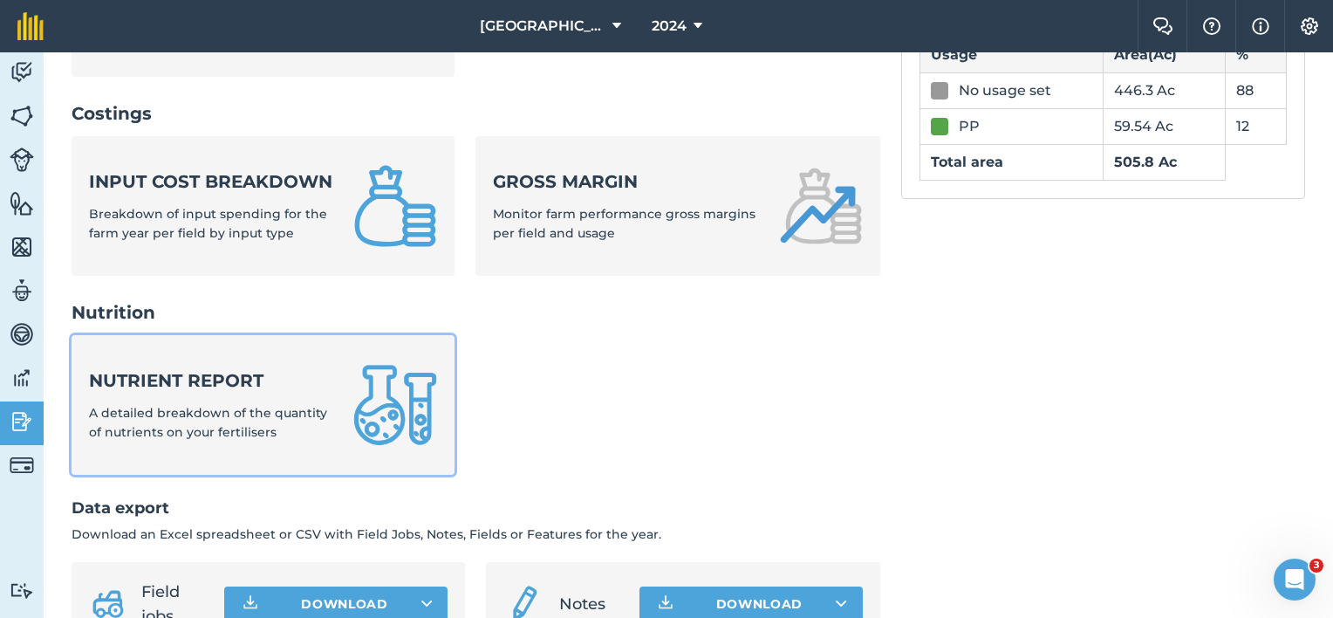
click at [261, 412] on div "Nutrient report A detailed breakdown of the quantity of nutrients on your ferti…" at bounding box center [210, 405] width 243 height 74
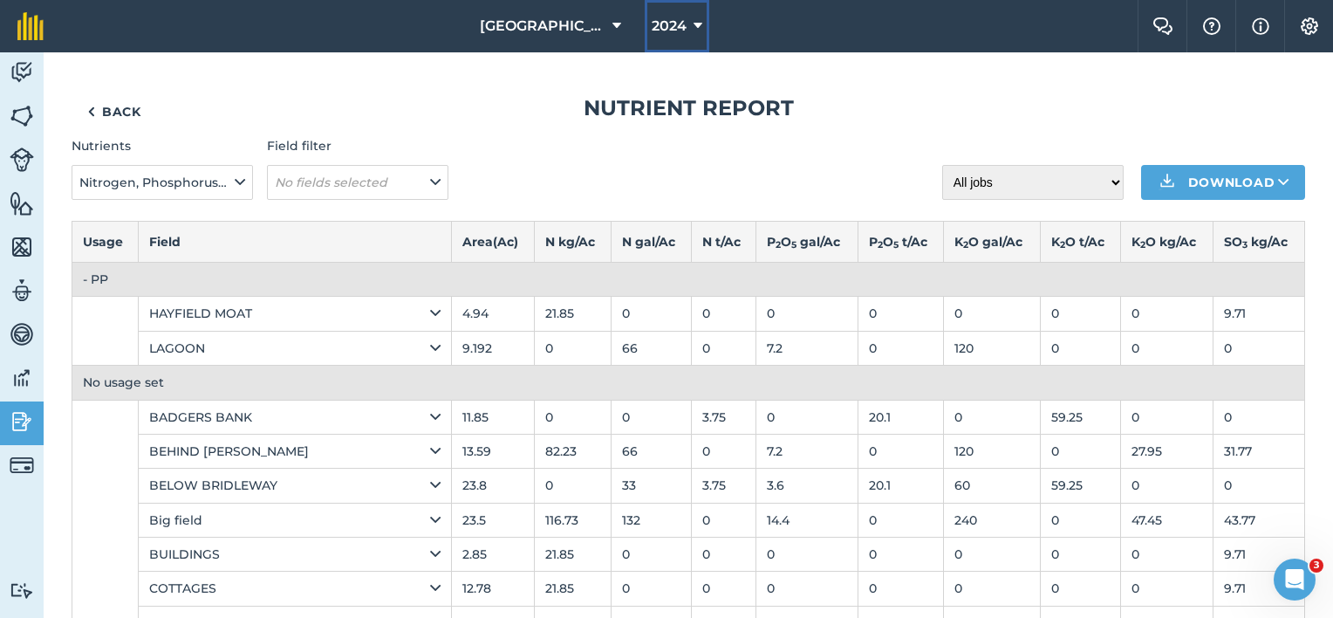
click at [693, 23] on icon at bounding box center [697, 26] width 9 height 21
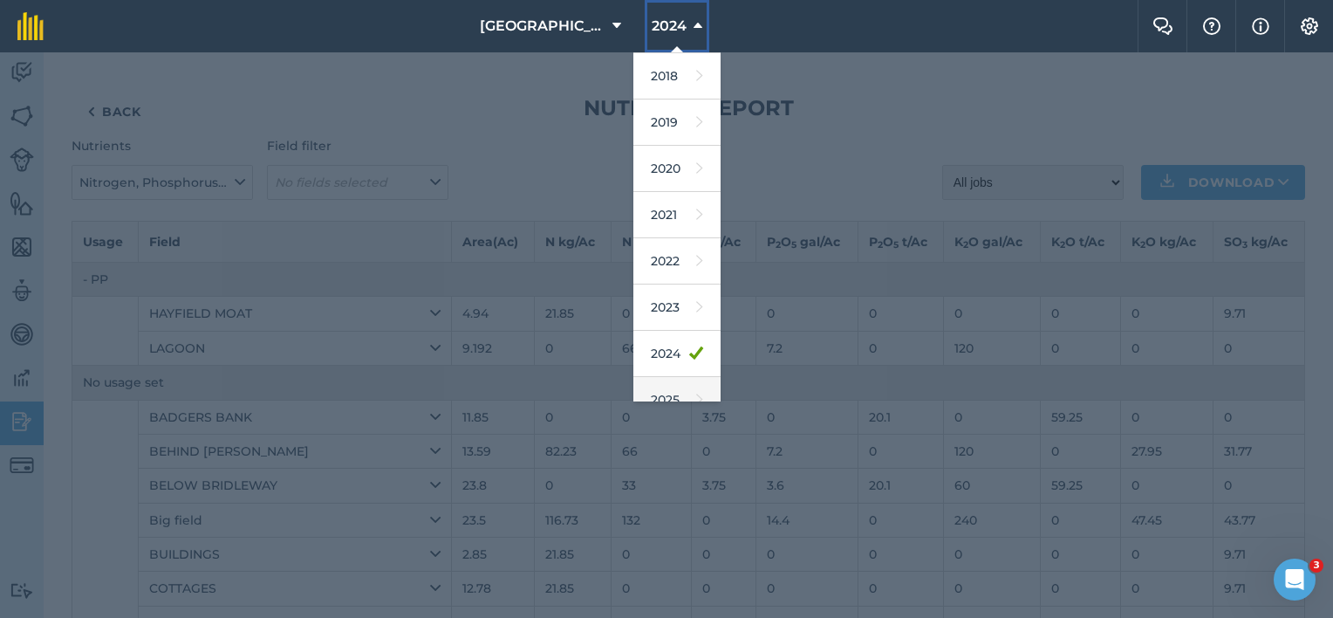
scroll to position [87, 0]
click at [696, 349] on icon at bounding box center [699, 357] width 7 height 24
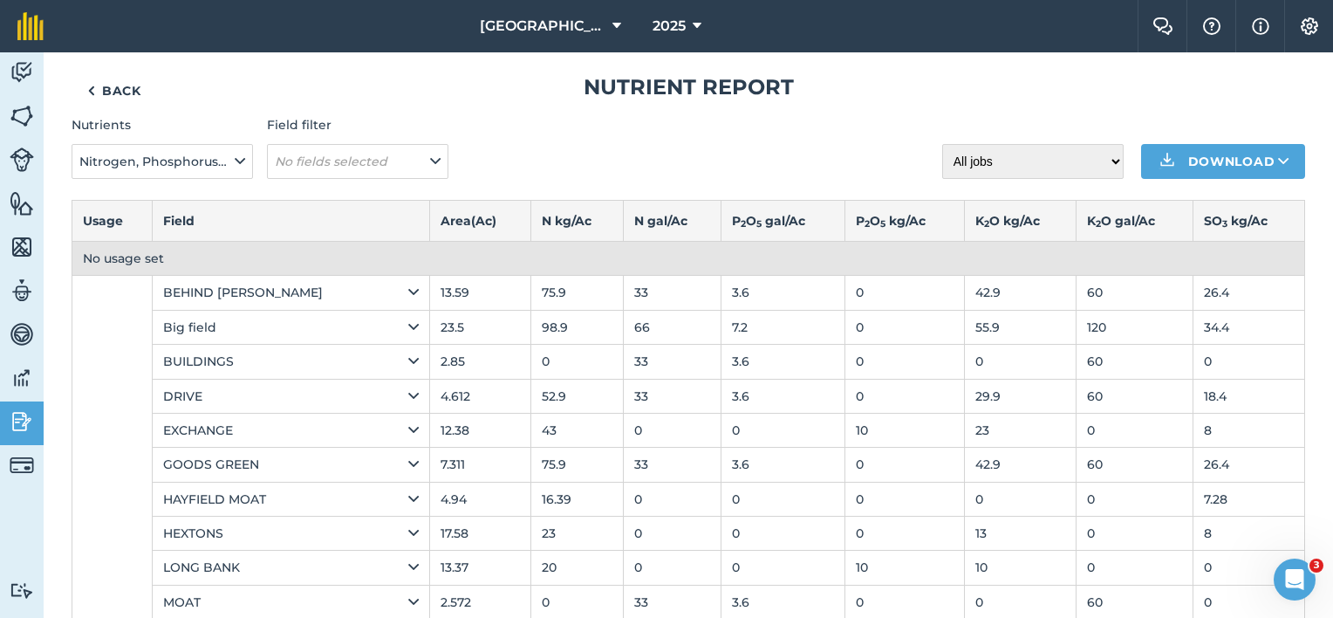
scroll to position [0, 0]
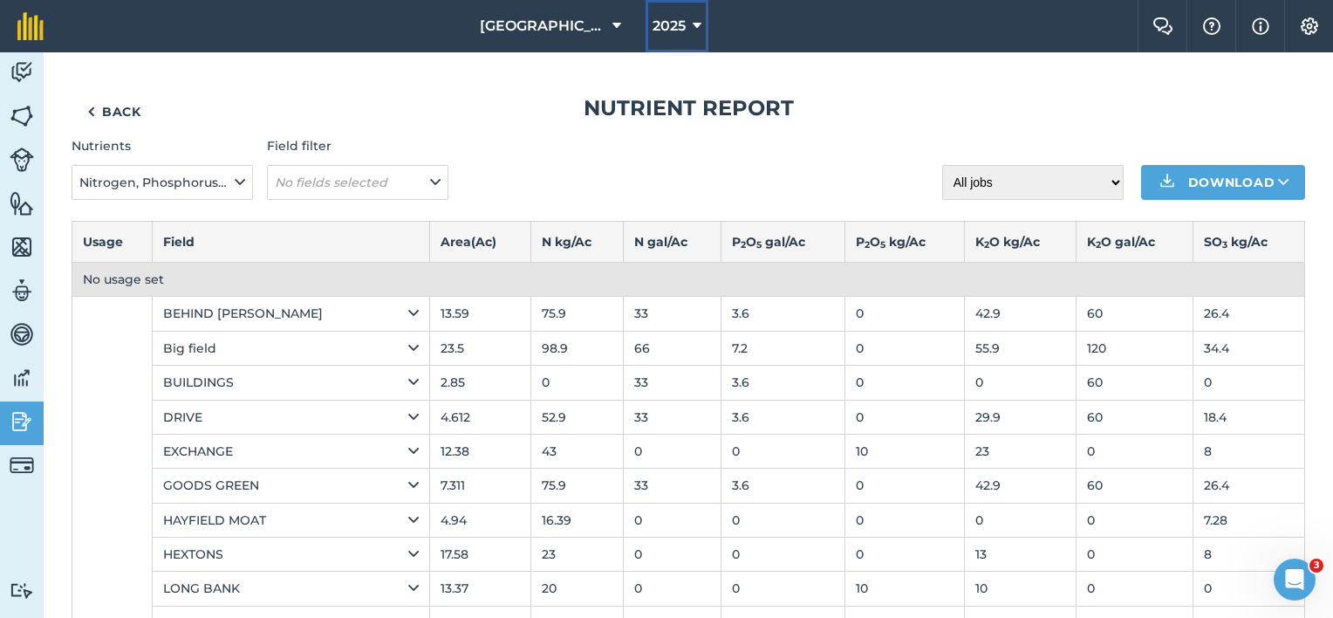
click at [678, 21] on button "2025" at bounding box center [676, 26] width 63 height 52
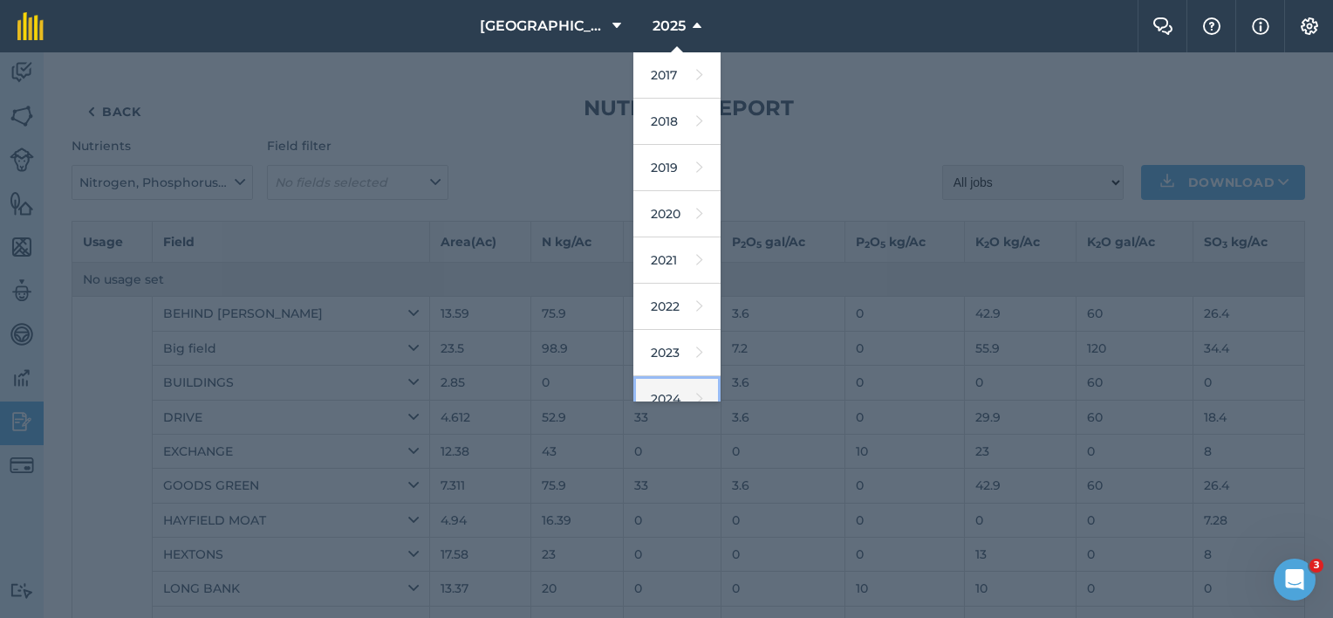
click at [696, 390] on icon at bounding box center [699, 398] width 7 height 24
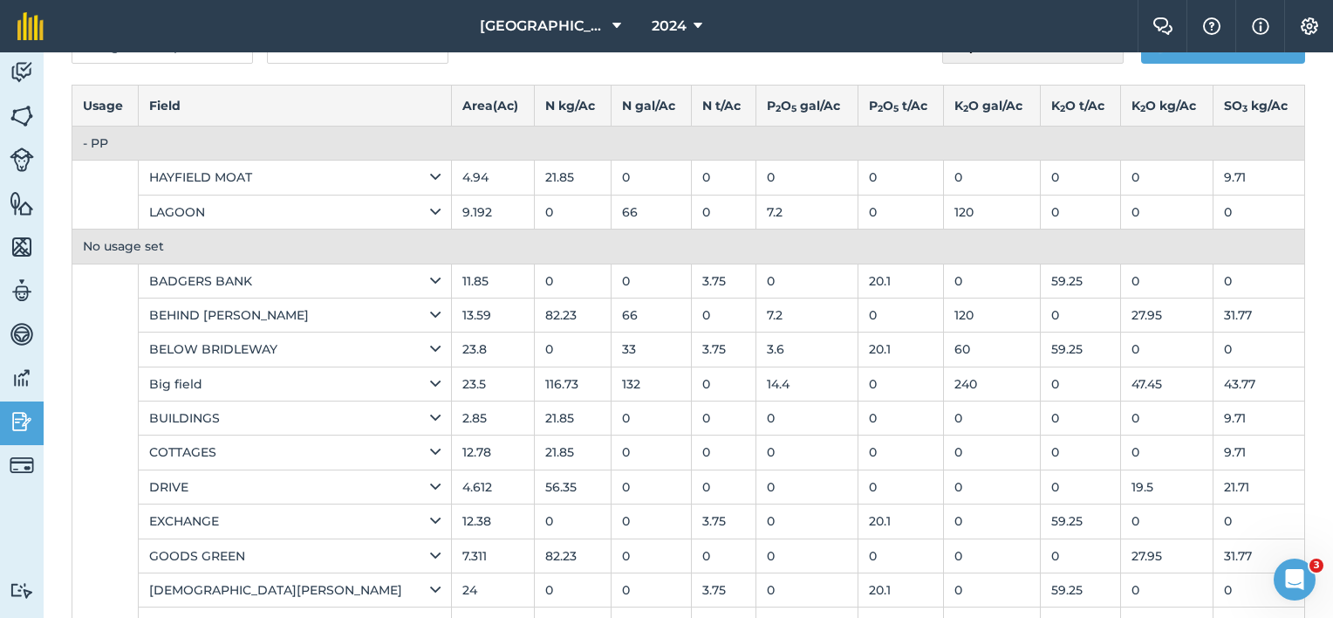
scroll to position [174, 0]
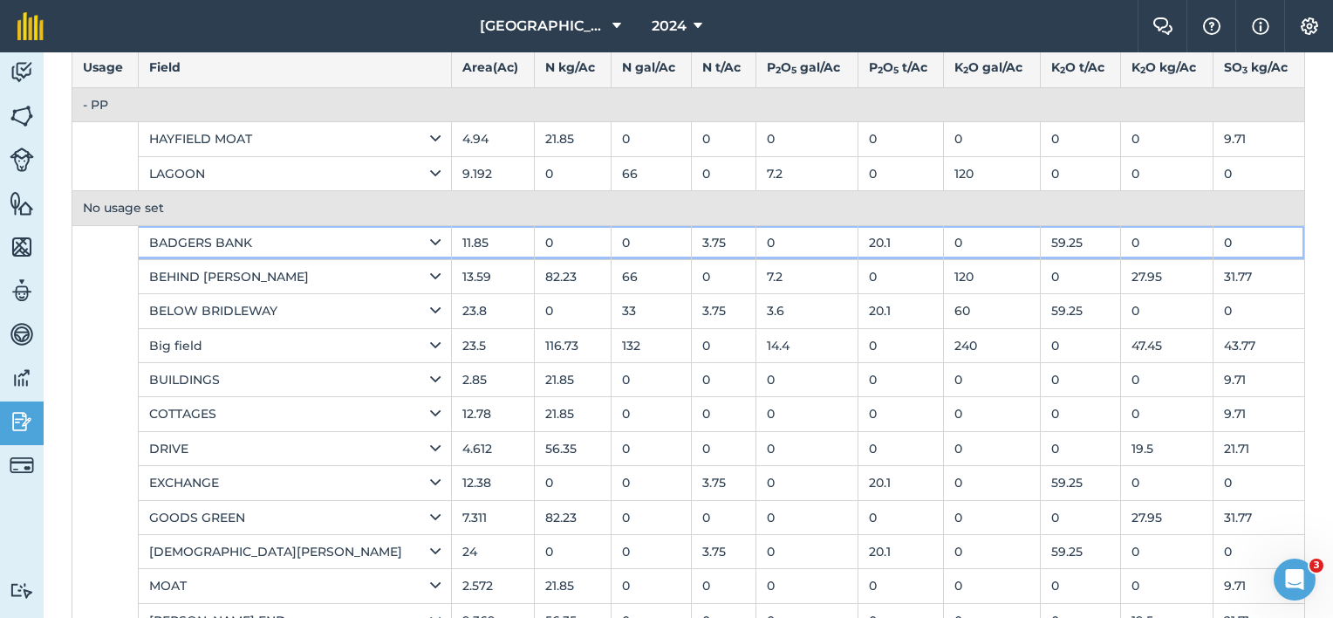
click at [272, 244] on div "BADGERS BANK" at bounding box center [294, 242] width 291 height 19
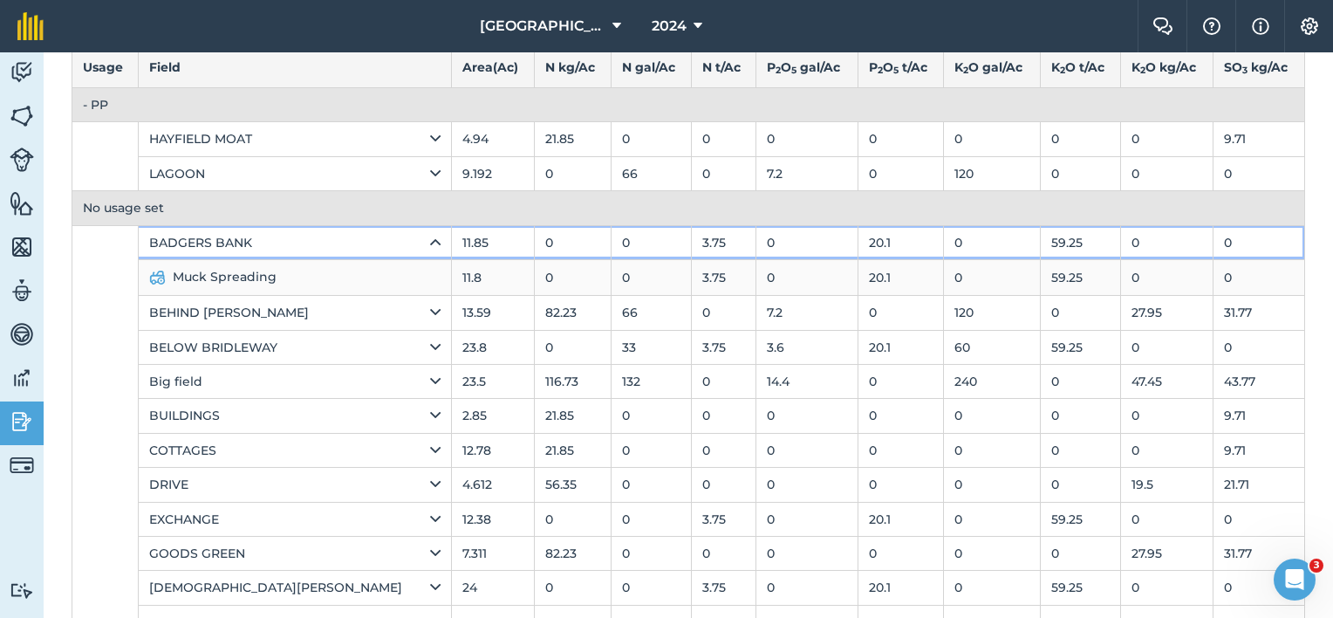
scroll to position [87, 0]
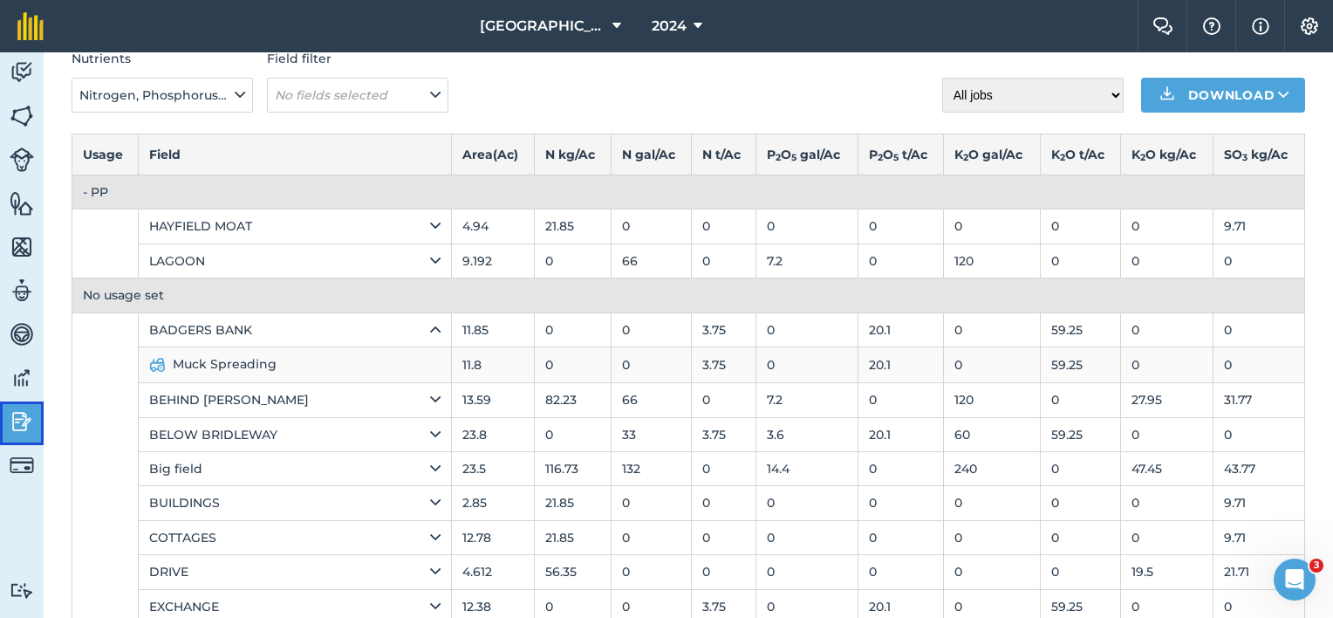
click at [18, 426] on img at bounding box center [22, 421] width 24 height 26
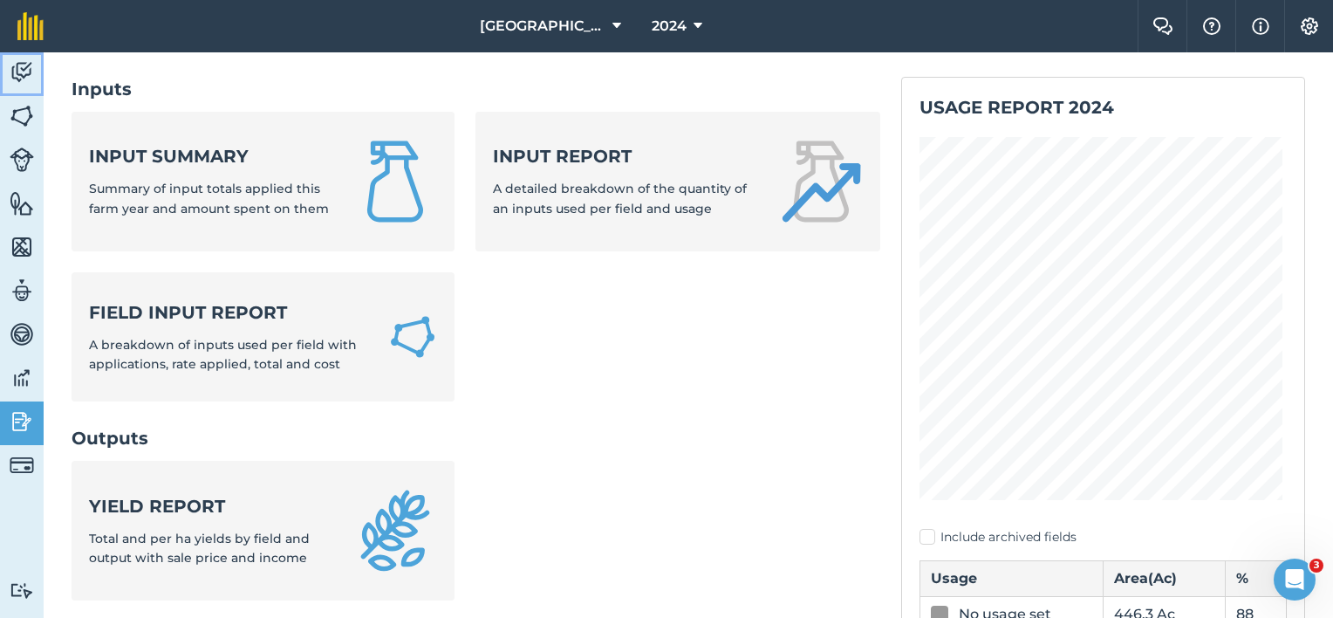
click at [29, 78] on img at bounding box center [22, 72] width 24 height 26
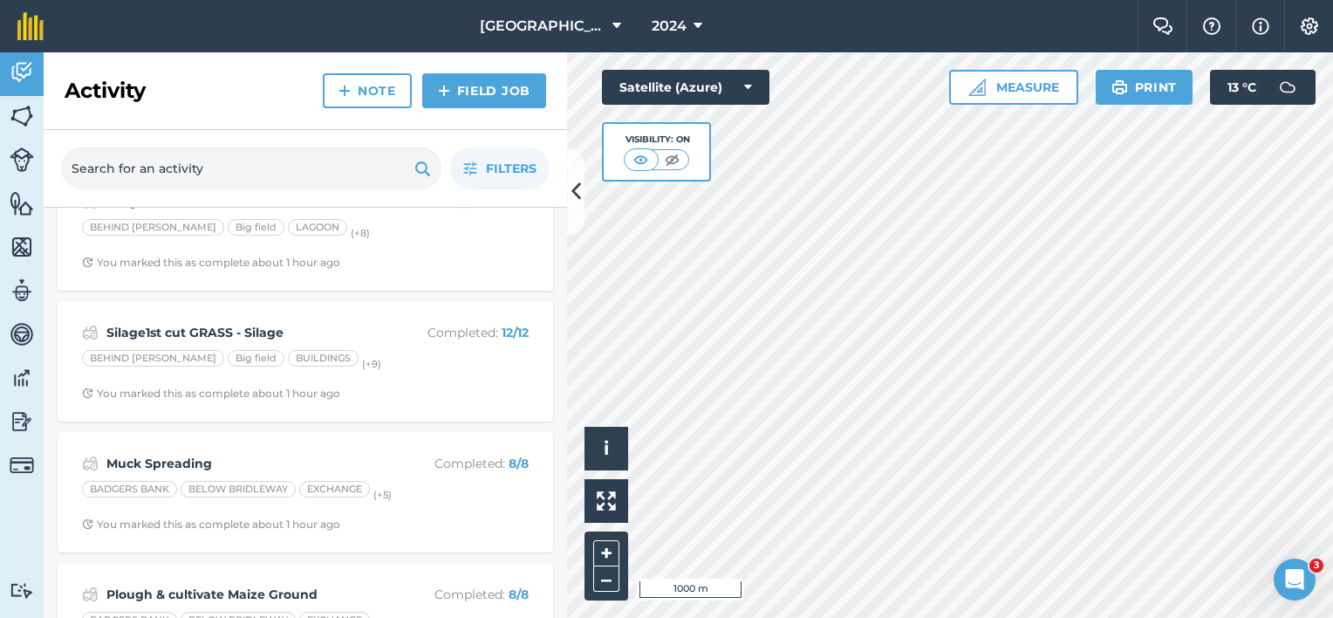
scroll to position [1382, 0]
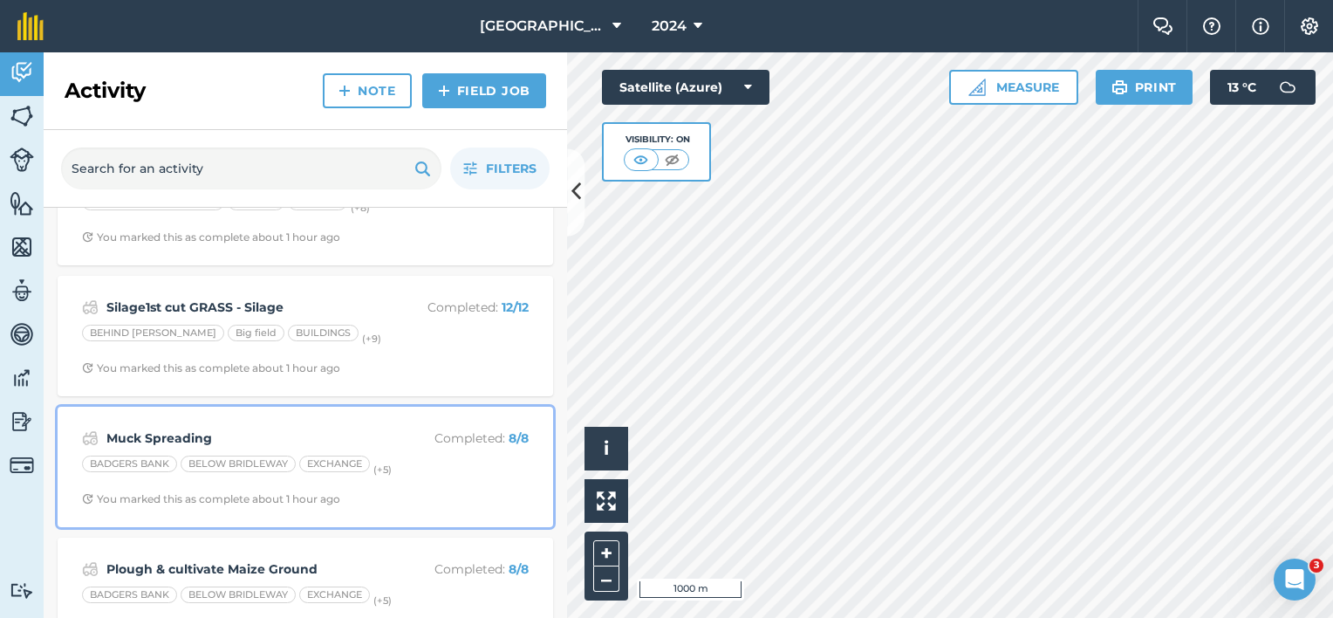
click at [208, 435] on strong "Muck Spreading" at bounding box center [244, 437] width 276 height 19
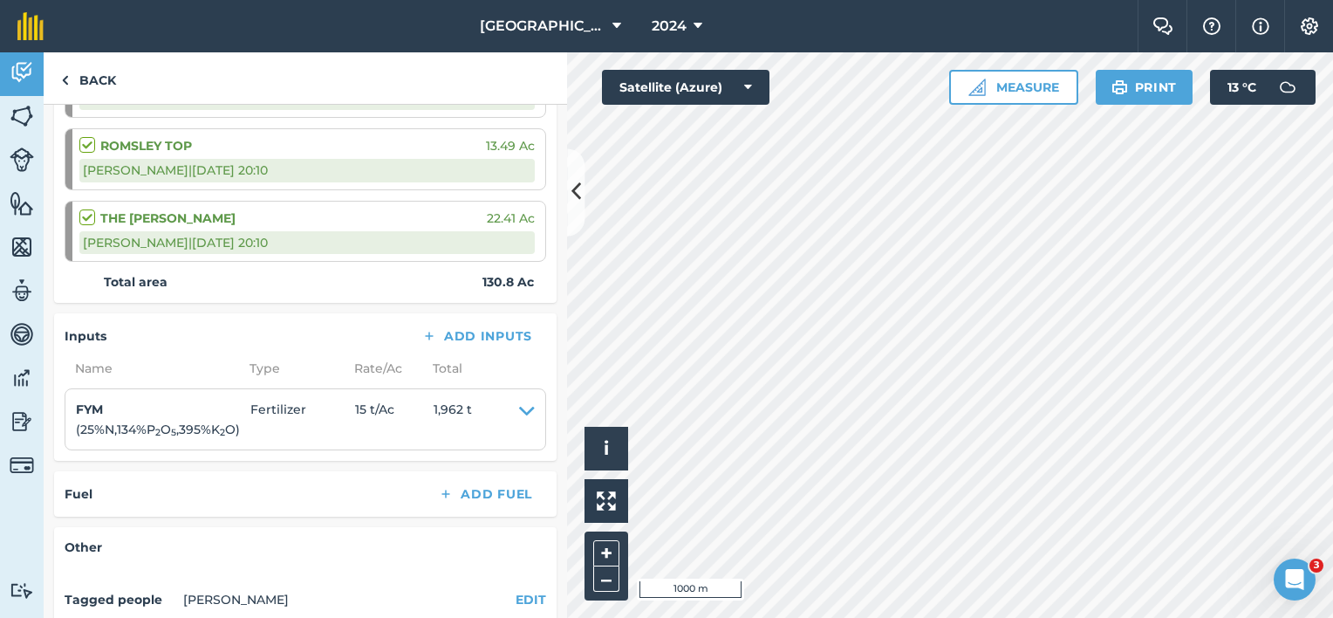
scroll to position [830, 0]
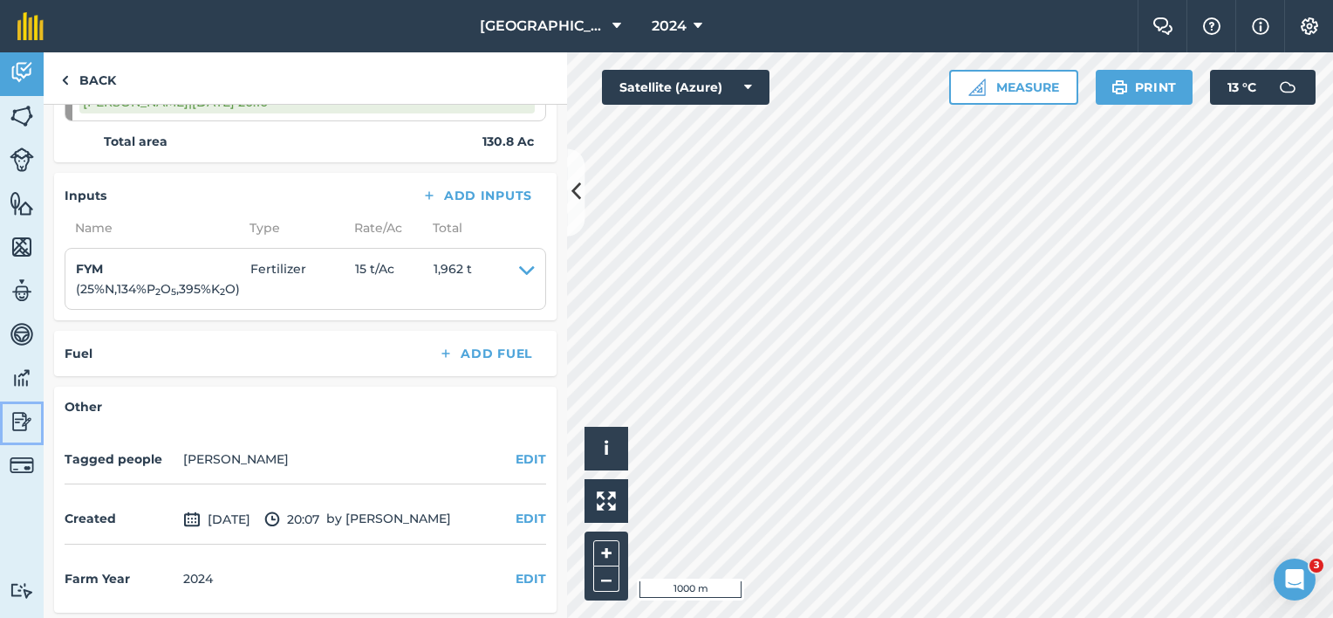
click at [10, 422] on img at bounding box center [22, 421] width 24 height 26
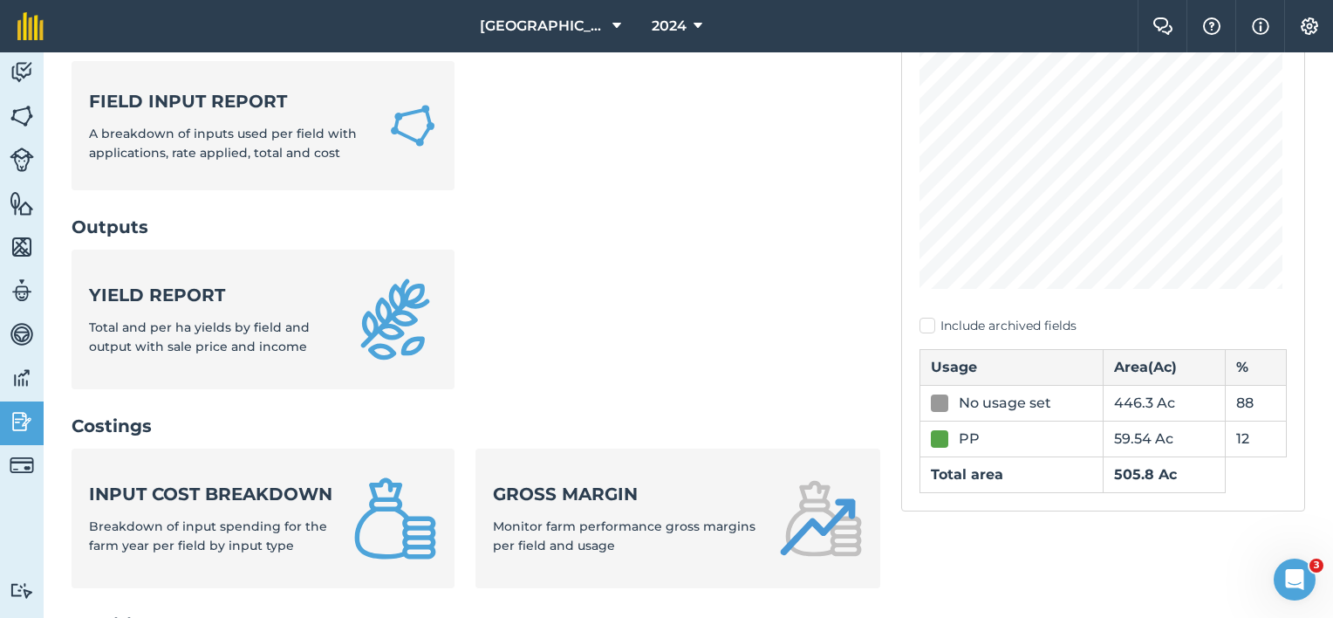
scroll to position [342, 0]
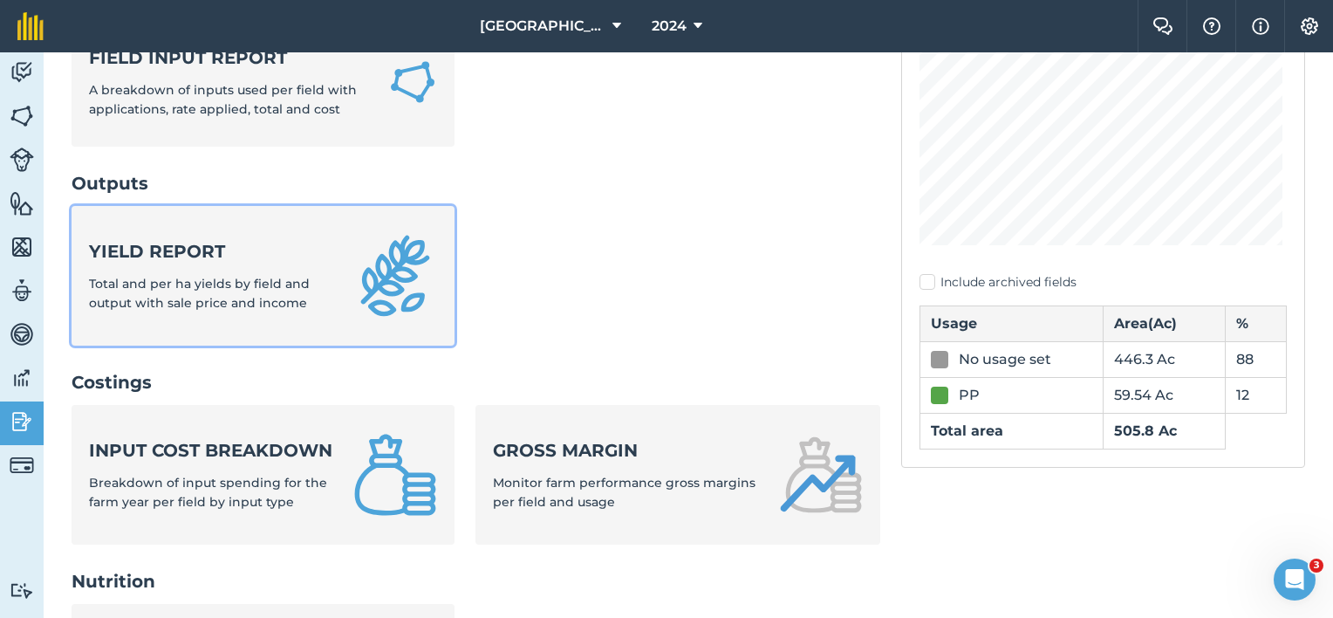
click at [251, 283] on span "Total and per ha yields by field and output with sale price and income" at bounding box center [199, 293] width 221 height 35
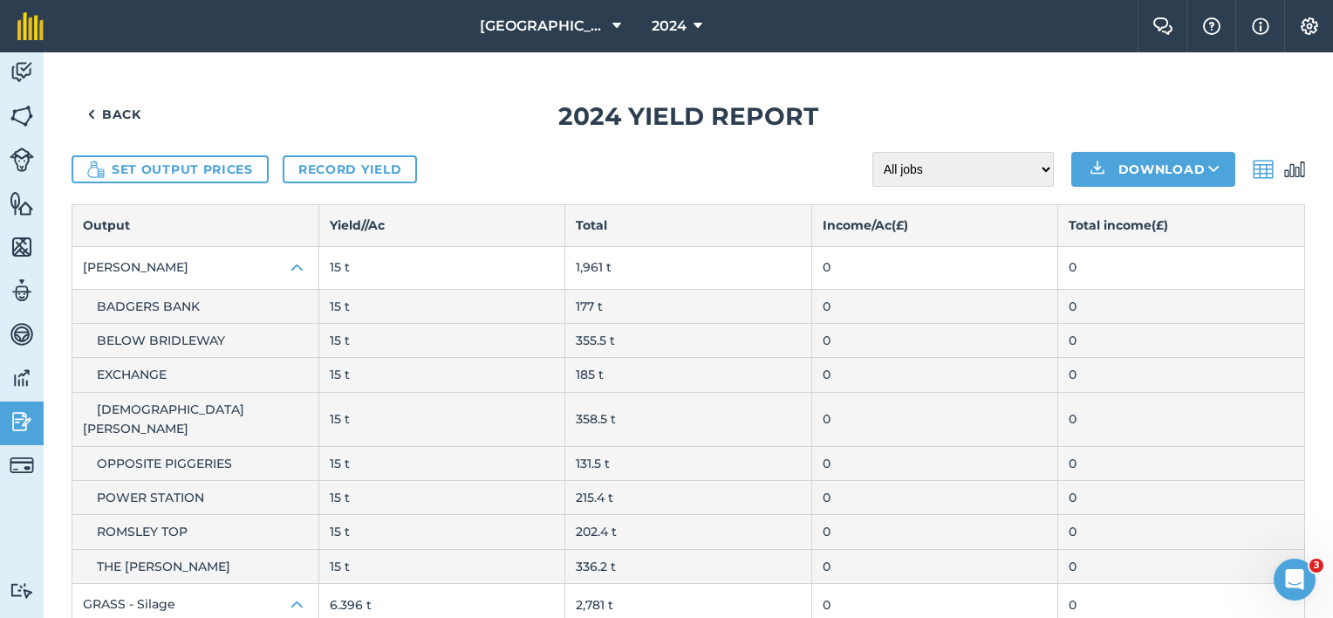
click at [207, 310] on td "BADGERS BANK" at bounding box center [195, 306] width 247 height 34
click at [133, 115] on link "Back" at bounding box center [114, 114] width 85 height 35
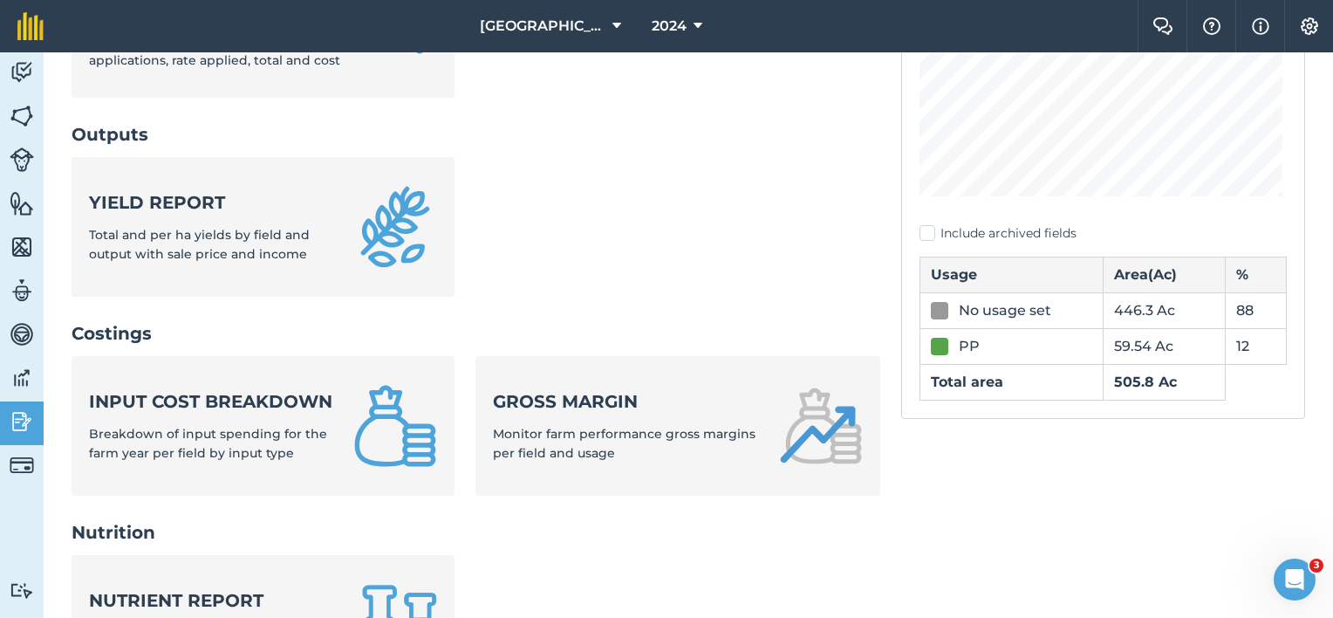
scroll to position [611, 0]
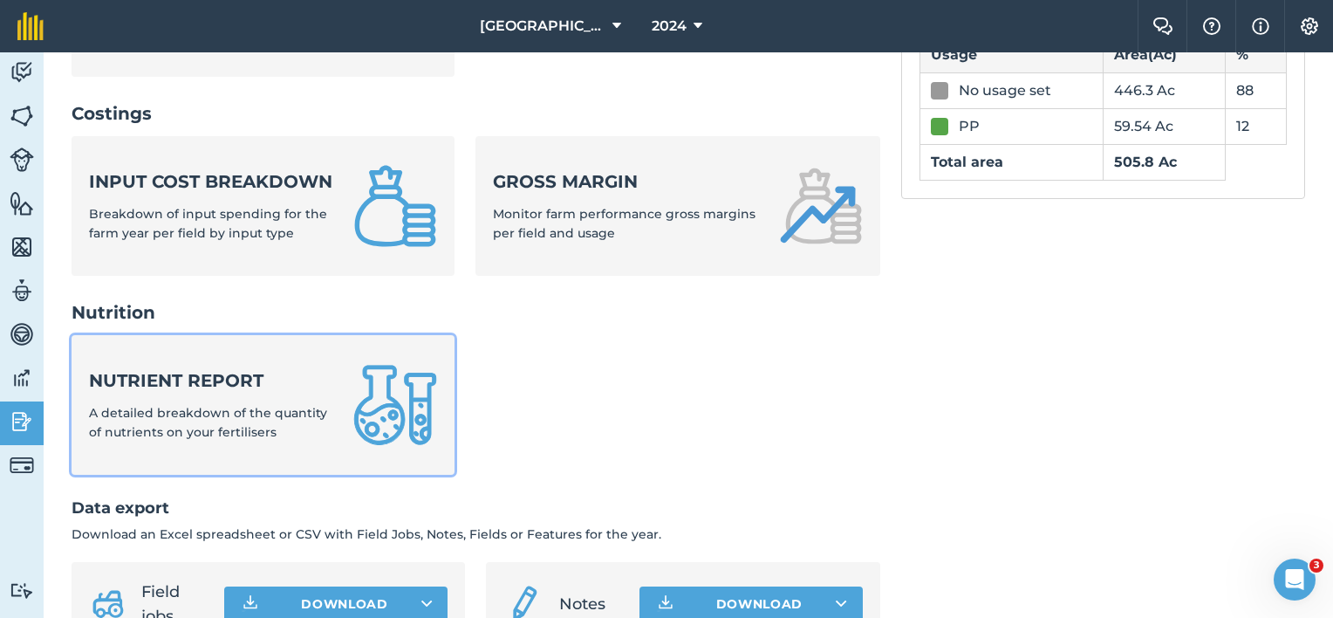
click at [163, 440] on span "A detailed breakdown of the quantity of nutrients on your fertilisers" at bounding box center [208, 422] width 238 height 35
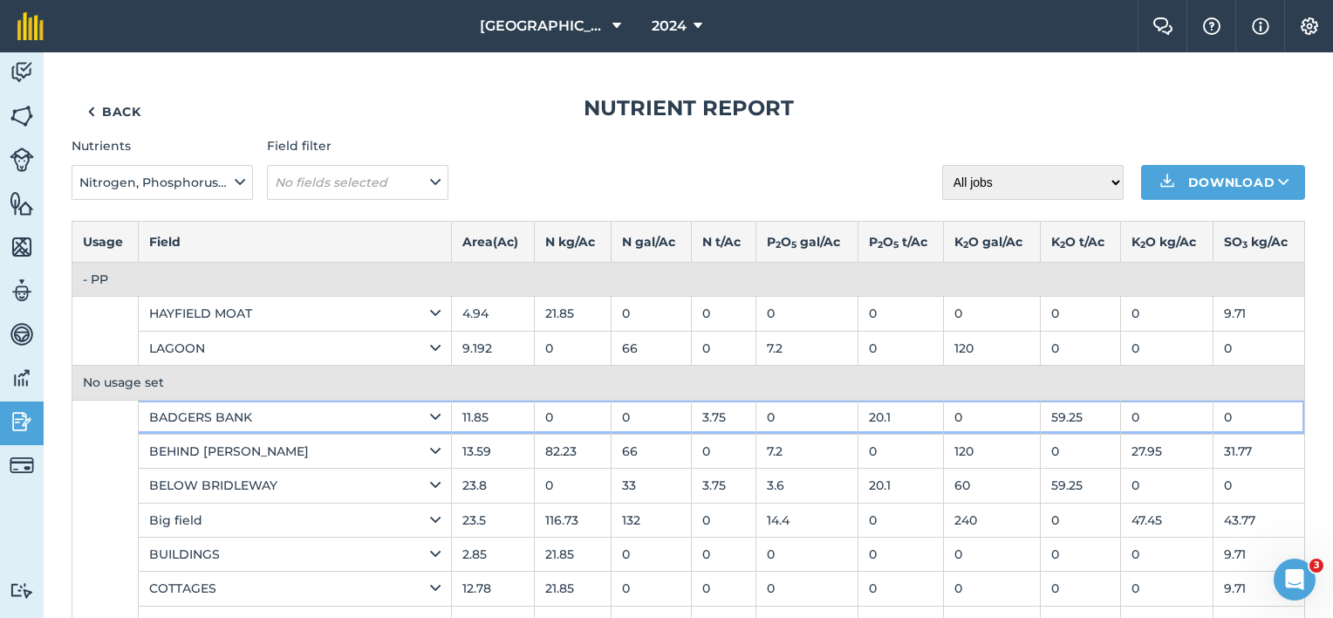
click at [272, 422] on div "BADGERS BANK" at bounding box center [294, 416] width 291 height 19
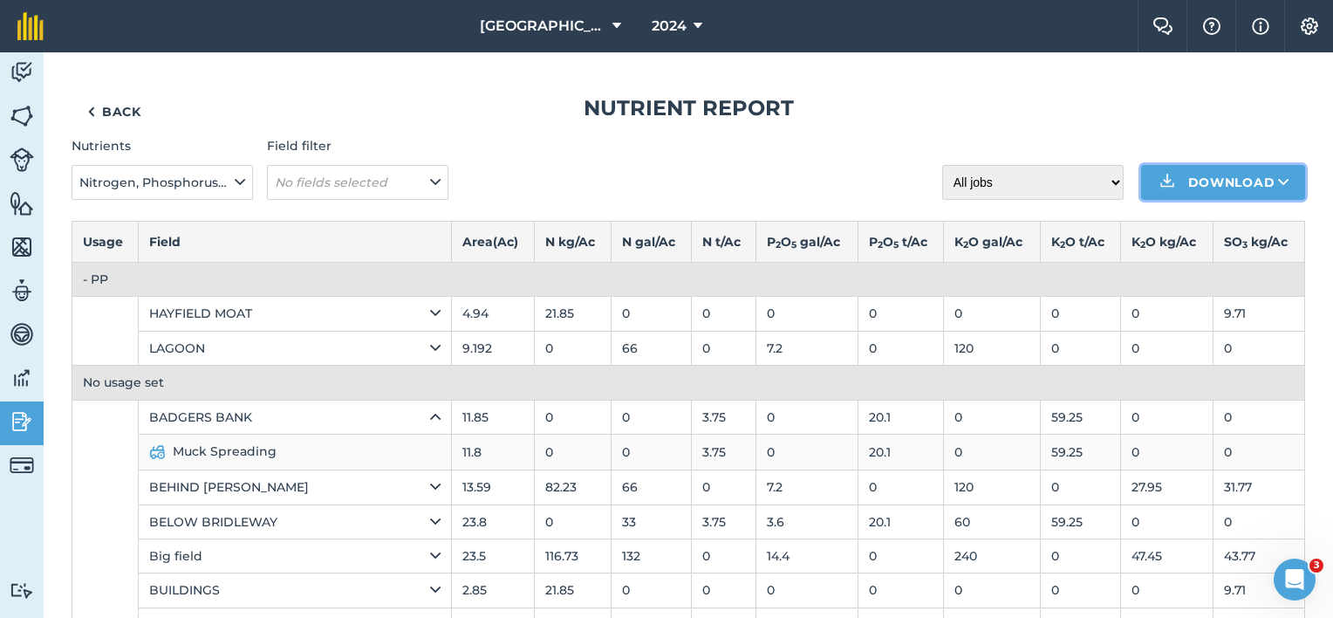
click at [1218, 189] on button "Download" at bounding box center [1223, 182] width 164 height 35
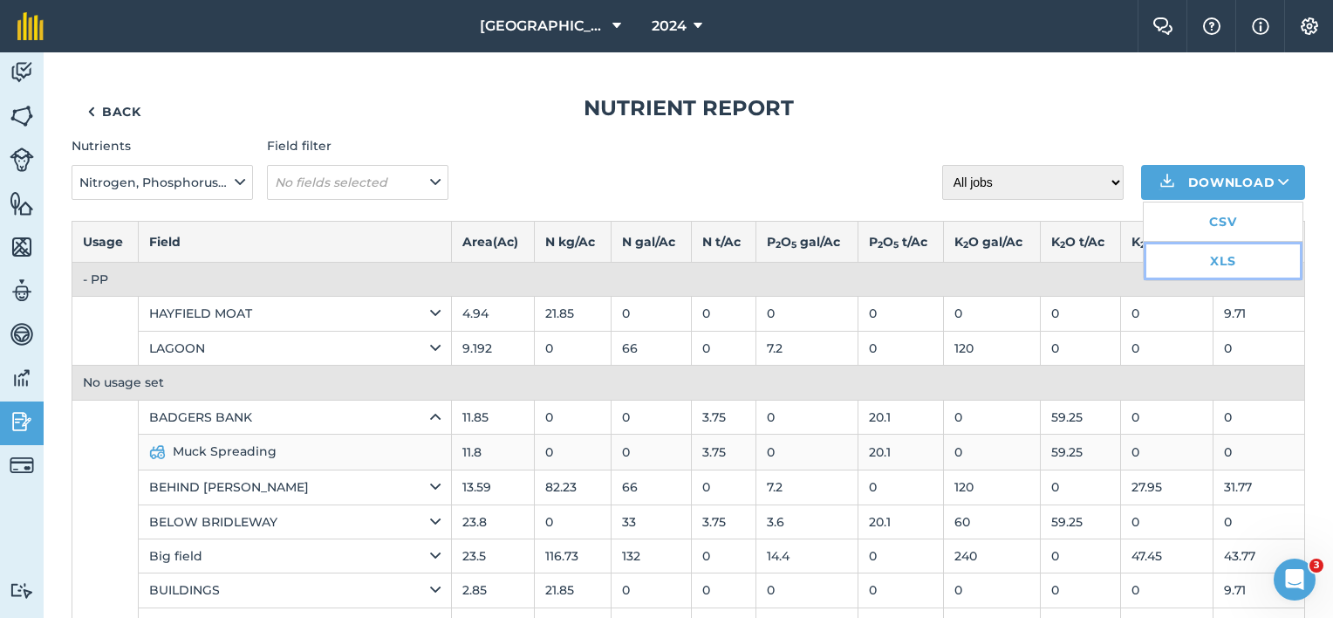
drag, startPoint x: 1221, startPoint y: 253, endPoint x: 1210, endPoint y: 270, distance: 20.8
click at [1221, 253] on link "XLS" at bounding box center [1222, 261] width 159 height 38
